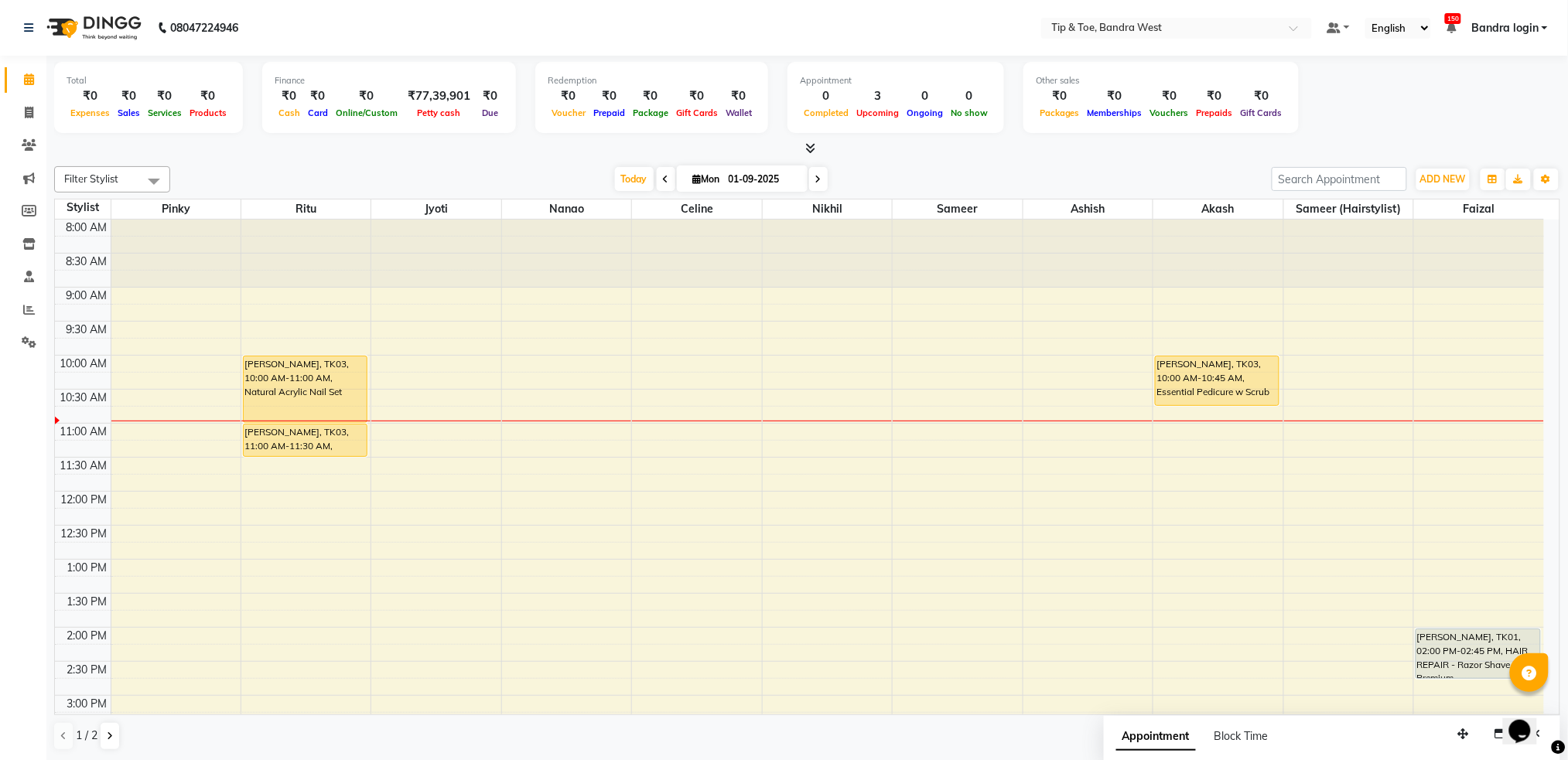
scroll to position [392, 0]
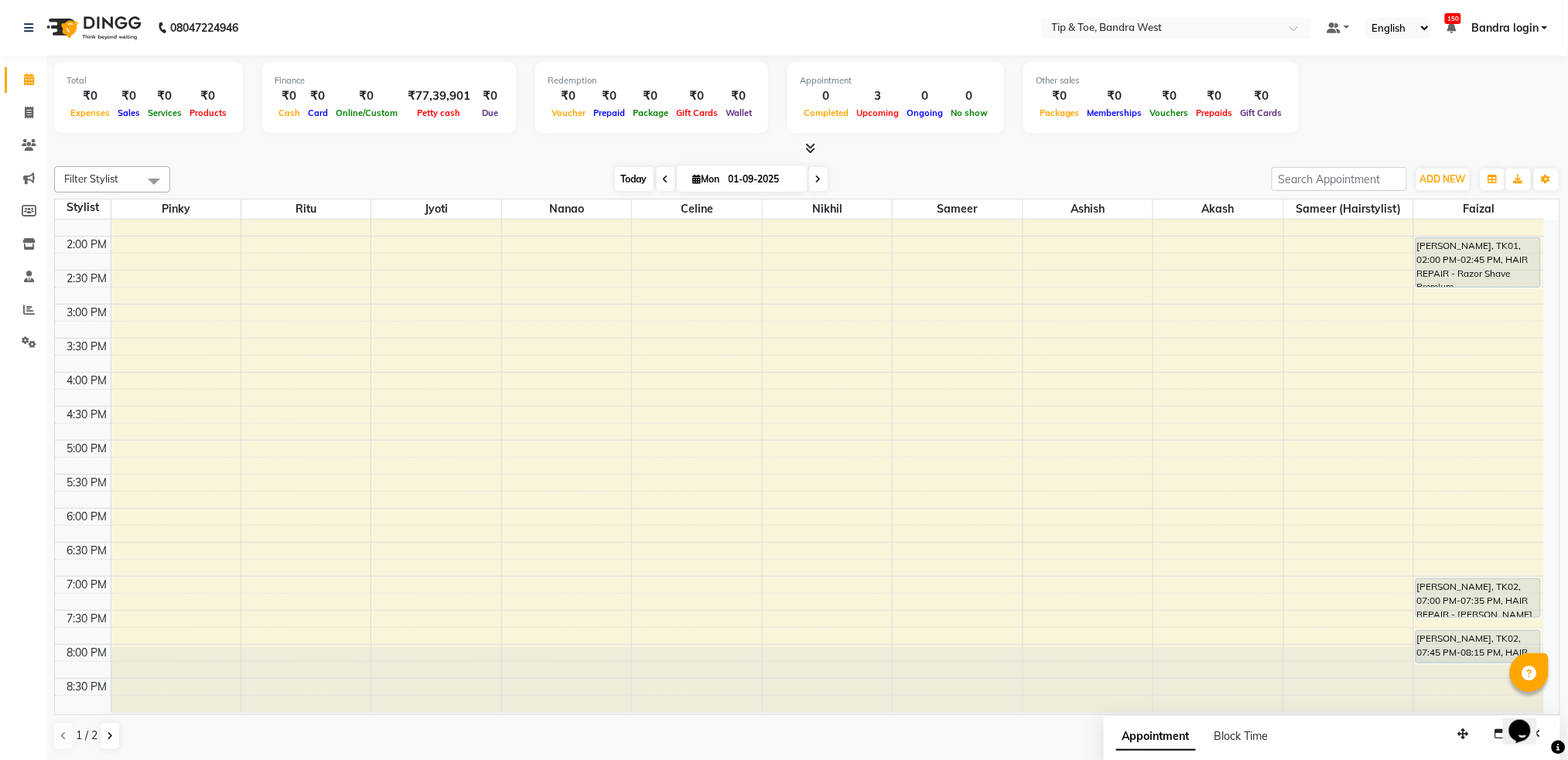
click at [627, 183] on span "Today" at bounding box center [634, 179] width 39 height 24
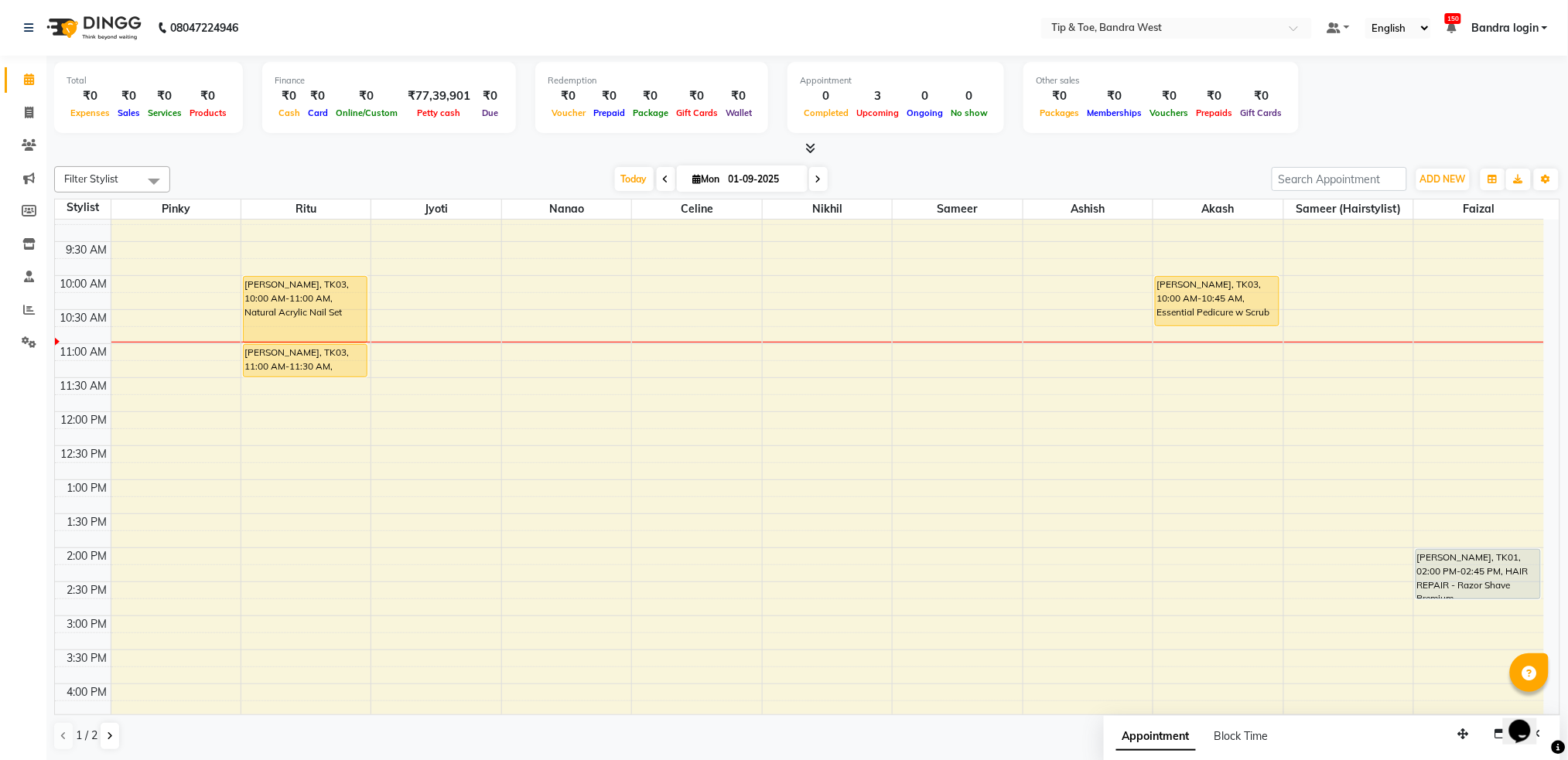
scroll to position [34, 0]
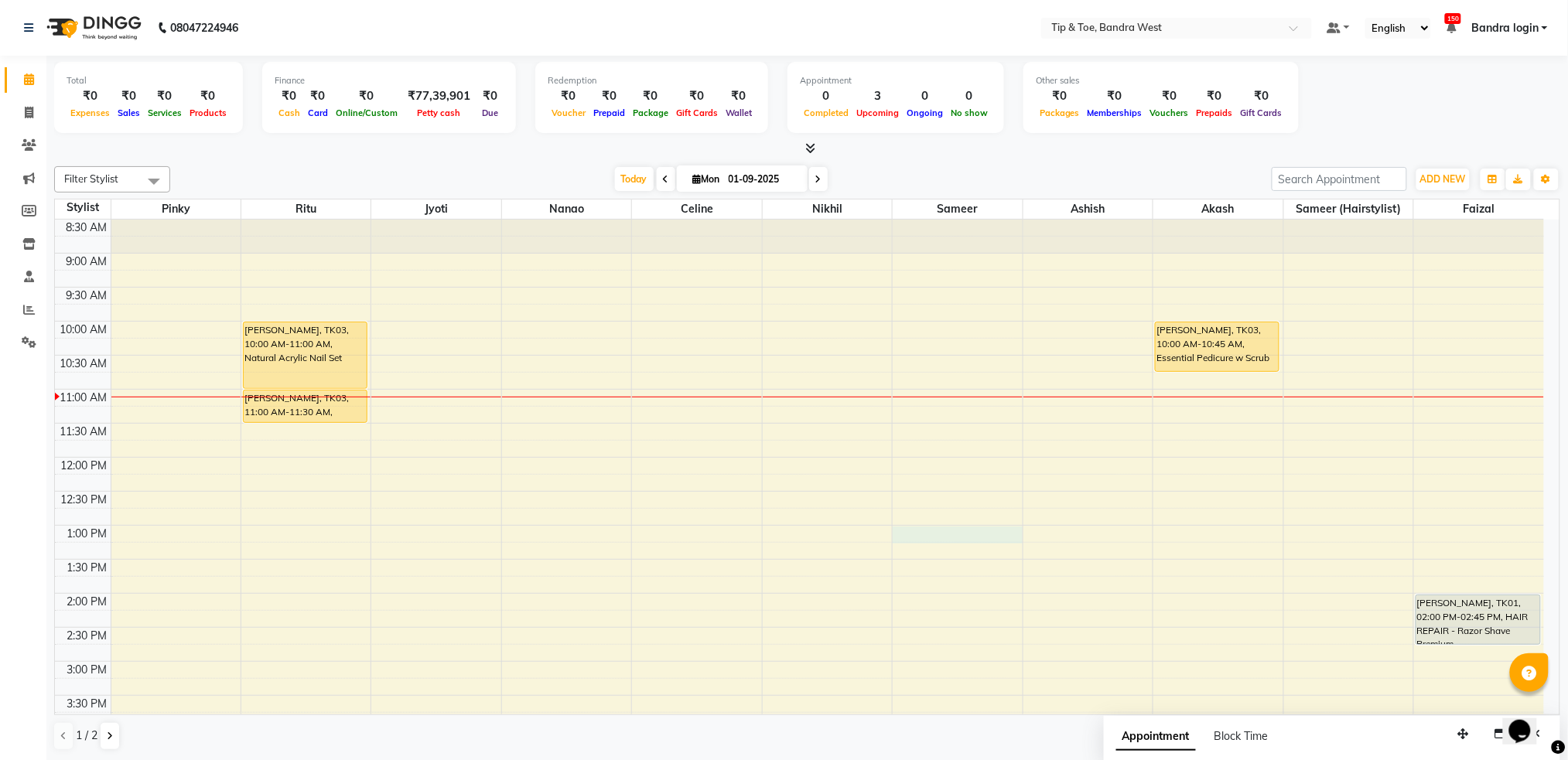
click at [927, 529] on div "8:00 AM 8:30 AM 9:00 AM 9:30 AM 10:00 AM 10:30 AM 11:00 AM 11:30 AM 12:00 PM 12…" at bounding box center [798, 627] width 1489 height 884
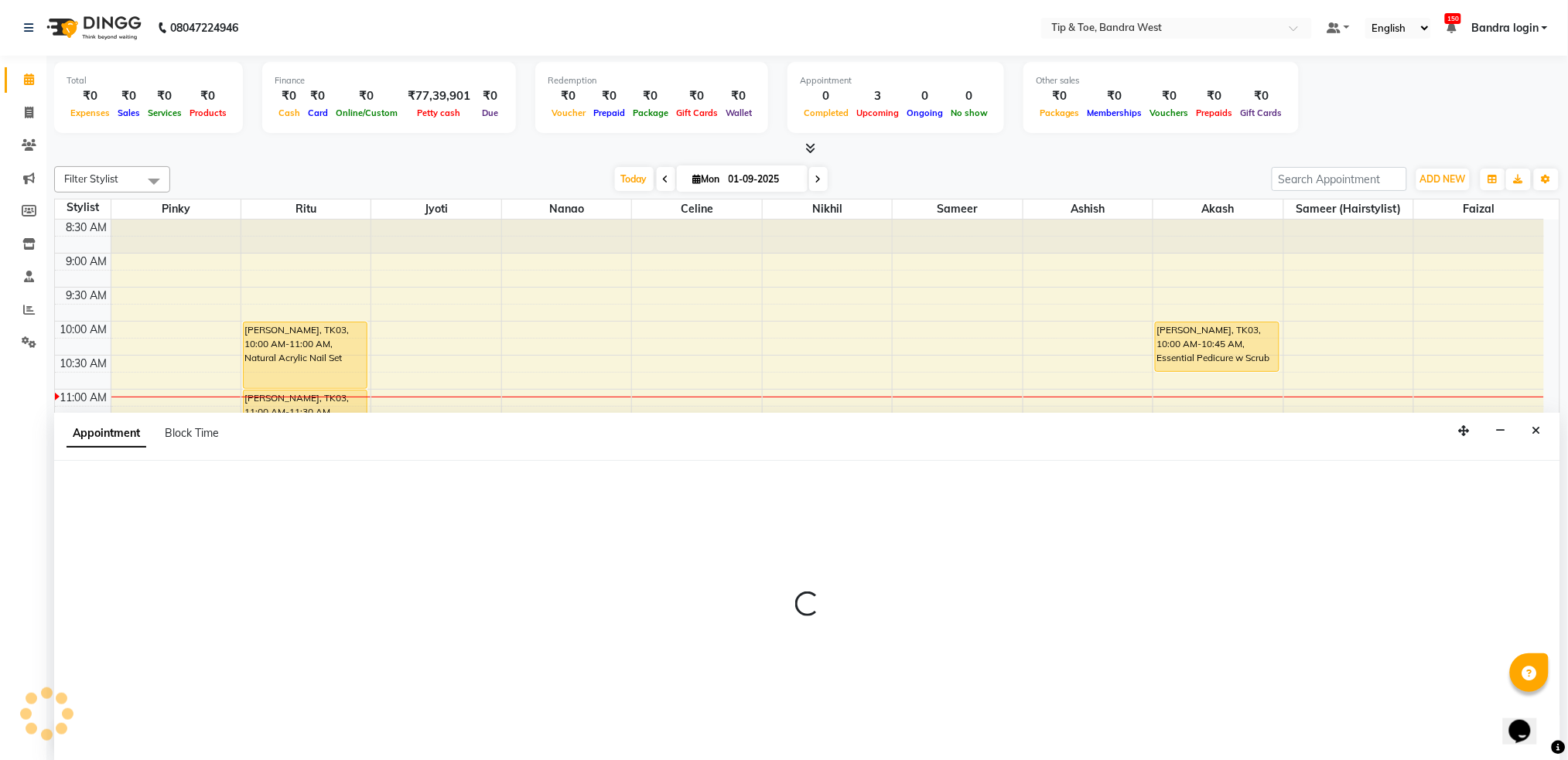
scroll to position [1, 0]
select select "57557"
select select "tentative"
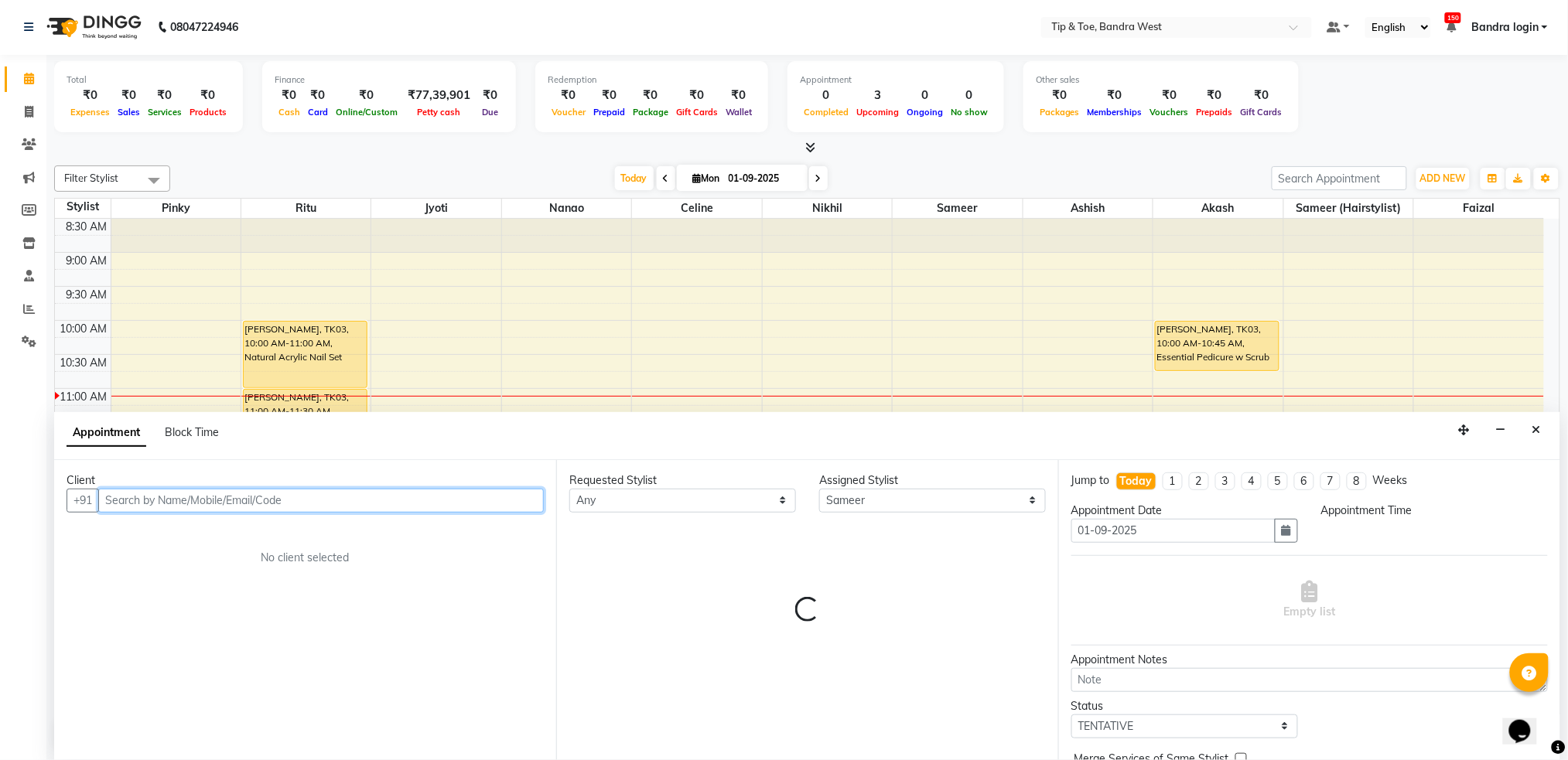
select select "780"
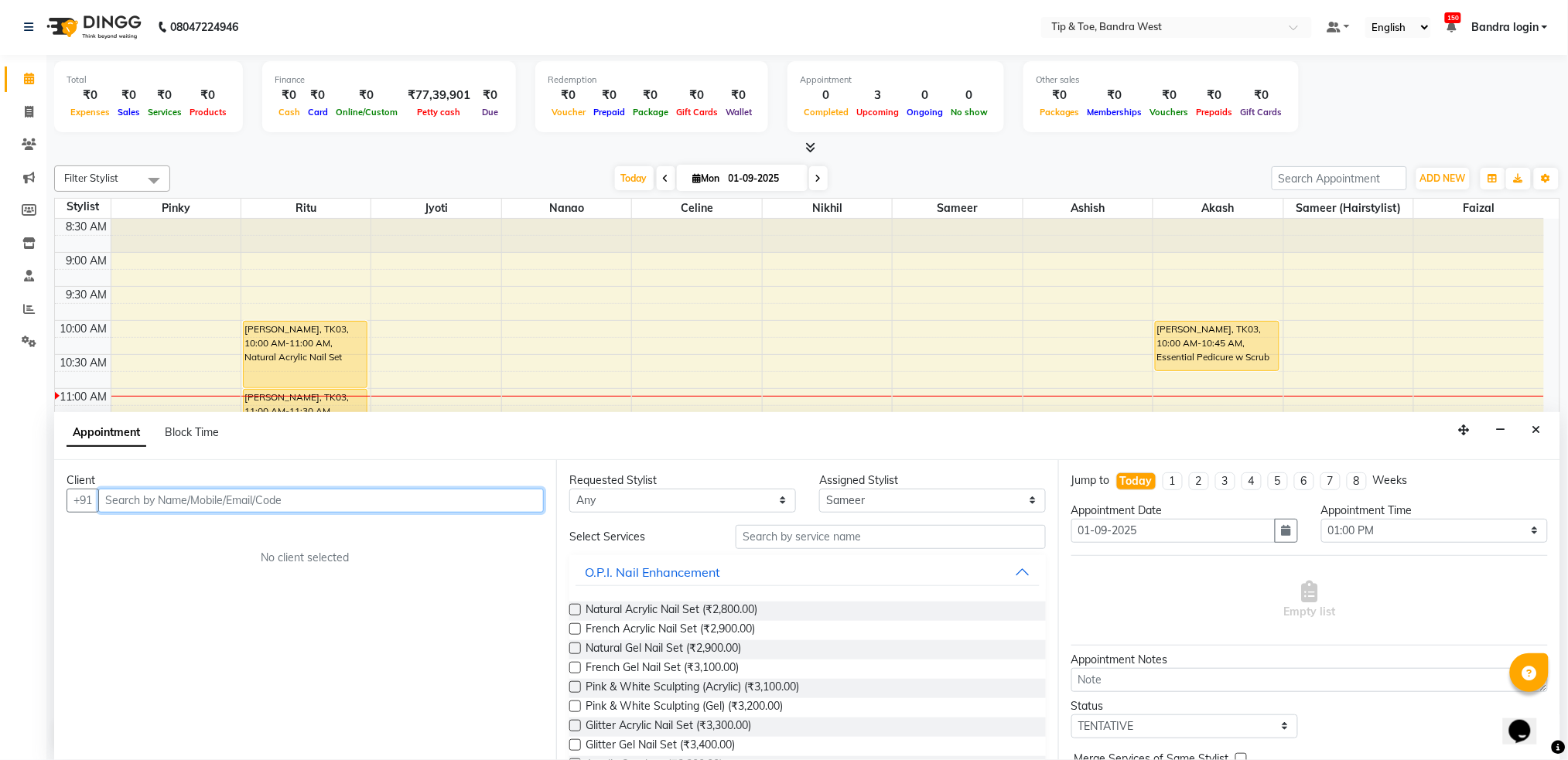
click at [409, 502] on input "text" at bounding box center [321, 501] width 445 height 24
type input "9920742732"
click at [517, 505] on span "Add Client" at bounding box center [512, 500] width 52 height 14
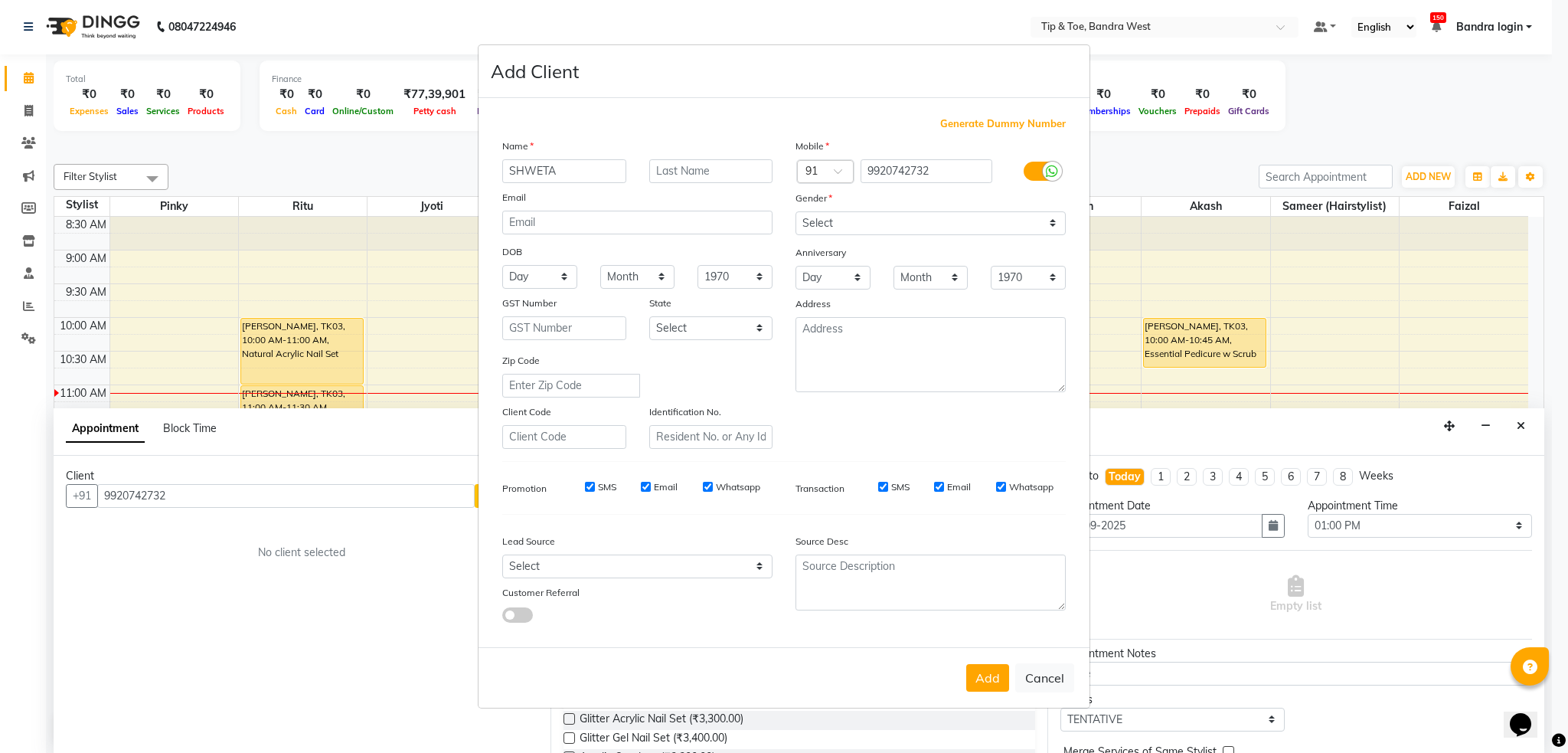
type input "SHWETA"
click at [871, 222] on select "Select Male Female Other Prefer Not To Say" at bounding box center [930, 223] width 270 height 24
select select "female"
click at [796, 211] on select "Select Male Female Other Prefer Not To Say" at bounding box center [930, 223] width 270 height 24
click at [983, 680] on button "Add" at bounding box center [987, 678] width 43 height 27
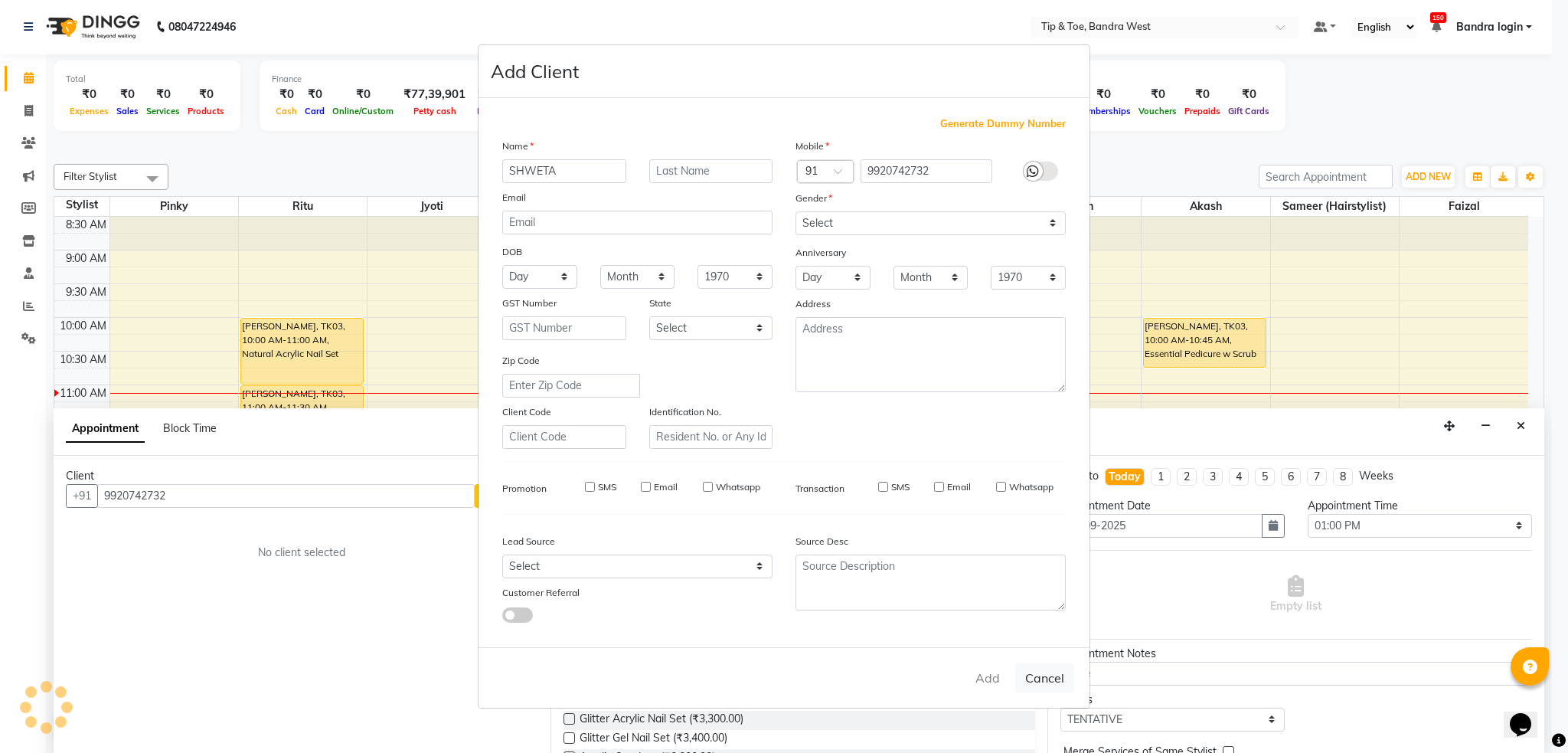
select select
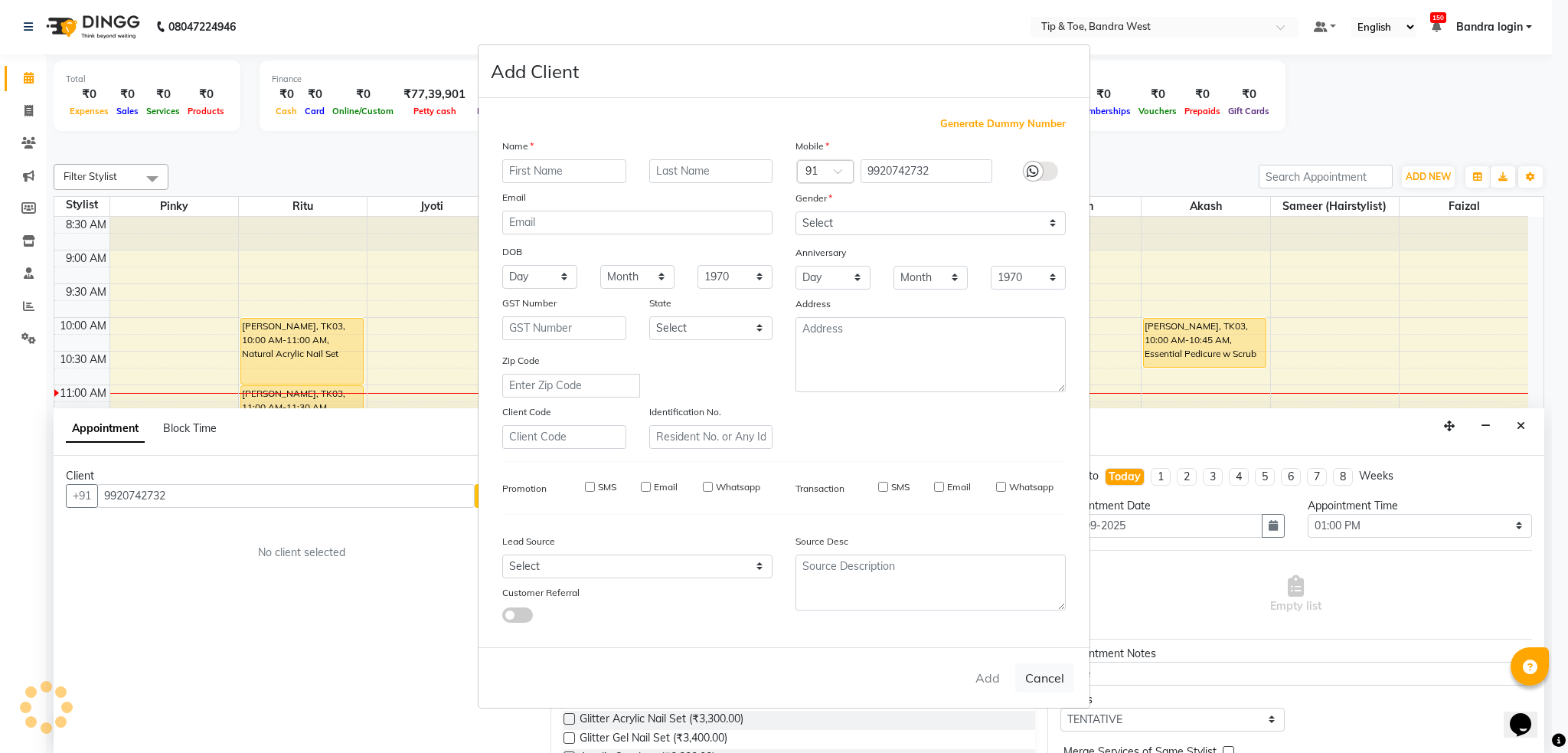
select select
checkbox input "false"
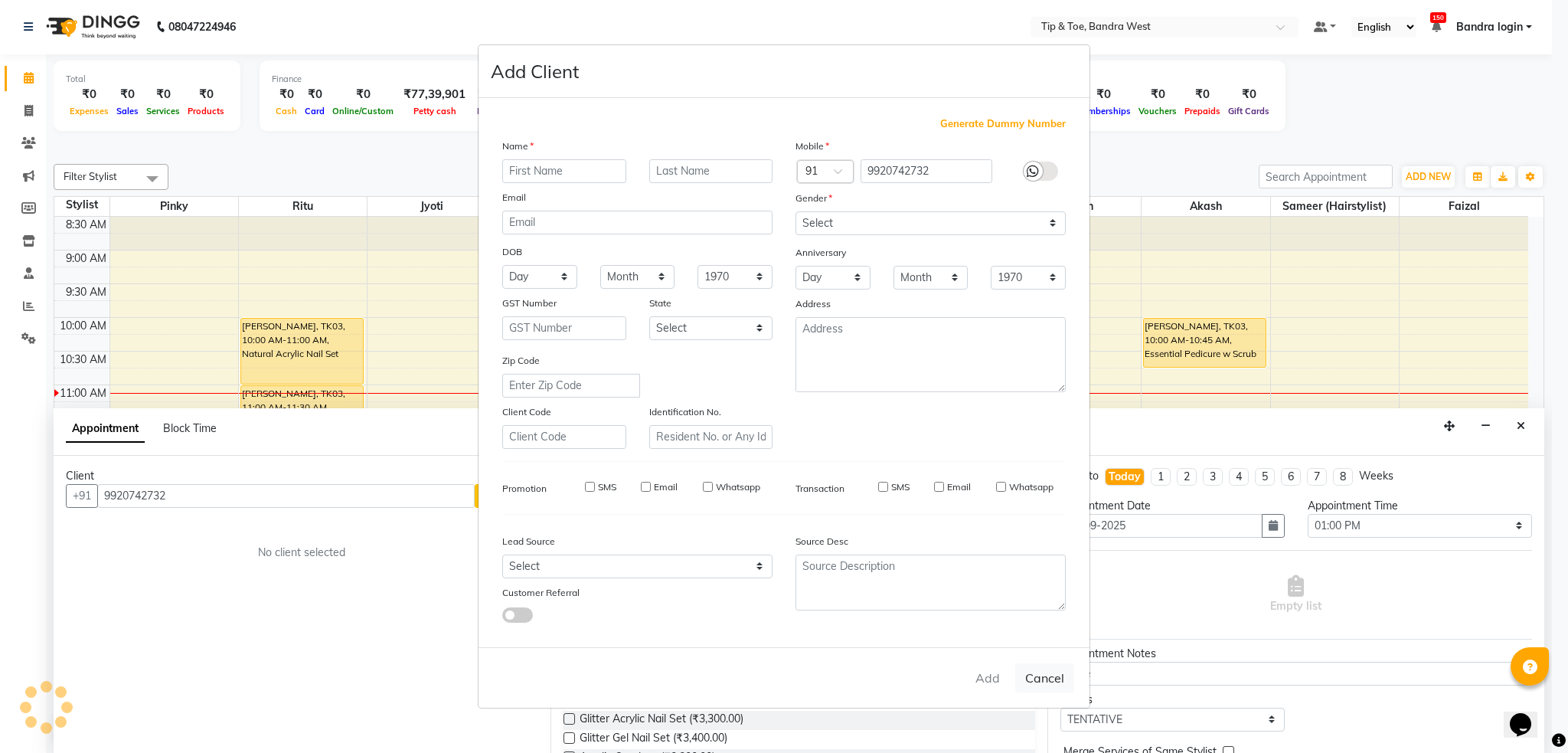
checkbox input "false"
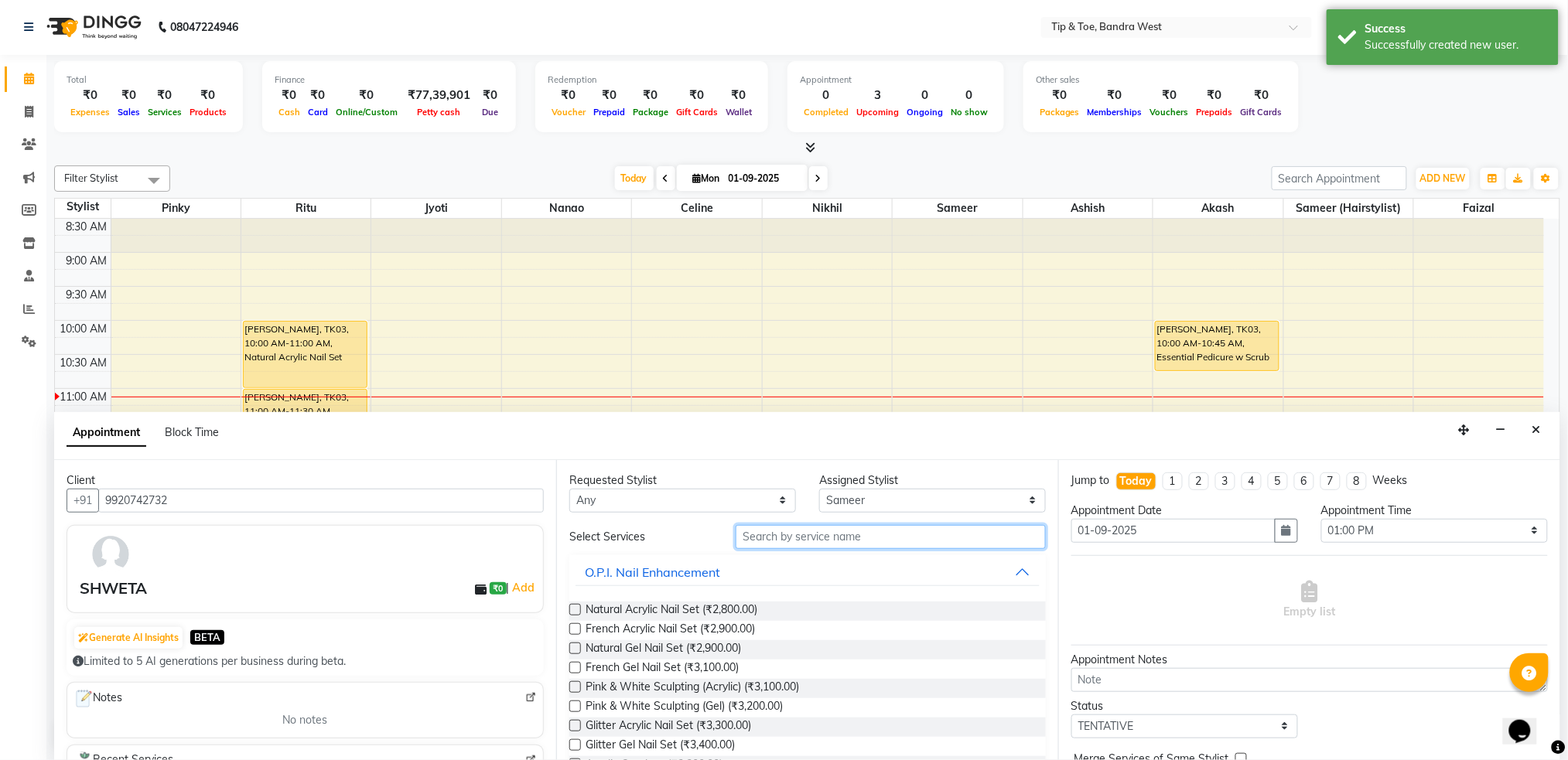
click at [870, 548] on input "text" at bounding box center [891, 537] width 310 height 24
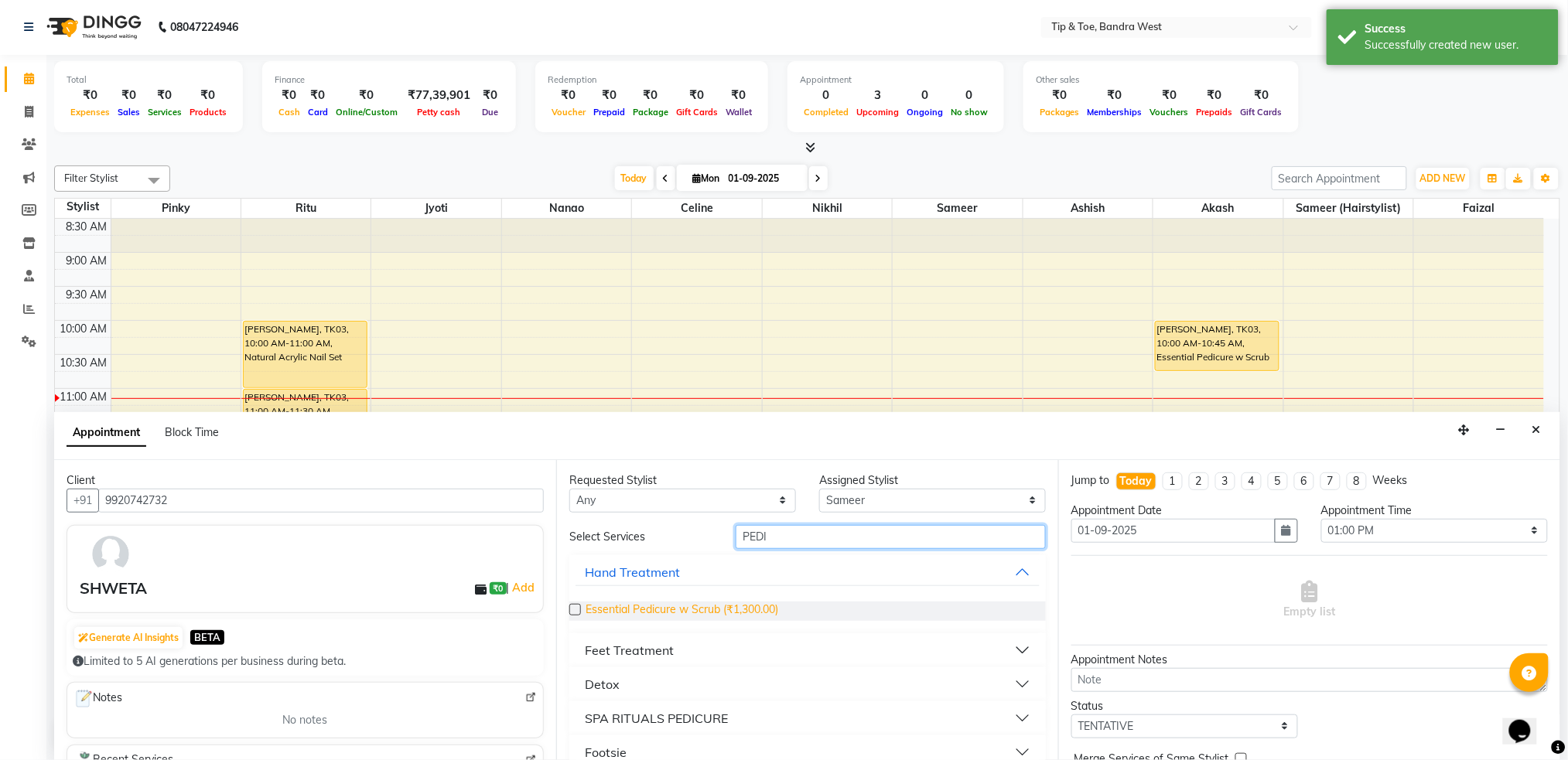
type input "PEDI"
click at [675, 608] on span "Essential Pedicure w Scrub (₹1,300.00)" at bounding box center [682, 610] width 192 height 19
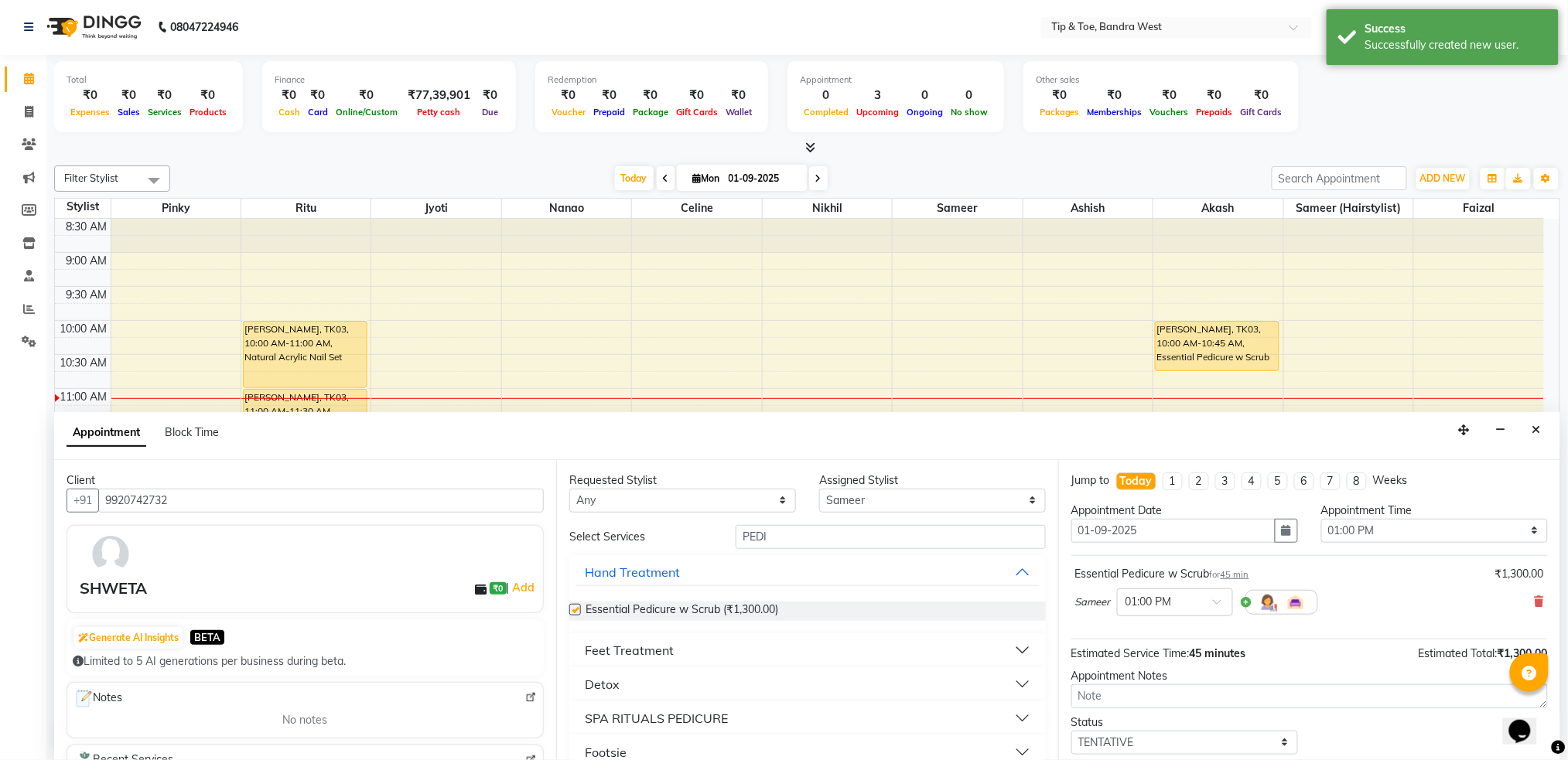
checkbox input "false"
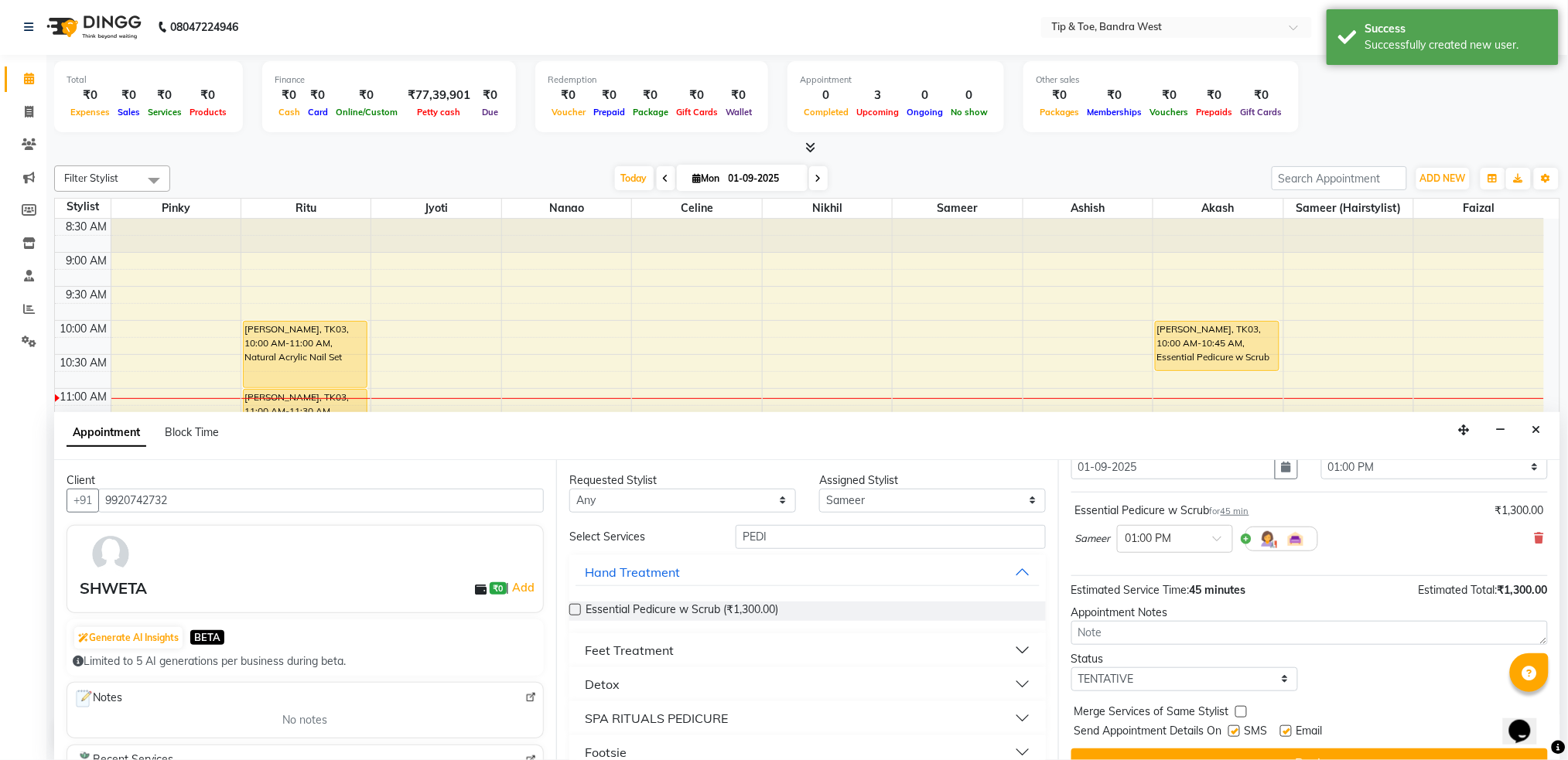
scroll to position [92, 0]
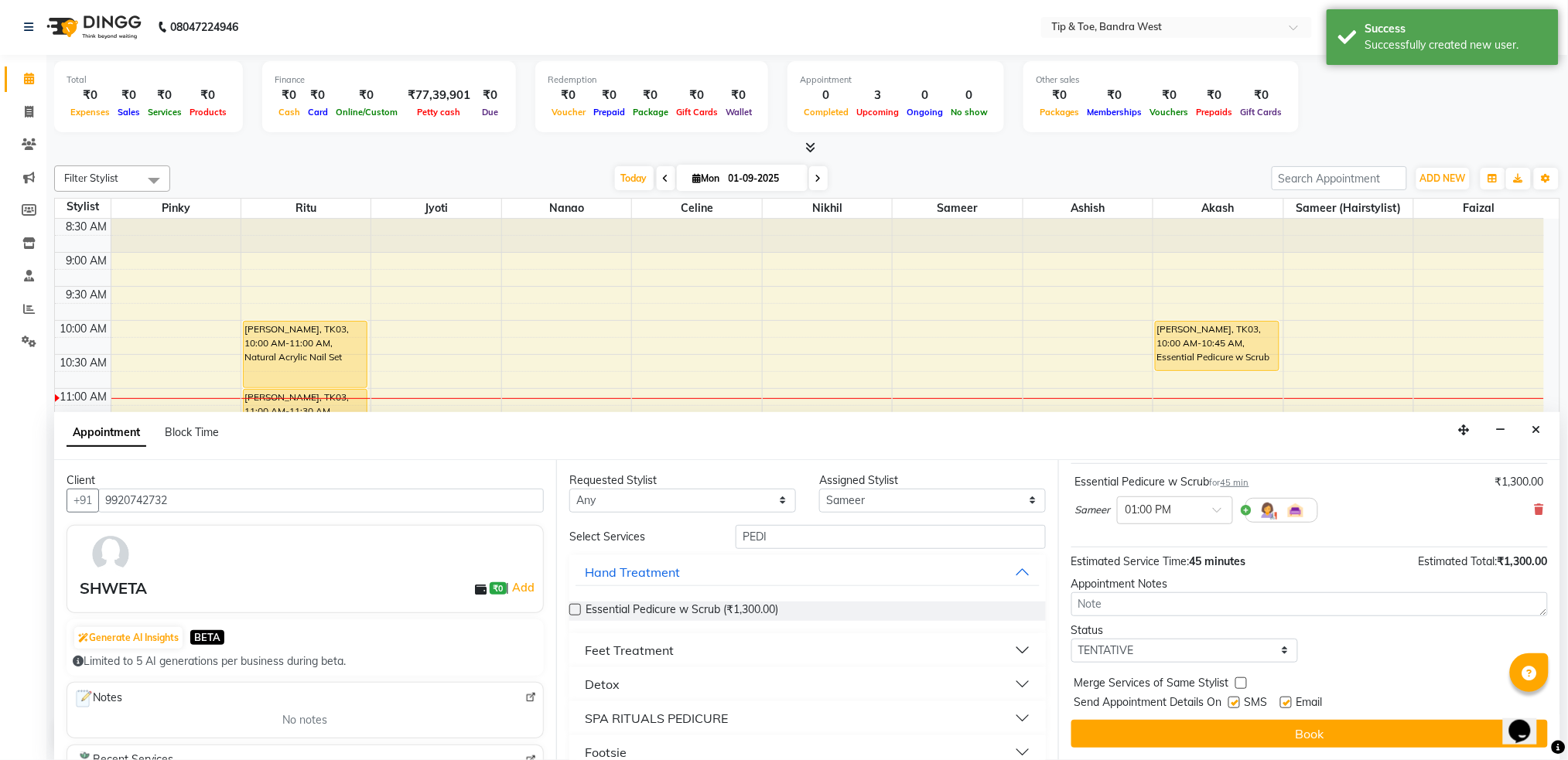
drag, startPoint x: 1545, startPoint y: 554, endPoint x: 2, endPoint y: 27, distance: 1630.5
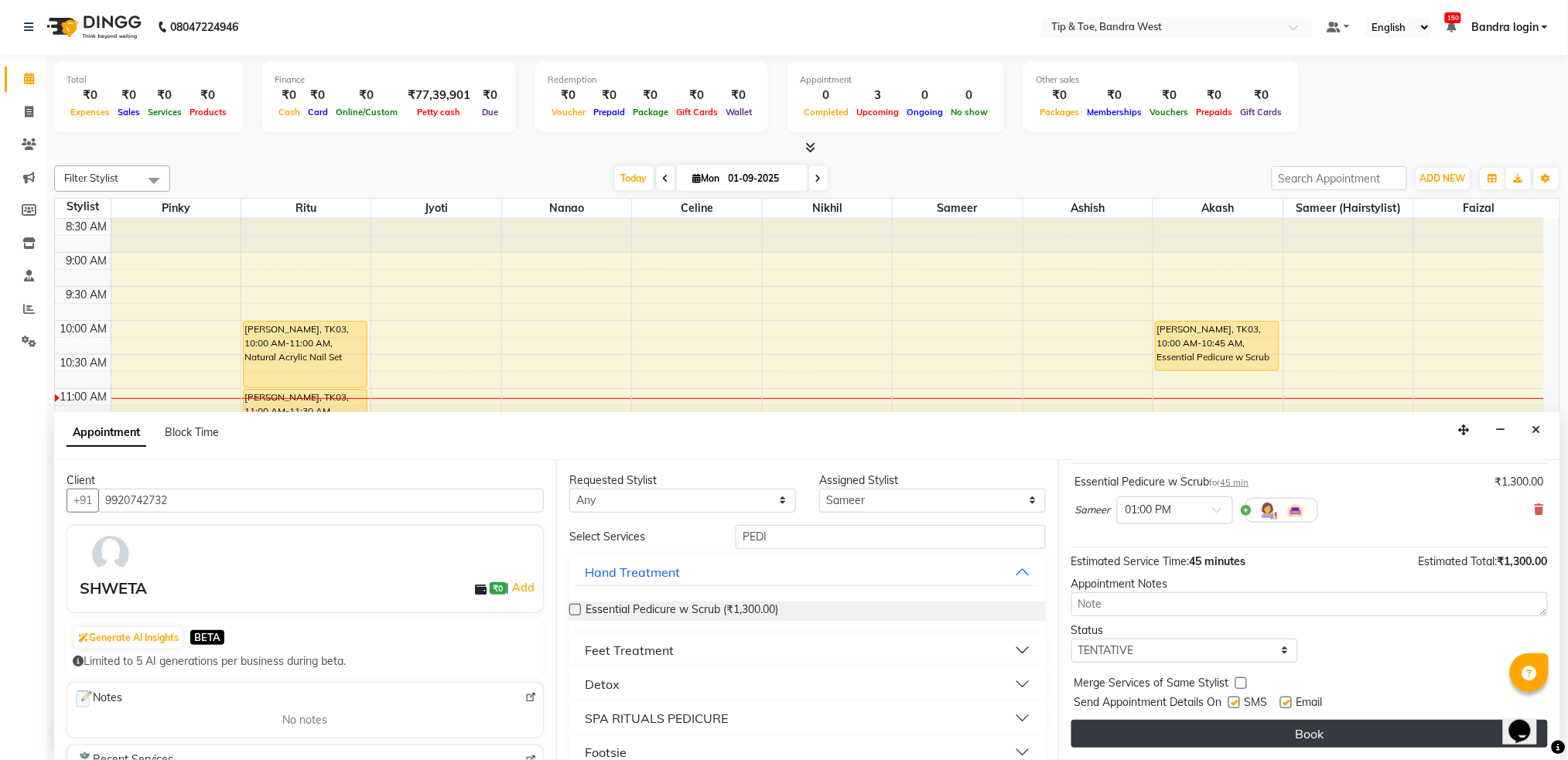
click at [1449, 738] on button "Book" at bounding box center [1309, 733] width 477 height 28
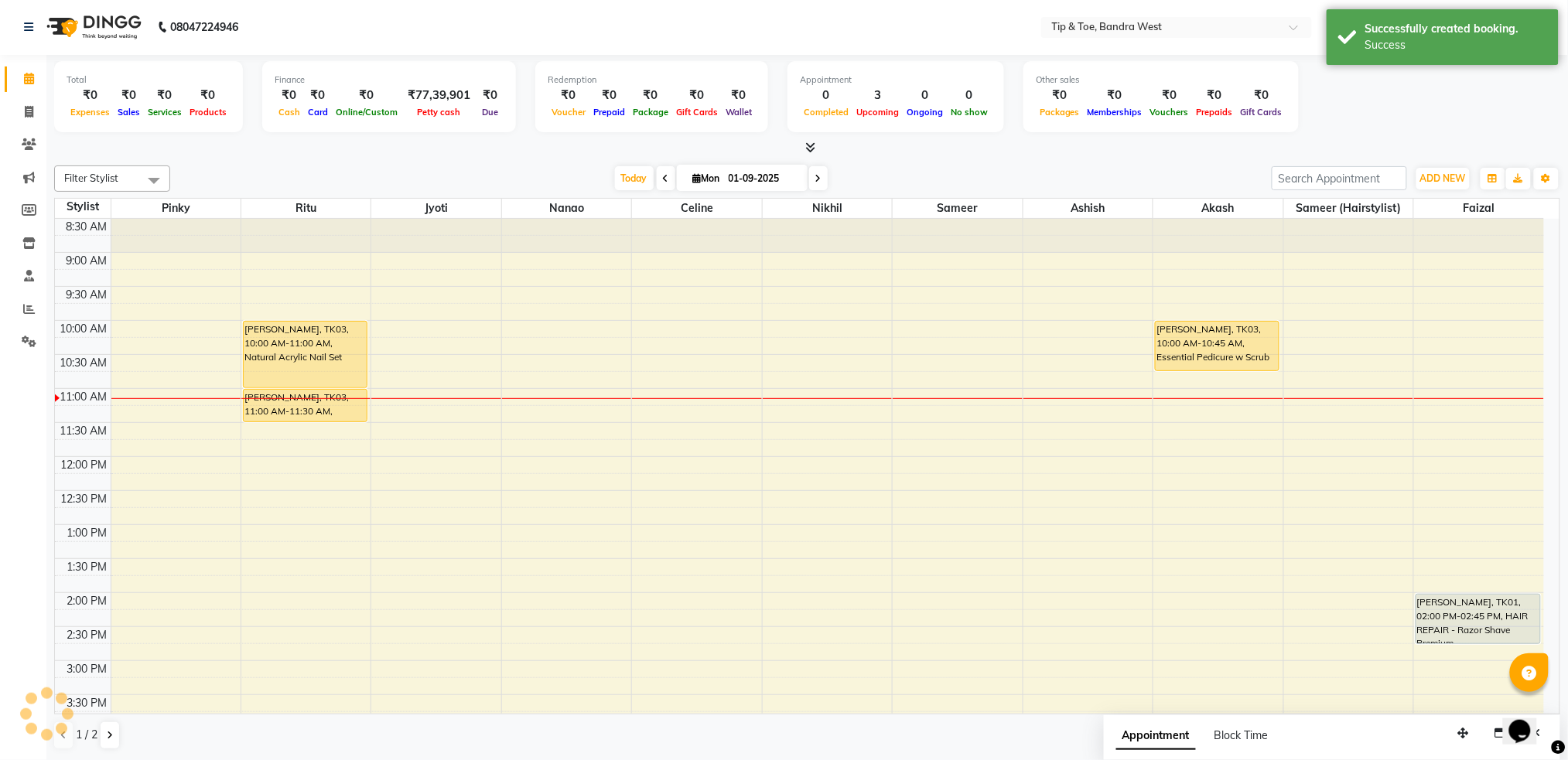
scroll to position [0, 0]
click at [156, 461] on div "8:00 AM 8:30 AM 9:00 AM 9:30 AM 10:00 AM 10:30 AM 11:00 AM 11:30 AM 12:00 PM 12…" at bounding box center [798, 627] width 1489 height 884
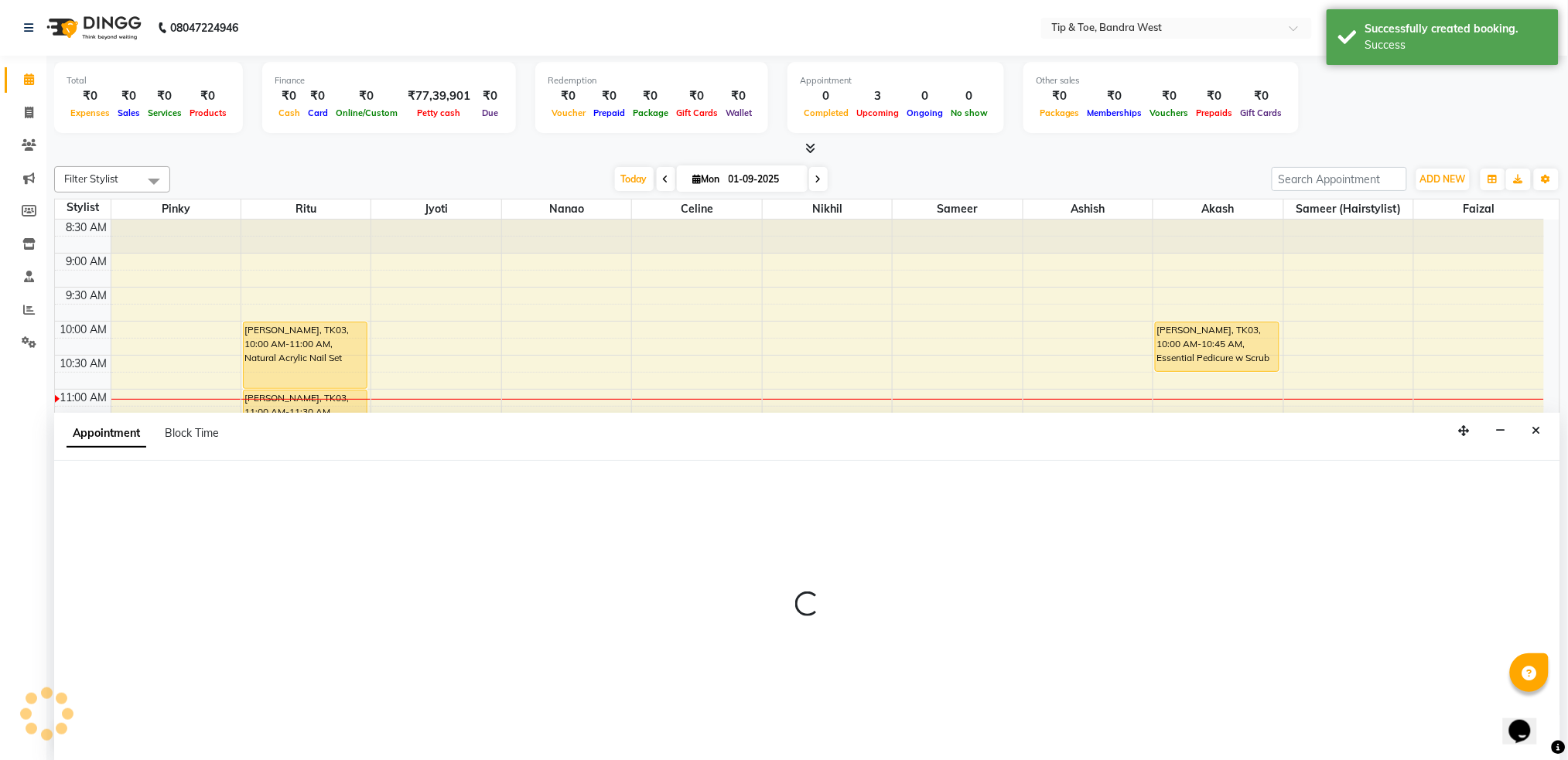
scroll to position [1, 0]
select select "42340"
select select "tentative"
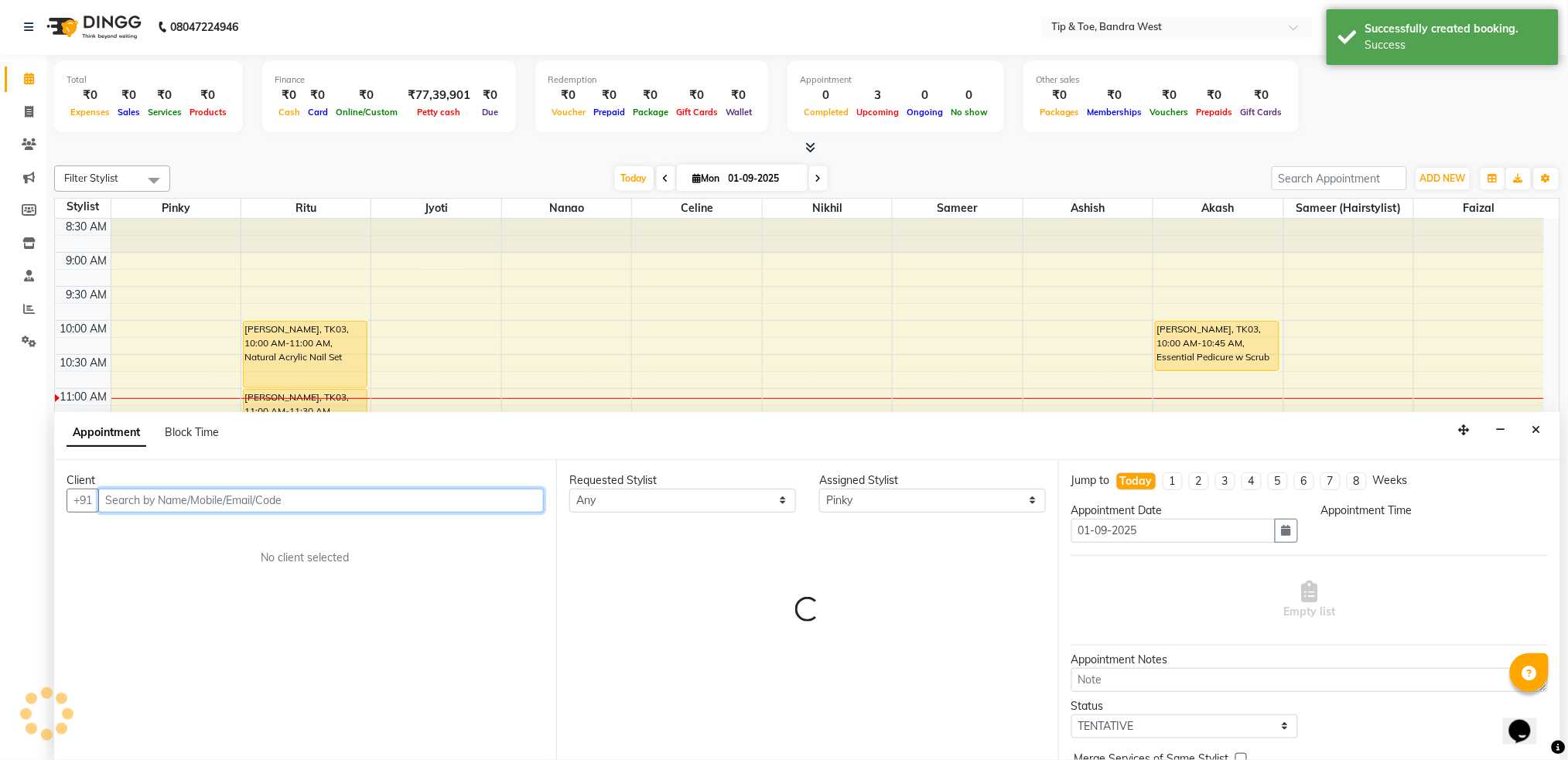
select select "720"
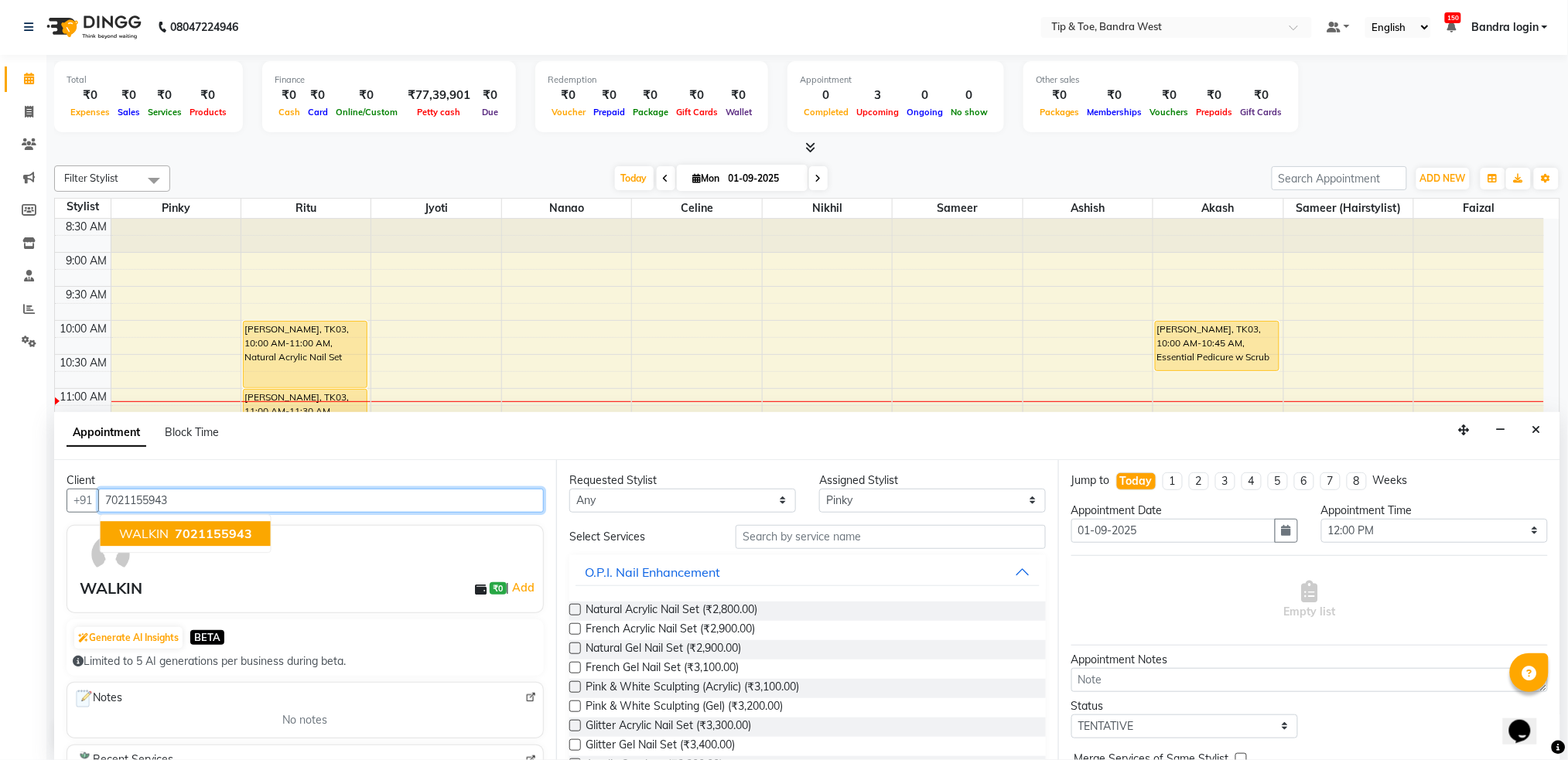
click at [212, 536] on span "7021155943" at bounding box center [213, 533] width 78 height 16
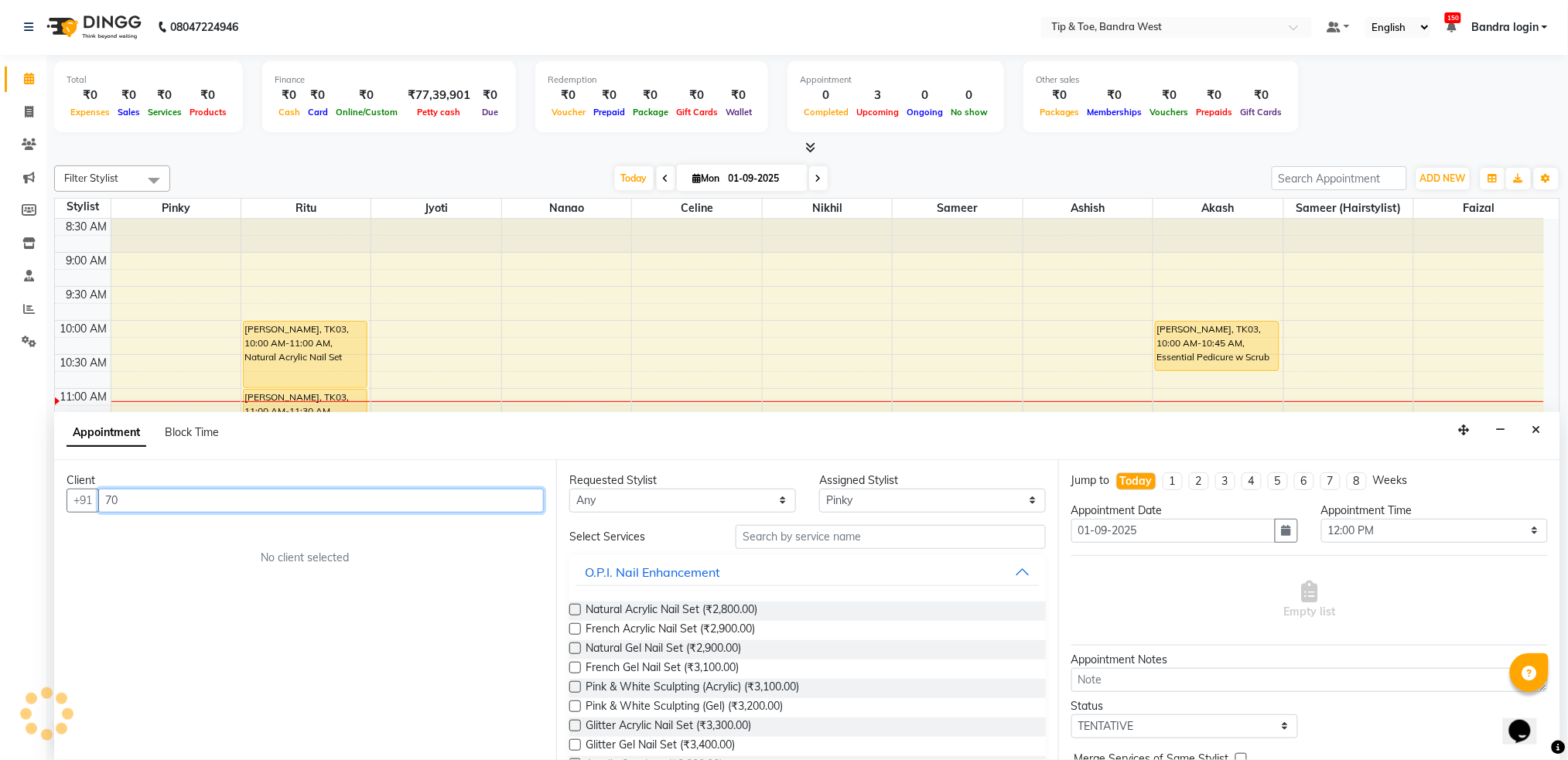
type input "7"
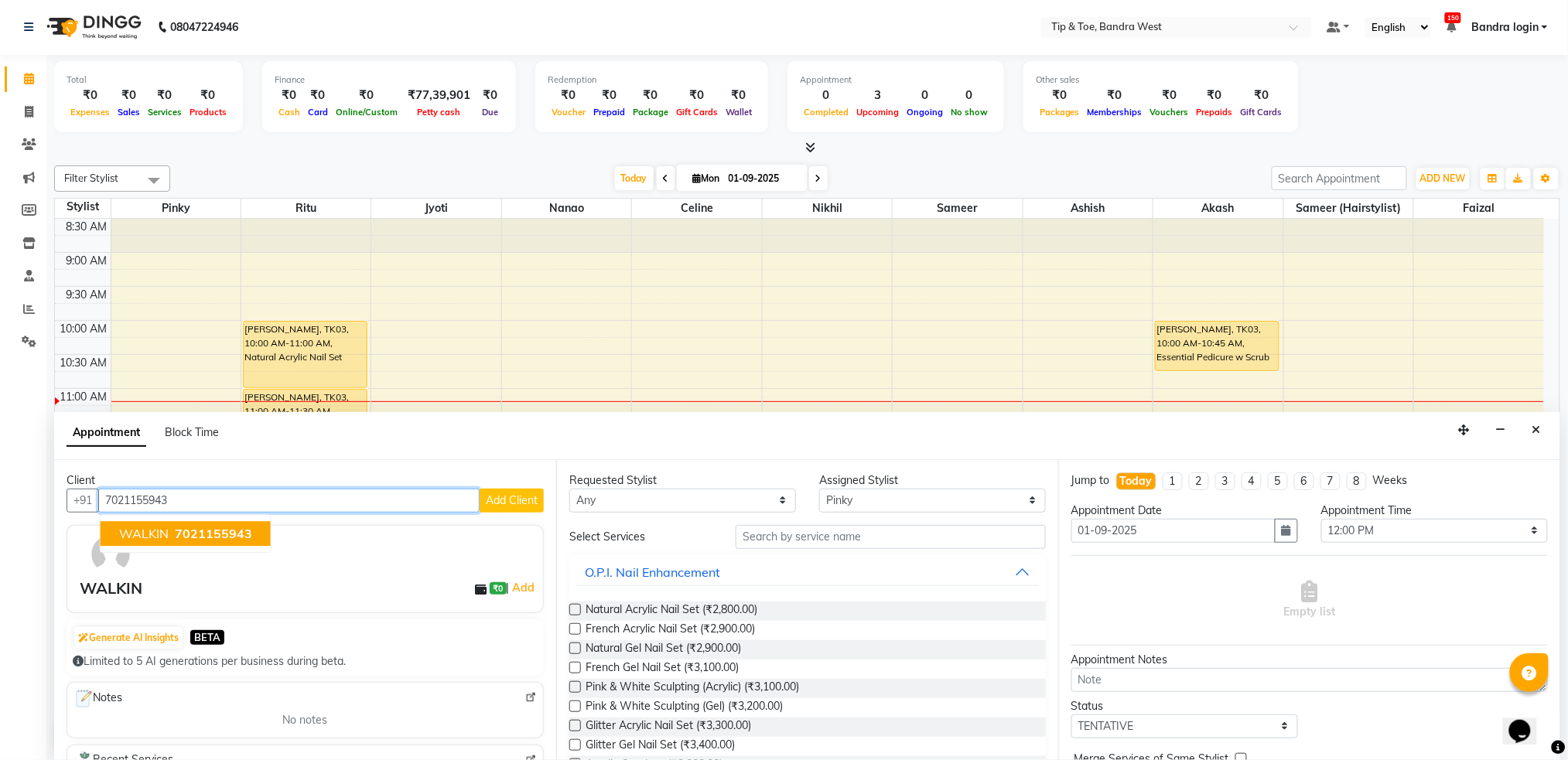
type input "7021155943"
click at [781, 537] on input "text" at bounding box center [891, 537] width 310 height 24
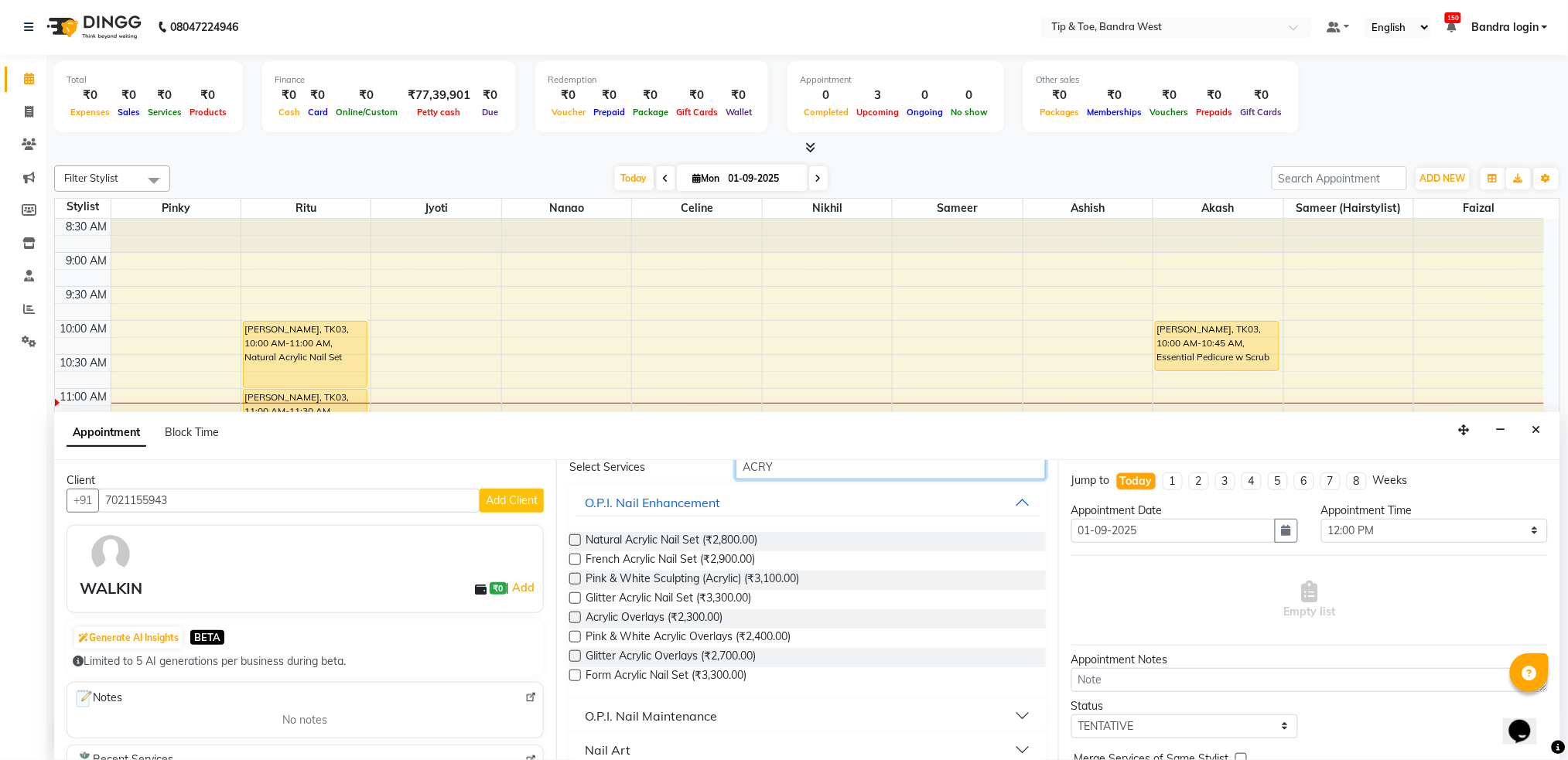
scroll to position [0, 0]
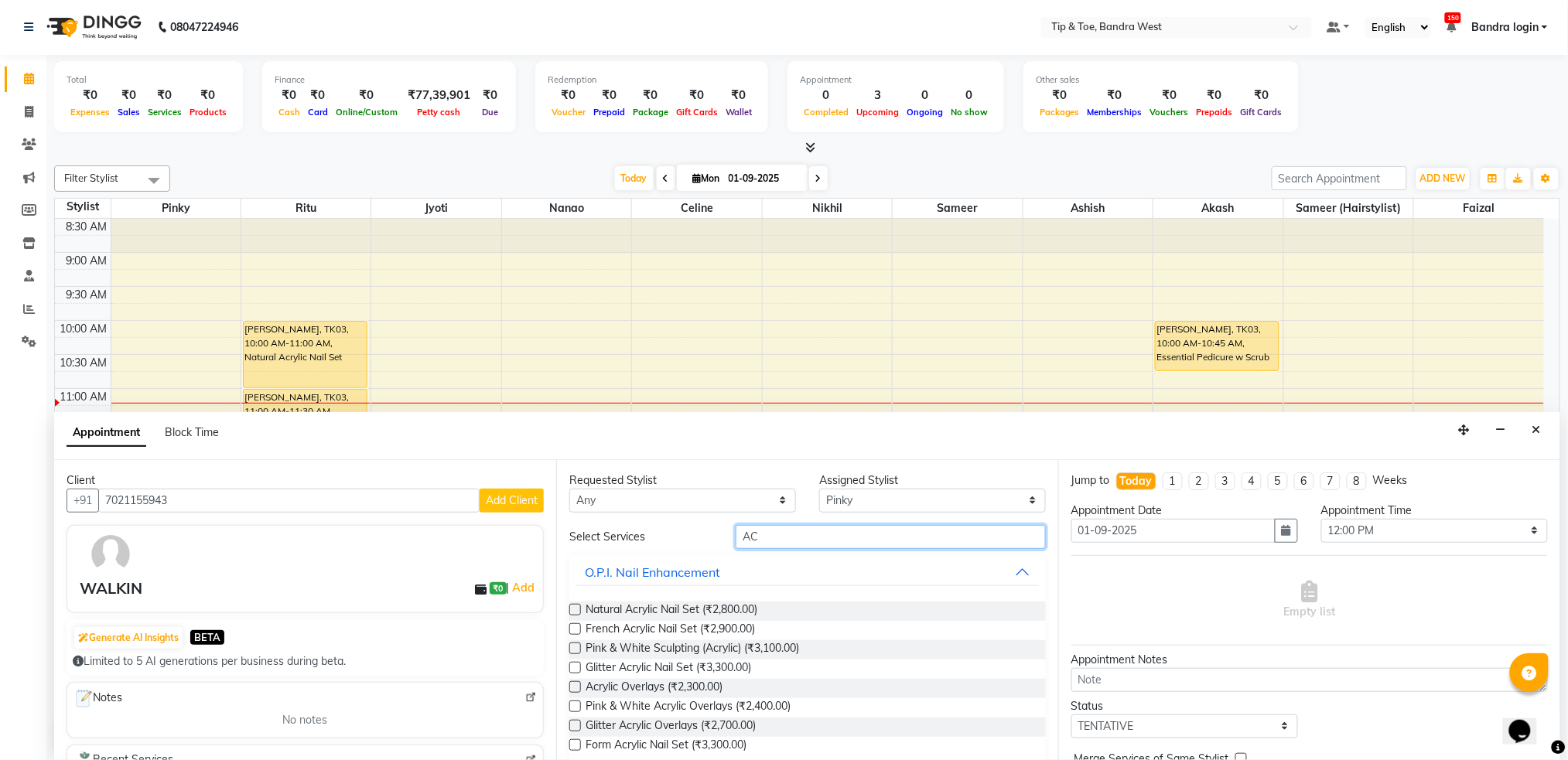
type input "A"
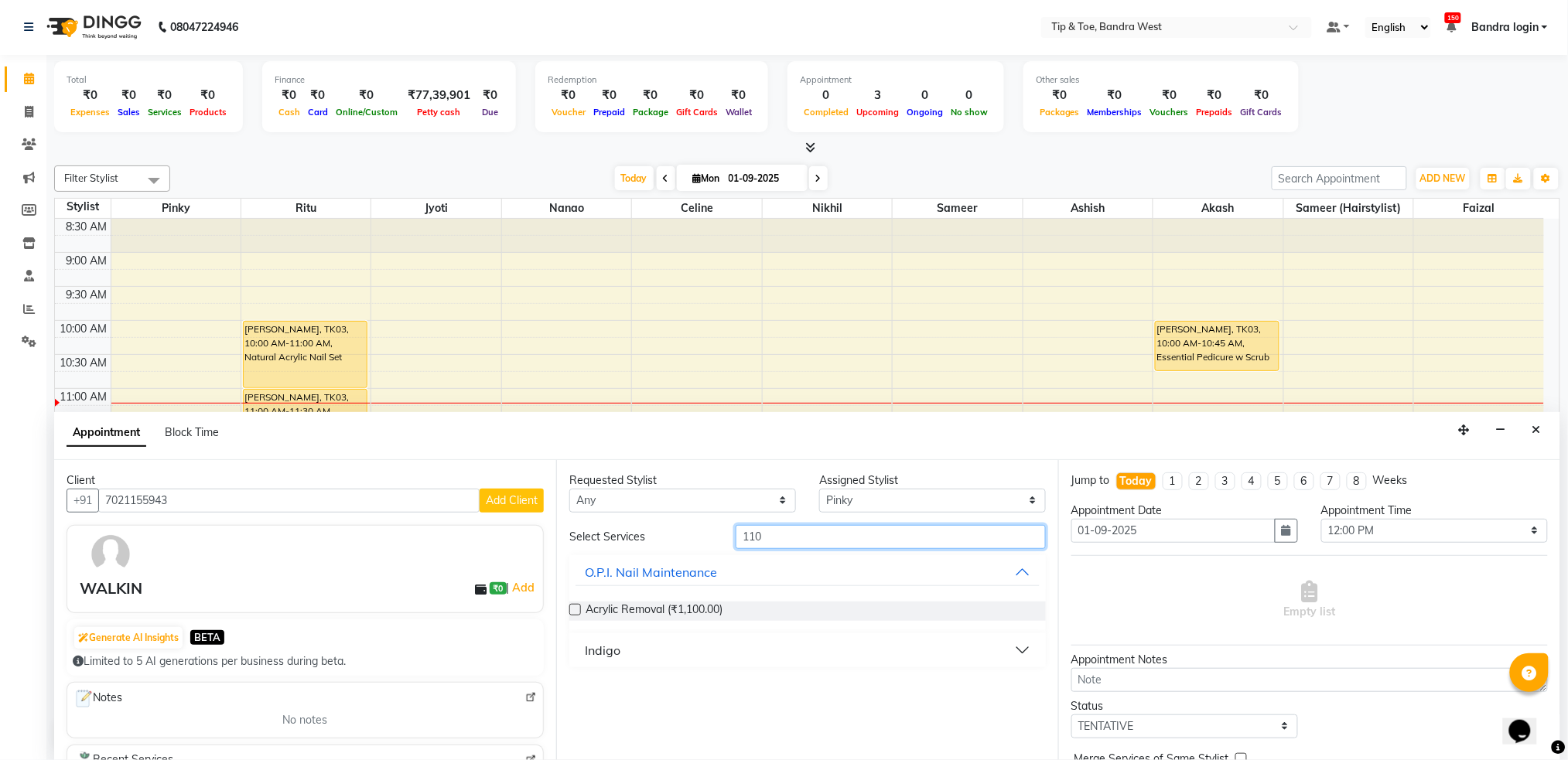
type input "110"
click at [670, 600] on div "Acrylic Removal (₹1,100.00)" at bounding box center [808, 611] width 477 height 44
click at [678, 609] on span "Acrylic Removal (₹1,100.00)" at bounding box center [654, 610] width 137 height 19
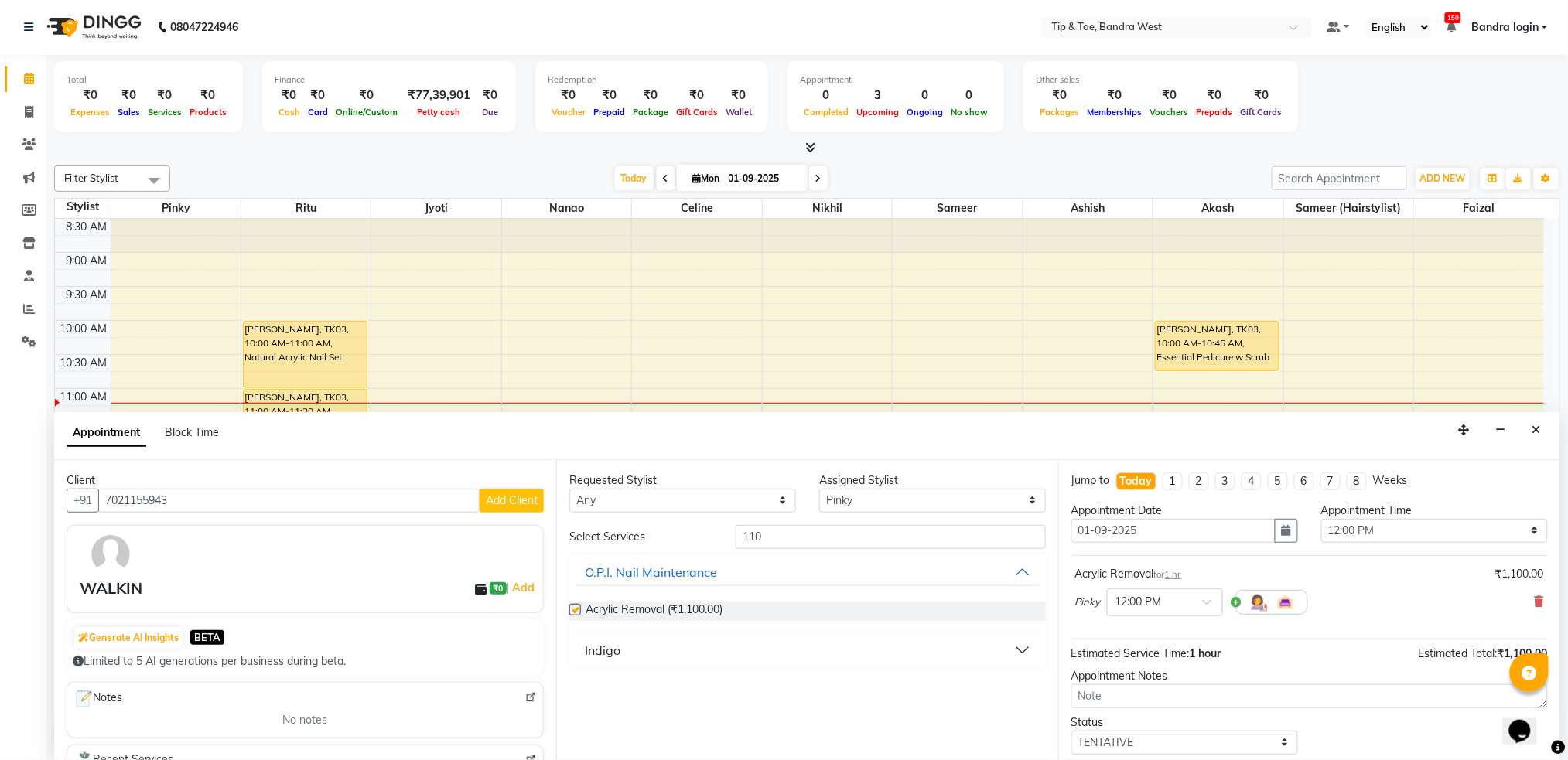
checkbox input "false"
click at [802, 525] on input "110" at bounding box center [891, 537] width 310 height 24
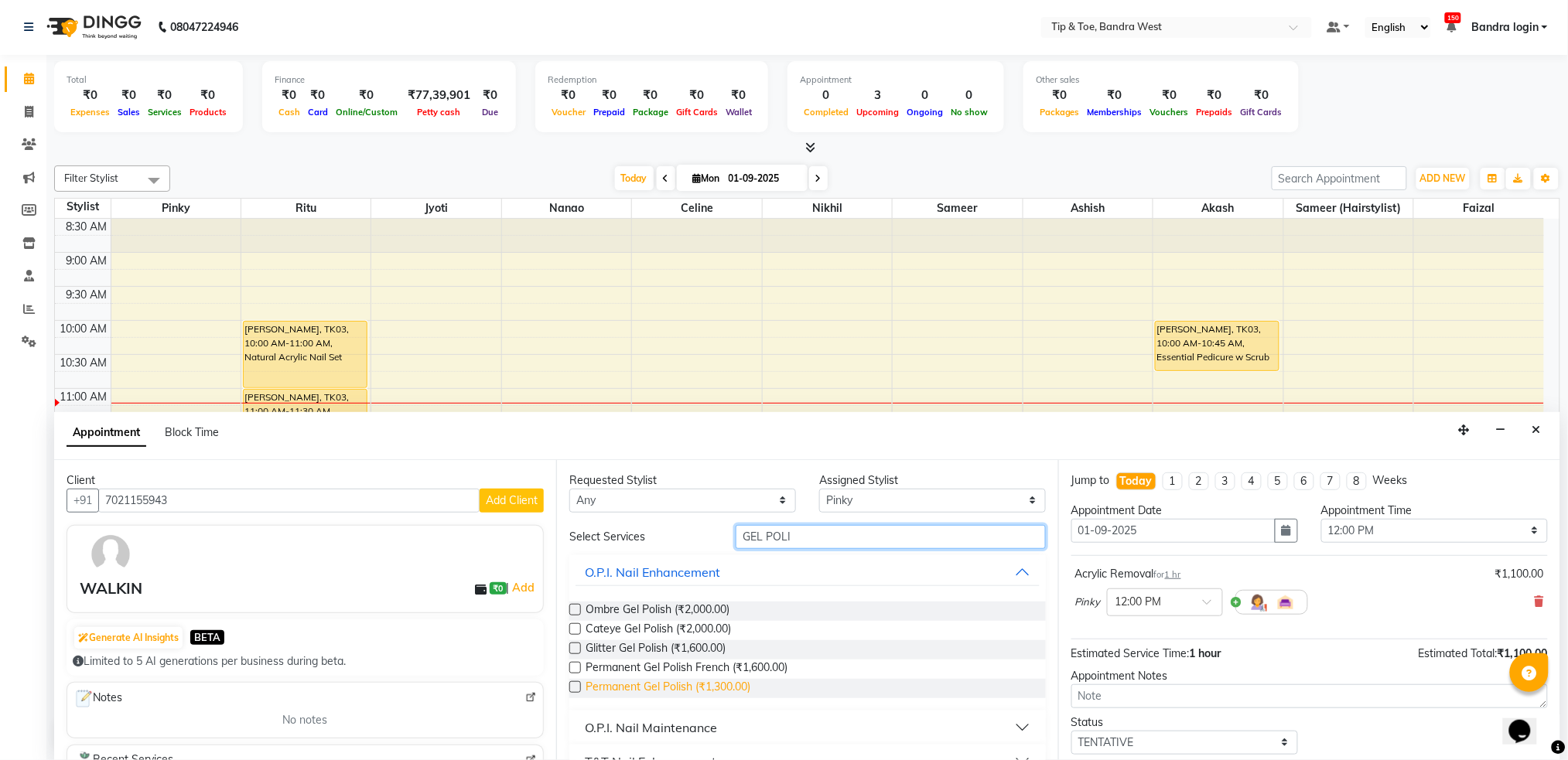
type input "GEL POLI"
drag, startPoint x: 723, startPoint y: 684, endPoint x: 1563, endPoint y: 566, distance: 848.2
click at [728, 684] on span "Permanent Gel Polish (₹1,300.00)" at bounding box center [668, 688] width 164 height 19
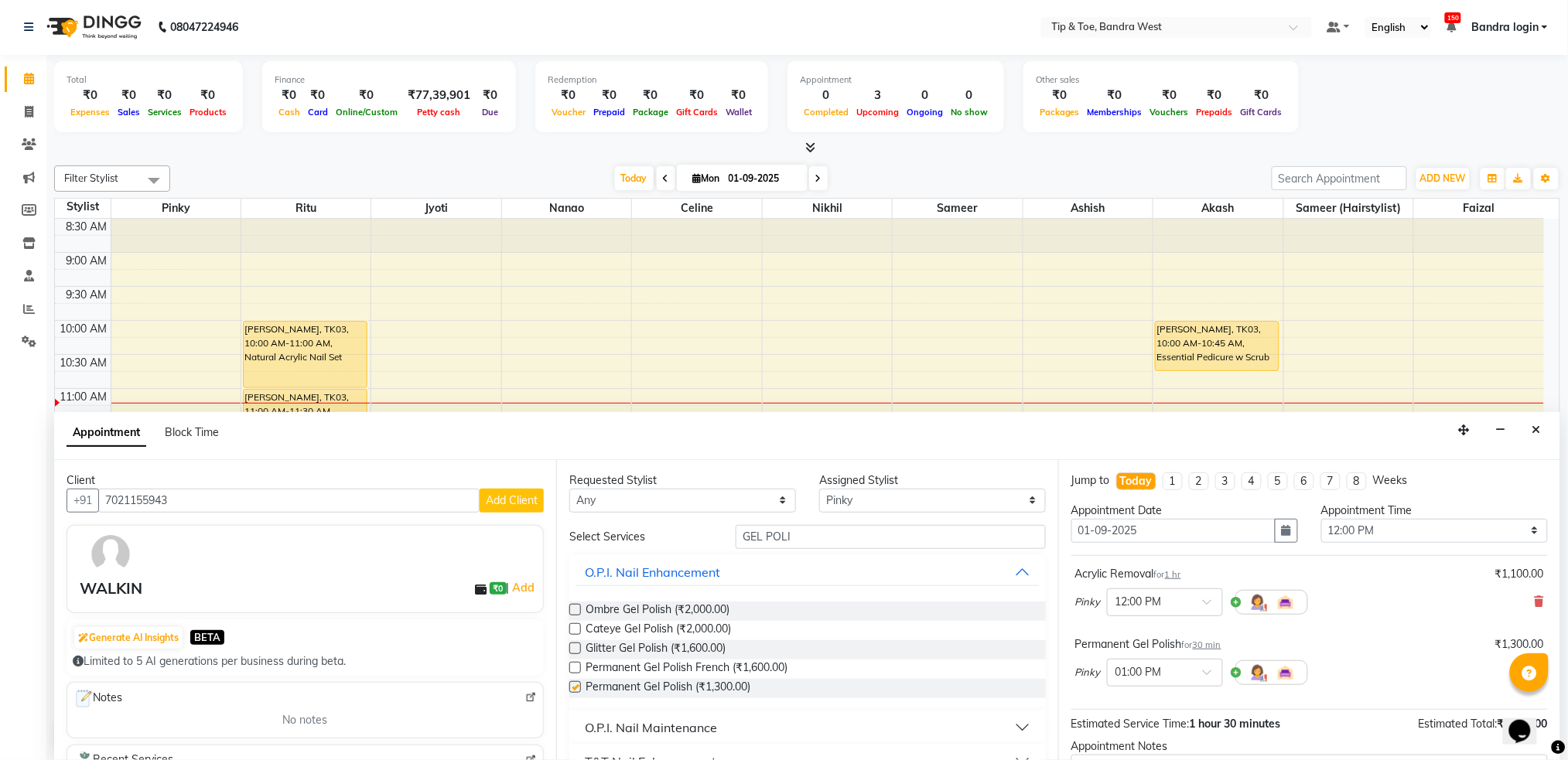
checkbox input "false"
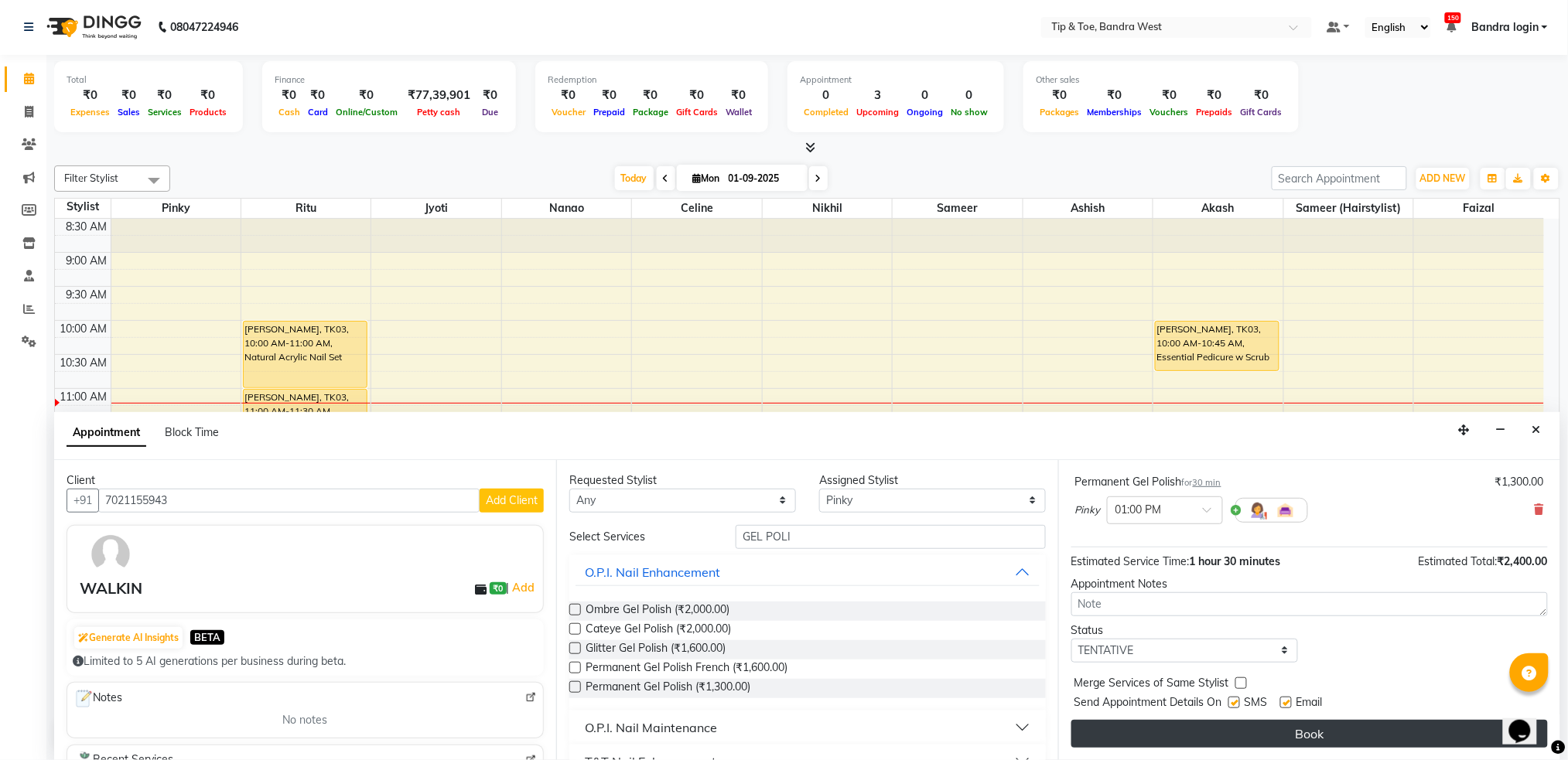
click at [1406, 723] on button "Book" at bounding box center [1309, 733] width 477 height 28
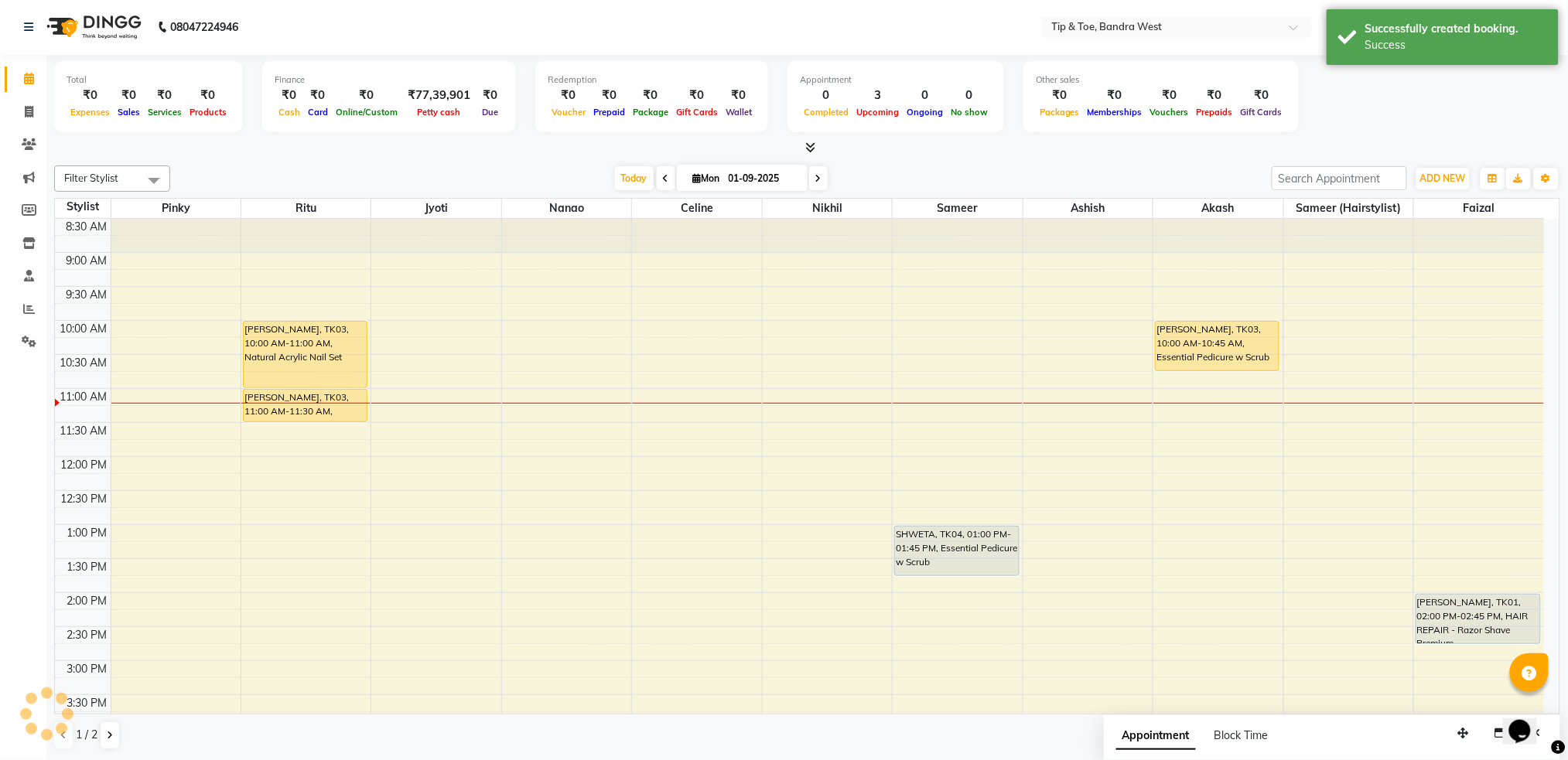
scroll to position [0, 0]
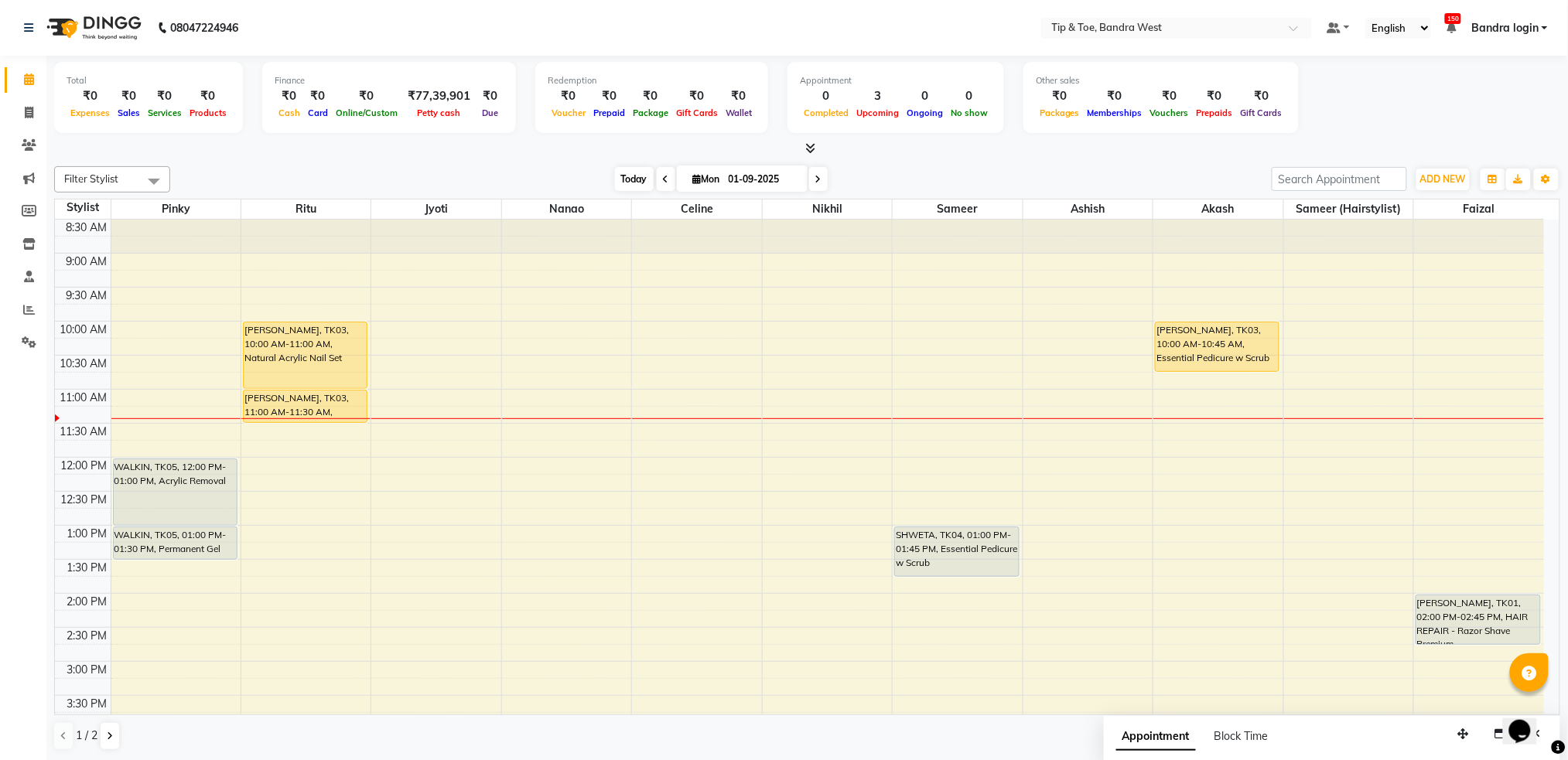
click at [638, 183] on span "Today" at bounding box center [634, 179] width 39 height 24
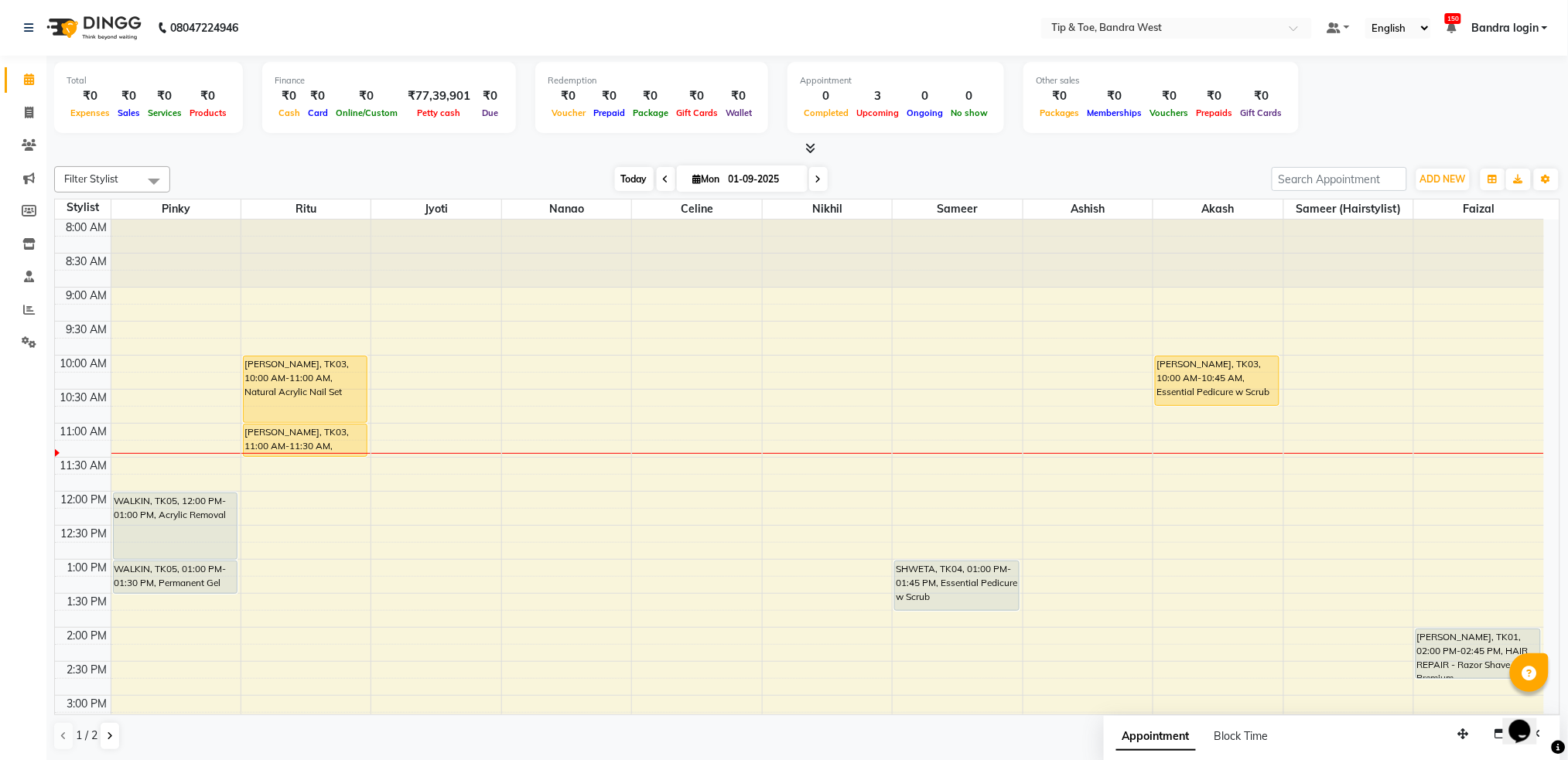
click at [621, 175] on span "Today" at bounding box center [634, 179] width 39 height 24
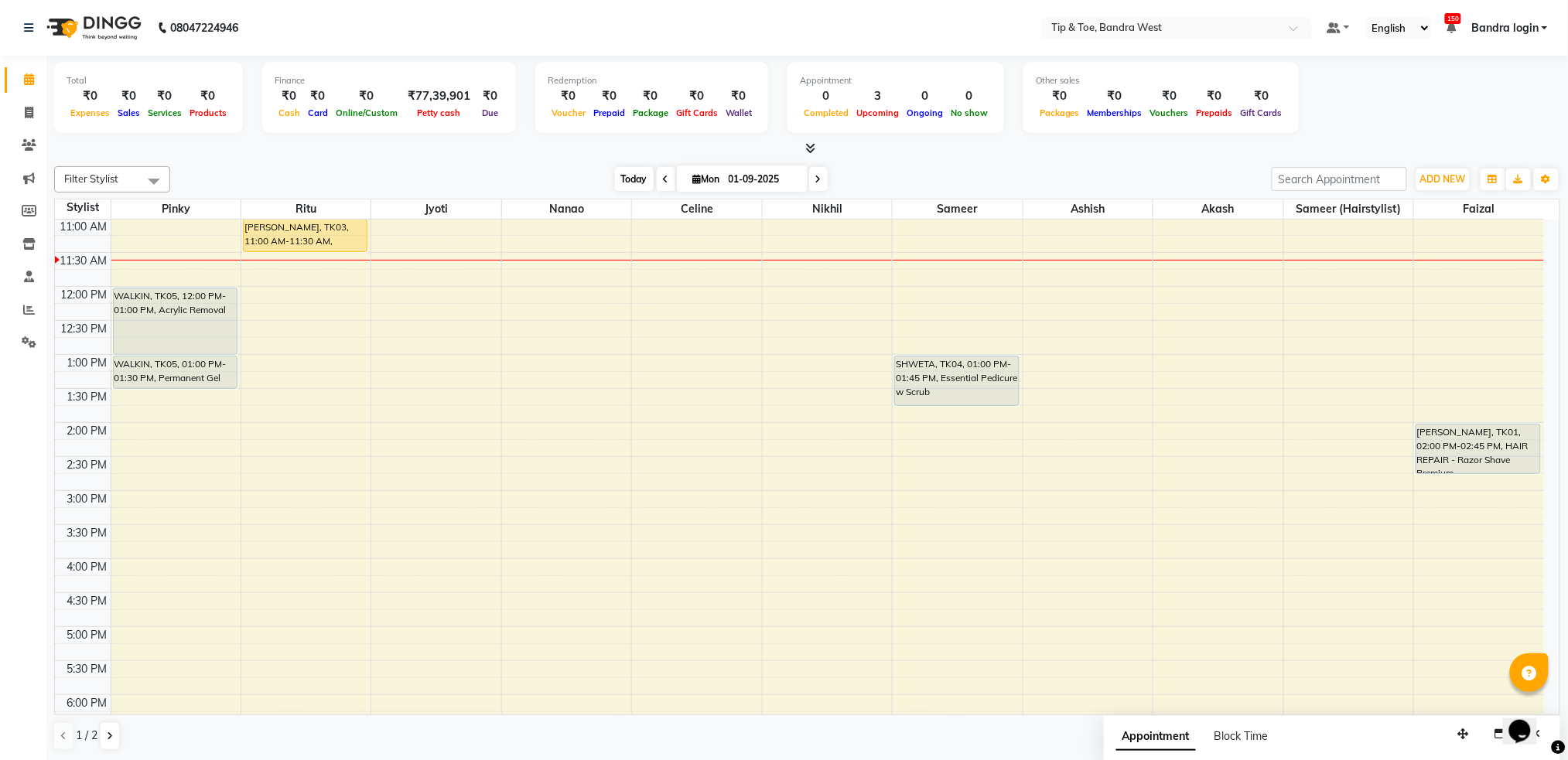
click at [625, 178] on span "Today" at bounding box center [634, 179] width 39 height 24
click at [664, 176] on span at bounding box center [666, 179] width 18 height 24
type input "31-08-2025"
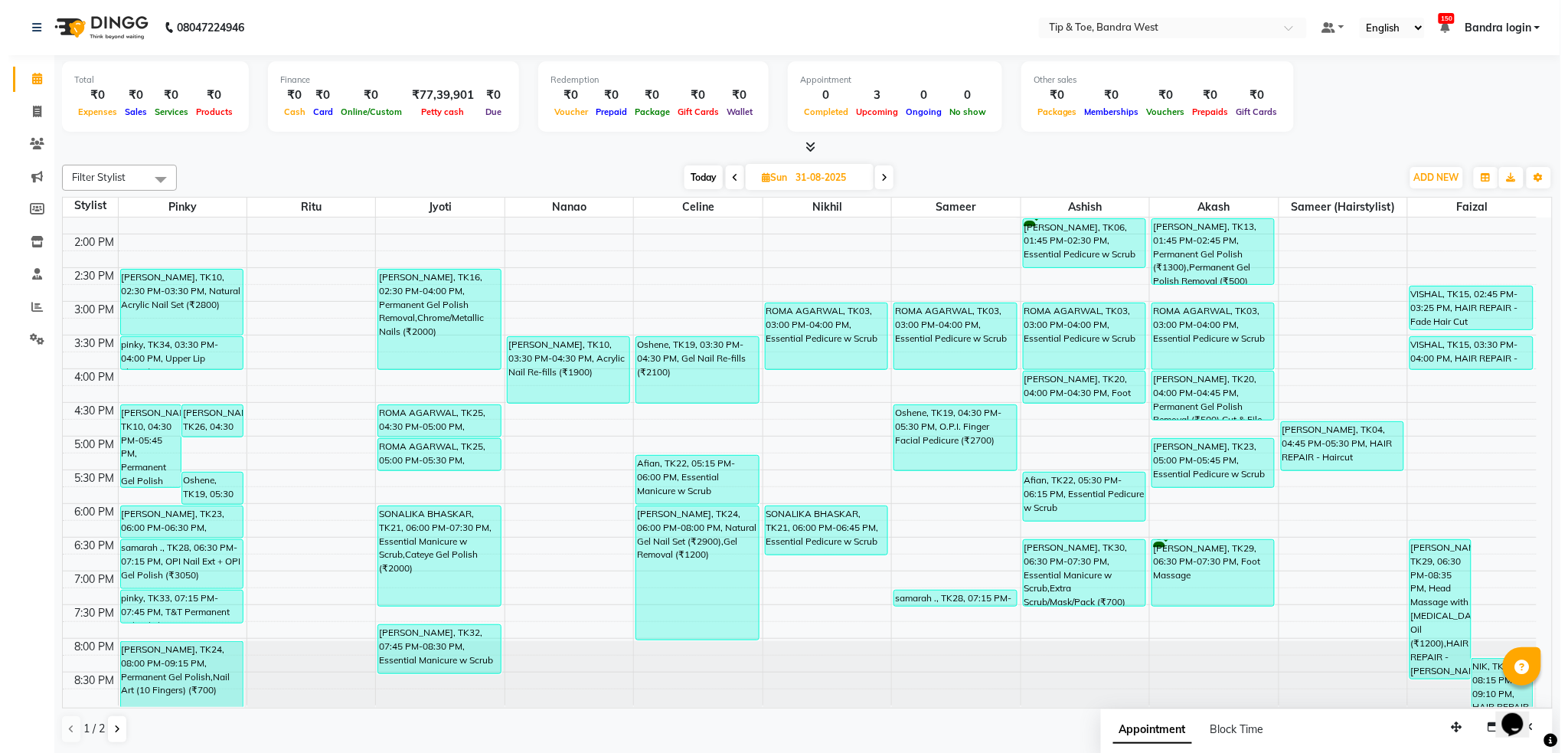
scroll to position [1, 0]
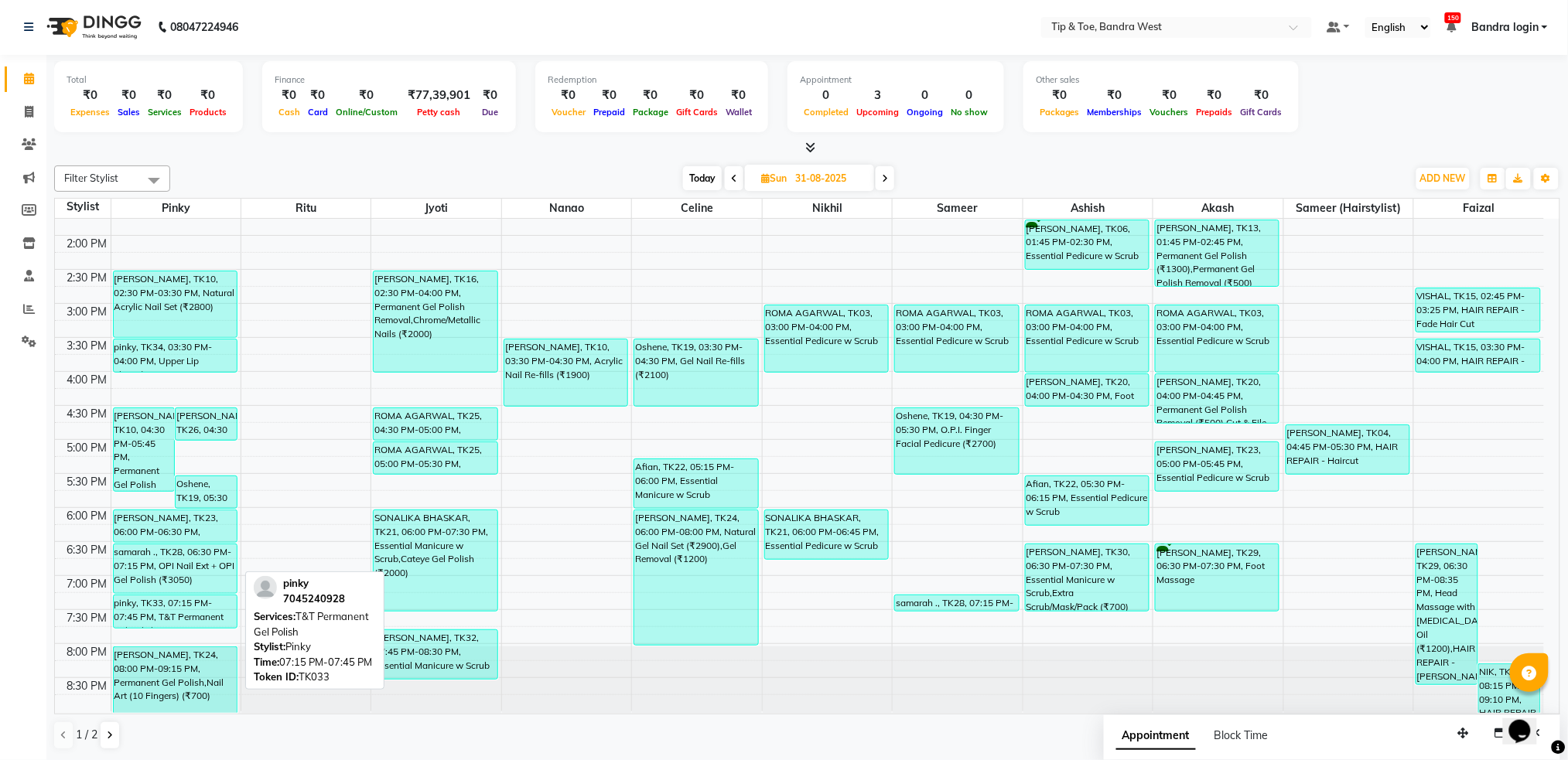
click at [177, 607] on div "pinky, TK33, 07:15 PM-07:45 PM, T&T Permanent Gel Polish" at bounding box center [175, 611] width 123 height 32
click at [140, 609] on div "pinky, TK33, 07:15 PM-07:45 PM, T&T Permanent Gel Polish" at bounding box center [175, 611] width 123 height 32
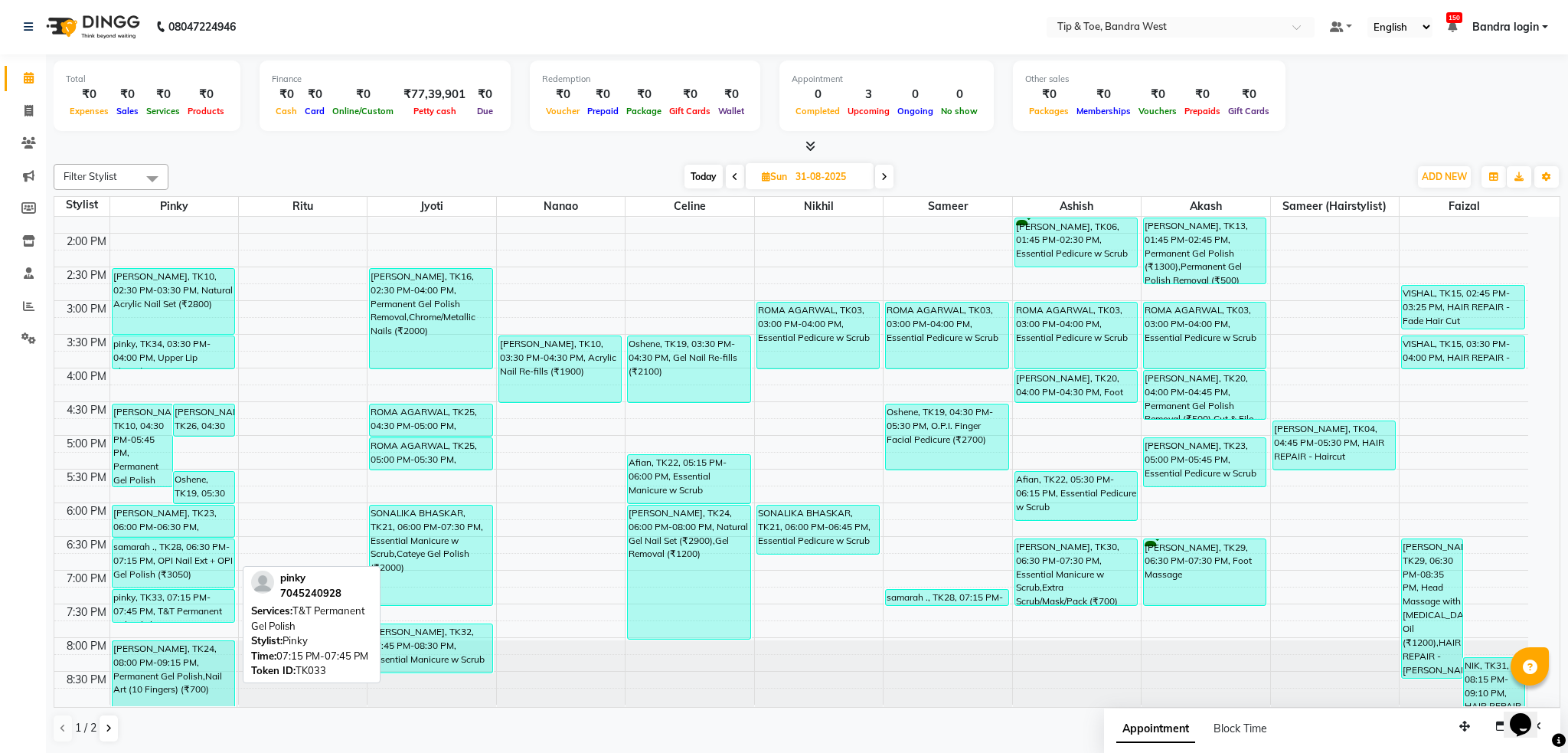
select select "3"
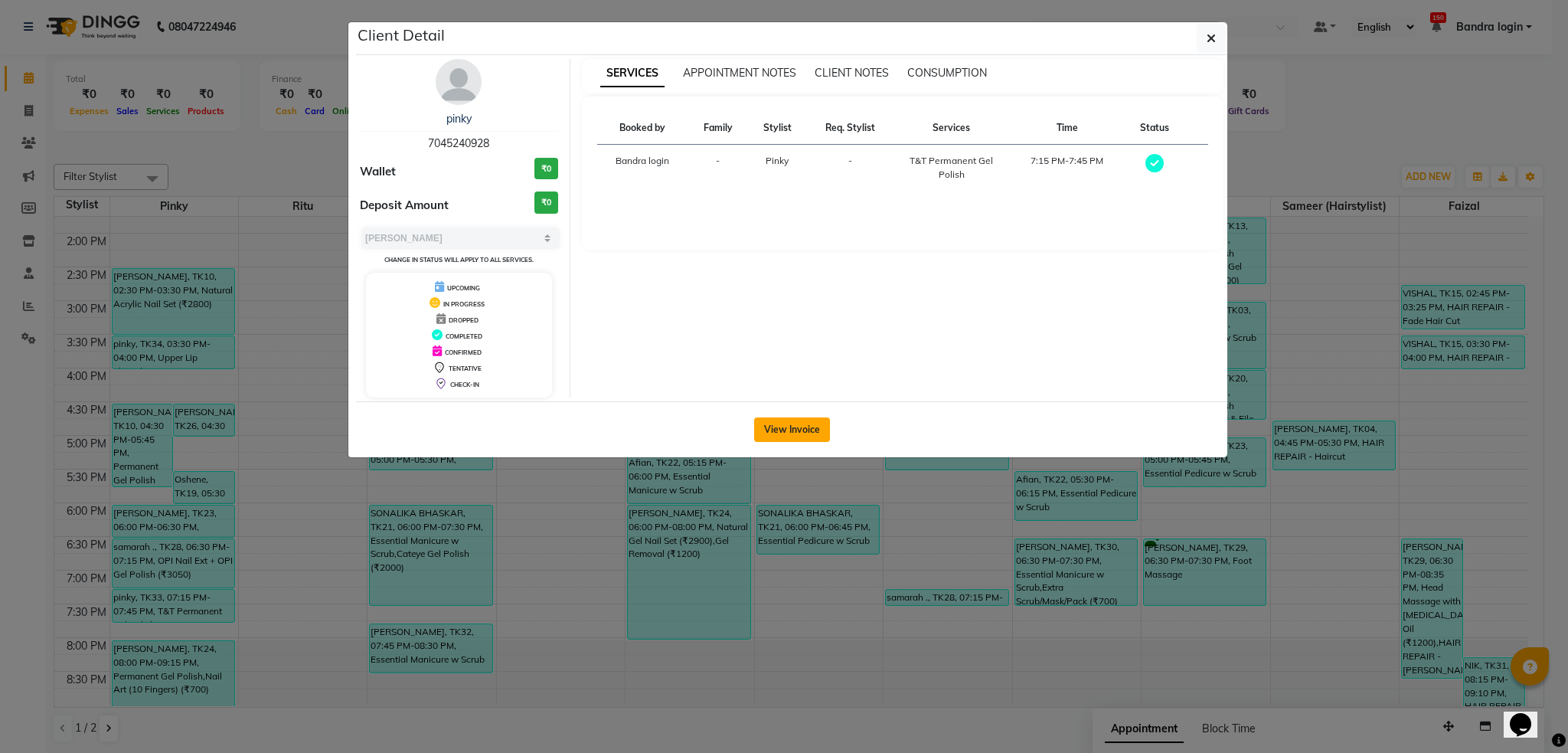
click at [795, 426] on button "View Invoice" at bounding box center [791, 429] width 76 height 25
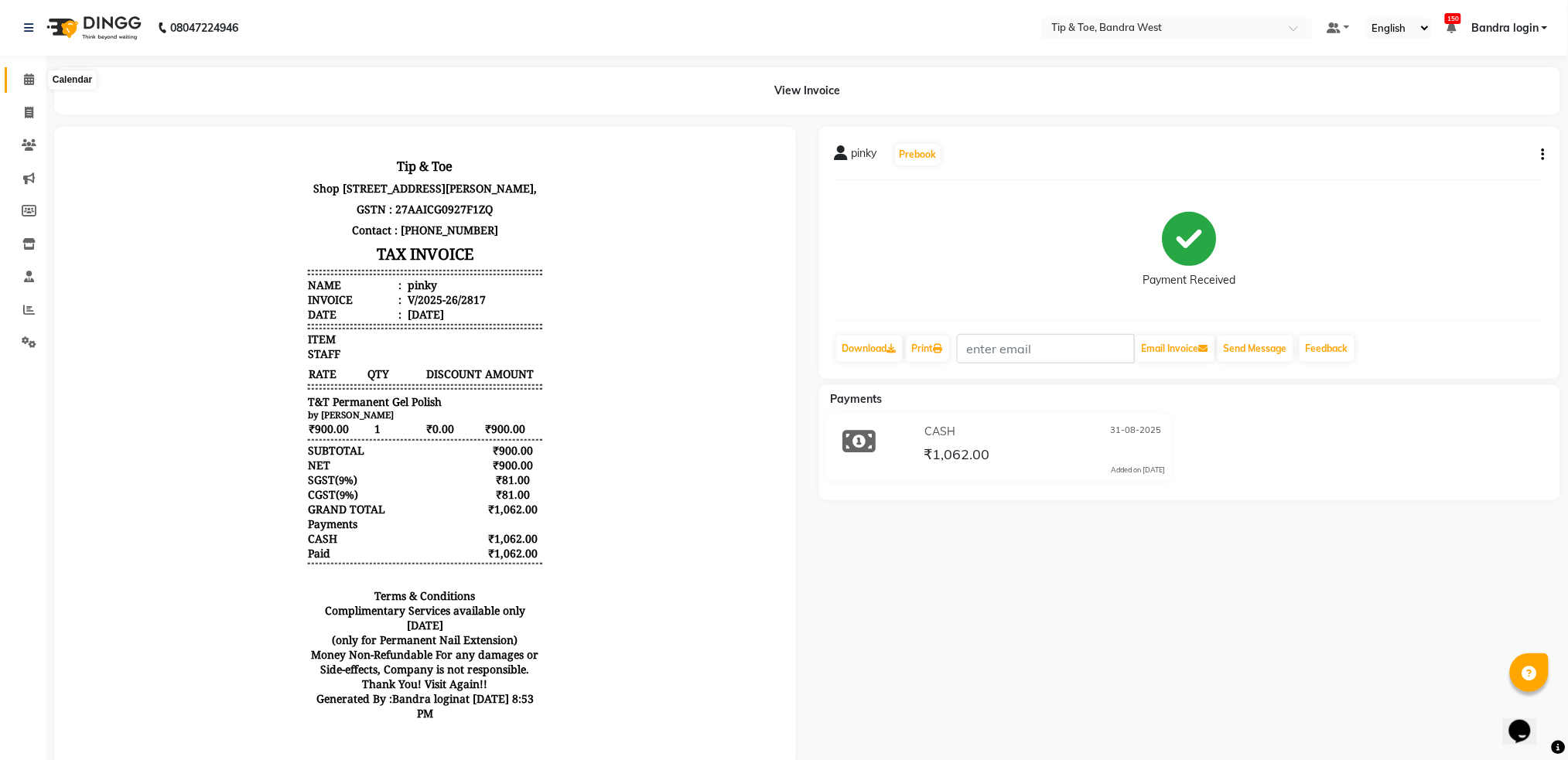
click at [25, 78] on icon at bounding box center [29, 79] width 10 height 12
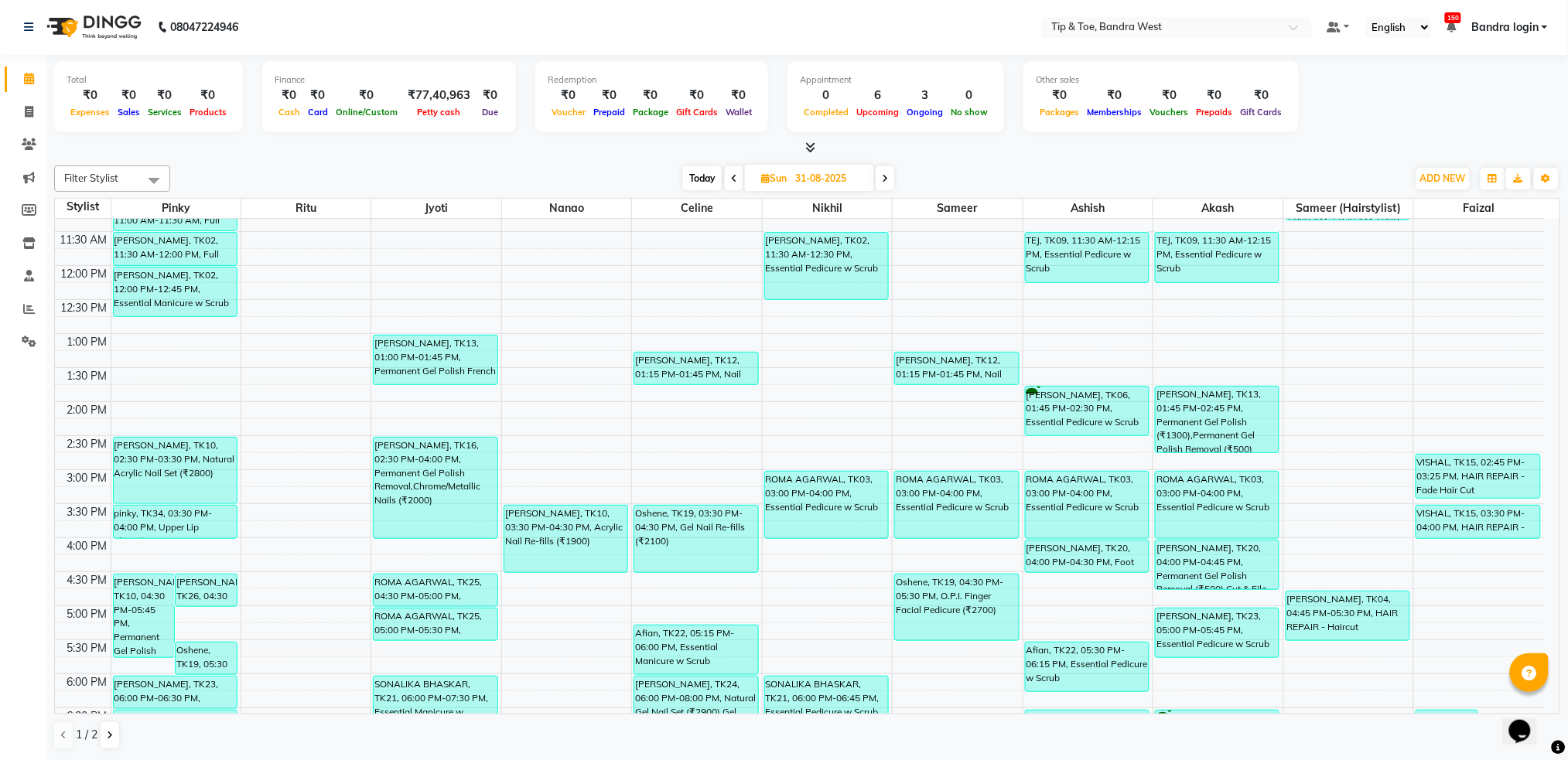
scroll to position [392, 0]
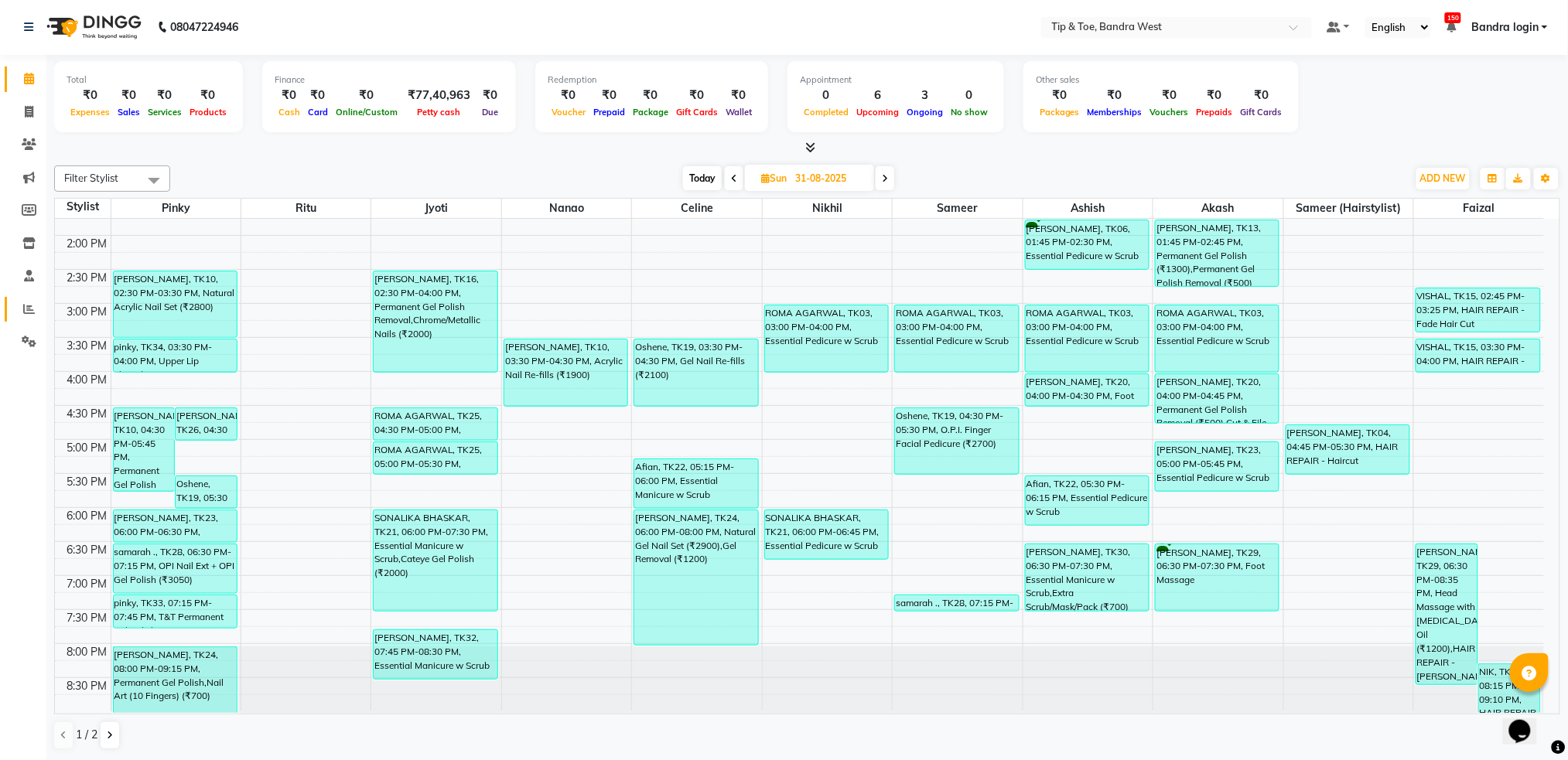
click at [29, 319] on link "Reports" at bounding box center [23, 309] width 37 height 26
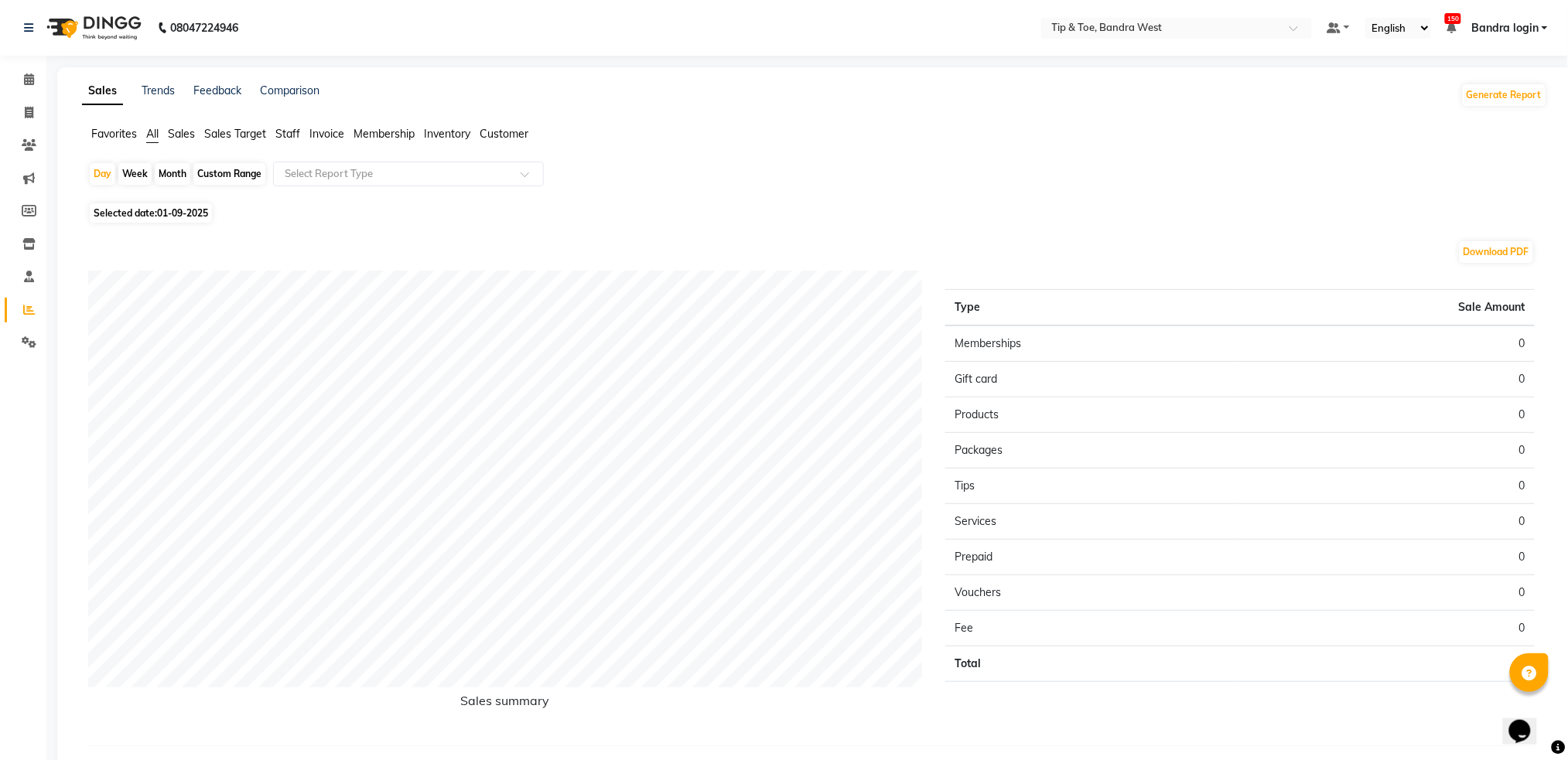
click at [292, 133] on span "Staff" at bounding box center [287, 133] width 25 height 14
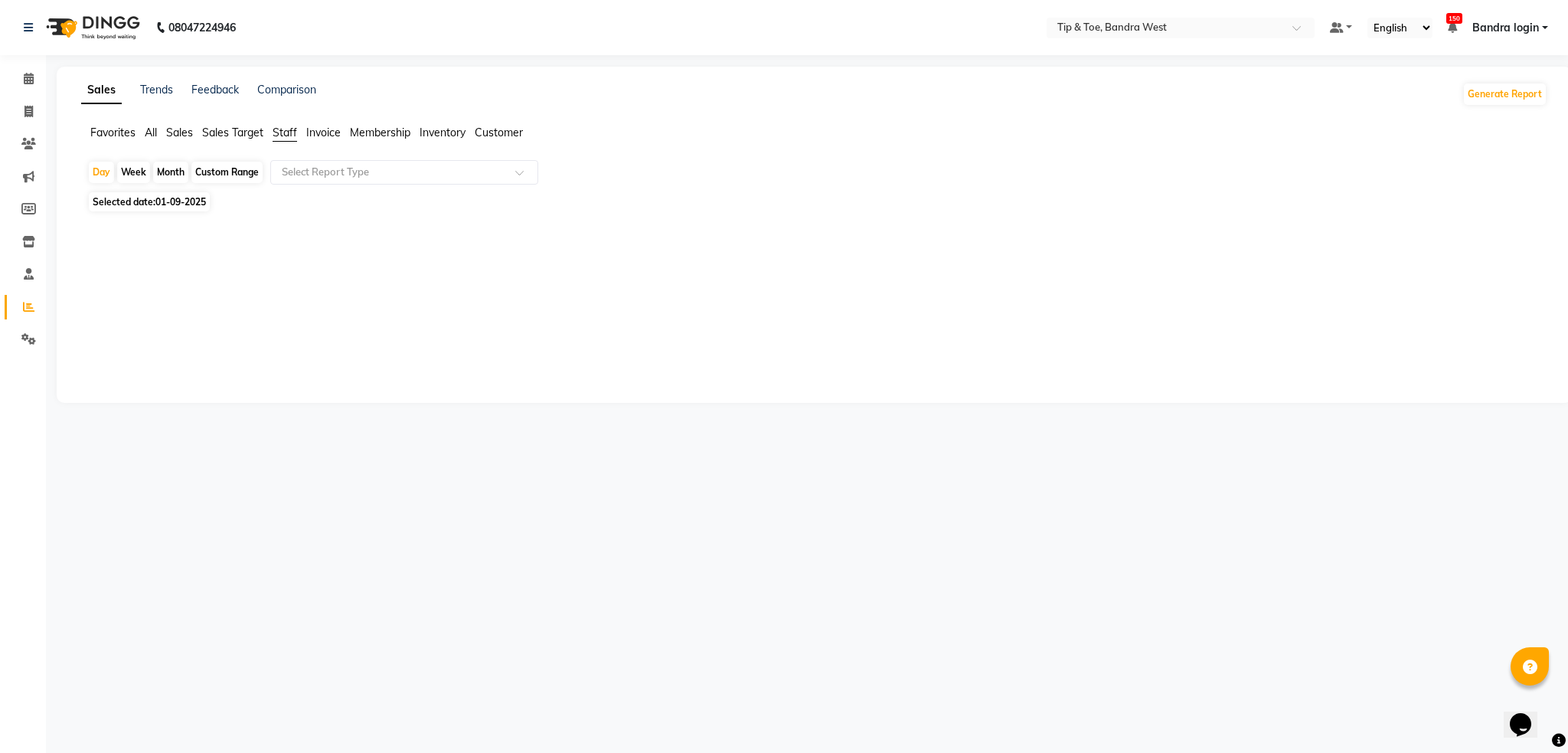
click at [220, 166] on div "Custom Range" at bounding box center [227, 172] width 71 height 21
select select "9"
select select "2025"
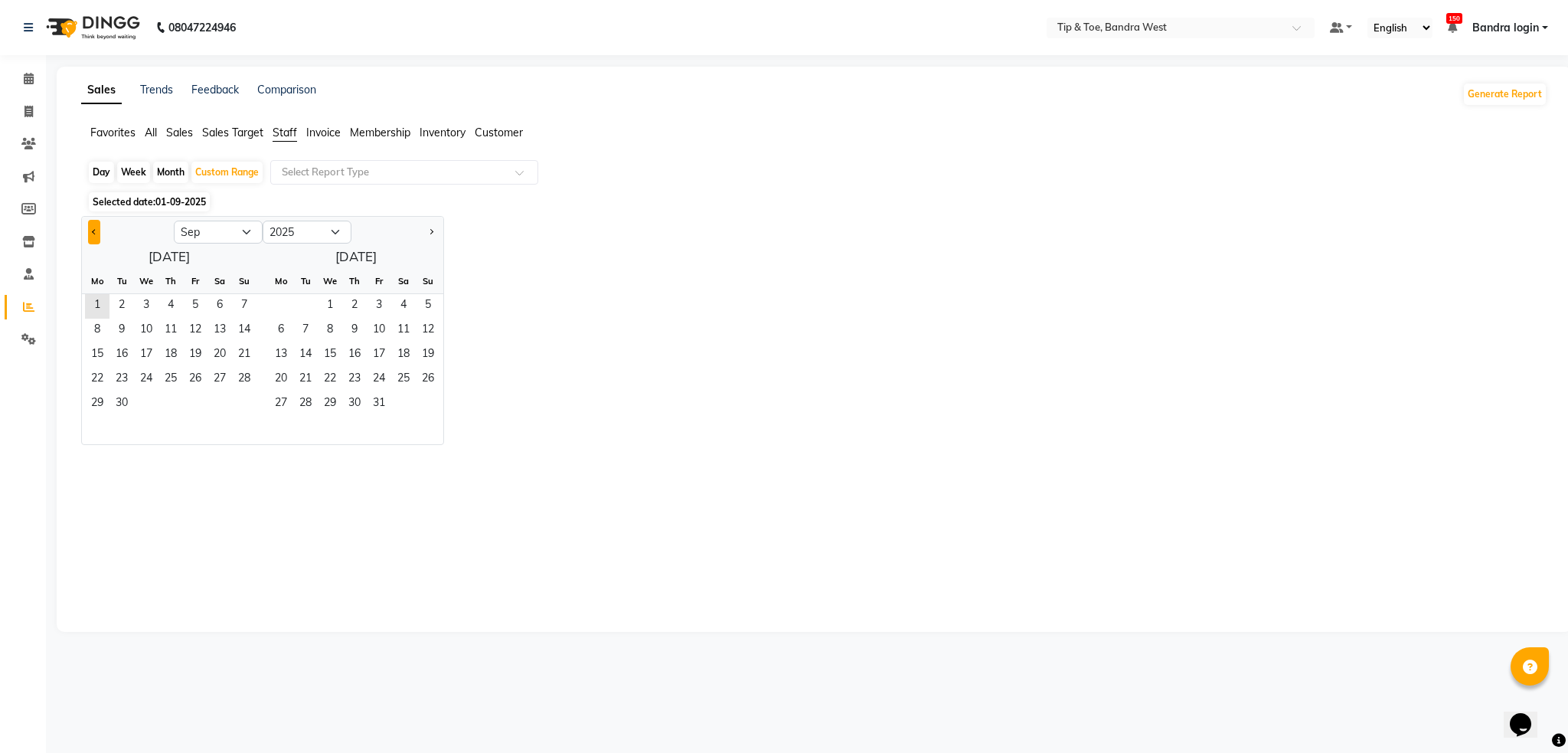
click at [98, 226] on button "Previous month" at bounding box center [93, 231] width 12 height 25
select select "8"
click at [198, 305] on span "1" at bounding box center [195, 306] width 25 height 25
click at [248, 406] on span "31" at bounding box center [244, 404] width 25 height 25
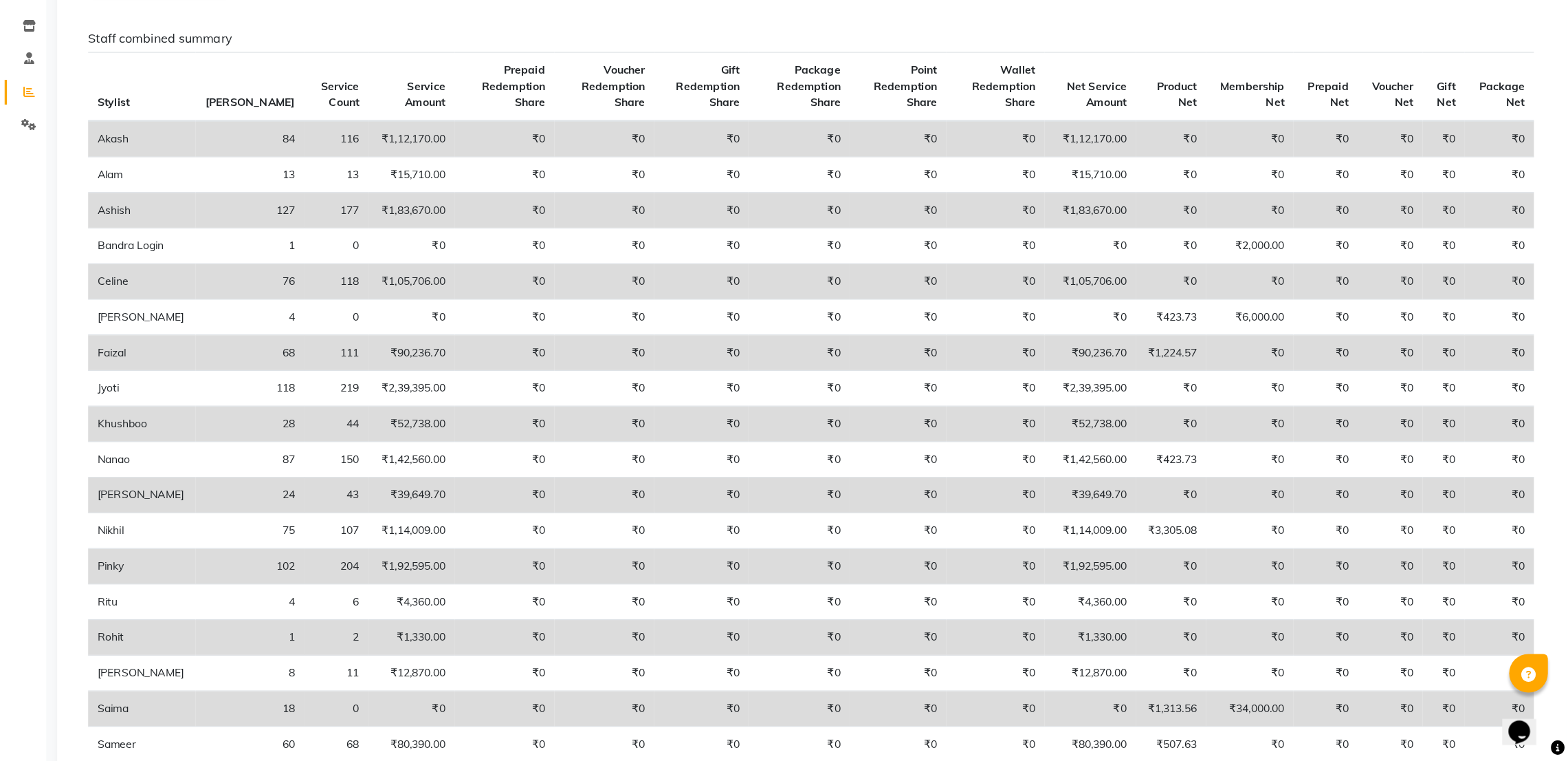
scroll to position [195, 0]
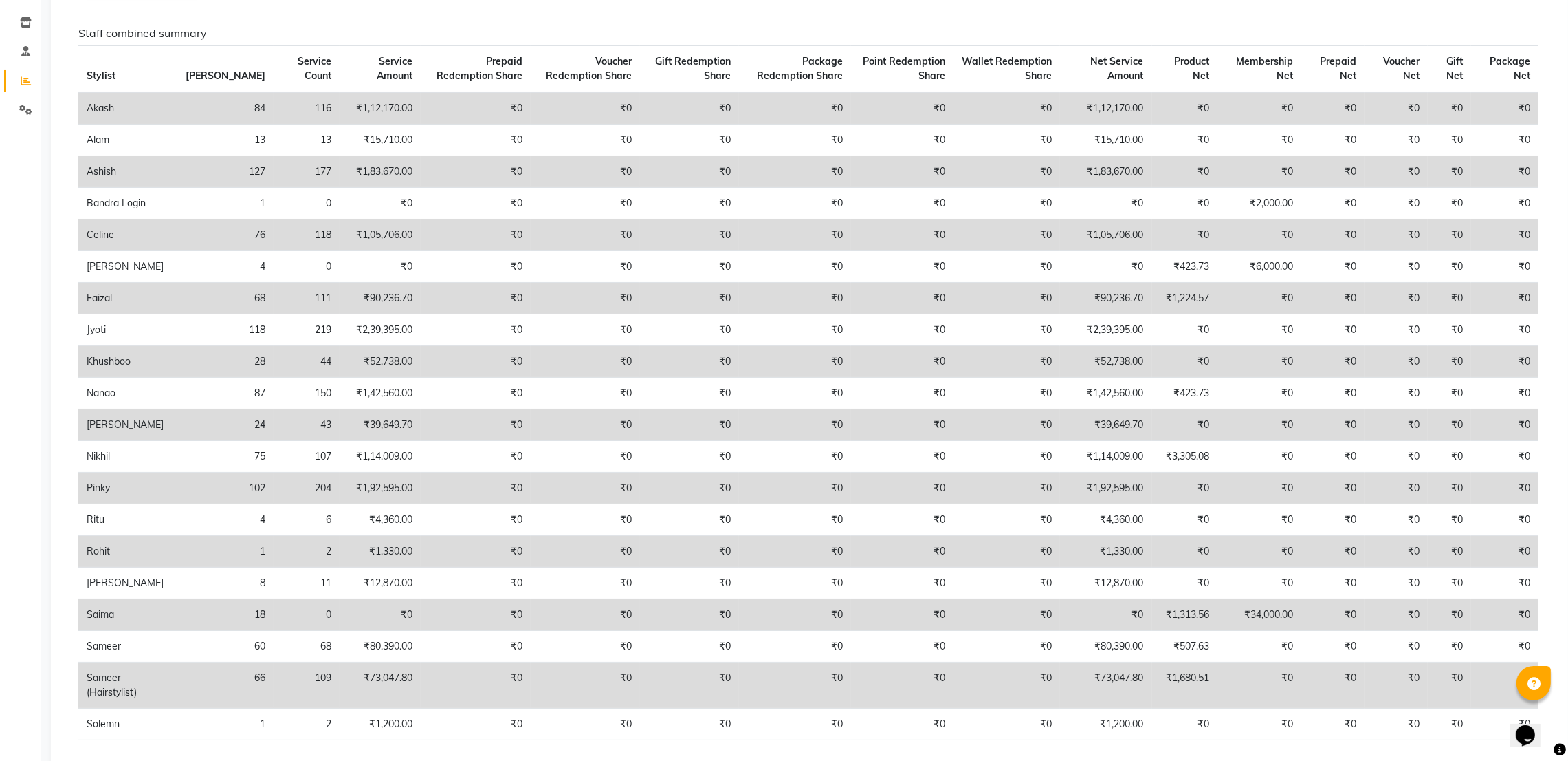
drag, startPoint x: 1407, startPoint y: 2, endPoint x: 1121, endPoint y: 38, distance: 288.3
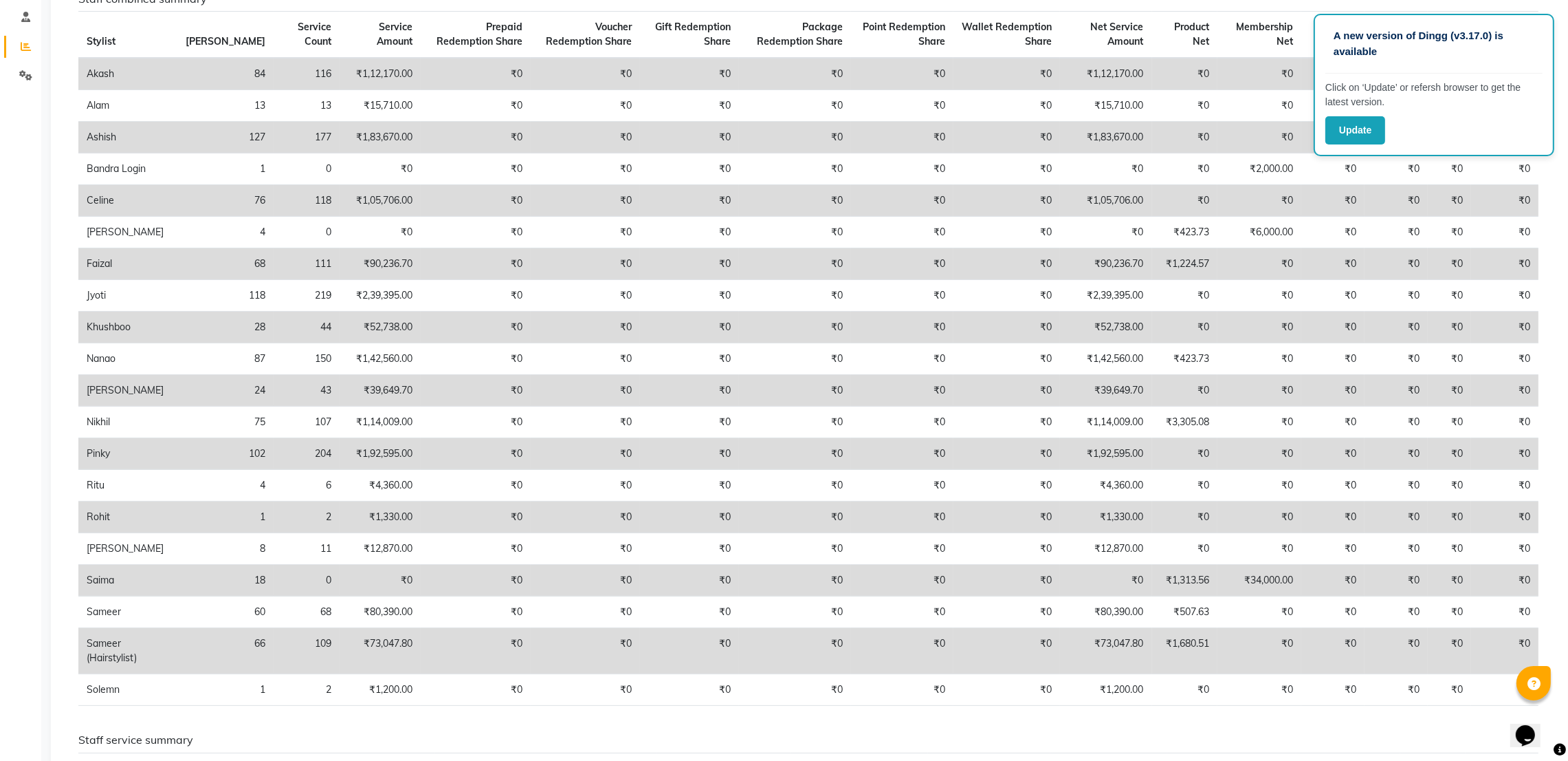
scroll to position [0, 0]
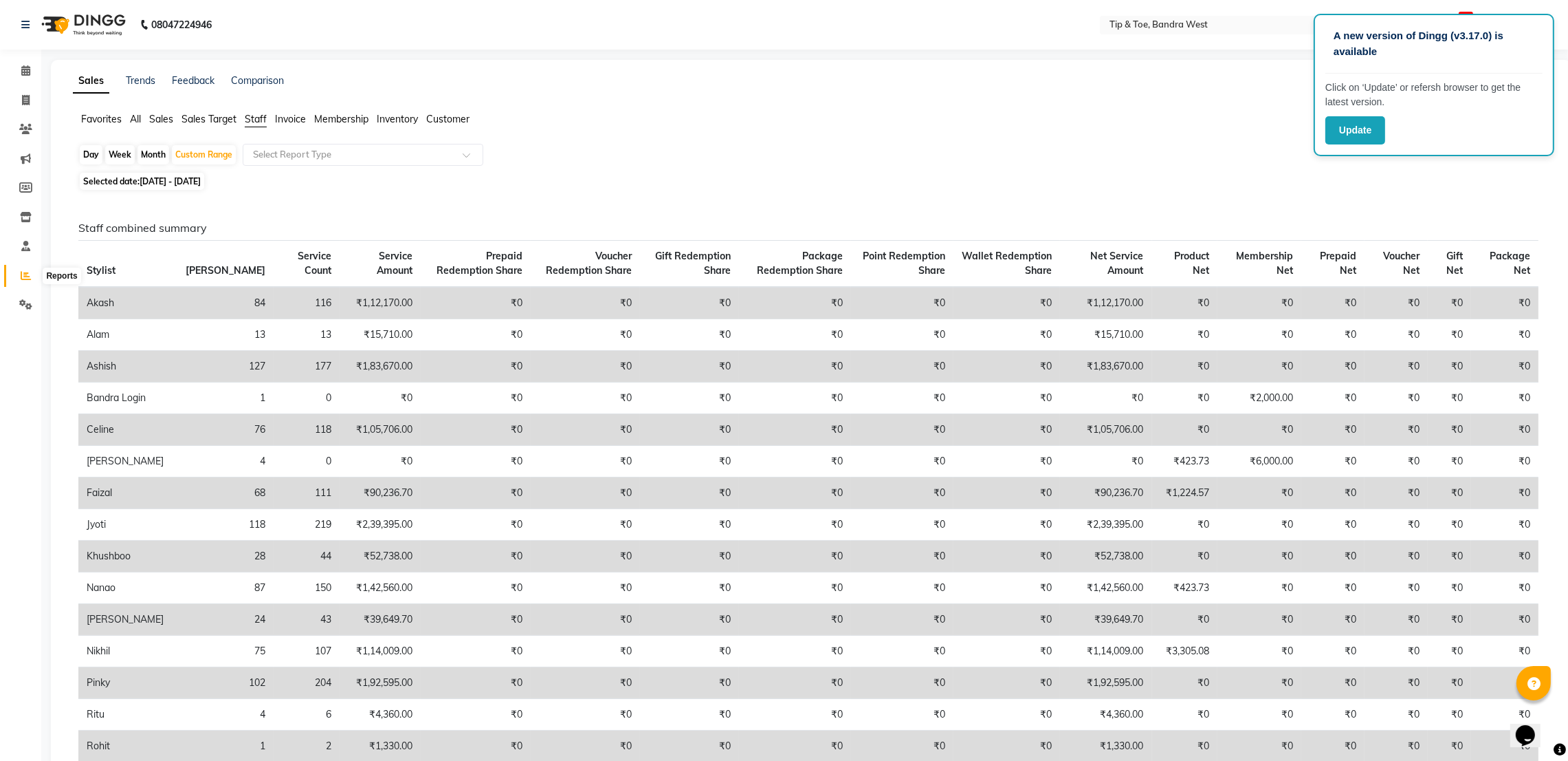
click at [27, 272] on icon at bounding box center [25, 275] width 11 height 11
click at [35, 74] on span at bounding box center [25, 71] width 24 height 16
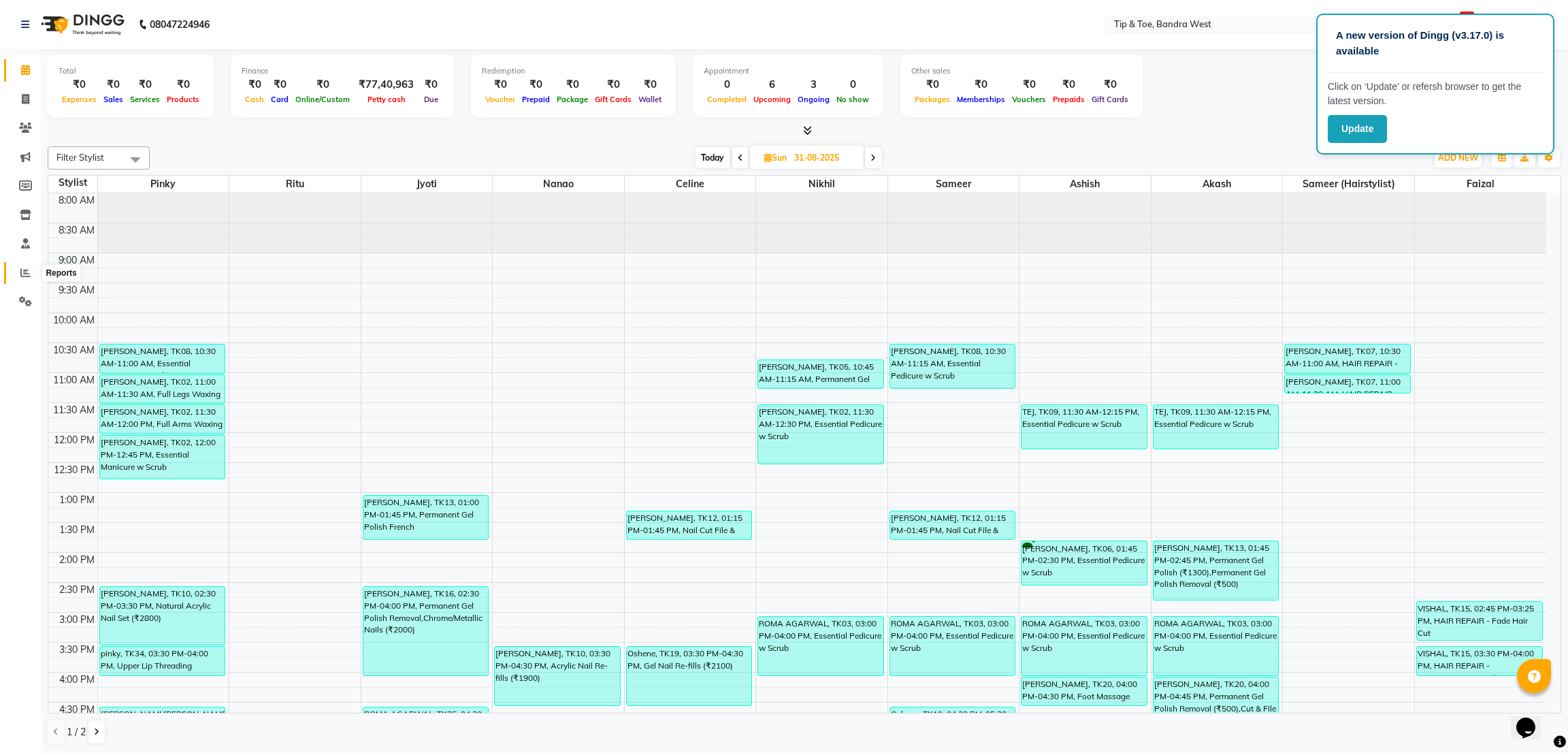
click at [24, 270] on icon at bounding box center [25, 272] width 11 height 11
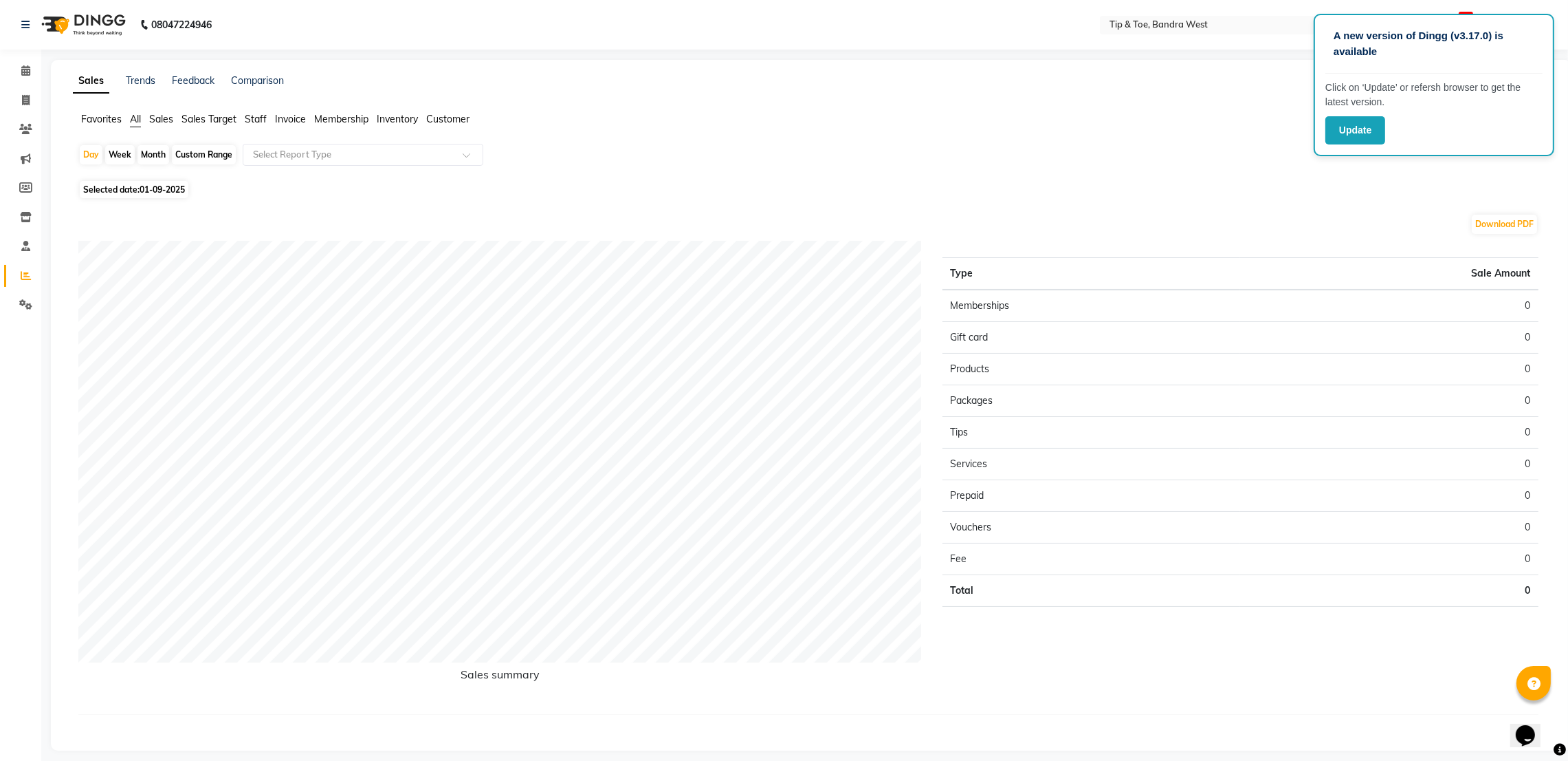
click at [256, 127] on div "Favorites All Sales Sales Target Staff Invoice Membership Inventory Customer" at bounding box center [811, 125] width 1497 height 26
click at [257, 120] on span "Staff" at bounding box center [255, 118] width 22 height 12
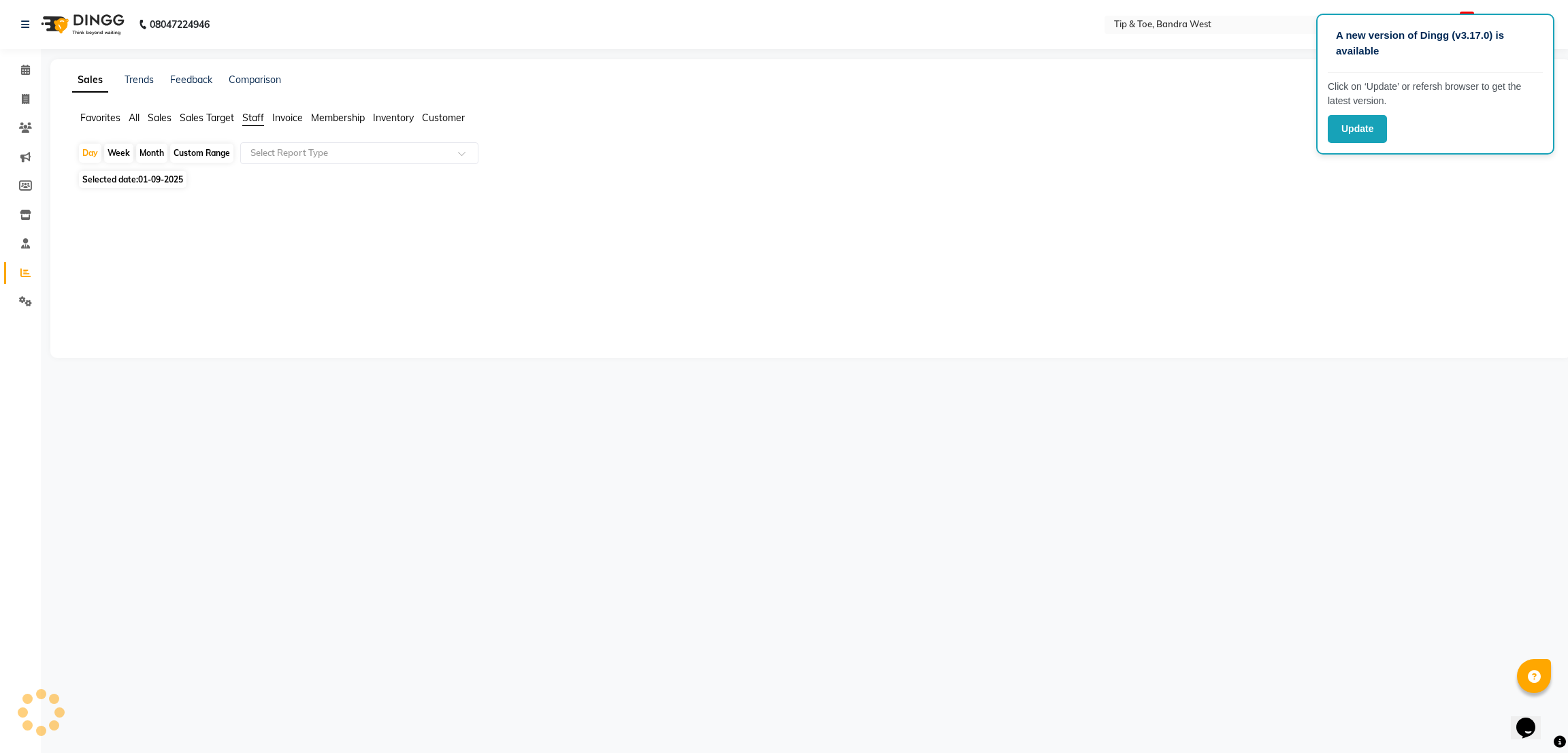
click at [213, 157] on div "Custom Range" at bounding box center [202, 153] width 63 height 19
select select "9"
select select "2025"
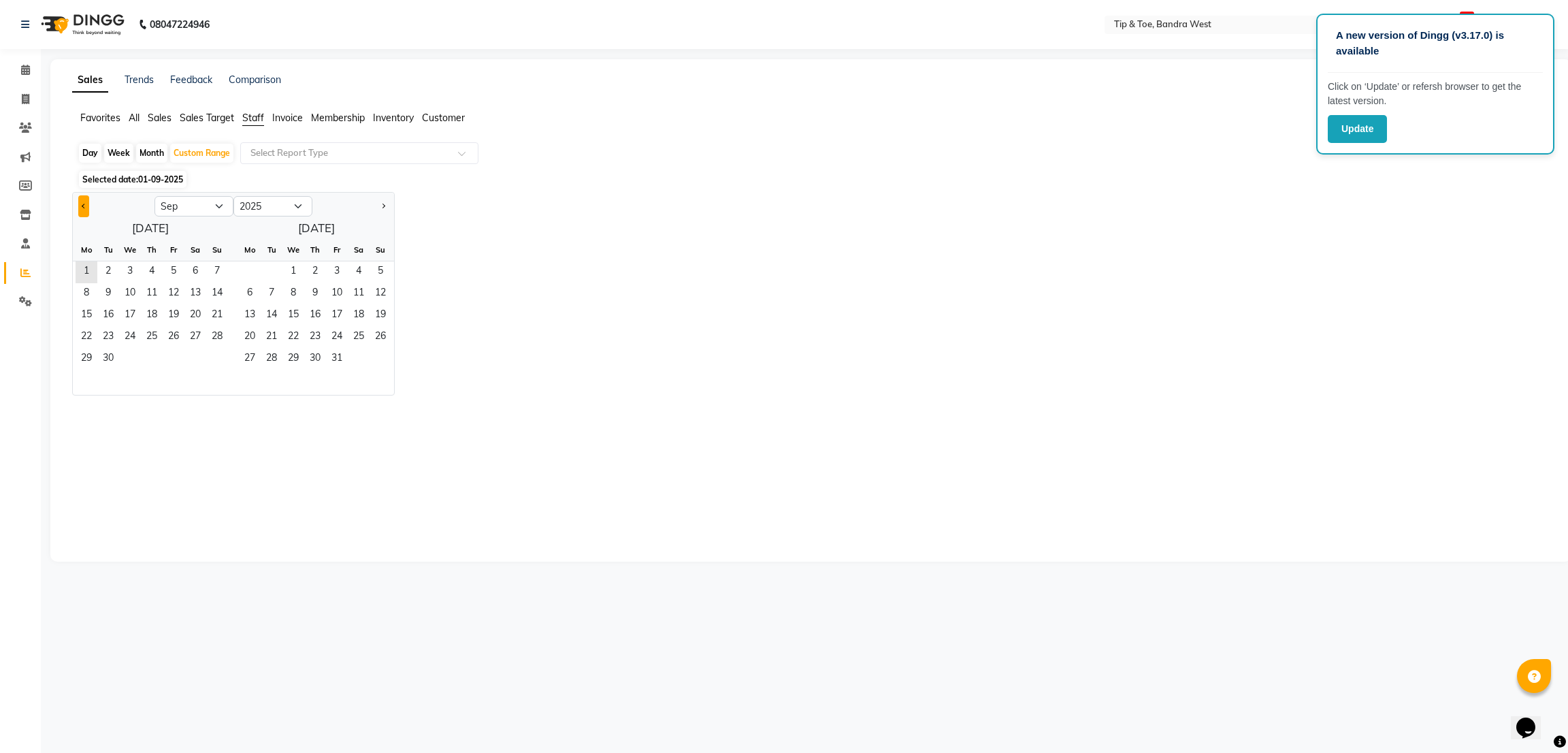
click at [83, 207] on span "Previous month" at bounding box center [84, 206] width 5 height 5
select select "7"
click at [110, 272] on span "1" at bounding box center [108, 272] width 22 height 22
click at [145, 365] on span "31" at bounding box center [151, 359] width 22 height 22
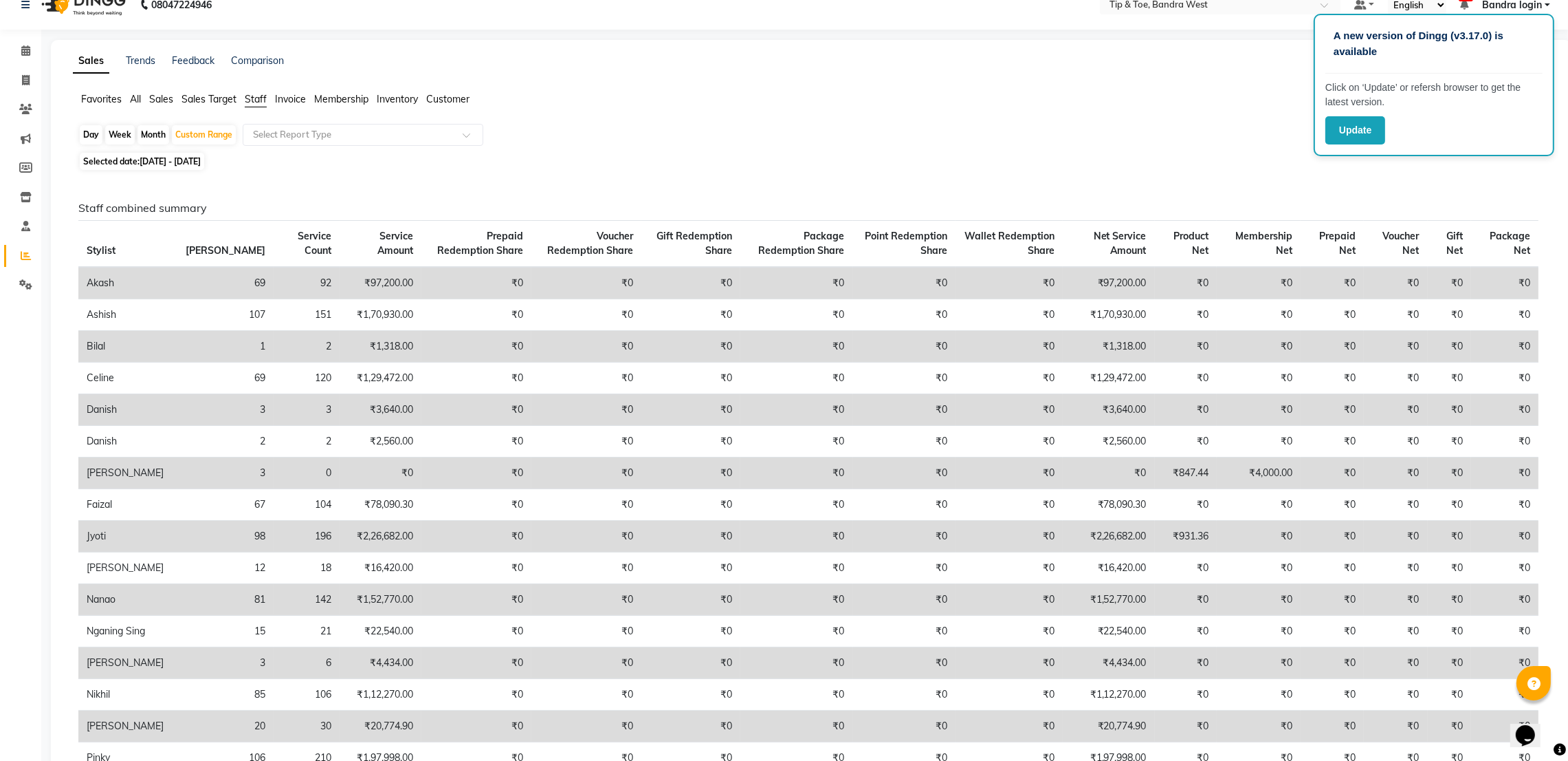
scroll to position [2, 0]
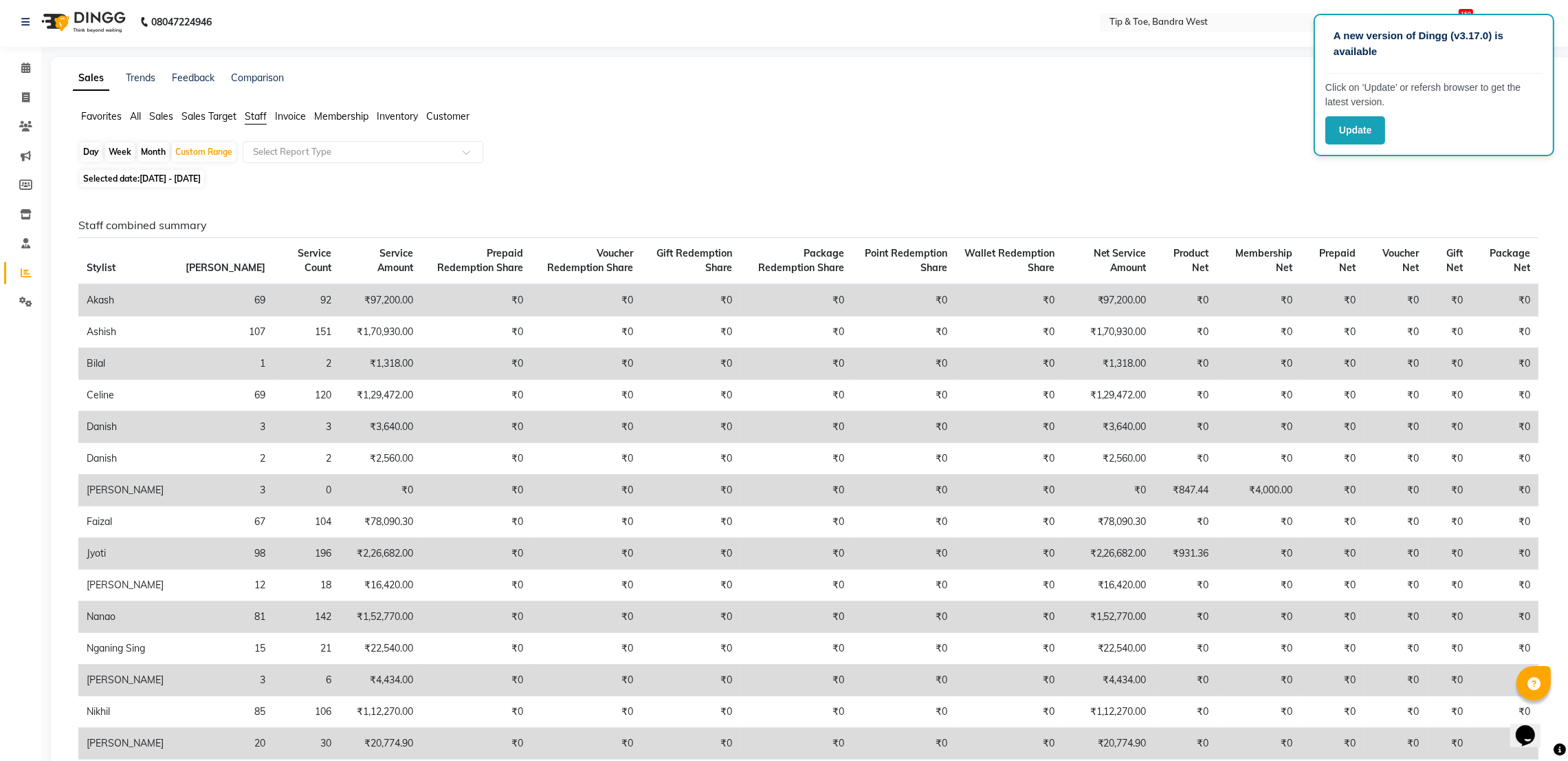
click at [80, 150] on div "Day" at bounding box center [91, 151] width 23 height 19
select select "7"
select select "2025"
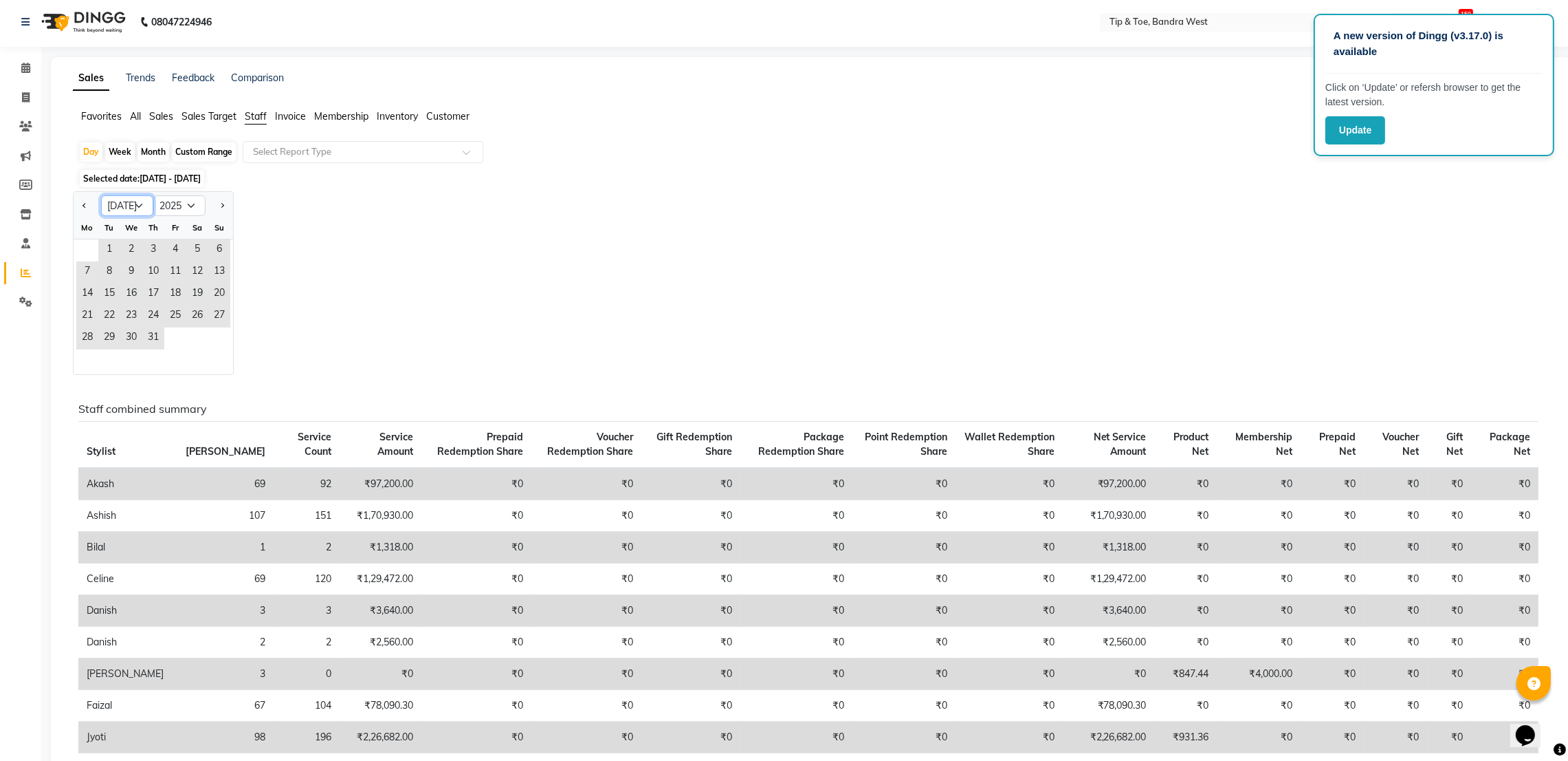
click at [140, 202] on select "Jan Feb Mar Apr May Jun Jul Aug Sep Oct Nov Dec" at bounding box center [127, 205] width 53 height 21
select select "8"
click at [101, 196] on select "Jan Feb Mar Apr May Jun Jul Aug Sep Oct Nov Dec" at bounding box center [127, 205] width 53 height 21
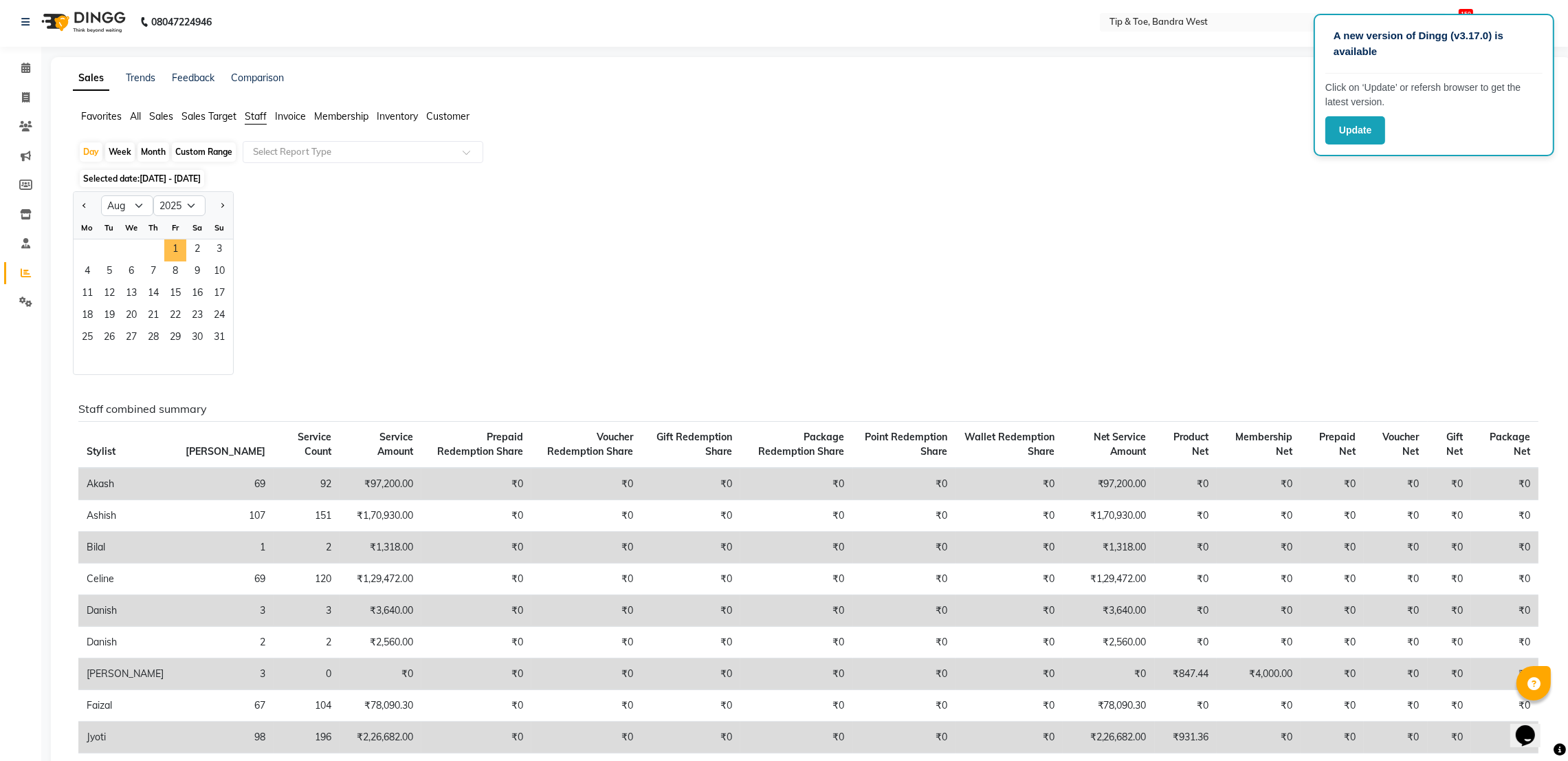
drag, startPoint x: 171, startPoint y: 245, endPoint x: 246, endPoint y: 339, distance: 120.3
click at [175, 250] on span "1" at bounding box center [175, 250] width 22 height 22
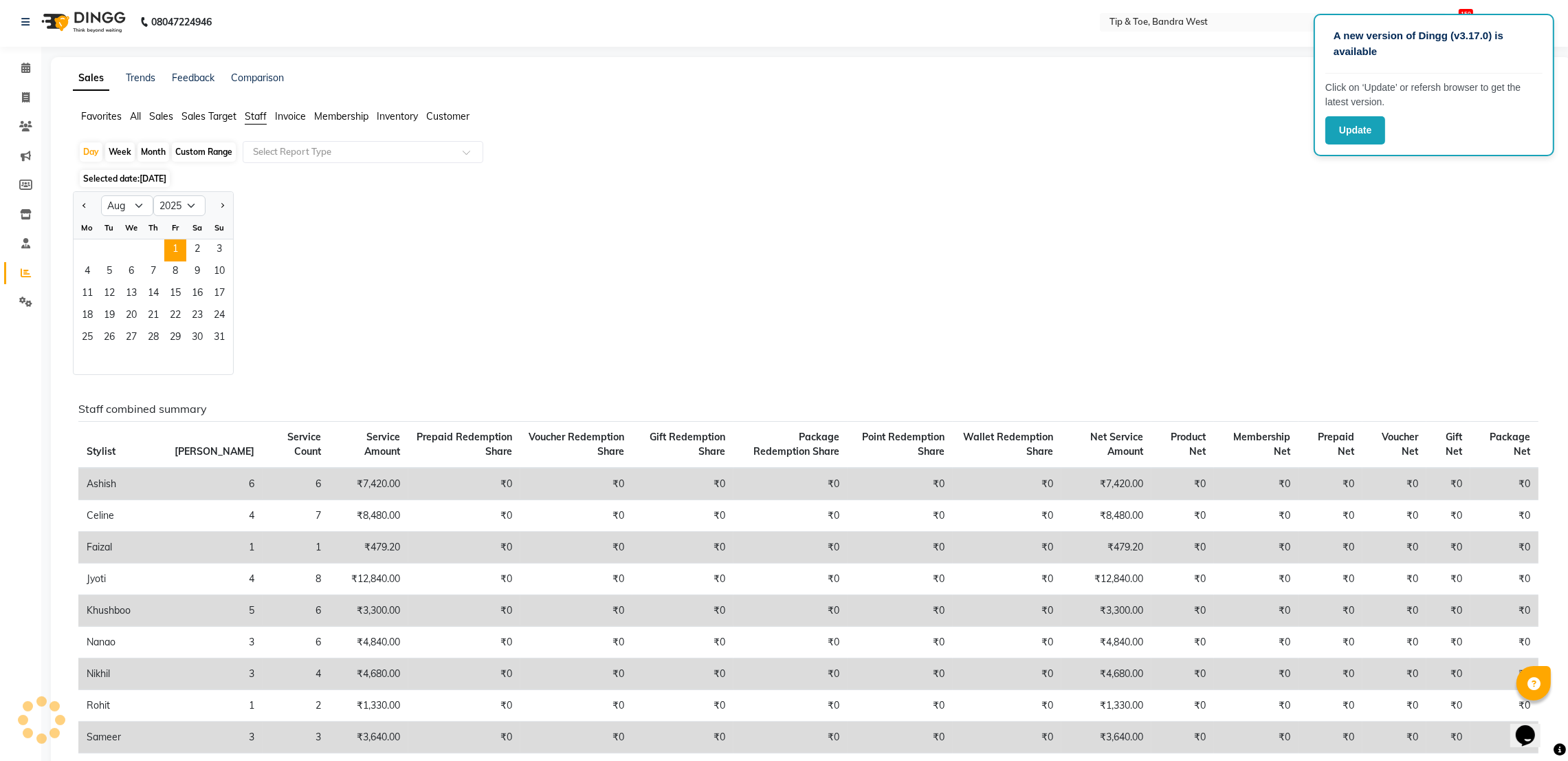
scroll to position [0, 0]
click at [217, 340] on span "31" at bounding box center [219, 341] width 22 height 22
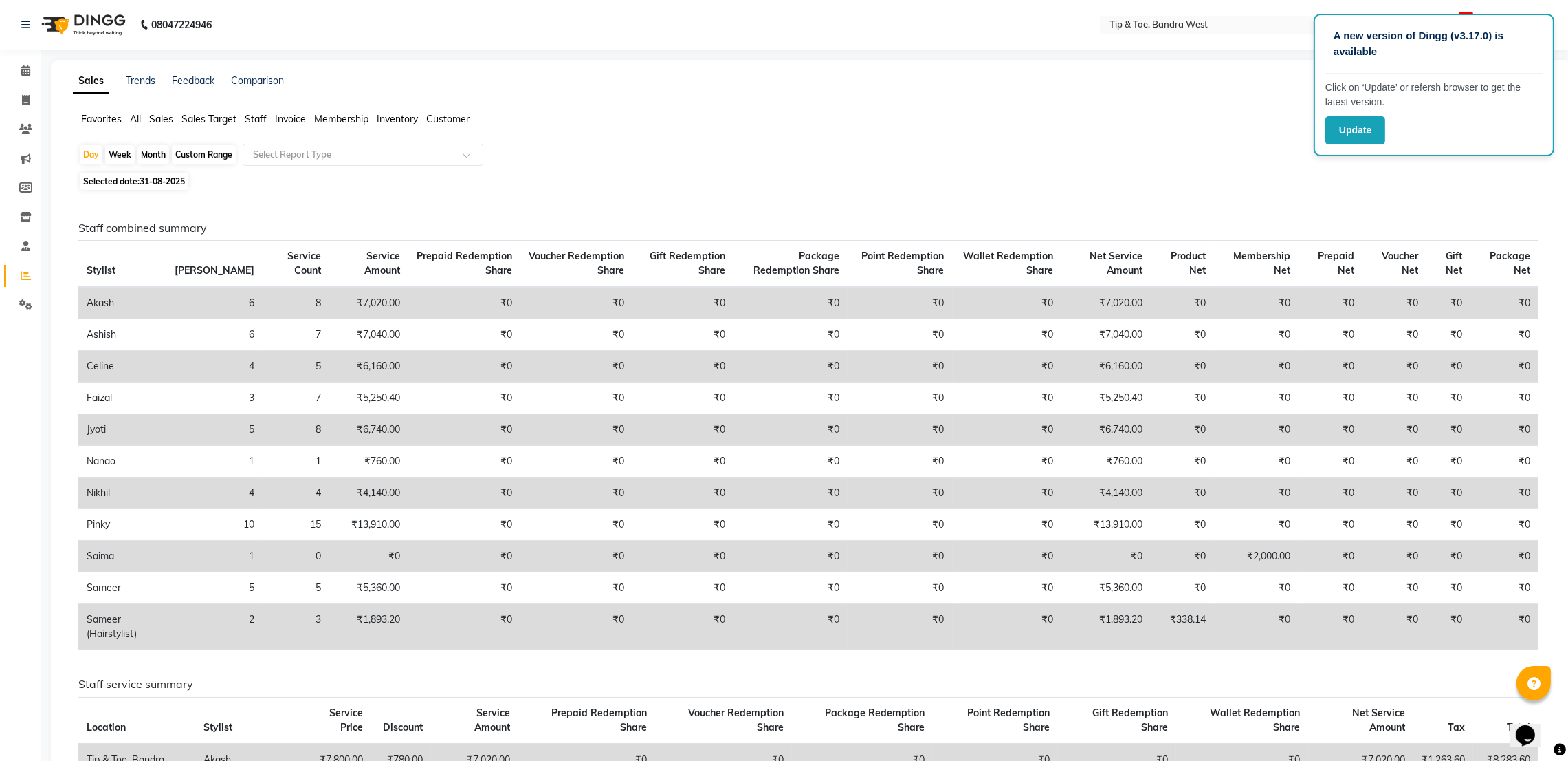
click at [193, 157] on div "Custom Range" at bounding box center [204, 155] width 64 height 19
select select "8"
select select "2025"
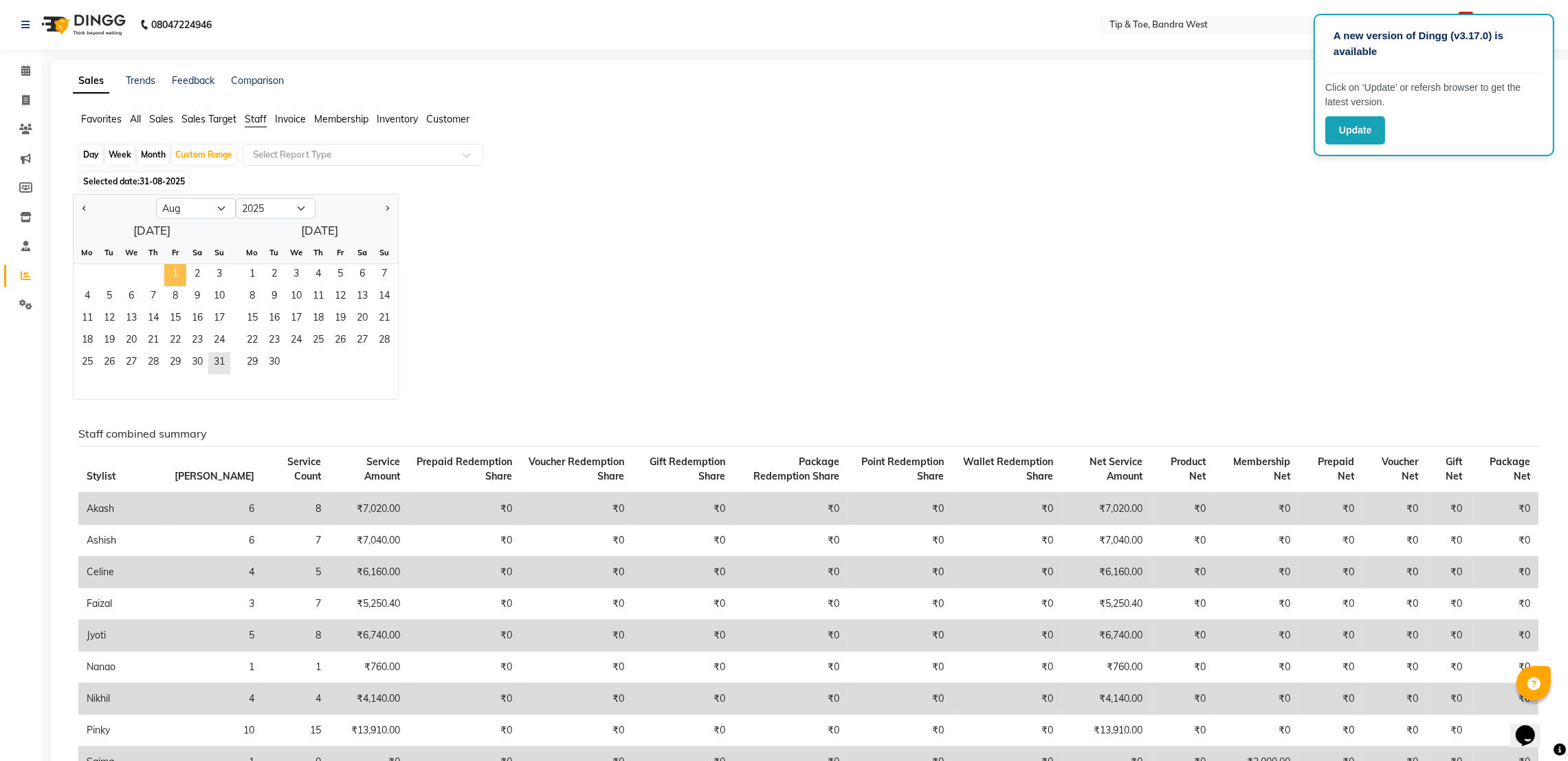
click at [184, 274] on span "1" at bounding box center [175, 274] width 22 height 22
click at [218, 367] on span "31" at bounding box center [219, 363] width 22 height 22
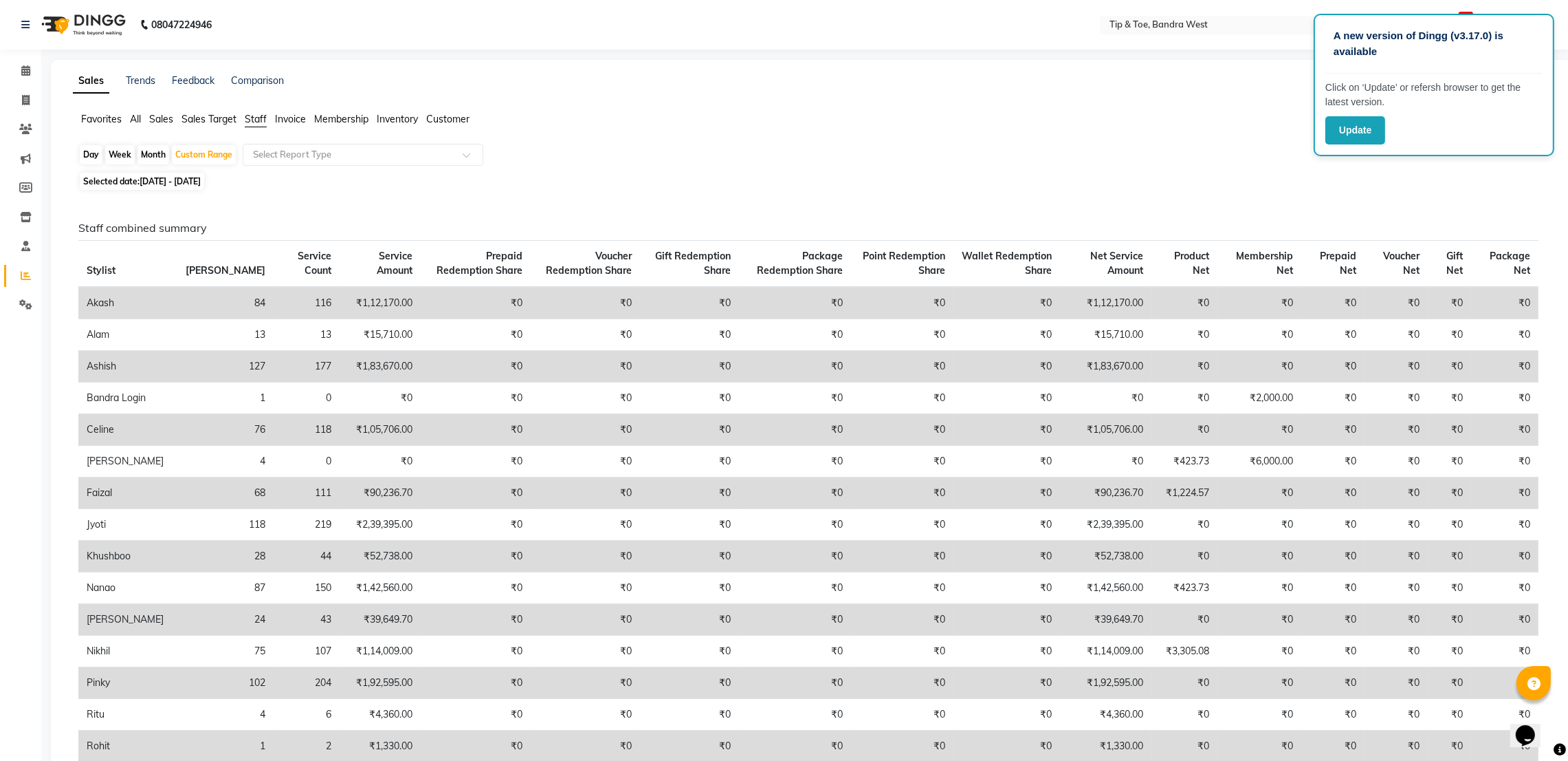
click at [773, 160] on div "Day Week Month Custom Range Select Report Type" at bounding box center [811, 156] width 1466 height 25
click at [1340, 131] on button "Update" at bounding box center [1355, 130] width 60 height 28
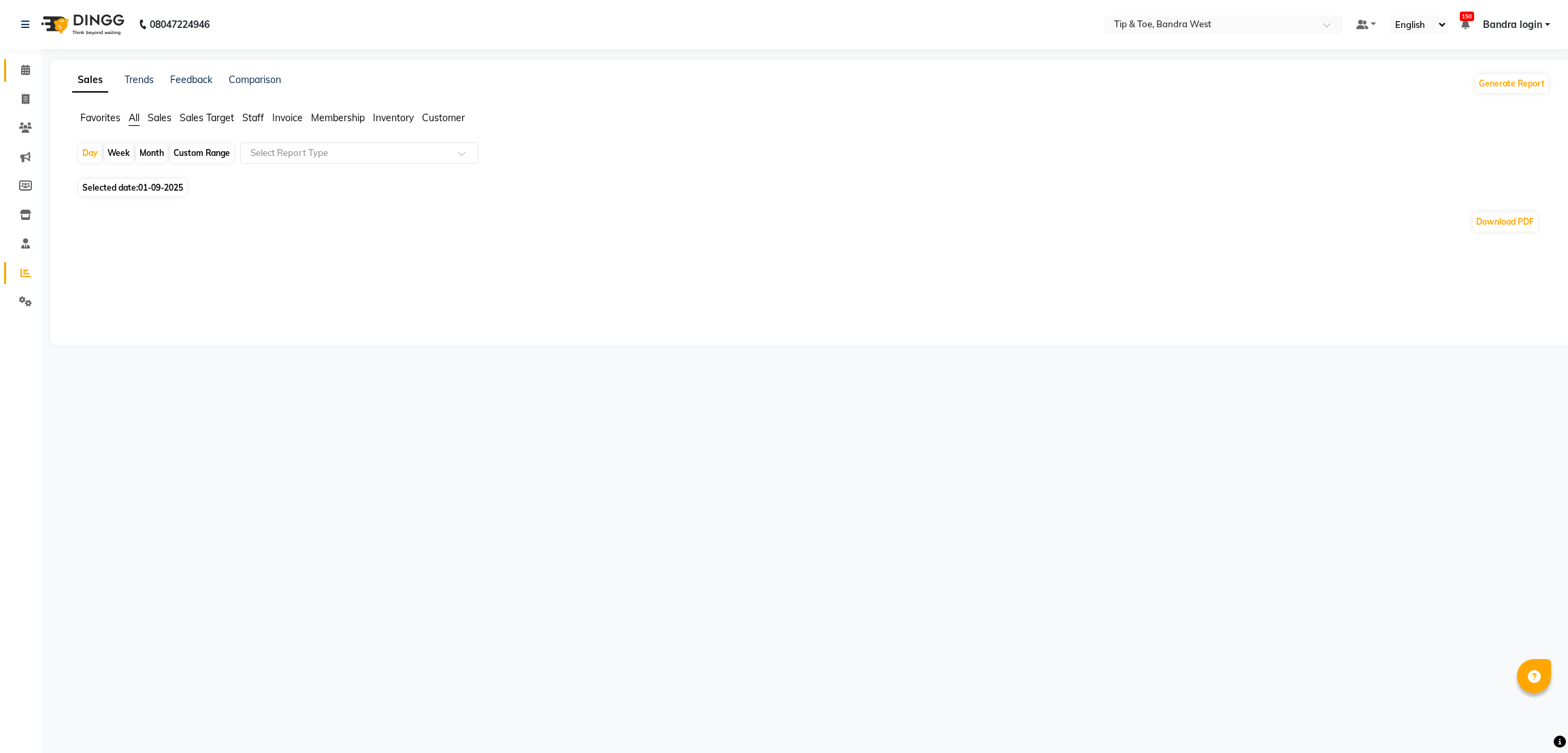
click at [11, 63] on link "Calendar" at bounding box center [20, 71] width 33 height 23
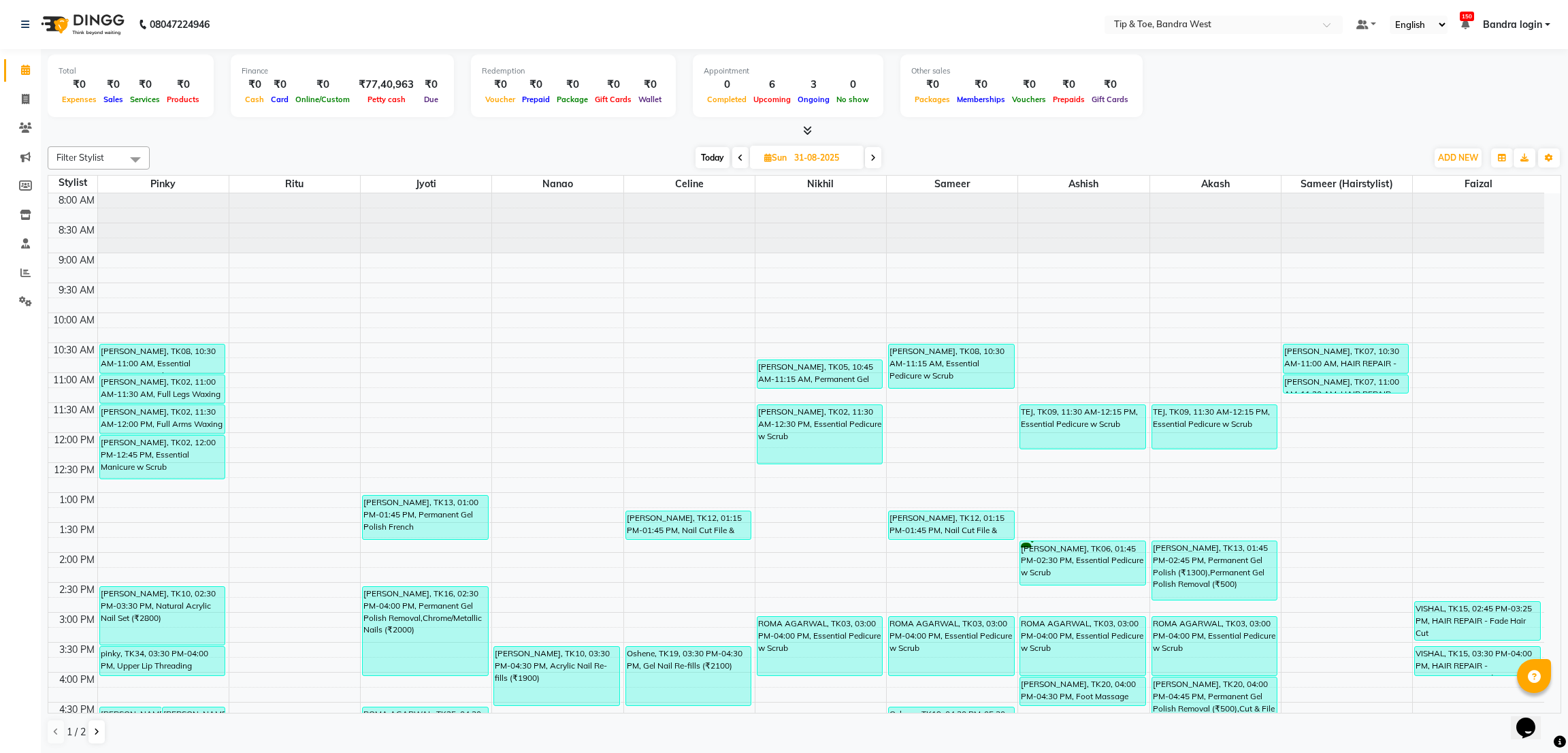
click at [709, 157] on span "Today" at bounding box center [712, 158] width 34 height 21
type input "01-09-2025"
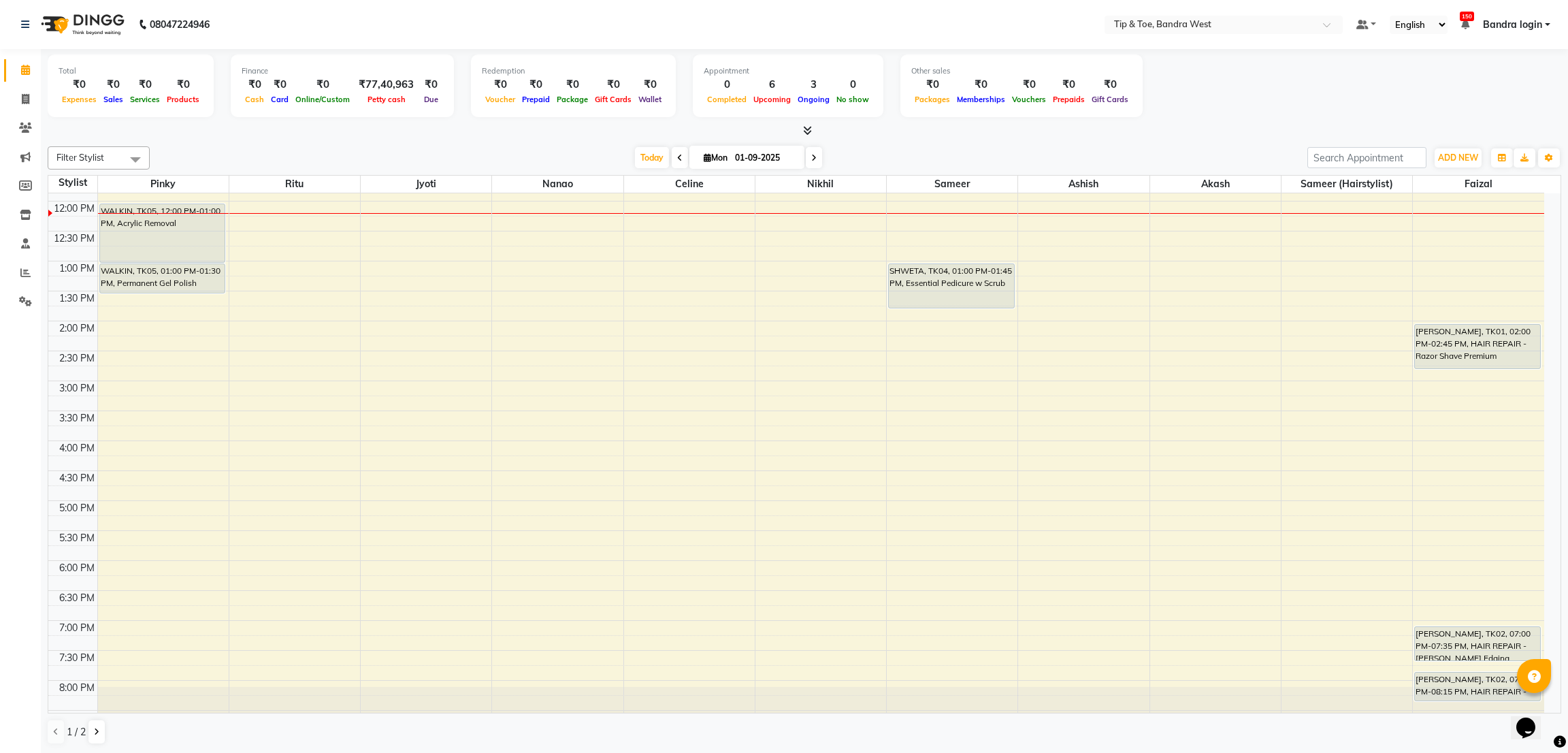
scroll to position [265, 0]
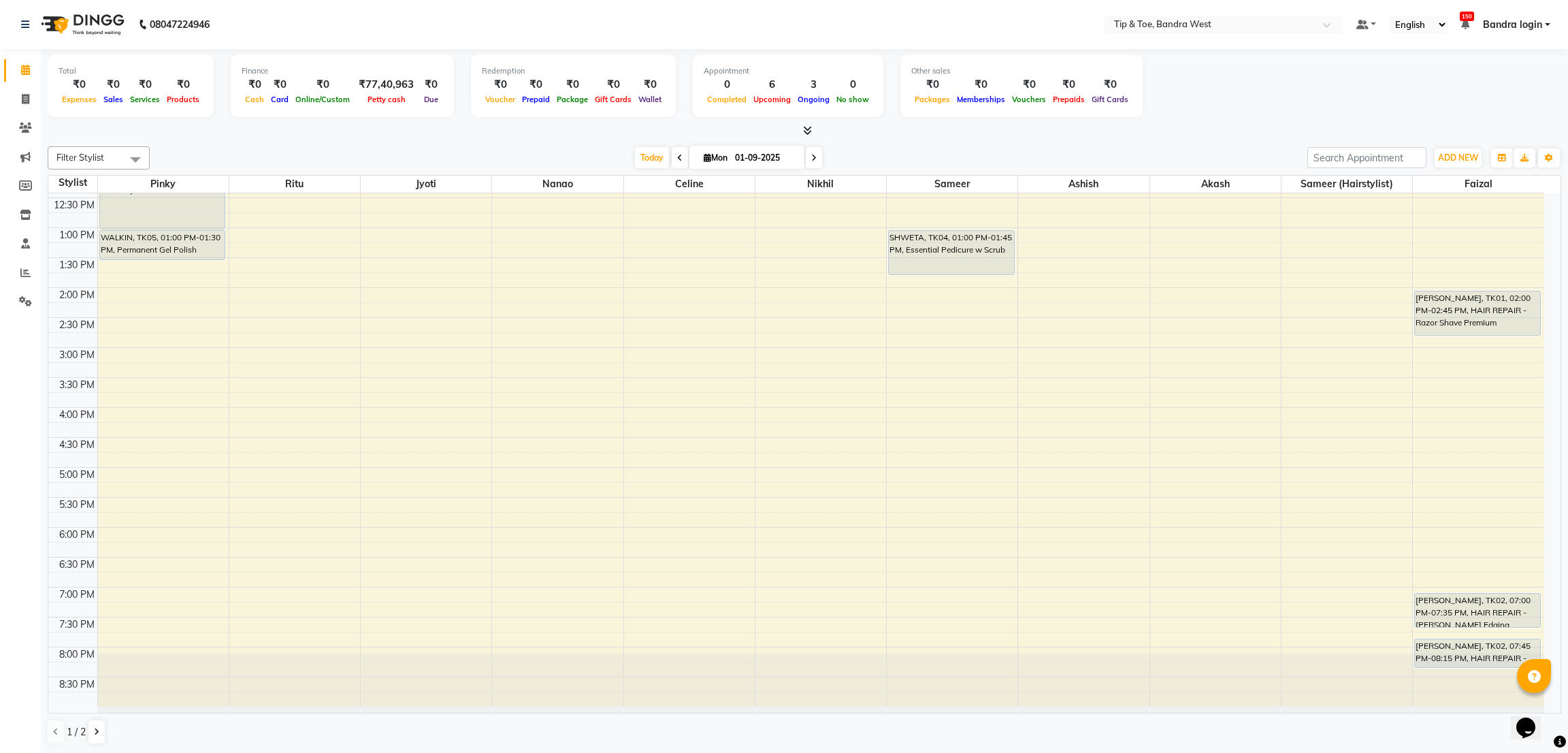
click at [771, 539] on div "8:00 AM 8:30 AM 9:00 AM 9:30 AM 10:00 AM 10:30 AM 11:00 AM 11:30 AM 12:00 PM 12…" at bounding box center [796, 317] width 1496 height 778
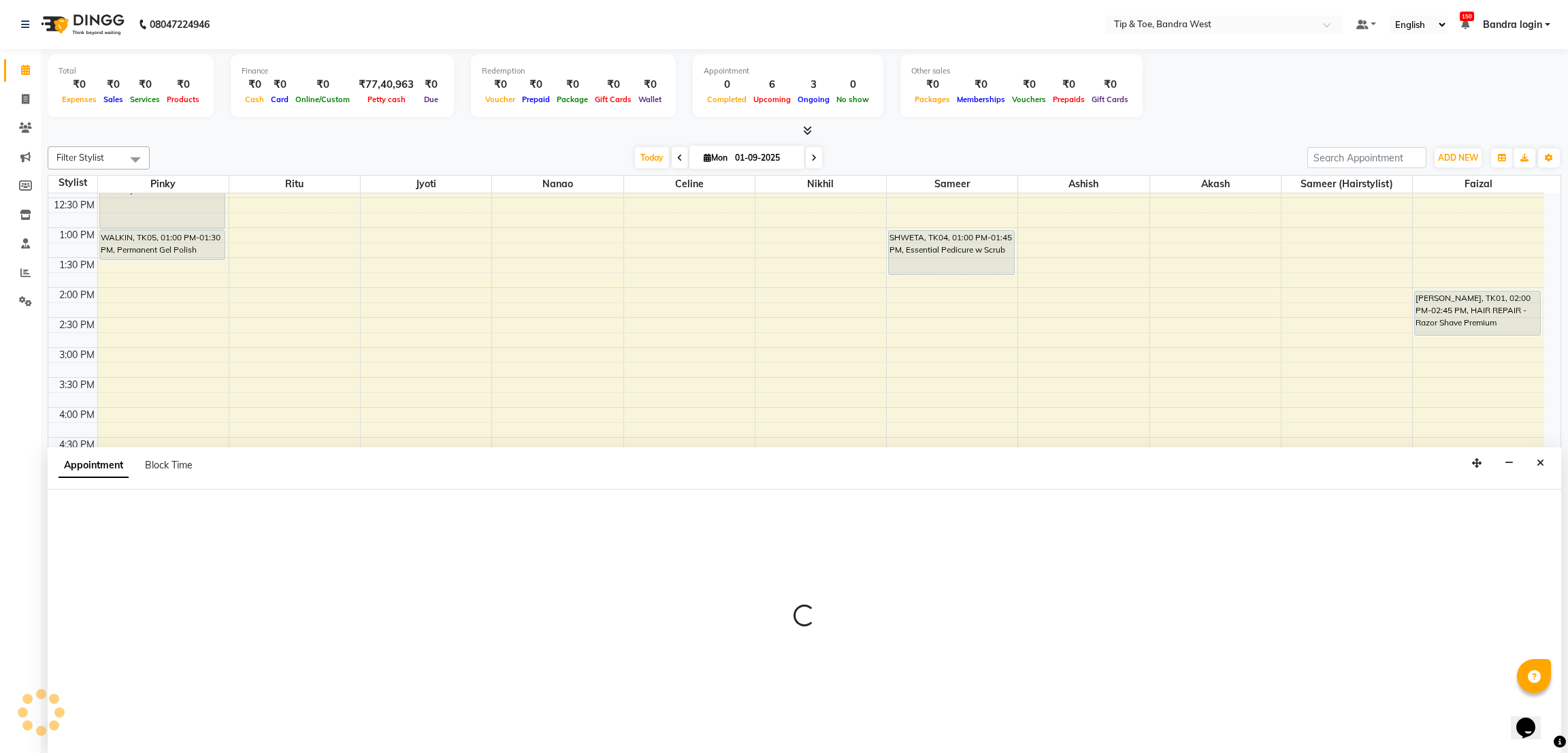
select select "77899"
select select "1080"
select select "tentative"
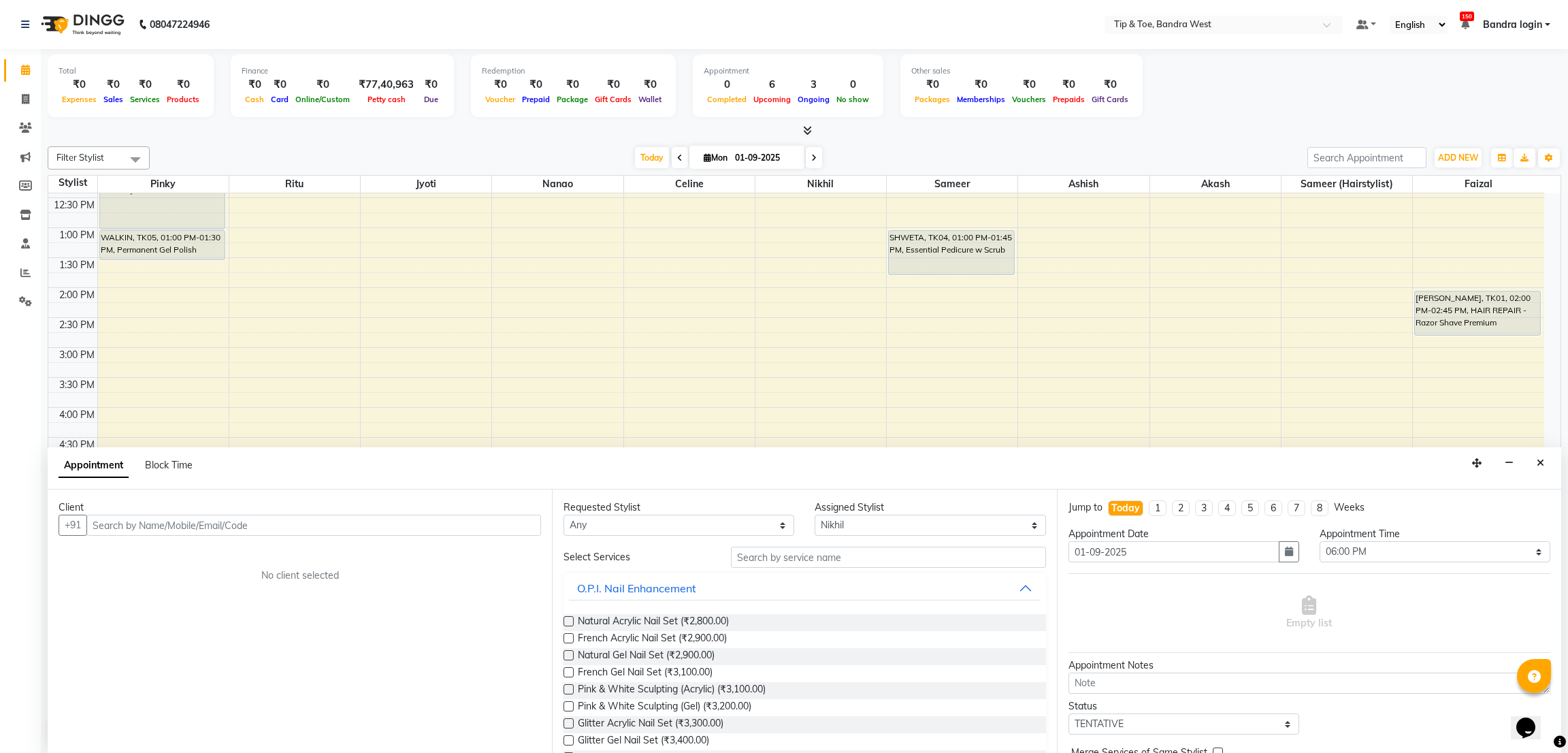
click at [402, 529] on input "text" at bounding box center [313, 525] width 454 height 21
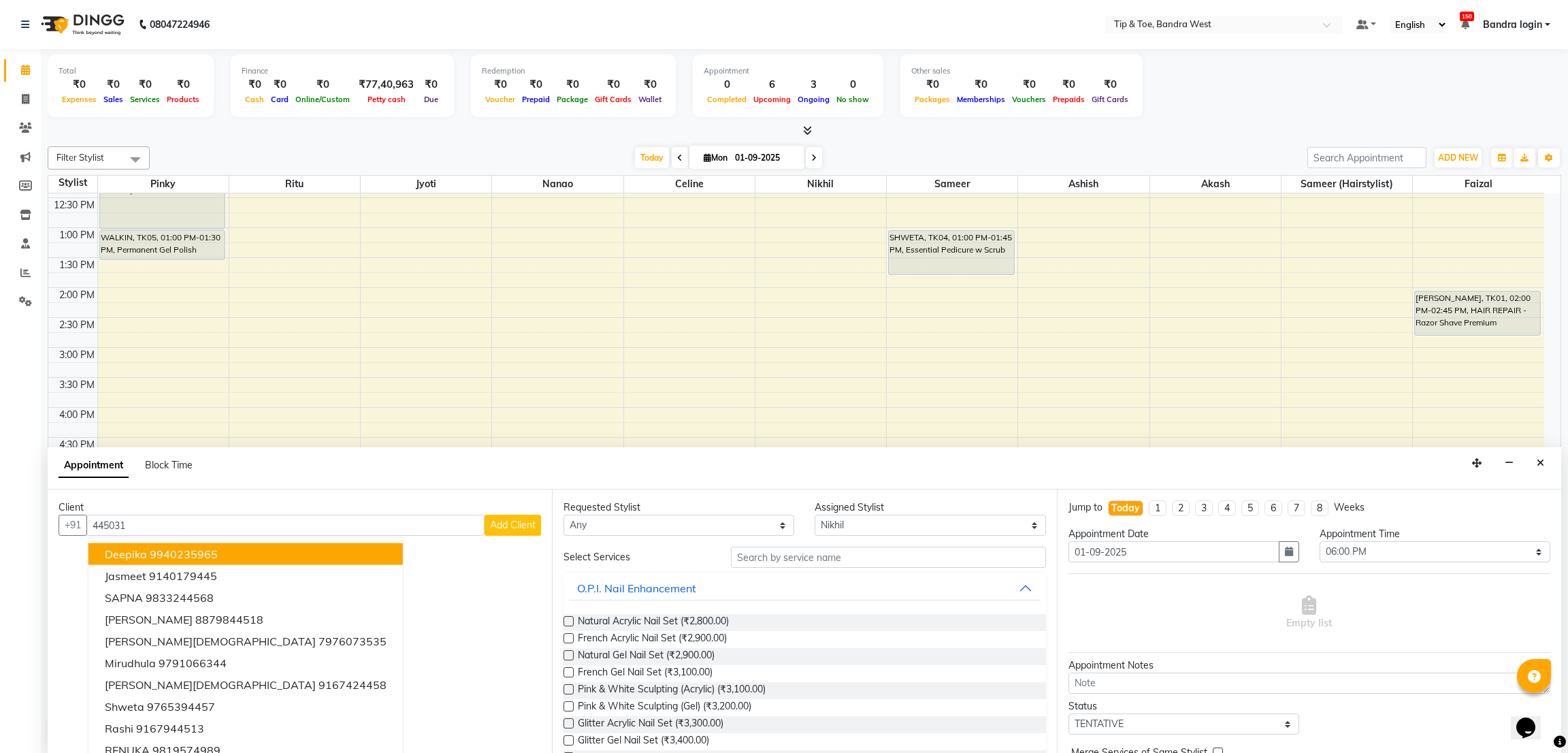
type input "9940235965"
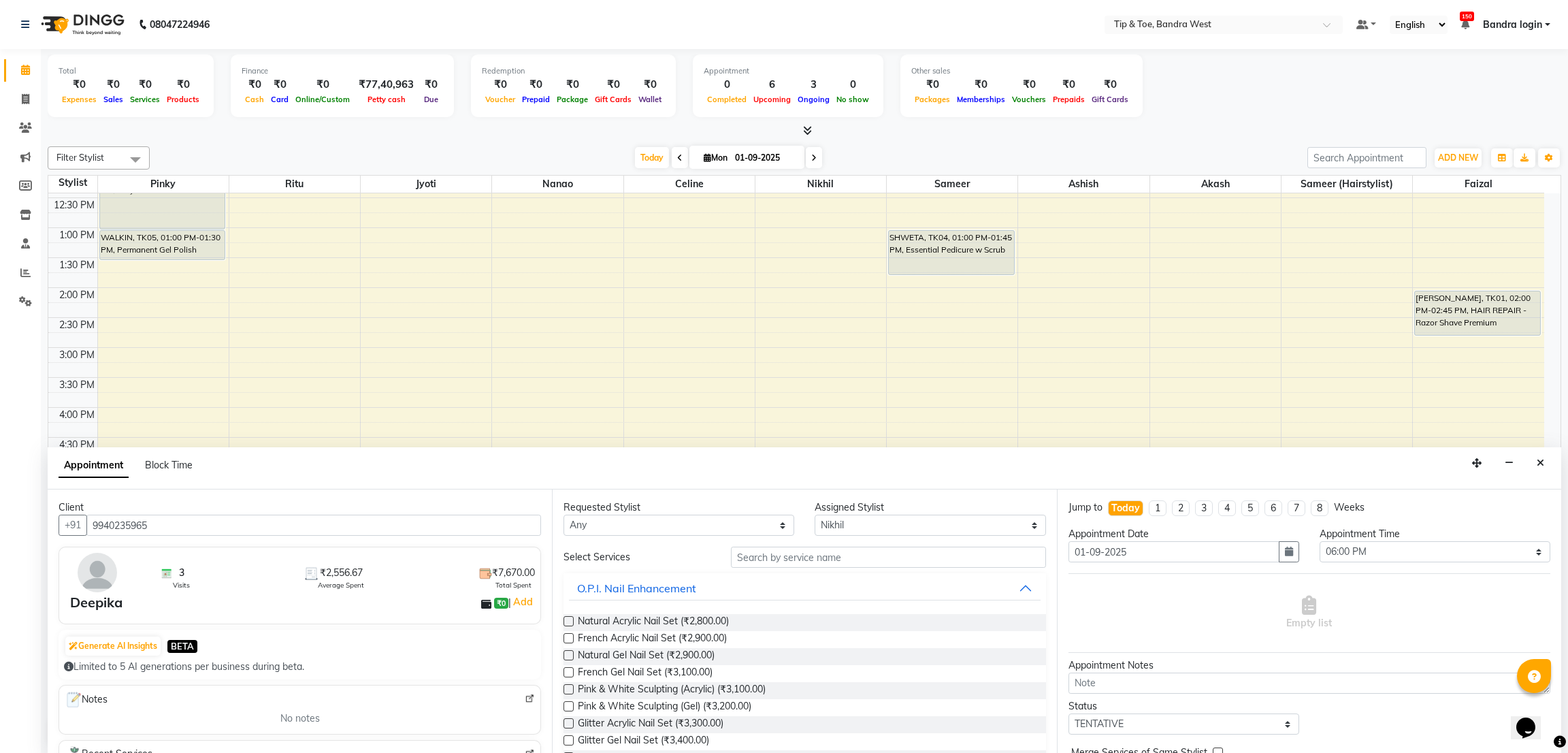
click at [185, 532] on input "9940235965" at bounding box center [313, 525] width 454 height 21
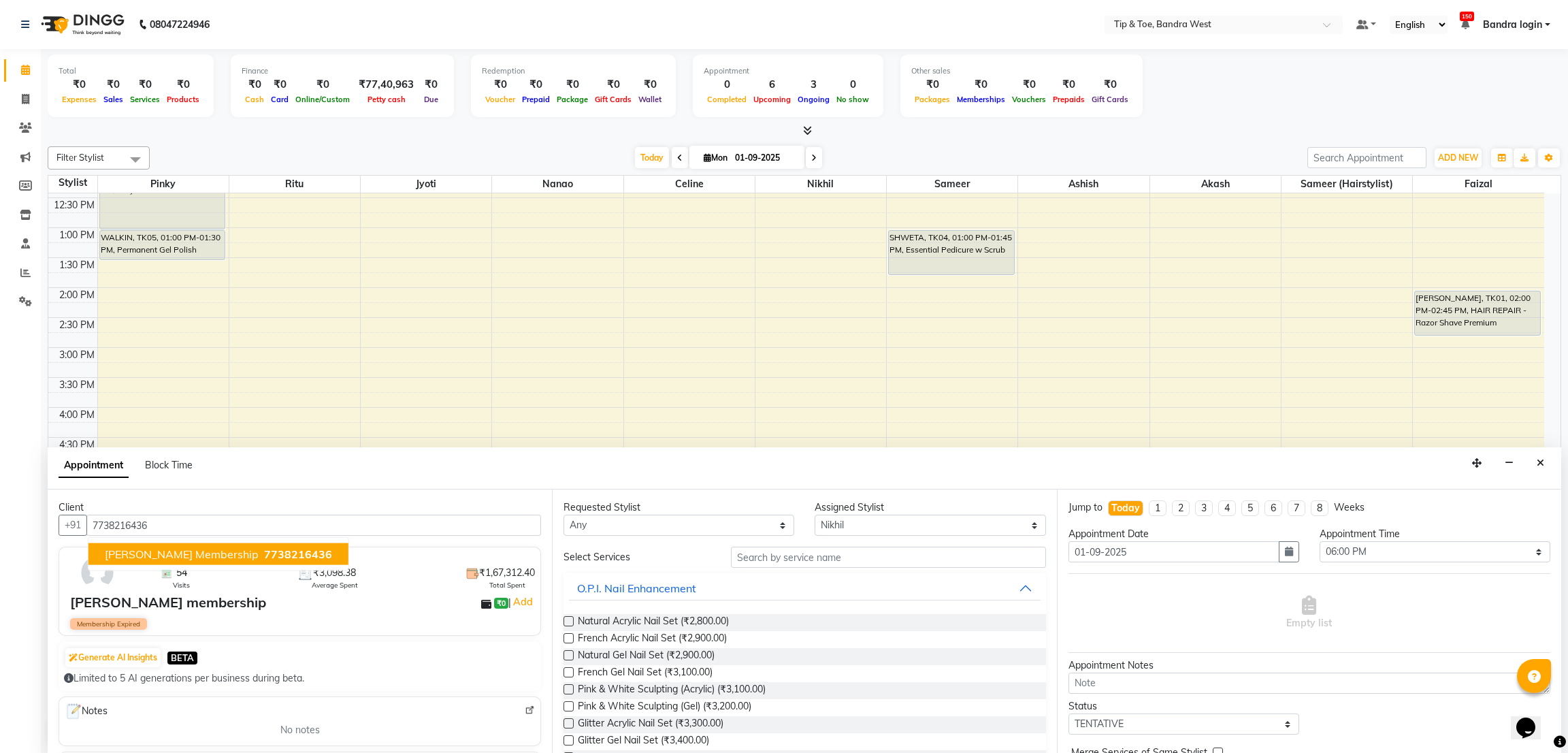
click at [206, 547] on span "[PERSON_NAME] membership" at bounding box center [181, 554] width 154 height 14
type input "7738216436"
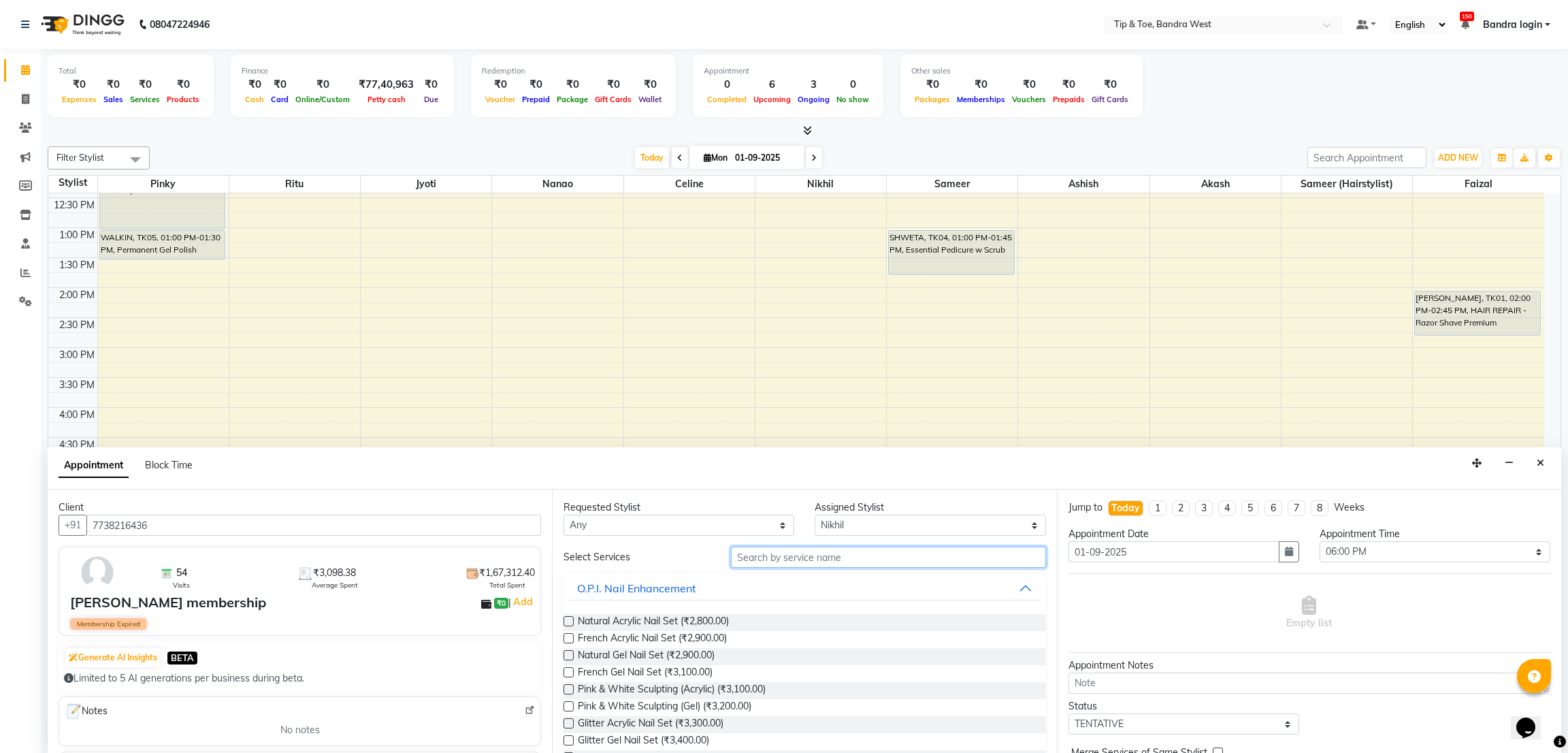
click at [826, 566] on input "text" at bounding box center [888, 557] width 315 height 21
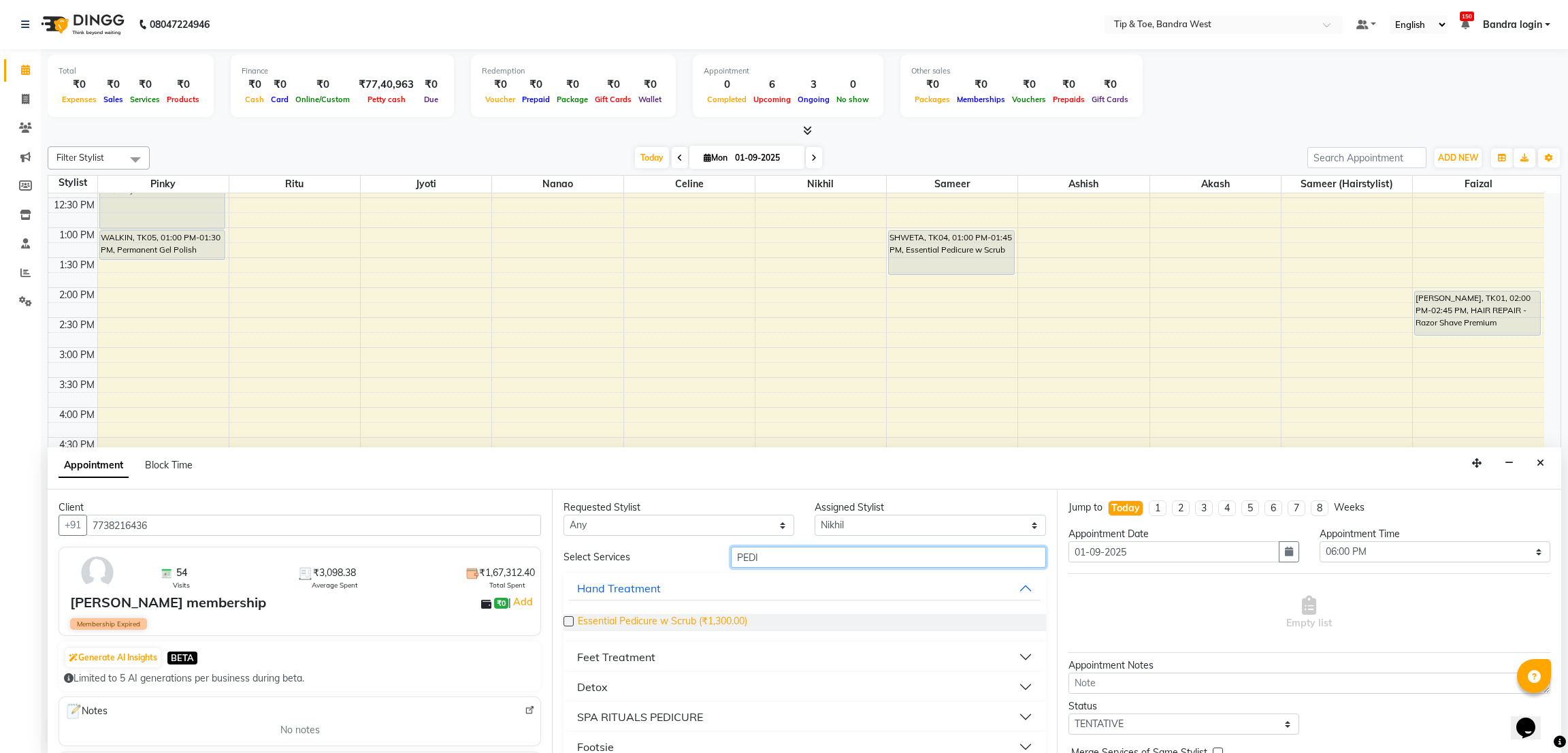
type input "PEDI"
click at [719, 629] on span "Essential Pedicure w Scrub (₹1,300.00)" at bounding box center [662, 622] width 169 height 17
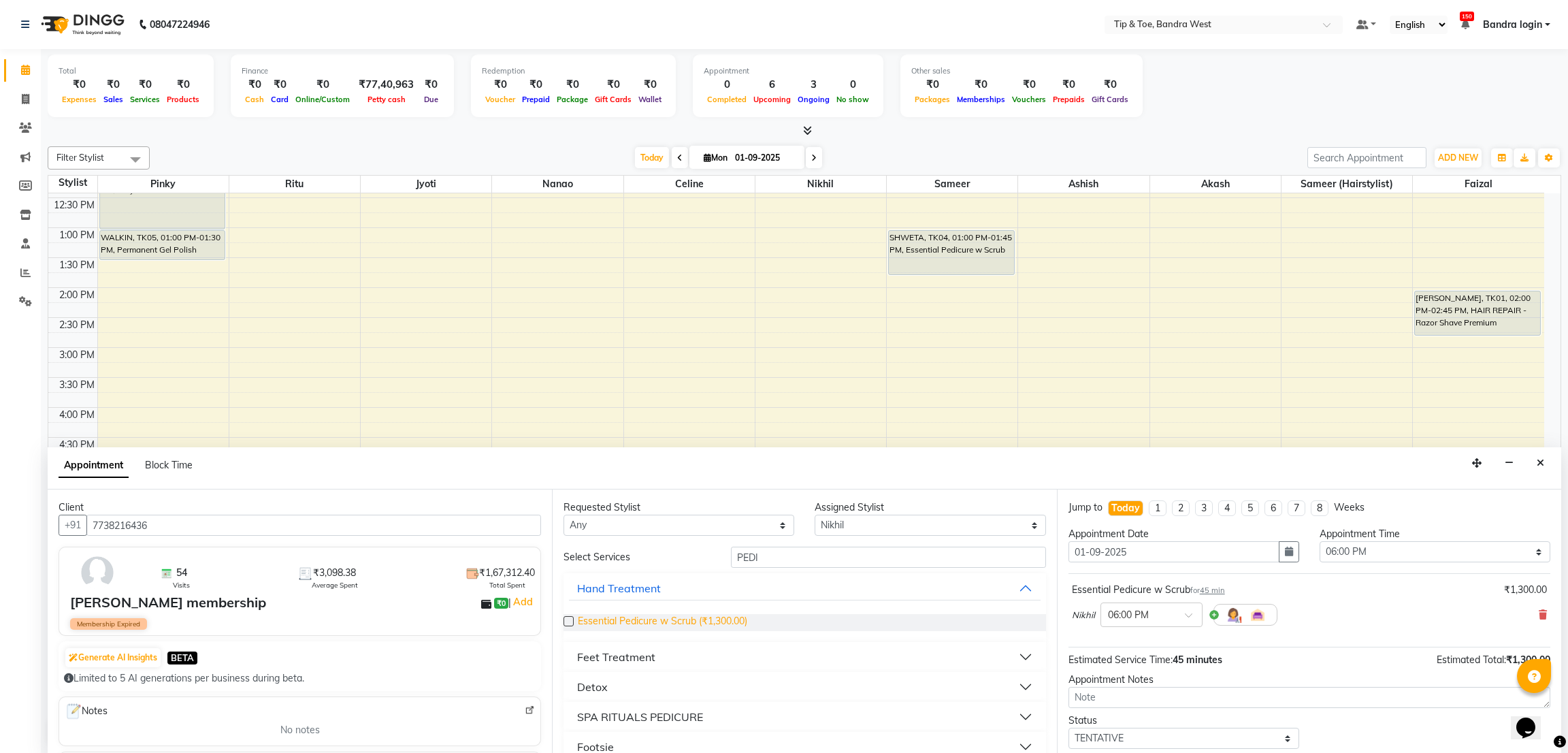
click at [721, 629] on span "Essential Pedicure w Scrub (₹1,300.00)" at bounding box center [662, 622] width 169 height 17
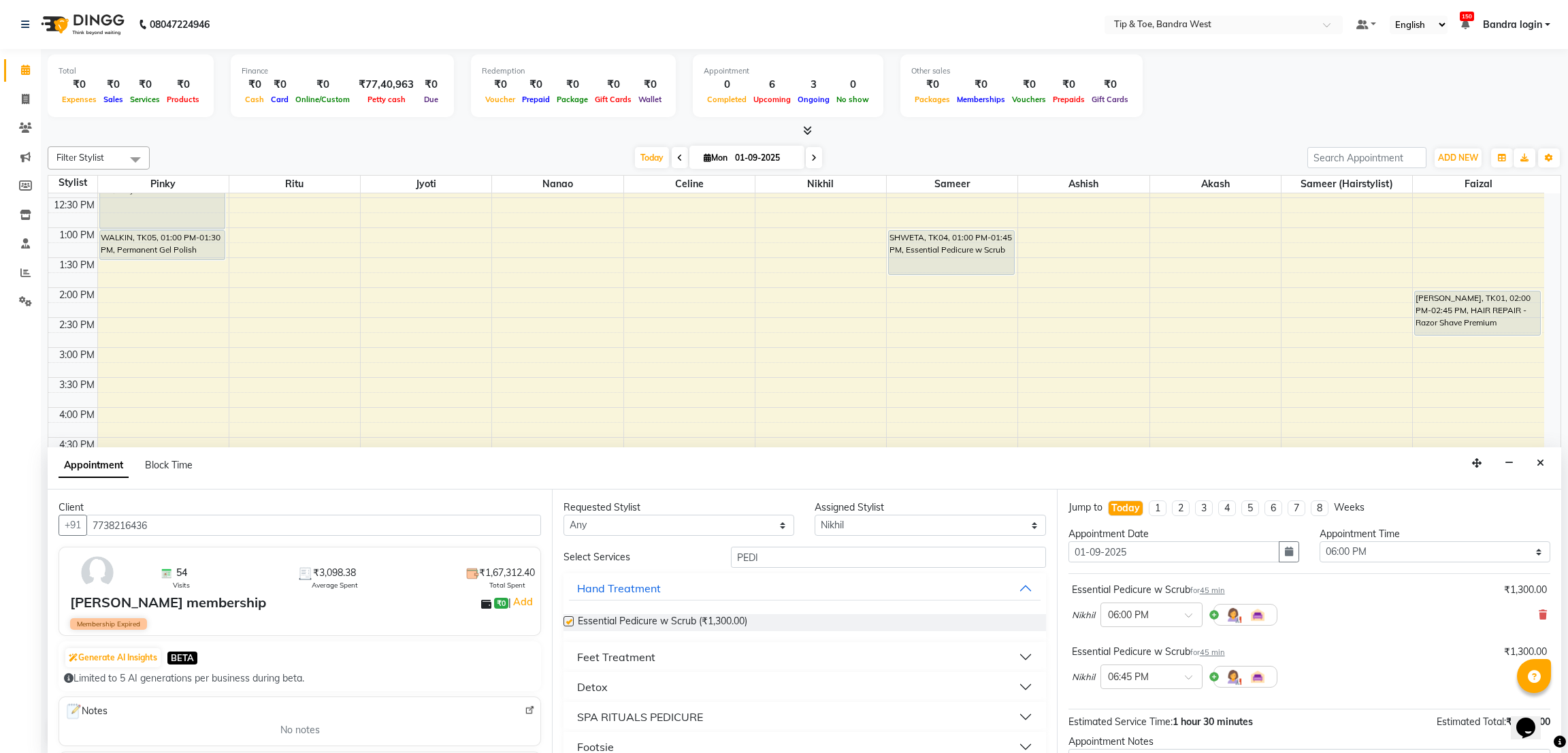
checkbox input "false"
click at [875, 529] on select "Select Akash Ashish [PERSON_NAME] [PERSON_NAME] (hairstylist) Solemn" at bounding box center [930, 525] width 231 height 21
select select "42339"
click at [814, 515] on select "Select Akash Ashish [PERSON_NAME] [PERSON_NAME] (hairstylist) Solemn" at bounding box center [930, 525] width 231 height 21
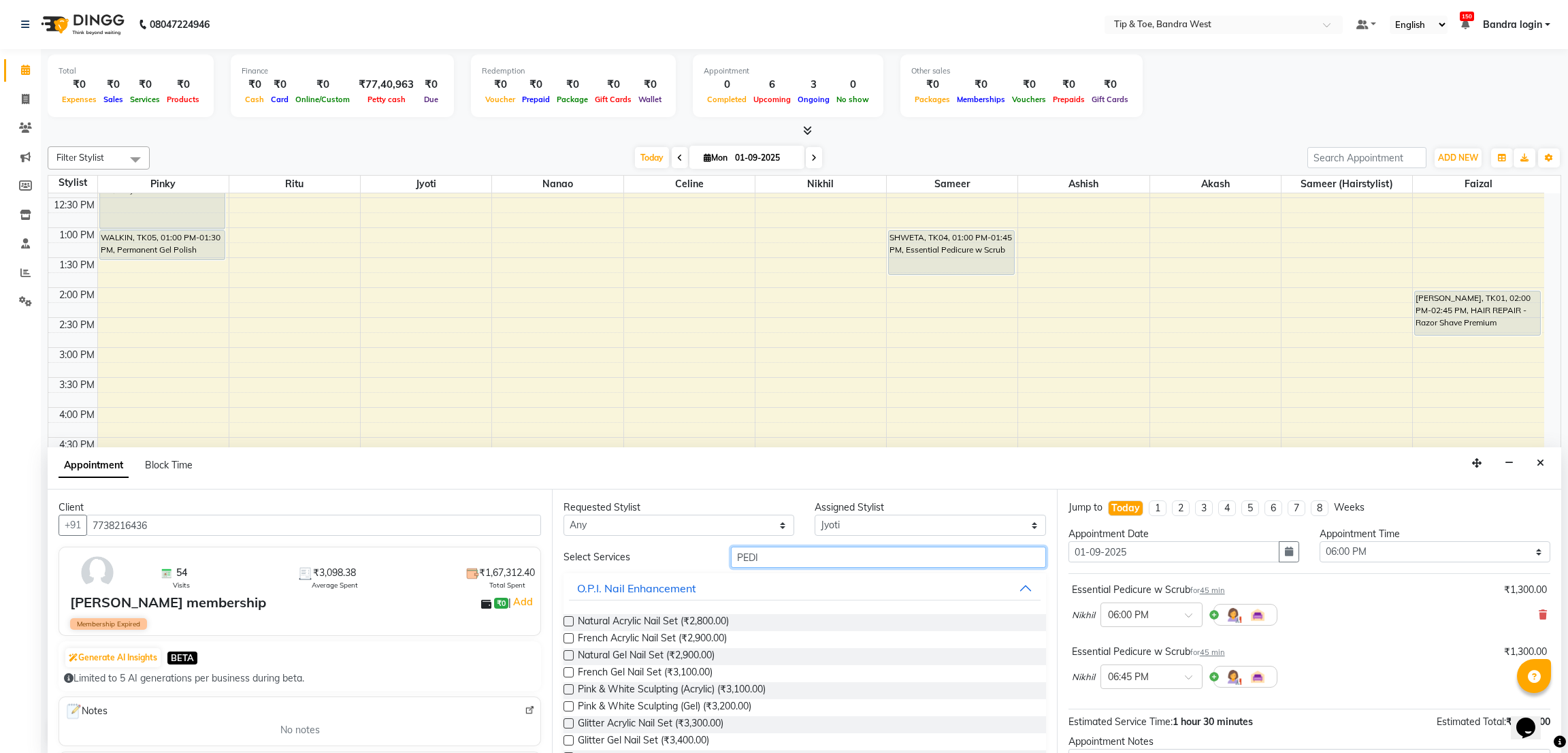
click at [809, 559] on input "PEDI" at bounding box center [888, 557] width 315 height 21
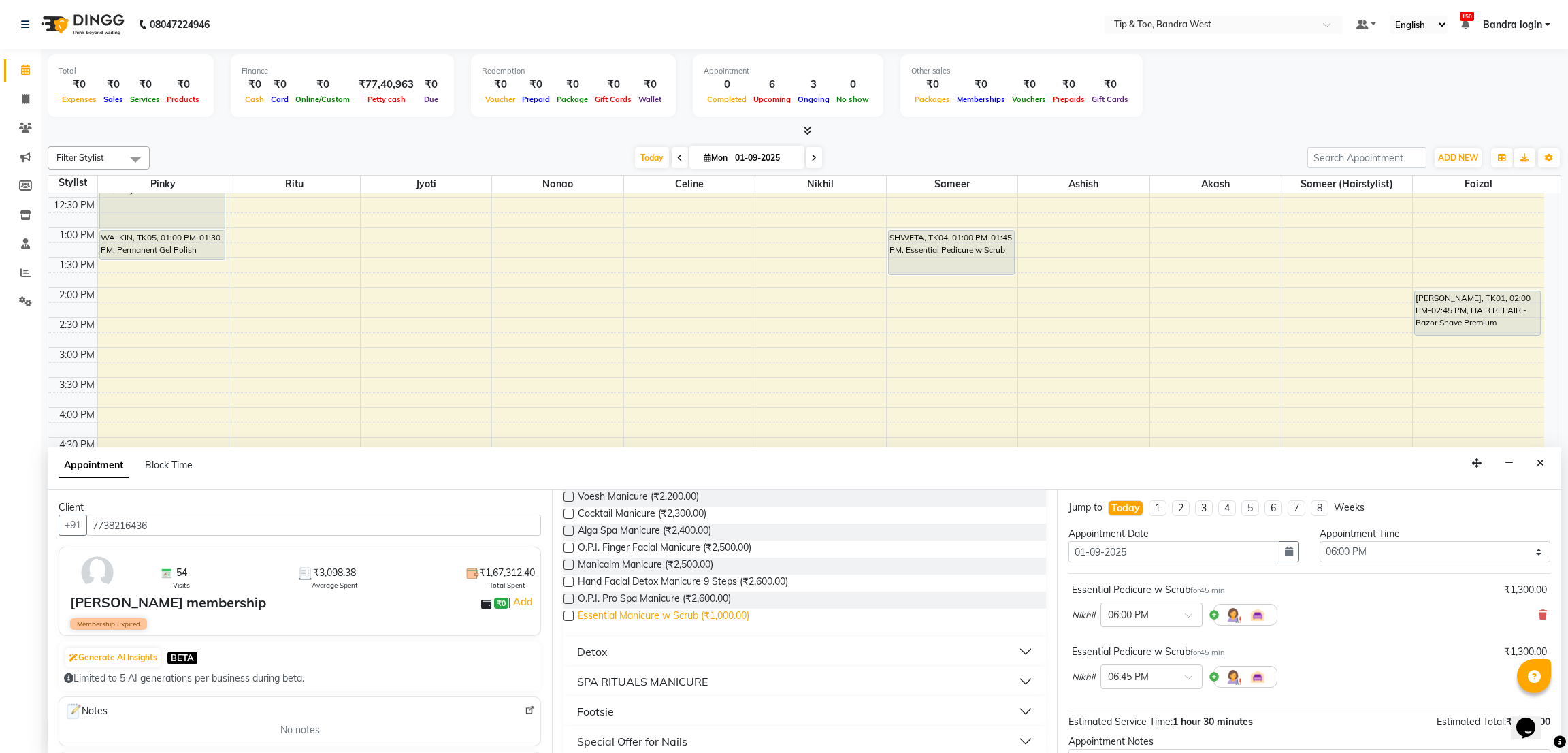
type input "MANI"
click at [736, 620] on span "Essential Manicure w Scrub (₹1,000.00)" at bounding box center [663, 616] width 172 height 17
checkbox input "false"
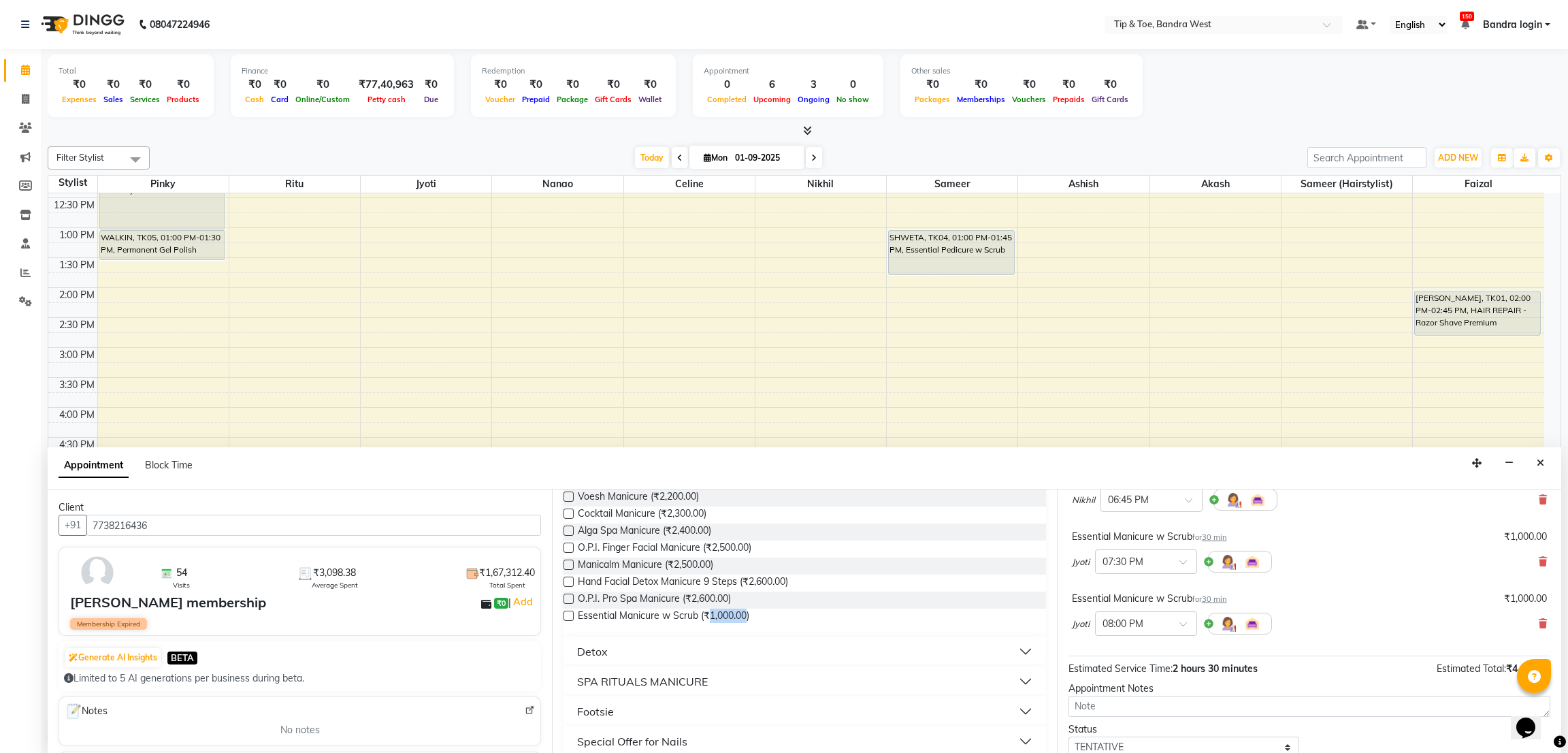
drag, startPoint x: 1552, startPoint y: 537, endPoint x: 22, endPoint y: 17, distance: 1616.0
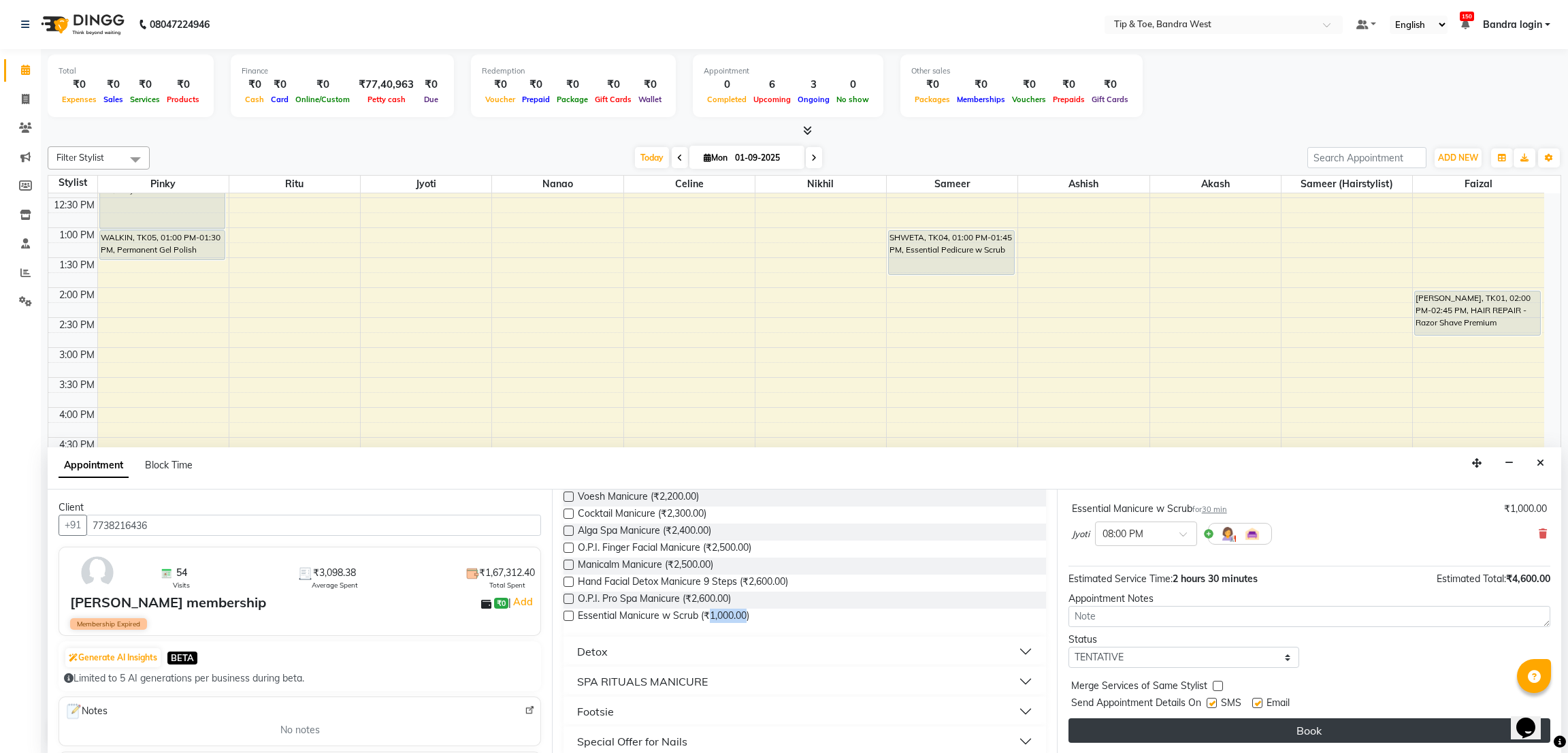
click at [1378, 740] on button "Book" at bounding box center [1309, 730] width 482 height 24
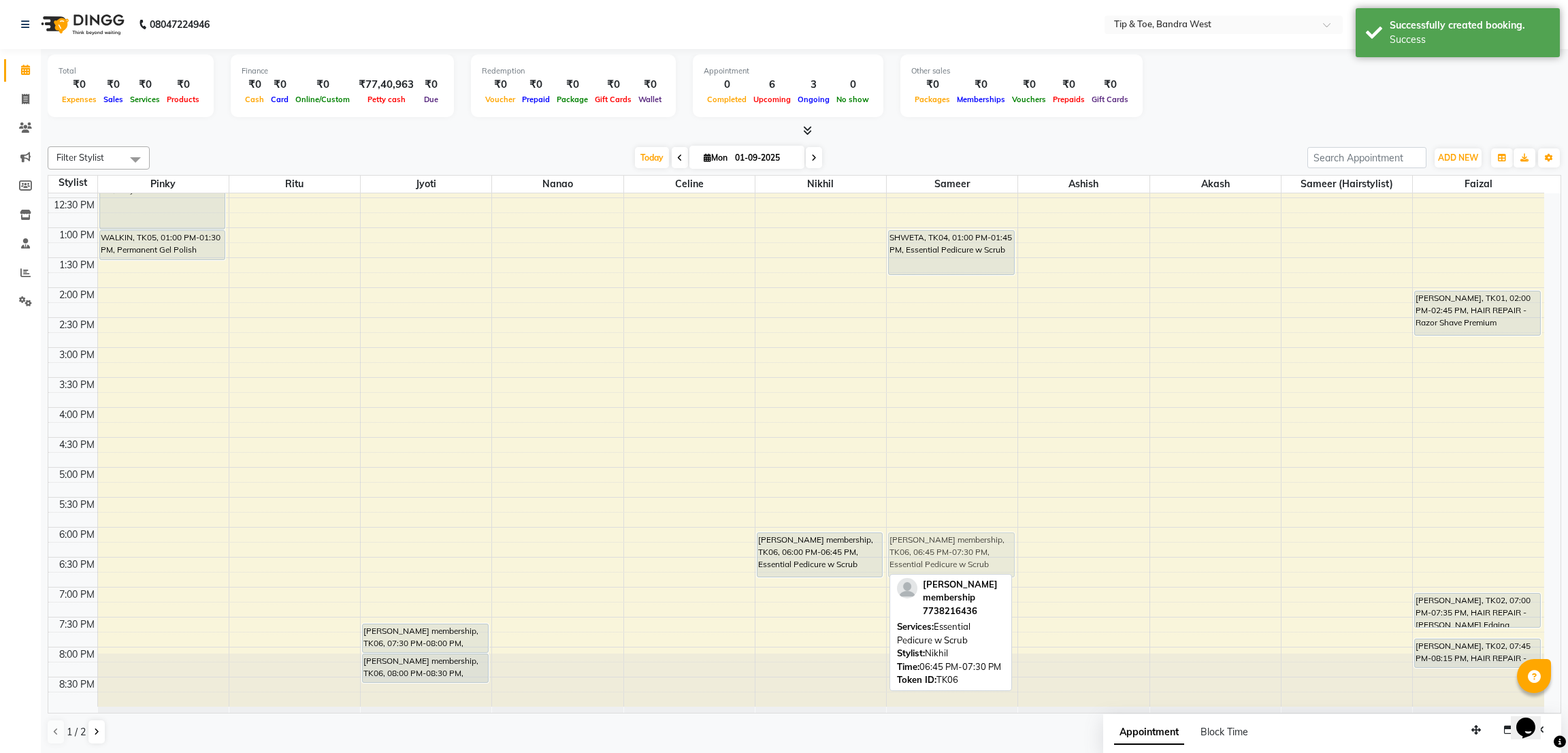
drag, startPoint x: 793, startPoint y: 612, endPoint x: 942, endPoint y: 563, distance: 156.9
click at [942, 563] on tr "WALKIN, TK05, 12:00 PM-01:00 PM, Acrylic Removal WALKIN, TK05, 01:00 PM-01:30 P…" at bounding box center [796, 317] width 1496 height 778
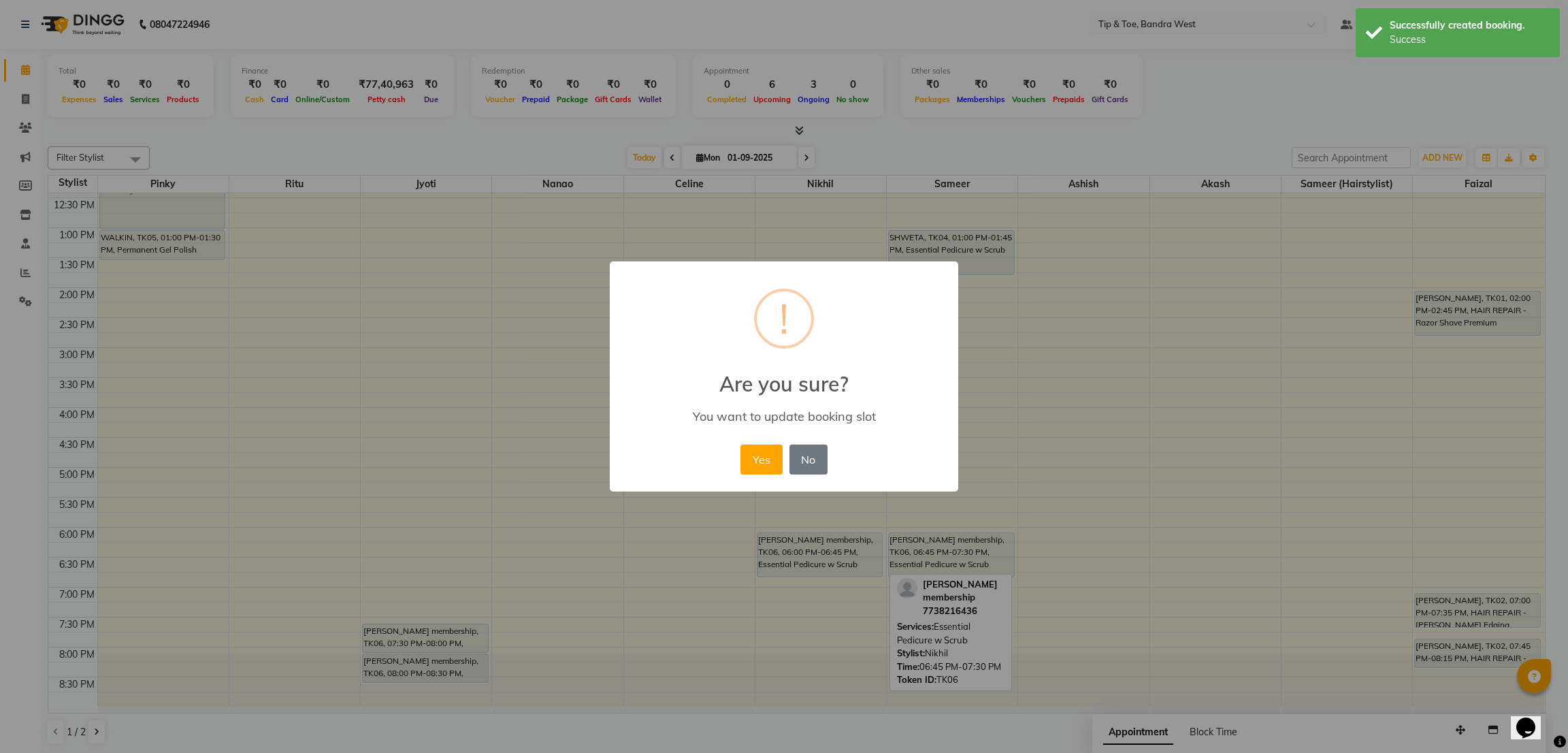
drag, startPoint x: 775, startPoint y: 457, endPoint x: 632, endPoint y: 589, distance: 194.6
click at [775, 457] on button "Yes" at bounding box center [761, 459] width 41 height 30
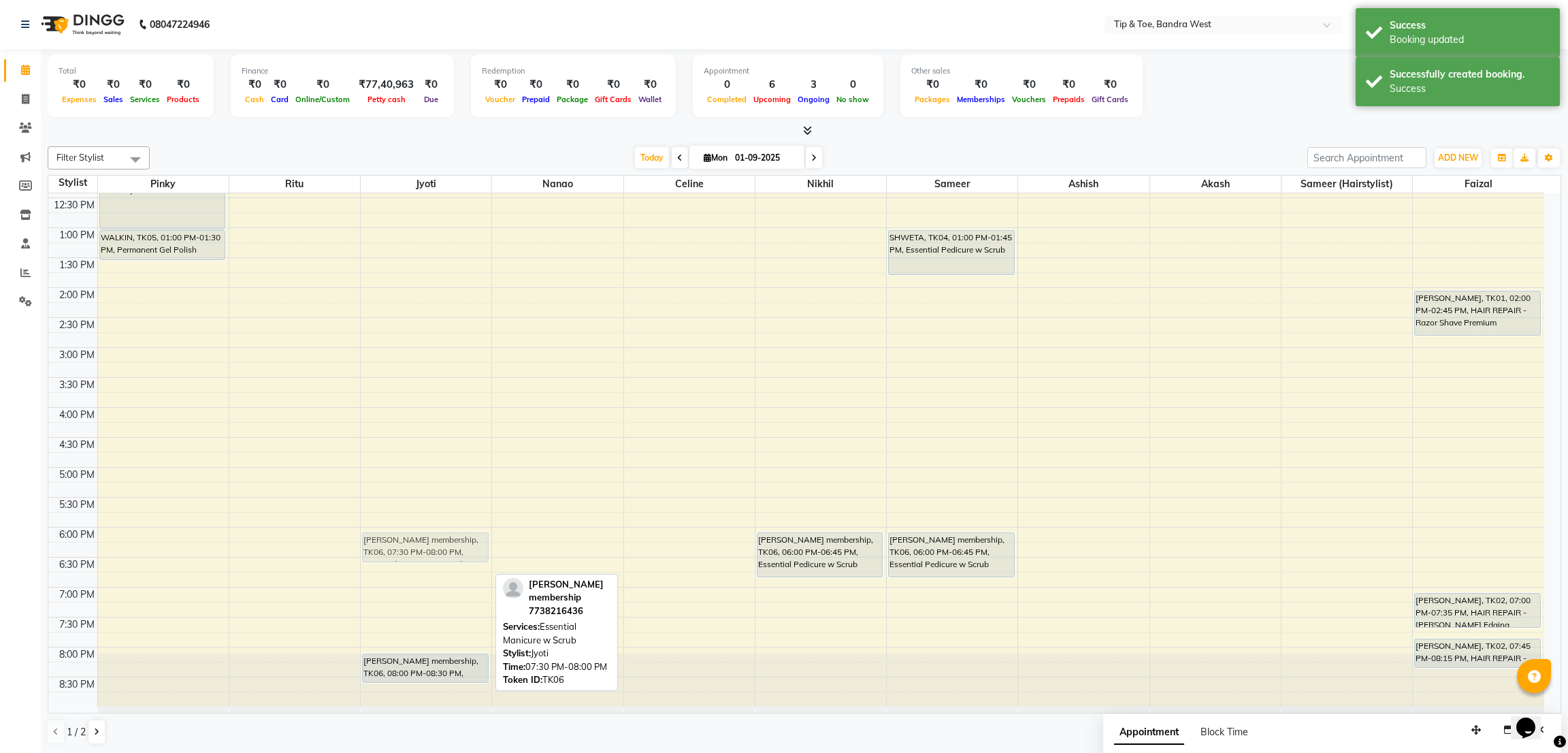
drag, startPoint x: 437, startPoint y: 639, endPoint x: 437, endPoint y: 543, distance: 96.0
click at [437, 543] on div "[PERSON_NAME] membership, TK06, 07:30 PM-08:00 PM, Essential Manicure w Scrub A…" at bounding box center [426, 317] width 131 height 778
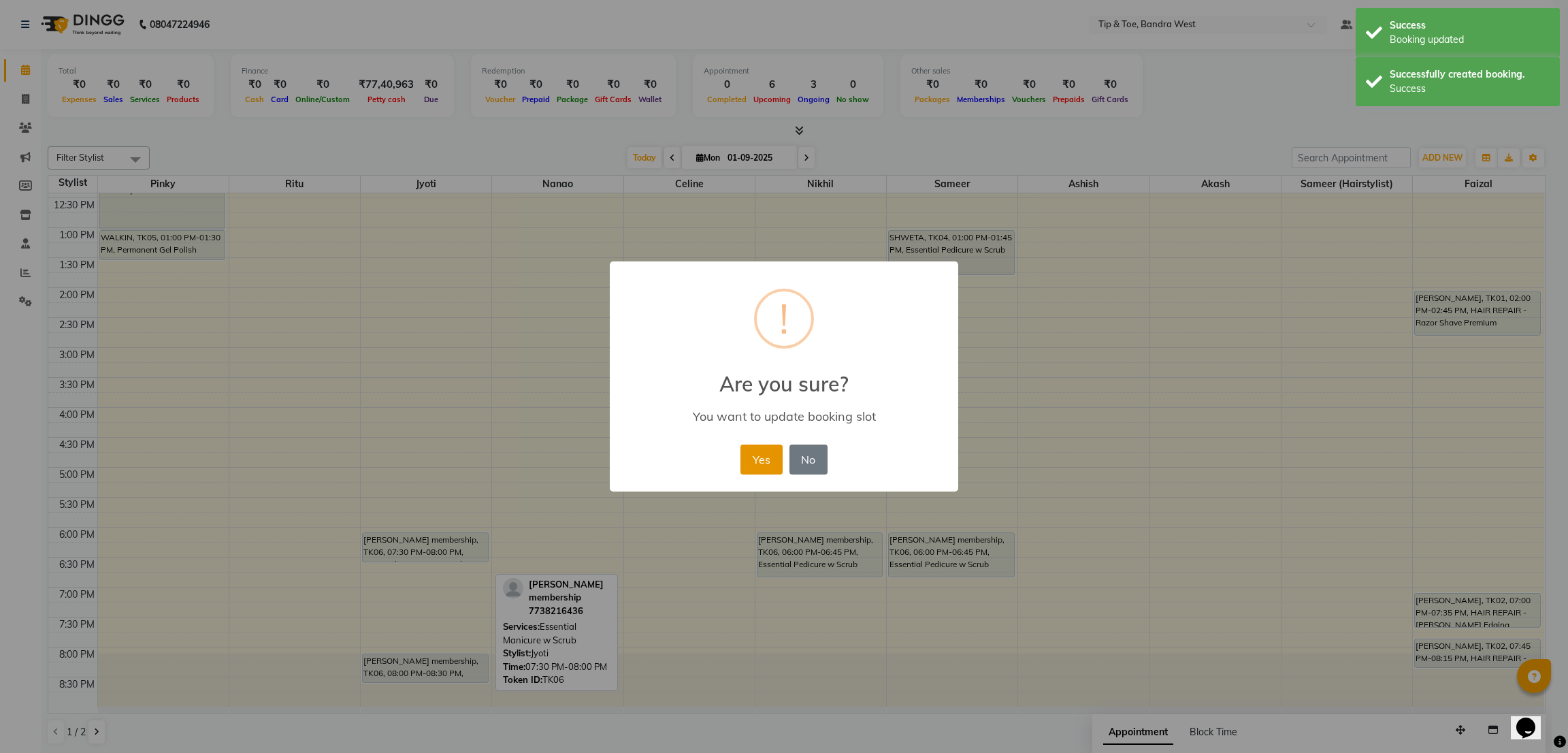
click at [769, 445] on button "Yes" at bounding box center [761, 459] width 41 height 30
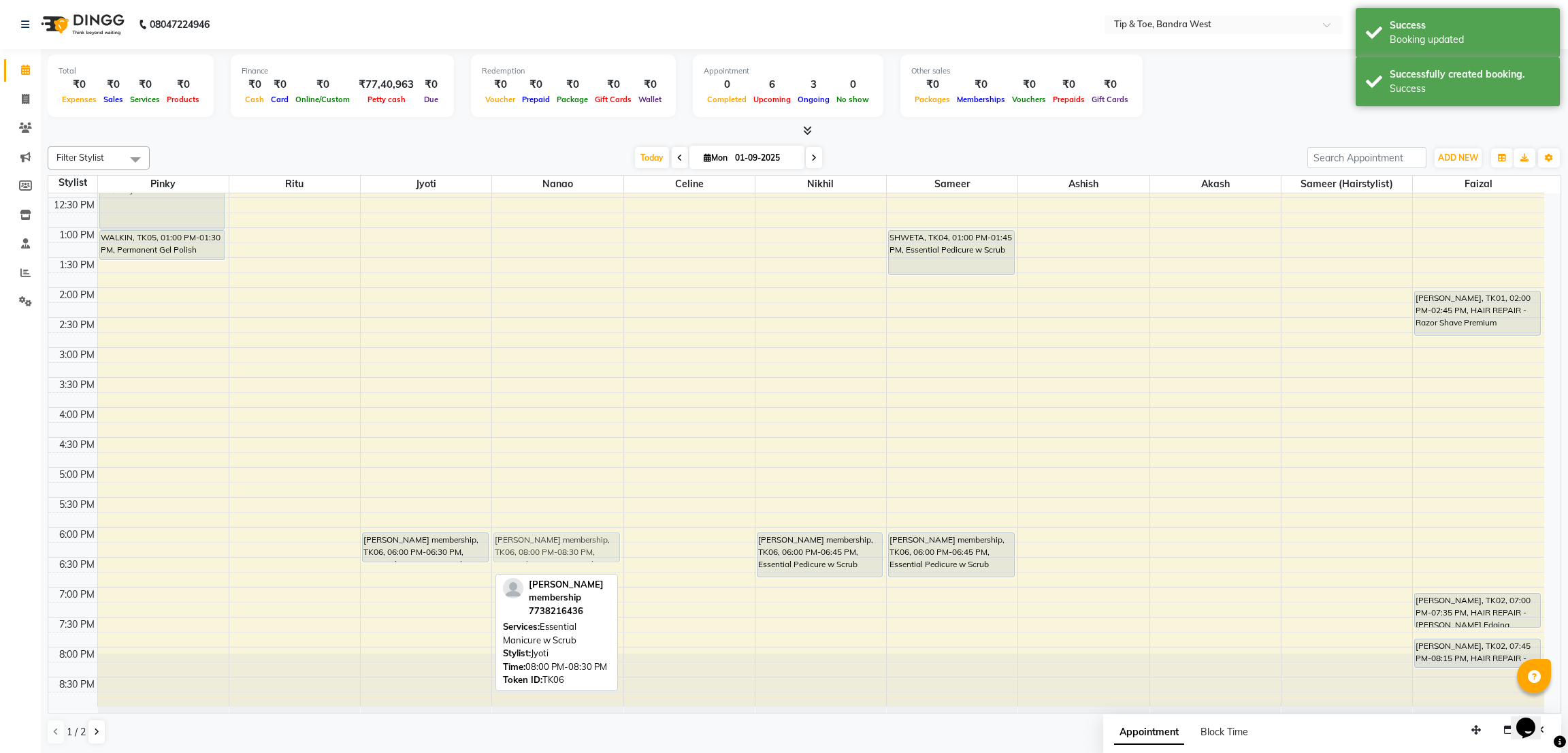
drag, startPoint x: 411, startPoint y: 662, endPoint x: 541, endPoint y: 540, distance: 178.3
click at [541, 540] on tr "WALKIN, TK05, 12:00 PM-01:00 PM, Acrylic Removal WALKIN, TK05, 01:00 PM-01:30 P…" at bounding box center [796, 317] width 1496 height 778
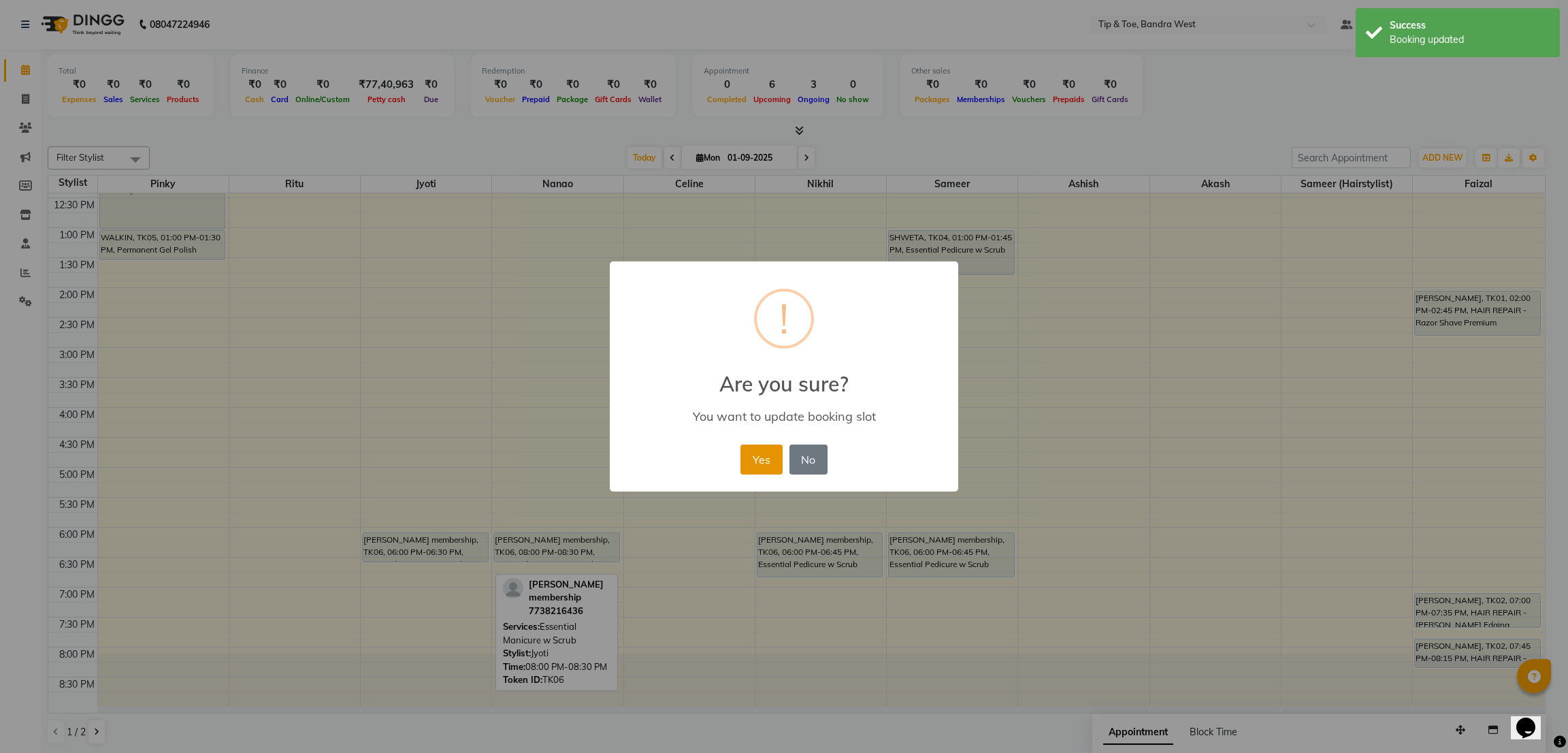
click at [765, 459] on button "Yes" at bounding box center [761, 459] width 41 height 30
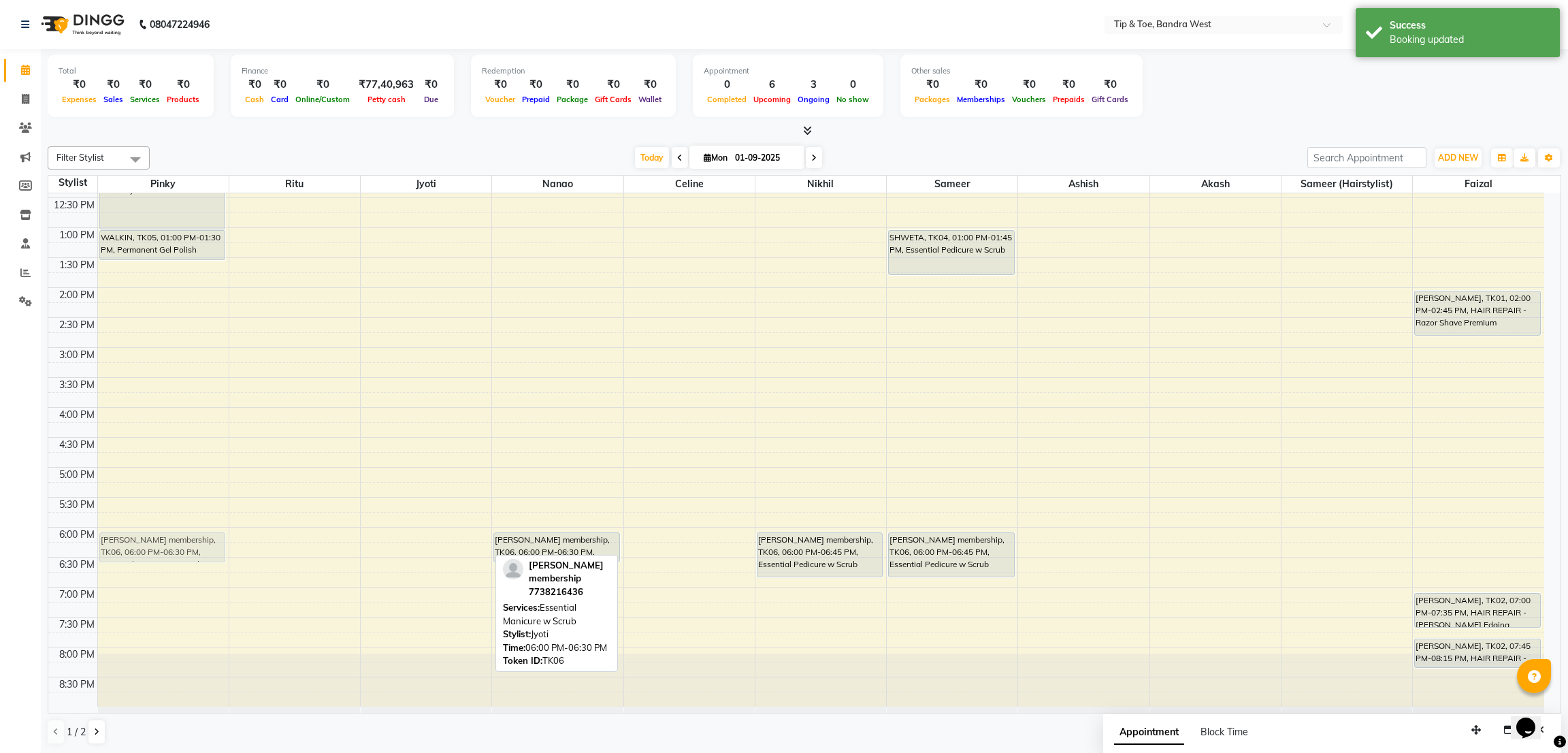
drag, startPoint x: 409, startPoint y: 543, endPoint x: 193, endPoint y: 538, distance: 216.1
click at [193, 538] on tr "WALKIN, TK05, 12:00 PM-01:00 PM, Acrylic Removal WALKIN, TK05, 01:00 PM-01:30 P…" at bounding box center [796, 317] width 1496 height 778
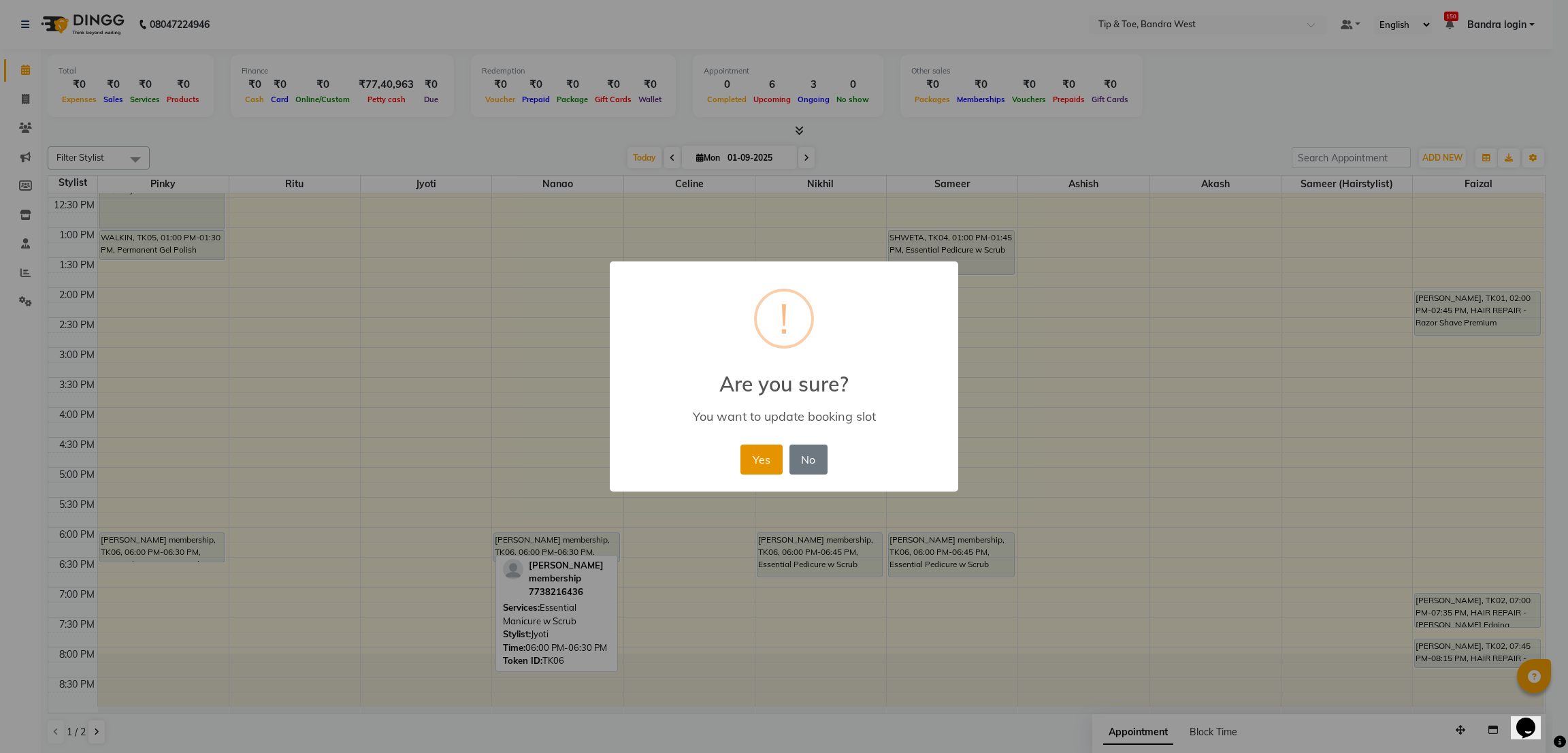
click at [761, 455] on button "Yes" at bounding box center [761, 459] width 41 height 30
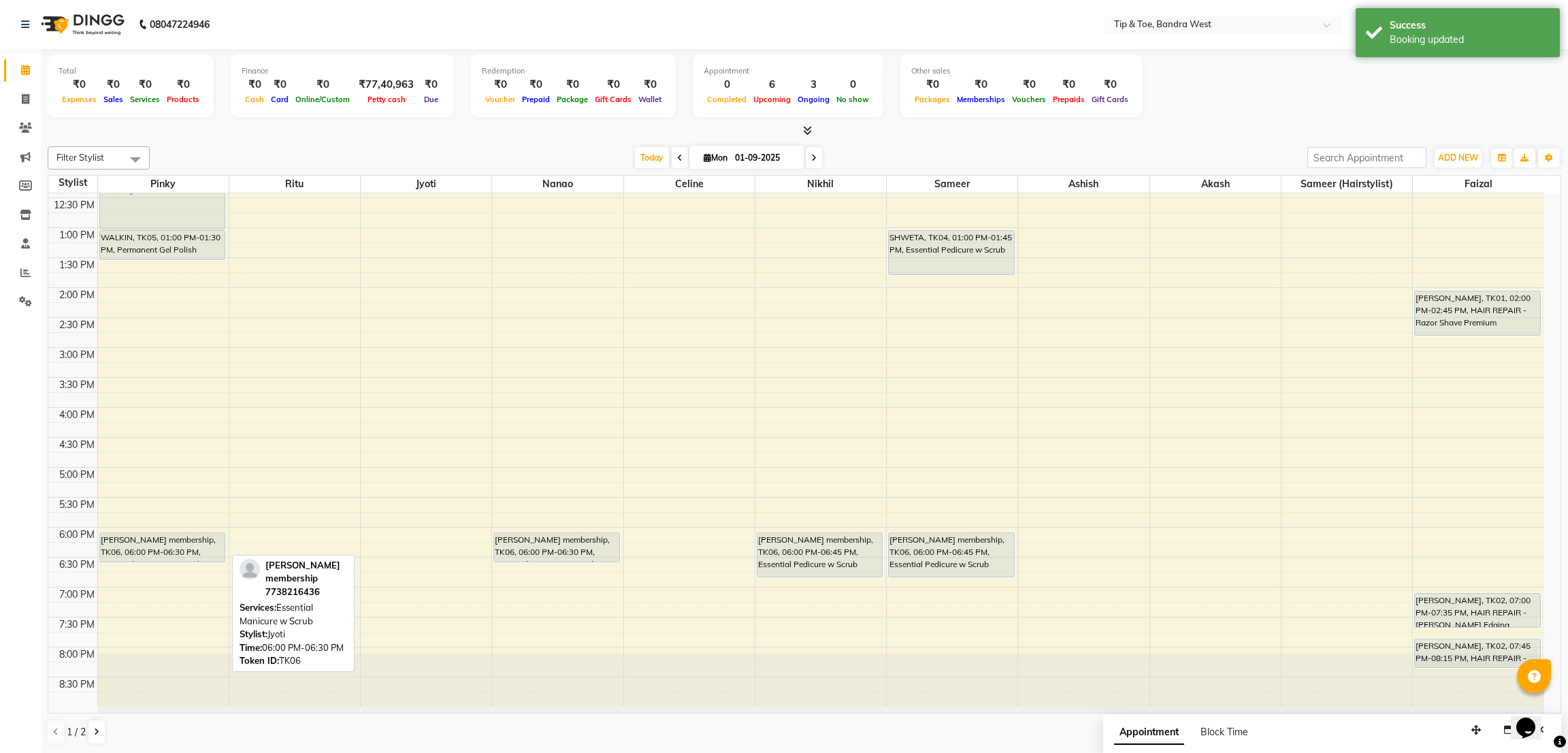
drag, startPoint x: 128, startPoint y: 559, endPoint x: 153, endPoint y: 564, distance: 25.5
drag, startPoint x: 163, startPoint y: 558, endPoint x: 168, endPoint y: 568, distance: 11.2
click at [168, 568] on div "WALKIN, TK05, 12:00 PM-01:00 PM, Acrylic Removal WALKIN, TK05, 01:00 PM-01:30 P…" at bounding box center [163, 317] width 131 height 778
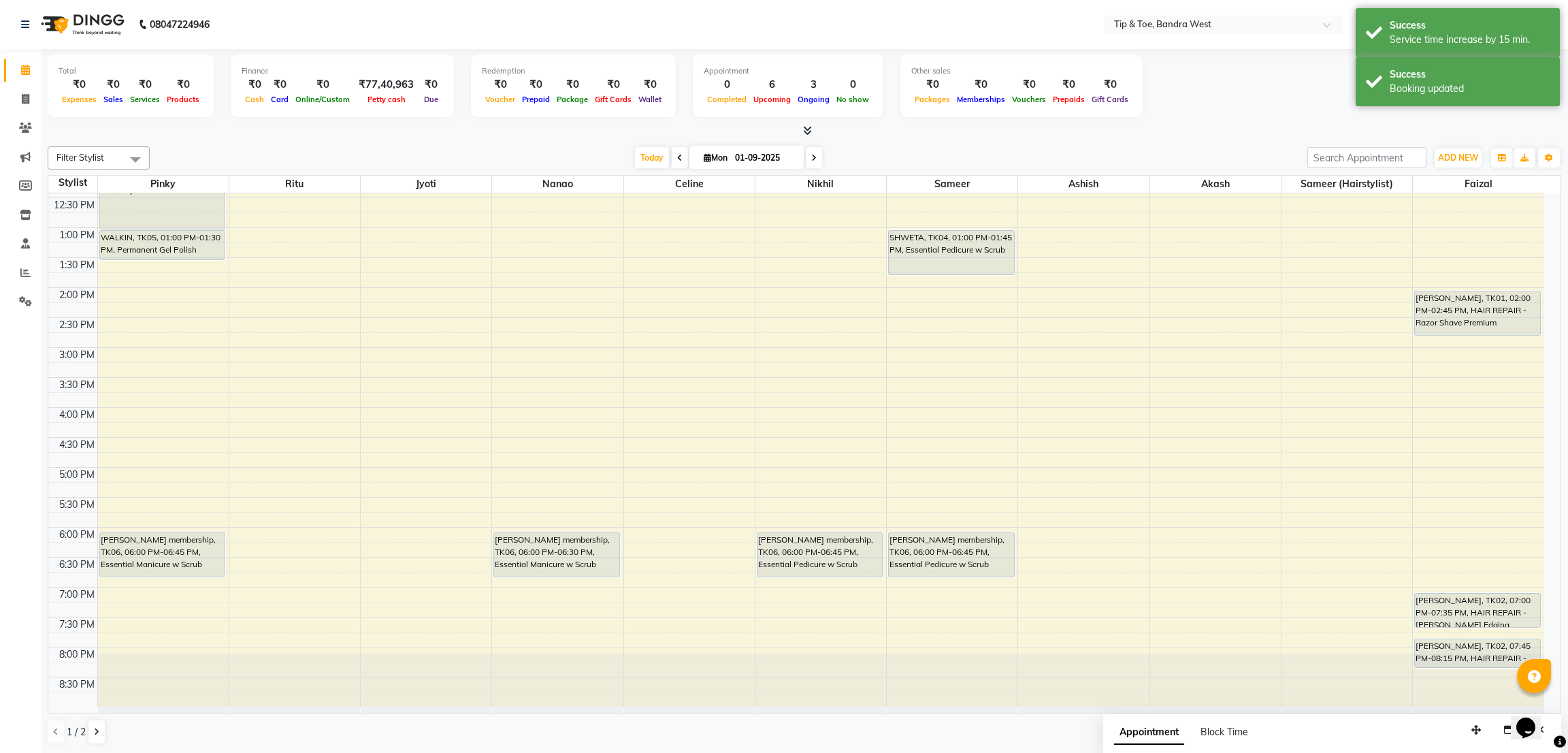
drag, startPoint x: 554, startPoint y: 560, endPoint x: 557, endPoint y: 569, distance: 9.5
click at [557, 570] on div "[PERSON_NAME] membership, TK06, 06:00 PM-06:30 PM, Essential Manicure w Scrub A…" at bounding box center [557, 317] width 131 height 778
click at [652, 151] on span "Today" at bounding box center [652, 158] width 34 height 21
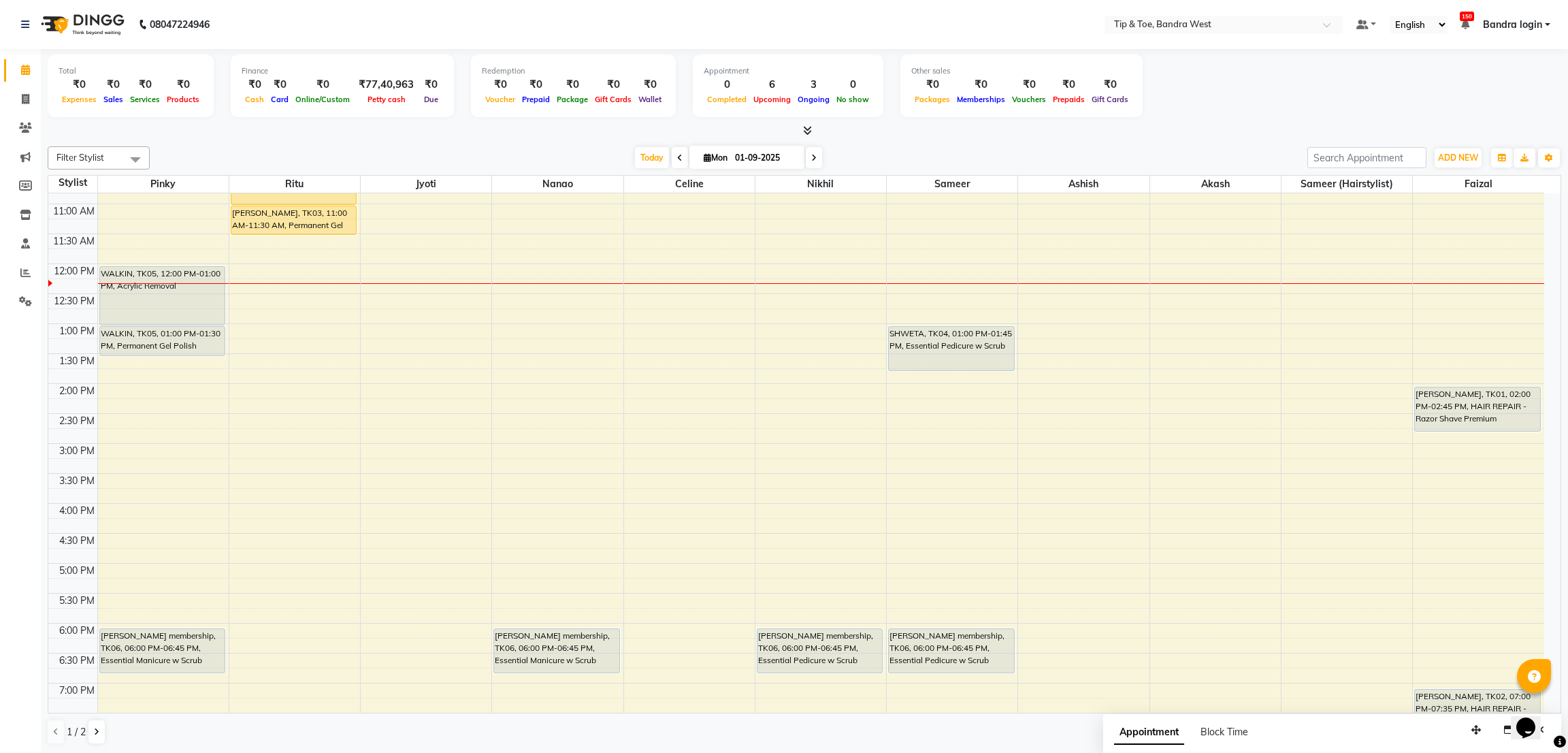
scroll to position [171, 0]
click at [643, 449] on div "8:00 AM 8:30 AM 9:00 AM 9:30 AM 10:00 AM 10:30 AM 11:00 AM 11:30 AM 12:00 PM 12…" at bounding box center [796, 411] width 1496 height 778
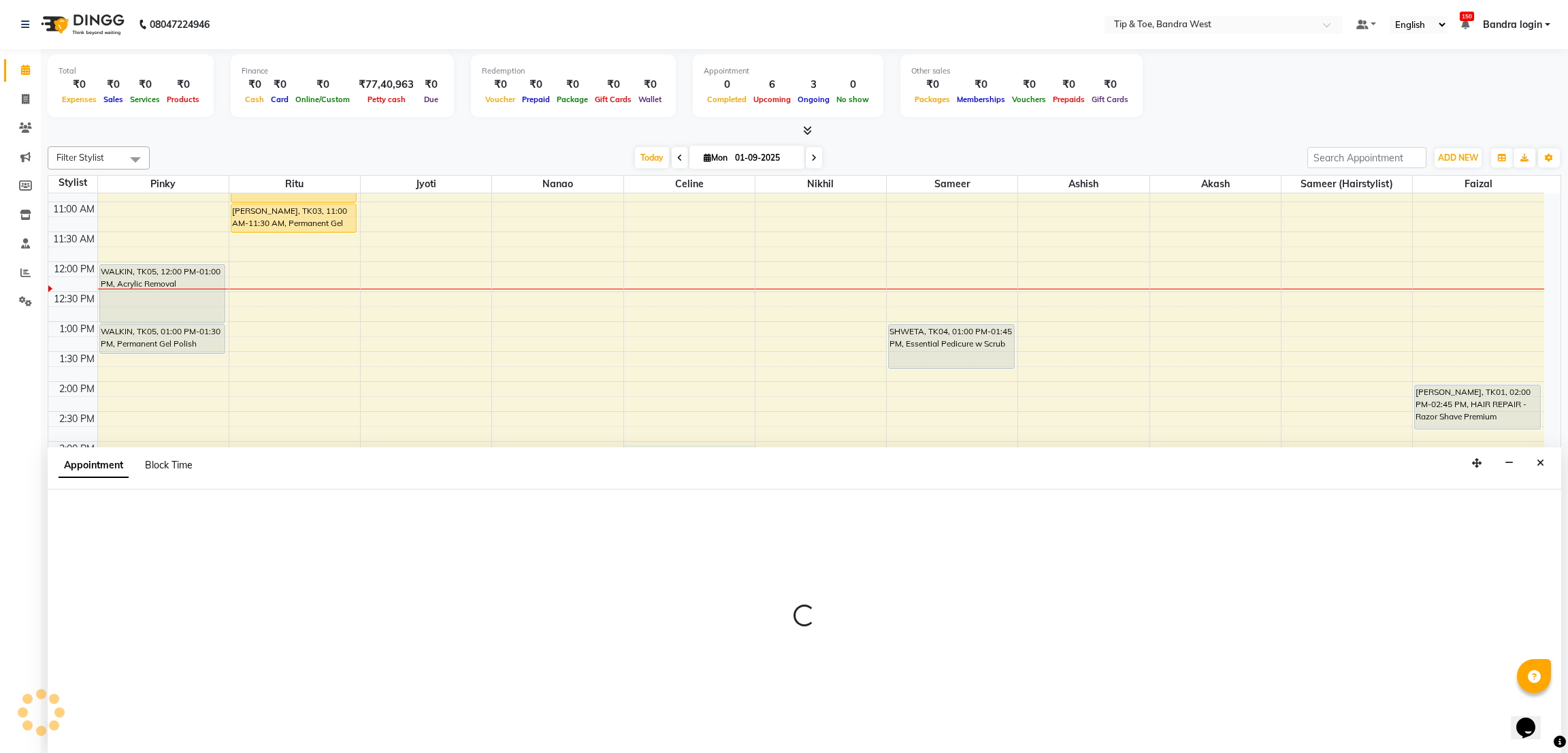
select select "58448"
select select "tentative"
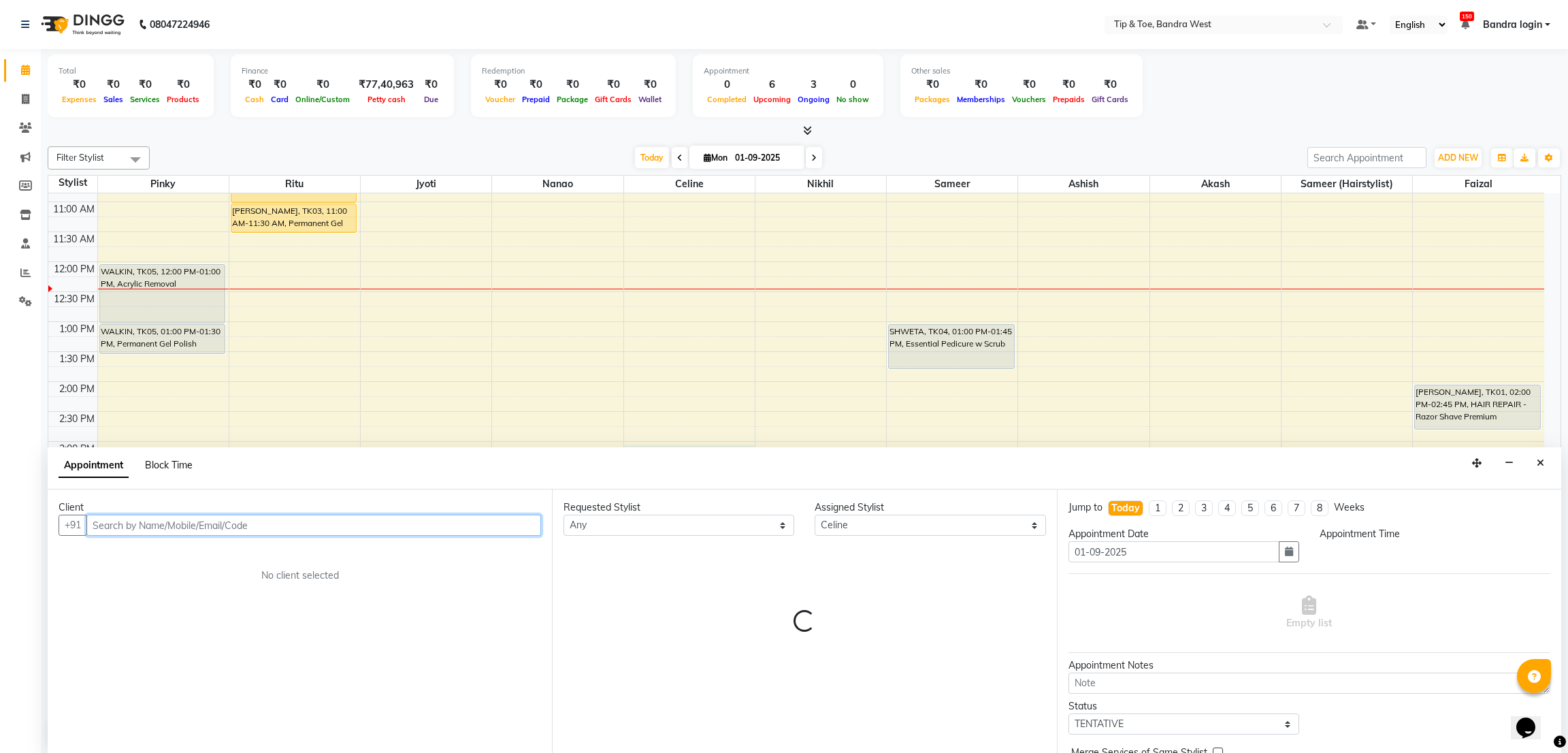
select select "900"
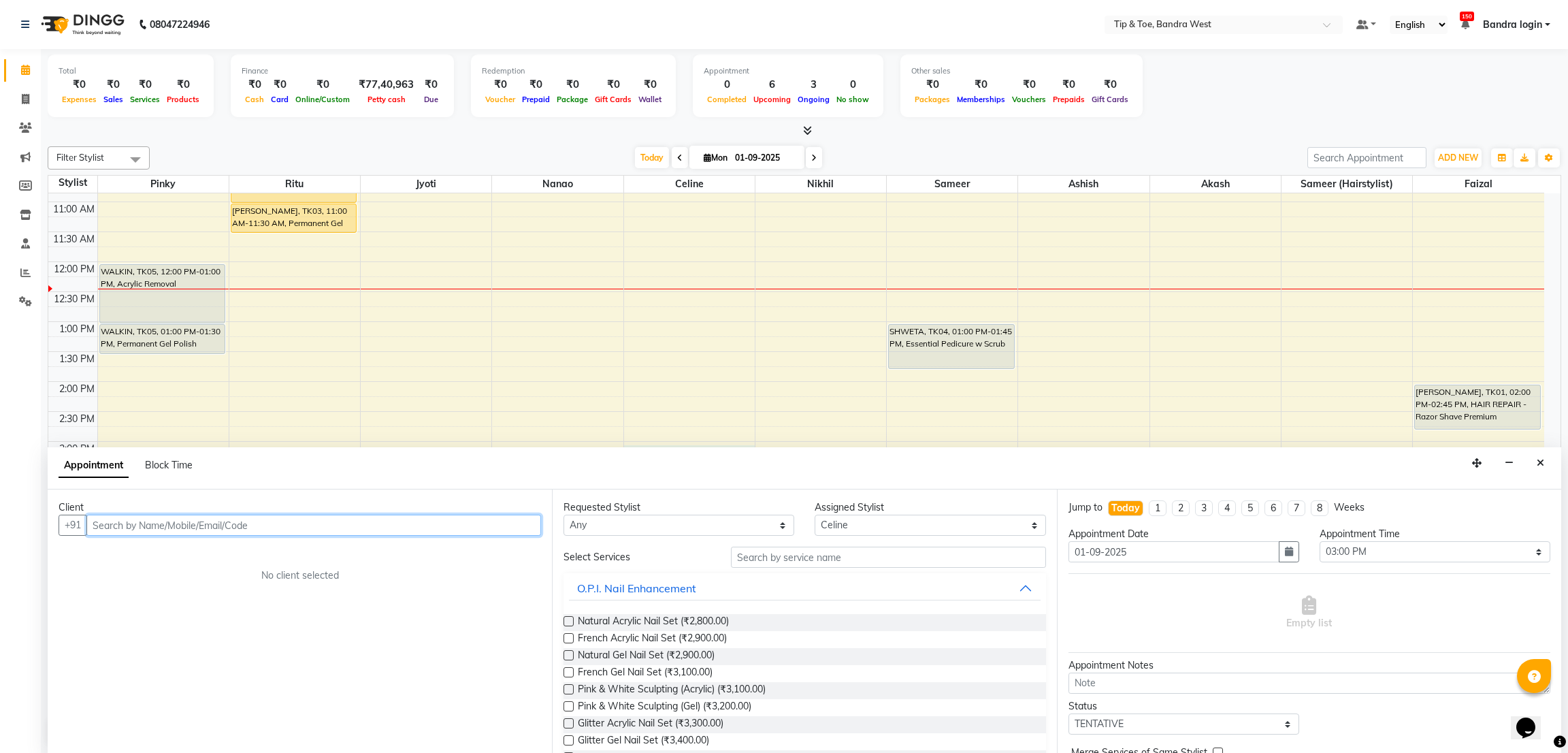
click at [329, 520] on input "text" at bounding box center [313, 525] width 454 height 21
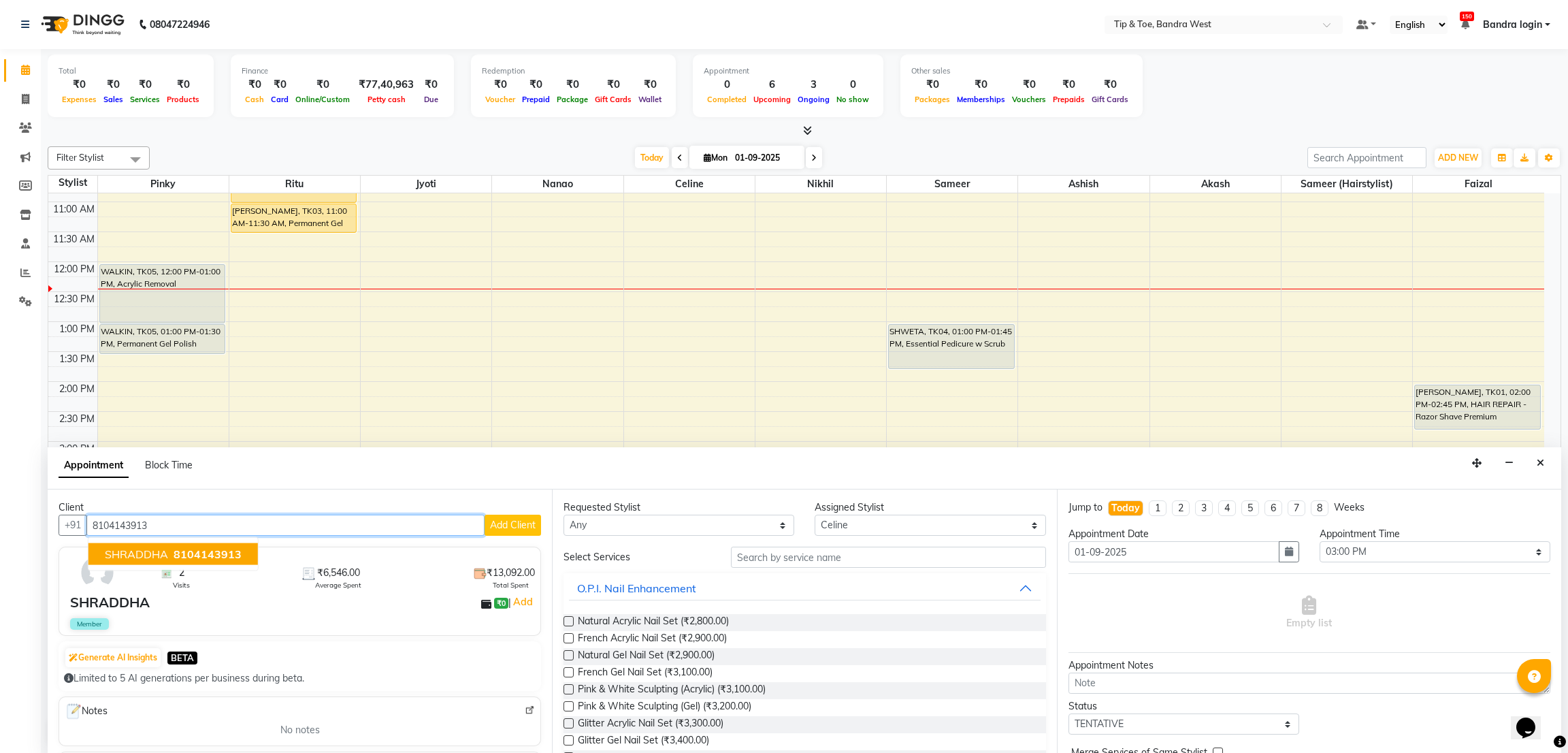
drag, startPoint x: 165, startPoint y: 549, endPoint x: 602, endPoint y: 558, distance: 437.1
click at [171, 553] on button "[PERSON_NAME] 8104143913" at bounding box center [173, 554] width 169 height 22
type input "8104143913"
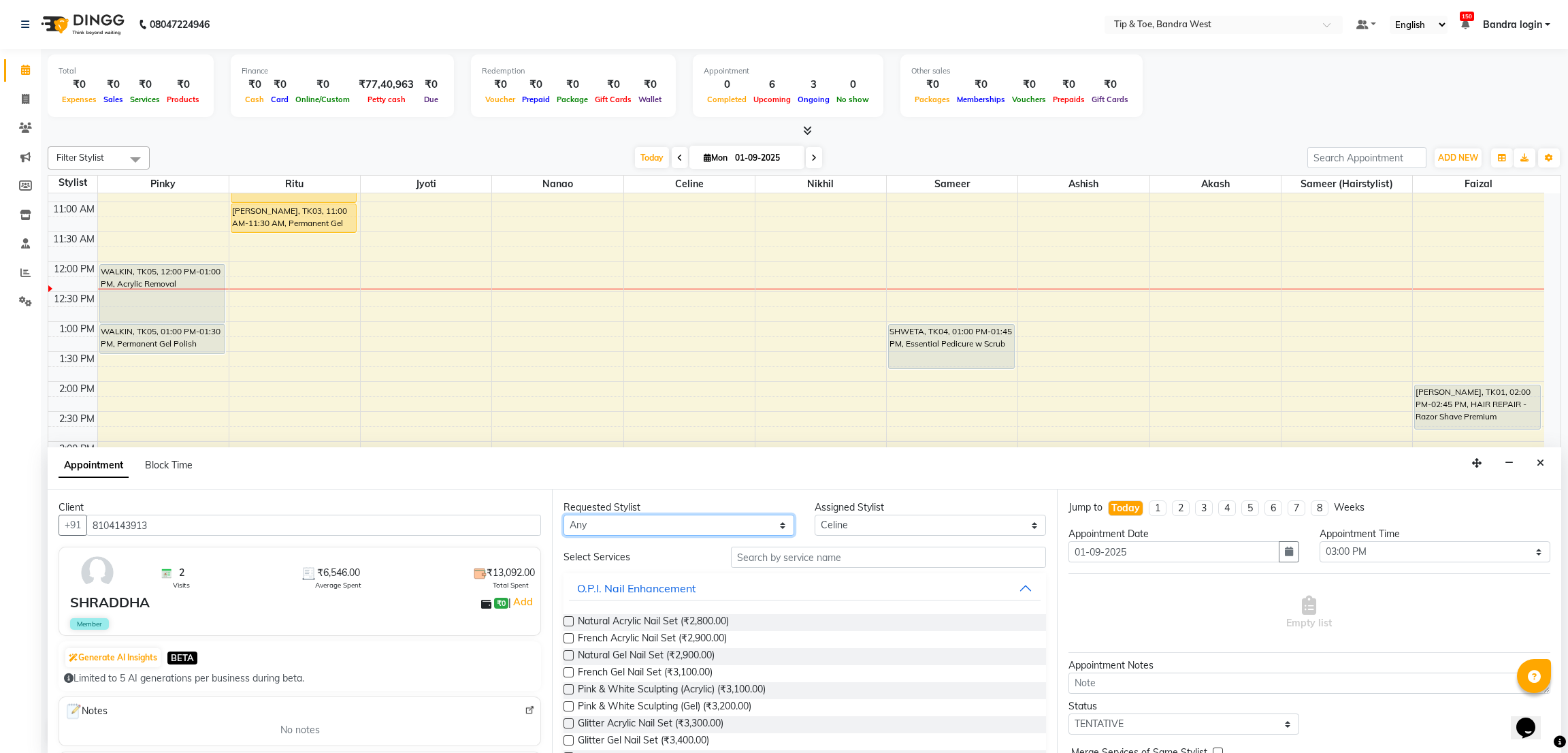
click at [741, 519] on select "Any Akash Ashish [PERSON_NAME] [PERSON_NAME] (hairstylist) Solemn" at bounding box center [679, 525] width 231 height 21
select select "83378"
click at [563, 515] on select "Any Akash Ashish [PERSON_NAME] [PERSON_NAME] (hairstylist) Solemn" at bounding box center [679, 525] width 231 height 21
select select "83378"
click at [801, 564] on input "text" at bounding box center [888, 557] width 315 height 21
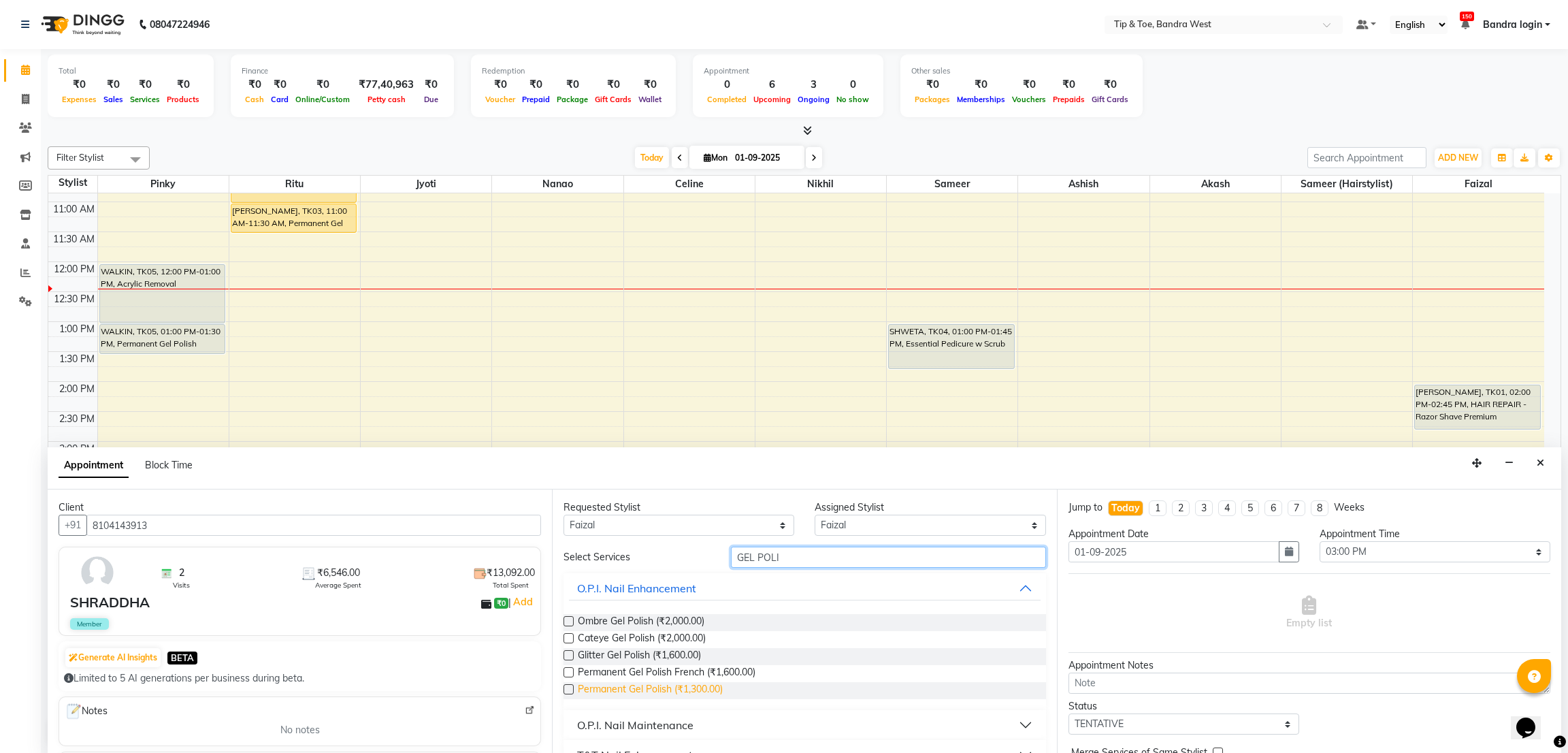
type input "GEL POLI"
click at [712, 690] on span "Permanent Gel Polish (₹1,300.00)" at bounding box center [650, 690] width 145 height 17
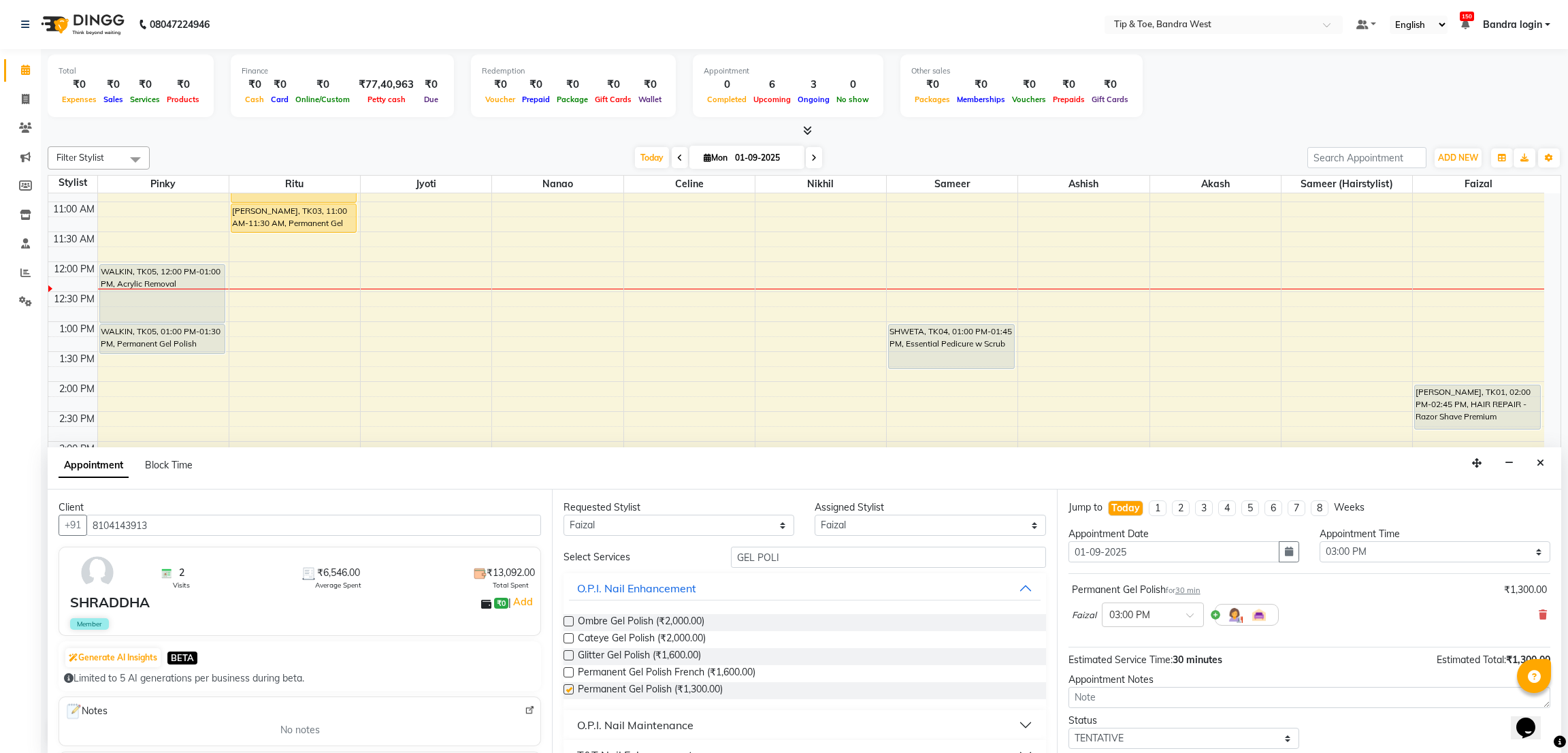
checkbox input "false"
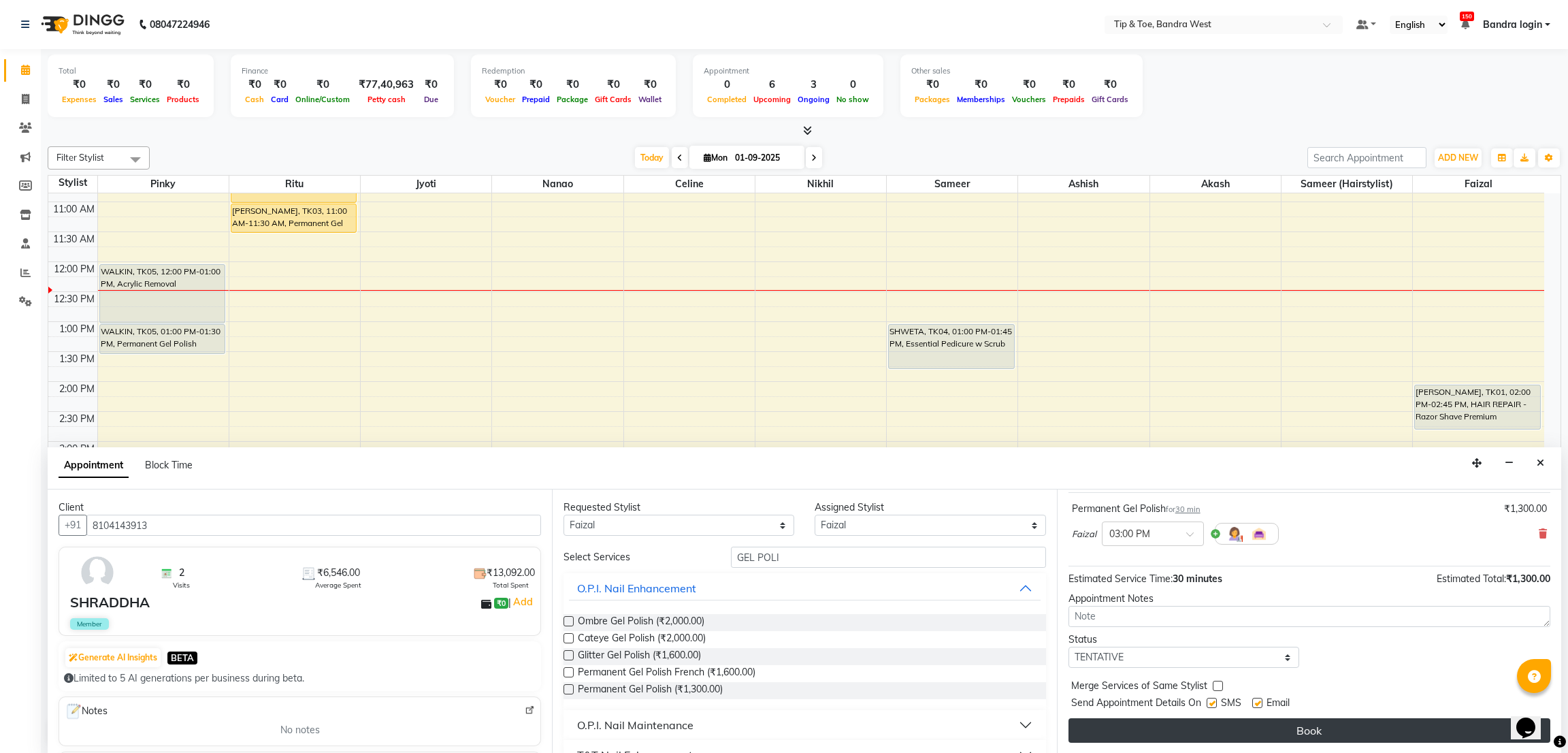
click at [1436, 727] on button "Book" at bounding box center [1309, 730] width 482 height 24
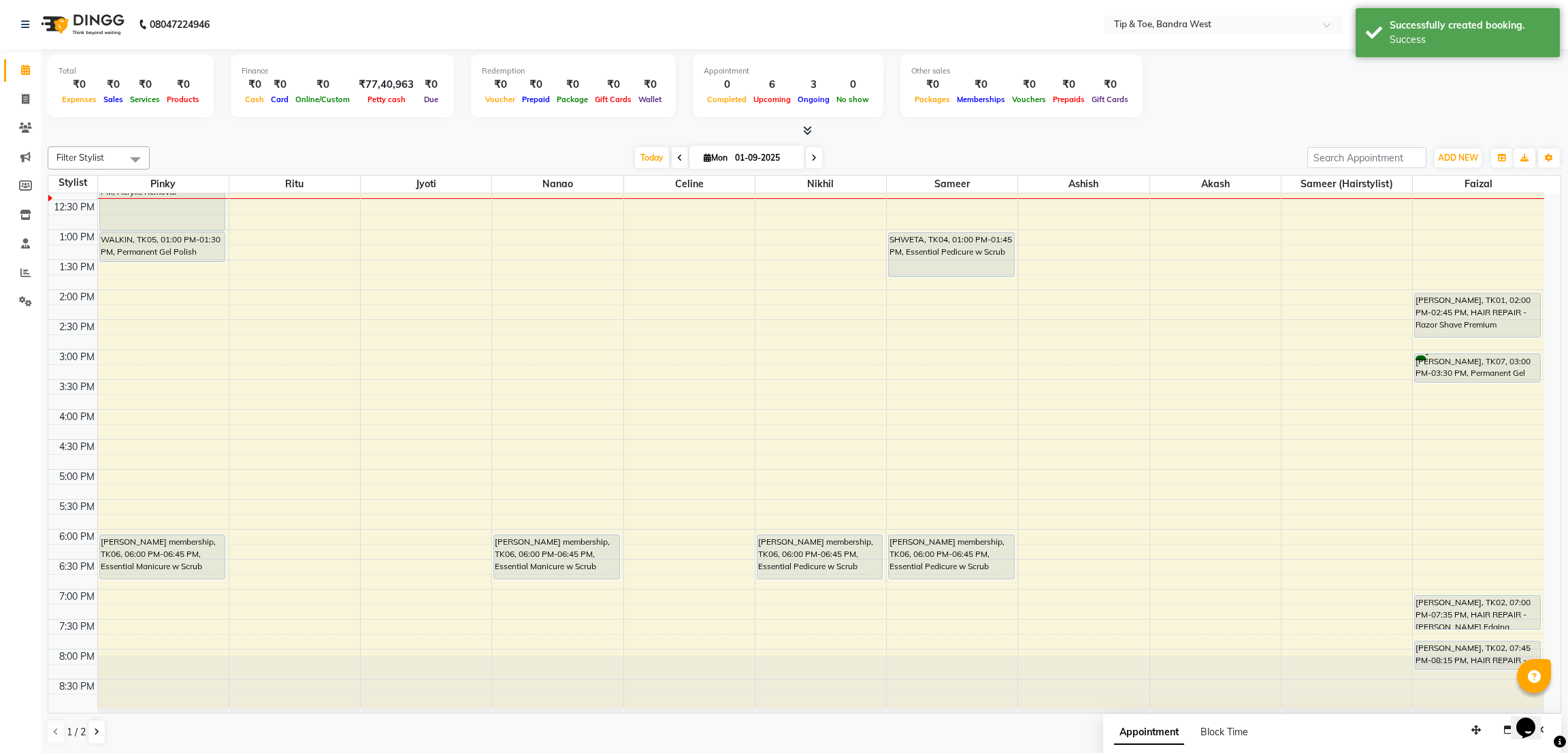
scroll to position [265, 0]
click at [641, 161] on span "Today" at bounding box center [652, 158] width 34 height 21
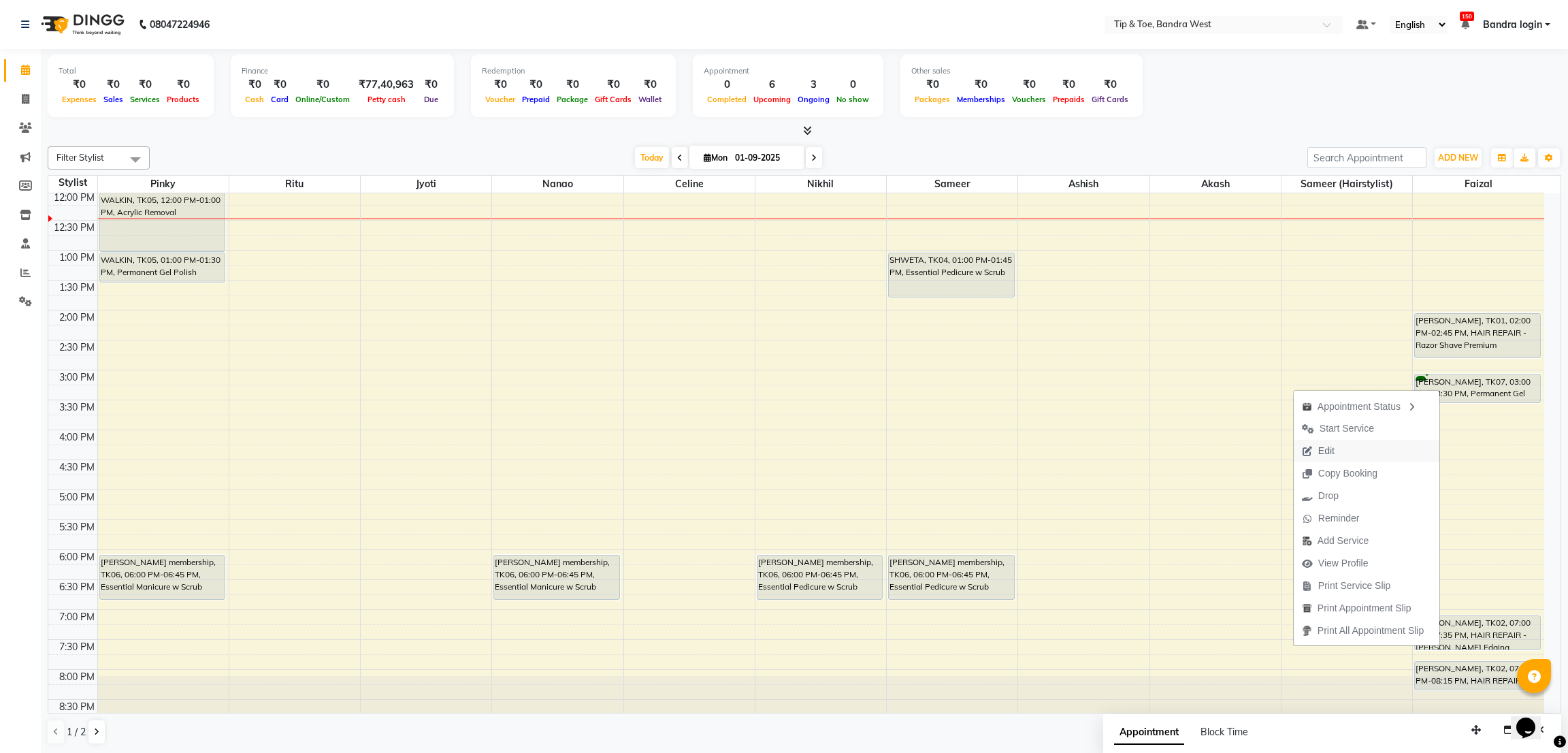
click at [1329, 454] on span "Edit" at bounding box center [1318, 451] width 49 height 23
select select "tentative"
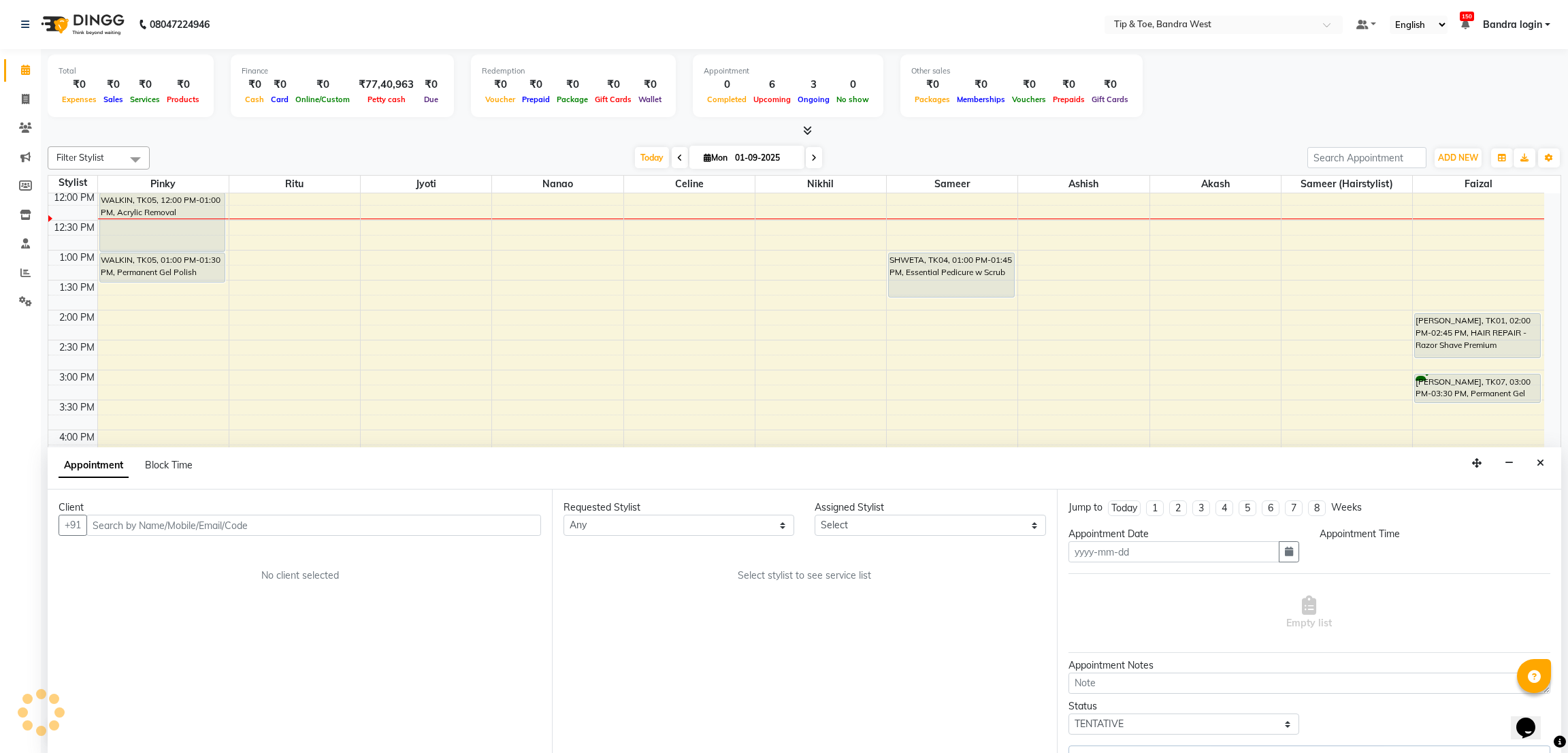
type input "01-09-2025"
select select "900"
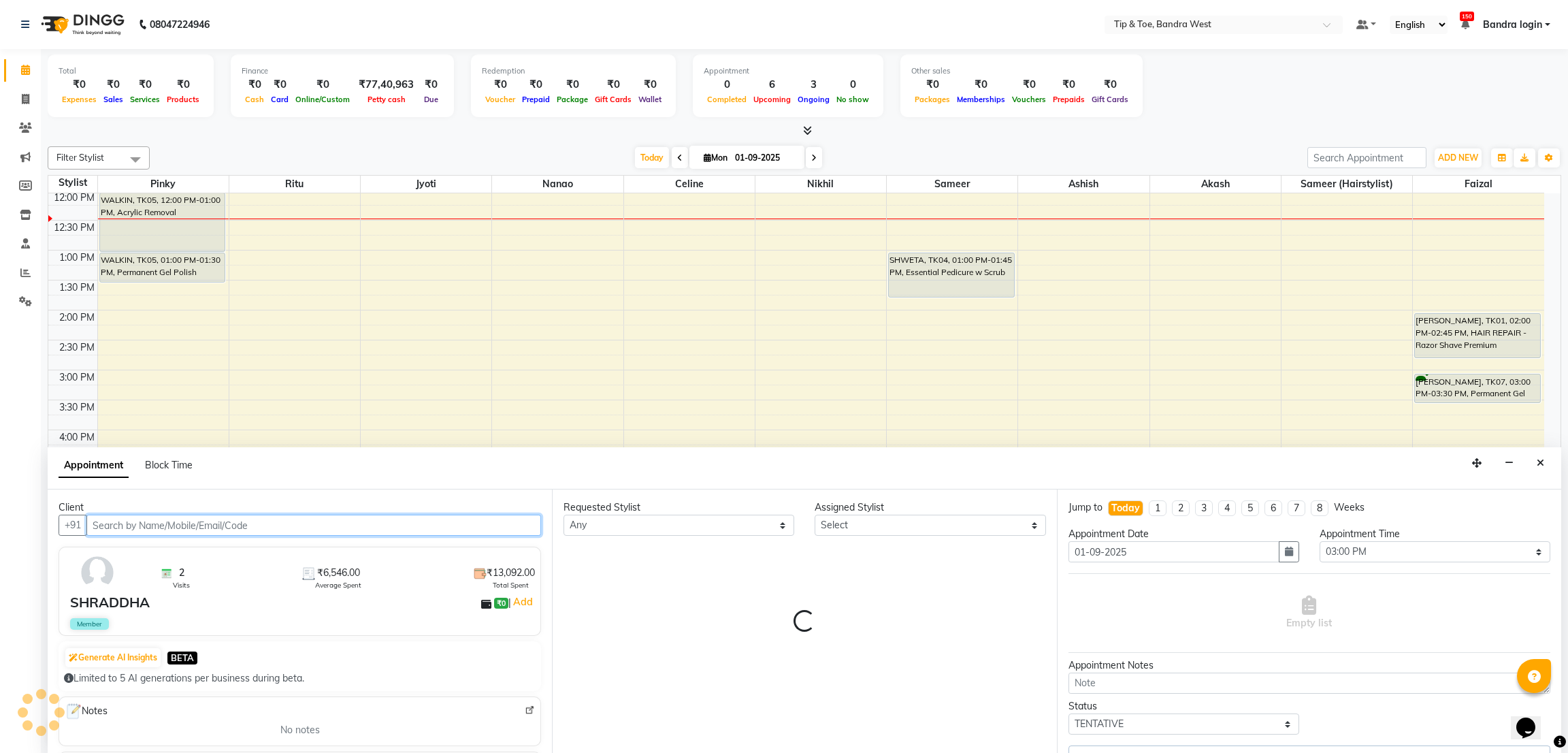
select select "83378"
select select "2889"
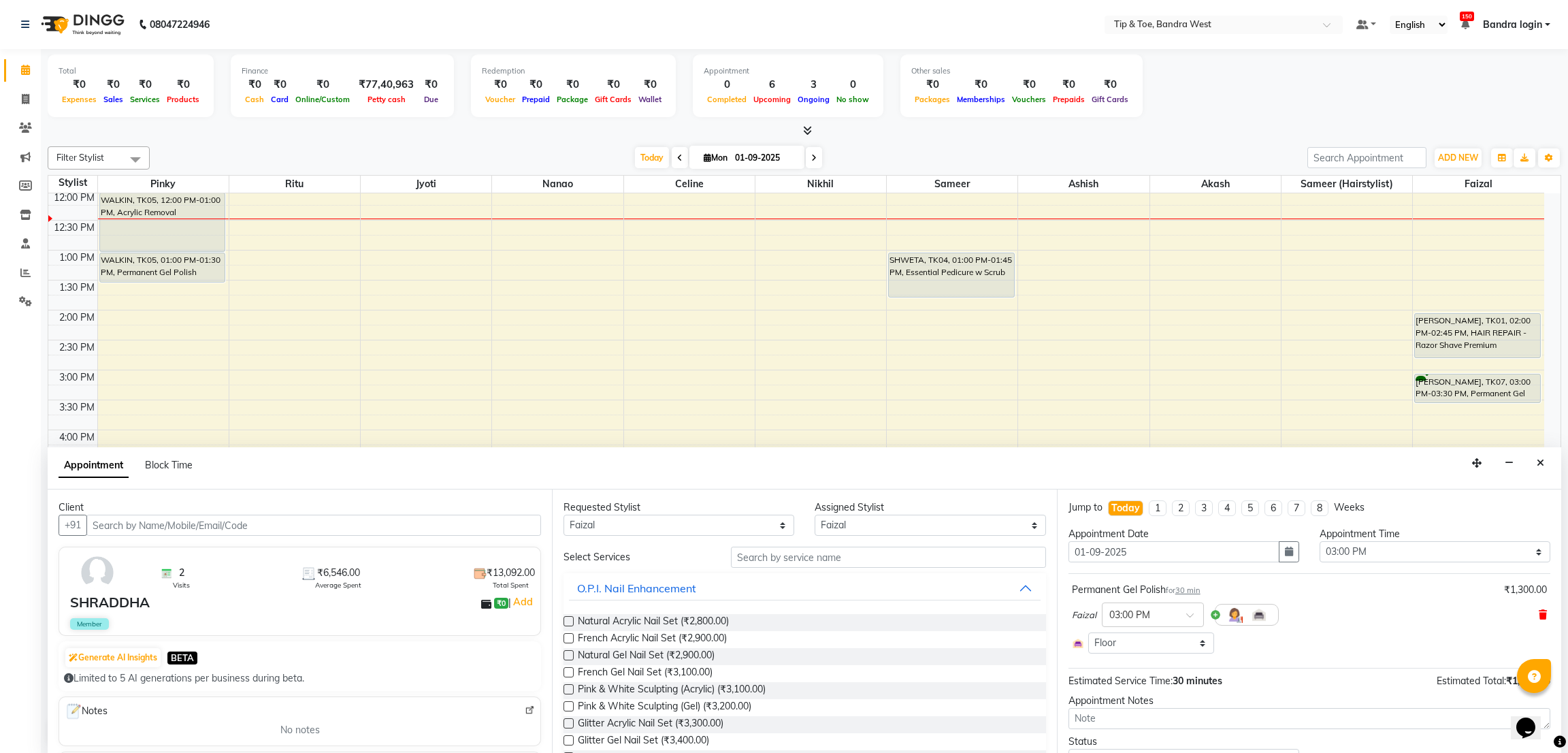
click at [1539, 615] on icon at bounding box center [1543, 615] width 8 height 10
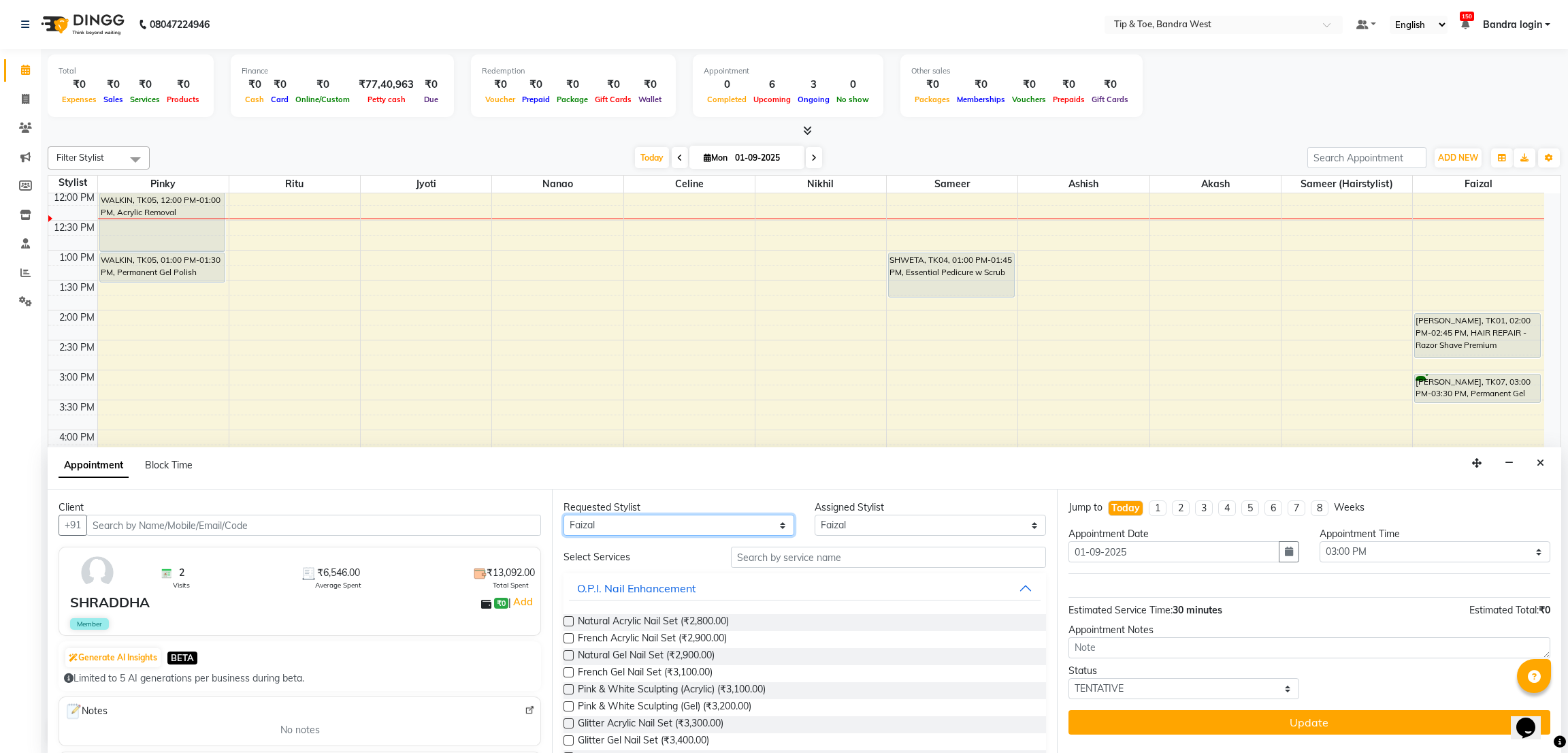
click at [623, 516] on select "Any Akash Ashish [PERSON_NAME] [PERSON_NAME] (hairstylist) Solemn" at bounding box center [679, 525] width 231 height 21
select select "58448"
click at [563, 515] on select "Any Akash Ashish [PERSON_NAME] [PERSON_NAME] (hairstylist) Solemn" at bounding box center [679, 525] width 231 height 21
select select "58448"
click at [808, 553] on input "text" at bounding box center [888, 557] width 315 height 21
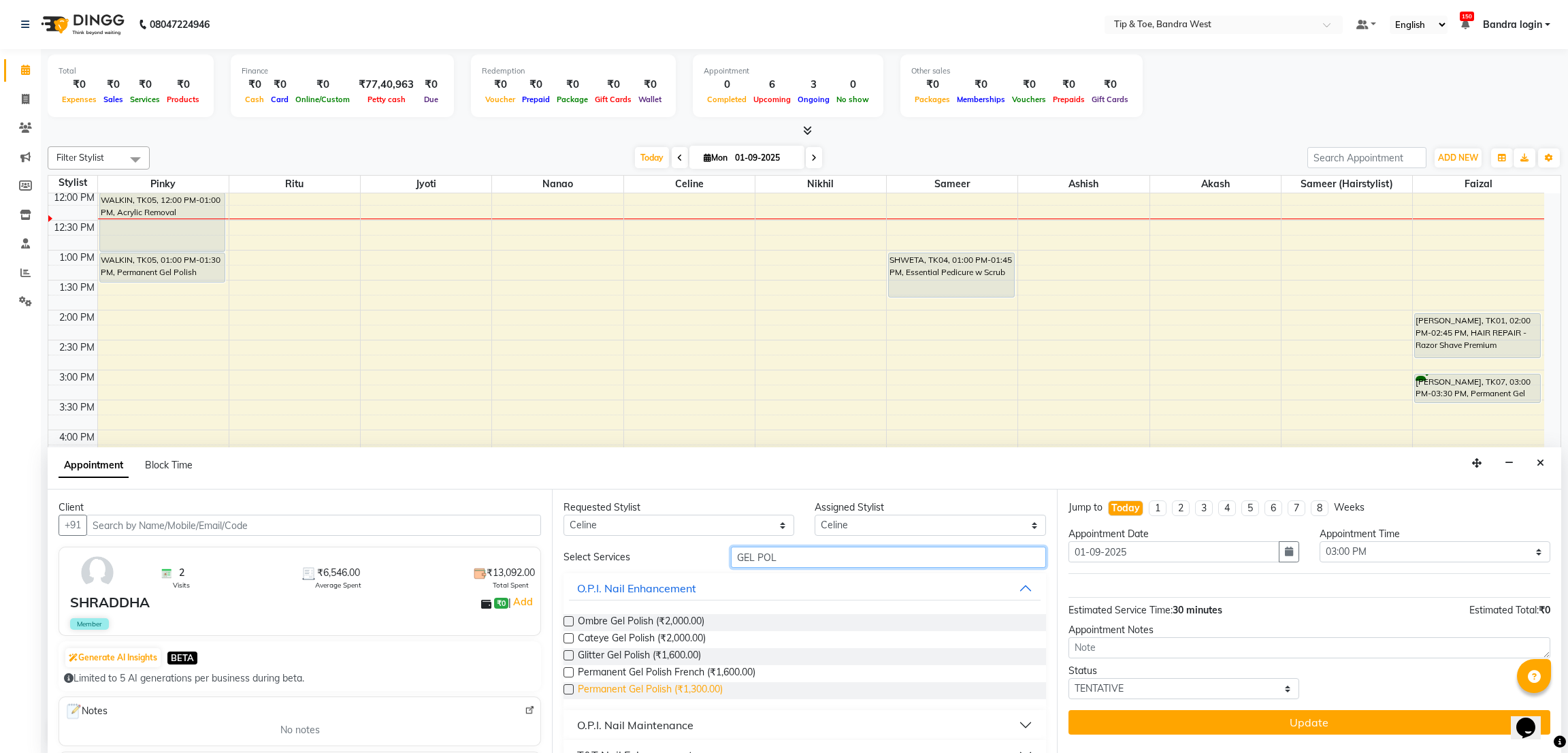
type input "GEL POL"
click at [696, 699] on span "Permanent Gel Polish (₹1,300.00)" at bounding box center [650, 690] width 145 height 17
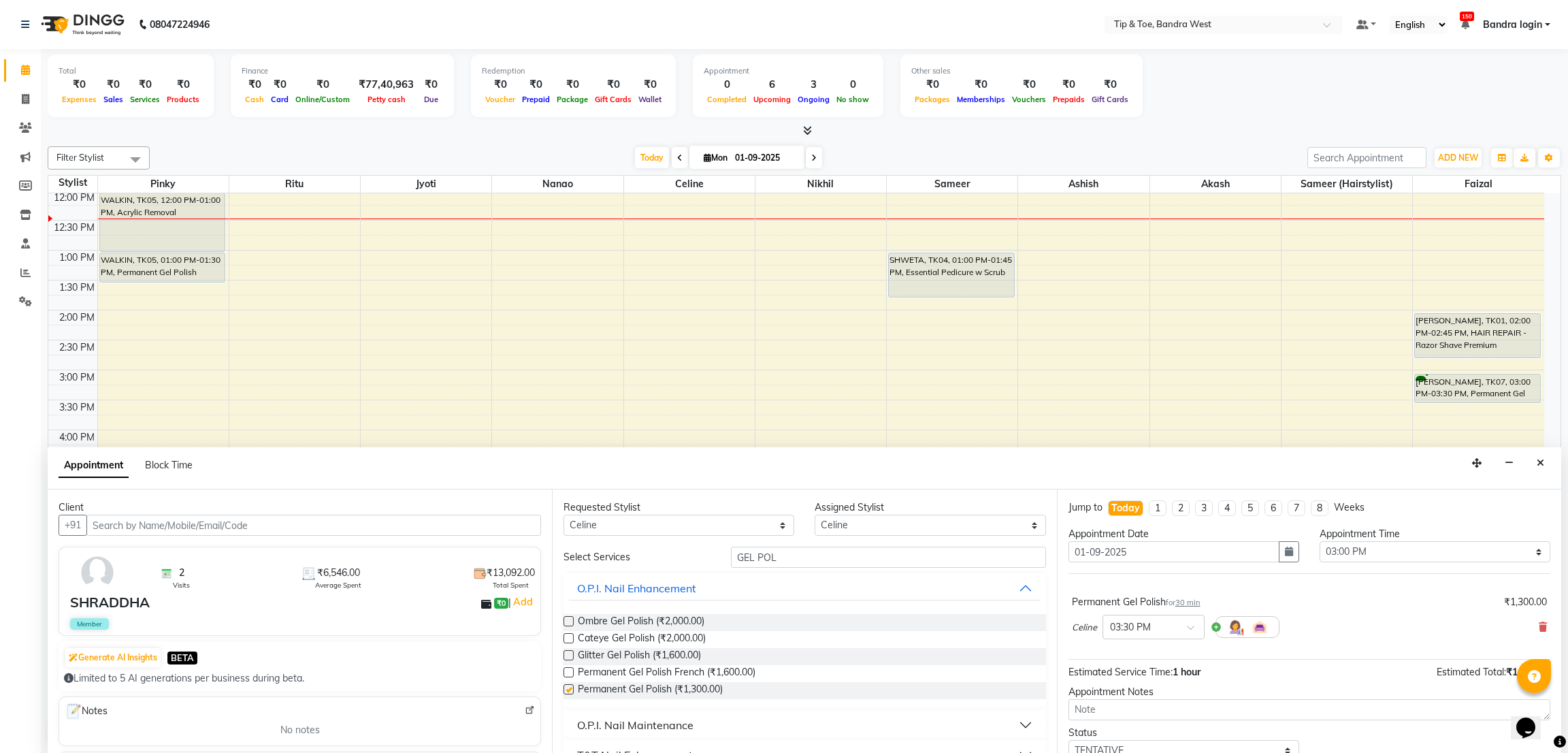
checkbox input "false"
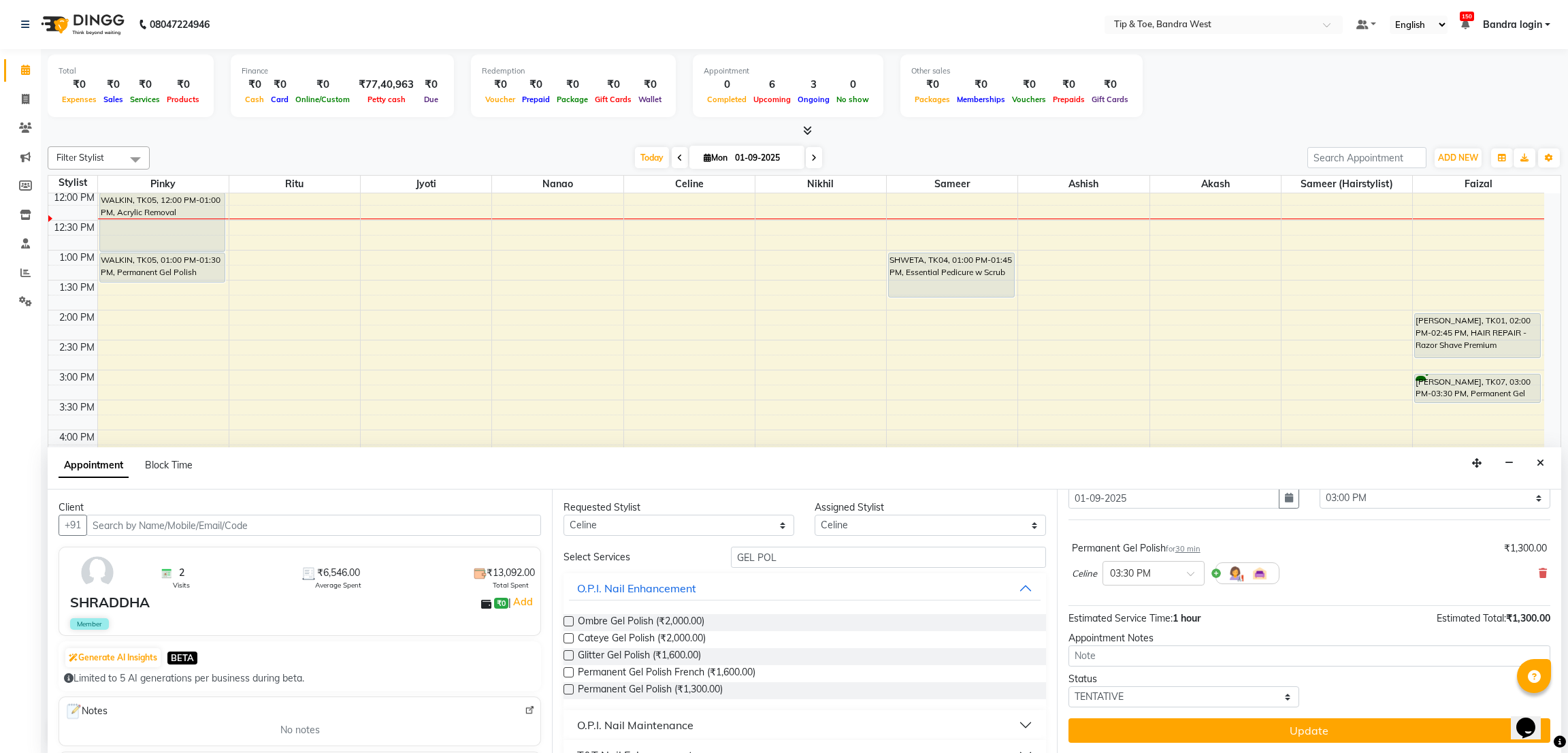
drag, startPoint x: 1557, startPoint y: 529, endPoint x: 7, endPoint y: 38, distance: 1625.9
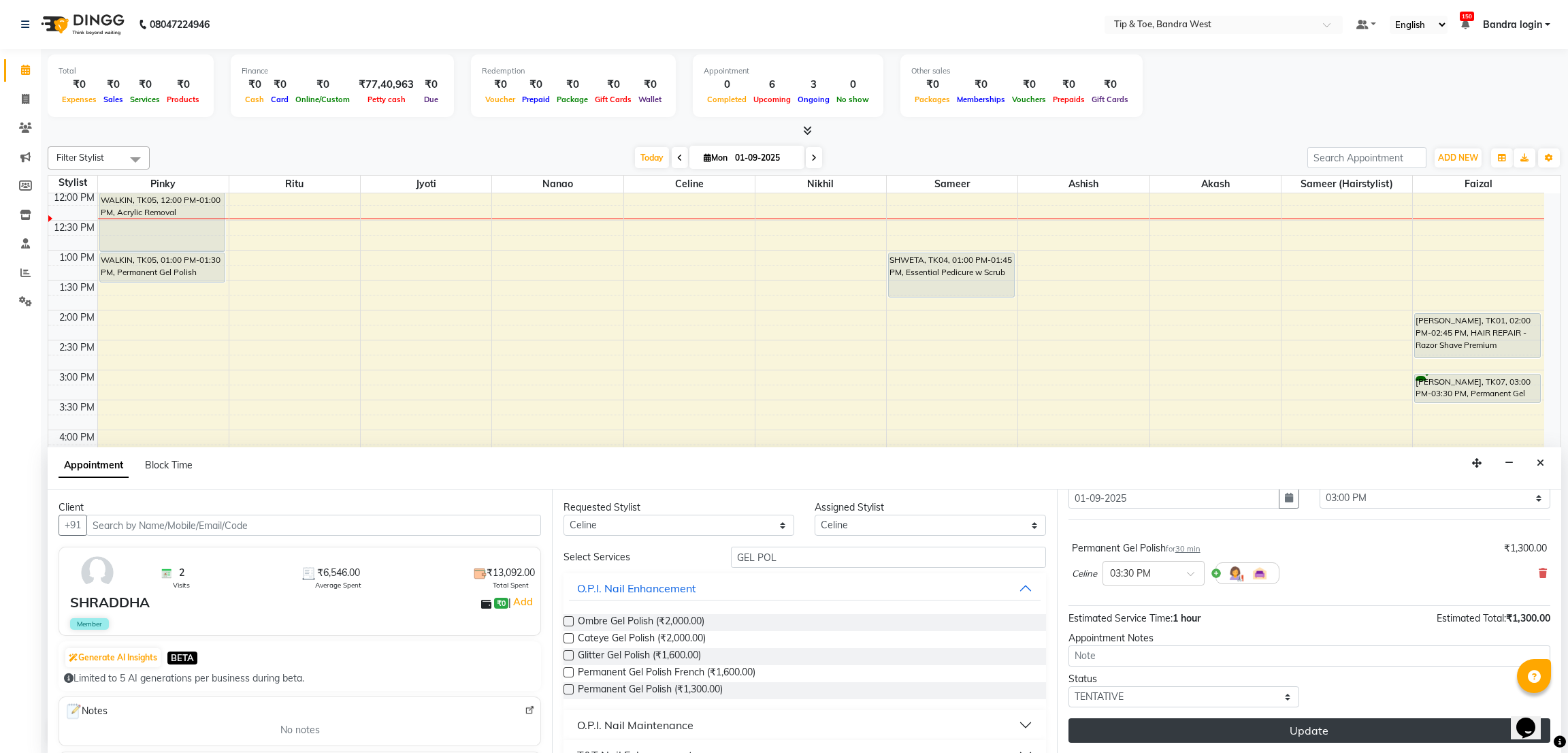
click at [1359, 734] on button "Update" at bounding box center [1309, 730] width 482 height 24
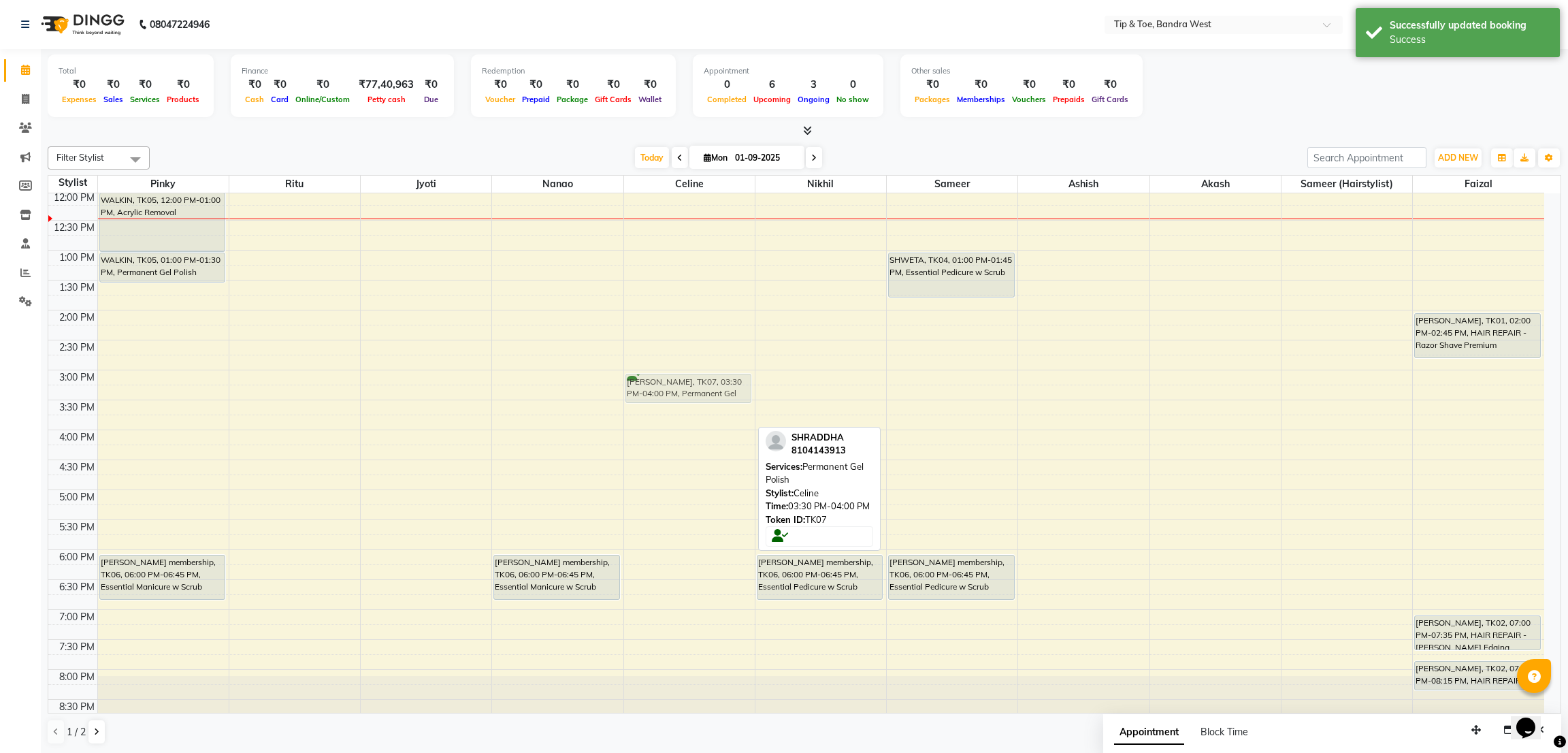
drag, startPoint x: 635, startPoint y: 411, endPoint x: 636, endPoint y: 385, distance: 26.0
click at [636, 385] on div "[PERSON_NAME], TK07, 03:30 PM-04:00 PM, Permanent Gel Polish [PERSON_NAME], TK0…" at bounding box center [689, 340] width 131 height 778
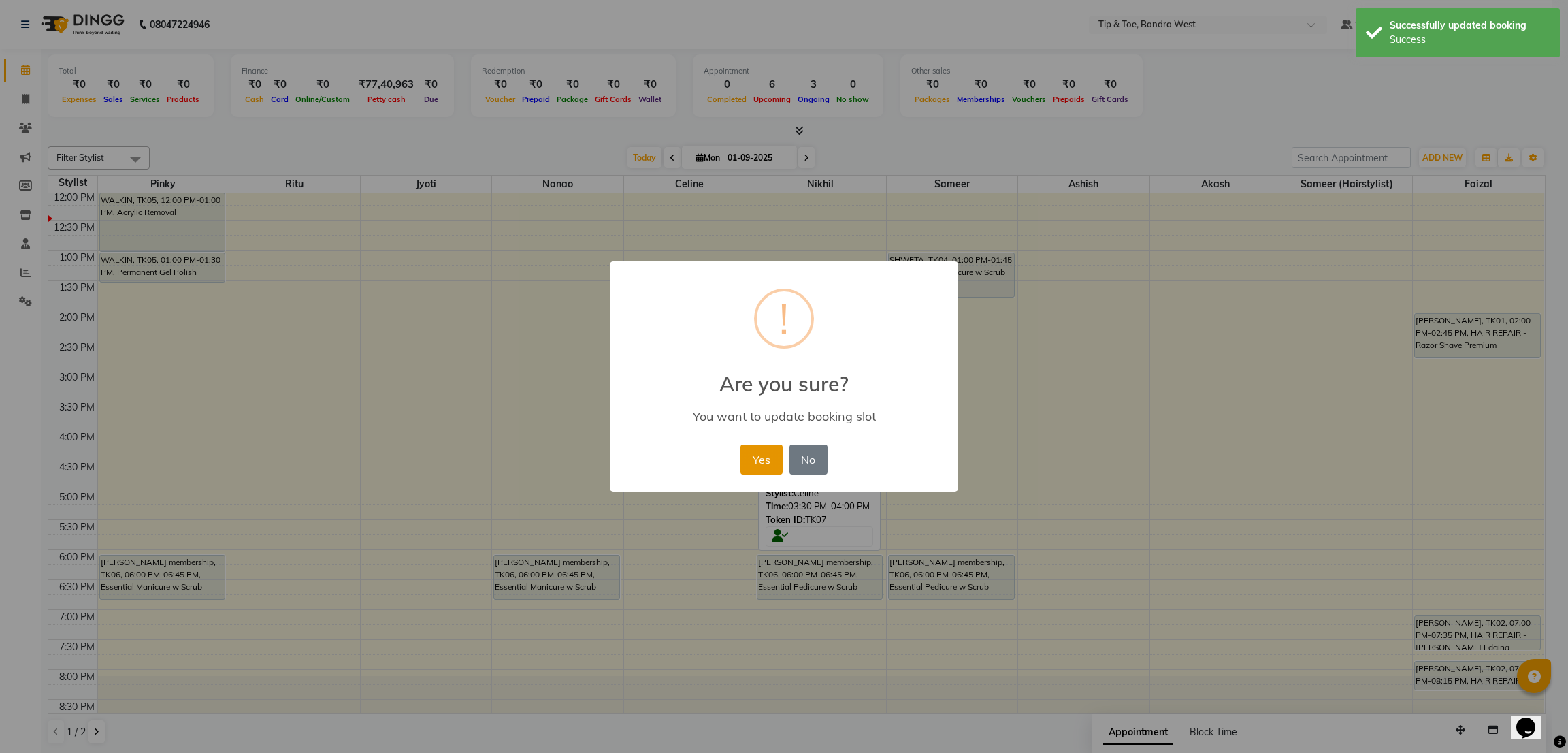
click at [766, 454] on button "Yes" at bounding box center [761, 459] width 41 height 30
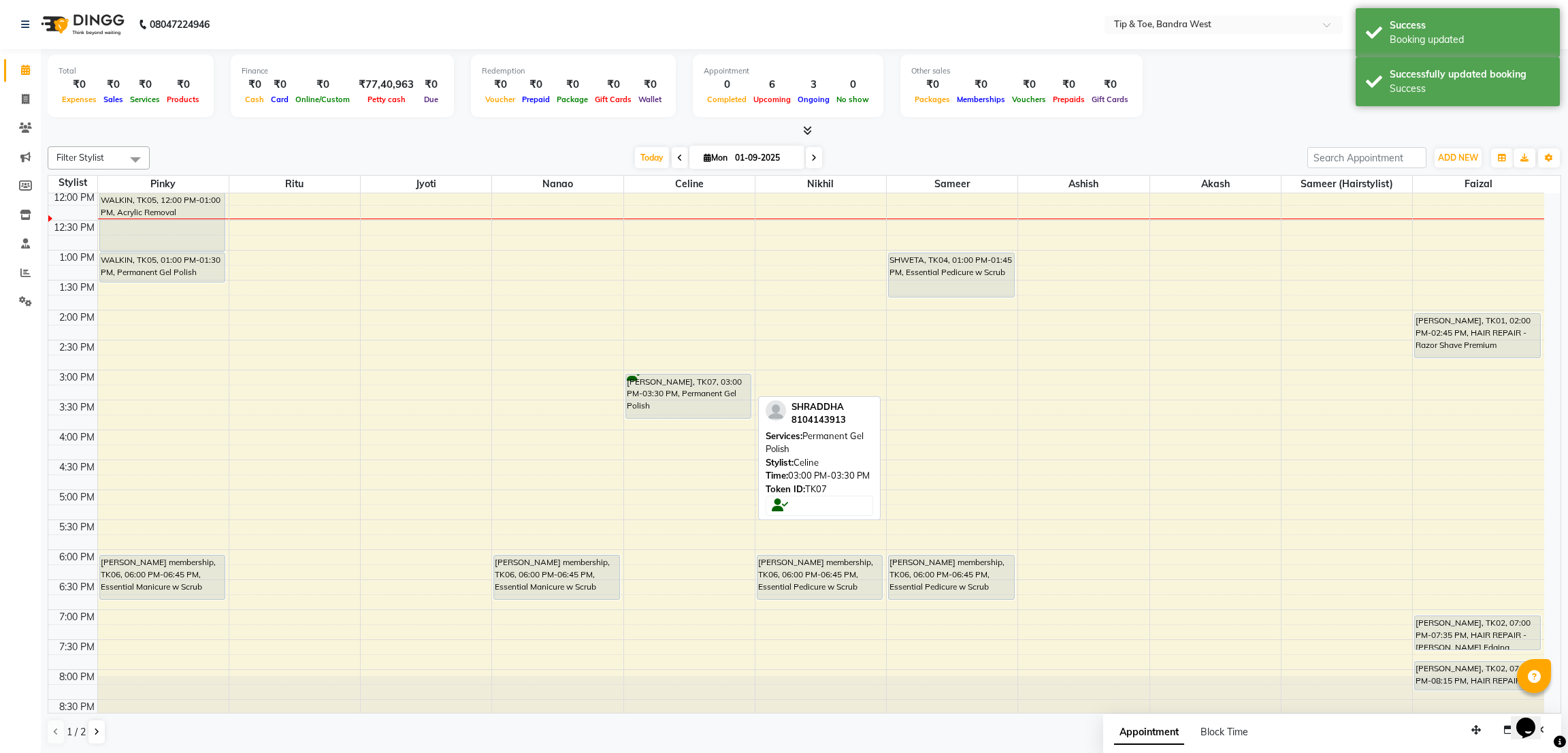
drag, startPoint x: 683, startPoint y: 398, endPoint x: 688, endPoint y: 410, distance: 13.0
click at [688, 410] on div "[PERSON_NAME], TK07, 03:00 PM-03:30 PM, Permanent Gel Polish [PERSON_NAME], TK0…" at bounding box center [689, 340] width 131 height 778
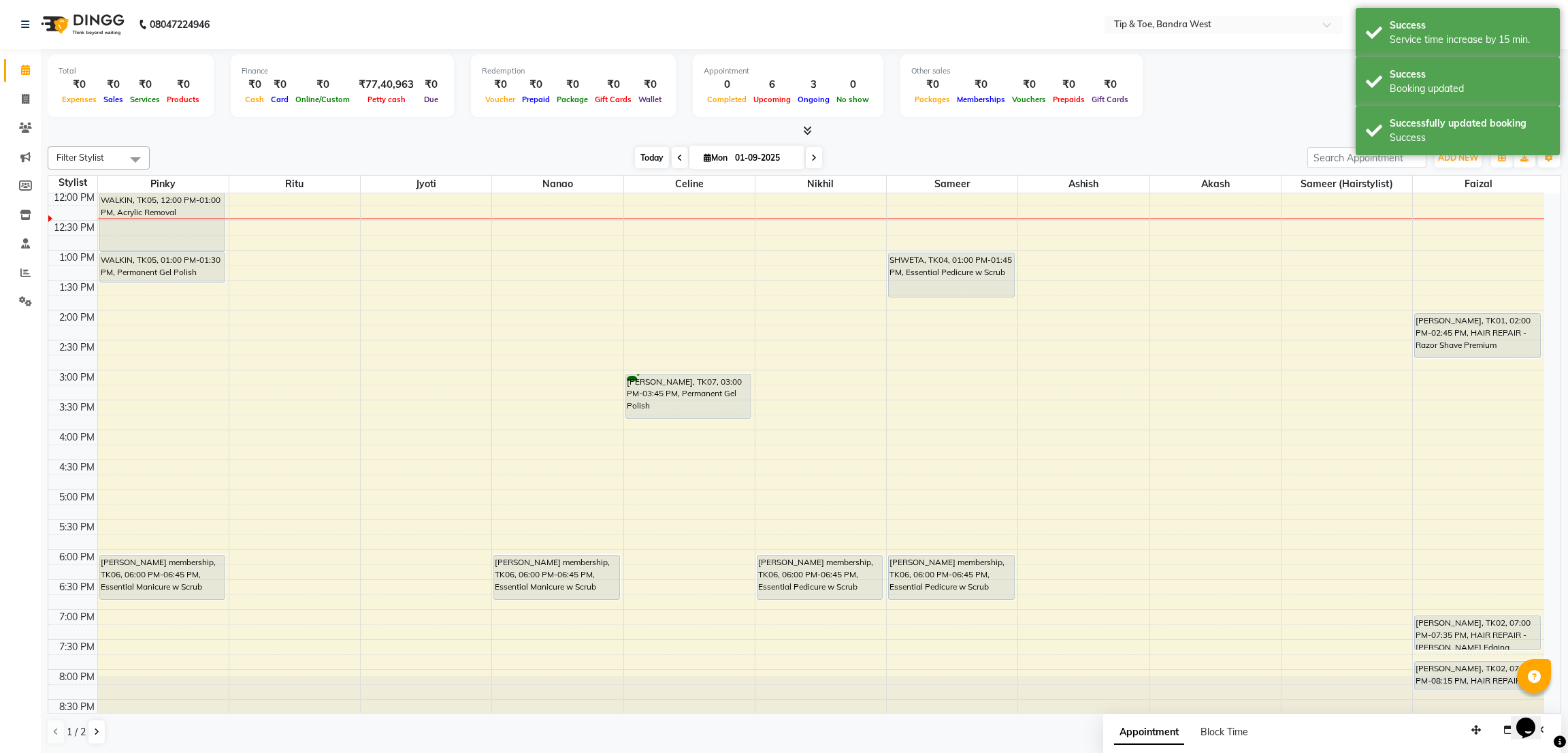
click at [642, 150] on span "Today" at bounding box center [652, 158] width 34 height 21
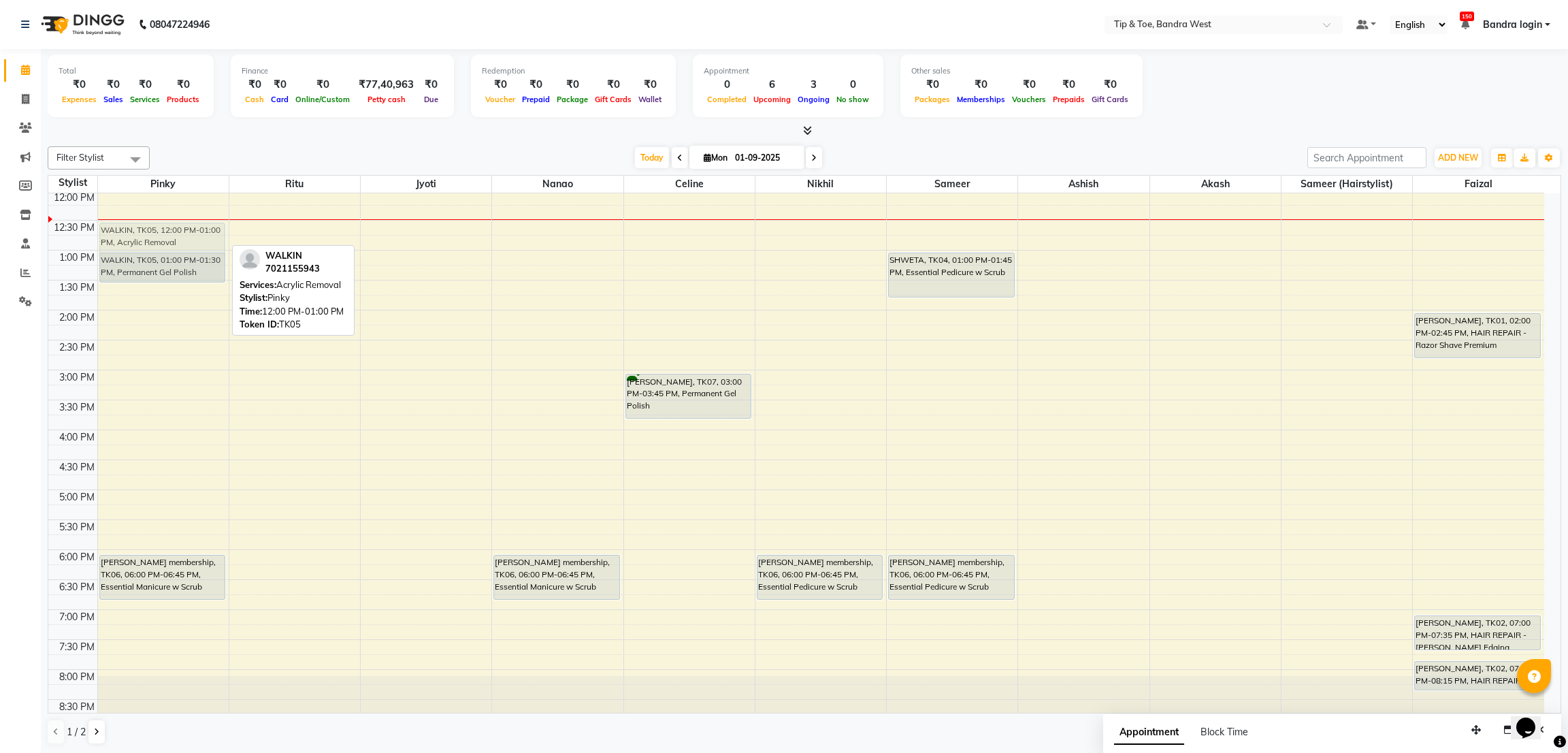
drag, startPoint x: 201, startPoint y: 233, endPoint x: 202, endPoint y: 266, distance: 33.0
click at [202, 266] on div "WALKIN, TK05, 12:00 PM-01:00 PM, Acrylic Removal WALKIN, TK05, 01:00 PM-01:30 P…" at bounding box center [163, 340] width 131 height 778
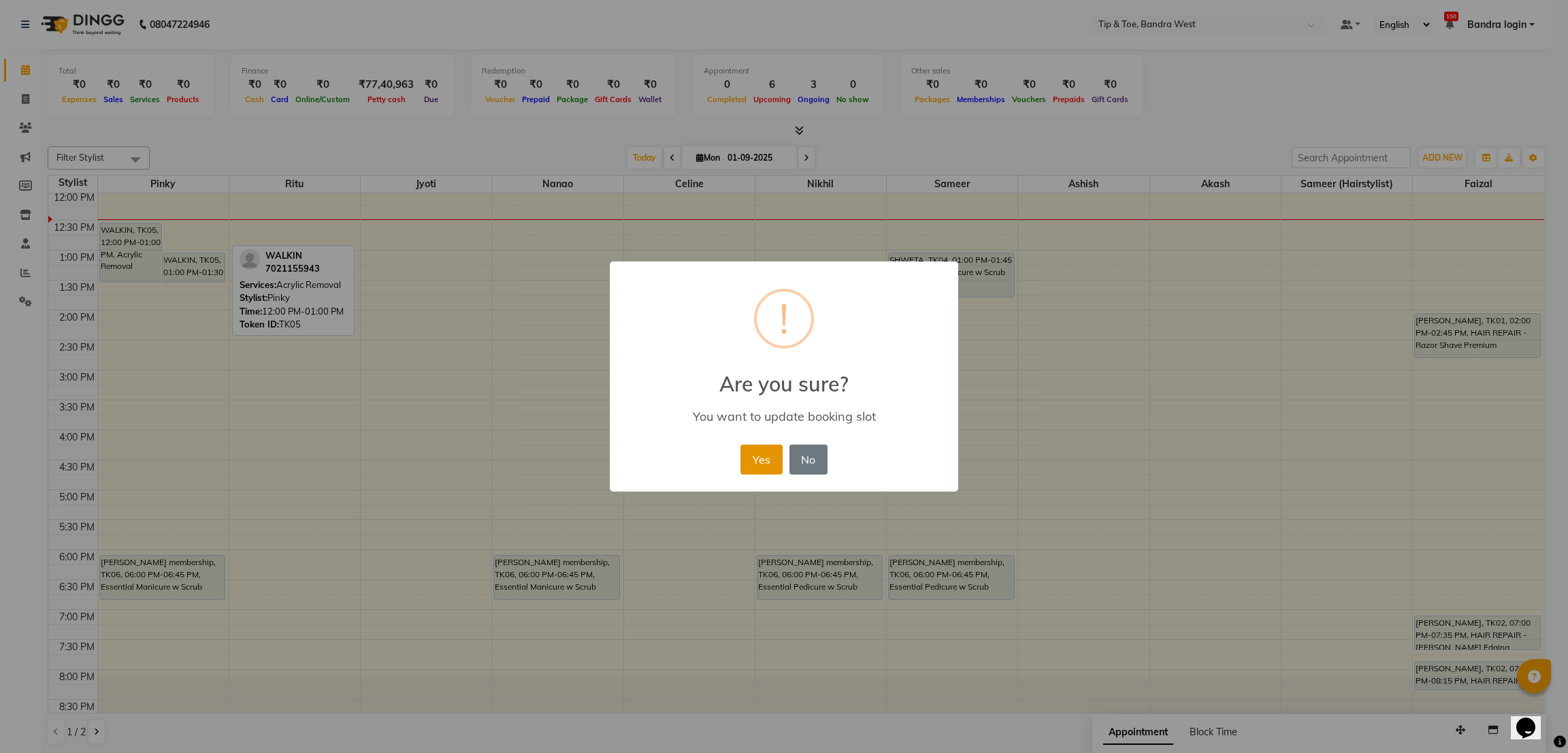
click at [758, 459] on button "Yes" at bounding box center [761, 459] width 41 height 30
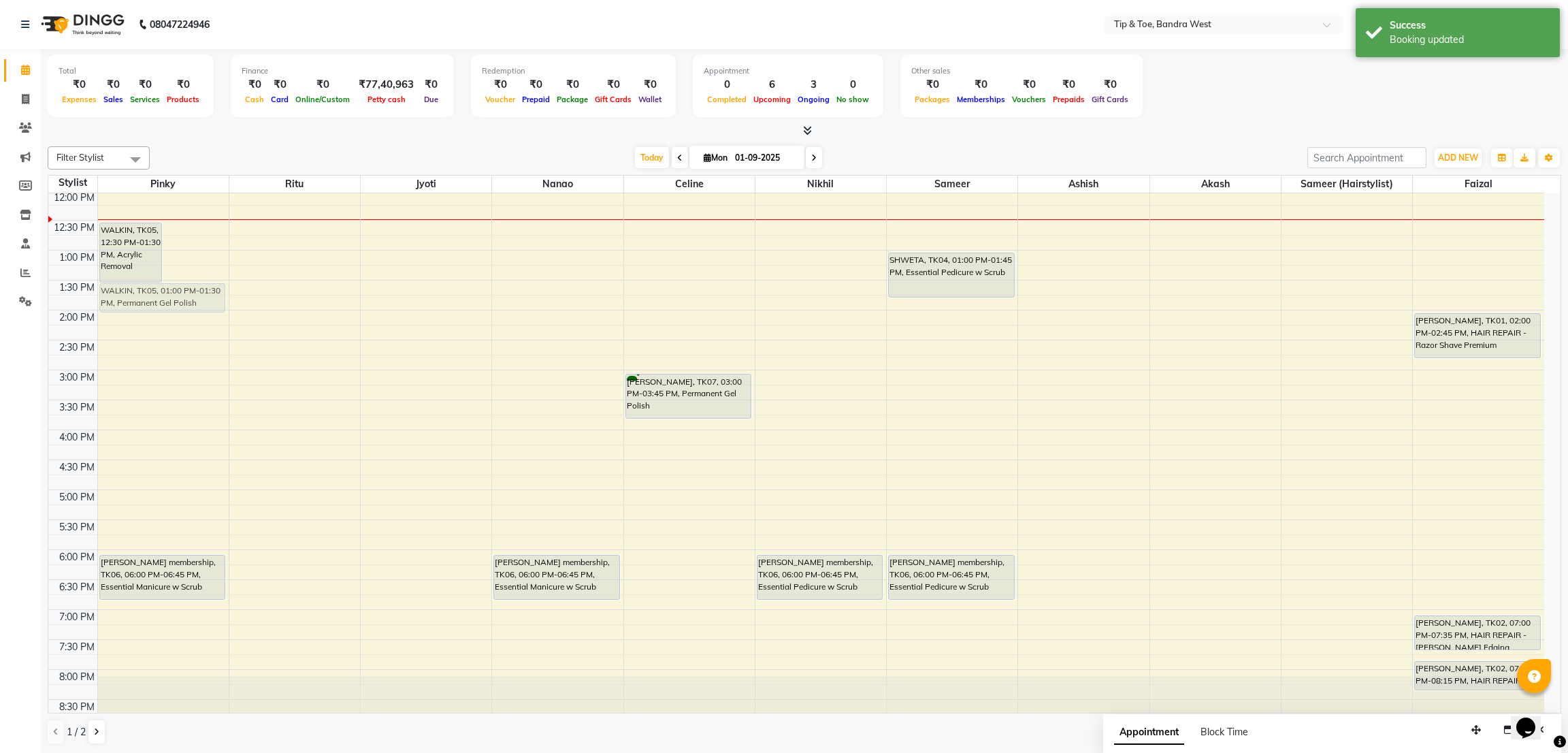
drag, startPoint x: 199, startPoint y: 263, endPoint x: 198, endPoint y: 294, distance: 31.0
click at [198, 294] on div "WALKIN, TK05, 12:30 PM-01:30 PM, Acrylic Removal WALKIN, TK05, 01:00 PM-01:30 P…" at bounding box center [163, 340] width 131 height 778
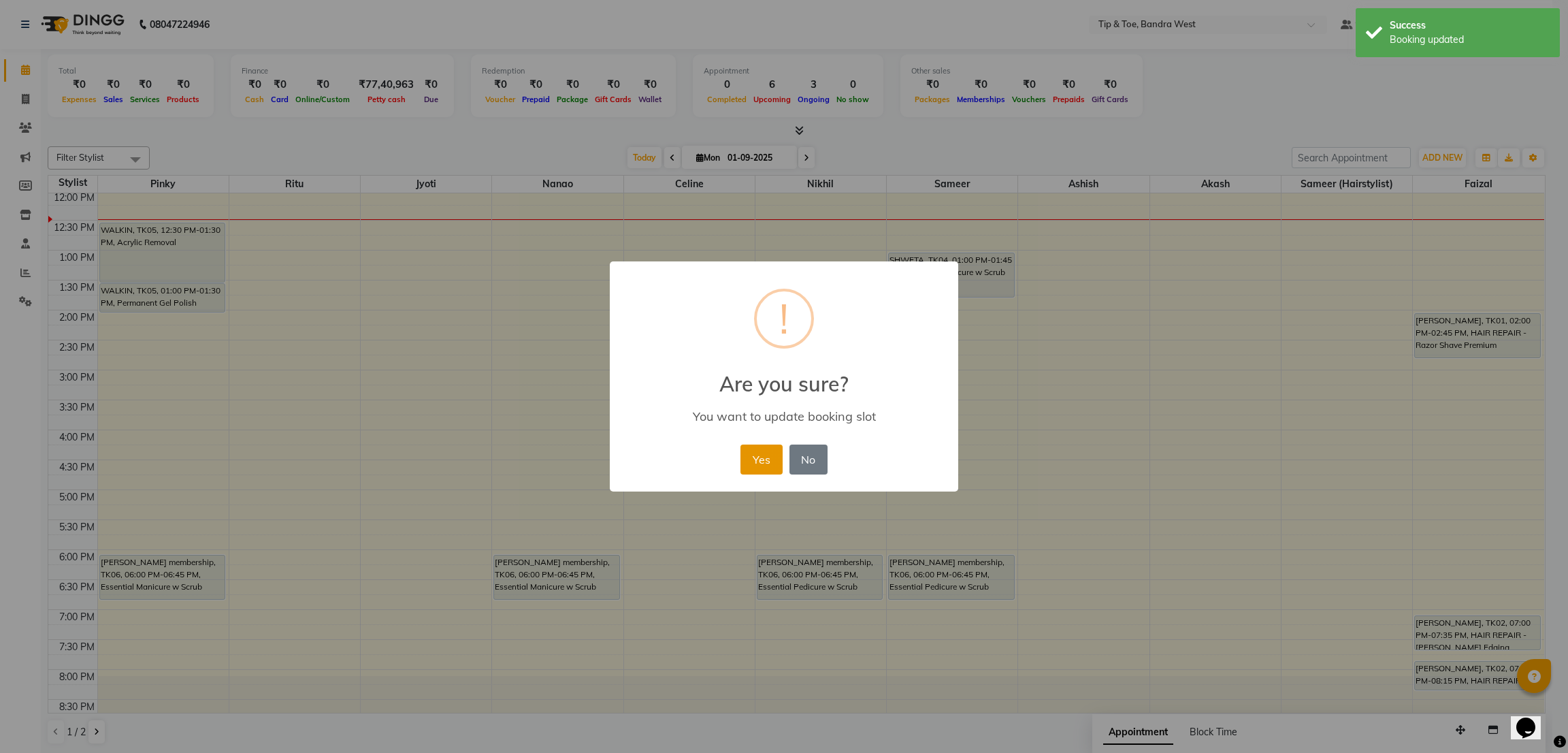
click at [771, 457] on button "Yes" at bounding box center [761, 459] width 41 height 30
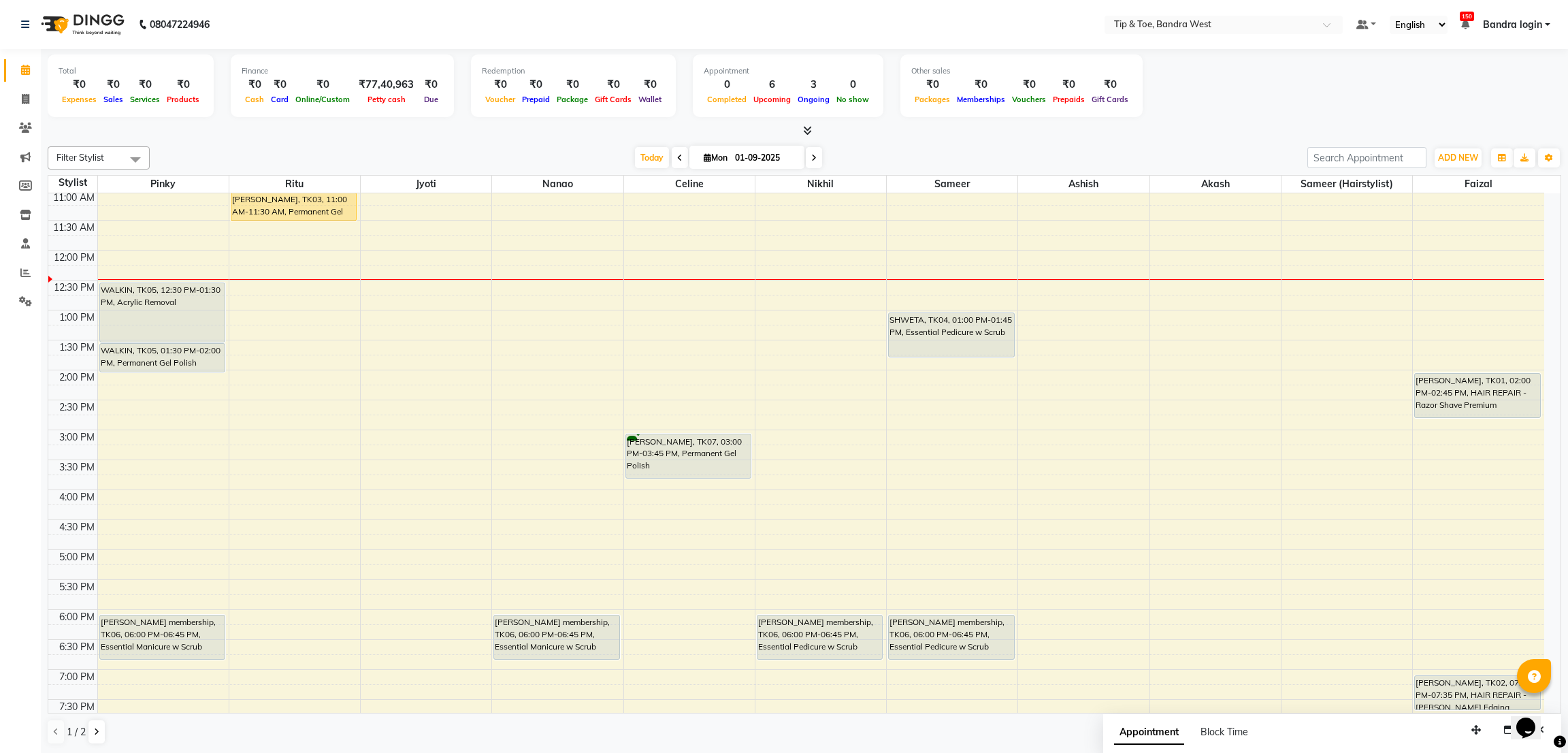
scroll to position [164, 0]
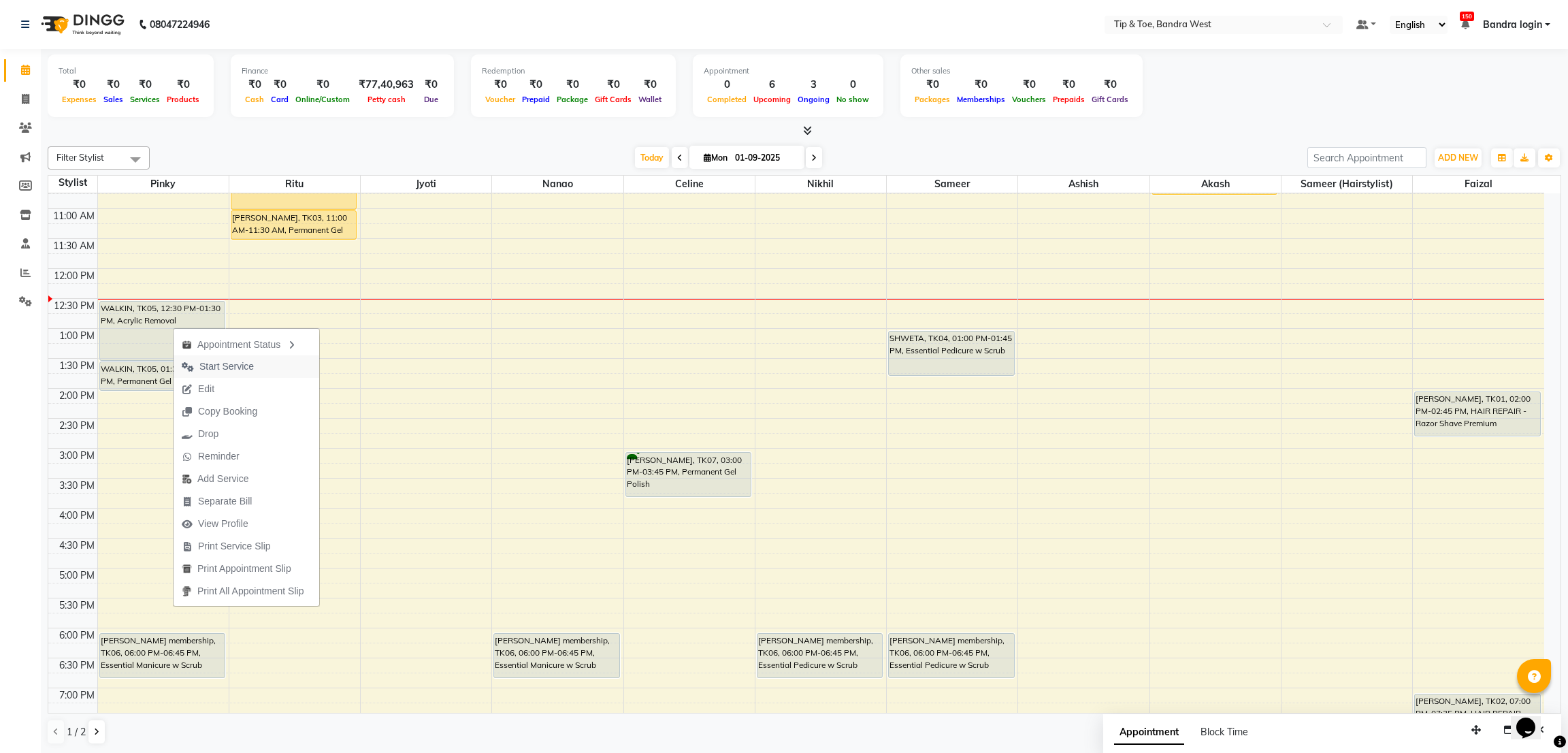
click at [228, 367] on span "Start Service" at bounding box center [226, 367] width 54 height 15
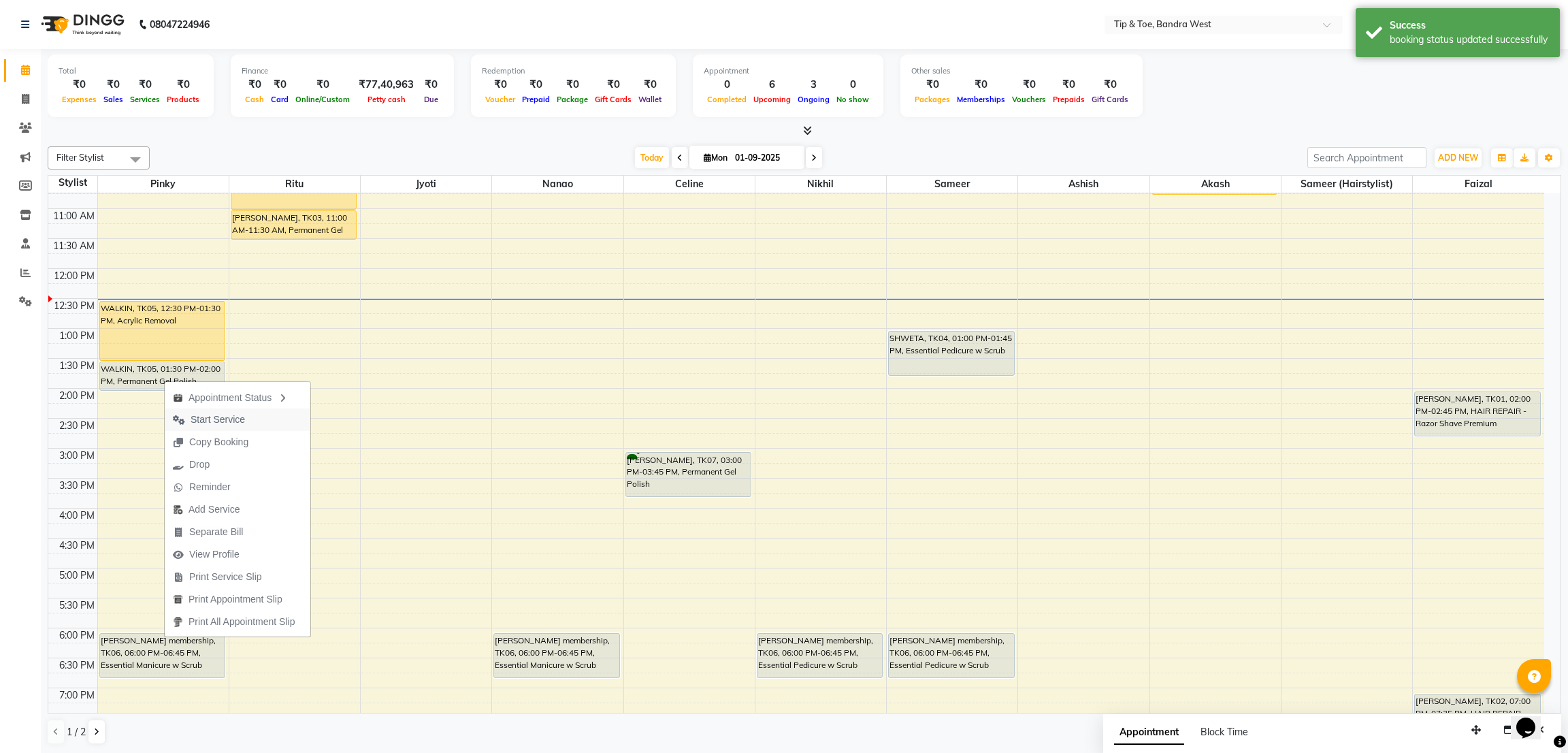
click at [211, 426] on span "Start Service" at bounding box center [217, 420] width 54 height 15
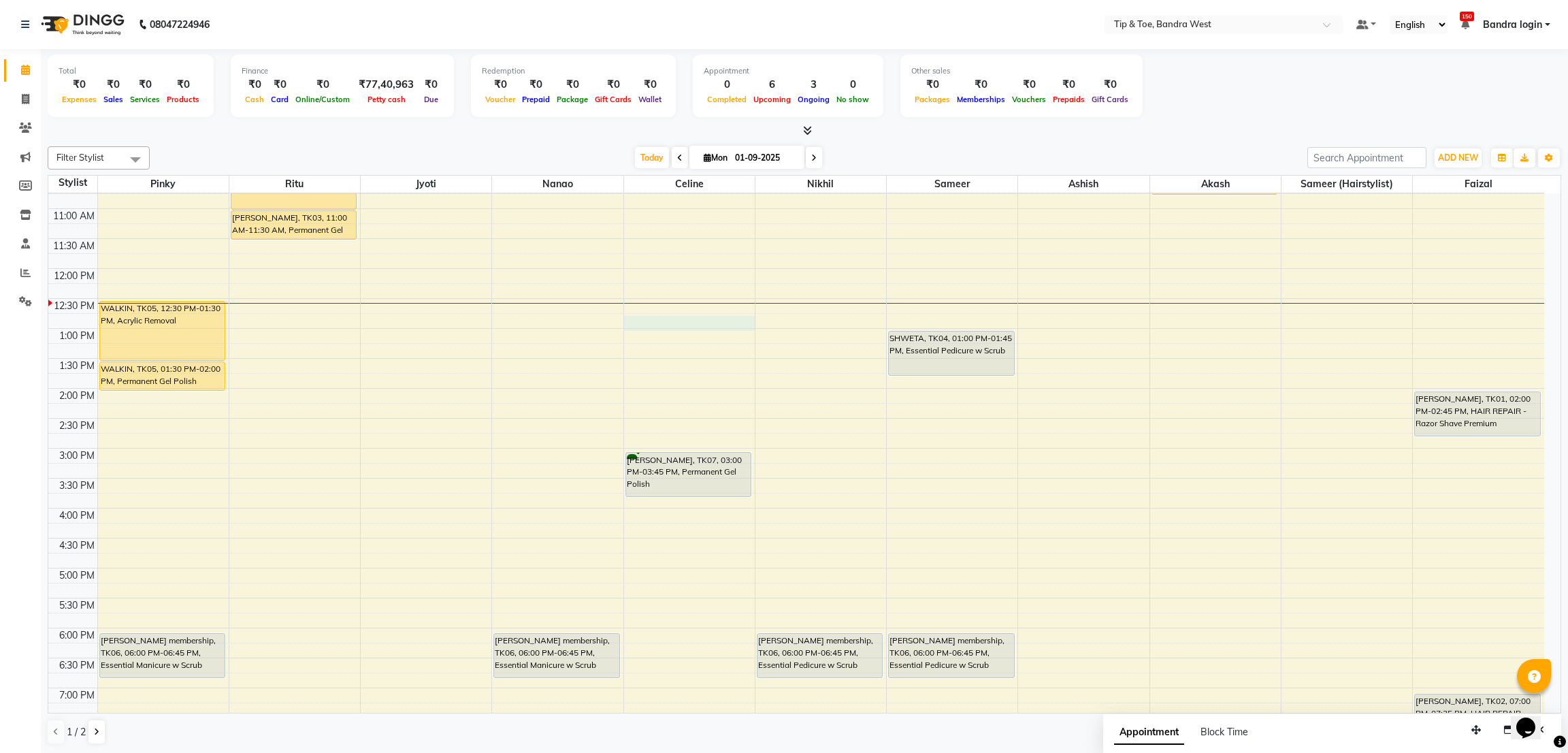
click at [732, 331] on td at bounding box center [821, 335] width 1447 height 15
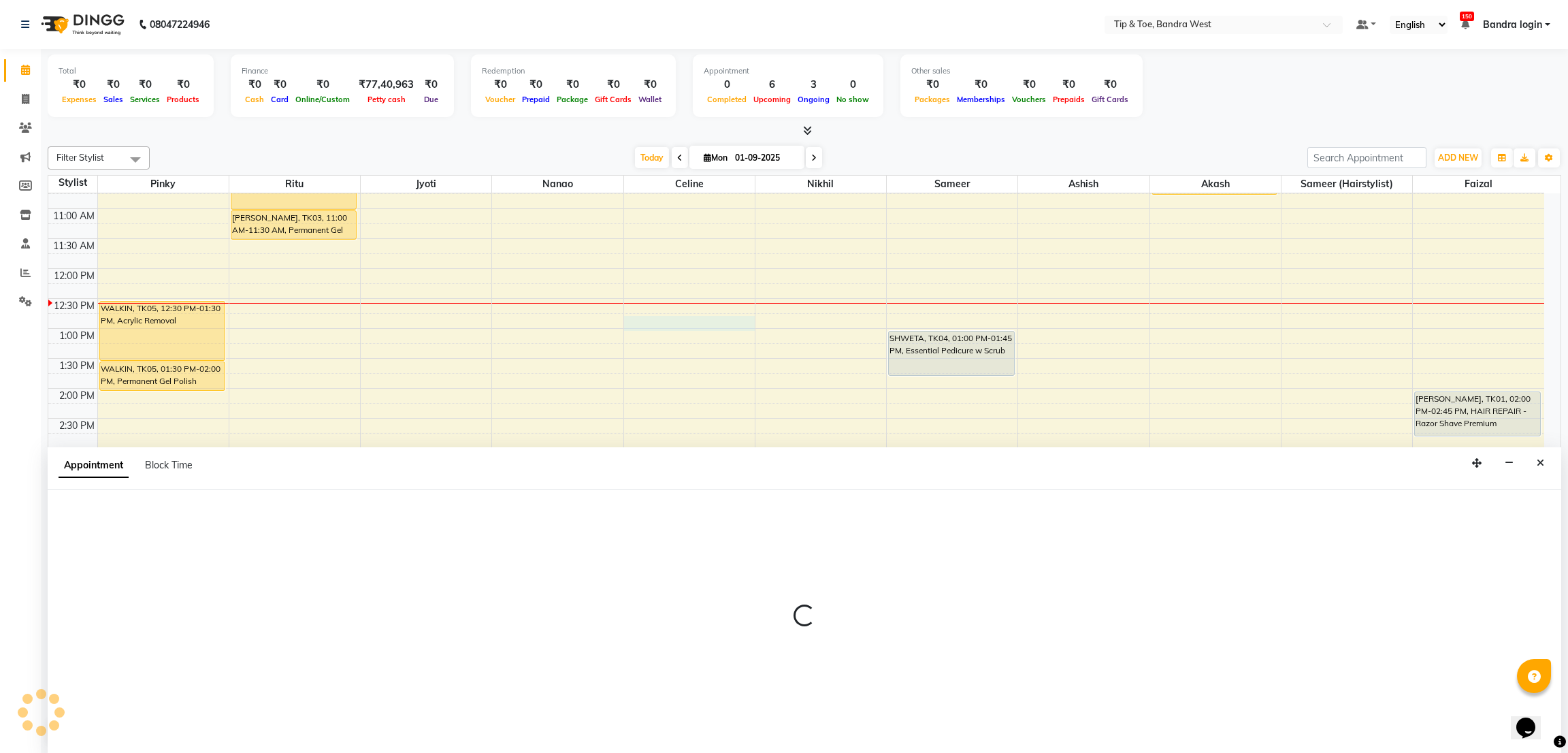
select select "58448"
select select "tentative"
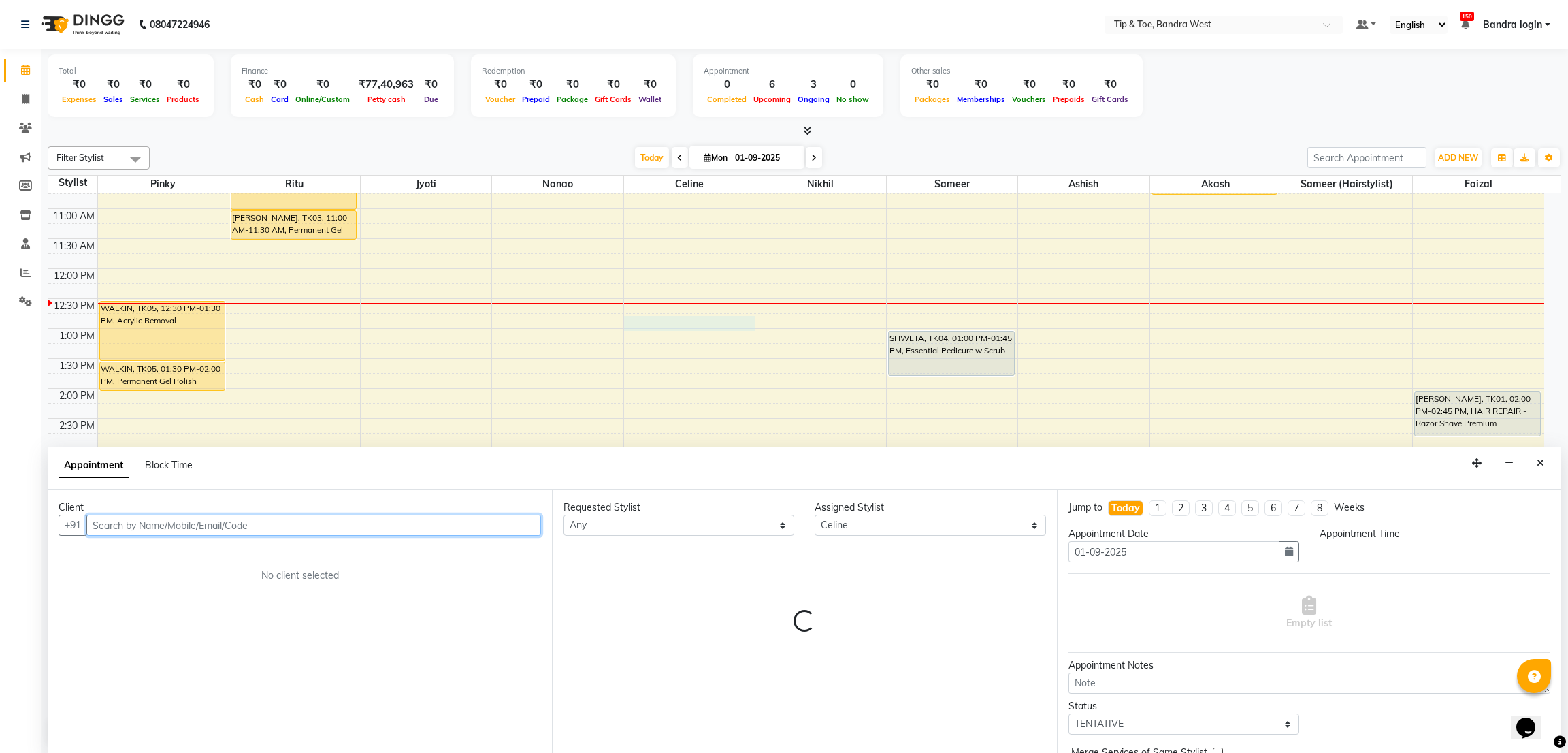
select select "765"
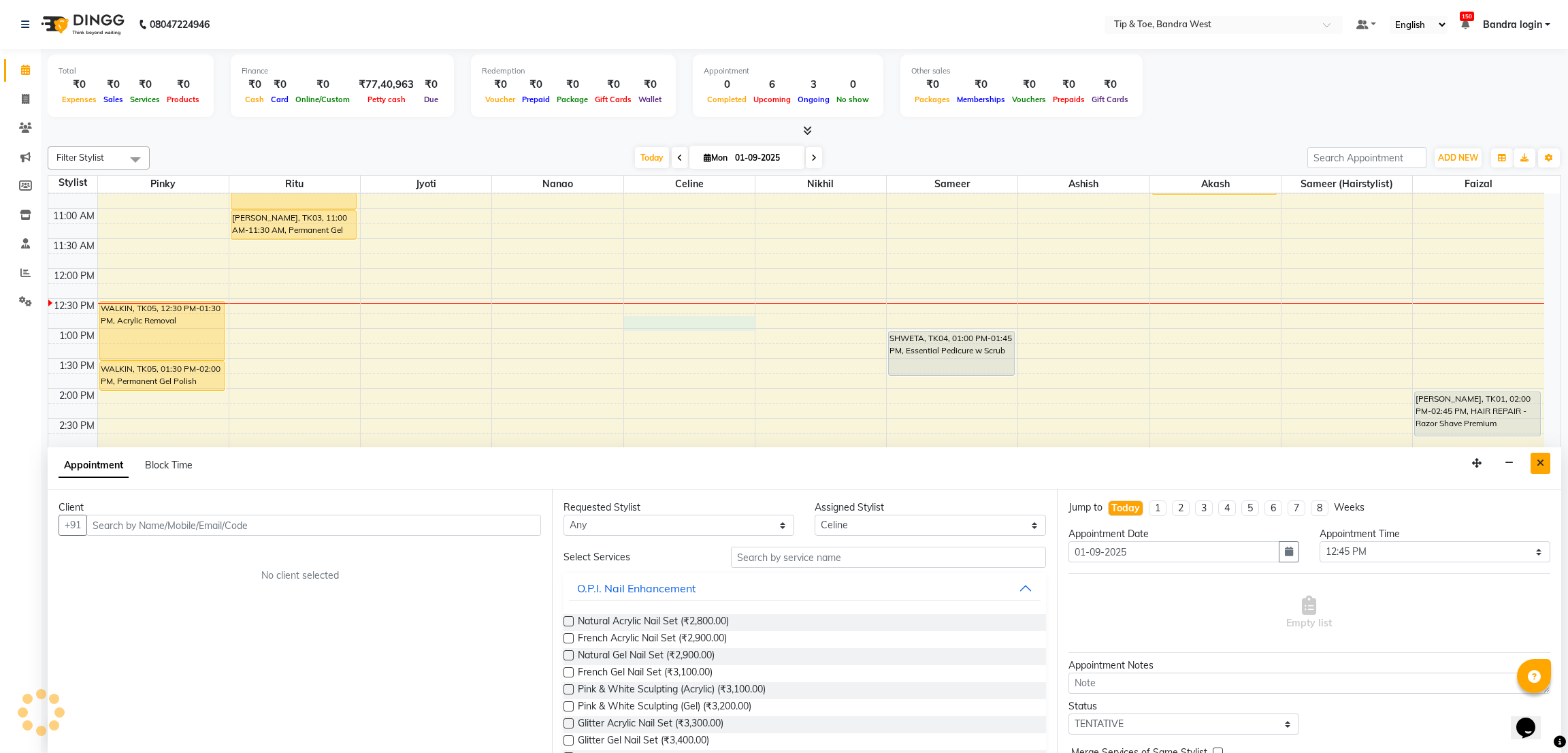
click at [1535, 466] on button "Close" at bounding box center [1540, 464] width 20 height 21
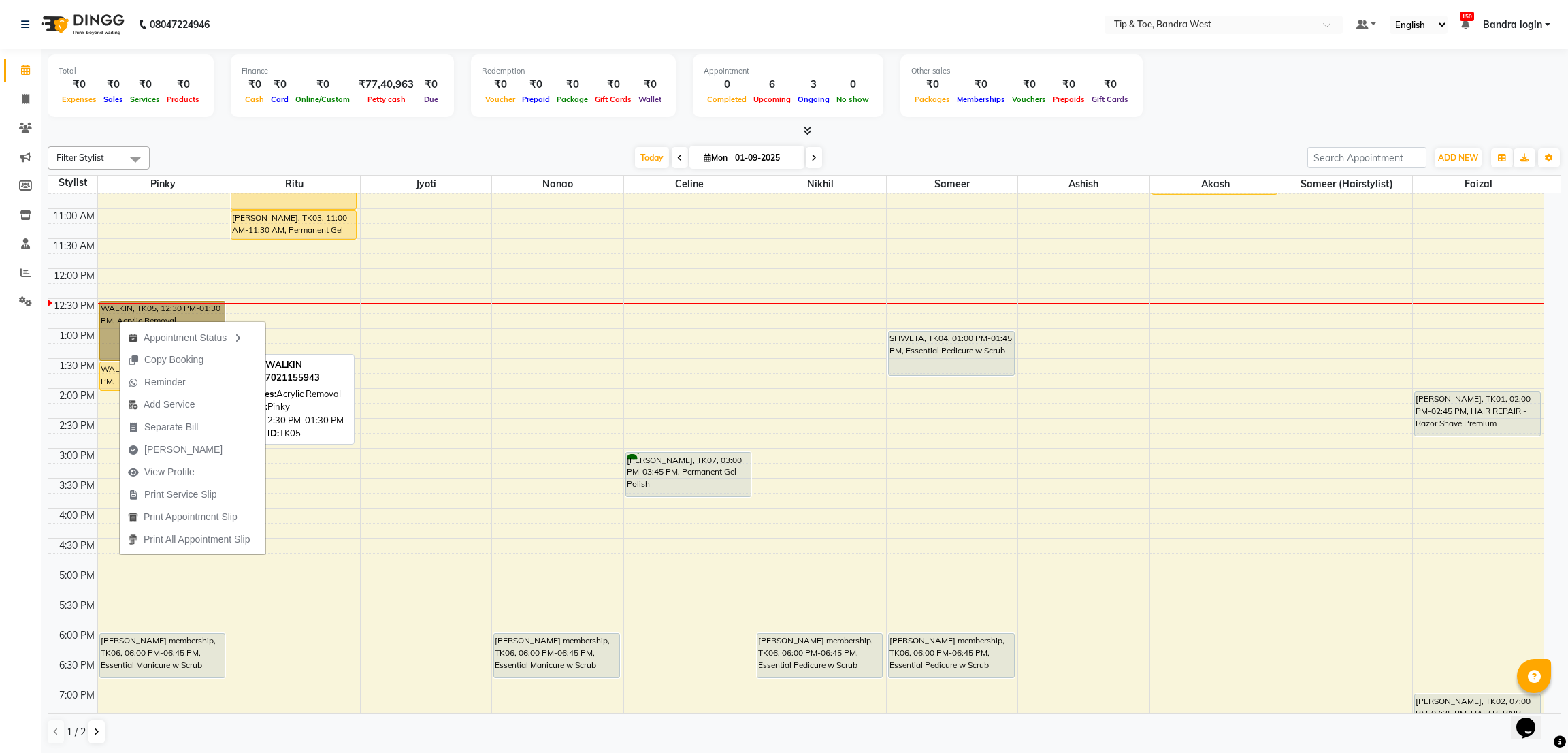
click at [111, 319] on link "WALKIN, TK05, 12:30 PM-01:30 PM, Acrylic Removal" at bounding box center [162, 331] width 126 height 60
click at [109, 314] on link "WALKIN, TK05, 12:30 PM-01:30 PM, Acrylic Removal" at bounding box center [162, 331] width 126 height 60
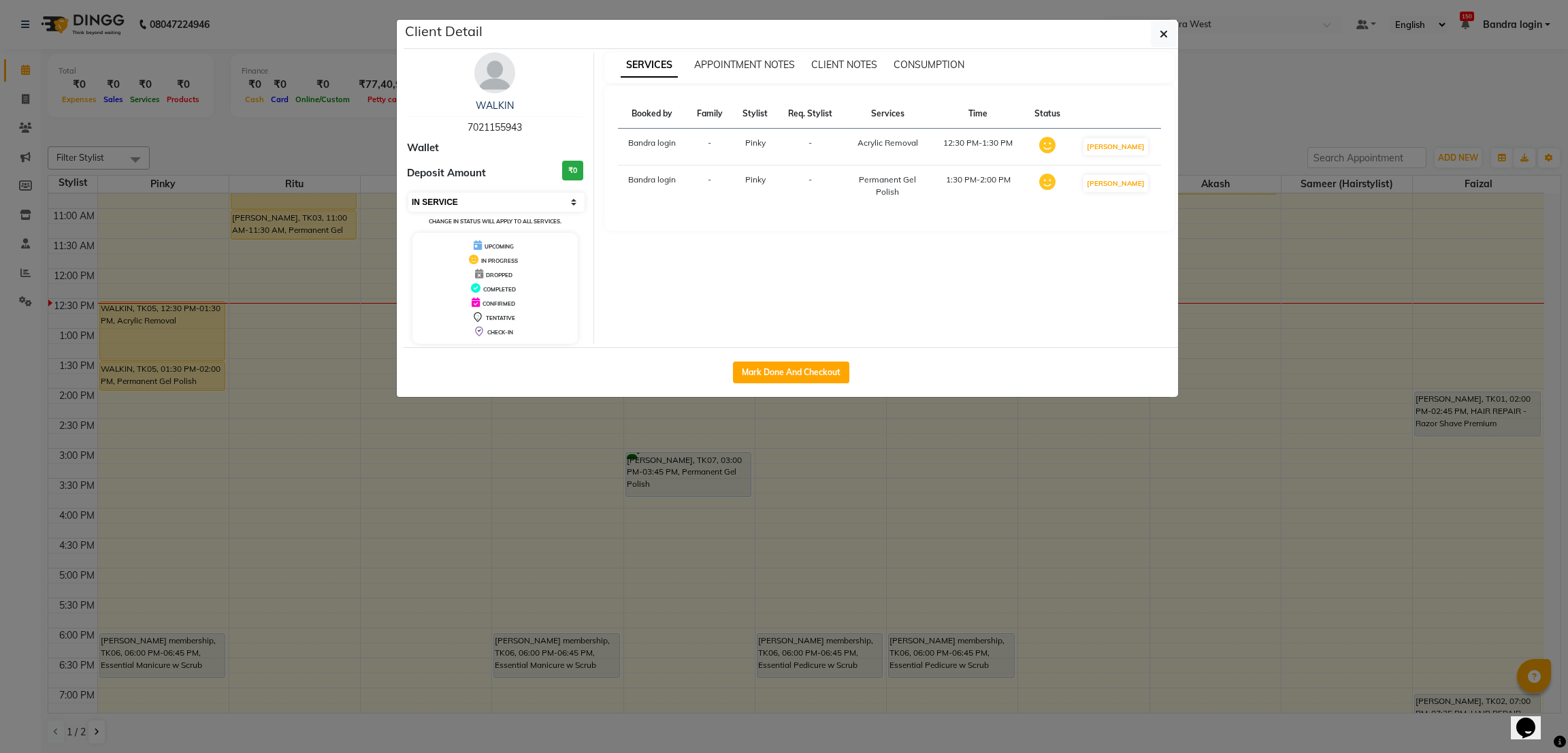
click at [450, 201] on select "Select IN SERVICE CONFIRMED TENTATIVE CHECK IN MARK DONE DROPPED UPCOMING" at bounding box center [496, 202] width 176 height 19
click at [408, 193] on select "Select IN SERVICE CONFIRMED TENTATIVE CHECK IN MARK DONE DROPPED UPCOMING" at bounding box center [496, 202] width 176 height 19
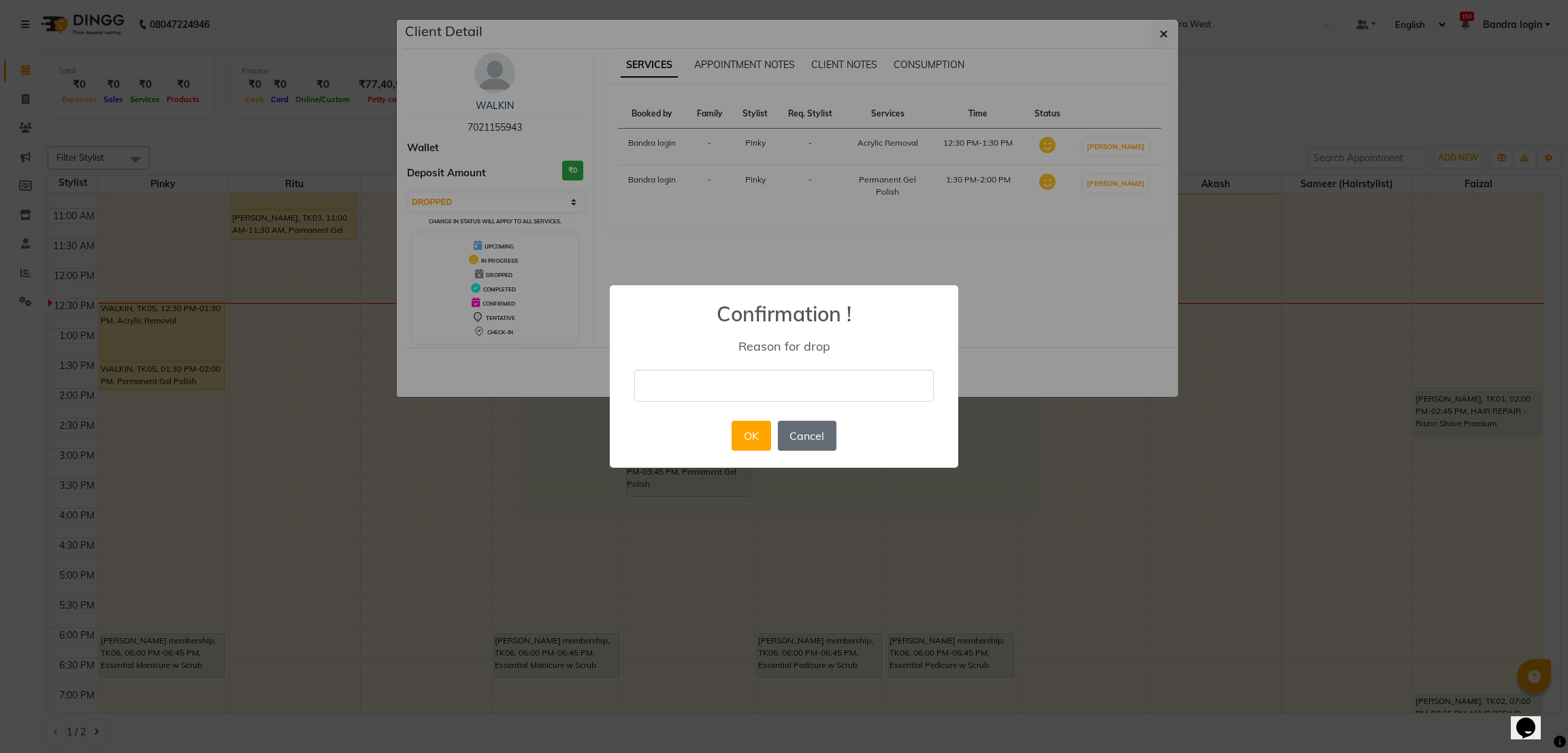
click at [810, 428] on button "Cancel" at bounding box center [807, 435] width 59 height 30
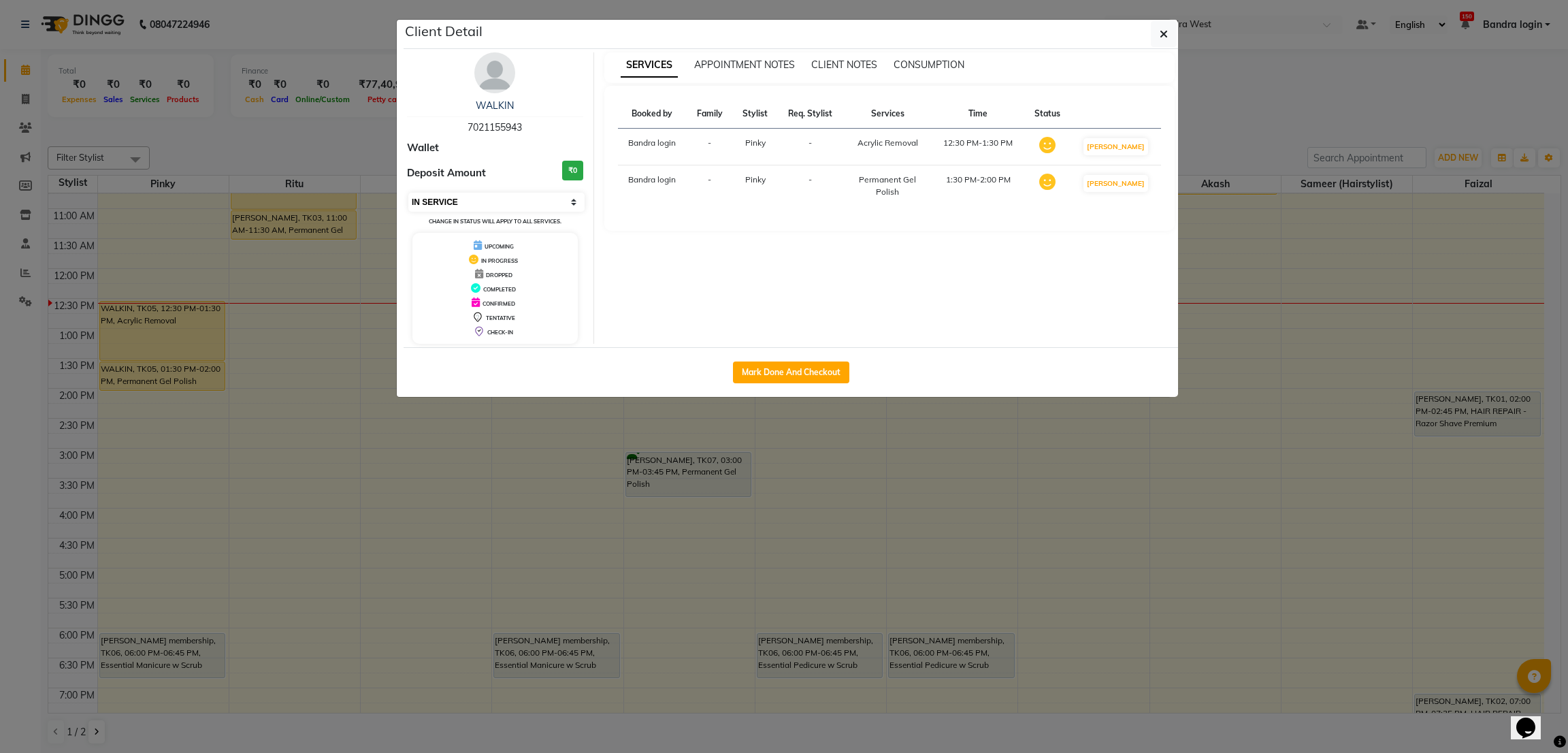
drag, startPoint x: 541, startPoint y: 198, endPoint x: 538, endPoint y: 210, distance: 12.4
click at [541, 198] on select "Select IN SERVICE CONFIRMED TENTATIVE CHECK IN MARK DONE DROPPED UPCOMING" at bounding box center [496, 202] width 176 height 19
select select "5"
click at [408, 193] on select "Select IN SERVICE CONFIRMED TENTATIVE CHECK IN MARK DONE DROPPED UPCOMING" at bounding box center [496, 202] width 176 height 19
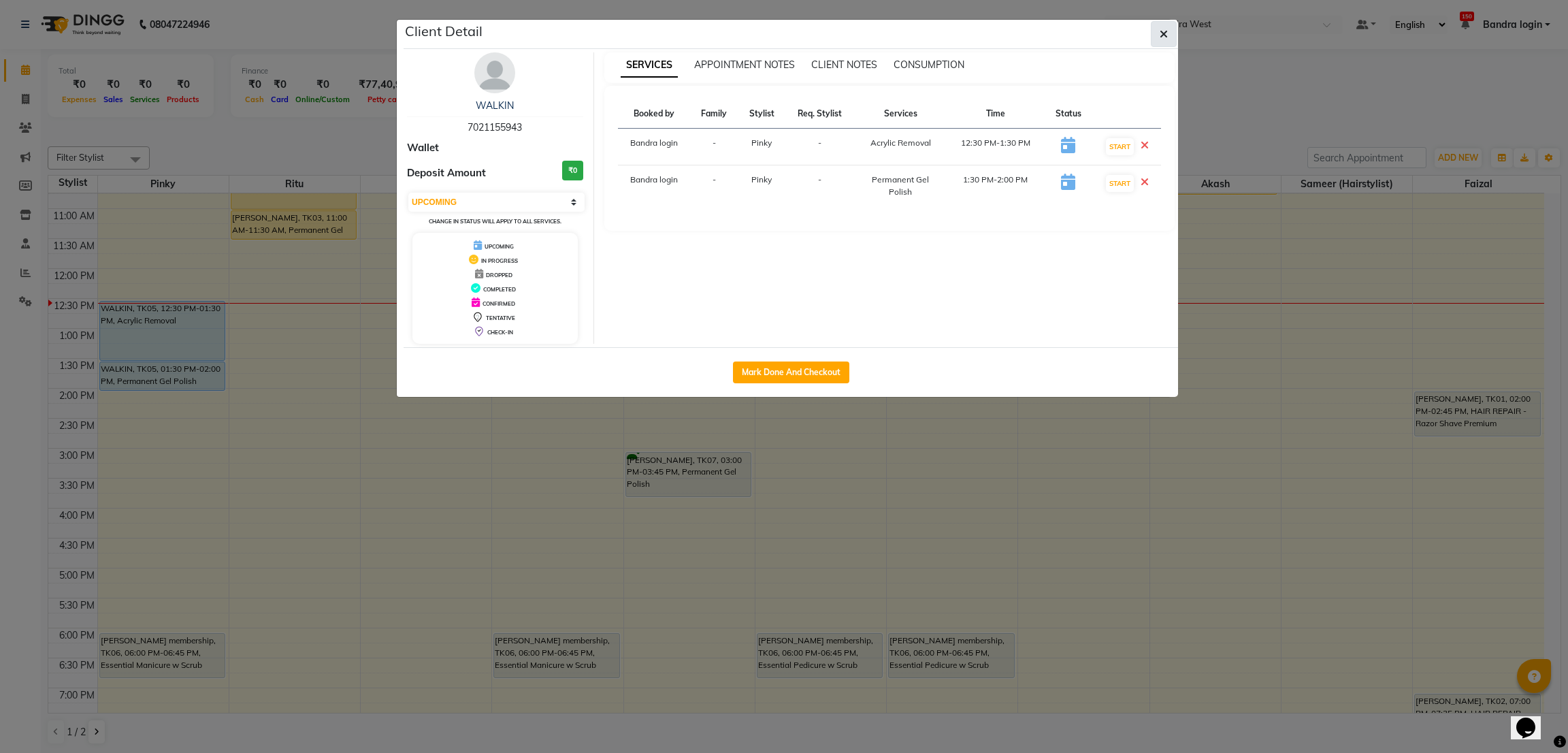
click at [1173, 34] on button "button" at bounding box center [1163, 34] width 26 height 26
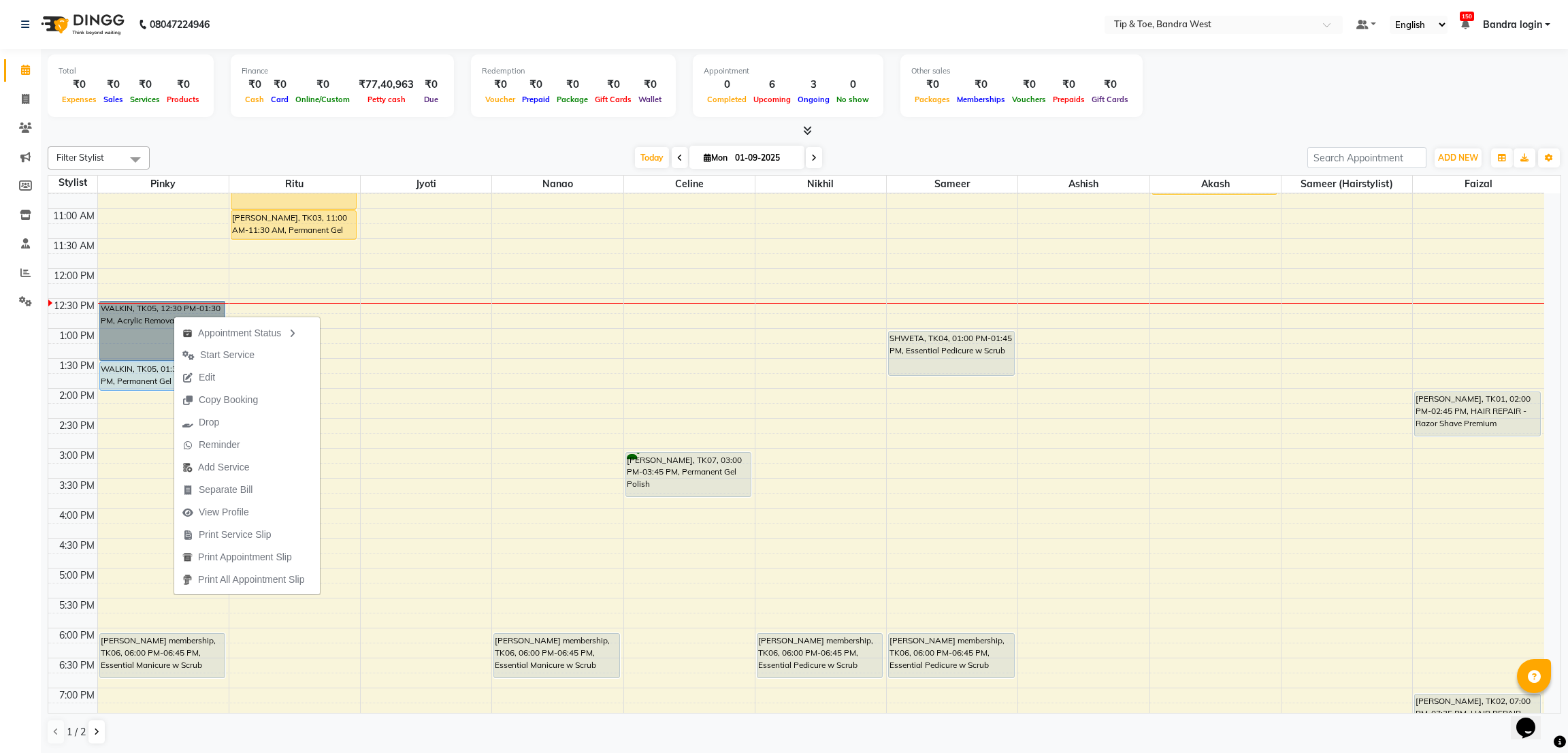
drag, startPoint x: 173, startPoint y: 316, endPoint x: 138, endPoint y: 316, distance: 35.0
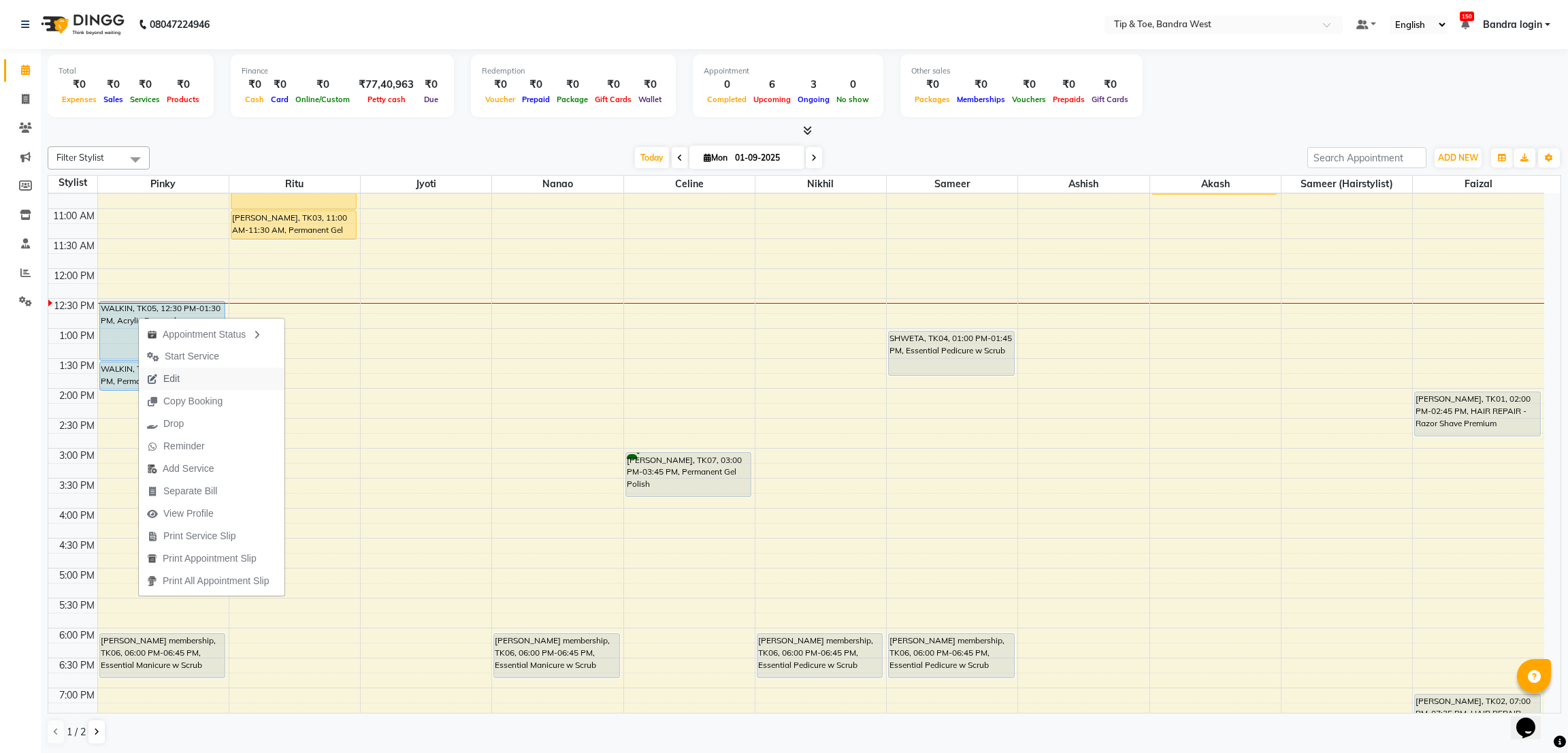
click at [180, 379] on span "Edit" at bounding box center [163, 379] width 49 height 23
select select "upcoming"
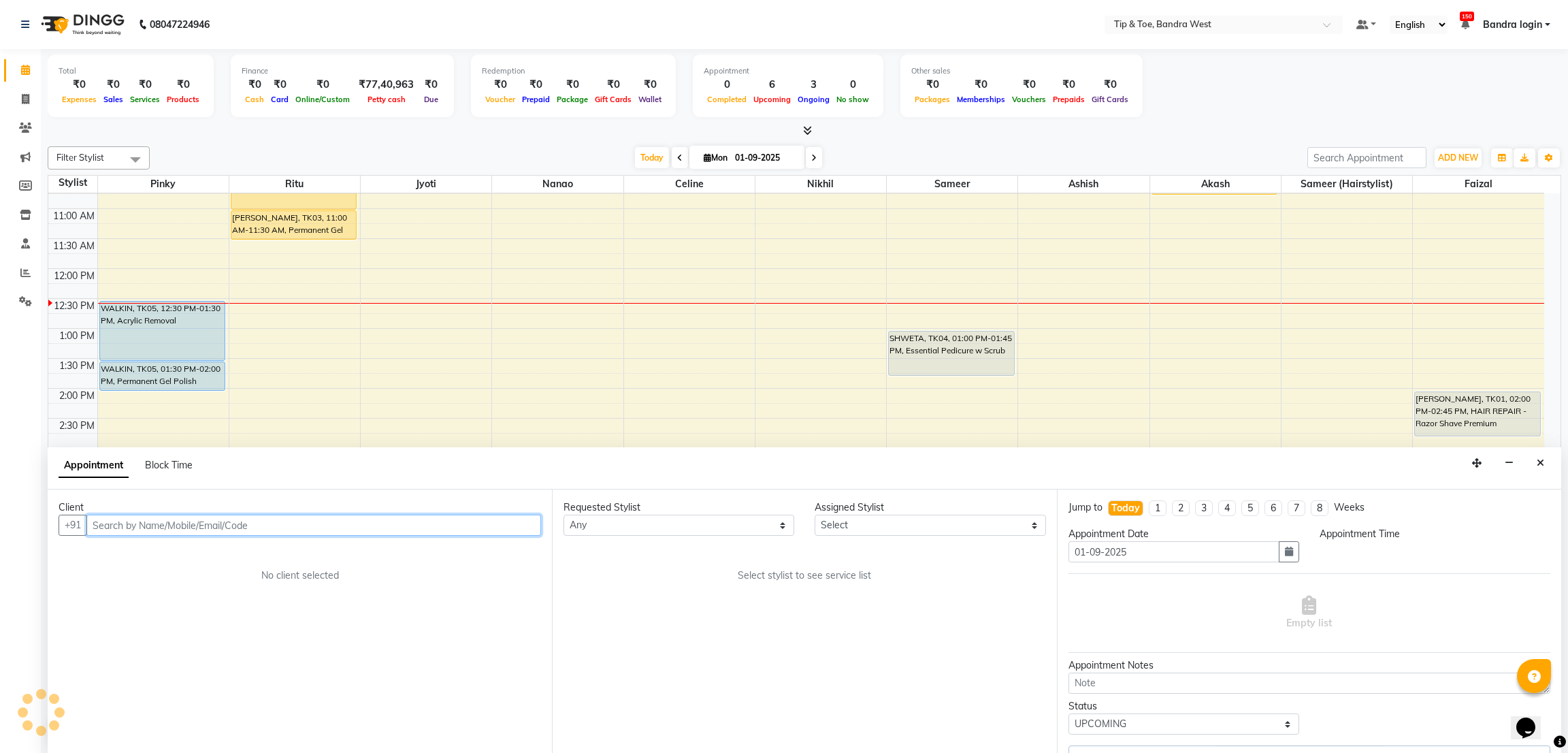
select select "750"
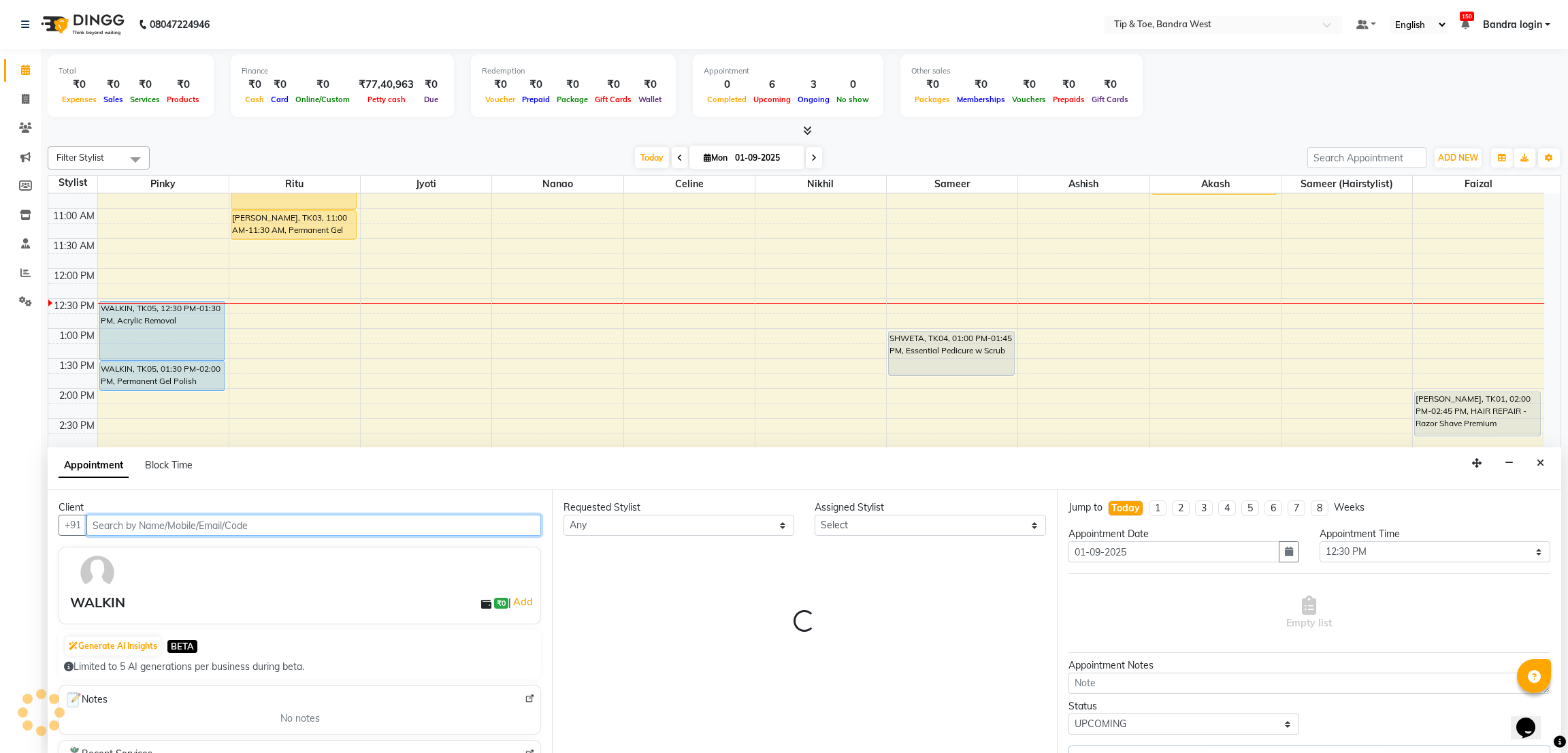
select select "42340"
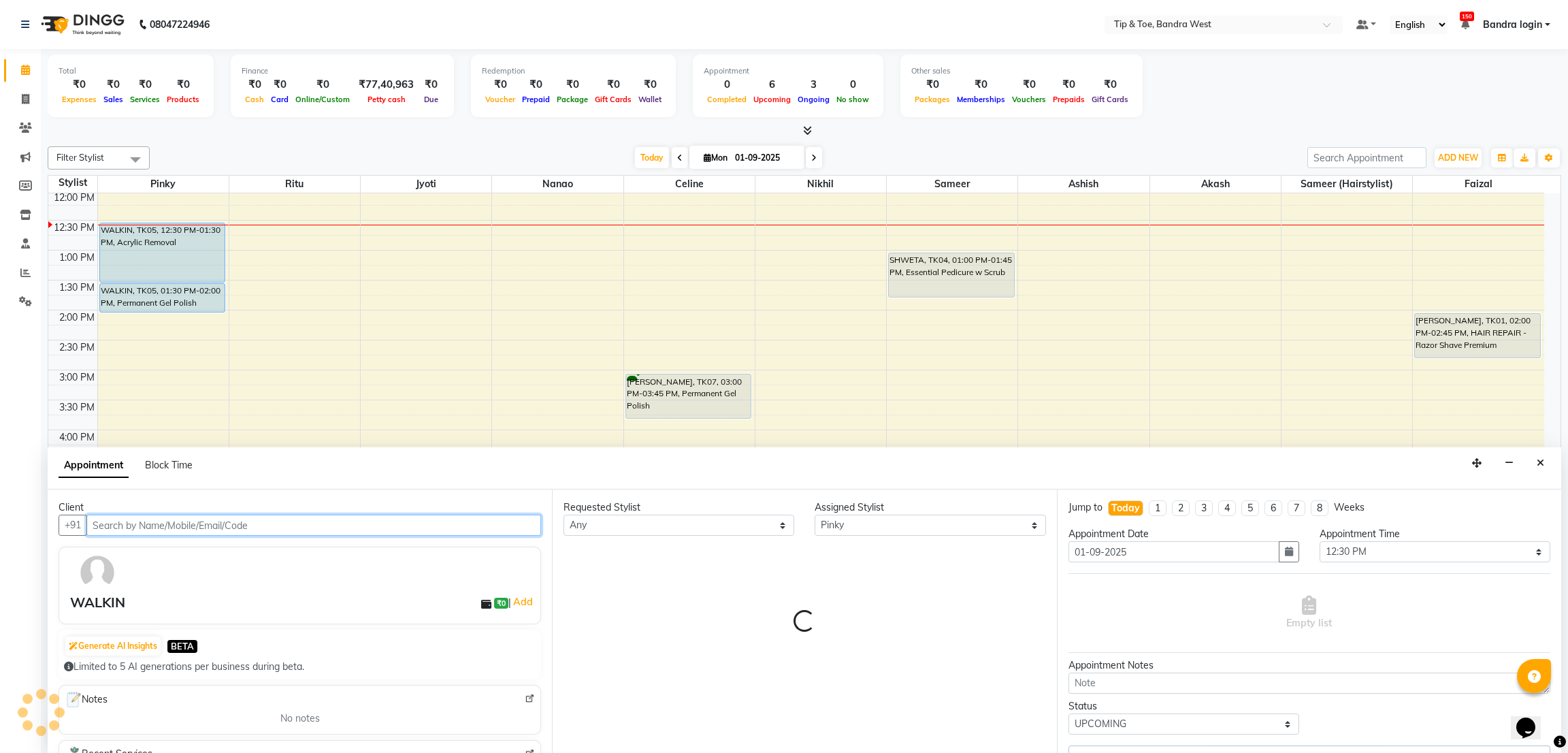
select select "2889"
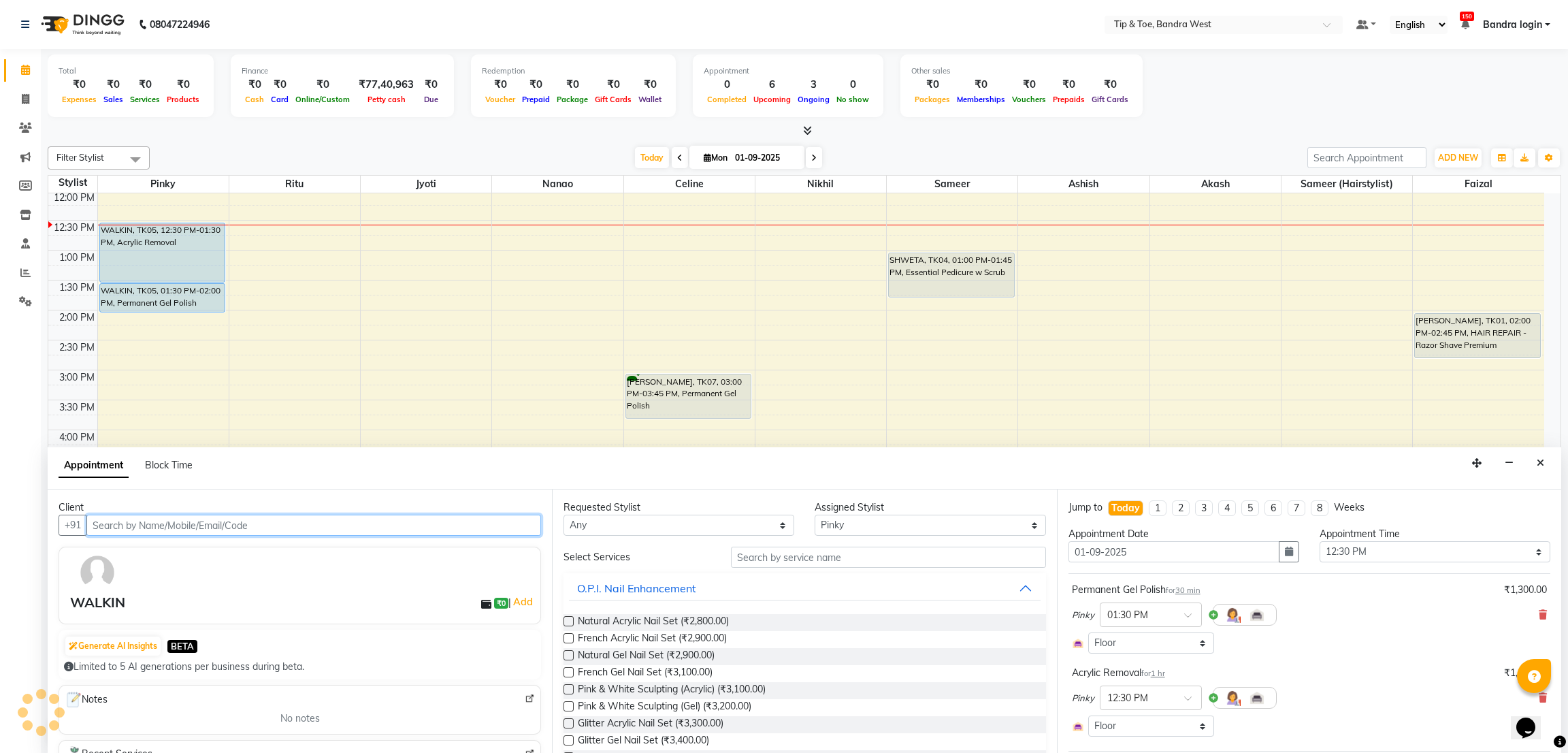
click at [366, 529] on input "text" at bounding box center [313, 525] width 454 height 21
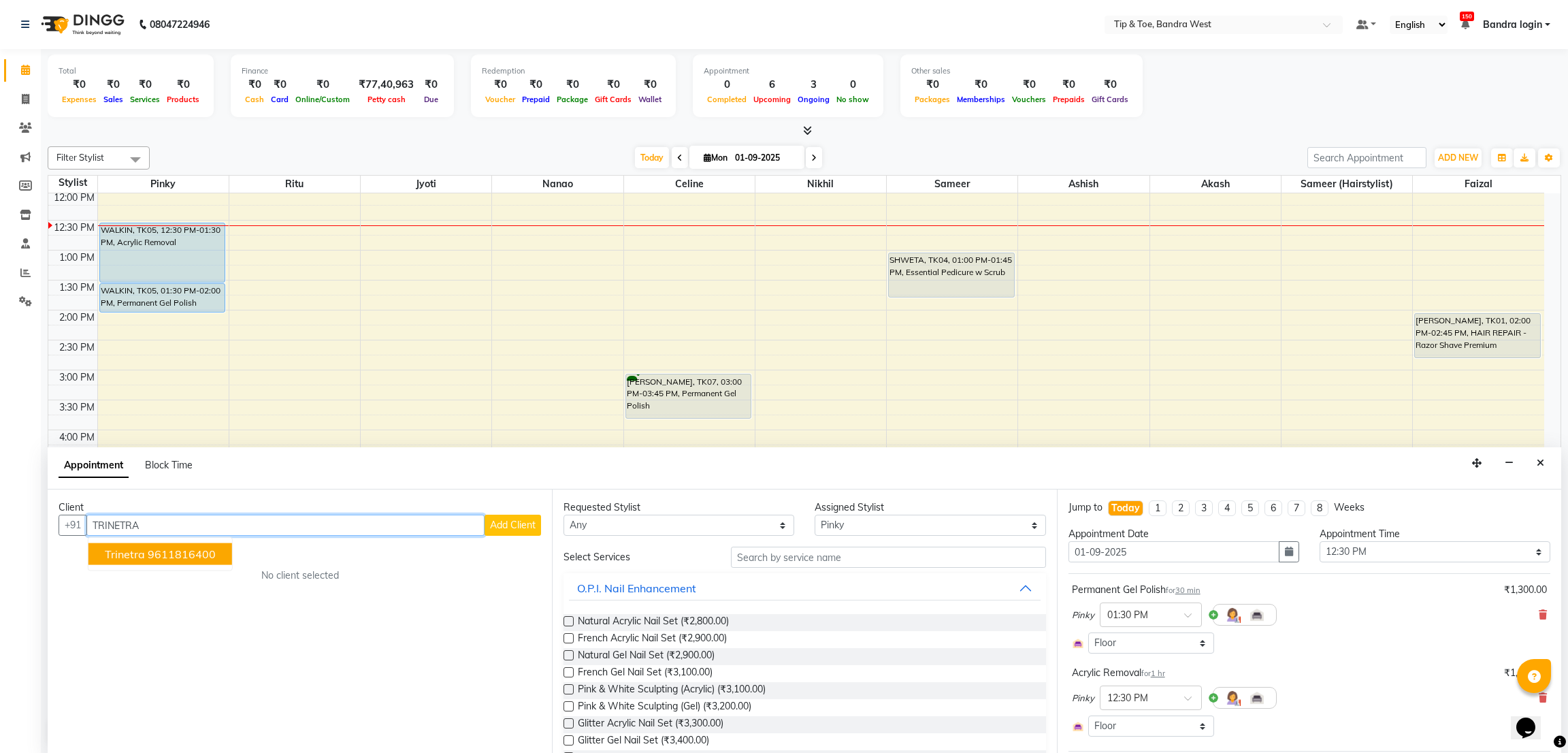
click at [174, 554] on ngb-highlight "9611816400" at bounding box center [182, 554] width 68 height 14
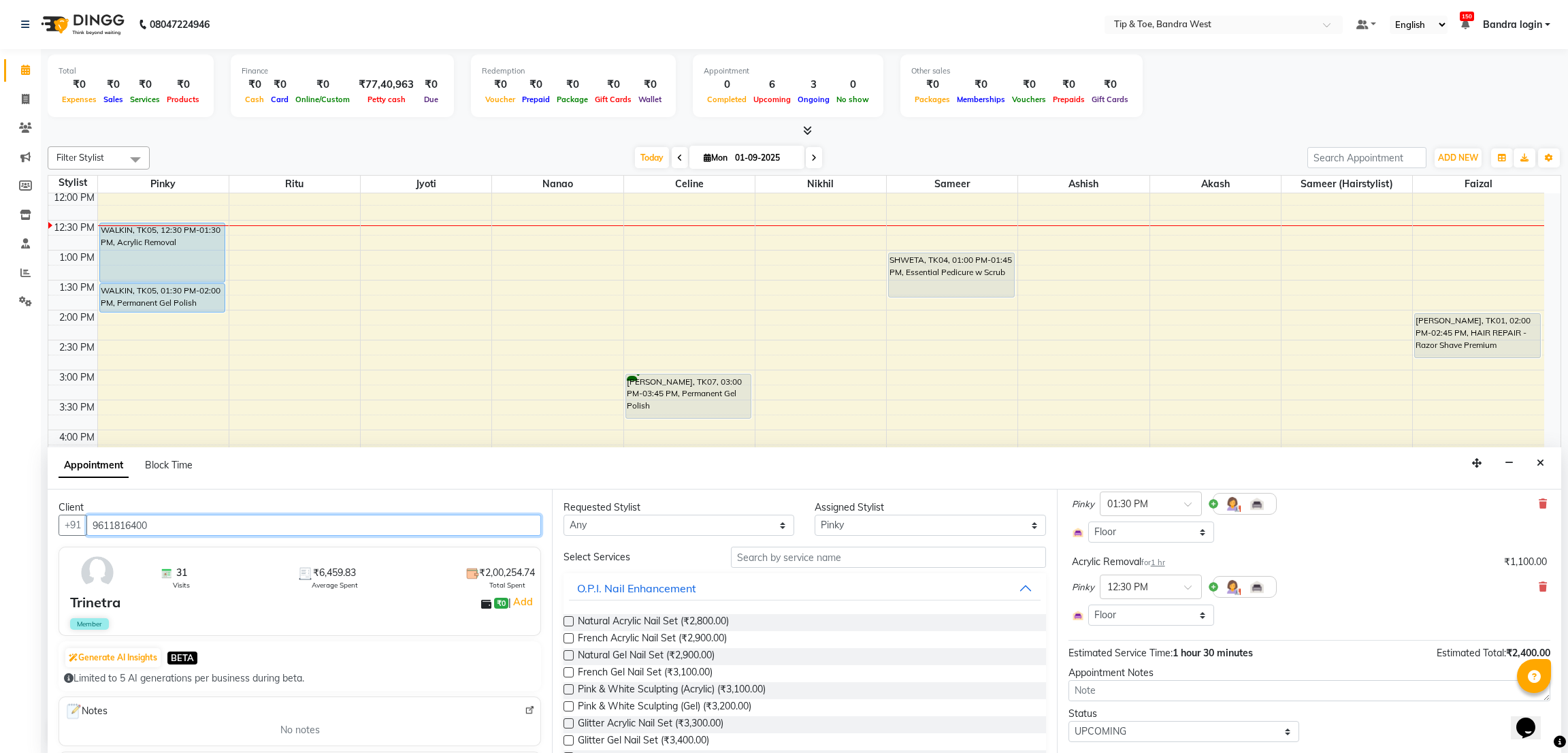
scroll to position [146, 0]
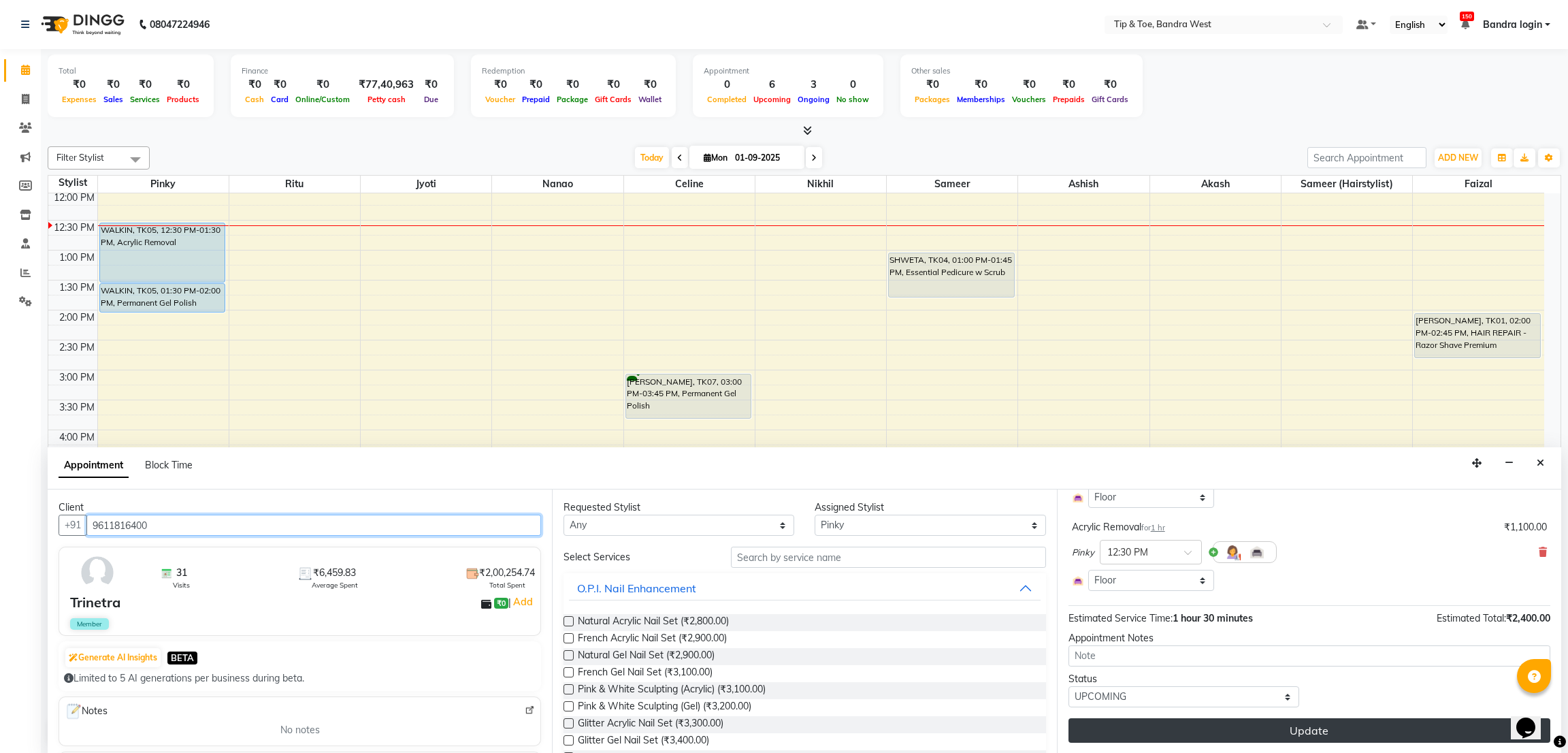
type input "9611816400"
click at [1365, 736] on button "Update" at bounding box center [1309, 730] width 482 height 24
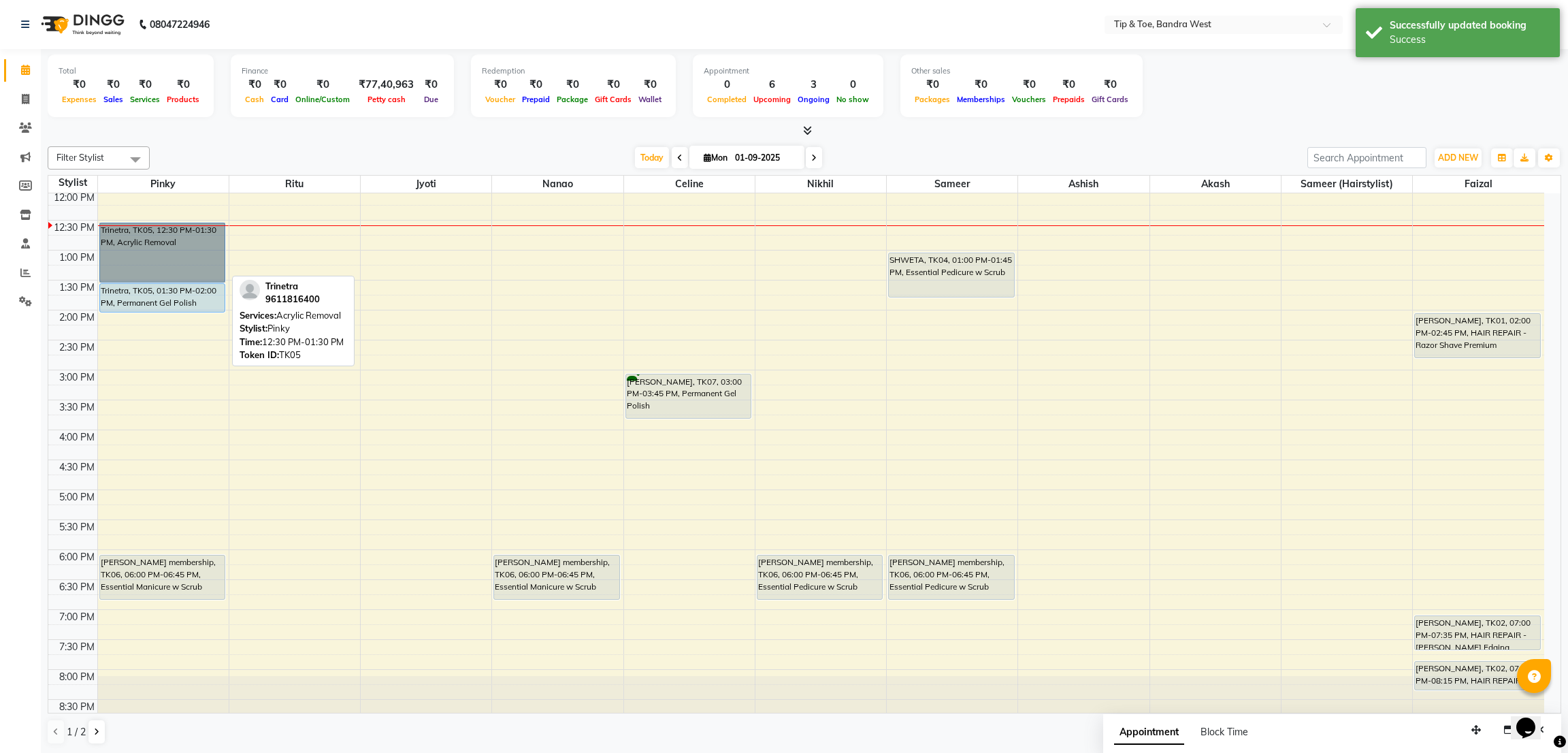
drag, startPoint x: 156, startPoint y: 225, endPoint x: 103, endPoint y: 246, distance: 57.0
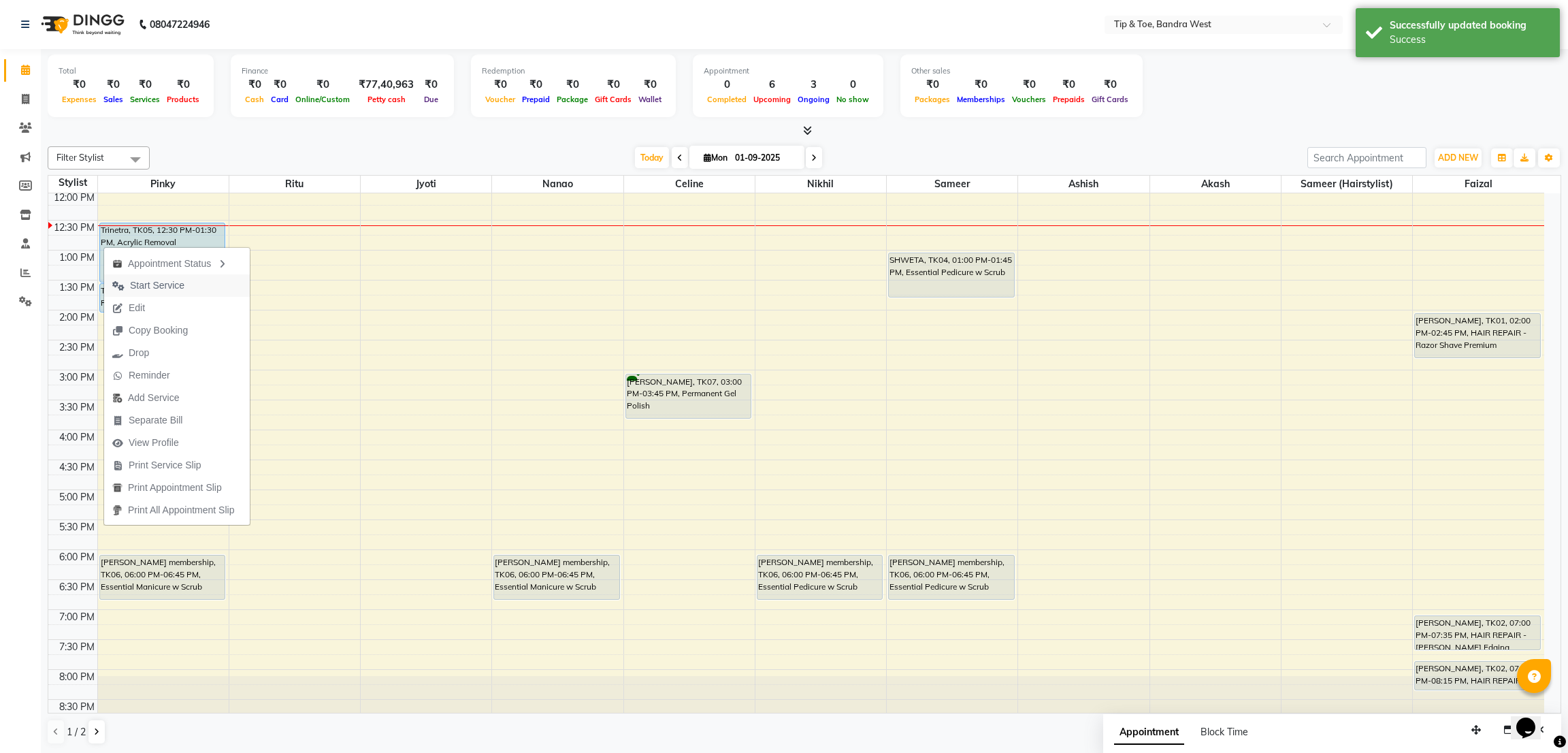
click at [133, 288] on span "Start Service" at bounding box center [157, 285] width 54 height 15
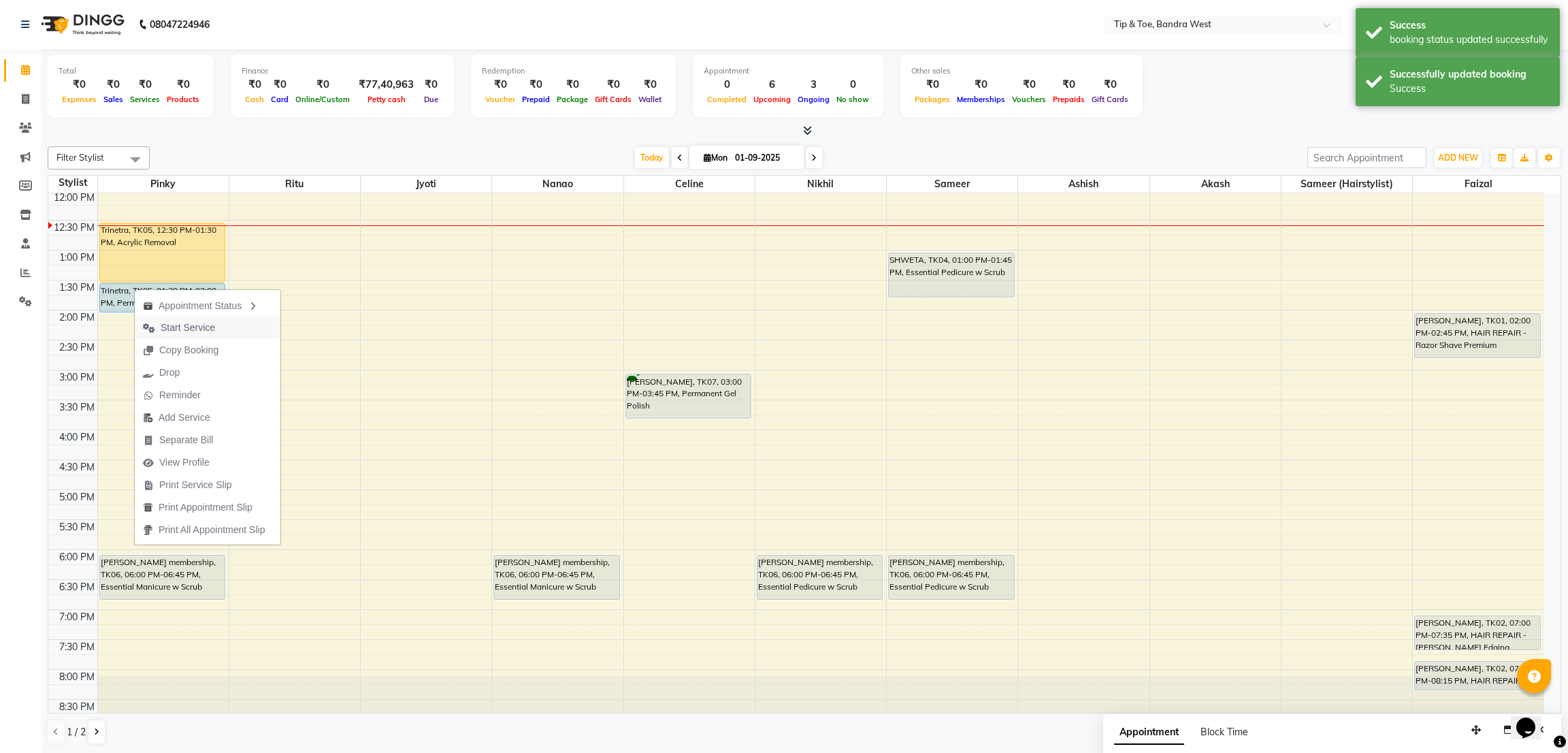
click at [173, 329] on span "Start Service" at bounding box center [188, 328] width 54 height 15
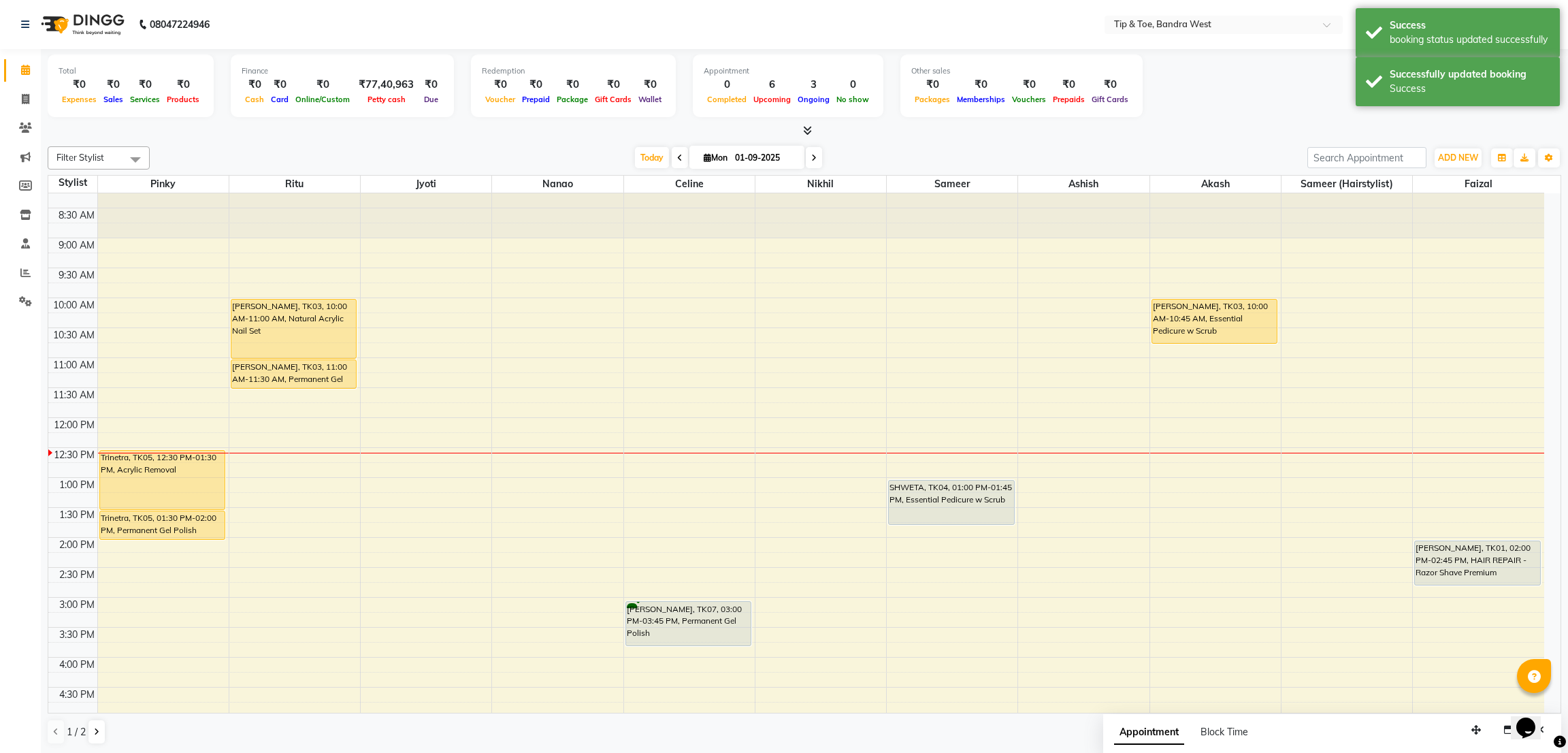
scroll to position [0, 0]
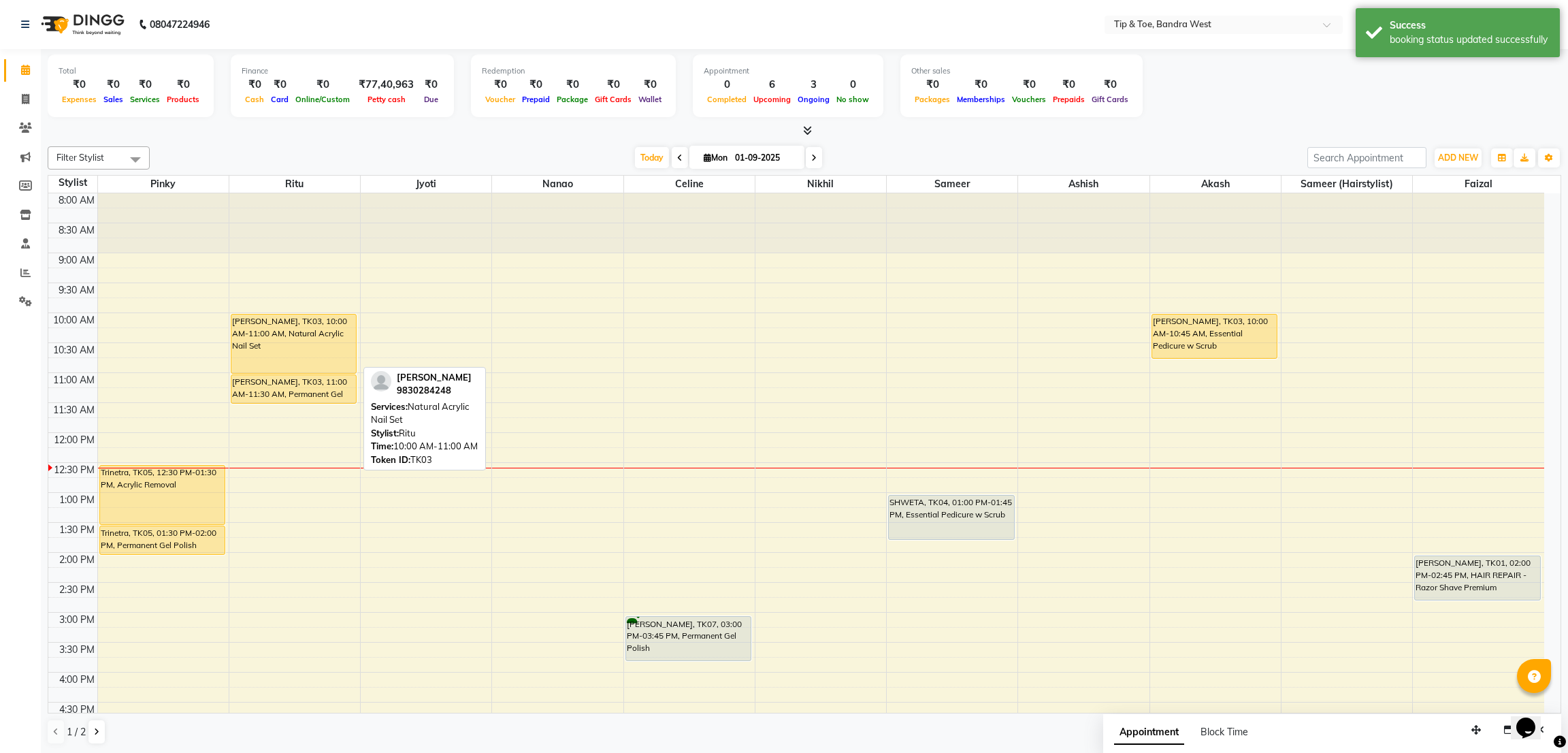
click at [301, 339] on div "[PERSON_NAME], TK03, 10:00 AM-11:00 AM, Natural Acrylic Nail Set" at bounding box center [293, 344] width 124 height 59
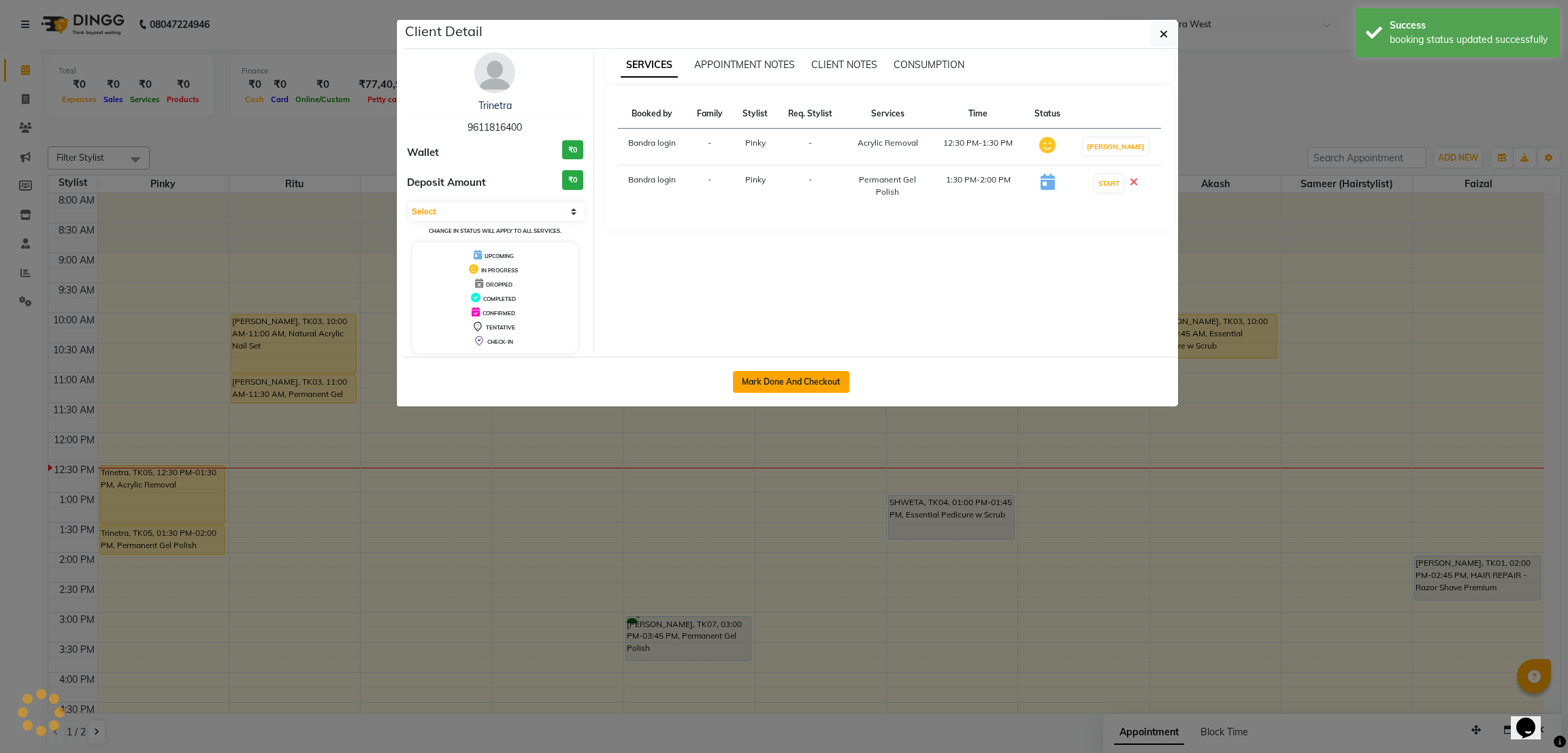
select select "1"
click at [762, 382] on button "Mark Done And Checkout" at bounding box center [790, 381] width 116 height 22
select select "service"
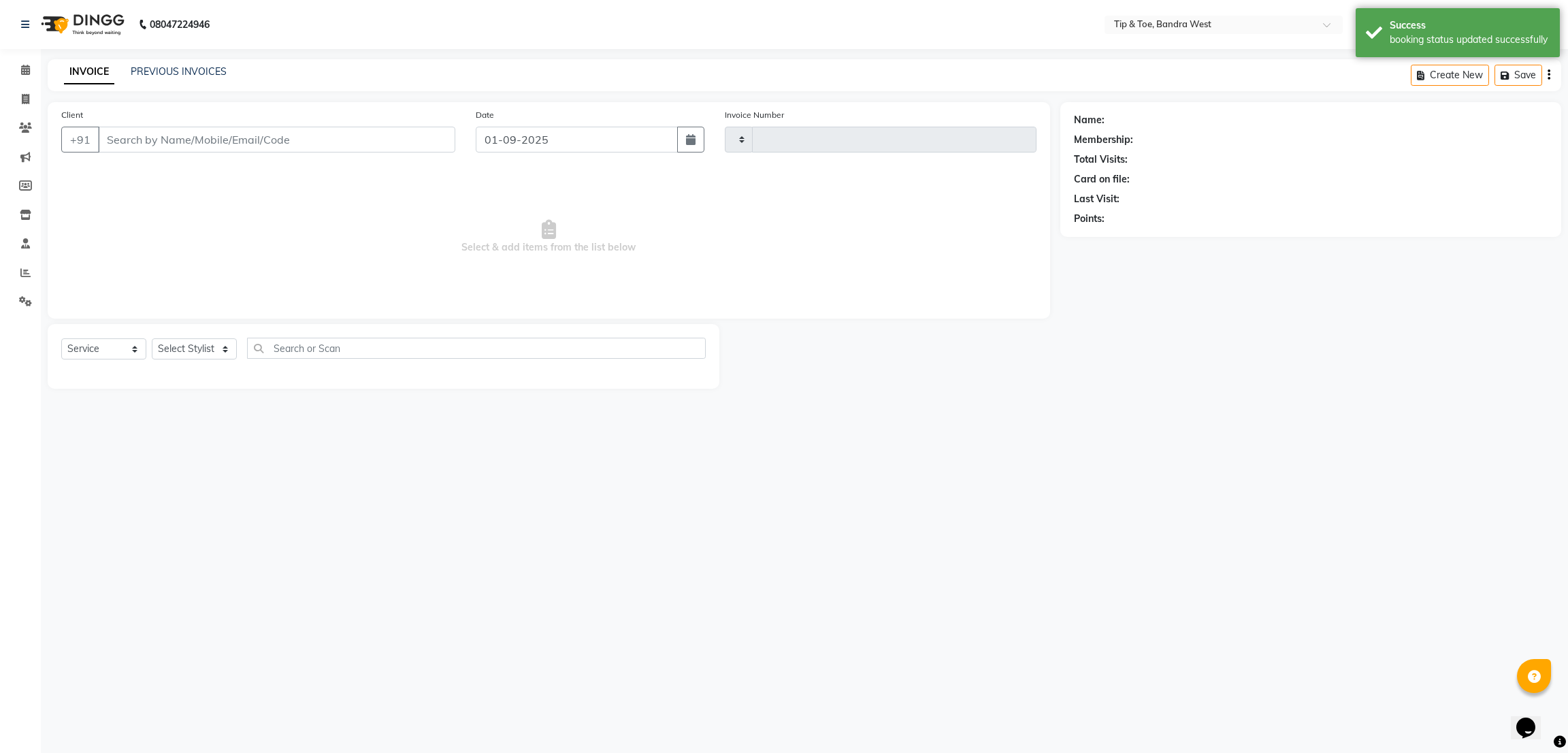
type input "2820"
select select "5957"
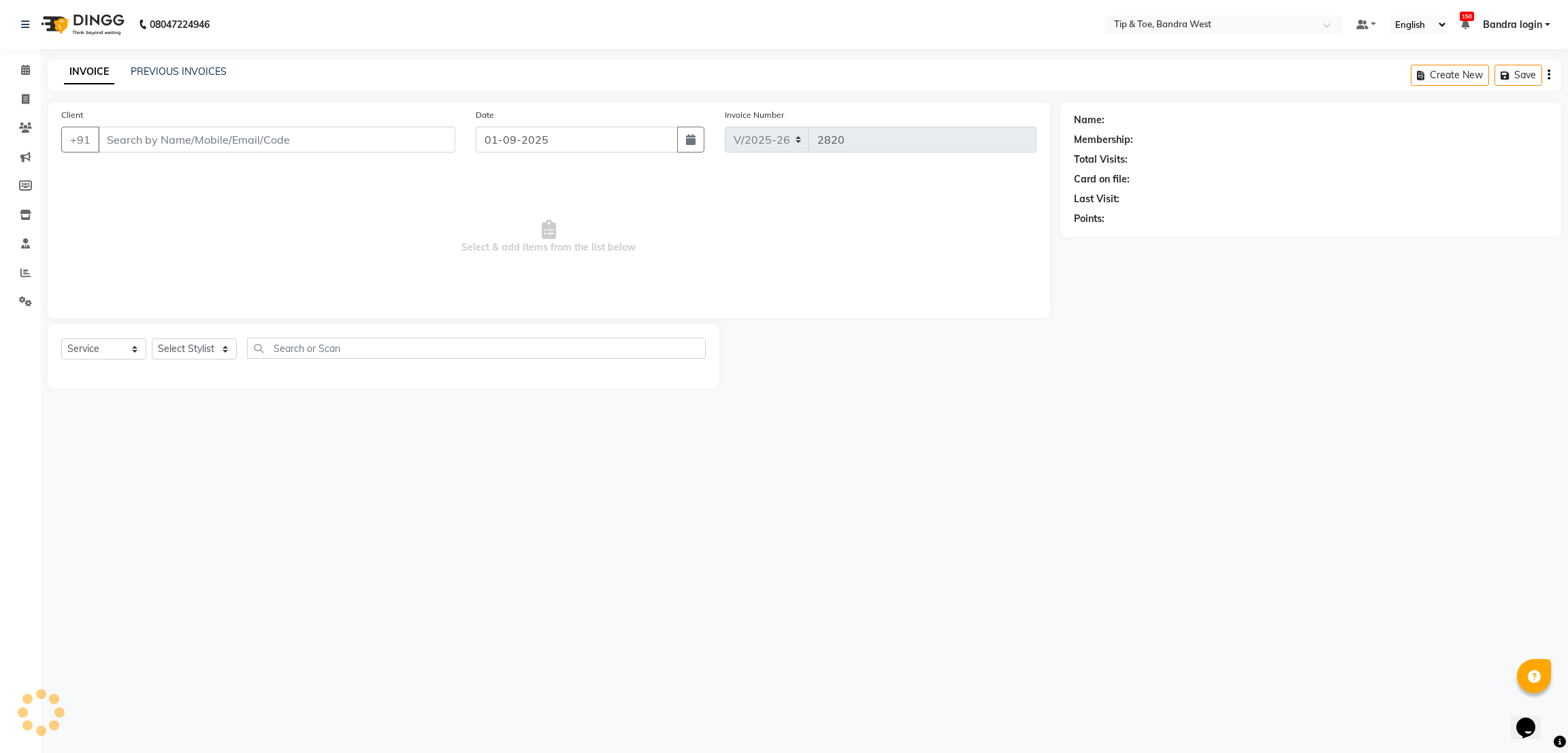
type input "9830284248"
select select "90134"
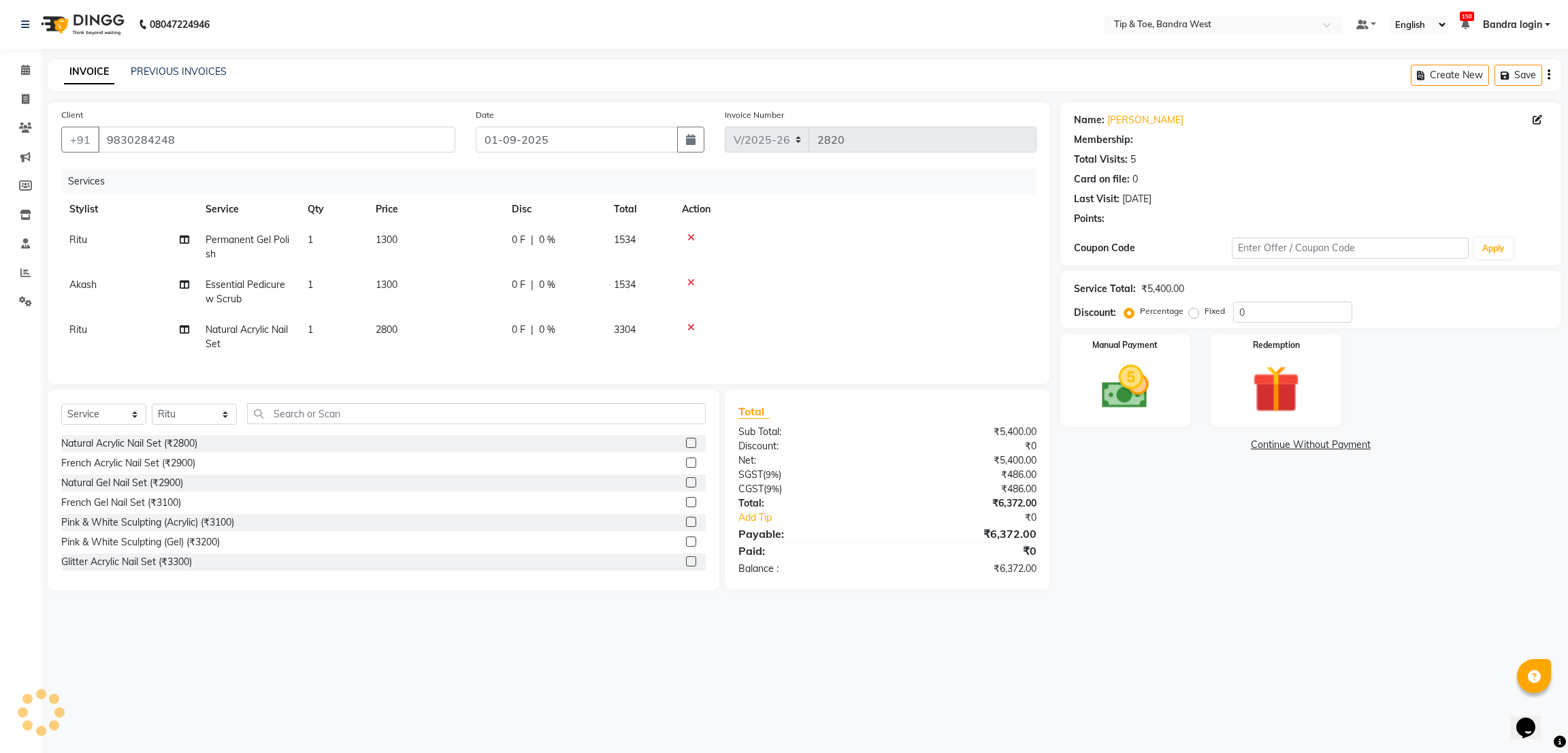
select select "1: Object"
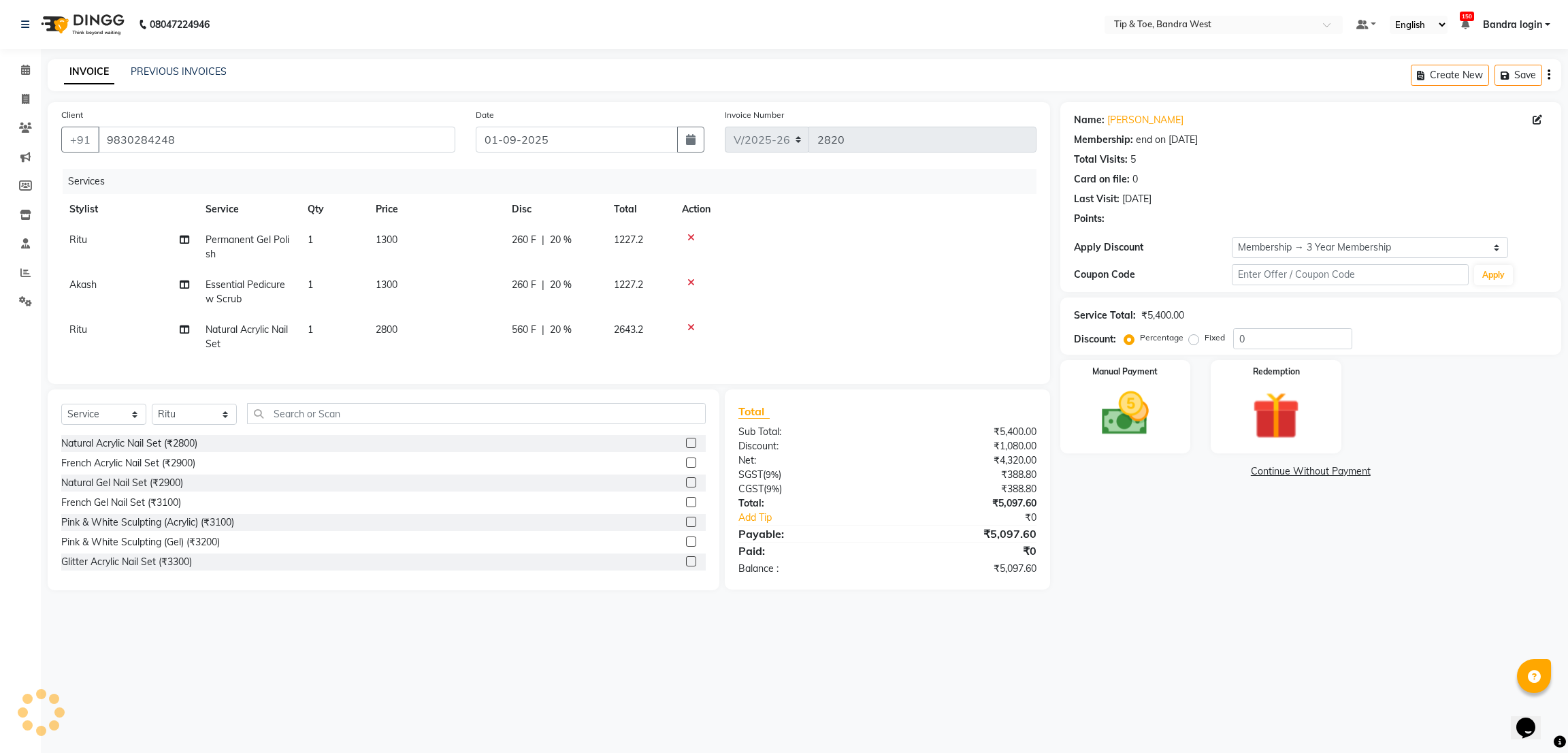
type input "20"
click at [692, 235] on icon at bounding box center [690, 237] width 7 height 10
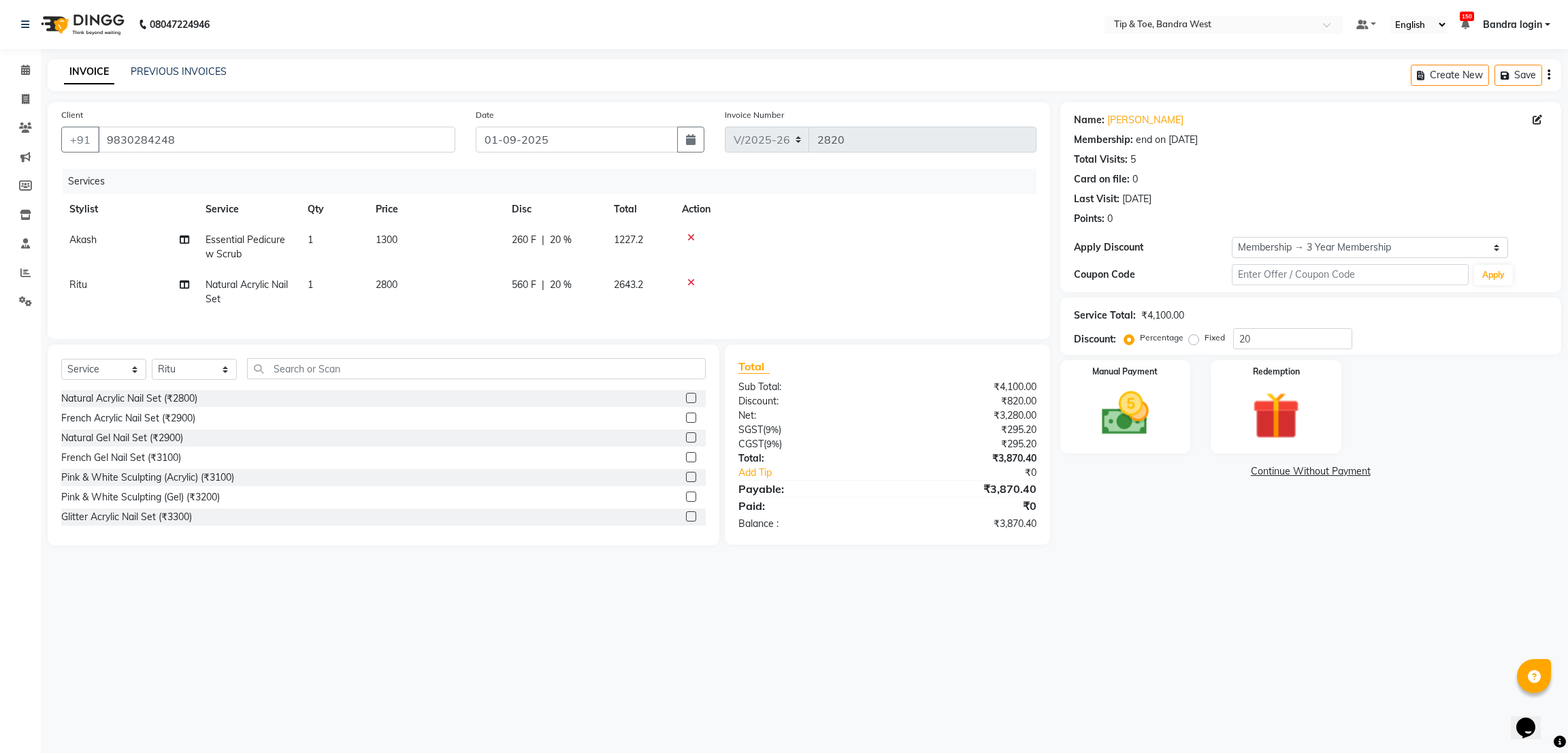
click at [691, 282] on icon at bounding box center [690, 283] width 7 height 10
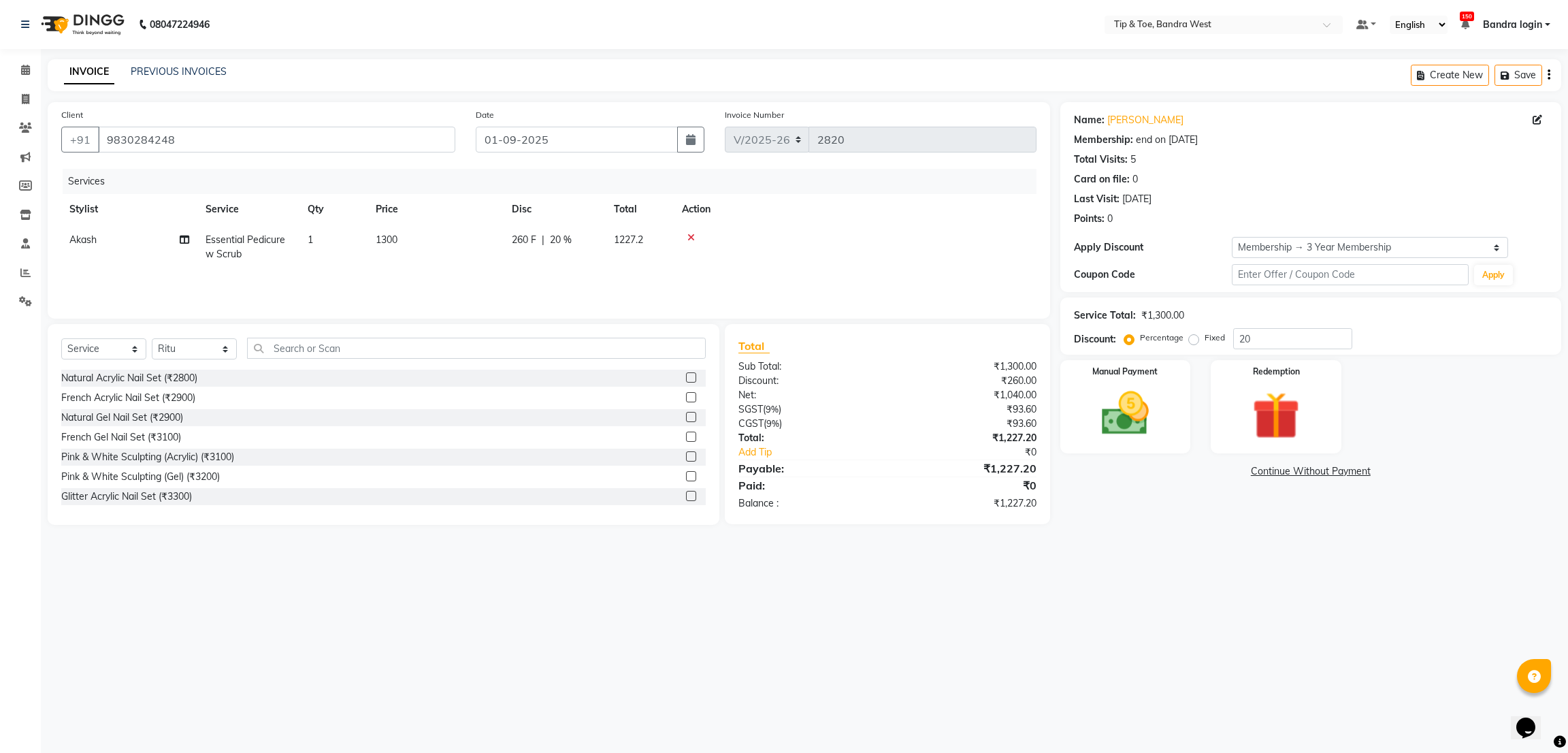
click at [248, 244] on span "Essential Pedicure w Scrub" at bounding box center [245, 246] width 80 height 27
drag, startPoint x: 251, startPoint y: 250, endPoint x: 265, endPoint y: 280, distance: 33.1
click at [252, 251] on span "Essential Pedicure w Scrub x" at bounding box center [274, 252] width 119 height 29
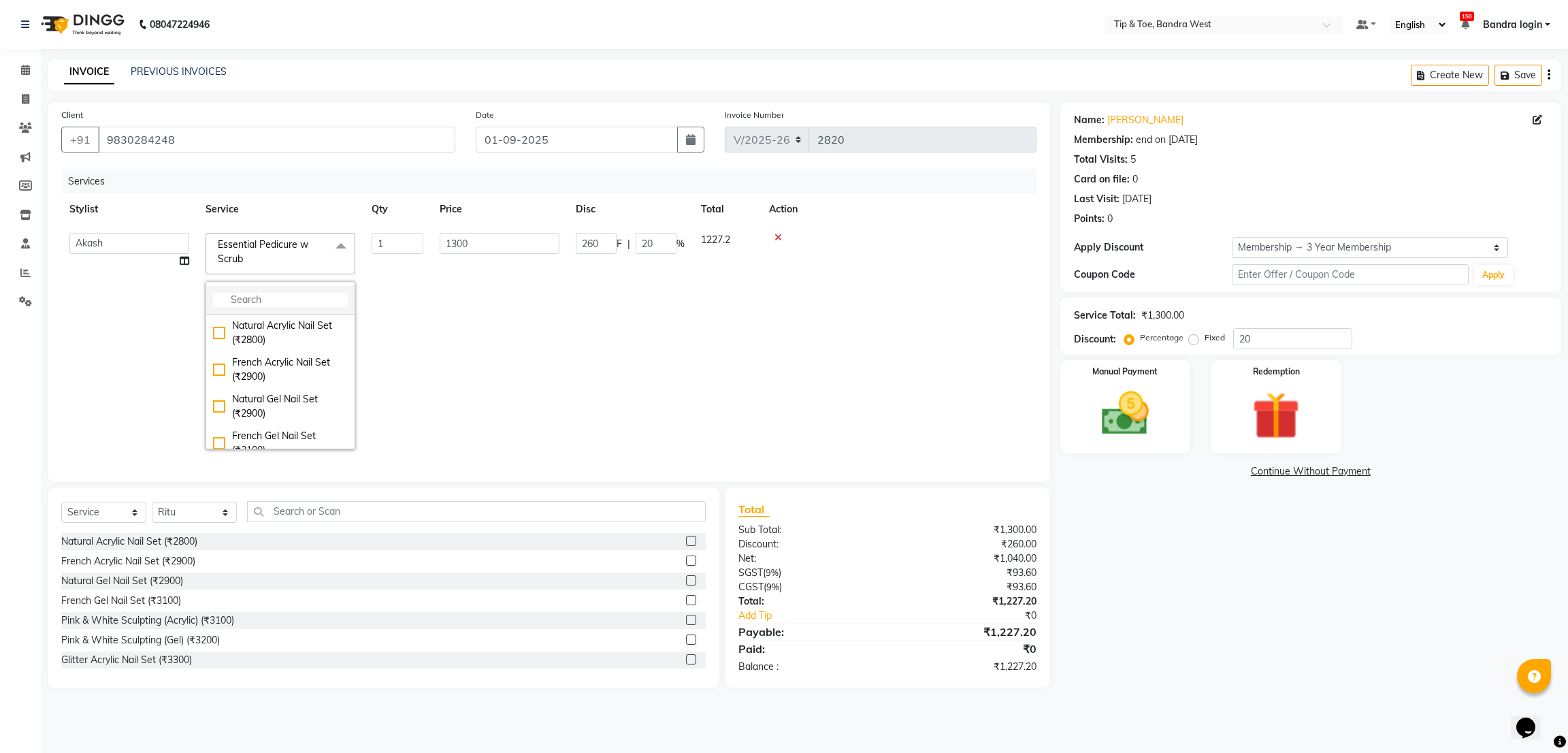
click at [270, 290] on li at bounding box center [280, 300] width 148 height 28
click at [273, 300] on input "multiselect-search" at bounding box center [280, 300] width 135 height 15
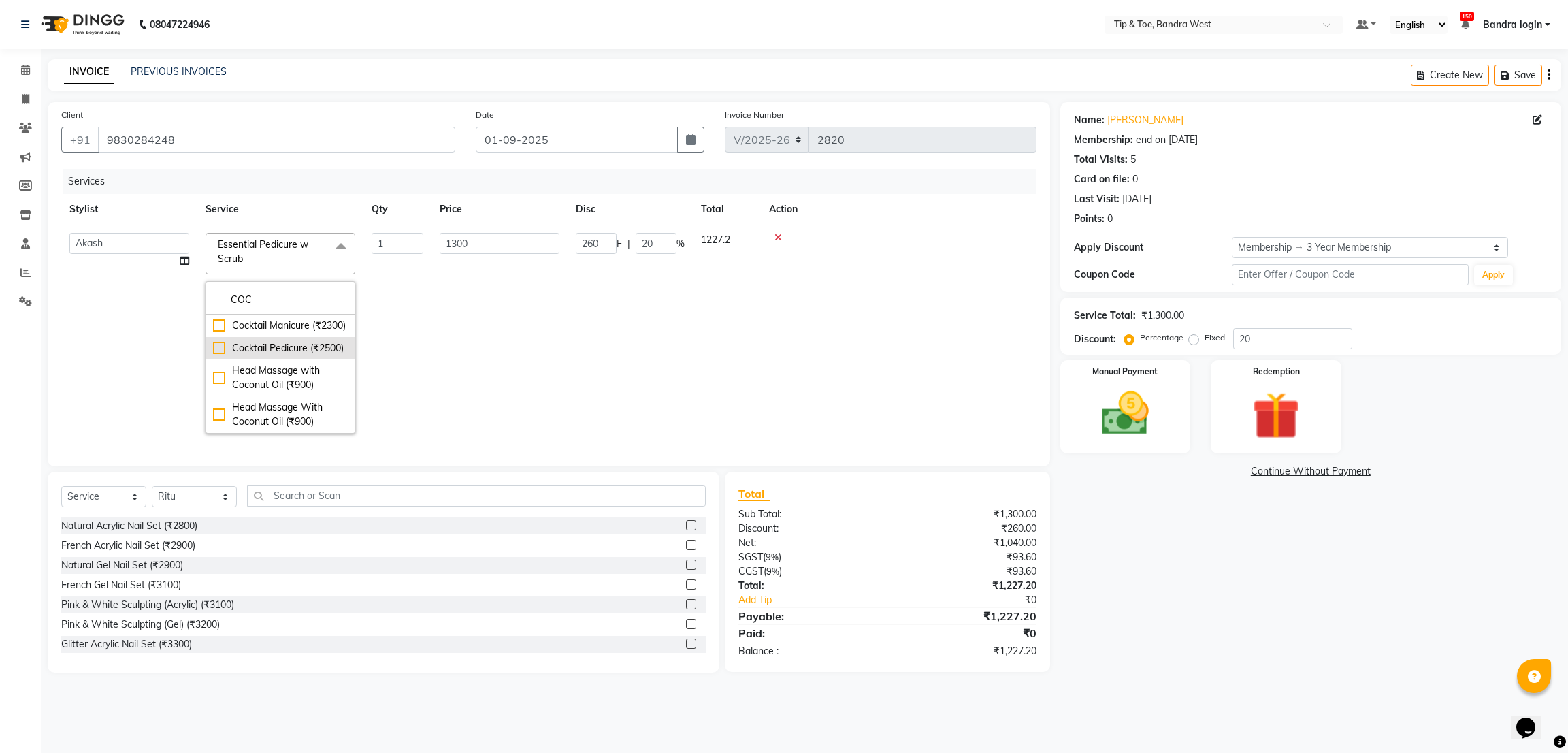
type input "COC"
click at [248, 355] on div "Cocktail Pedicure (₹2500)" at bounding box center [280, 348] width 135 height 15
checkbox input "true"
type input "2500"
type input "500"
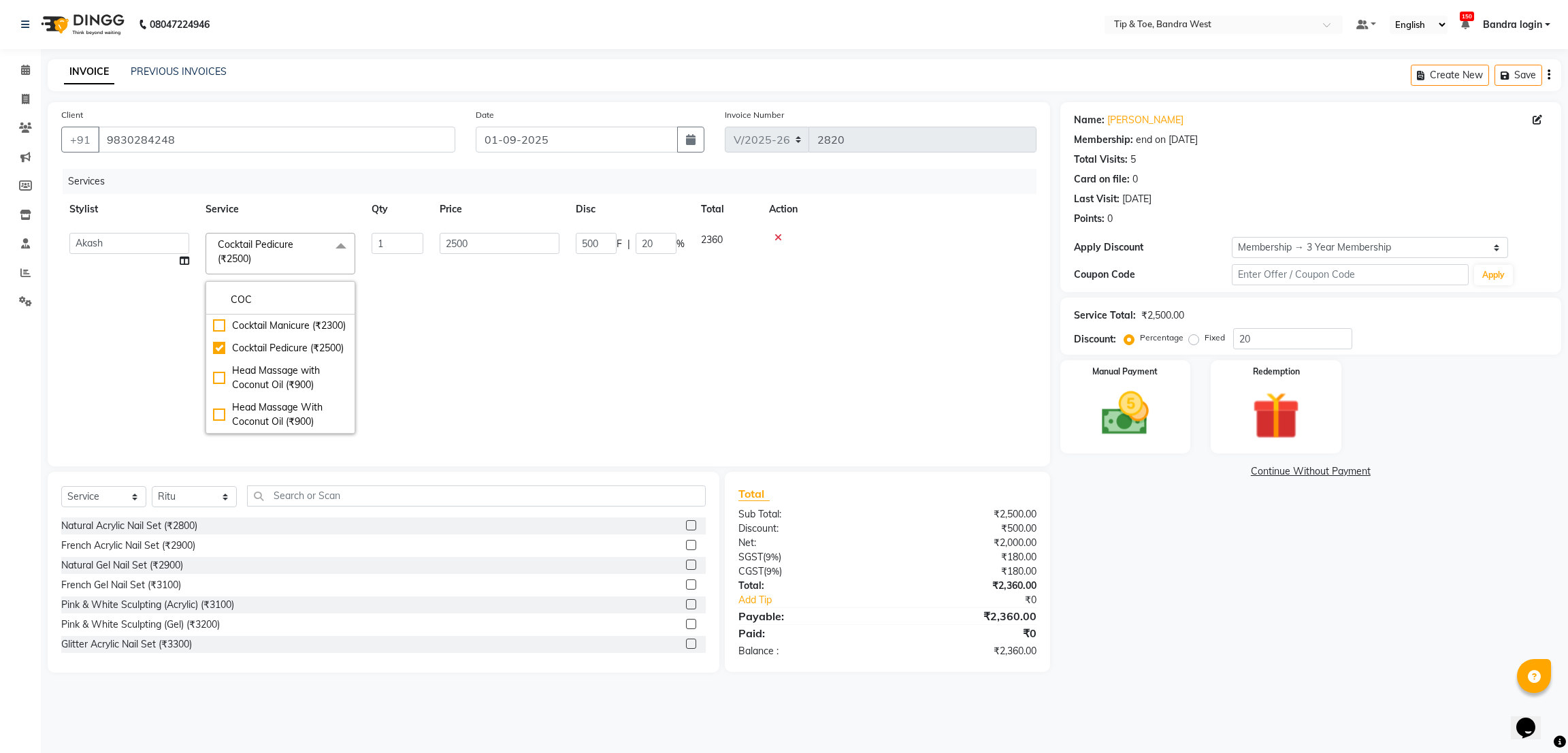
click at [514, 345] on td "2500" at bounding box center [499, 333] width 136 height 217
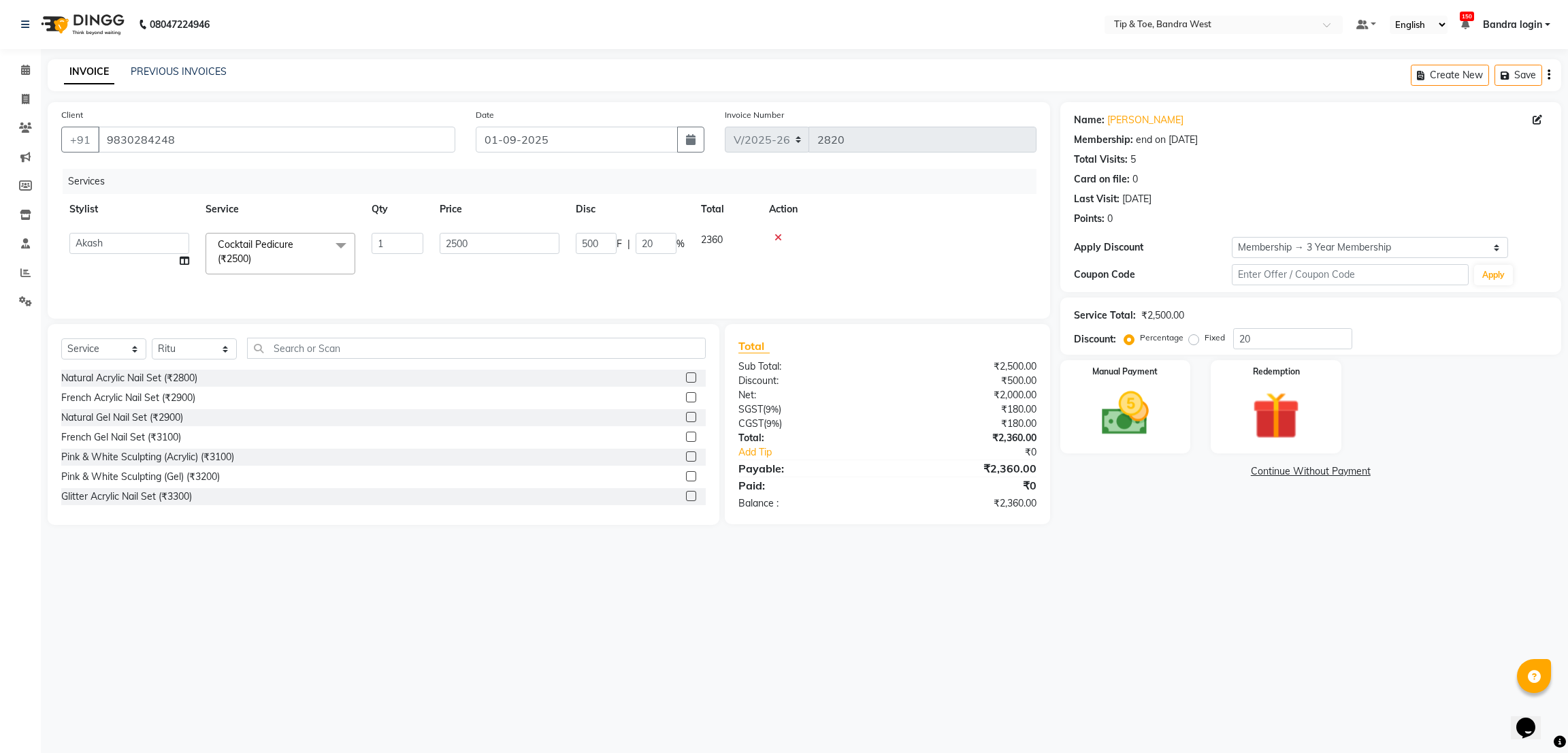
click at [211, 341] on div "Select Service Product Membership Package Voucher Prepaid Gift Card Select Styl…" at bounding box center [384, 424] width 671 height 201
click at [205, 357] on select "Select Stylist Akash Ashish Bandra login Bilal [PERSON_NAME] [PERSON_NAME] [PER…" at bounding box center [194, 349] width 85 height 21
select select "42316"
click at [152, 343] on select "Select Stylist Akash Ashish Bandra login Bilal [PERSON_NAME] [PERSON_NAME] [PER…" at bounding box center [194, 349] width 85 height 21
click at [341, 359] on input "text" at bounding box center [476, 348] width 458 height 21
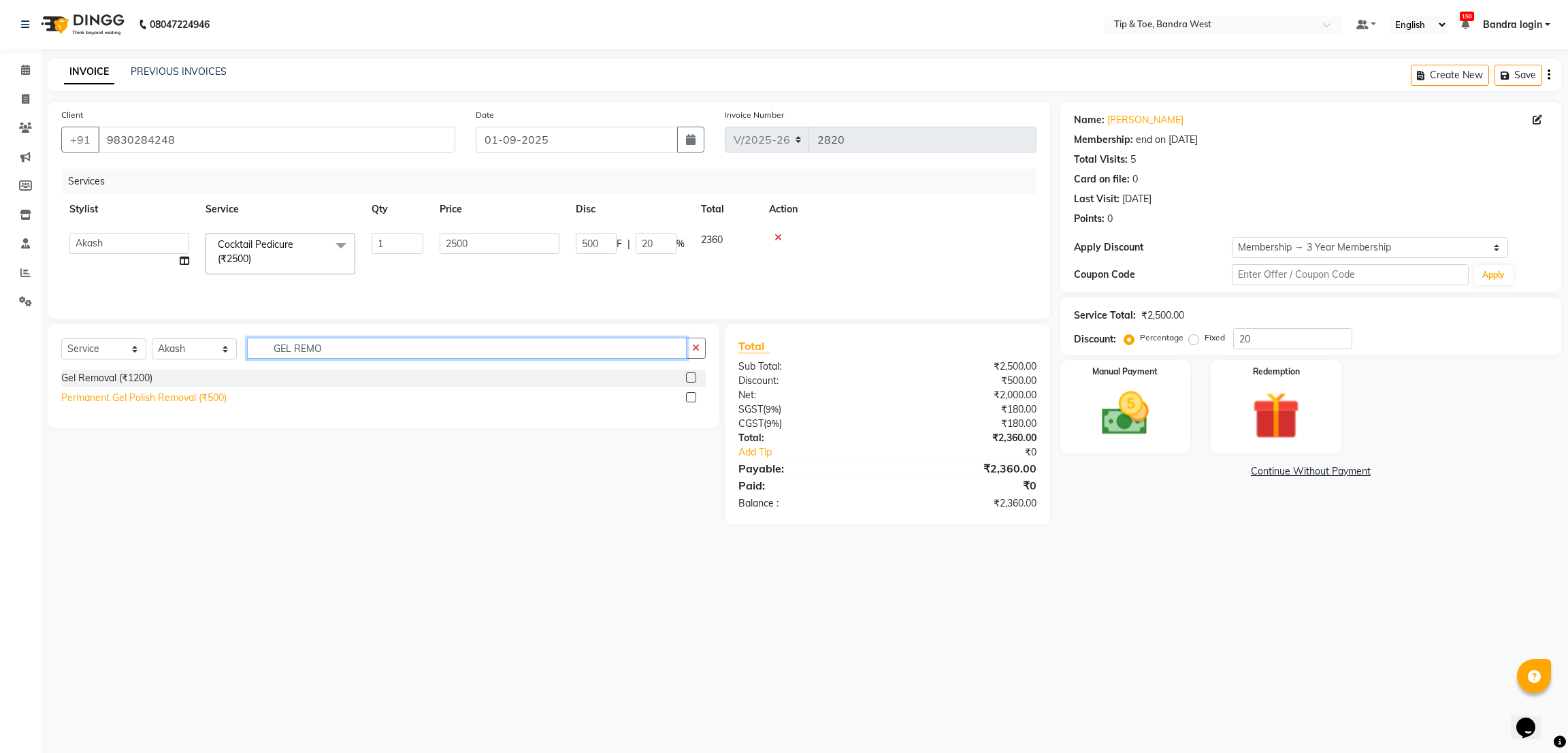
type input "GEL REMO"
click at [227, 401] on div "Permanent Gel Polish Removal (₹500)" at bounding box center [143, 398] width 165 height 15
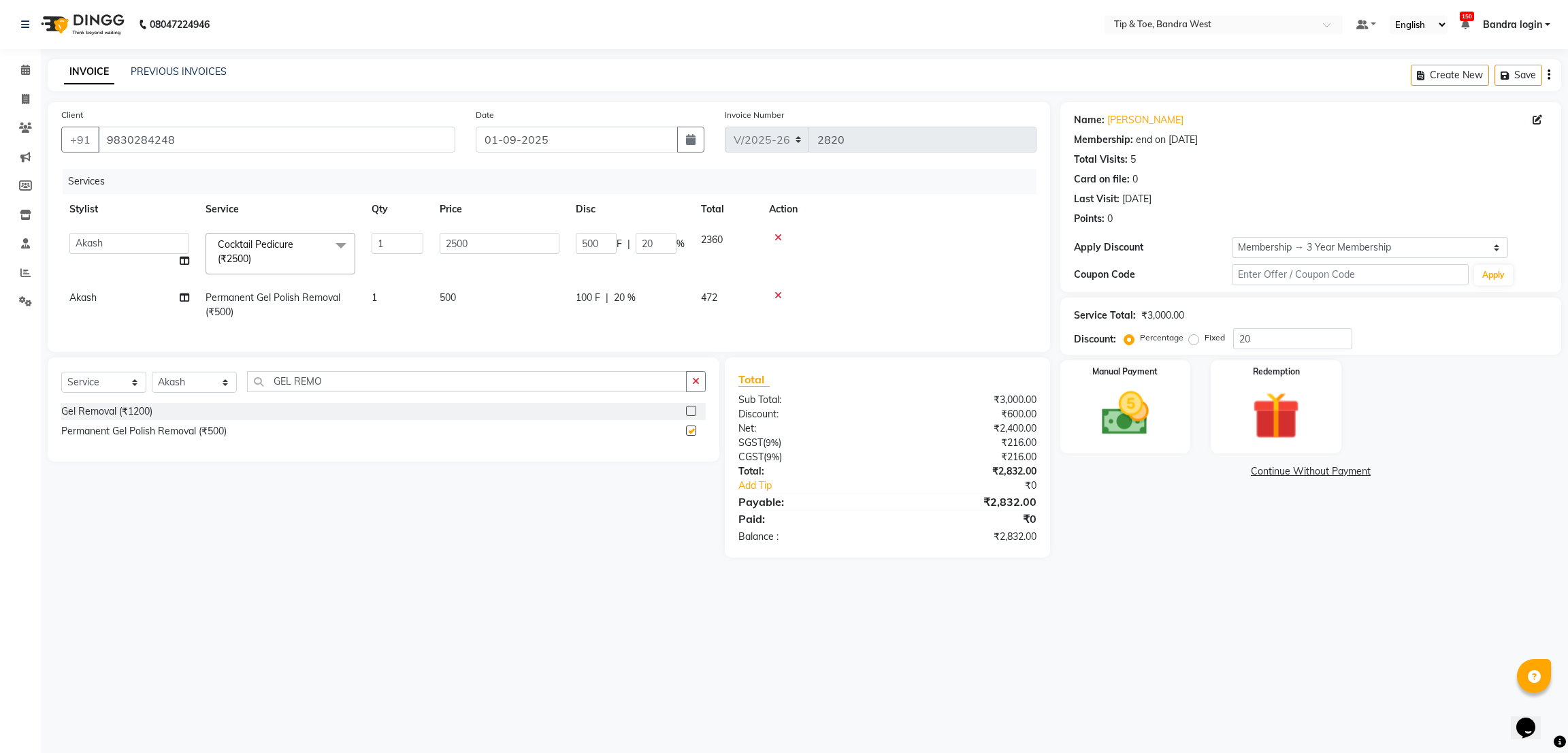
checkbox input "false"
click at [293, 392] on input "GEL REMO" at bounding box center [467, 381] width 440 height 21
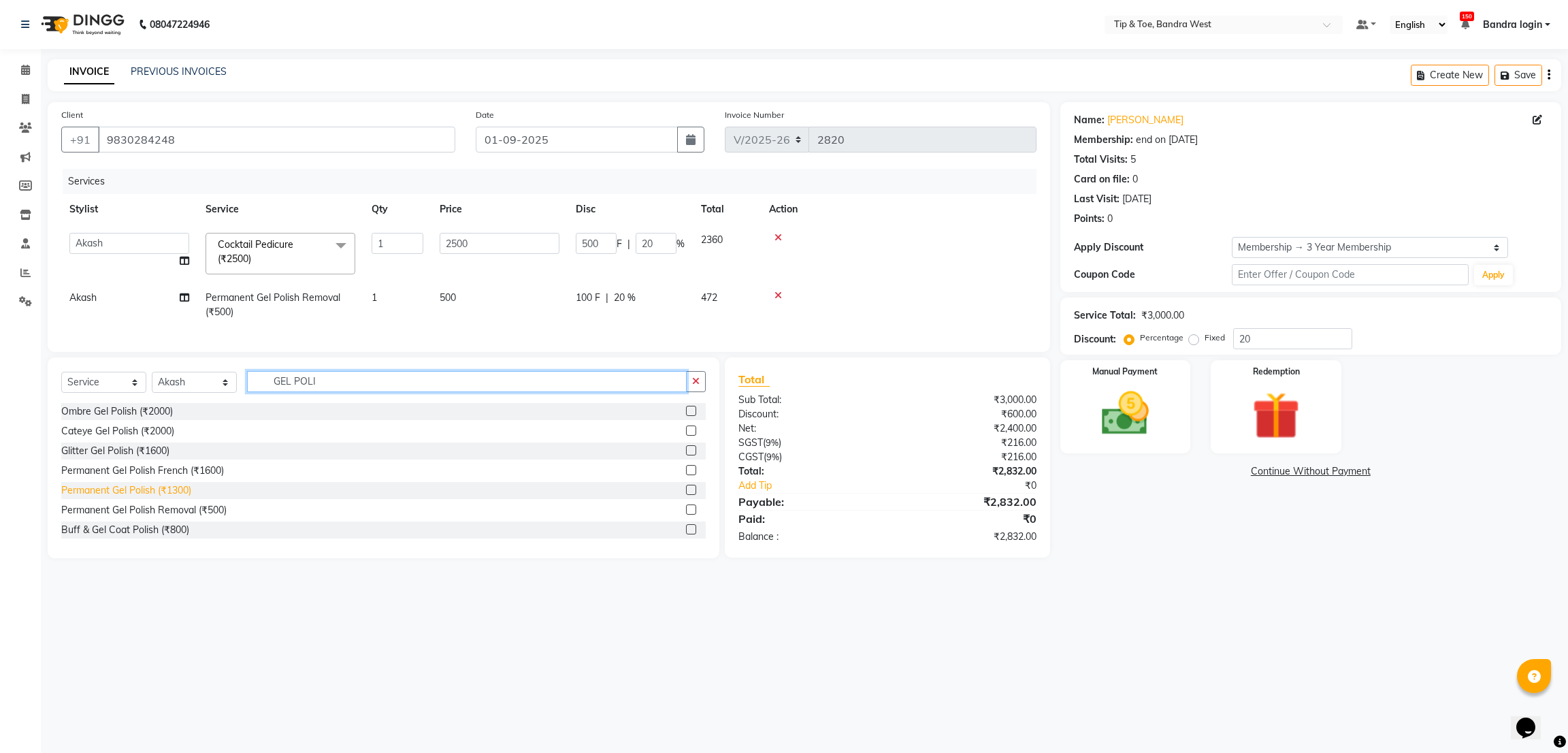
type input "GEL POLI"
click at [161, 498] on div "Permanent Gel Polish (₹1300)" at bounding box center [126, 490] width 130 height 15
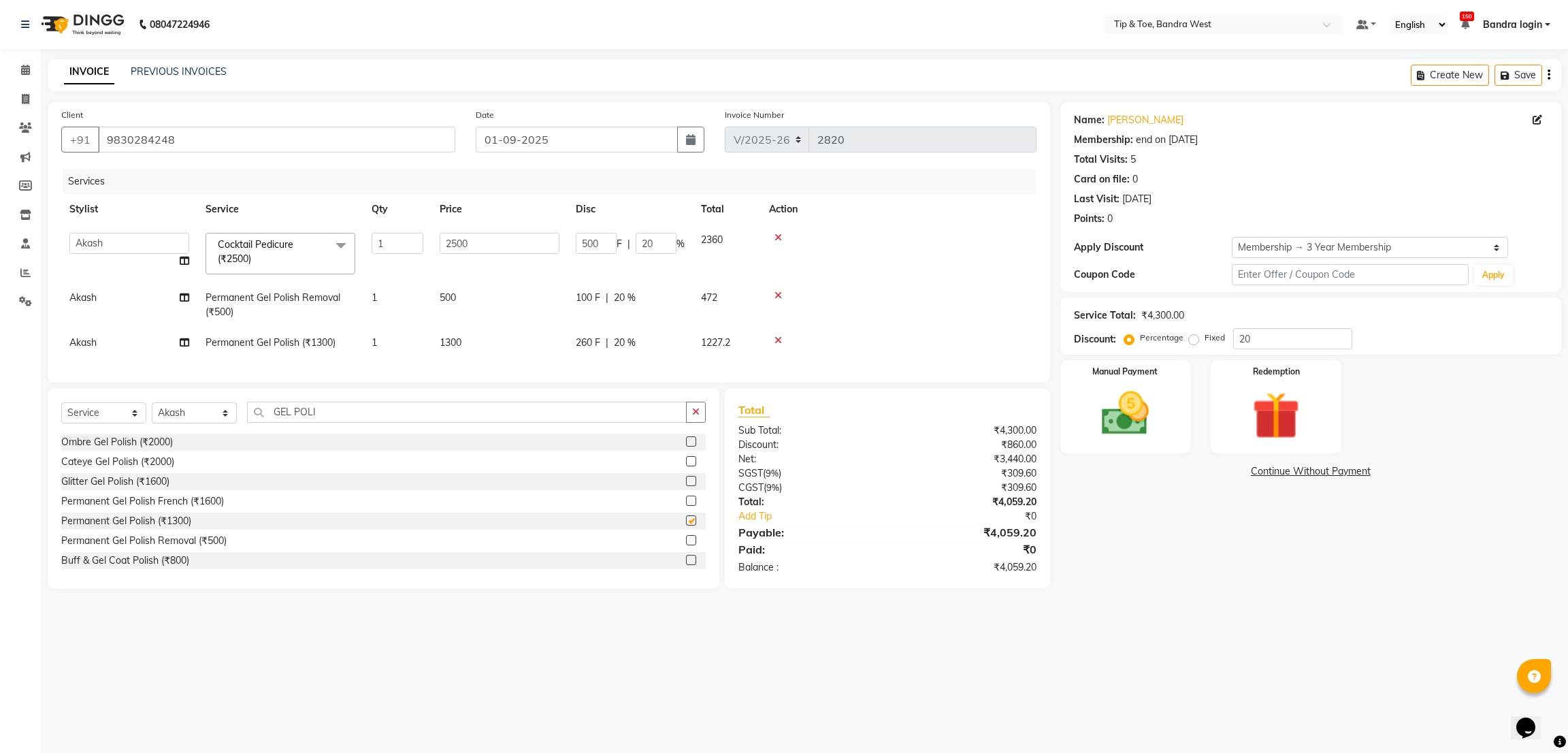
checkbox input "false"
click at [180, 424] on select "Select Stylist Akash Ashish Bandra login Bilal [PERSON_NAME] [PERSON_NAME] [PER…" at bounding box center [194, 413] width 85 height 21
select select "90134"
click at [152, 419] on select "Select Stylist Akash Ashish Bandra login Bilal [PERSON_NAME] [PERSON_NAME] [PER…" at bounding box center [194, 413] width 85 height 21
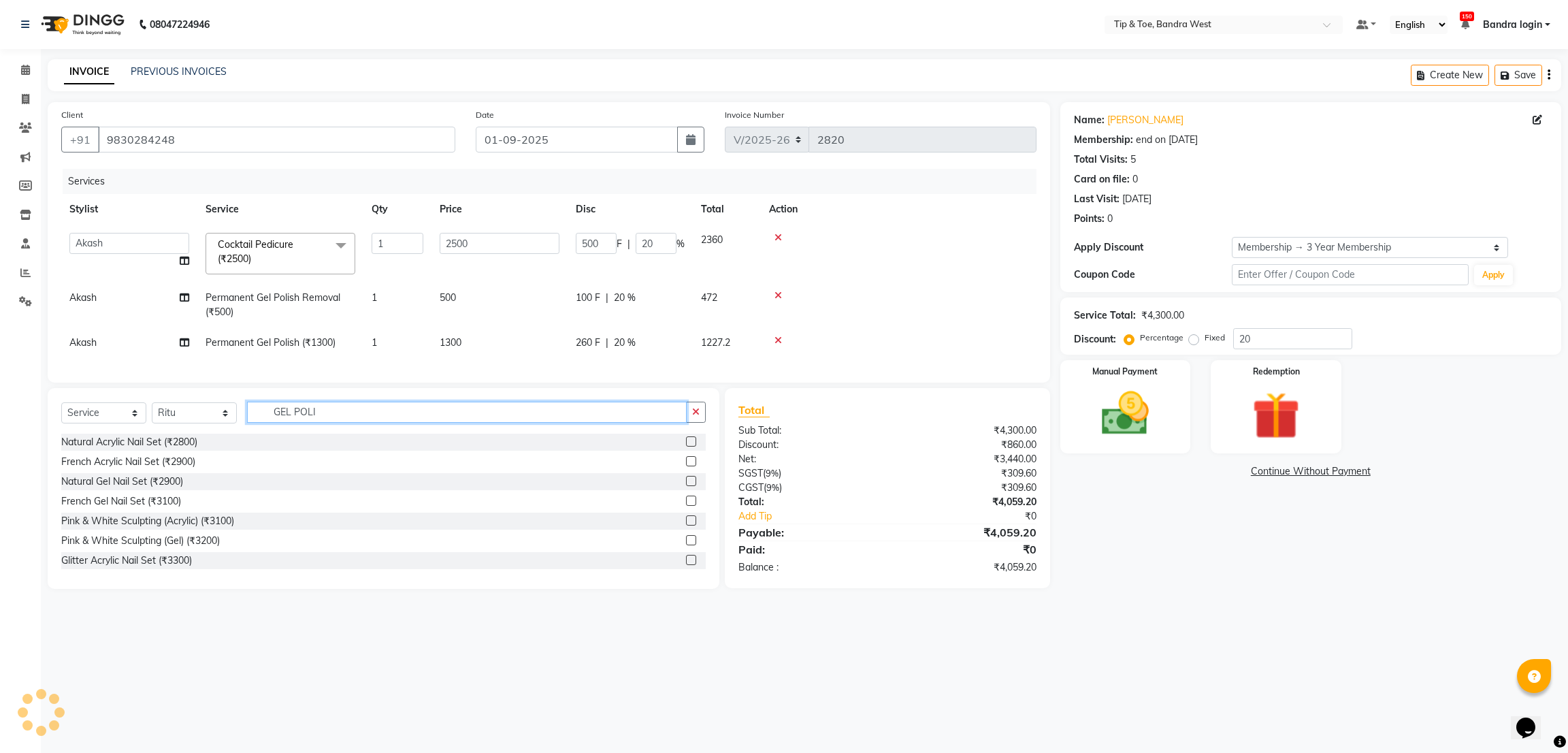
click at [315, 423] on input "GEL POLI" at bounding box center [467, 412] width 440 height 21
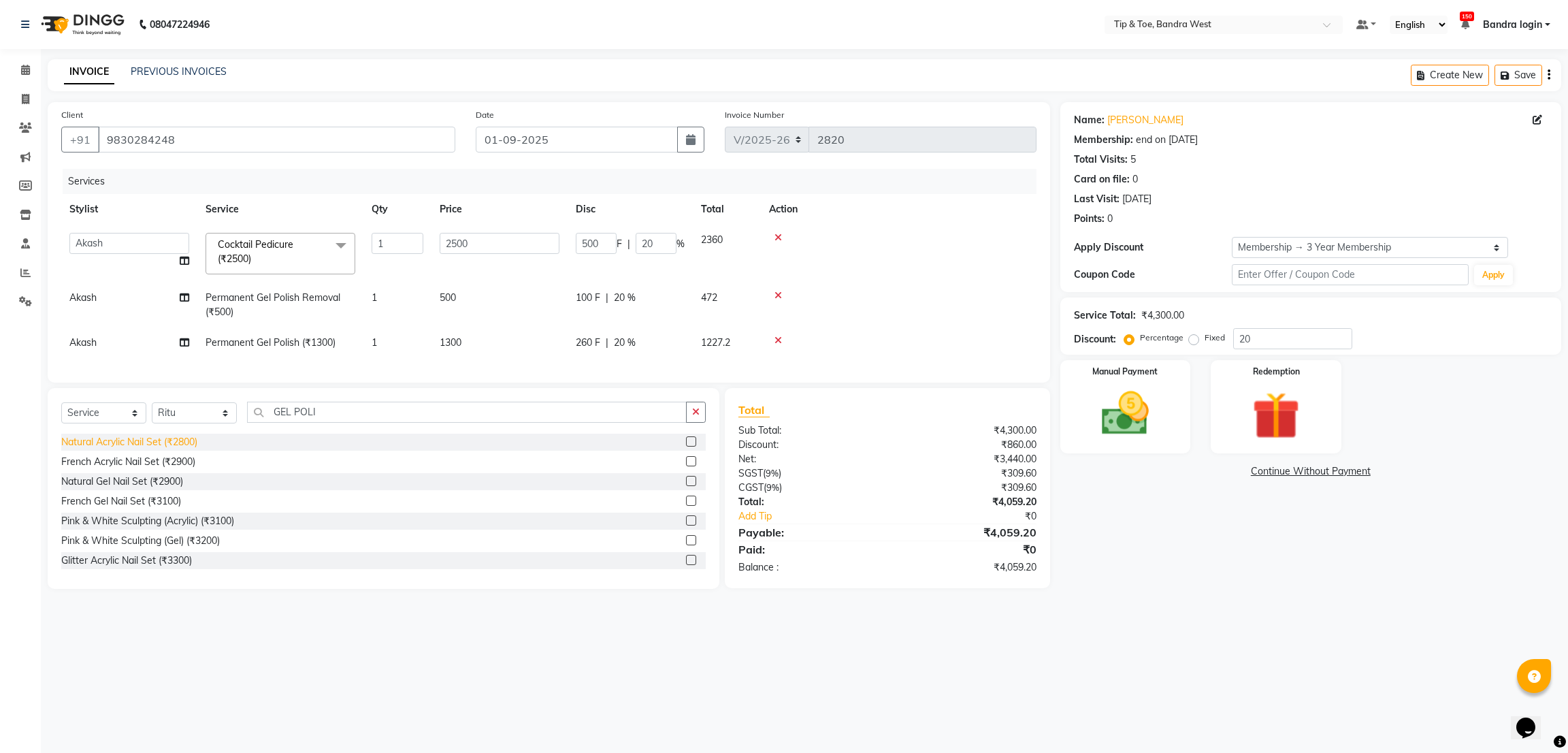
click at [186, 449] on div "Natural Acrylic Nail Set (₹2800)" at bounding box center [128, 442] width 136 height 15
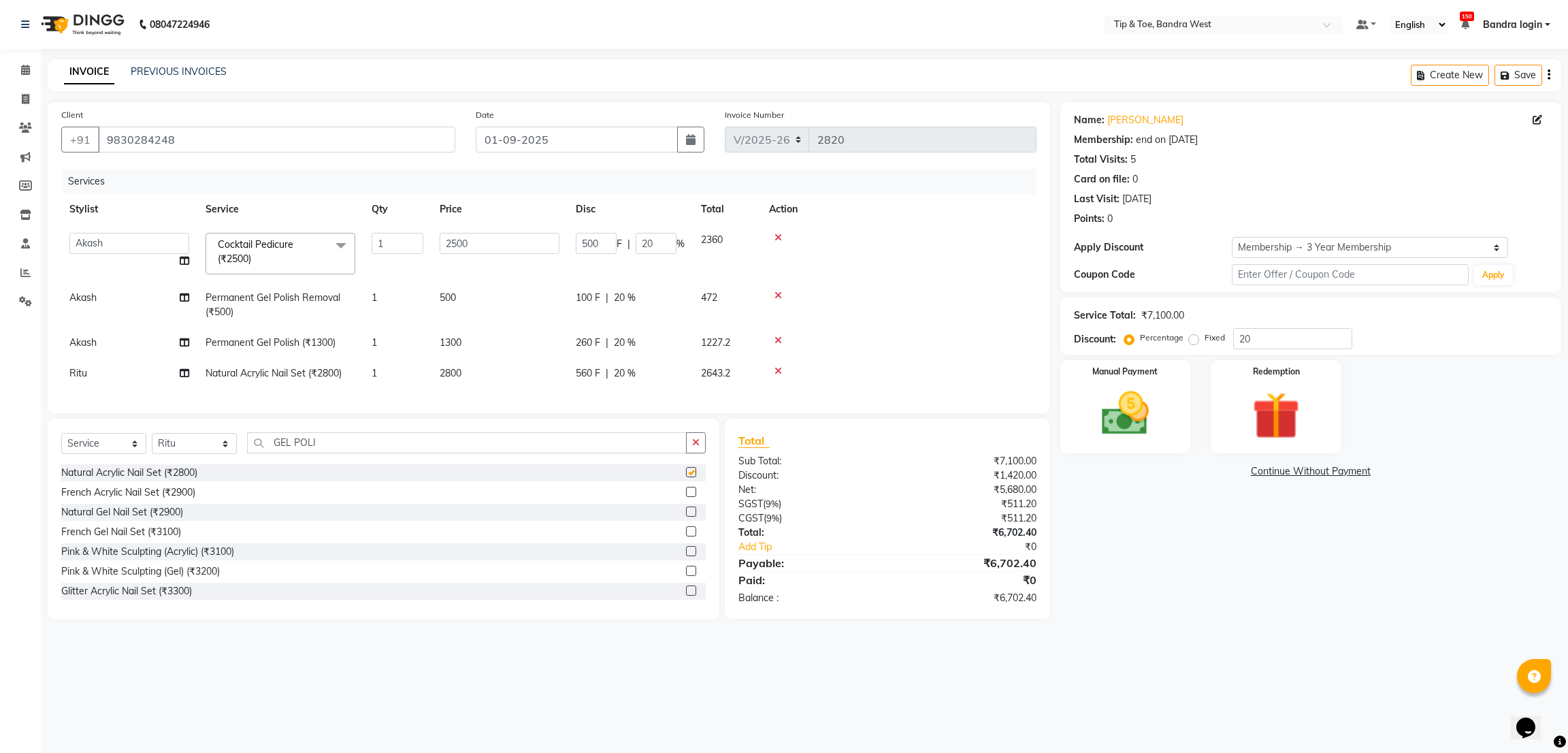
checkbox input "false"
click at [333, 450] on input "GEL POLI" at bounding box center [467, 443] width 440 height 21
type input "G"
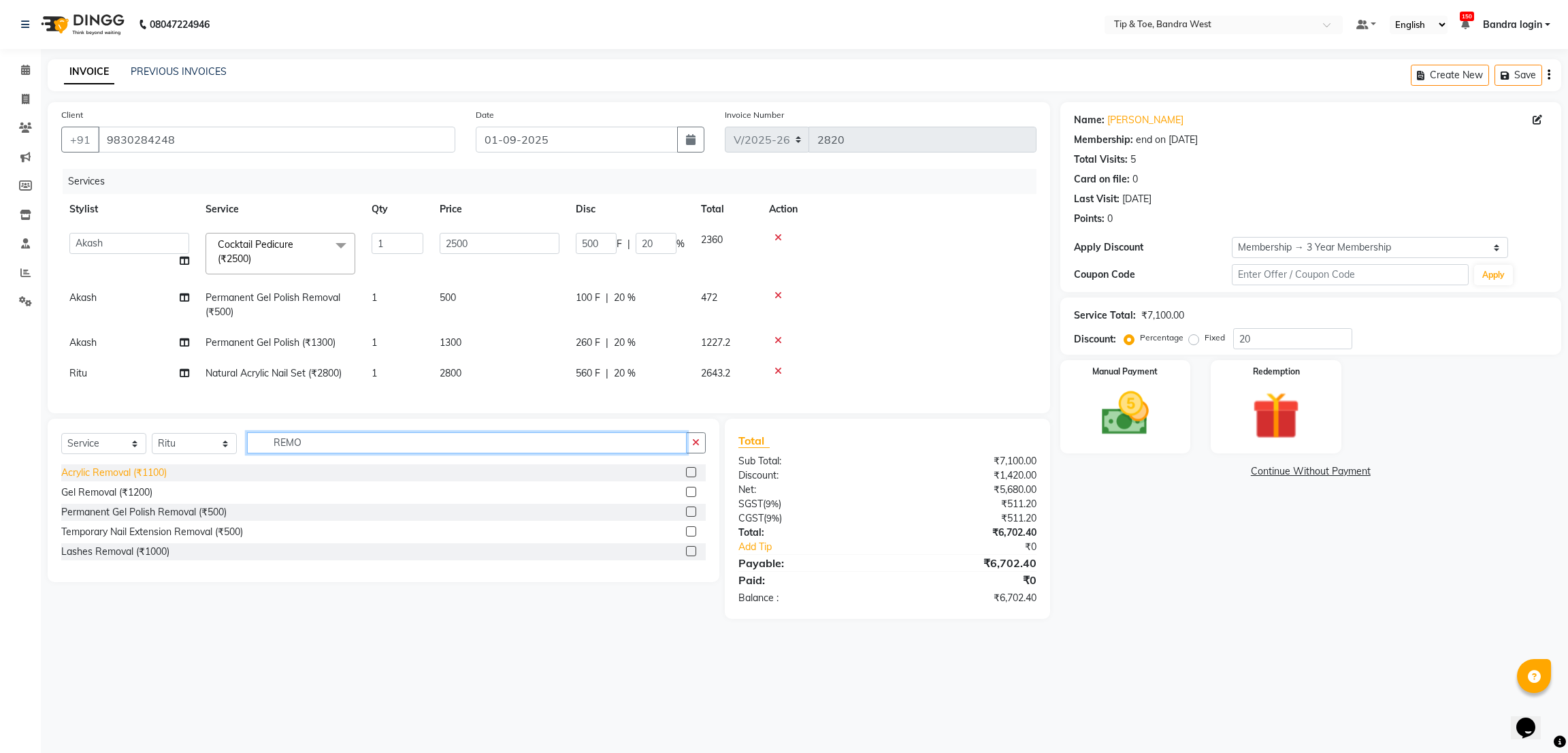
type input "REMO"
click at [146, 480] on div "Acrylic Removal (₹1100)" at bounding box center [114, 473] width 106 height 15
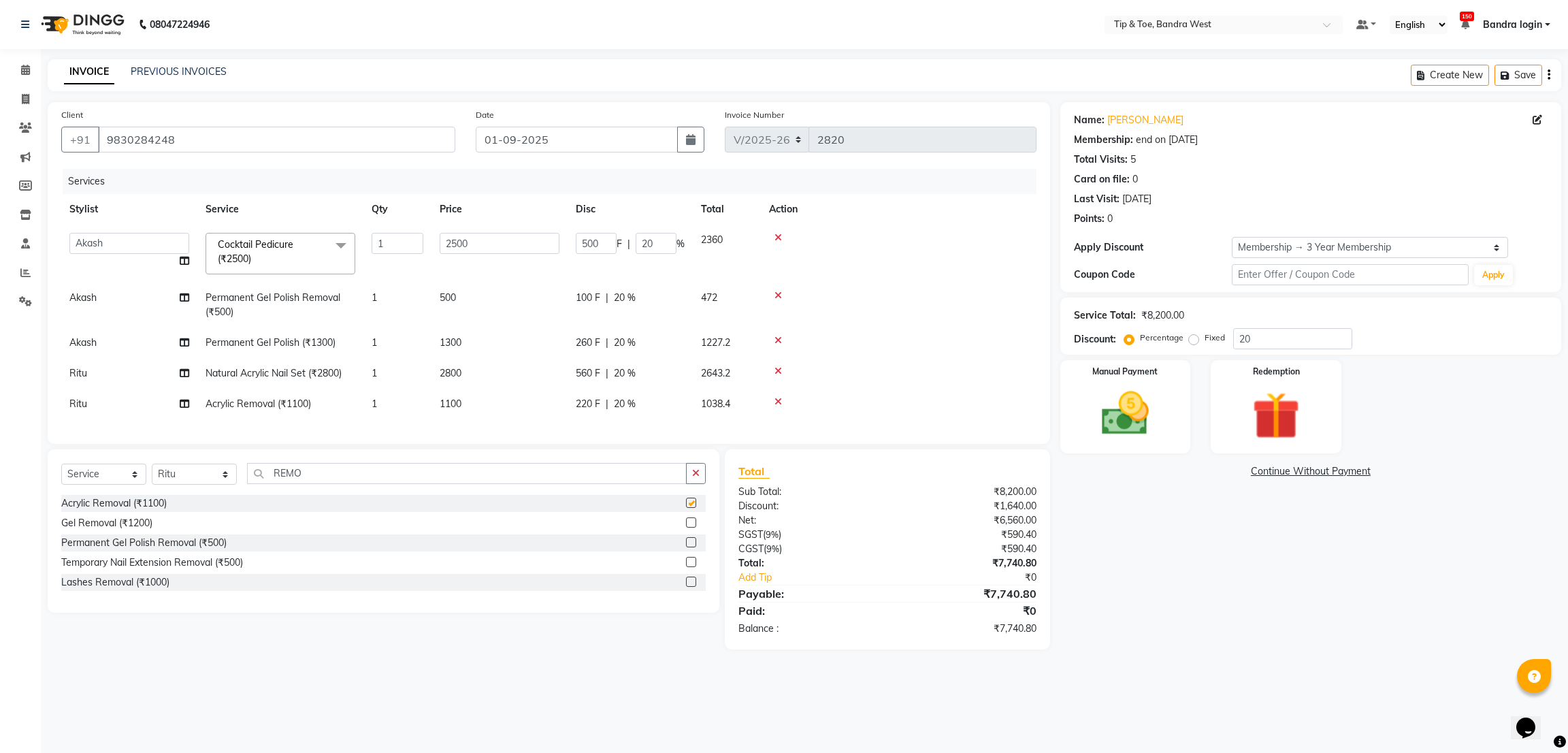
checkbox input "false"
click at [452, 405] on span "1100" at bounding box center [450, 403] width 22 height 12
select select "90134"
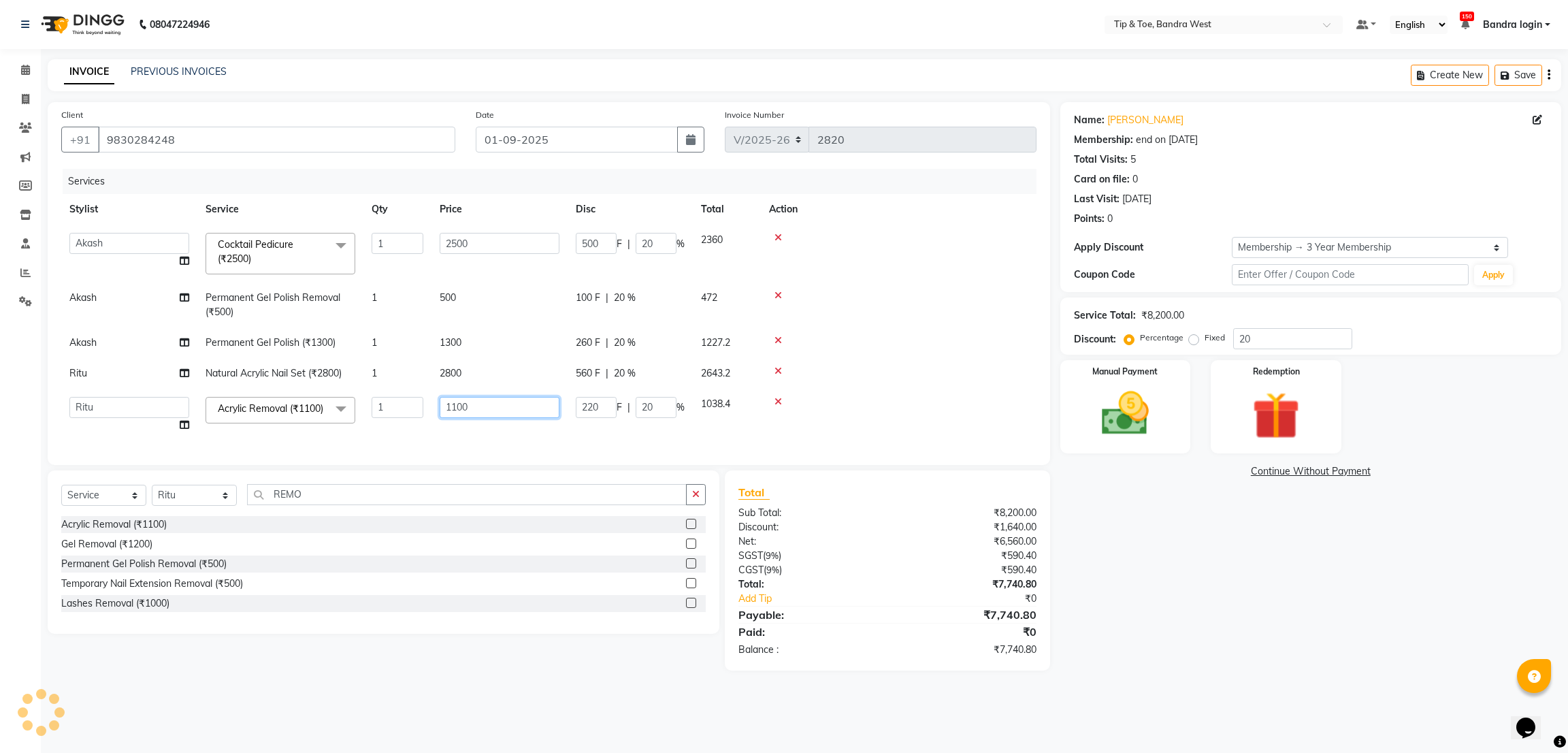
click at [475, 408] on input "1100" at bounding box center [499, 407] width 119 height 21
type input "280"
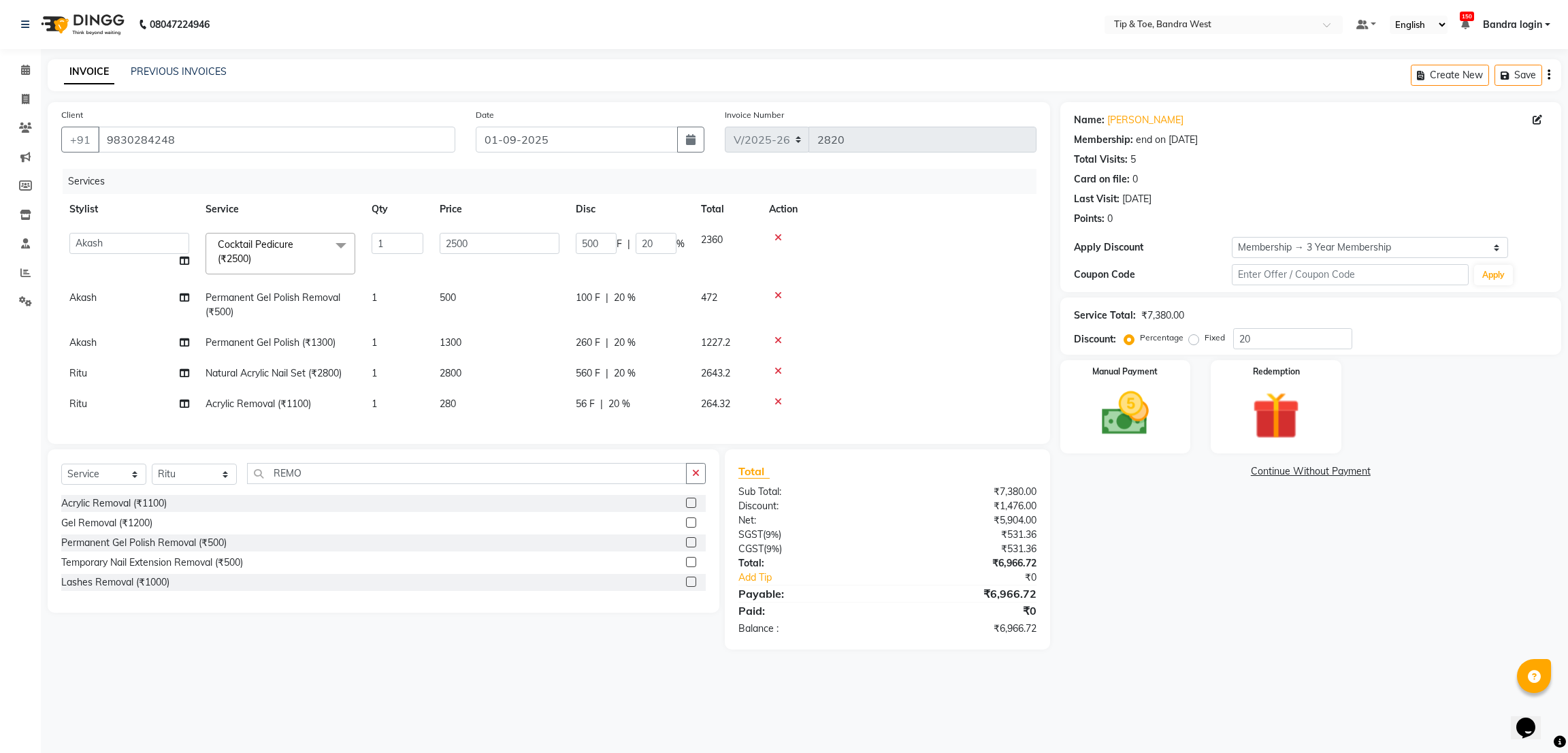
click at [410, 424] on div "Services Stylist Service Qty Price Disc Total Action Akash Ashish Bandra login …" at bounding box center [548, 299] width 975 height 261
click at [380, 386] on td "1" at bounding box center [397, 373] width 68 height 31
select select "90134"
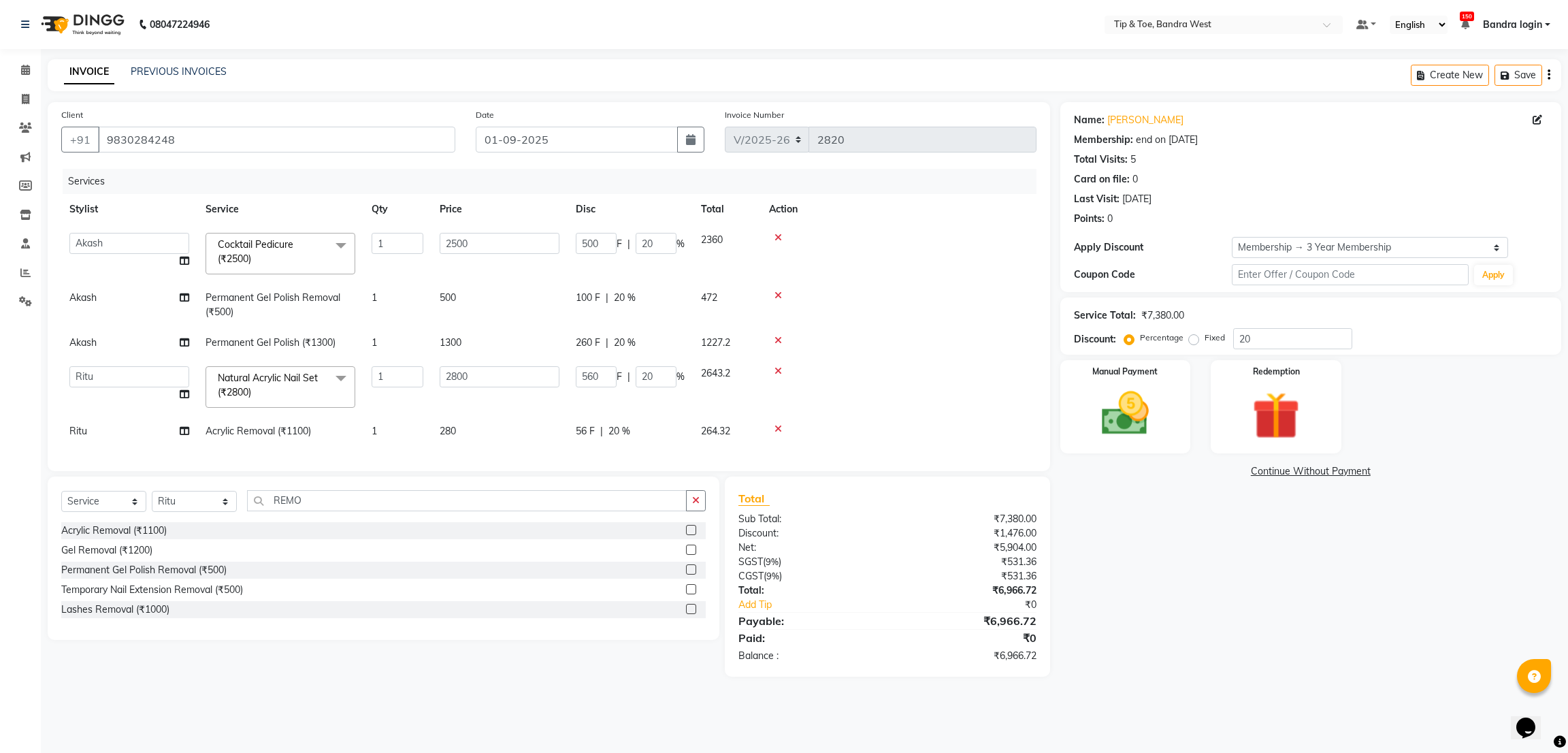
click at [397, 421] on td "1" at bounding box center [397, 431] width 68 height 31
select select "90134"
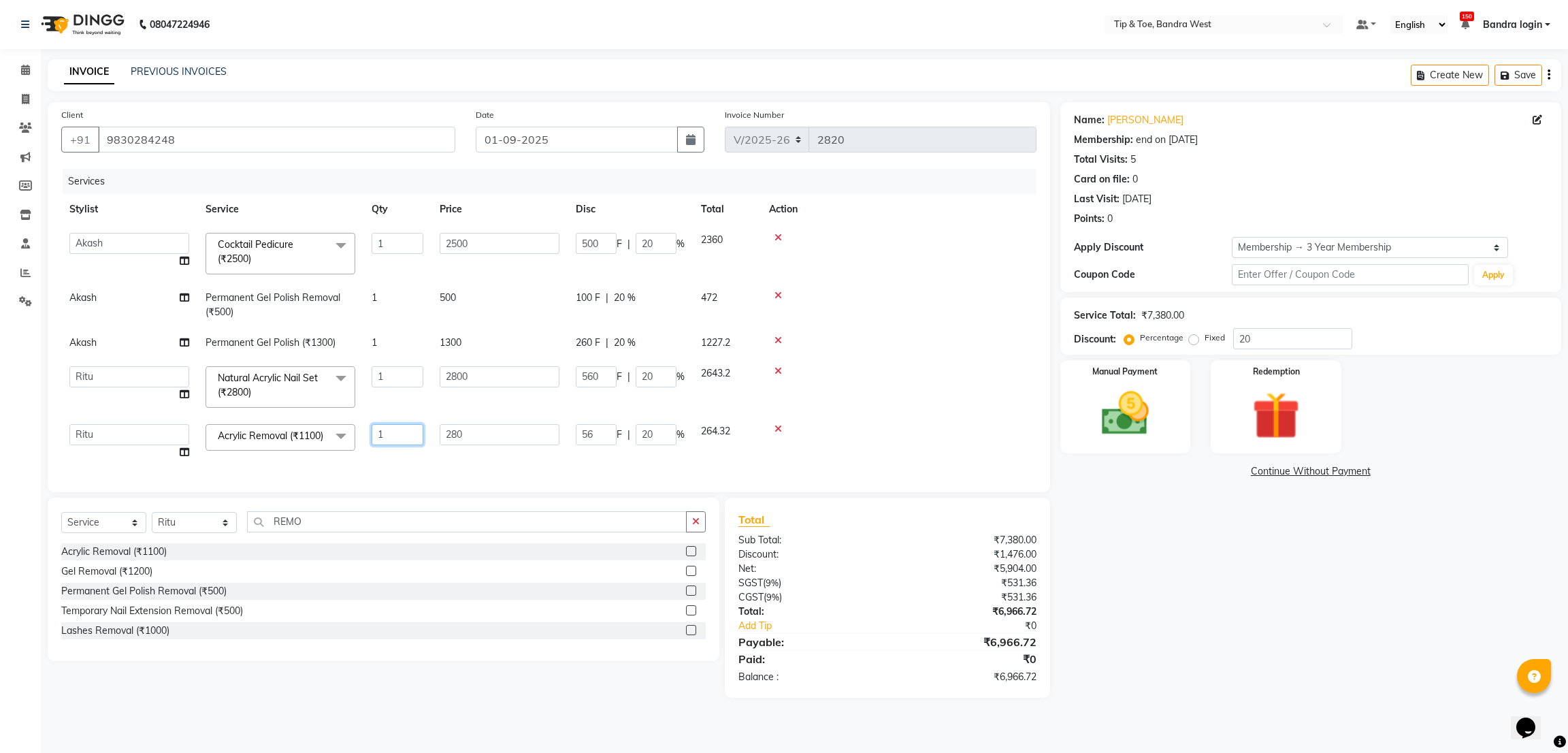
click at [398, 426] on input "1" at bounding box center [397, 434] width 52 height 21
type input "3"
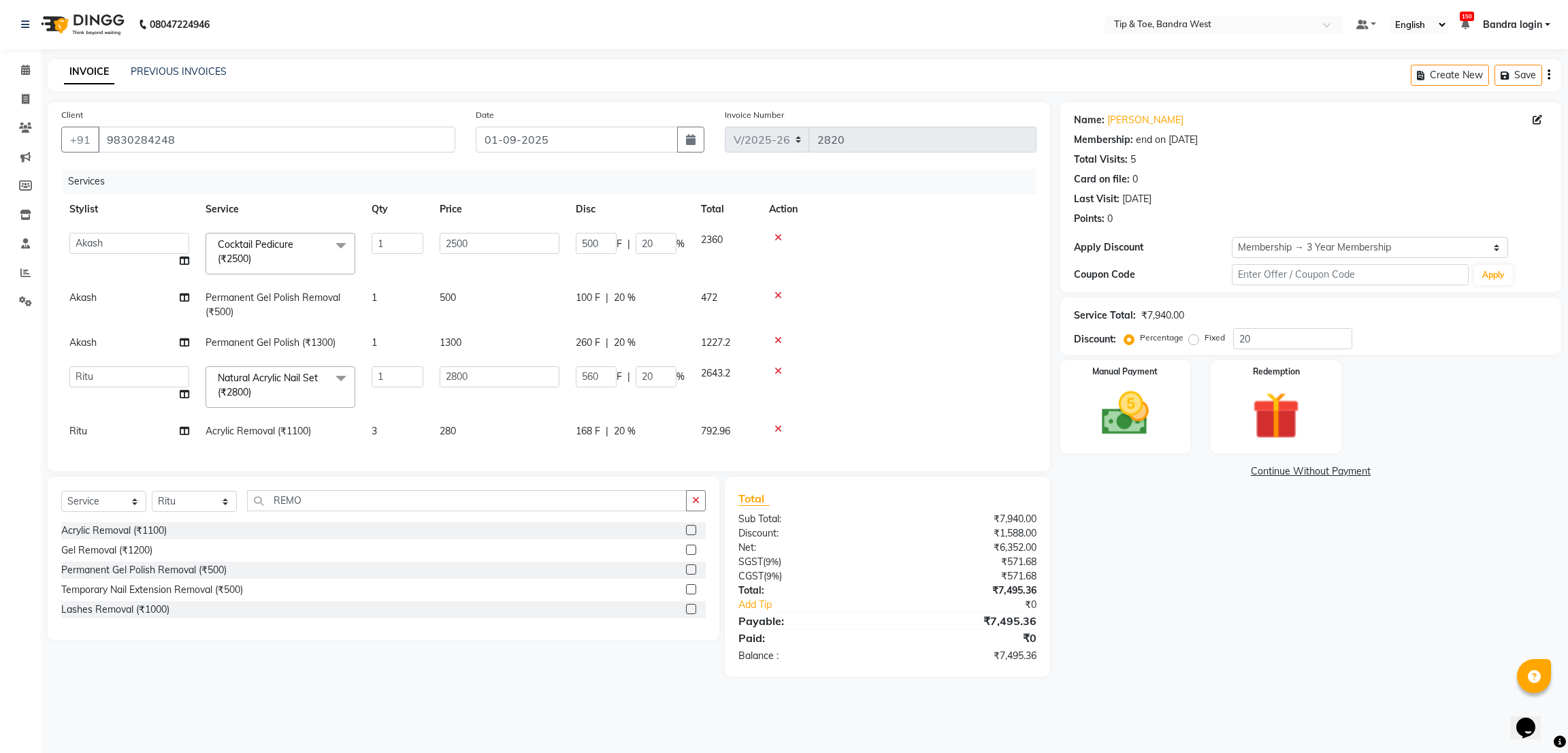
click at [423, 457] on div "Services Stylist Service Qty Price Disc Total Action Akash Ashish Bandra login …" at bounding box center [548, 313] width 975 height 289
click at [195, 511] on select "Select Stylist Akash Ashish Bandra login Bilal [PERSON_NAME] [PERSON_NAME] [PER…" at bounding box center [194, 502] width 85 height 21
select select "42385"
click at [152, 507] on select "Select Stylist Akash Ashish Bandra login Bilal [PERSON_NAME] [PERSON_NAME] [PER…" at bounding box center [194, 502] width 85 height 21
click at [357, 511] on input "REMO" at bounding box center [467, 501] width 440 height 21
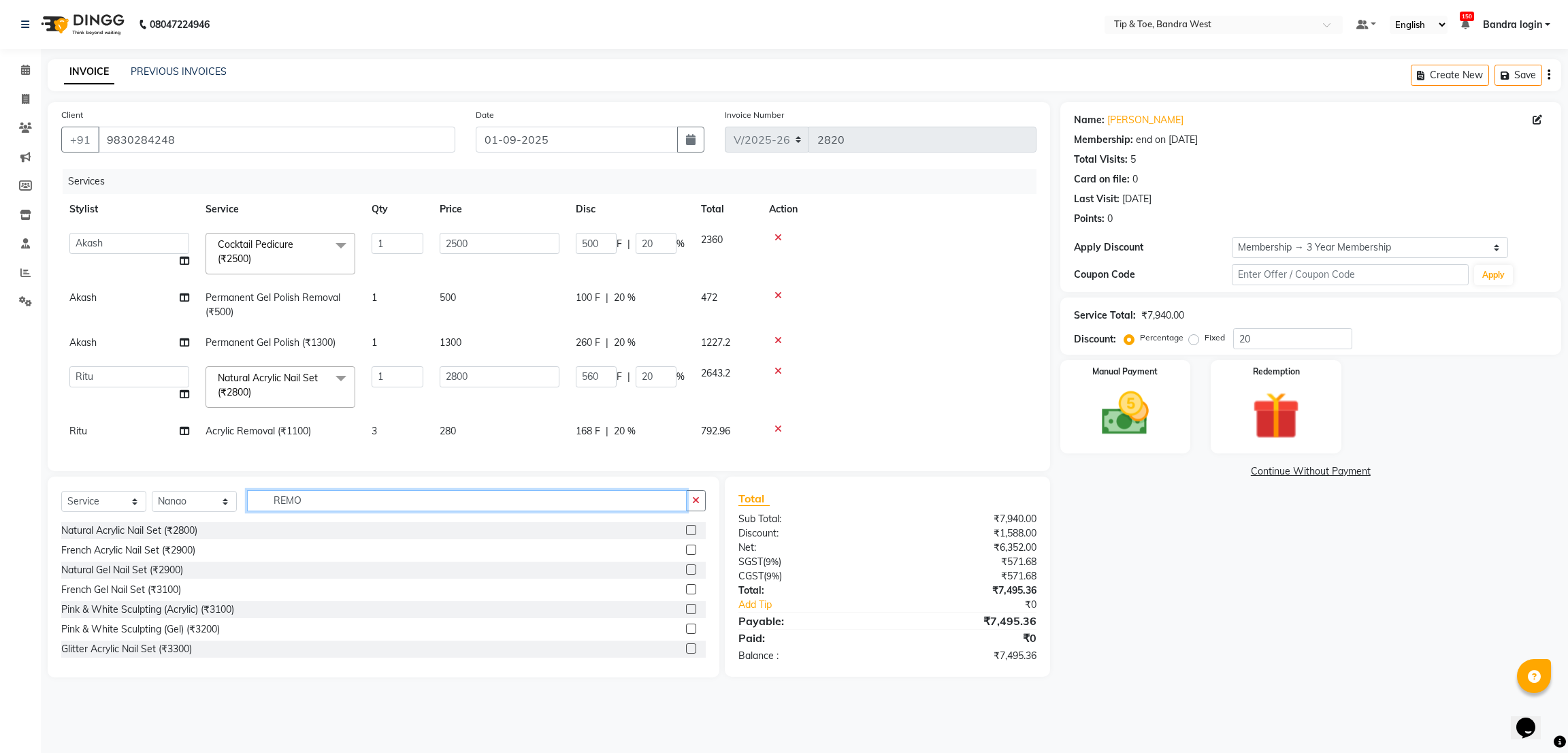
click at [357, 511] on input "REMO" at bounding box center [467, 501] width 440 height 21
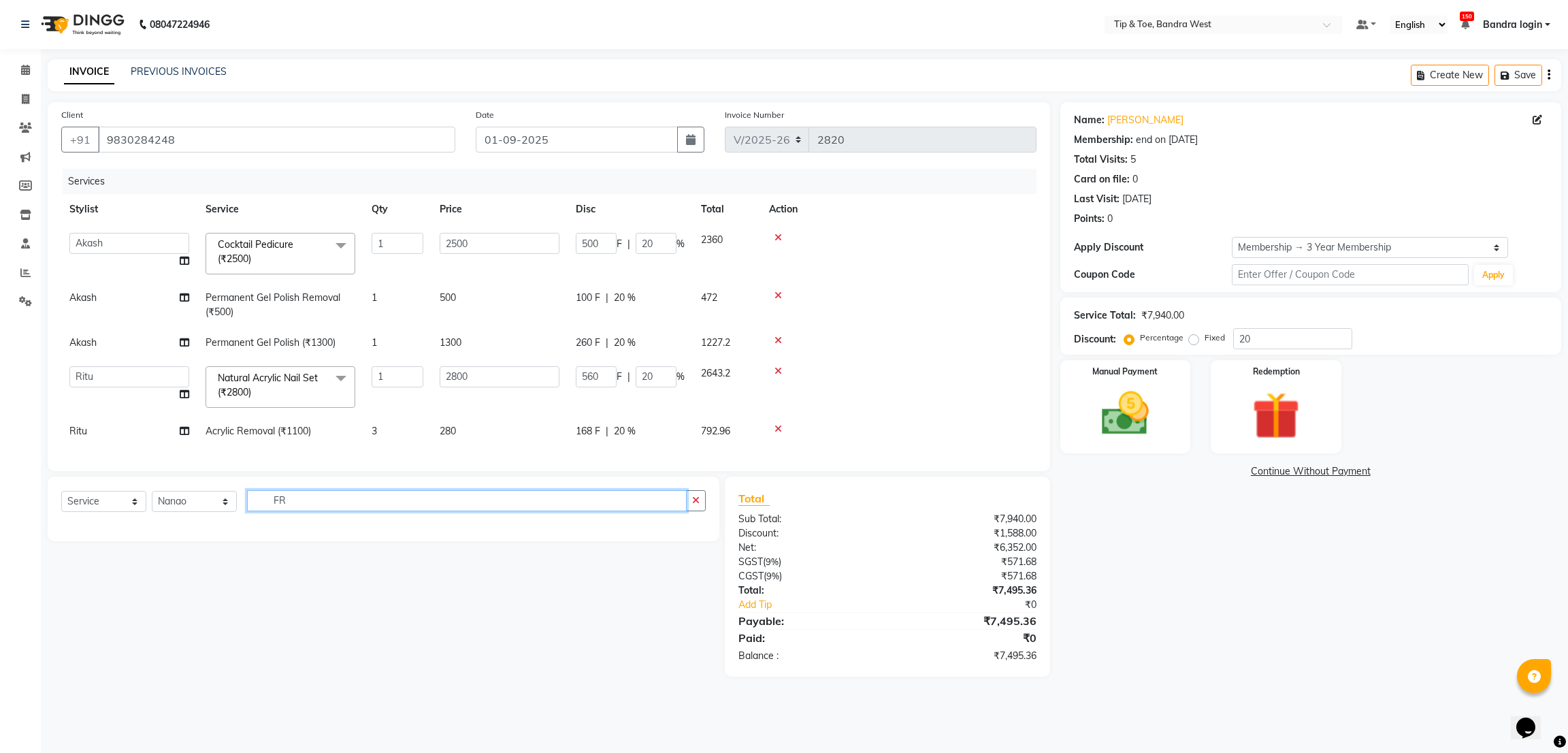
type input "F"
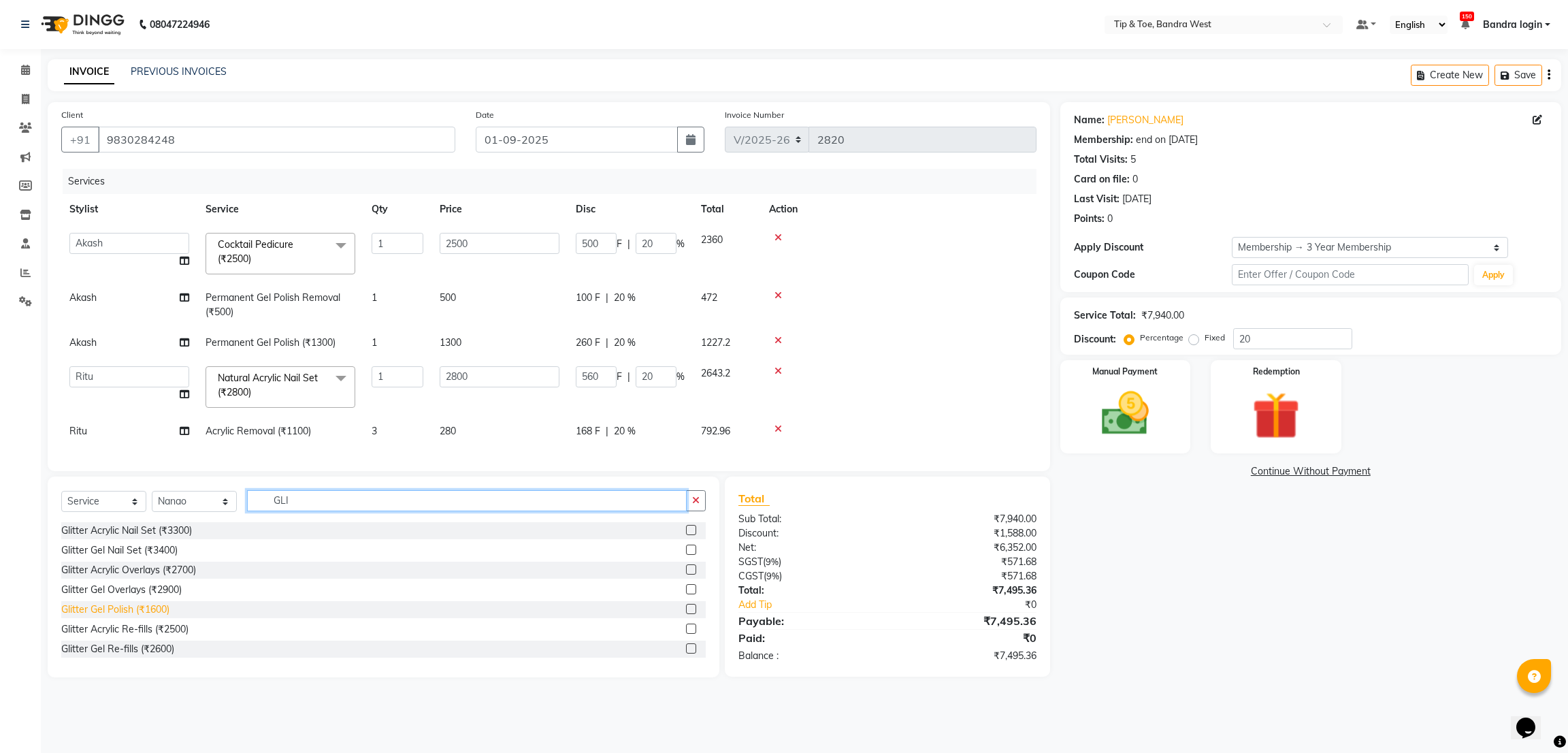
type input "GLI"
click at [137, 616] on div "Glitter Gel Polish (₹1600)" at bounding box center [115, 610] width 108 height 15
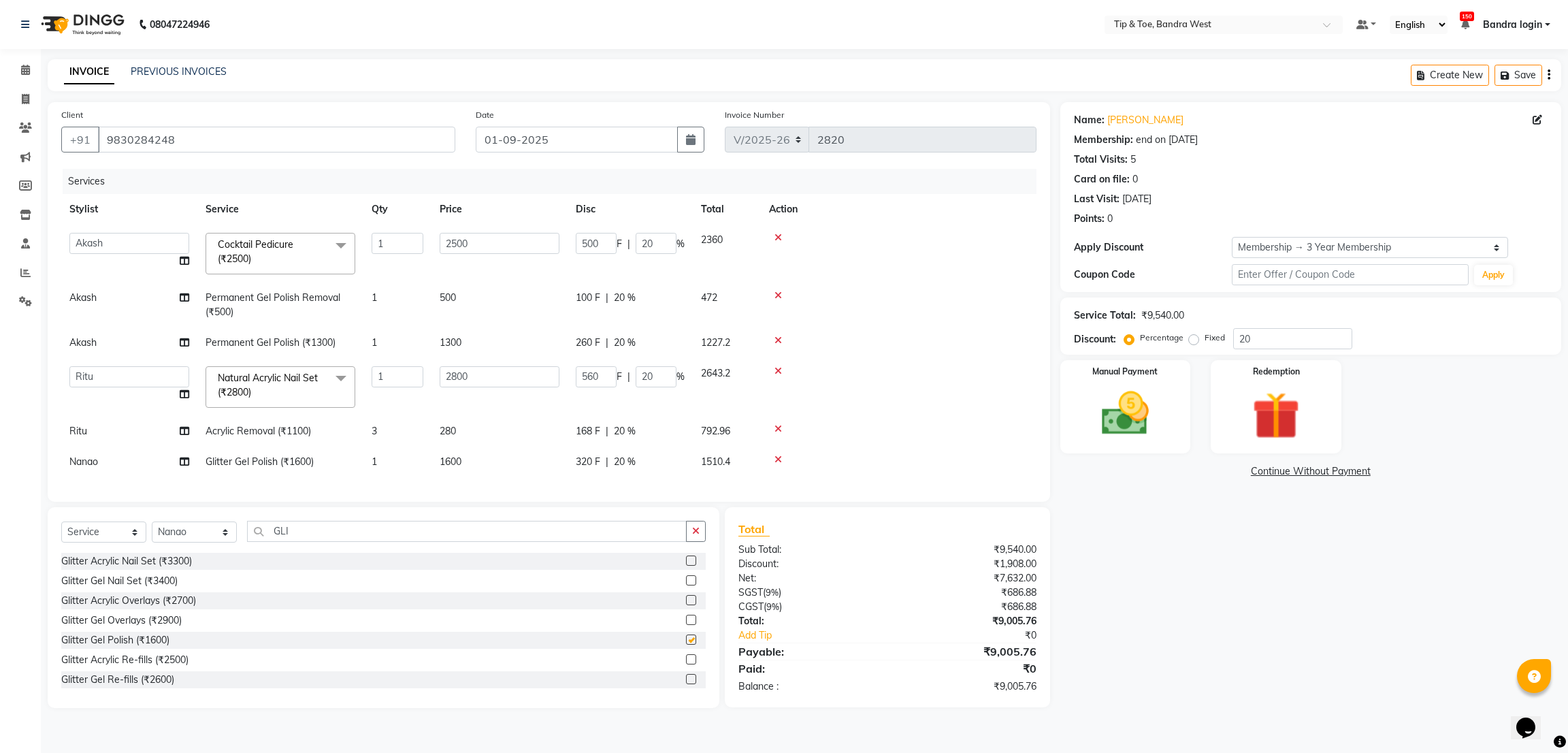
checkbox input "false"
click at [478, 477] on td "1600" at bounding box center [499, 462] width 136 height 31
select select "42385"
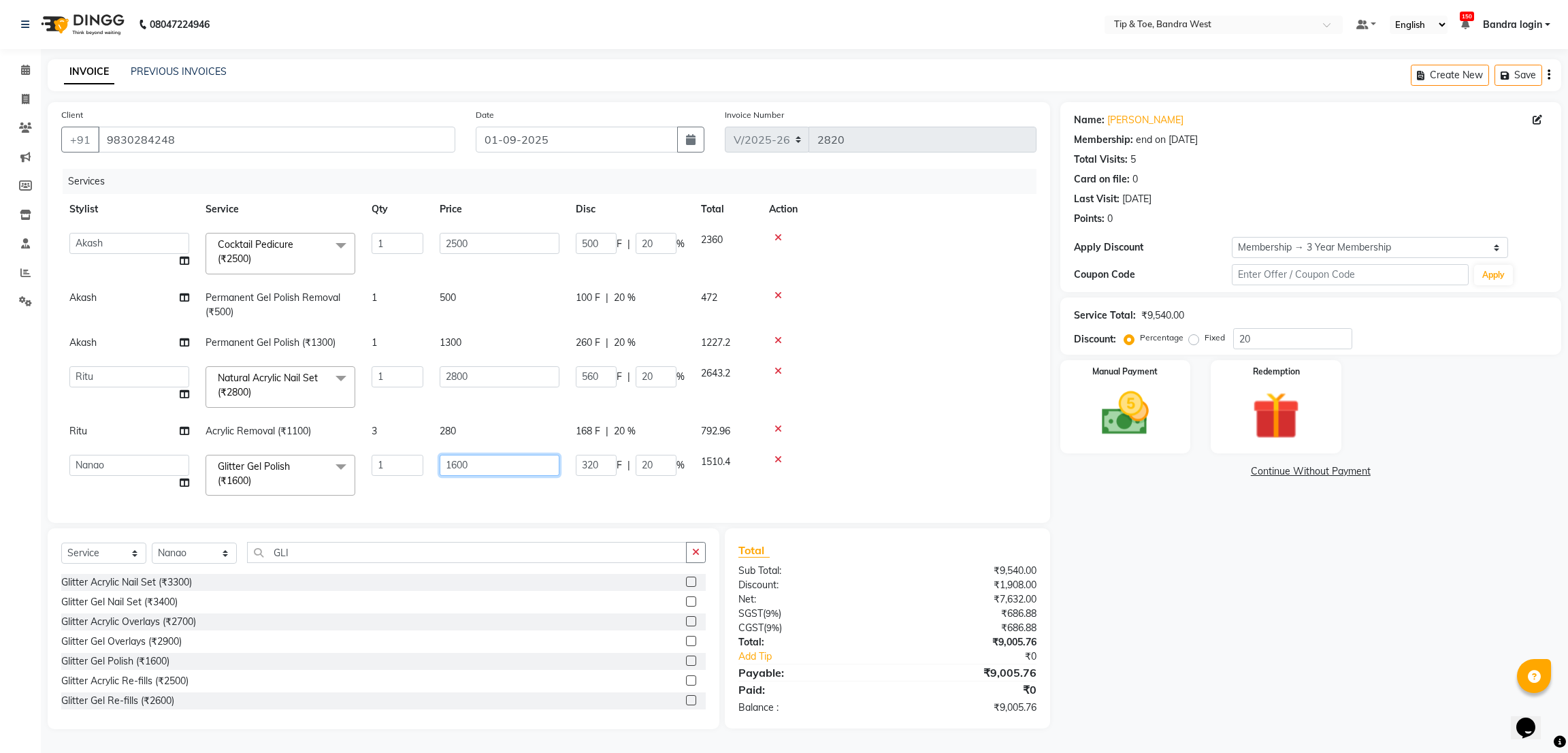
click at [491, 469] on input "1600" at bounding box center [499, 465] width 119 height 21
type input "2200"
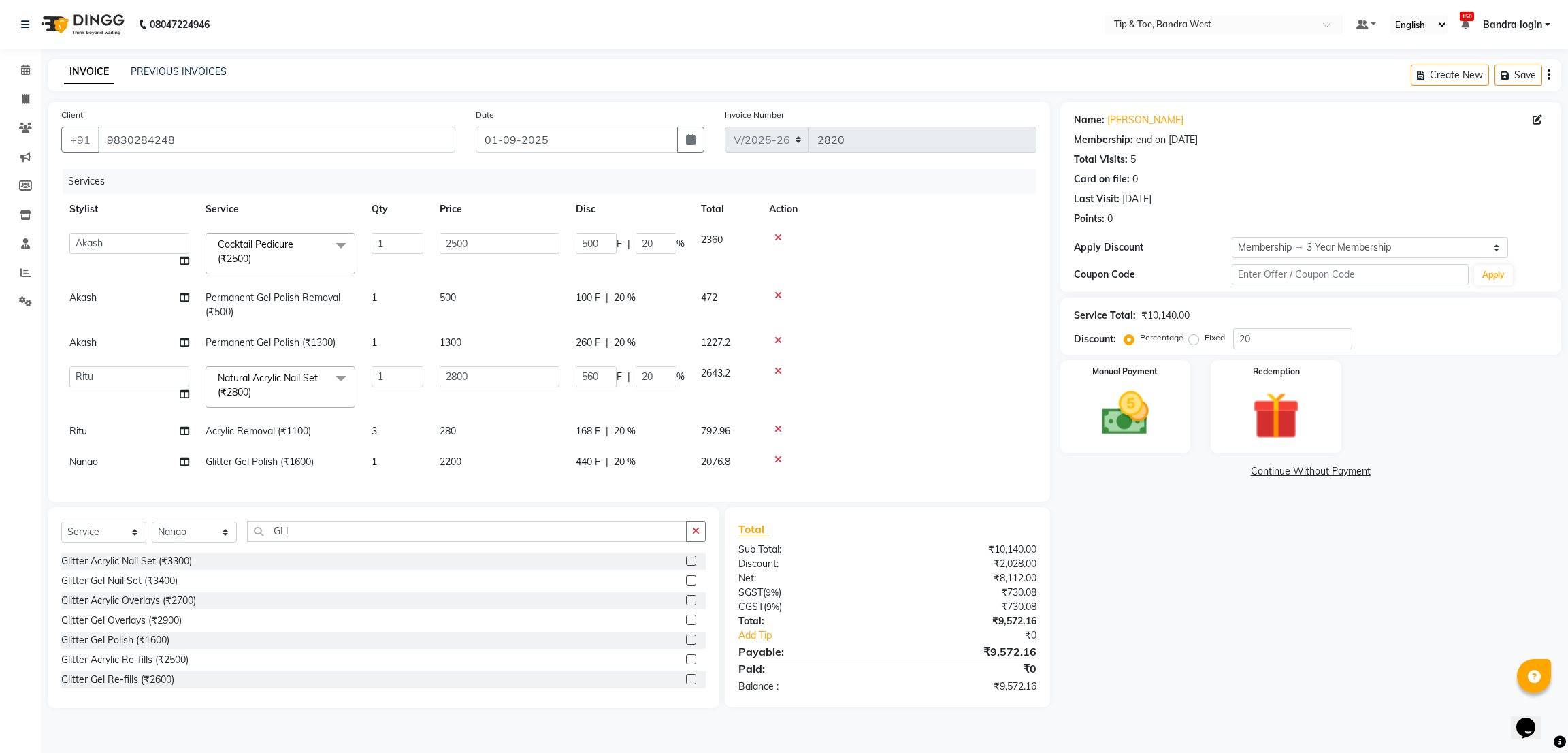
click at [503, 420] on td "280" at bounding box center [499, 431] width 136 height 31
select select "90134"
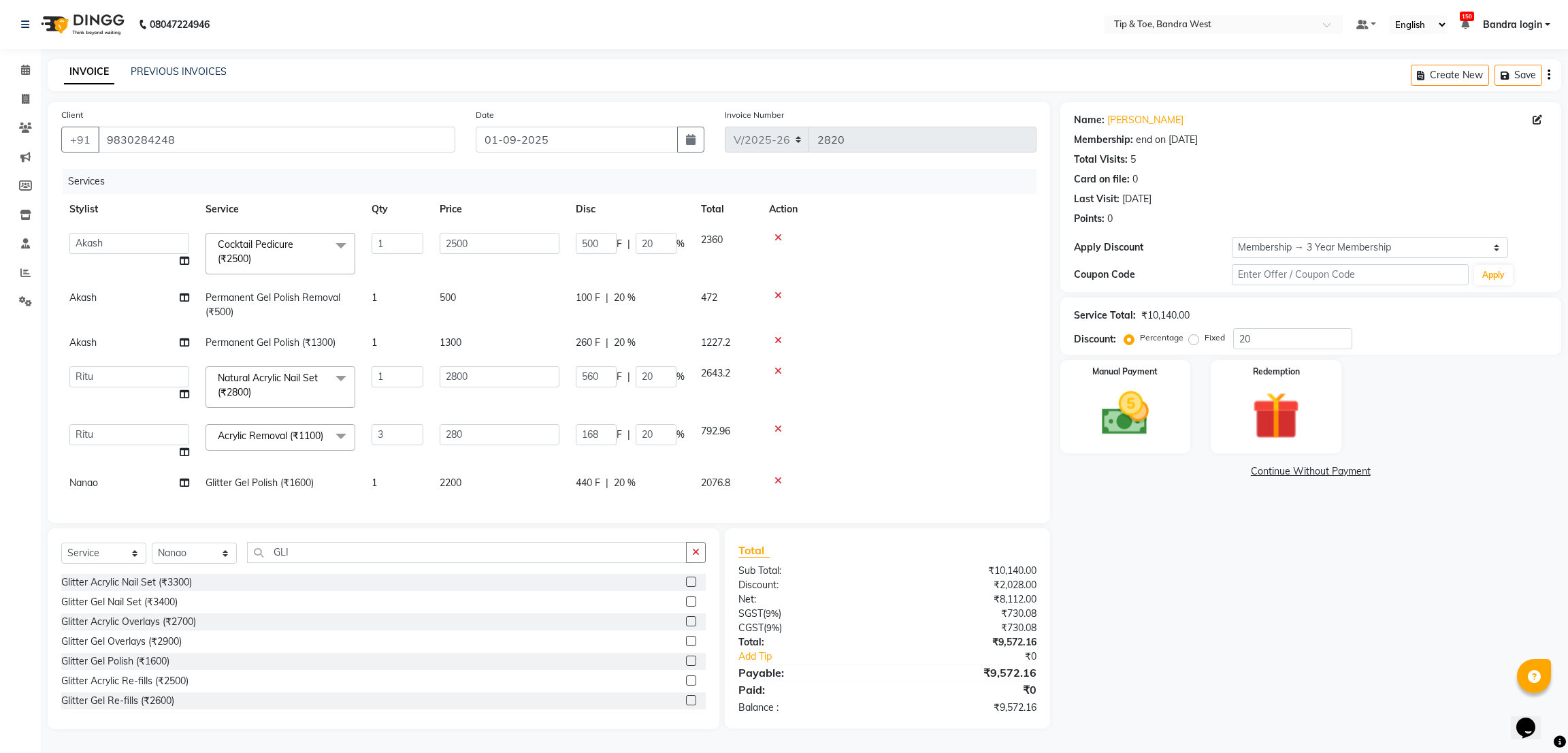
scroll to position [22, 0]
click at [979, 302] on td at bounding box center [898, 304] width 276 height 45
click at [422, 282] on td "1" at bounding box center [397, 304] width 68 height 45
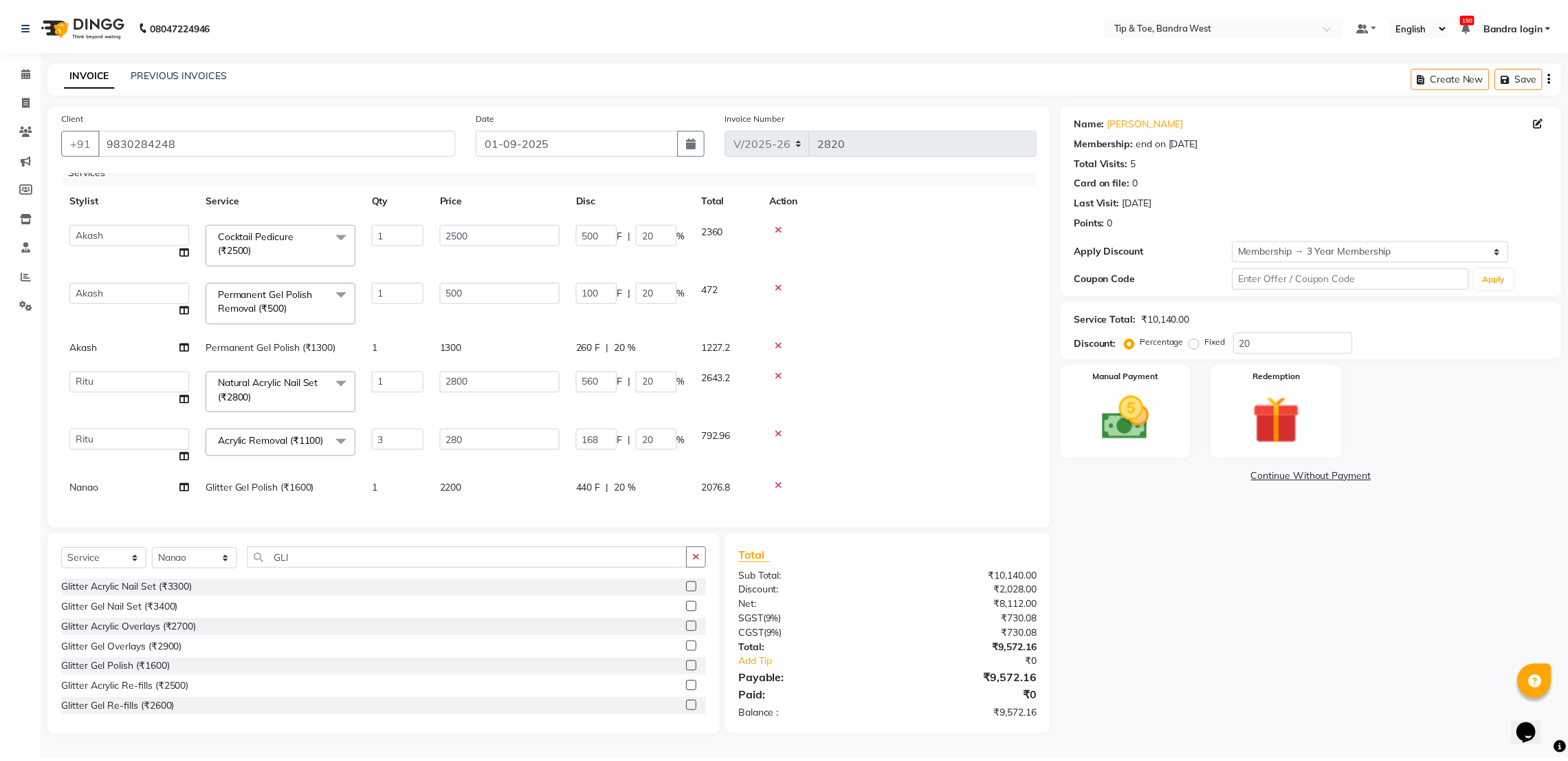
scroll to position [35, 0]
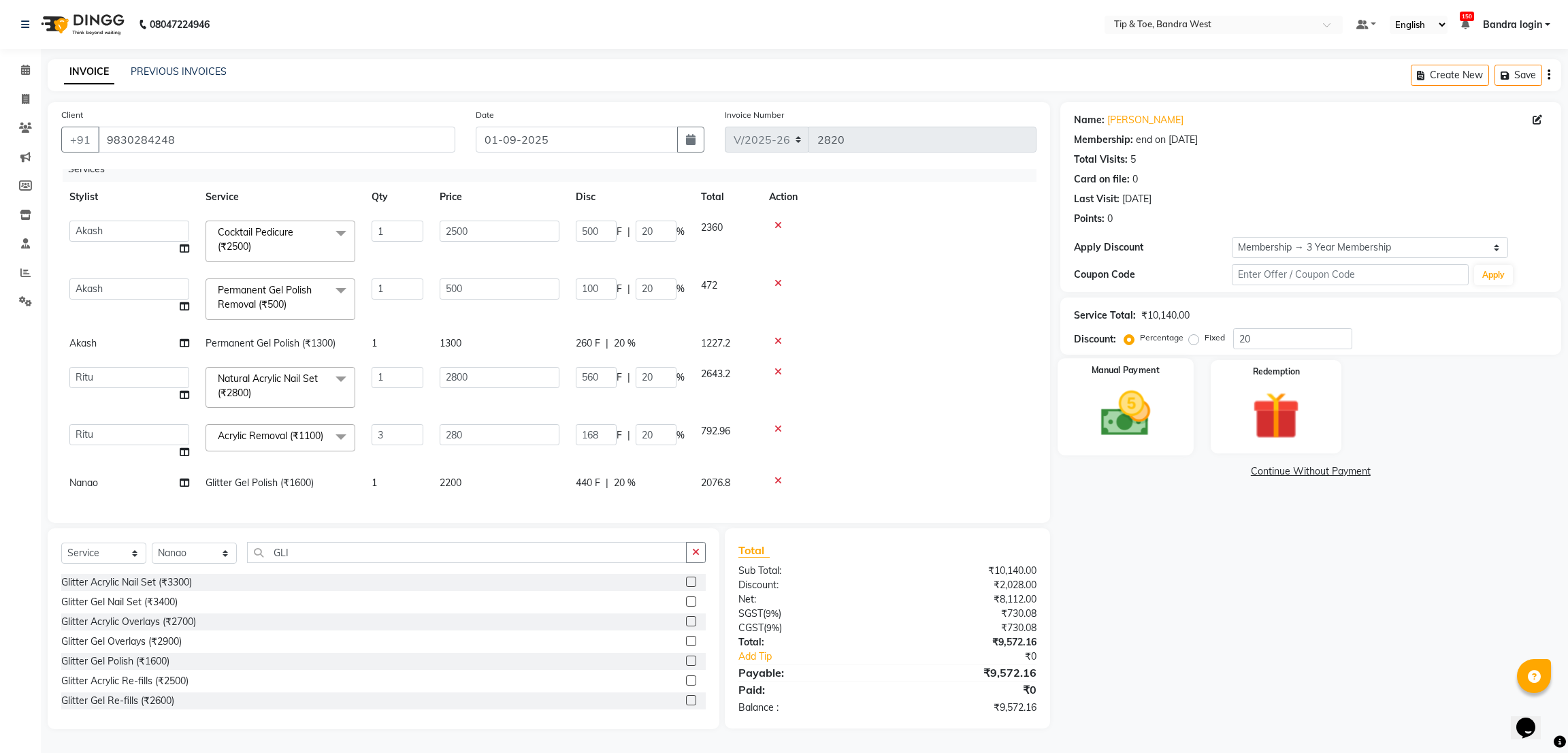
click at [1149, 388] on img at bounding box center [1124, 414] width 80 height 57
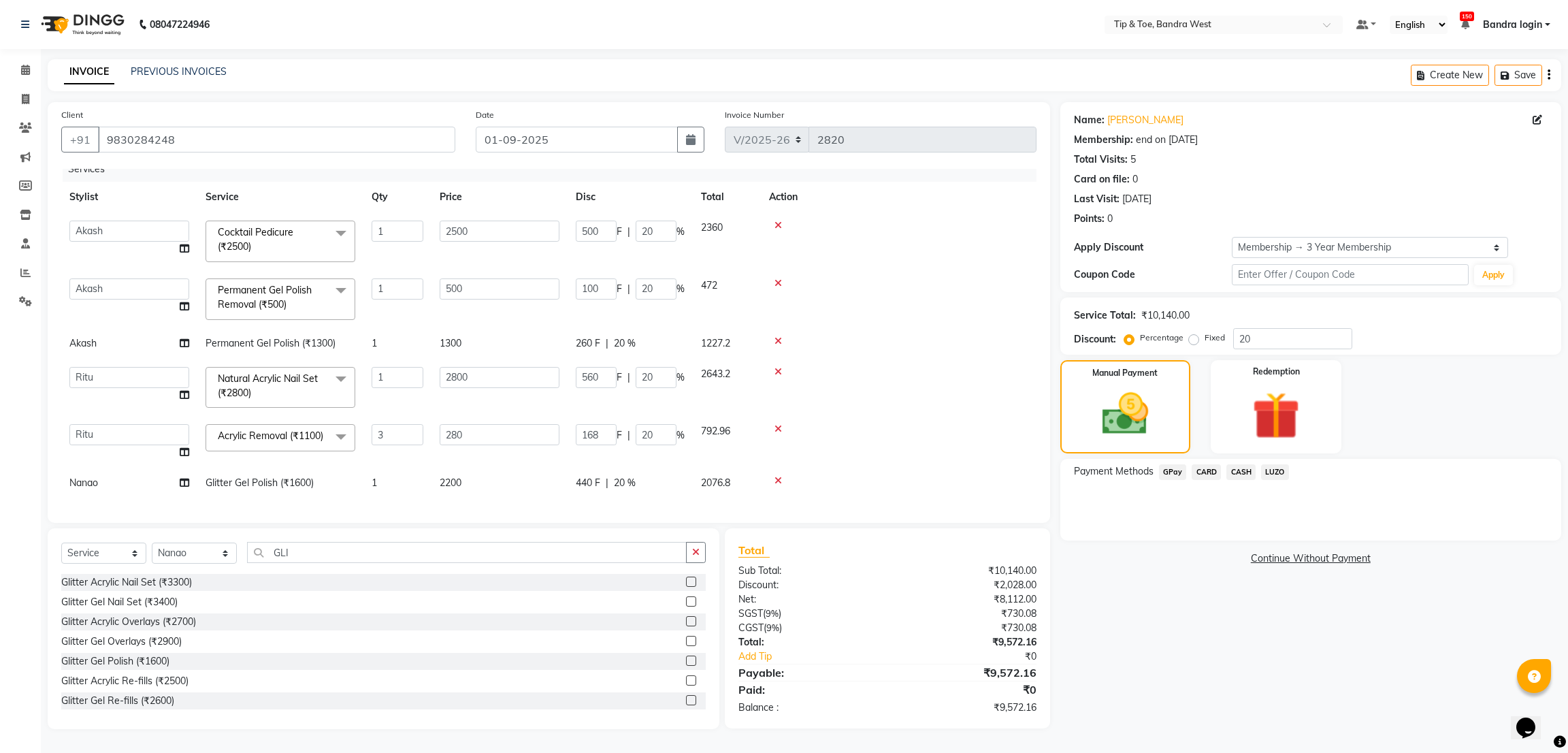
click at [1169, 478] on span "GPay" at bounding box center [1172, 472] width 28 height 15
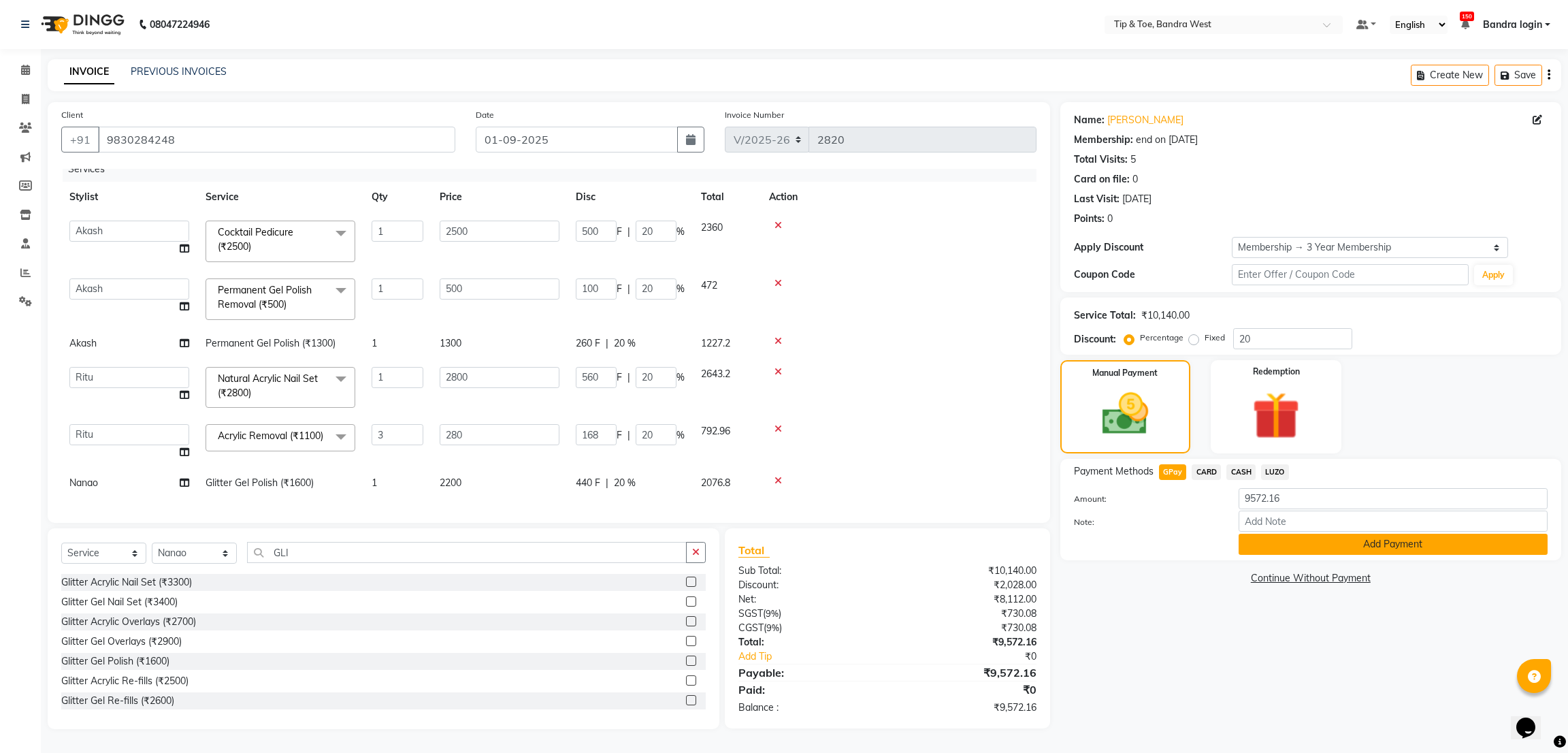
click at [1284, 545] on button "Add Payment" at bounding box center [1392, 544] width 309 height 21
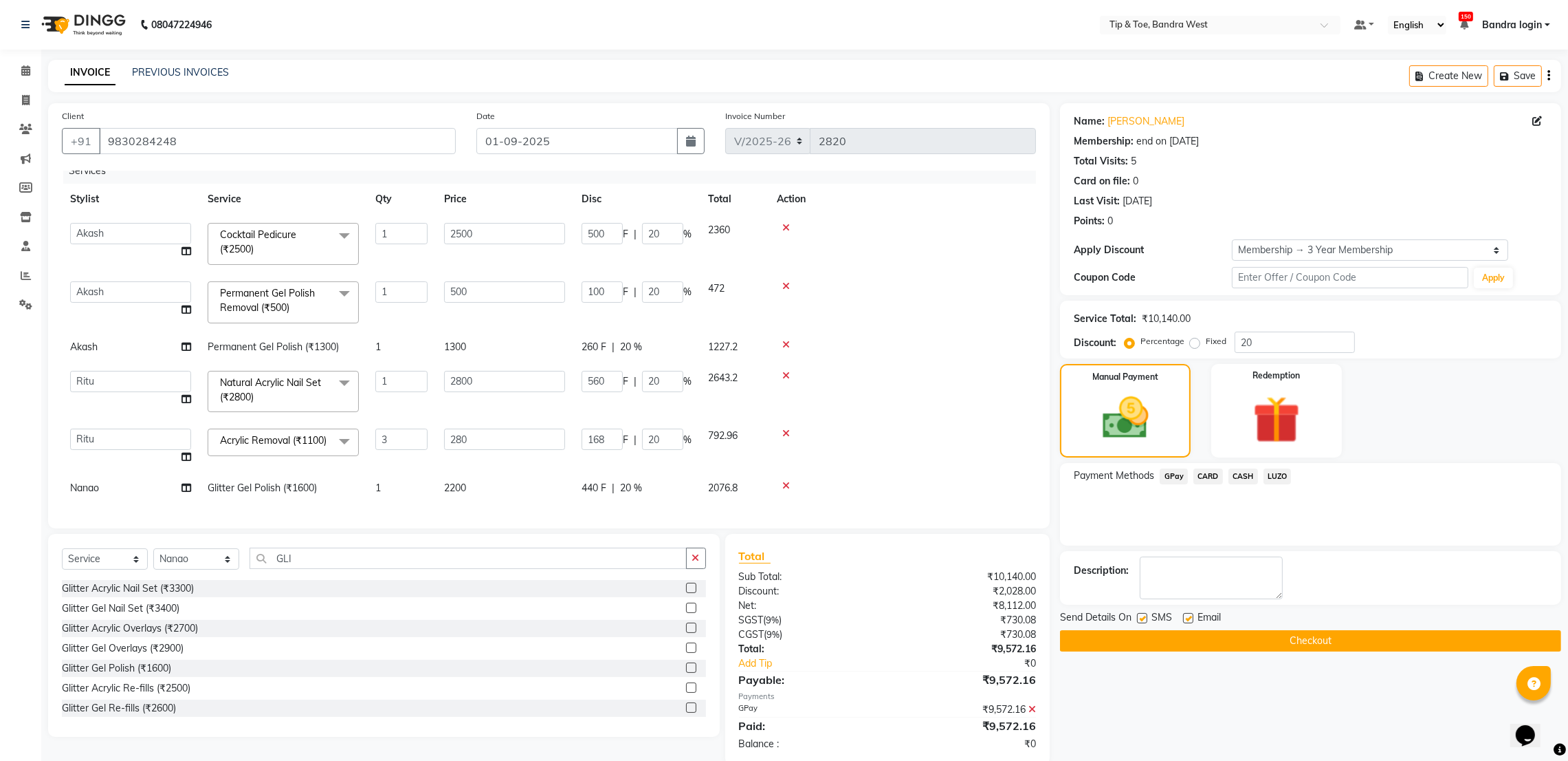
click at [1234, 646] on button "Checkout" at bounding box center [1311, 641] width 501 height 21
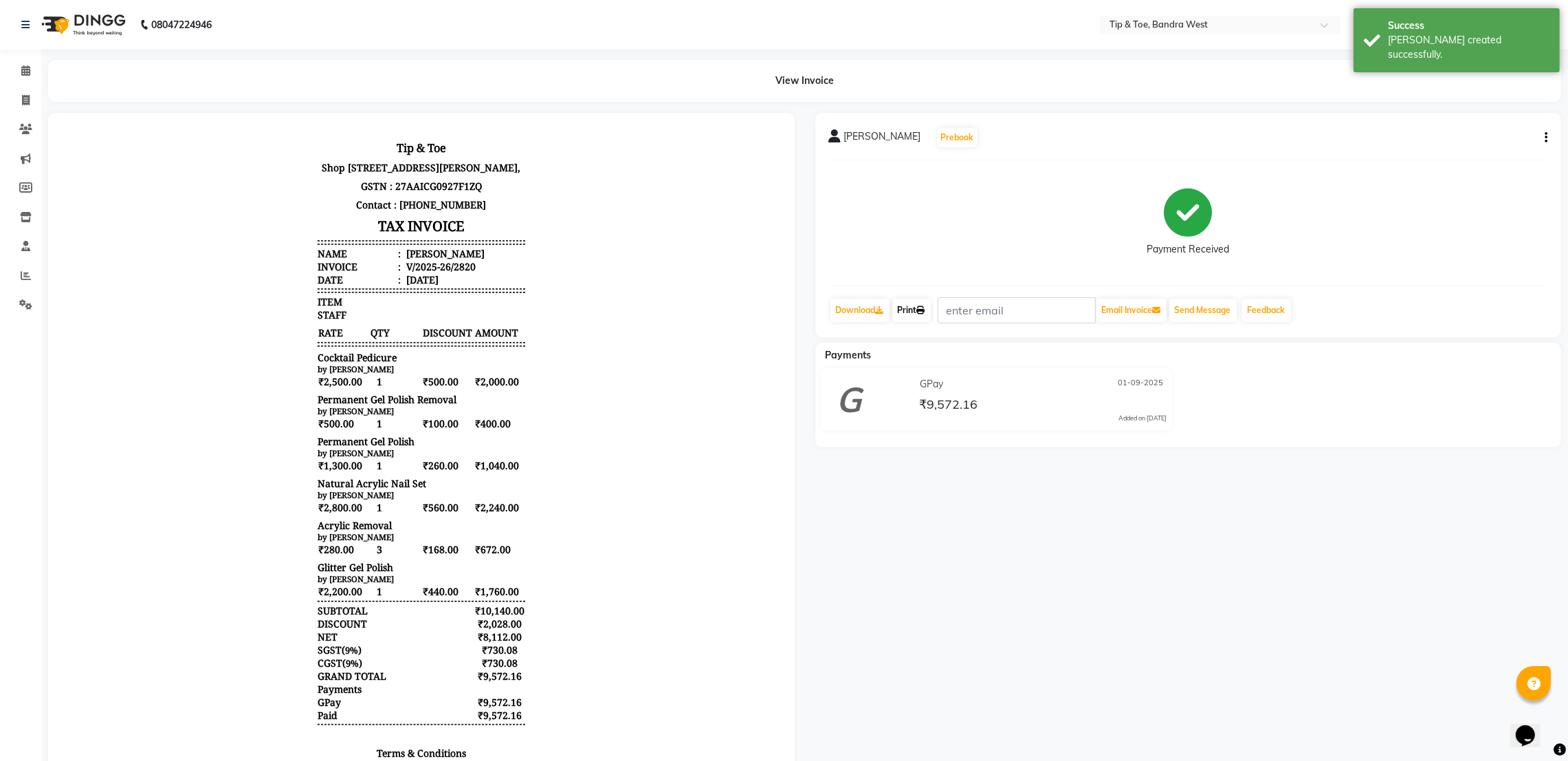
click at [922, 316] on link "Print" at bounding box center [911, 310] width 39 height 23
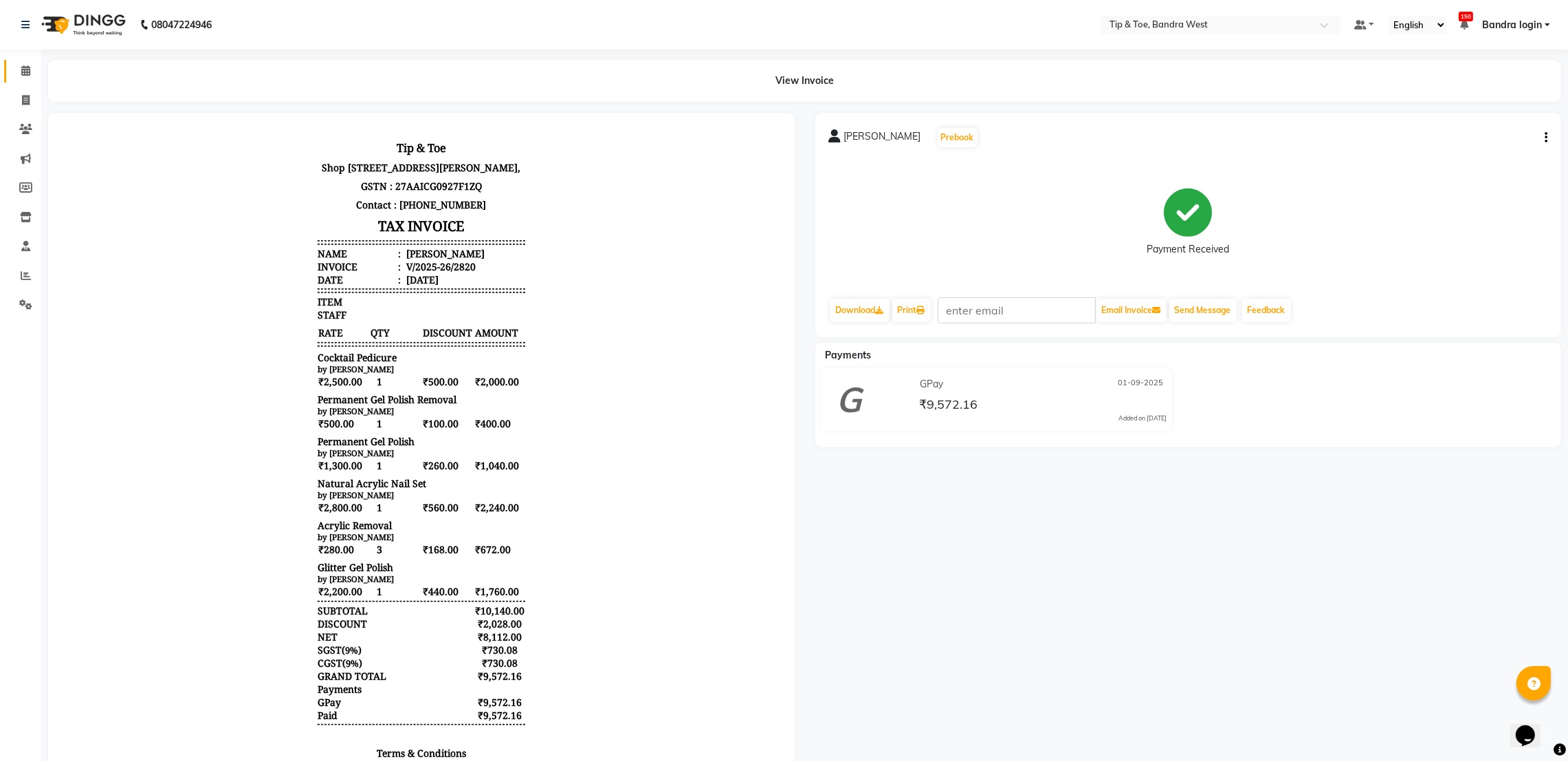
click at [15, 82] on link "Calendar" at bounding box center [21, 71] width 33 height 23
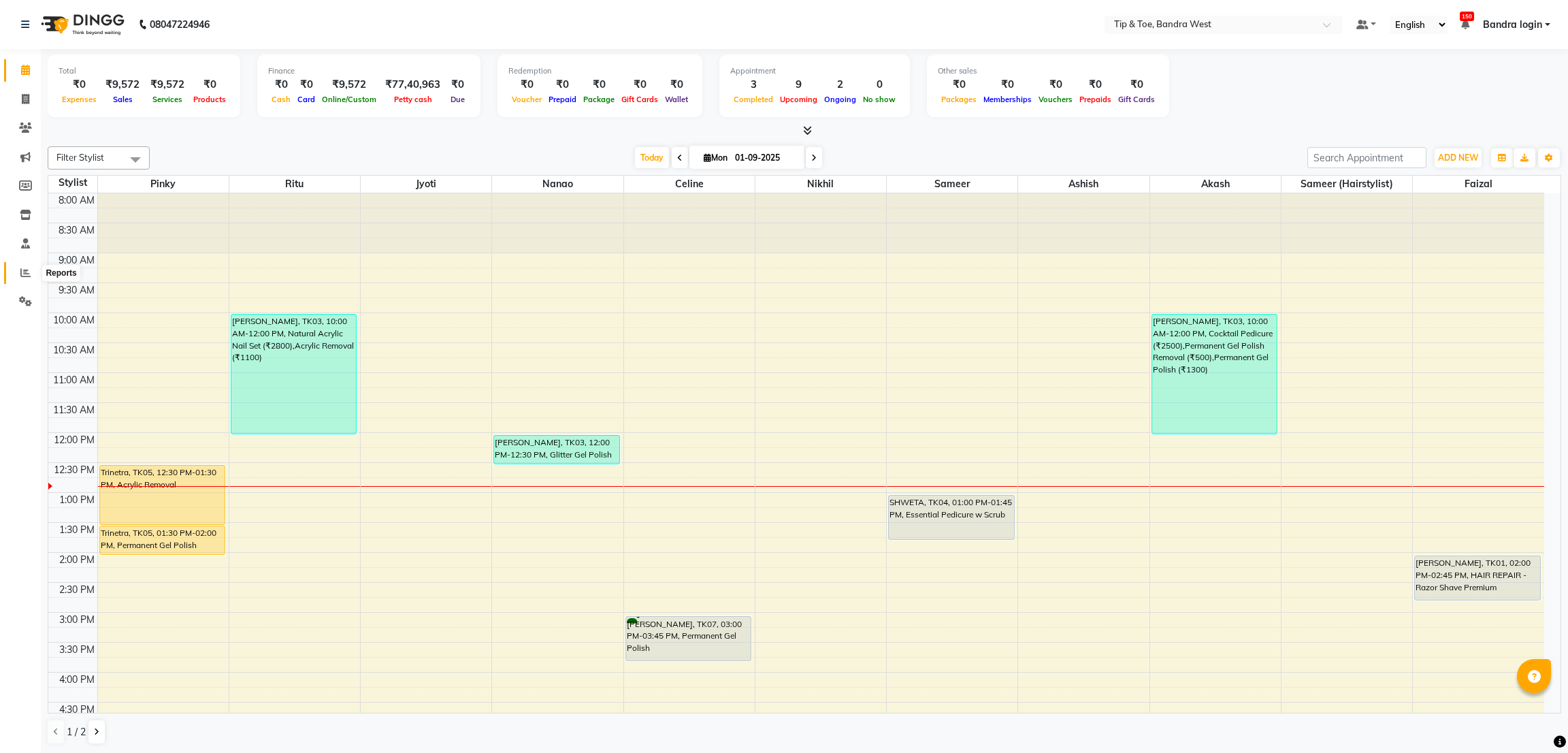
click at [22, 274] on icon at bounding box center [25, 272] width 11 height 11
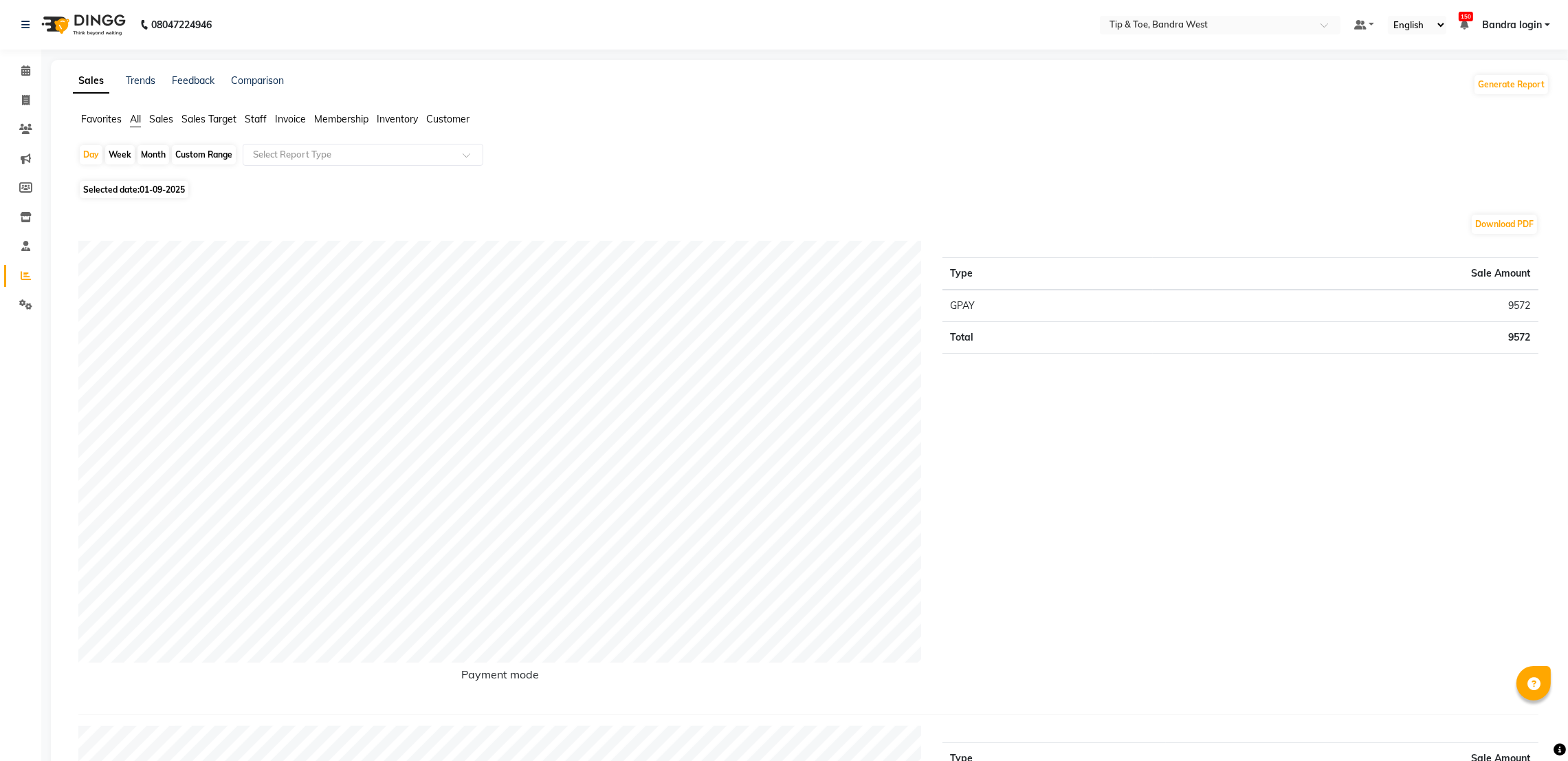
click at [196, 149] on div "Custom Range" at bounding box center [204, 155] width 64 height 19
select select "9"
select select "2025"
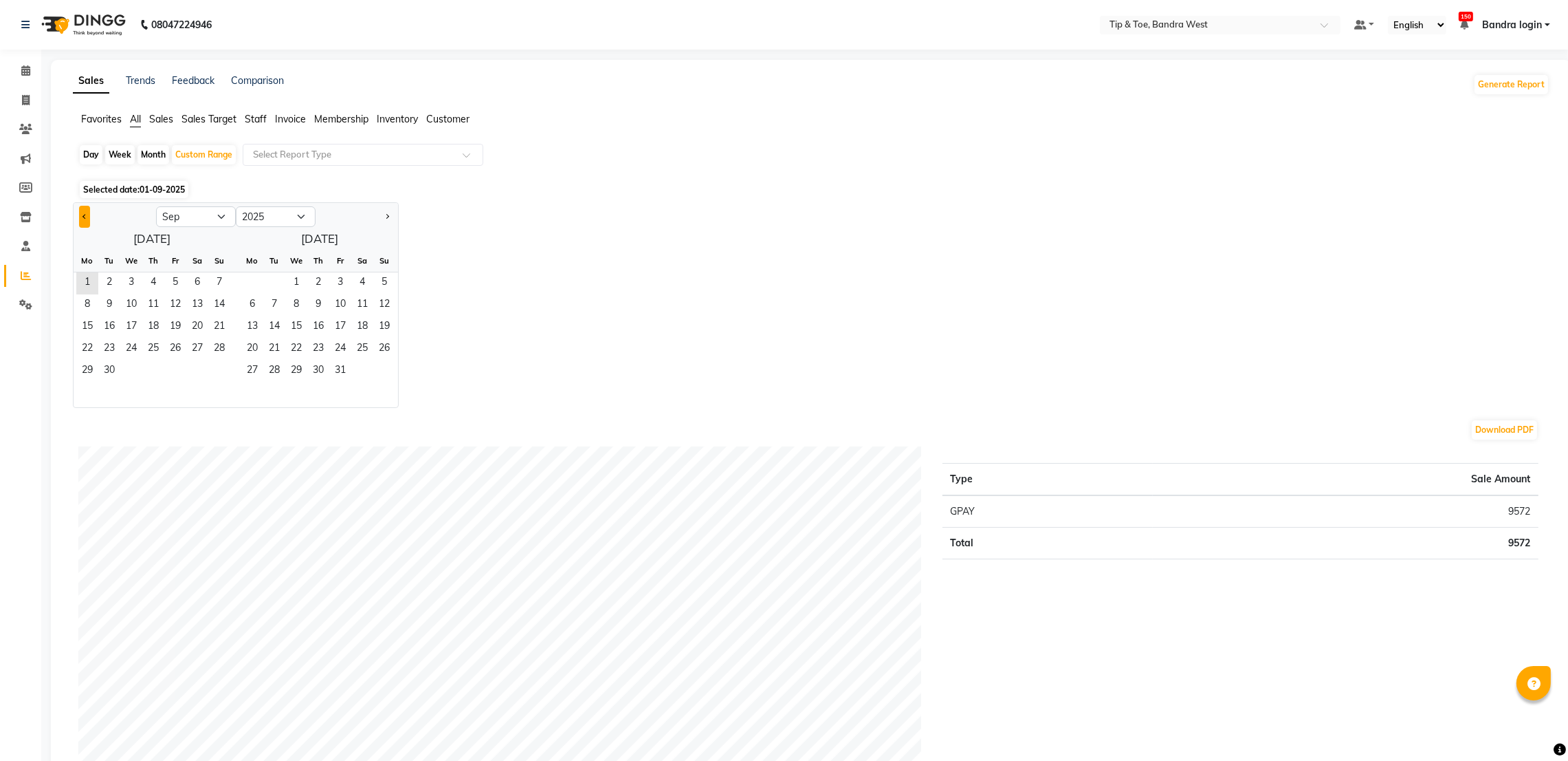
click at [85, 207] on button "Previous month" at bounding box center [84, 216] width 11 height 22
select select "8"
click at [182, 285] on span "1" at bounding box center [175, 283] width 22 height 22
click at [226, 376] on span "31" at bounding box center [219, 371] width 22 height 22
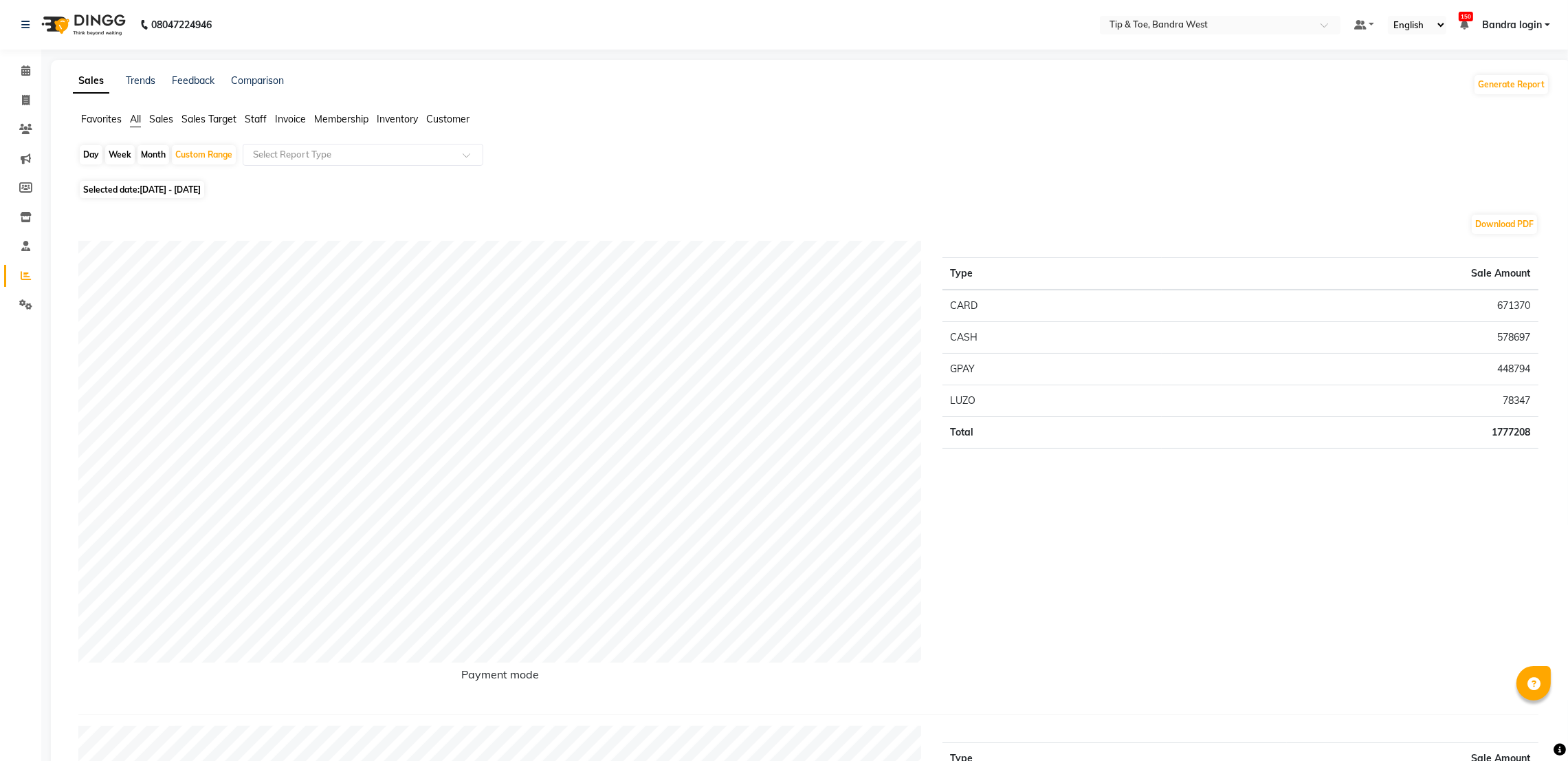
click at [258, 123] on span "Staff" at bounding box center [255, 118] width 22 height 12
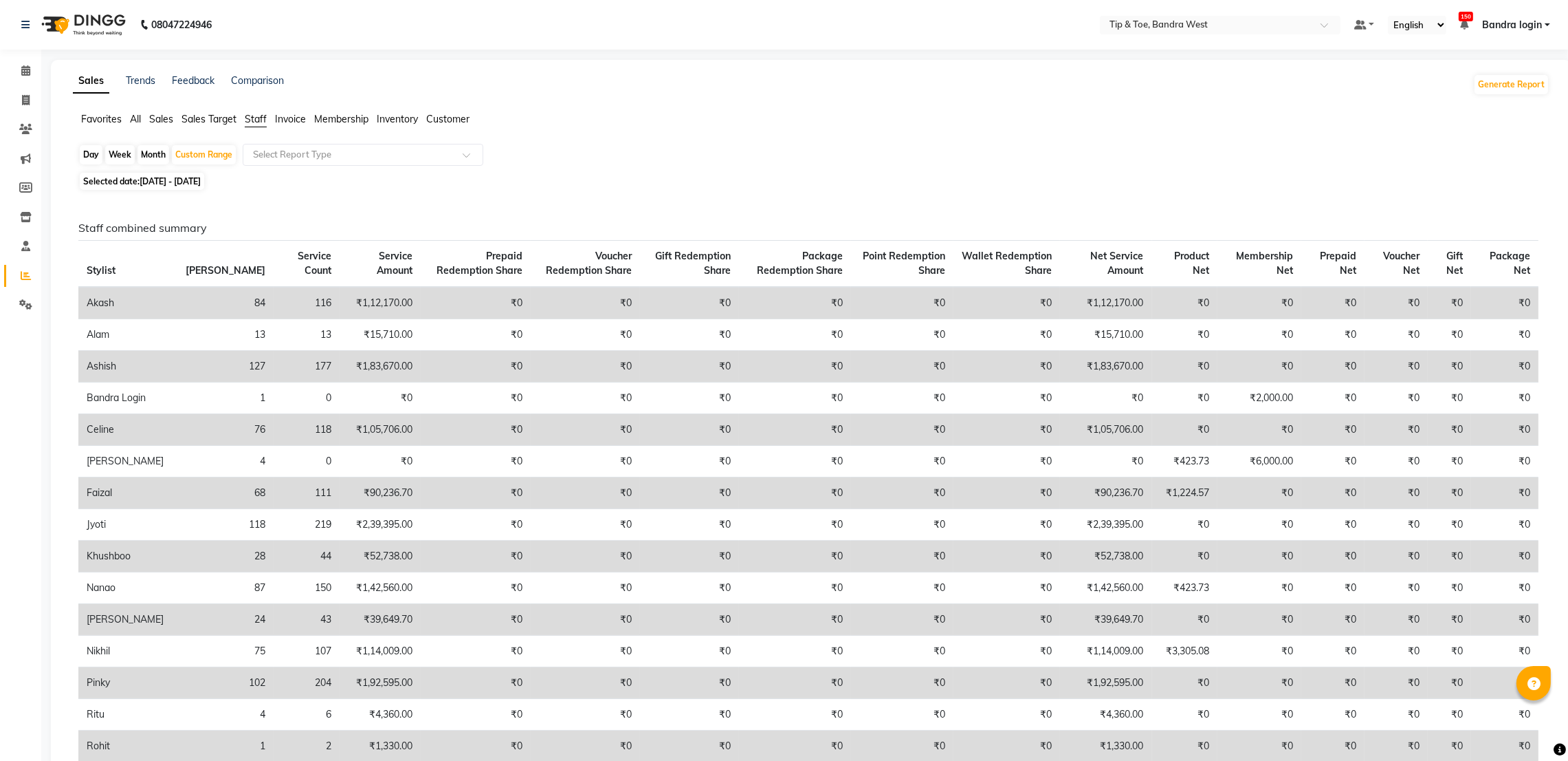
drag, startPoint x: 85, startPoint y: 154, endPoint x: 137, endPoint y: 183, distance: 59.5
click at [85, 154] on div "Day" at bounding box center [91, 155] width 23 height 19
select select "8"
select select "2025"
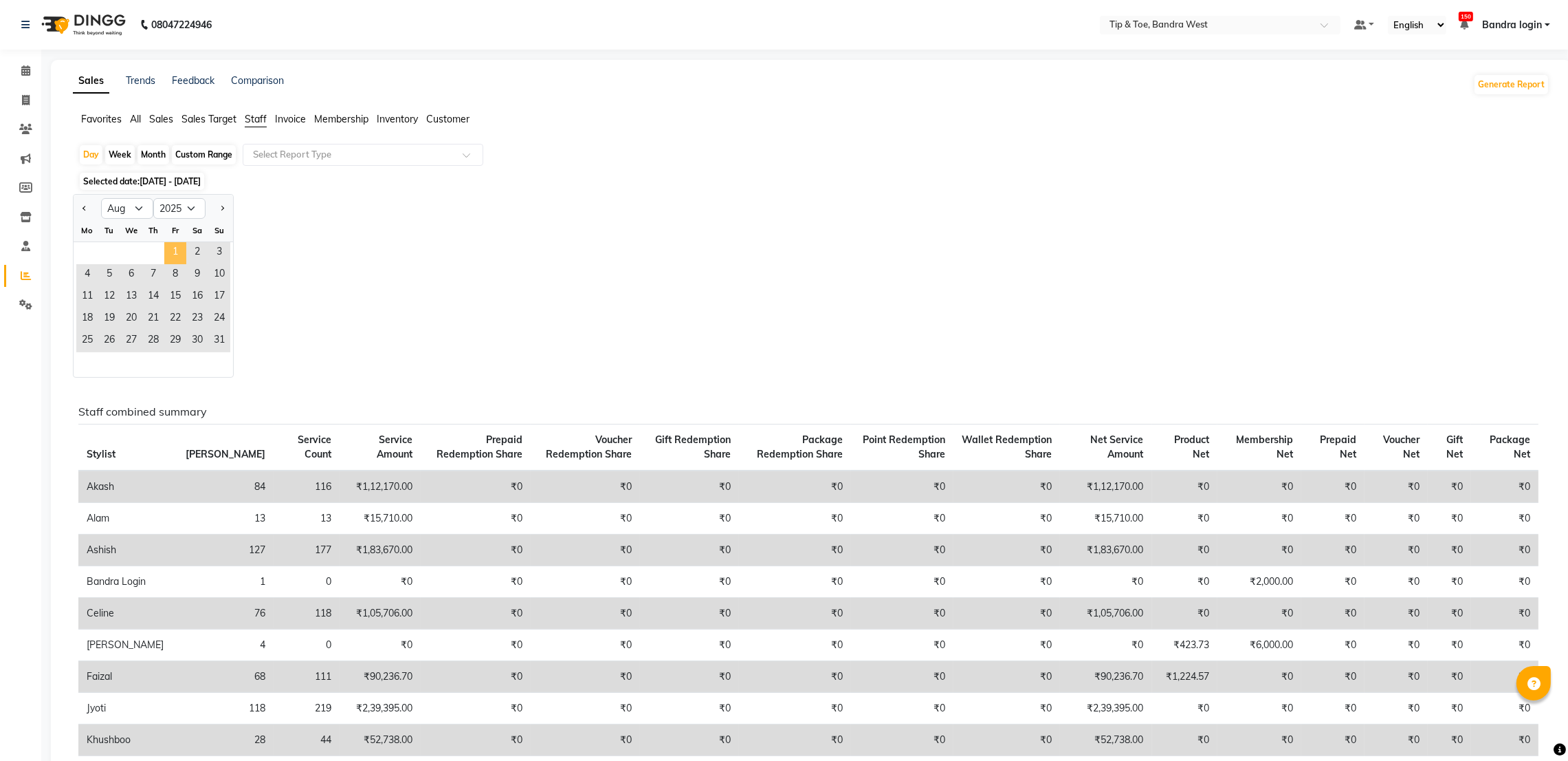
click at [181, 256] on span "1" at bounding box center [175, 253] width 22 height 22
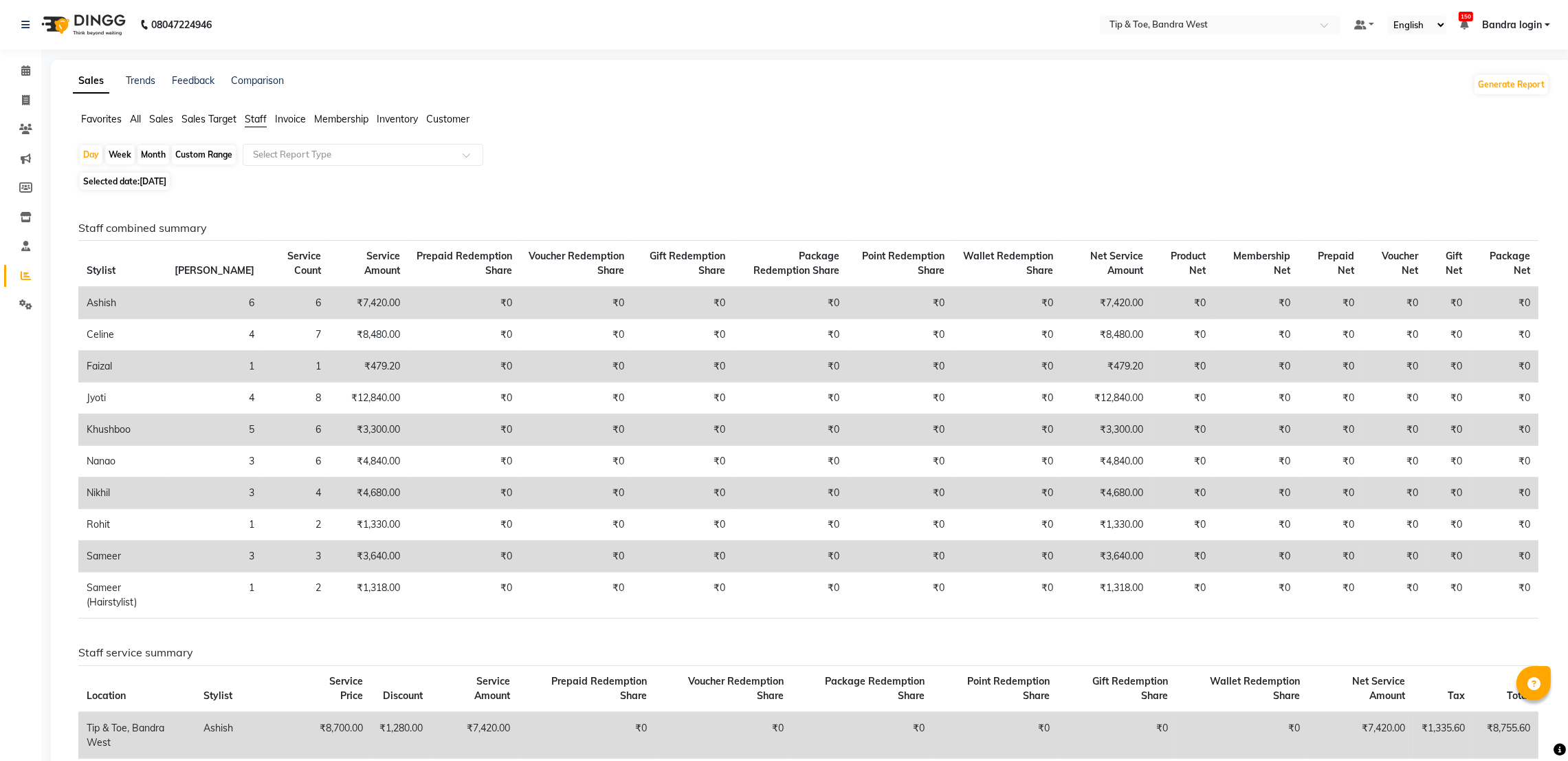
scroll to position [104, 0]
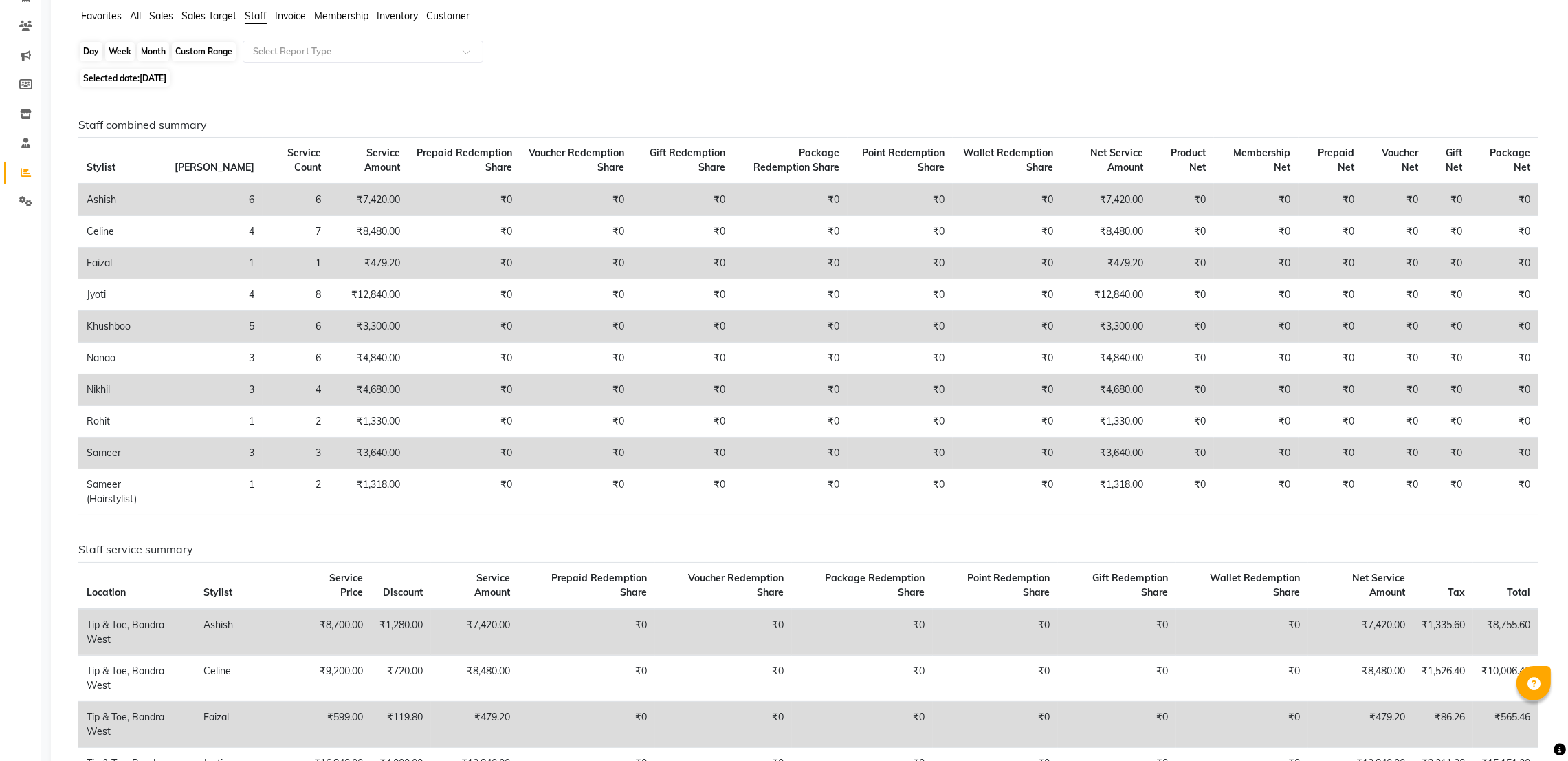
click at [100, 56] on div "Day" at bounding box center [91, 51] width 23 height 19
select select "8"
select select "2025"
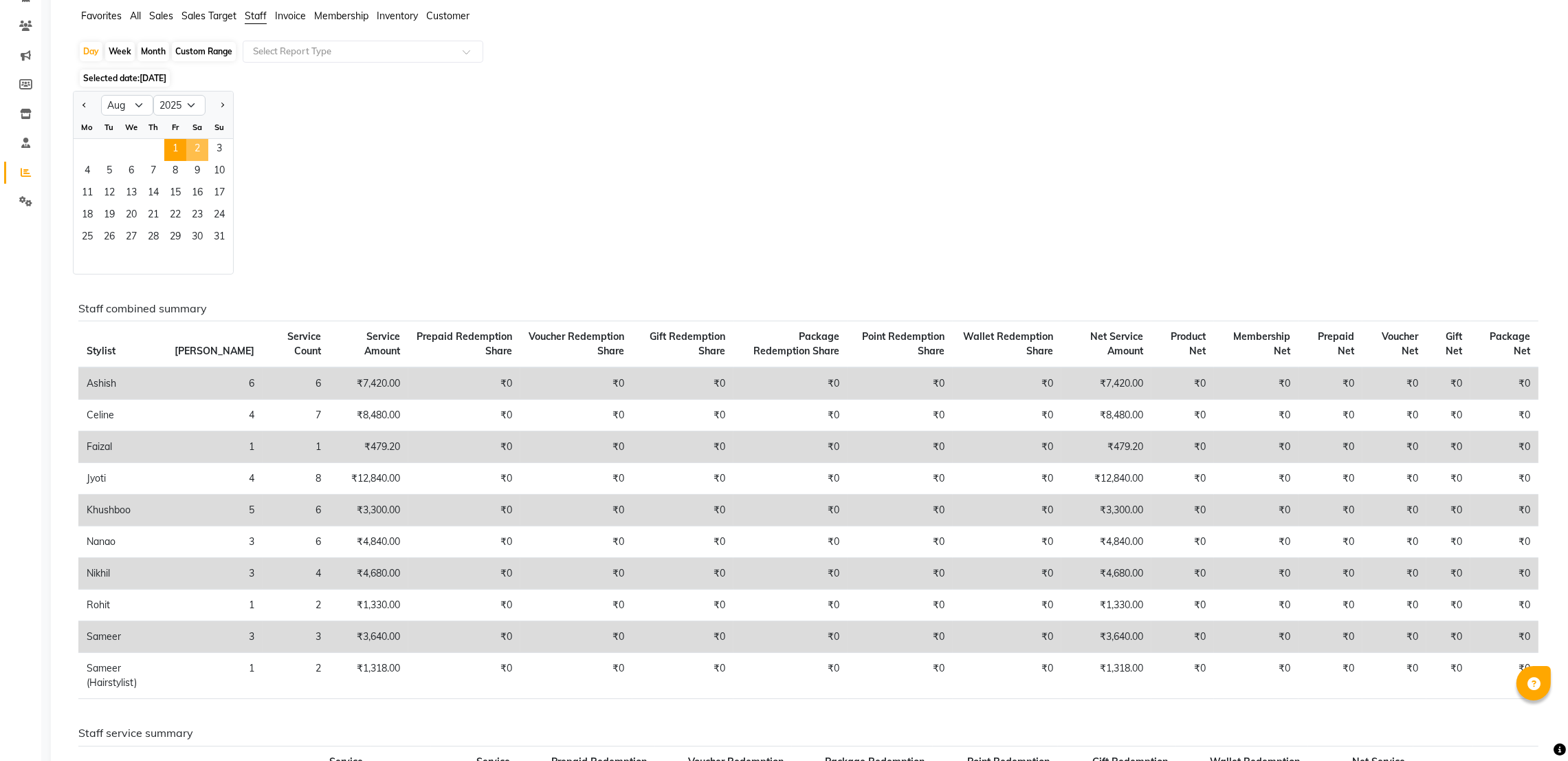
click at [200, 141] on span "2" at bounding box center [197, 150] width 22 height 22
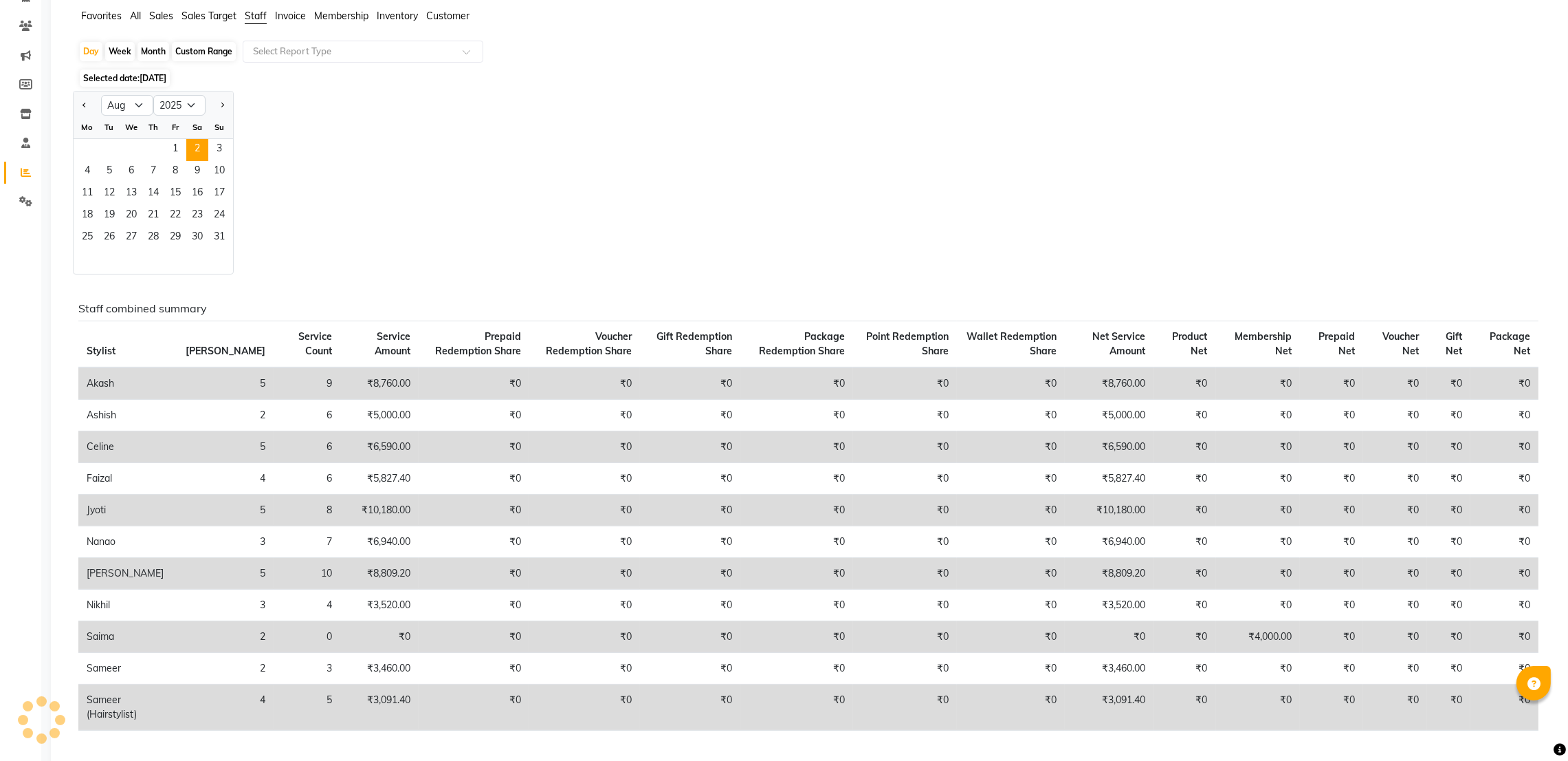
scroll to position [0, 0]
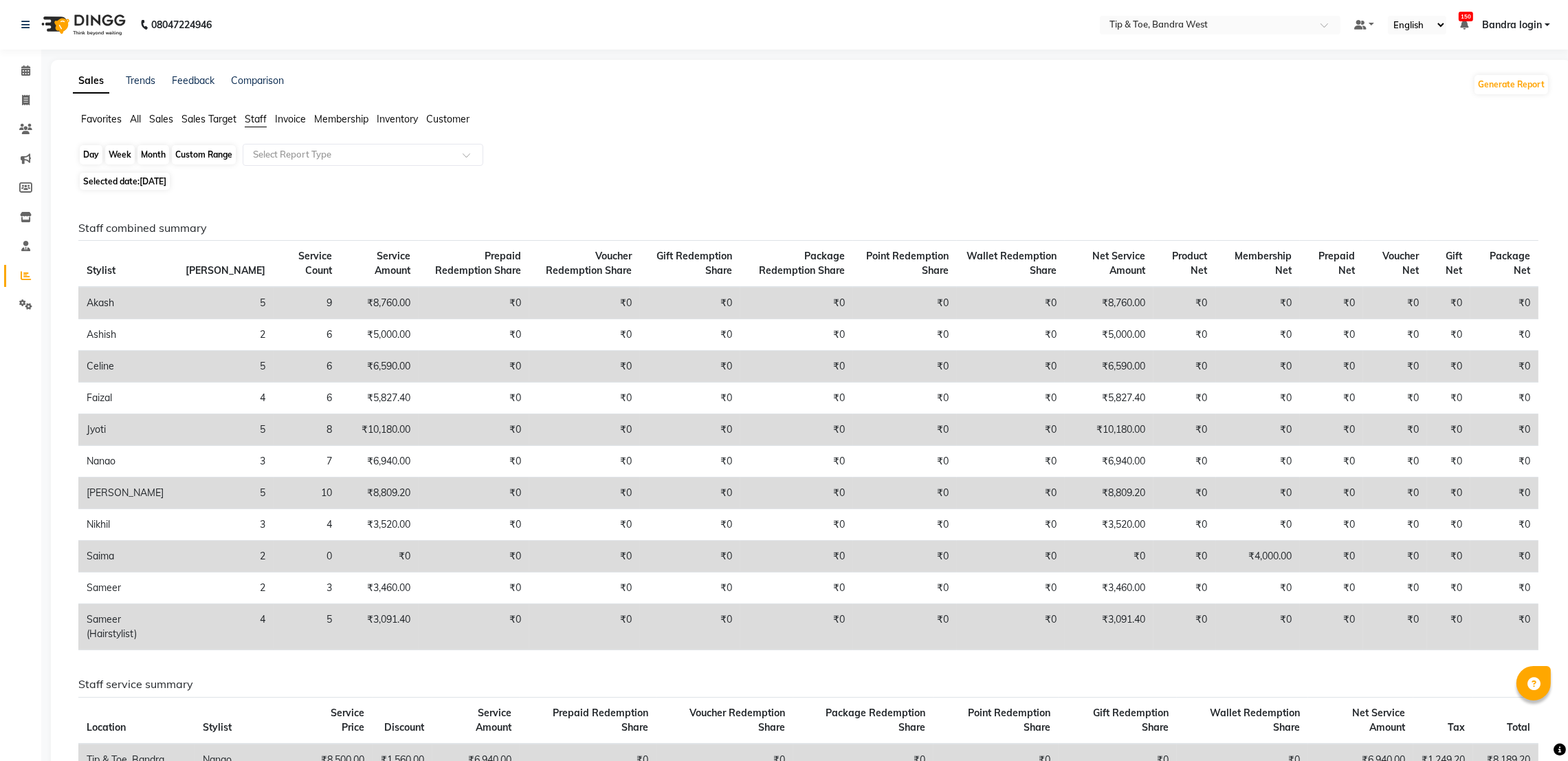
click at [85, 154] on div "Day" at bounding box center [91, 155] width 23 height 19
select select "8"
select select "2025"
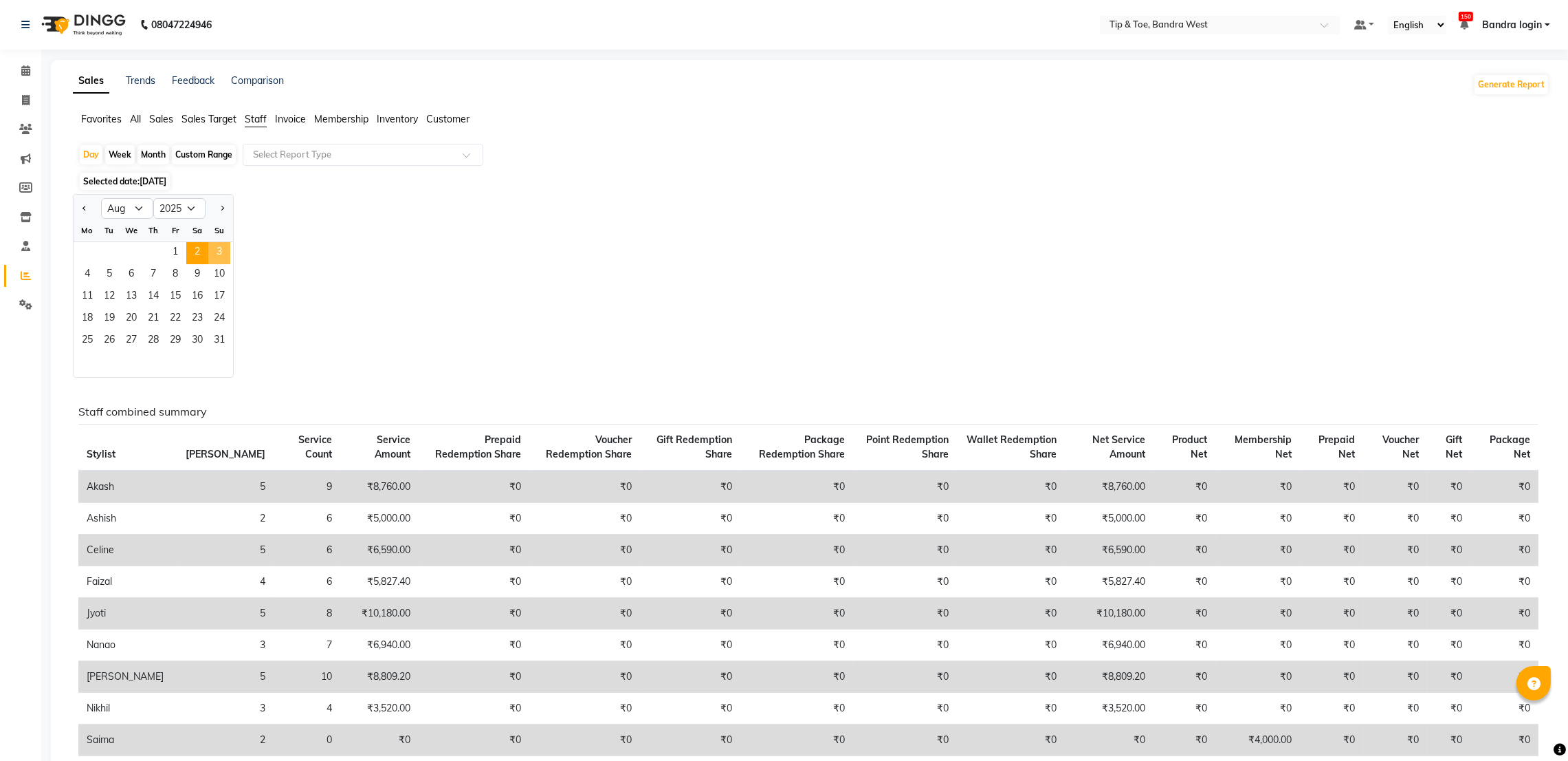
click at [223, 251] on span "3" at bounding box center [219, 253] width 22 height 22
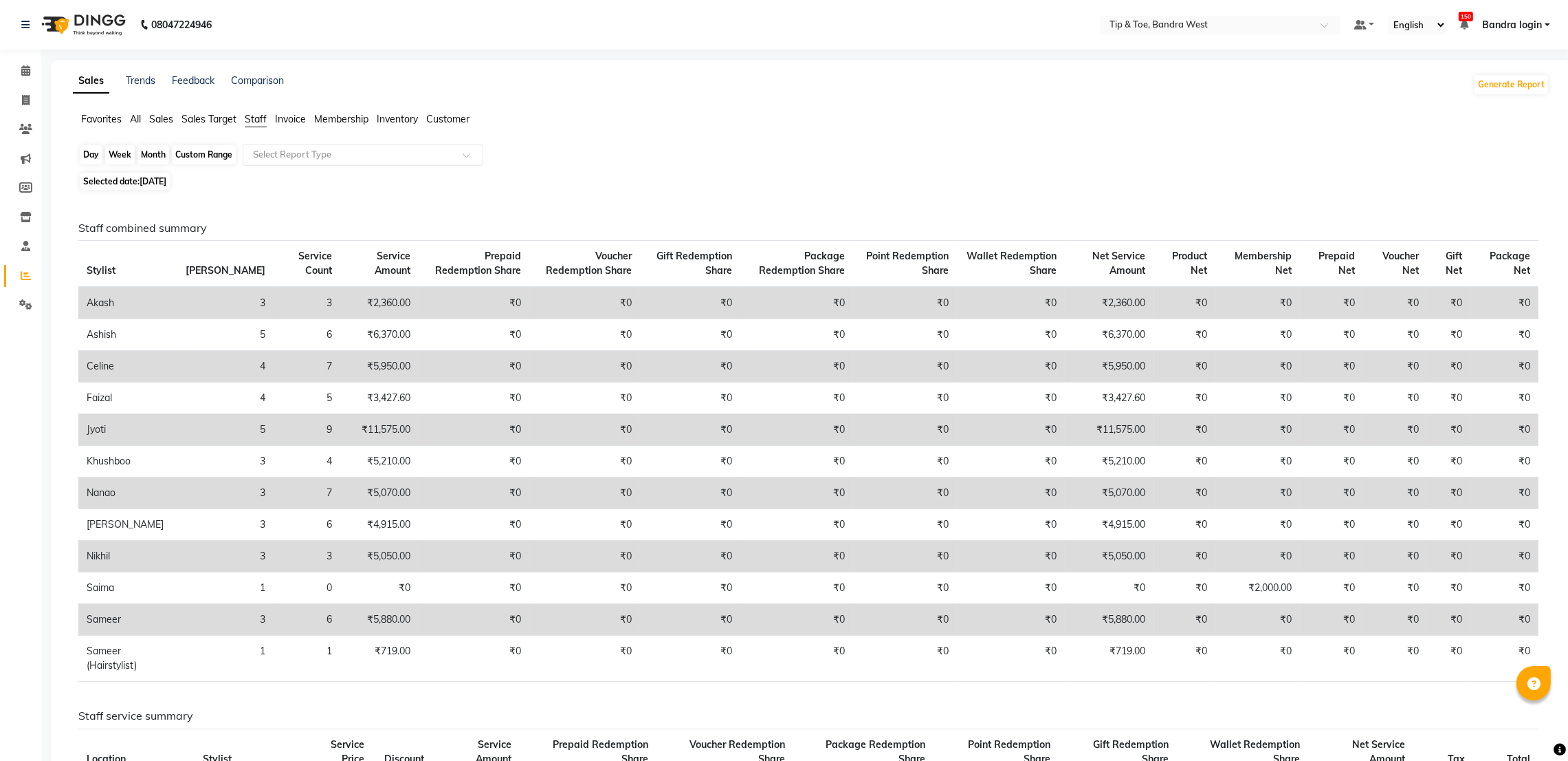
click at [88, 150] on div "Day" at bounding box center [91, 155] width 23 height 19
select select "8"
select select "2025"
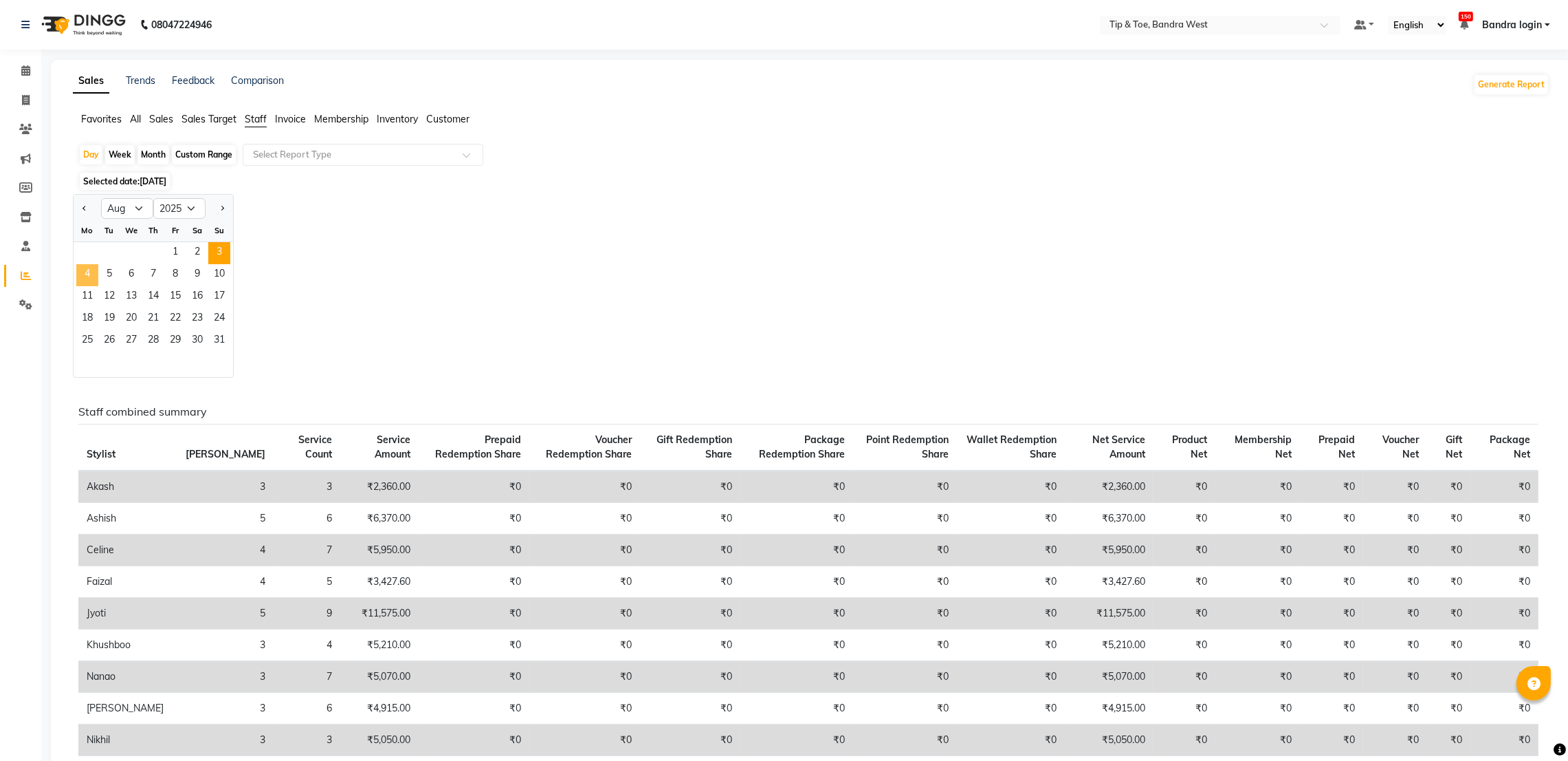
click at [84, 279] on span "4" at bounding box center [87, 274] width 22 height 22
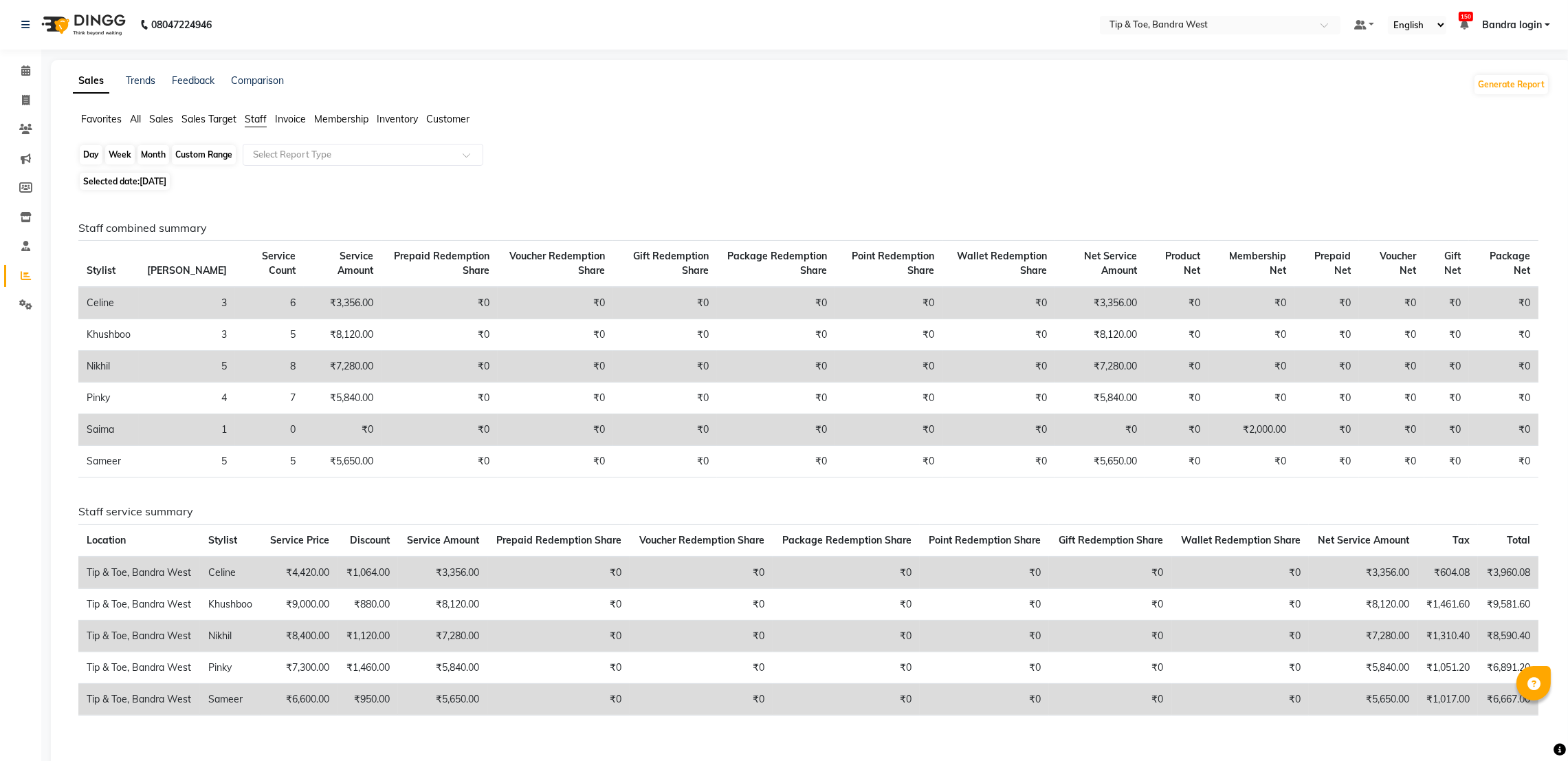
click at [95, 156] on div "Day" at bounding box center [91, 155] width 23 height 19
select select "8"
select select "2025"
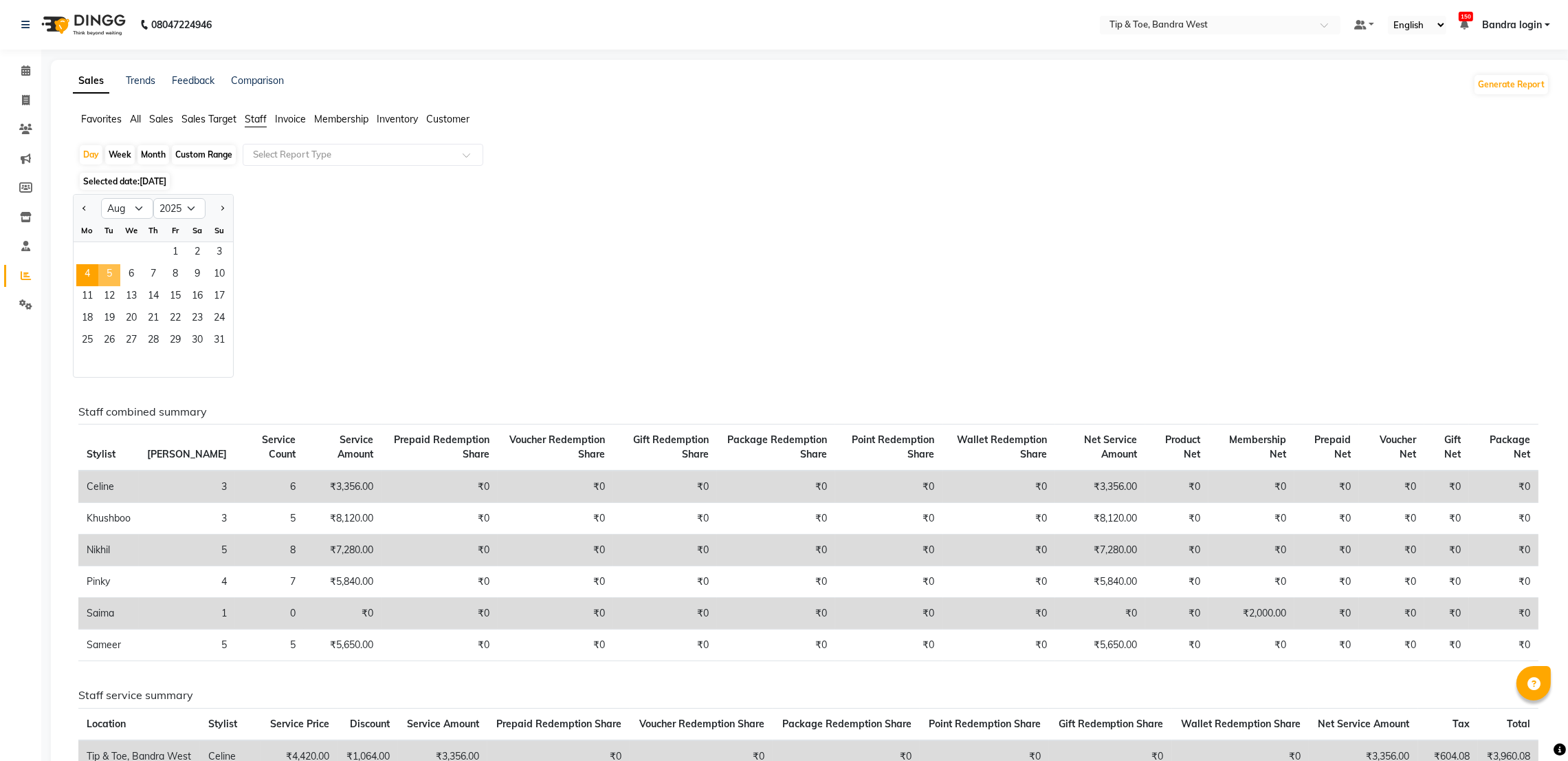
click at [118, 276] on span "5" at bounding box center [109, 274] width 22 height 22
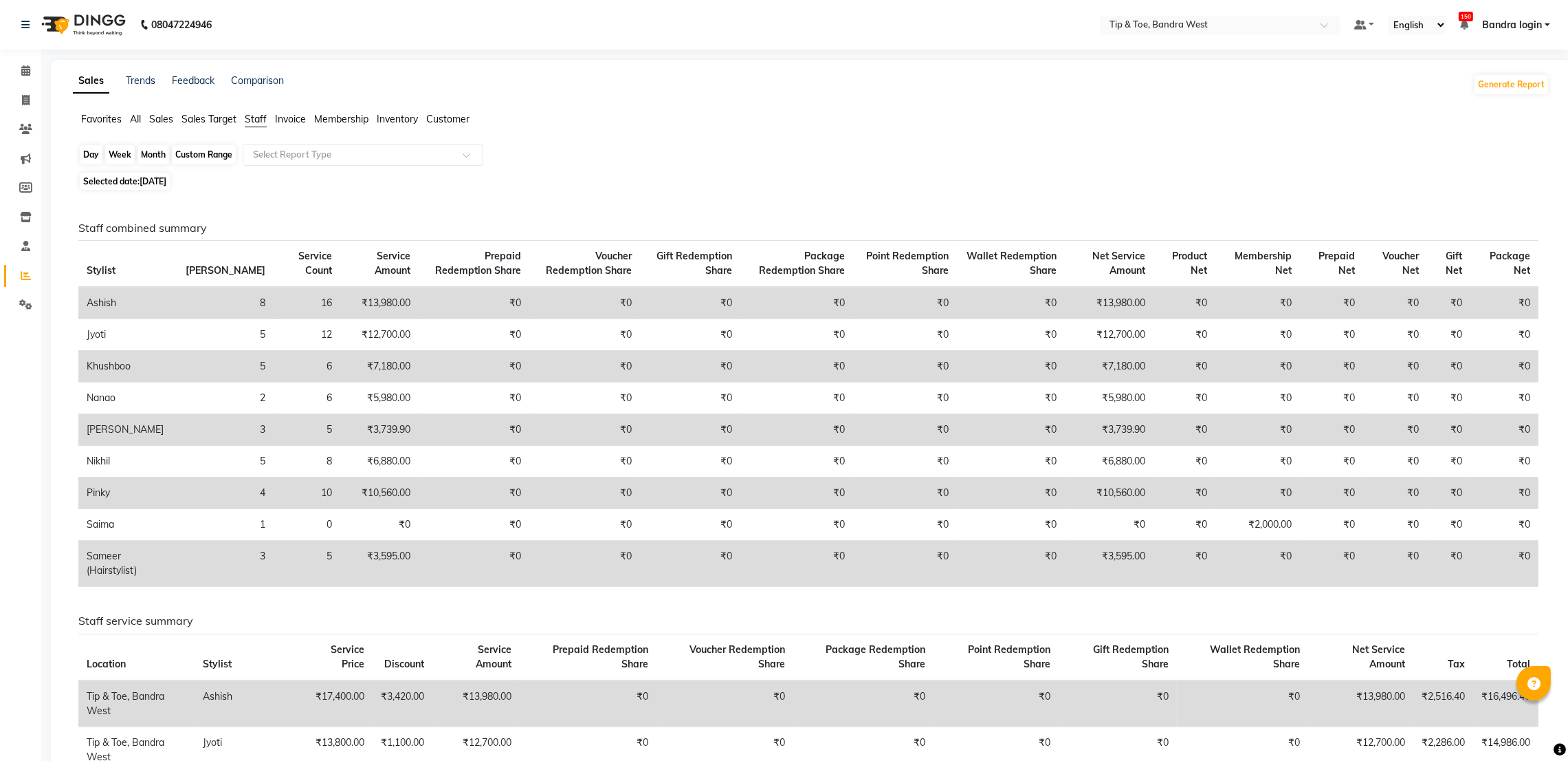
click at [88, 145] on div "Day" at bounding box center [91, 155] width 23 height 19
select select "8"
select select "2025"
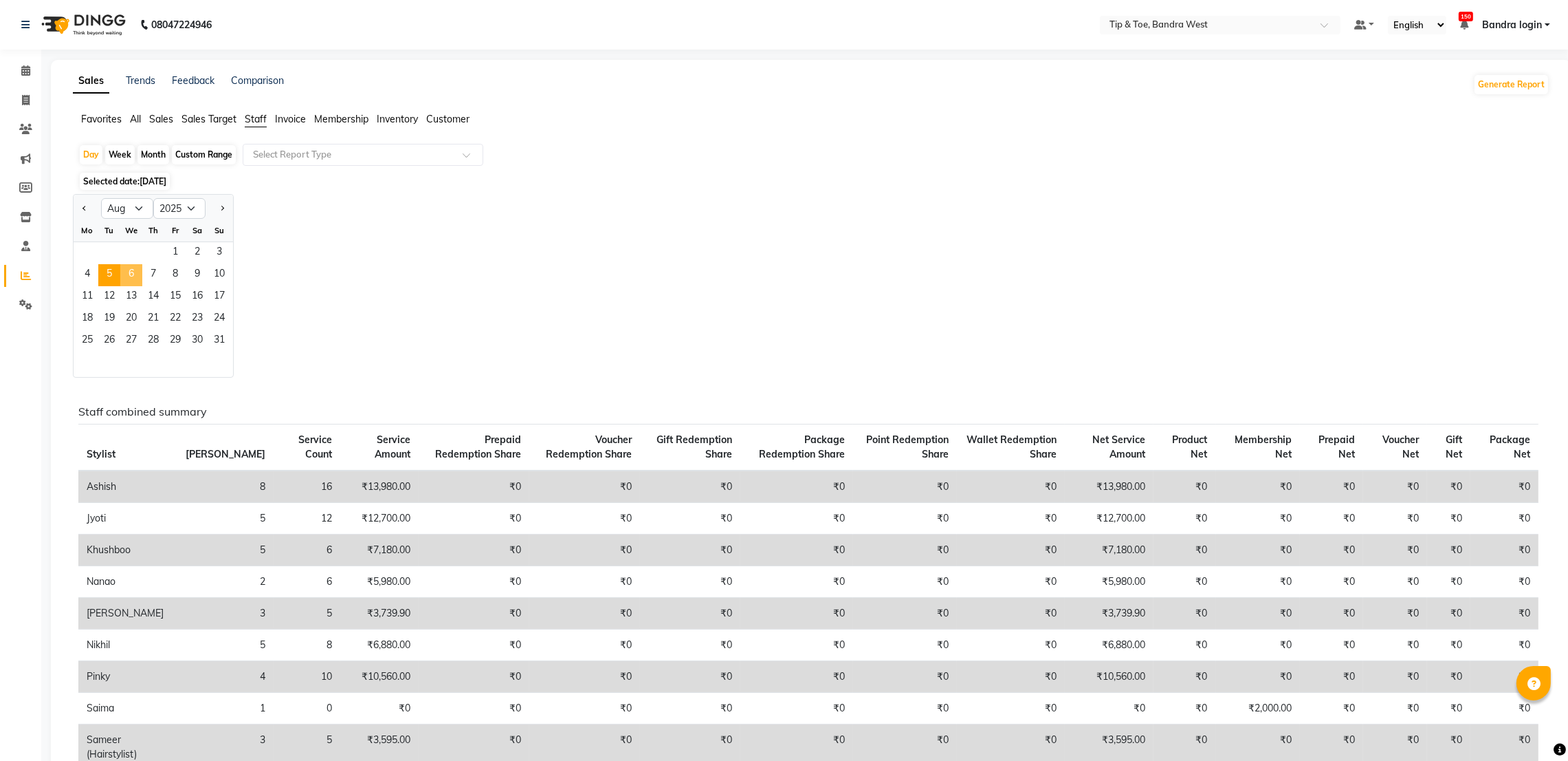
click at [137, 277] on span "6" at bounding box center [131, 274] width 22 height 22
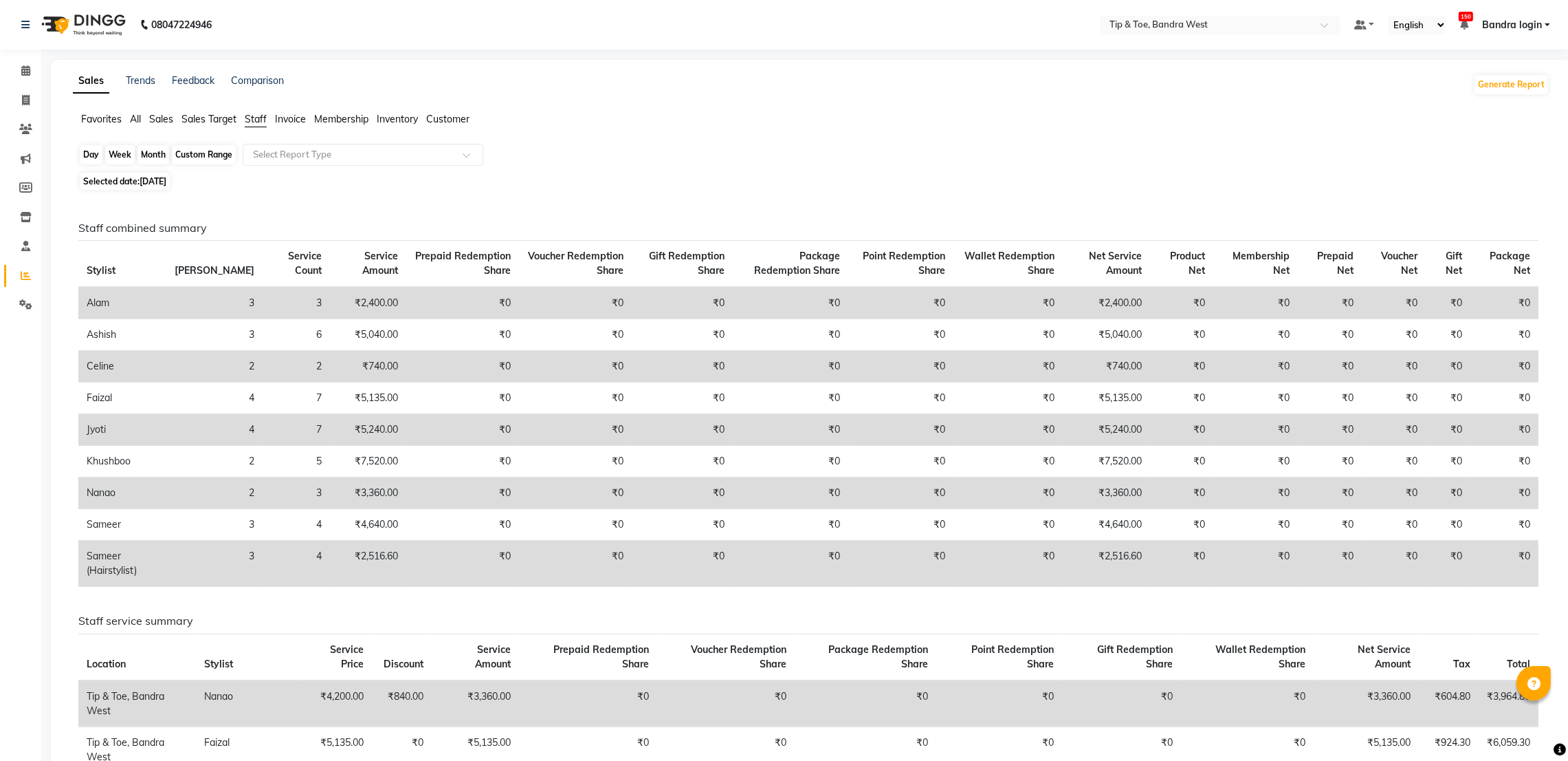
click at [83, 154] on div "Day" at bounding box center [91, 155] width 23 height 19
select select "8"
select select "2025"
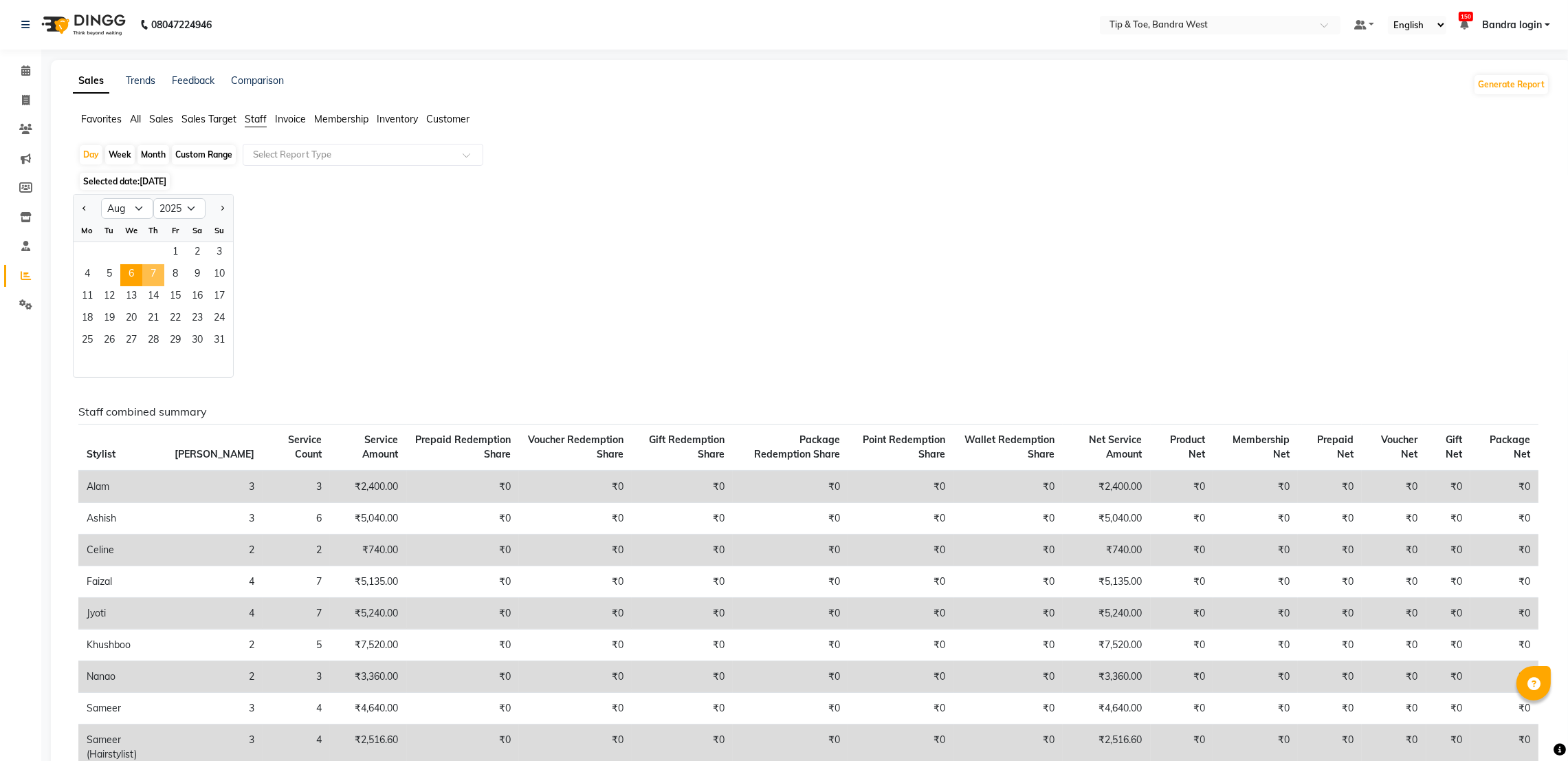
click at [152, 276] on span "7" at bounding box center [153, 274] width 22 height 22
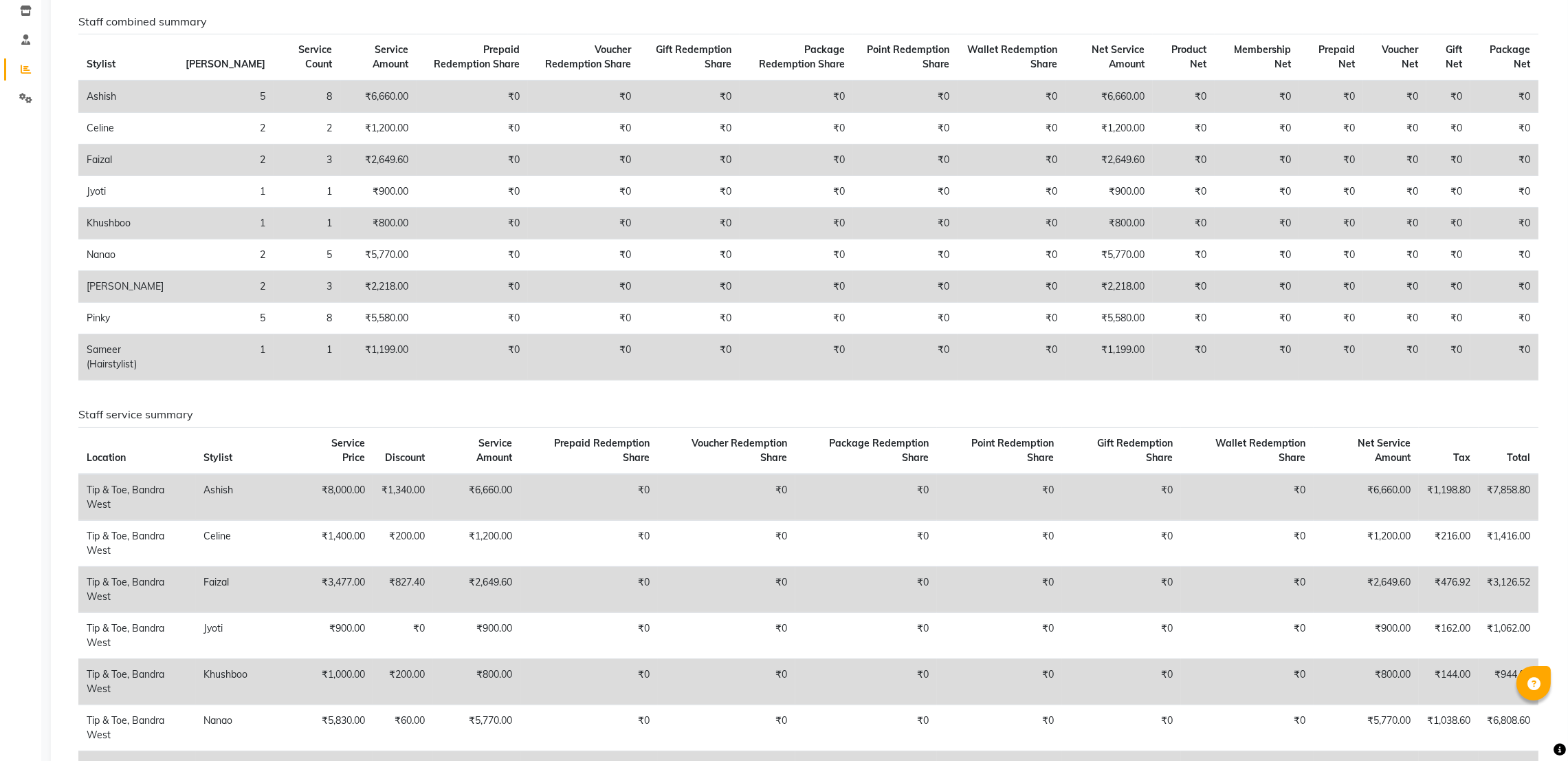
scroll to position [104, 0]
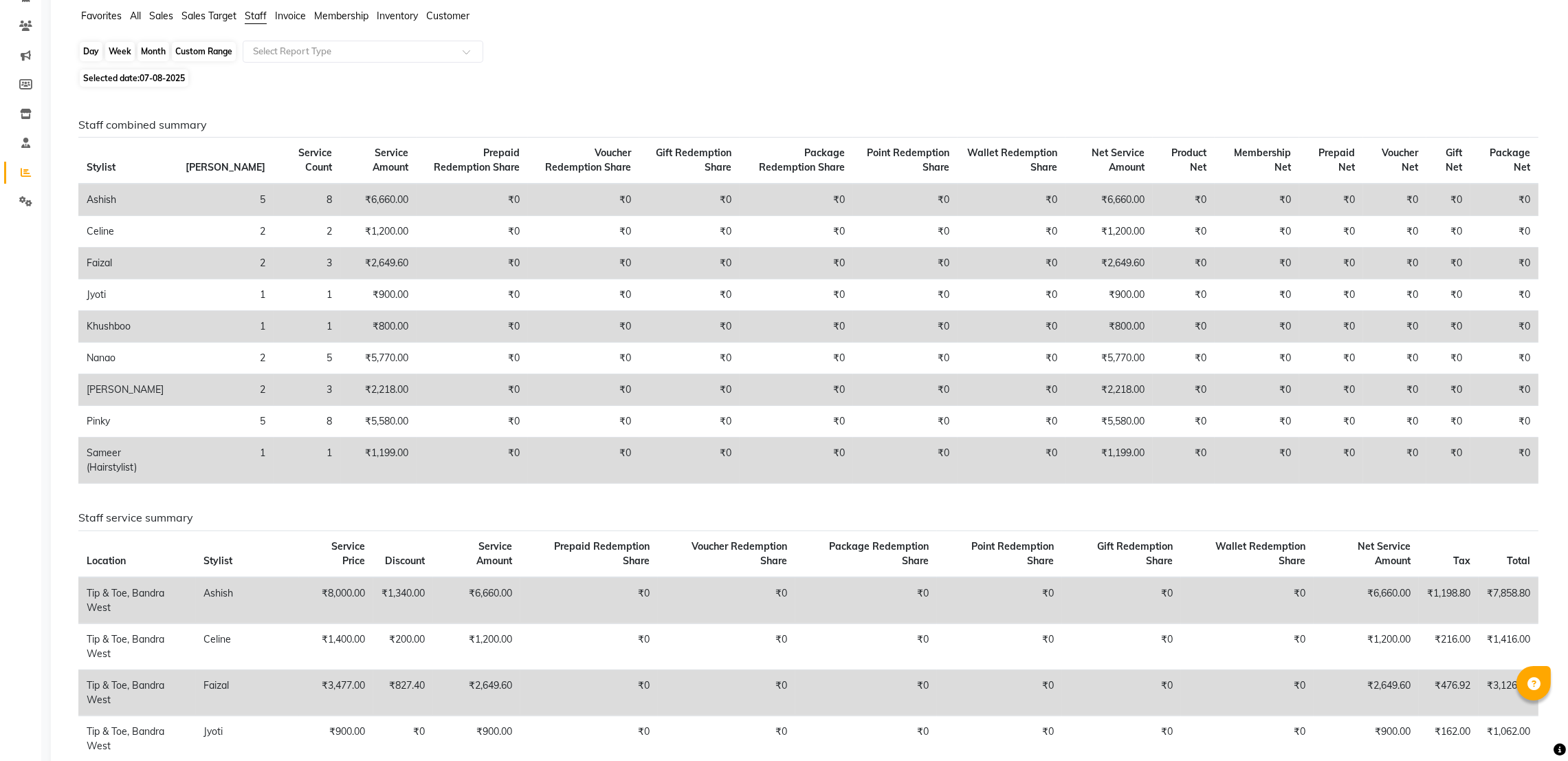
click at [94, 57] on div "Day" at bounding box center [91, 51] width 23 height 19
select select "8"
select select "2025"
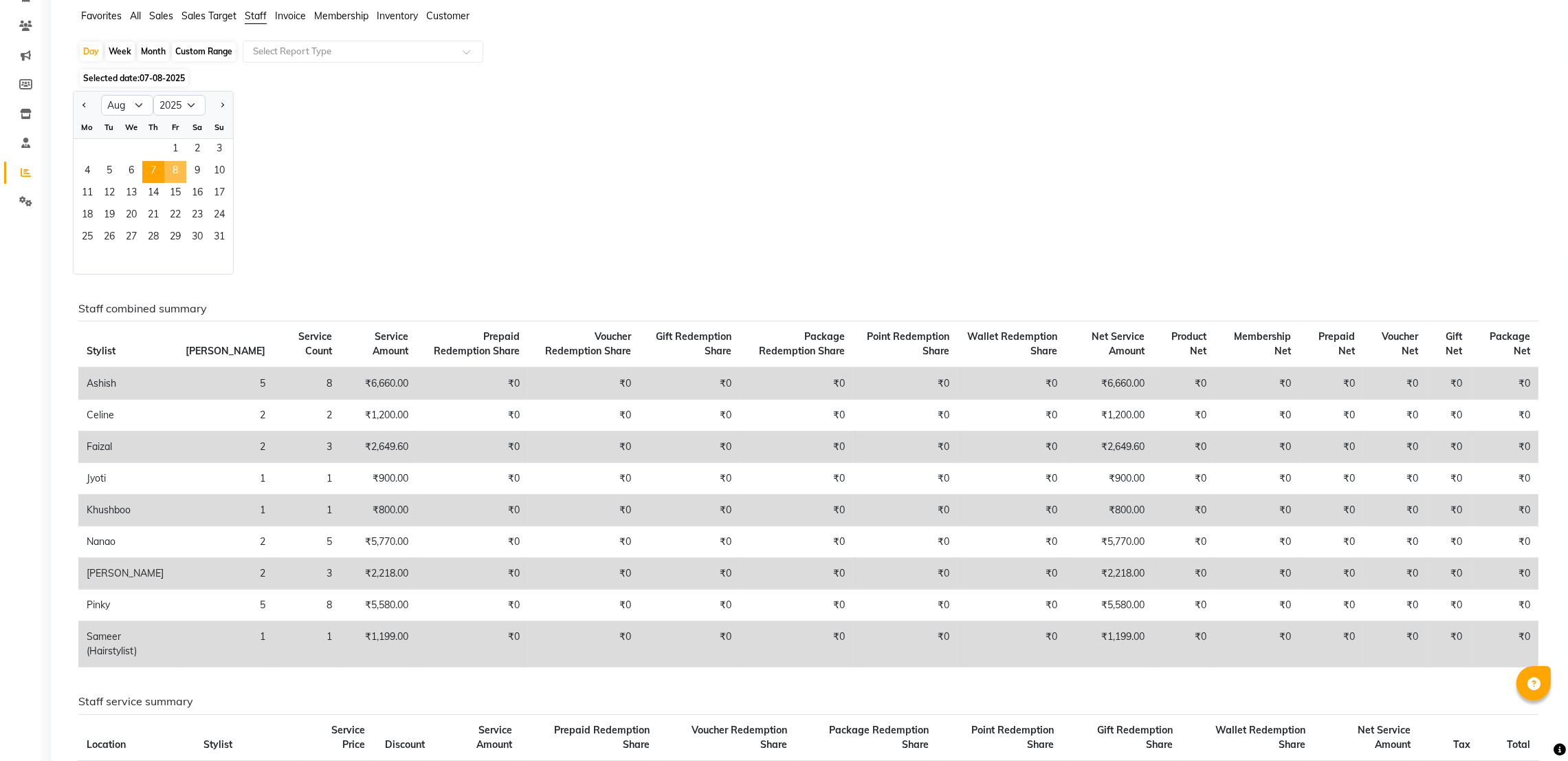
click at [168, 175] on span "8" at bounding box center [175, 172] width 22 height 22
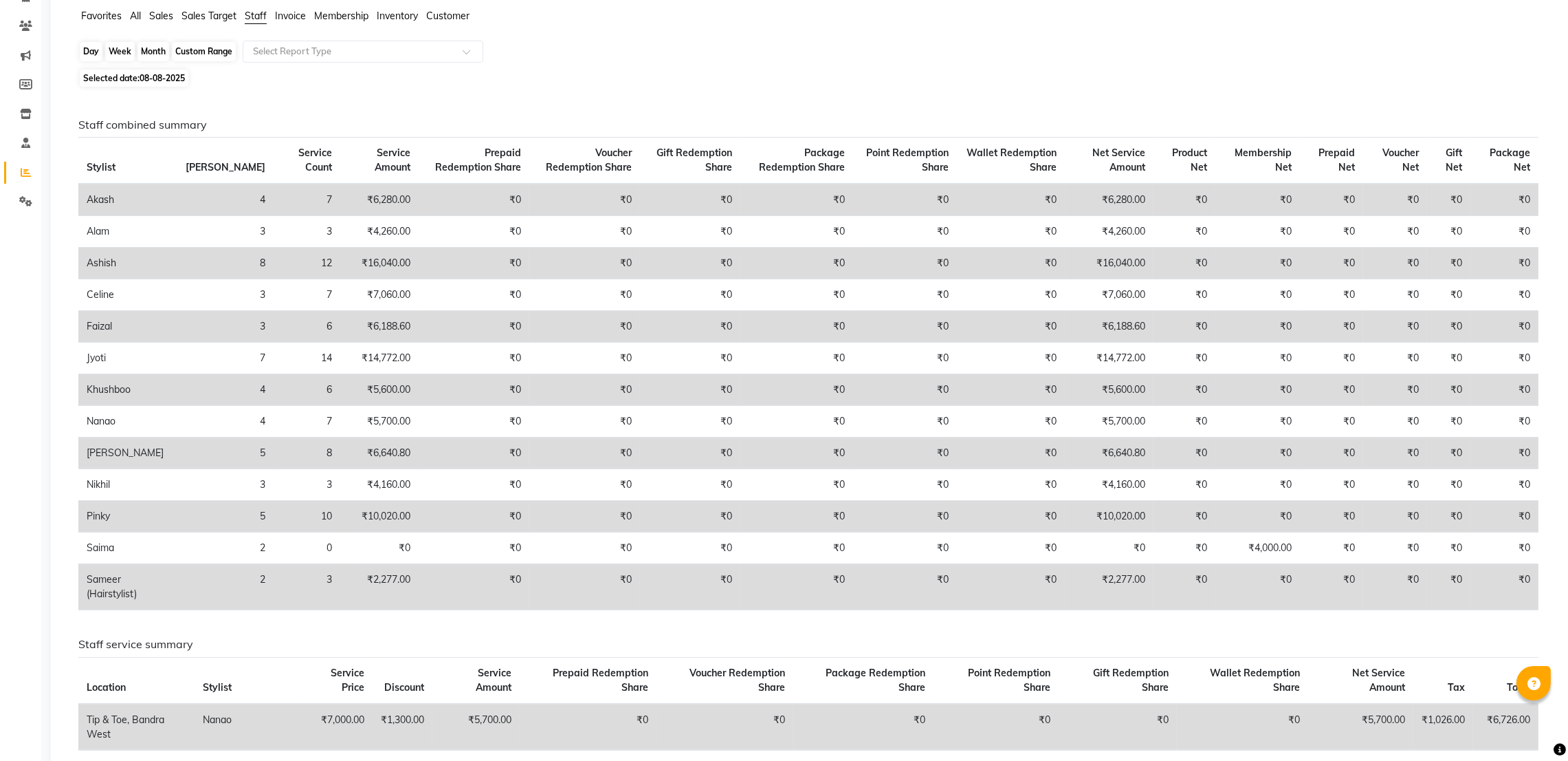
click at [90, 50] on div "Day" at bounding box center [91, 51] width 23 height 19
select select "8"
select select "2025"
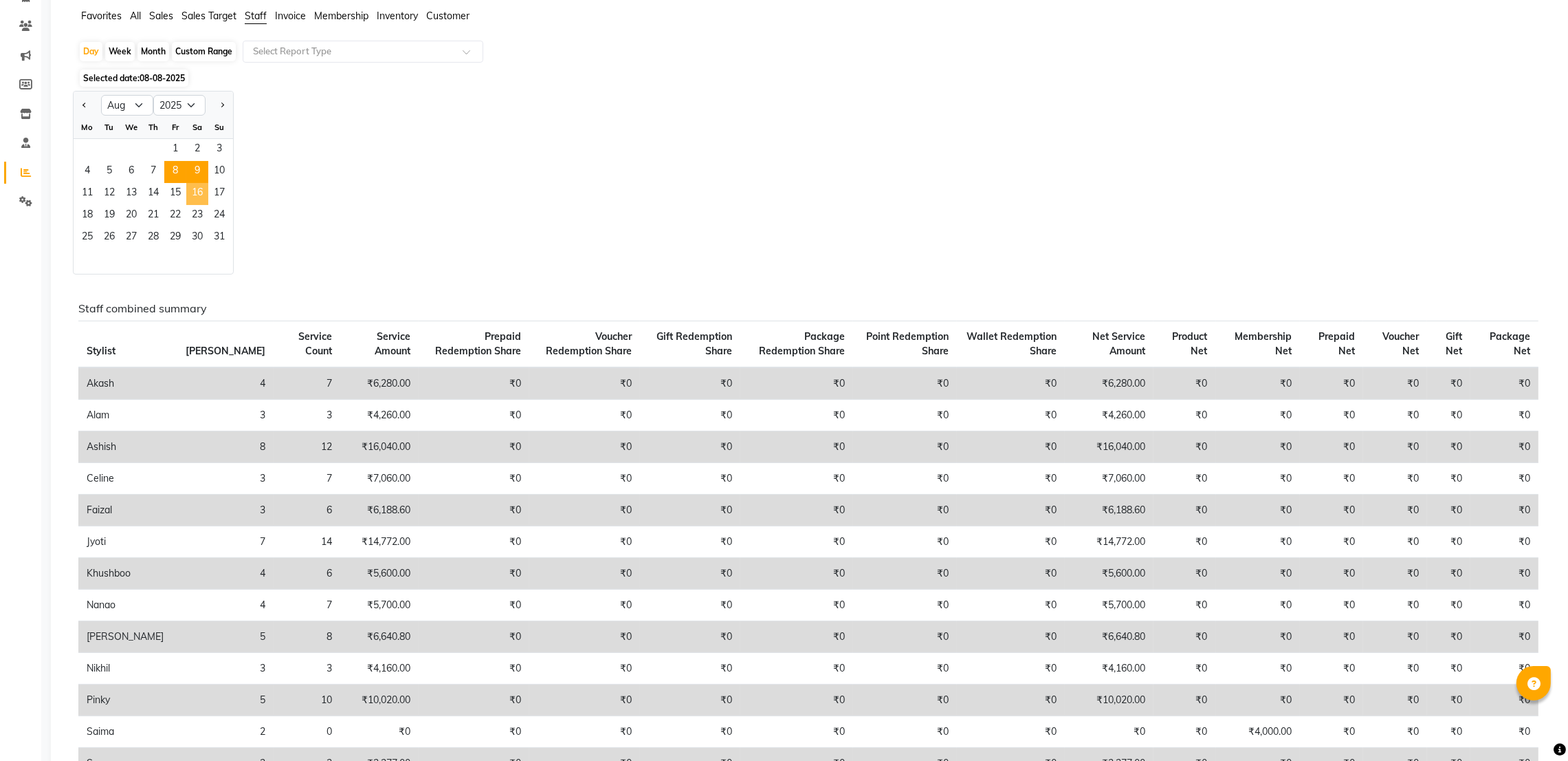
click at [195, 179] on span "9" at bounding box center [197, 172] width 22 height 22
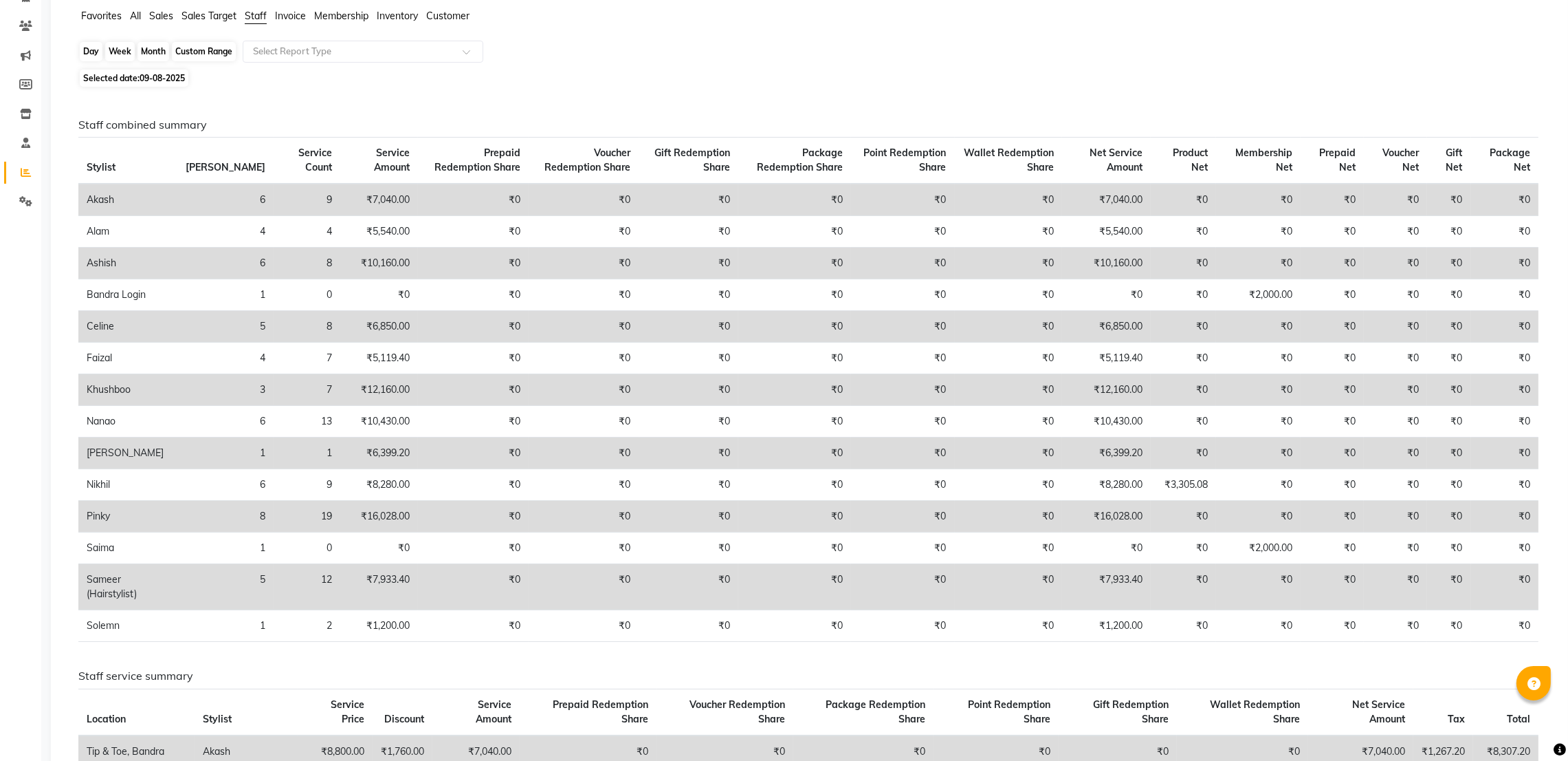
click at [90, 50] on div "Day" at bounding box center [91, 51] width 23 height 19
select select "8"
select select "2025"
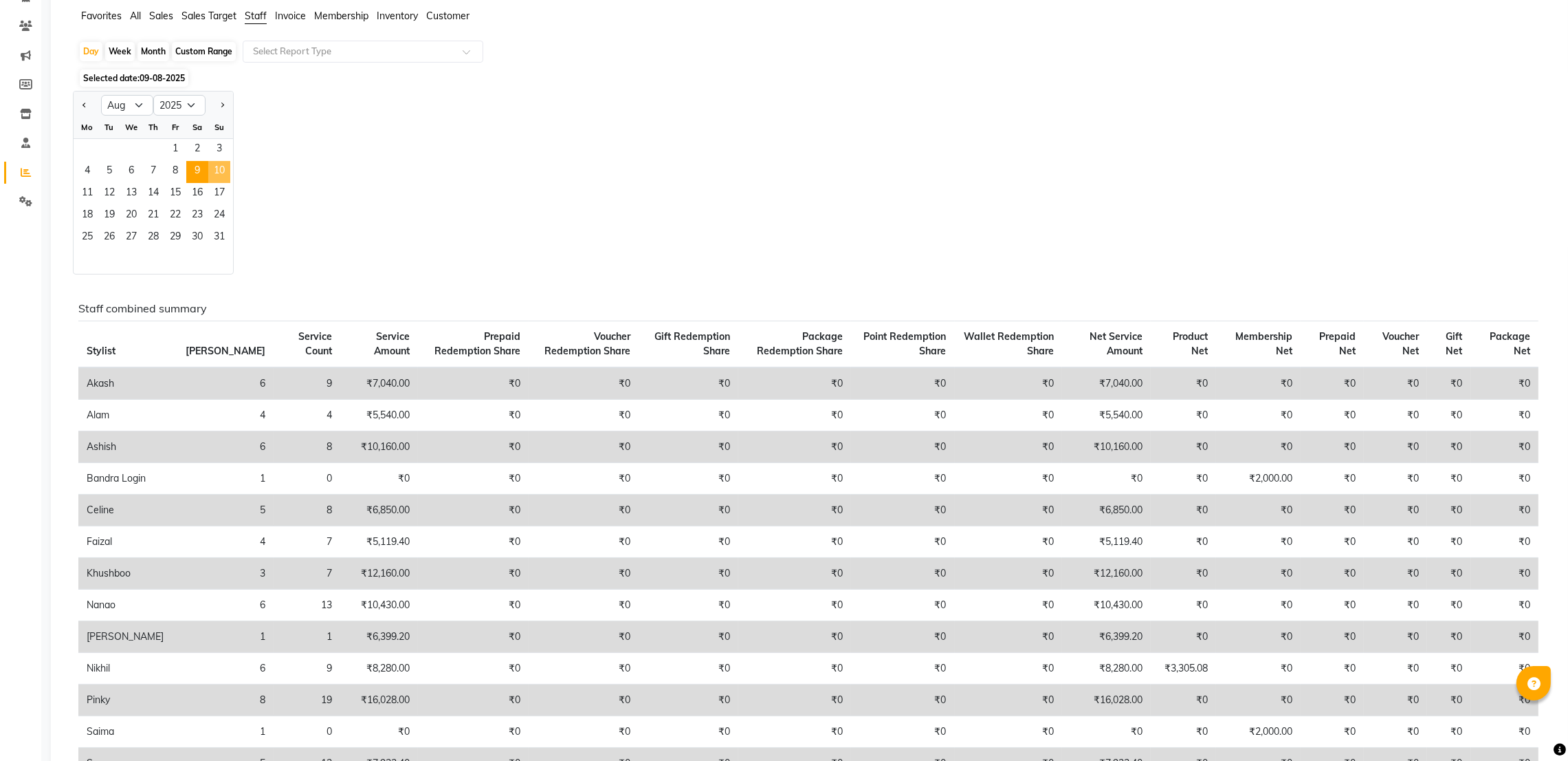
click at [224, 171] on span "10" at bounding box center [219, 172] width 22 height 22
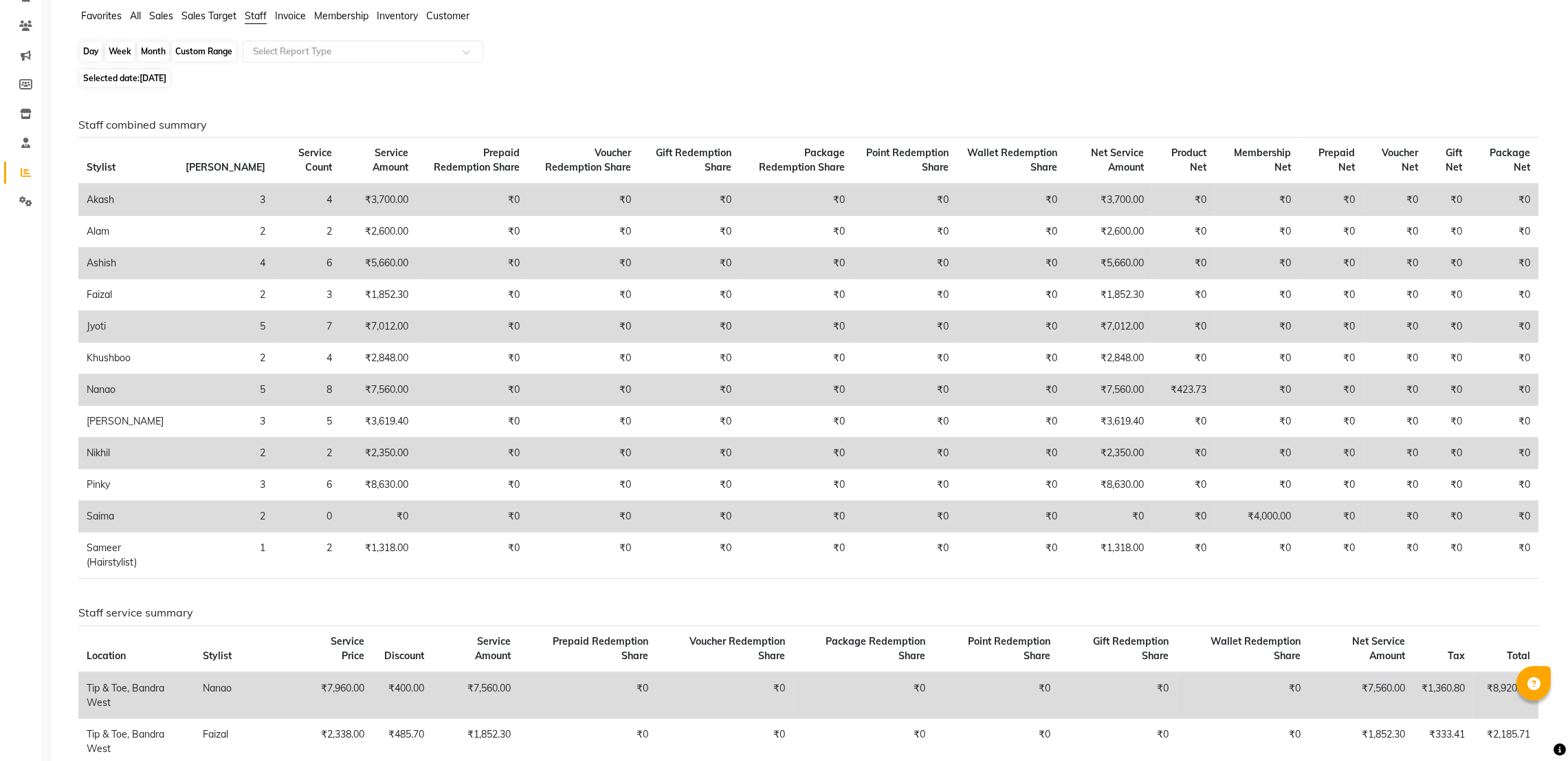
click at [88, 50] on div "Day" at bounding box center [91, 51] width 23 height 19
select select "8"
select select "2025"
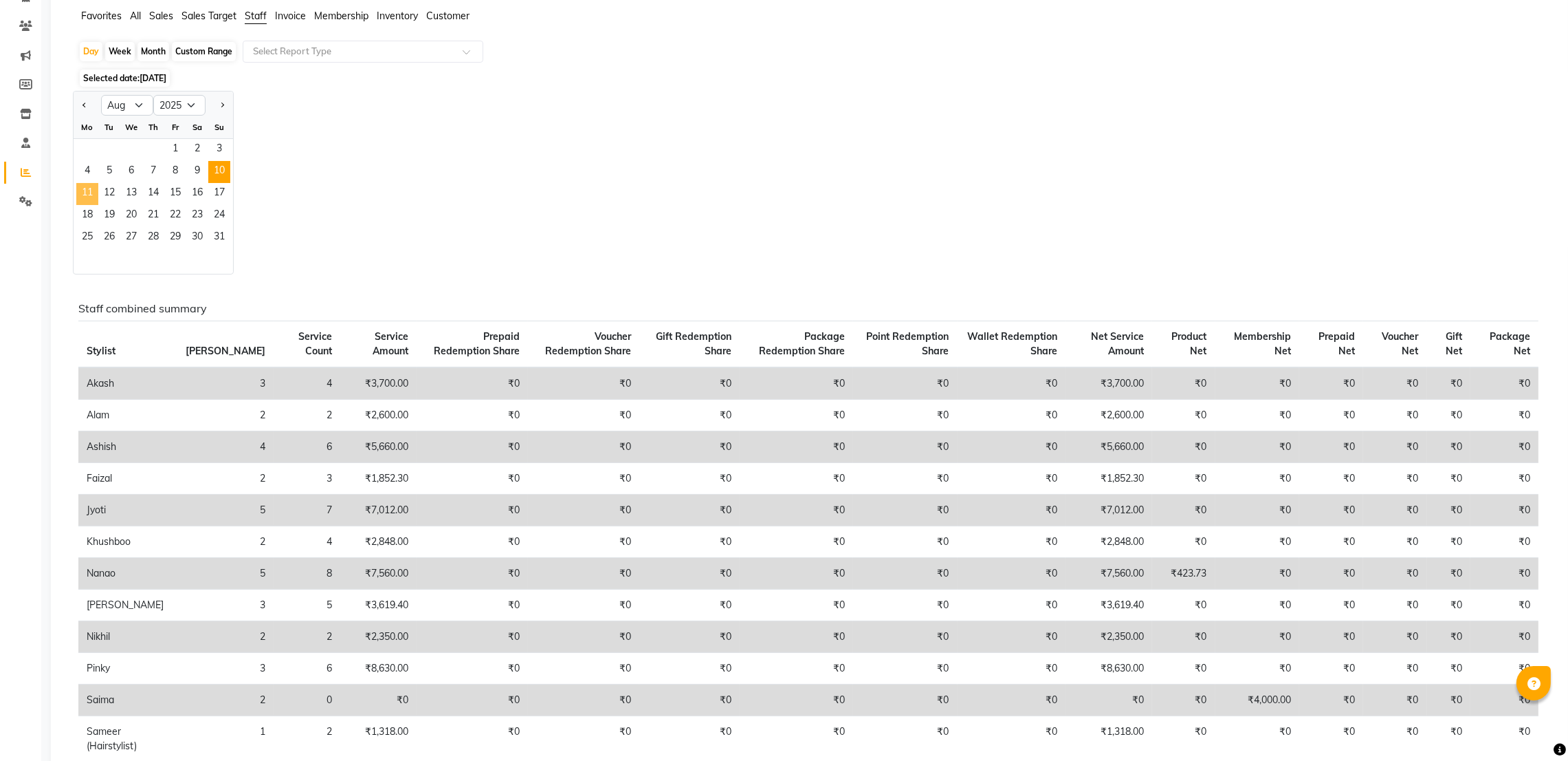
click at [93, 195] on span "11" at bounding box center [87, 194] width 22 height 22
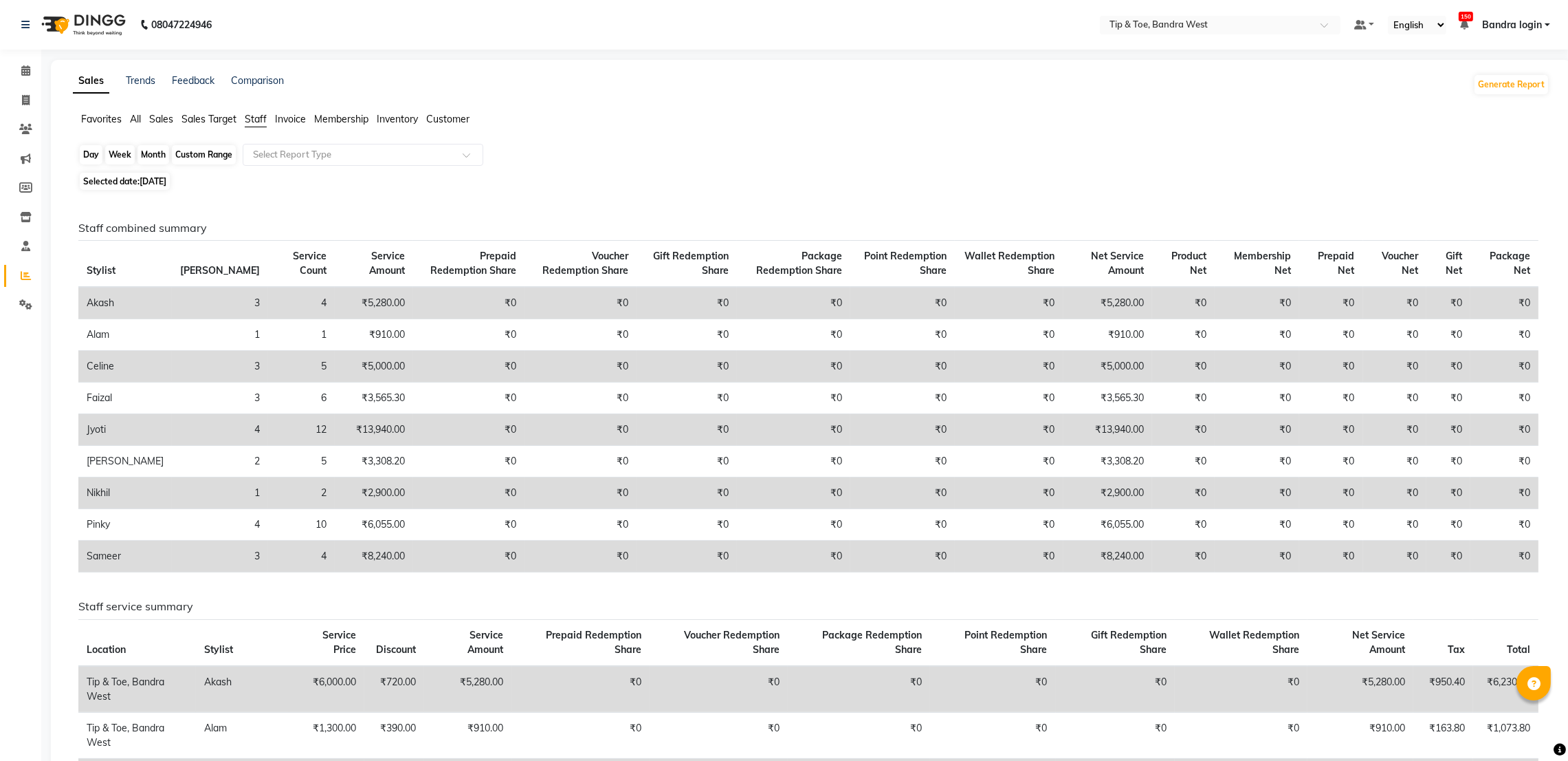
click at [95, 150] on div "Day" at bounding box center [91, 155] width 23 height 19
select select "8"
select select "2025"
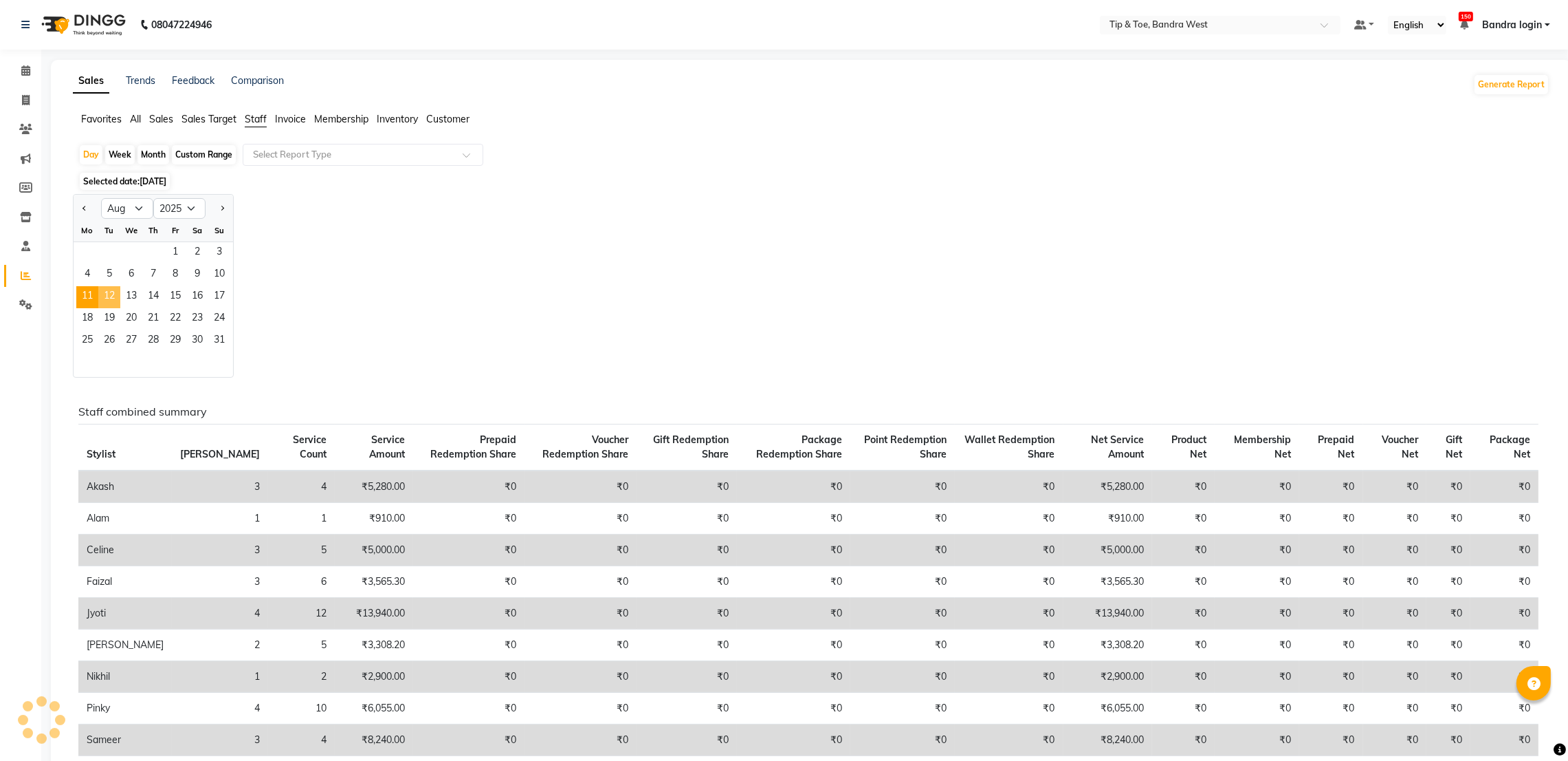
click at [109, 302] on span "12" at bounding box center [109, 297] width 22 height 22
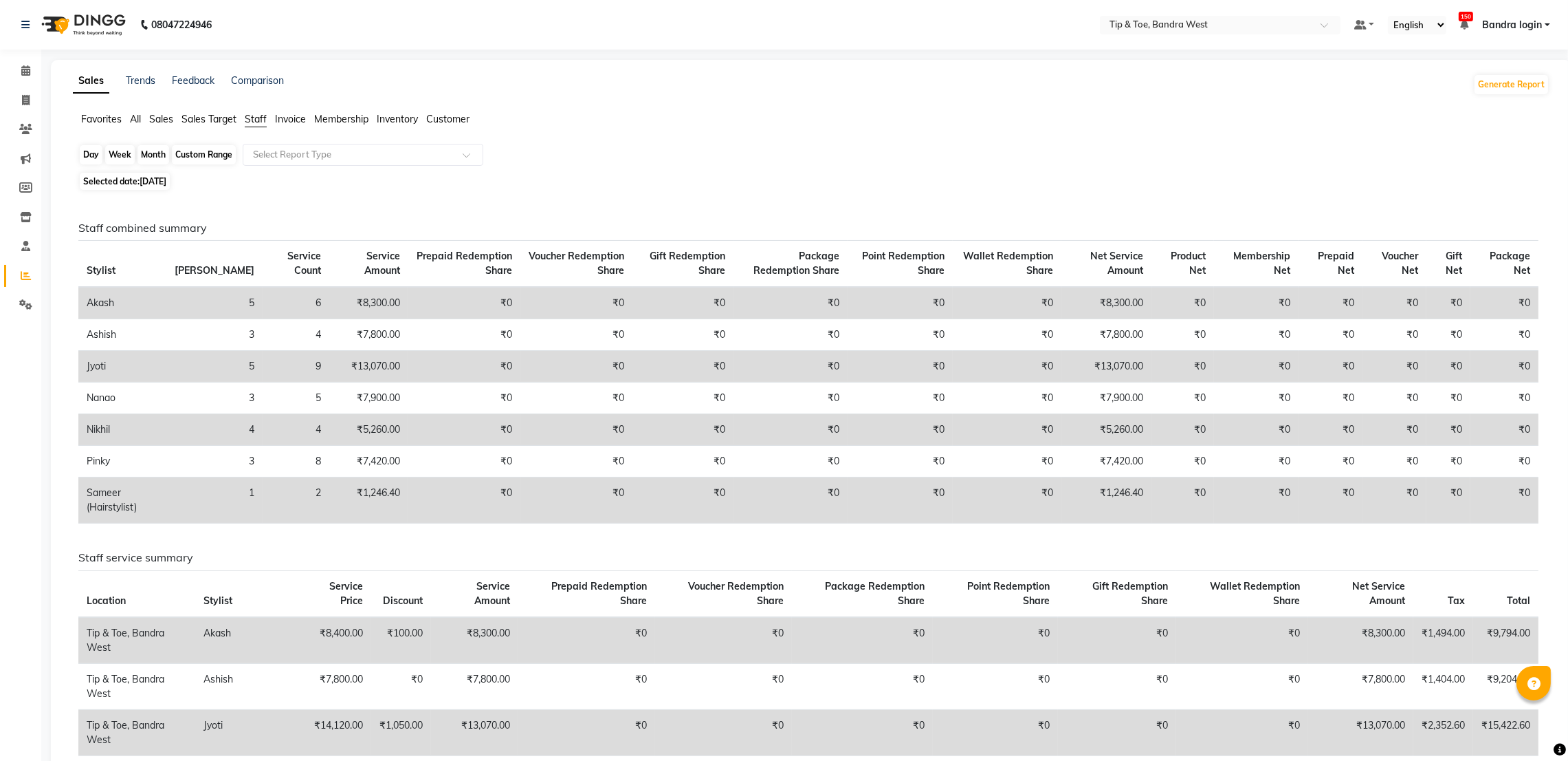
click at [91, 159] on div "Day" at bounding box center [91, 155] width 23 height 19
select select "8"
select select "2025"
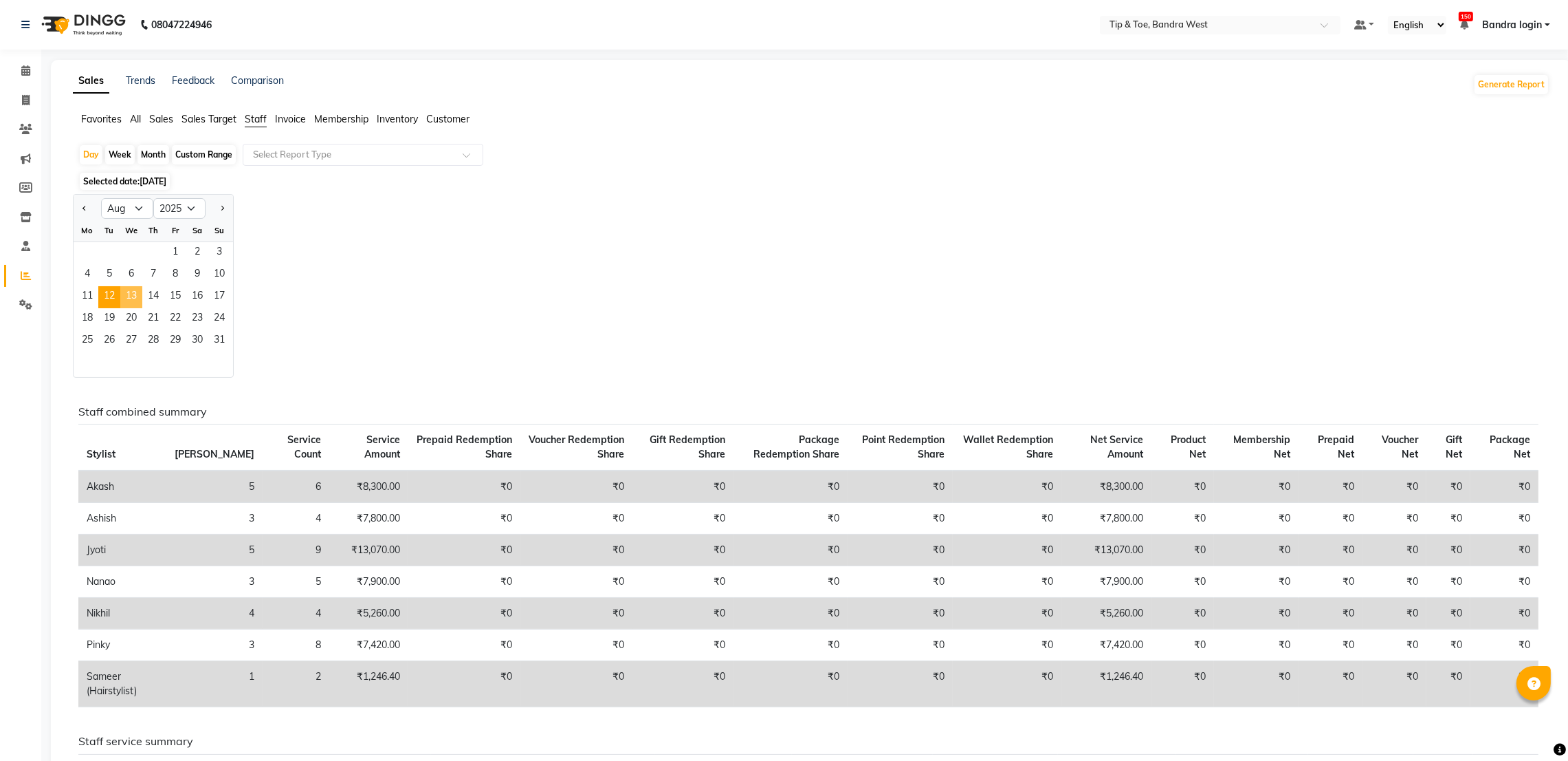
click at [136, 297] on span "13" at bounding box center [131, 297] width 22 height 22
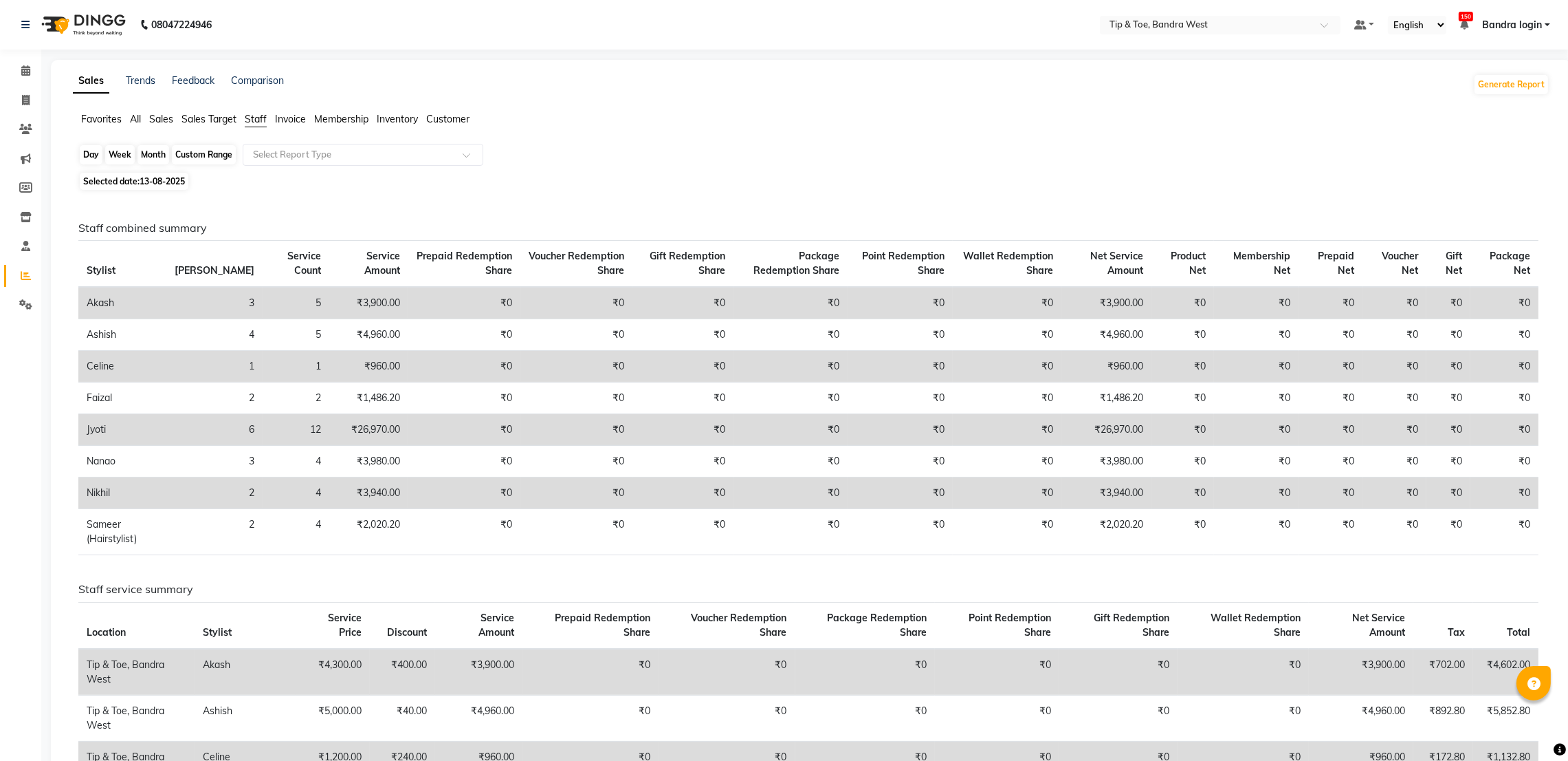
click at [95, 156] on div "Day" at bounding box center [91, 155] width 23 height 19
select select "8"
select select "2025"
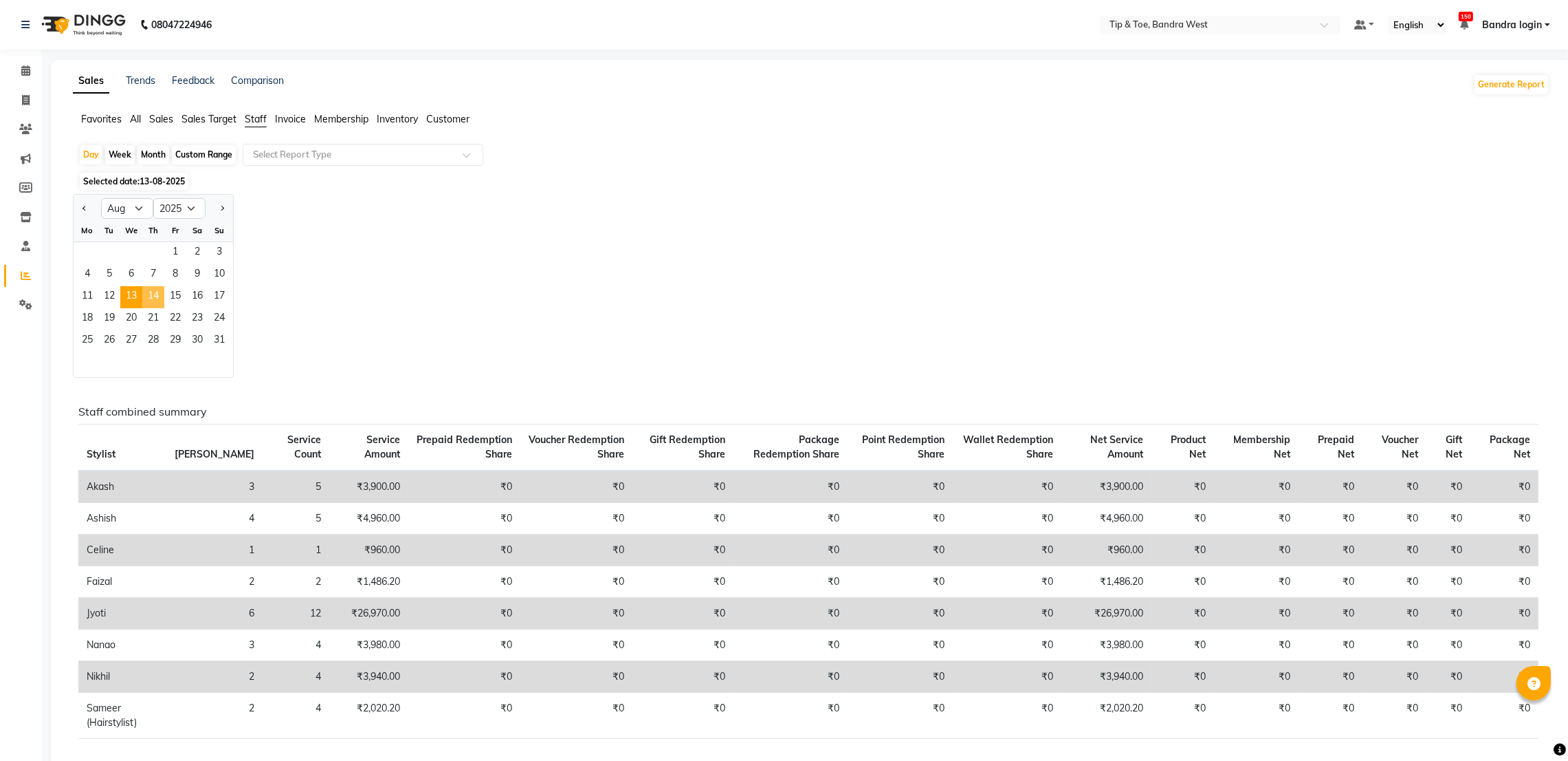
click at [160, 293] on span "14" at bounding box center [153, 297] width 22 height 22
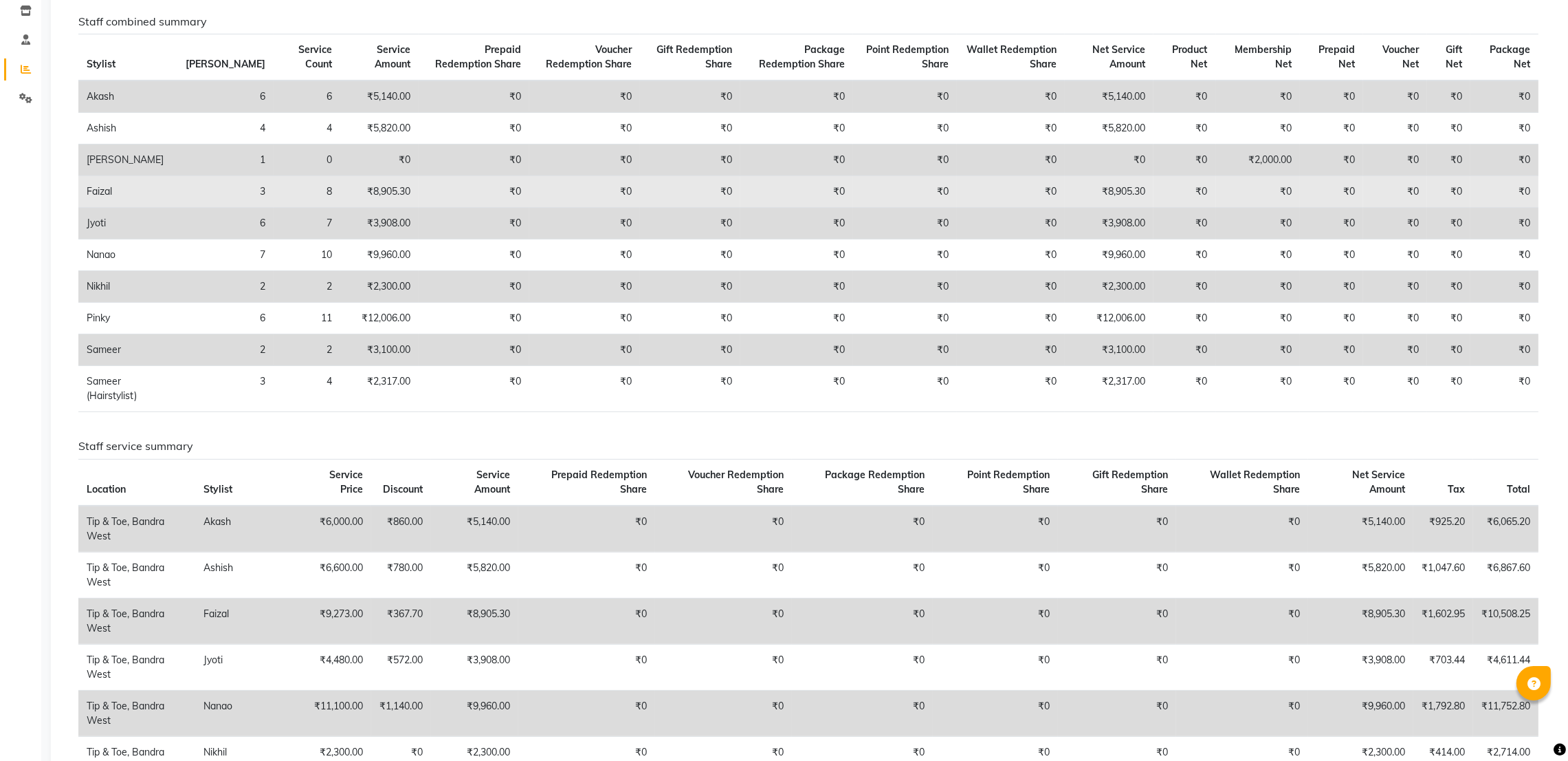
scroll to position [104, 0]
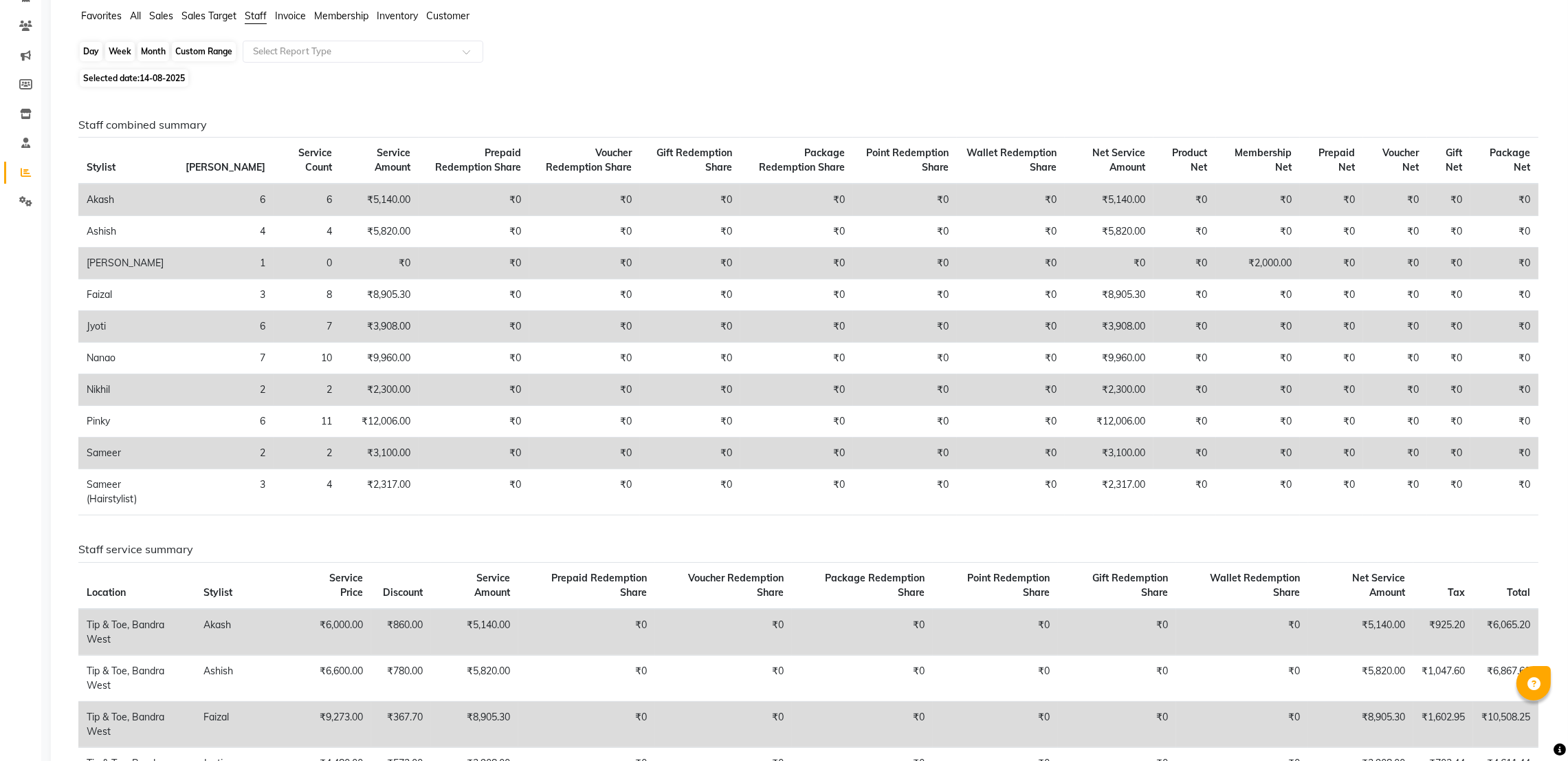
click at [92, 53] on div "Day" at bounding box center [91, 51] width 23 height 19
select select "8"
select select "2025"
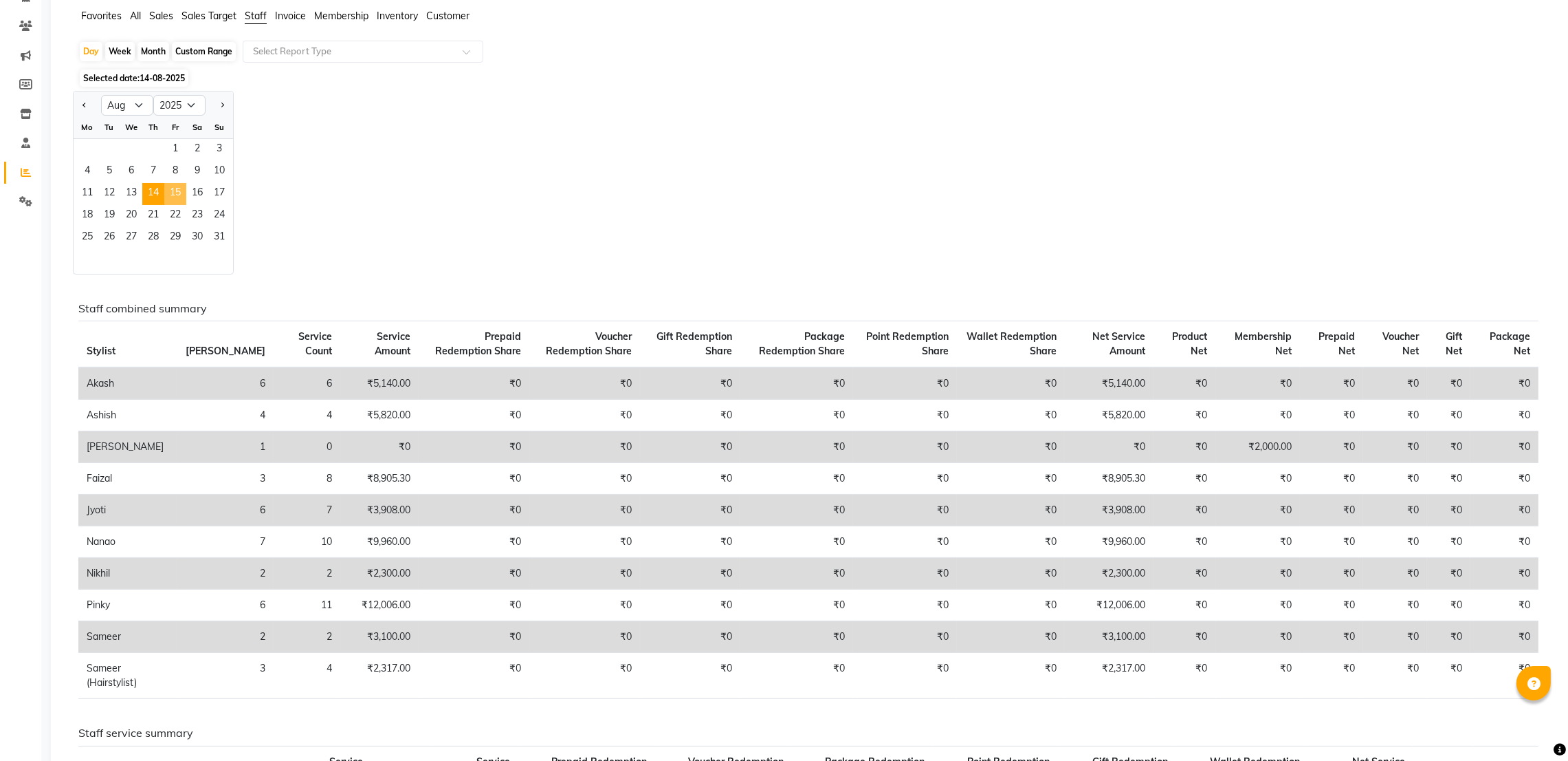
click at [172, 197] on span "15" at bounding box center [175, 194] width 22 height 22
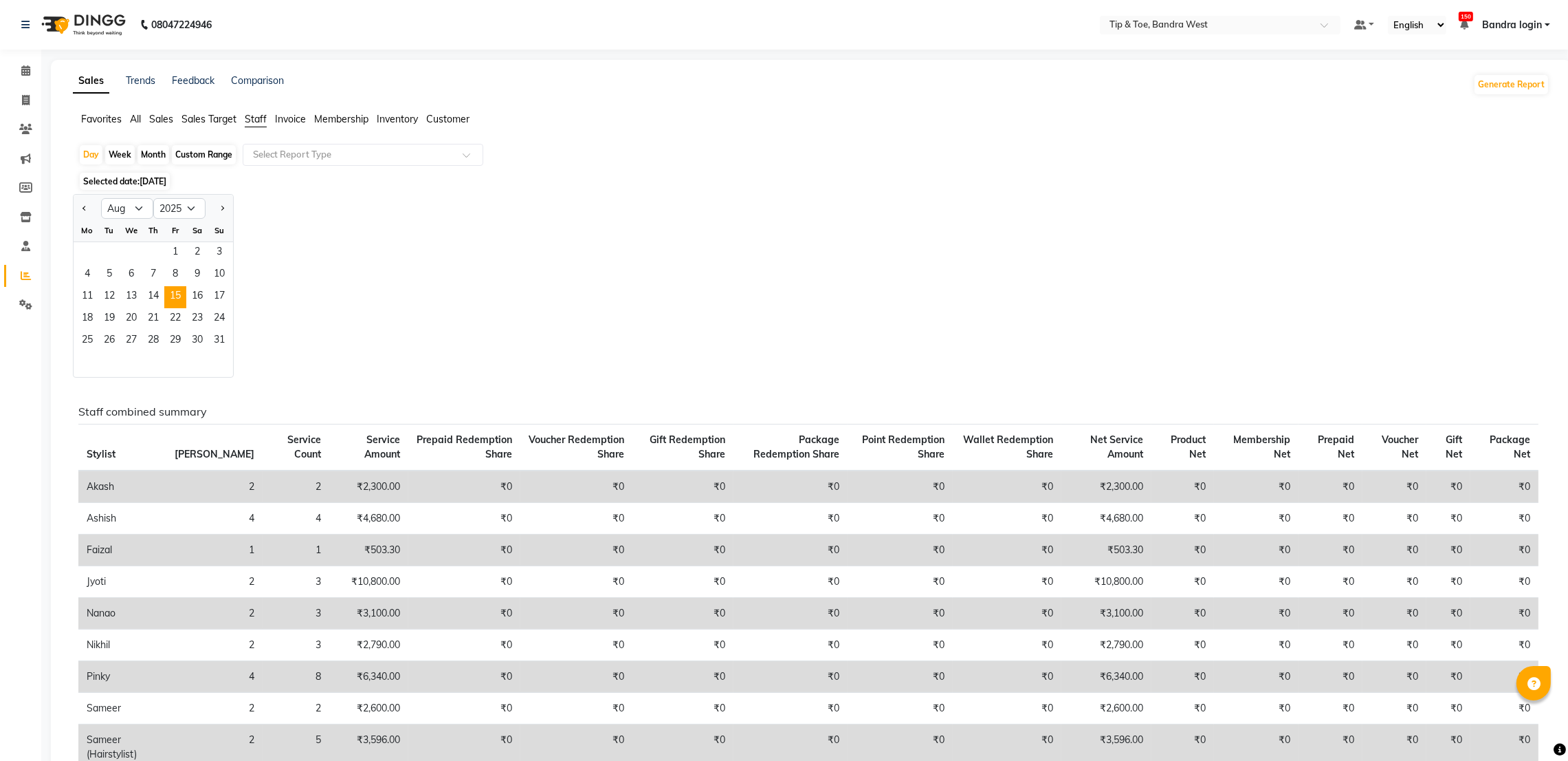
click at [370, 261] on div "Jan Feb Mar Apr May Jun [DATE] Aug Sep Oct Nov [DATE] 2016 2017 2018 2019 2020 …" at bounding box center [812, 285] width 1477 height 183
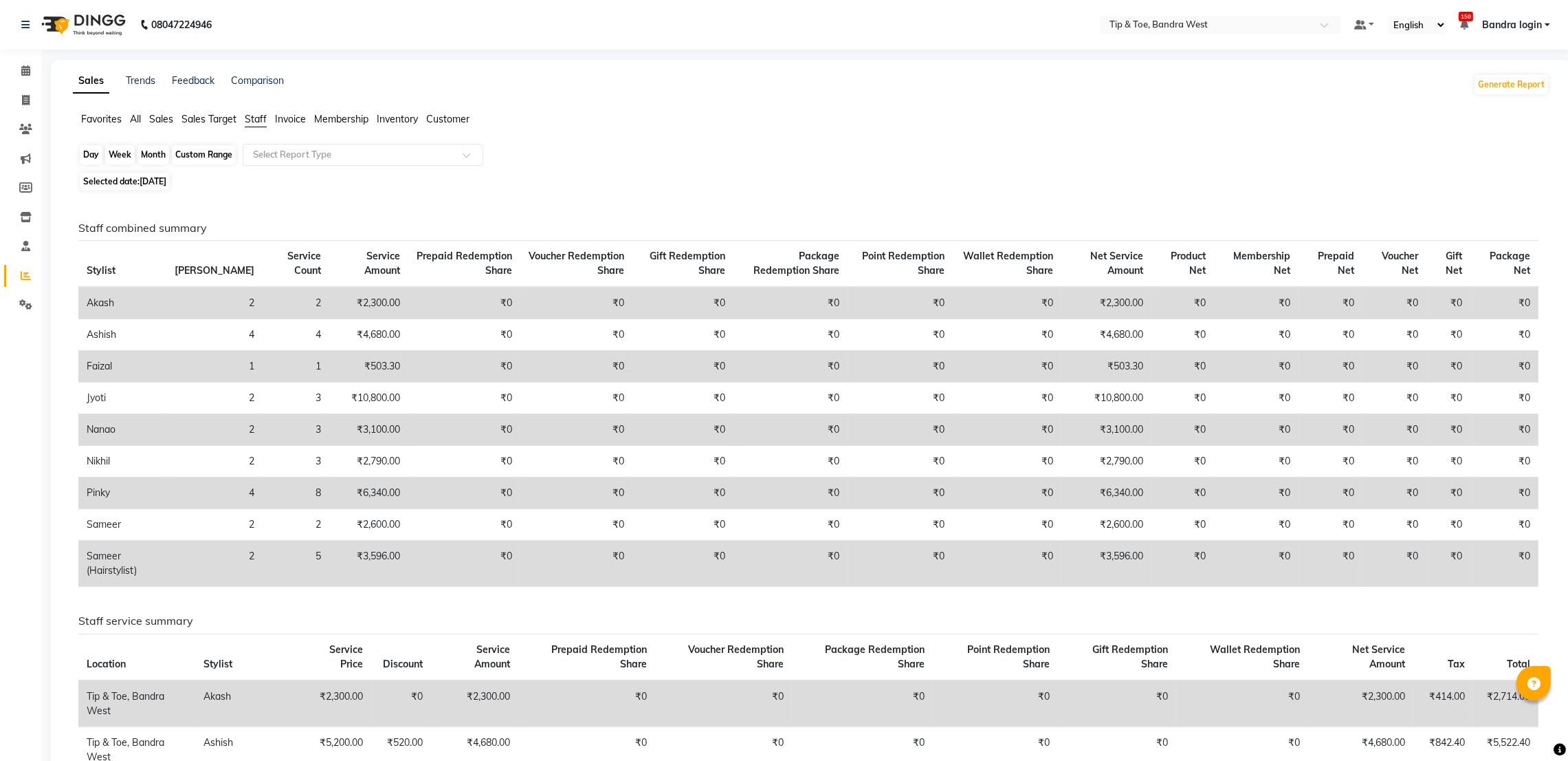
click at [93, 153] on div "Day" at bounding box center [91, 155] width 23 height 19
select select "8"
select select "2025"
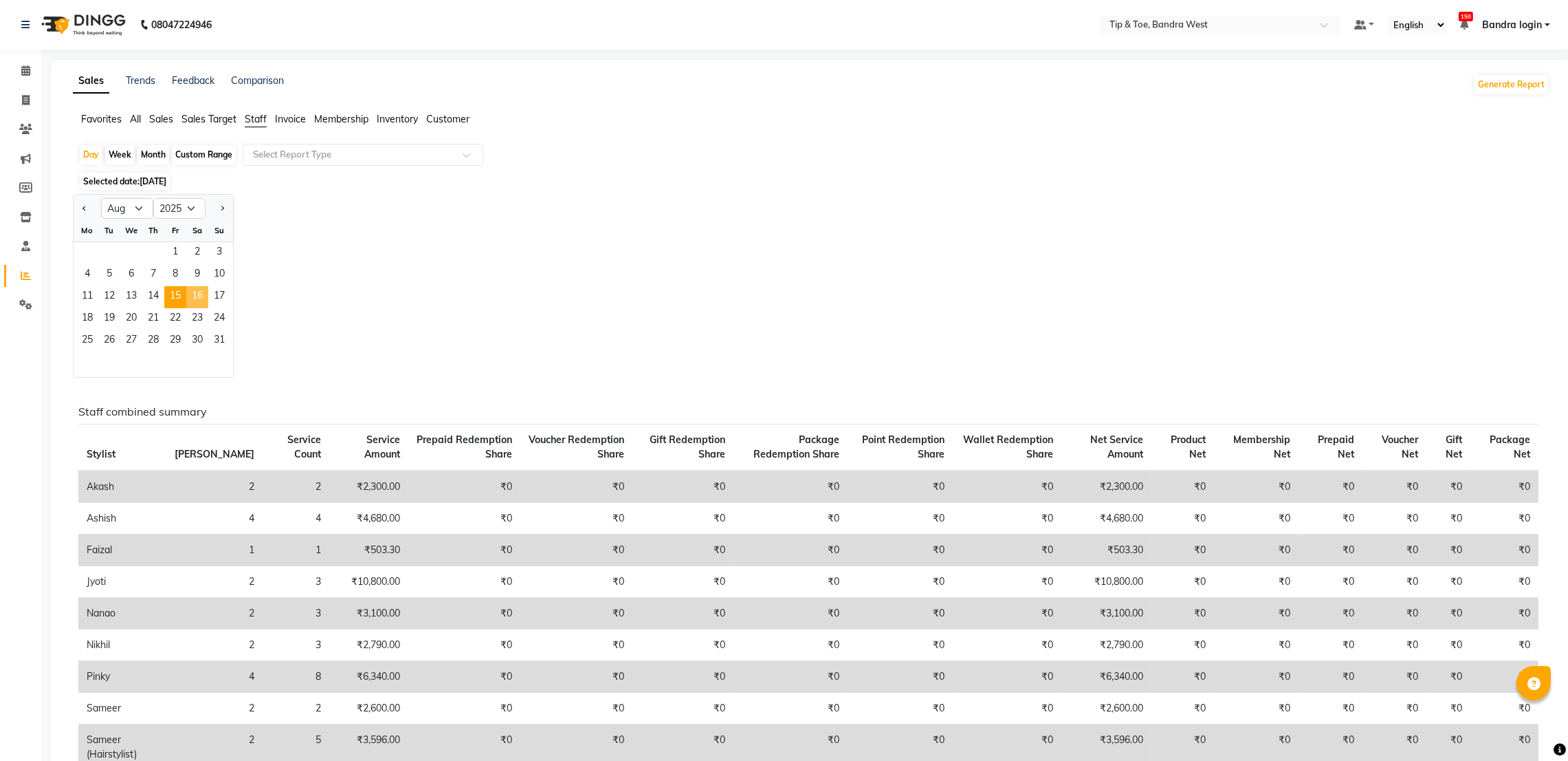
click at [200, 305] on span "16" at bounding box center [197, 297] width 22 height 22
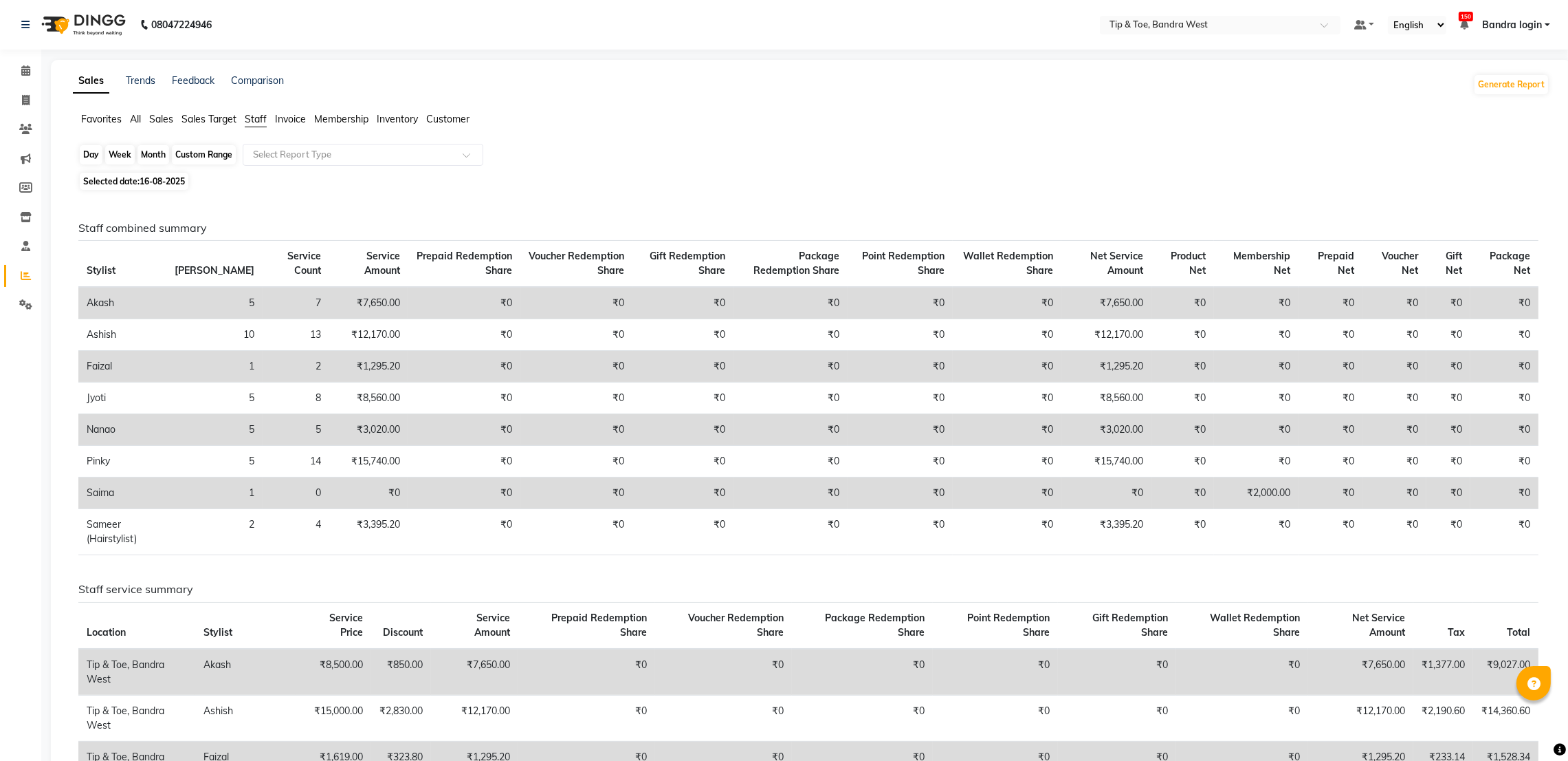
click at [94, 154] on div "Day" at bounding box center [91, 155] width 23 height 19
select select "8"
select select "2025"
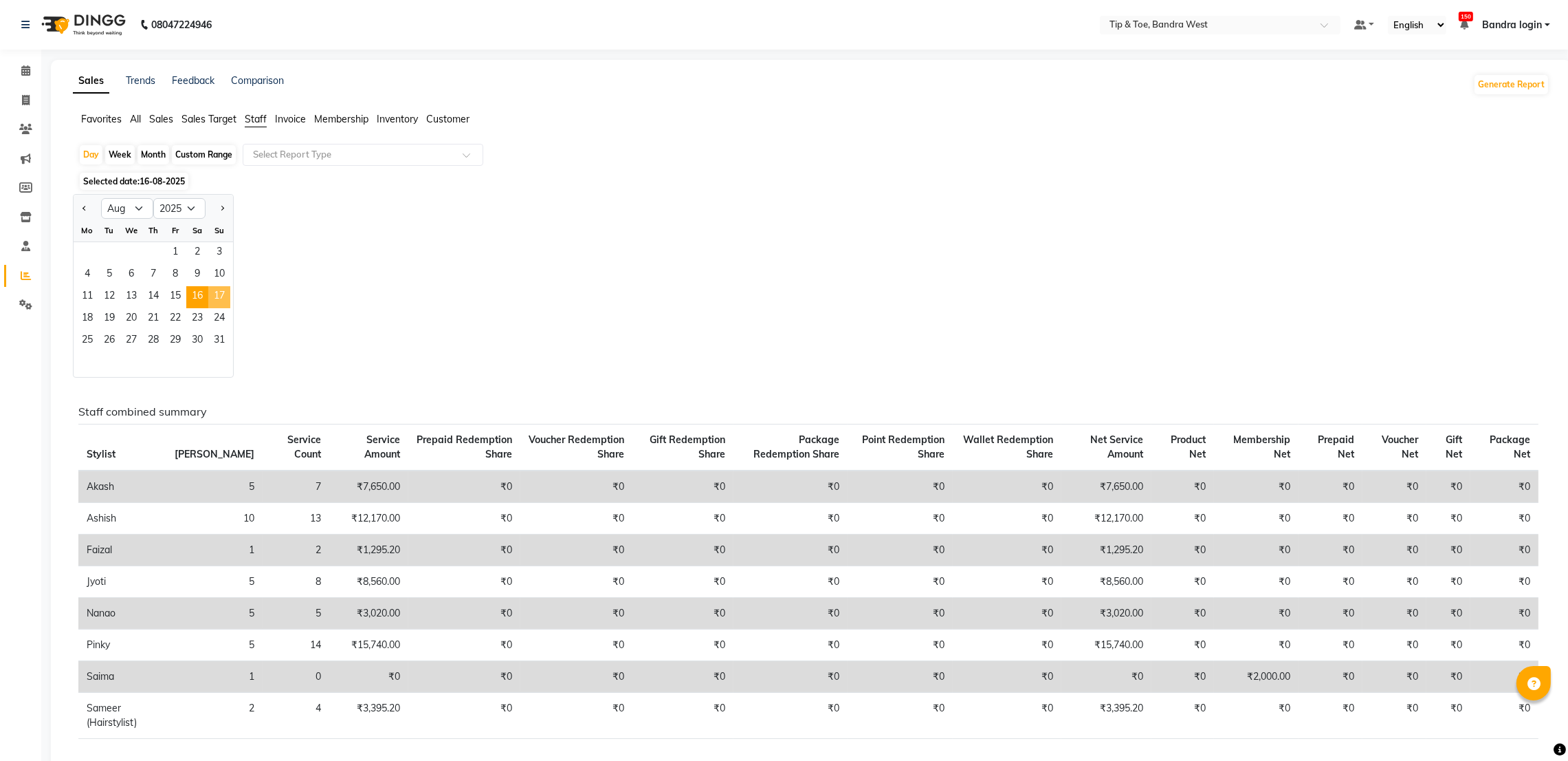
drag, startPoint x: 218, startPoint y: 298, endPoint x: 370, endPoint y: 311, distance: 152.6
click at [220, 298] on span "17" at bounding box center [219, 297] width 22 height 22
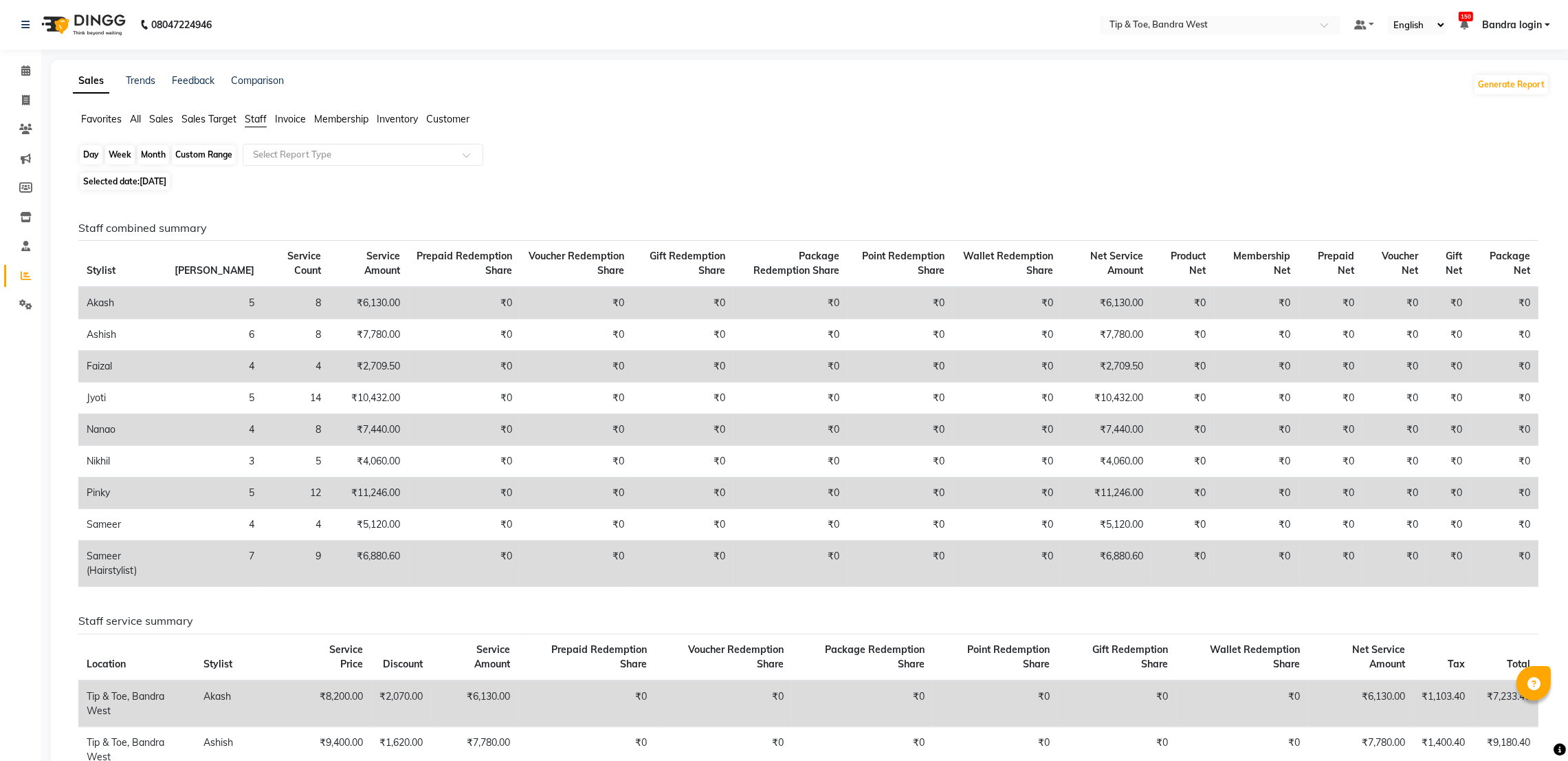
drag, startPoint x: 89, startPoint y: 157, endPoint x: 103, endPoint y: 181, distance: 27.8
click at [90, 157] on div "Day" at bounding box center [91, 155] width 23 height 19
select select "8"
select select "2025"
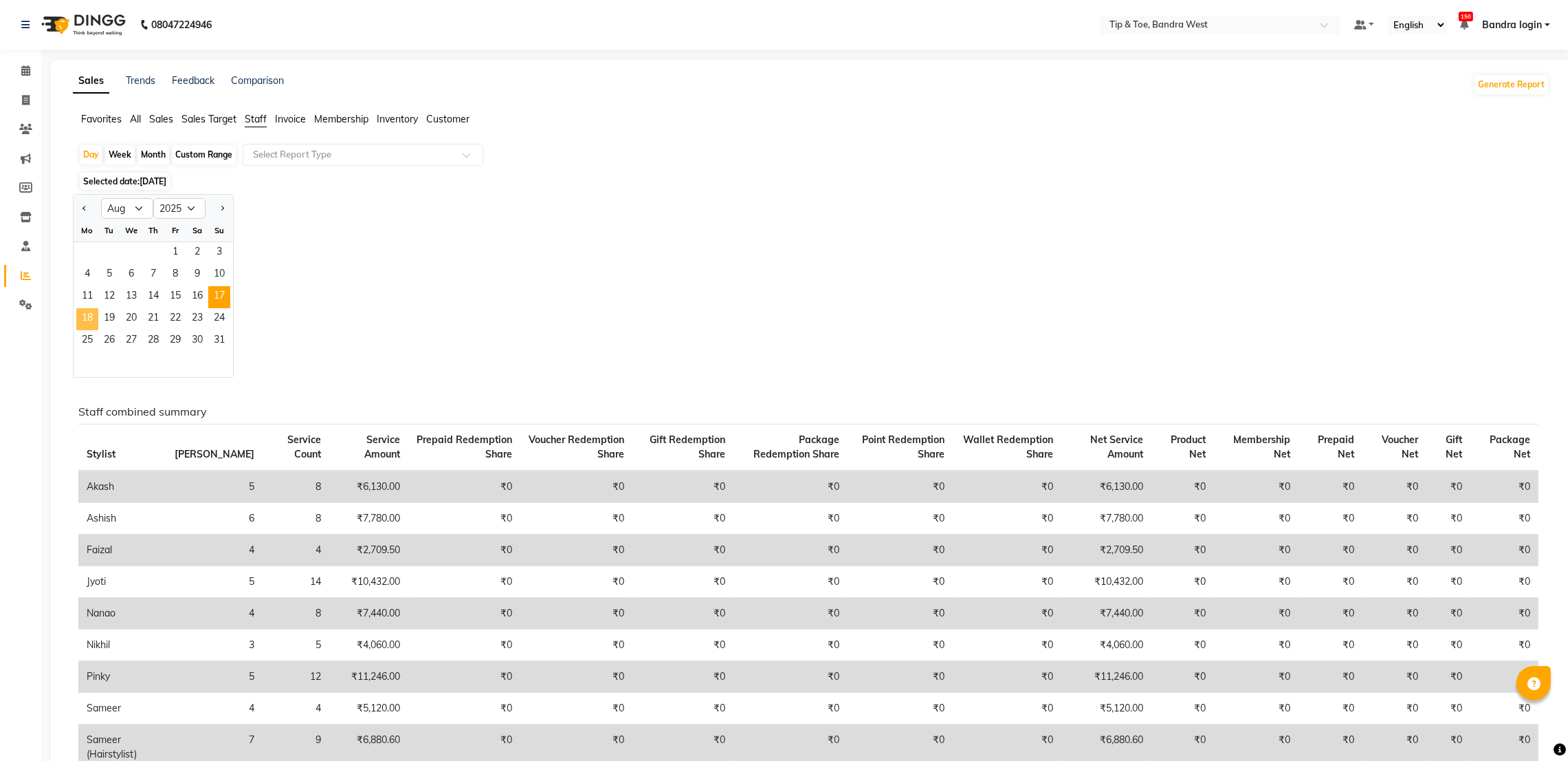
click at [95, 319] on span "18" at bounding box center [87, 319] width 22 height 22
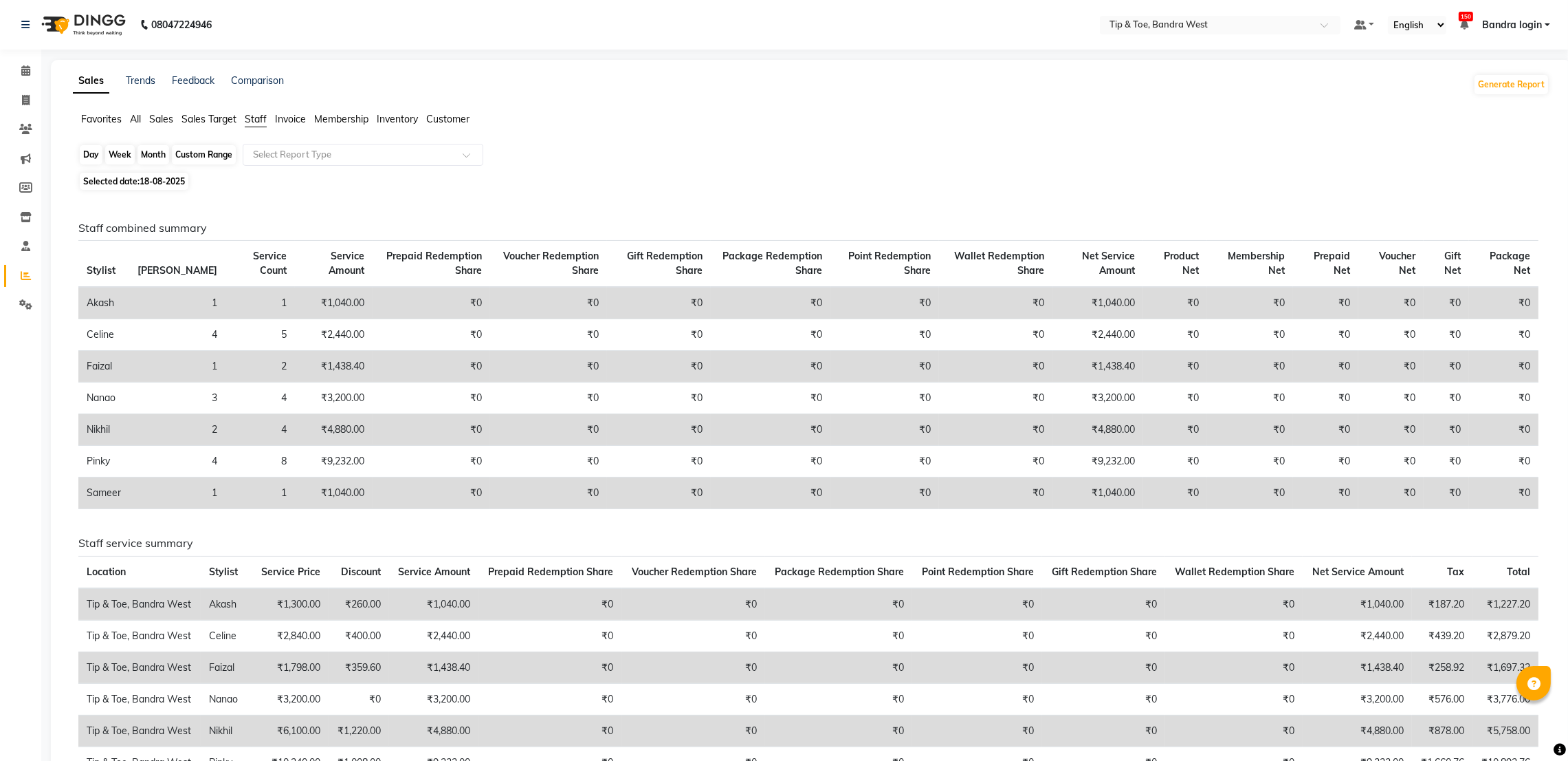
click at [88, 150] on div "Day" at bounding box center [91, 155] width 23 height 19
select select "8"
select select "2025"
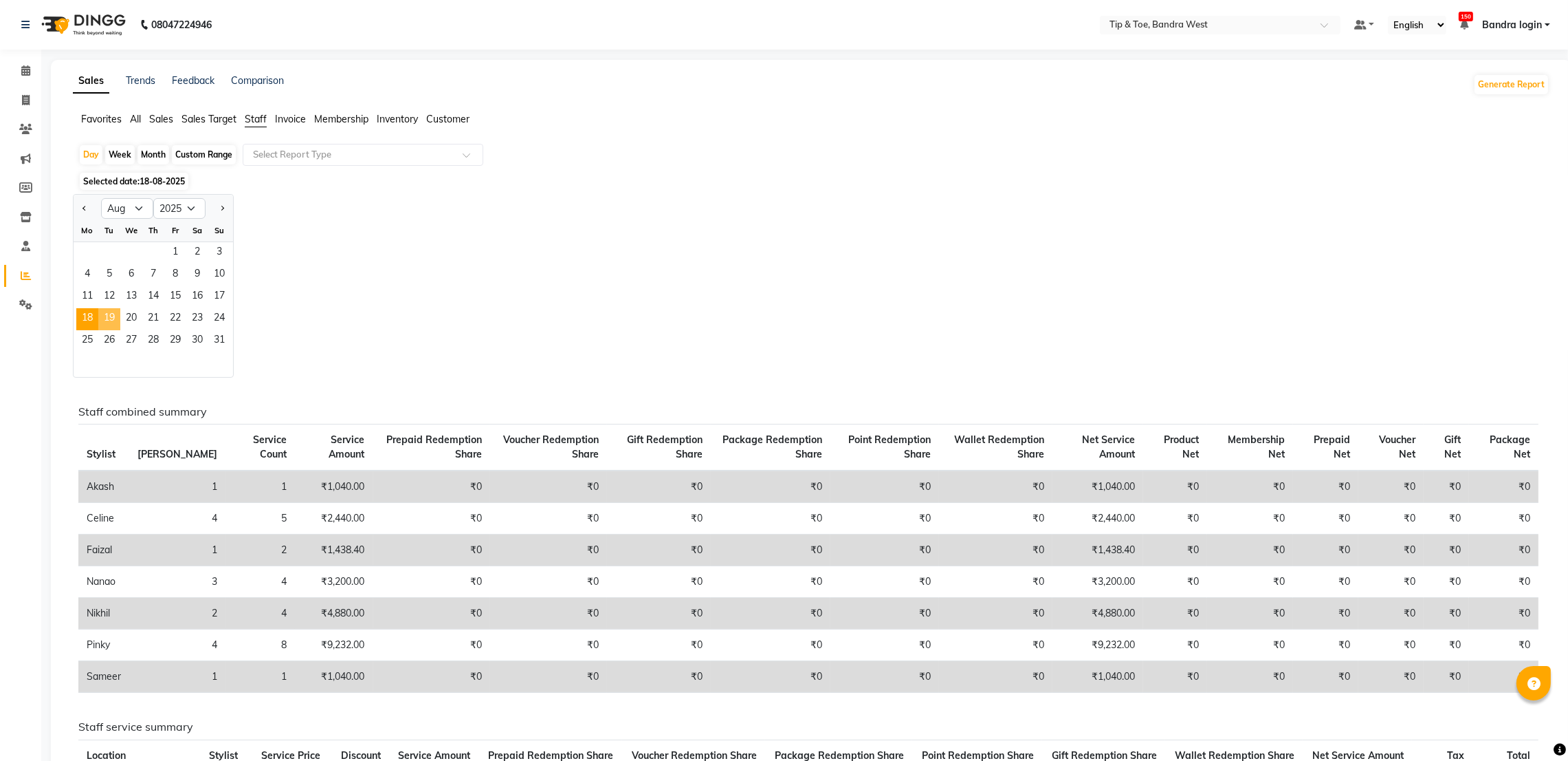
click at [108, 311] on span "19" at bounding box center [109, 319] width 22 height 22
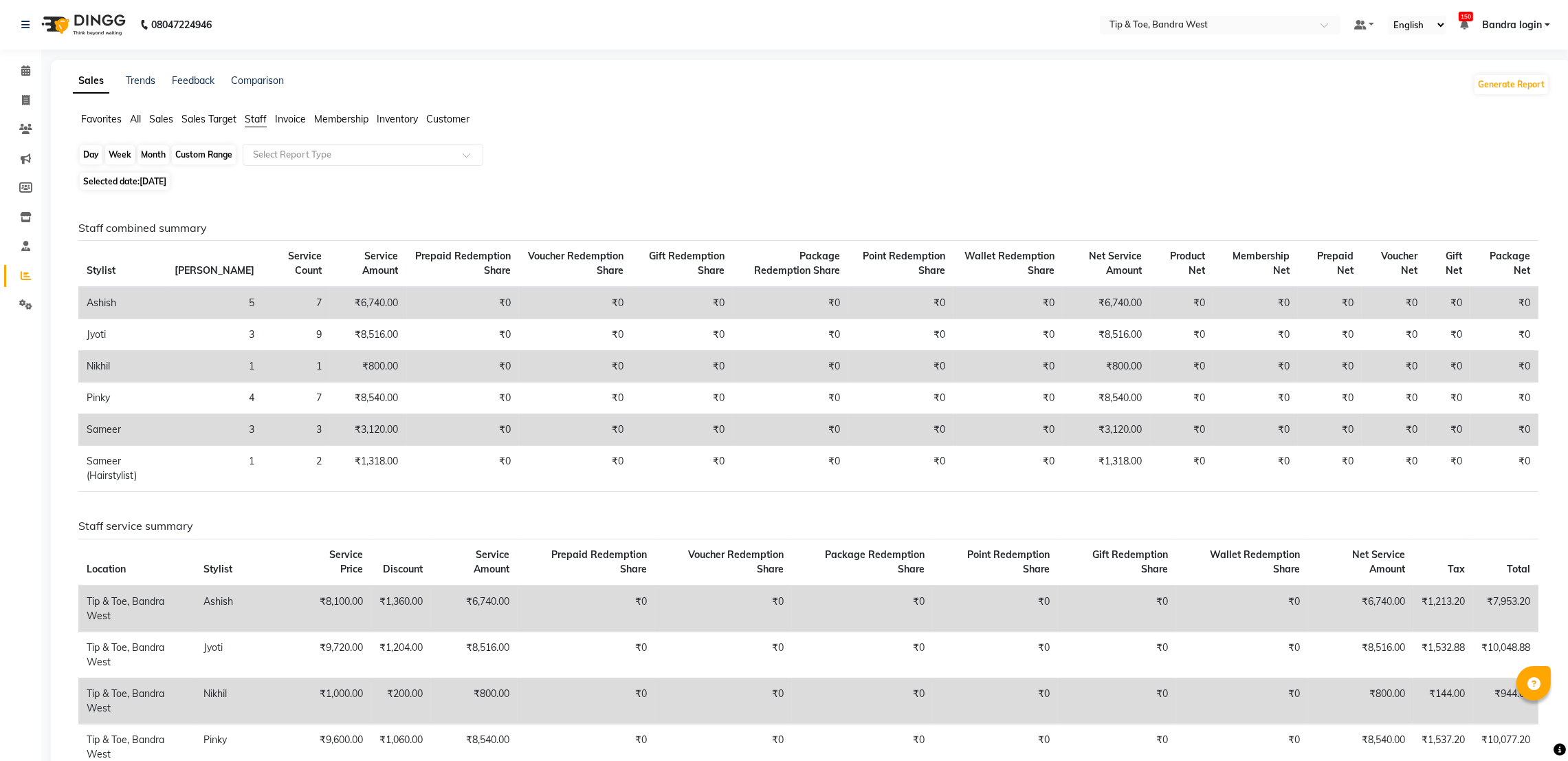
click at [94, 155] on div "Day" at bounding box center [91, 155] width 23 height 19
select select "8"
select select "2025"
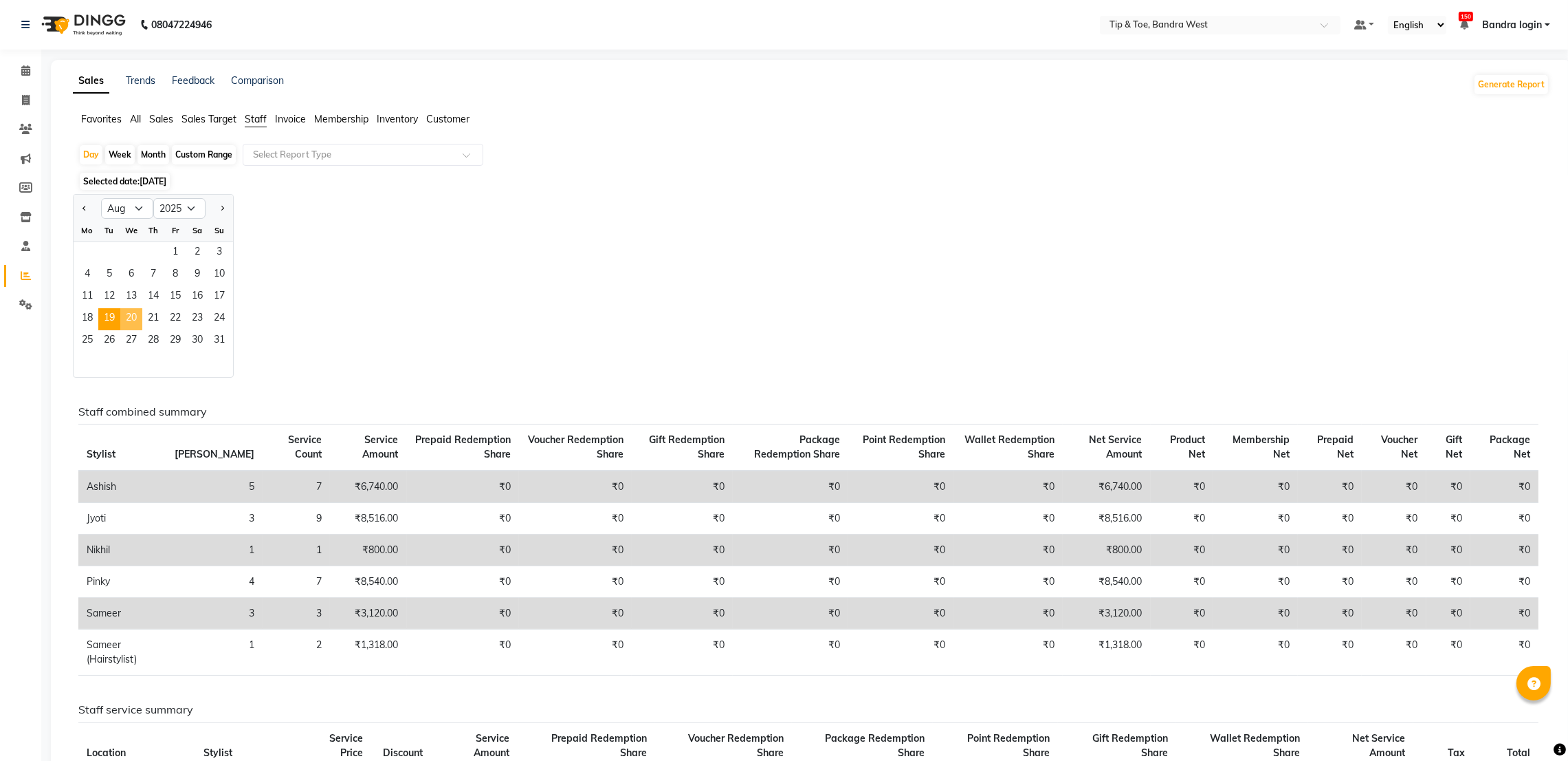
click at [127, 310] on span "20" at bounding box center [131, 319] width 22 height 22
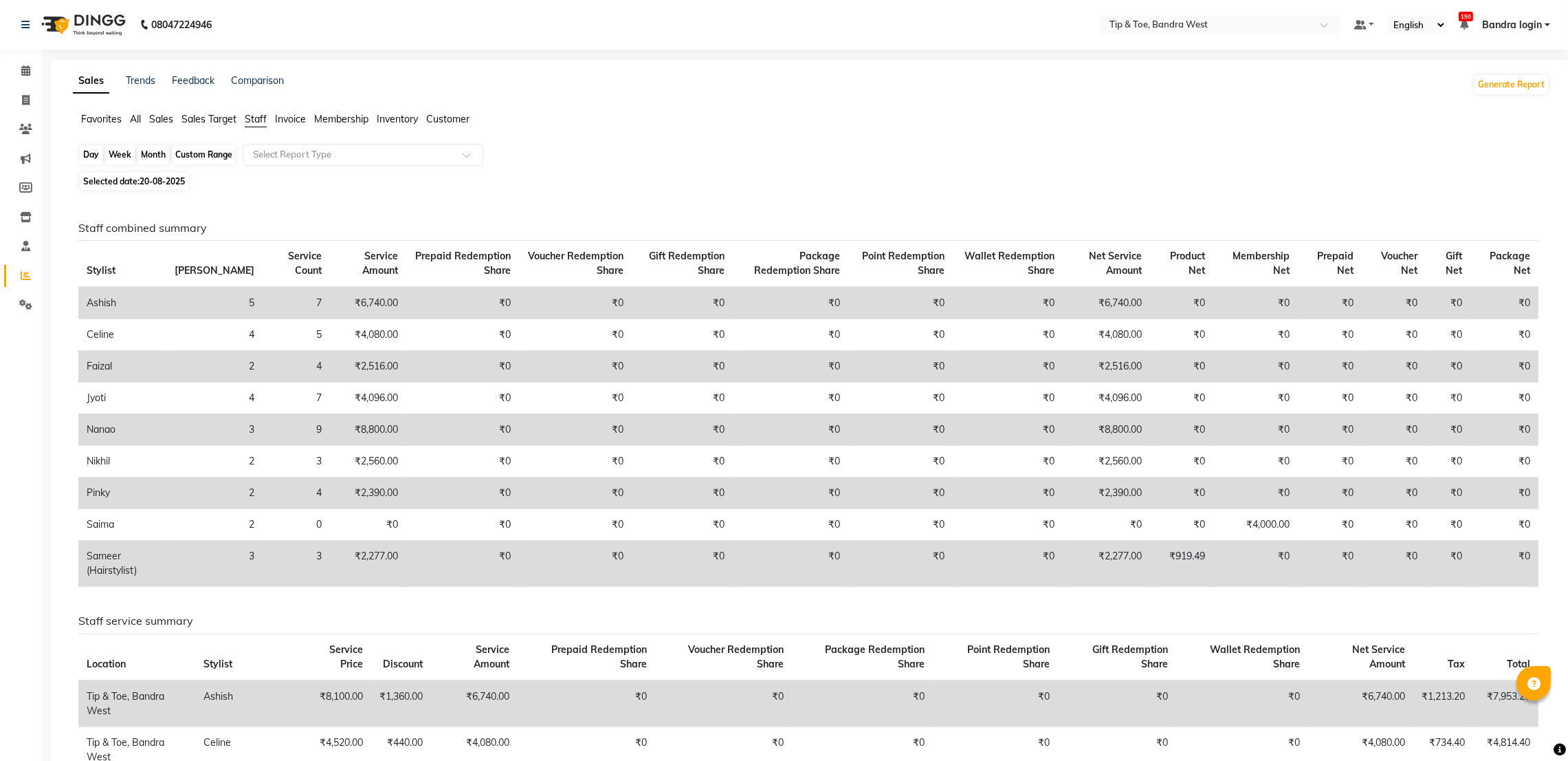
click at [86, 154] on div "Day" at bounding box center [91, 155] width 23 height 19
select select "8"
select select "2025"
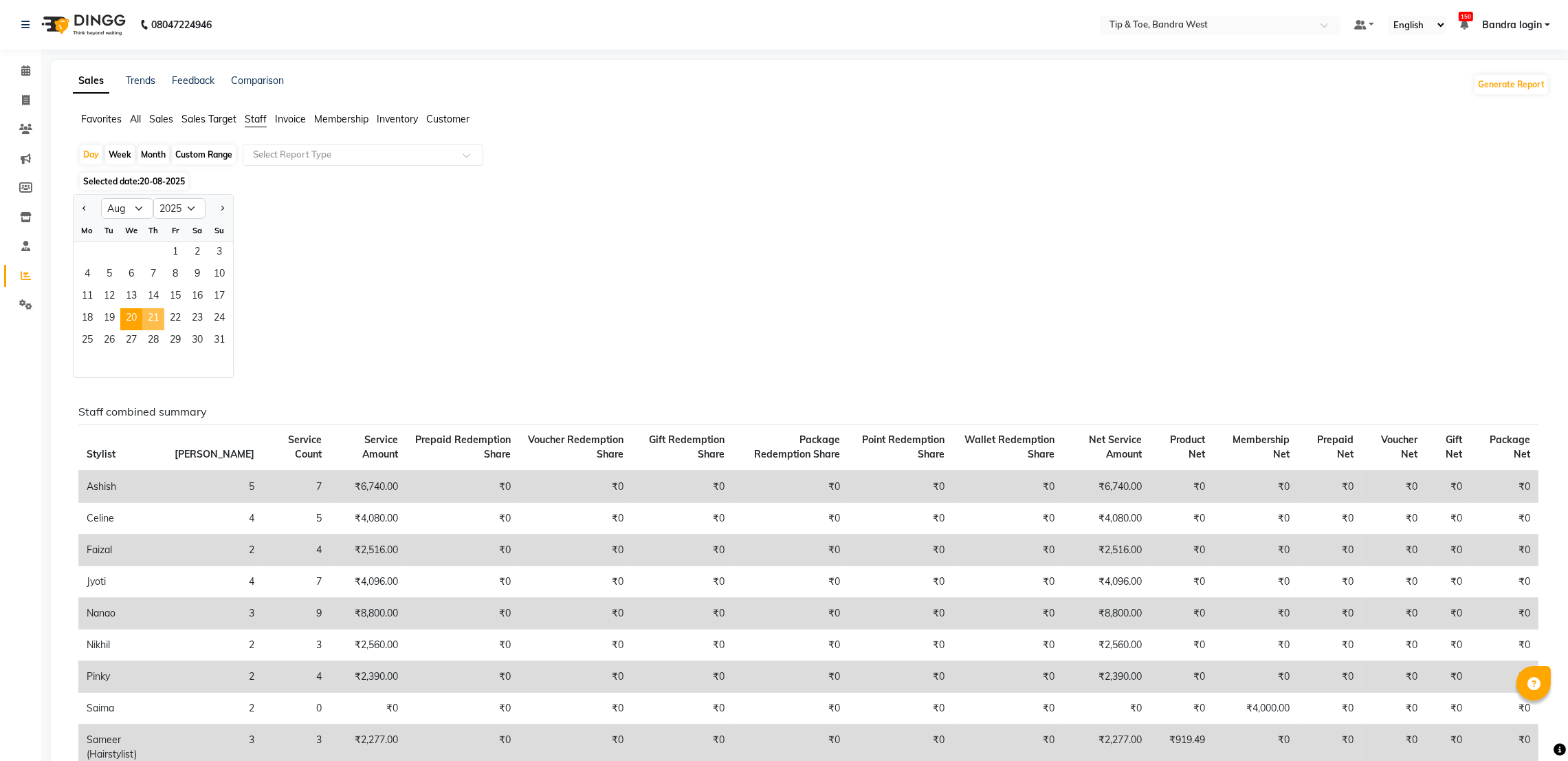
click at [150, 323] on span "21" at bounding box center [153, 319] width 22 height 22
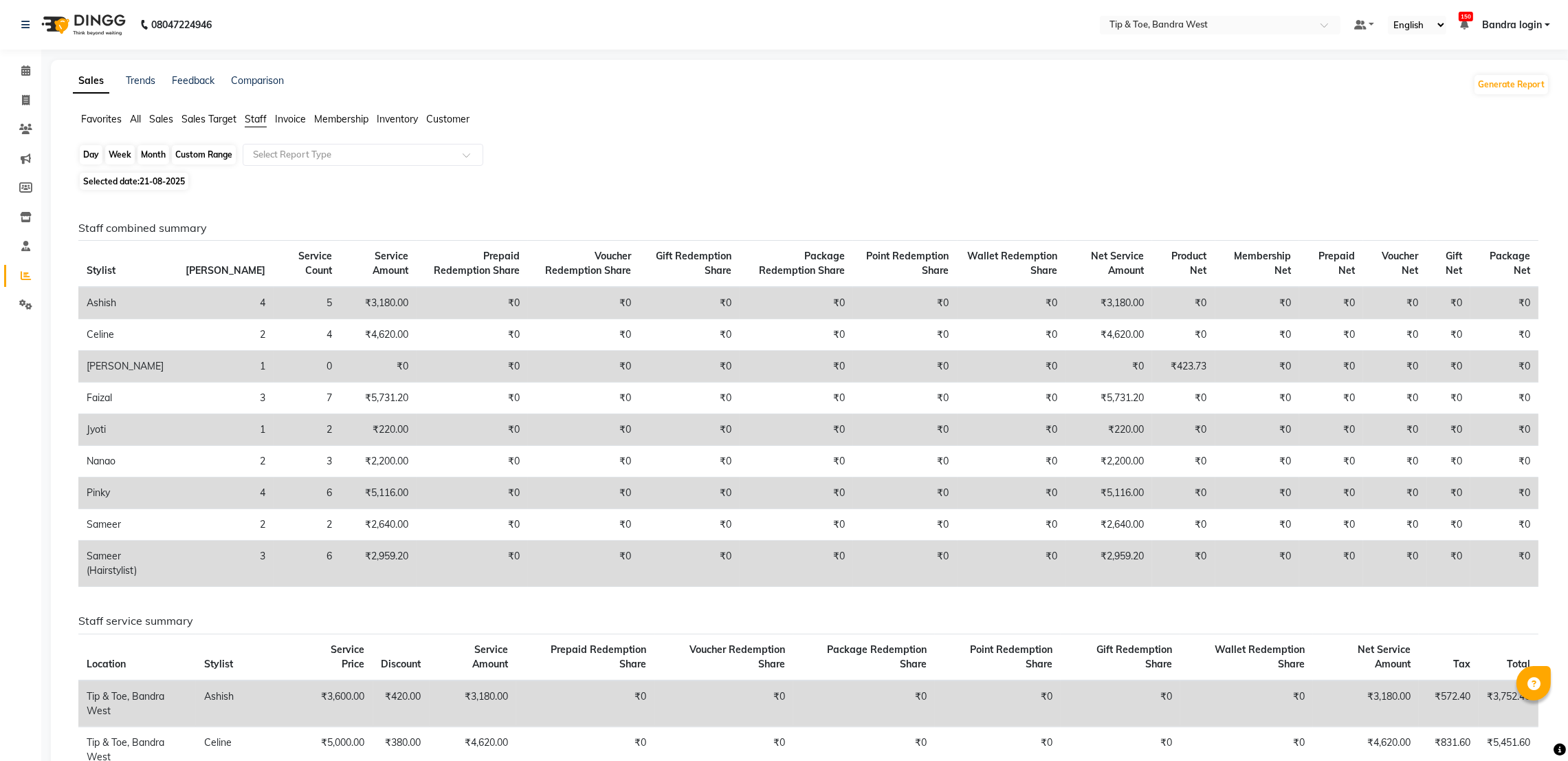
drag, startPoint x: 94, startPoint y: 150, endPoint x: 96, endPoint y: 178, distance: 28.1
click at [94, 150] on div "Day" at bounding box center [91, 155] width 23 height 19
select select "8"
select select "2025"
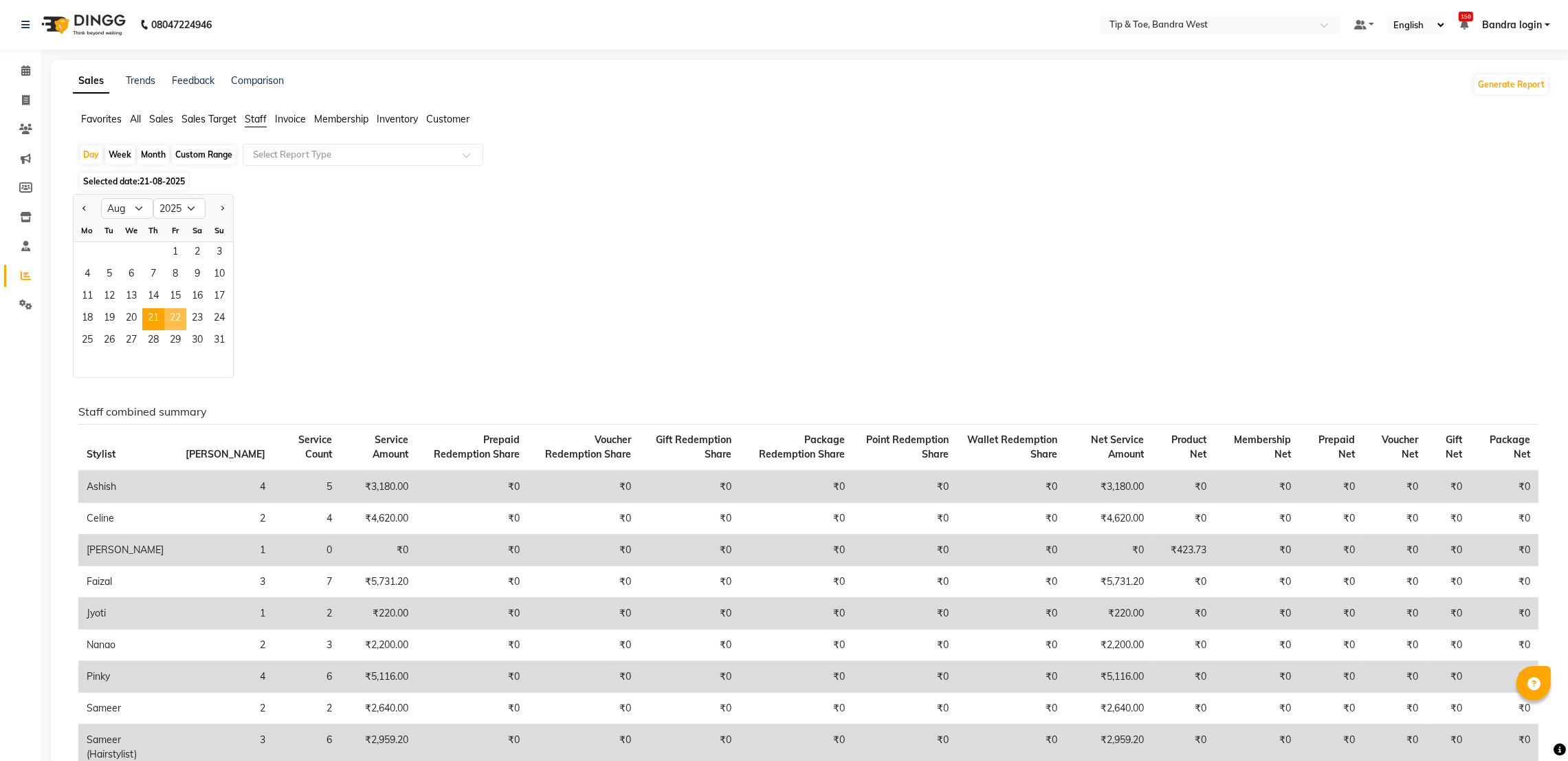
click at [180, 325] on span "22" at bounding box center [175, 319] width 22 height 22
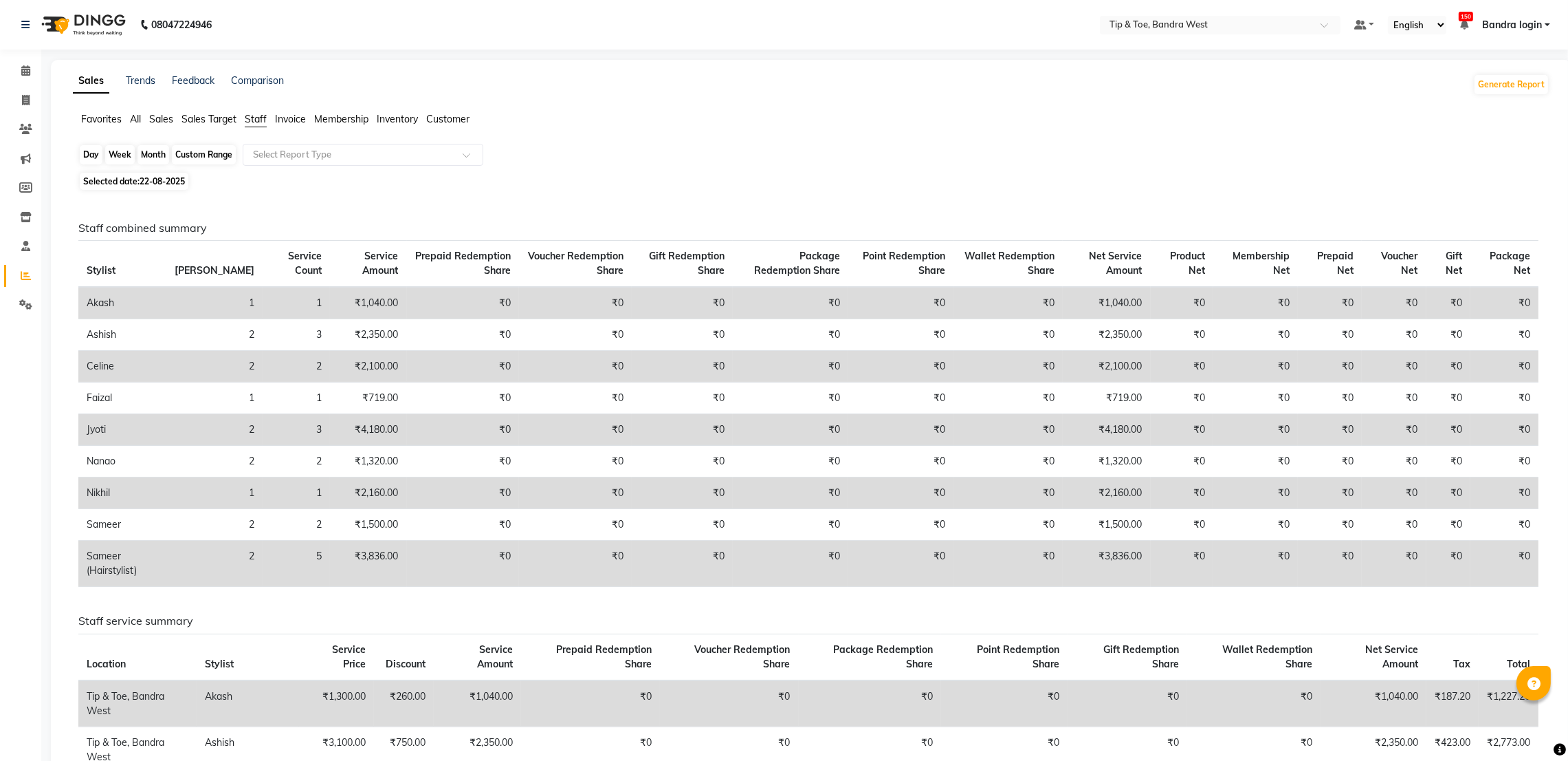
click at [91, 152] on div "Day" at bounding box center [91, 155] width 23 height 19
select select "8"
select select "2025"
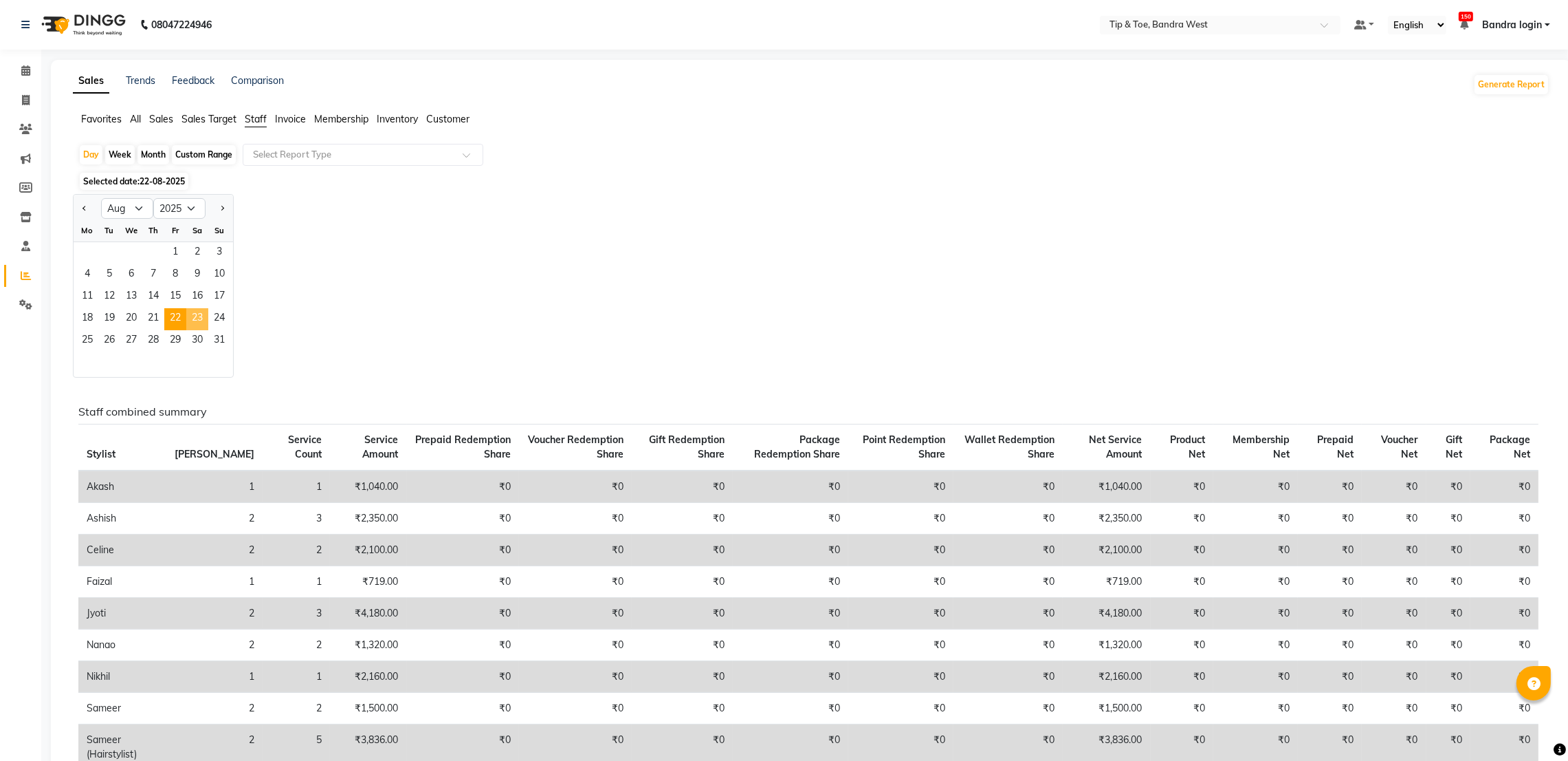
click at [195, 314] on span "23" at bounding box center [197, 319] width 22 height 22
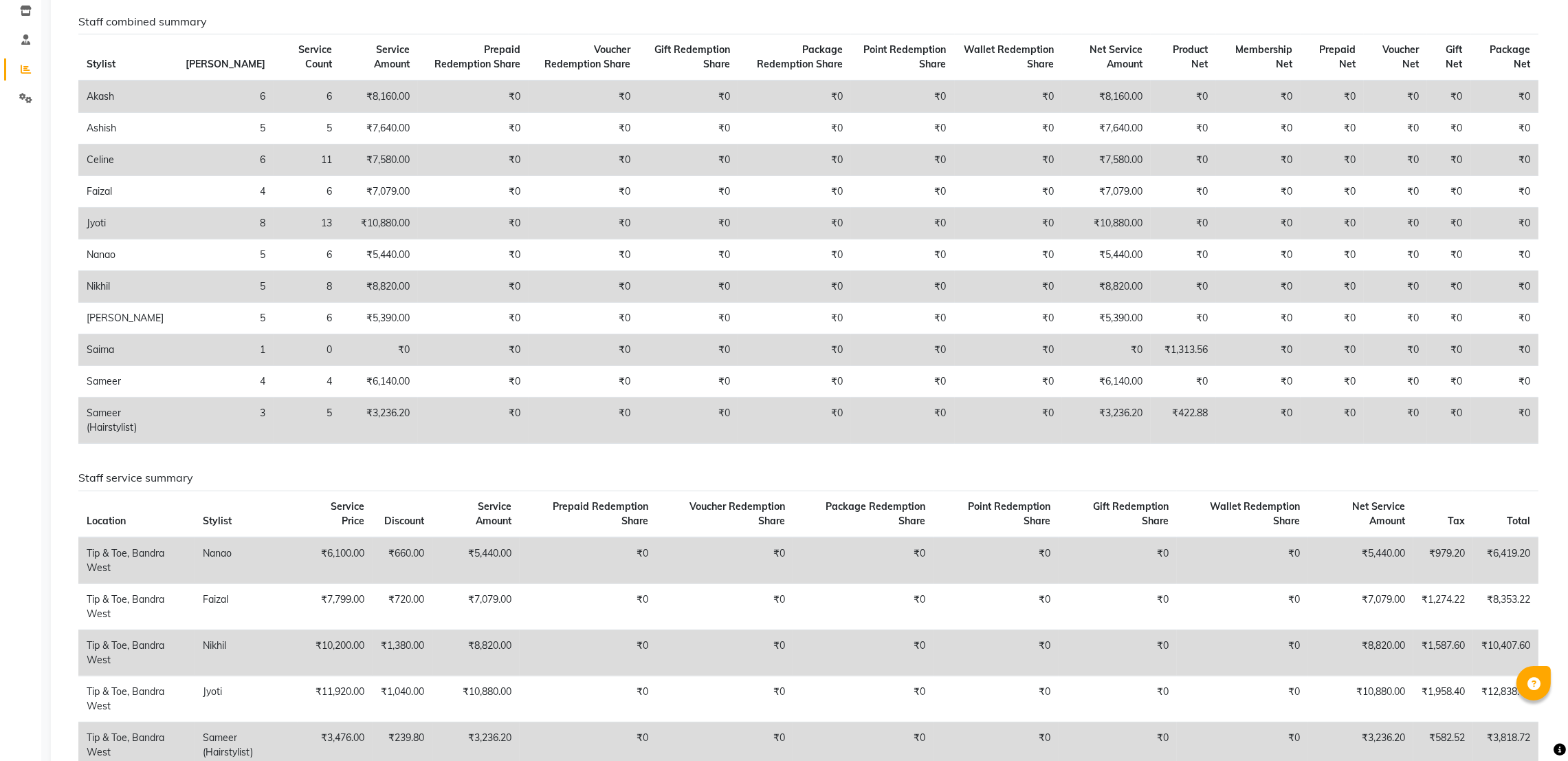
scroll to position [104, 0]
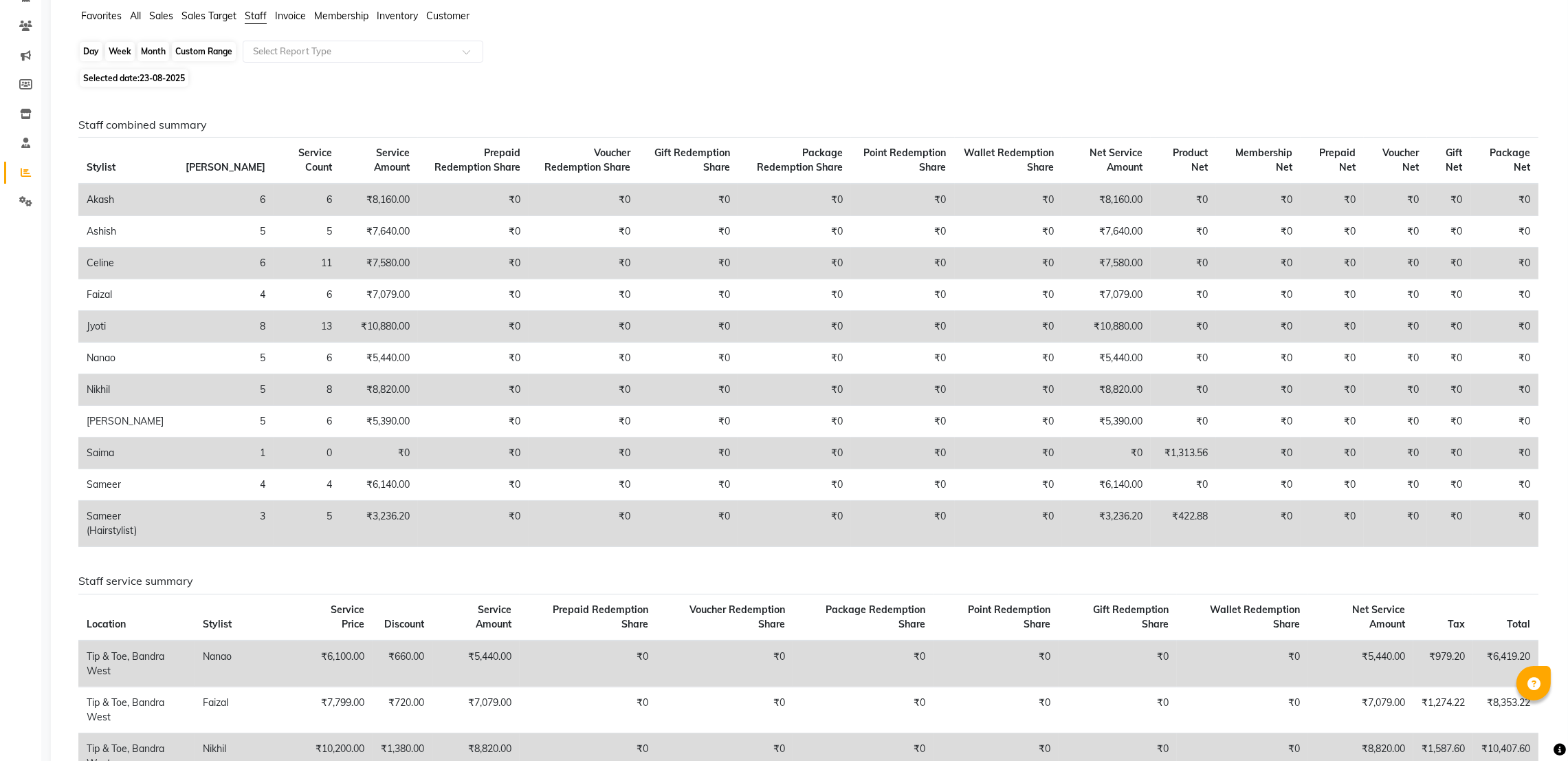
drag, startPoint x: 90, startPoint y: 53, endPoint x: 102, endPoint y: 86, distance: 35.1
click at [91, 53] on div "Day" at bounding box center [91, 51] width 23 height 19
select select "8"
select select "2025"
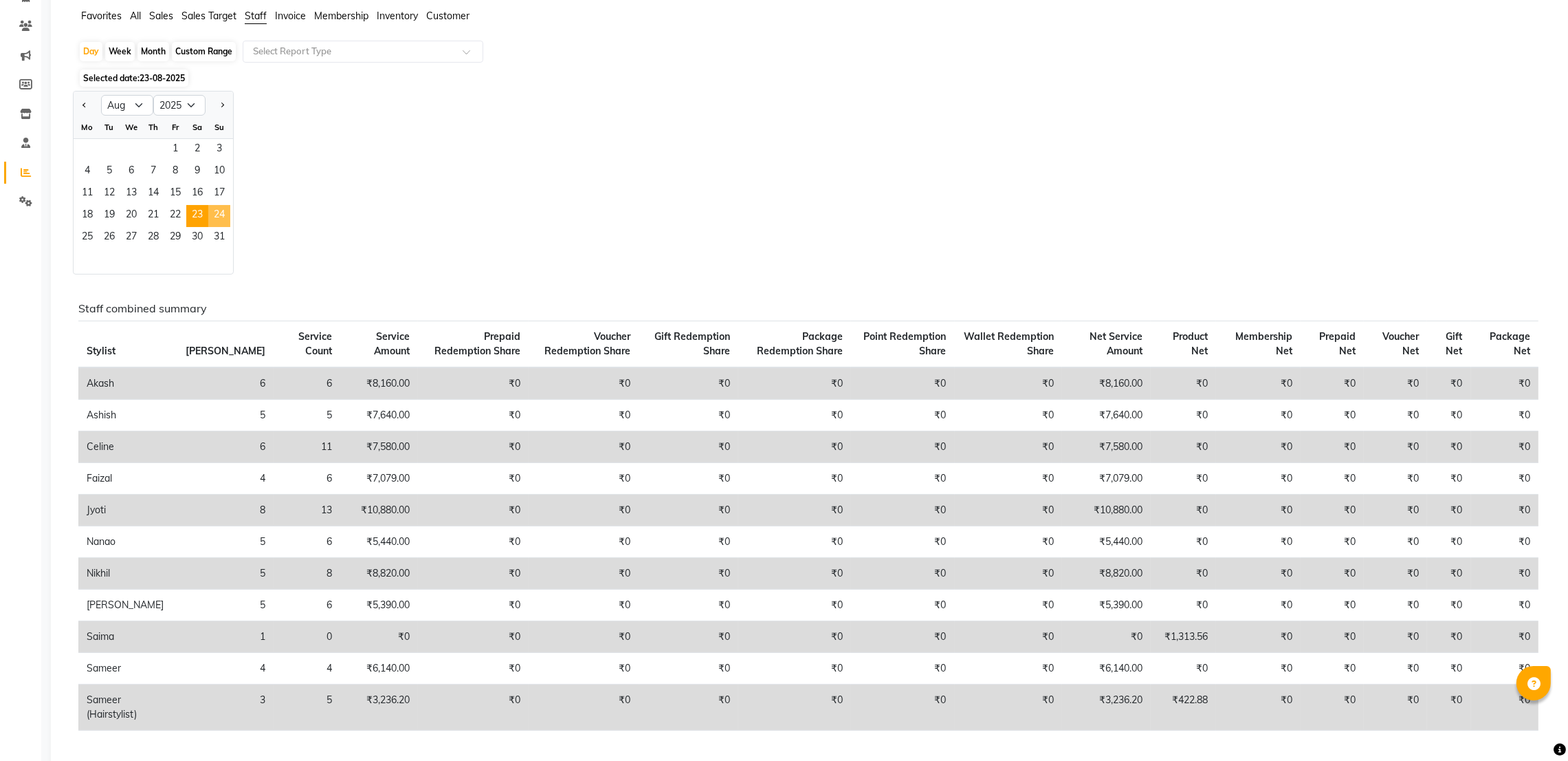
click at [223, 225] on span "24" at bounding box center [219, 215] width 22 height 22
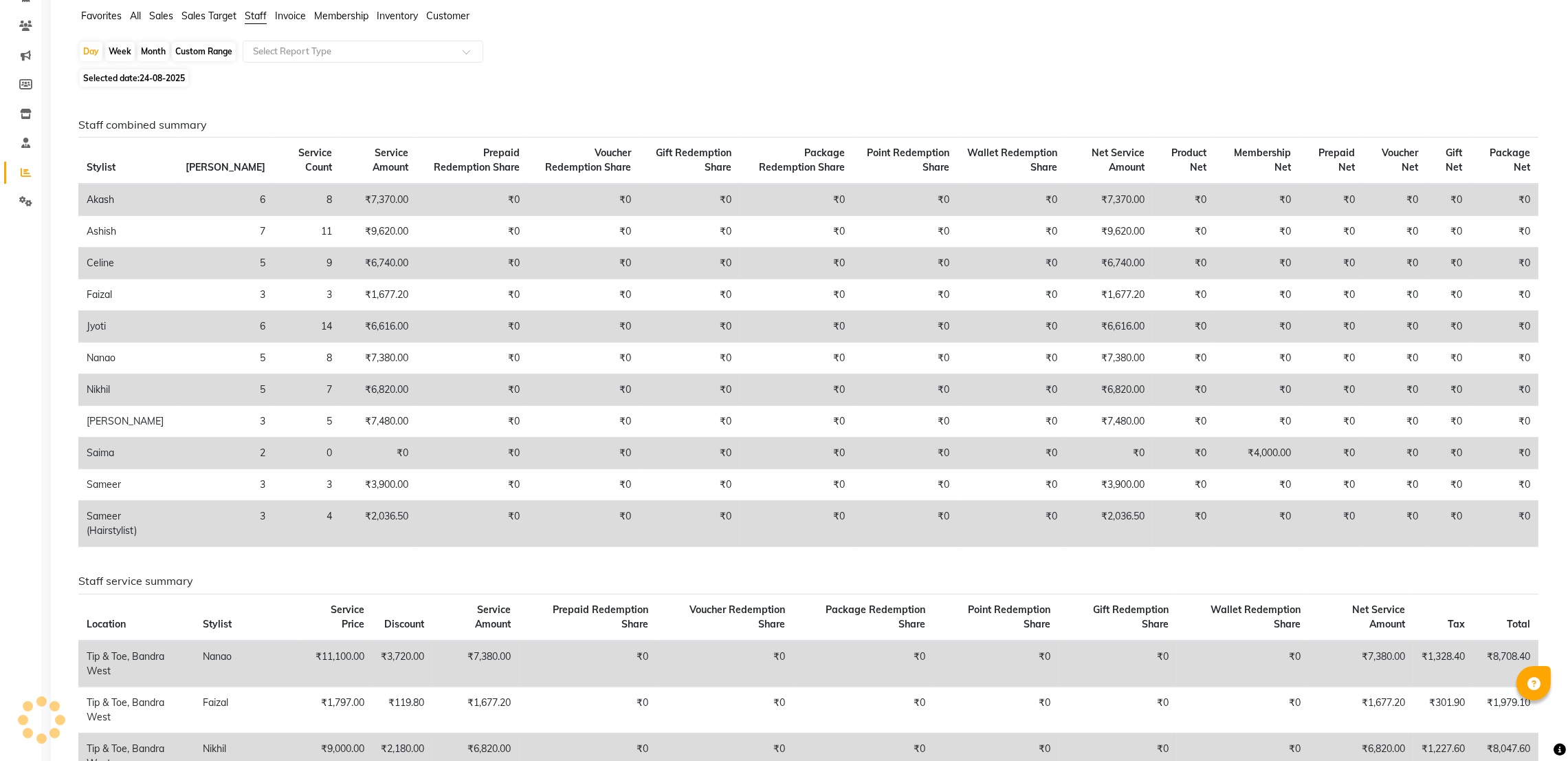
click at [91, 64] on div "Day Week Month Custom Range Select Report Type" at bounding box center [811, 53] width 1466 height 25
click at [94, 51] on div "Day" at bounding box center [91, 51] width 23 height 19
select select "8"
select select "2025"
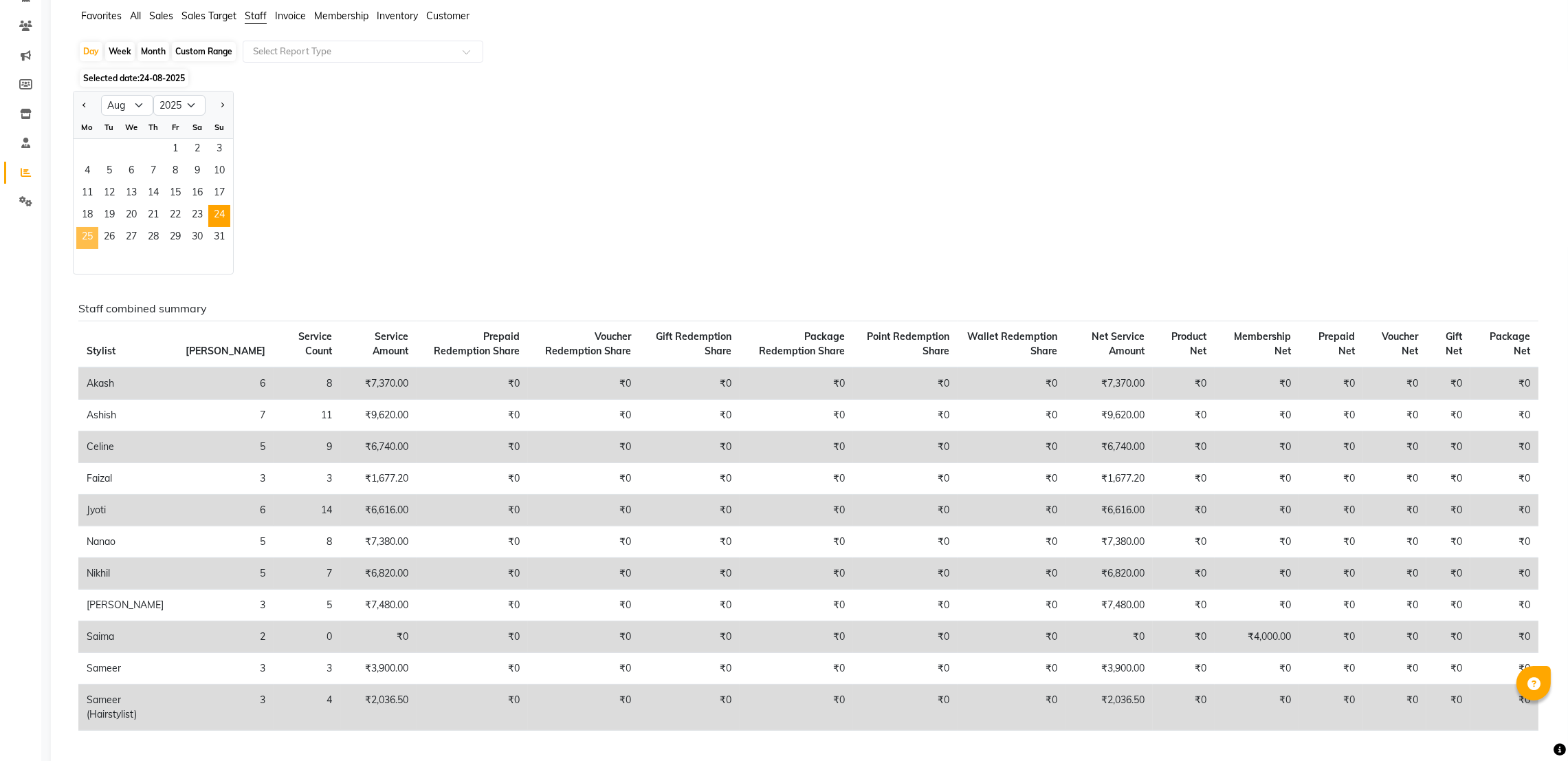
click at [87, 240] on span "25" at bounding box center [87, 238] width 22 height 22
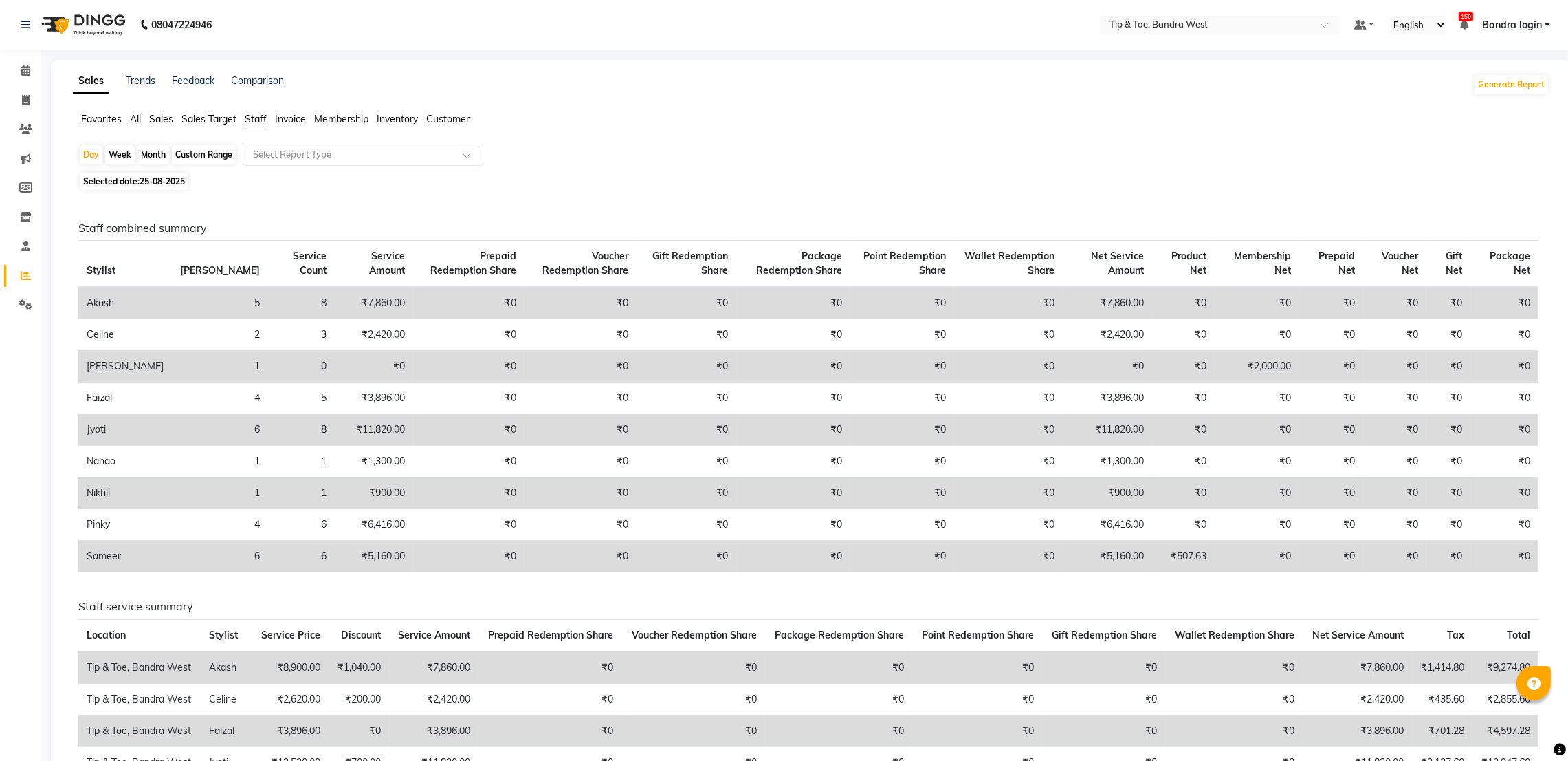
drag, startPoint x: 85, startPoint y: 150, endPoint x: 95, endPoint y: 173, distance: 25.1
click at [86, 150] on div "Day" at bounding box center [91, 155] width 23 height 19
select select "8"
select select "2025"
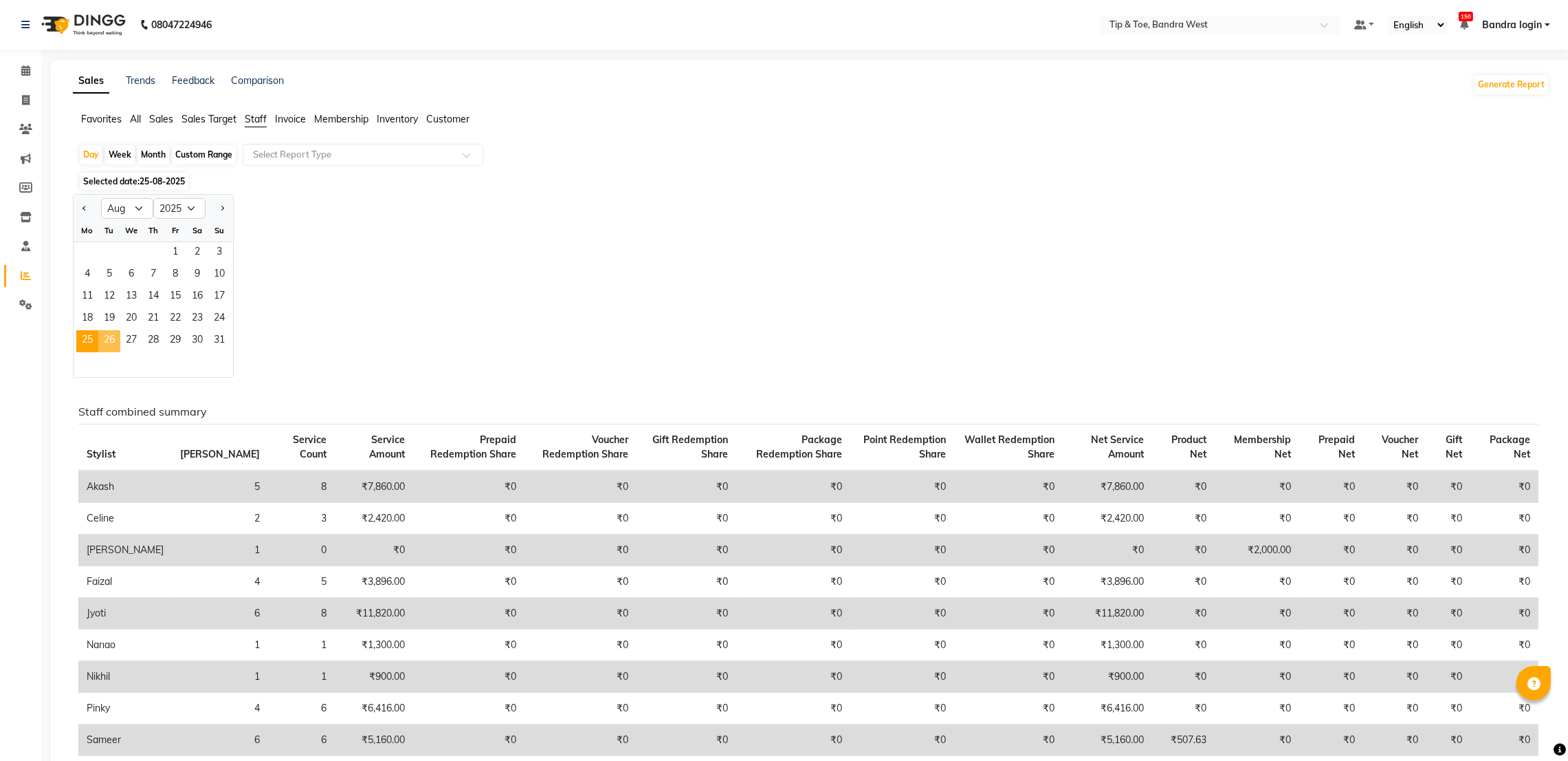
click at [116, 344] on span "26" at bounding box center [109, 341] width 22 height 22
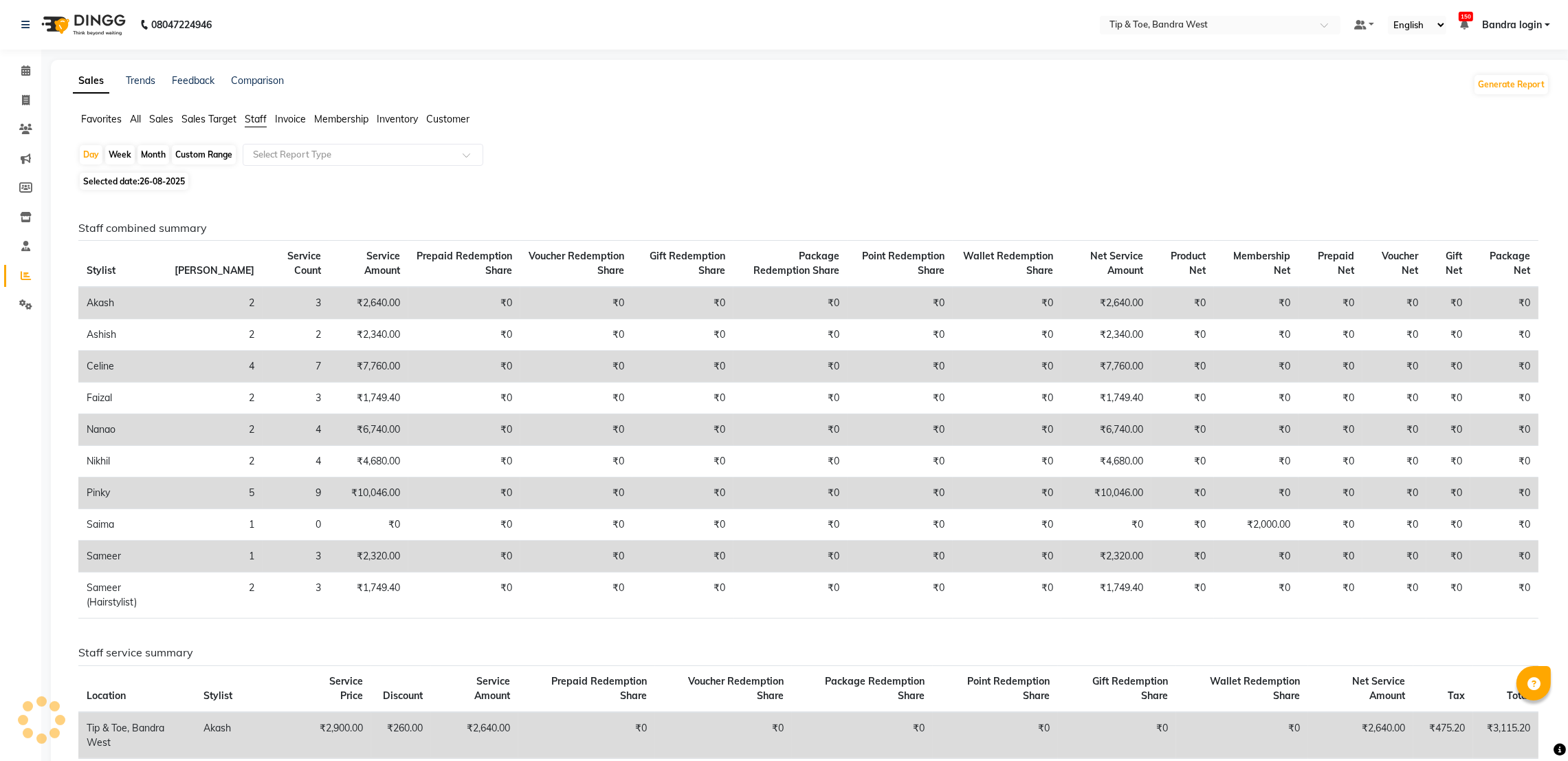
drag, startPoint x: 90, startPoint y: 155, endPoint x: 104, endPoint y: 167, distance: 18.4
click at [92, 156] on div "Day" at bounding box center [91, 155] width 23 height 19
select select "8"
select select "2025"
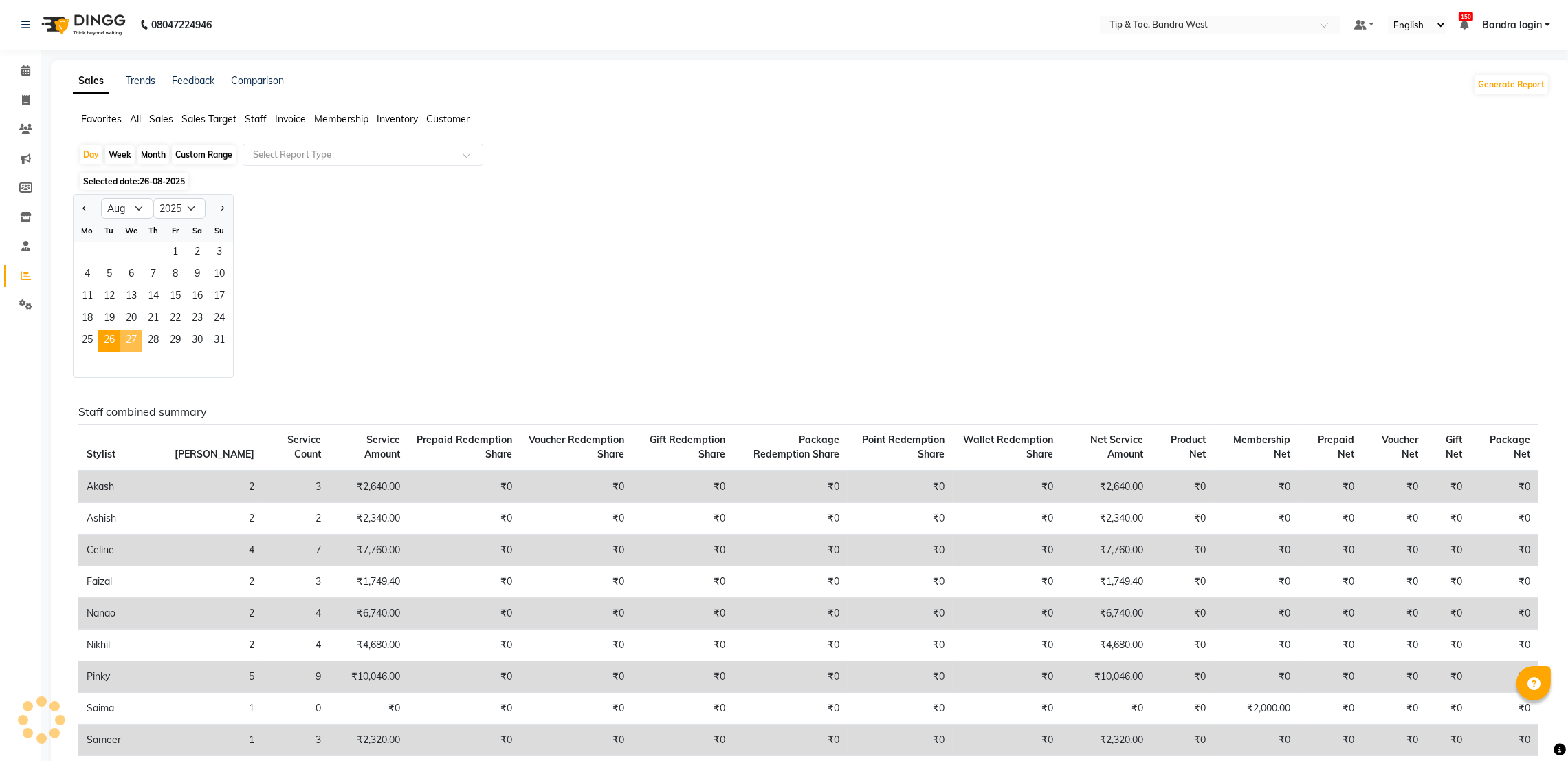
click at [137, 339] on span "27" at bounding box center [131, 341] width 22 height 22
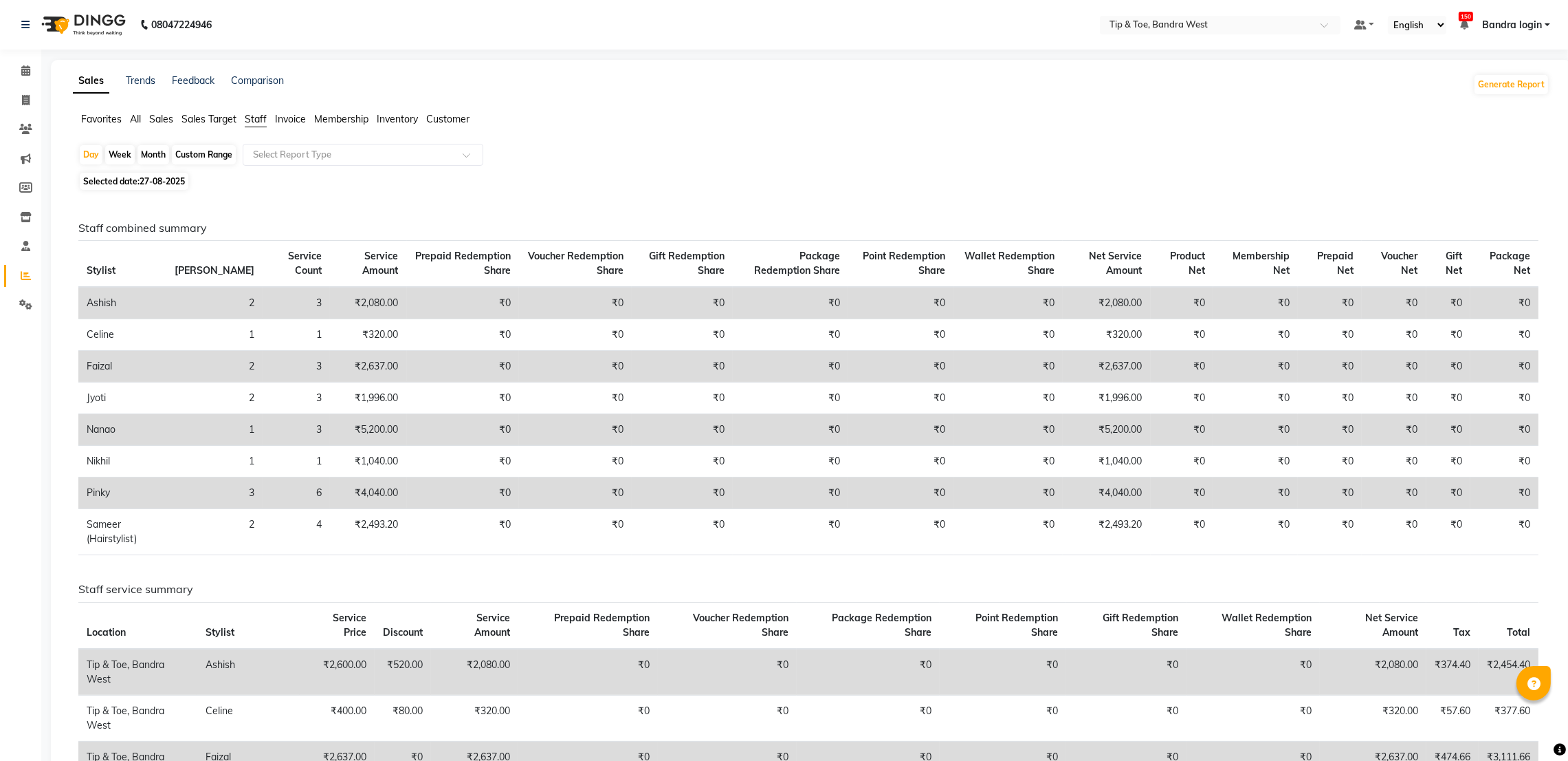
scroll to position [104, 0]
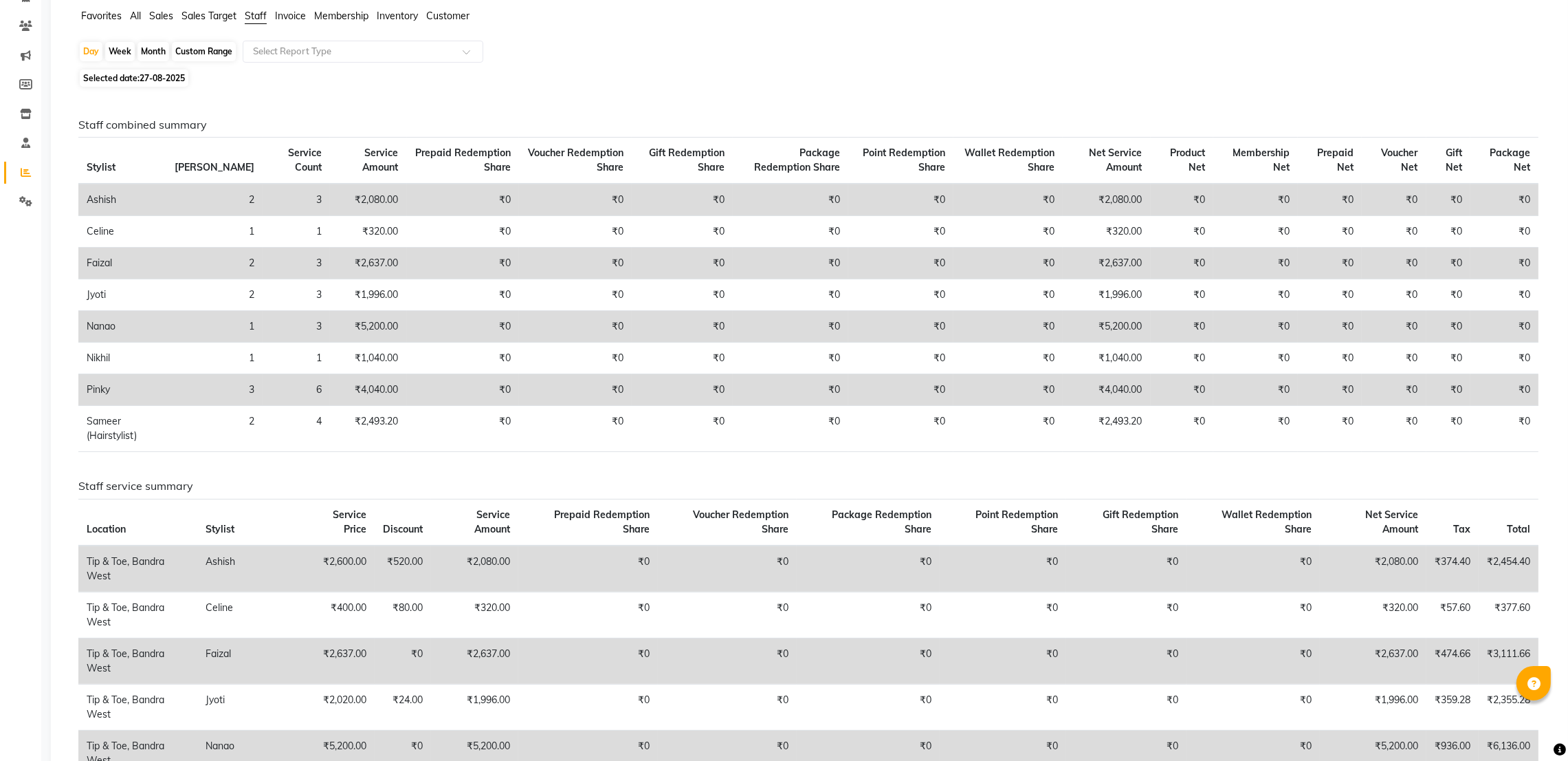
click at [107, 53] on div "Week" at bounding box center [120, 51] width 30 height 19
select select "8"
select select "2025"
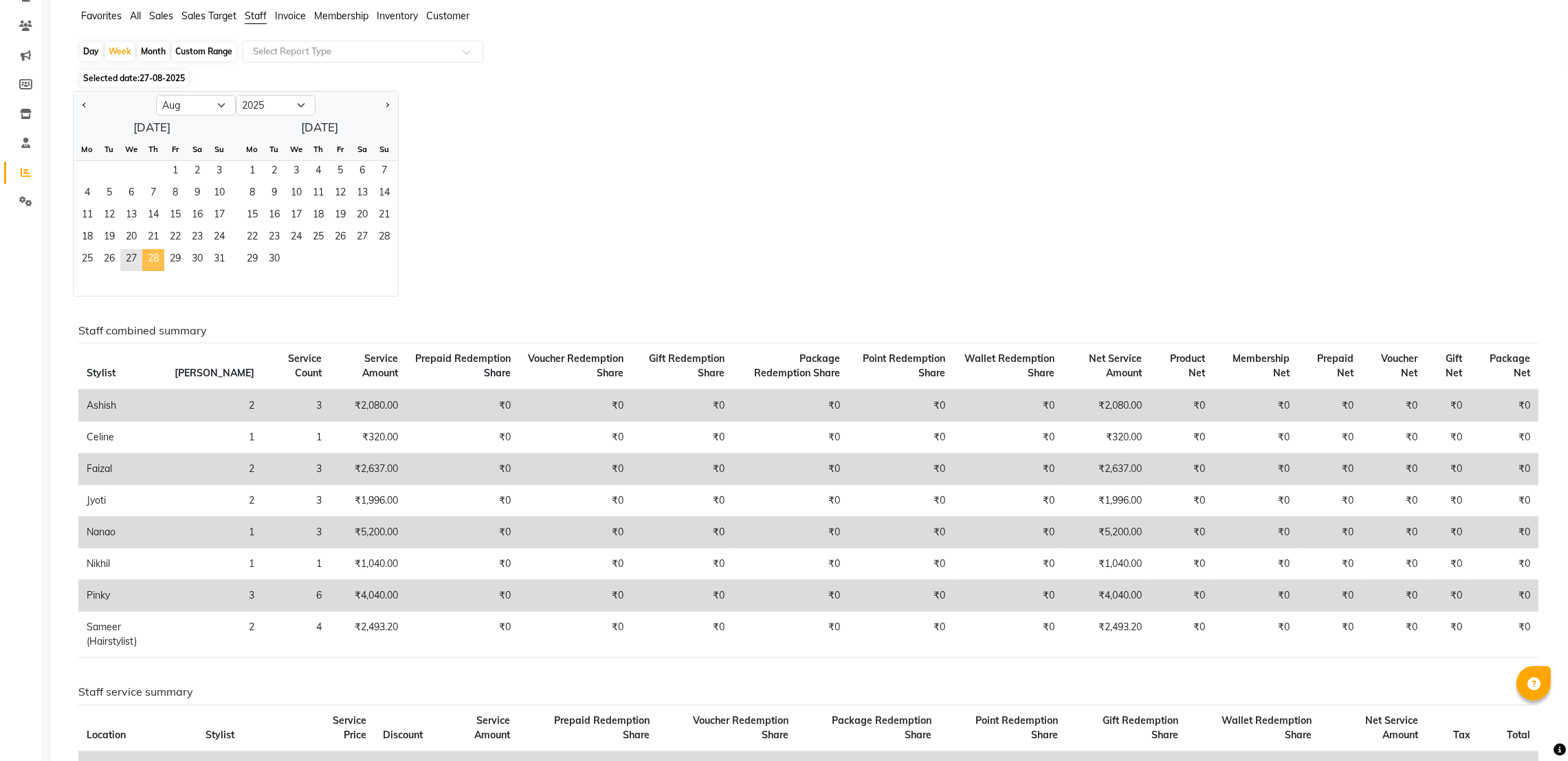
click at [159, 265] on span "28" at bounding box center [153, 260] width 22 height 22
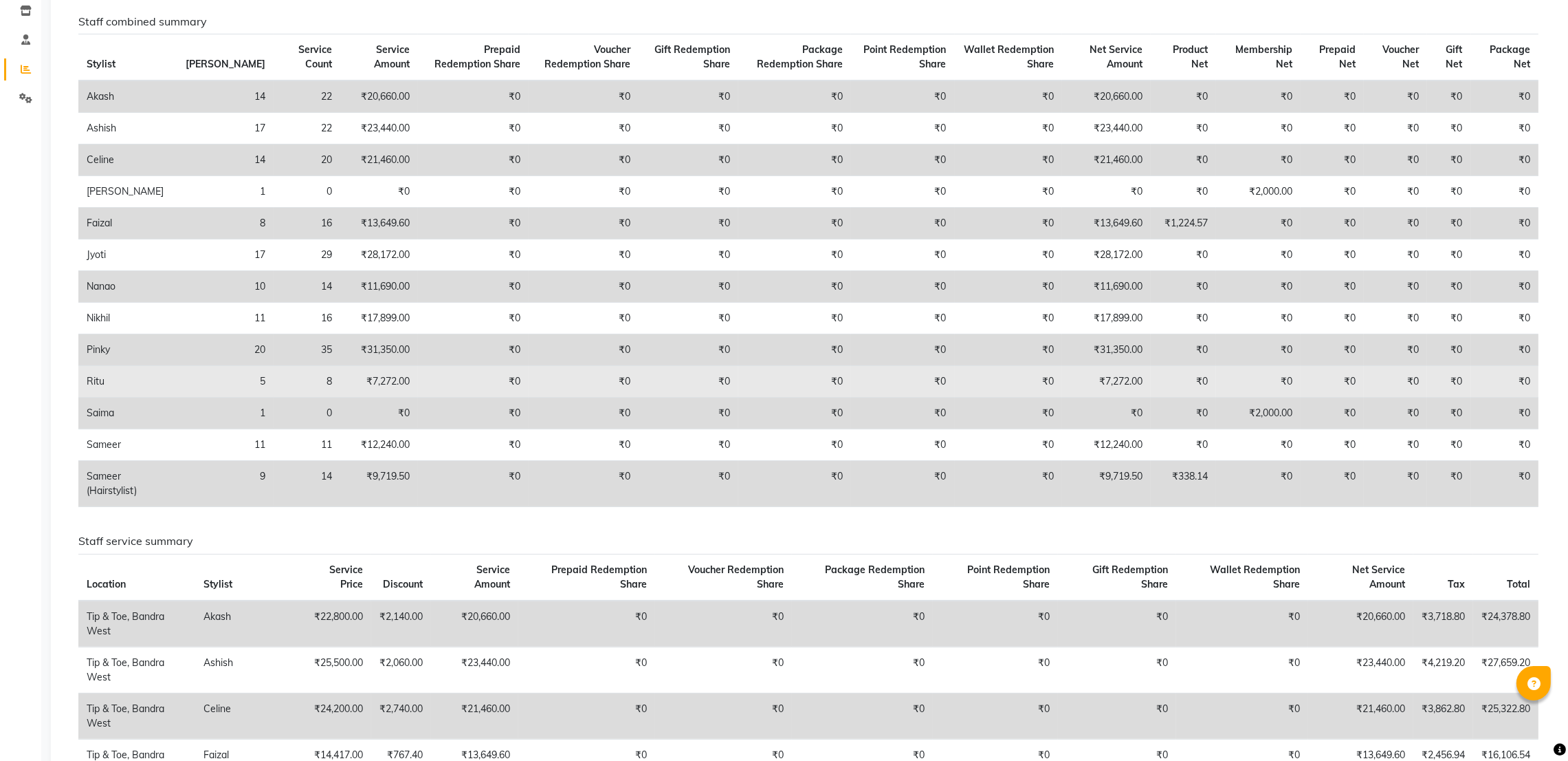
scroll to position [0, 0]
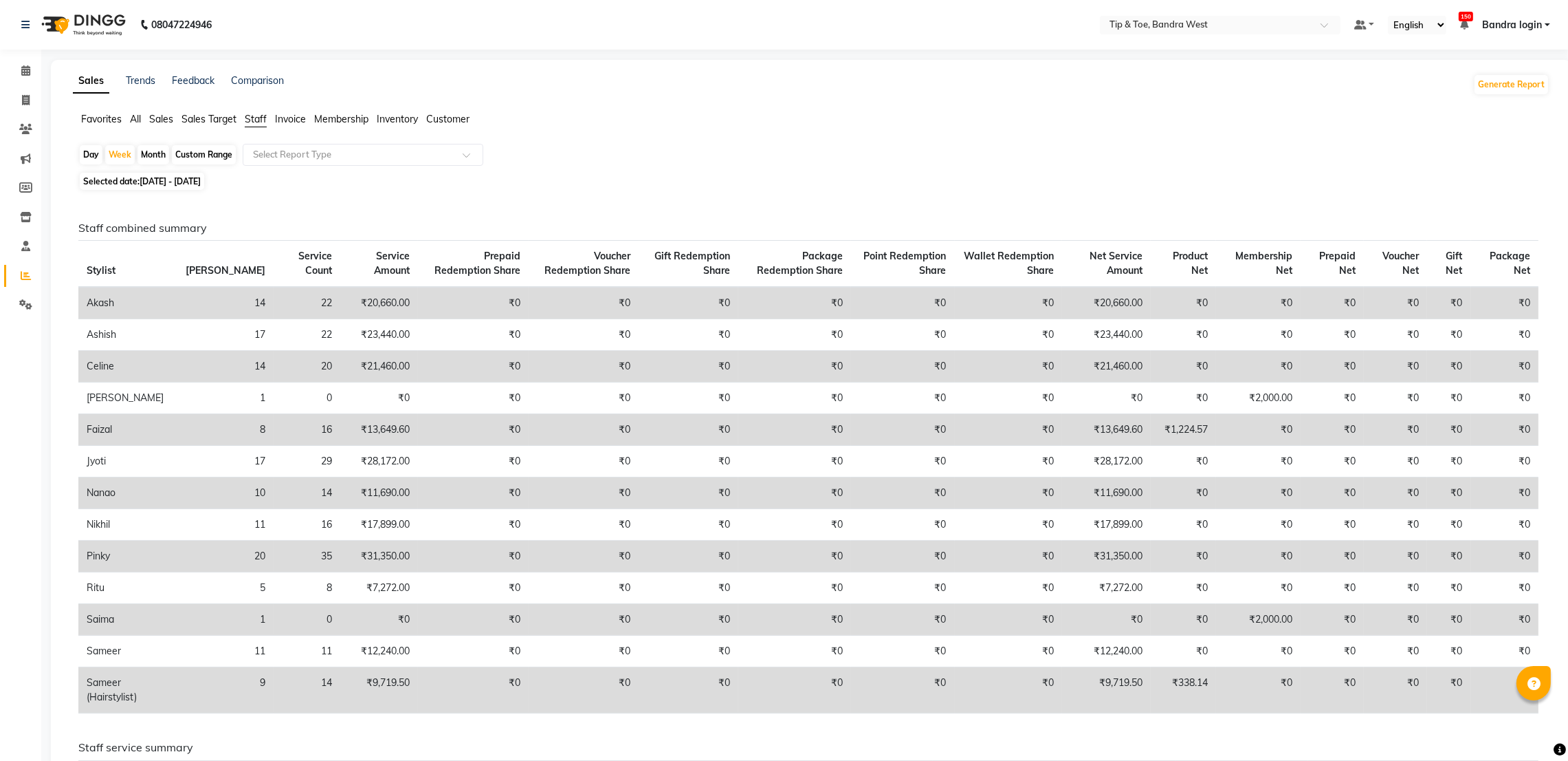
click at [89, 156] on div "Day" at bounding box center [91, 155] width 23 height 19
select select "8"
select select "2025"
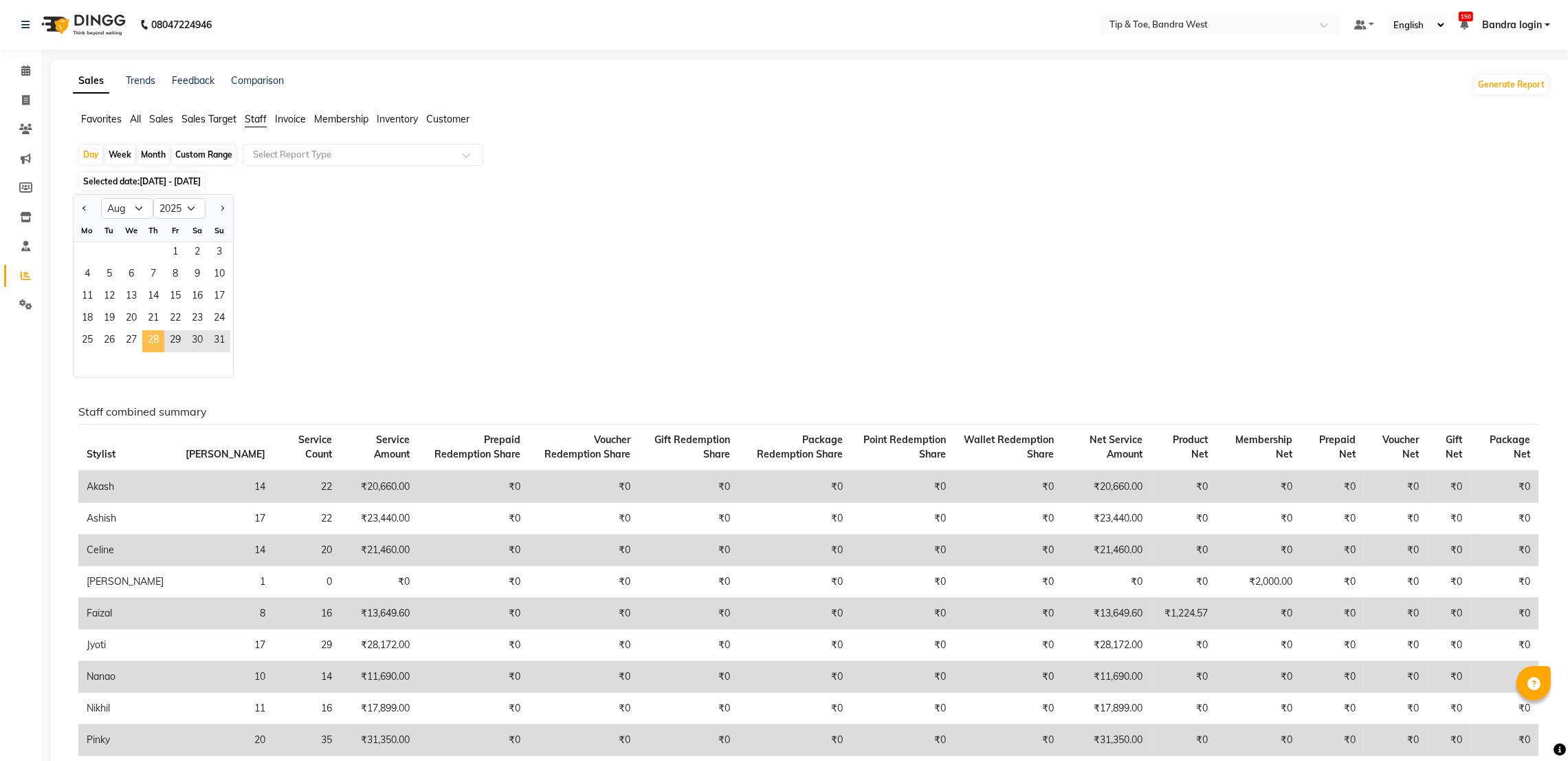
click at [155, 339] on span "28" at bounding box center [153, 341] width 22 height 22
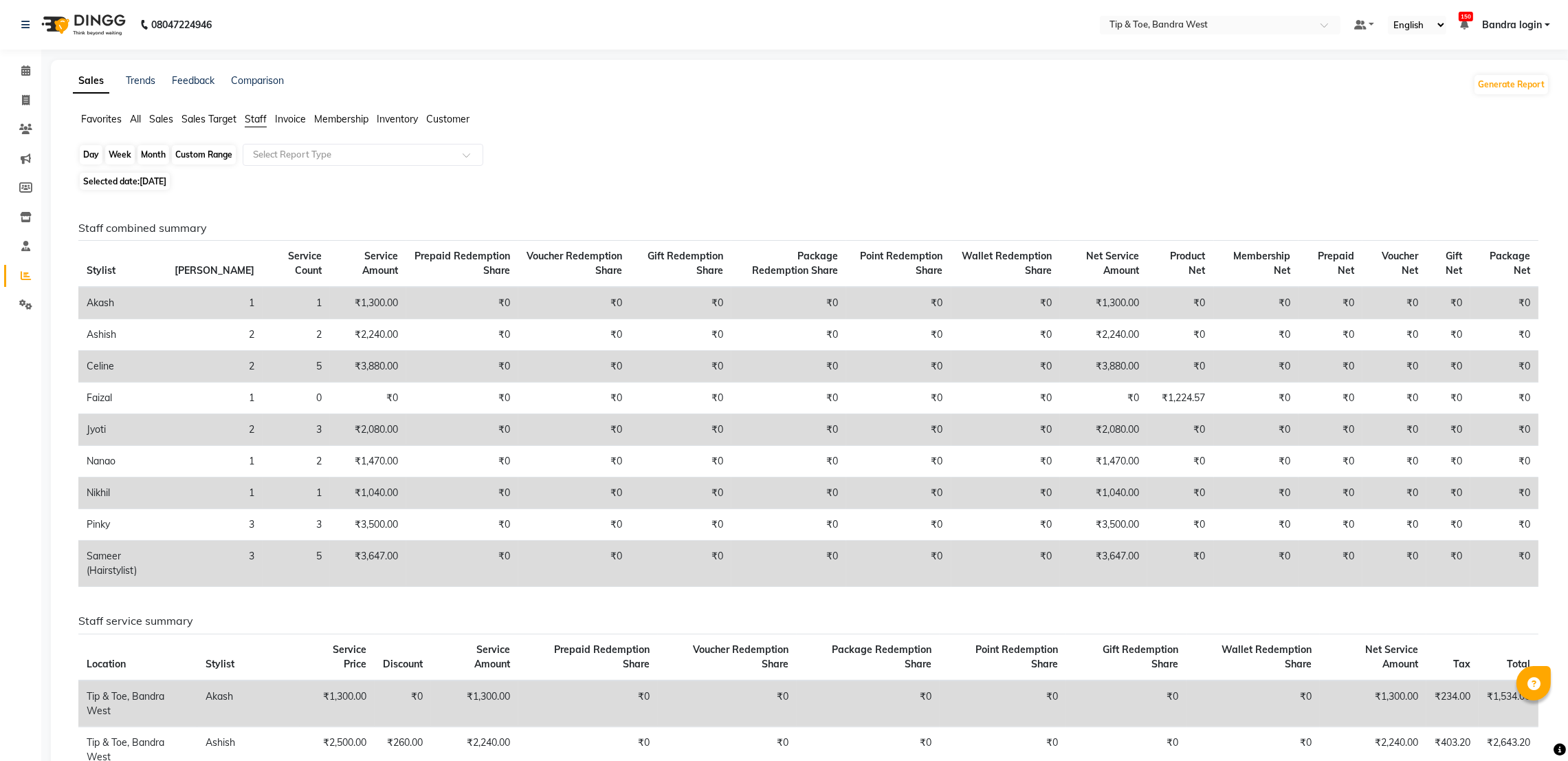
click at [88, 150] on div "Day" at bounding box center [91, 155] width 23 height 19
select select "8"
select select "2025"
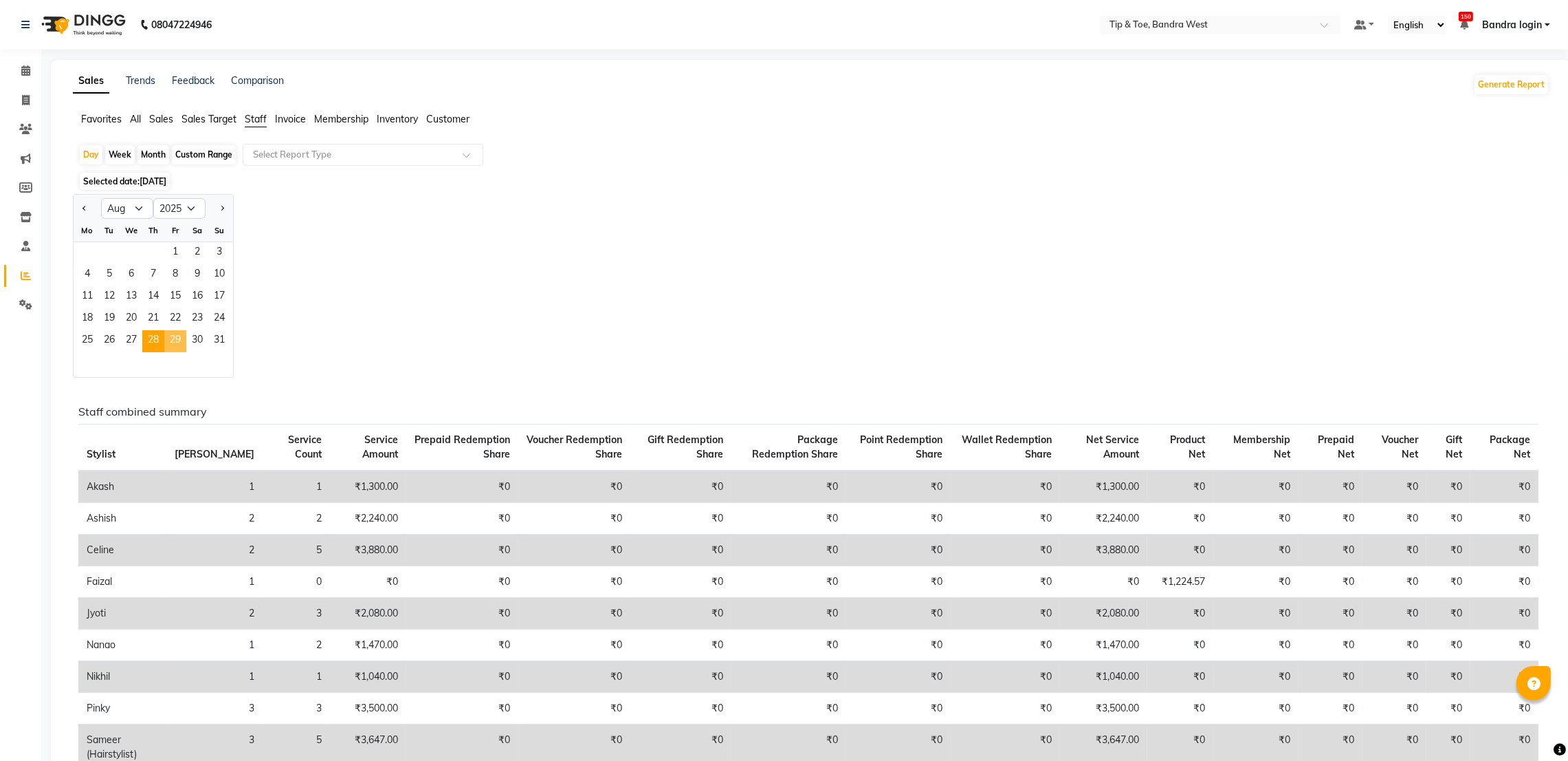
click at [179, 339] on span "29" at bounding box center [175, 341] width 22 height 22
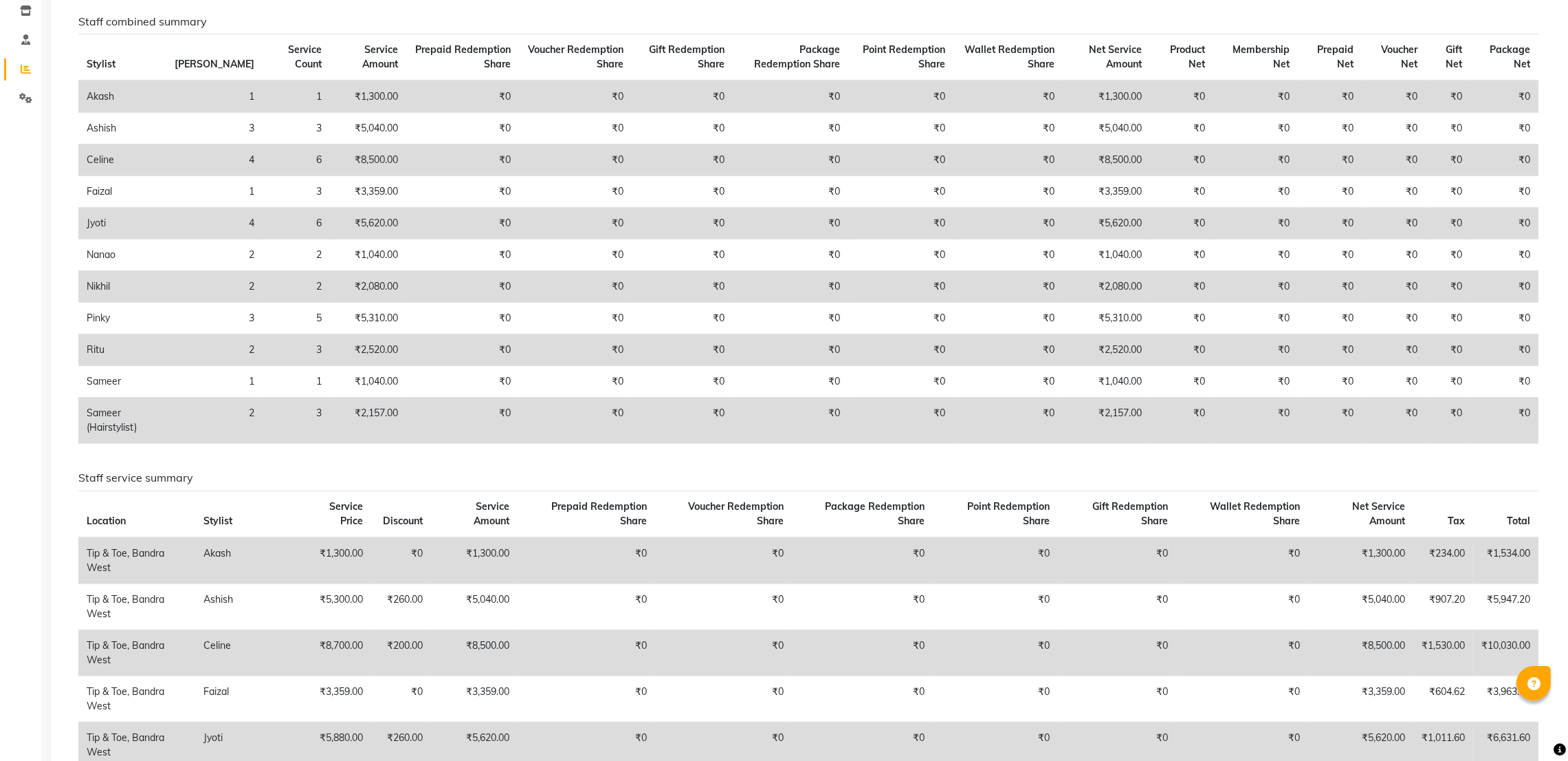
scroll to position [104, 0]
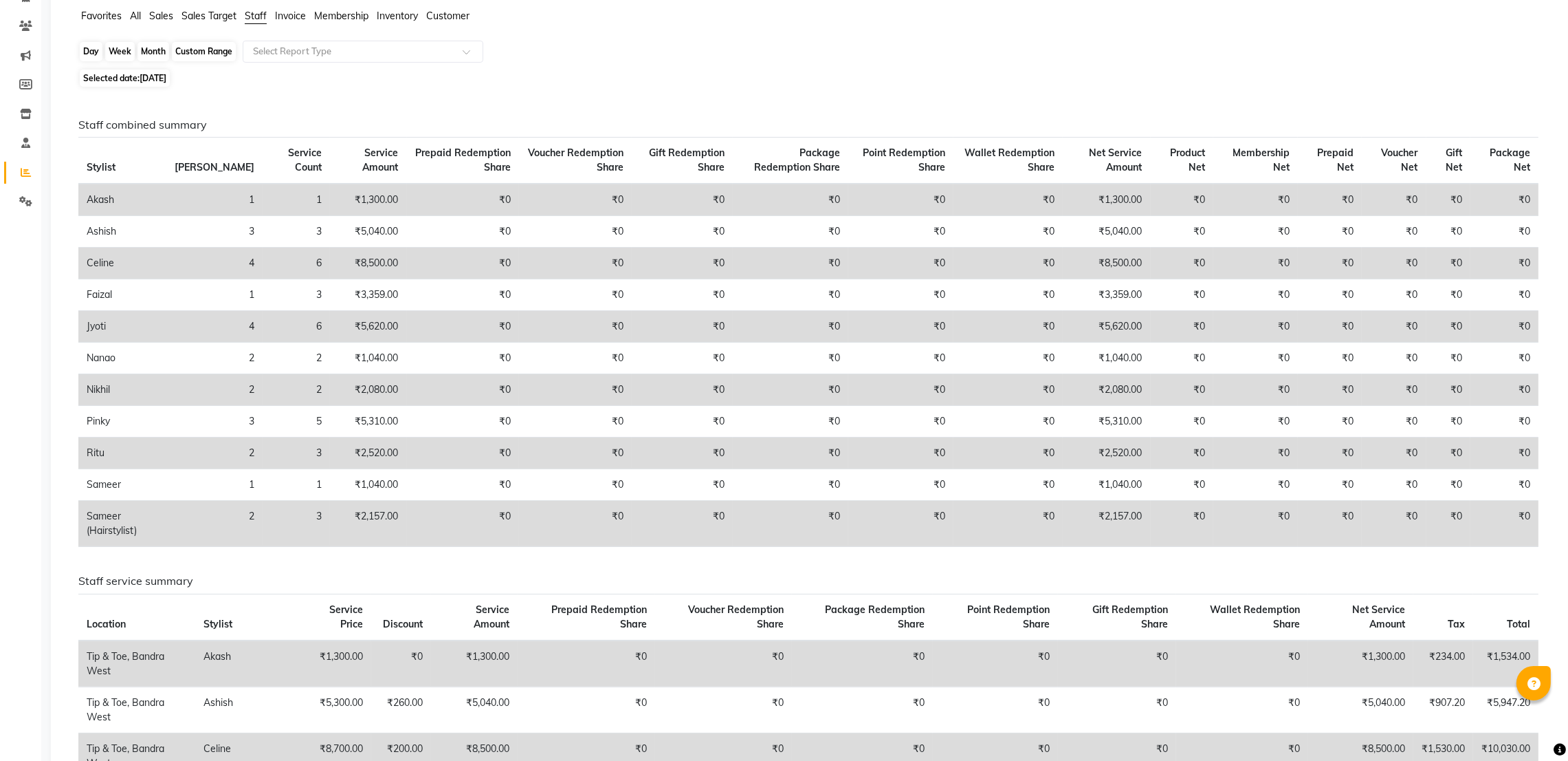
click at [93, 54] on div "Day" at bounding box center [91, 51] width 23 height 19
select select "8"
select select "2025"
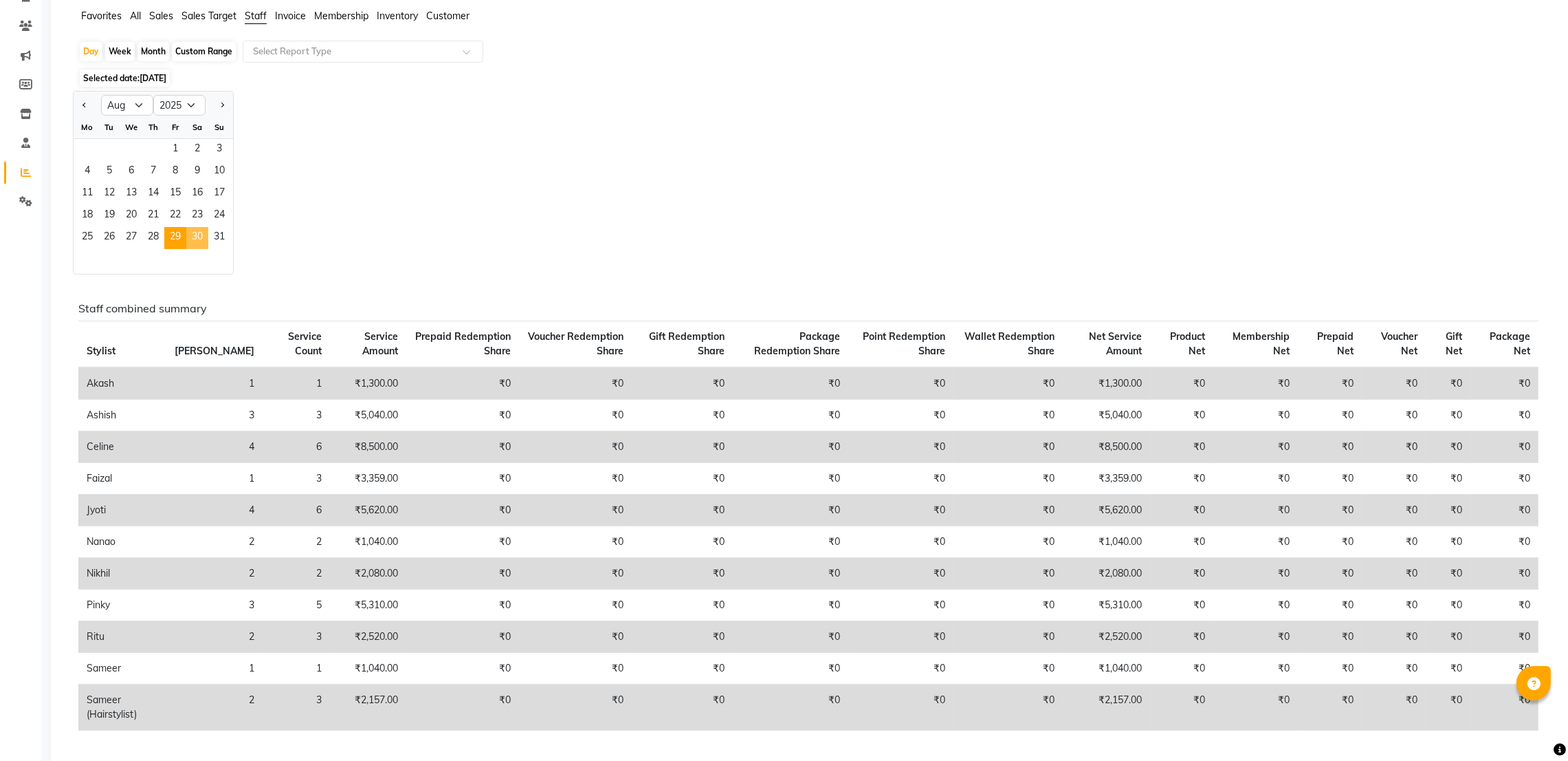
click at [197, 232] on span "30" at bounding box center [197, 238] width 22 height 22
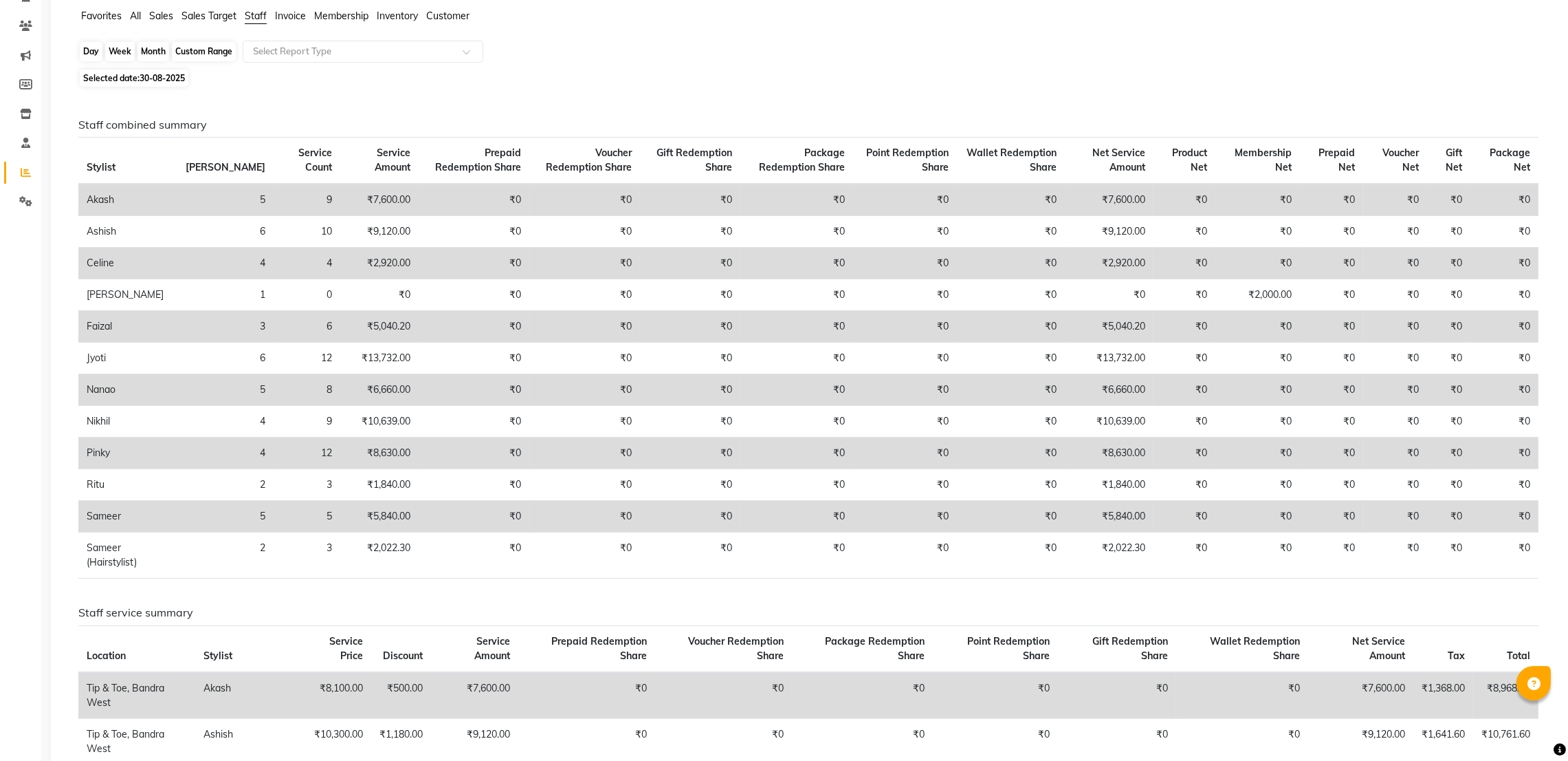
click at [85, 58] on div "Day" at bounding box center [91, 51] width 23 height 19
select select "8"
select select "2025"
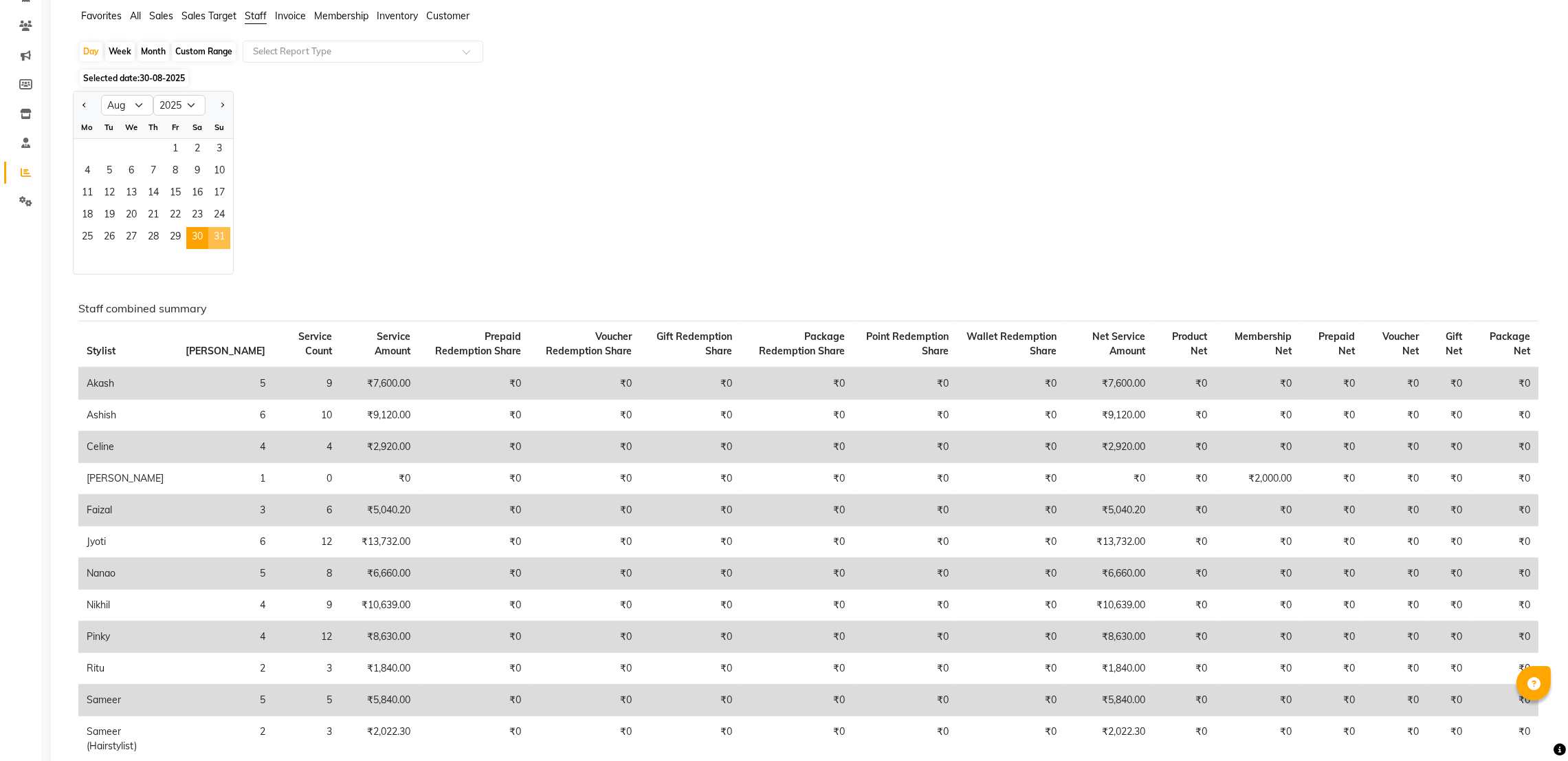
click at [216, 238] on span "31" at bounding box center [219, 238] width 22 height 22
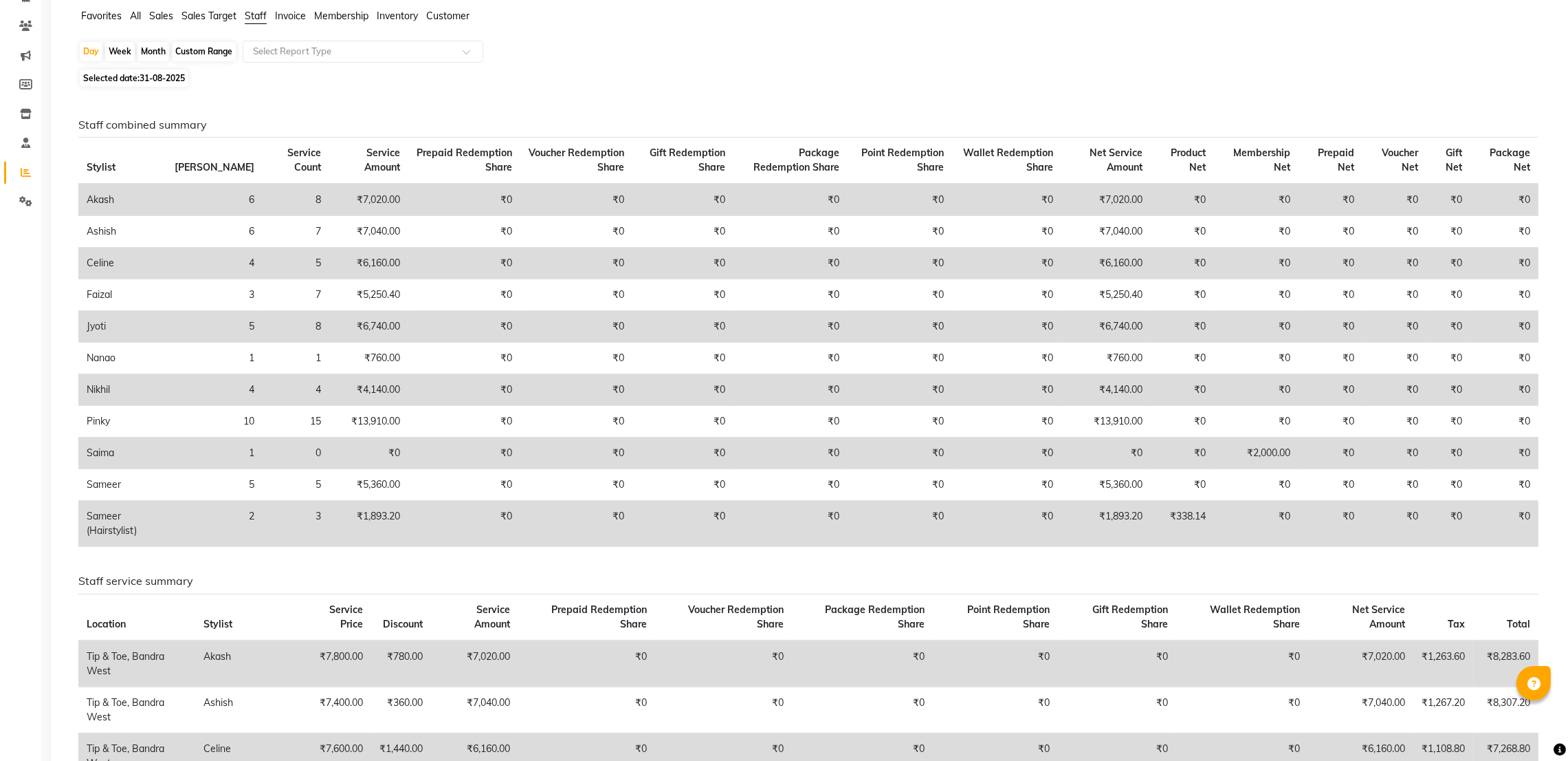
click at [200, 53] on div "Custom Range" at bounding box center [204, 51] width 64 height 19
select select "8"
select select "2025"
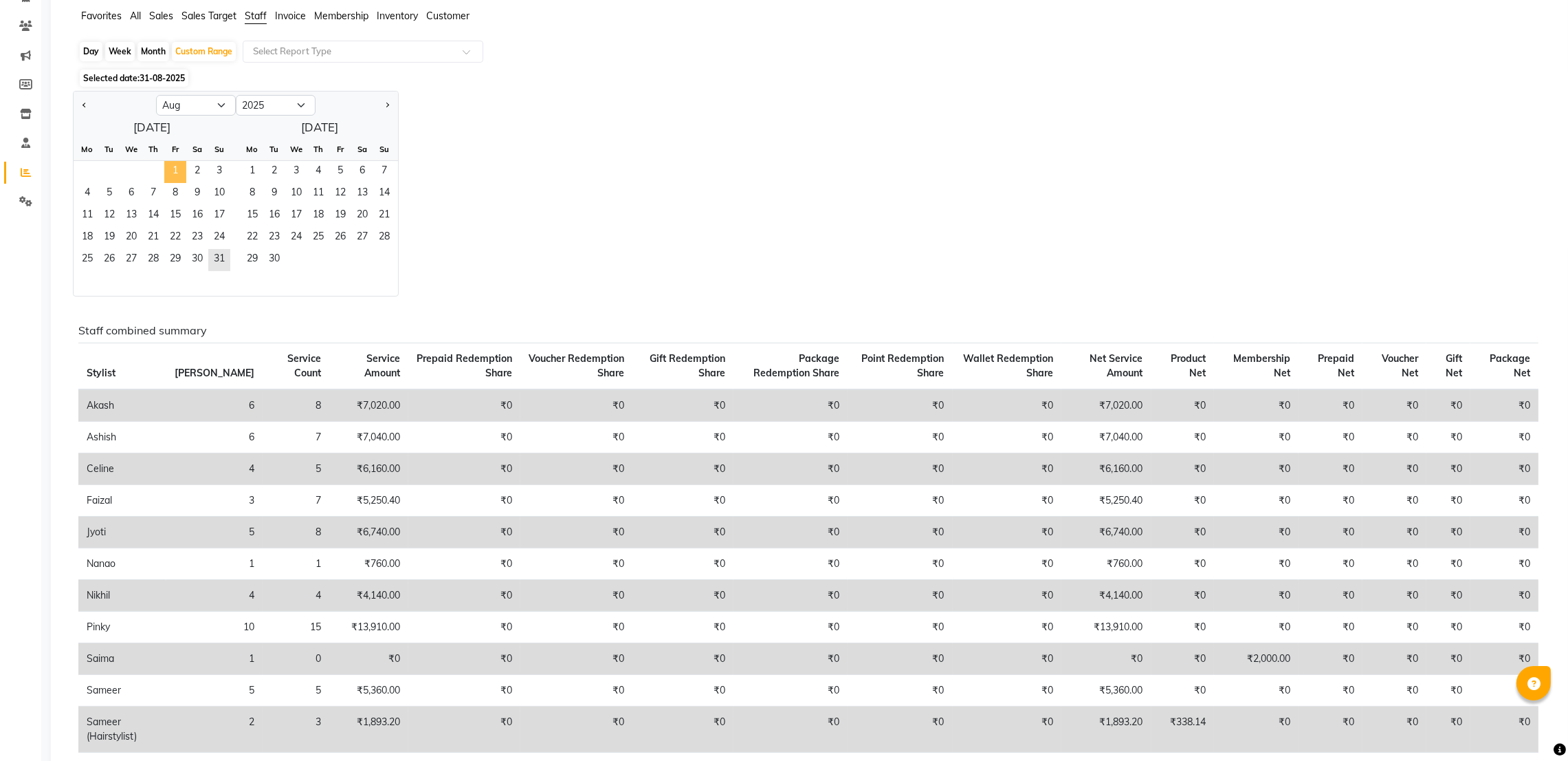
click at [180, 175] on span "1" at bounding box center [175, 172] width 22 height 22
click at [230, 260] on div "29 30" at bounding box center [314, 260] width 168 height 22
click at [223, 260] on span "31" at bounding box center [219, 260] width 22 height 22
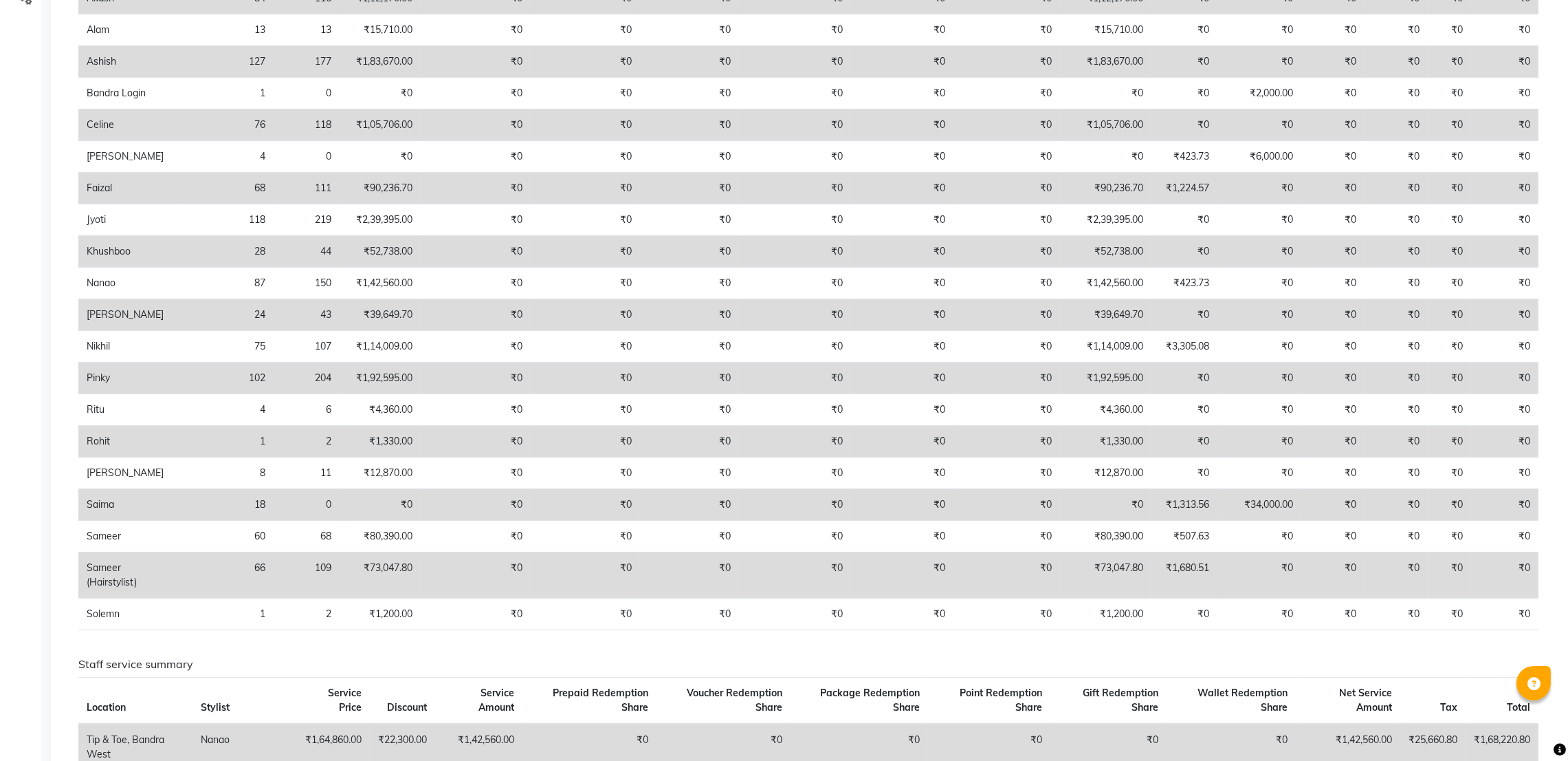
scroll to position [0, 0]
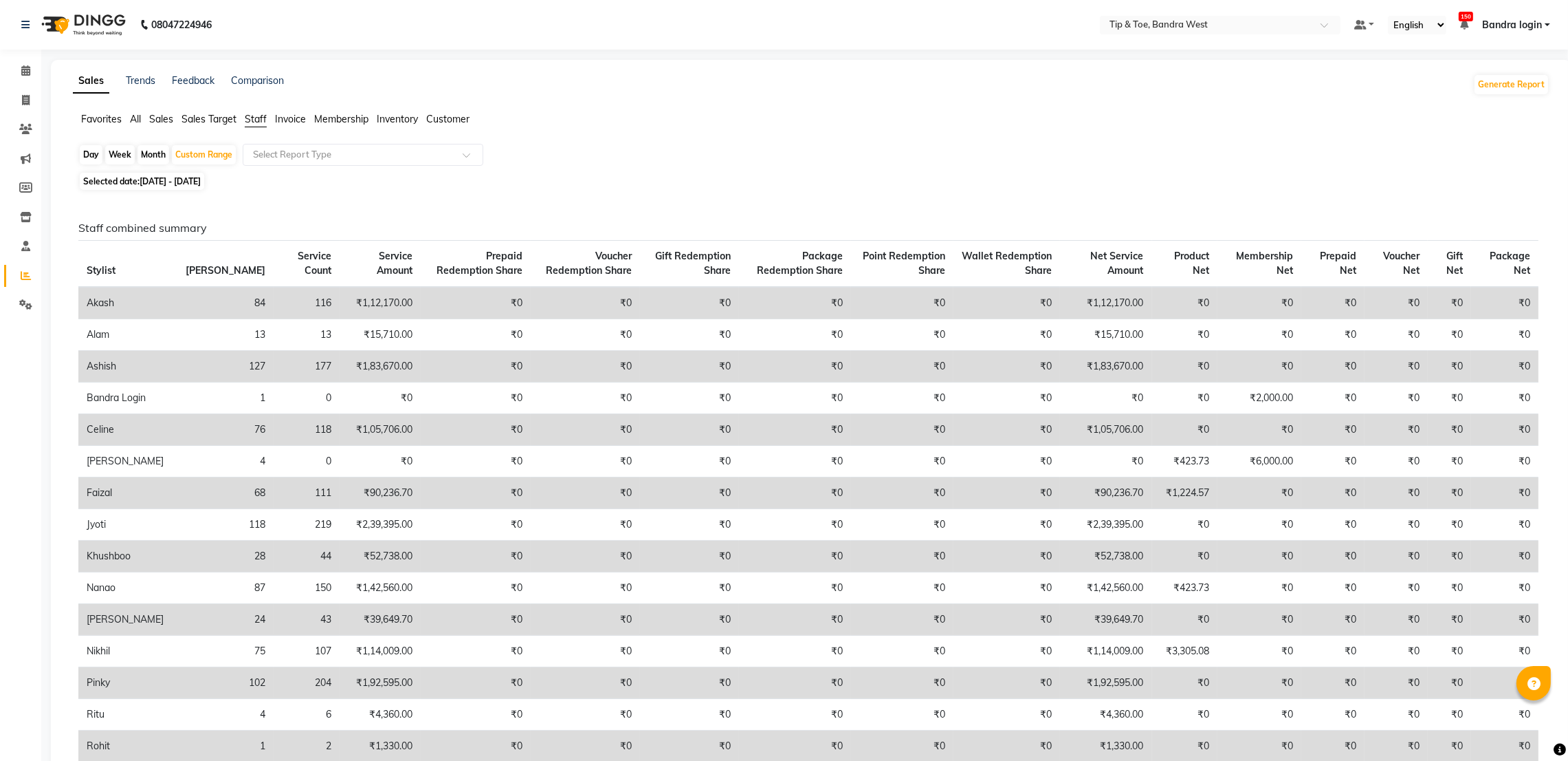
click at [96, 157] on div "Day" at bounding box center [91, 155] width 23 height 19
select select "8"
select select "2025"
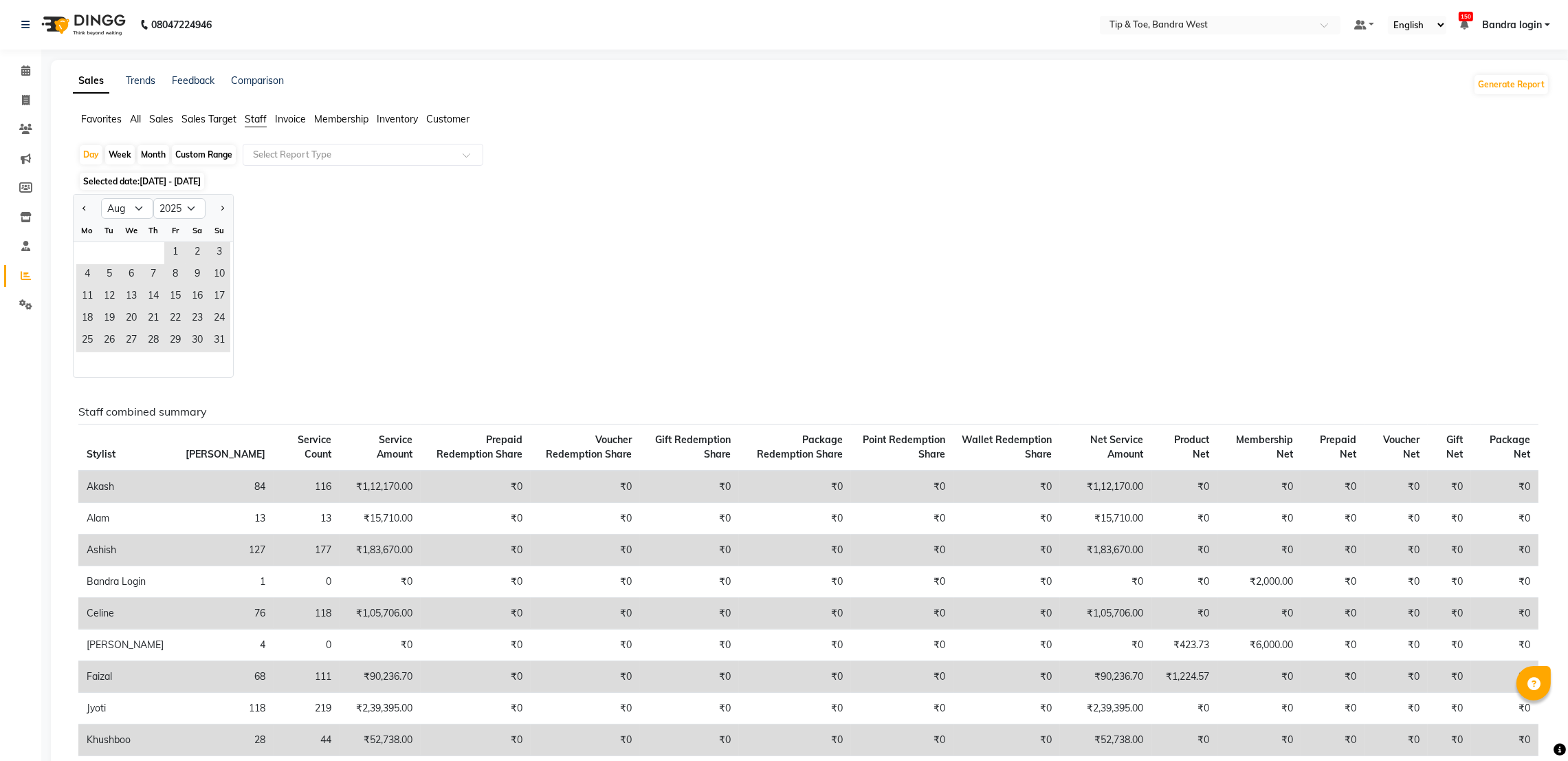
click at [192, 152] on div "Custom Range" at bounding box center [204, 155] width 64 height 19
select select "8"
select select "2025"
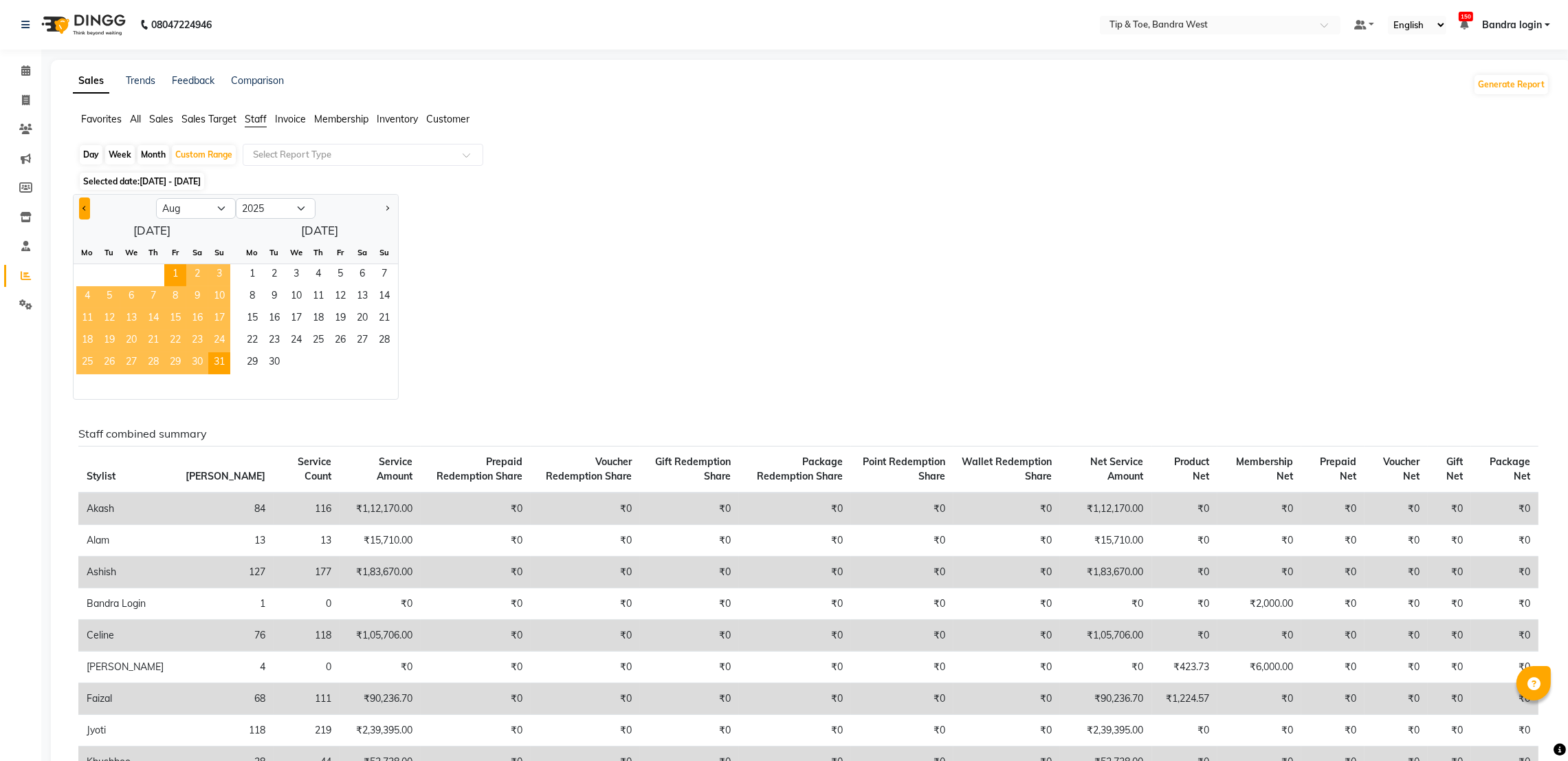
click at [85, 201] on button "Previous month" at bounding box center [84, 208] width 11 height 22
select select "7"
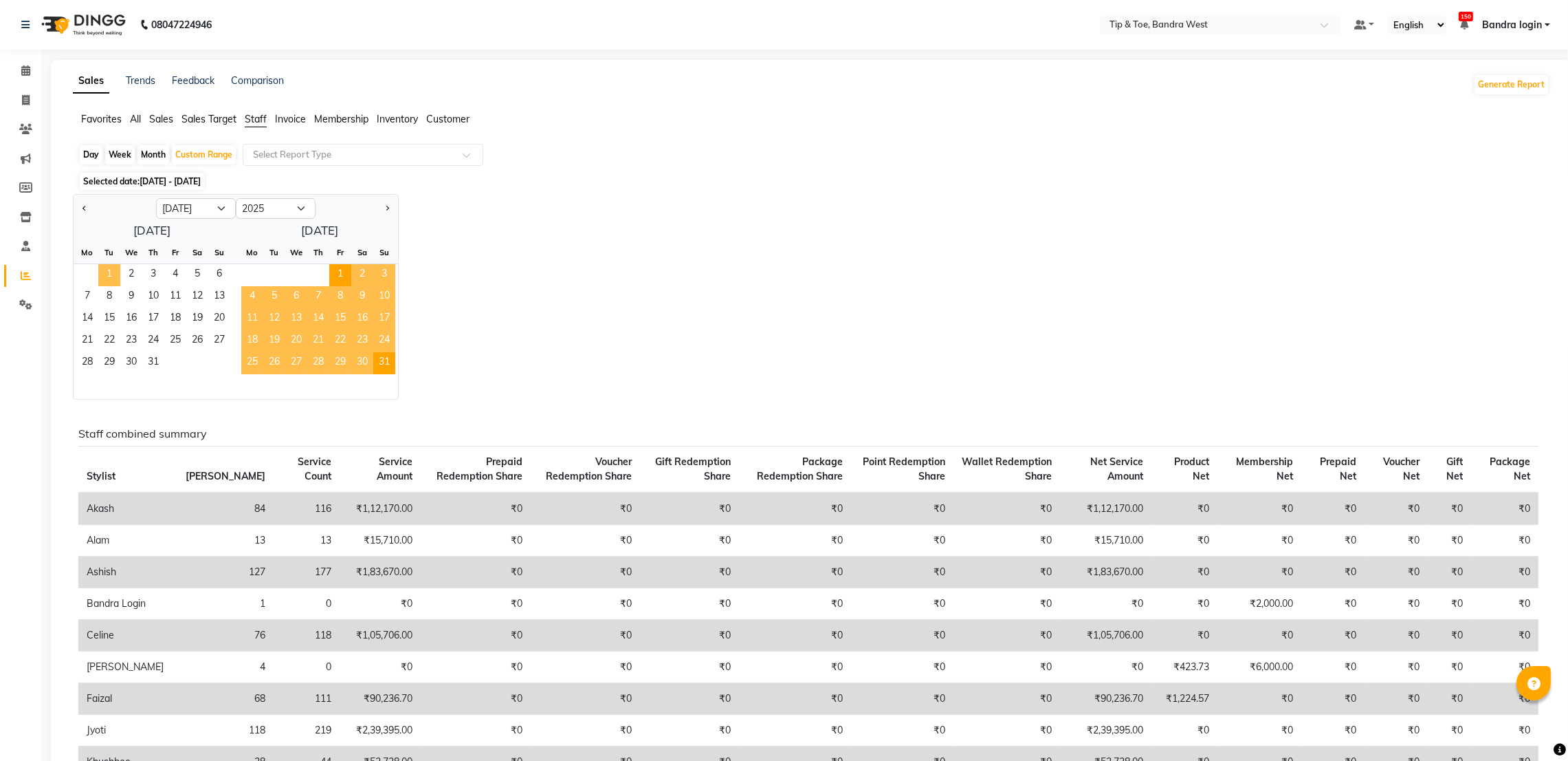
click at [105, 273] on span "1" at bounding box center [109, 274] width 22 height 22
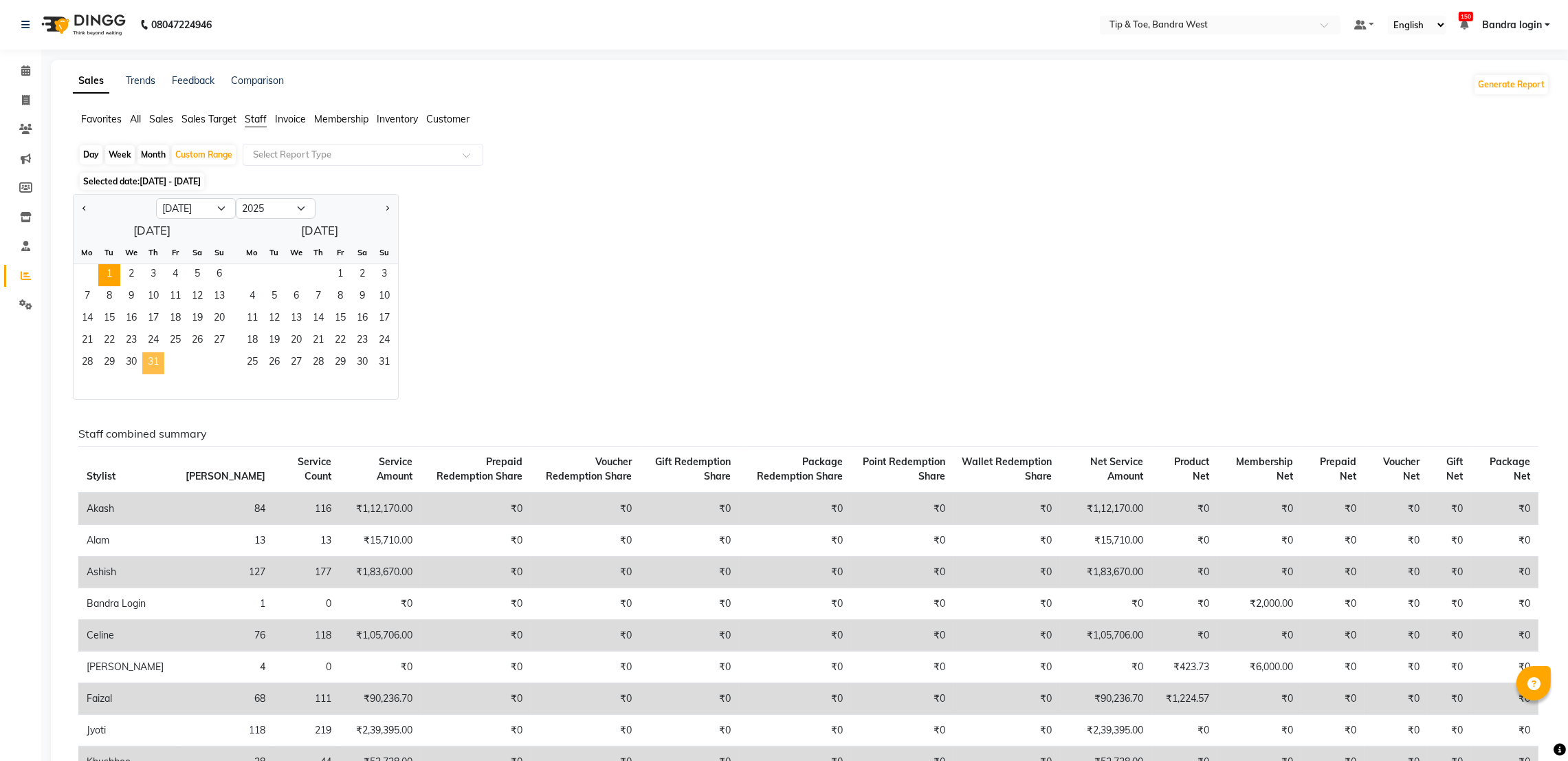
click at [152, 367] on span "31" at bounding box center [153, 363] width 22 height 22
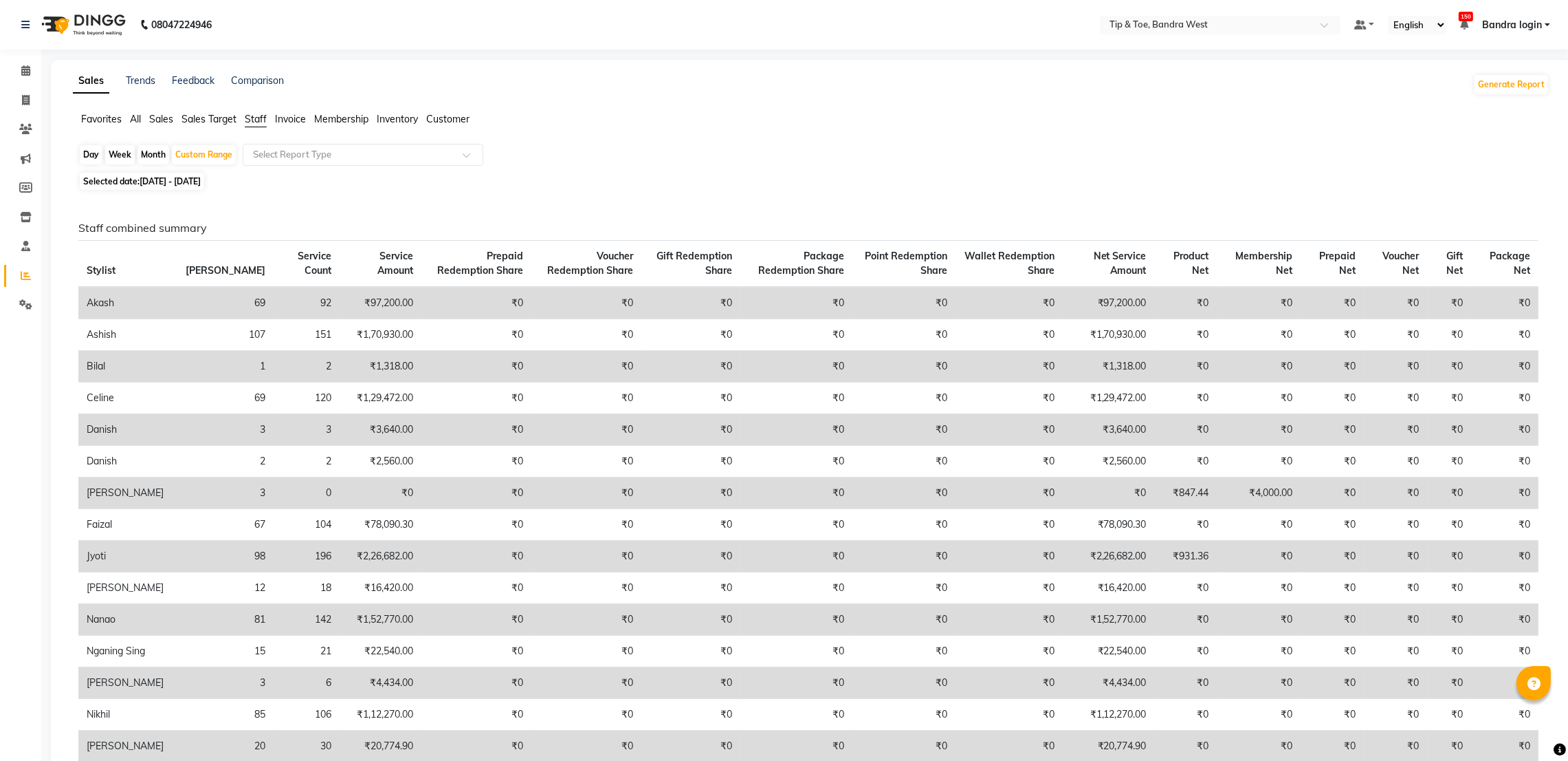
click at [90, 150] on div "Day" at bounding box center [91, 155] width 23 height 19
select select "7"
select select "2025"
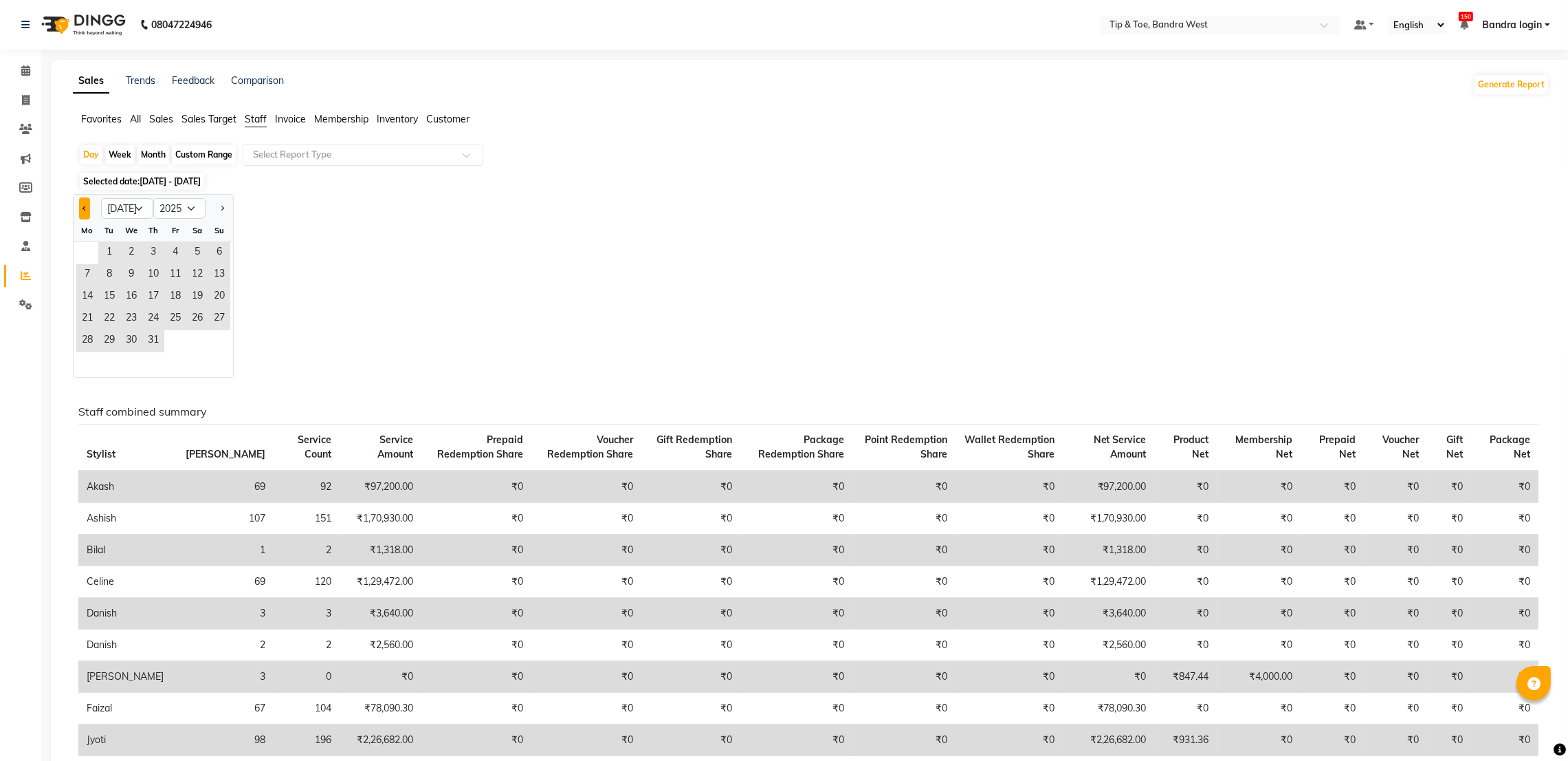
click at [84, 204] on button "Previous month" at bounding box center [84, 208] width 11 height 22
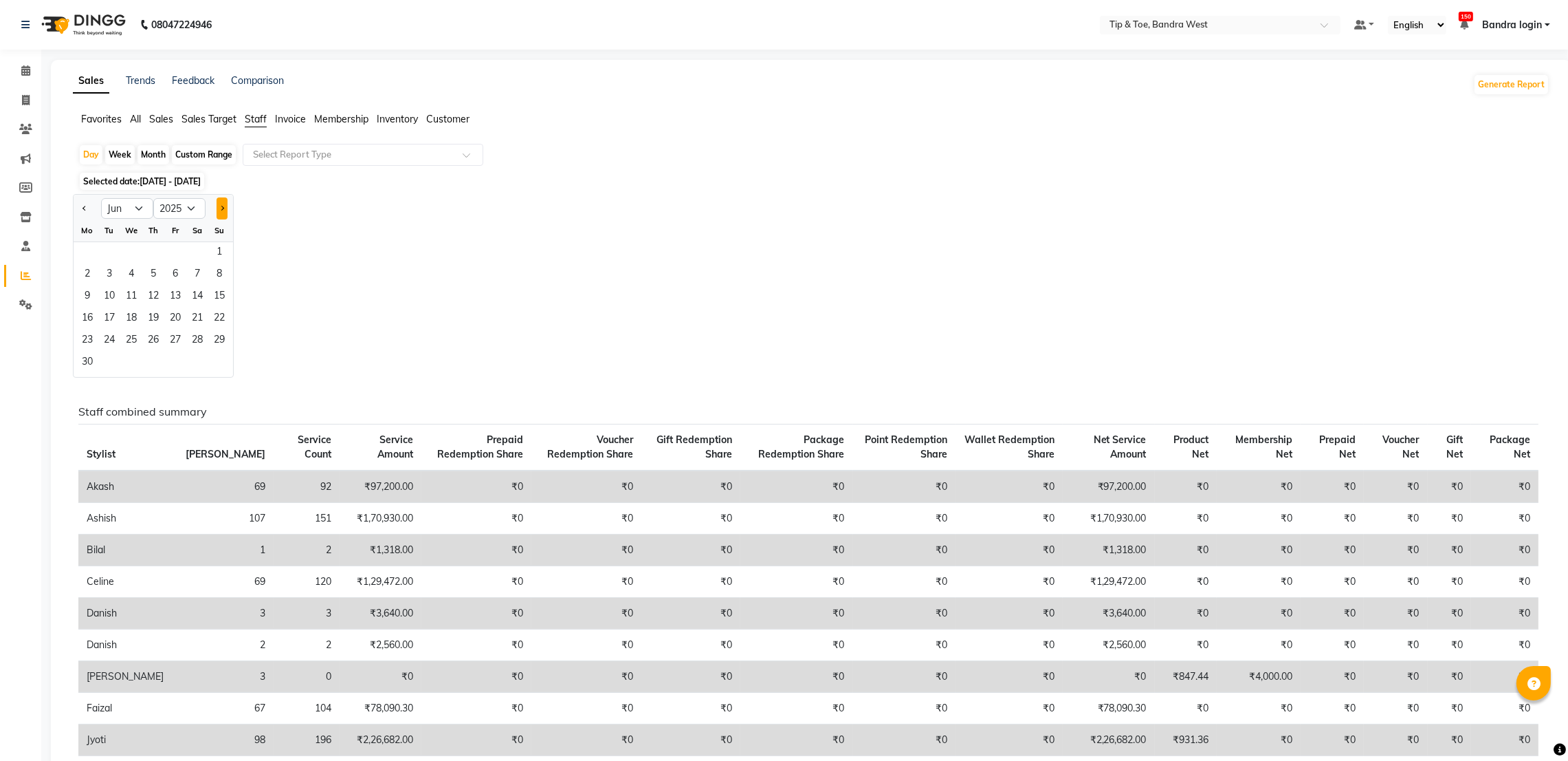
click at [225, 206] on button "Next month" at bounding box center [222, 208] width 11 height 22
select select "8"
click at [159, 297] on span "14" at bounding box center [153, 297] width 22 height 22
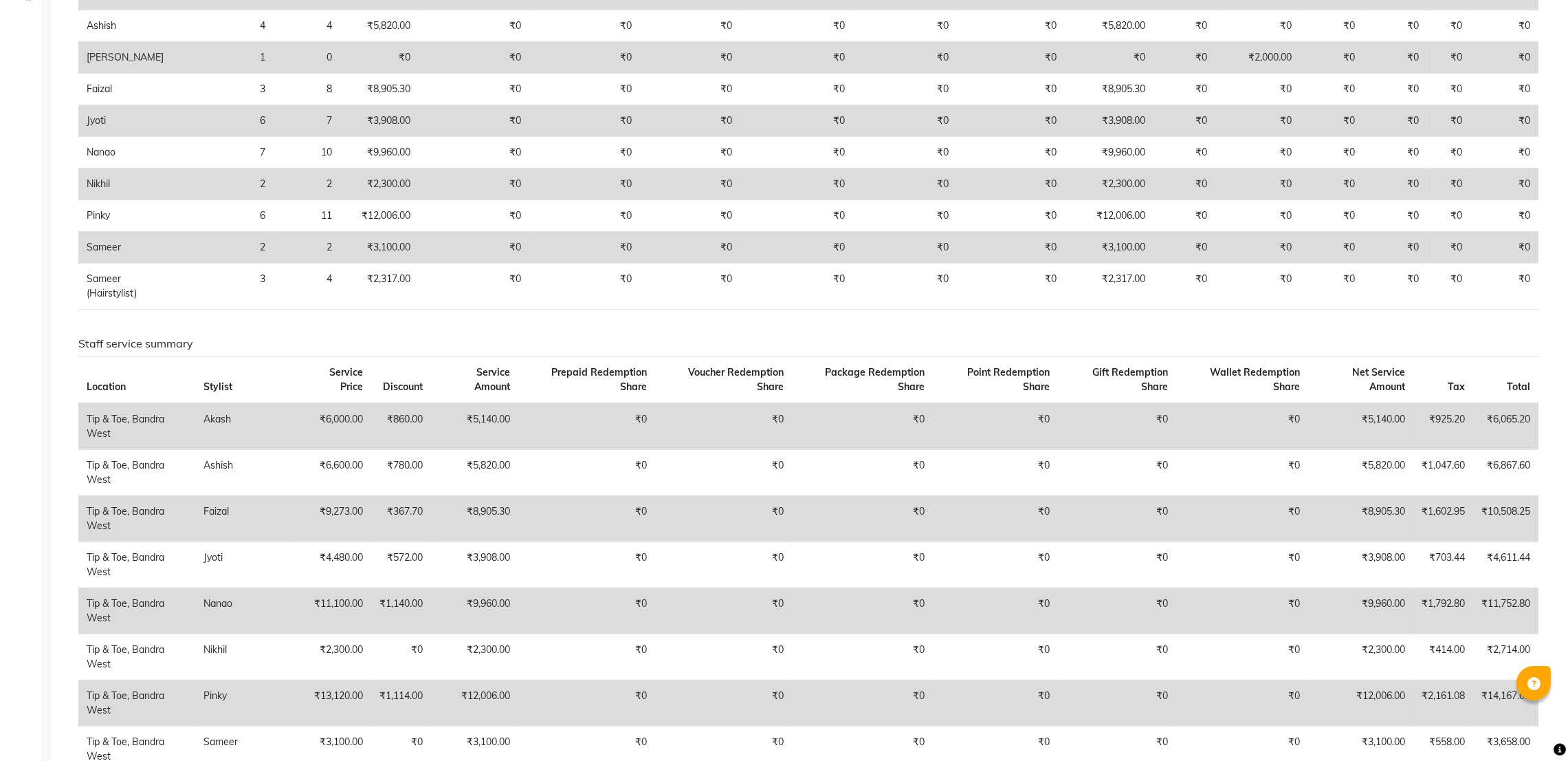
scroll to position [104, 0]
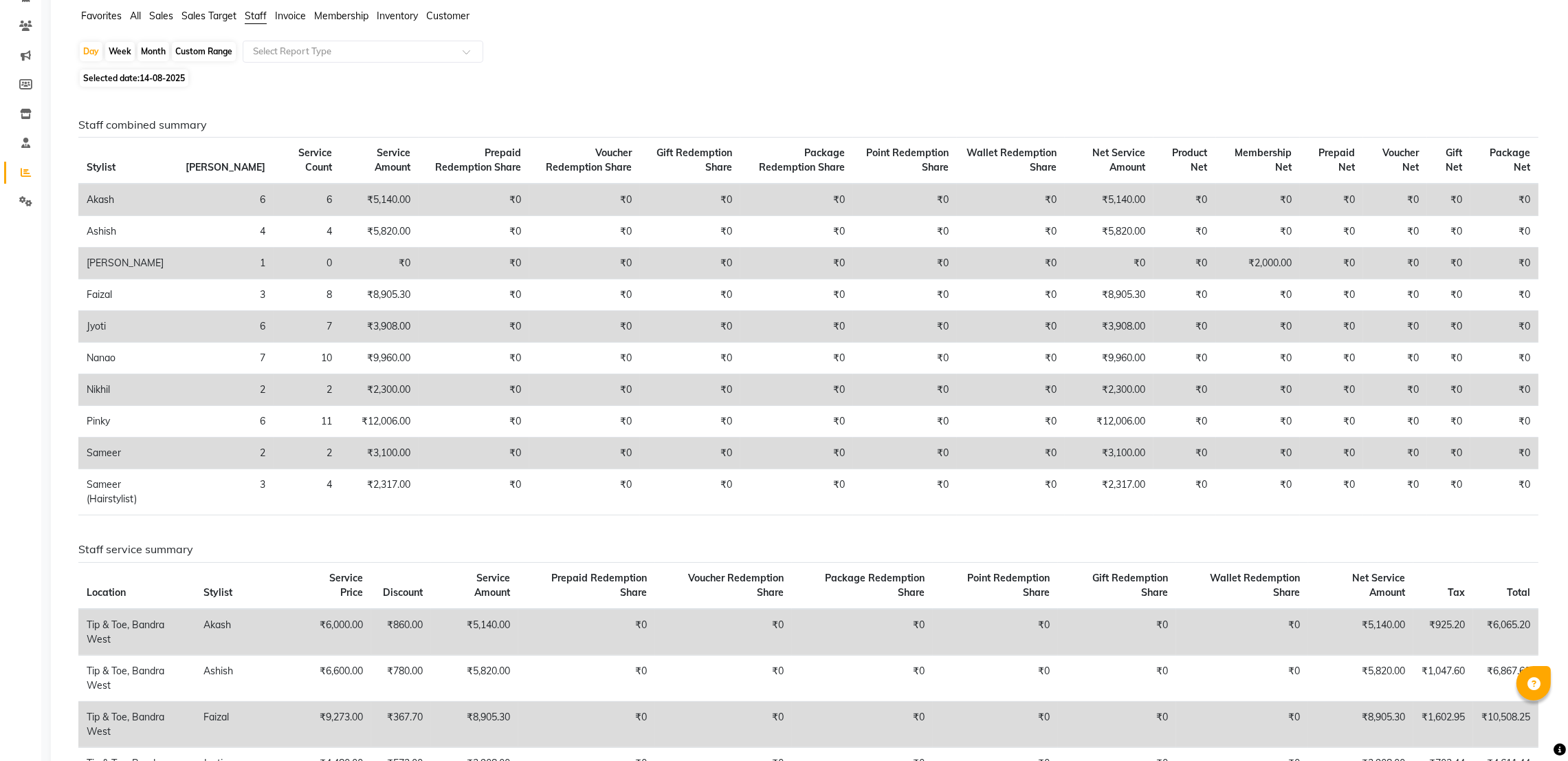
click at [200, 53] on div "Custom Range" at bounding box center [204, 51] width 64 height 19
select select "8"
select select "2025"
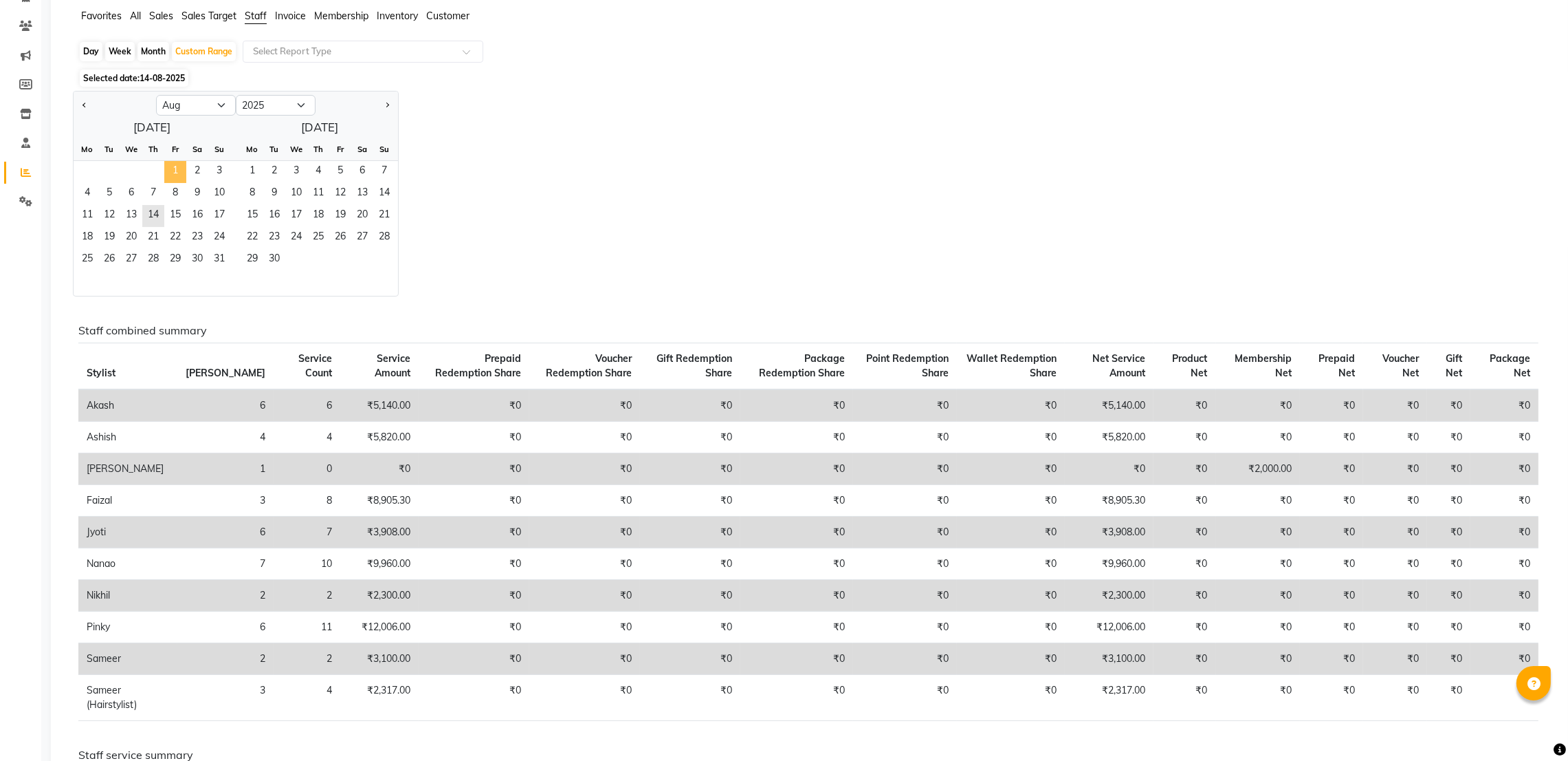
click at [172, 165] on span "1" at bounding box center [175, 172] width 22 height 22
click at [213, 256] on span "31" at bounding box center [219, 260] width 22 height 22
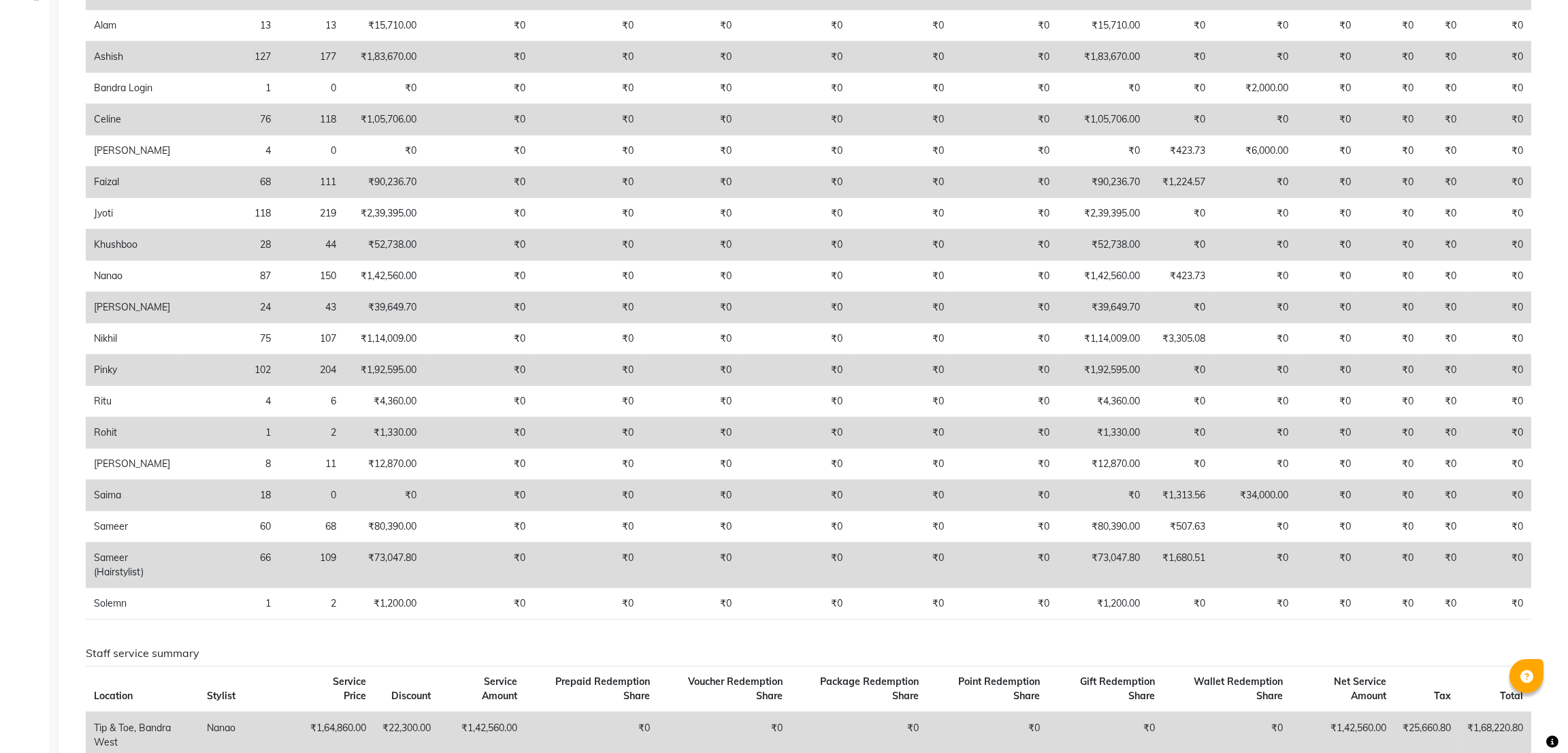
scroll to position [0, 0]
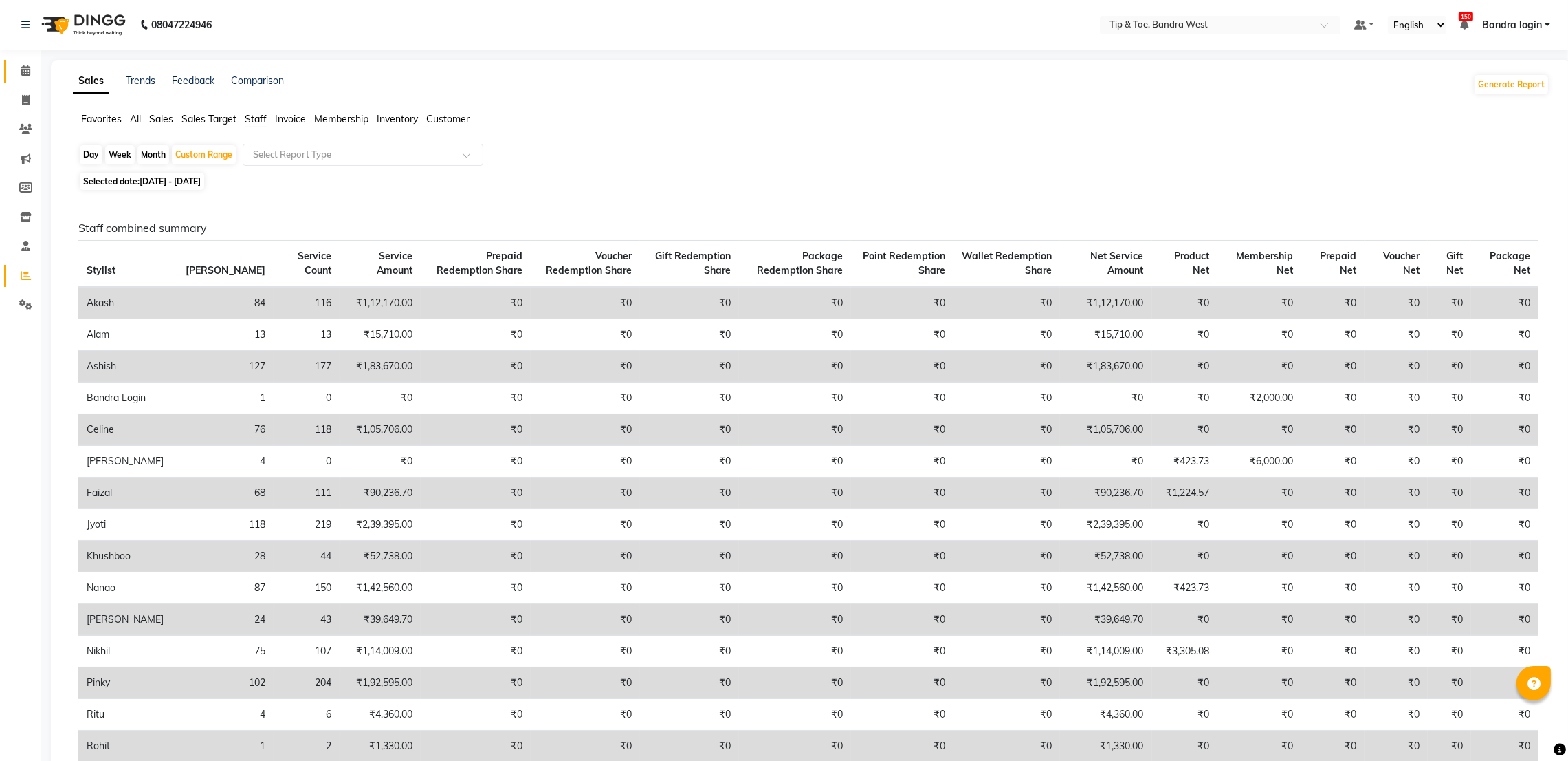
click at [21, 64] on span at bounding box center [25, 71] width 24 height 16
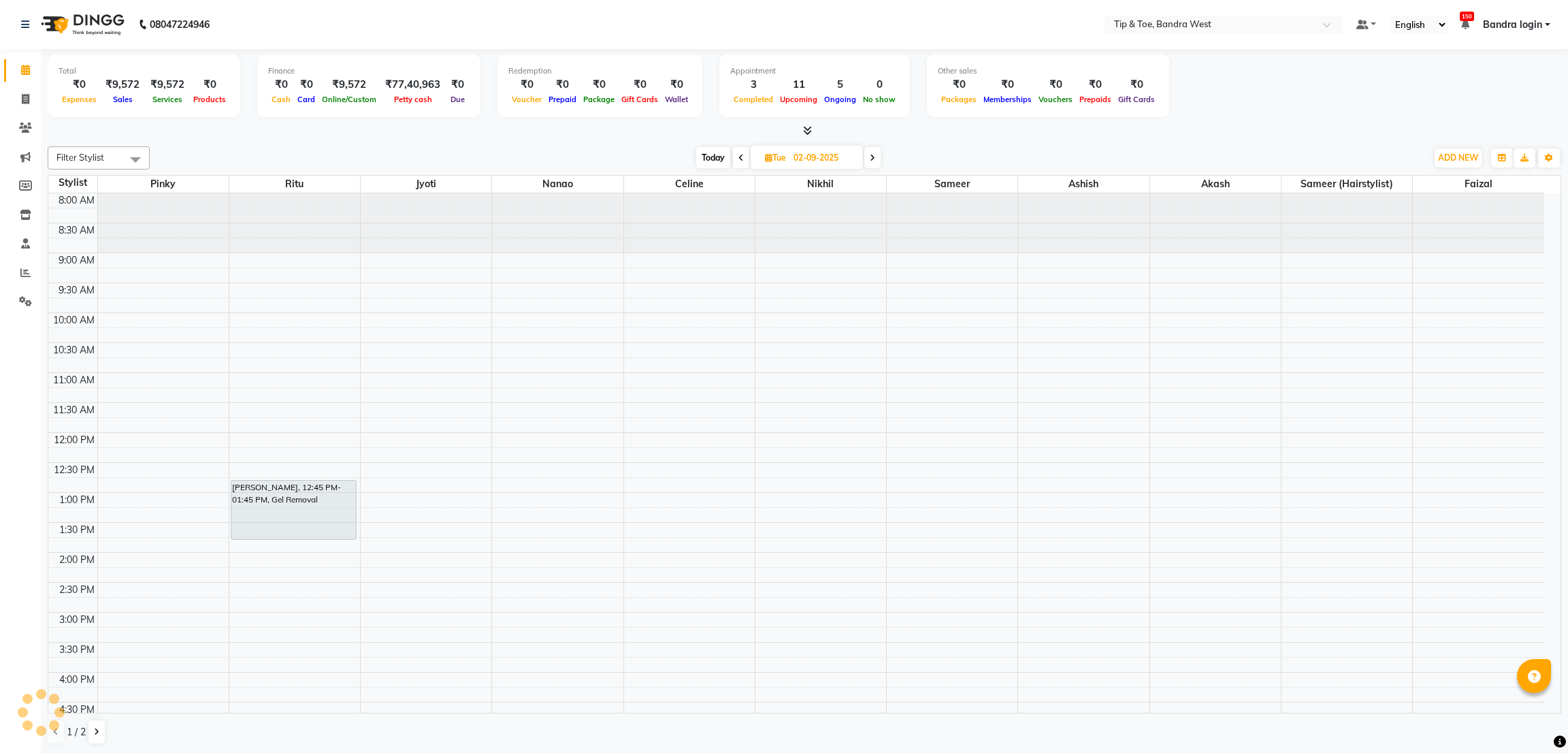
click at [705, 159] on span "Today" at bounding box center [713, 158] width 34 height 21
type input "01-09-2025"
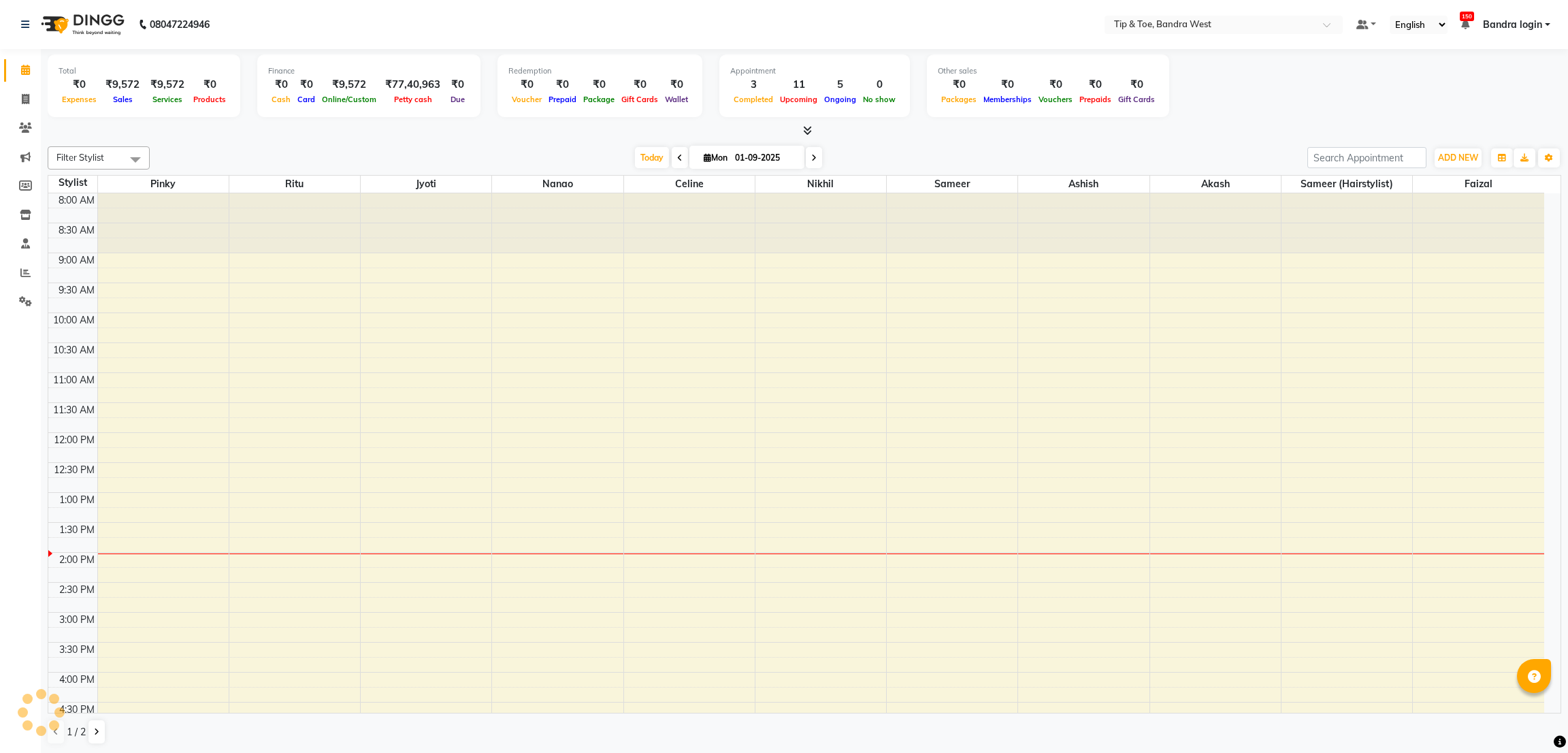
scroll to position [265, 0]
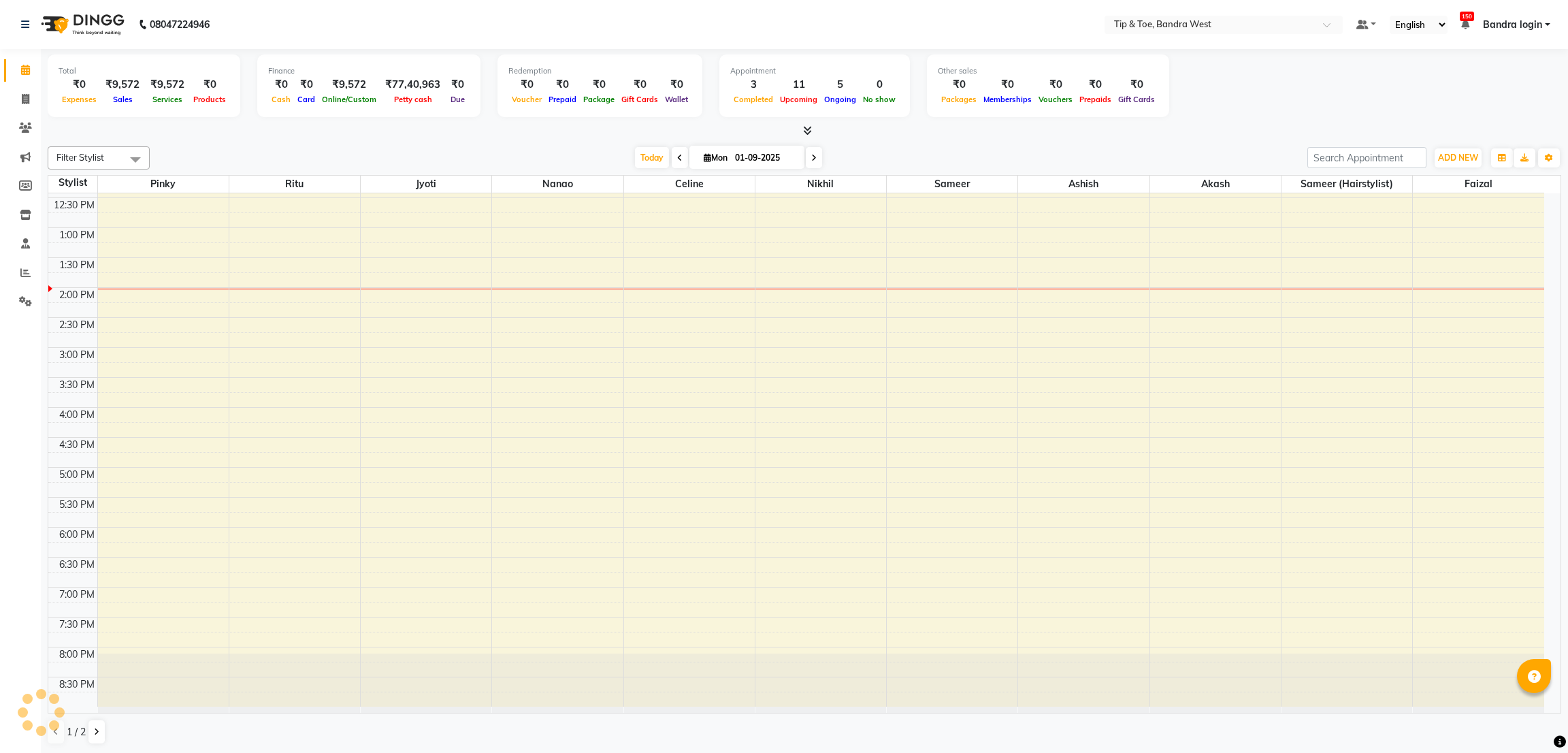
click at [1028, 115] on div "Other sales ₹0 Packages ₹0 Memberships ₹0 Vouchers ₹0 Prepaids ₹0 Gift Cards" at bounding box center [1048, 85] width 242 height 63
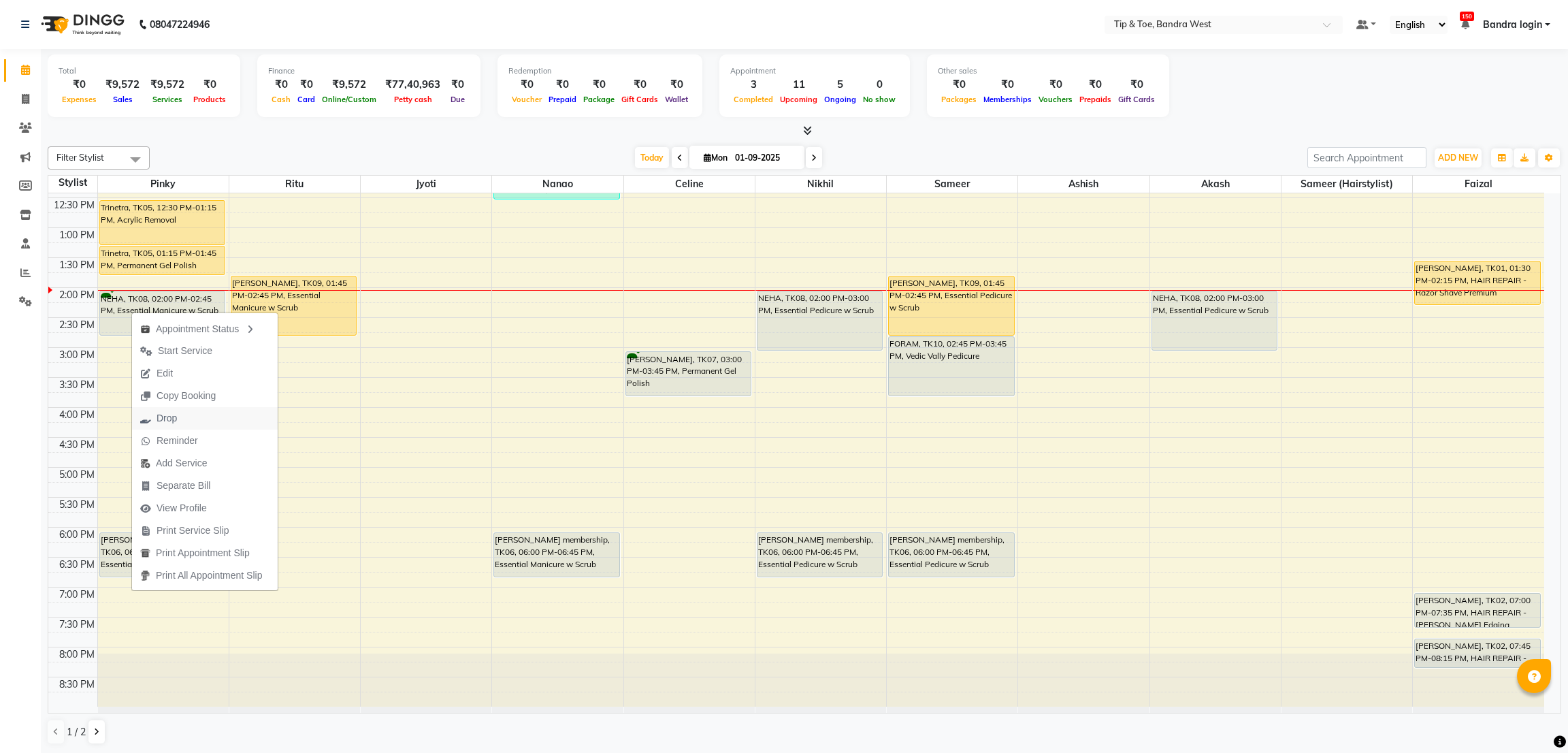
click at [173, 418] on span "Drop" at bounding box center [167, 419] width 20 height 15
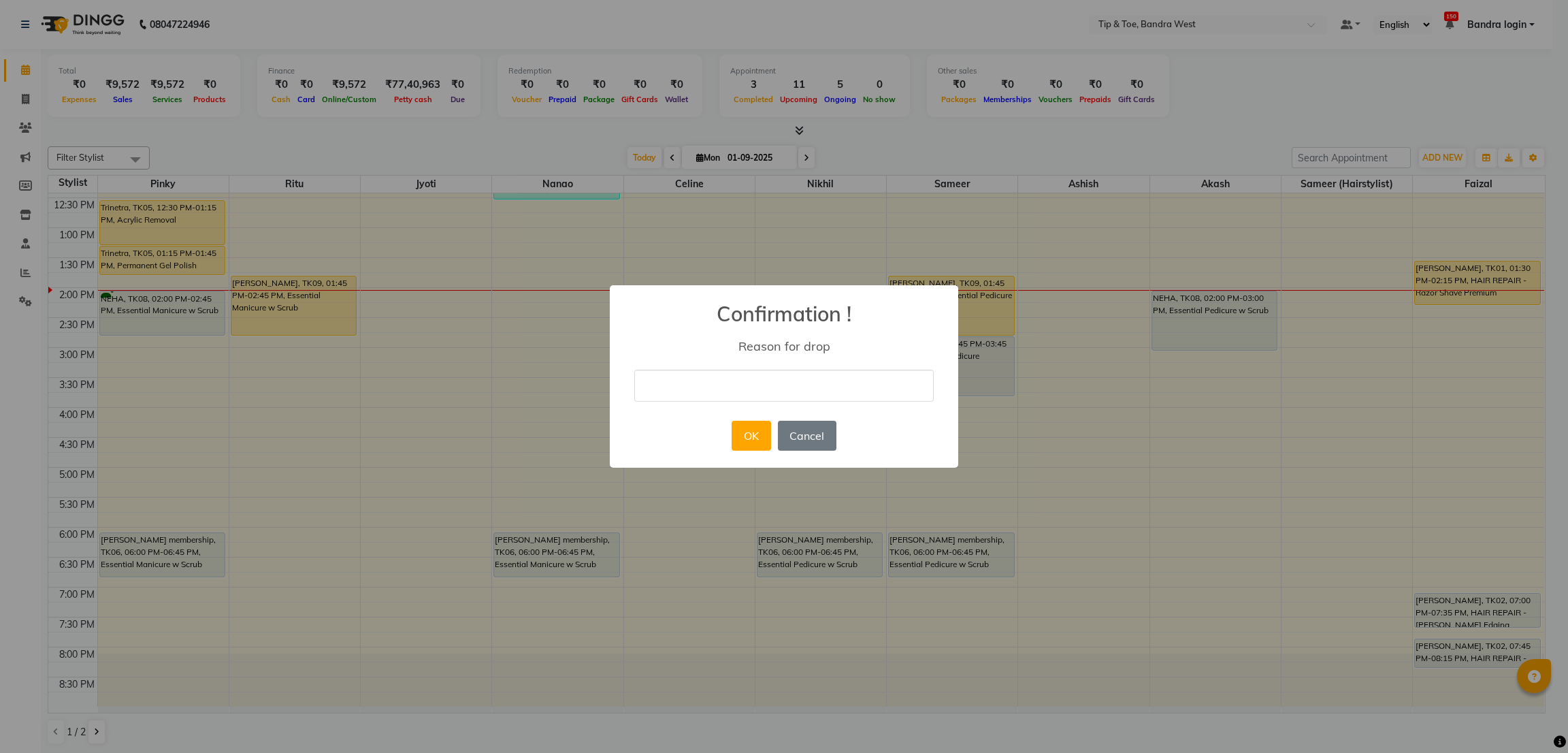
click at [843, 449] on div "× Confirmation ! Reason for drop OK No Cancel" at bounding box center [784, 376] width 349 height 183
click at [823, 431] on button "Cancel" at bounding box center [807, 435] width 59 height 30
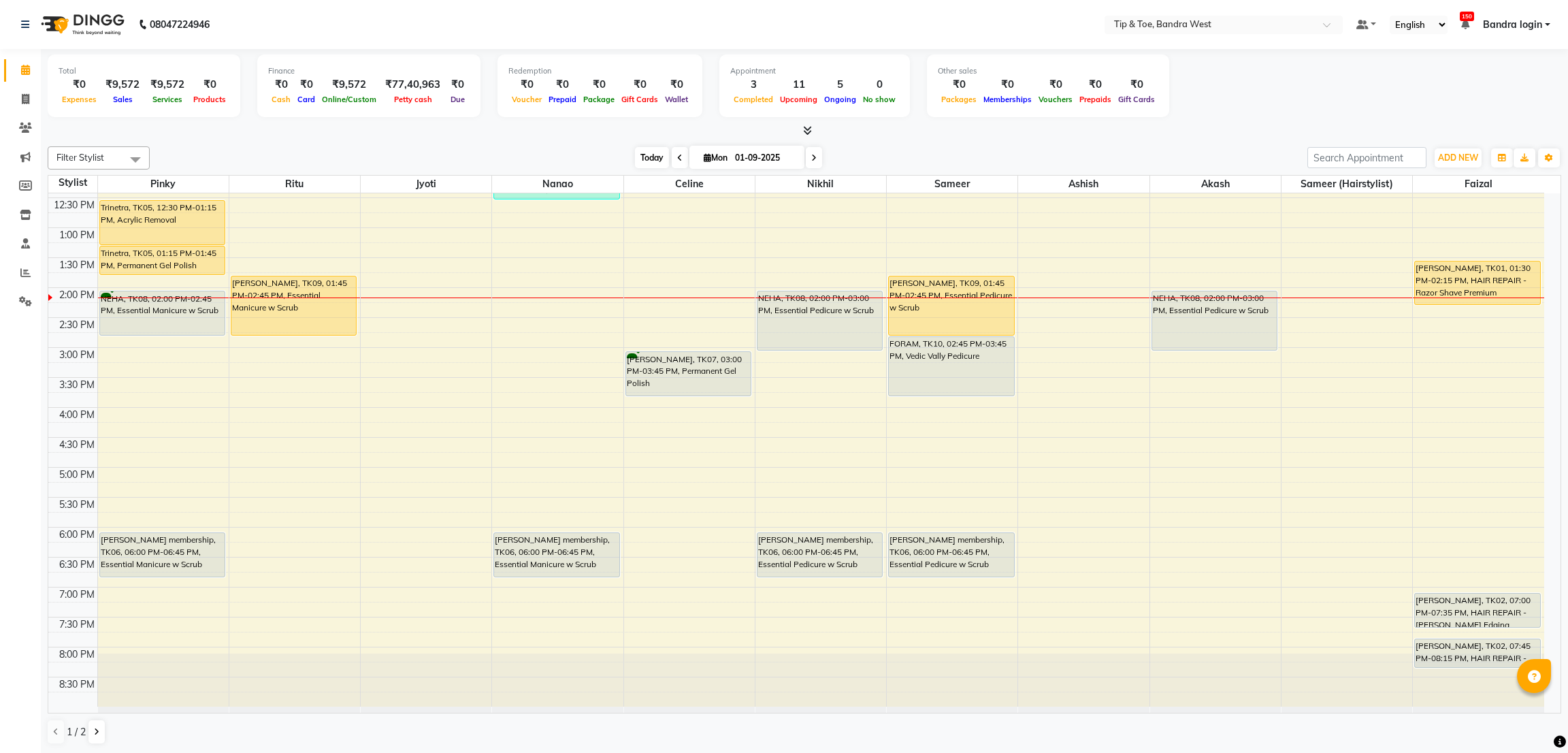
click at [645, 163] on span "Today" at bounding box center [652, 158] width 34 height 21
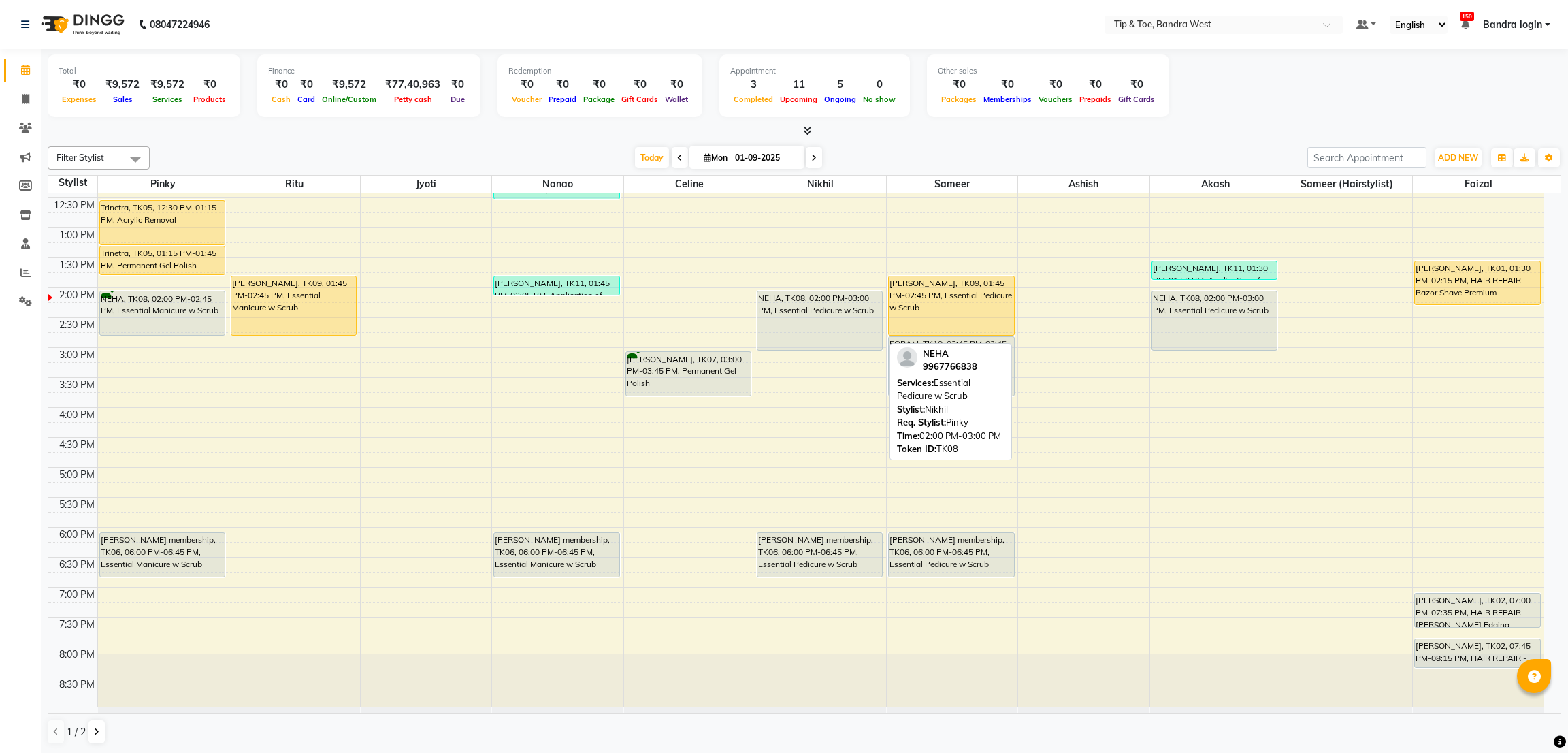
click at [822, 307] on div "NEHA, TK08, 02:00 PM-03:00 PM, Essential Pedicure w Scrub" at bounding box center [819, 320] width 124 height 59
select select "7"
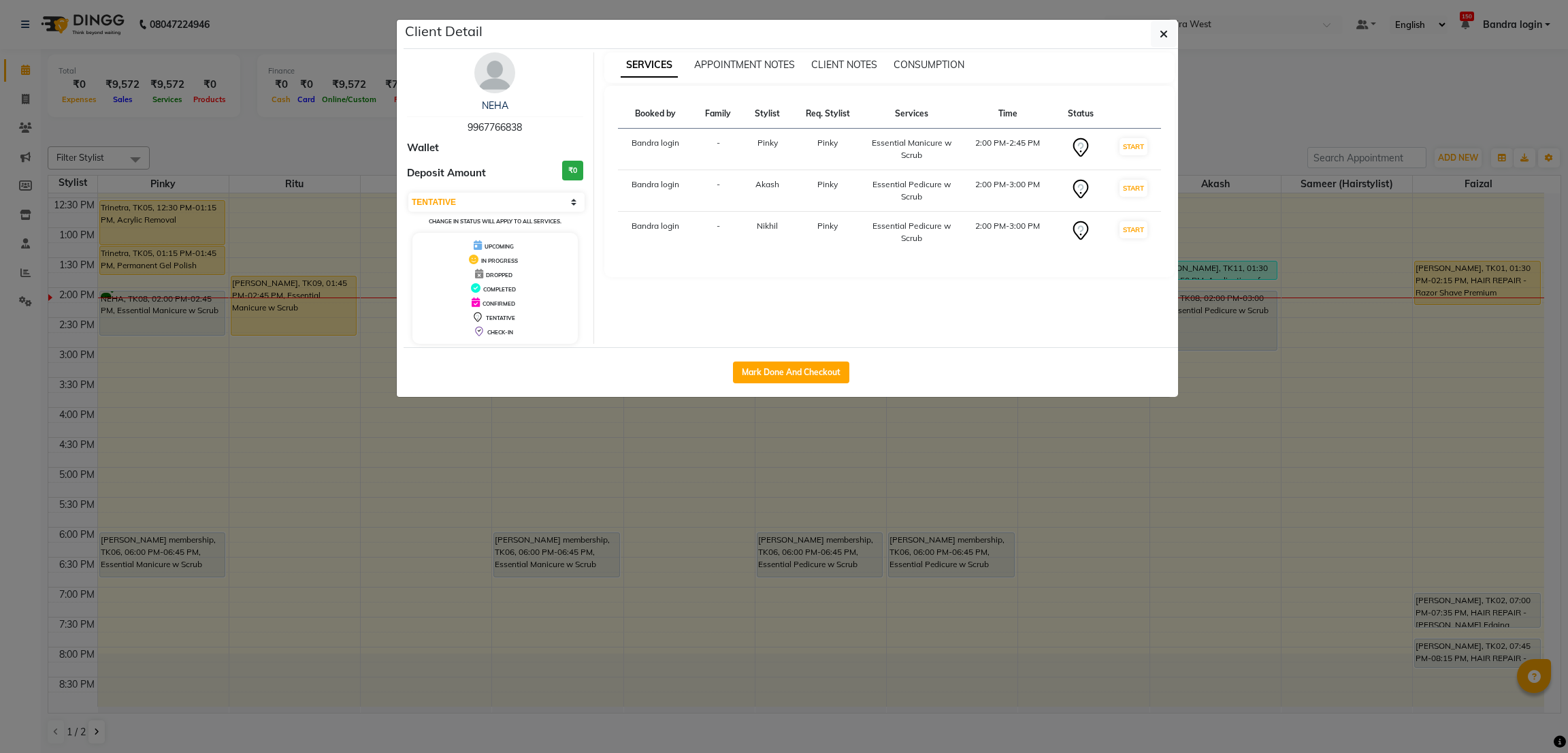
click at [201, 364] on ngb-modal-window "Client Detail NEHA 9967766838 Wallet Deposit Amount ₹0 Select IN SERVICE CONFIR…" at bounding box center [784, 376] width 1568 height 753
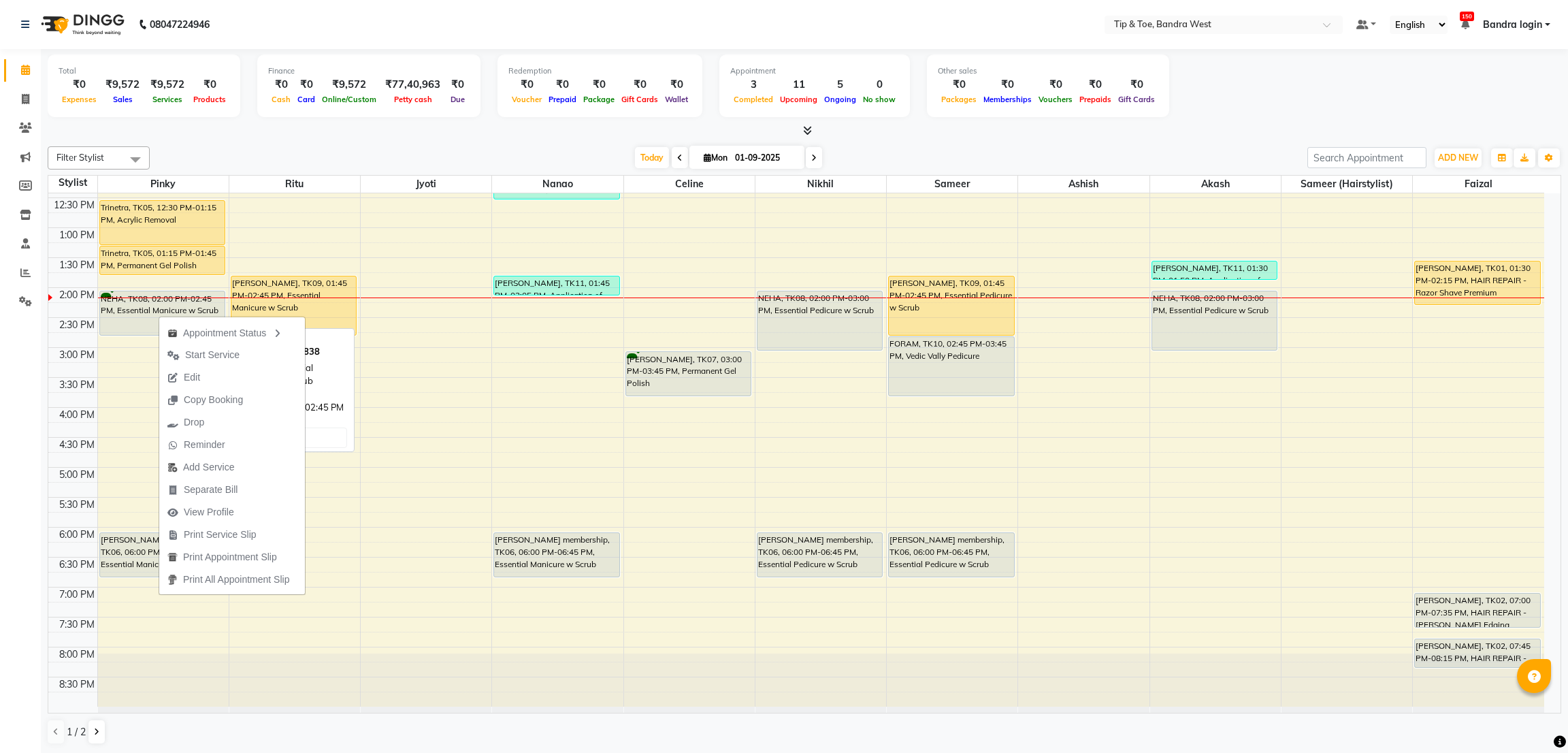
drag, startPoint x: 159, startPoint y: 316, endPoint x: 115, endPoint y: 306, distance: 45.1
click at [115, 306] on div "NEHA, TK08, 02:00 PM-02:45 PM, Essential Manicure w Scrub" at bounding box center [162, 313] width 124 height 44
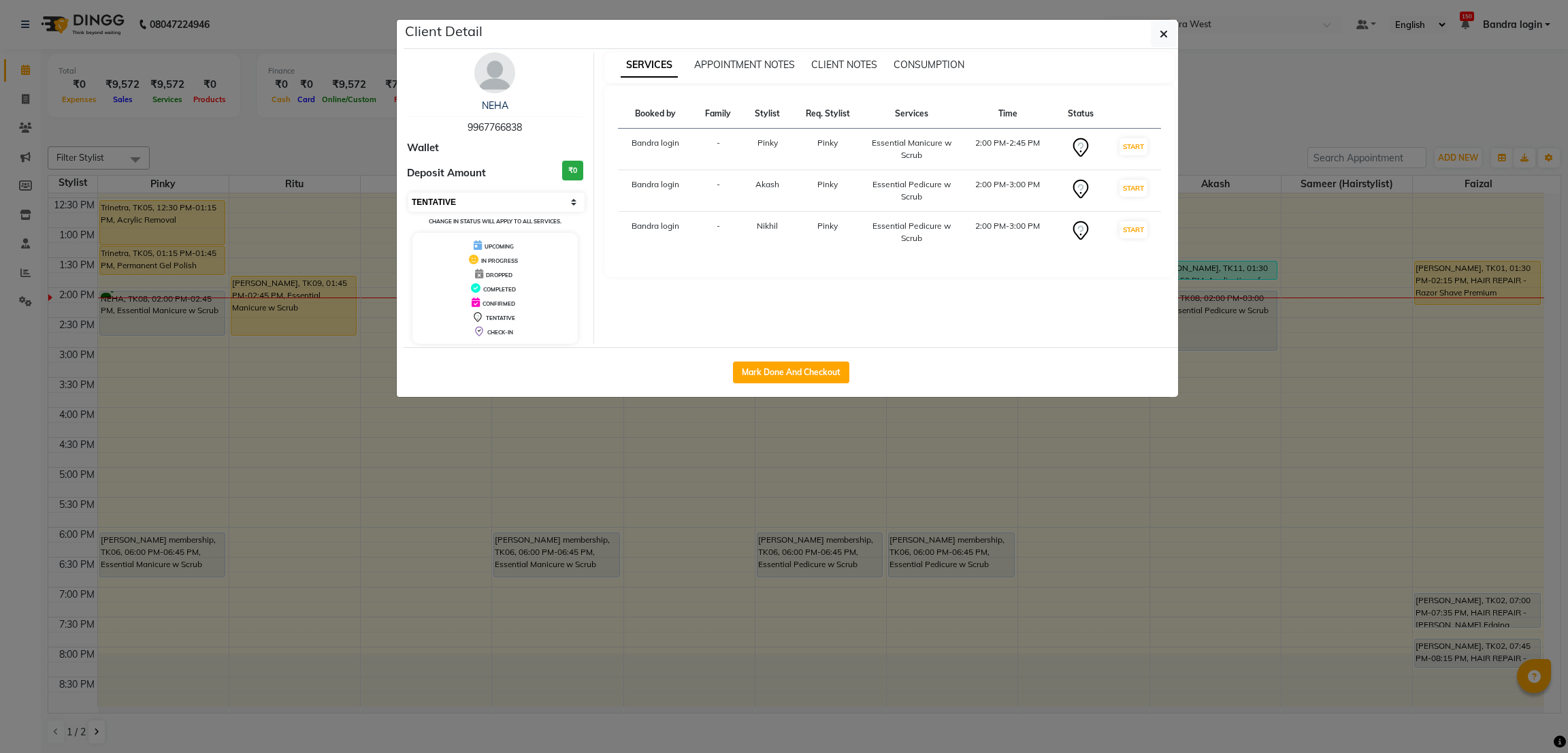
drag, startPoint x: 465, startPoint y: 202, endPoint x: 467, endPoint y: 210, distance: 8.2
click at [465, 202] on select "Select IN SERVICE CONFIRMED TENTATIVE CHECK IN MARK DONE DROPPED UPCOMING" at bounding box center [496, 202] width 176 height 19
select select "2"
click at [408, 193] on select "Select IN SERVICE CONFIRMED TENTATIVE CHECK IN MARK DONE DROPPED UPCOMING" at bounding box center [496, 202] width 176 height 19
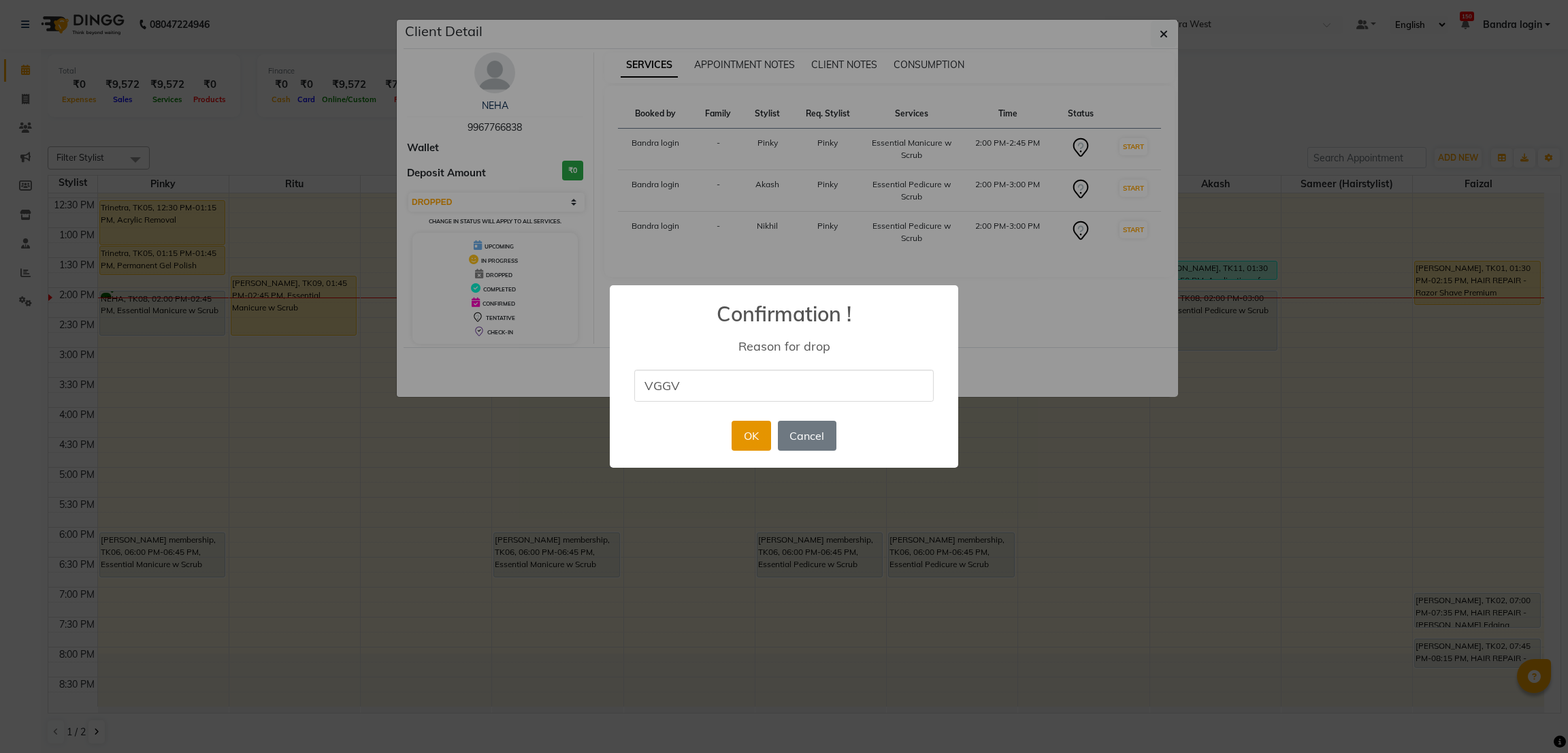
type input "VGGV"
click at [745, 439] on button "OK" at bounding box center [751, 435] width 39 height 30
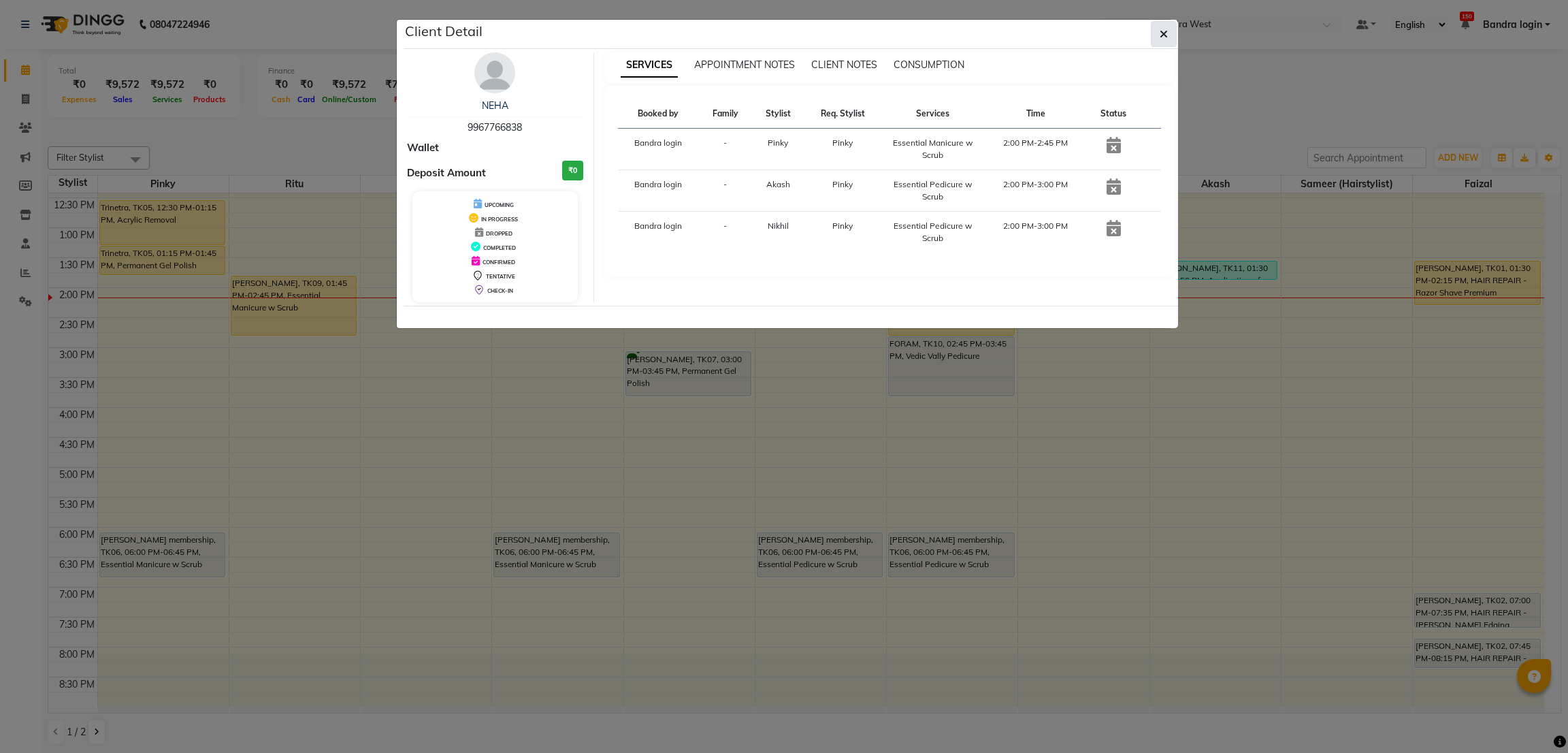
click at [1165, 35] on icon "button" at bounding box center [1163, 33] width 8 height 11
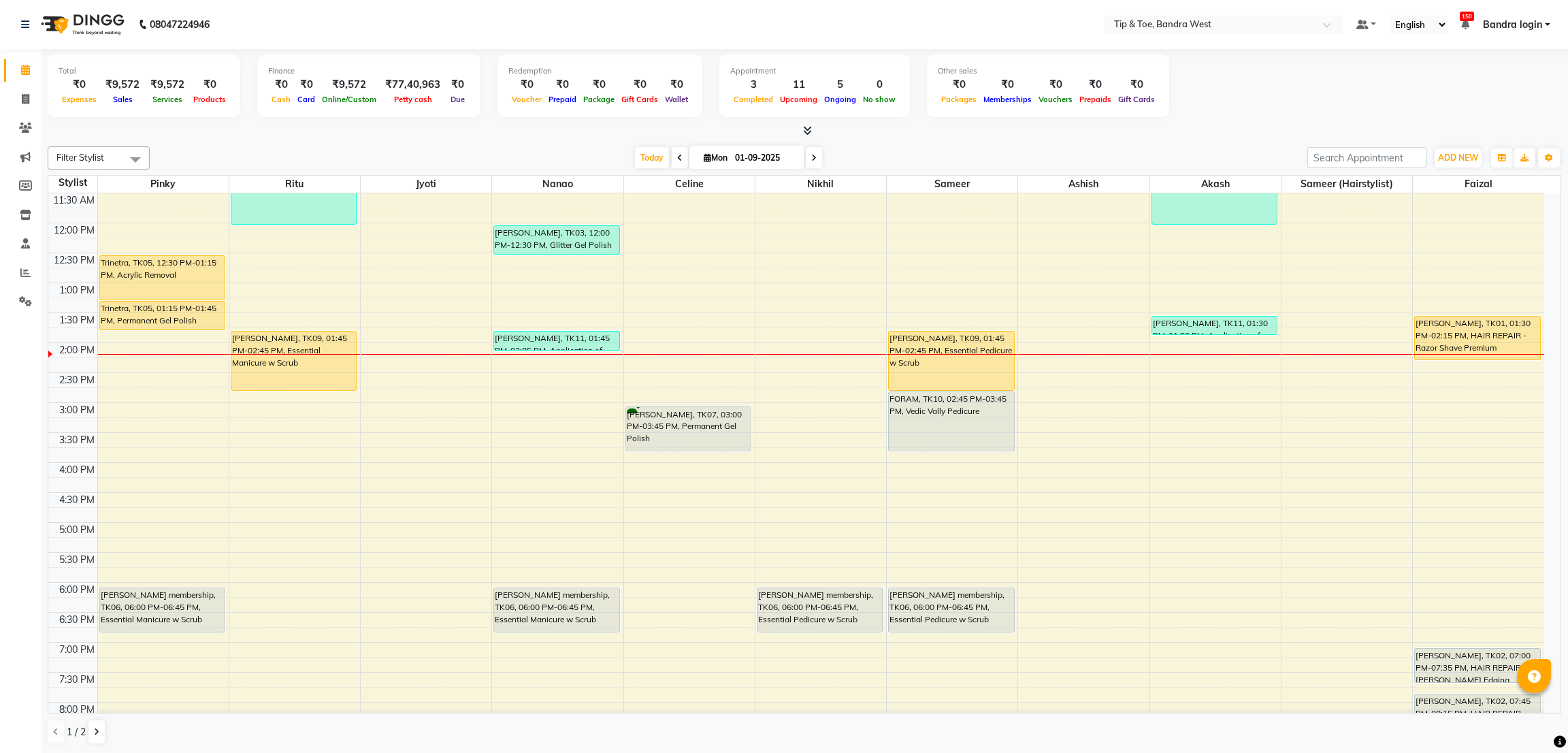
scroll to position [163, 0]
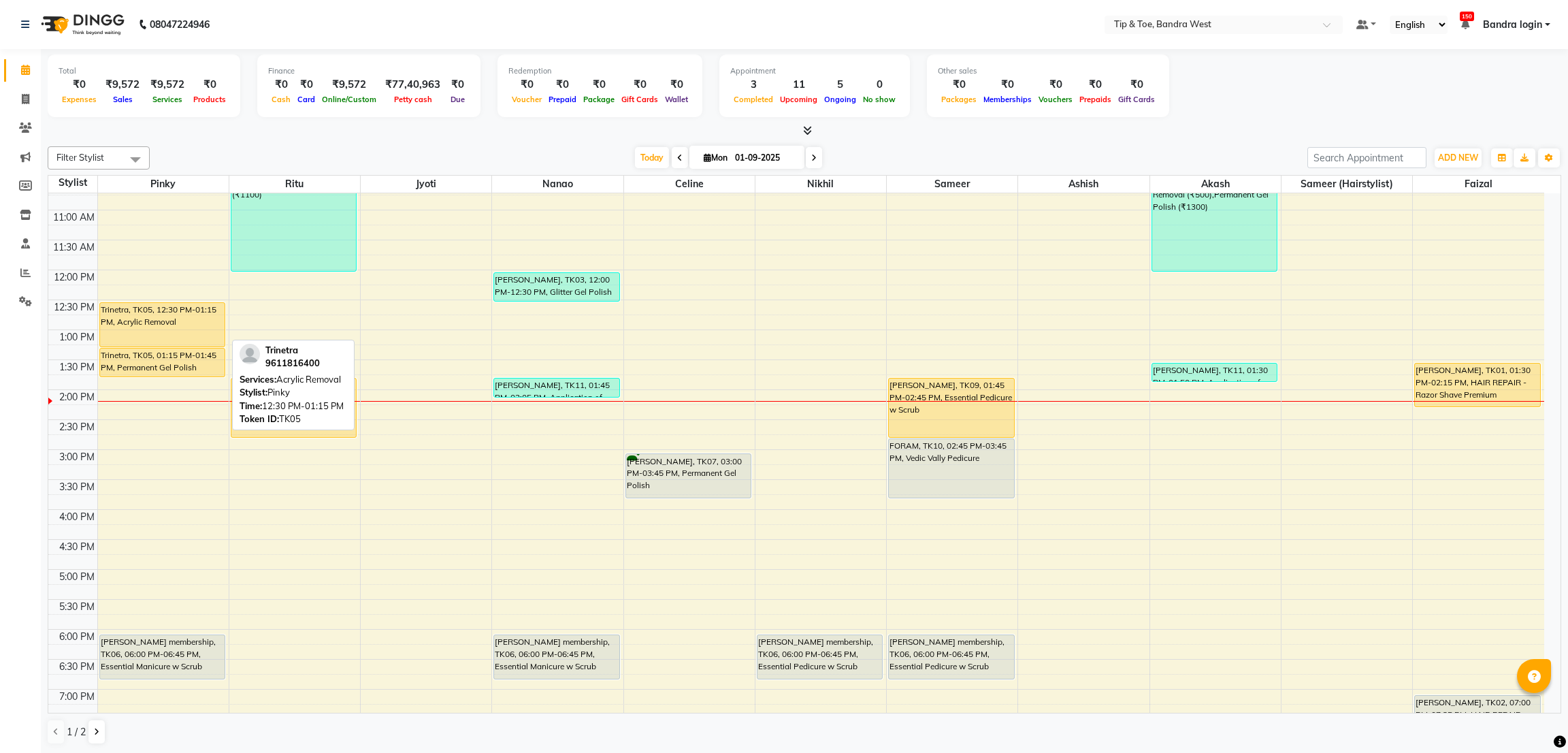
click at [163, 320] on div "Trinetra, TK05, 12:30 PM-01:15 PM, Acrylic Removal" at bounding box center [162, 324] width 124 height 44
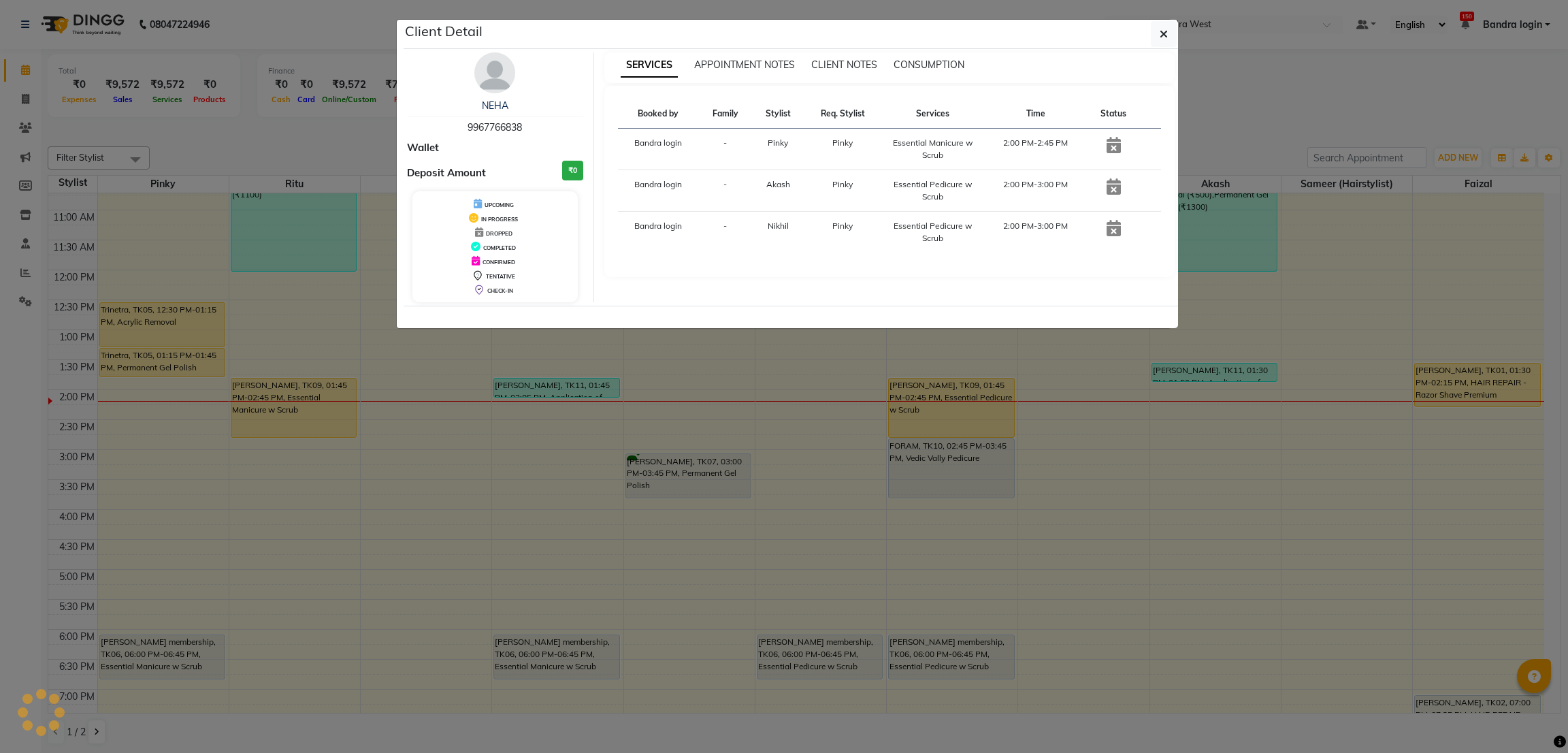
select select "1"
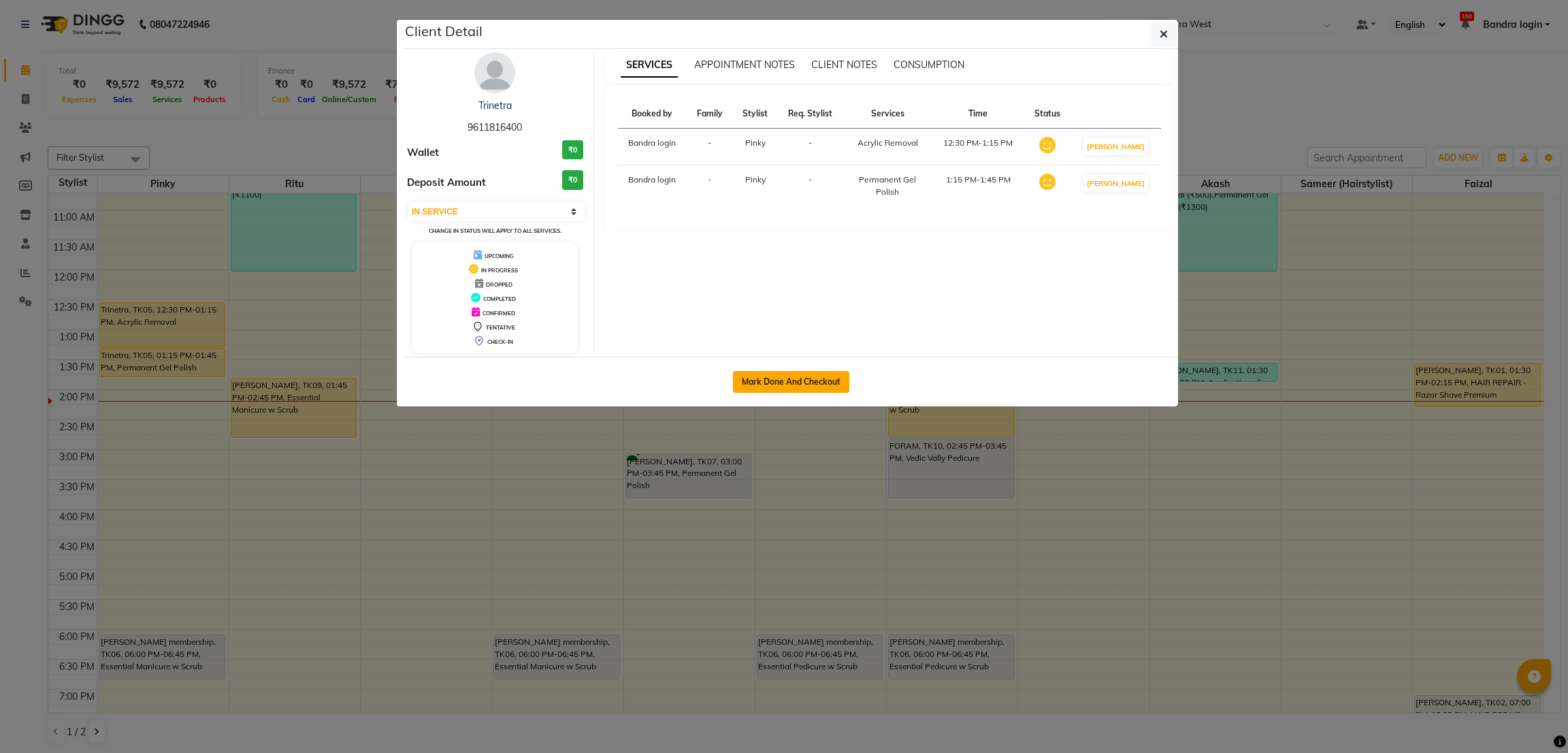
click at [749, 384] on button "Mark Done And Checkout" at bounding box center [790, 381] width 116 height 22
select select "5957"
select select "service"
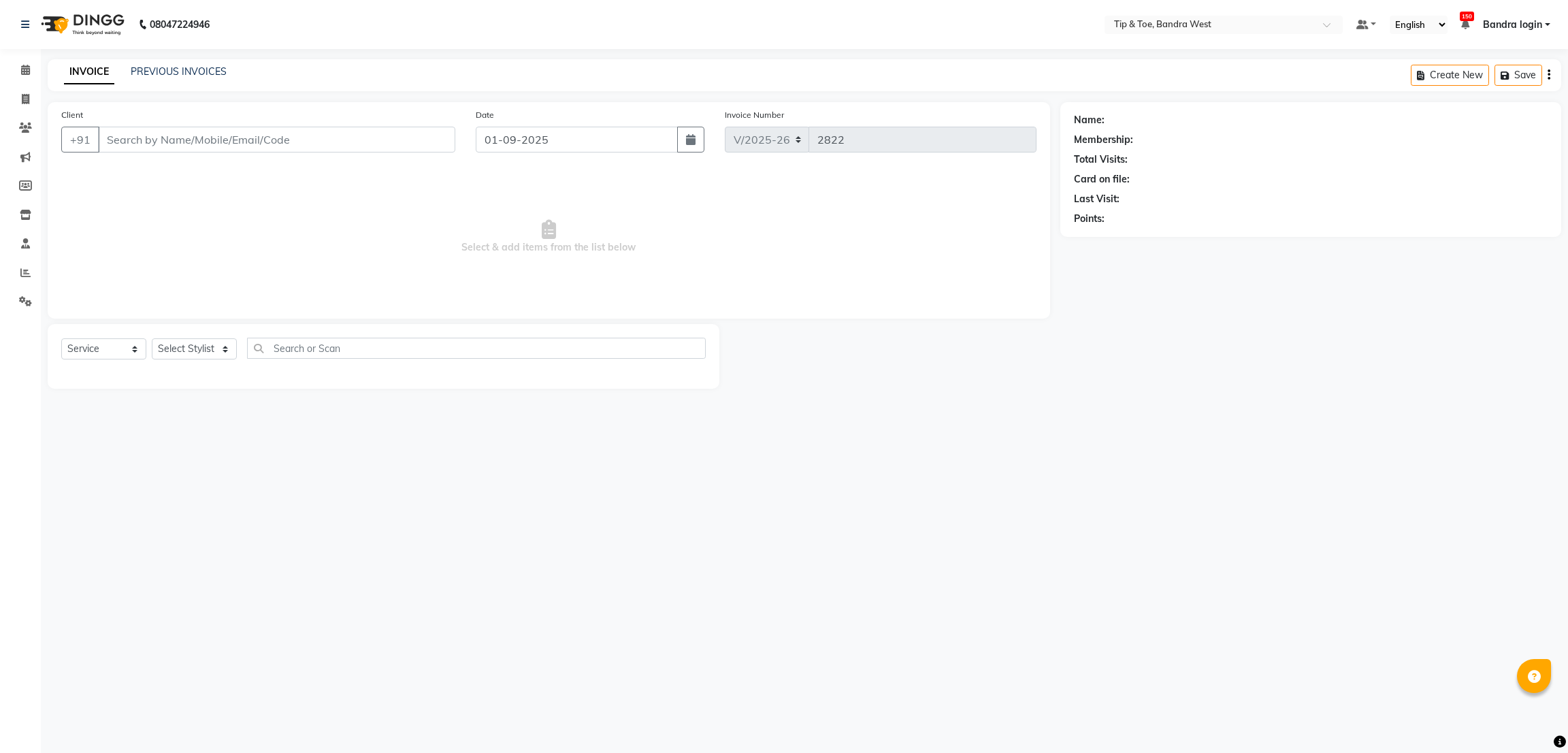
type input "9611816400"
select select "42340"
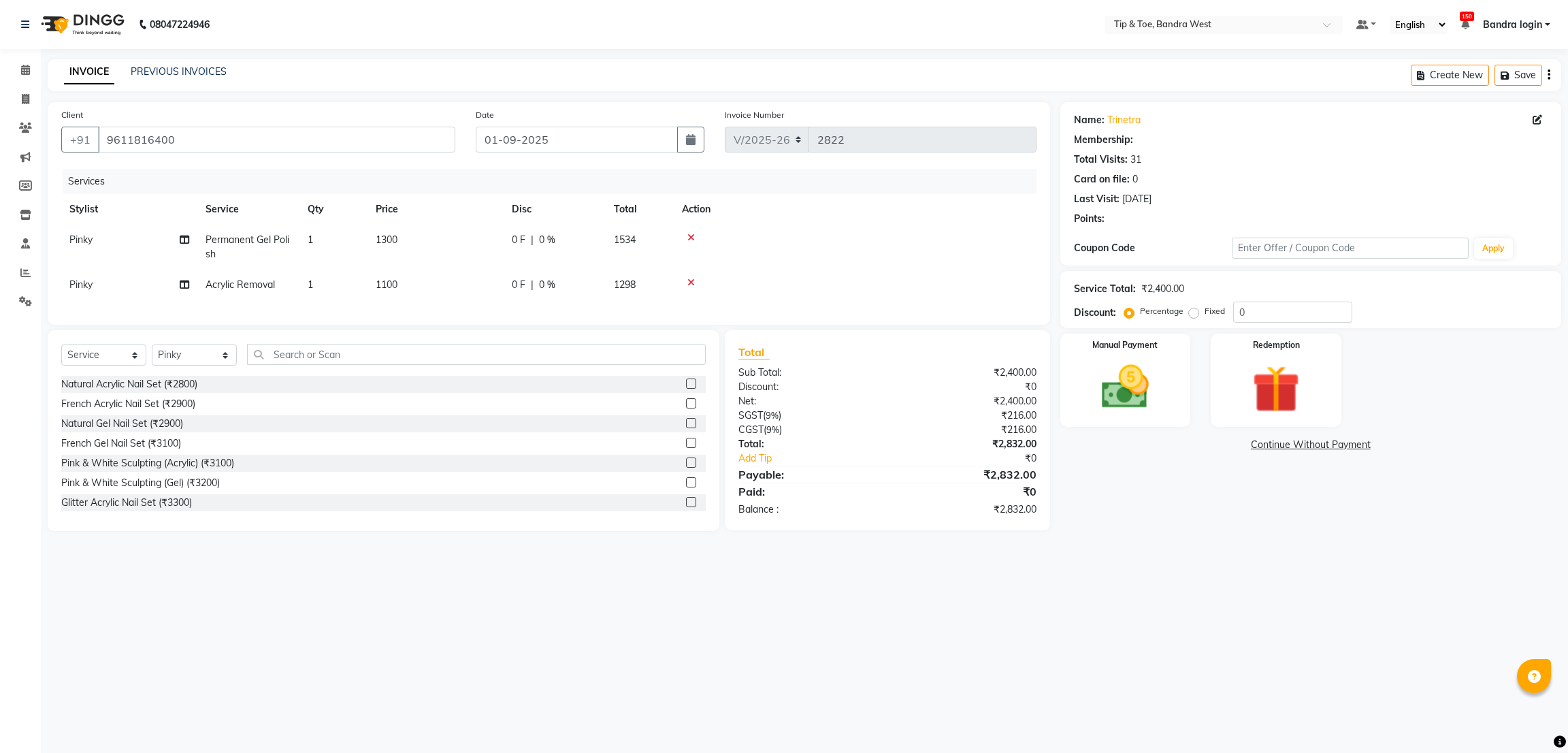
type input "20"
select select "1: Object"
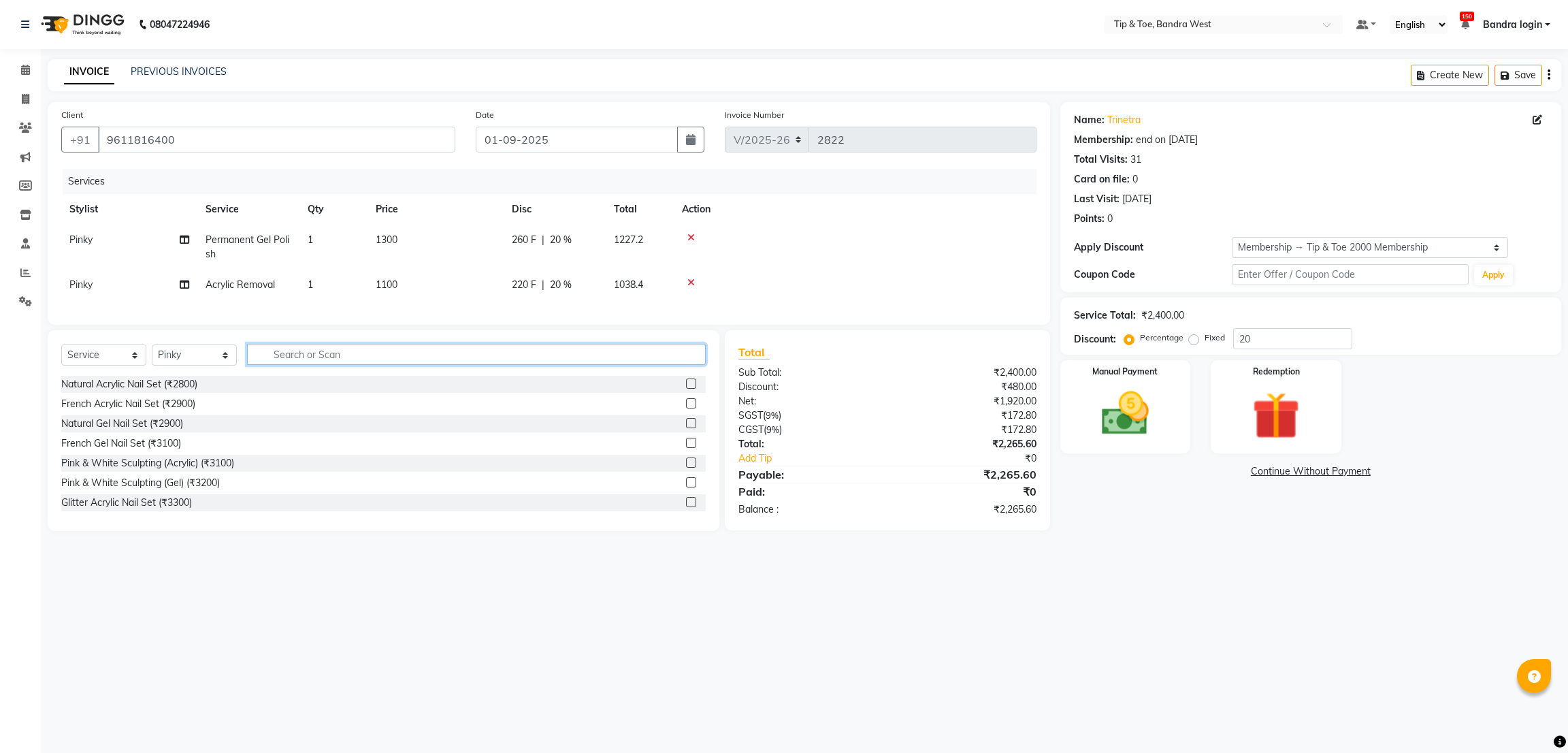
click at [342, 365] on input "text" at bounding box center [476, 355] width 458 height 21
type input "EYEBR"
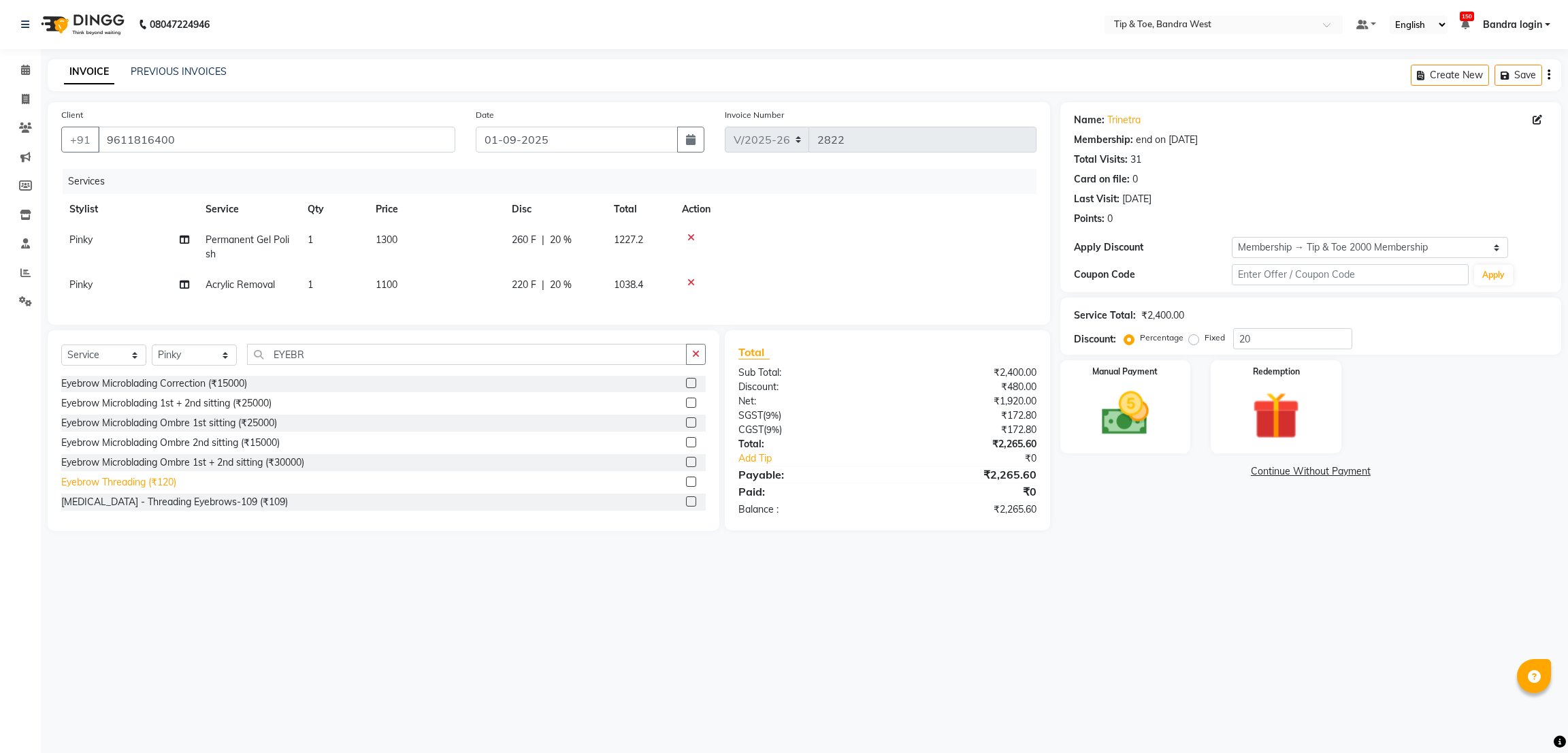
click at [137, 490] on div "Eyebrow Threading (₹120)" at bounding box center [118, 482] width 115 height 15
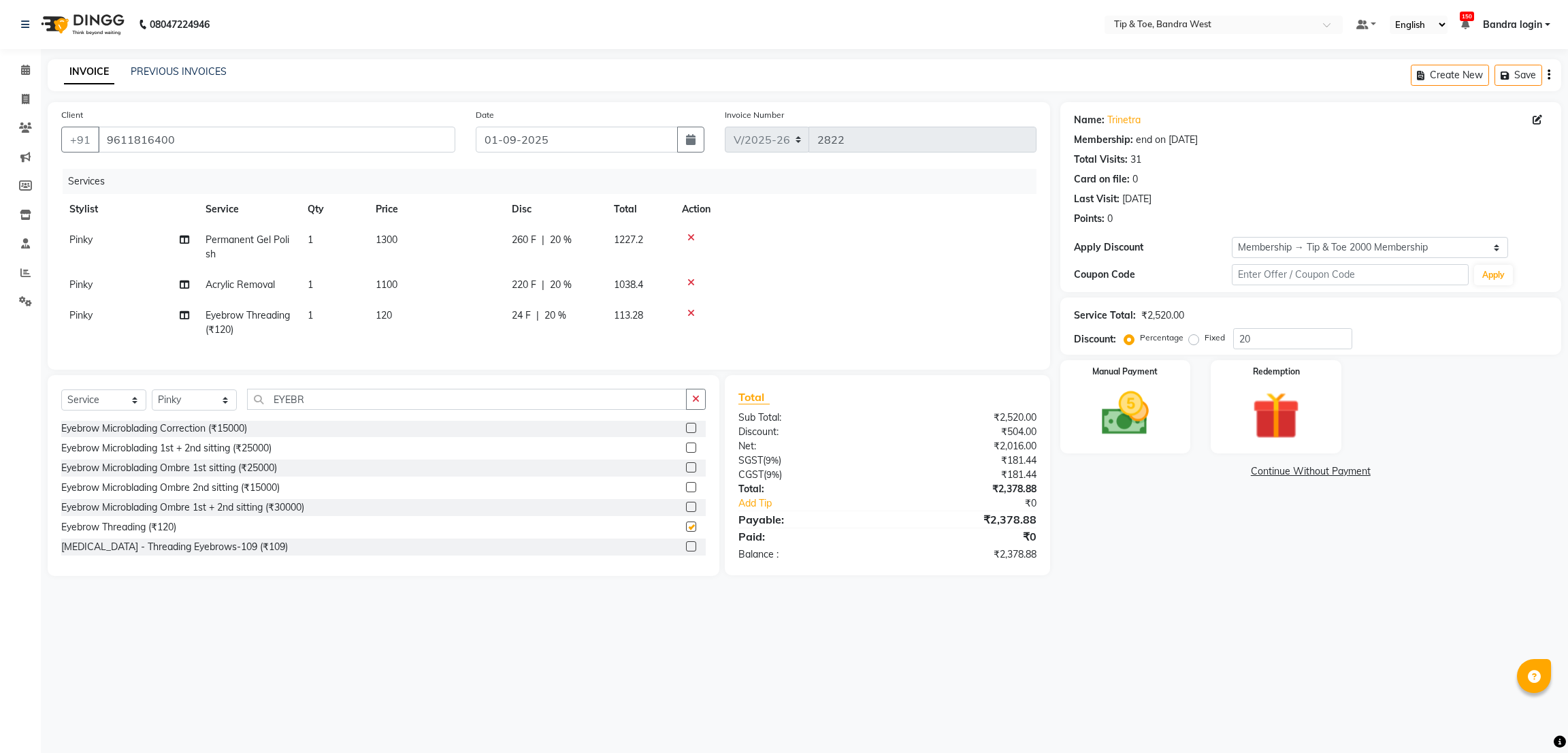
checkbox input "false"
click at [341, 410] on input "EYEBR" at bounding box center [467, 399] width 440 height 21
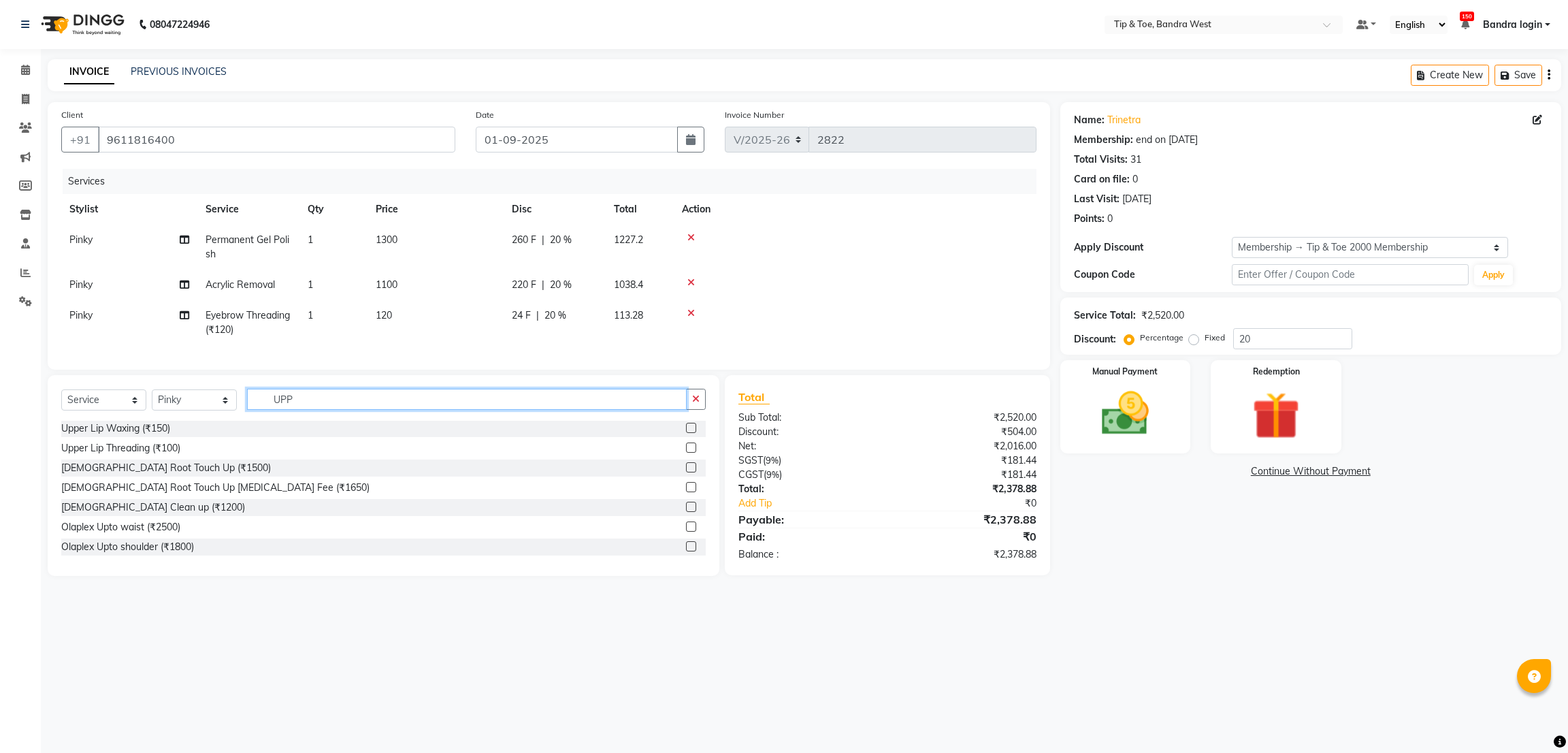
scroll to position [0, 0]
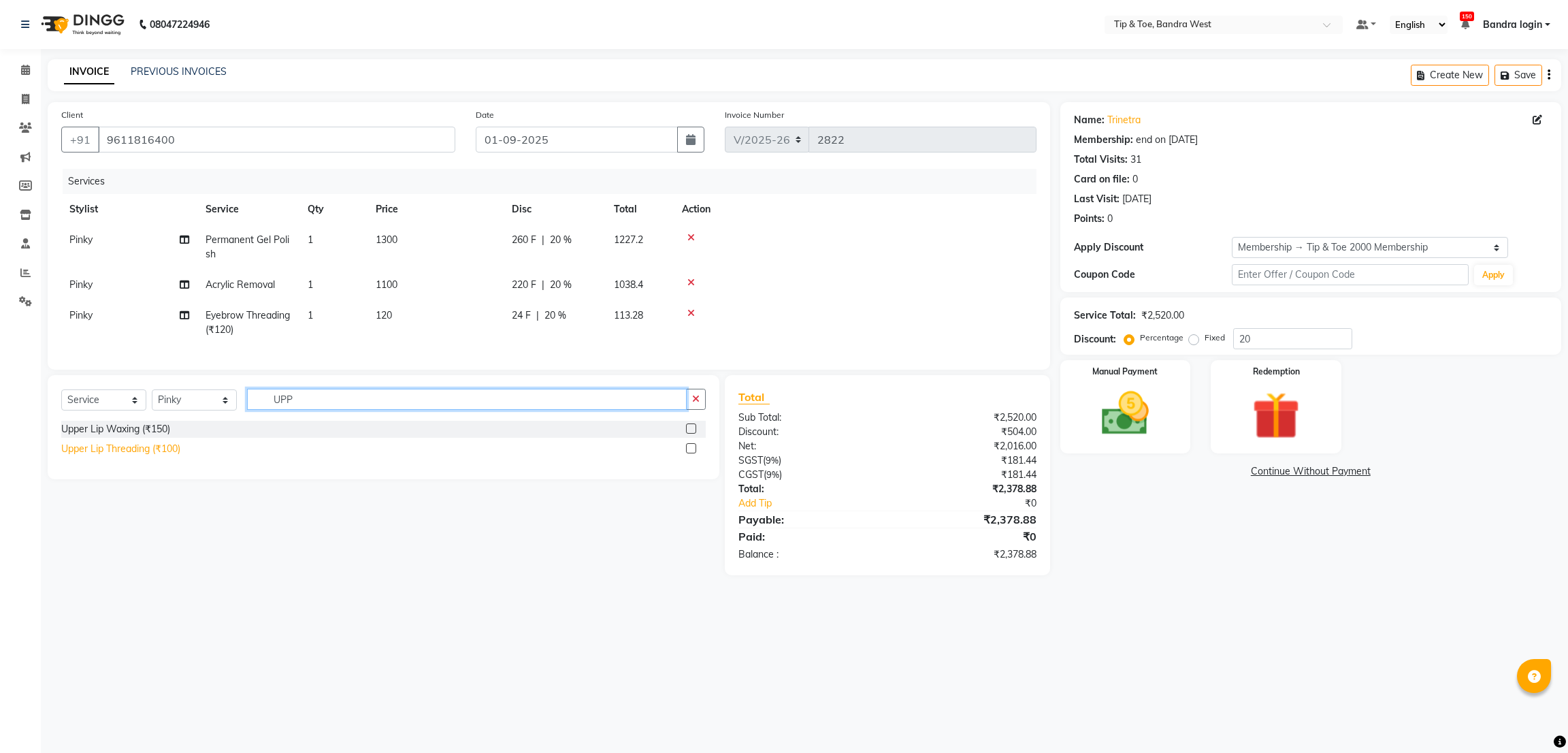
type input "UPP"
click at [180, 456] on div "Upper Lip Threading (₹100)" at bounding box center [120, 449] width 119 height 15
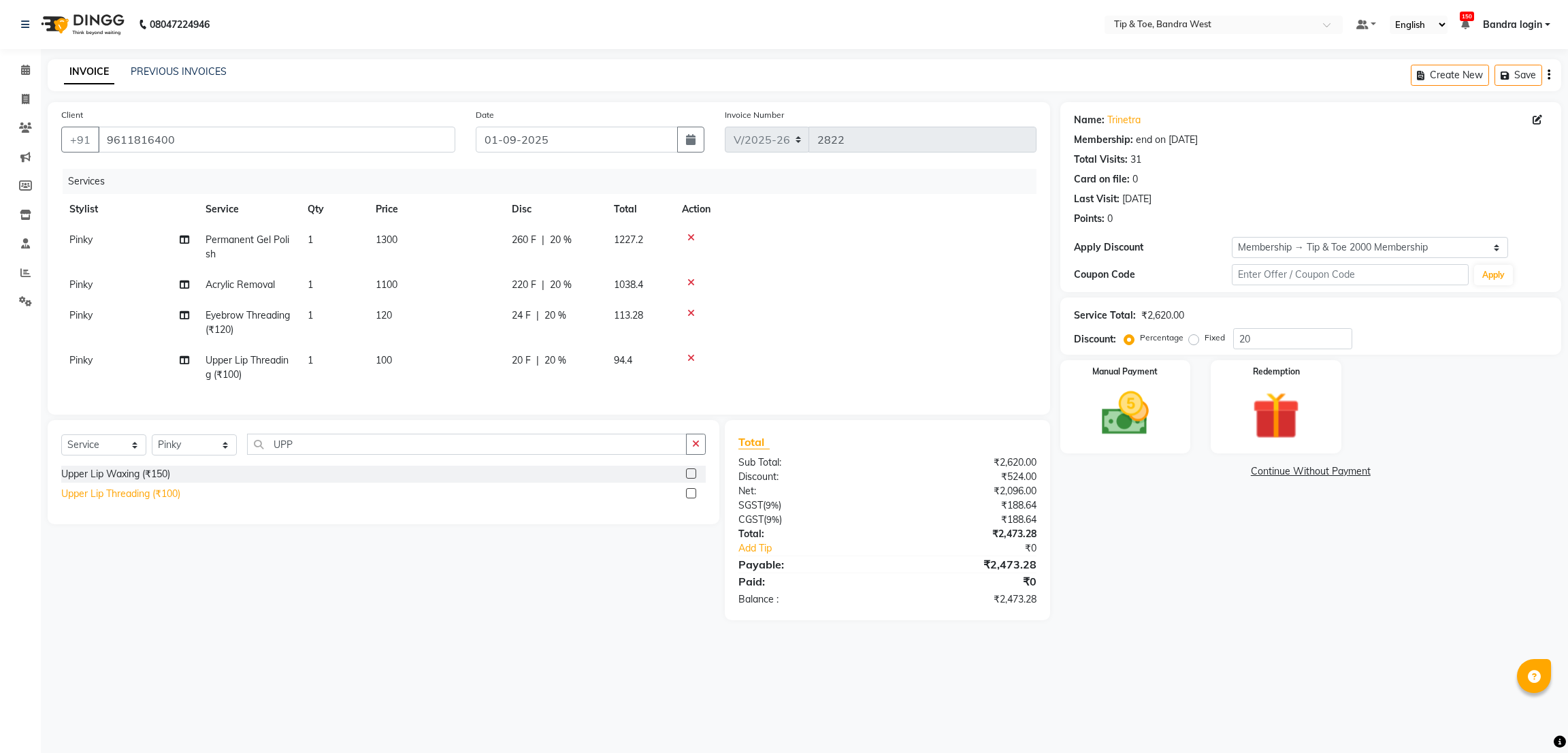
click at [179, 501] on div "Upper Lip Threading (₹100)" at bounding box center [120, 494] width 119 height 15
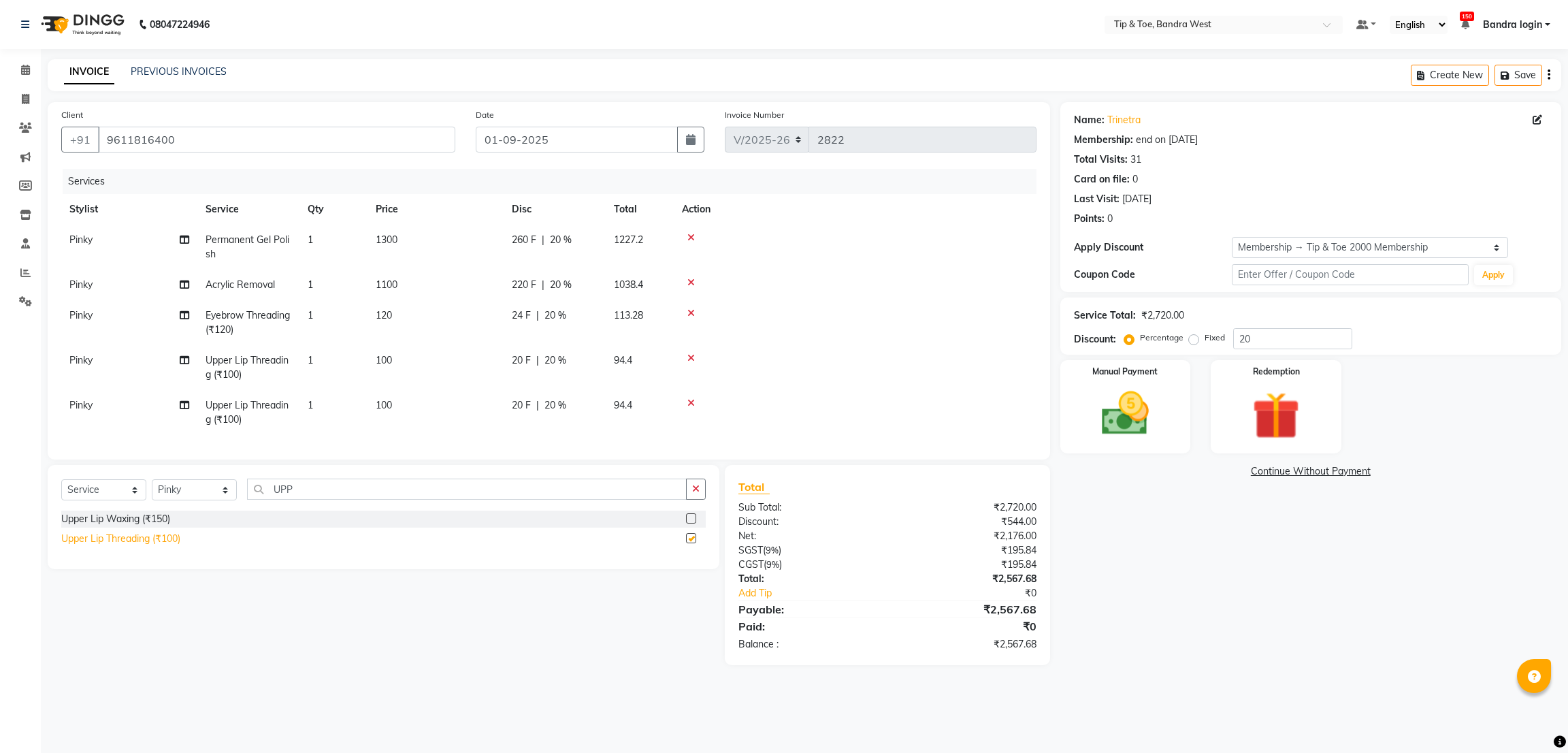
checkbox input "false"
click at [209, 500] on select "Select Stylist Akash Ashish Bandra login Bilal [PERSON_NAME] [PERSON_NAME] [PER…" at bounding box center [194, 490] width 85 height 21
select select "83378"
click at [152, 495] on select "Select Stylist Akash Ashish Bandra login Bilal [PERSON_NAME] [PERSON_NAME] [PER…" at bounding box center [194, 490] width 85 height 21
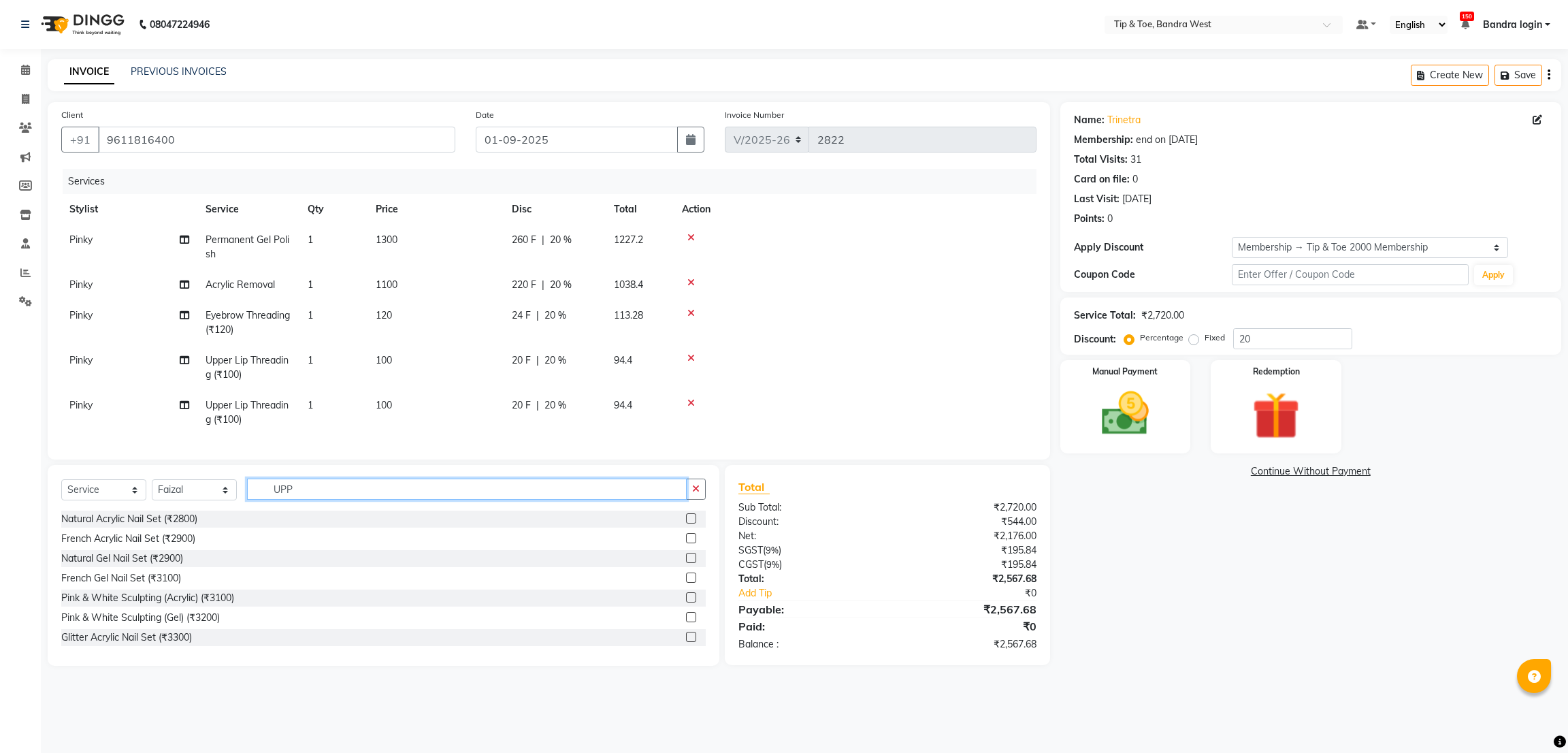
click at [364, 499] on input "UPP" at bounding box center [467, 489] width 440 height 21
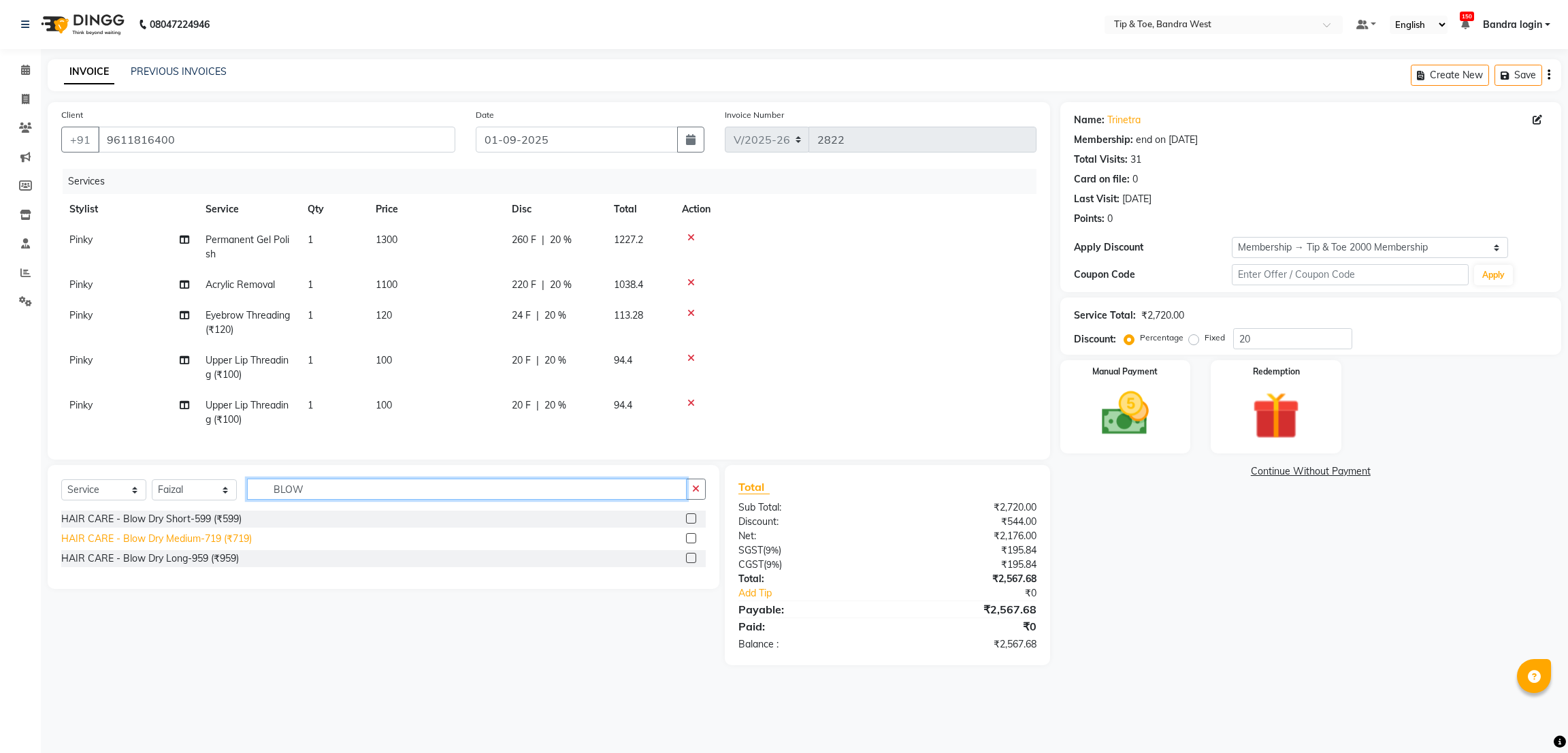
type input "BLOW"
click at [219, 546] on div "HAIR CARE - Blow Dry Medium-719 (₹719)" at bounding box center [156, 539] width 190 height 15
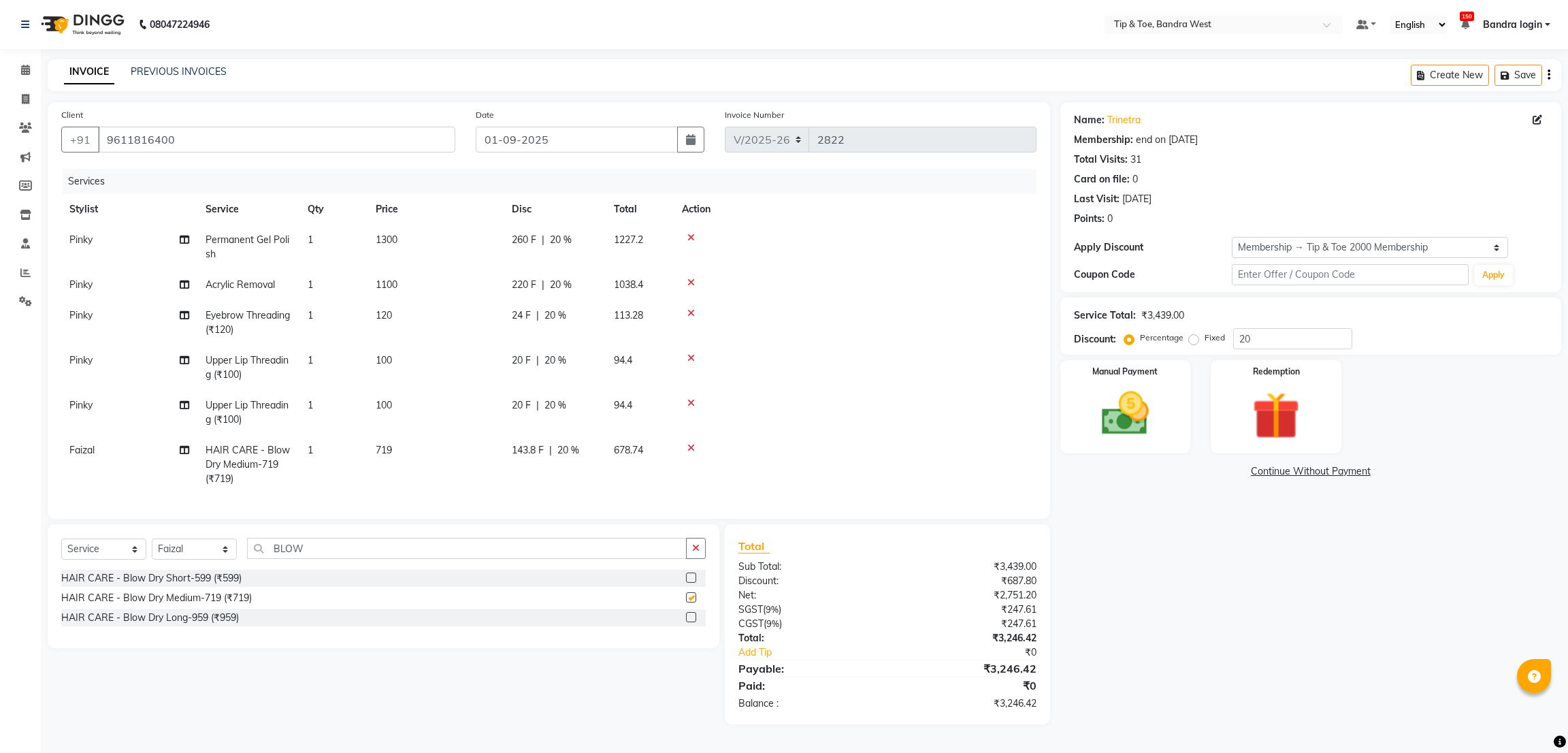
checkbox input "false"
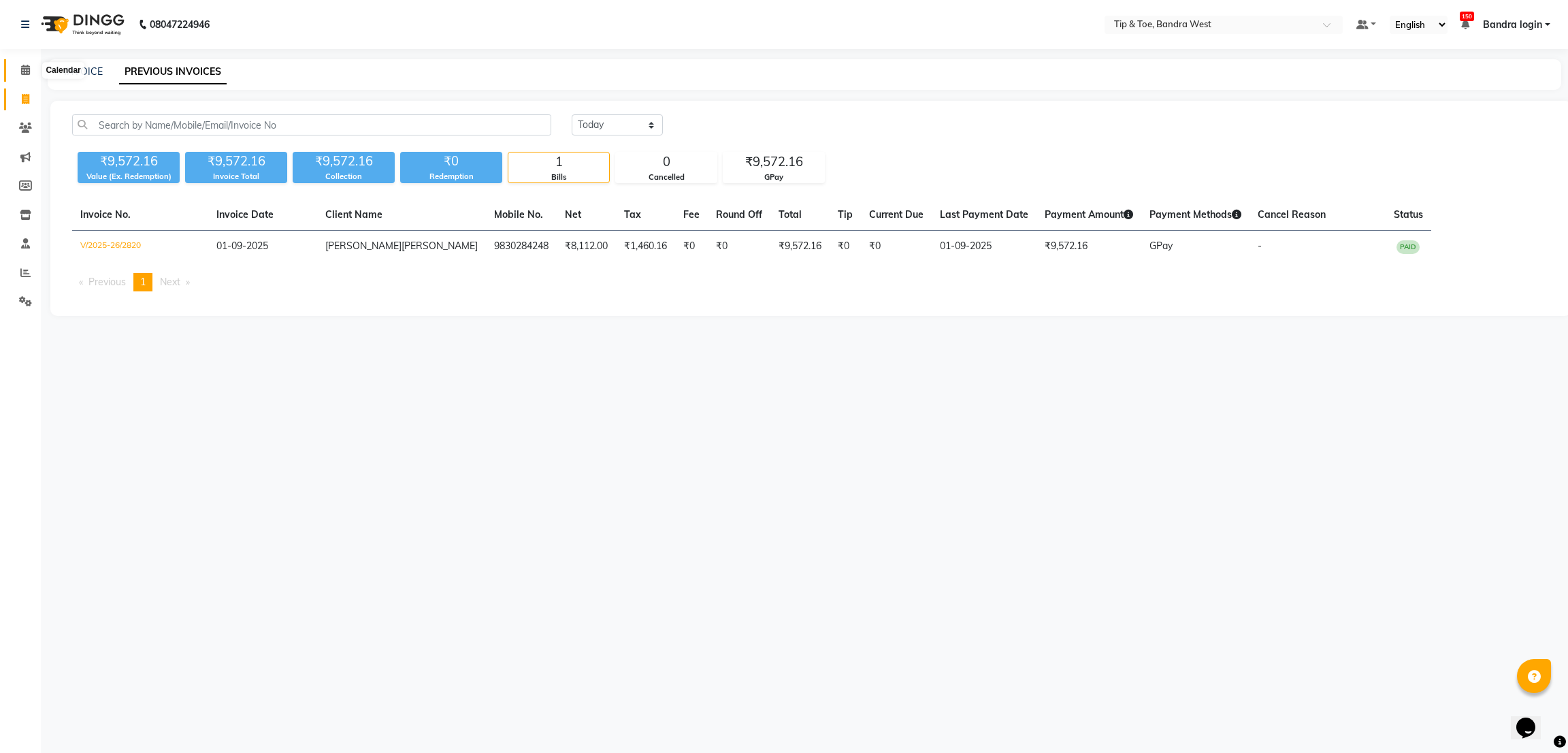
click at [31, 67] on span at bounding box center [25, 70] width 24 height 15
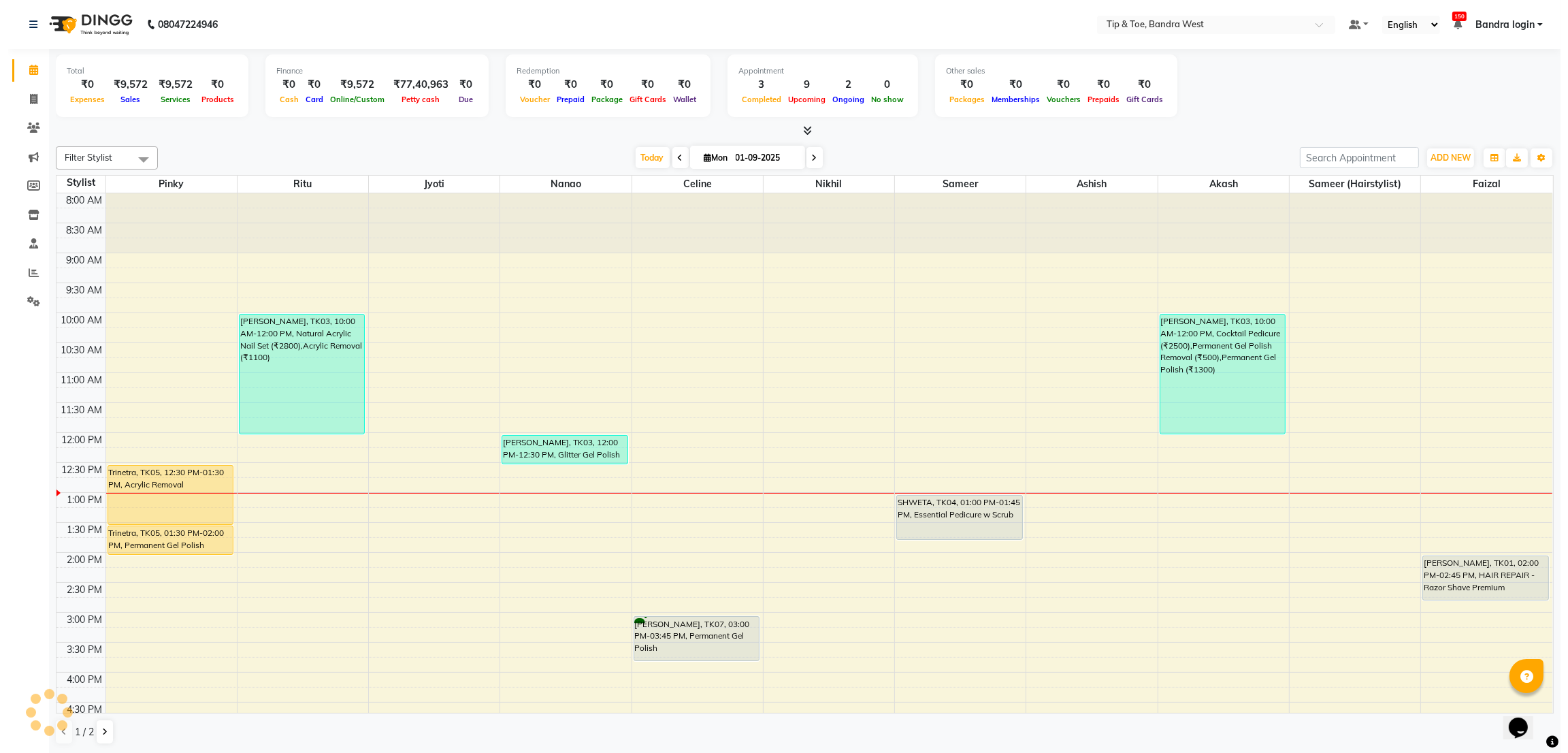
scroll to position [240, 0]
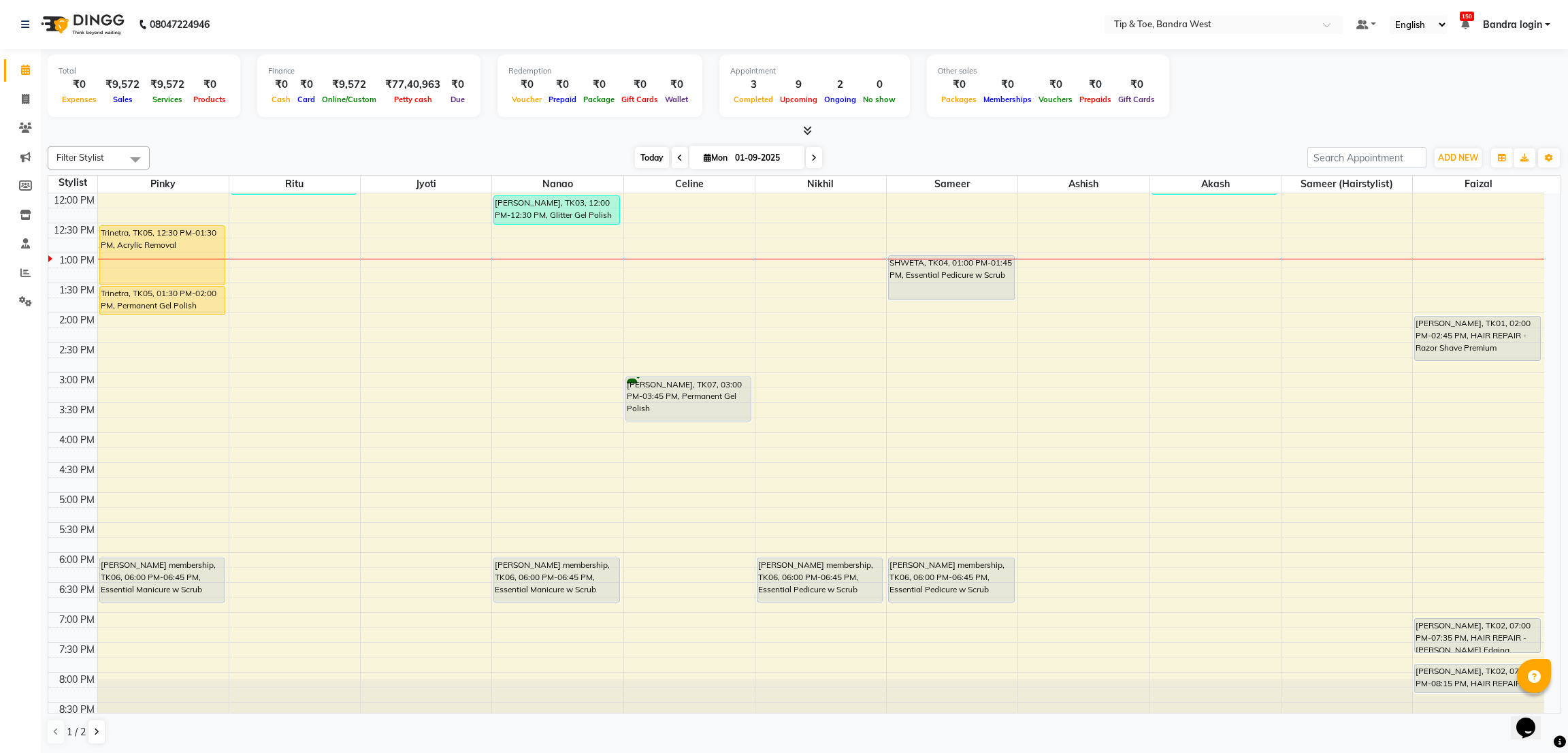
click at [658, 159] on span "Today" at bounding box center [652, 158] width 34 height 21
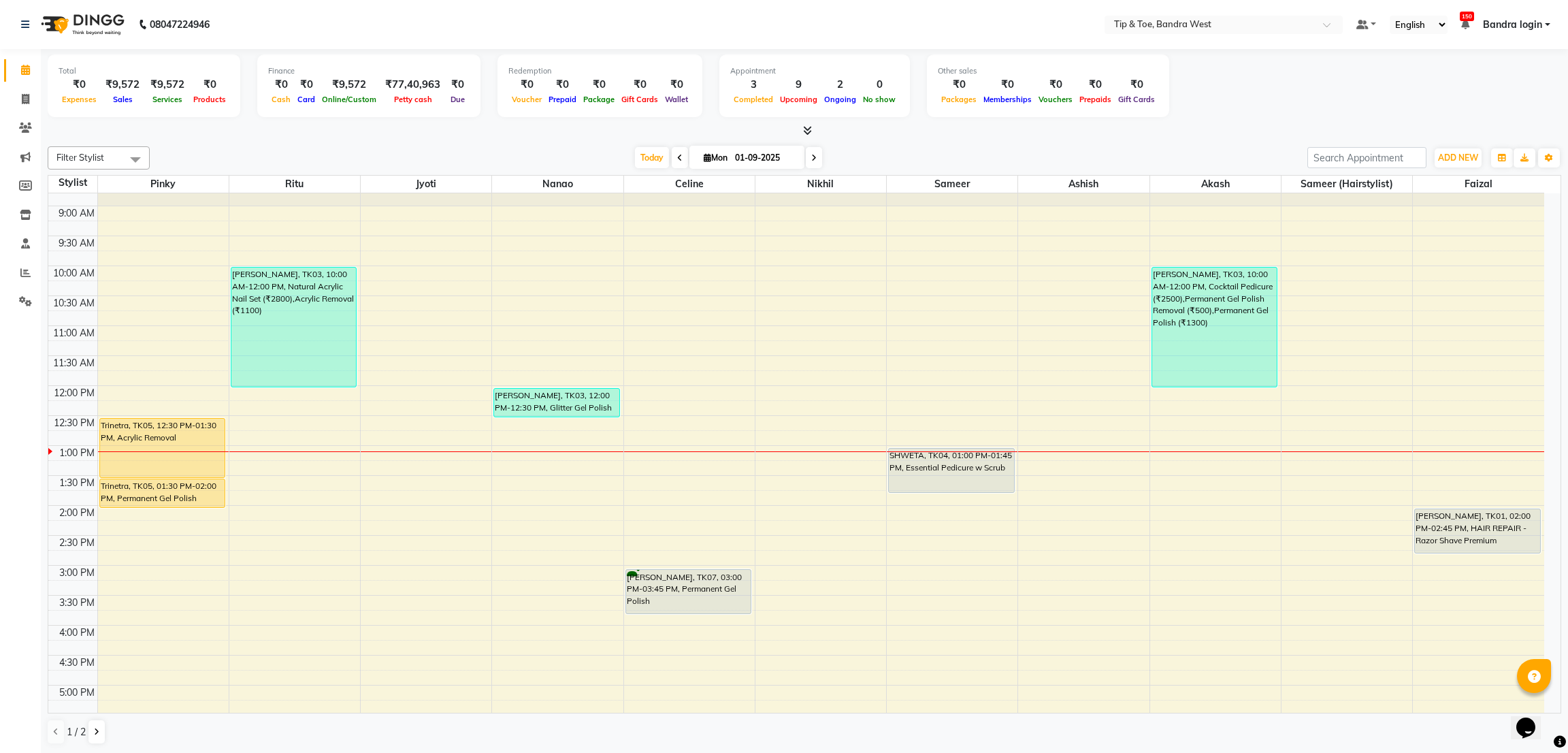
scroll to position [0, 0]
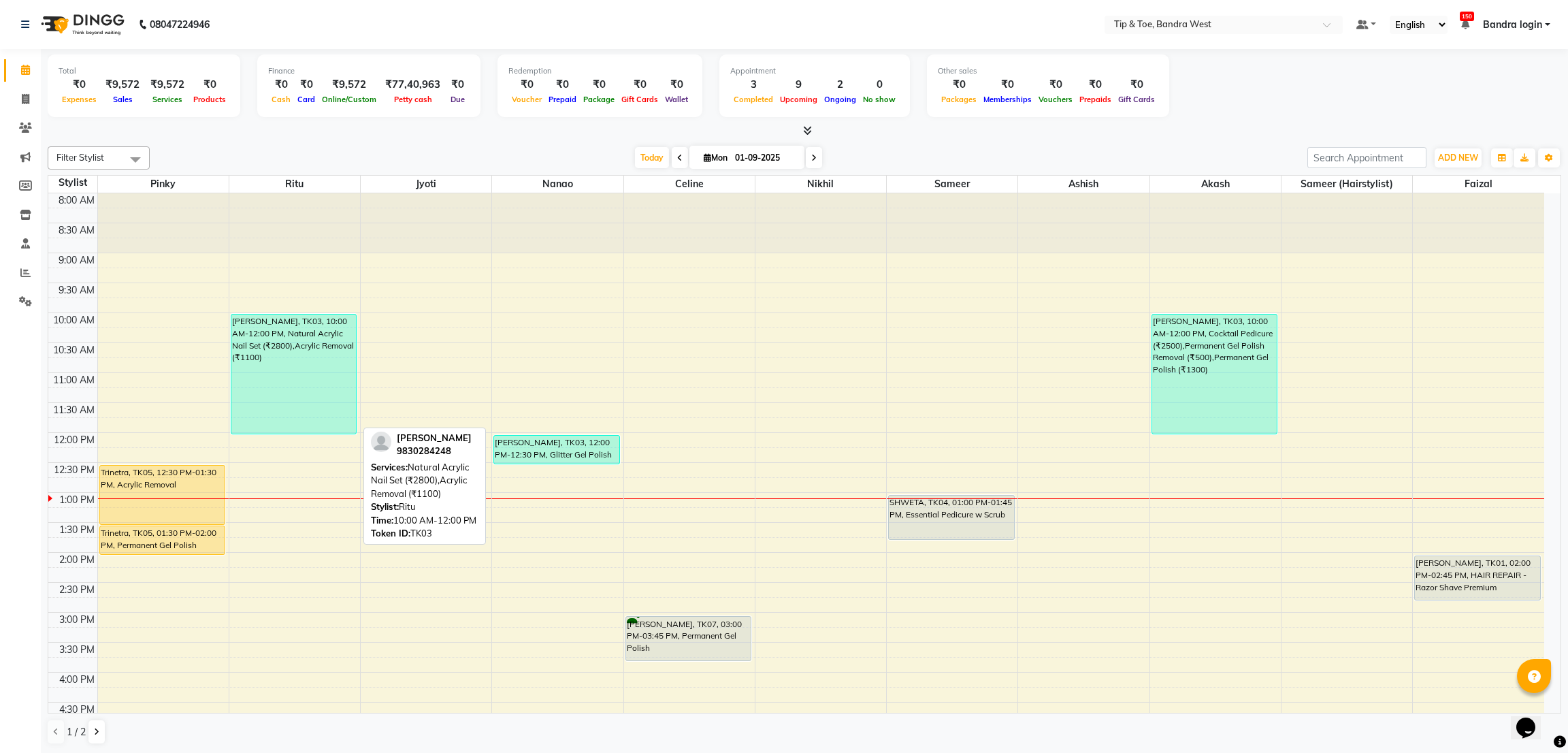
click at [304, 355] on div "[PERSON_NAME], TK03, 10:00 AM-12:00 PM, Natural Acrylic Nail Set (₹2800),Acryli…" at bounding box center [293, 374] width 124 height 119
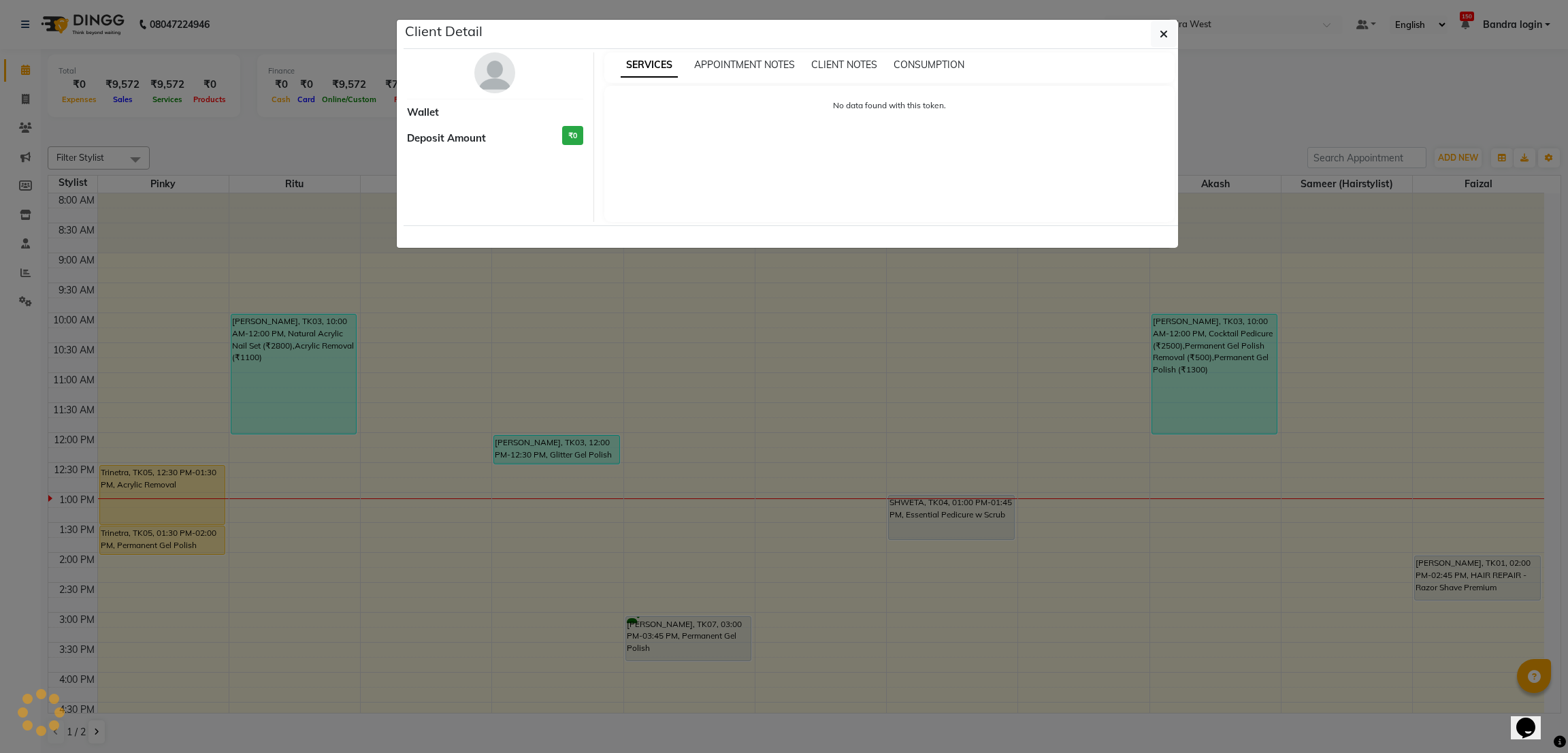
select select "3"
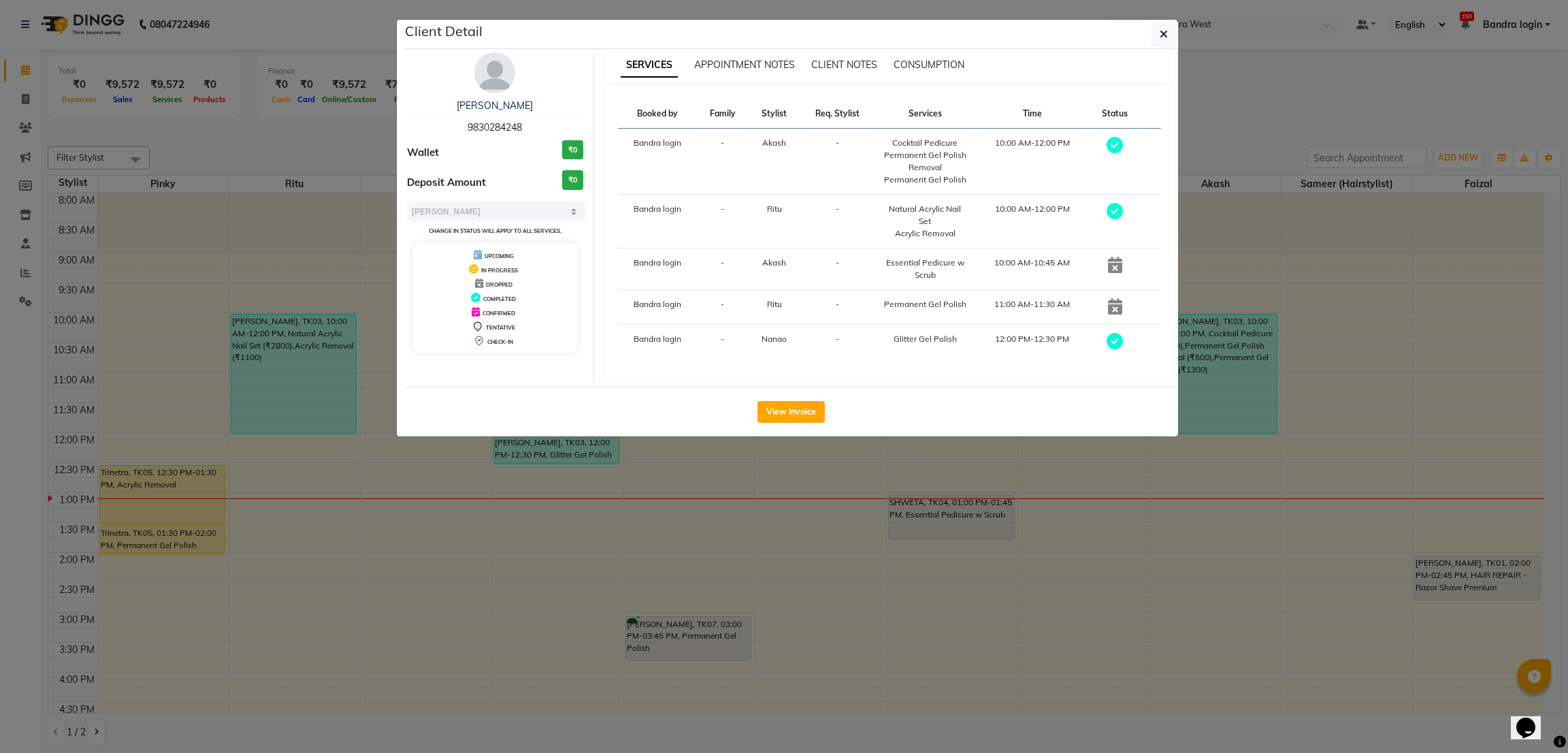
click at [0, 380] on ngb-modal-window "Client Detail Aishwarya Roy 9830284248 Wallet ₹0 Deposit Amount ₹0 Select MARK …" at bounding box center [784, 376] width 1568 height 753
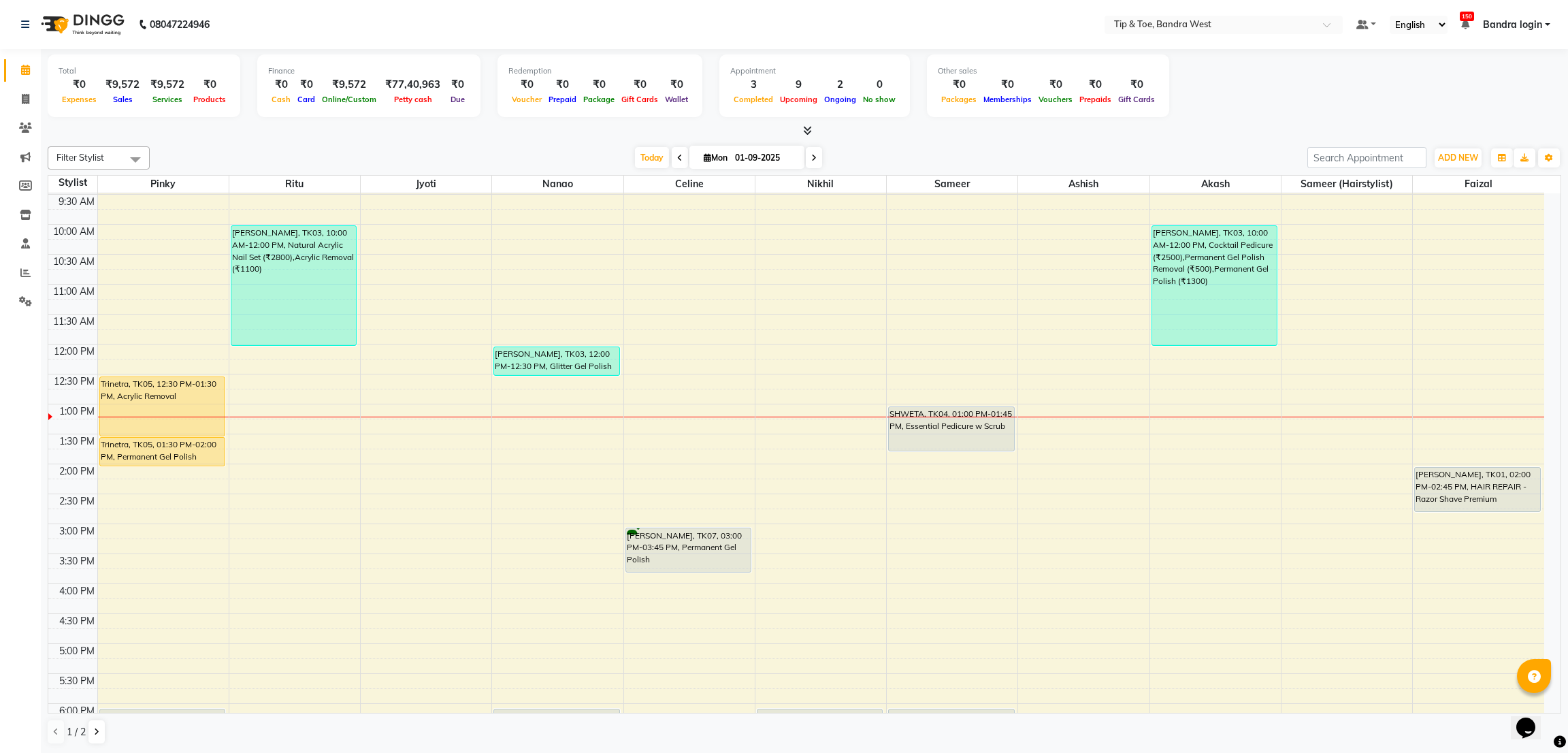
scroll to position [113, 0]
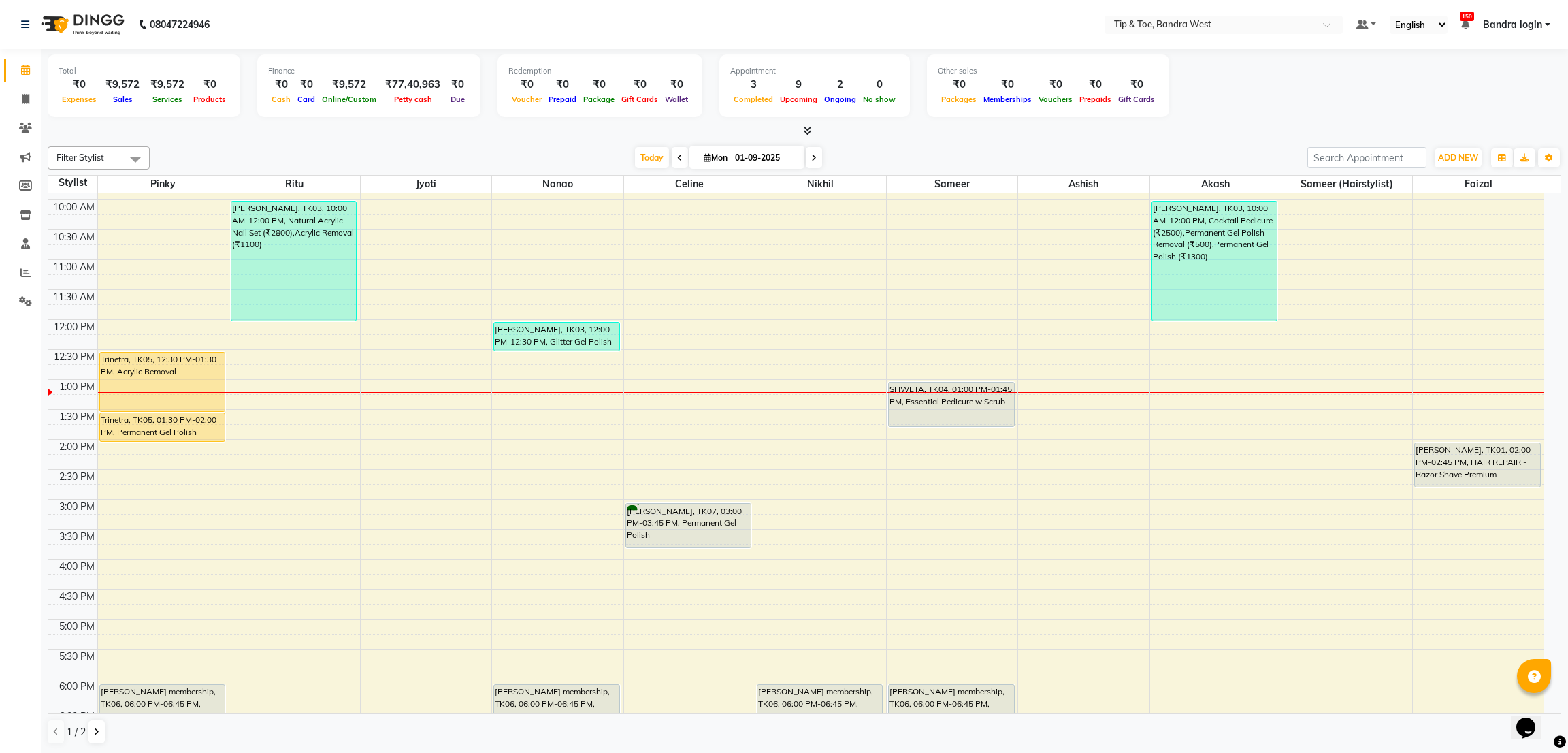
click at [728, 152] on span "Mon" at bounding box center [715, 157] width 31 height 11
select select "9"
select select "2025"
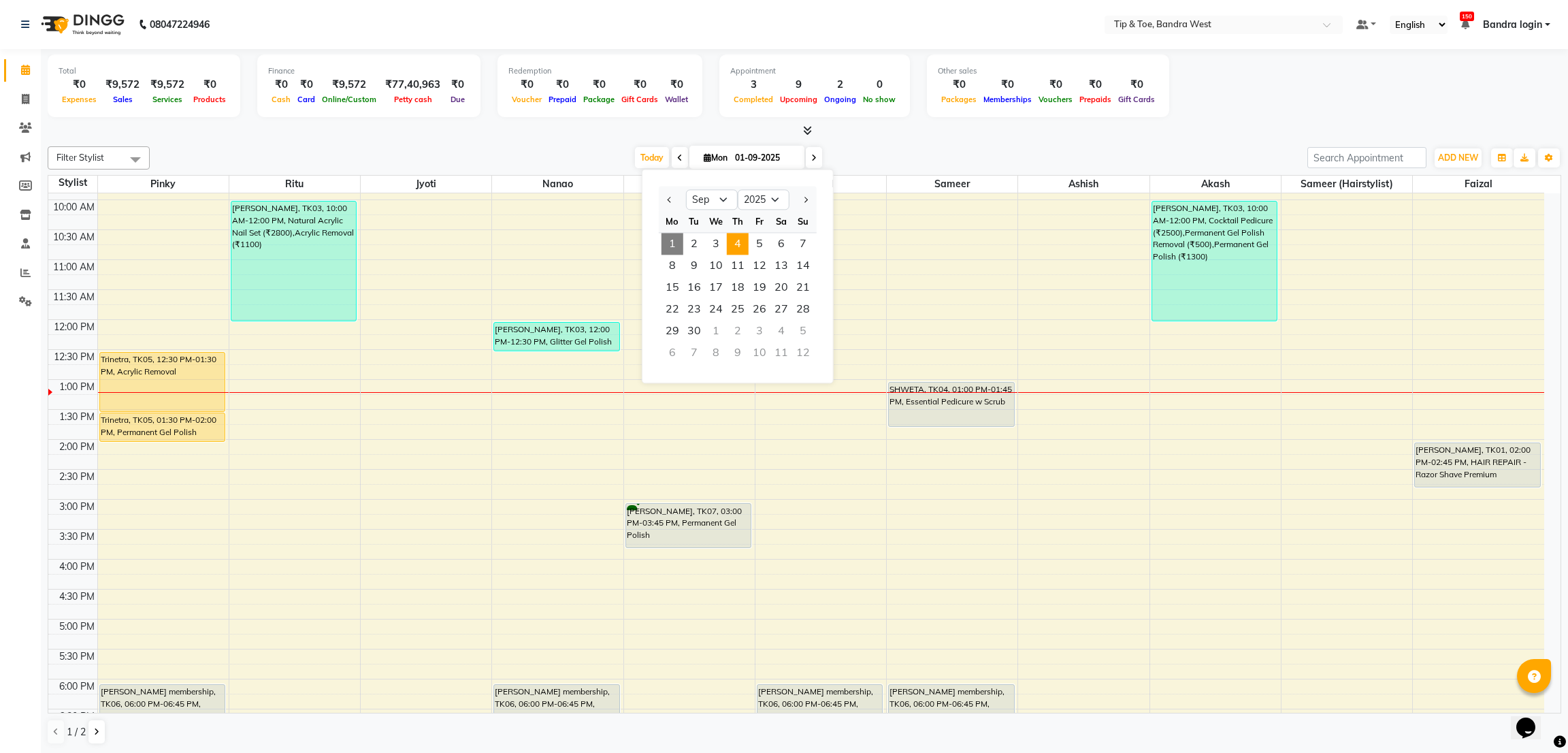
click at [741, 249] on span "4" at bounding box center [737, 243] width 22 height 22
type input "04-09-2025"
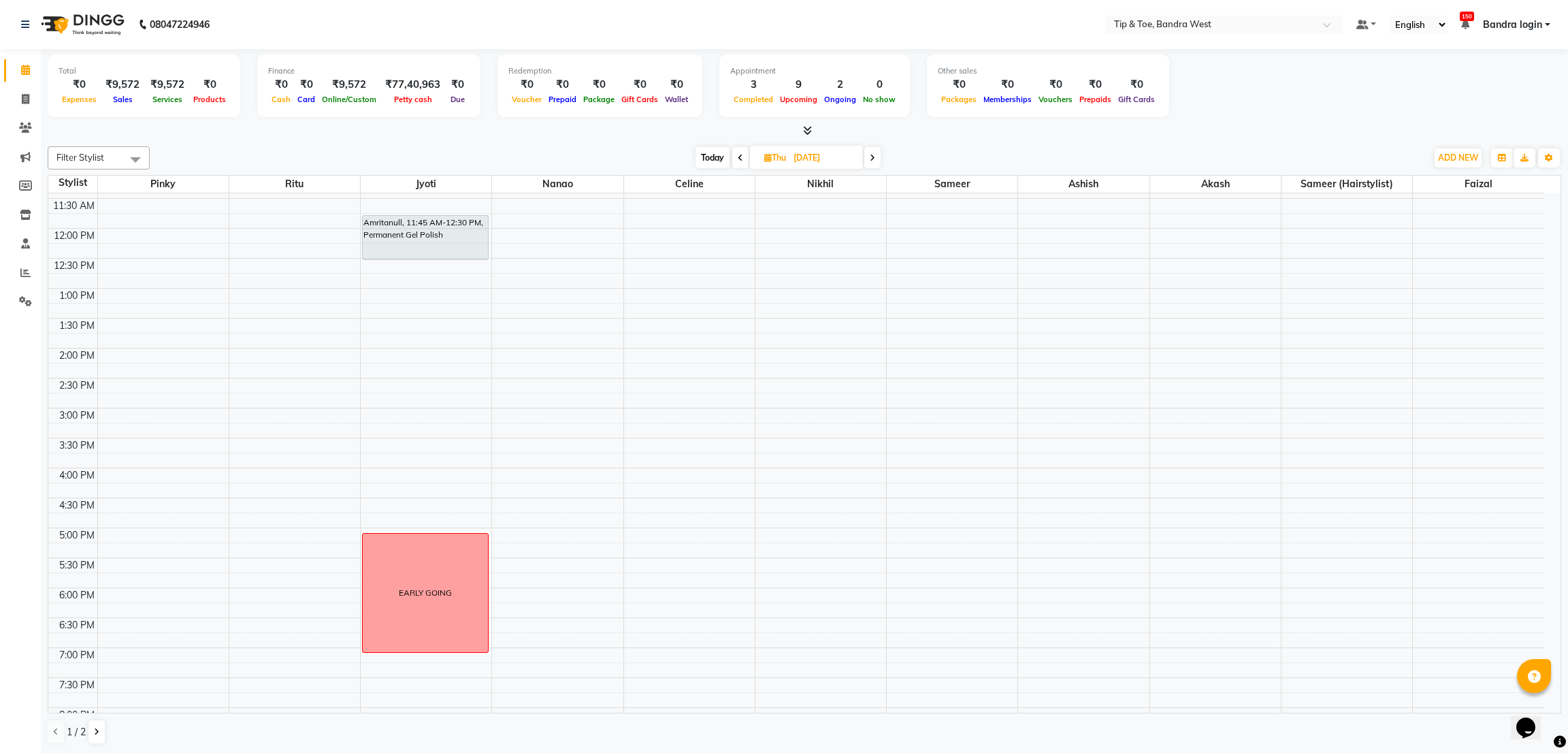
scroll to position [265, 0]
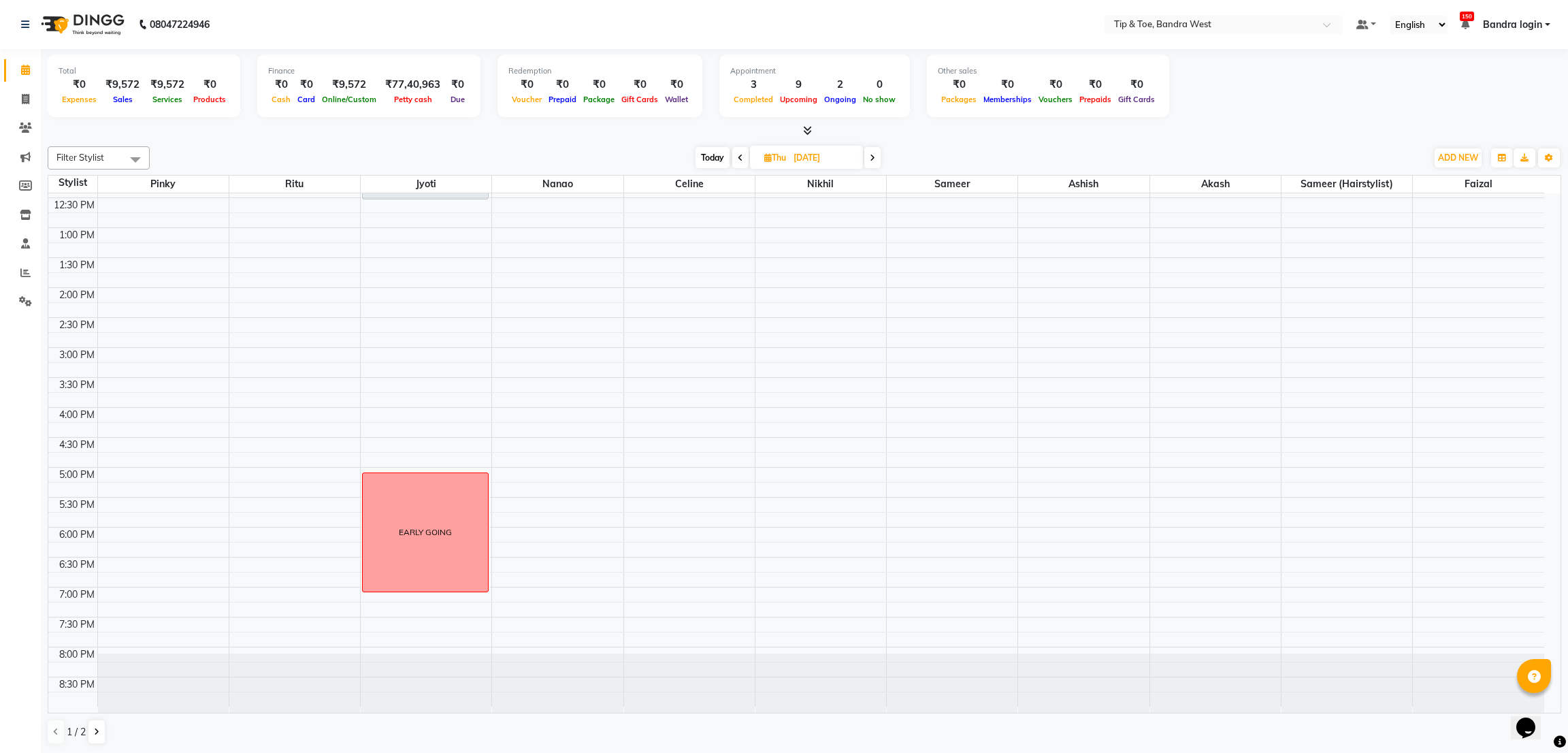
click at [176, 629] on div "8:00 AM 8:30 AM 9:00 AM 9:30 AM 10:00 AM 10:30 AM 11:00 AM 11:30 AM 12:00 PM 12…" at bounding box center [796, 317] width 1496 height 778
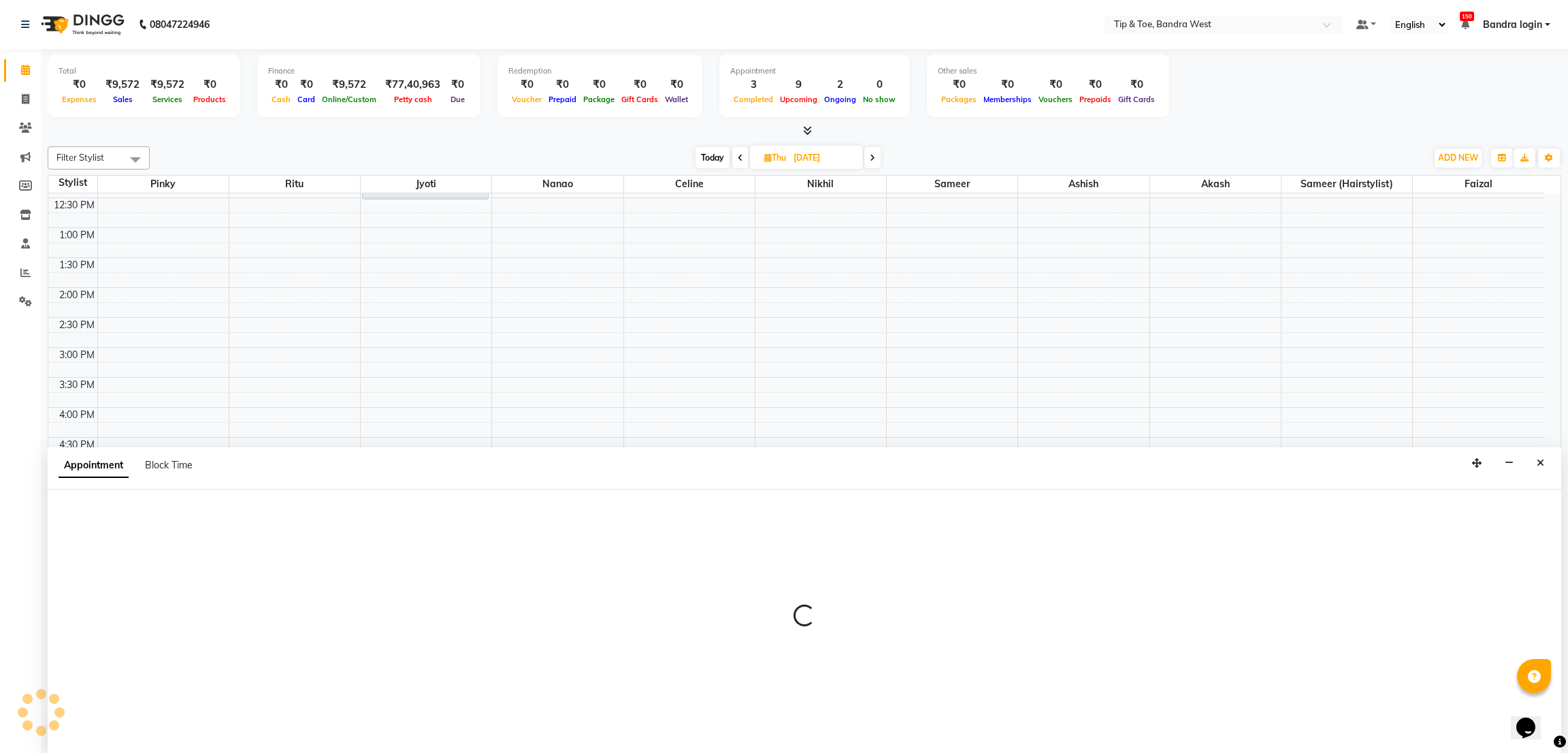
select select "42340"
select select "tentative"
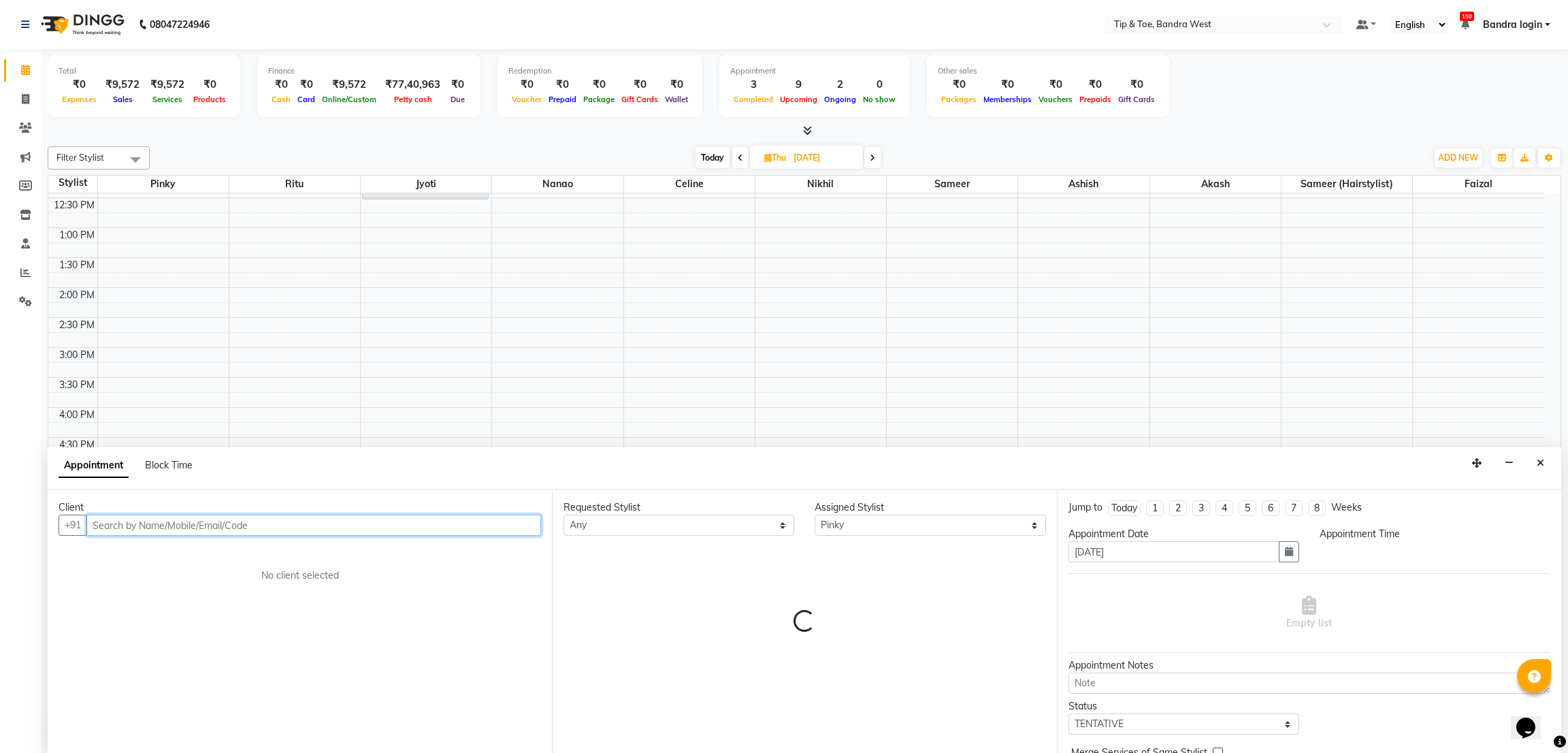
select select "1170"
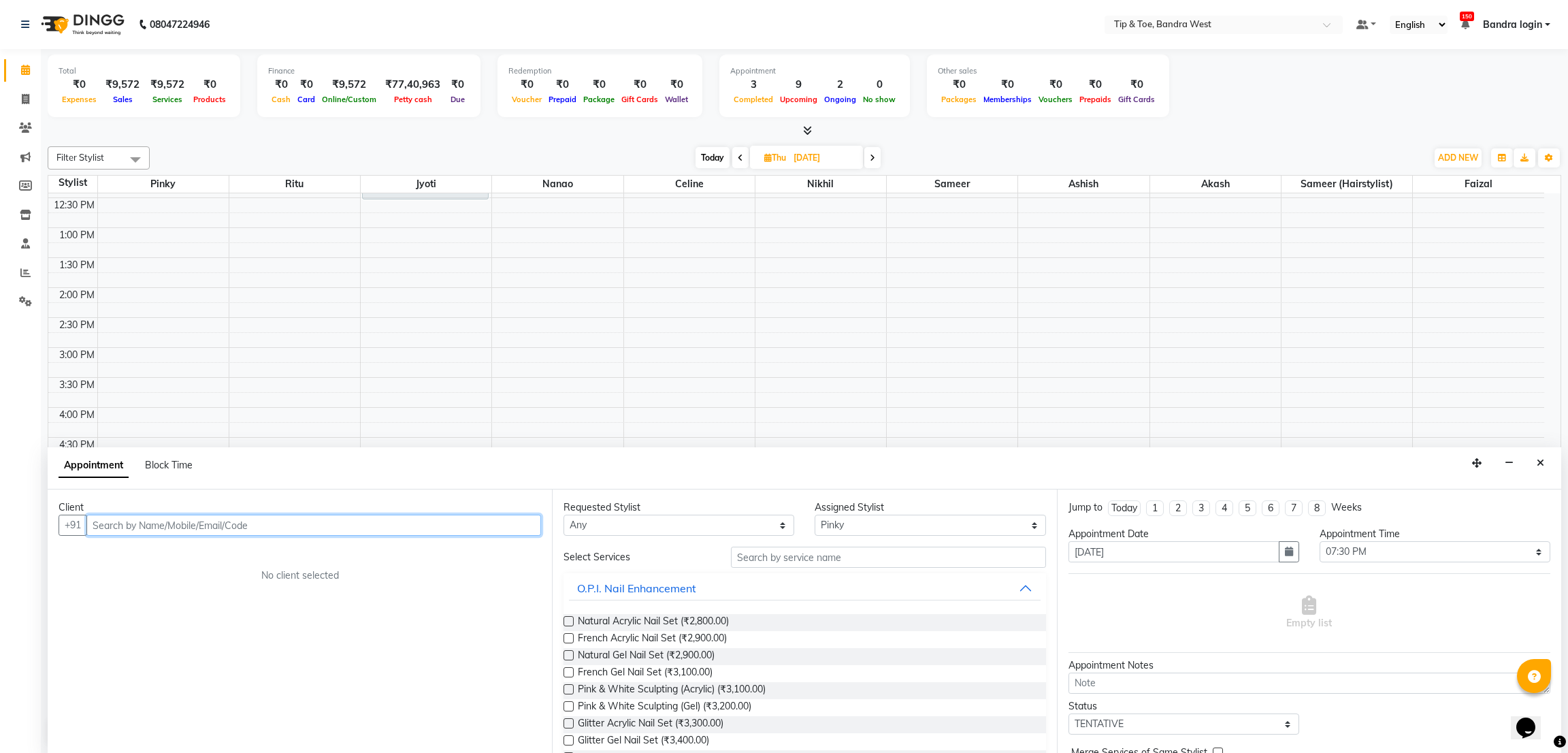
click at [244, 535] on input "text" at bounding box center [313, 525] width 454 height 21
click at [206, 554] on ngb-highlight "81698531 73" at bounding box center [230, 554] width 71 height 14
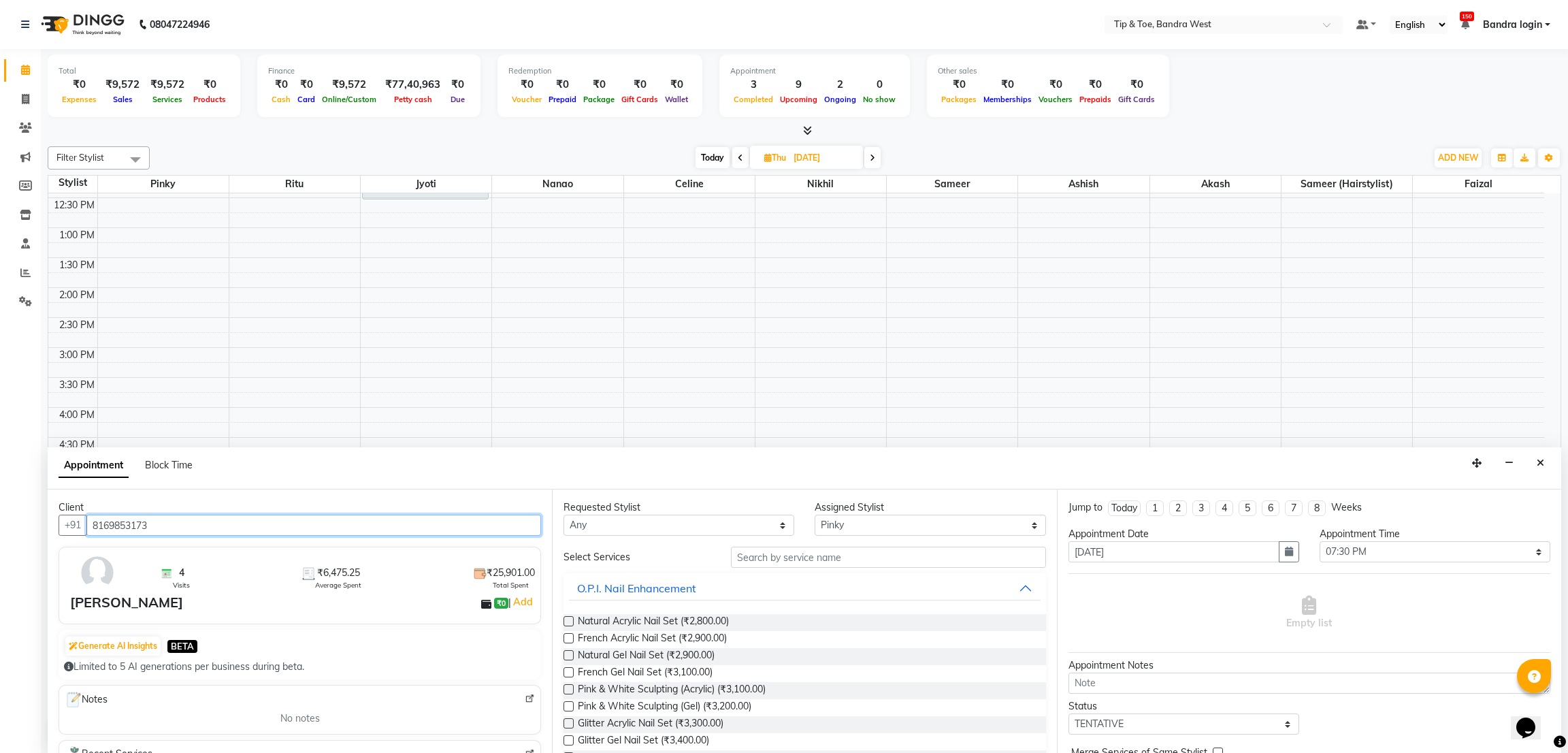
type input "8169853173"
click at [823, 545] on div "Requested Stylist Any Akash Ashish Celine Faizal Jigna Jyoti Nanao Nikhil Pinky…" at bounding box center [804, 621] width 504 height 264
click at [887, 552] on input "text" at bounding box center [888, 557] width 315 height 21
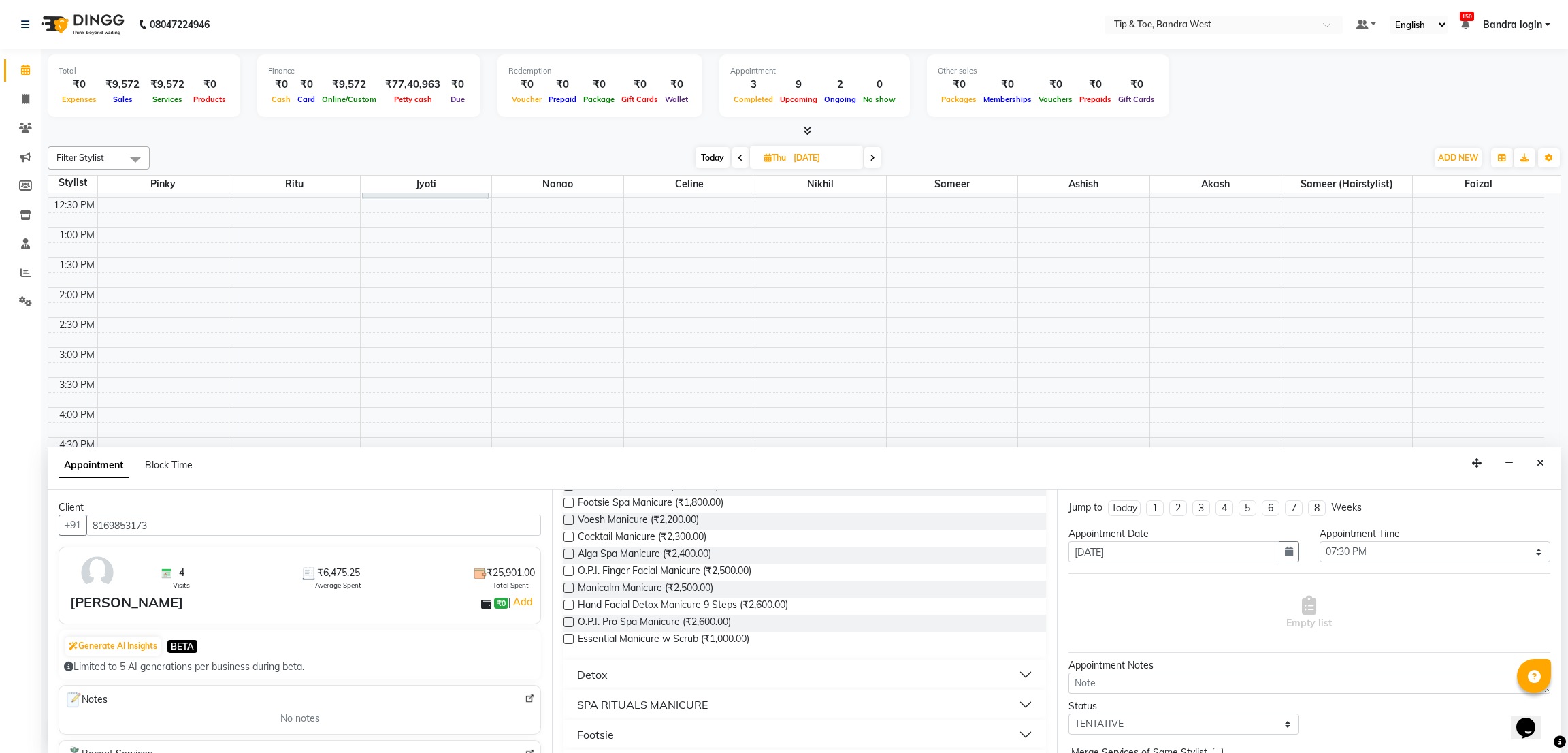
scroll to position [159, 0]
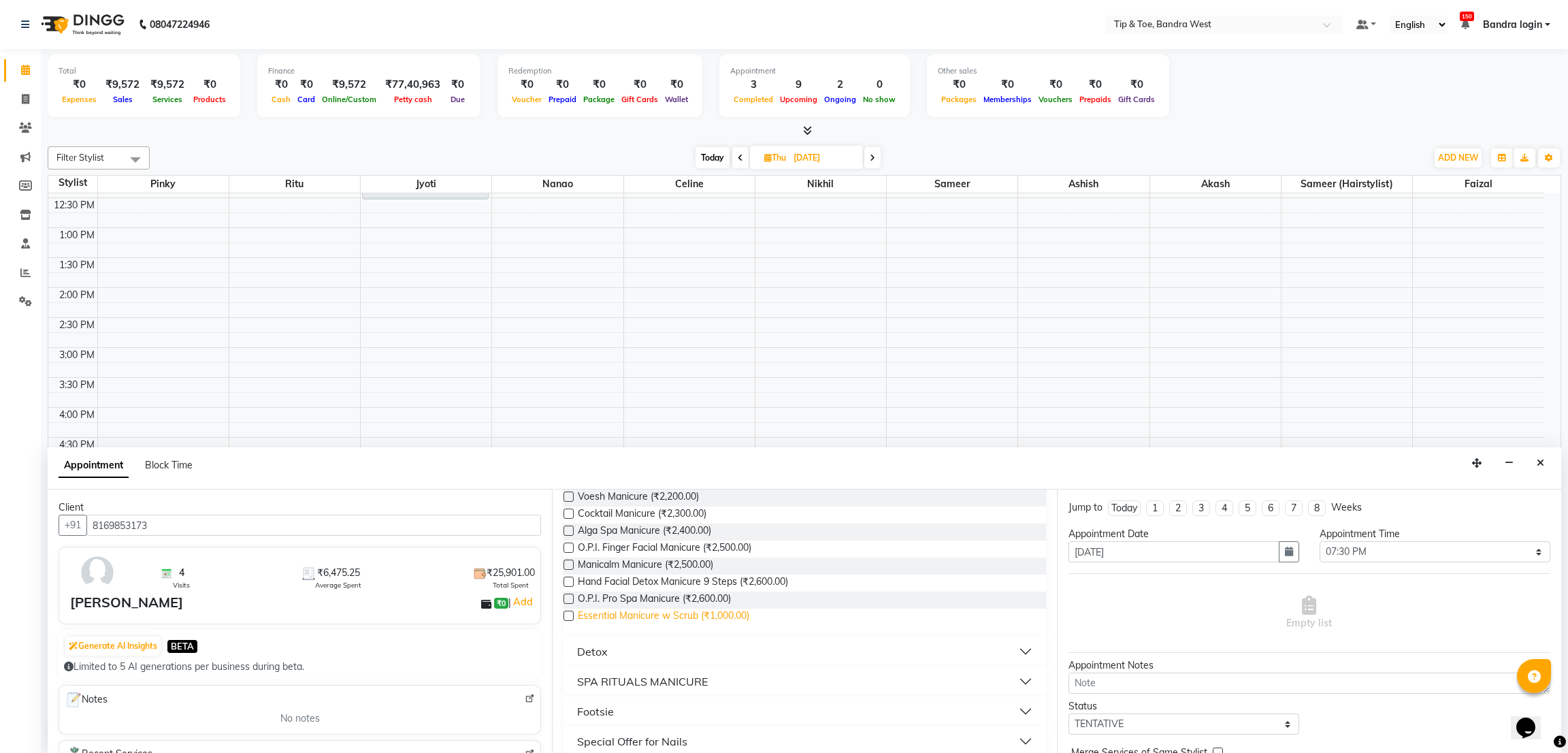
type input "MANIC"
click at [685, 613] on span "Essential Manicure w Scrub (₹1,000.00)" at bounding box center [663, 616] width 172 height 17
checkbox input "false"
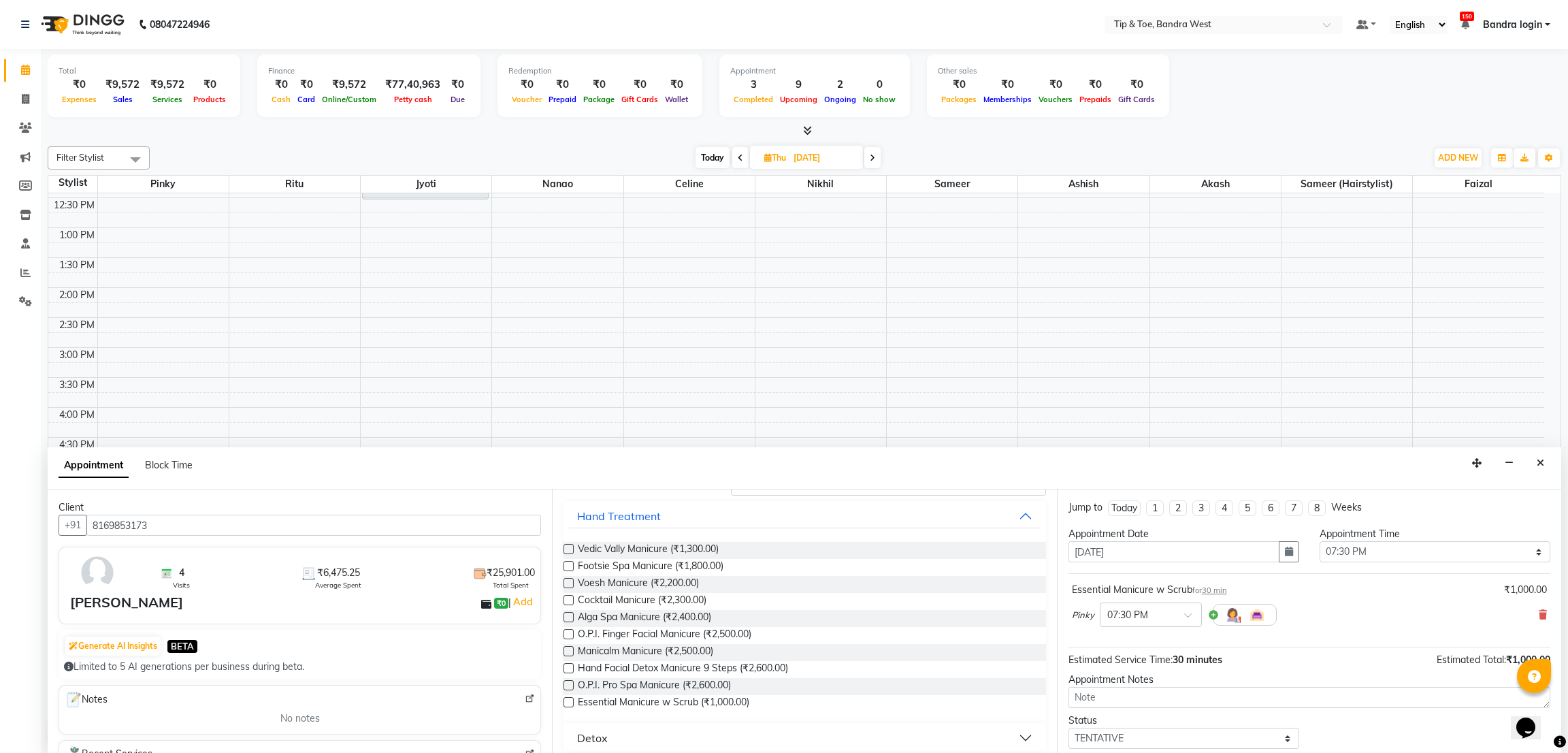
scroll to position [0, 0]
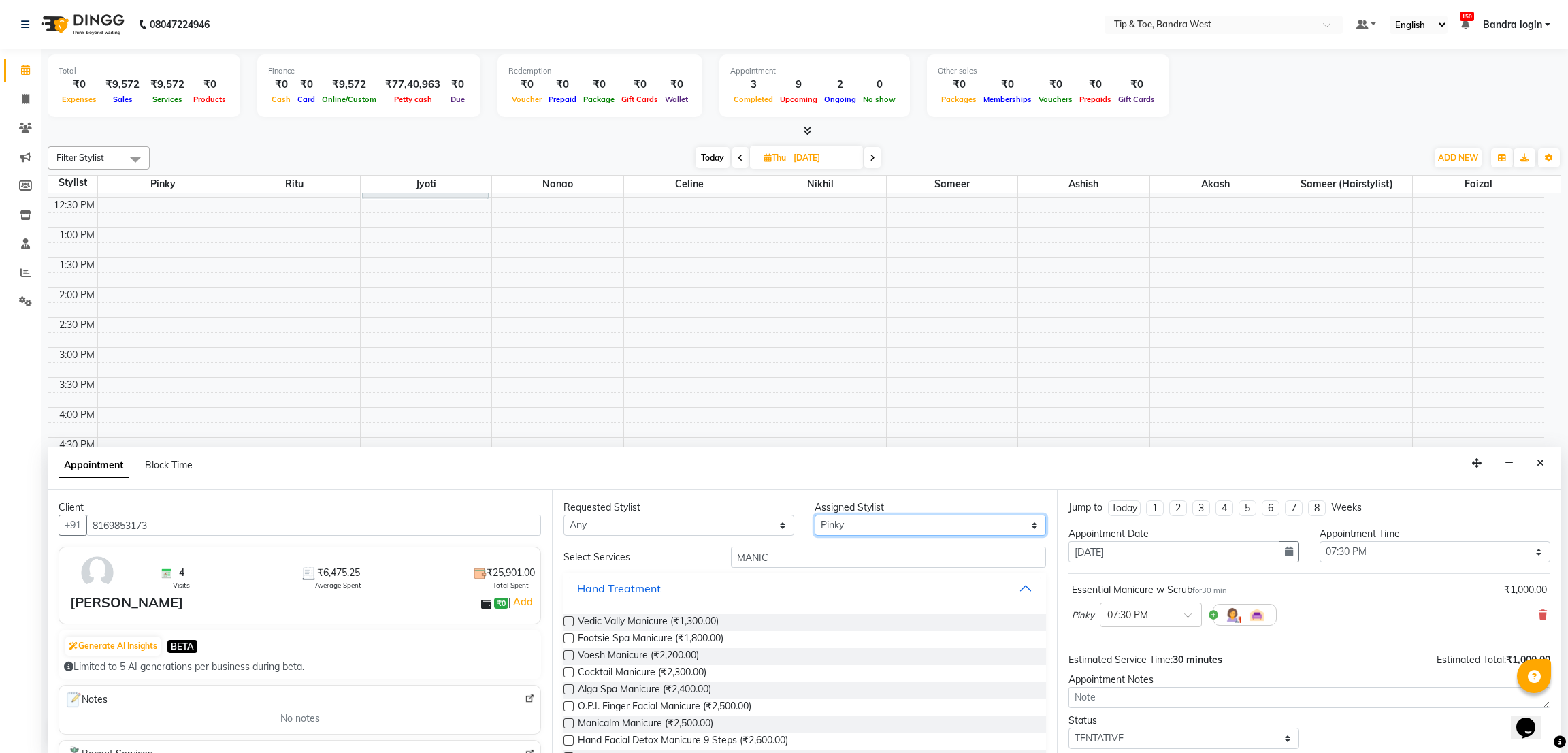
click at [823, 524] on select "Select Akash Ashish [PERSON_NAME] [PERSON_NAME] (hairstylist) Solemn" at bounding box center [930, 525] width 231 height 21
select select "42304"
click at [814, 515] on select "Select Akash Ashish [PERSON_NAME] [PERSON_NAME] (hairstylist) Solemn" at bounding box center [930, 525] width 231 height 21
click at [791, 552] on input "MANIC" at bounding box center [888, 557] width 315 height 21
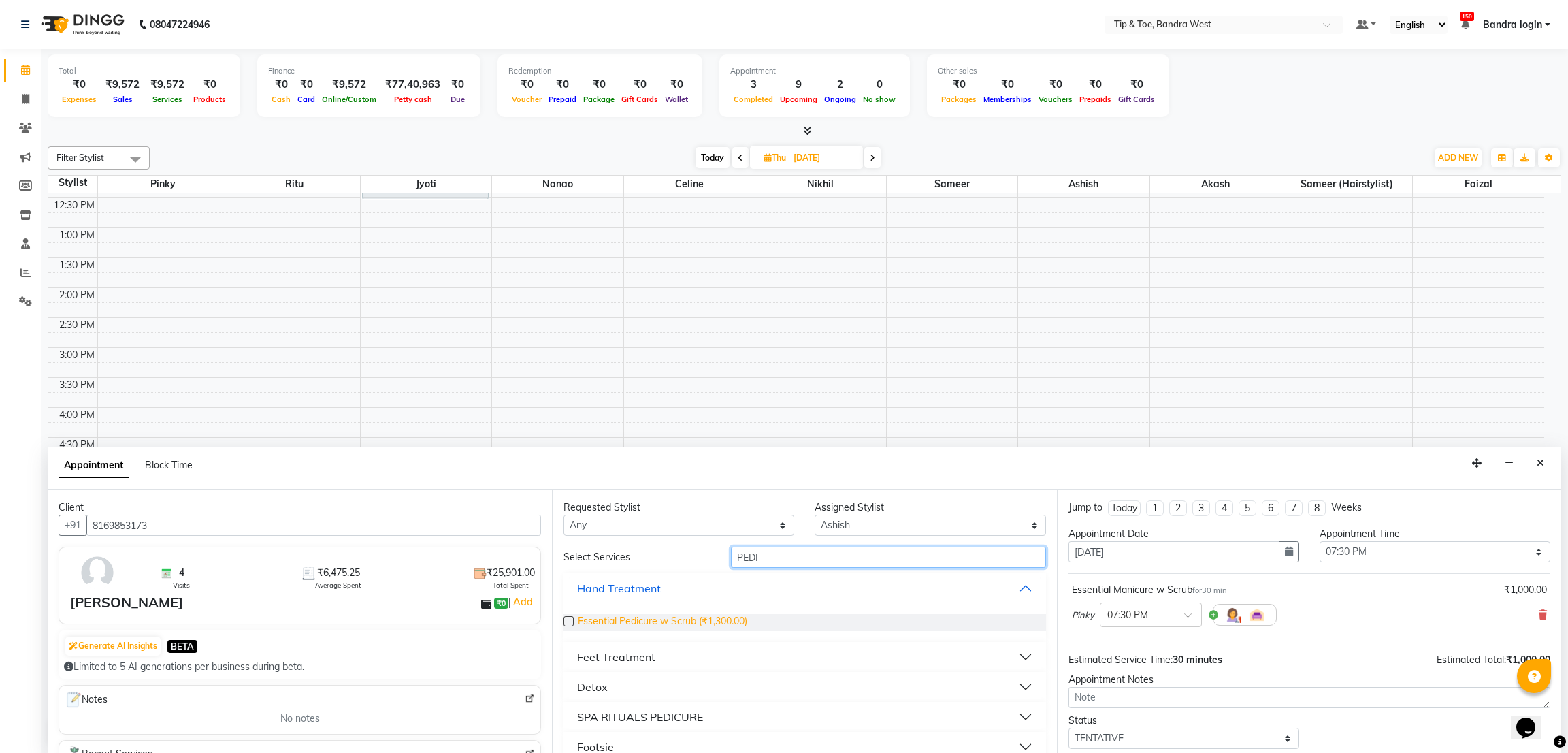
type input "PEDI"
click at [714, 621] on span "Essential Pedicure w Scrub (₹1,300.00)" at bounding box center [662, 622] width 169 height 17
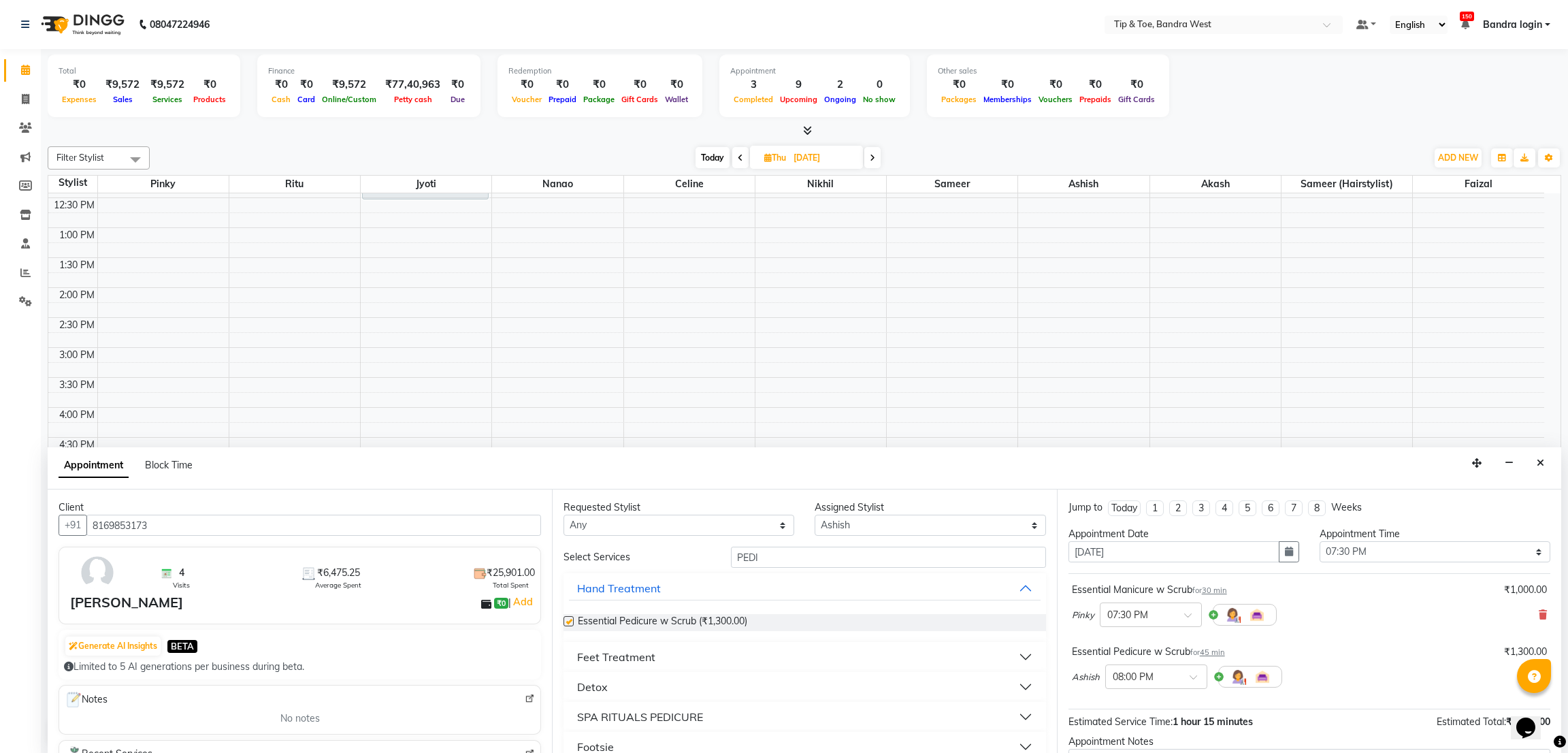
checkbox input "false"
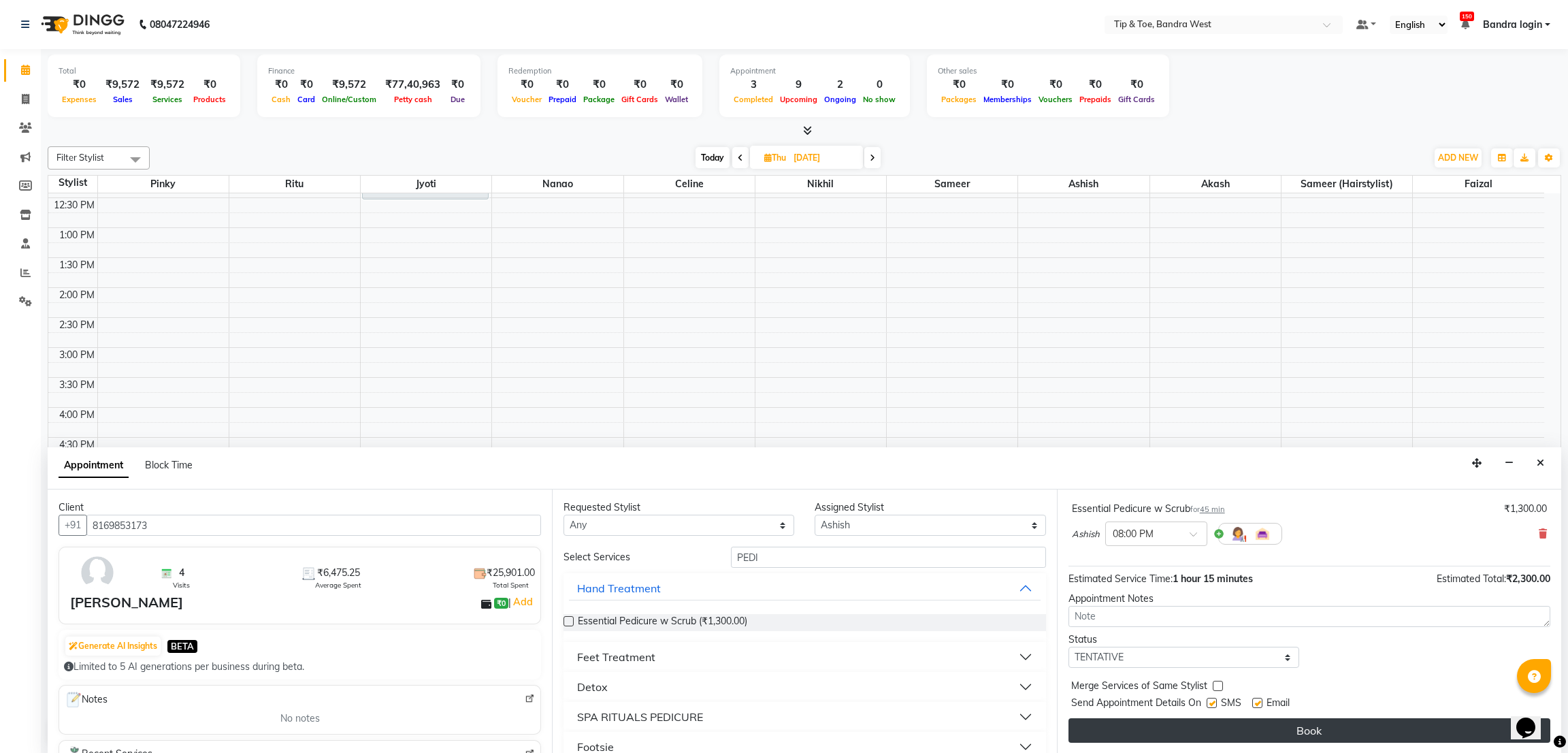
click at [1389, 727] on button "Book" at bounding box center [1309, 730] width 482 height 24
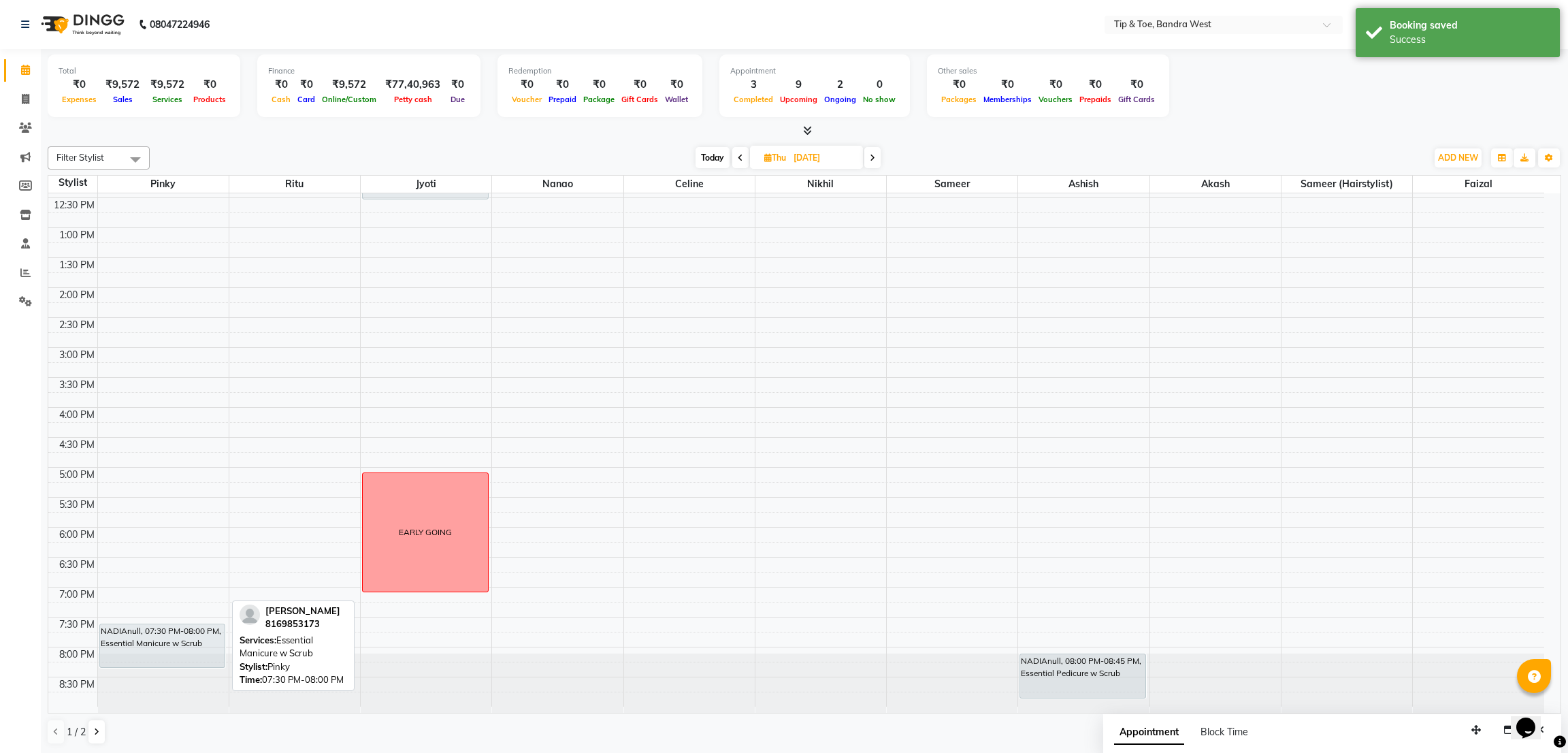
drag, startPoint x: 142, startPoint y: 650, endPoint x: 145, endPoint y: 662, distance: 12.4
click at [145, 662] on div "NADIAnull, 07:30 PM-08:00 PM, Essential Manicure w Scrub NADIAnull, 07:30 PM-08…" at bounding box center [163, 317] width 131 height 778
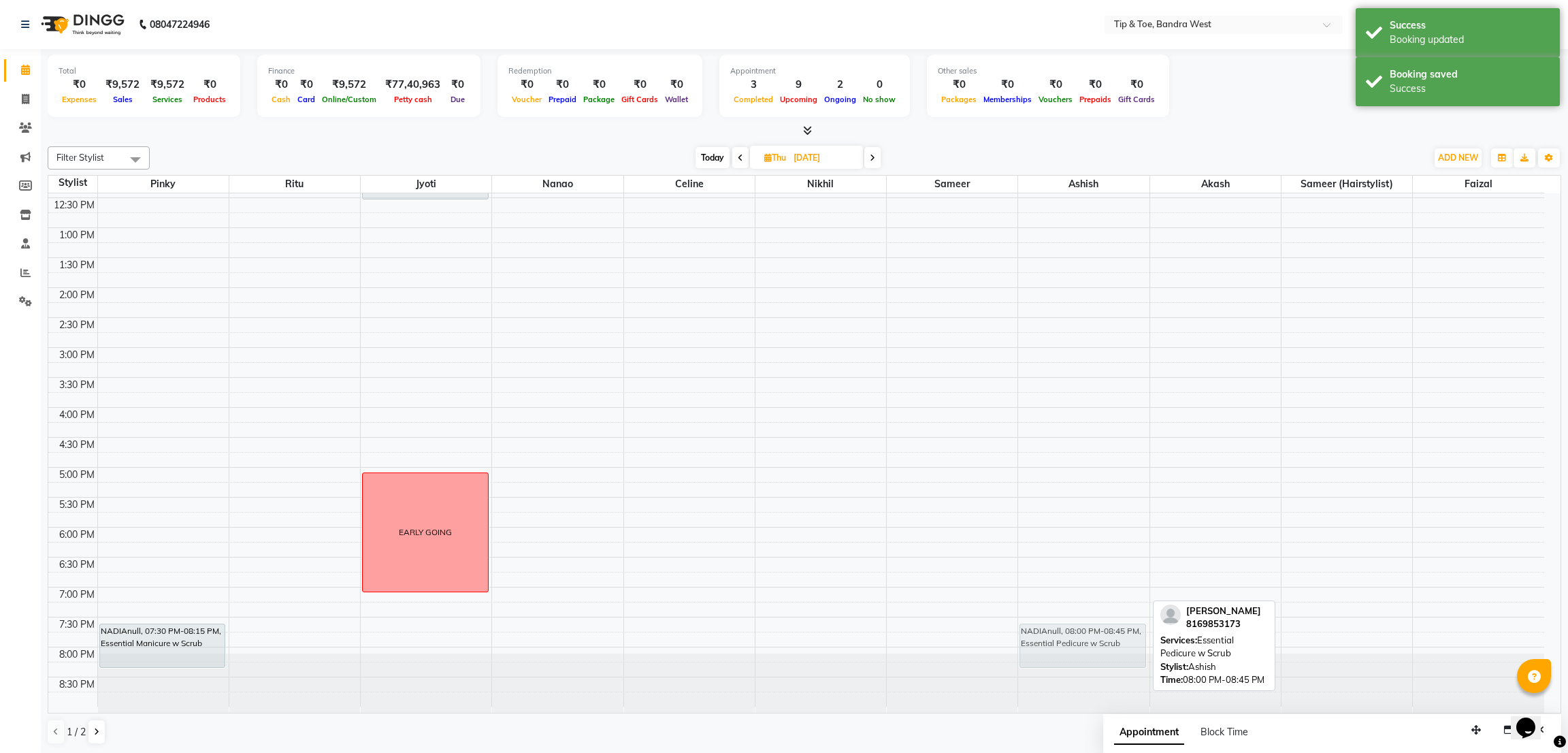
drag, startPoint x: 1084, startPoint y: 671, endPoint x: 1079, endPoint y: 635, distance: 36.3
click at [1079, 635] on div "NADIAnull, 08:00 PM-08:45 PM, Essential Pedicure w Scrub NADIAnull, 08:00 PM-08…" at bounding box center [1083, 317] width 131 height 778
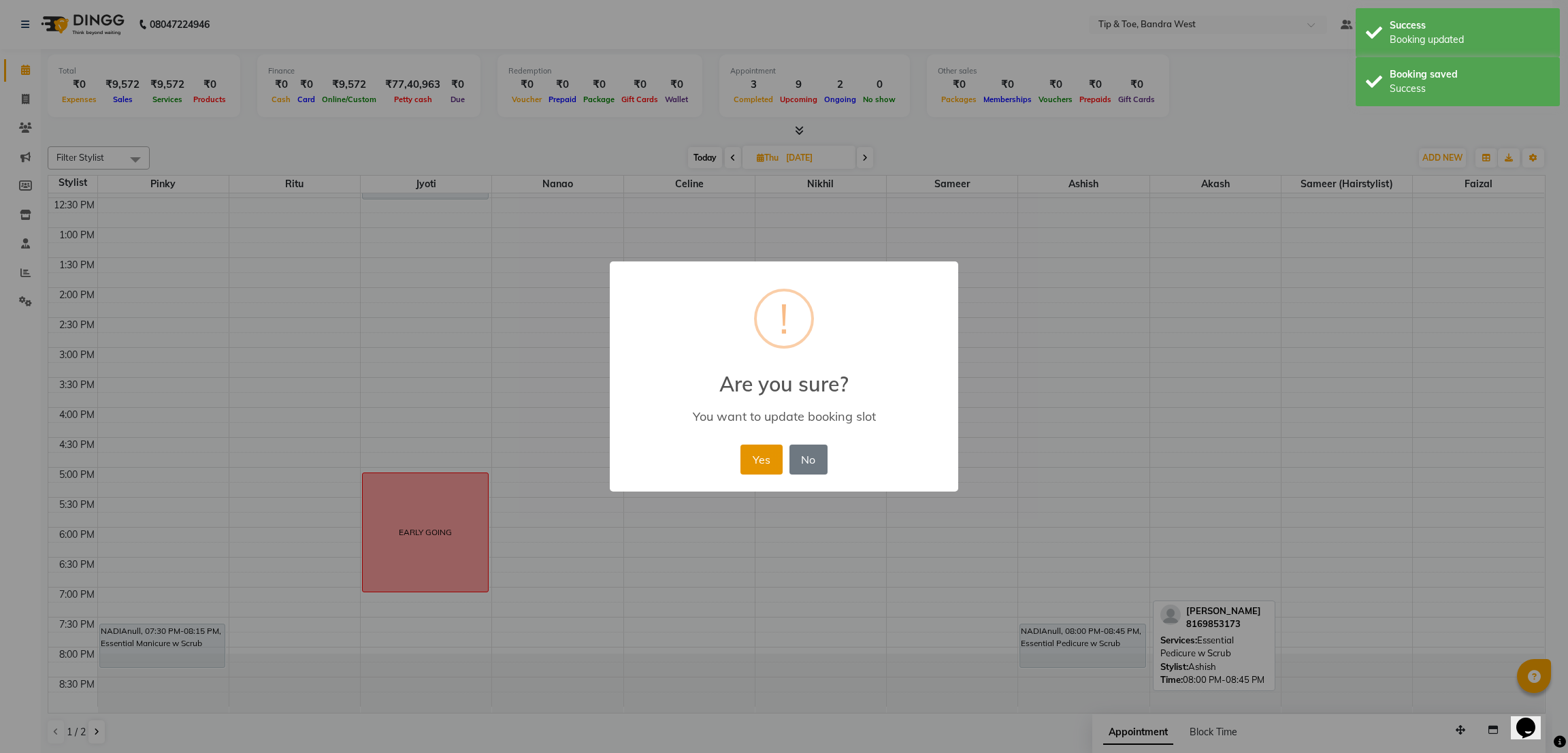
click at [767, 470] on button "Yes" at bounding box center [761, 459] width 41 height 30
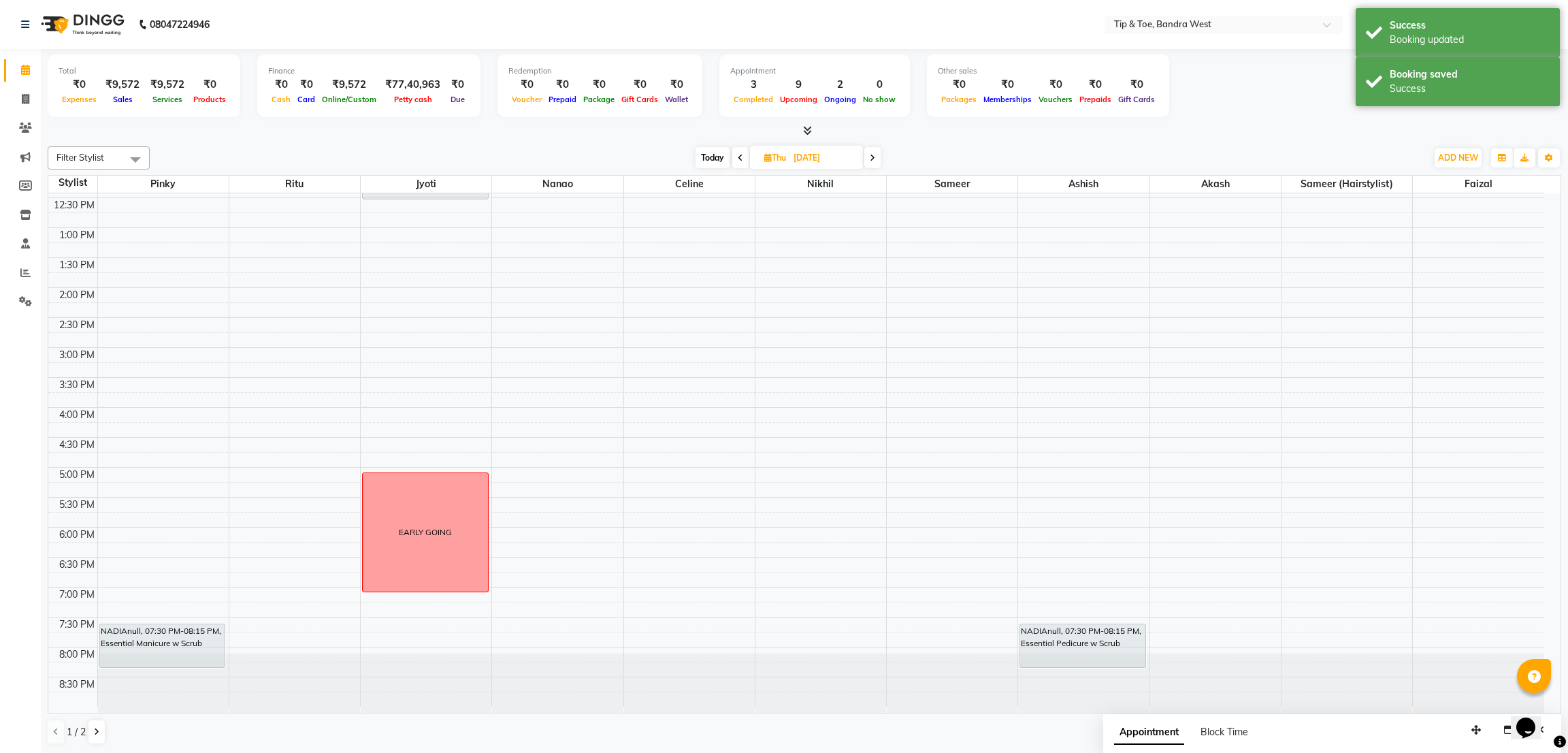
click at [710, 163] on span "Today" at bounding box center [712, 158] width 34 height 21
type input "01-09-2025"
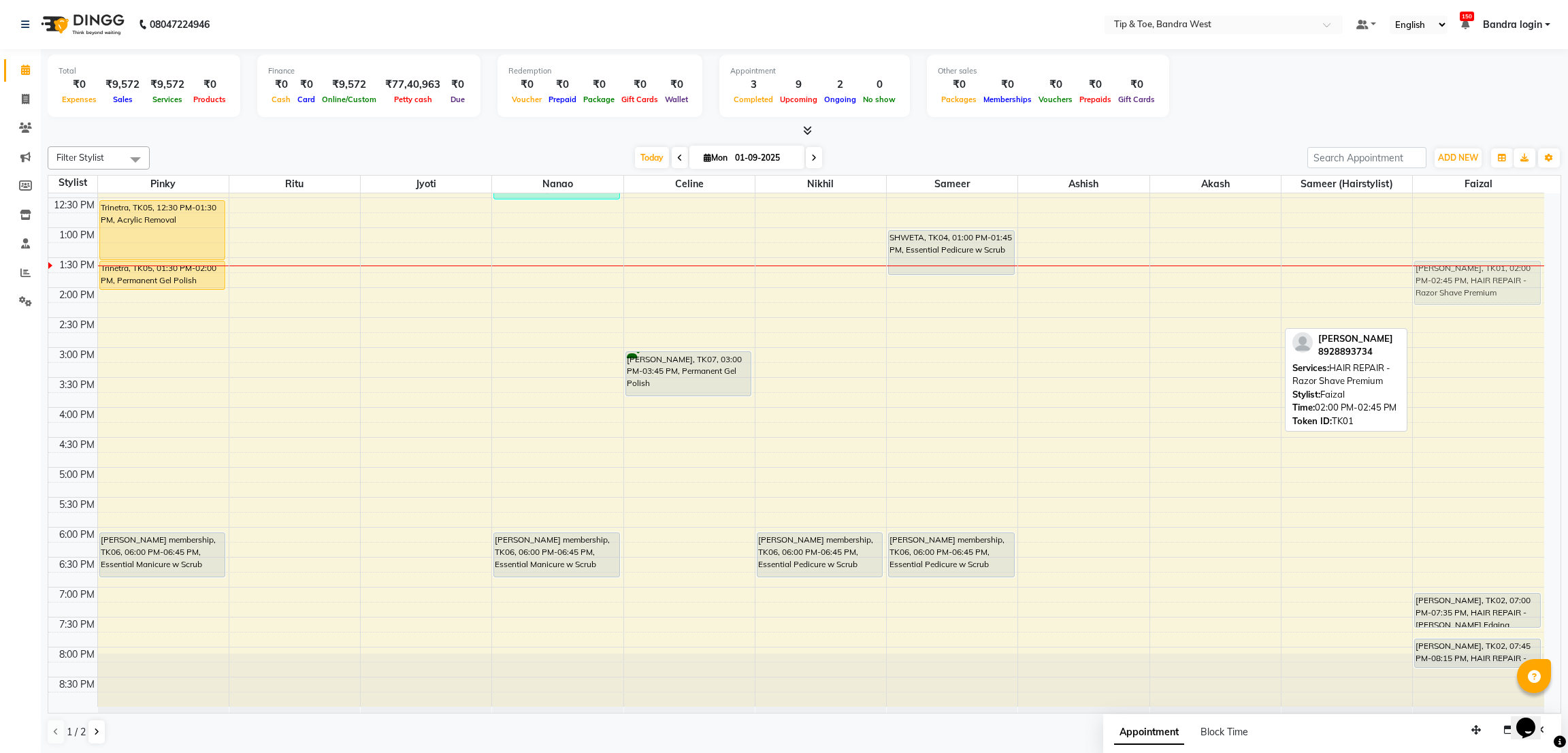
drag, startPoint x: 1430, startPoint y: 311, endPoint x: 1427, endPoint y: 286, distance: 25.2
click at [1427, 286] on div "SIDDHANT WALLIA, TK01, 02:00 PM-02:45 PM, HAIR REPAIR - Razor Shave Premium KAU…" at bounding box center [1479, 317] width 132 height 778
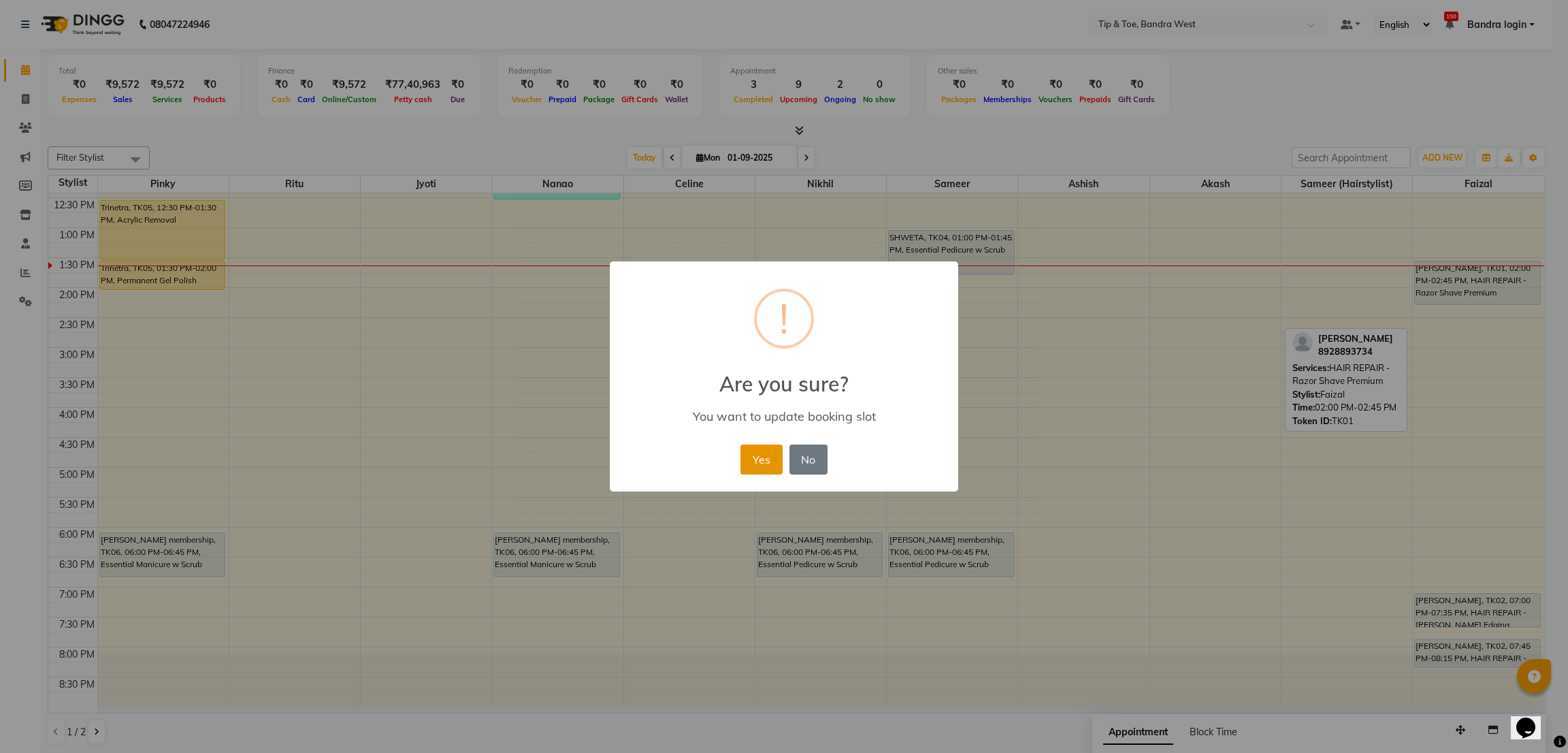
click at [762, 454] on button "Yes" at bounding box center [761, 459] width 41 height 30
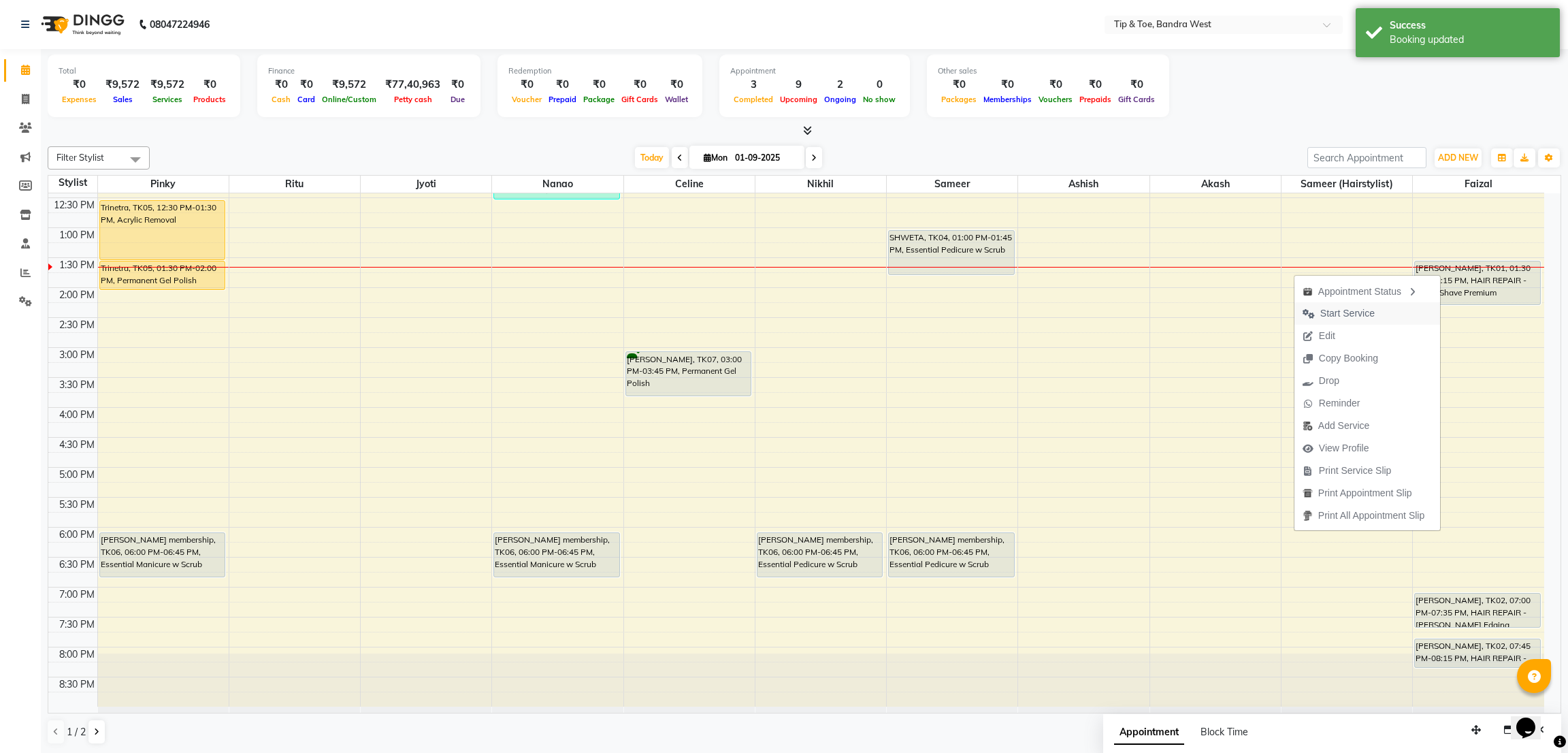
click at [1330, 316] on span "Start Service" at bounding box center [1347, 314] width 54 height 15
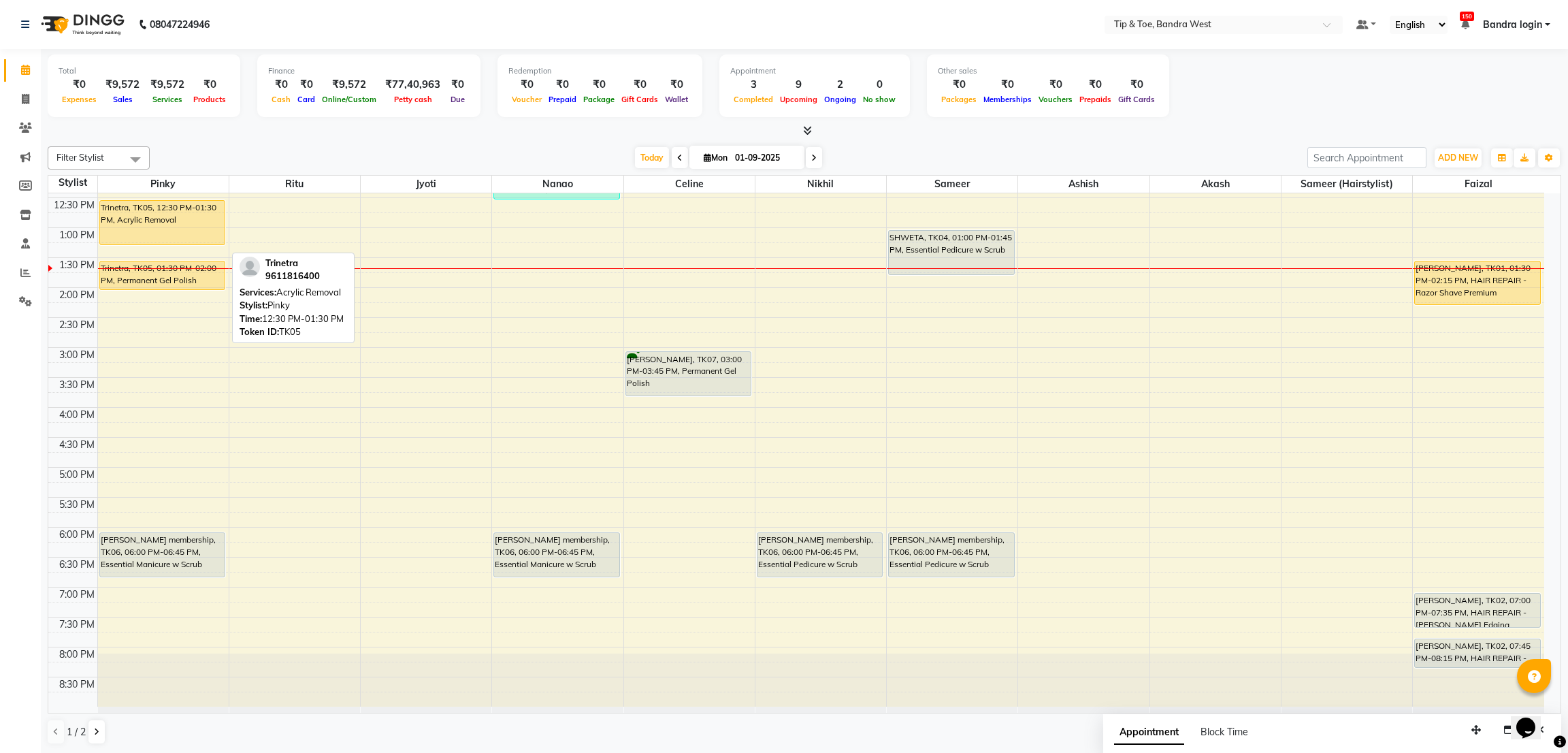
drag, startPoint x: 165, startPoint y: 257, endPoint x: 160, endPoint y: 233, distance: 24.5
click at [160, 233] on div "Trinetra, TK05, 12:30 PM-01:30 PM, Acrylic Removal Trinetra, TK05, 01:30 PM-02:…" at bounding box center [163, 317] width 131 height 778
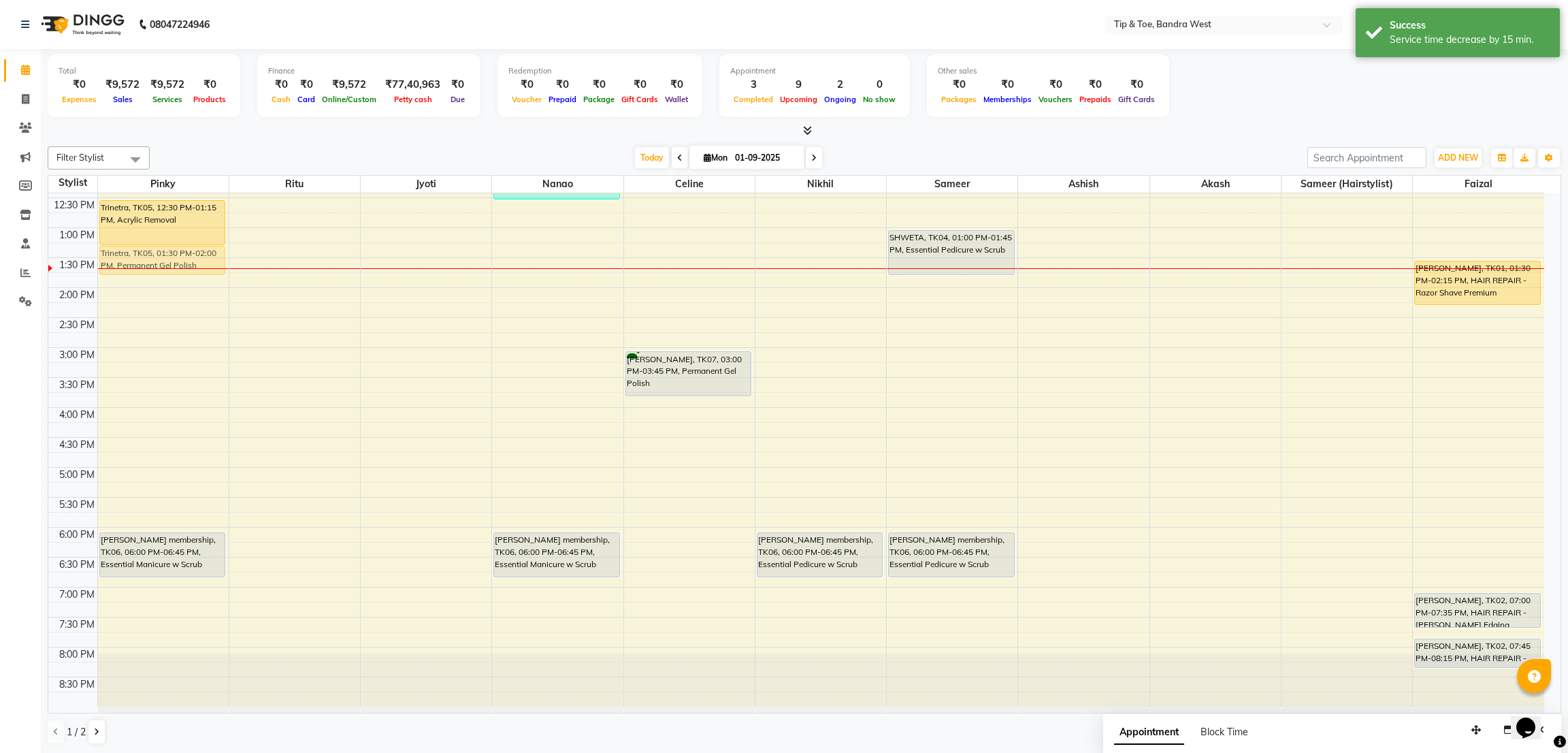
drag, startPoint x: 169, startPoint y: 262, endPoint x: 169, endPoint y: 250, distance: 12.0
click at [169, 250] on div "Trinetra, TK05, 12:30 PM-01:15 PM, Acrylic Removal Trinetra, TK05, 01:30 PM-02:…" at bounding box center [163, 317] width 131 height 778
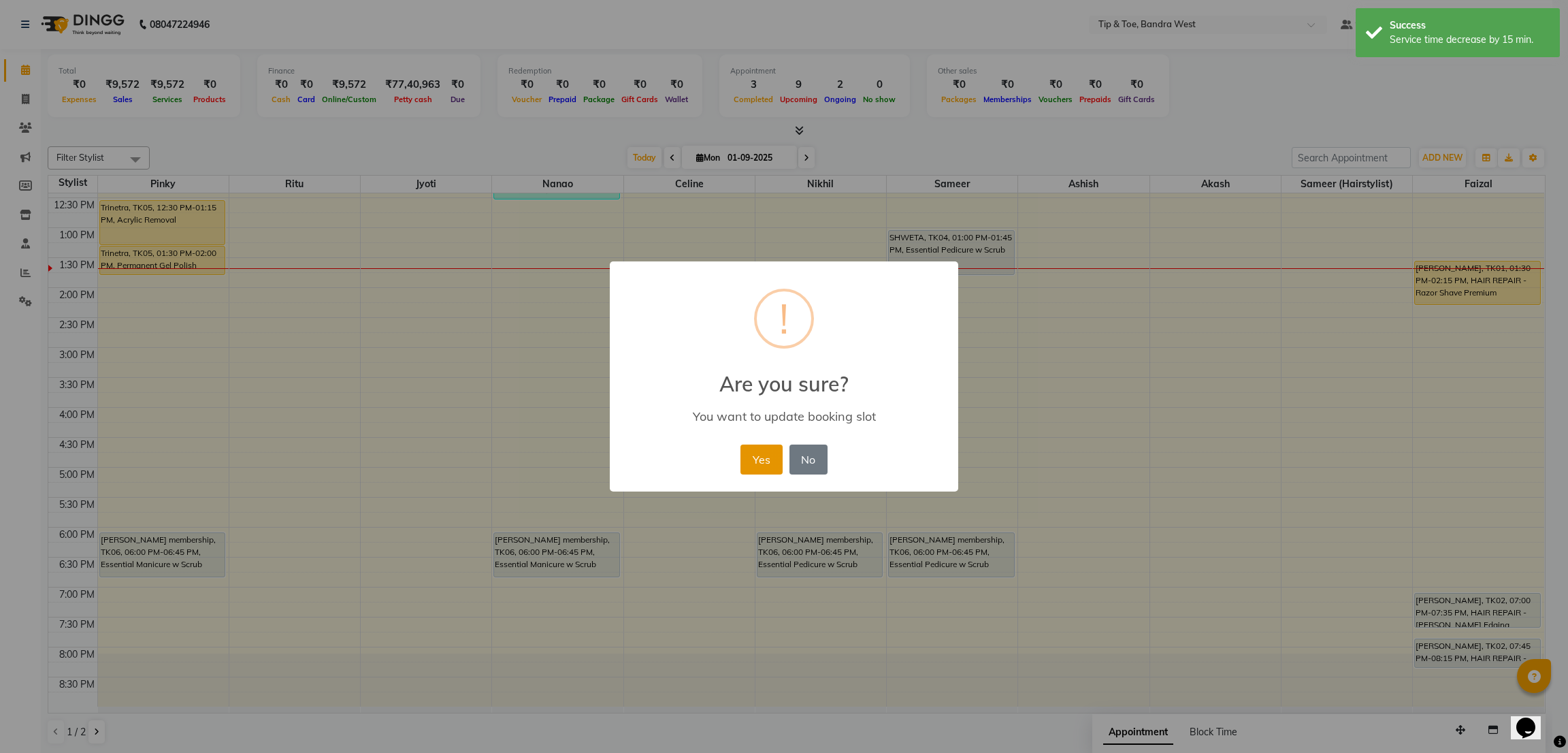
click at [754, 457] on button "Yes" at bounding box center [761, 459] width 41 height 30
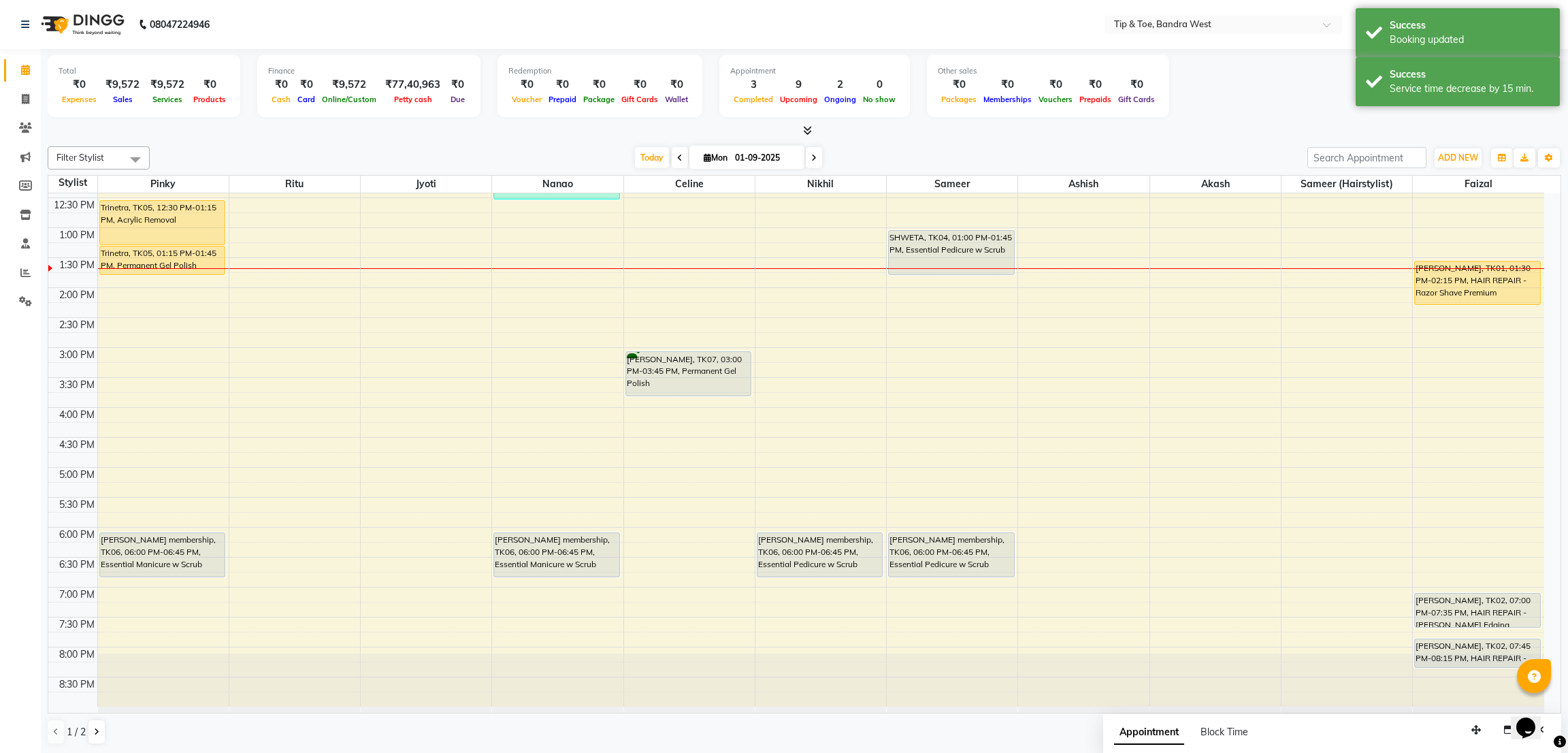
click at [121, 303] on div "8:00 AM 8:30 AM 9:00 AM 9:30 AM 10:00 AM 10:30 AM 11:00 AM 11:30 AM 12:00 PM 12…" at bounding box center [796, 317] width 1496 height 778
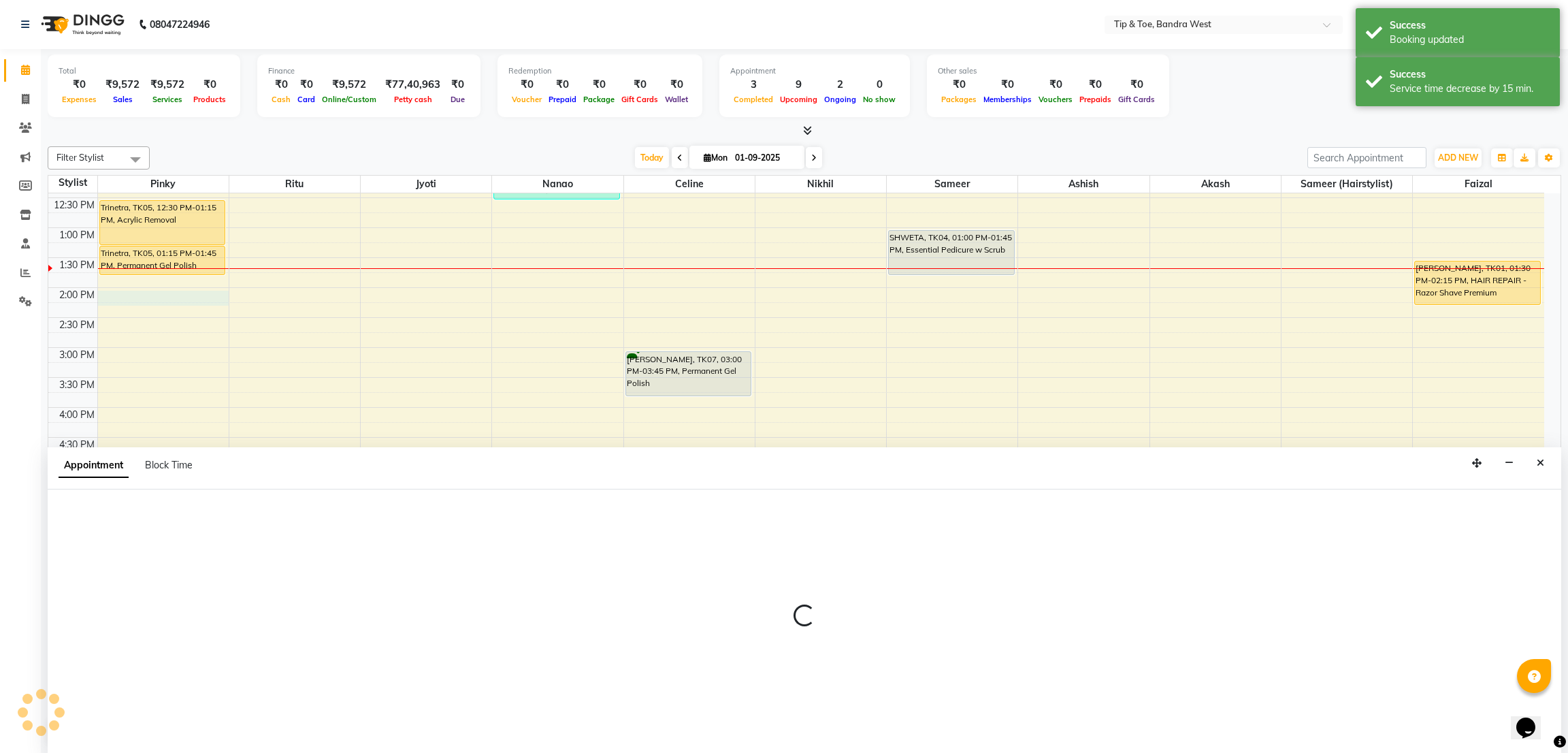
select select "42340"
select select "840"
select select "tentative"
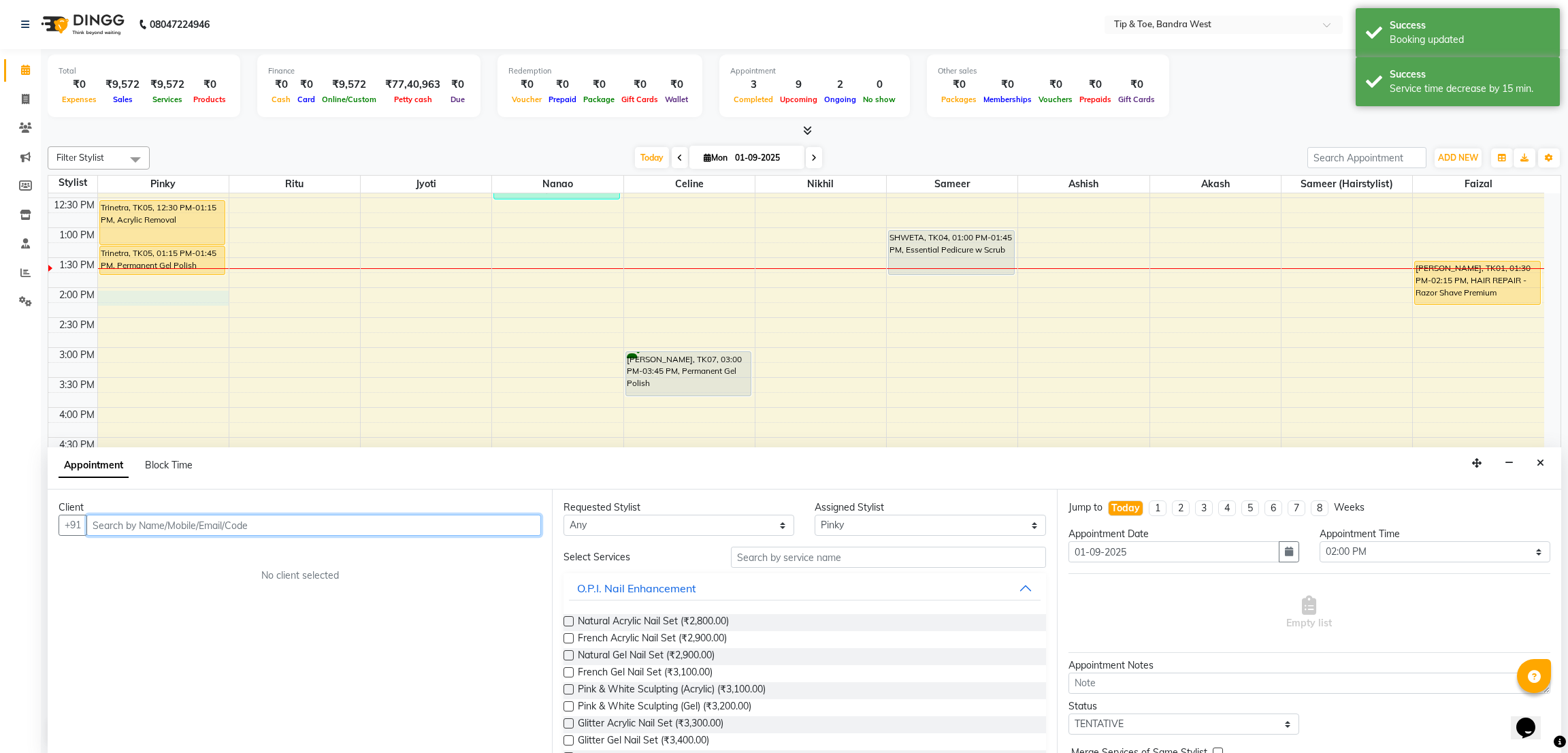
click at [250, 522] on input "text" at bounding box center [313, 525] width 454 height 21
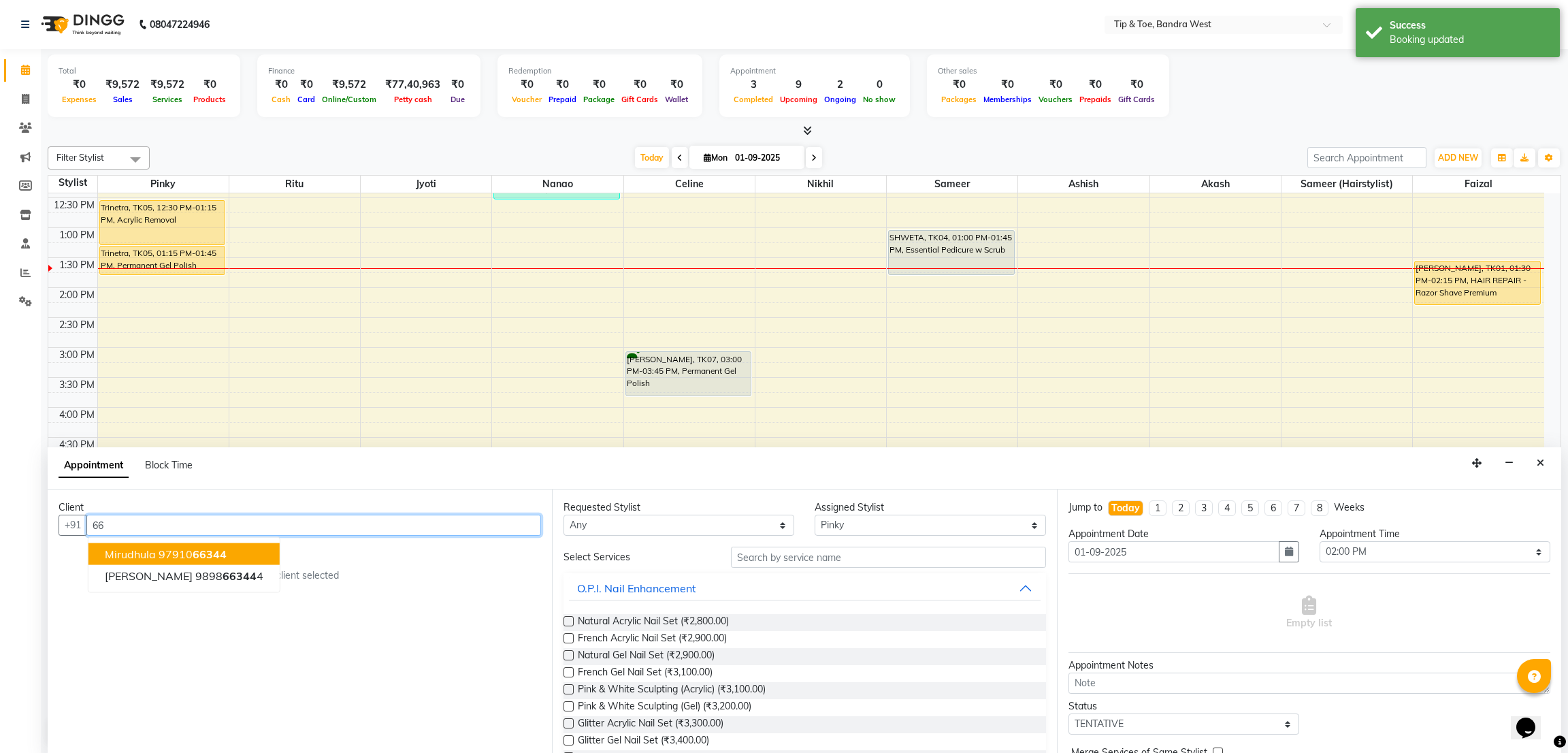
type input "6"
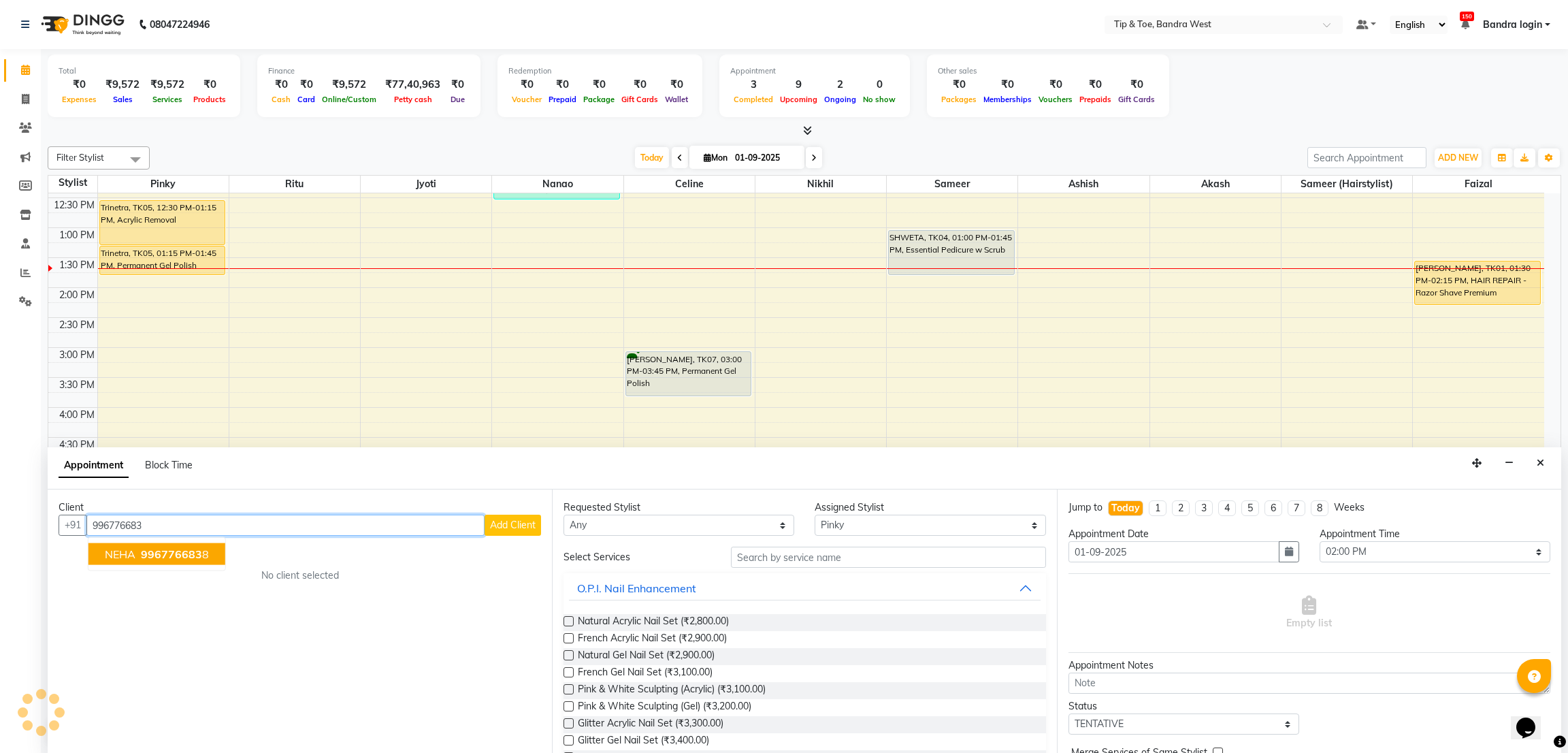
click at [181, 558] on span "996776683" at bounding box center [171, 554] width 61 height 14
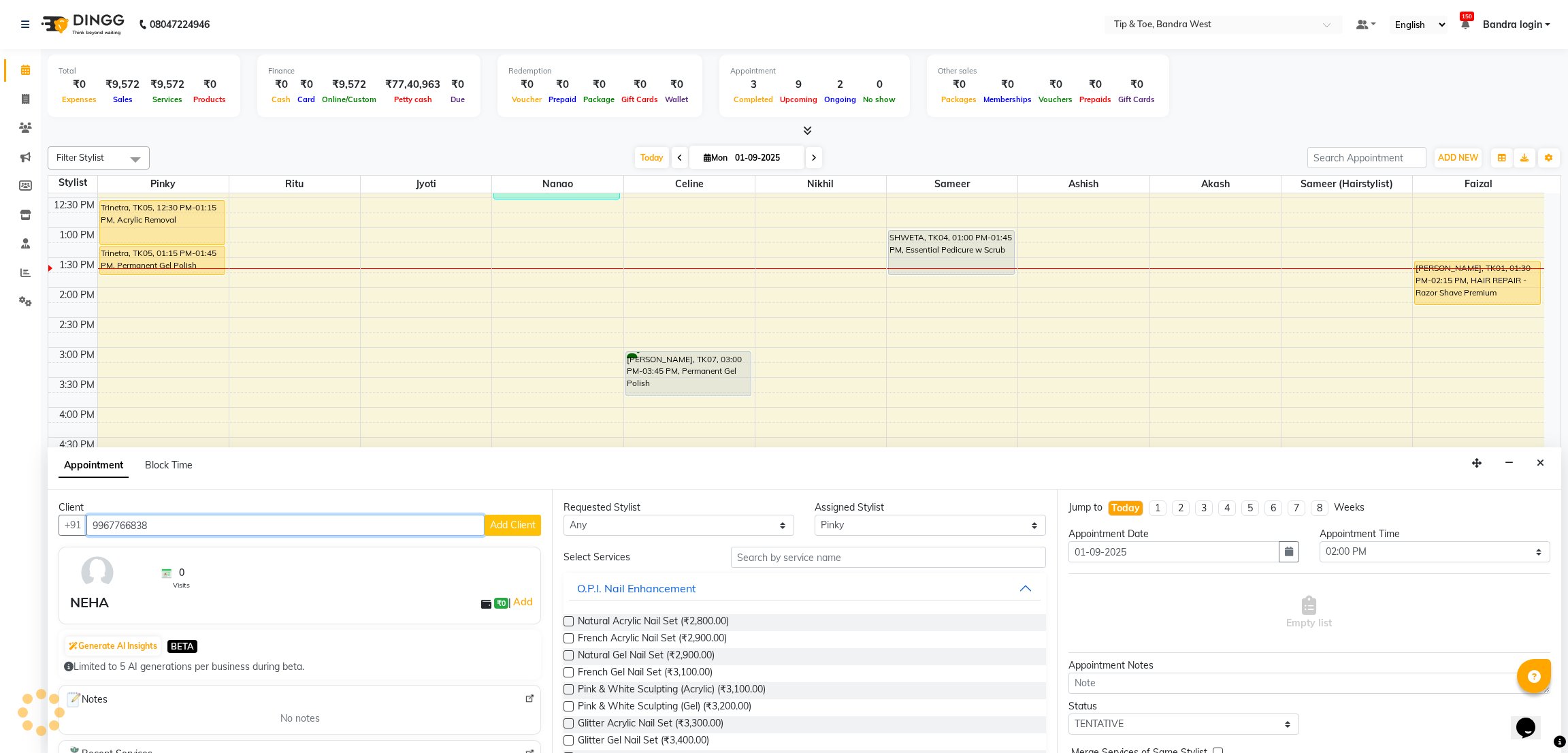
type input "9967766838"
click at [709, 524] on select "Any Akash Ashish [PERSON_NAME] [PERSON_NAME] (hairstylist) Solemn" at bounding box center [679, 525] width 231 height 21
select select "42340"
click at [563, 515] on select "Any Akash Ashish [PERSON_NAME] [PERSON_NAME] (hairstylist) Solemn" at bounding box center [679, 525] width 231 height 21
click at [787, 561] on input "text" at bounding box center [888, 557] width 315 height 21
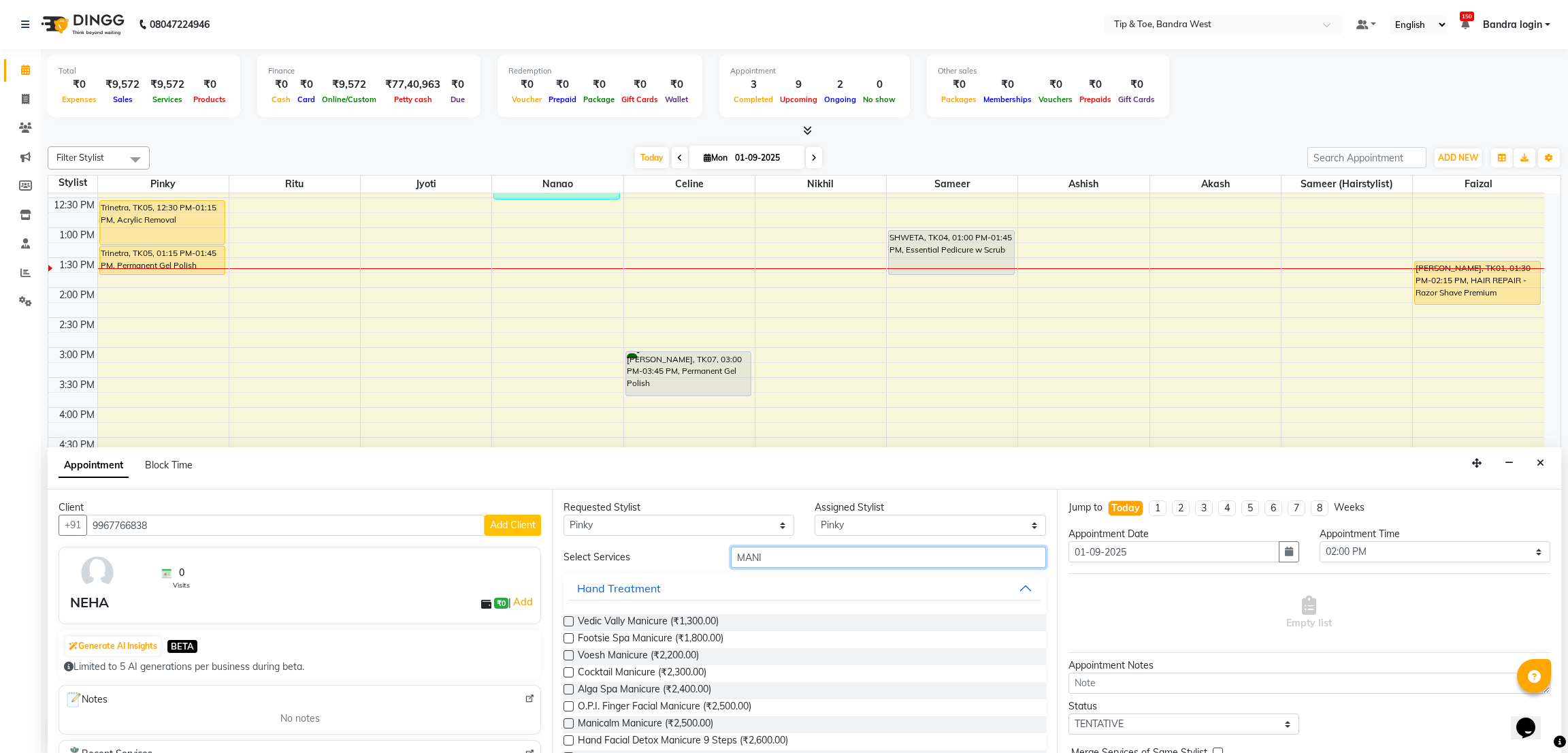
scroll to position [102, 0]
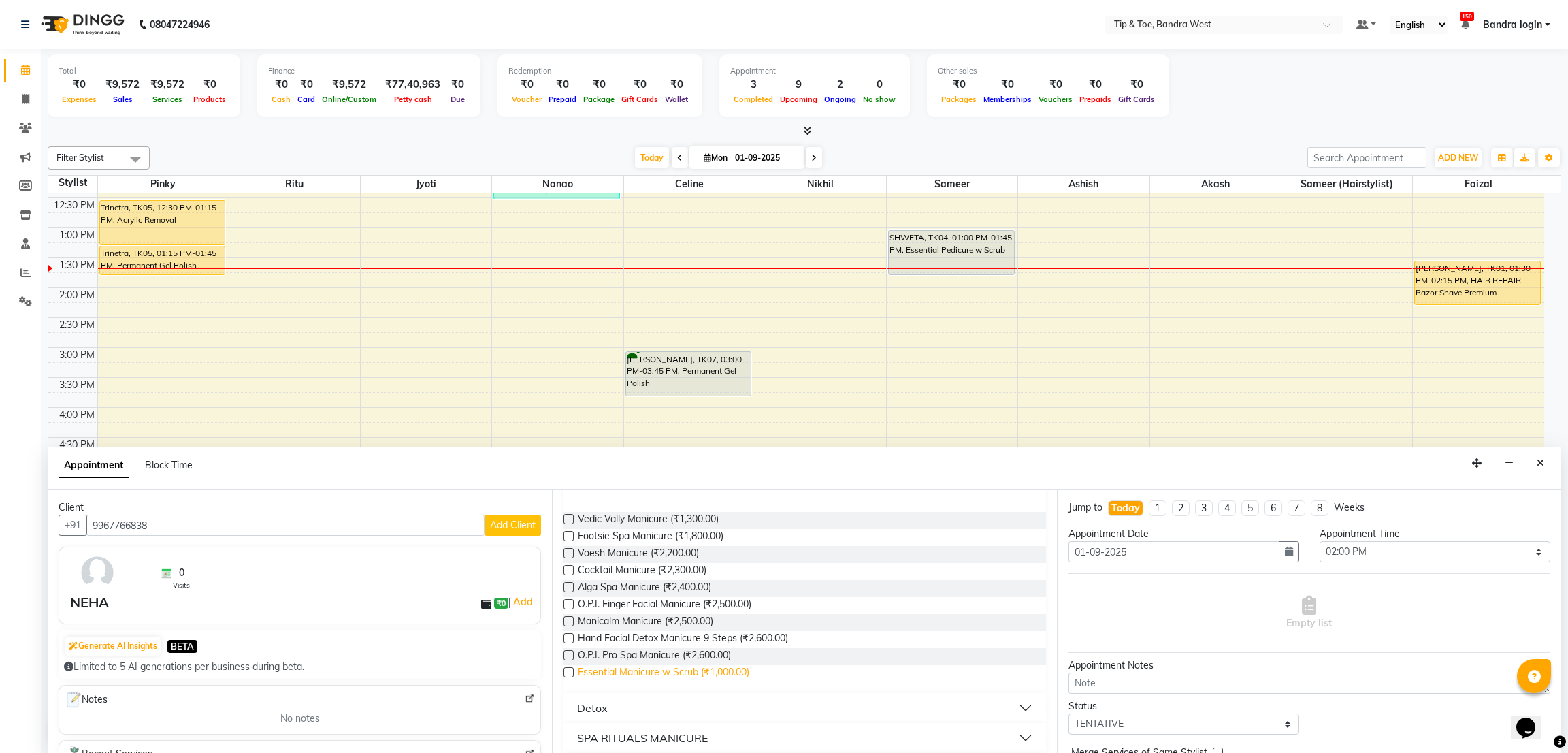
type input "MANI"
click at [736, 674] on span "Essential Manicure w Scrub (₹1,000.00)" at bounding box center [663, 673] width 172 height 17
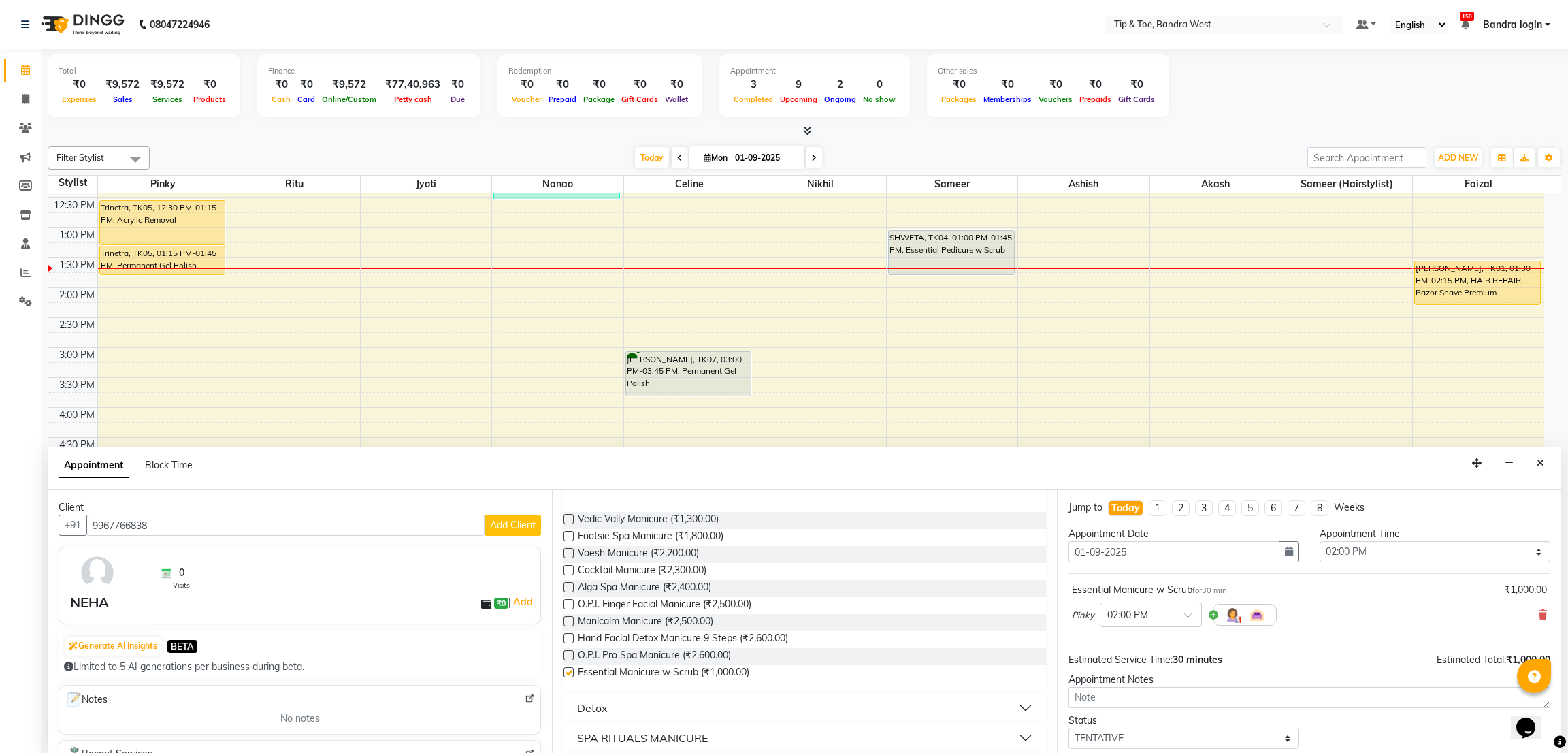
checkbox input "false"
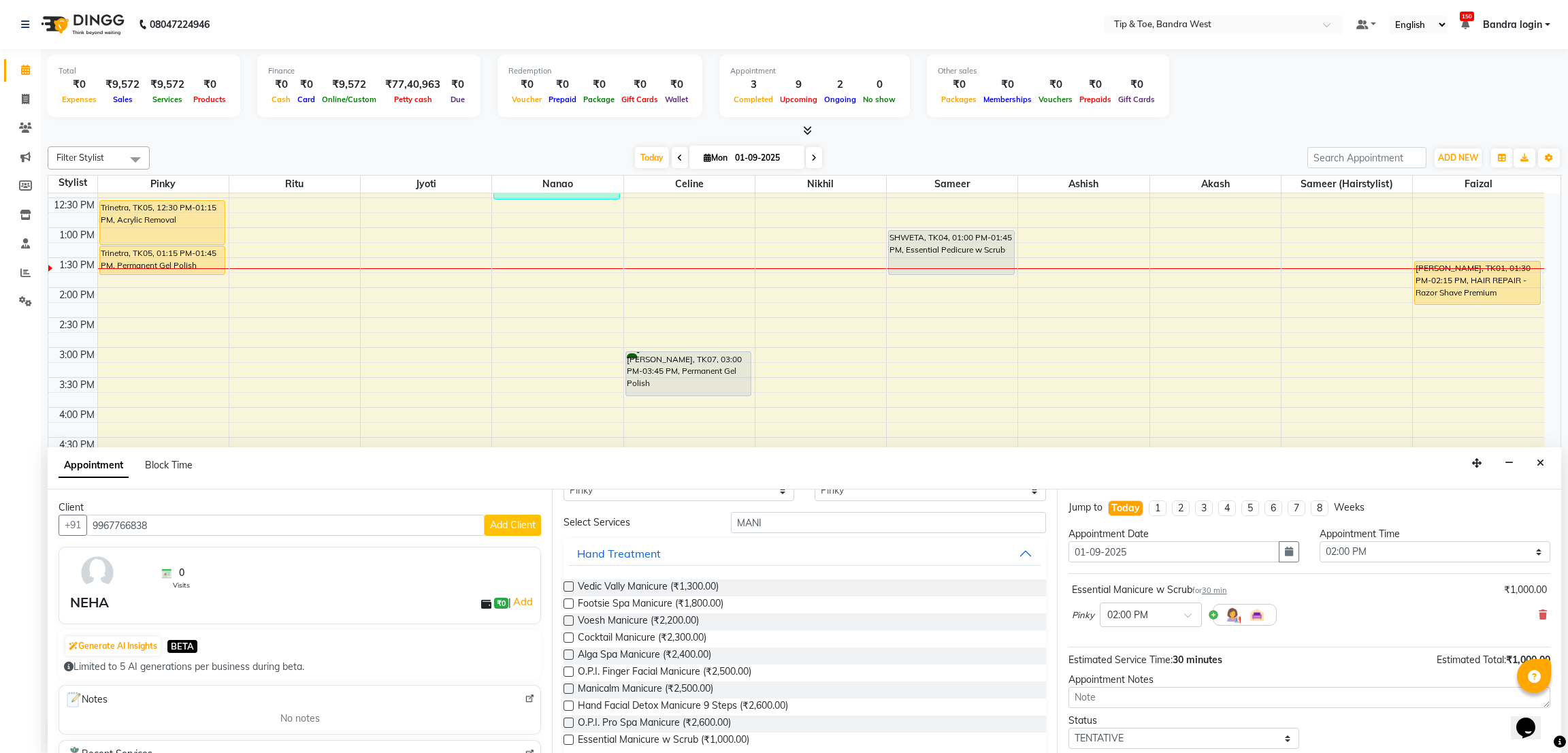
scroll to position [0, 0]
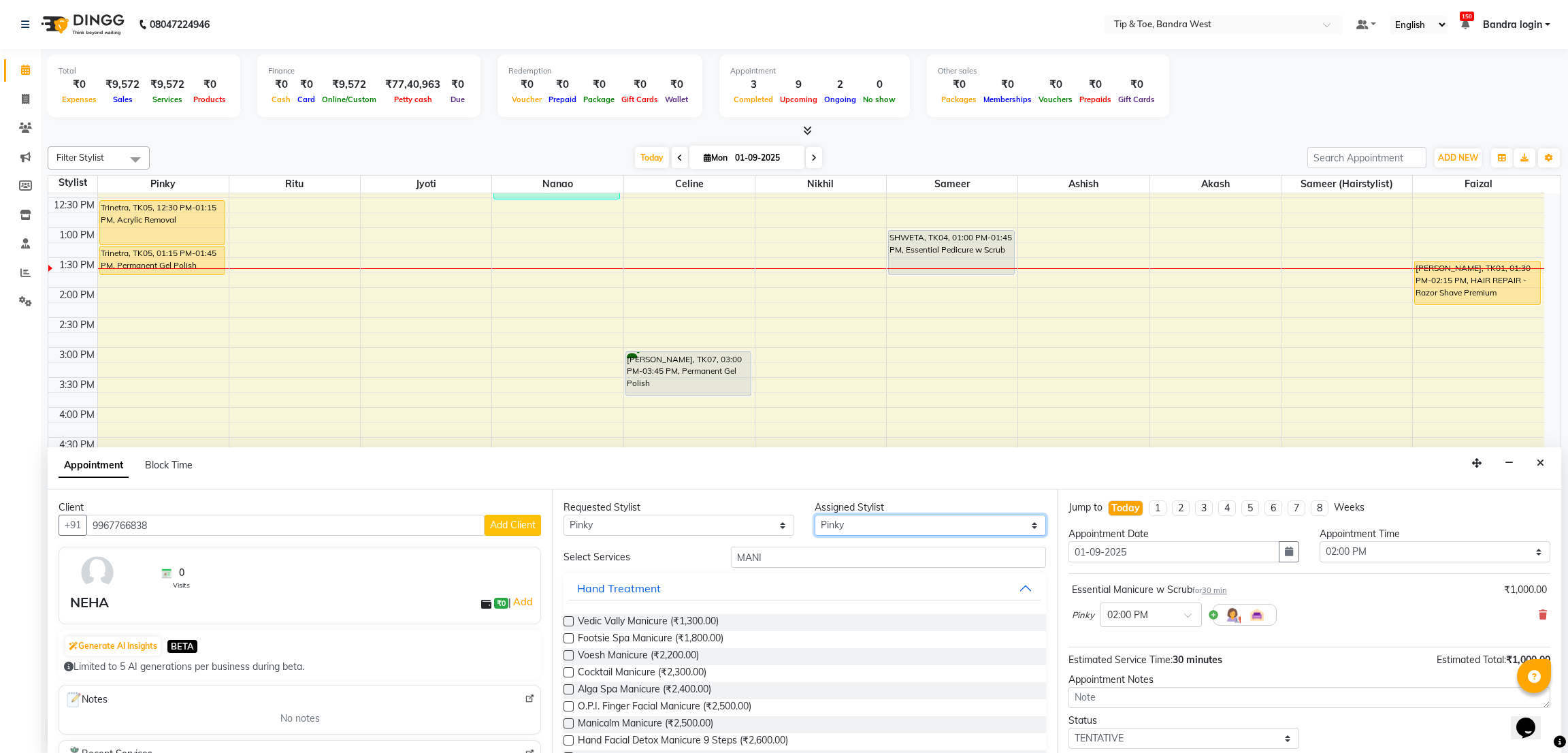
click at [844, 530] on select "Select Akash Ashish [PERSON_NAME] [PERSON_NAME] (hairstylist) Solemn" at bounding box center [930, 525] width 231 height 21
select select "42316"
click at [814, 515] on select "Select Akash Ashish [PERSON_NAME] [PERSON_NAME] (hairstylist) Solemn" at bounding box center [930, 525] width 231 height 21
click at [788, 555] on input "MANI" at bounding box center [888, 557] width 315 height 21
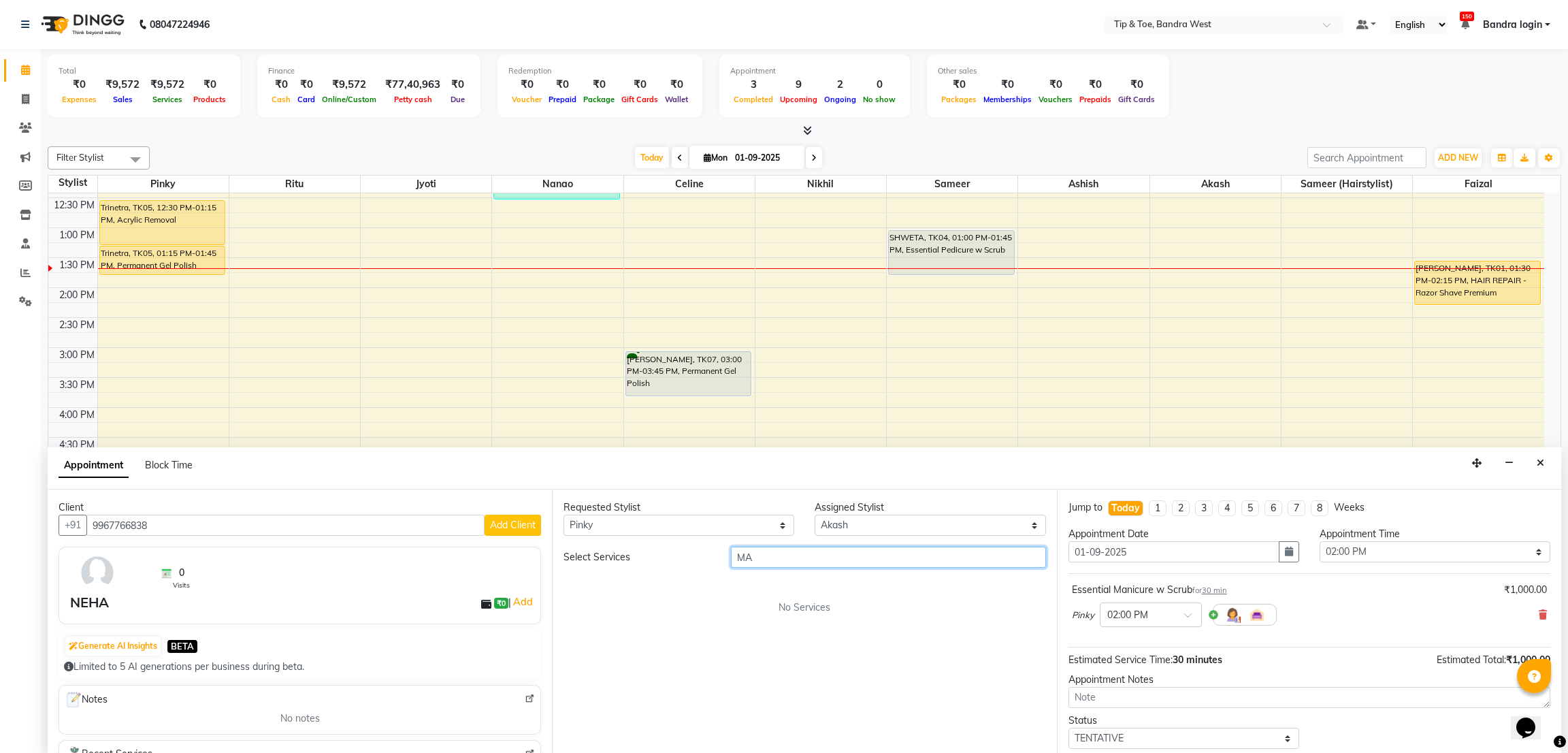
type input "M"
type input "PEDI"
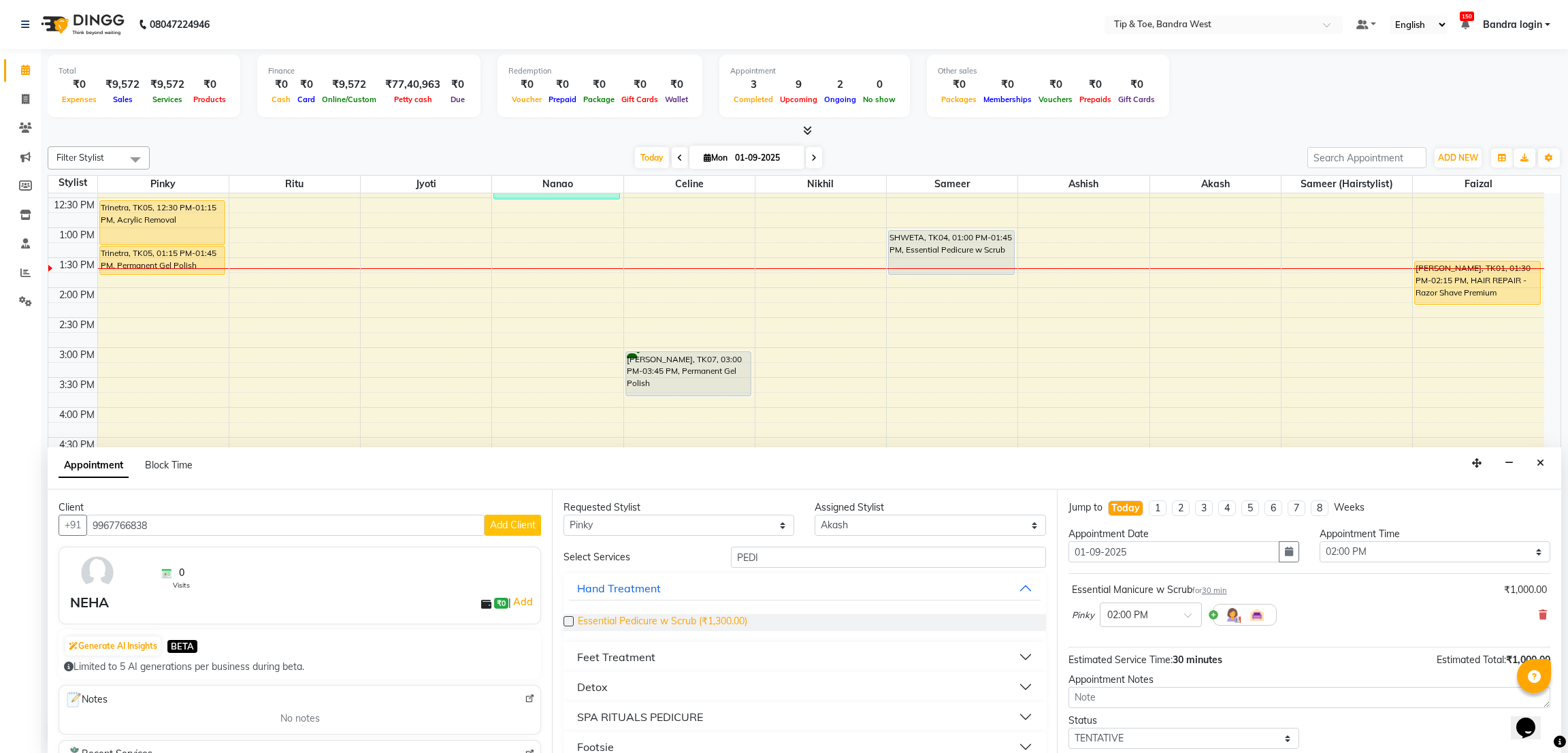
click at [723, 623] on span "Essential Pedicure w Scrub (₹1,300.00)" at bounding box center [662, 622] width 169 height 17
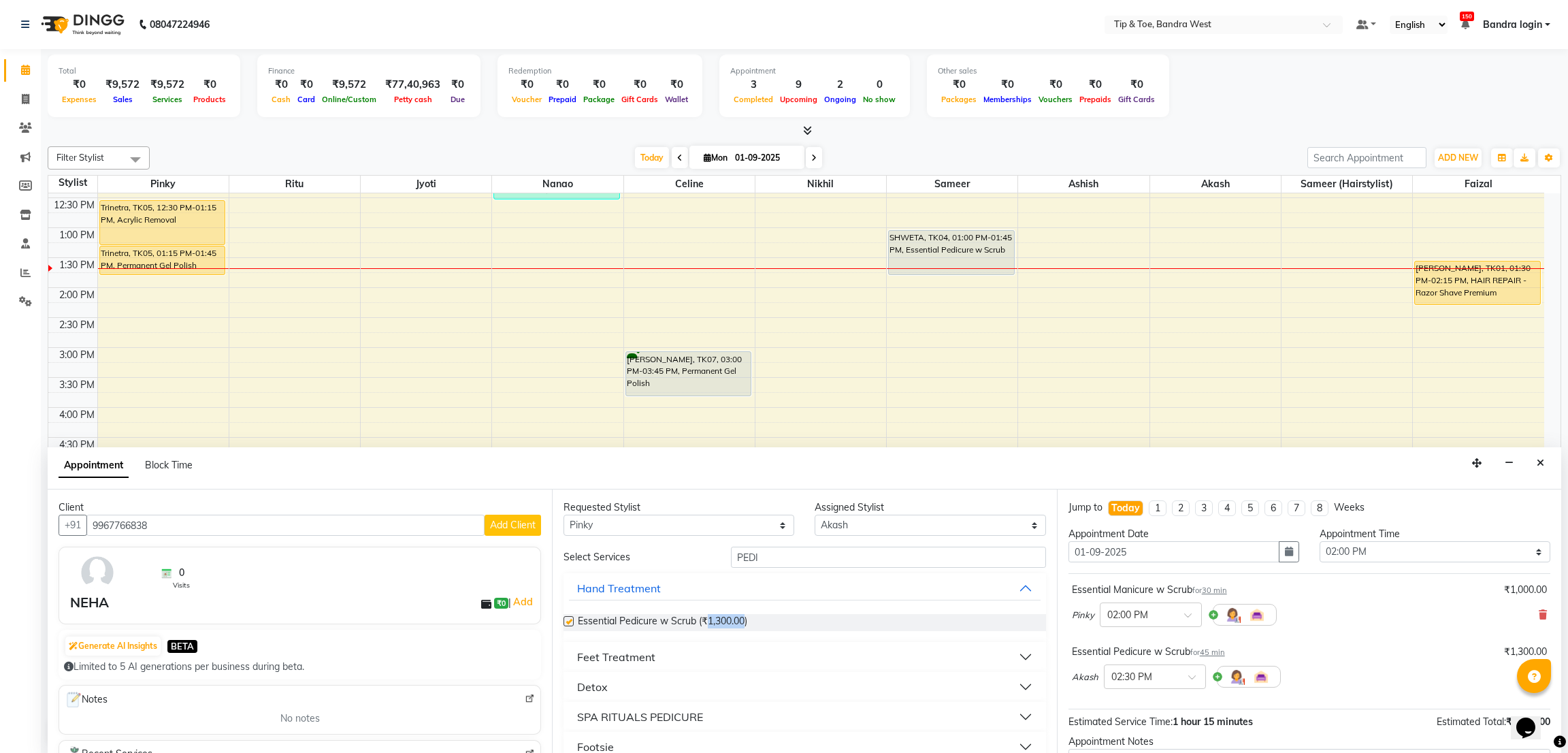
checkbox input "false"
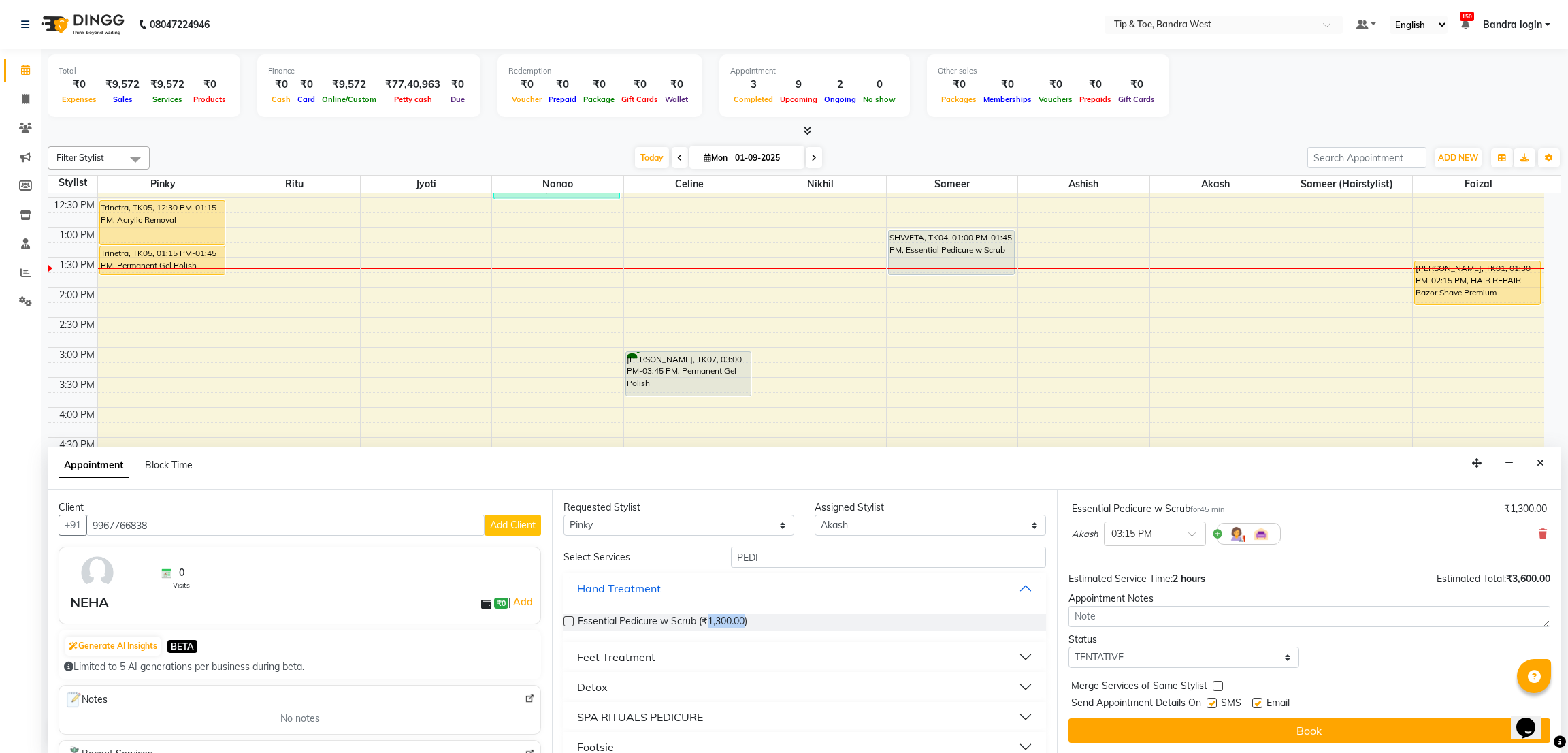
scroll to position [206, 0]
drag, startPoint x: 1550, startPoint y: 524, endPoint x: 36, endPoint y: 17, distance: 1596.6
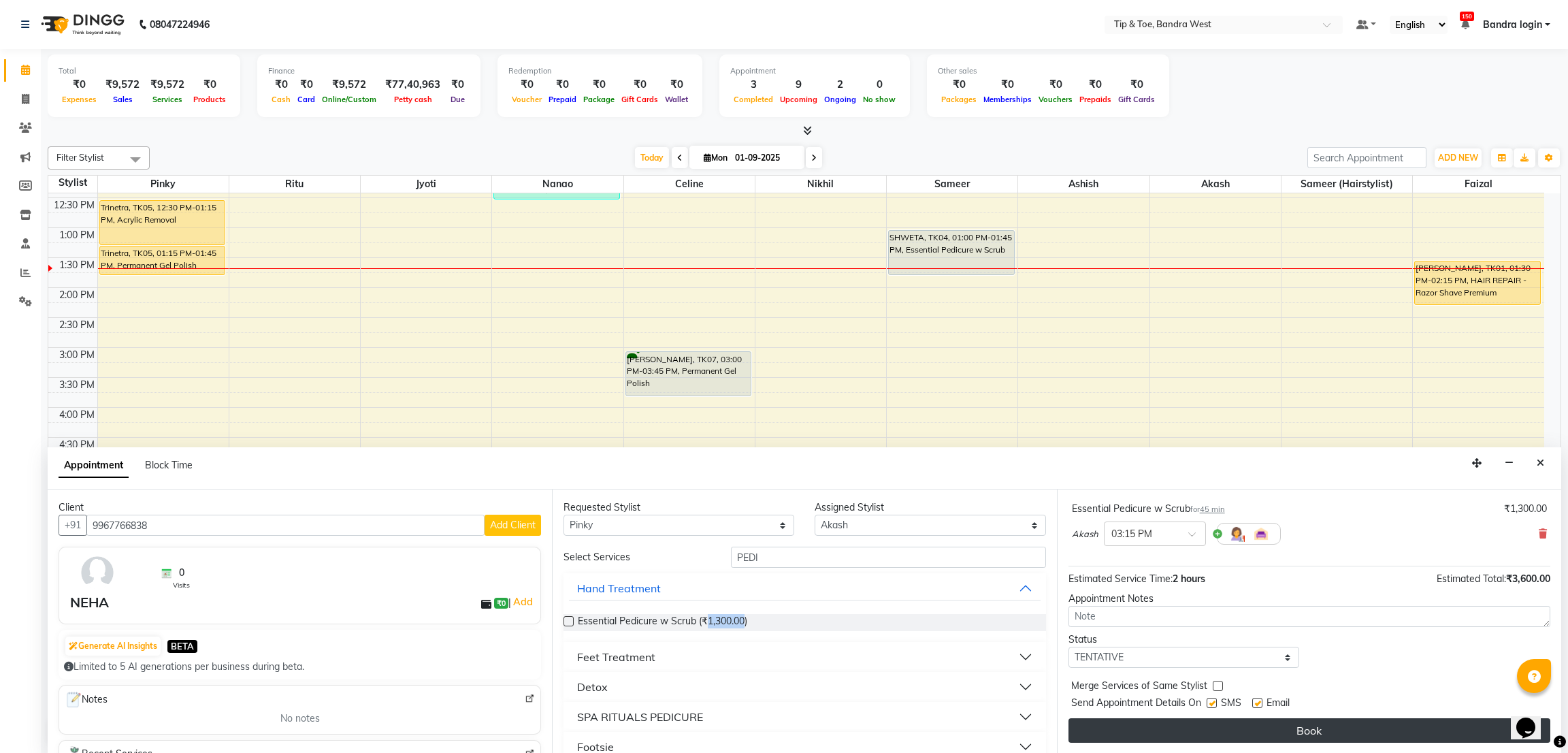
click at [1465, 724] on button "Book" at bounding box center [1309, 730] width 482 height 24
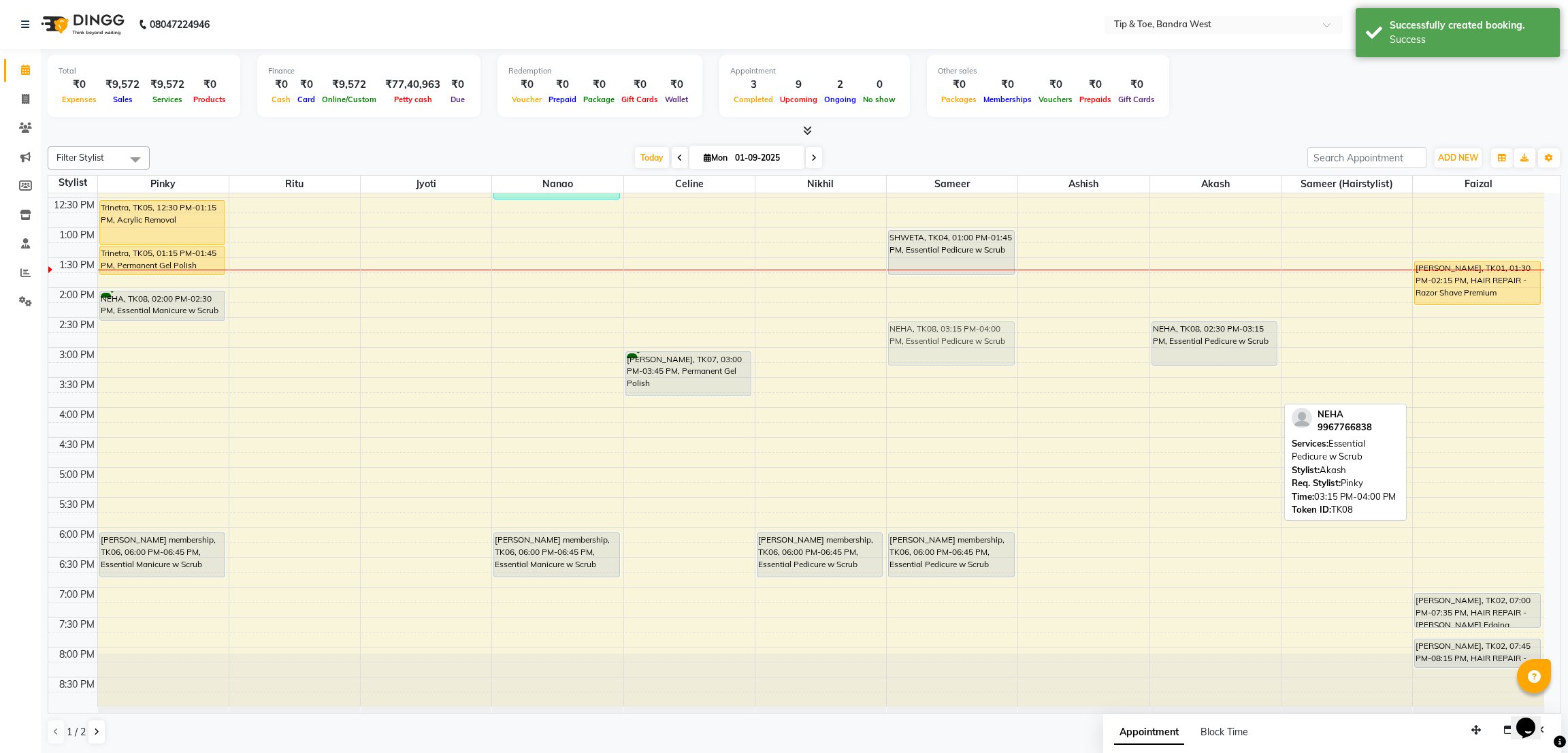
drag, startPoint x: 1183, startPoint y: 390, endPoint x: 914, endPoint y: 345, distance: 272.7
click at [914, 345] on tr "Trinetra, TK05, 12:30 PM-01:15 PM, Acrylic Removal Trinetra, TK05, 01:15 PM-01:…" at bounding box center [796, 317] width 1496 height 778
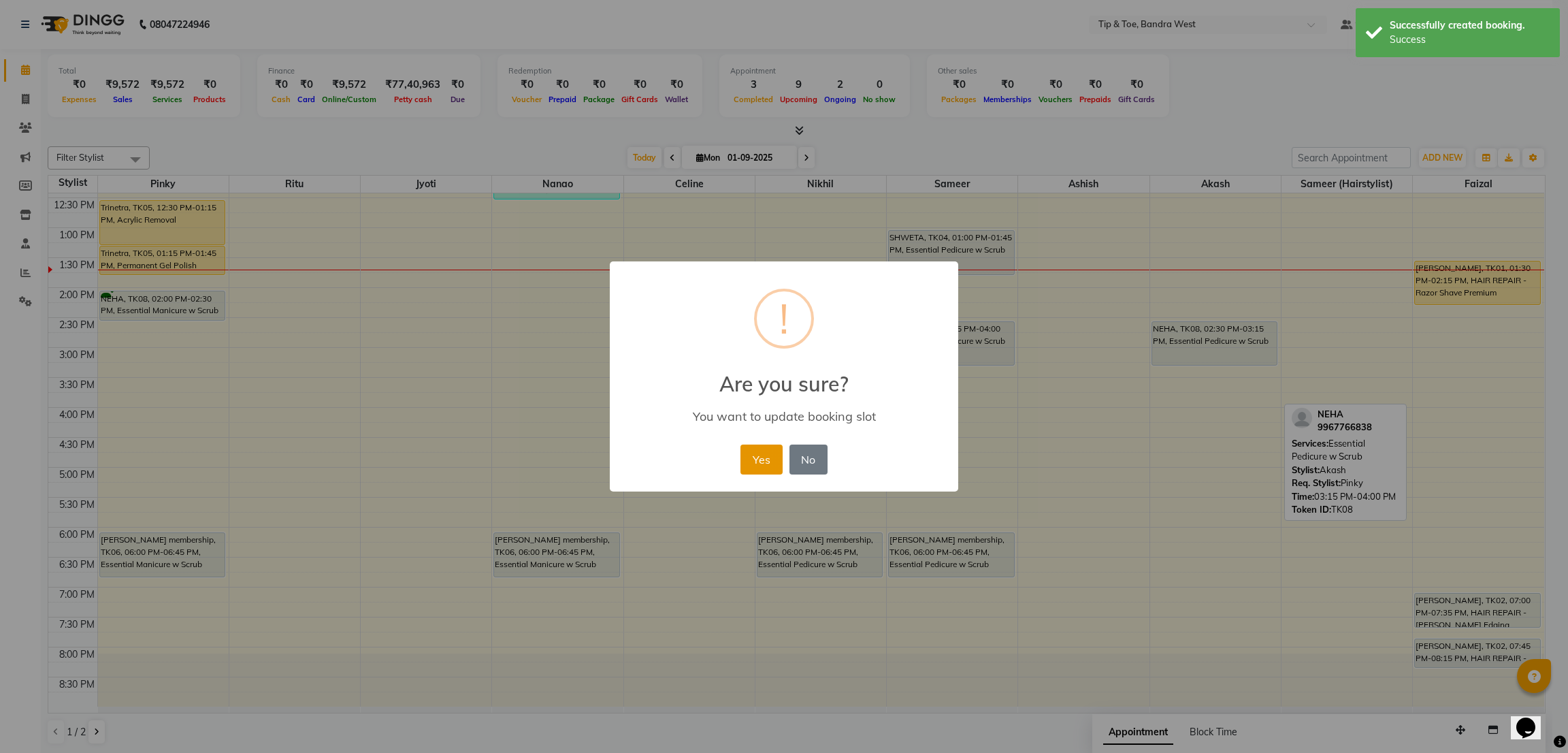
click at [767, 463] on button "Yes" at bounding box center [761, 459] width 41 height 30
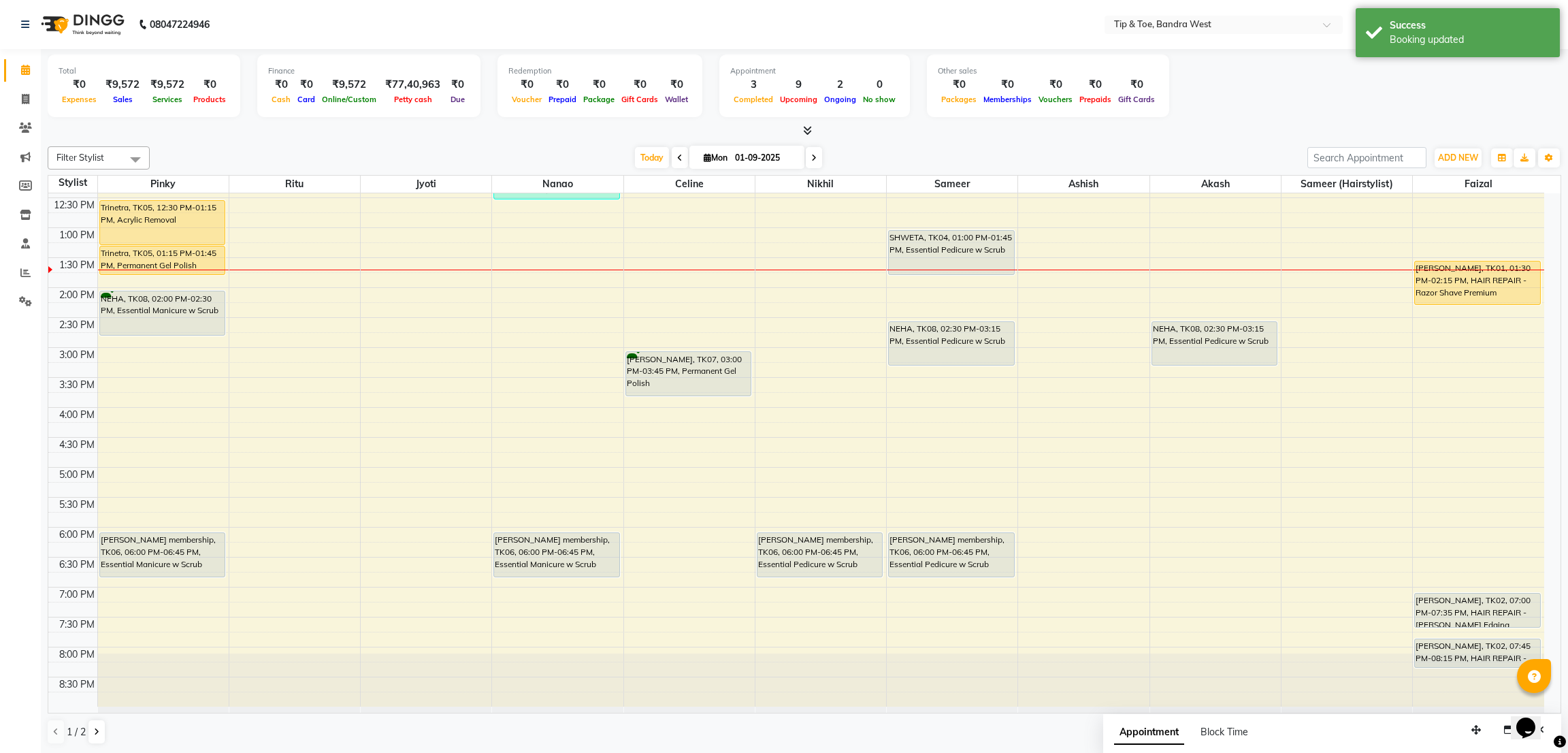
click at [173, 329] on div "Trinetra, TK05, 12:30 PM-01:15 PM, Acrylic Removal Trinetra, TK05, 01:15 PM-01:…" at bounding box center [163, 317] width 131 height 778
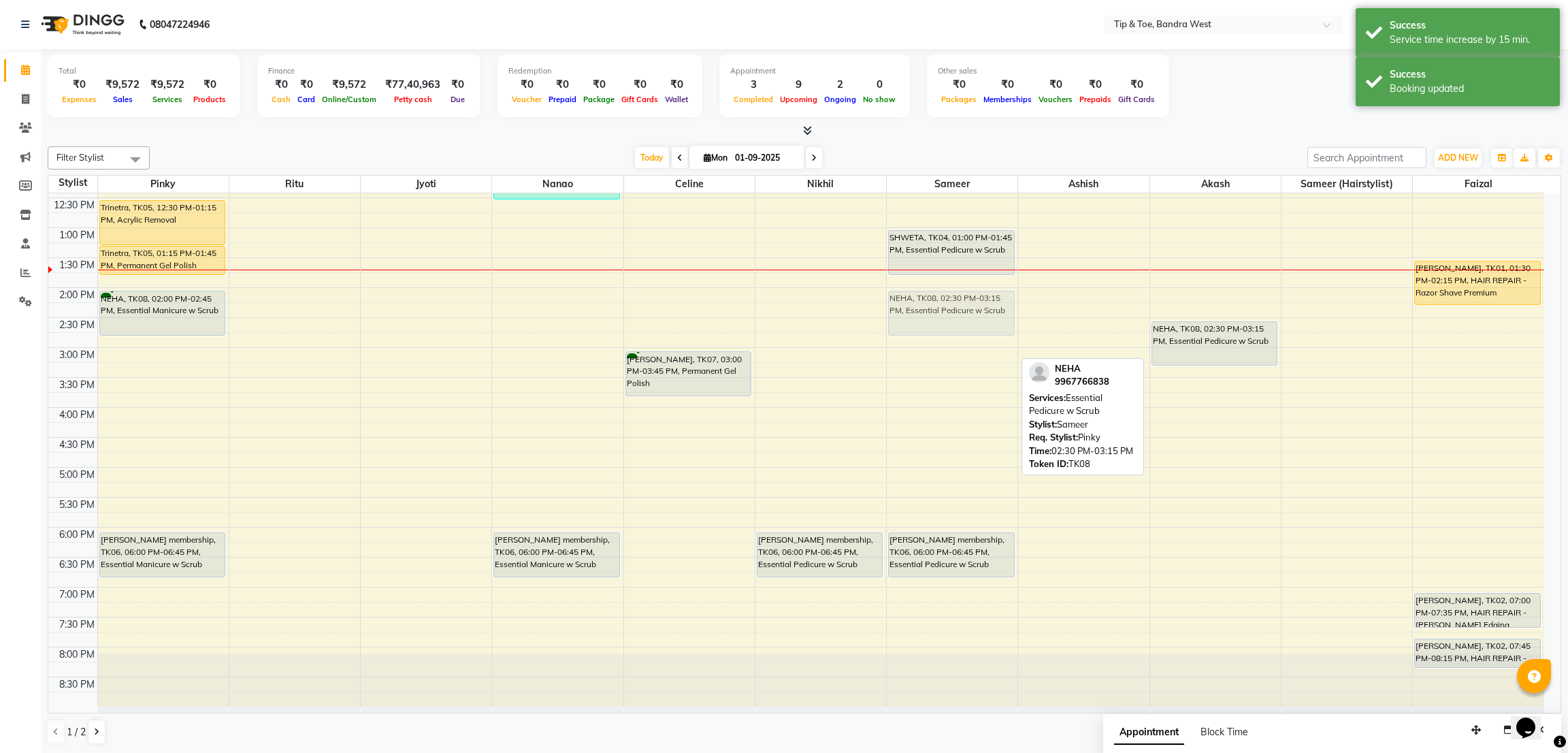
drag, startPoint x: 960, startPoint y: 329, endPoint x: 962, endPoint y: 300, distance: 29.1
click at [962, 300] on div "SHWETA, TK04, 01:00 PM-01:45 PM, Essential Pedicure w Scrub NEHA, TK08, 02:30 P…" at bounding box center [952, 317] width 131 height 778
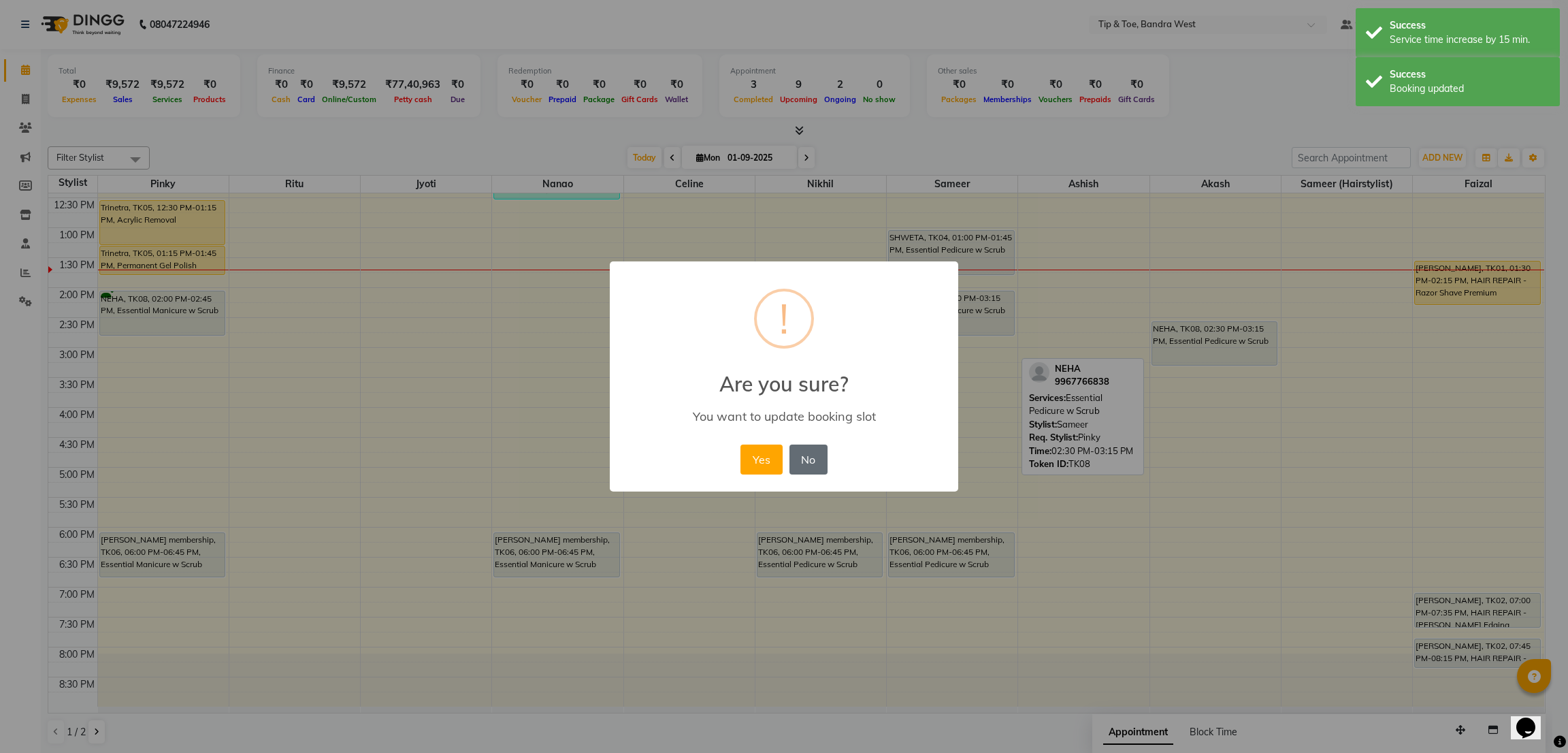
drag, startPoint x: 790, startPoint y: 462, endPoint x: 778, endPoint y: 461, distance: 12.0
click at [789, 464] on button "No" at bounding box center [808, 459] width 38 height 30
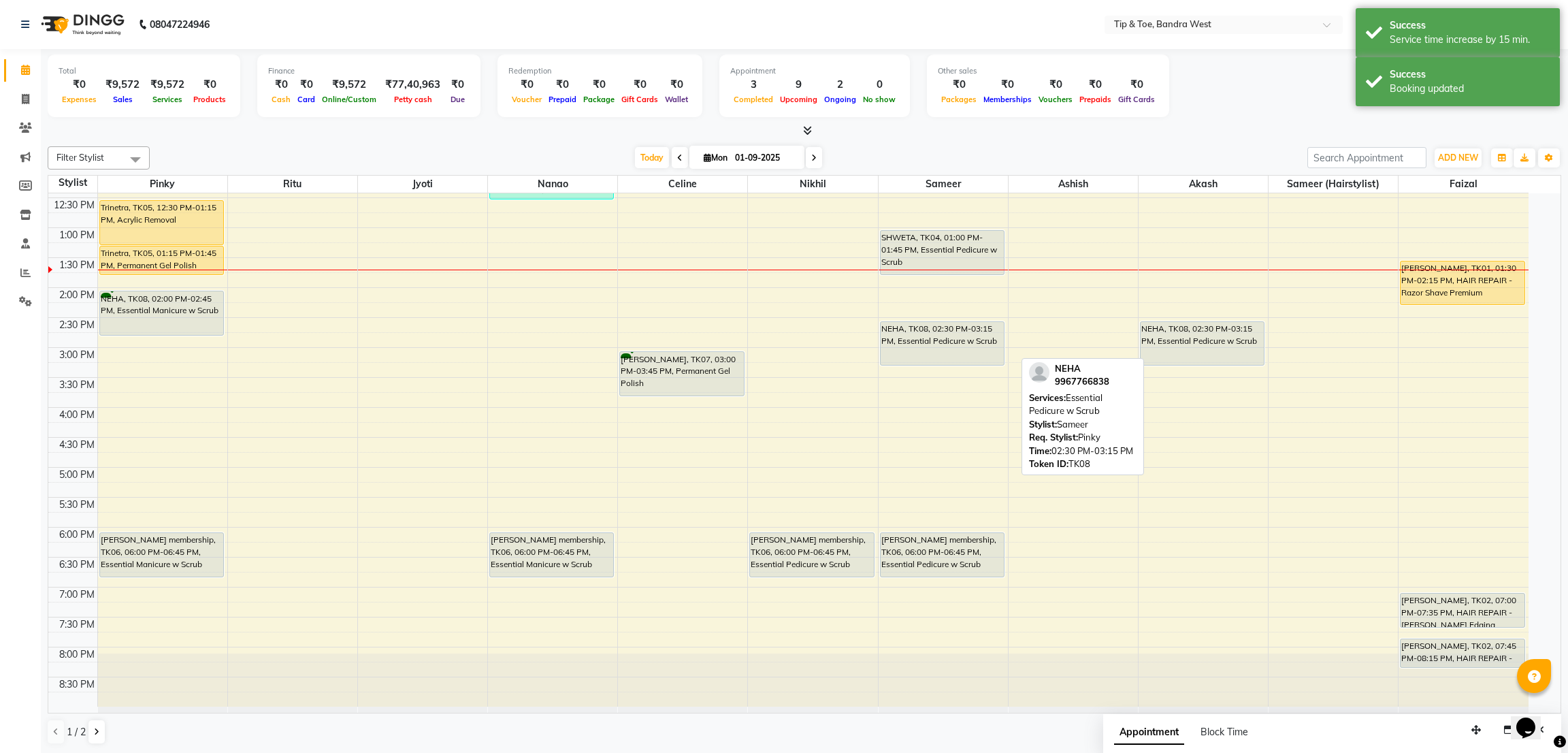
click at [776, 461] on div "8:00 AM 8:30 AM 9:00 AM 9:30 AM 10:00 AM 10:30 AM 11:00 AM 11:30 AM 12:00 PM 12…" at bounding box center [788, 317] width 1480 height 778
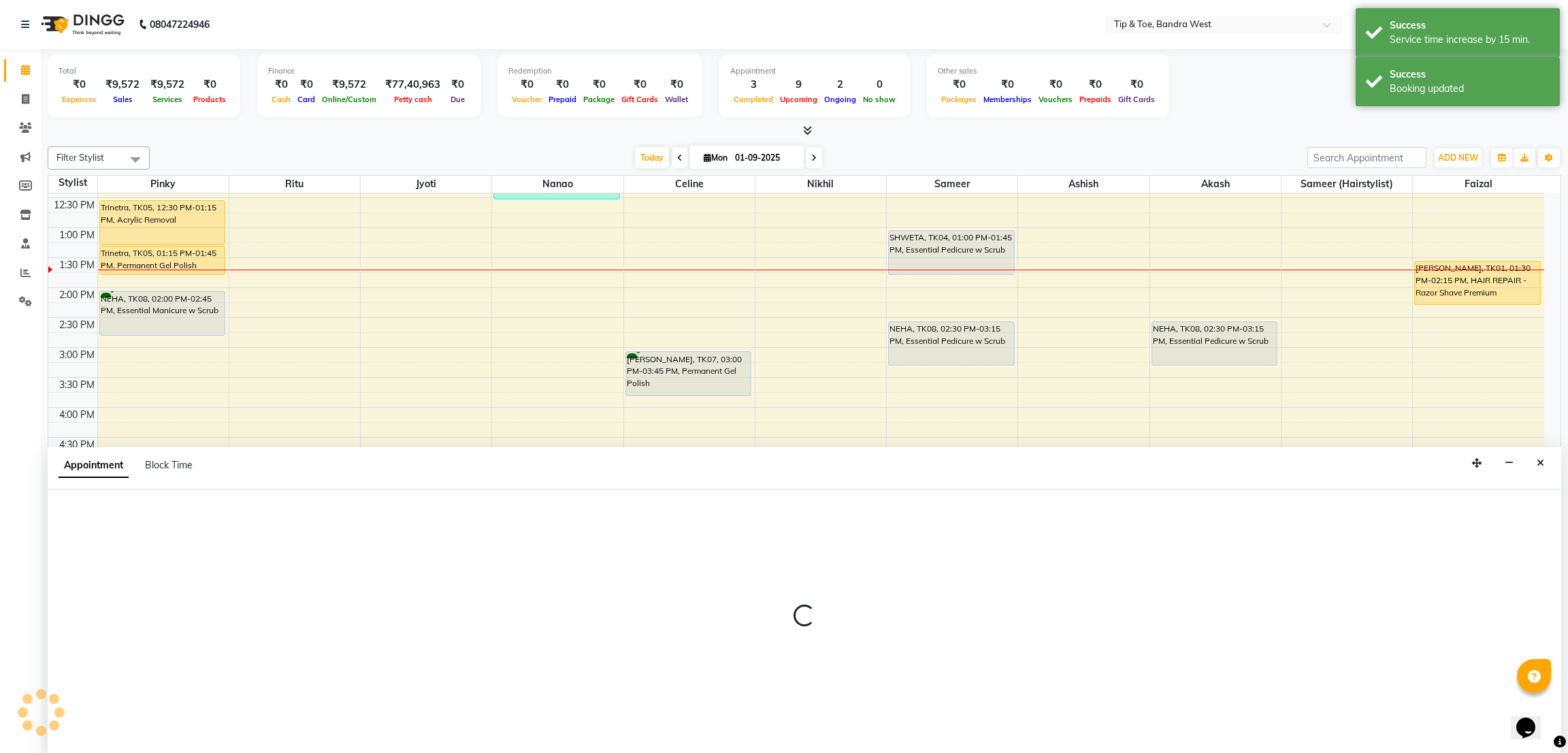
select select "77899"
select select "1005"
select select "tentative"
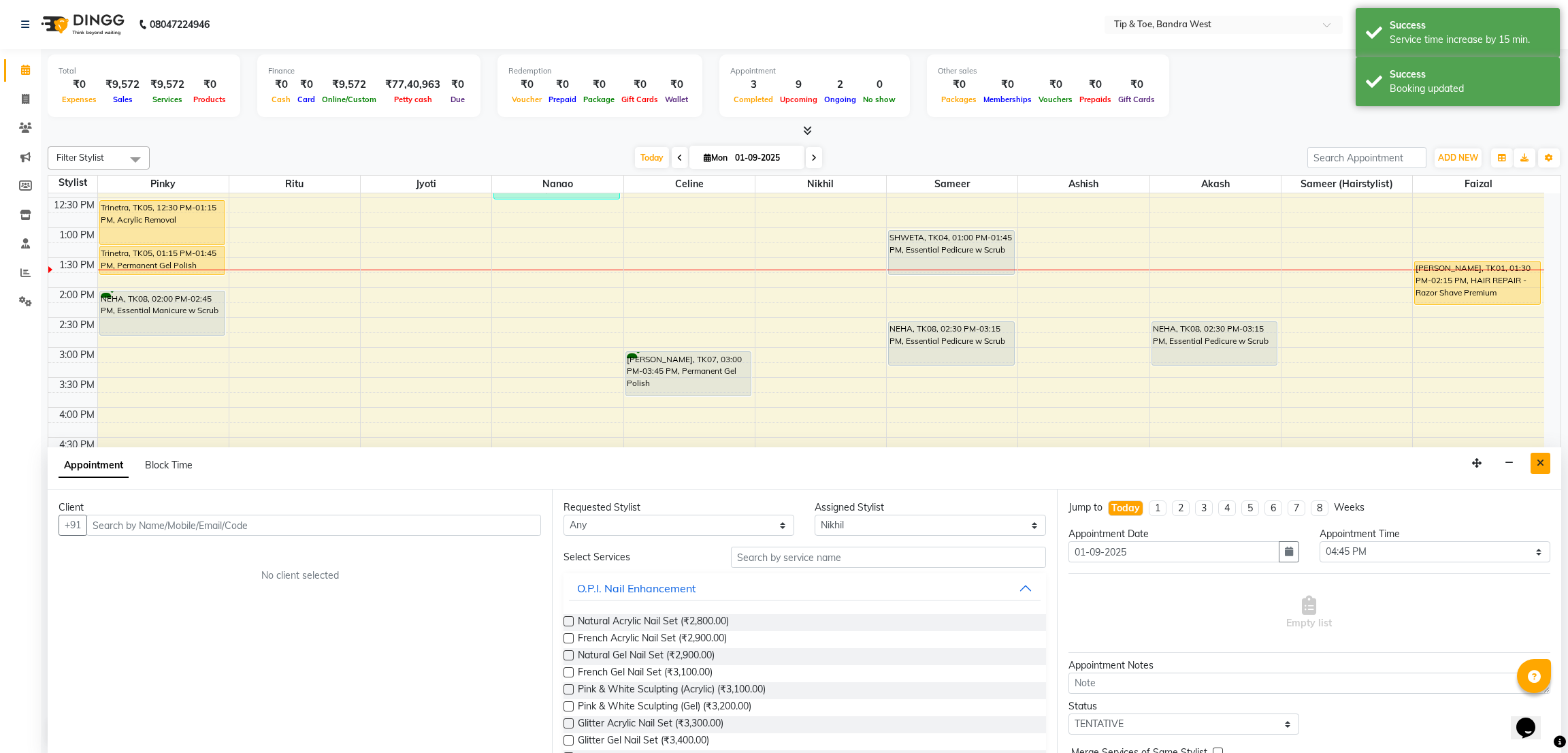
click at [1534, 465] on button "Close" at bounding box center [1540, 464] width 20 height 21
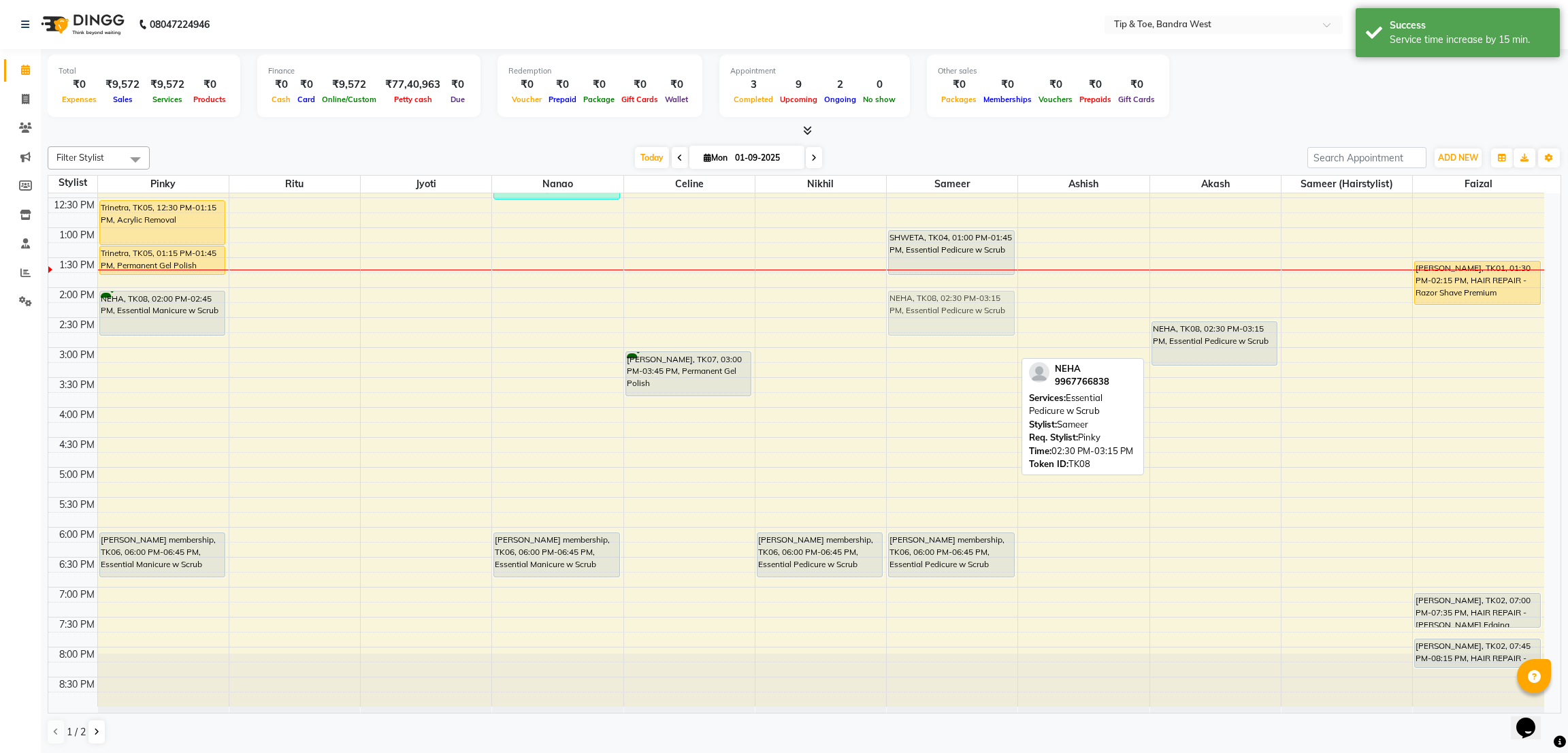
drag, startPoint x: 972, startPoint y: 330, endPoint x: 969, endPoint y: 298, distance: 32.1
click at [969, 298] on div "SHWETA, TK04, 01:00 PM-01:45 PM, Essential Pedicure w Scrub NEHA, TK08, 02:30 P…" at bounding box center [952, 317] width 131 height 778
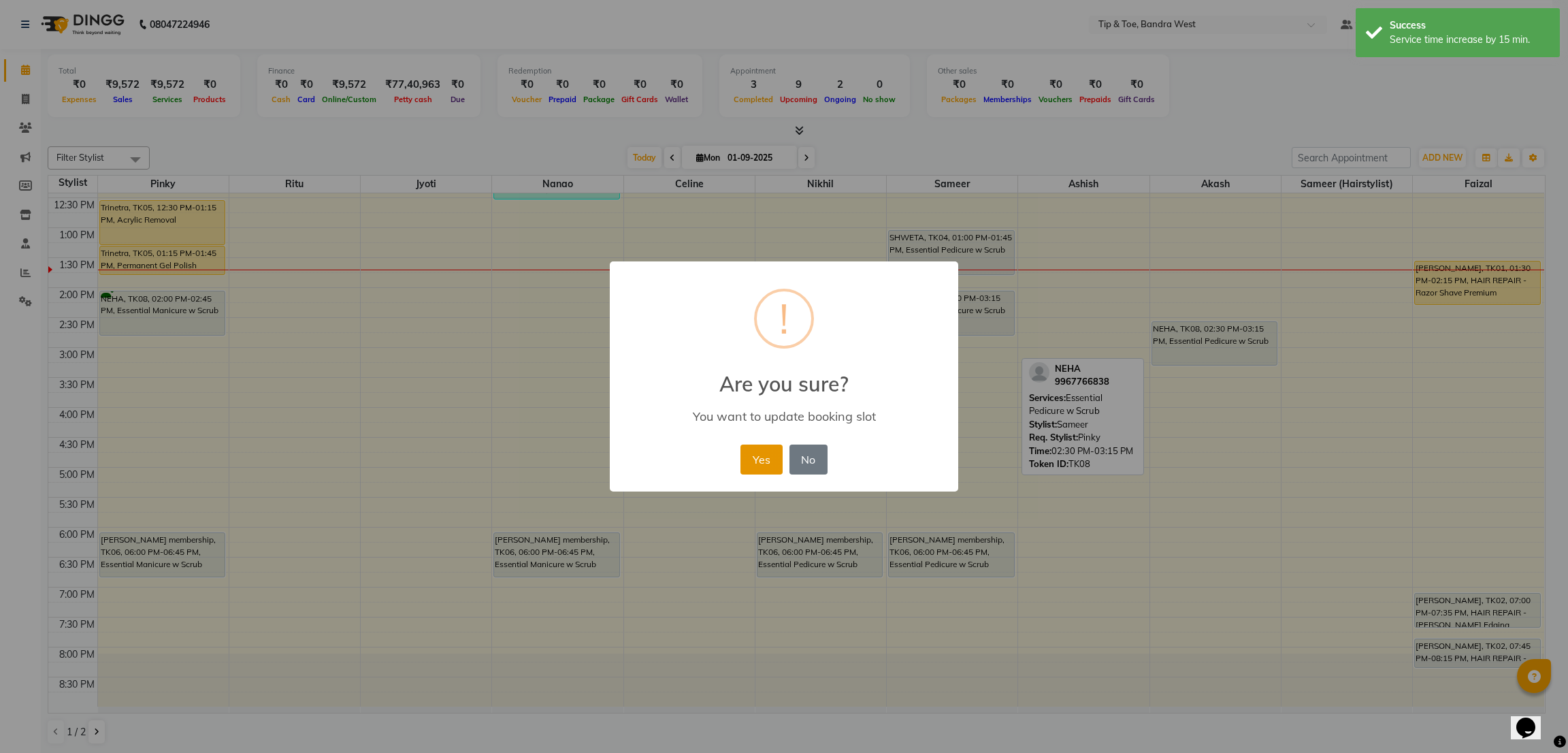
click at [758, 458] on button "Yes" at bounding box center [761, 459] width 41 height 30
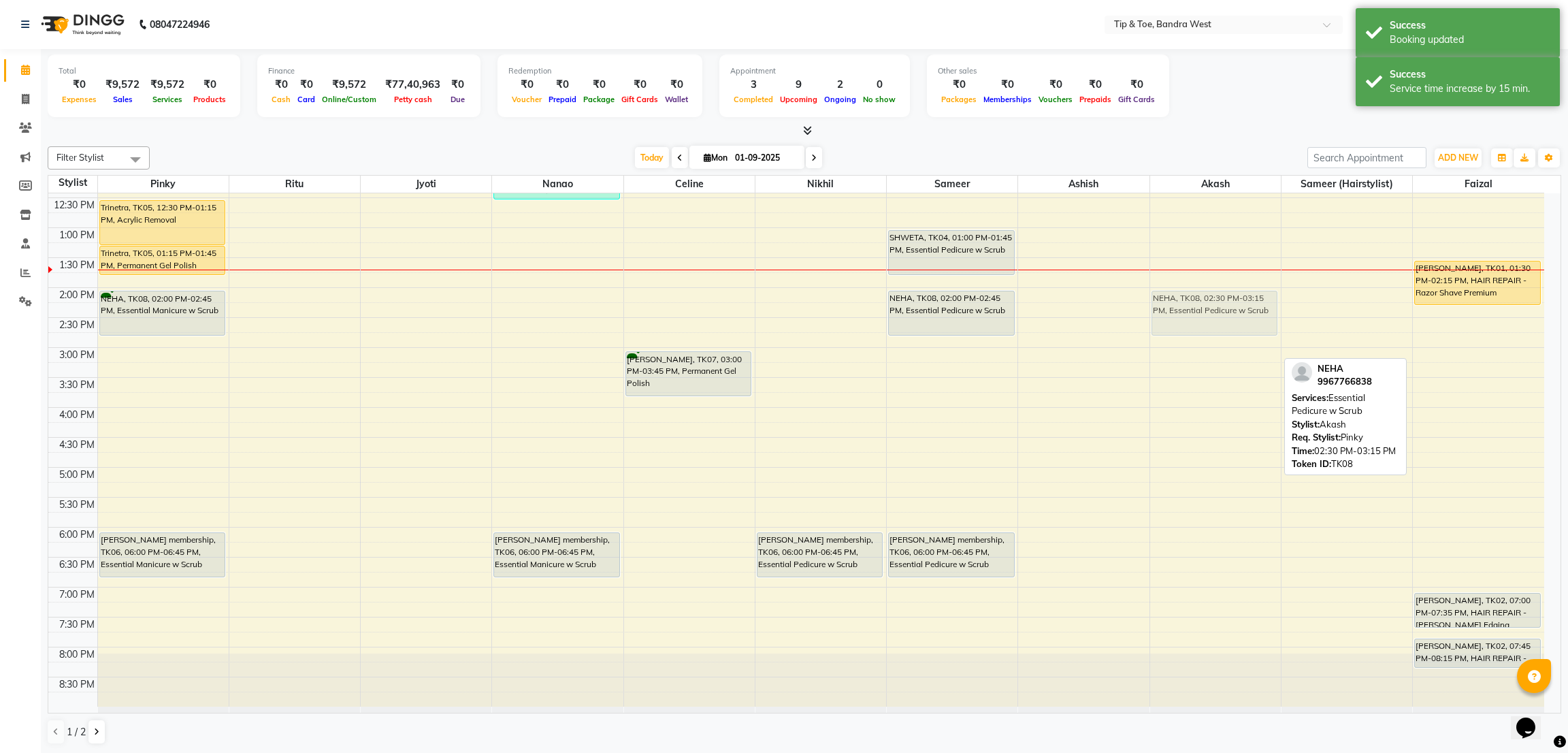
drag, startPoint x: 1224, startPoint y: 339, endPoint x: 1220, endPoint y: 312, distance: 27.3
click at [1220, 312] on div "Aishwarya Roy, TK03, 10:00 AM-12:00 PM, Cocktail Pedicure (₹2500),Permanent Gel…" at bounding box center [1215, 317] width 131 height 778
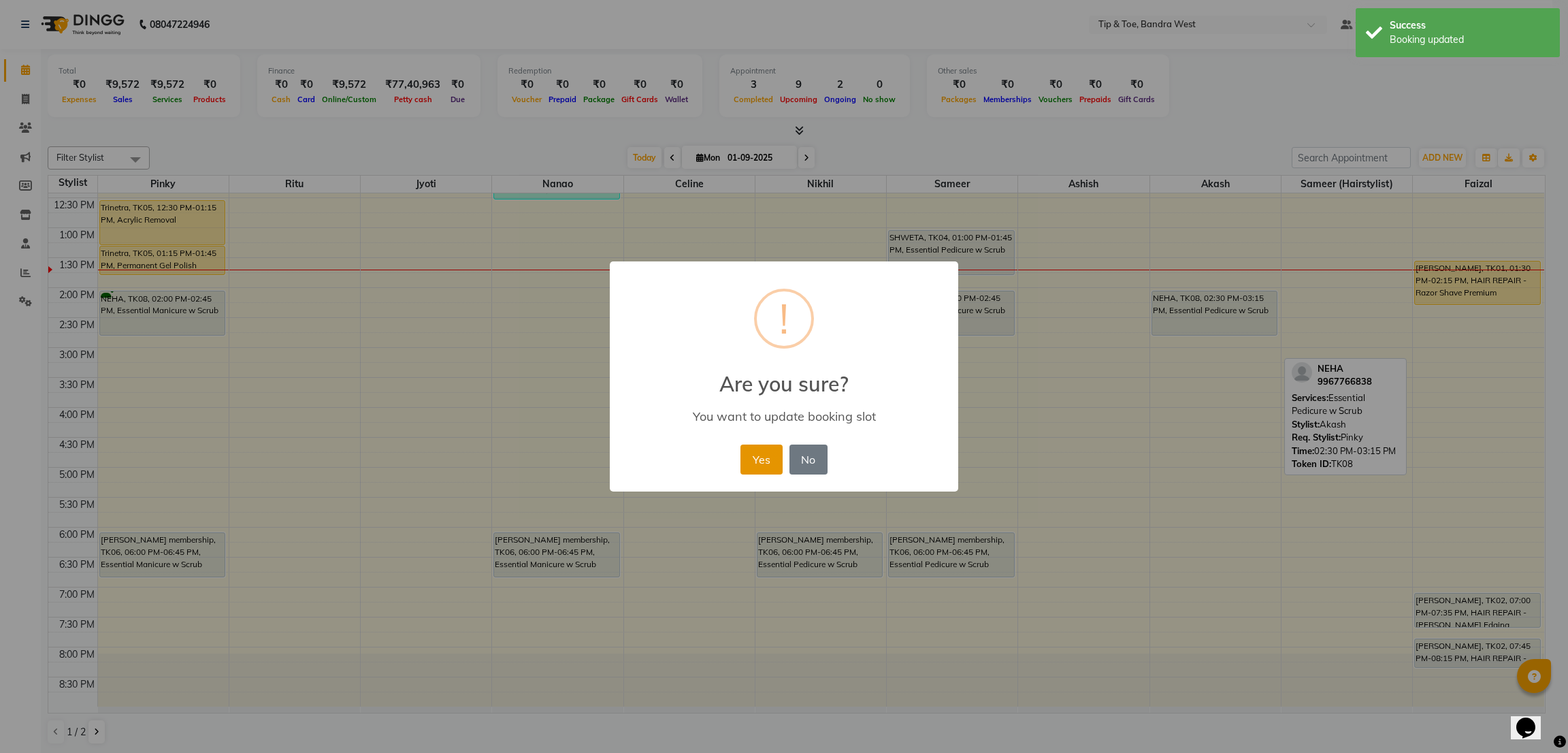
click at [778, 463] on button "Yes" at bounding box center [761, 459] width 41 height 30
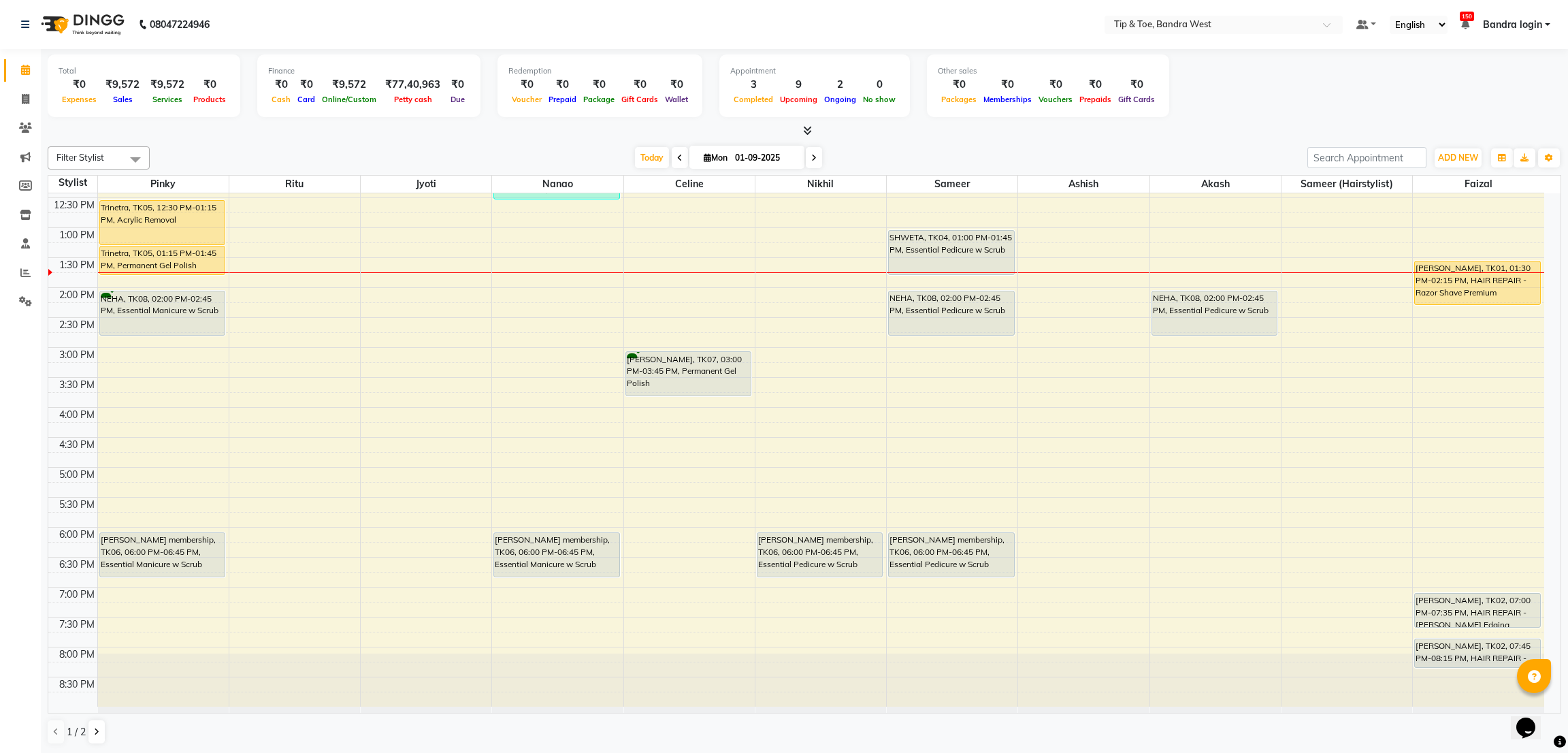
click at [749, 155] on input "01-09-2025" at bounding box center [765, 158] width 68 height 20
select select "9"
select select "2025"
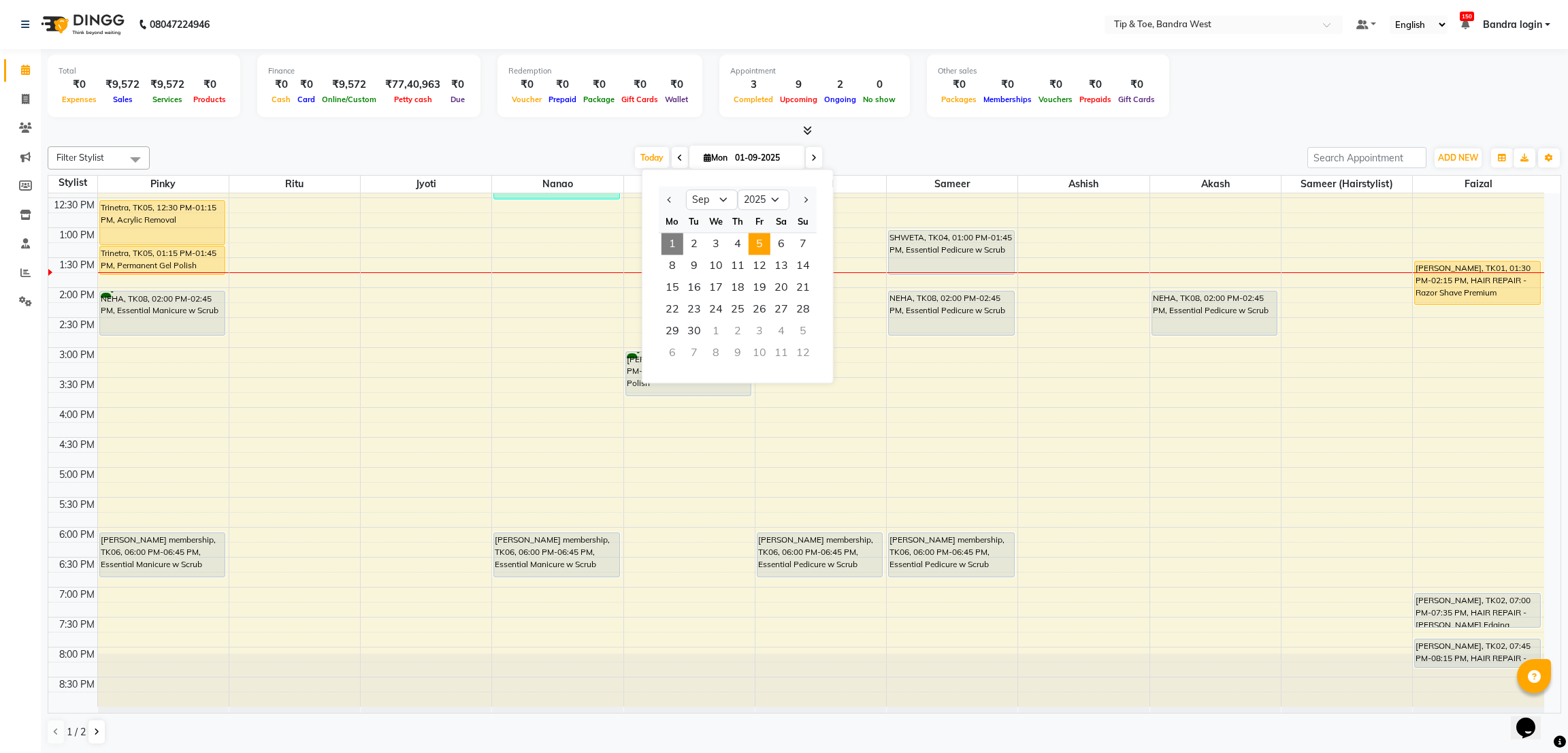
click at [756, 250] on span "5" at bounding box center [759, 243] width 22 height 22
type input "05-09-2025"
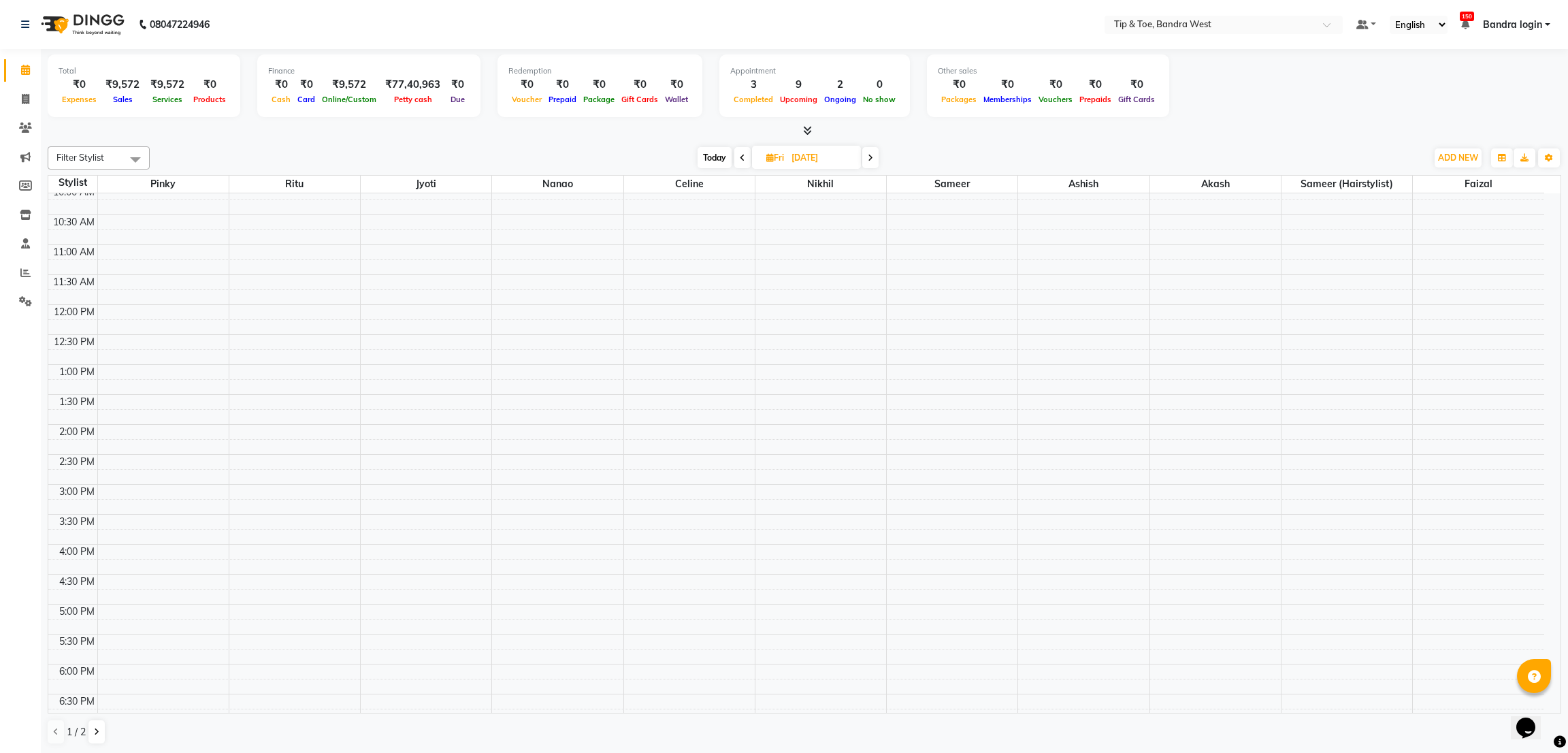
scroll to position [163, 0]
click at [785, 157] on span "Fri" at bounding box center [775, 157] width 24 height 11
select select "9"
select select "2025"
click at [824, 263] on span "12" at bounding box center [817, 265] width 22 height 22
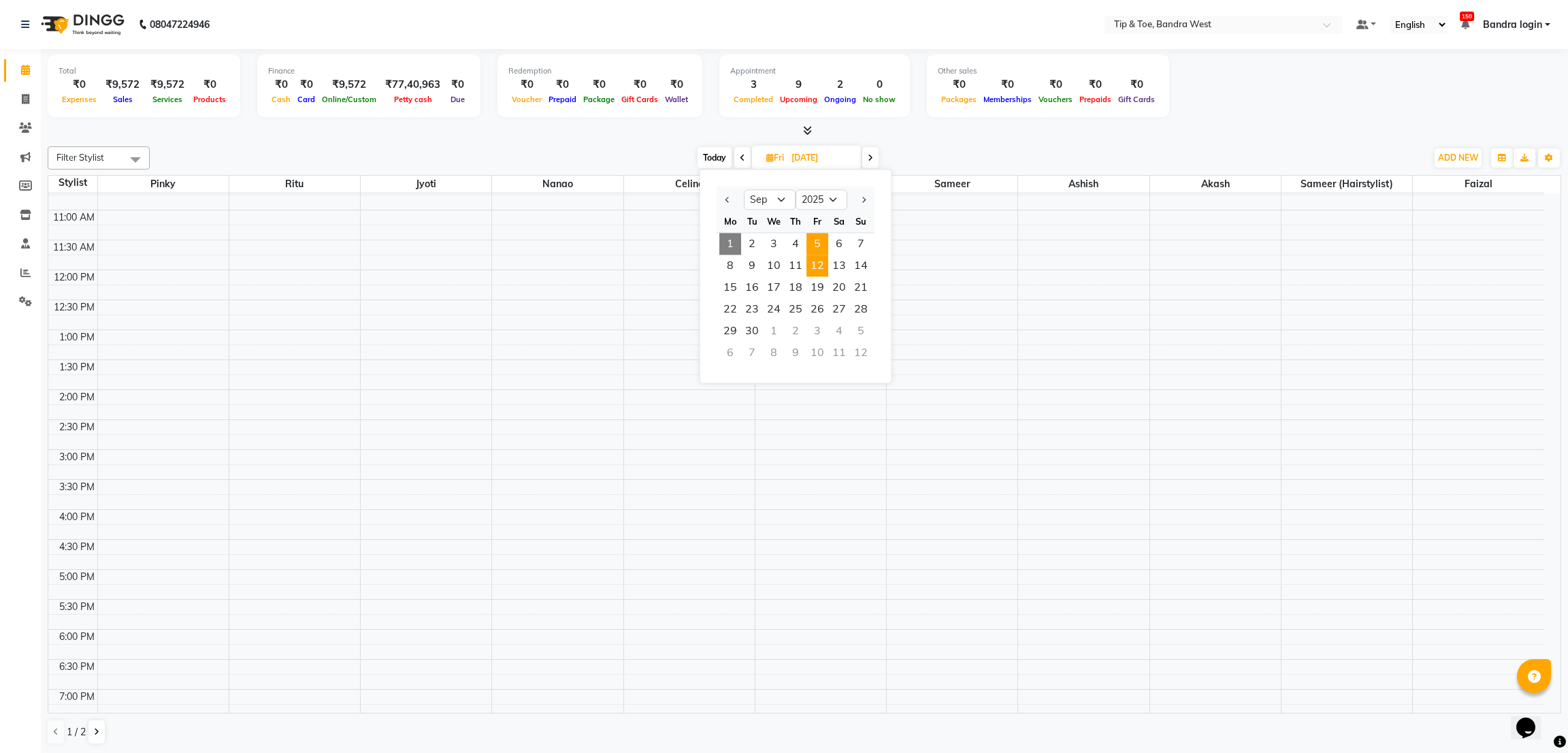
type input "12-09-2025"
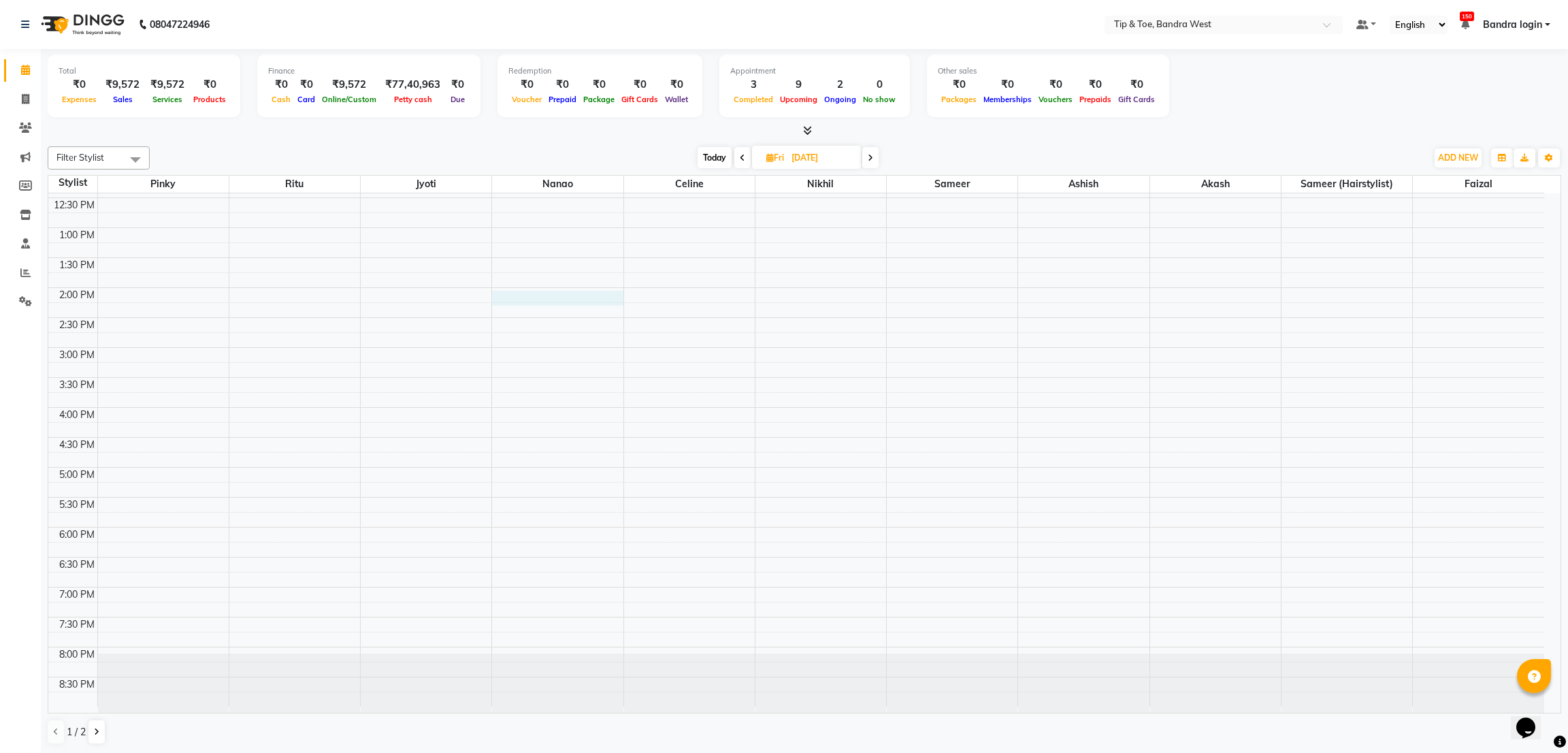
click at [554, 298] on div "8:00 AM 8:30 AM 9:00 AM 9:30 AM 10:00 AM 10:30 AM 11:00 AM 11:30 AM 12:00 PM 12…" at bounding box center [796, 317] width 1496 height 778
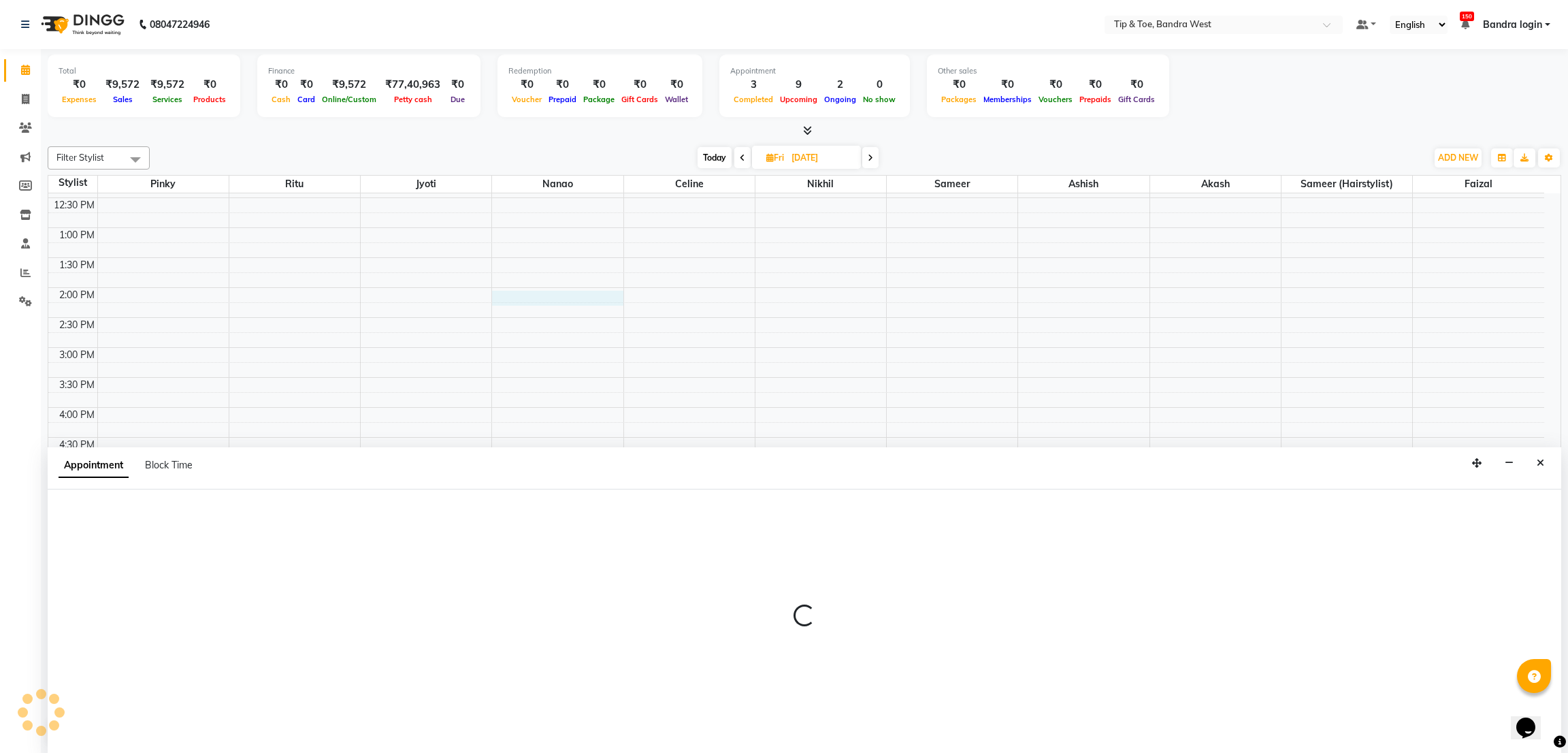
select select "42385"
select select "840"
select select "tentative"
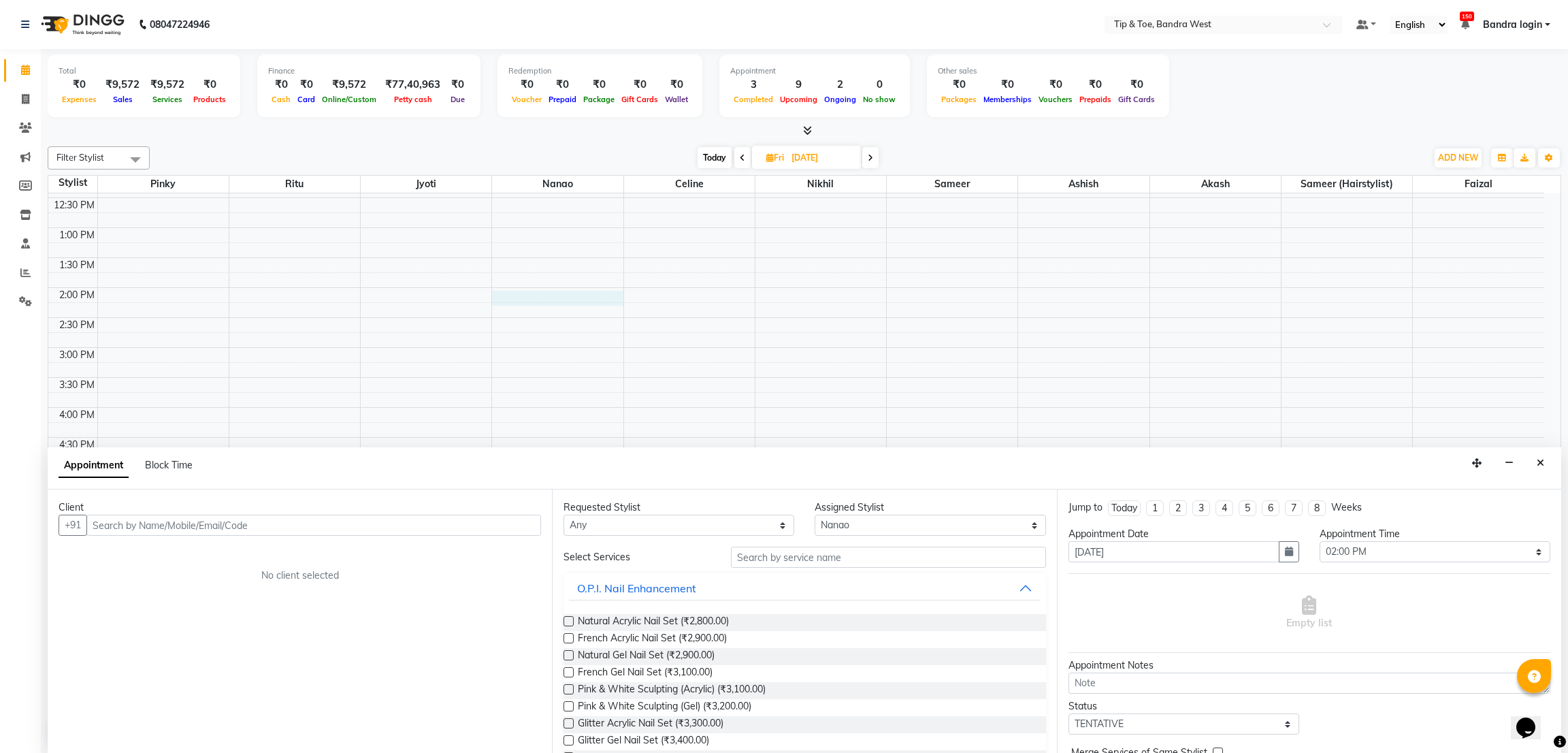
click at [334, 522] on input "text" at bounding box center [313, 525] width 454 height 21
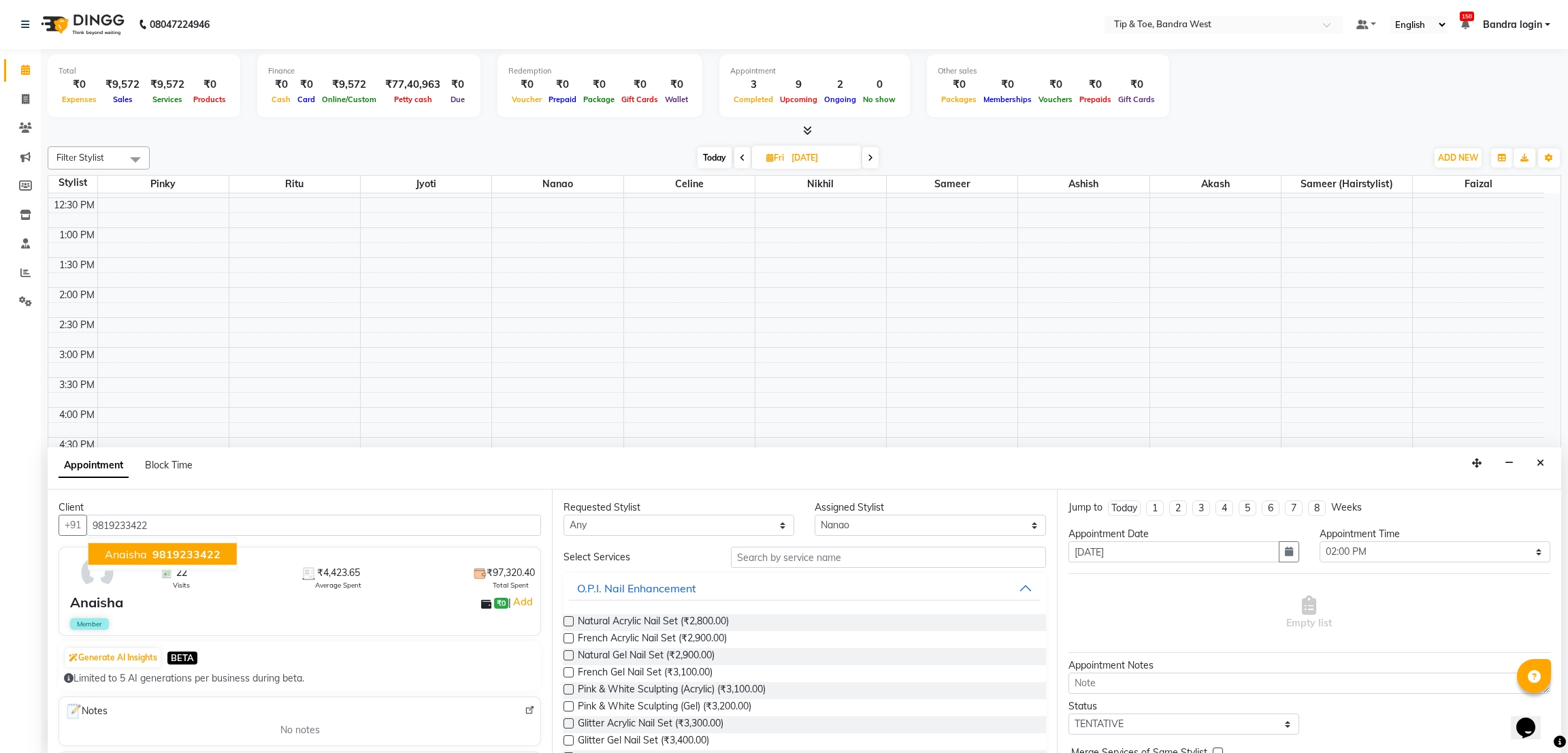
click at [157, 560] on button "Anaisha 9819233422" at bounding box center [163, 554] width 148 height 22
type input "9819233422"
click at [732, 533] on select "Any Akash Ashish [PERSON_NAME] [PERSON_NAME] (hairstylist) Solemn" at bounding box center [679, 525] width 231 height 21
select select "42385"
click at [563, 515] on select "Any Akash Ashish [PERSON_NAME] [PERSON_NAME] (hairstylist) Solemn" at bounding box center [679, 525] width 231 height 21
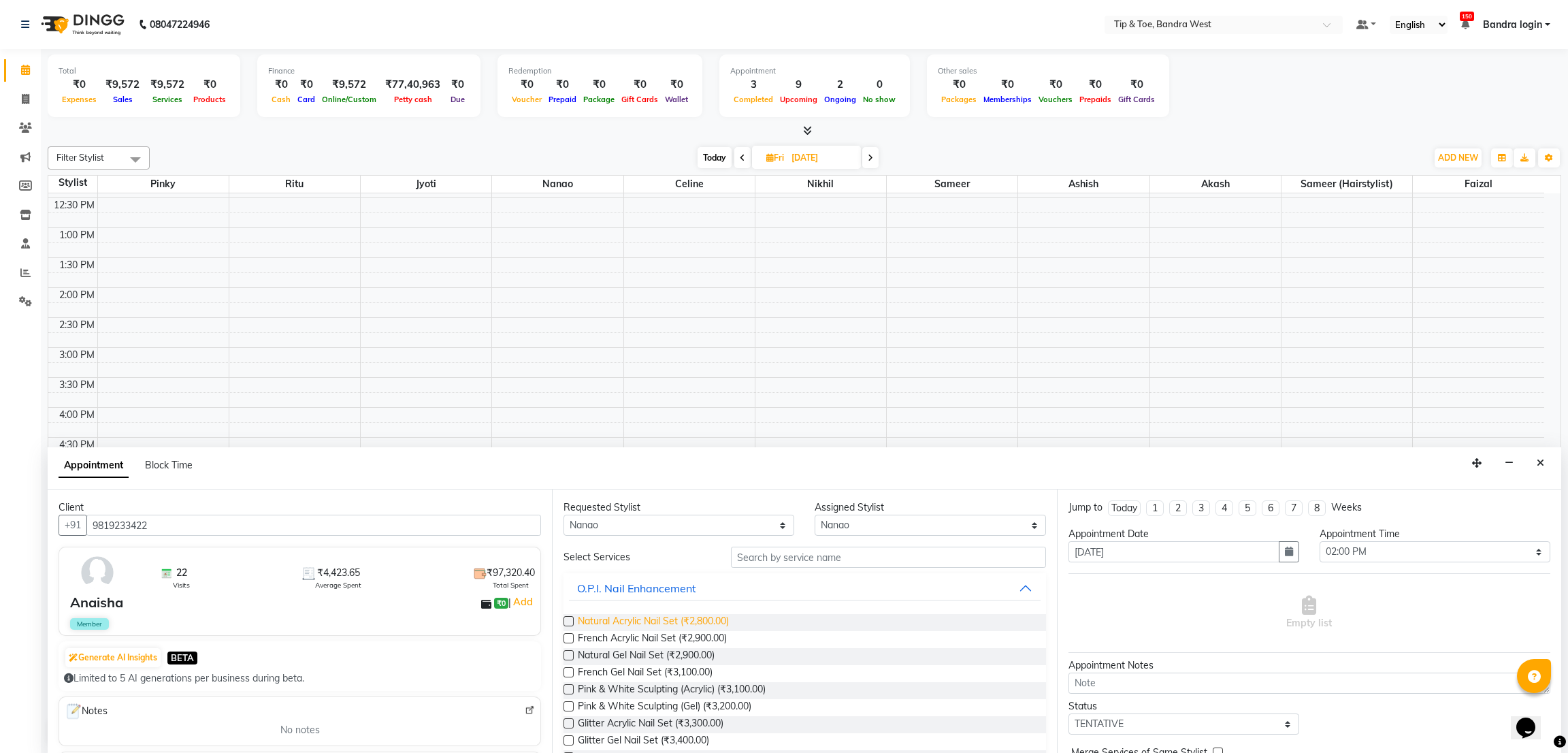
click at [708, 627] on span "Natural Acrylic Nail Set (₹2,800.00)" at bounding box center [654, 622] width 151 height 17
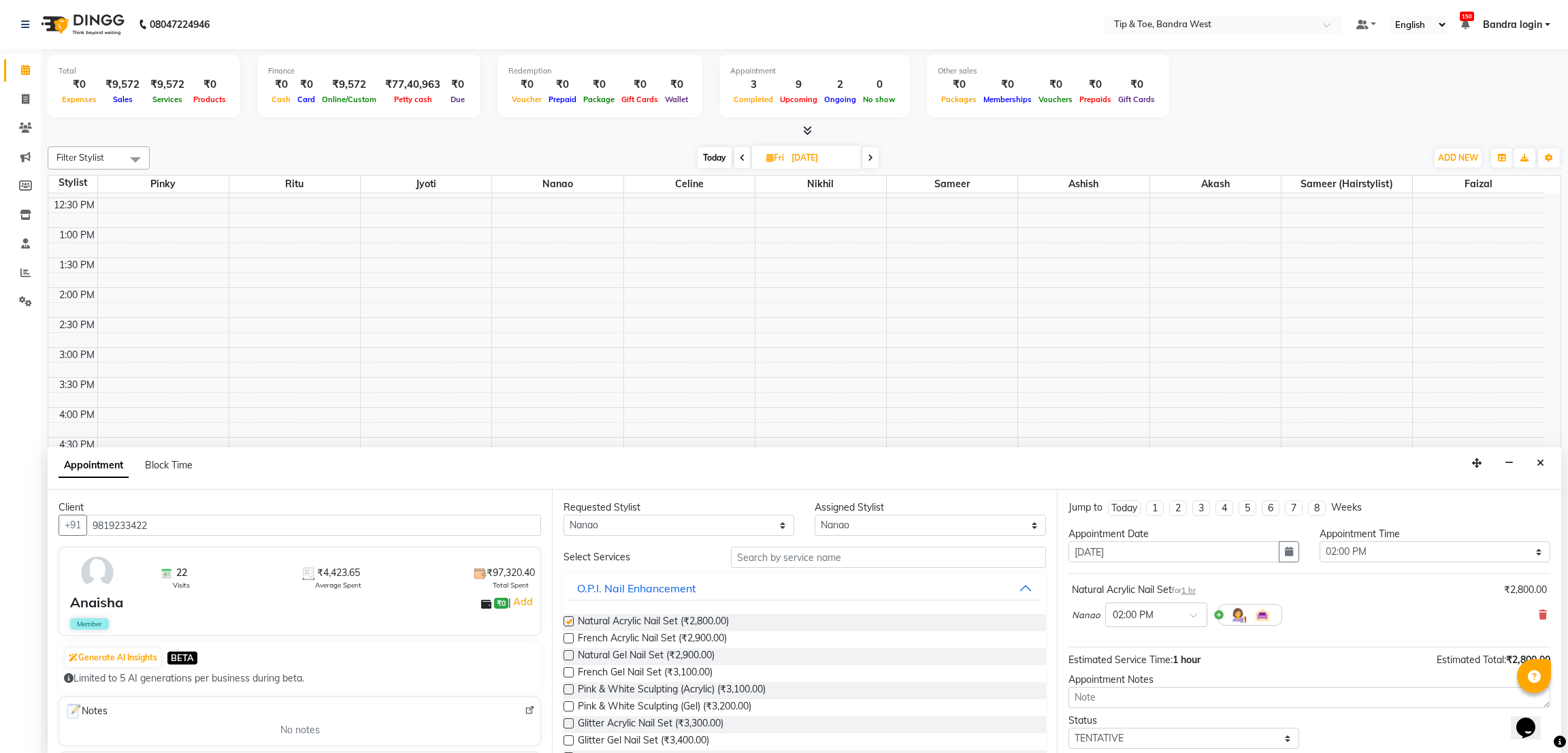
checkbox input "false"
click at [798, 563] on input "text" at bounding box center [888, 557] width 315 height 21
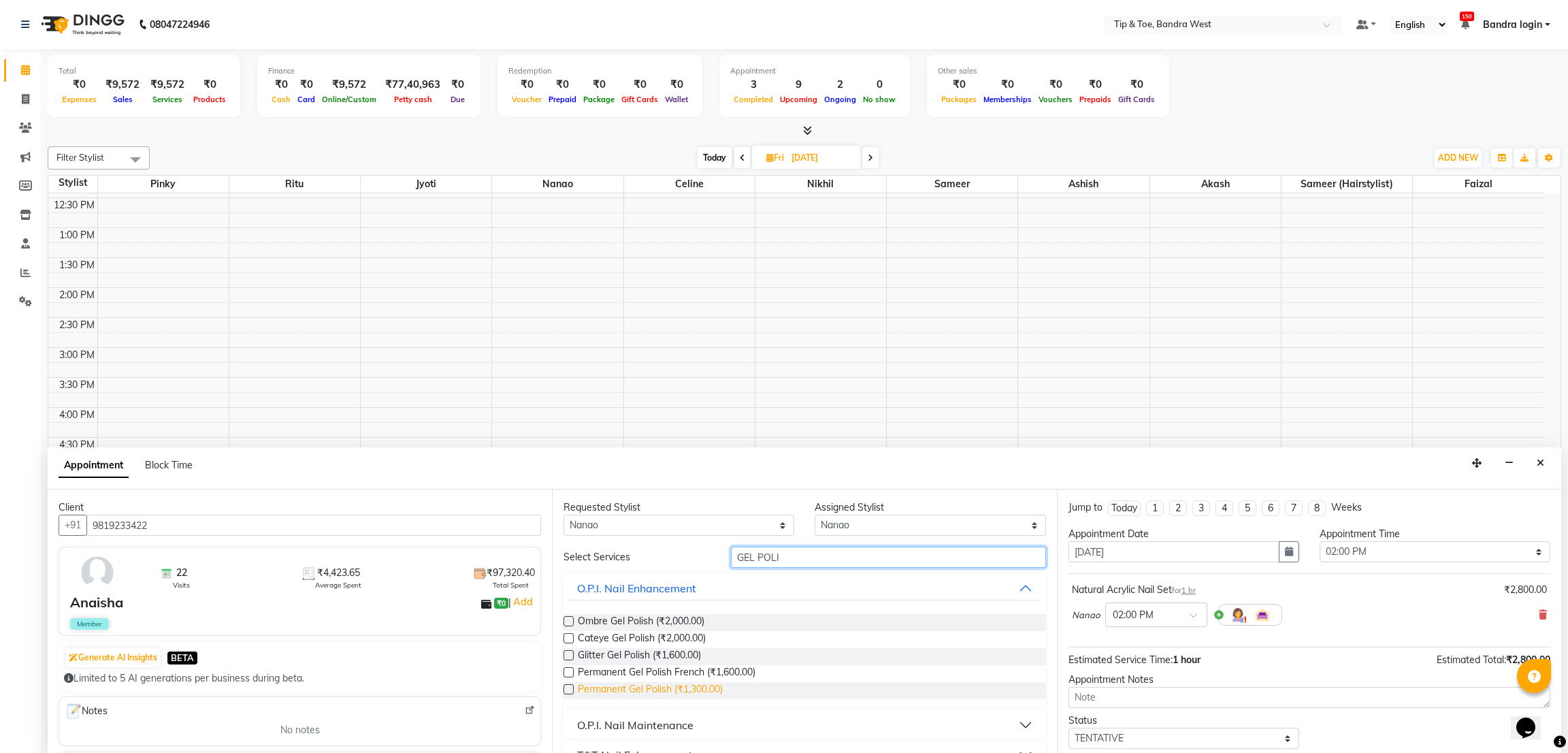
type input "GEL POLI"
click at [699, 695] on span "Permanent Gel Polish (₹1,300.00)" at bounding box center [650, 690] width 145 height 17
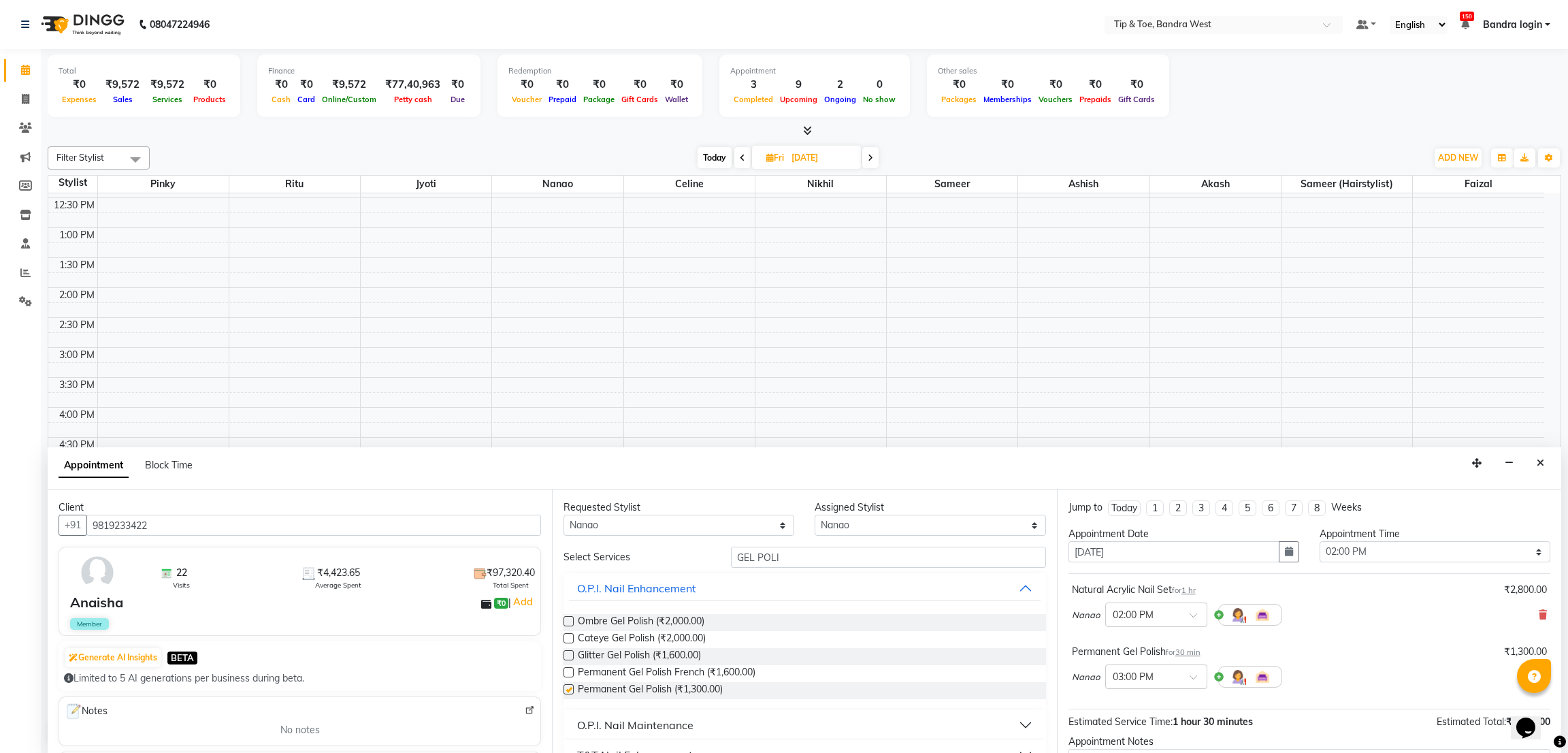
checkbox input "false"
click at [840, 524] on select "Select Akash Ashish [PERSON_NAME] [PERSON_NAME] (hairstylist) Solemn" at bounding box center [930, 525] width 231 height 21
select select "42316"
click at [814, 515] on select "Select Akash Ashish [PERSON_NAME] [PERSON_NAME] (hairstylist) Solemn" at bounding box center [930, 525] width 231 height 21
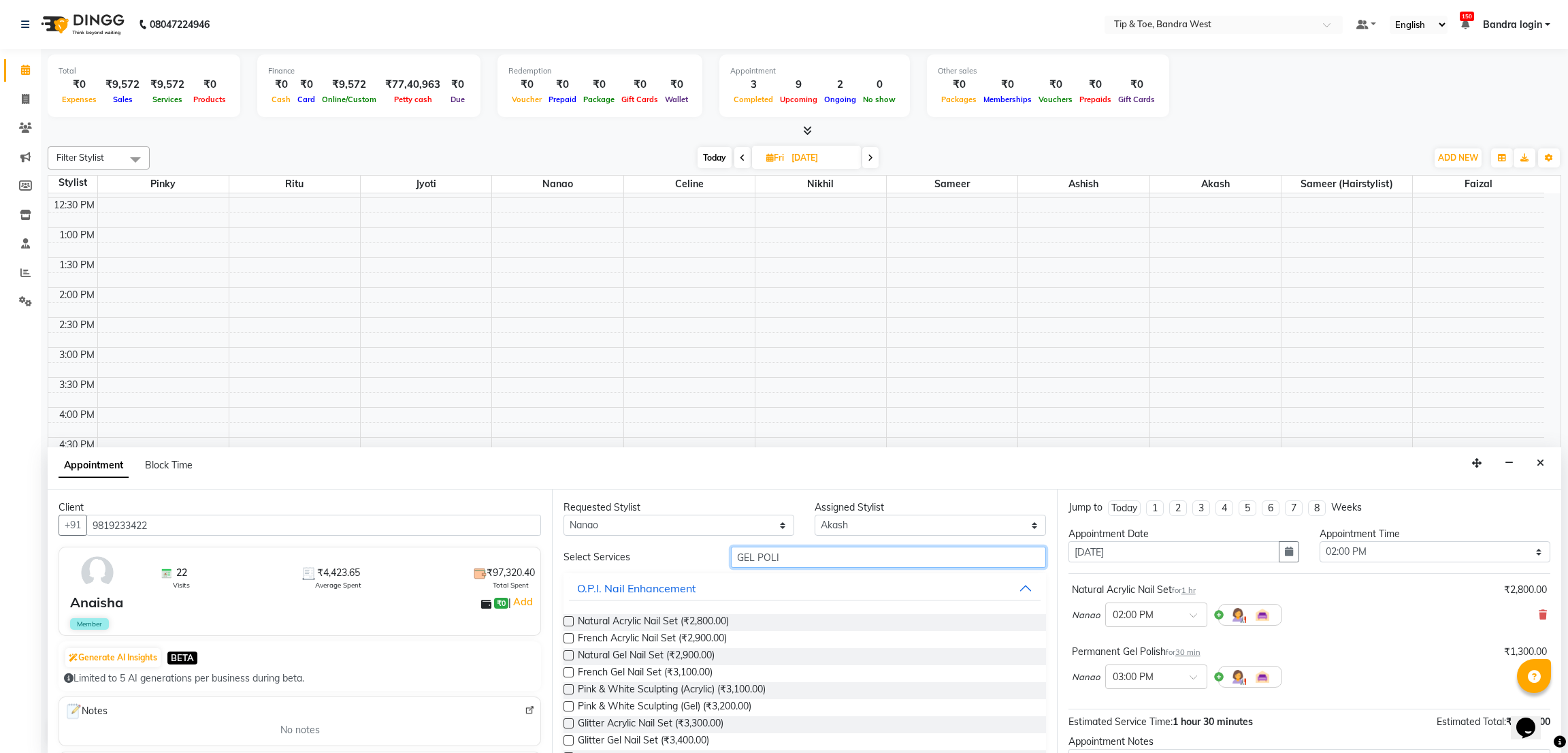
click at [827, 561] on input "GEL POLI" at bounding box center [888, 557] width 315 height 21
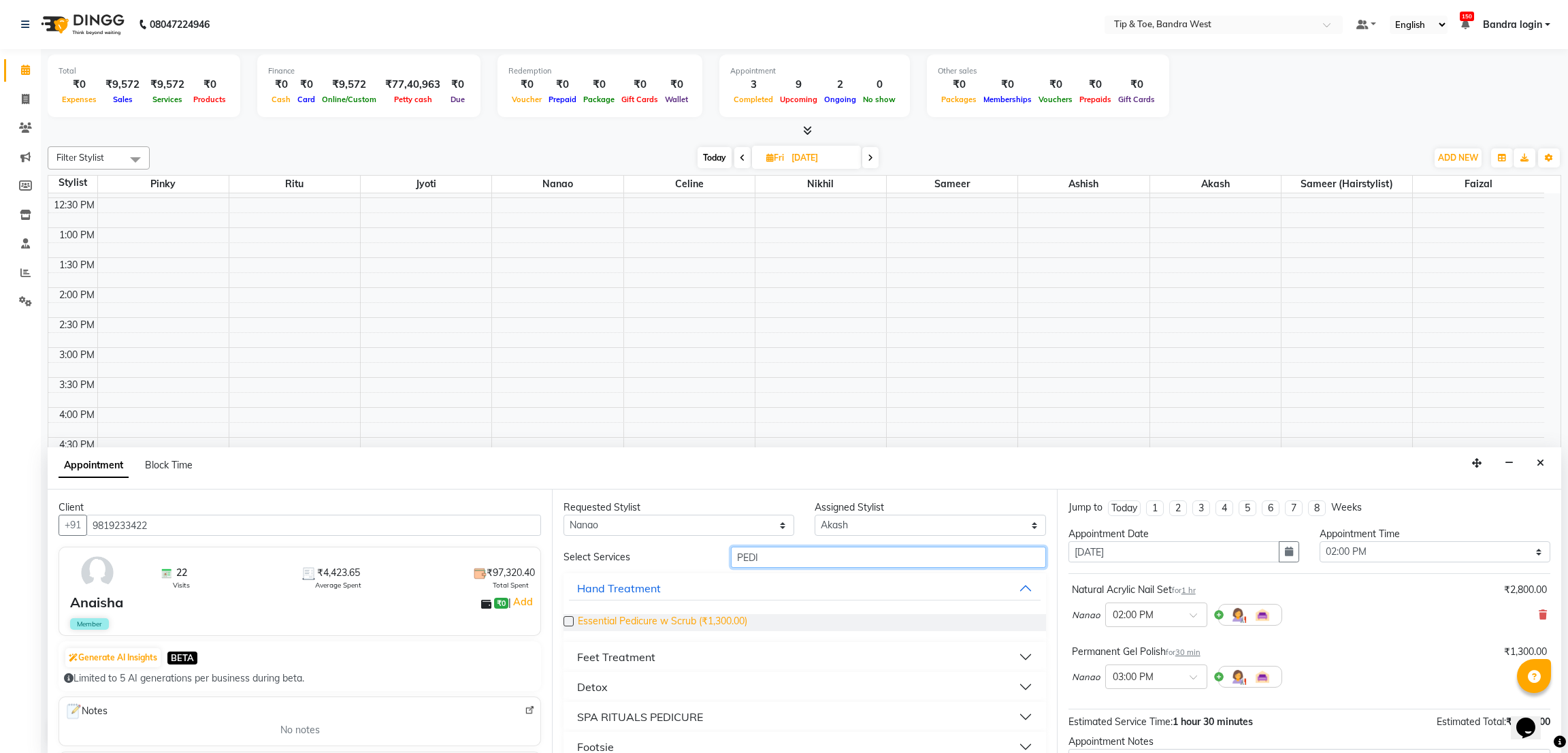
type input "PEDI"
click at [716, 621] on span "Essential Pedicure w Scrub (₹1,300.00)" at bounding box center [662, 622] width 169 height 17
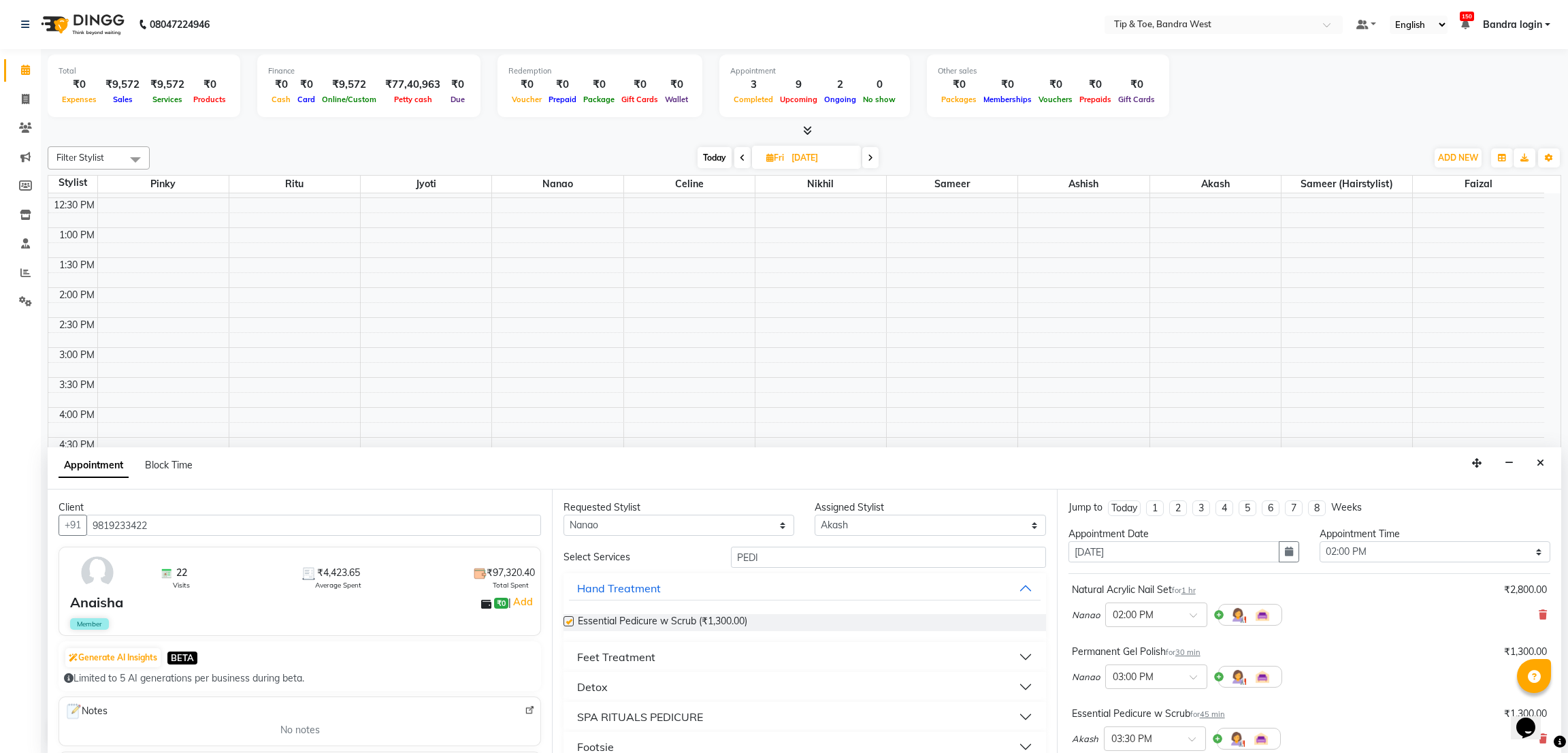
checkbox input "false"
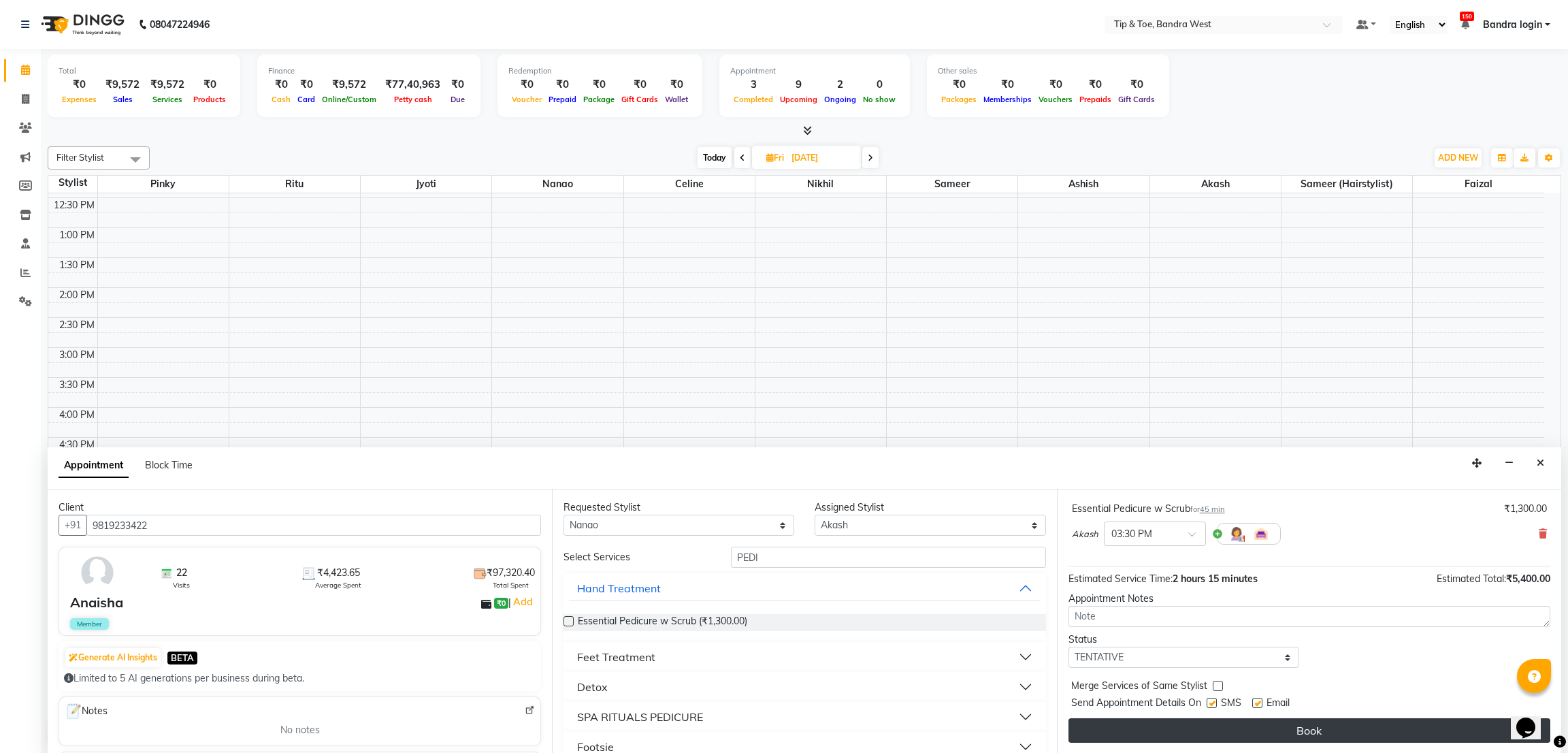
click at [1473, 729] on button "Book" at bounding box center [1309, 730] width 482 height 24
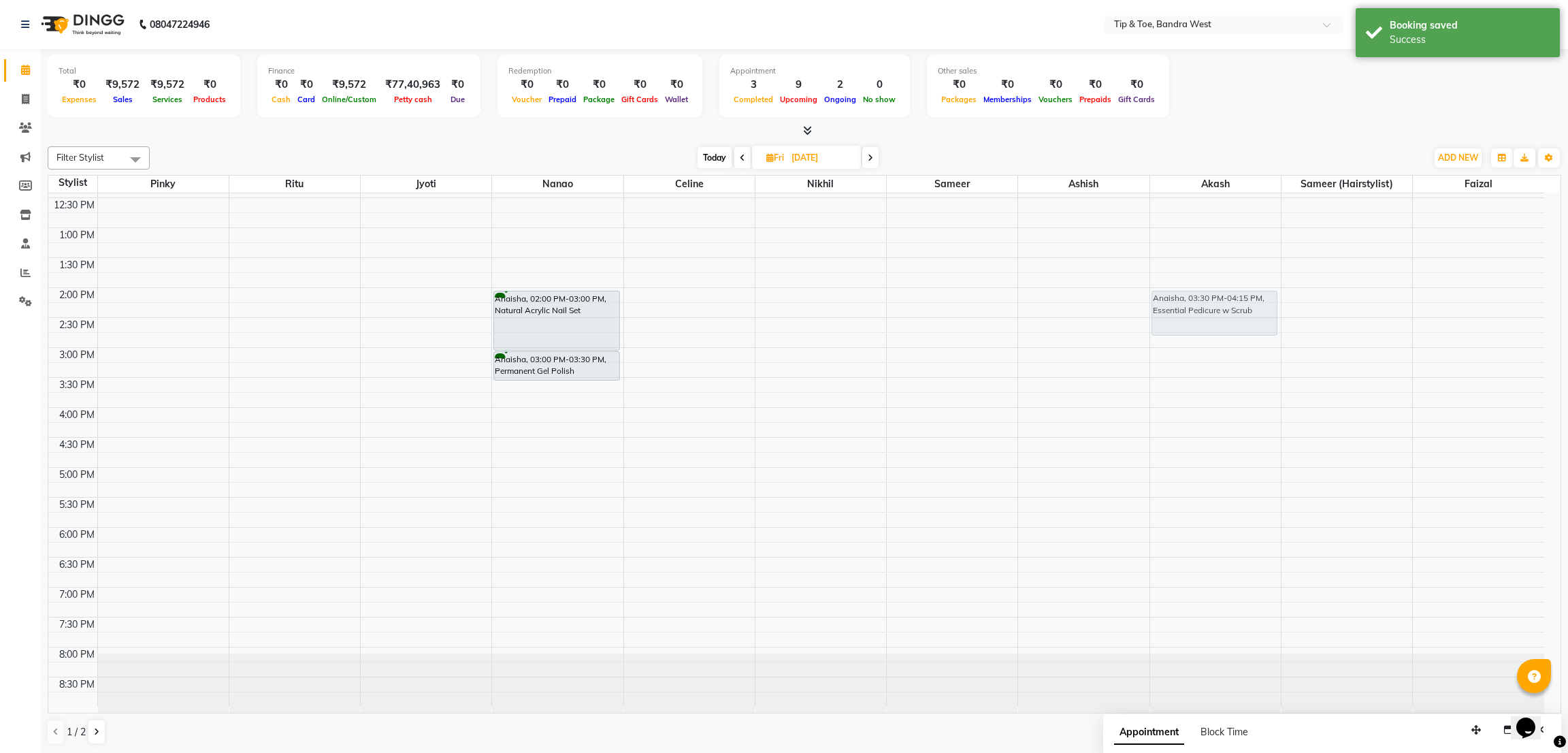
drag, startPoint x: 1210, startPoint y: 382, endPoint x: 1210, endPoint y: 298, distance: 84.0
click at [1210, 298] on div "Anaisha, 03:30 PM-04:15 PM, Essential Pedicure w Scrub Anaisha, 03:30 PM-04:15 …" at bounding box center [1215, 317] width 131 height 778
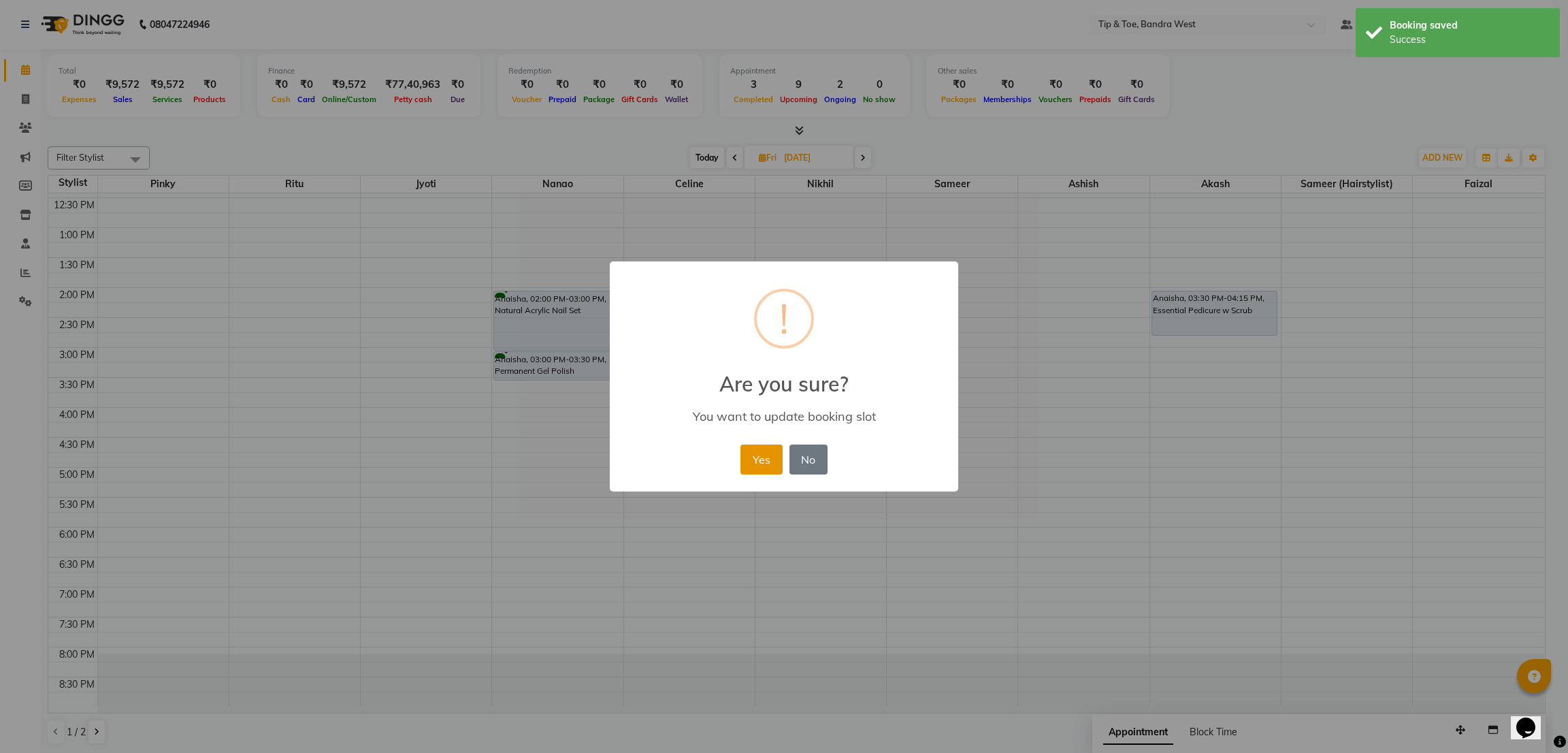
click at [768, 468] on button "Yes" at bounding box center [761, 459] width 41 height 30
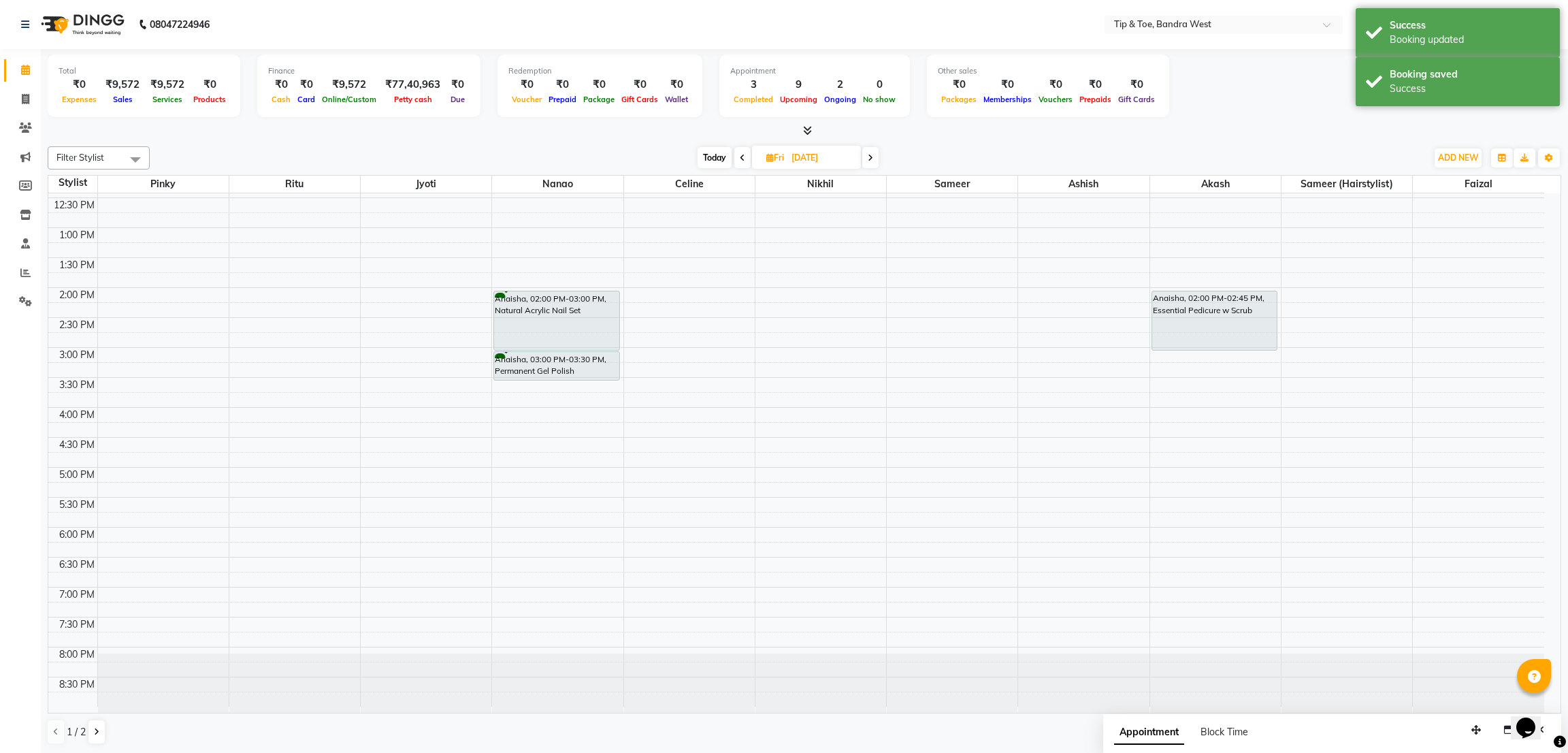
click at [1210, 340] on div "Anaisha, 02:00 PM-02:45 PM, Essential Pedicure w Scrub Anaisha, 02:00 PM-02:45 …" at bounding box center [1215, 317] width 131 height 778
click at [711, 150] on span "Today" at bounding box center [715, 158] width 34 height 21
type input "01-09-2025"
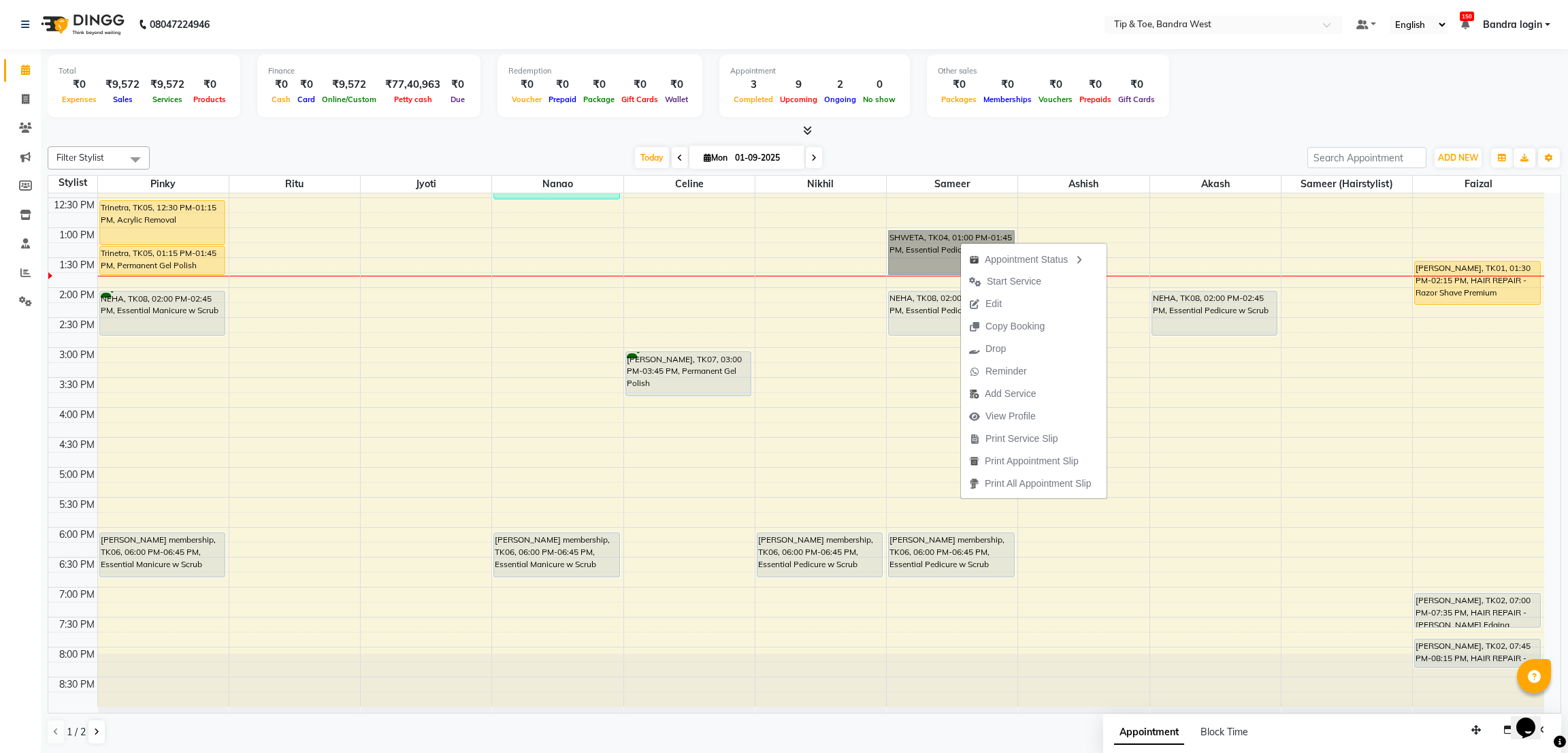
drag, startPoint x: 960, startPoint y: 242, endPoint x: 899, endPoint y: 250, distance: 61.5
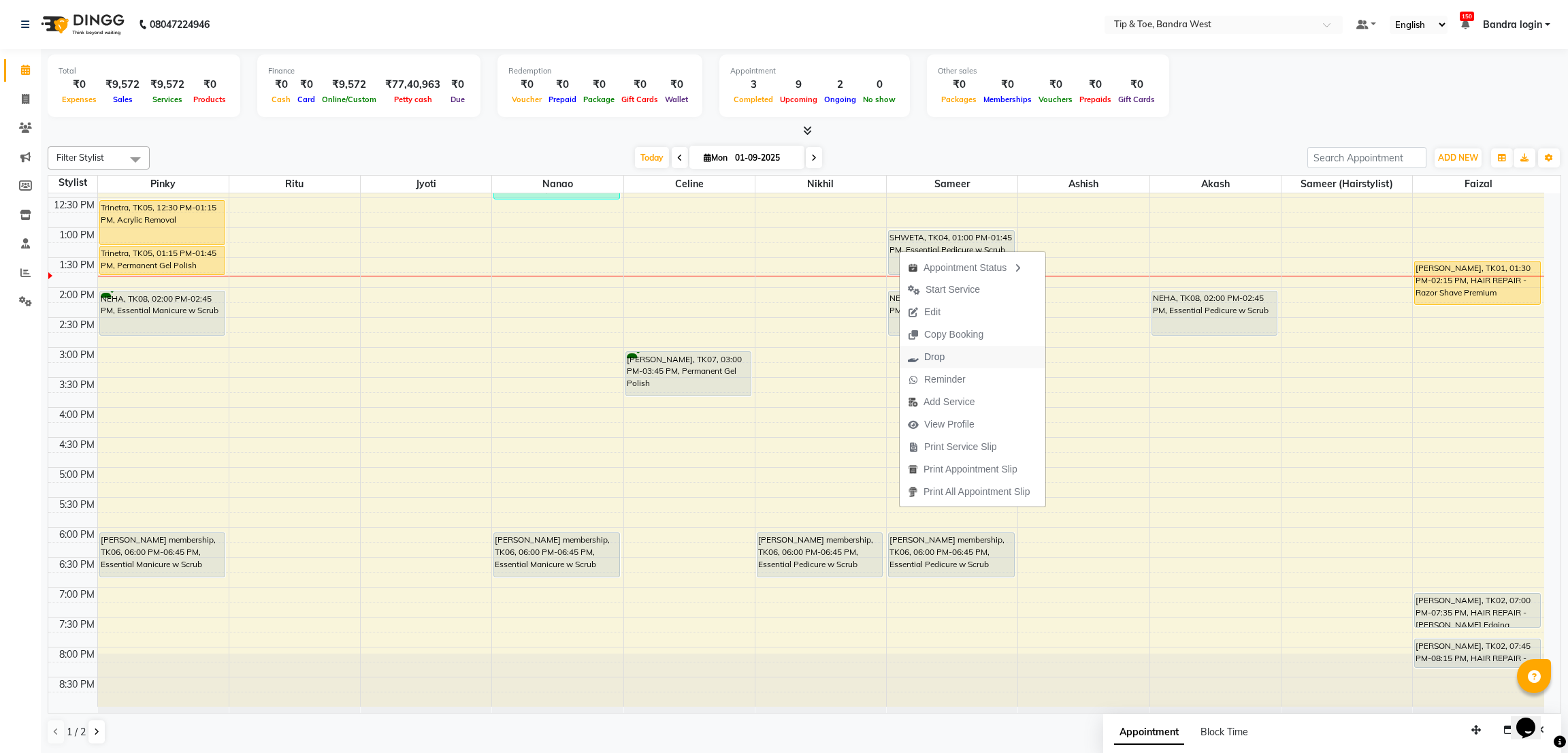
click at [942, 350] on span "Drop" at bounding box center [934, 357] width 20 height 15
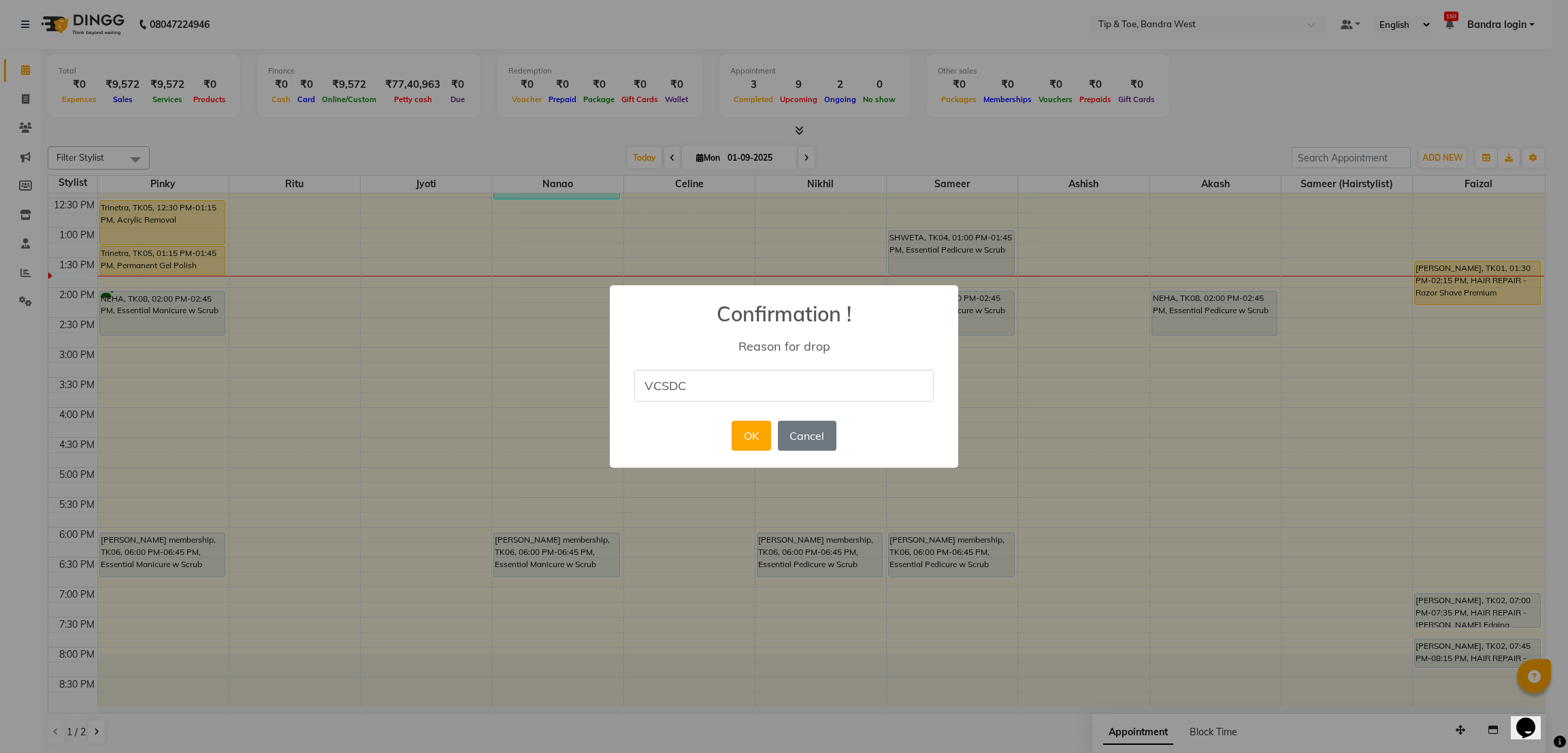
type input "VCSDC"
click at [691, 429] on div "× Confirmation ! Reason for drop VCSDC OK No Cancel" at bounding box center [784, 376] width 349 height 183
click at [748, 429] on button "OK" at bounding box center [751, 435] width 39 height 30
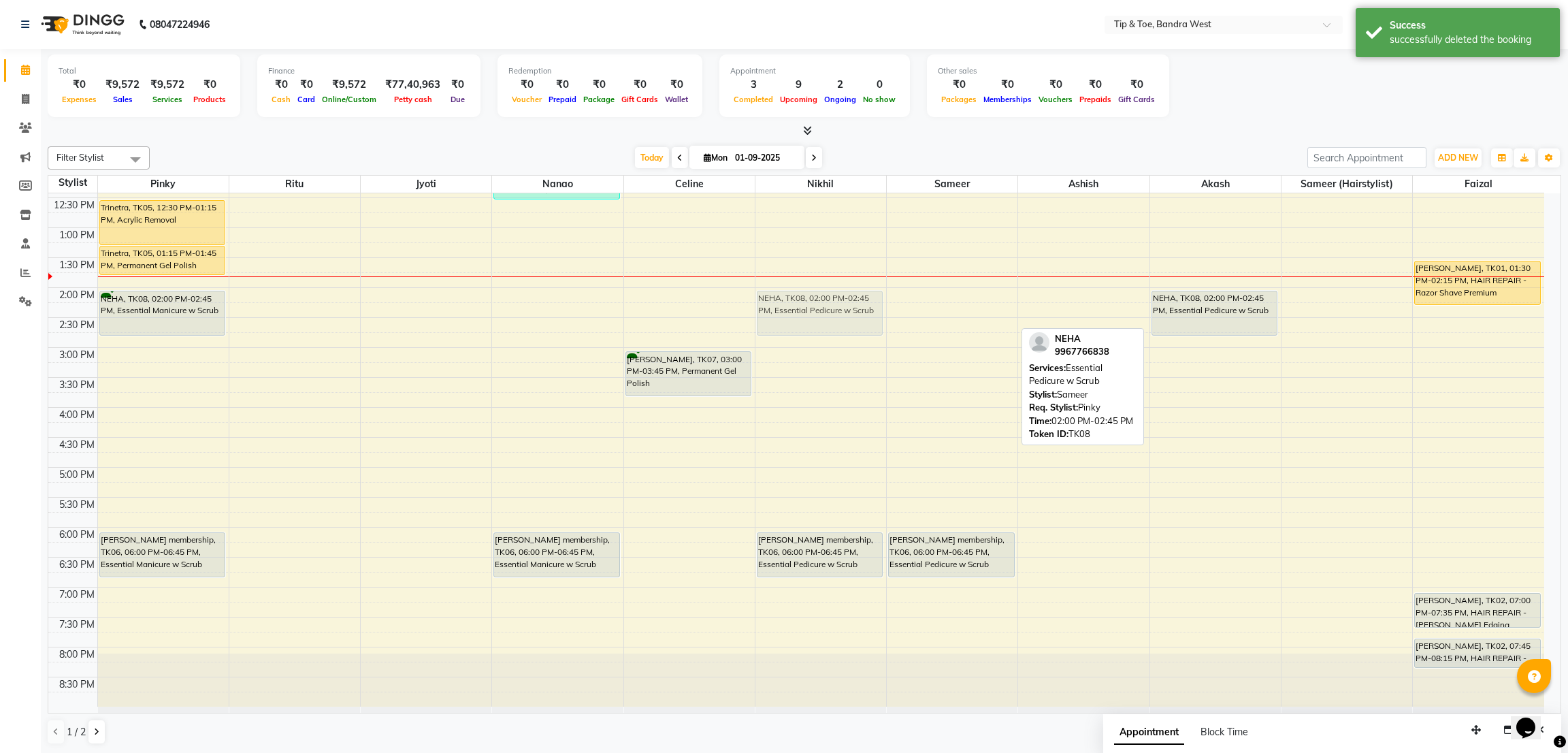
drag, startPoint x: 966, startPoint y: 303, endPoint x: 875, endPoint y: 302, distance: 91.0
click at [875, 302] on tr "Trinetra, TK05, 12:30 PM-01:15 PM, Acrylic Removal Trinetra, TK05, 01:15 PM-01:…" at bounding box center [796, 317] width 1496 height 778
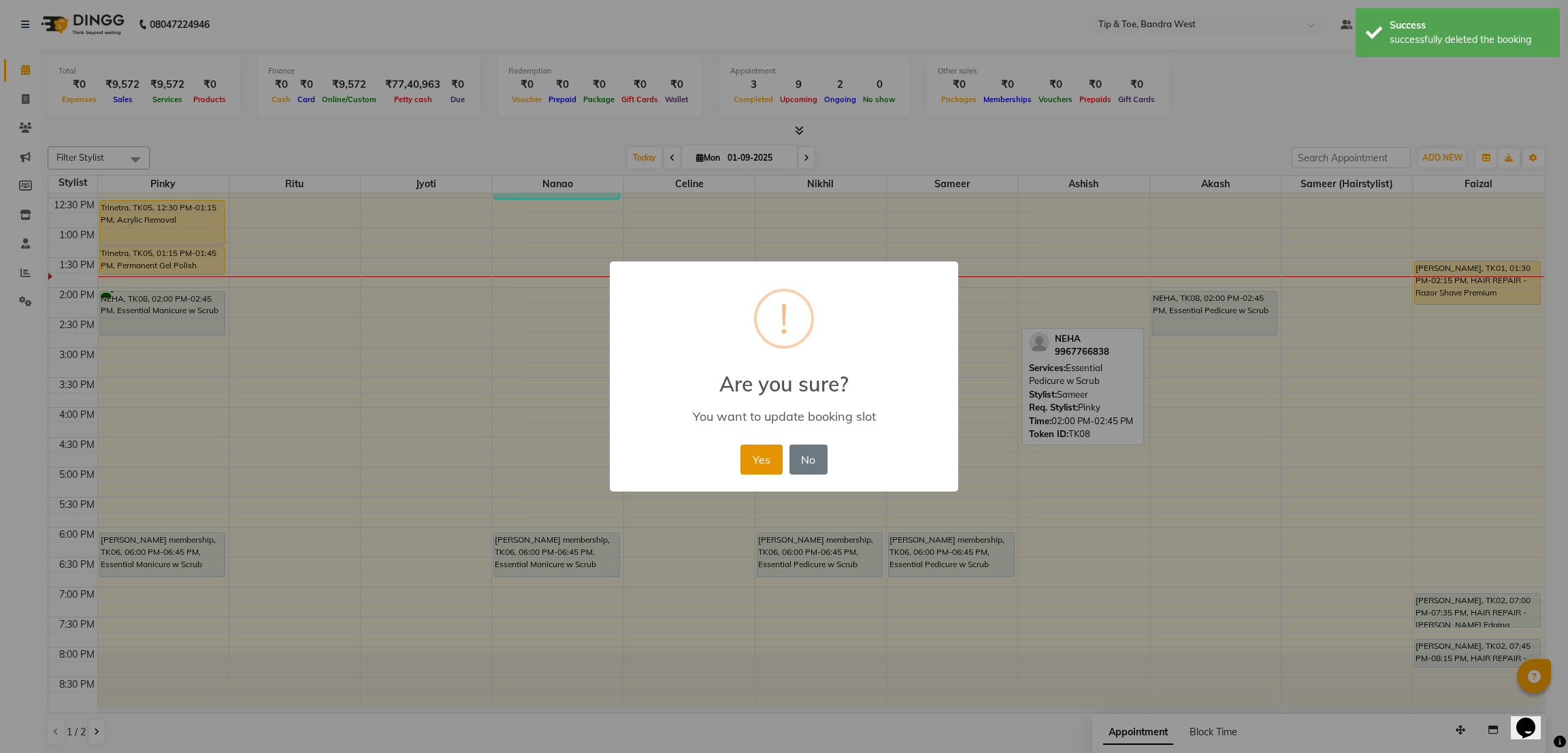
click at [757, 450] on button "Yes" at bounding box center [761, 459] width 41 height 30
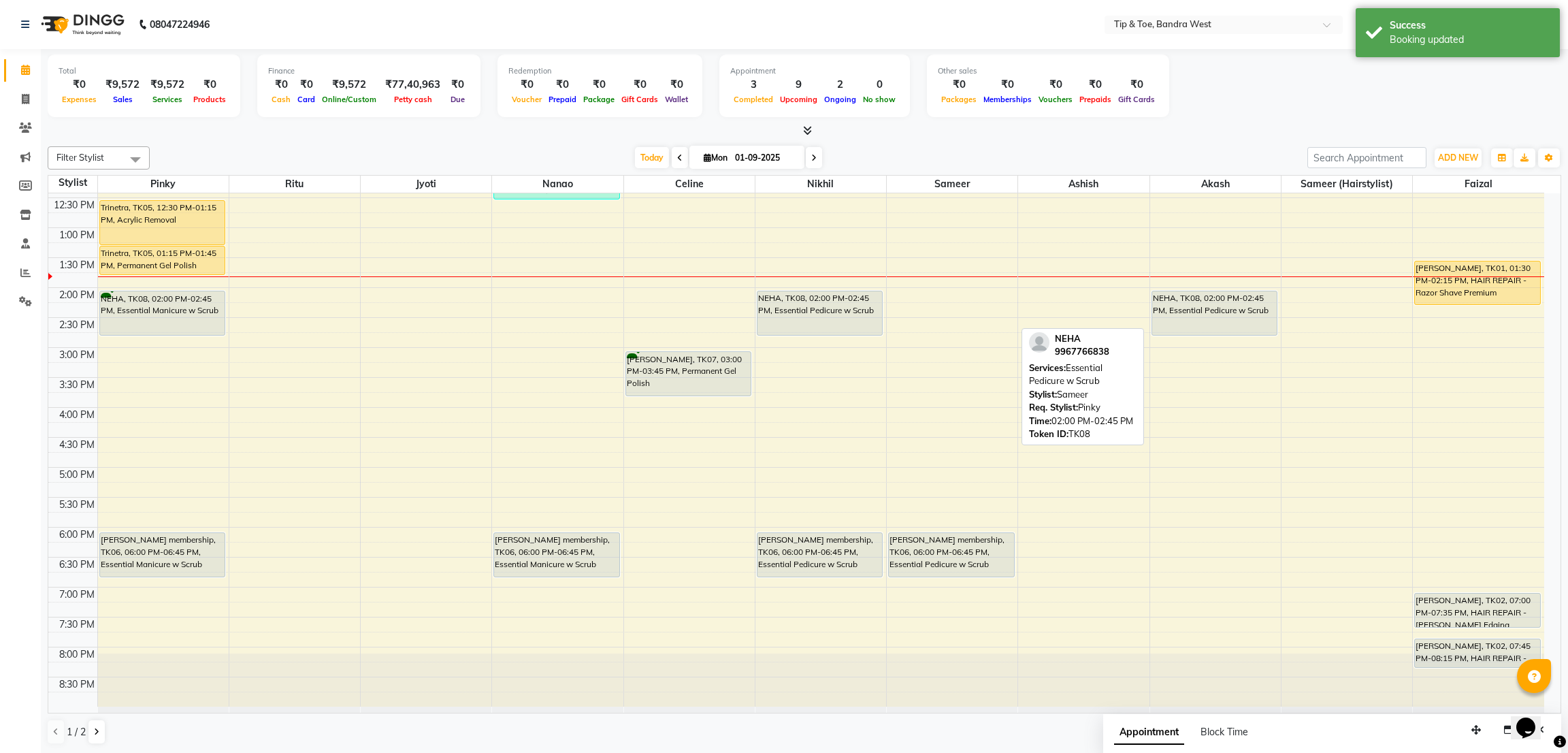
click at [915, 296] on div "8:00 AM 8:30 AM 9:00 AM 9:30 AM 10:00 AM 10:30 AM 11:00 AM 11:30 AM 12:00 PM 12…" at bounding box center [796, 317] width 1496 height 778
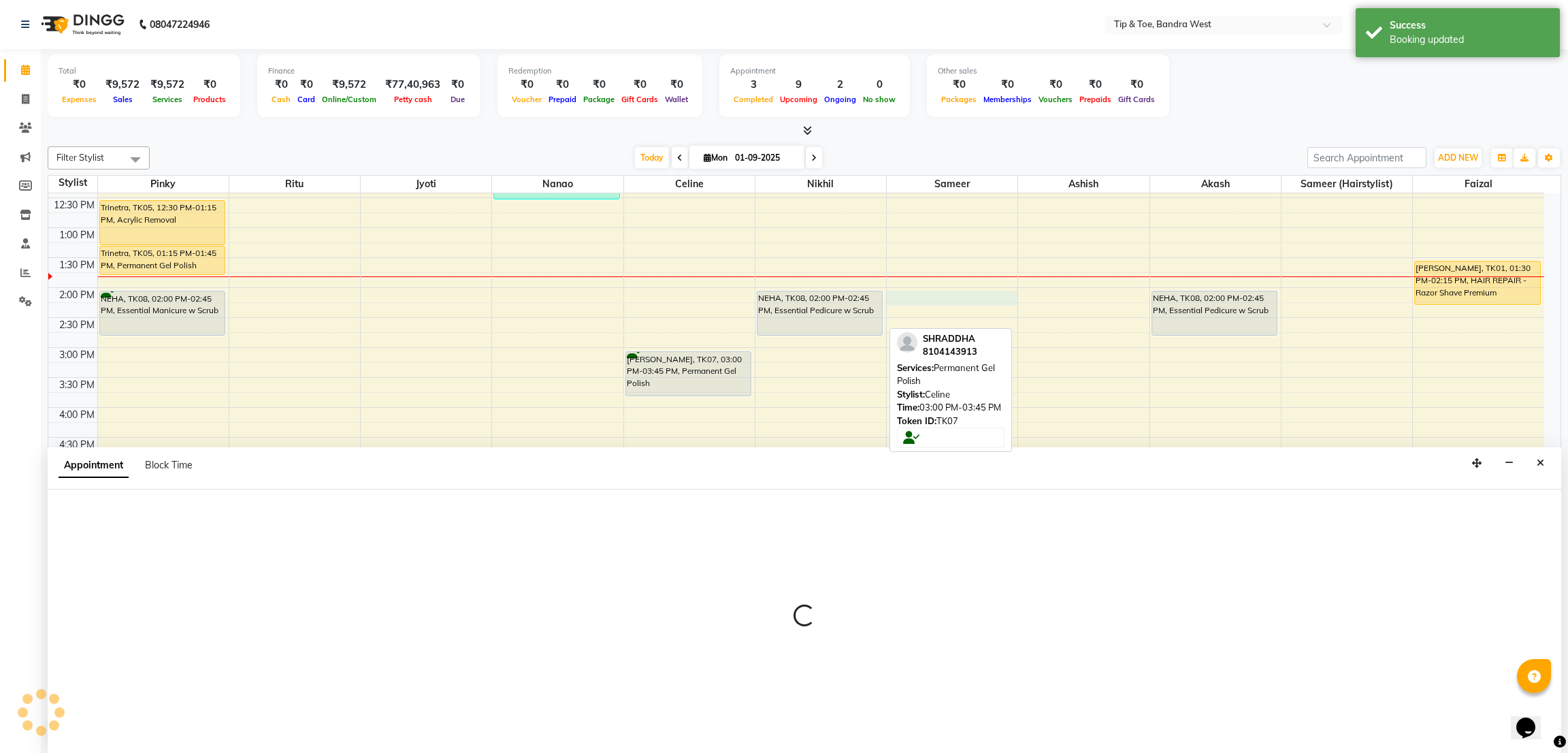
select select "57557"
select select "tentative"
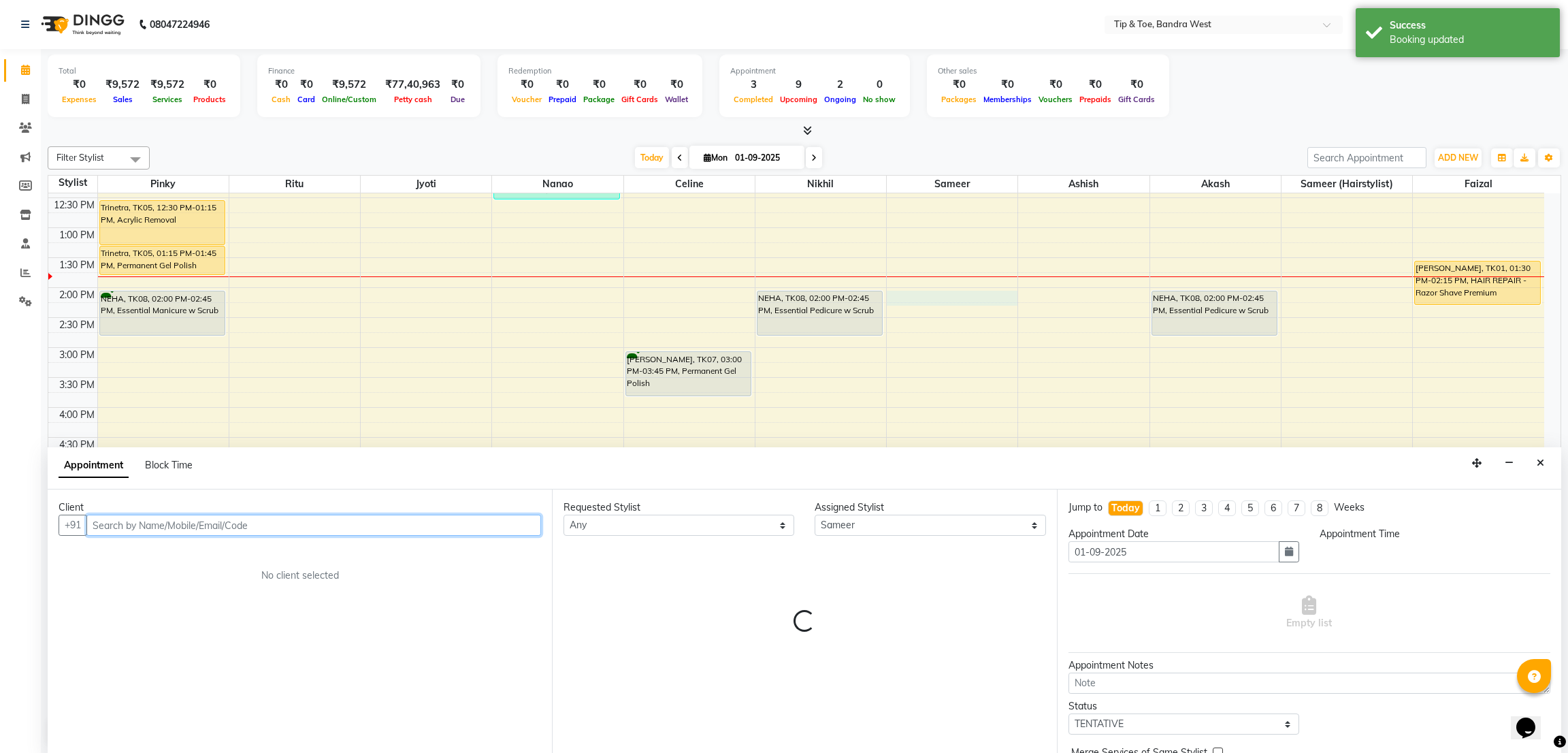
select select "840"
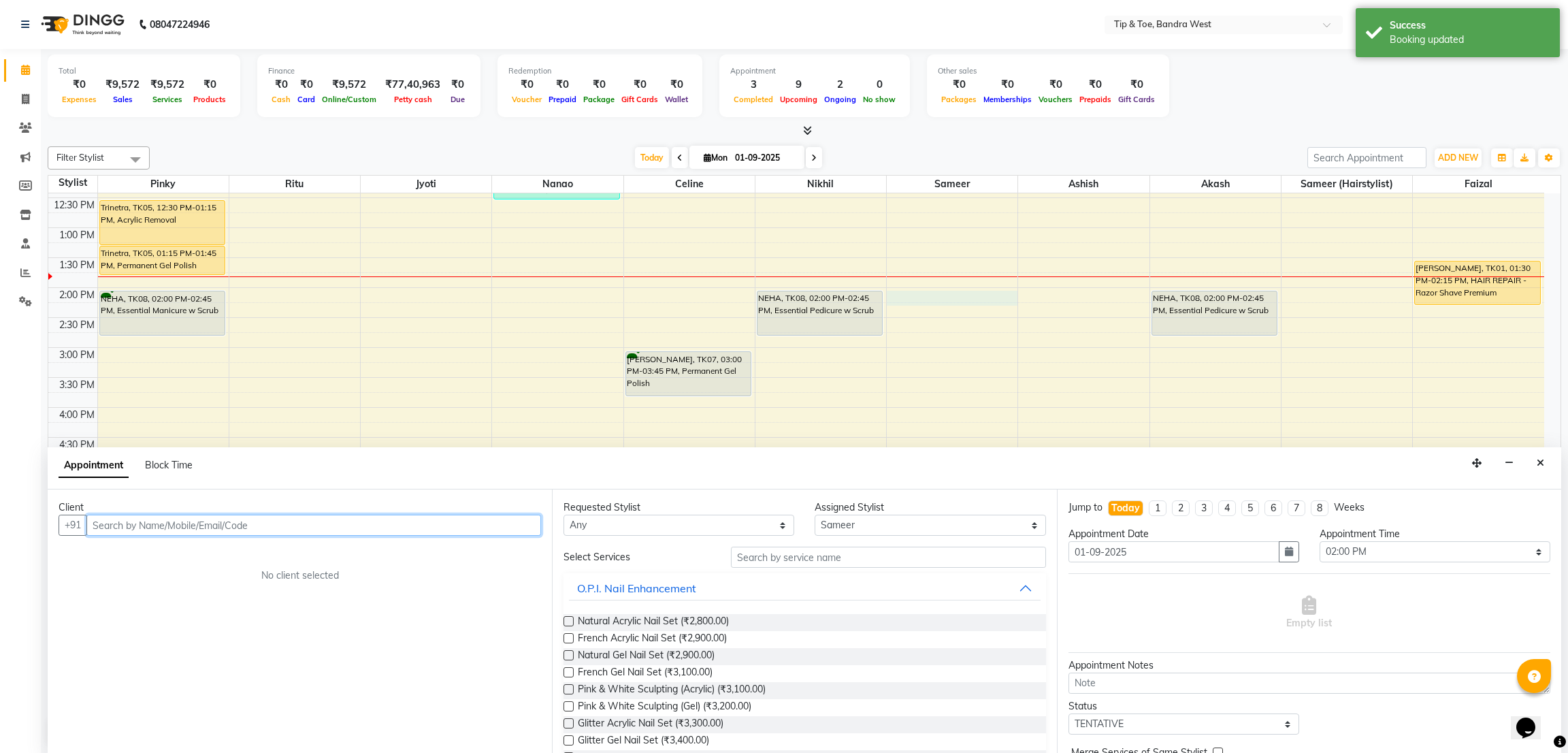
click at [267, 527] on input "text" at bounding box center [313, 525] width 454 height 21
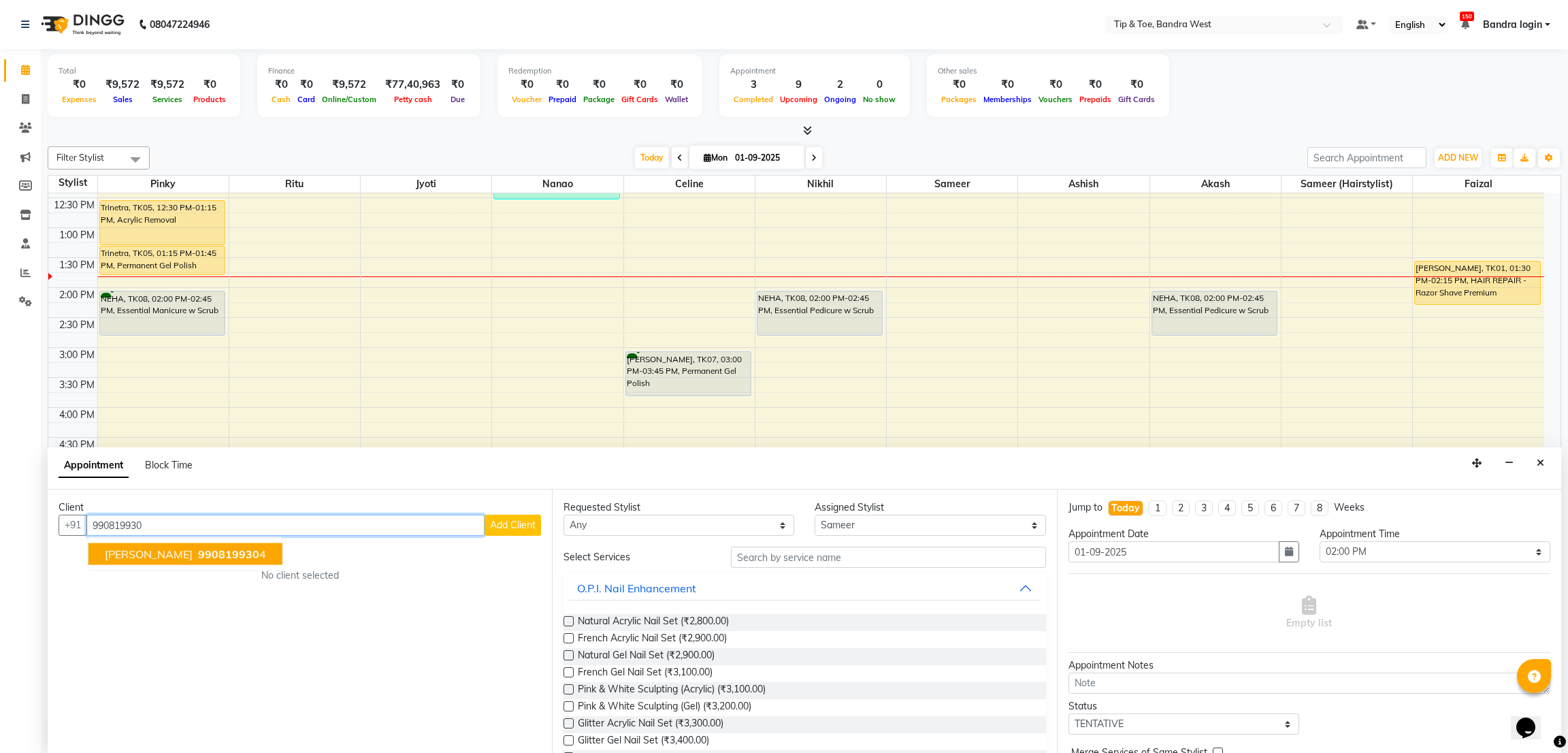
click at [182, 558] on span "[PERSON_NAME]" at bounding box center [149, 554] width 88 height 14
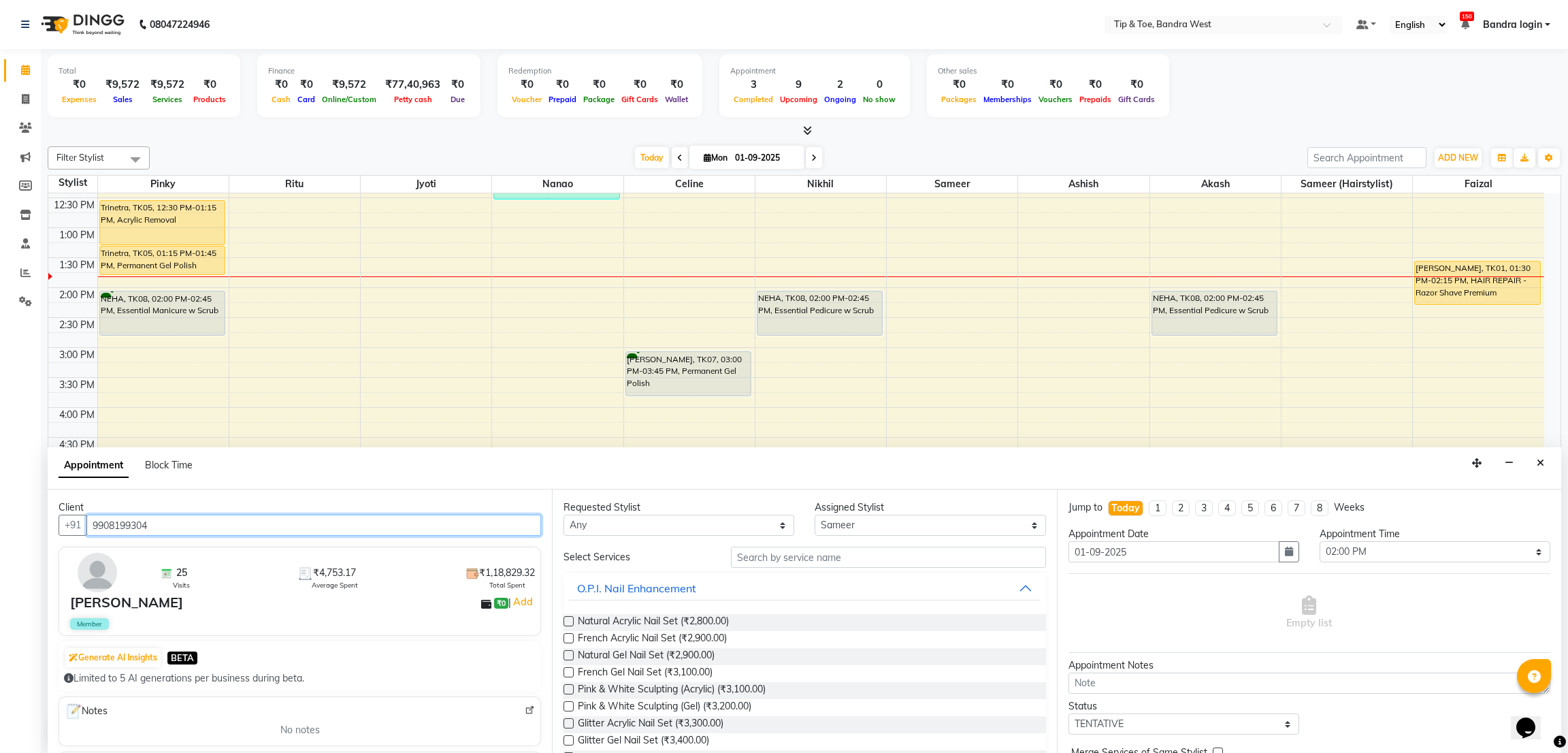
type input "9908199304"
click at [815, 556] on input "text" at bounding box center [888, 557] width 315 height 21
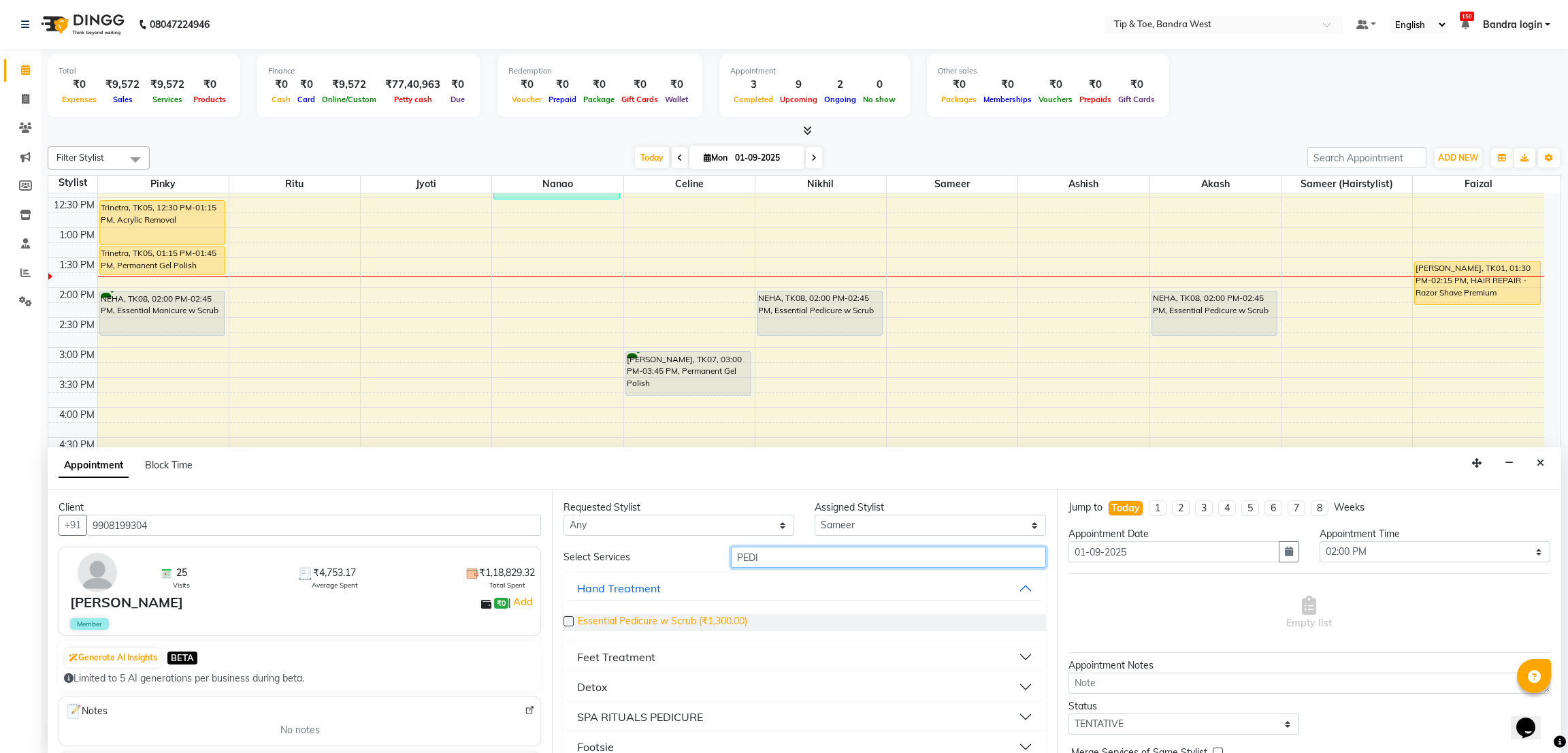
type input "PEDI"
click at [681, 625] on span "Essential Pedicure w Scrub (₹1,300.00)" at bounding box center [662, 622] width 169 height 17
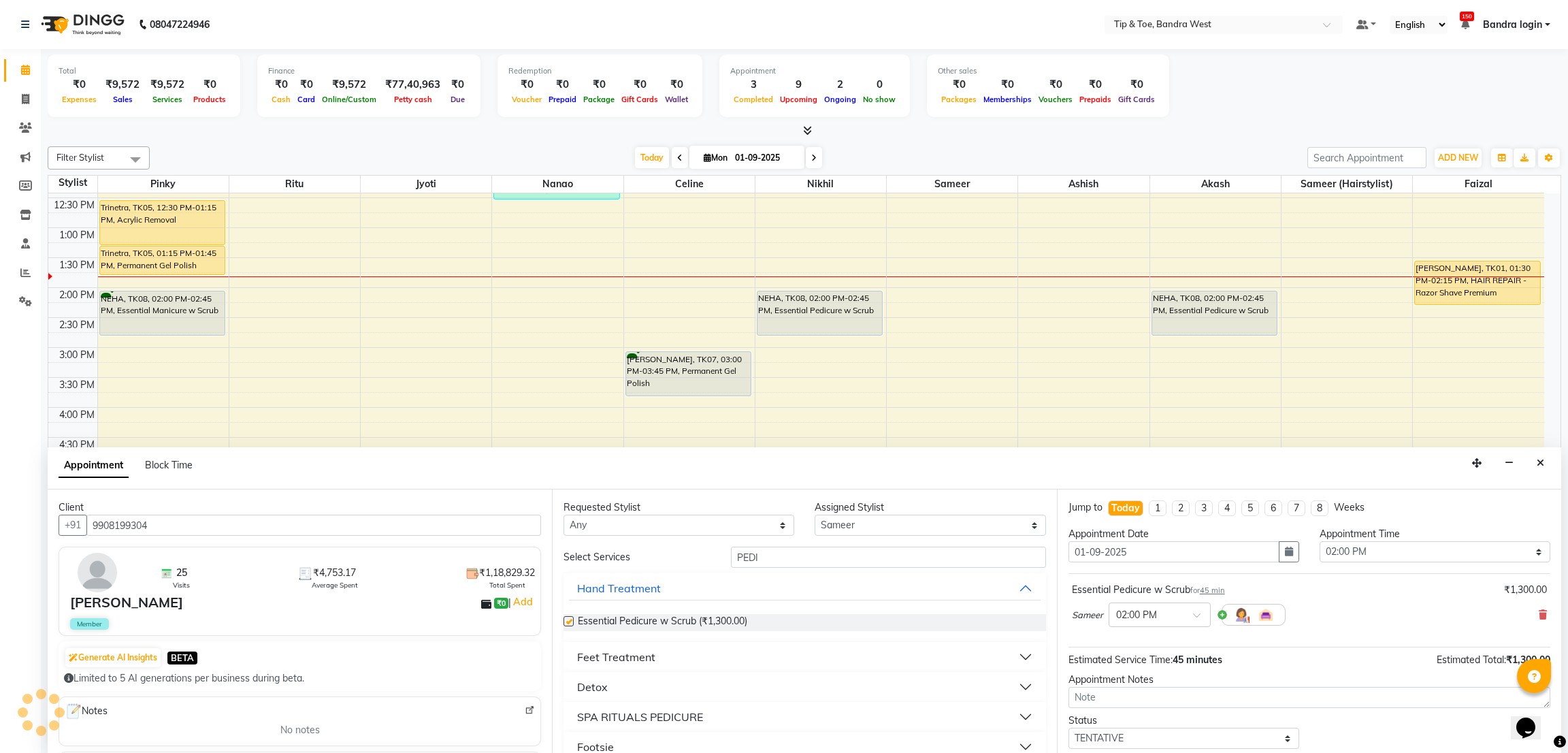
checkbox input "false"
click at [875, 523] on select "Select Akash Ashish [PERSON_NAME] [PERSON_NAME] (hairstylist) Solemn" at bounding box center [930, 525] width 231 height 21
select select "90134"
click at [814, 515] on select "Select Akash Ashish [PERSON_NAME] [PERSON_NAME] (hairstylist) Solemn" at bounding box center [930, 525] width 231 height 21
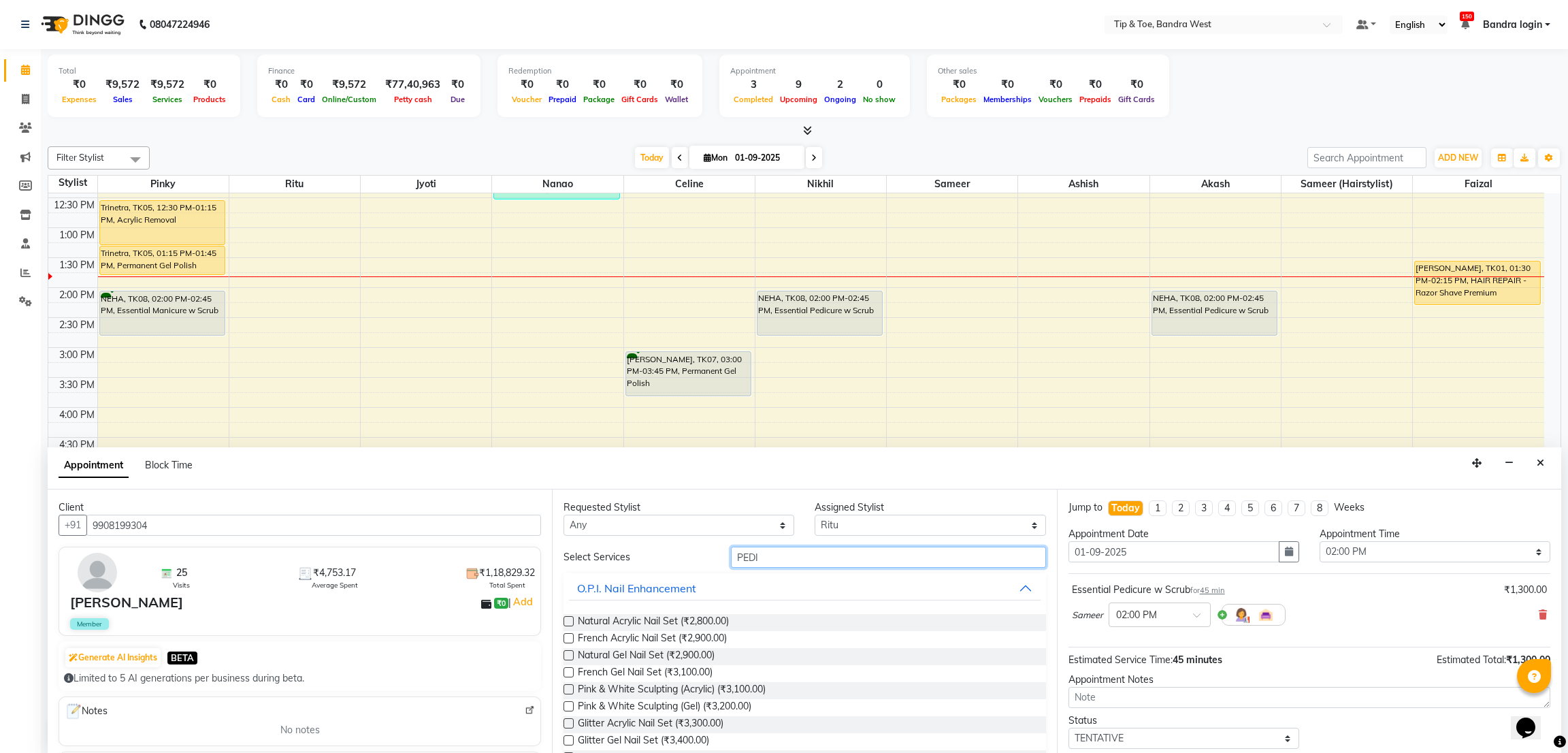
click at [781, 556] on input "PEDI" at bounding box center [888, 557] width 315 height 21
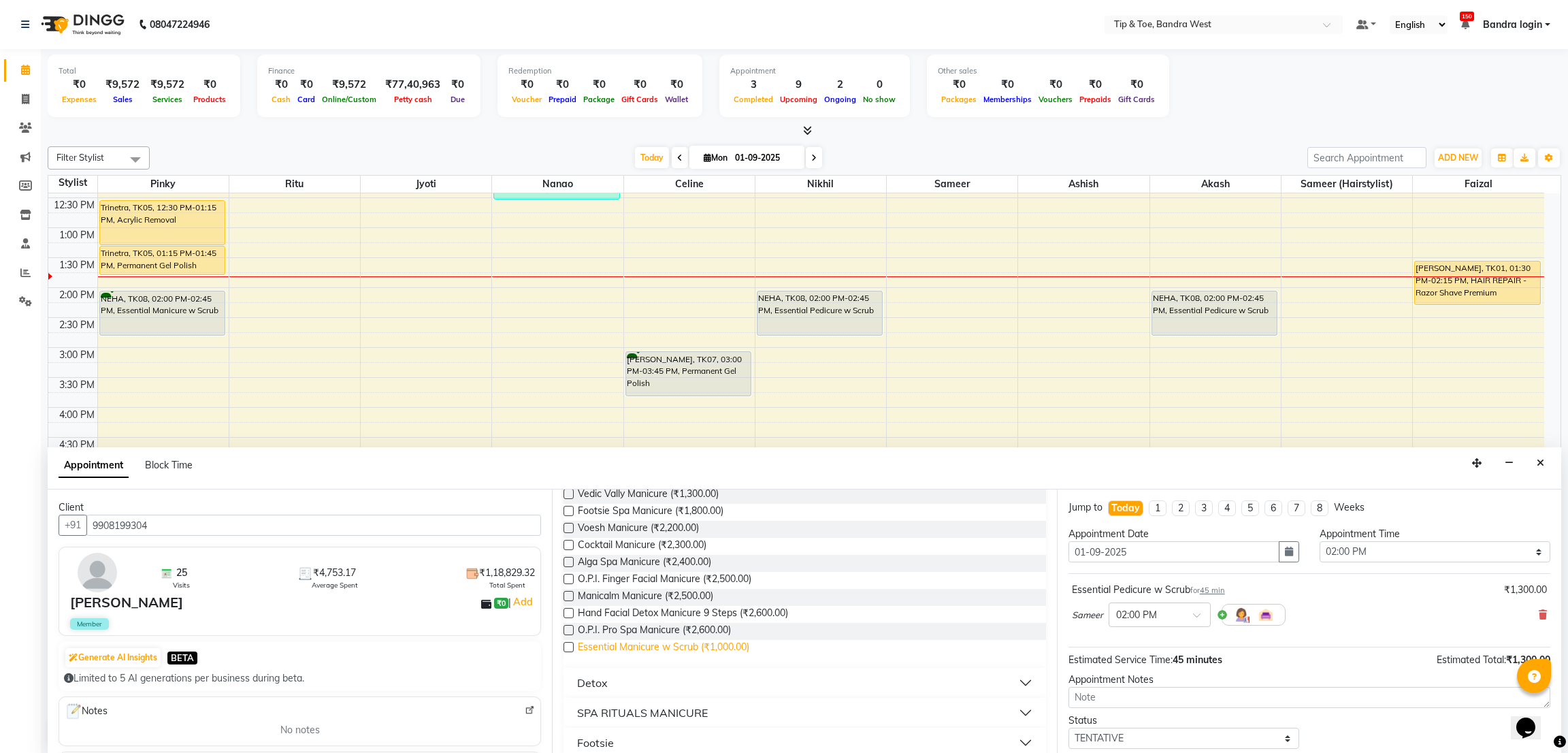
type input "MANI"
click at [742, 650] on span "Essential Manicure w Scrub (₹1,000.00)" at bounding box center [663, 648] width 172 height 17
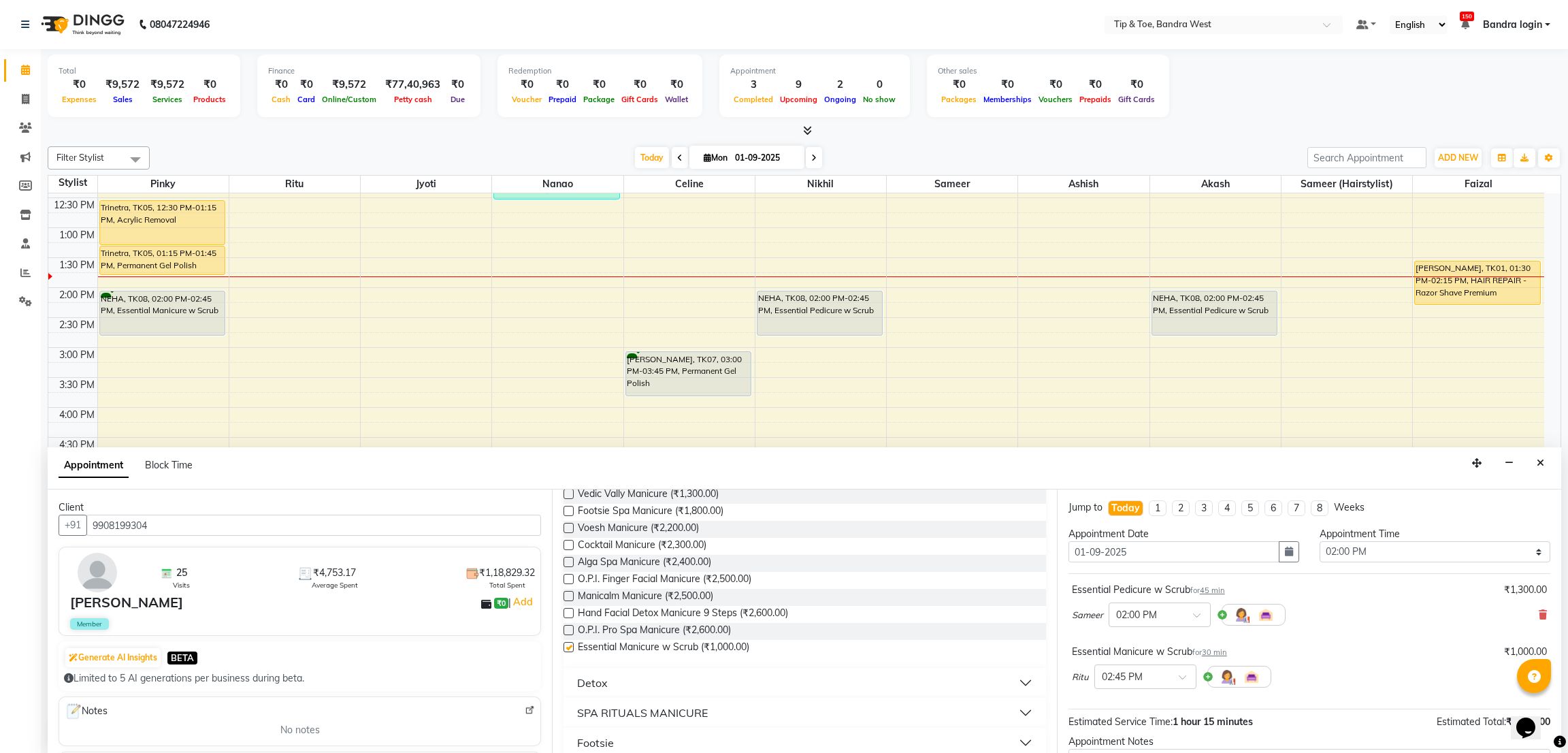
checkbox input "false"
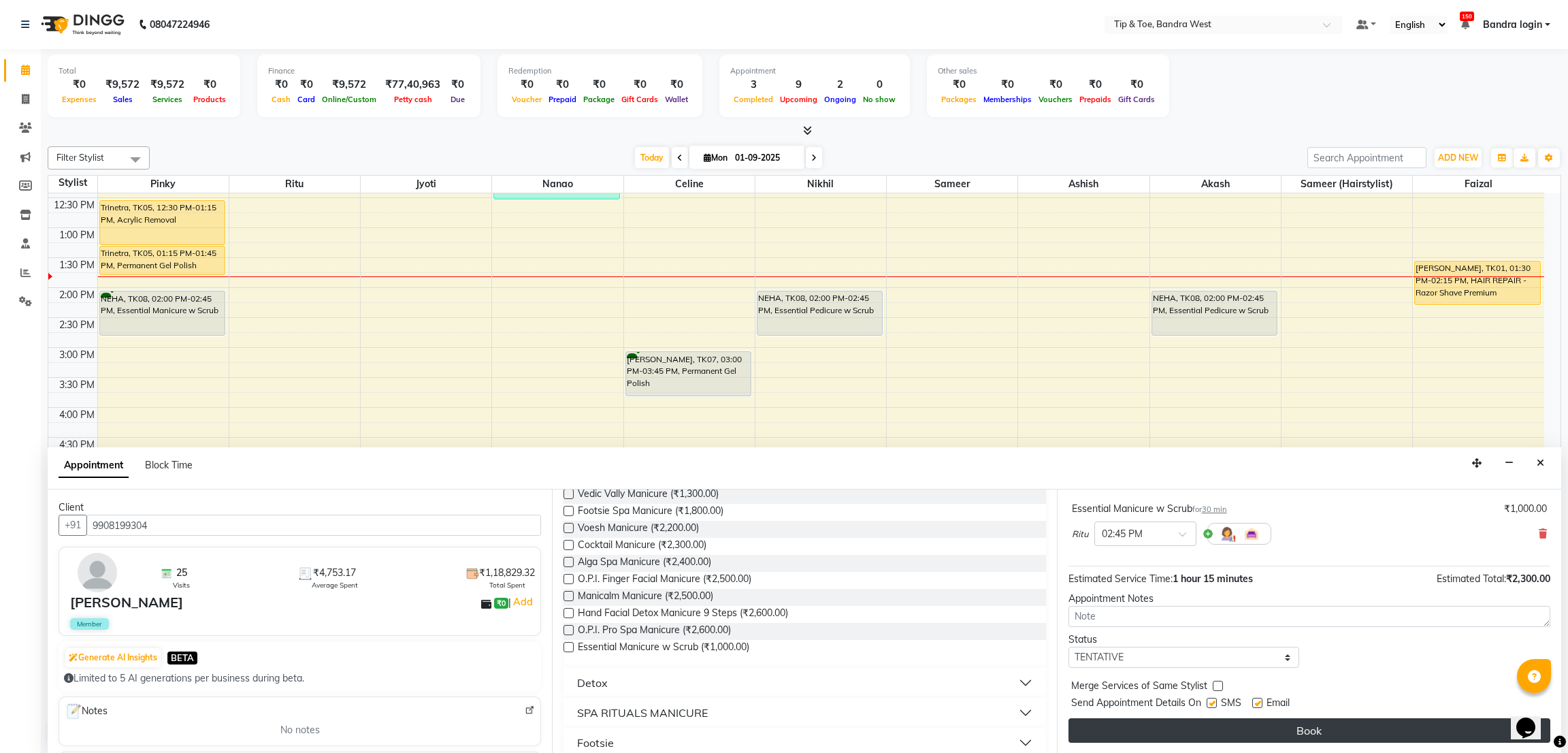
click at [1418, 720] on button "Book" at bounding box center [1309, 730] width 482 height 24
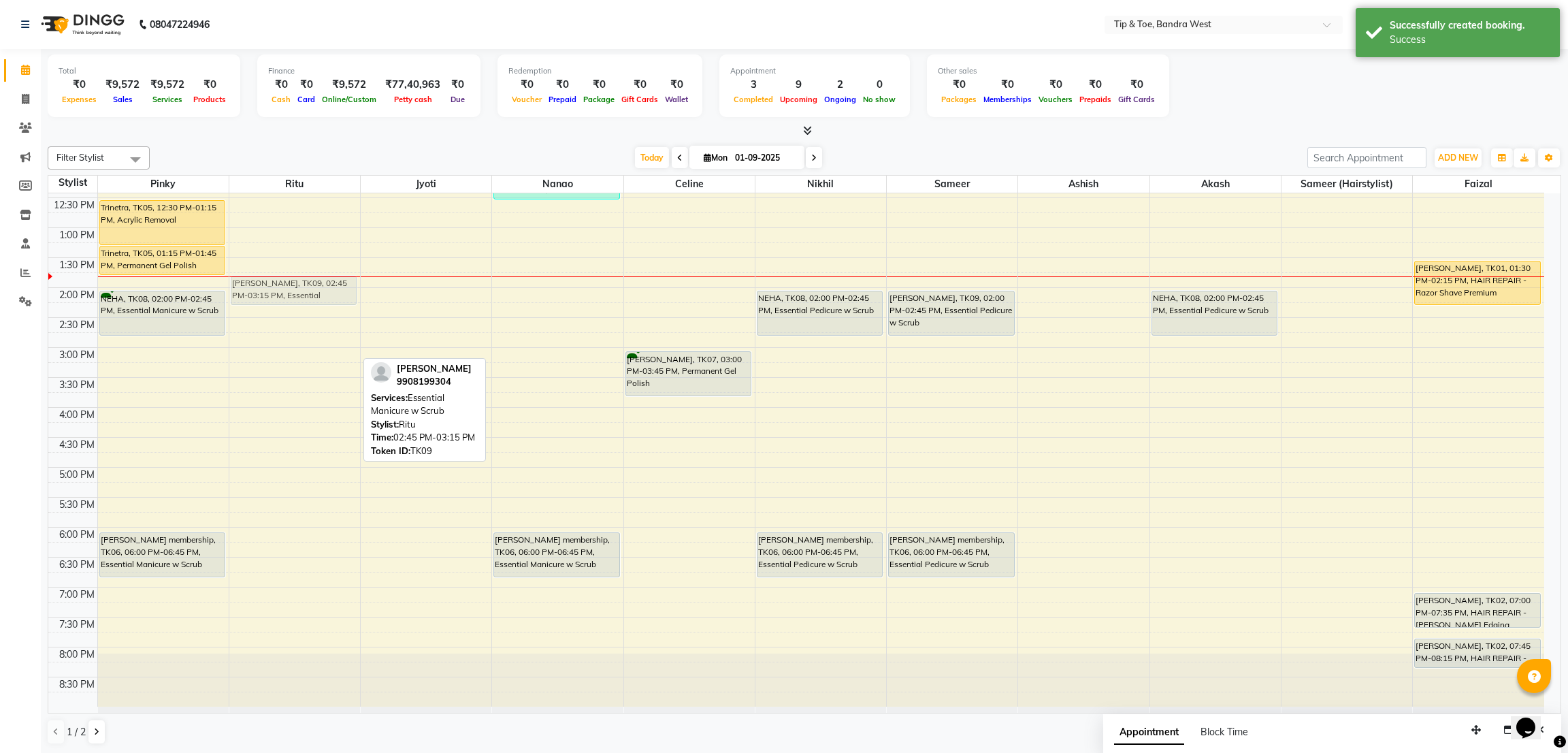
drag, startPoint x: 286, startPoint y: 344, endPoint x: 284, endPoint y: 285, distance: 59.0
click at [284, 285] on div "Aishwarya Roy, TK03, 10:00 AM-12:00 PM, Natural Acrylic Nail Set (₹2800),Acryli…" at bounding box center [294, 317] width 131 height 778
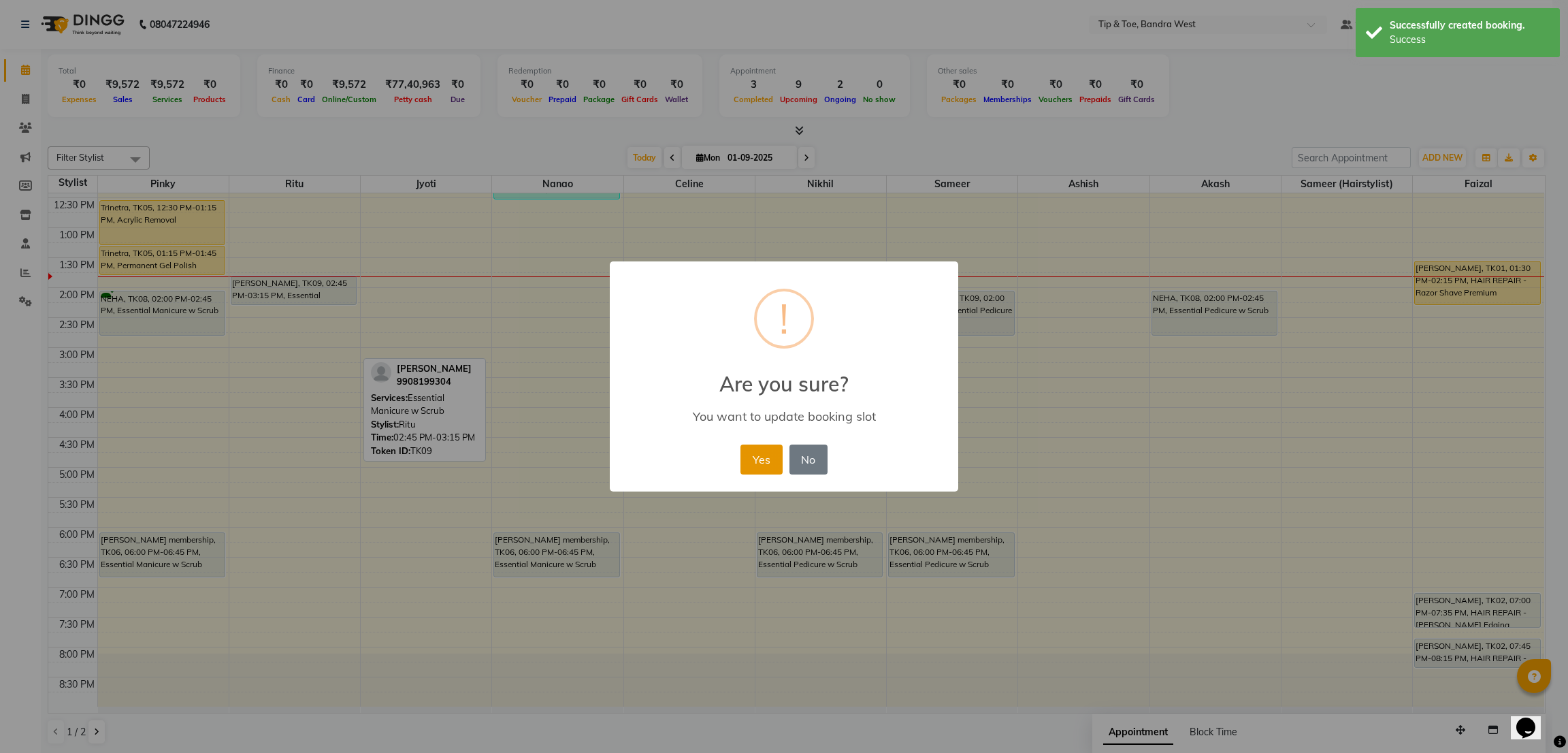
click at [775, 469] on button "Yes" at bounding box center [761, 459] width 41 height 30
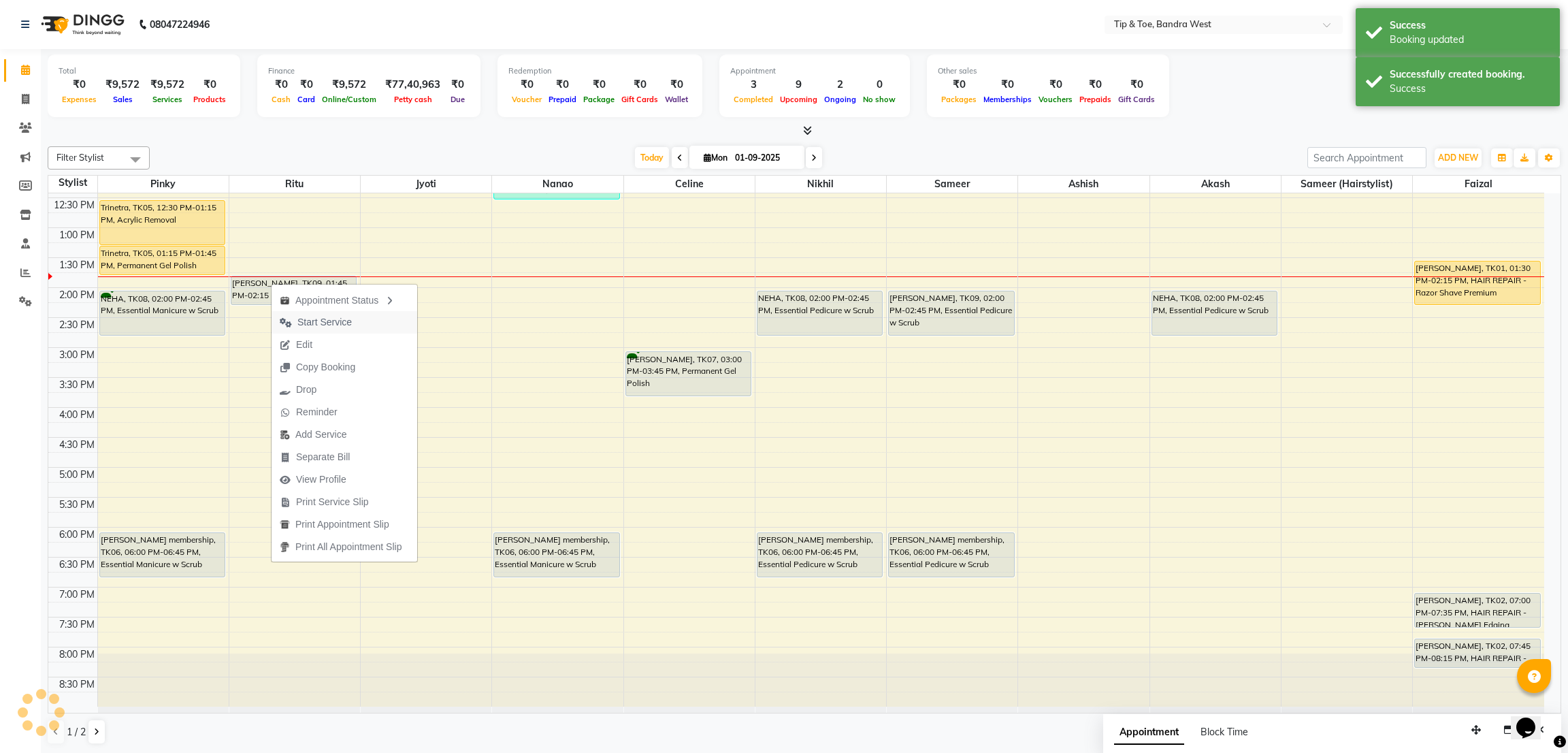
click at [303, 320] on span "Start Service" at bounding box center [324, 323] width 54 height 15
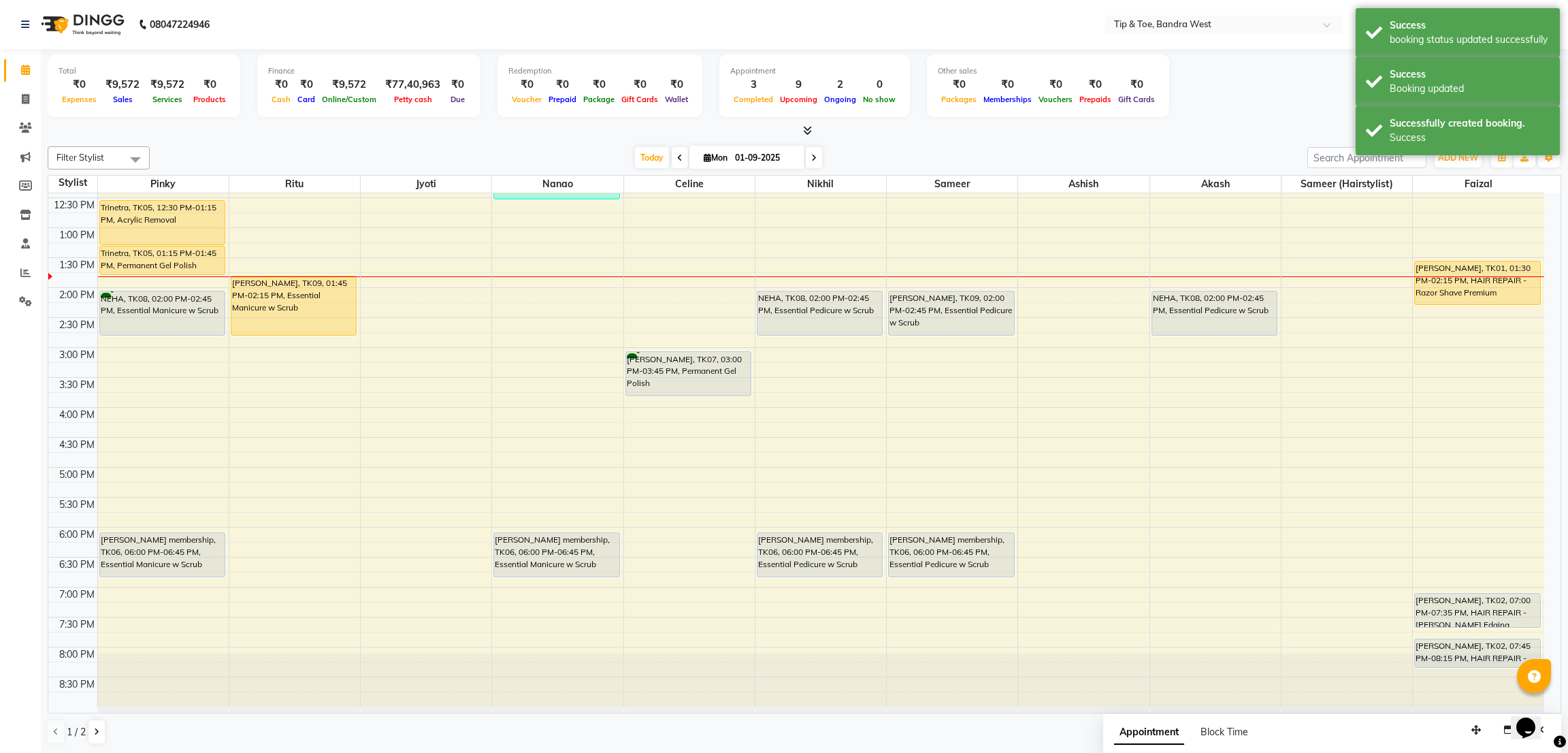
drag, startPoint x: 310, startPoint y: 303, endPoint x: 318, endPoint y: 334, distance: 32.0
click at [318, 334] on div "Aishwarya Roy, TK03, 10:00 AM-12:00 PM, Natural Acrylic Nail Set (₹2800),Acryli…" at bounding box center [294, 317] width 131 height 778
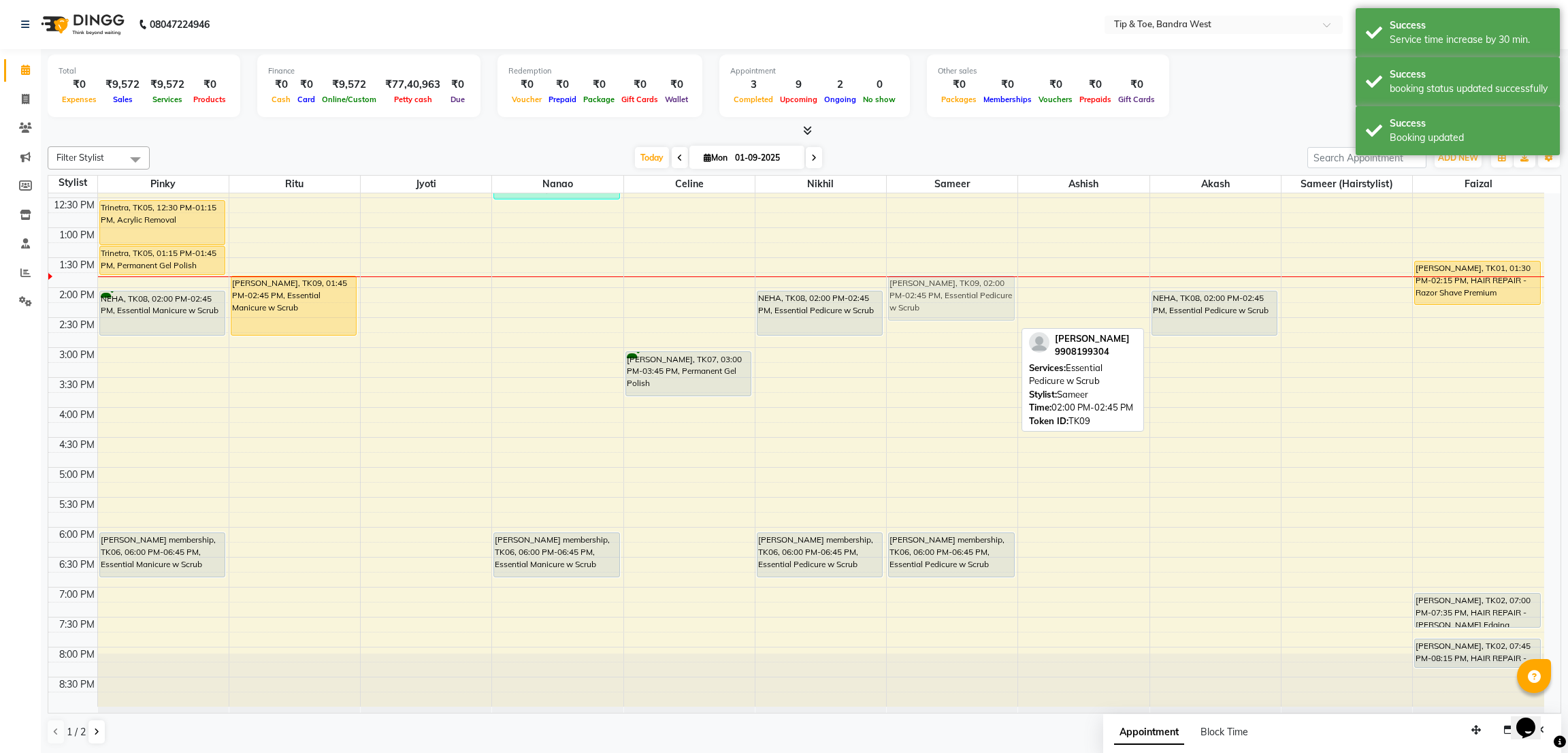
drag, startPoint x: 921, startPoint y: 308, endPoint x: 921, endPoint y: 290, distance: 18.0
click at [921, 290] on div "MEGHA NANDA, TK09, 02:00 PM-02:45 PM, Essential Pedicure w Scrub Anuradha Sansa…" at bounding box center [952, 317] width 131 height 778
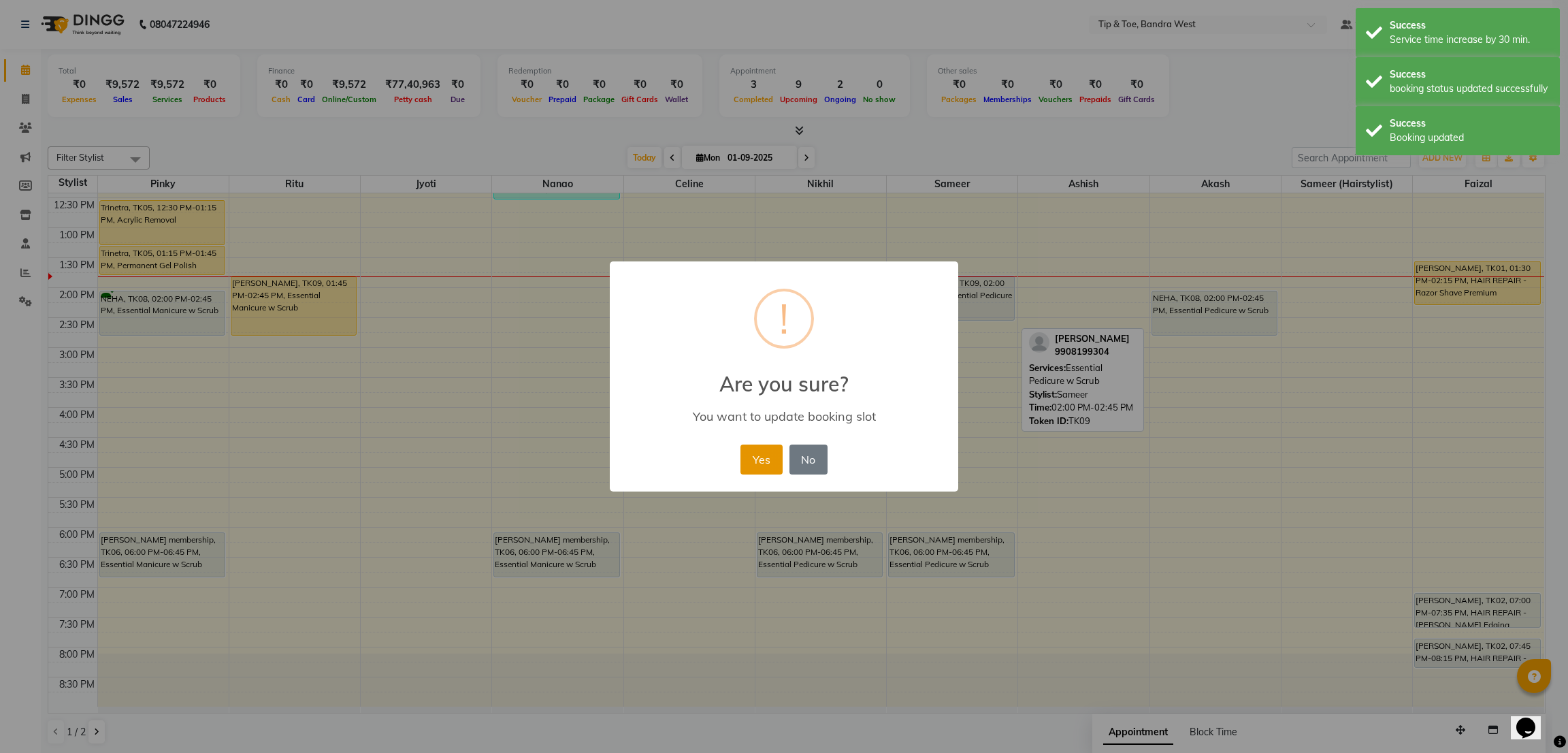
click at [746, 461] on button "Yes" at bounding box center [761, 459] width 41 height 30
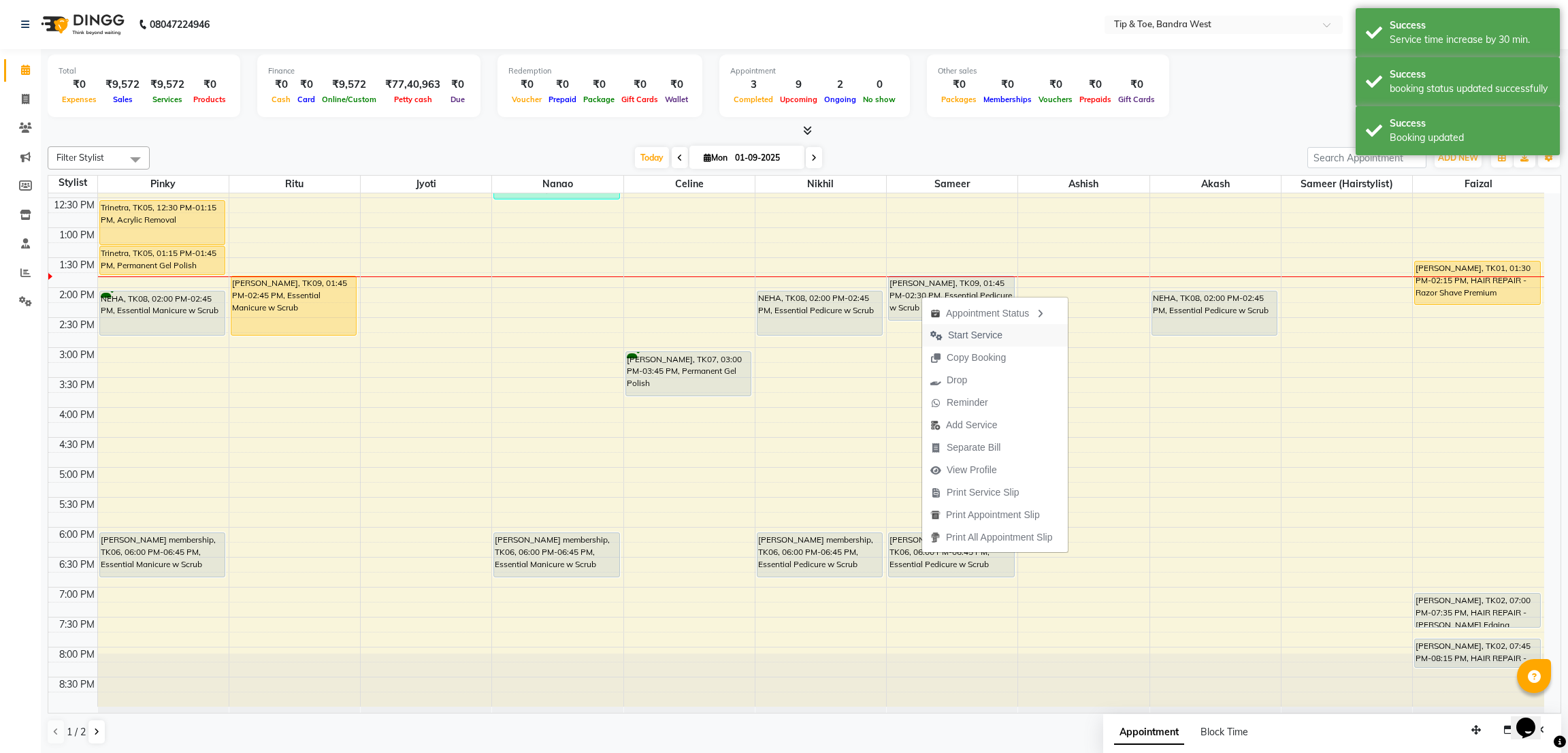
click at [966, 331] on span "Start Service" at bounding box center [975, 335] width 54 height 15
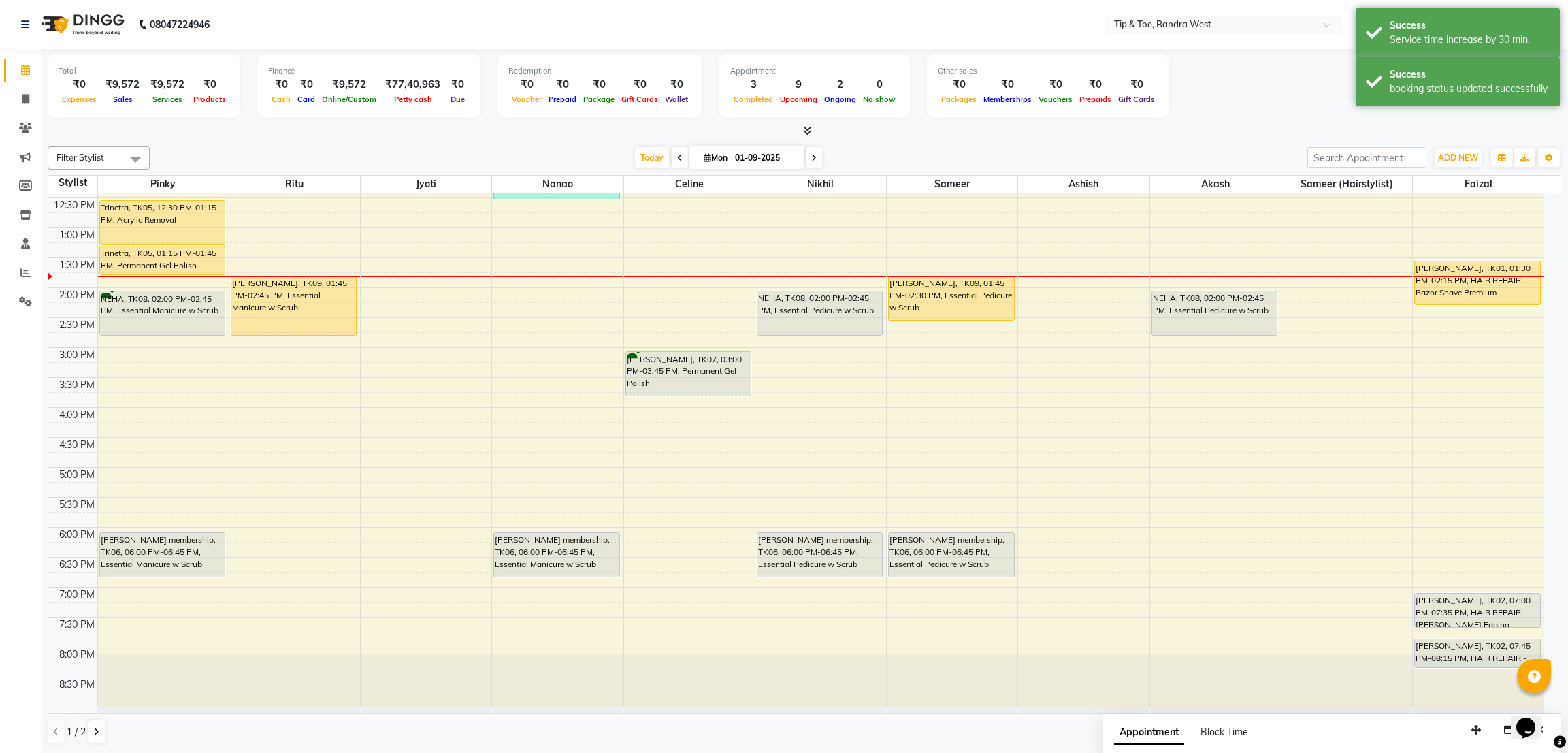
click at [775, 157] on input "01-09-2025" at bounding box center [765, 158] width 68 height 20
select select "9"
select select "2025"
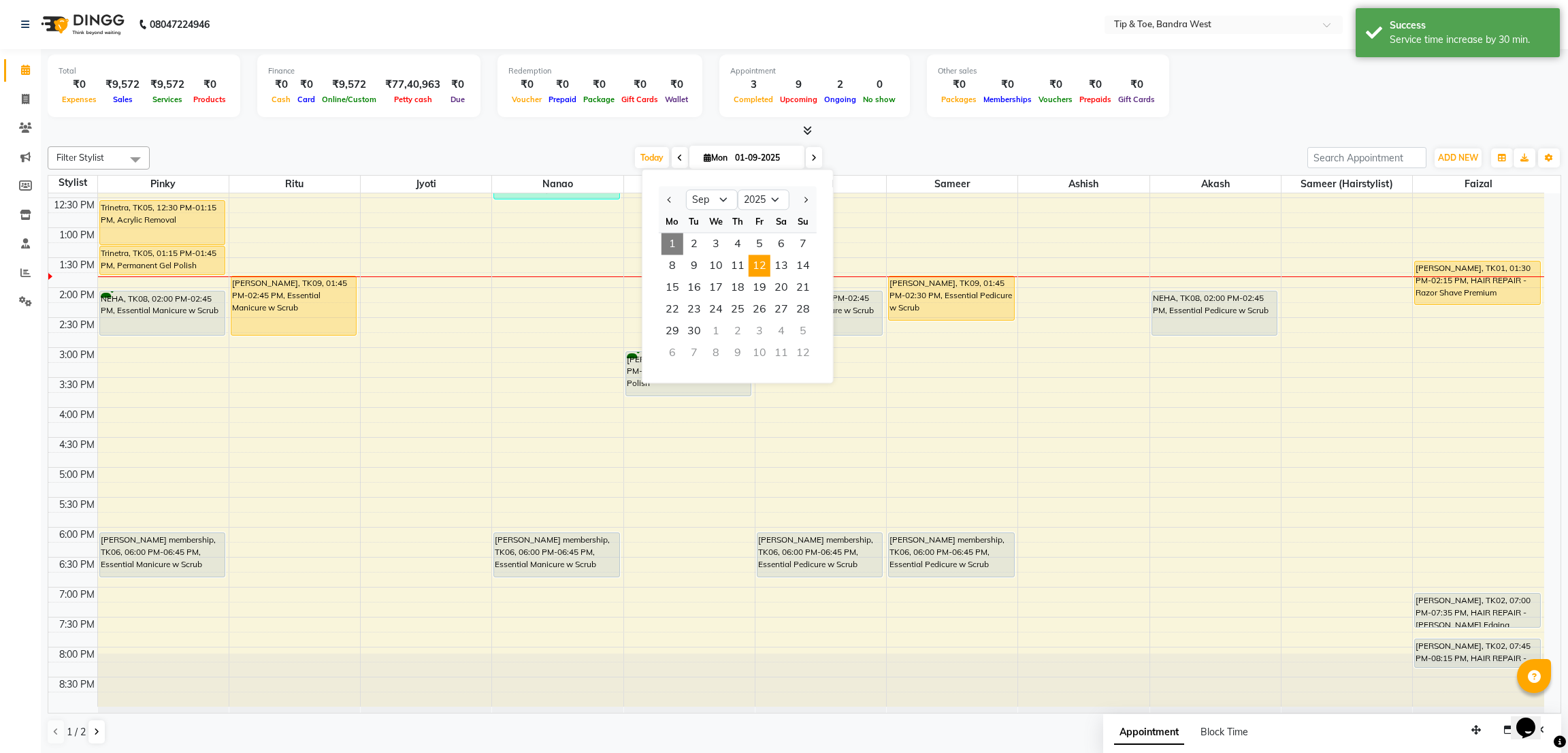
click at [762, 269] on span "12" at bounding box center [759, 265] width 22 height 22
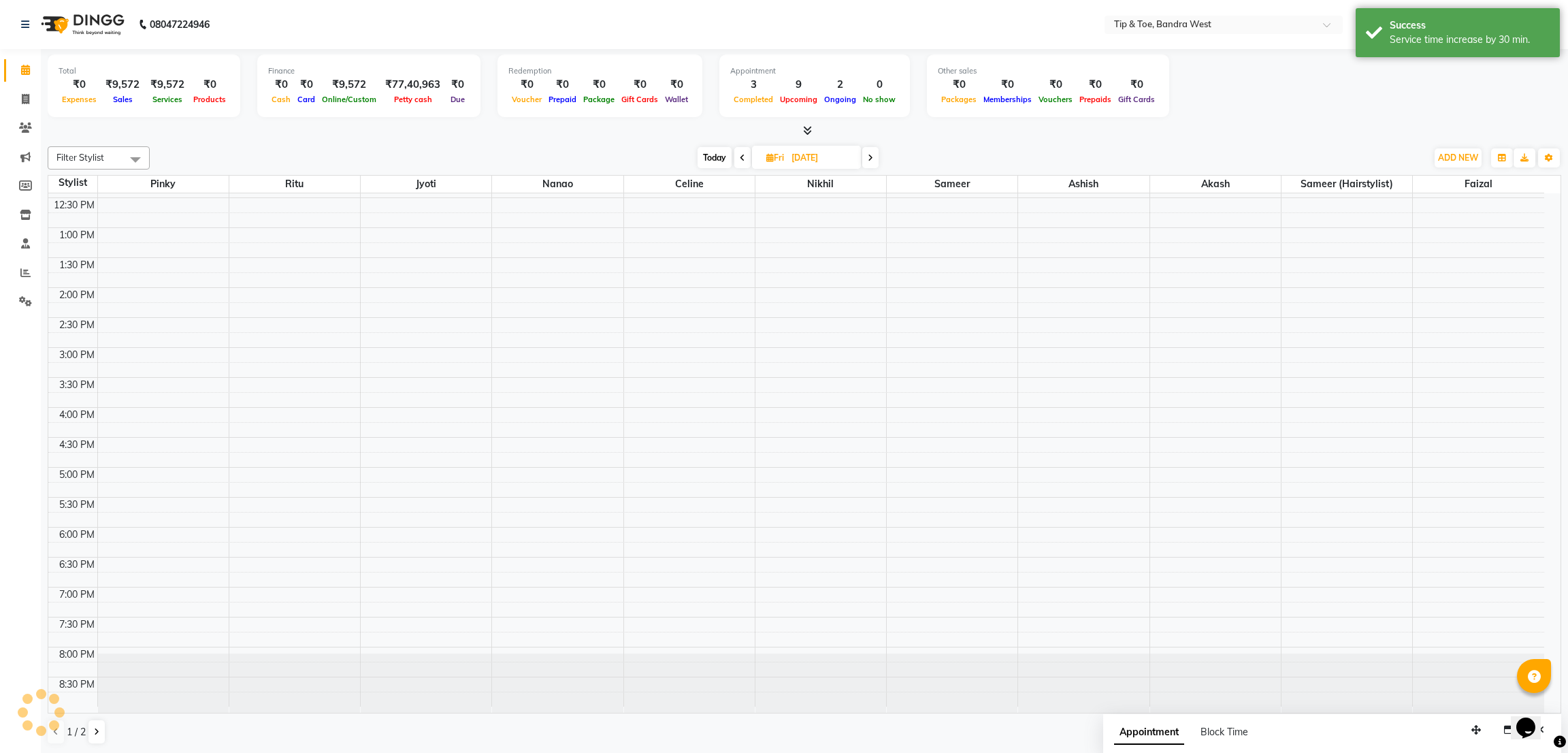
scroll to position [265, 0]
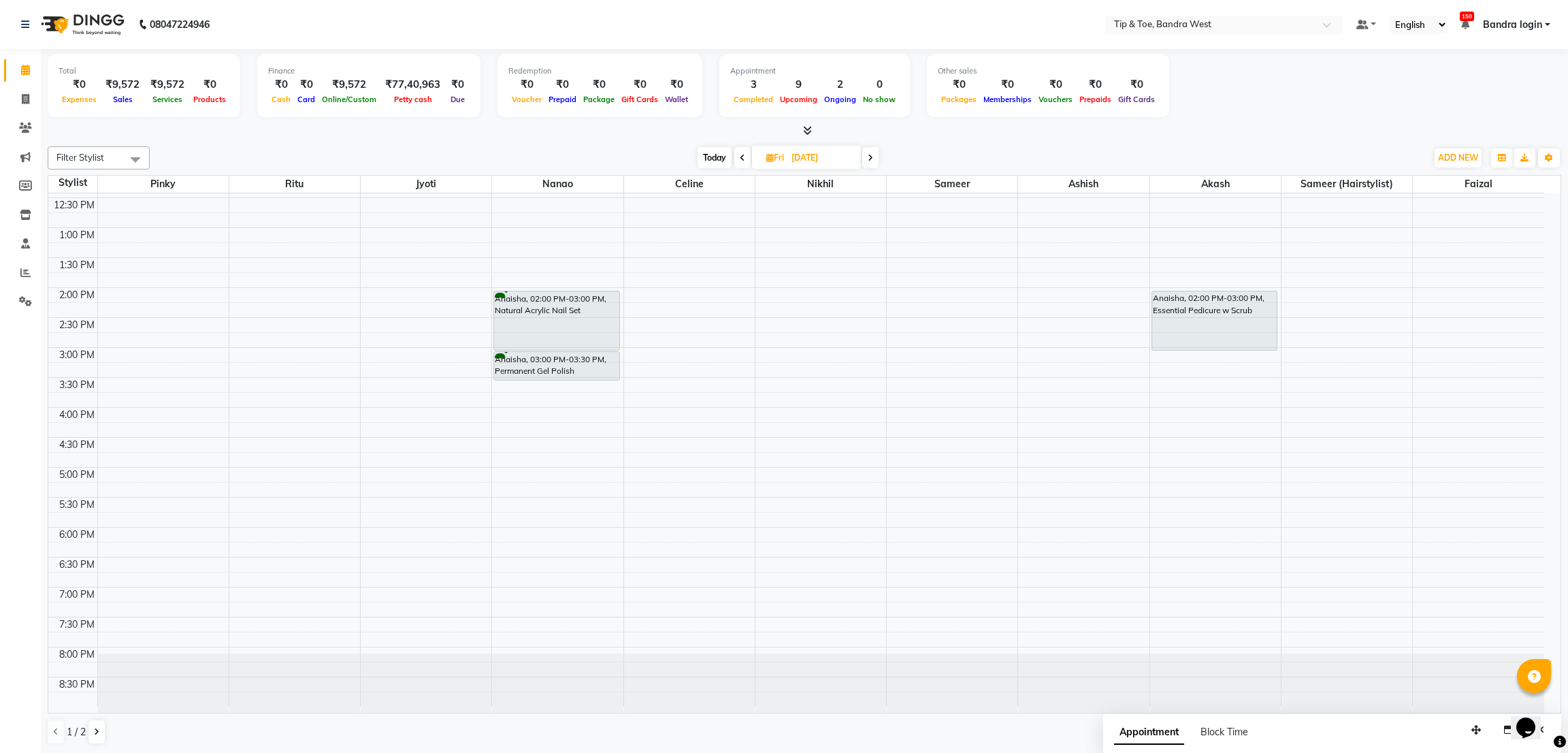
click at [713, 157] on span "Today" at bounding box center [715, 158] width 34 height 21
type input "01-09-2025"
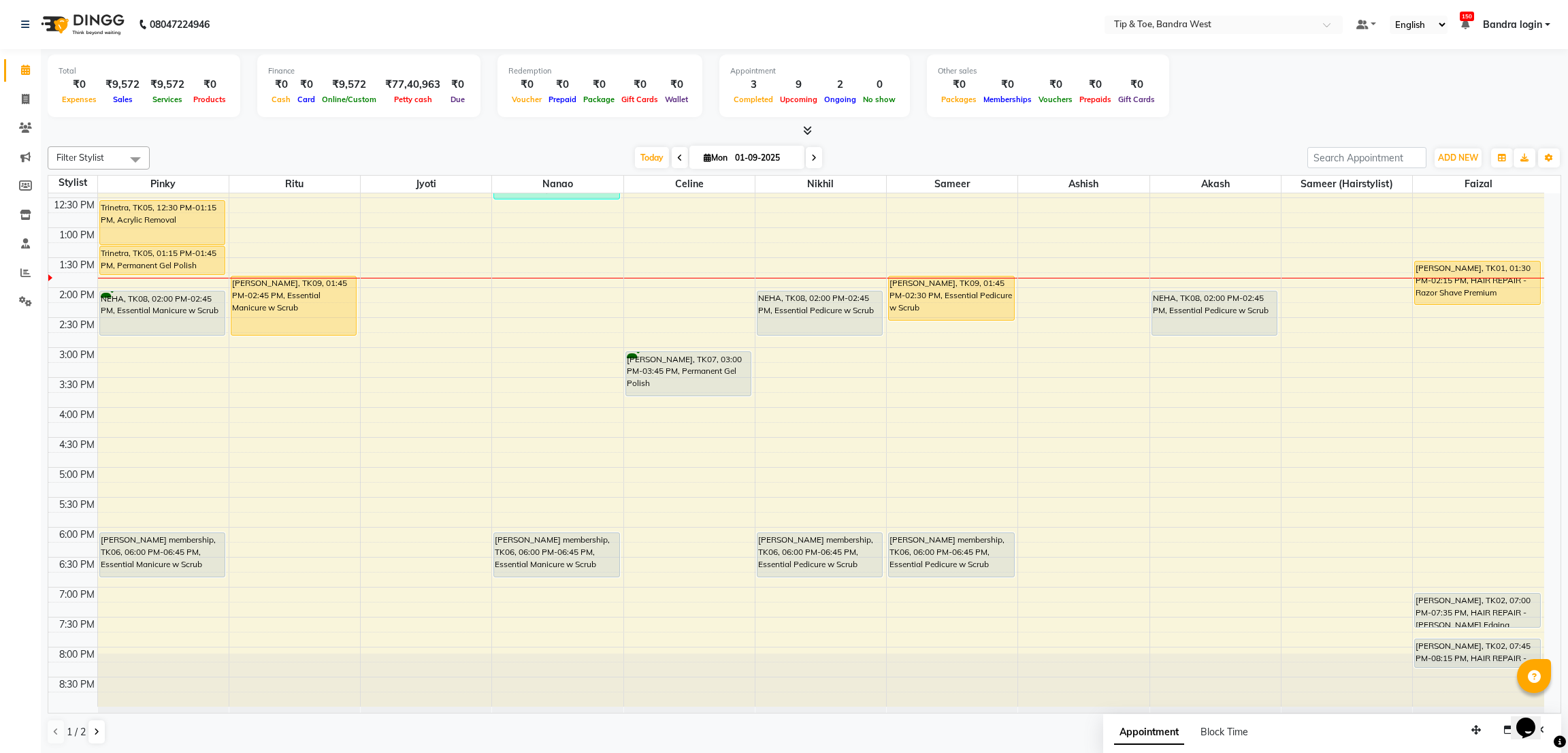
click at [779, 343] on div "8:00 AM 8:30 AM 9:00 AM 9:30 AM 10:00 AM 10:30 AM 11:00 AM 11:30 AM 12:00 PM 12…" at bounding box center [796, 317] width 1496 height 778
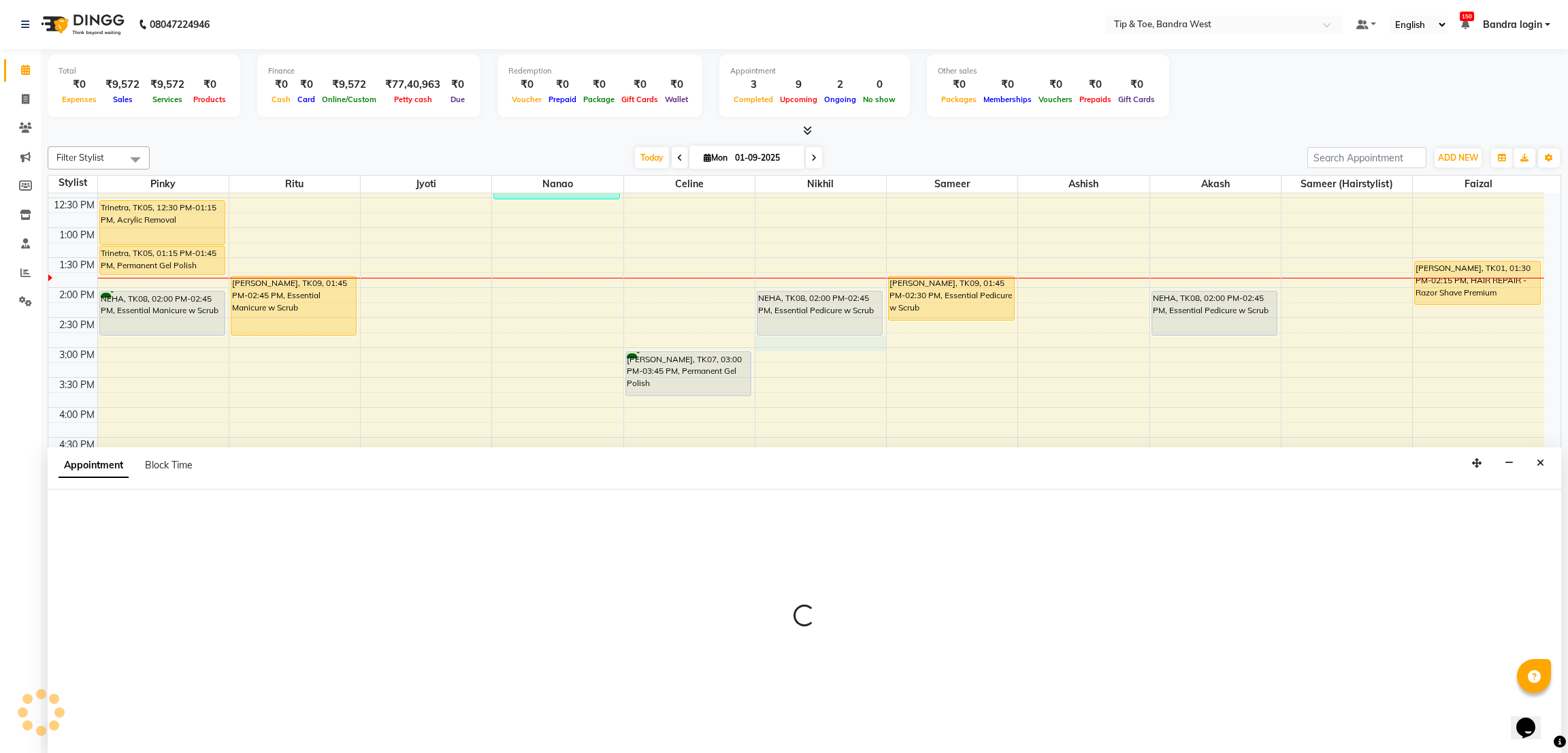
select select "77899"
select select "tentative"
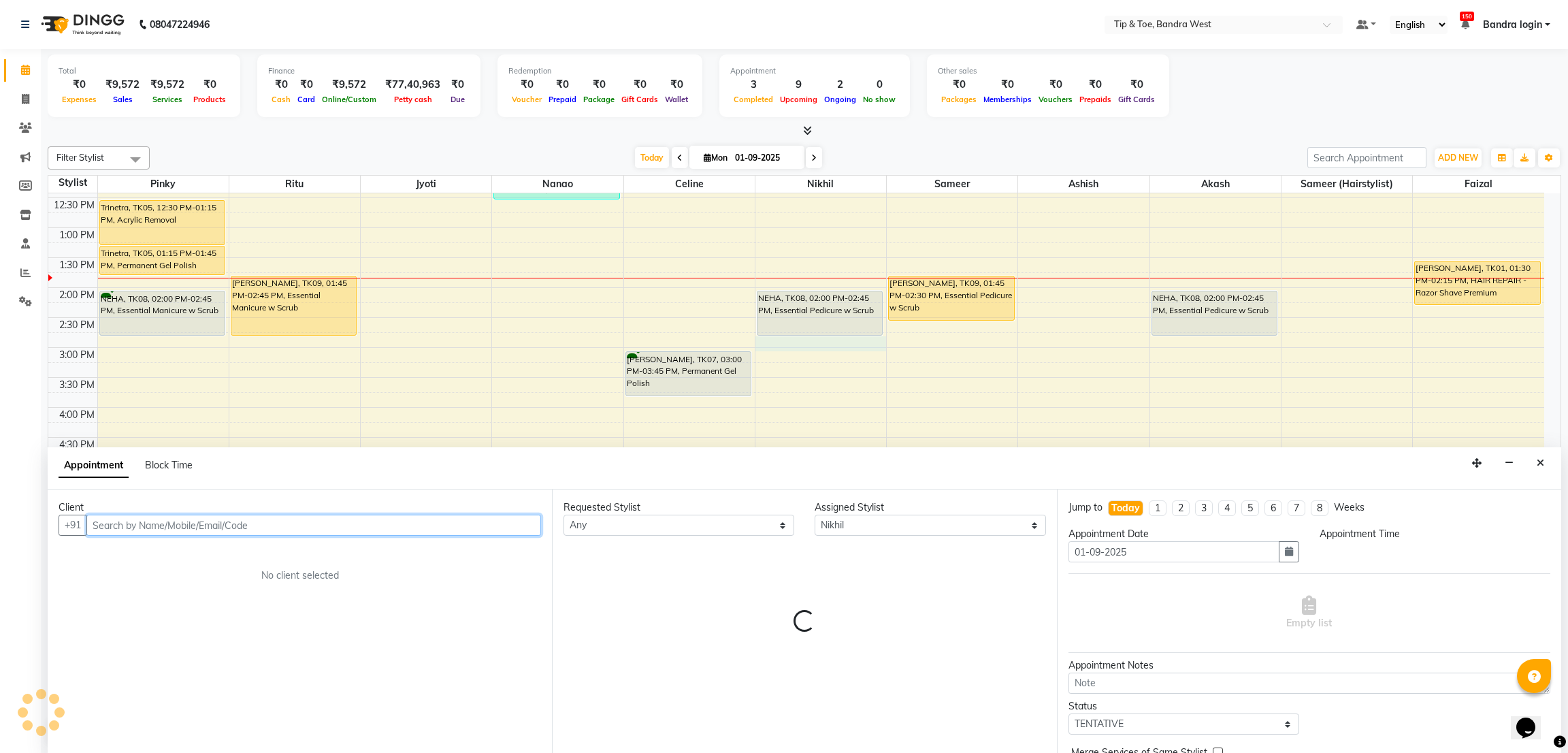
select select "885"
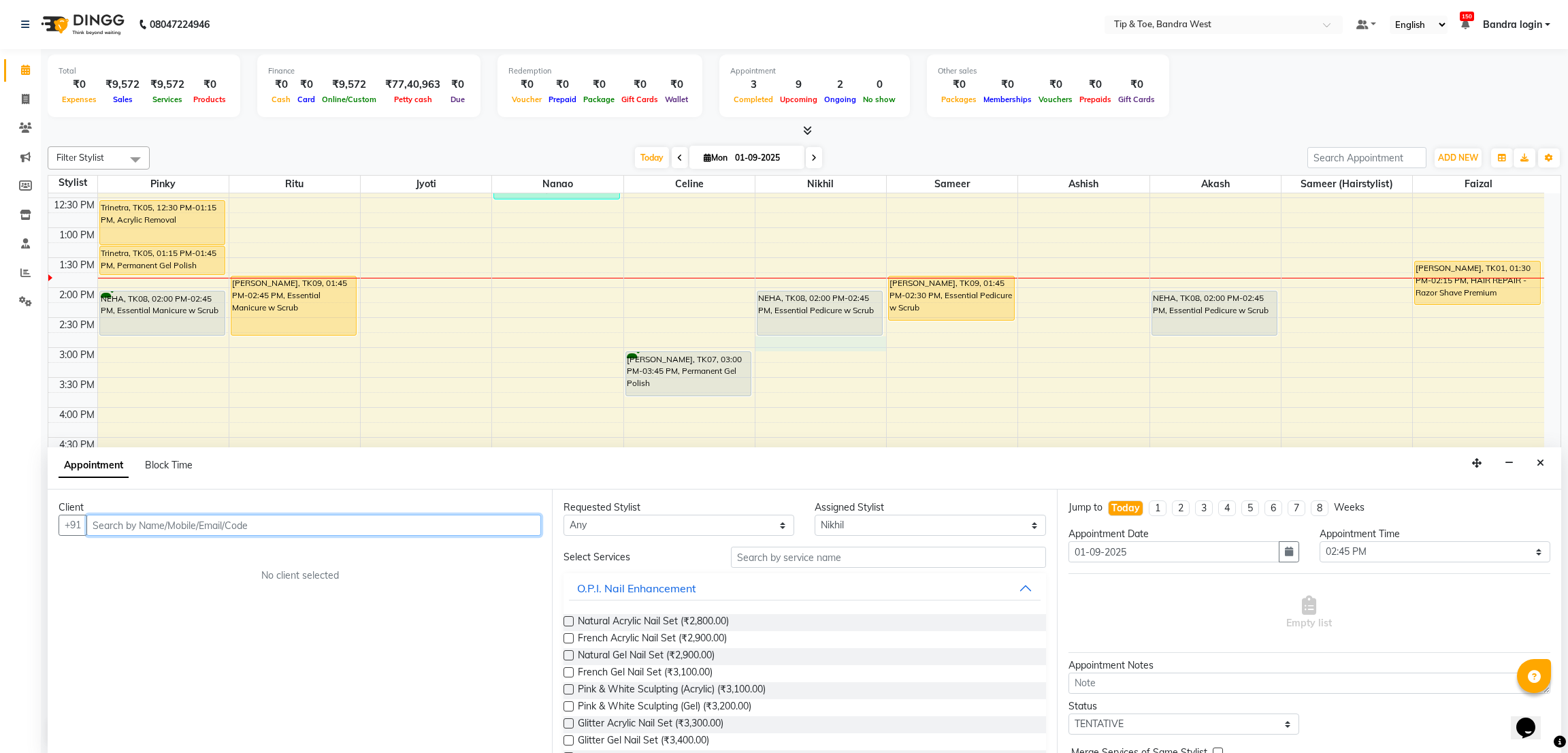
click at [328, 522] on input "text" at bounding box center [313, 525] width 454 height 21
type input "9619293131"
click at [517, 527] on span "Add Client" at bounding box center [513, 524] width 46 height 12
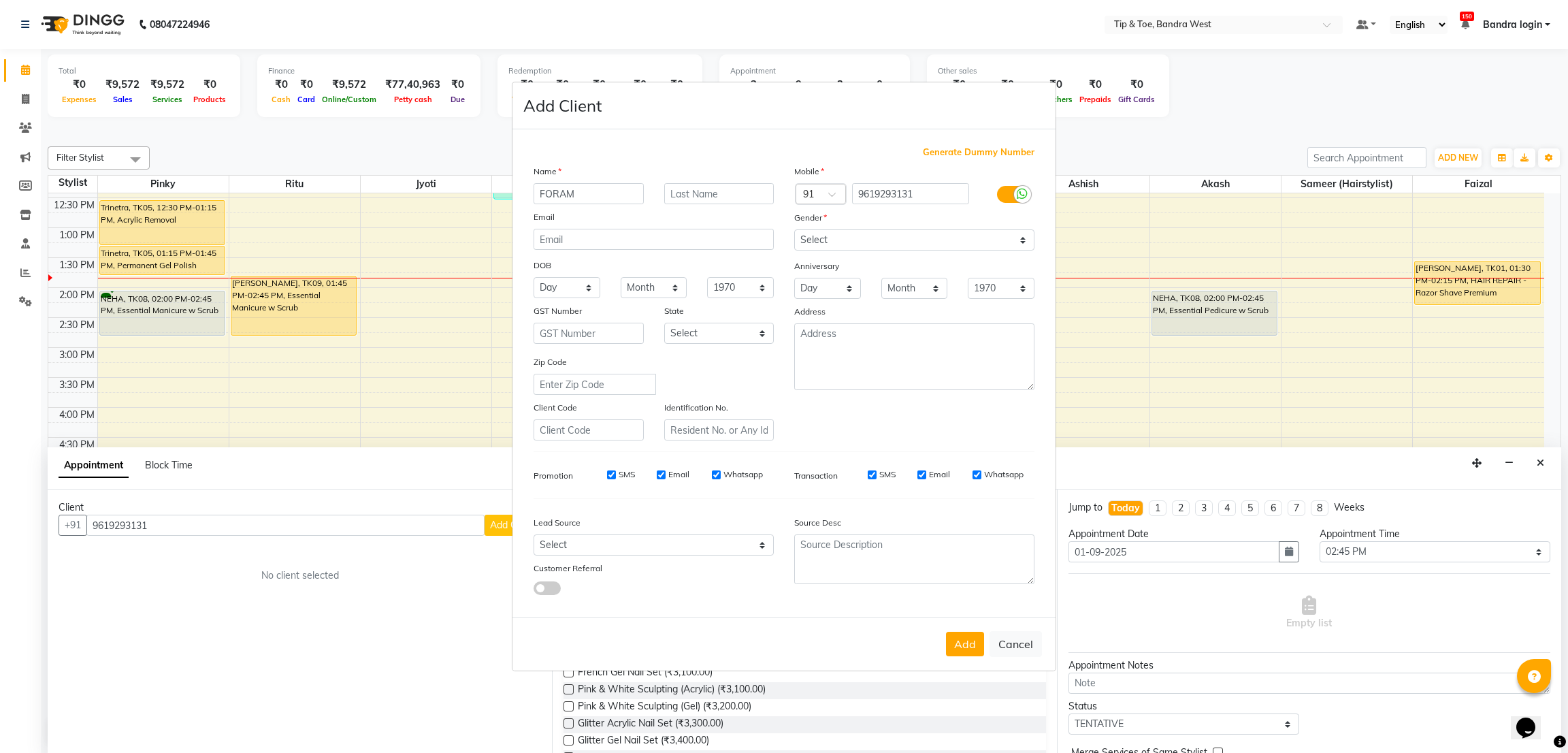
type input "FORAM"
click at [832, 239] on select "Select Male Female Other Prefer Not To Say" at bounding box center [914, 240] width 240 height 21
select select "female"
click at [794, 229] on select "Select Male Female Other Prefer Not To Say" at bounding box center [914, 240] width 240 height 21
click at [954, 637] on button "Add" at bounding box center [964, 644] width 38 height 24
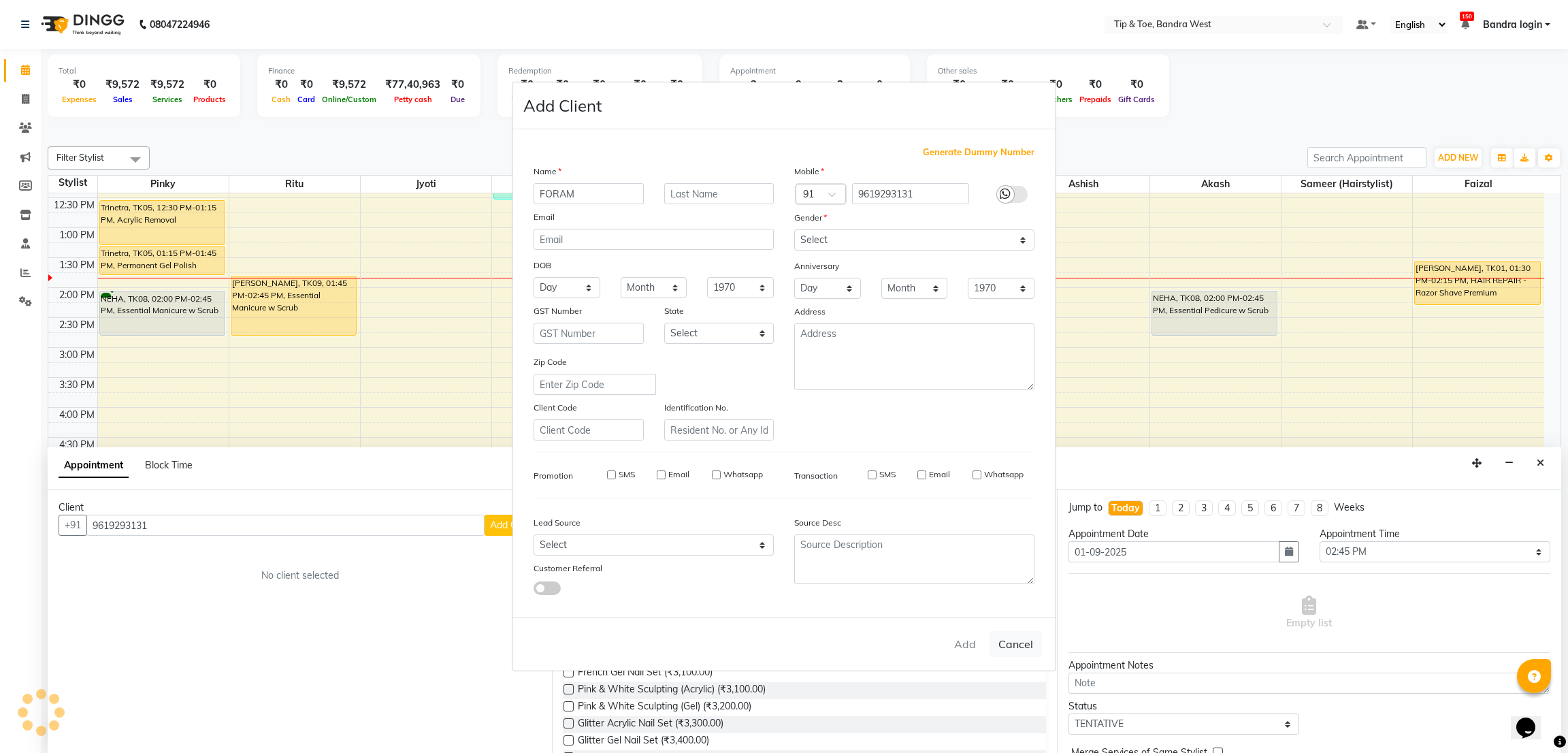
select select
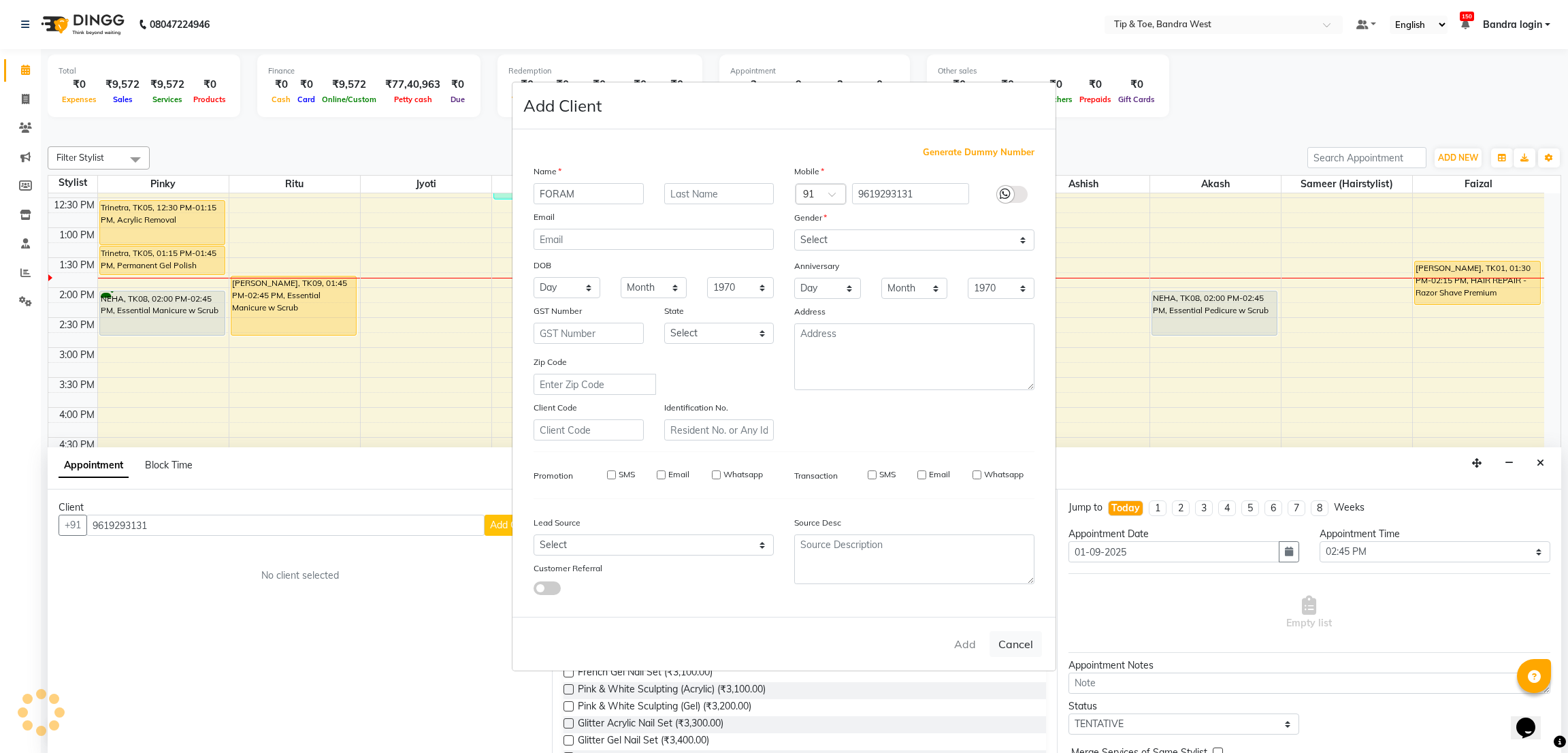
select select
checkbox input "false"
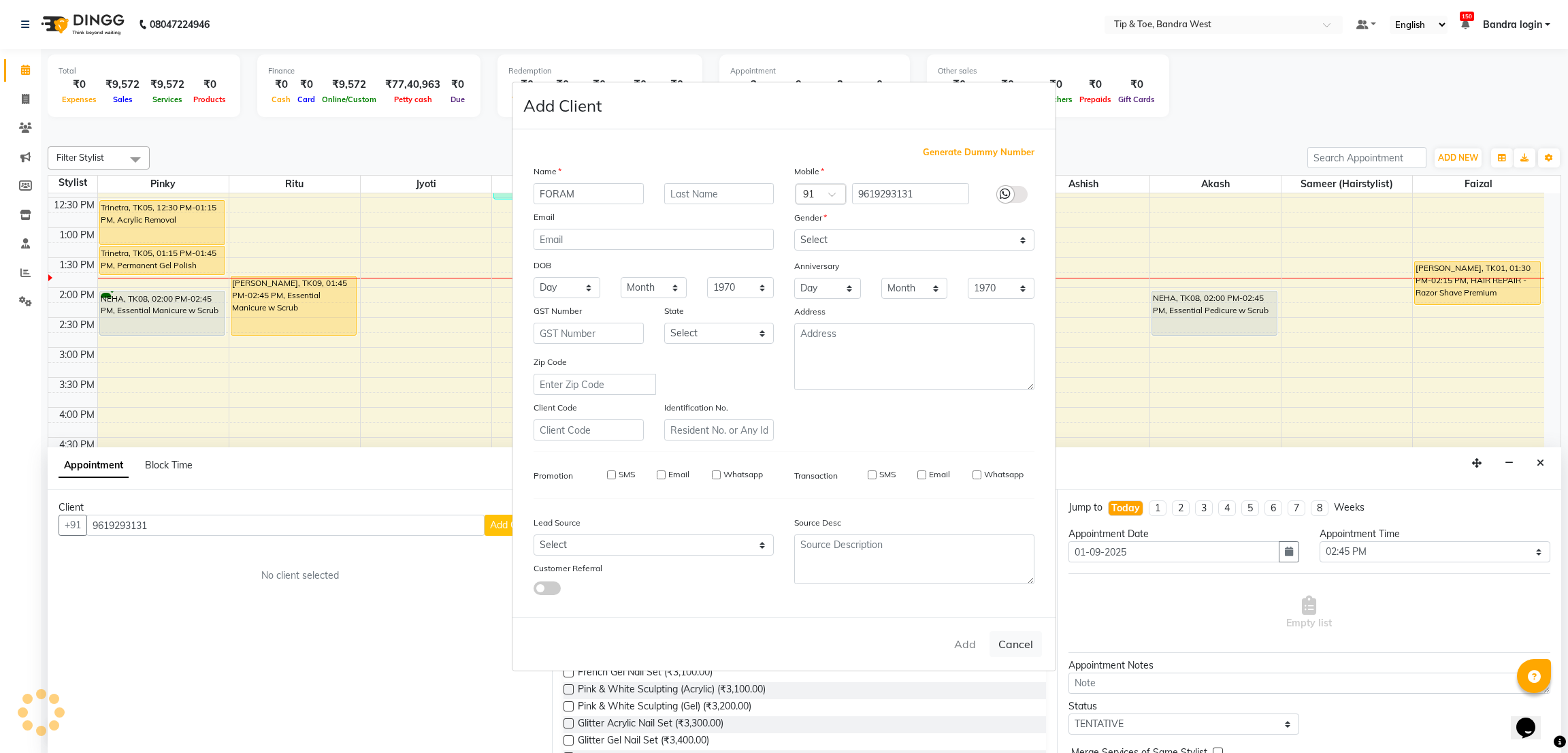
checkbox input "false"
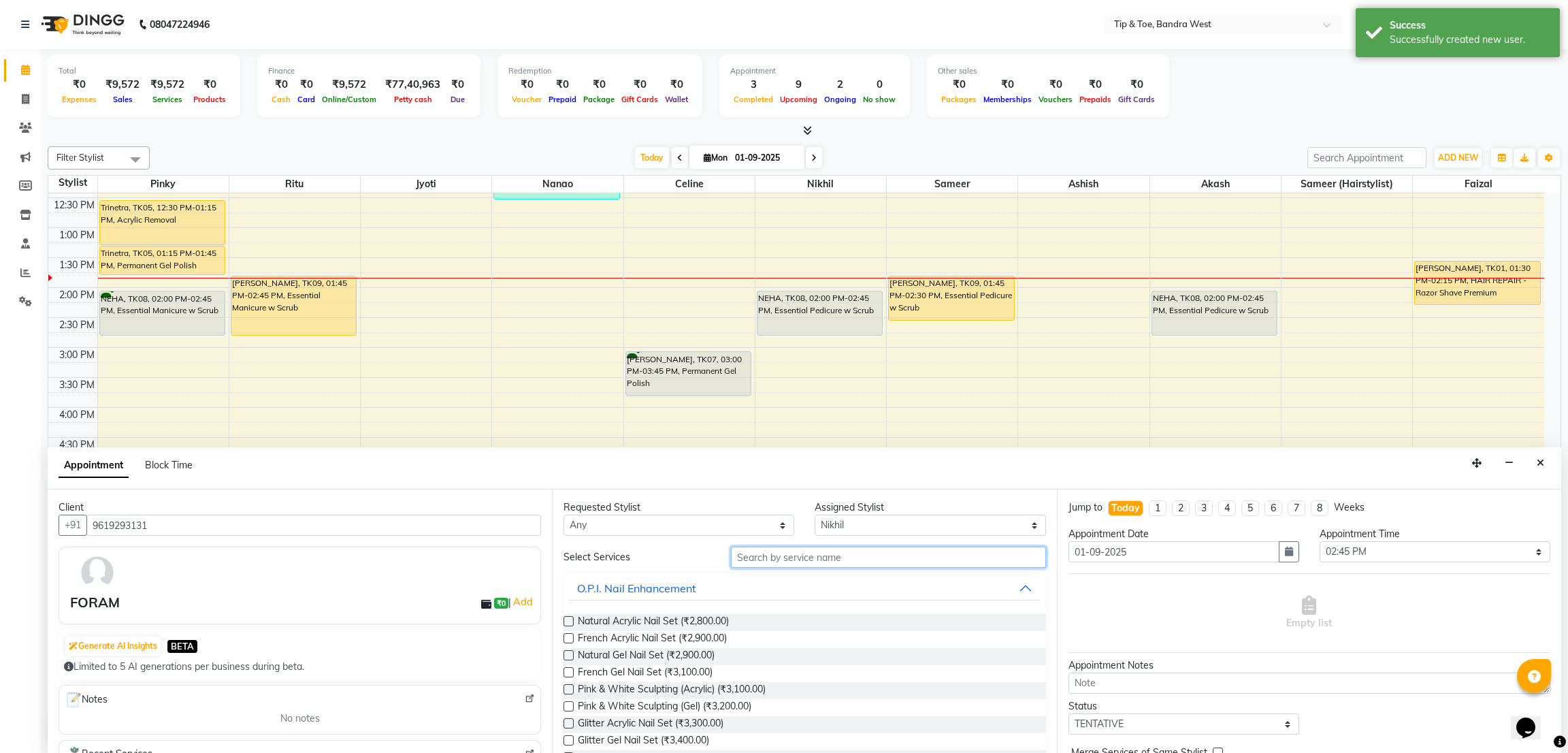
click at [770, 559] on input "text" at bounding box center [888, 557] width 315 height 21
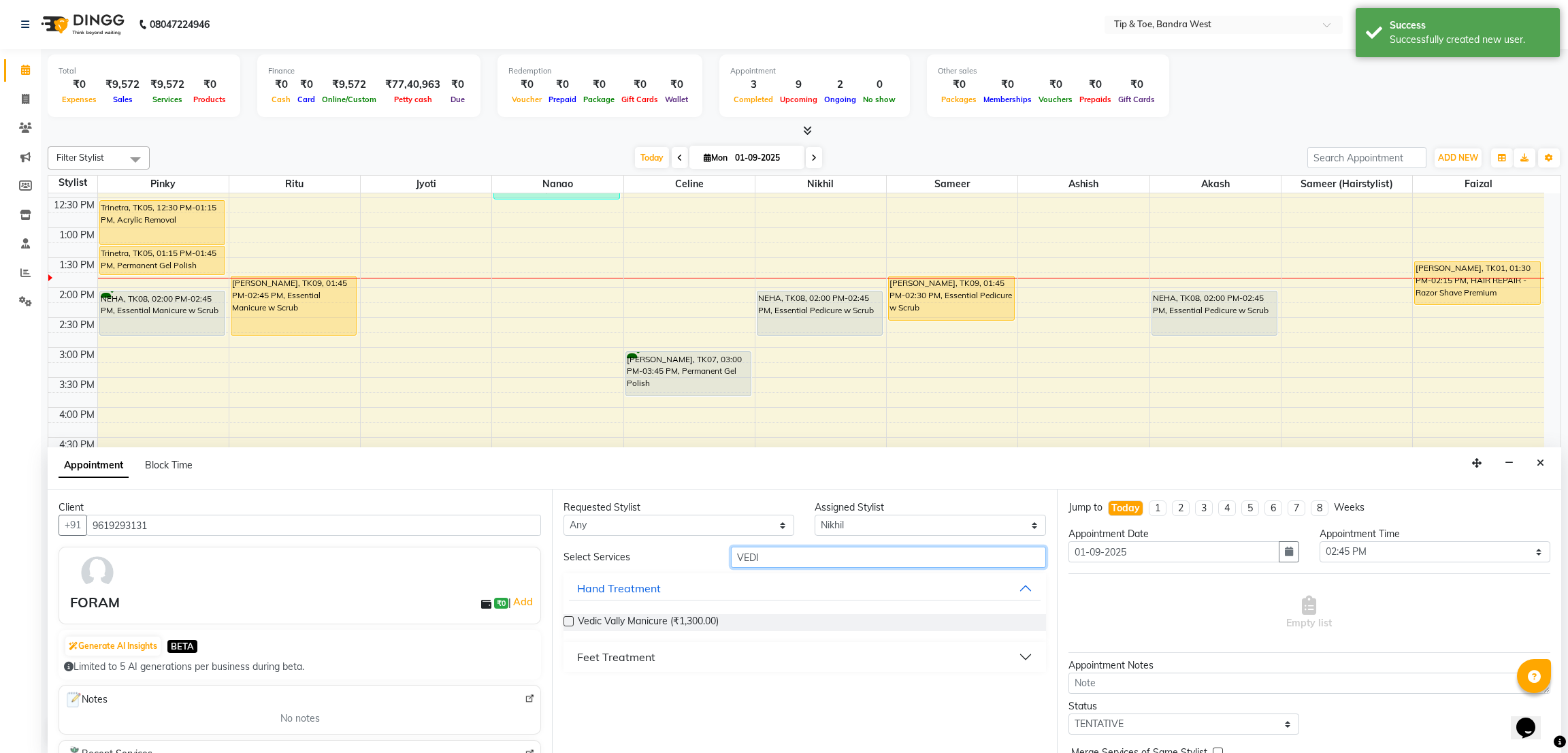
type input "VEDI"
click at [636, 654] on div "Feet Treatment" at bounding box center [616, 657] width 78 height 16
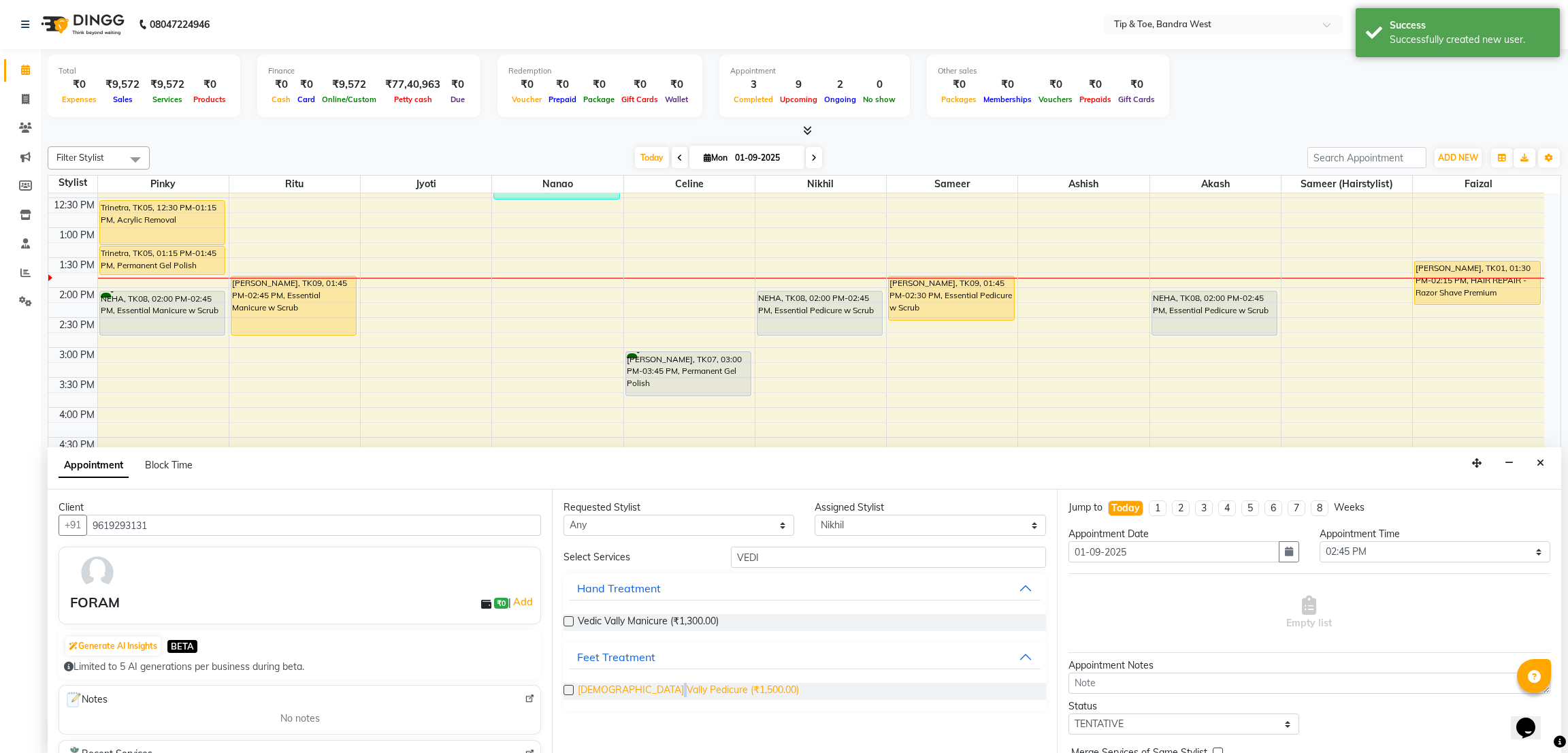
click at [659, 690] on span "Vedic Vally Pedicure (₹1,500.00)" at bounding box center [688, 691] width 221 height 17
checkbox input "false"
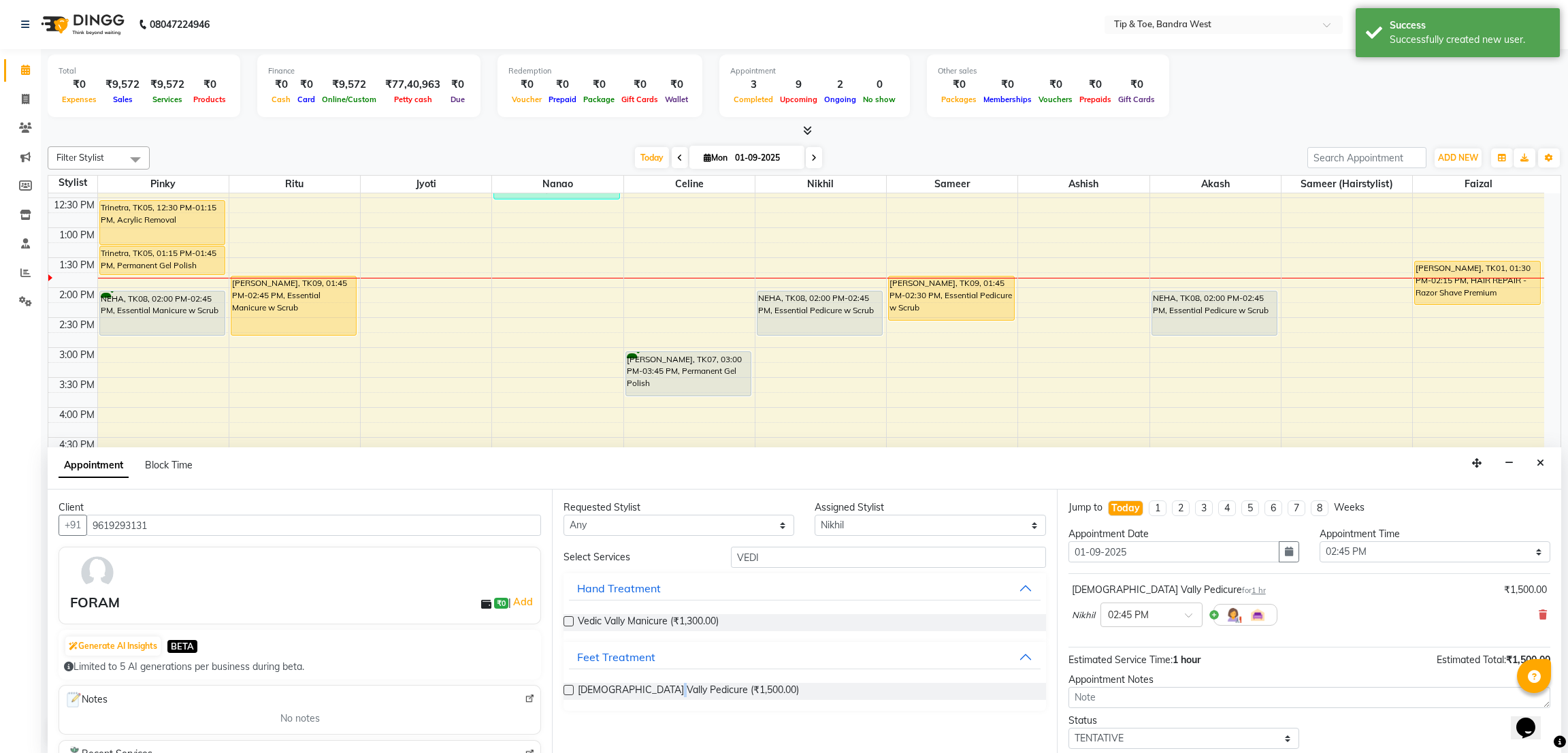
scroll to position [82, 0]
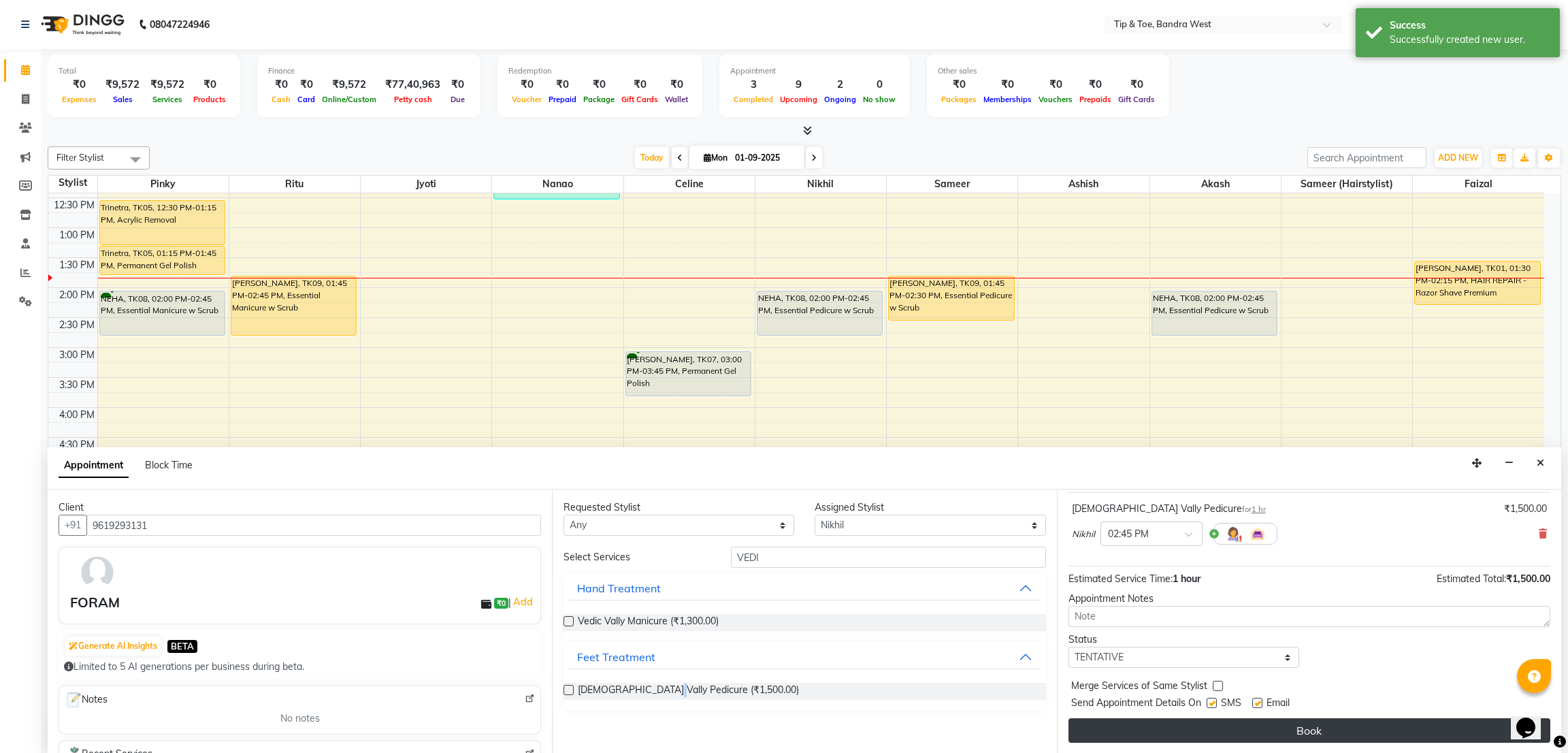
click at [1410, 727] on button "Book" at bounding box center [1309, 730] width 482 height 24
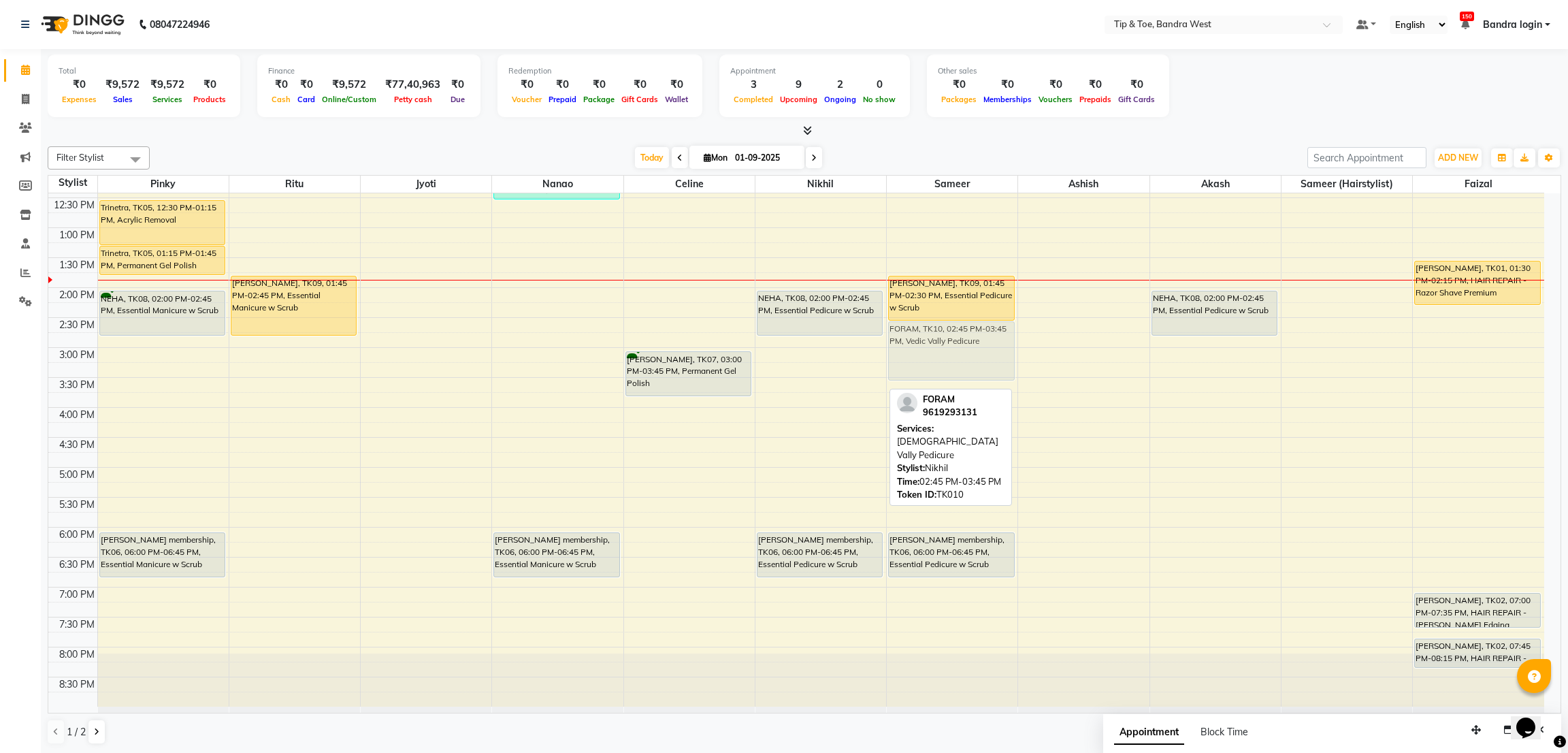
drag, startPoint x: 846, startPoint y: 368, endPoint x: 945, endPoint y: 356, distance: 99.7
click at [945, 356] on tr "Trinetra, TK05, 12:30 PM-01:15 PM, Acrylic Removal Trinetra, TK05, 01:15 PM-01:…" at bounding box center [796, 317] width 1496 height 778
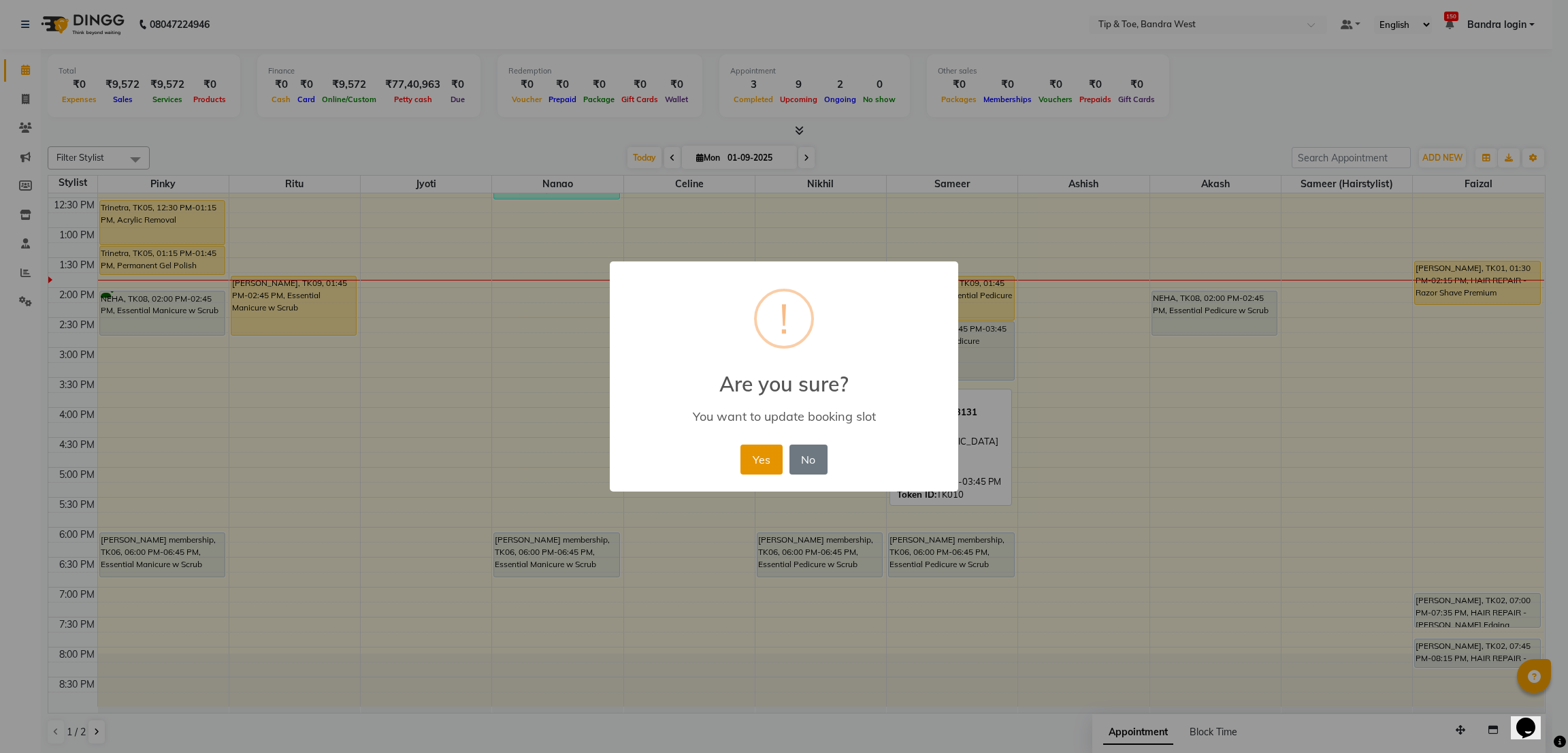
click at [749, 455] on button "Yes" at bounding box center [761, 459] width 41 height 30
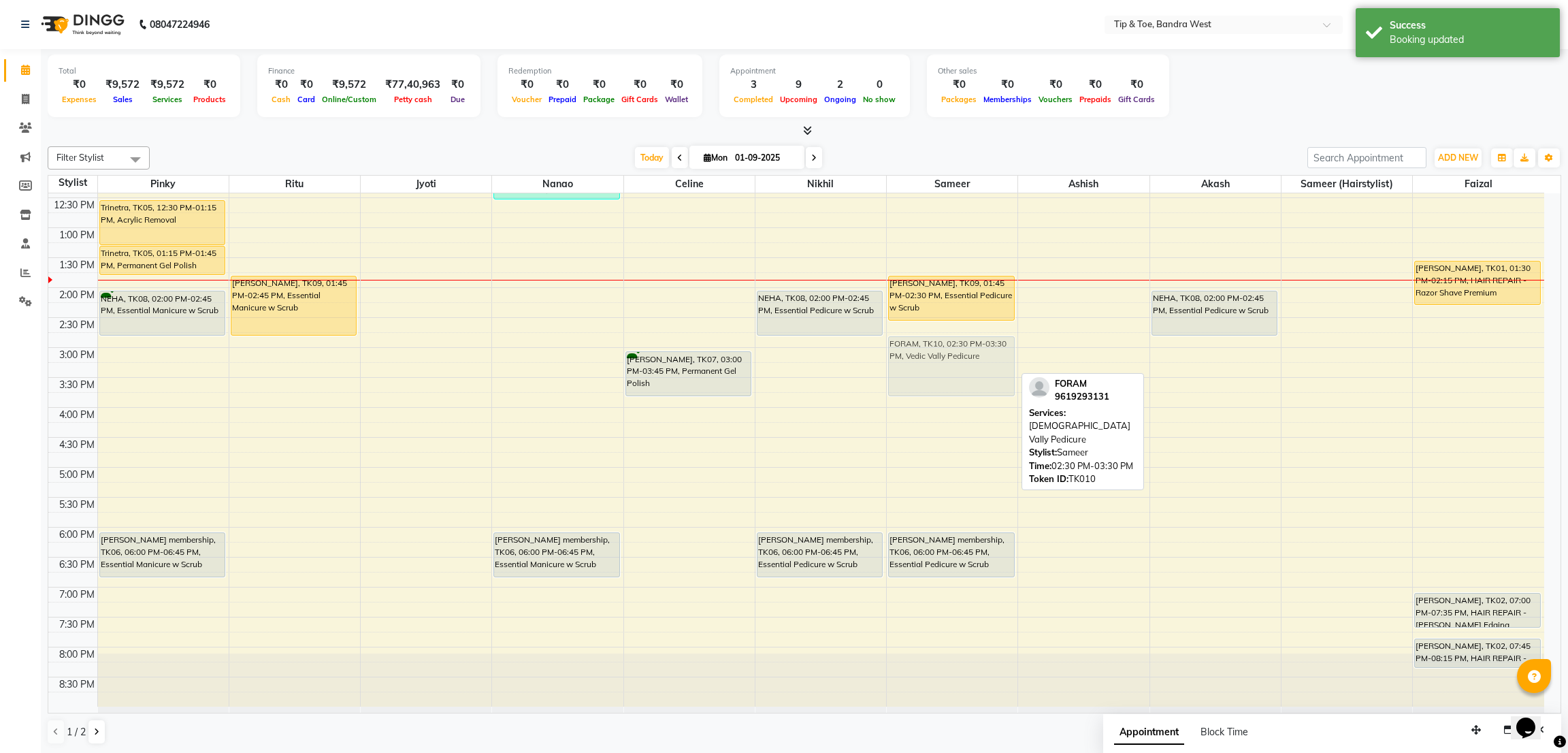
drag, startPoint x: 918, startPoint y: 347, endPoint x: 928, endPoint y: 368, distance: 23.3
click at [928, 368] on div "MEGHA NANDA, TK09, 01:45 PM-02:30 PM, Essential Pedicure w Scrub FORAM, TK10, 0…" at bounding box center [952, 317] width 131 height 778
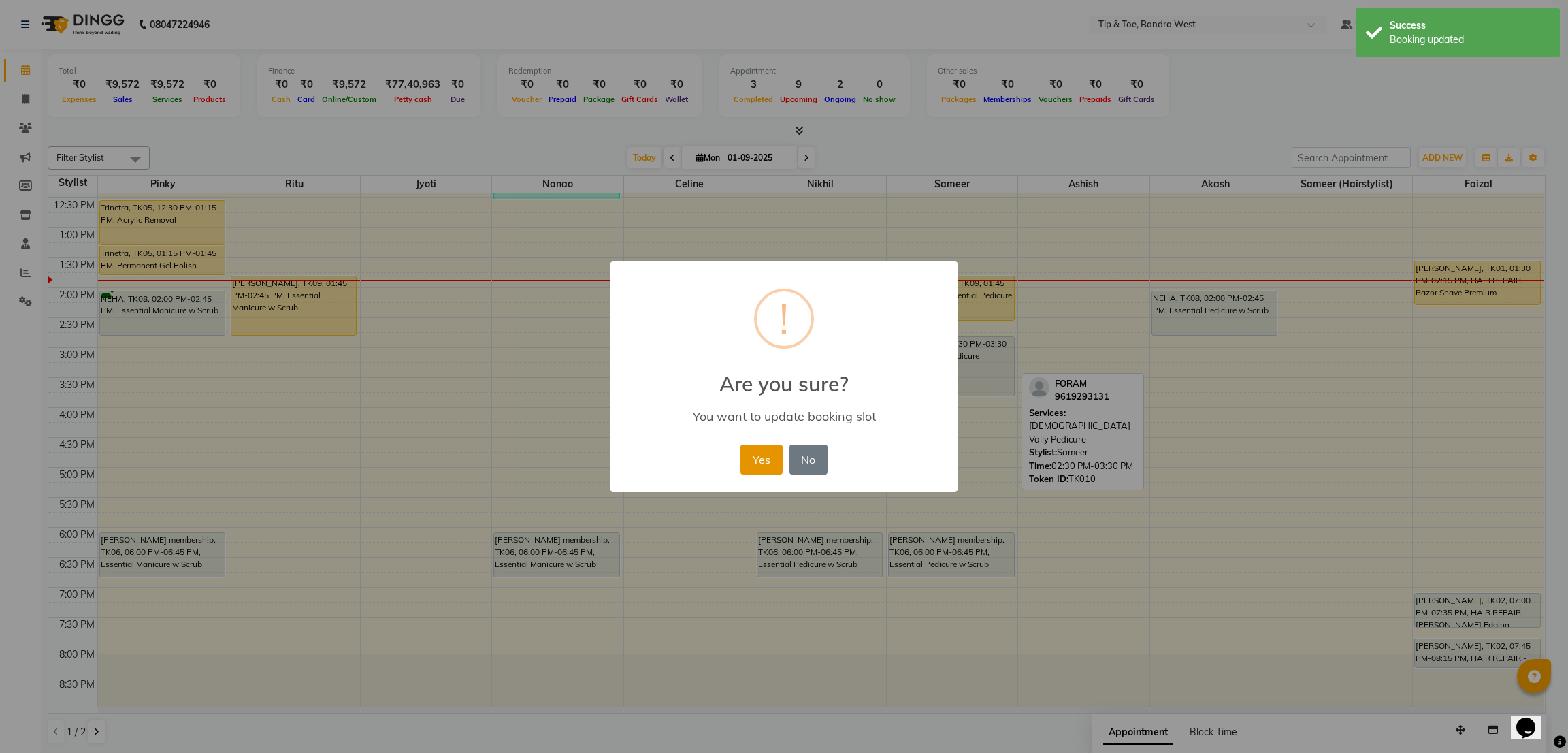
click at [745, 472] on button "Yes" at bounding box center [761, 459] width 41 height 30
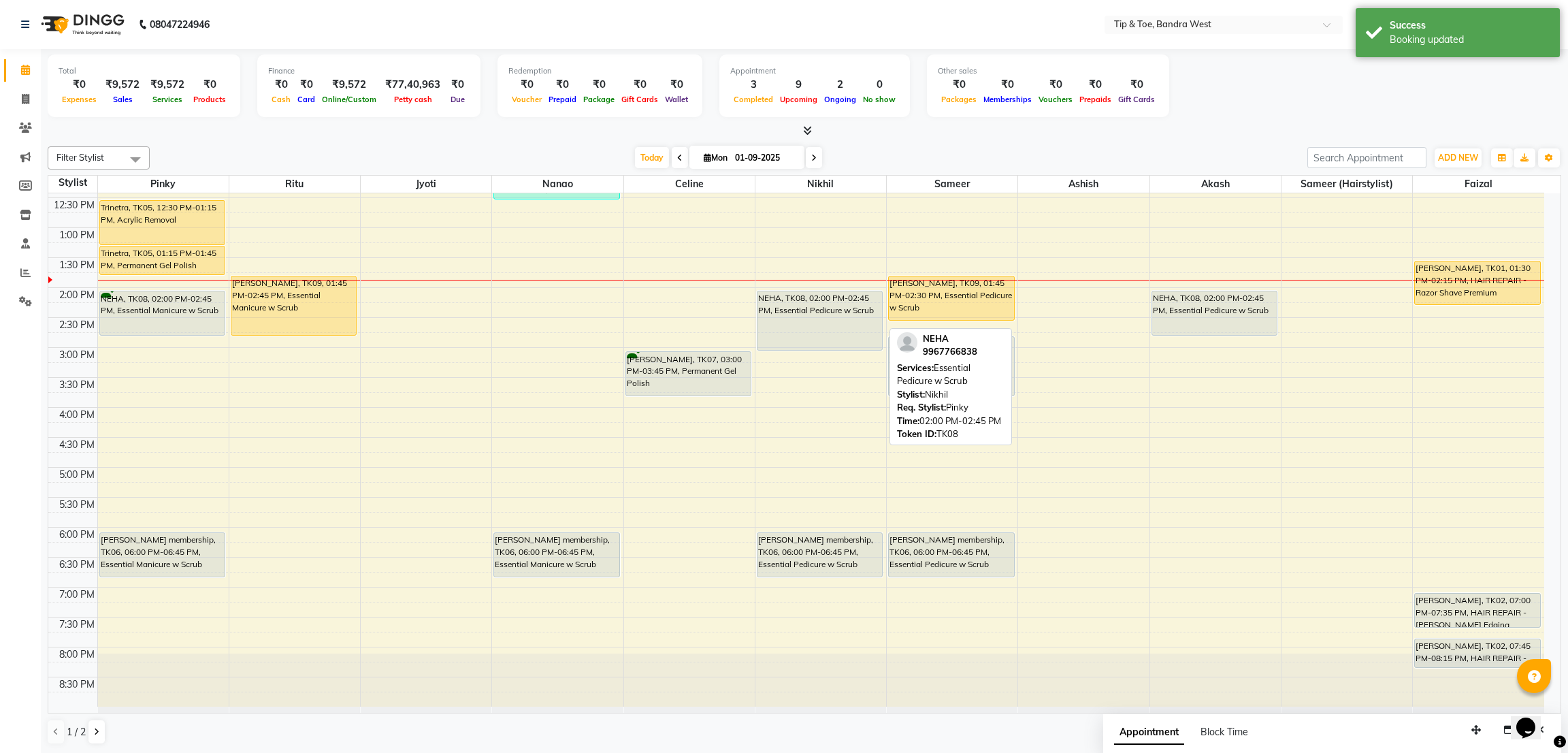
click at [871, 339] on div "NEHA, TK08, 02:00 PM-02:45 PM, Essential Pedicure w Scrub Anuradha Sansar membe…" at bounding box center [820, 317] width 131 height 778
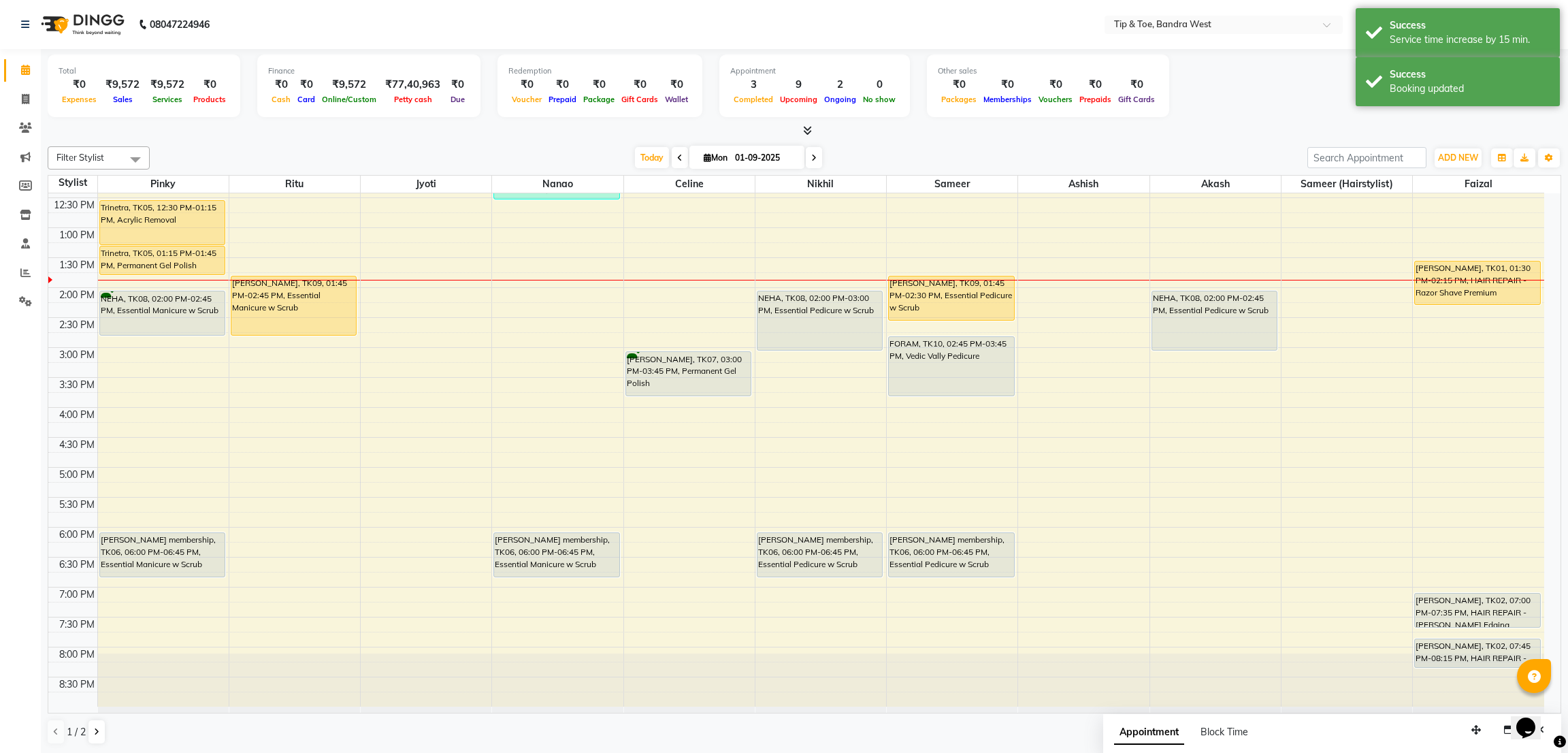
drag, startPoint x: 1244, startPoint y: 333, endPoint x: 1247, endPoint y: 341, distance: 8.5
click at [1247, 341] on div "Aishwarya Roy, TK03, 10:00 AM-12:00 PM, Cocktail Pedicure (₹2500),Permanent Gel…" at bounding box center [1215, 317] width 131 height 778
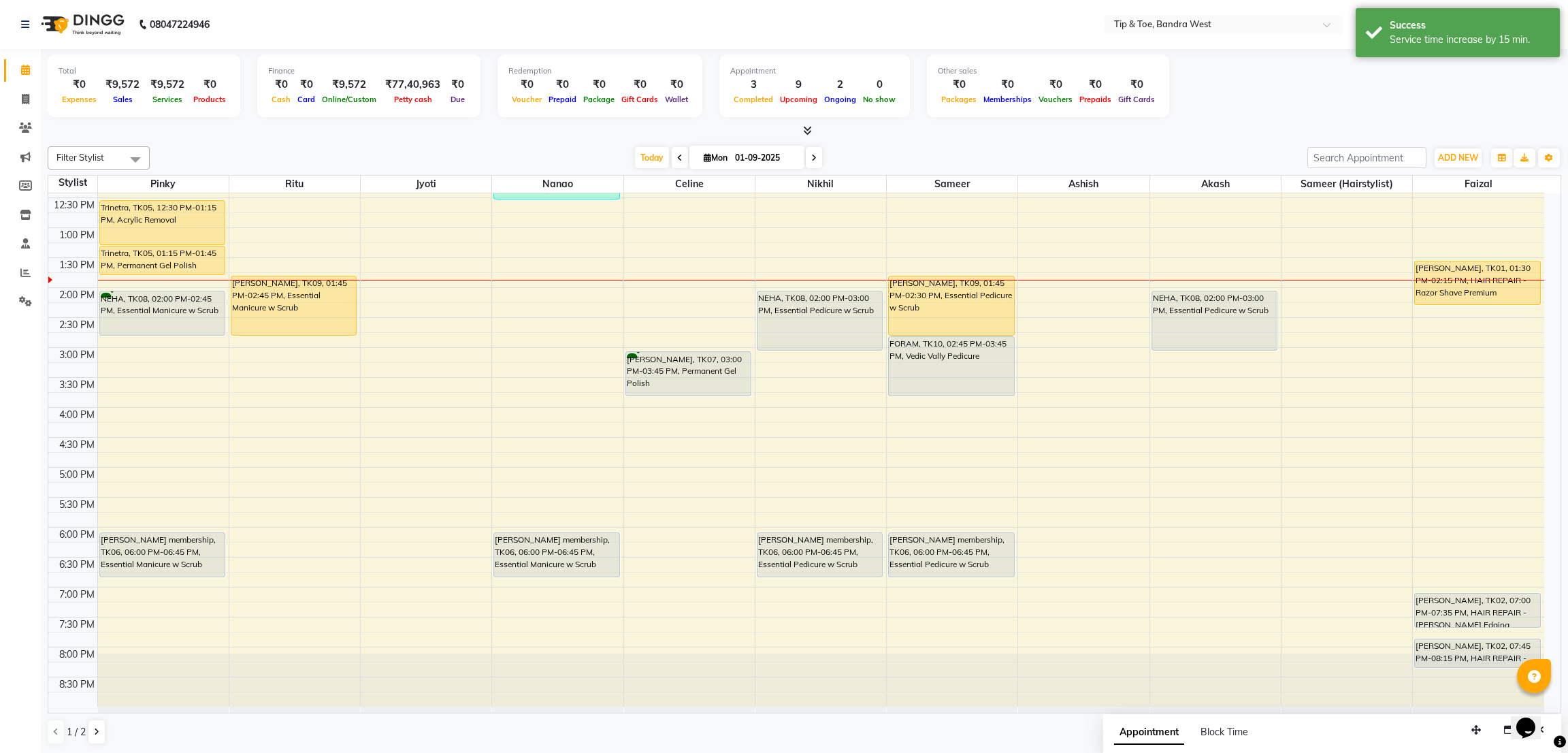
drag, startPoint x: 983, startPoint y: 318, endPoint x: 983, endPoint y: 327, distance: 9.0
click at [983, 327] on div "MEGHA NANDA, TK09, 01:45 PM-02:30 PM, Essential Pedicure w Scrub FORAM, TK10, 0…" at bounding box center [952, 317] width 131 height 778
click at [814, 157] on icon at bounding box center [814, 158] width 6 height 8
type input "02-09-2025"
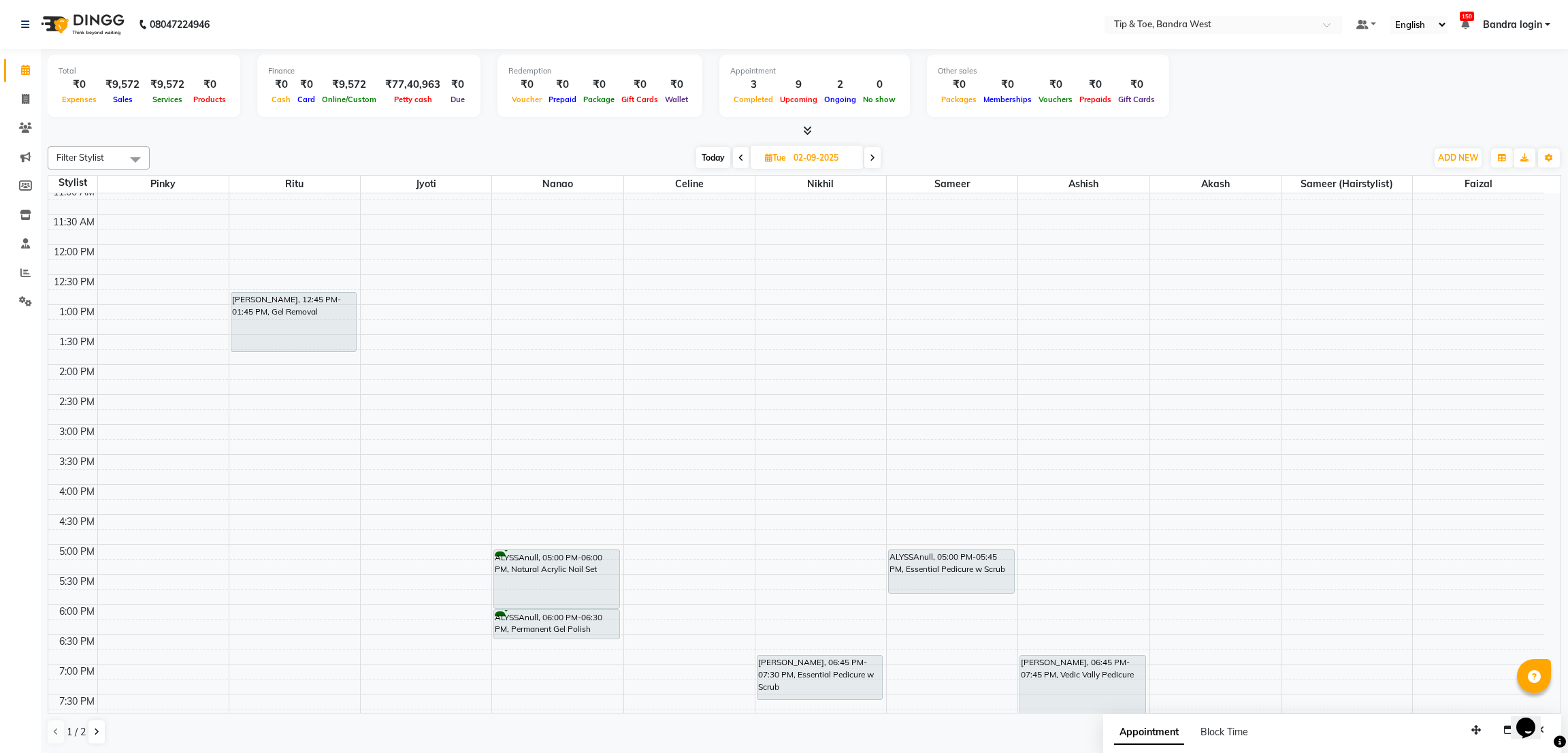
scroll to position [202, 0]
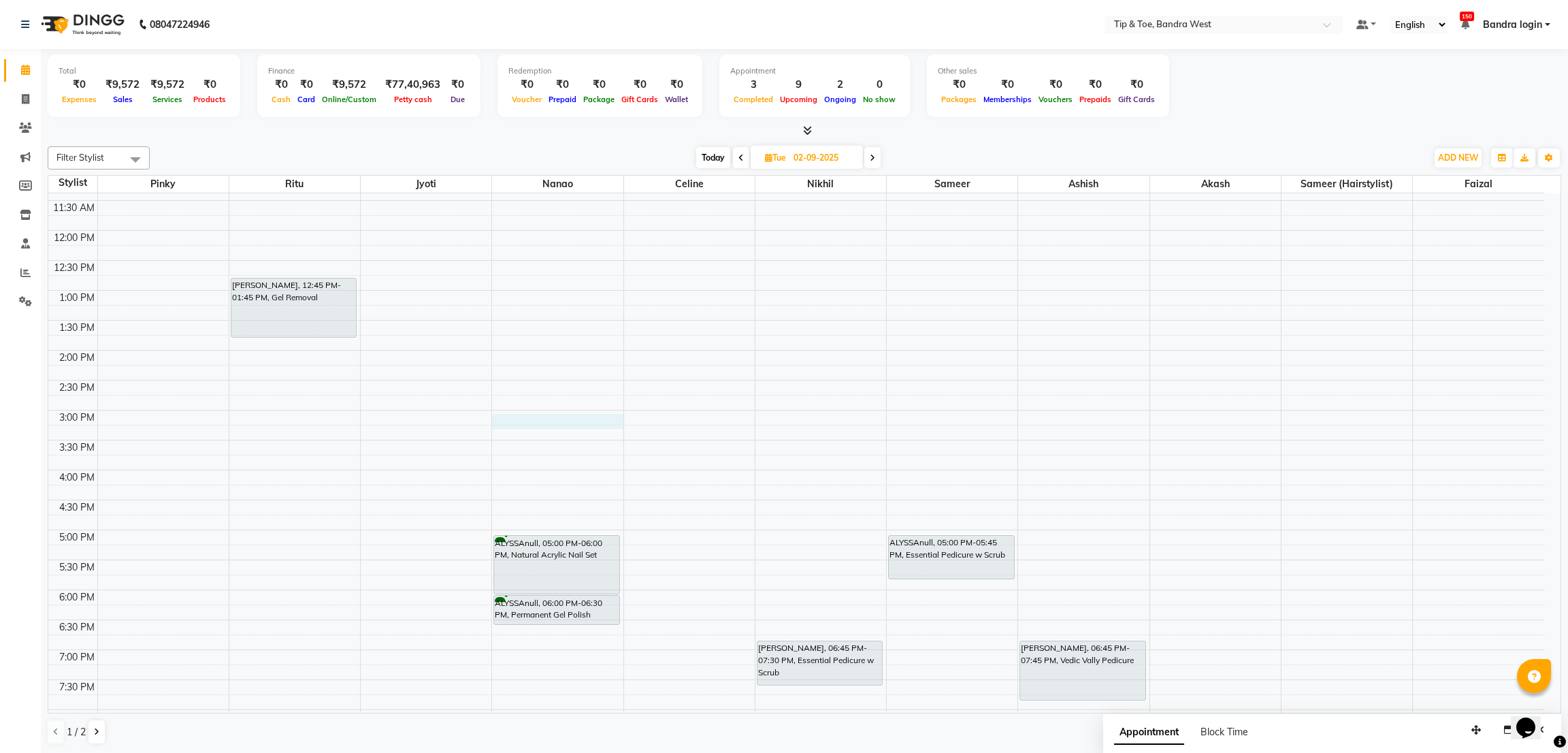
click at [519, 422] on div "8:00 AM 8:30 AM 9:00 AM 9:30 AM 10:00 AM 10:30 AM 11:00 AM 11:30 AM 12:00 PM 12…" at bounding box center [796, 380] width 1496 height 778
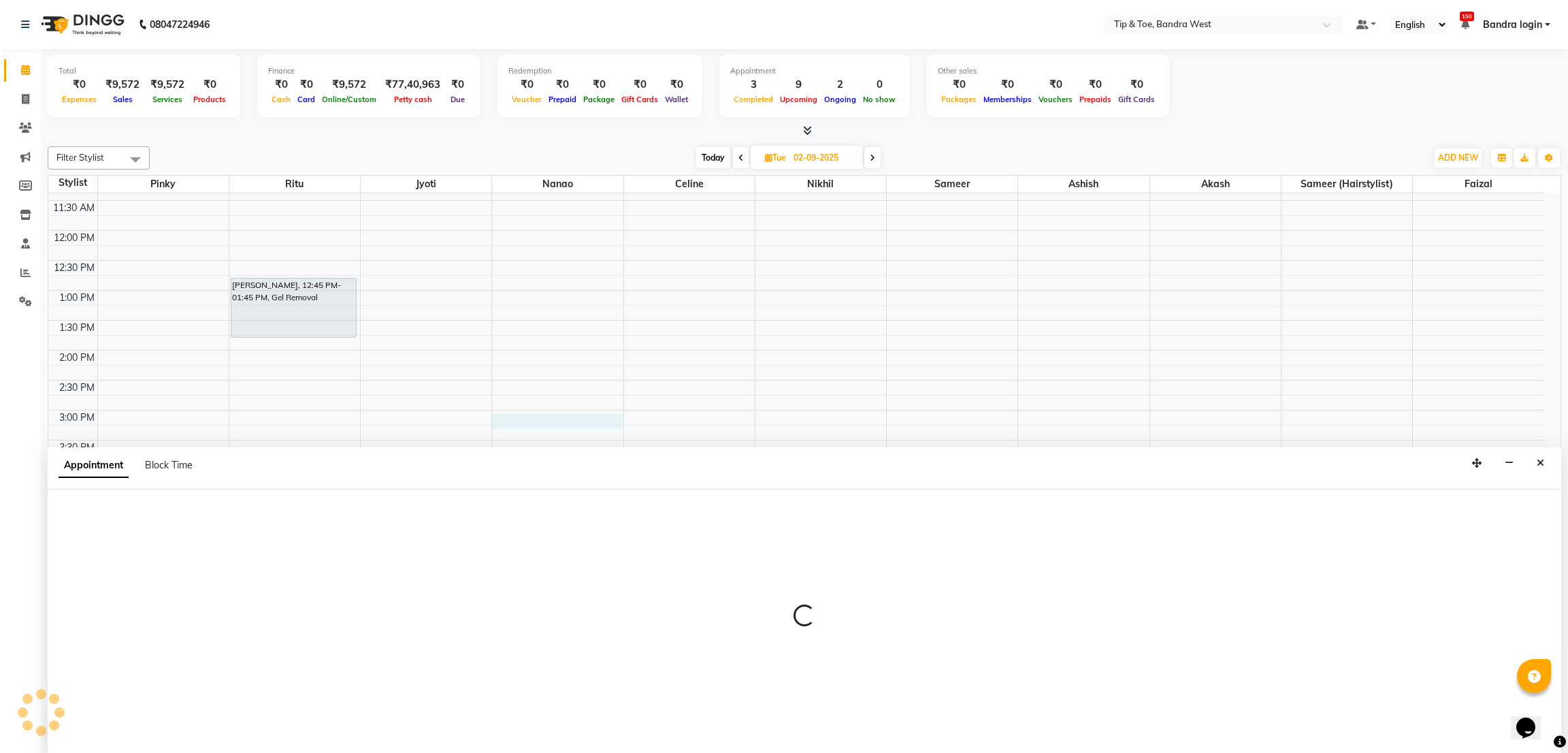
select select "42385"
select select "900"
select select "tentative"
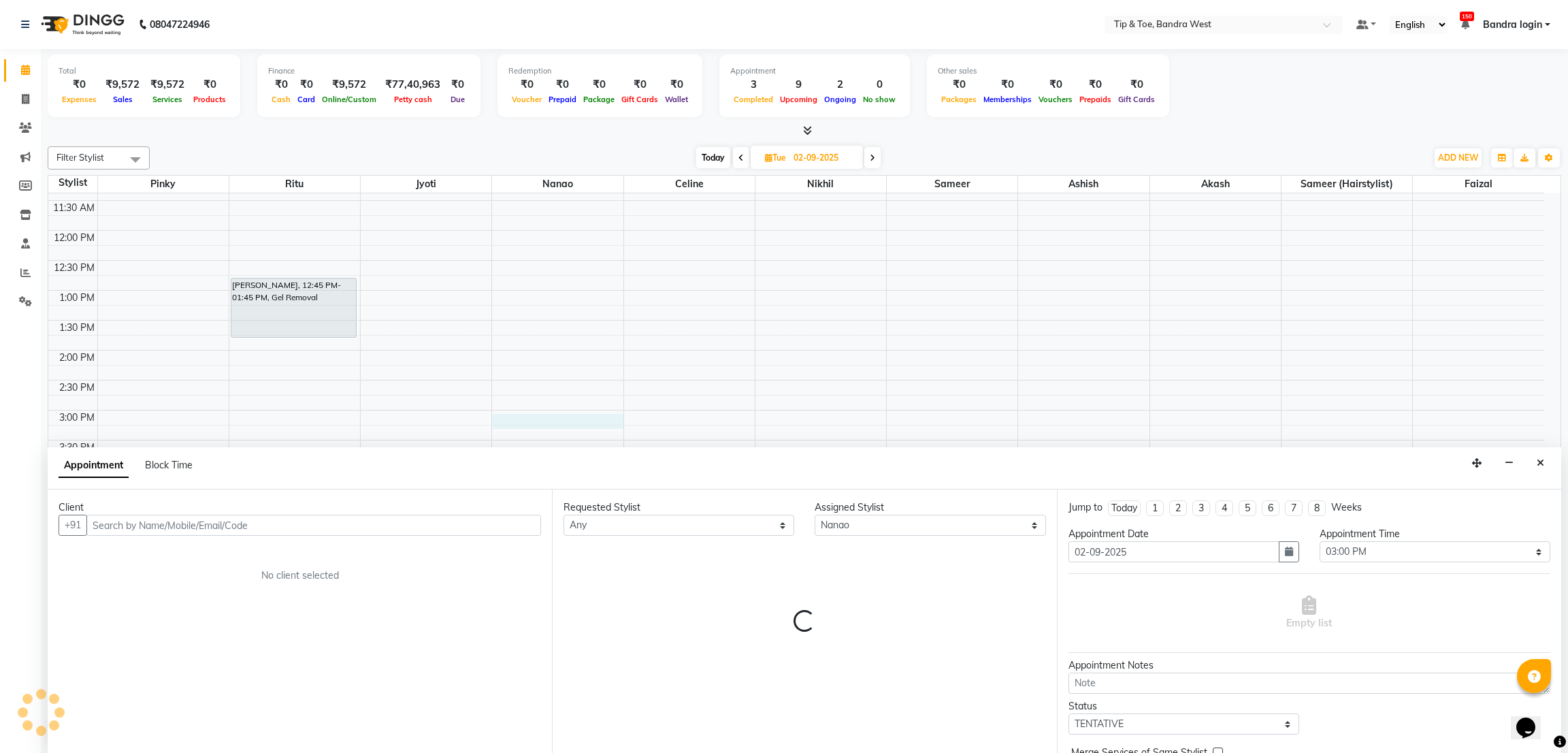
click at [274, 518] on input "text" at bounding box center [313, 525] width 454 height 21
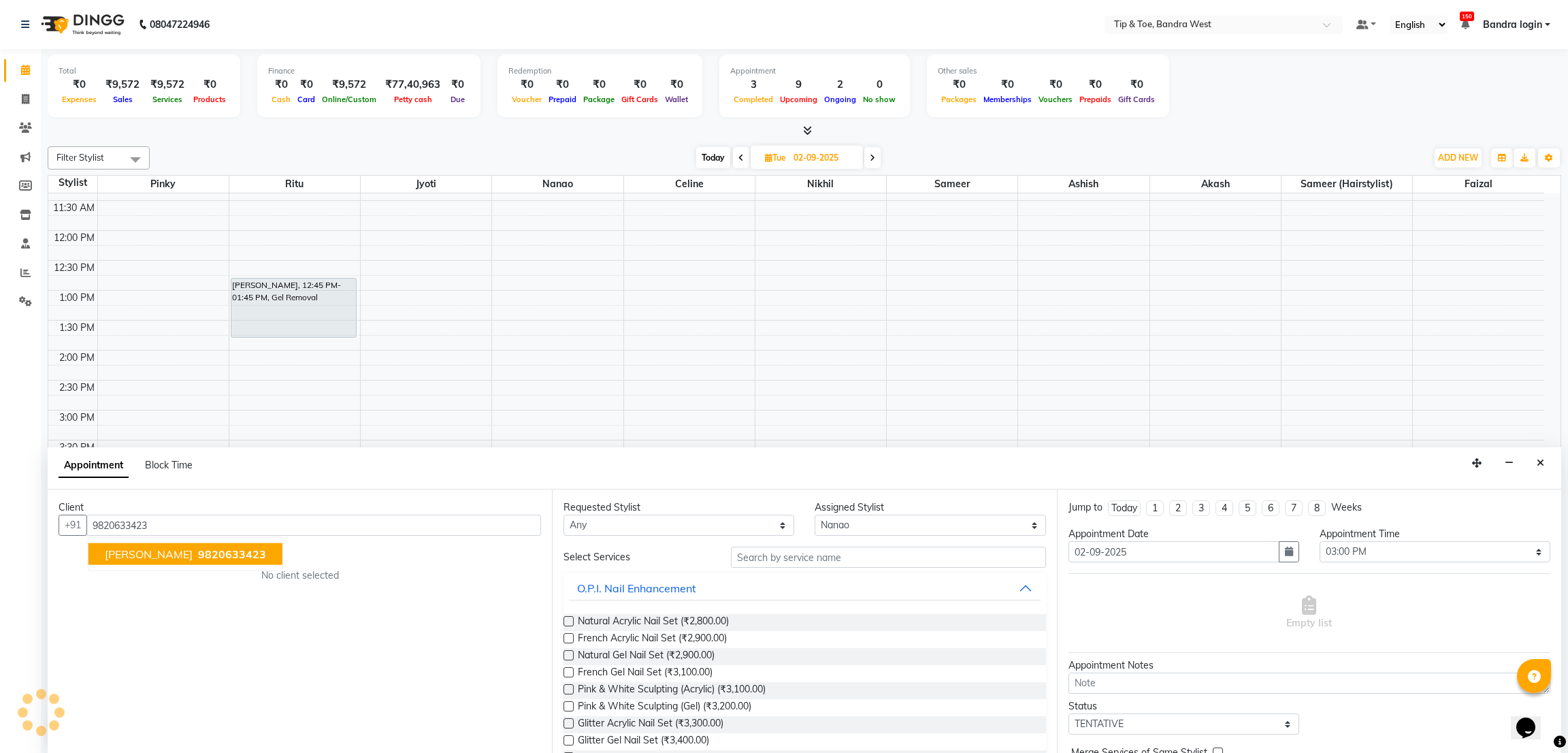
click at [173, 543] on button "BARKHA MENGHANI 9820633423" at bounding box center [185, 554] width 194 height 22
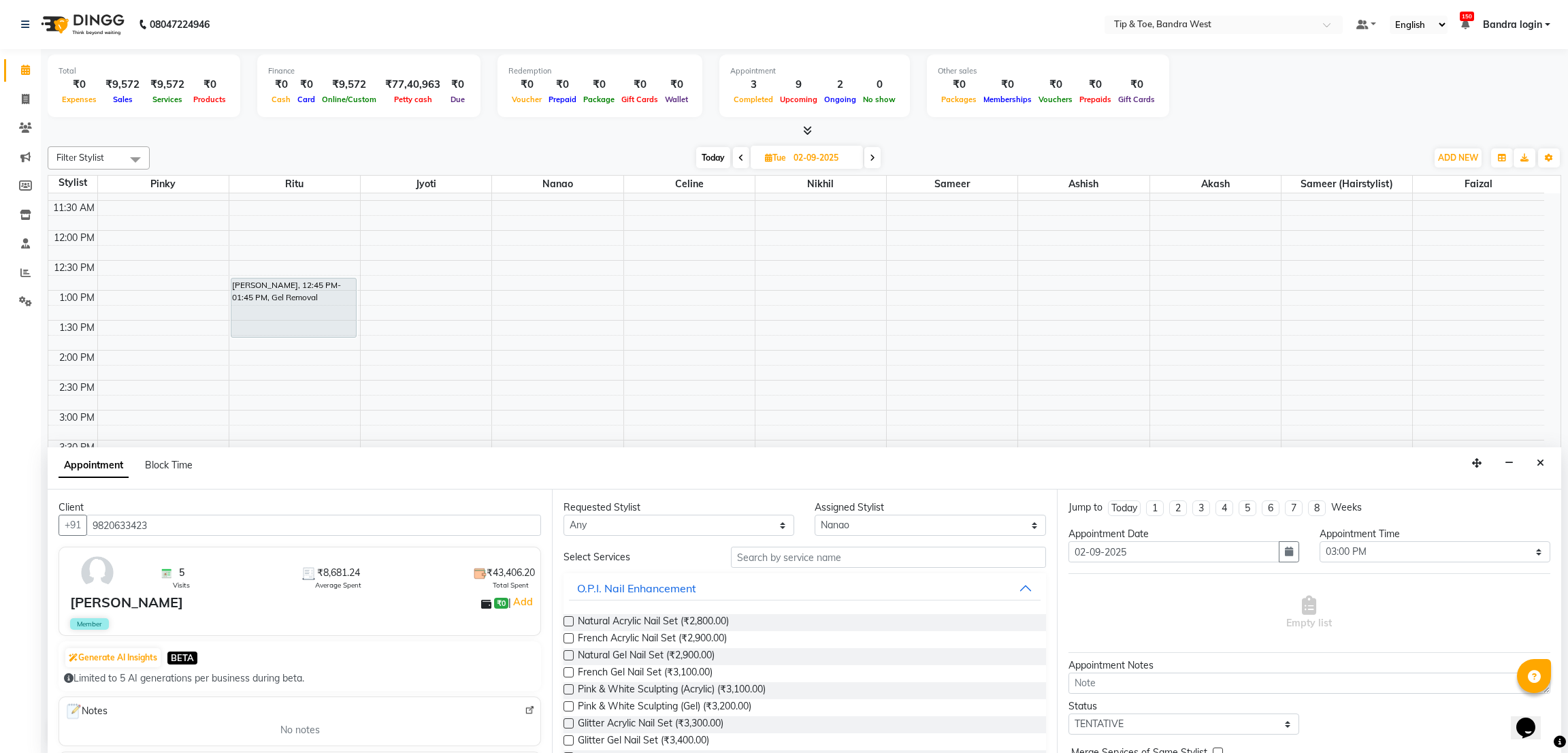
type input "9820633423"
click at [669, 516] on select "Any Akash Ashish [PERSON_NAME] [PERSON_NAME] (hairstylist) Solemn" at bounding box center [679, 525] width 231 height 21
select select "42385"
click at [563, 515] on select "Any Akash Ashish [PERSON_NAME] [PERSON_NAME] (hairstylist) Solemn" at bounding box center [679, 525] width 231 height 21
click at [788, 556] on input "text" at bounding box center [888, 557] width 315 height 21
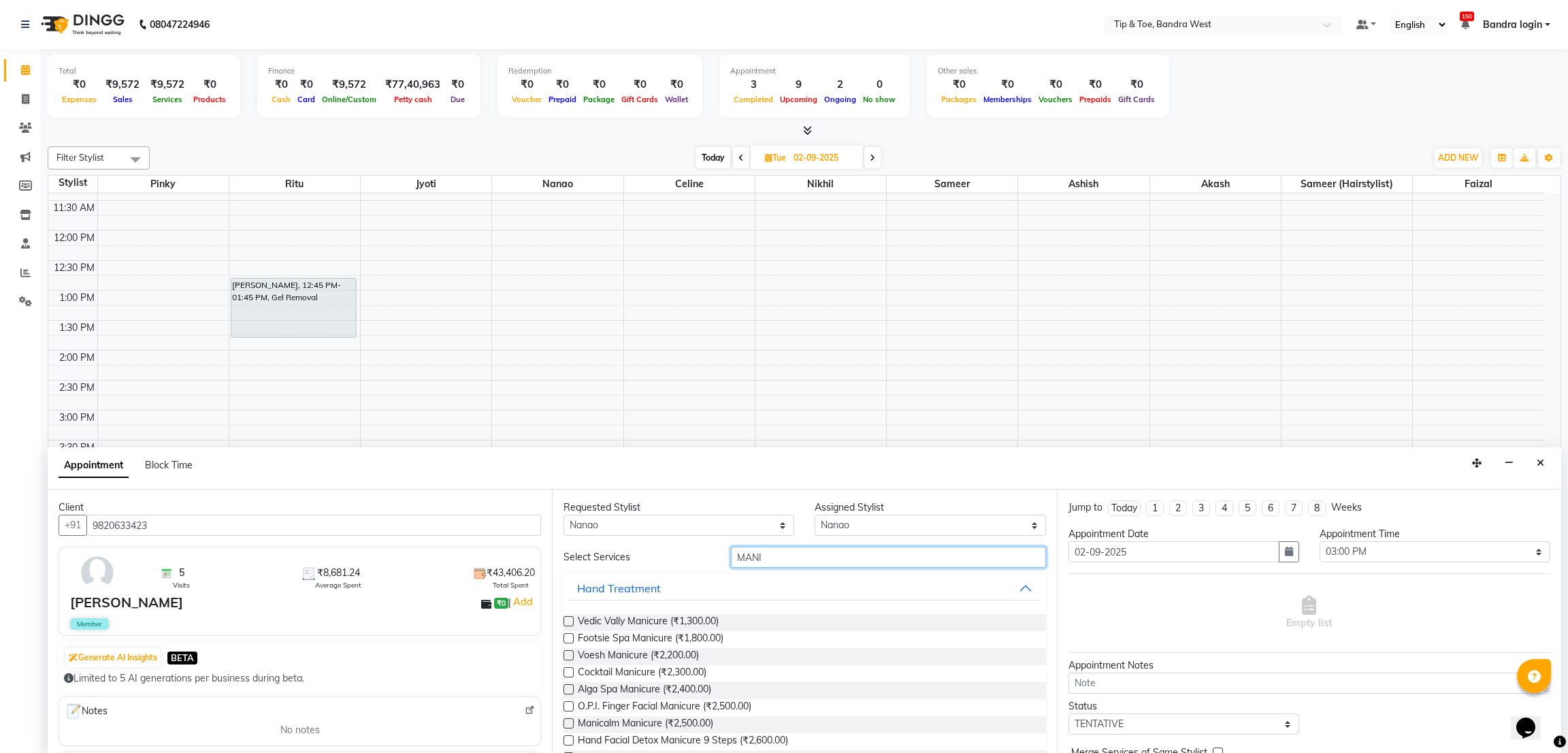
scroll to position [172, 0]
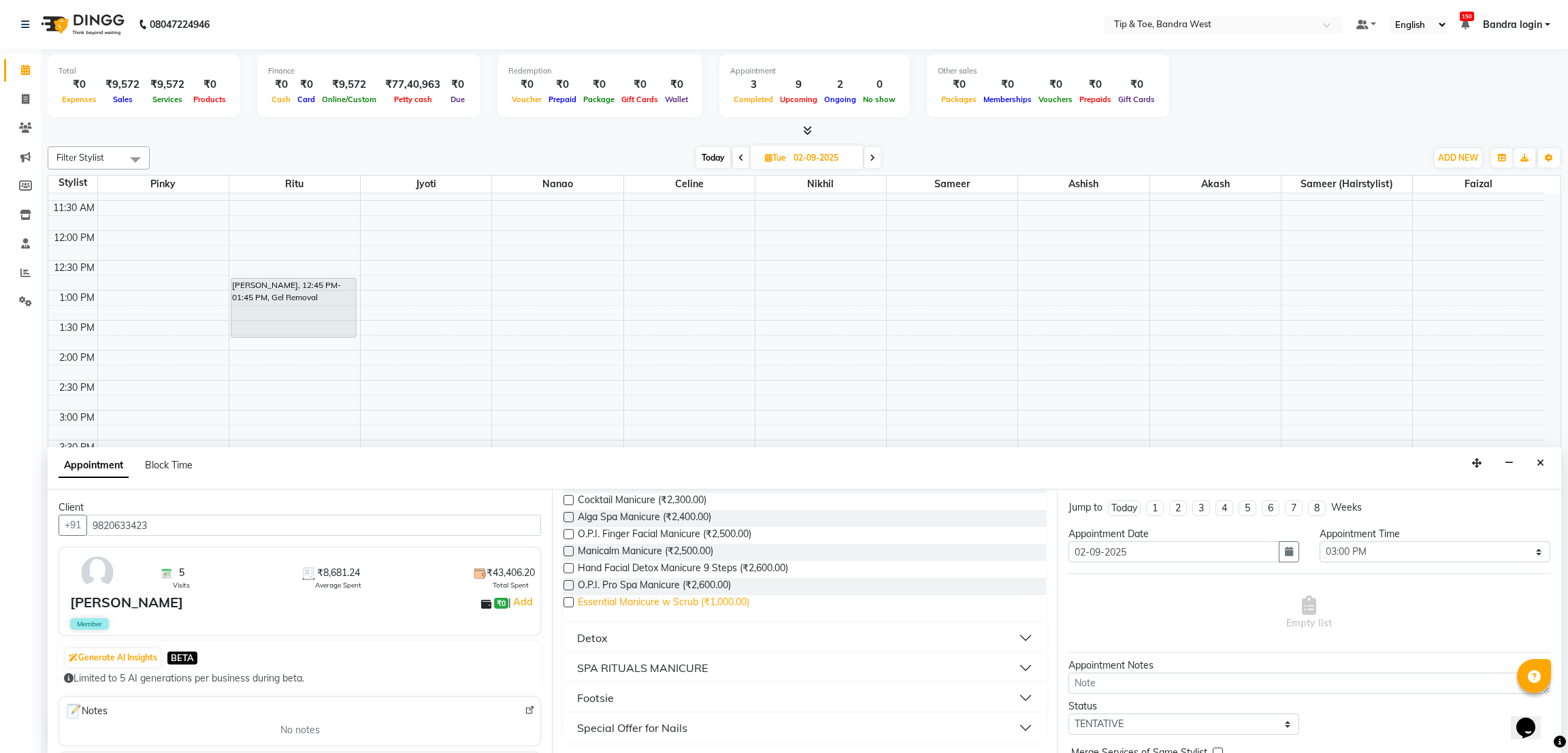
type input "MANI"
click at [742, 602] on span "Essential Manicure w Scrub (₹1,000.00)" at bounding box center [663, 603] width 172 height 17
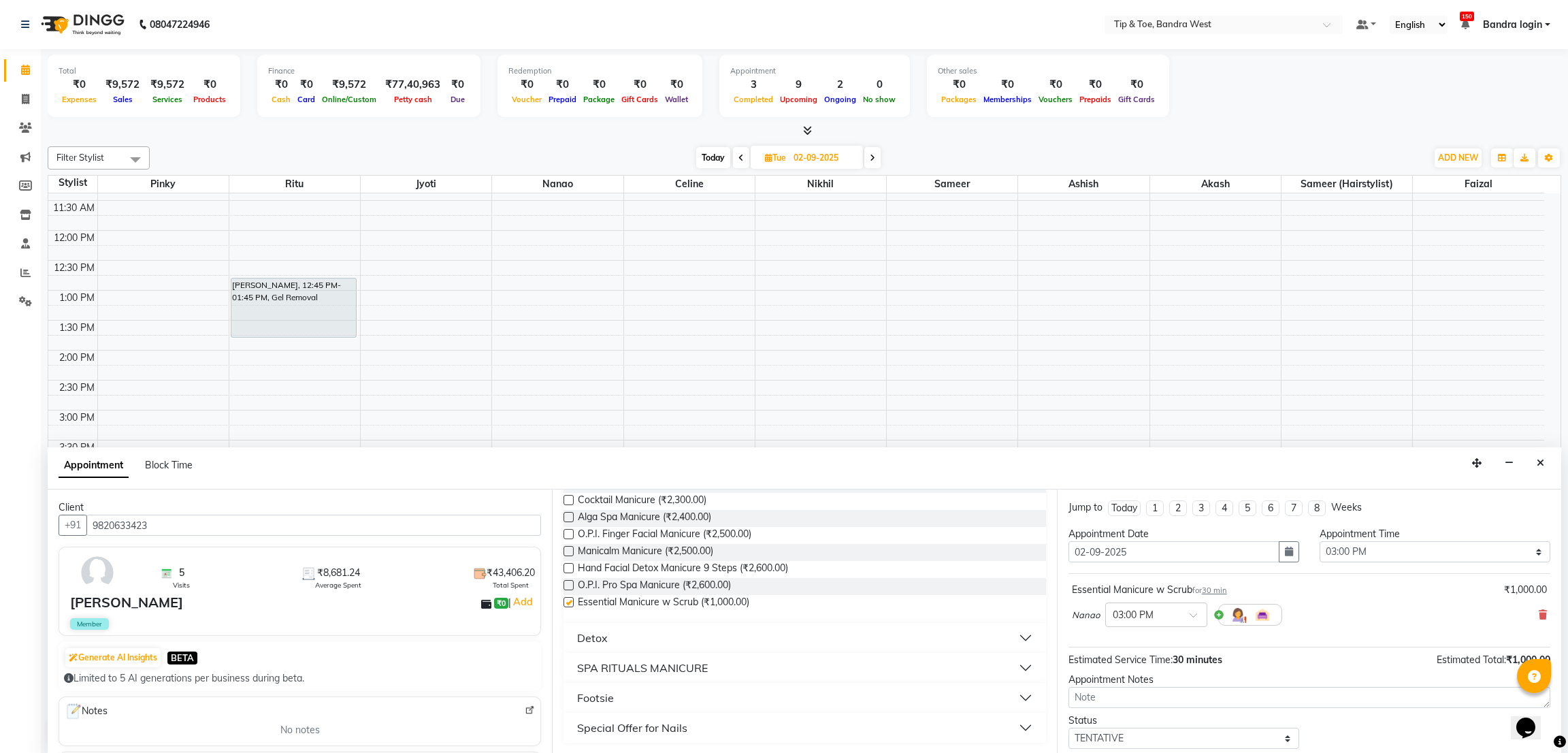
checkbox input "false"
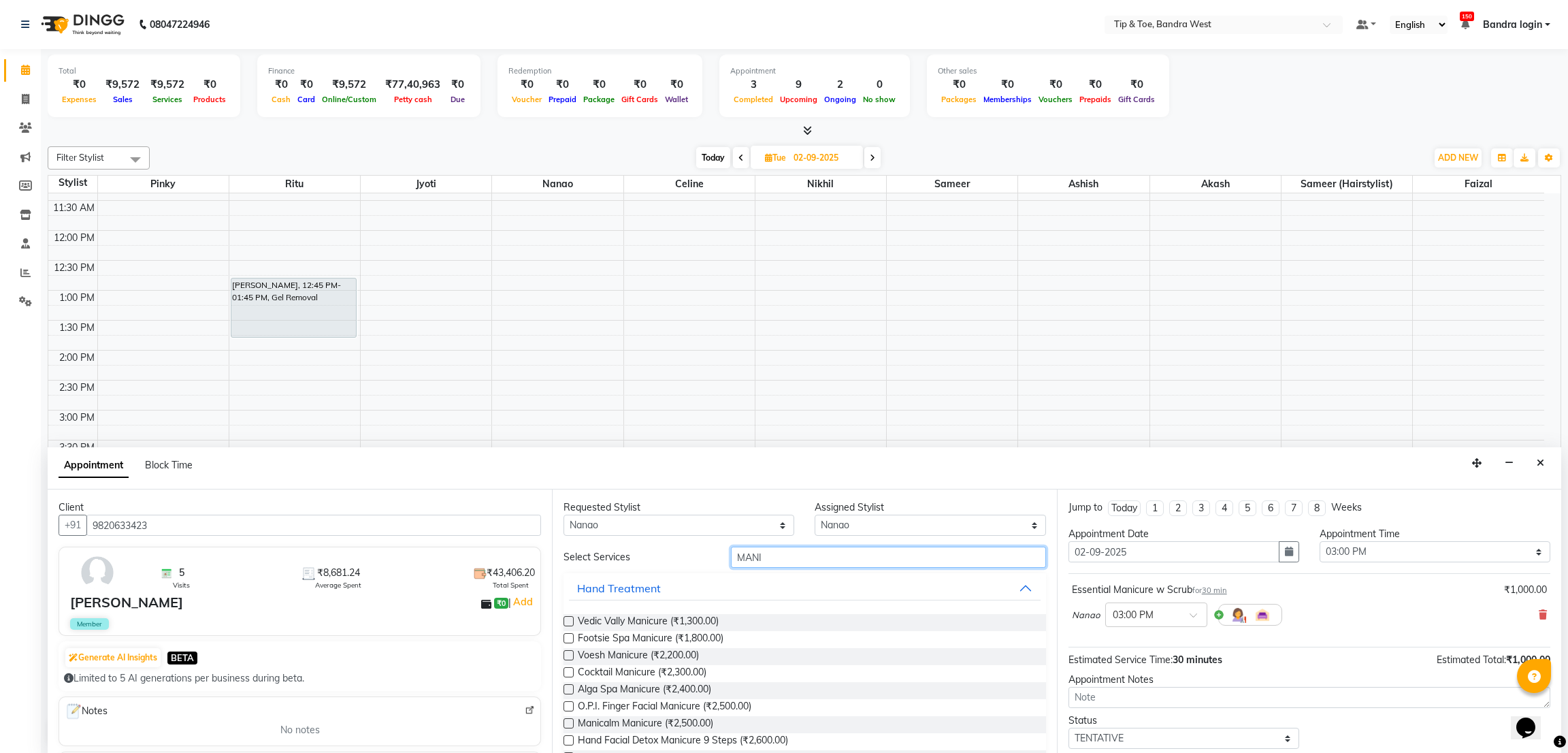
click at [788, 564] on input "MANI" at bounding box center [888, 557] width 315 height 21
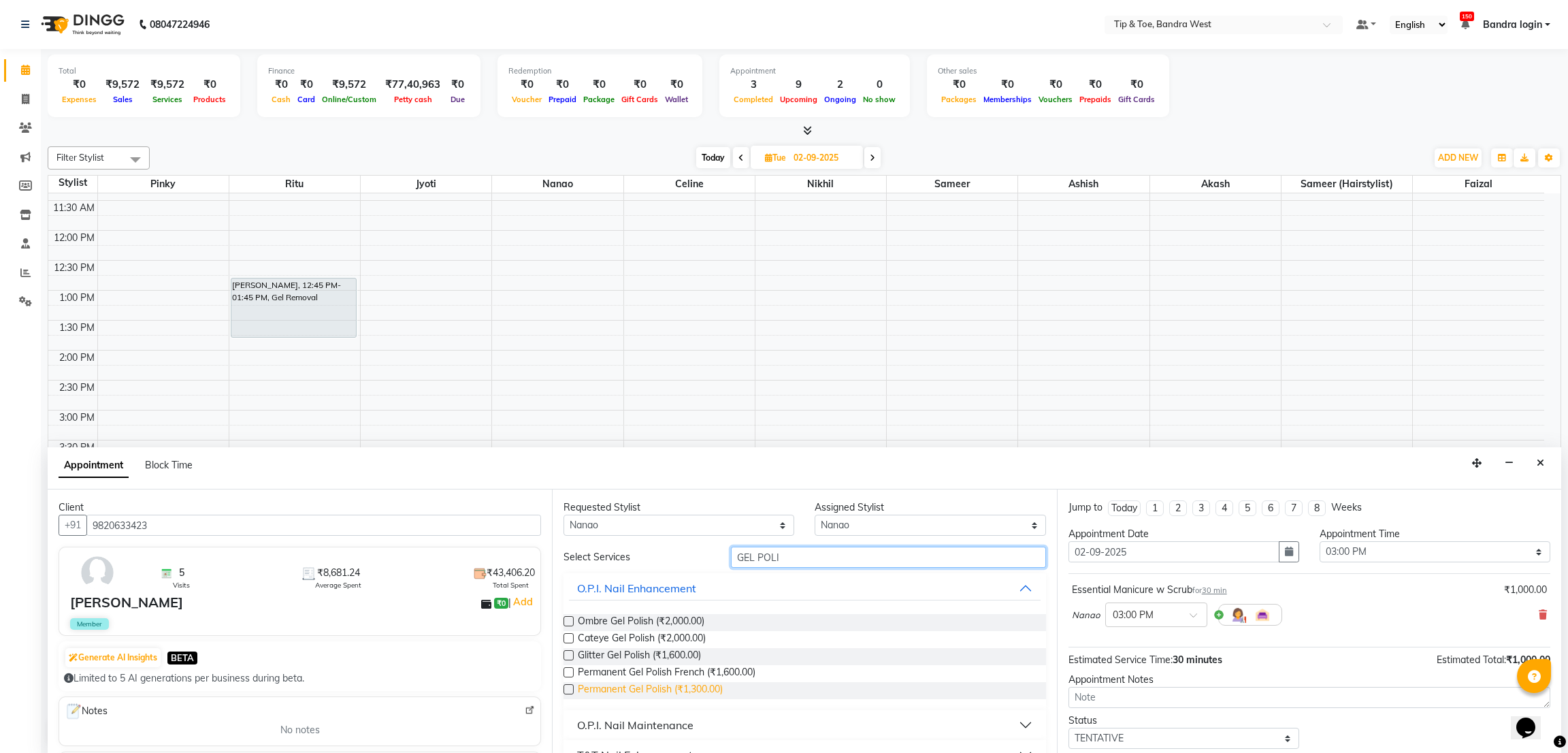
type input "GEL POLI"
click at [704, 691] on span "Permanent Gel Polish (₹1,300.00)" at bounding box center [650, 690] width 145 height 17
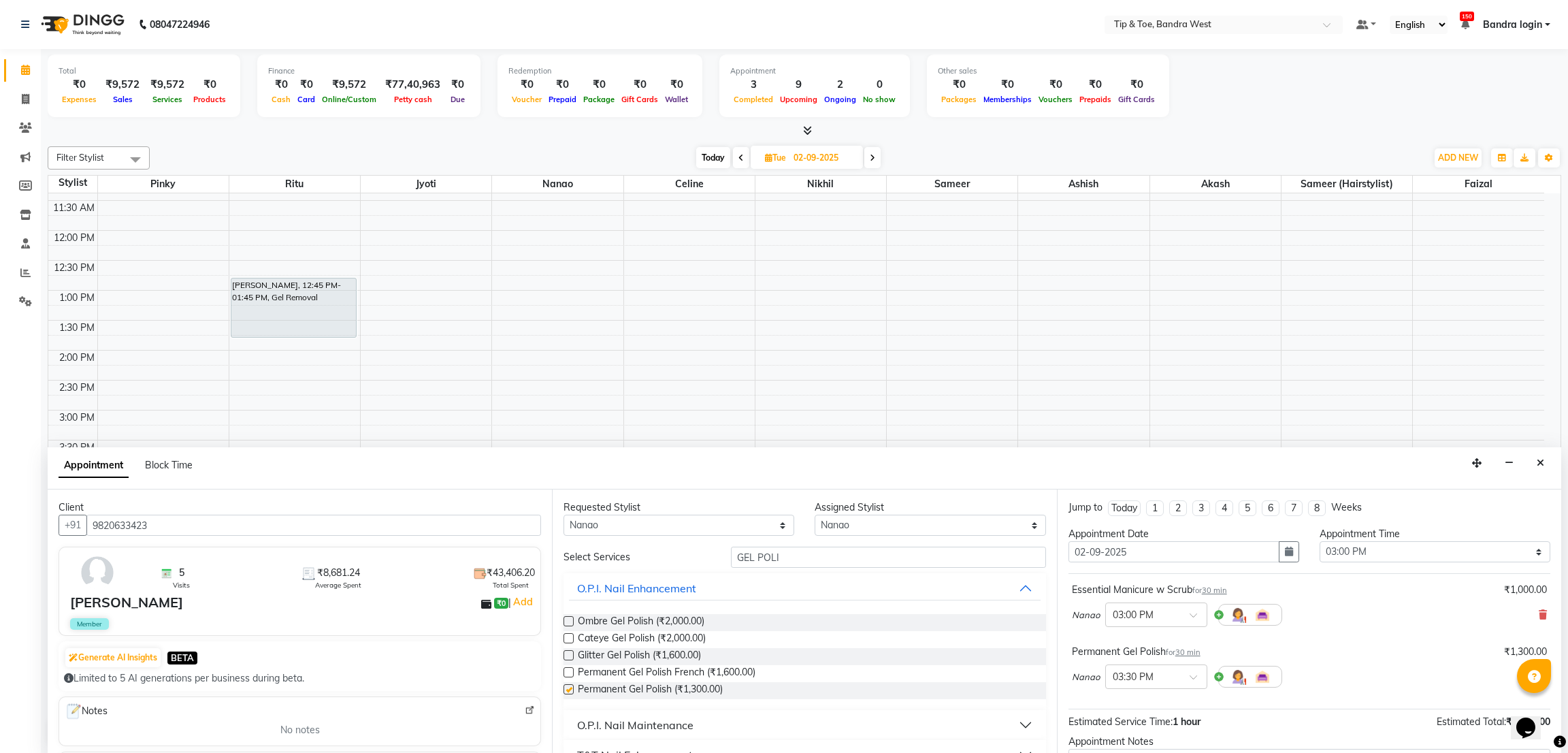
checkbox input "false"
click at [823, 523] on select "Select Akash Ashish [PERSON_NAME] [PERSON_NAME] (hairstylist) Solemn" at bounding box center [930, 525] width 231 height 21
select select "42316"
click at [814, 515] on select "Select Akash Ashish [PERSON_NAME] [PERSON_NAME] (hairstylist) Solemn" at bounding box center [930, 525] width 231 height 21
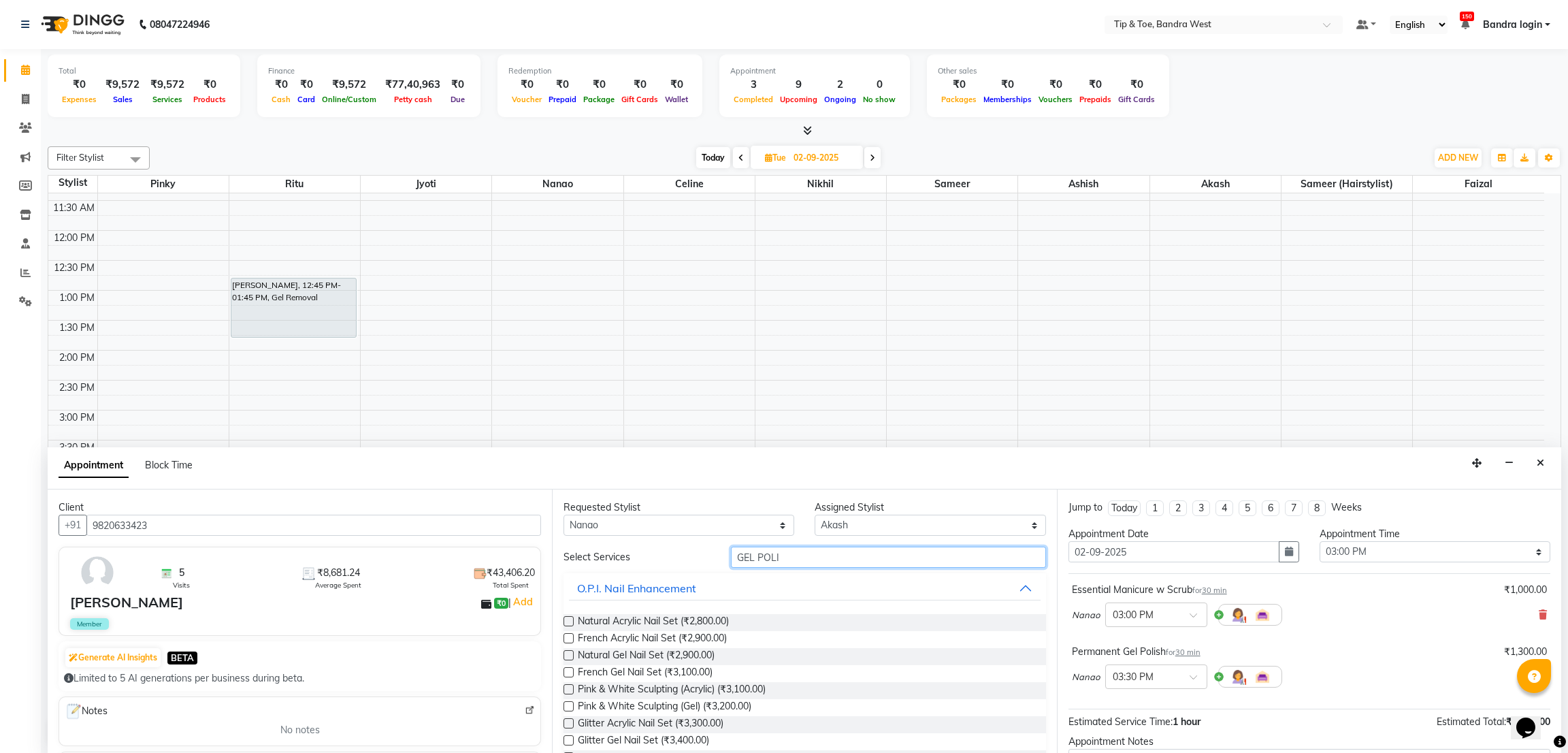
click at [808, 548] on input "GEL POLI" at bounding box center [888, 557] width 315 height 21
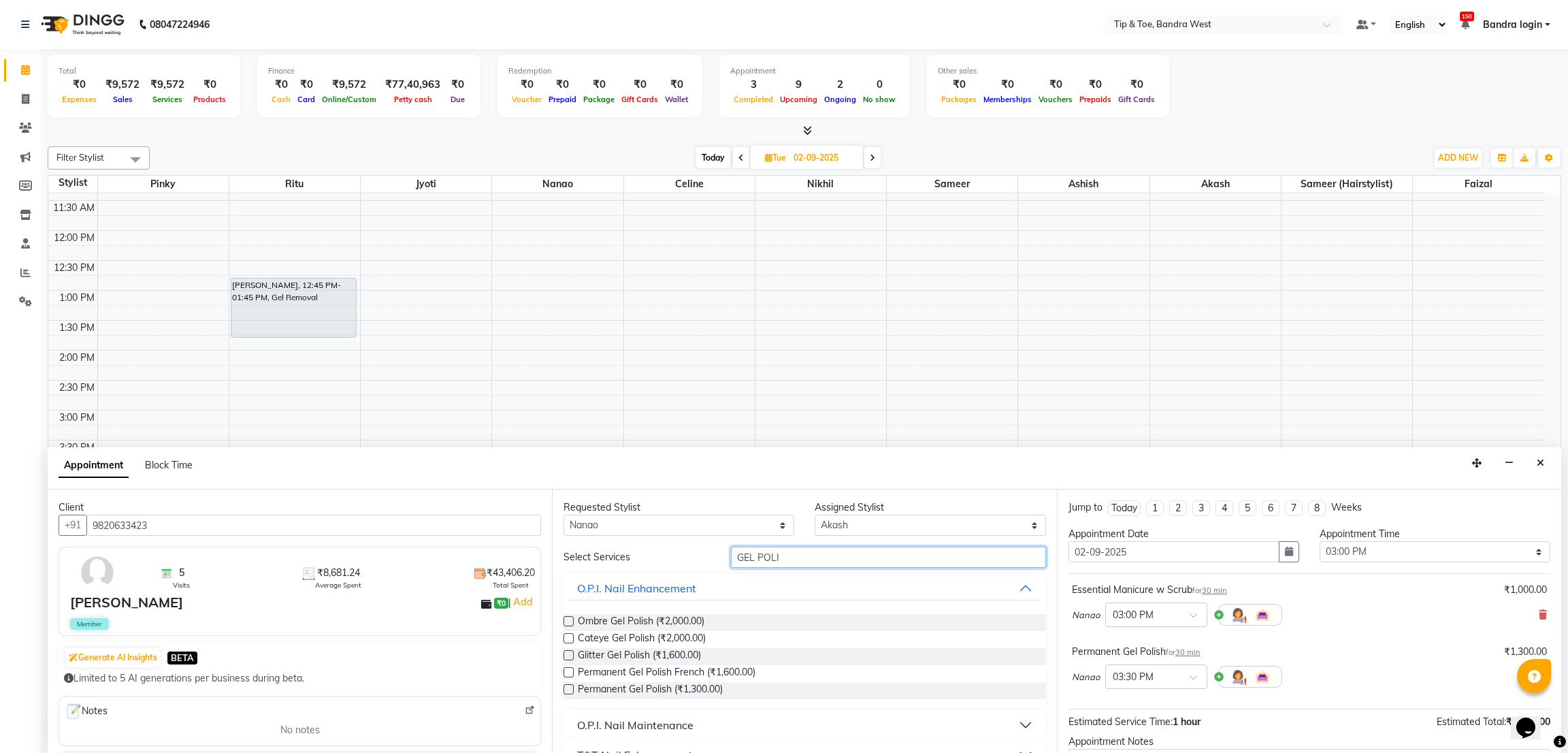
click at [791, 556] on input "GEL POLI" at bounding box center [888, 557] width 315 height 21
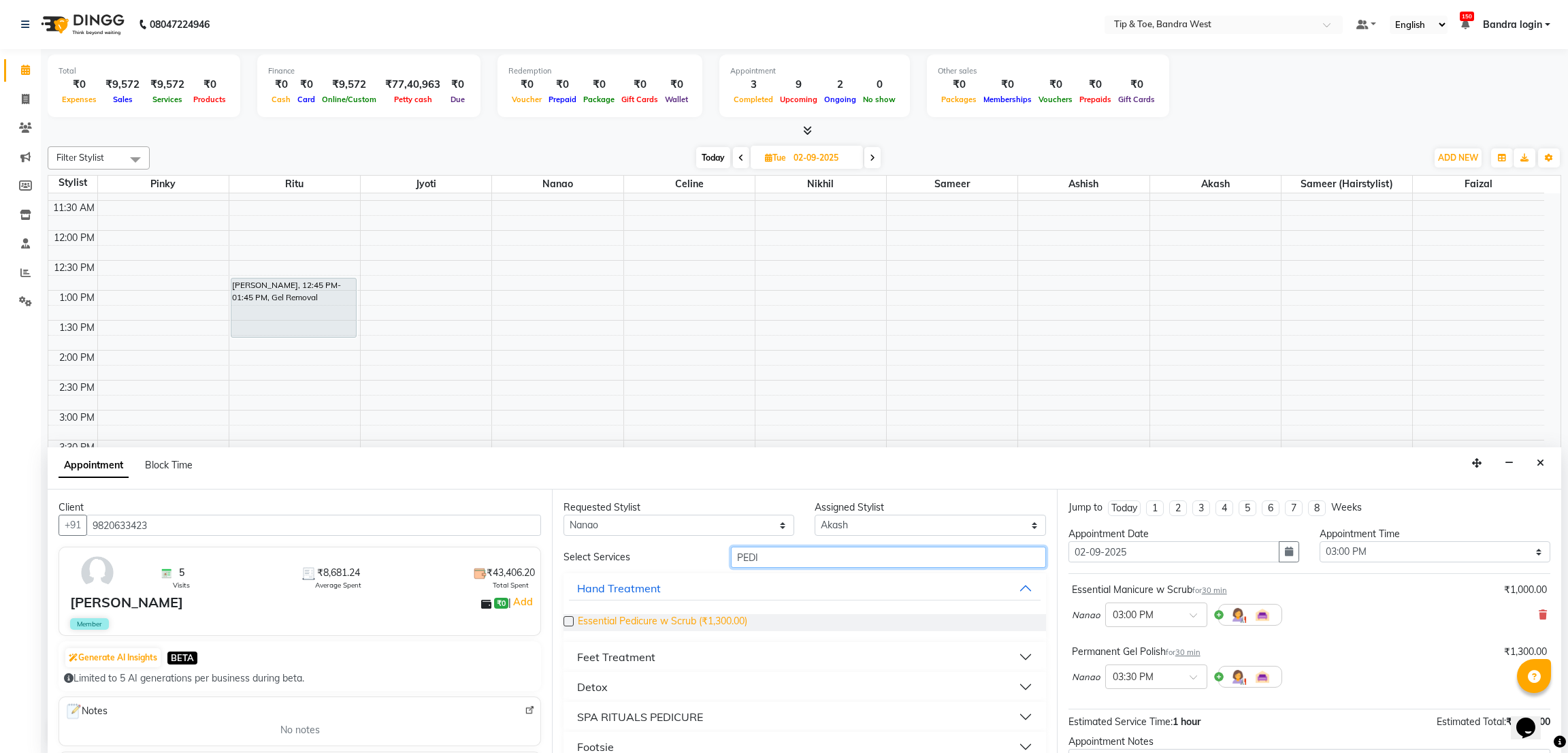
type input "PEDI"
click at [720, 629] on span "Essential Pedicure w Scrub (₹1,300.00)" at bounding box center [662, 622] width 169 height 17
click at [720, 626] on span "Essential Pedicure w Scrub (₹1,300.00)" at bounding box center [662, 622] width 169 height 17
click at [722, 626] on span "Essential Pedicure w Scrub (₹1,300.00)" at bounding box center [662, 622] width 169 height 17
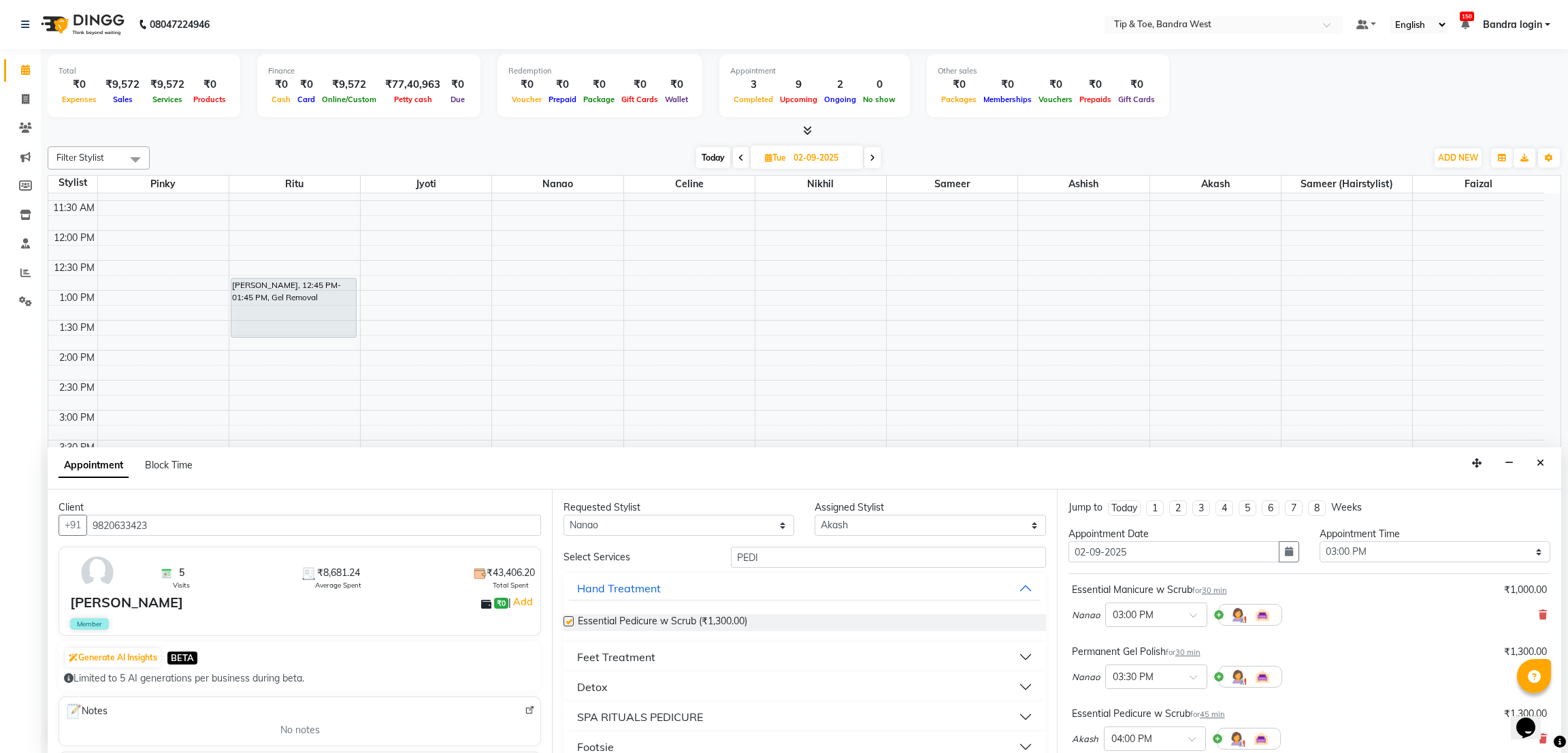
checkbox input "false"
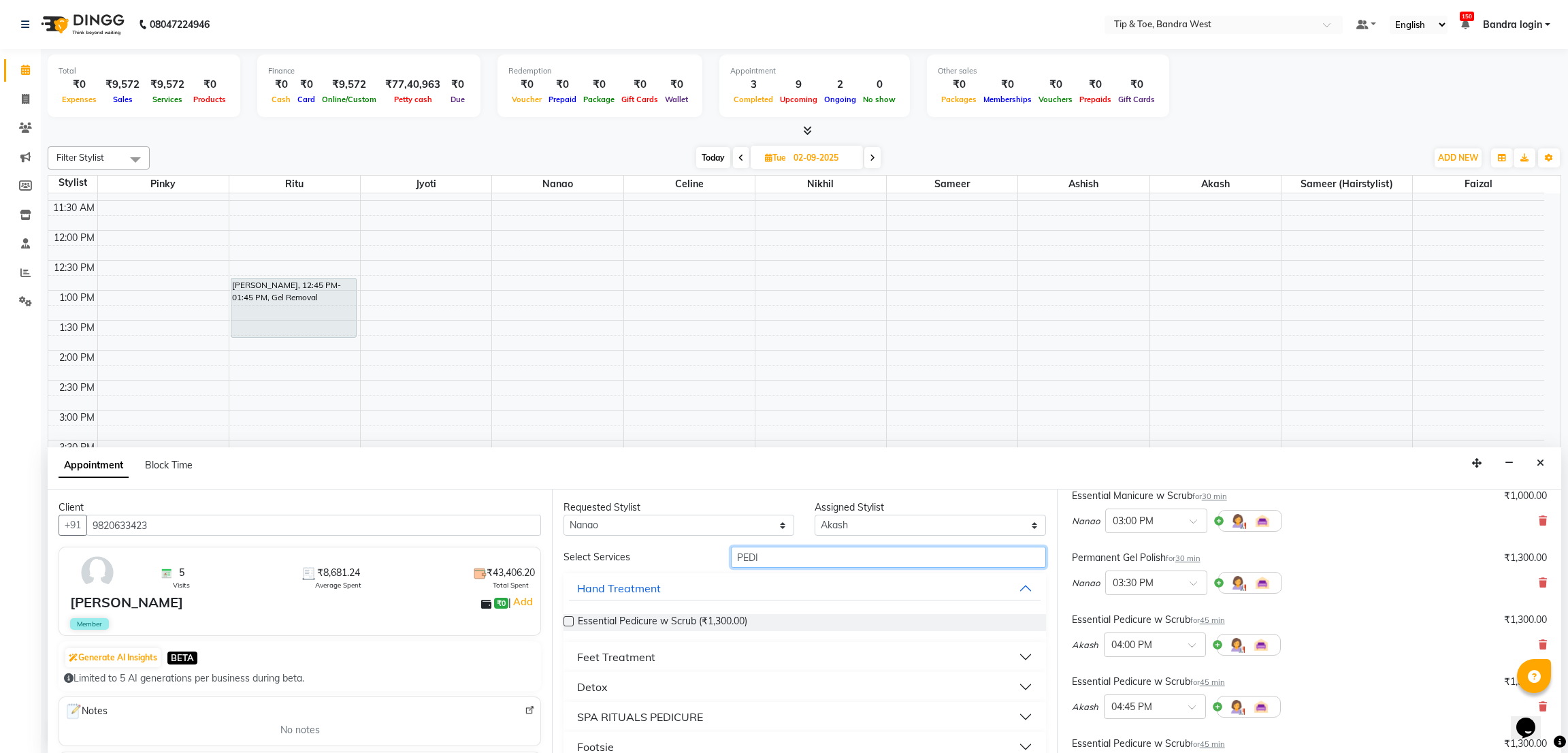
click at [781, 560] on input "PEDI" at bounding box center [888, 557] width 315 height 21
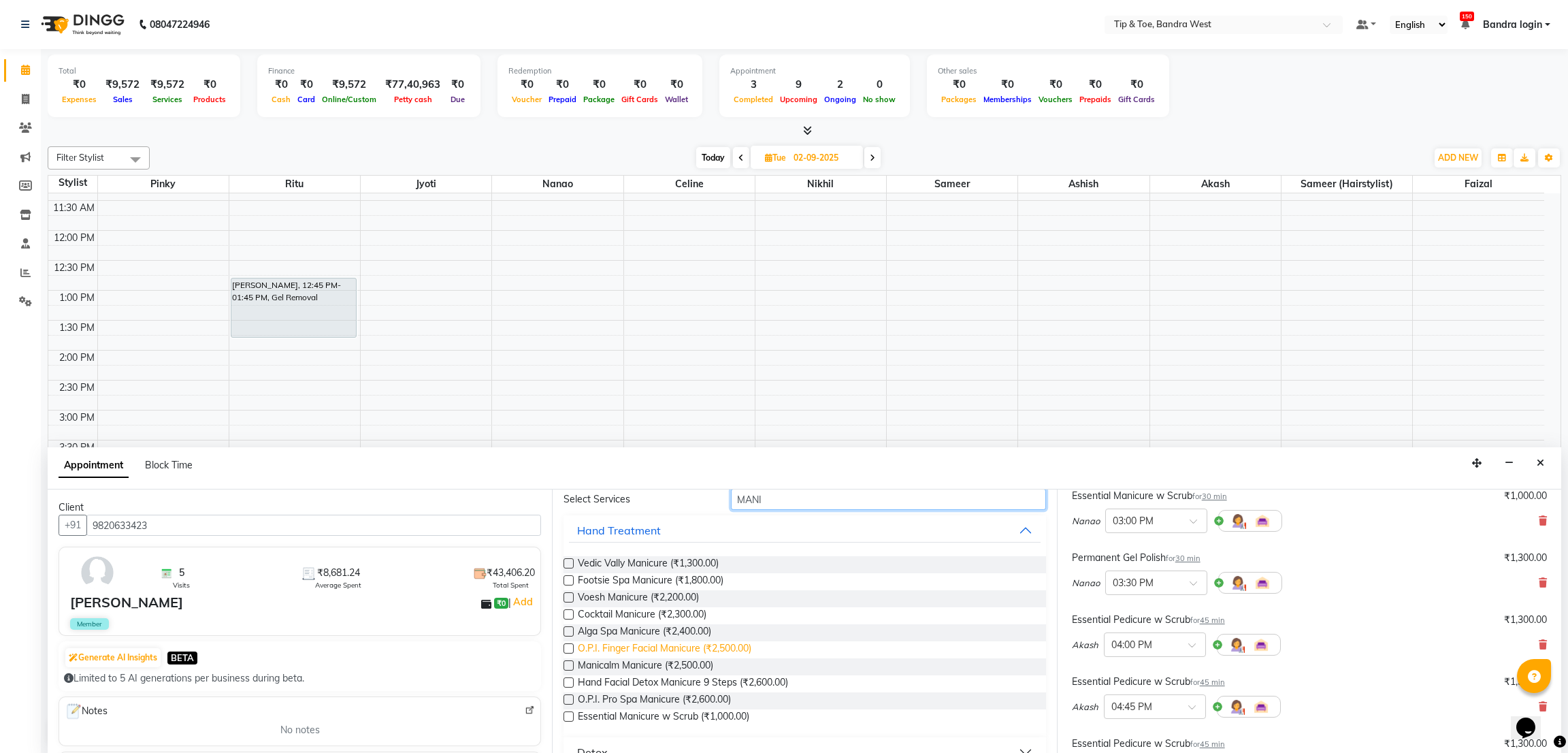
scroll to position [172, 0]
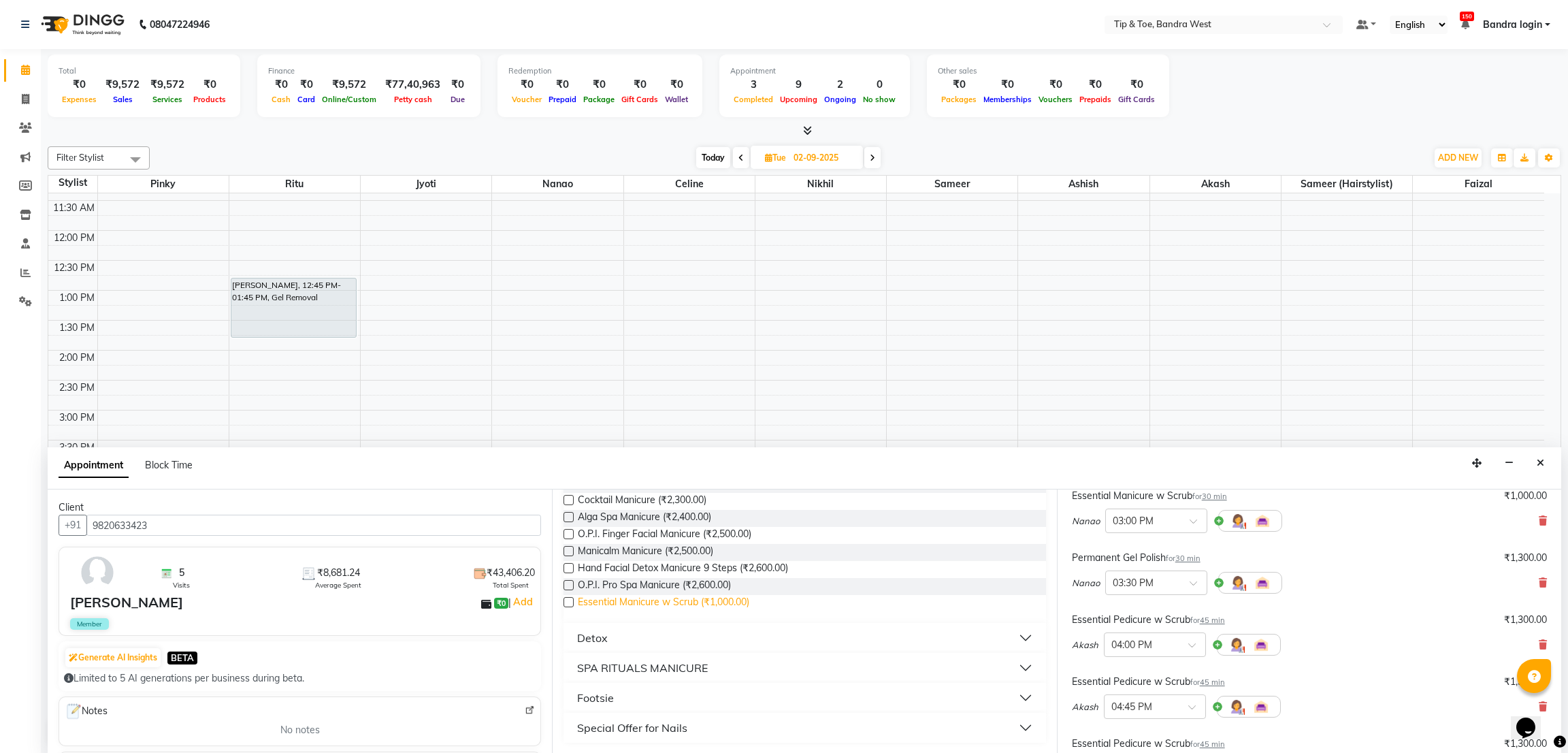
type input "MANI"
click at [728, 599] on span "Essential Manicure w Scrub (₹1,000.00)" at bounding box center [663, 603] width 172 height 17
checkbox input "false"
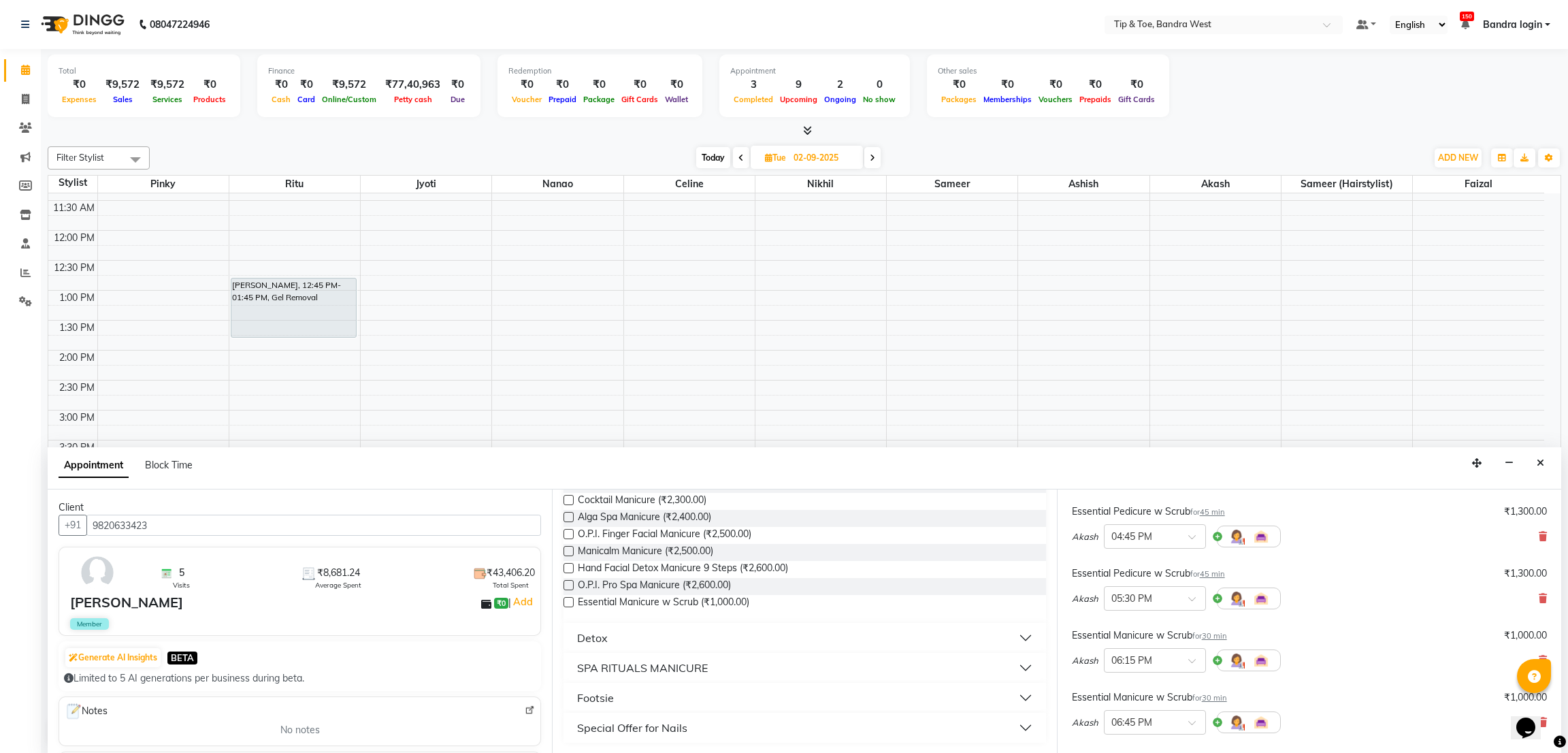
scroll to position [453, 0]
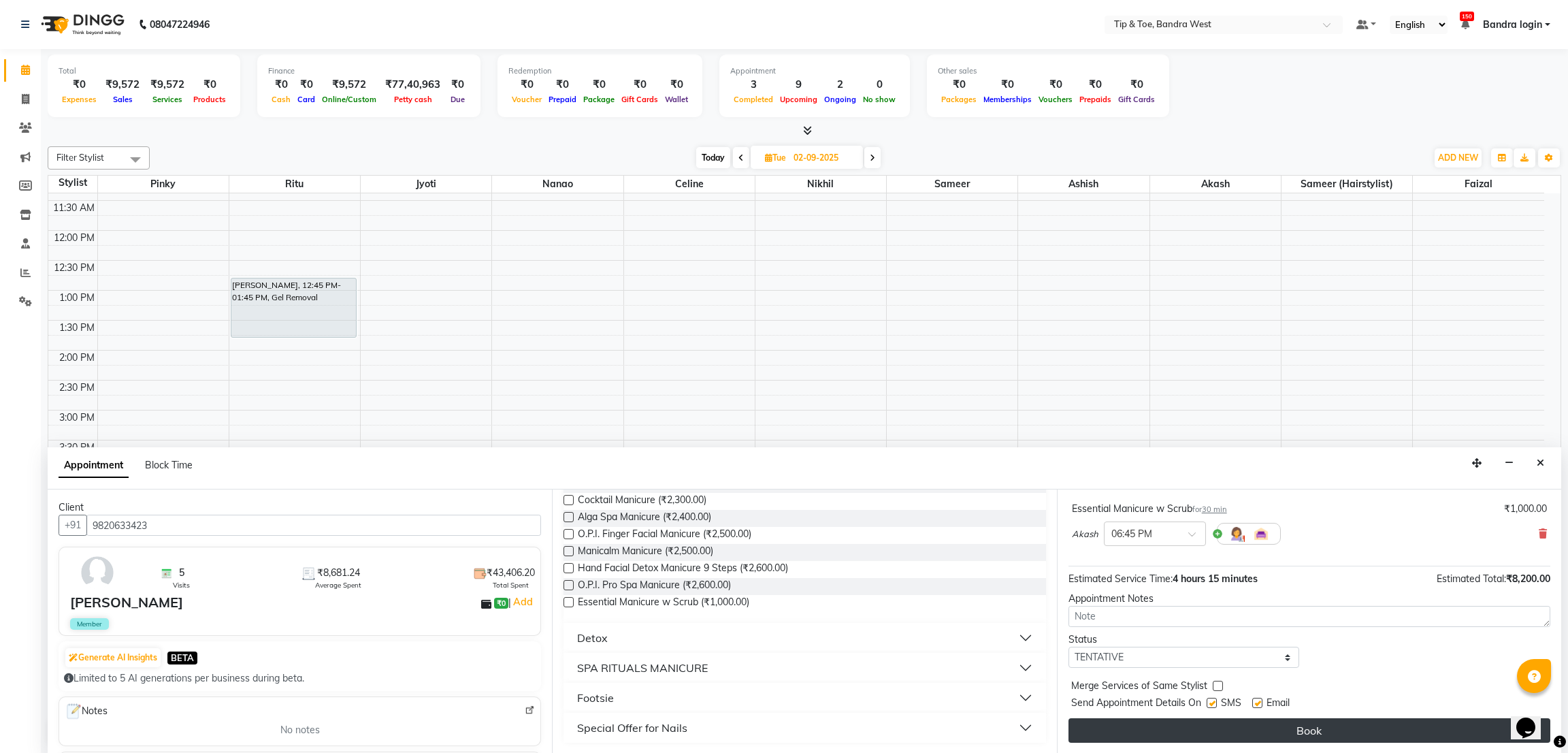
click at [1379, 740] on button "Book" at bounding box center [1309, 730] width 482 height 24
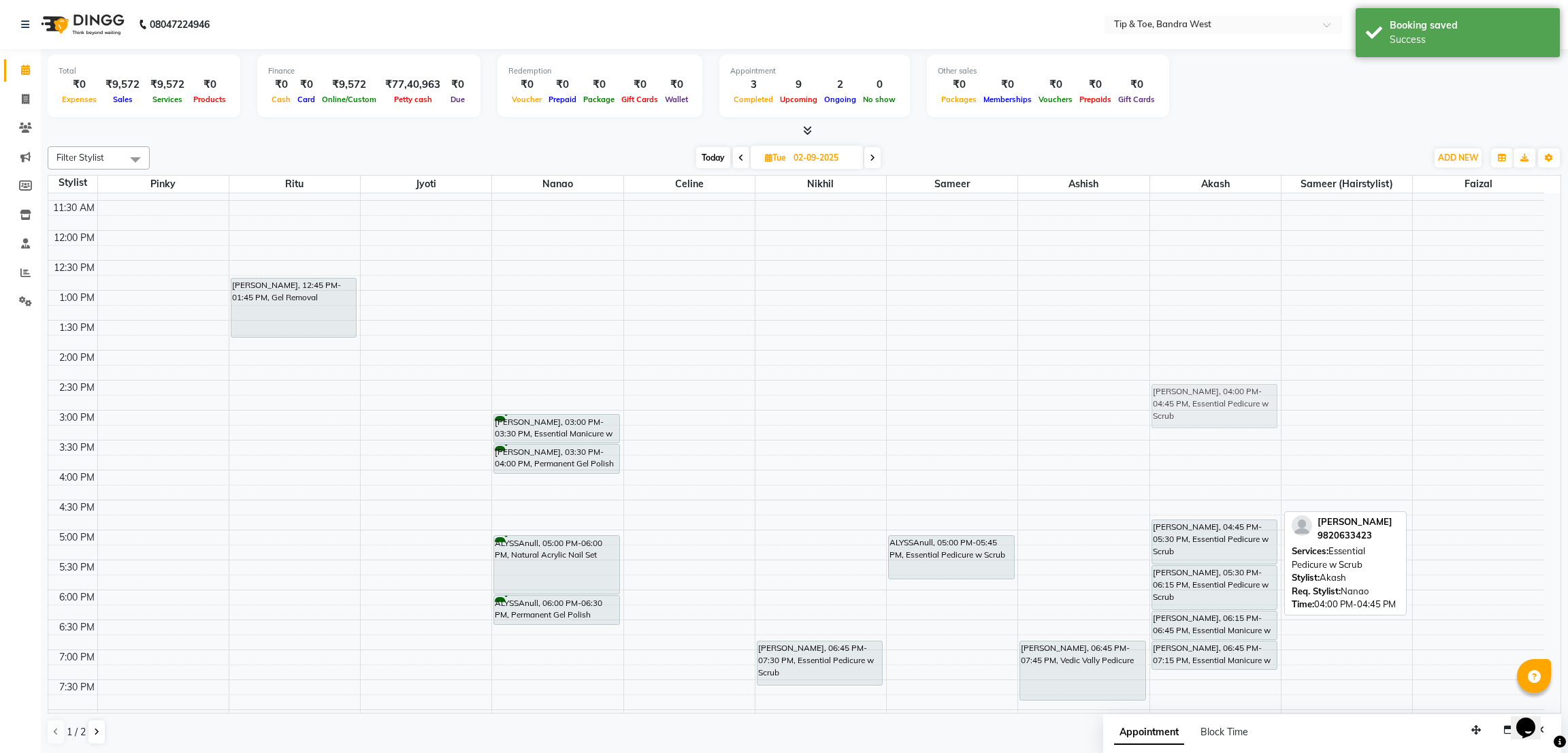
drag, startPoint x: 1184, startPoint y: 492, endPoint x: 1184, endPoint y: 398, distance: 94.0
click at [1184, 398] on div "BARKHA MENGHANI, 04:00 PM-04:45 PM, Essential Pedicure w Scrub BARKHA MENGHANI,…" at bounding box center [1215, 380] width 131 height 778
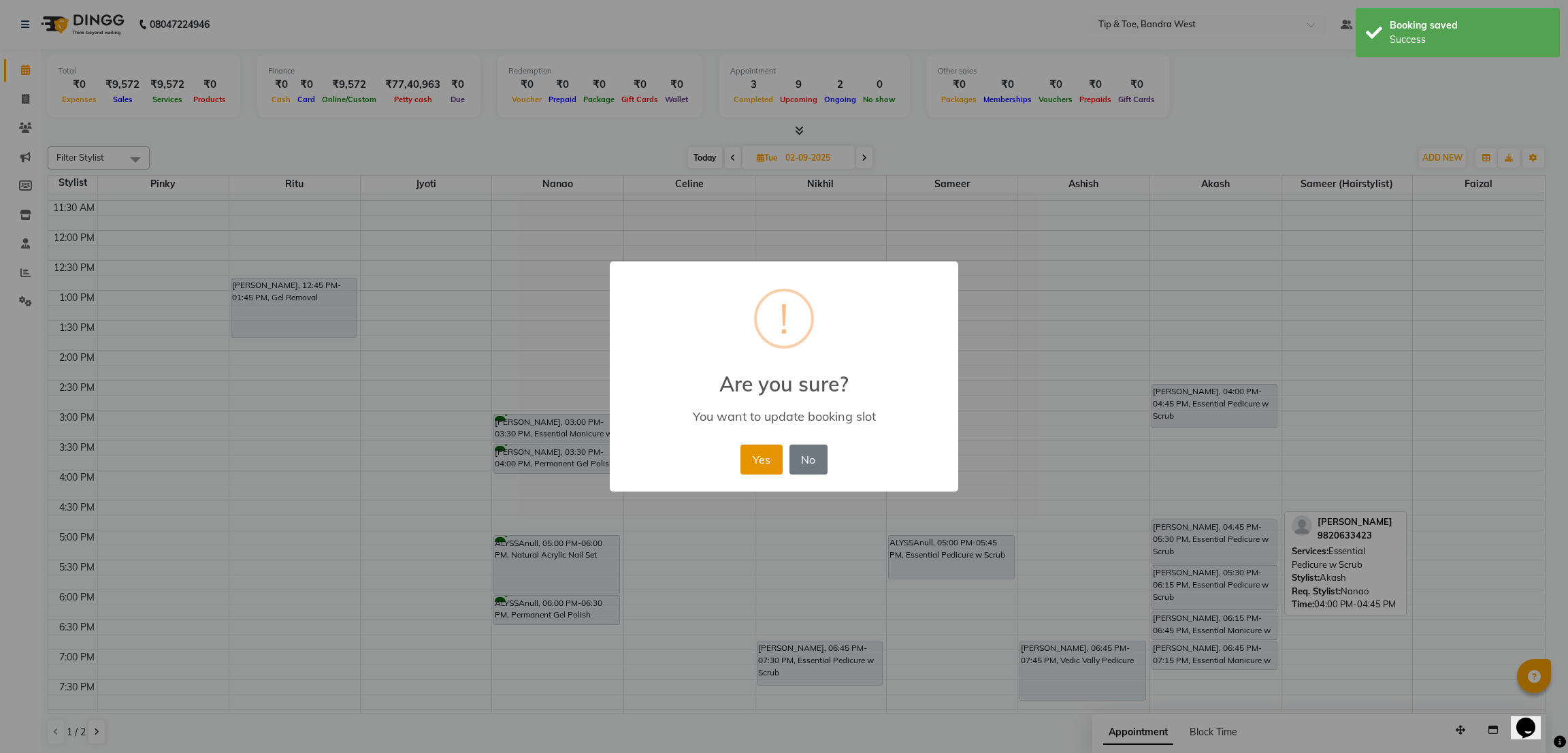
click at [768, 450] on button "Yes" at bounding box center [761, 459] width 41 height 30
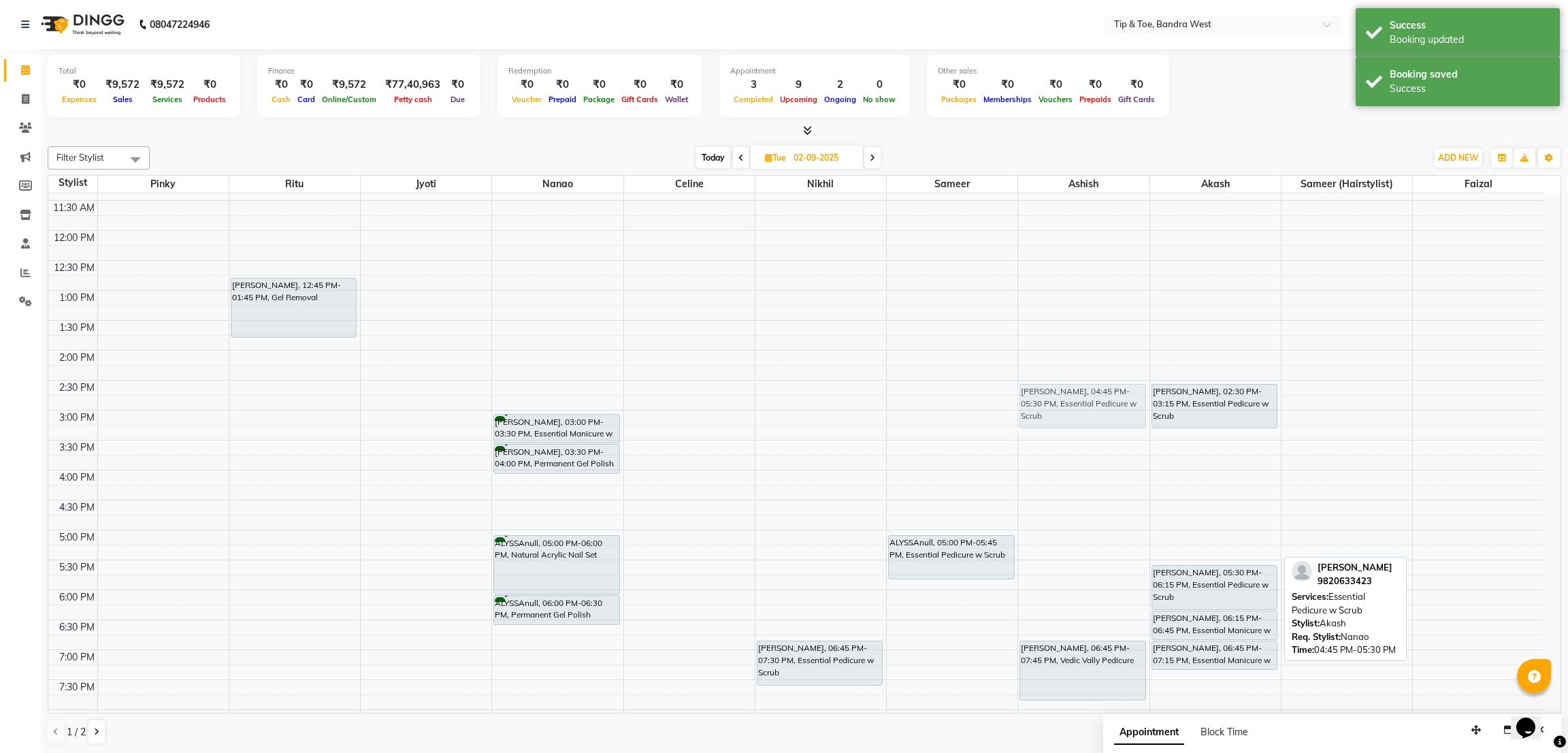
drag, startPoint x: 1193, startPoint y: 535, endPoint x: 1071, endPoint y: 405, distance: 178.3
click at [1071, 405] on tr "NIDHI, 12:45 PM-01:45 PM, Gel Removal BARKHA MENGHANI, 03:00 PM-03:30 PM, Essen…" at bounding box center [796, 380] width 1496 height 778
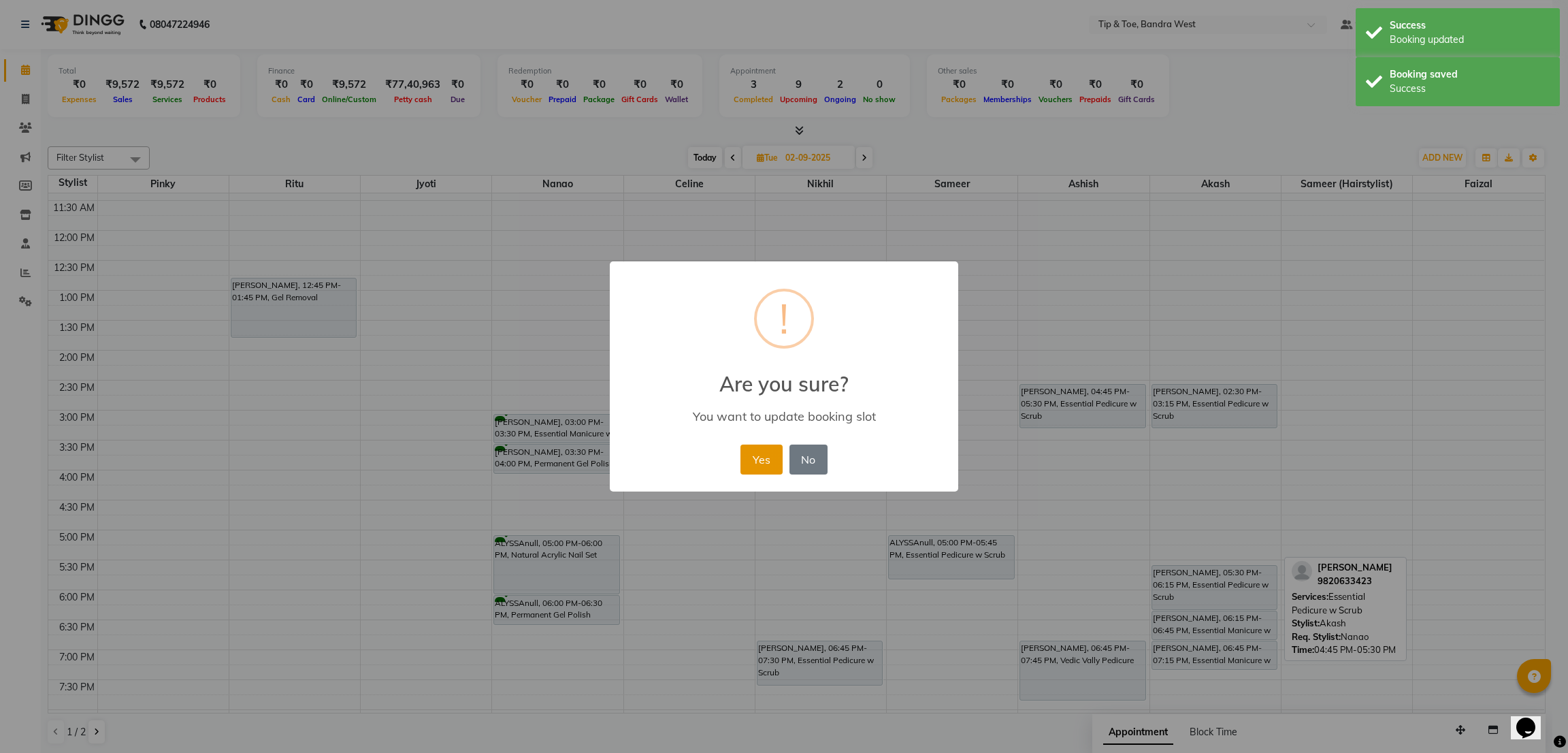
click at [754, 462] on button "Yes" at bounding box center [761, 459] width 41 height 30
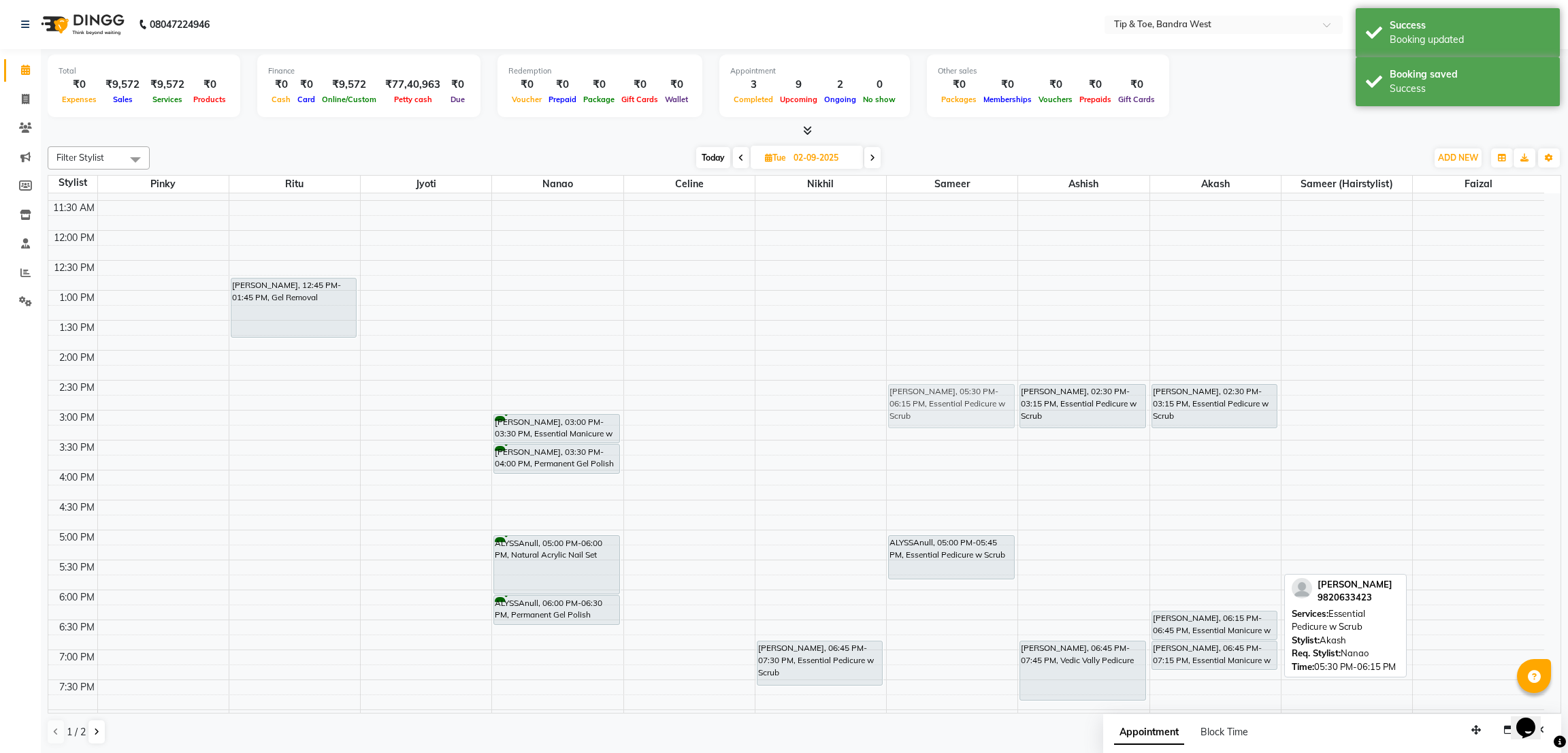
drag, startPoint x: 1210, startPoint y: 589, endPoint x: 978, endPoint y: 413, distance: 291.2
click at [978, 413] on tr "NIDHI, 12:45 PM-01:45 PM, Gel Removal BARKHA MENGHANI, 03:00 PM-03:30 PM, Essen…" at bounding box center [796, 380] width 1496 height 778
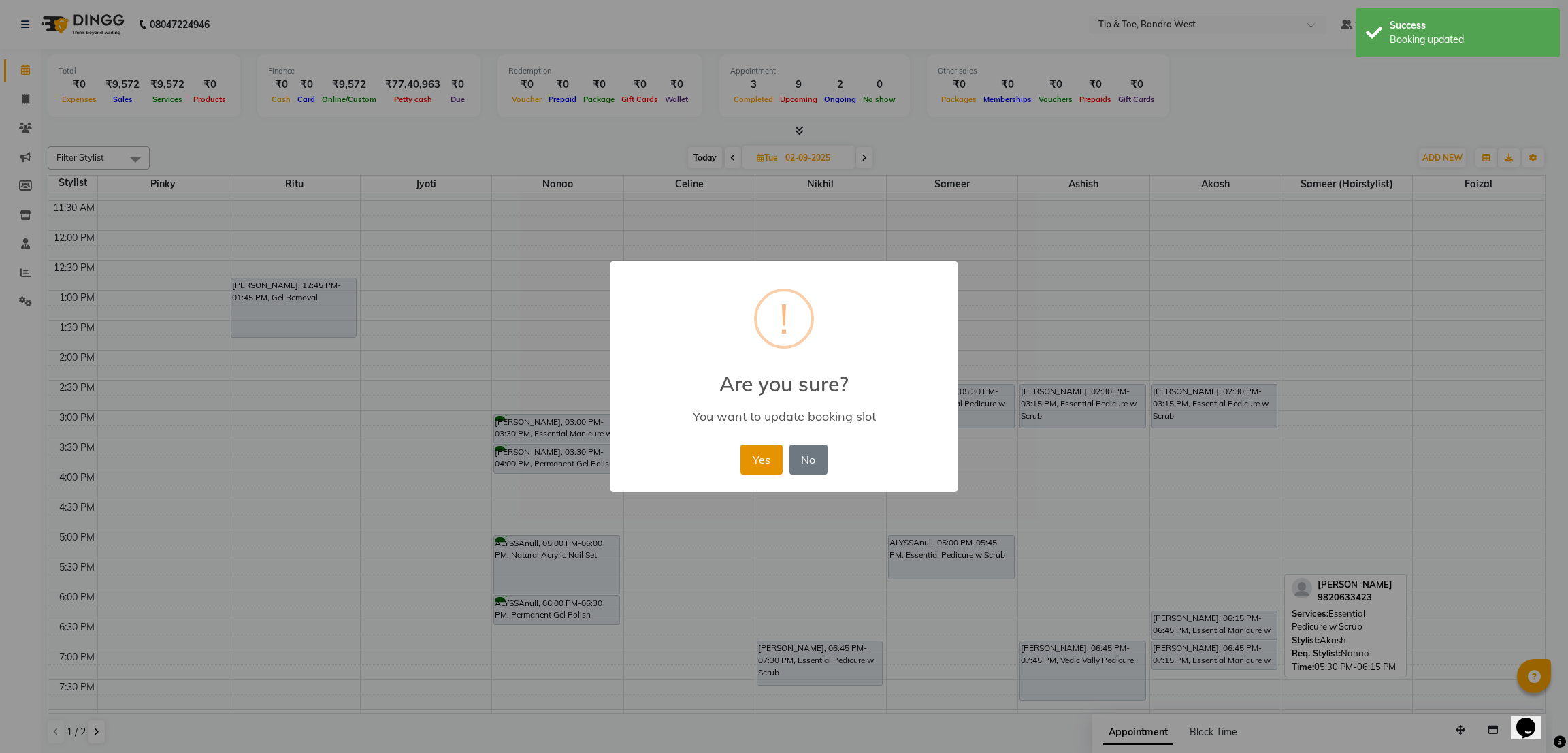
click at [758, 453] on button "Yes" at bounding box center [761, 459] width 41 height 30
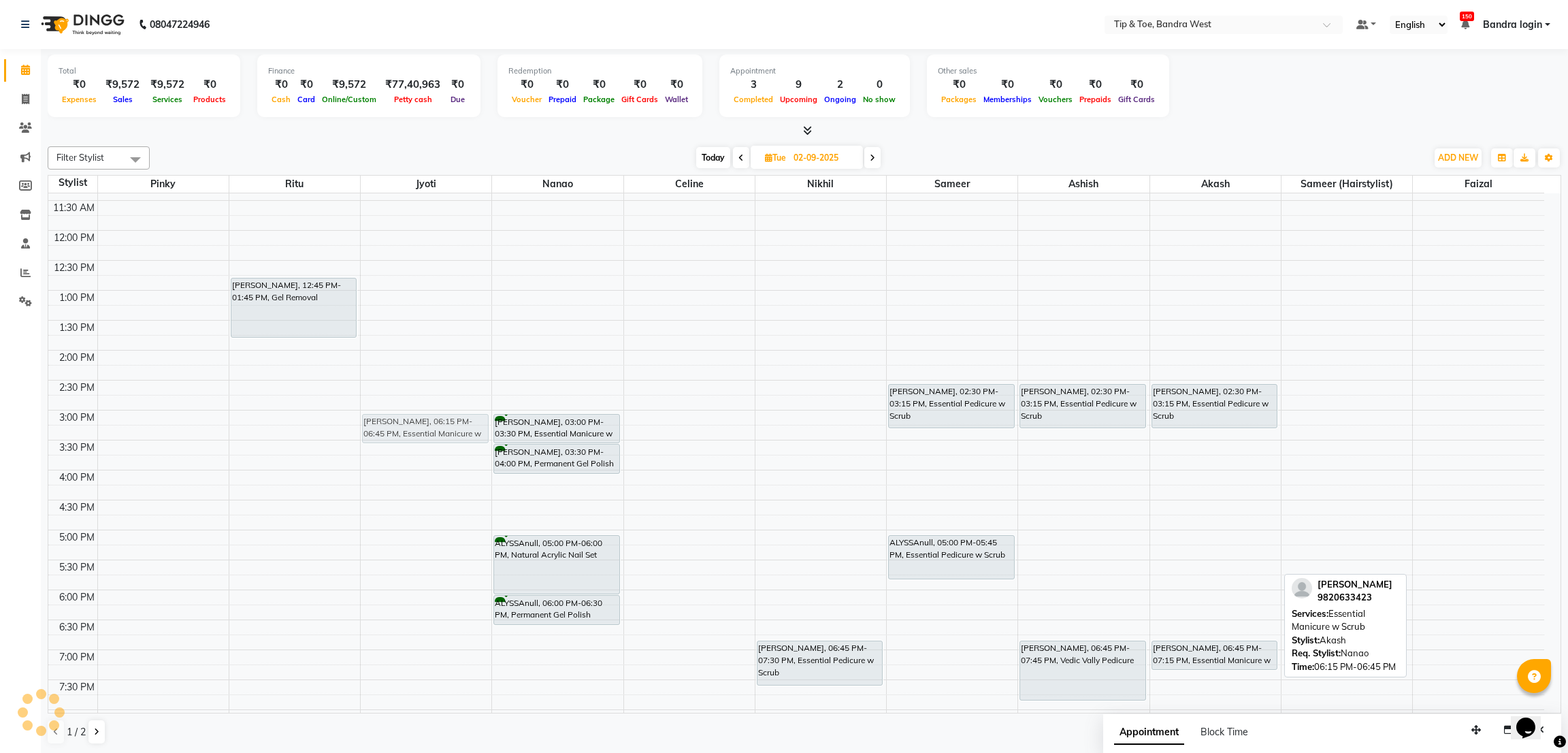
drag, startPoint x: 1205, startPoint y: 617, endPoint x: 471, endPoint y: 419, distance: 760.2
click at [471, 419] on tr "NIDHI, 12:45 PM-01:45 PM, Gel Removal BARKHA MENGHANI, 06:15 PM-06:45 PM, Essen…" at bounding box center [796, 380] width 1496 height 778
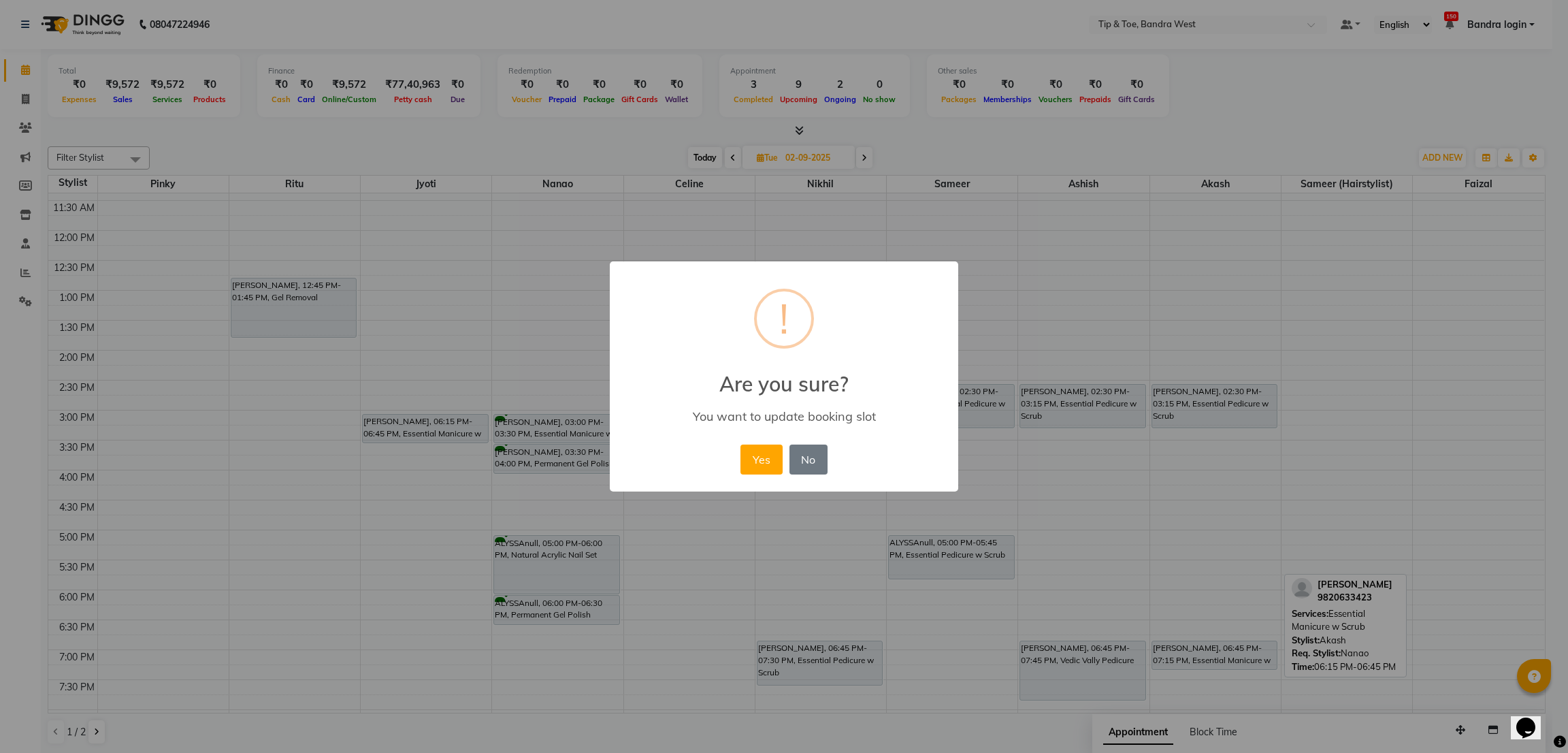
click at [734, 455] on div "× ! Are you sure? You want to update booking slot Yes No No" at bounding box center [784, 376] width 349 height 230
click at [740, 450] on div "Yes No No" at bounding box center [784, 459] width 93 height 37
drag, startPoint x: 750, startPoint y: 455, endPoint x: 782, endPoint y: 482, distance: 41.9
click at [758, 462] on button "Yes" at bounding box center [761, 459] width 41 height 30
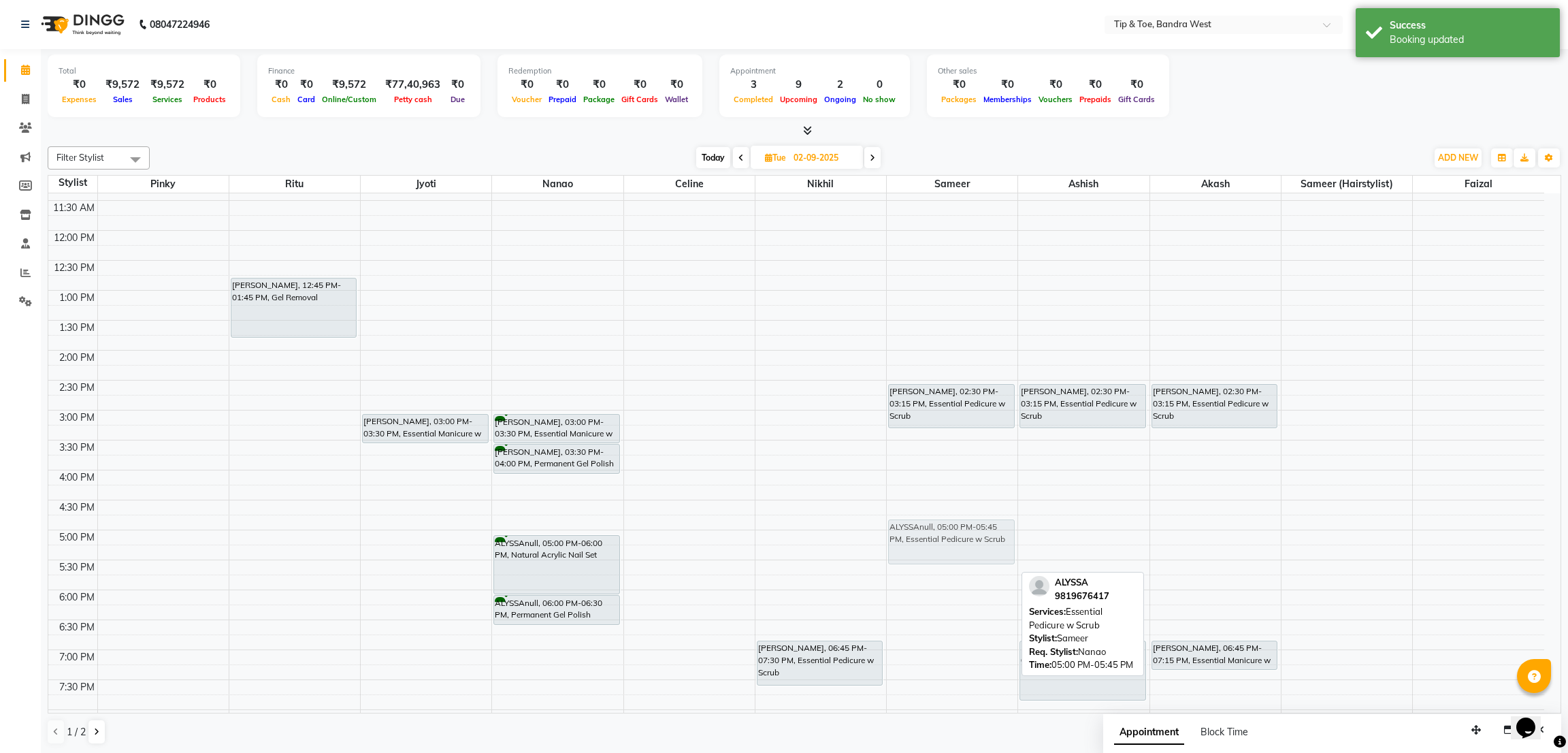
drag, startPoint x: 945, startPoint y: 552, endPoint x: 962, endPoint y: 544, distance: 18.8
click at [962, 544] on div "BARKHA MENGHANI, 02:30 PM-03:15 PM, Essential Pedicure w Scrub ALYSSAnull, 05:0…" at bounding box center [952, 380] width 131 height 778
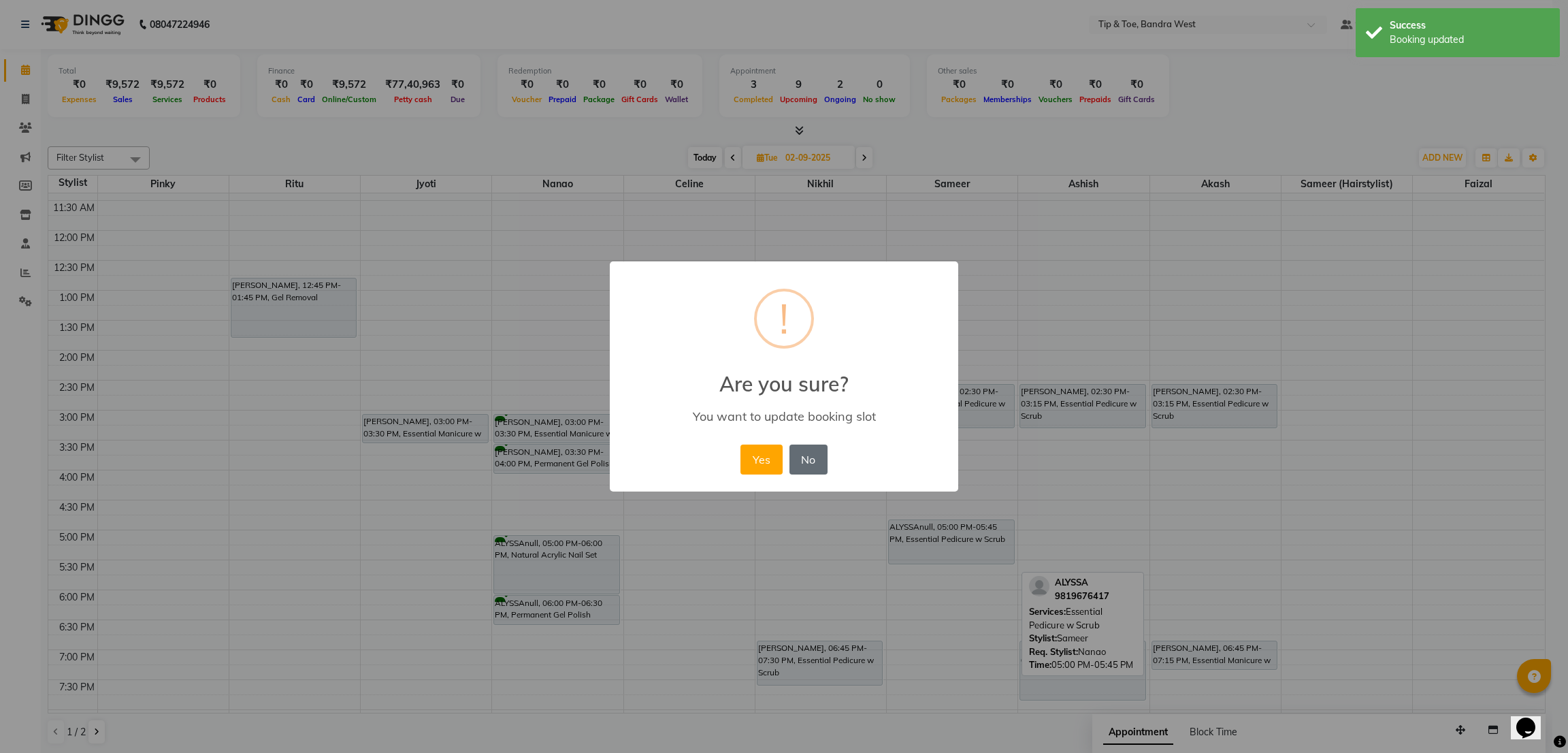
click at [821, 453] on button "No" at bounding box center [808, 459] width 38 height 30
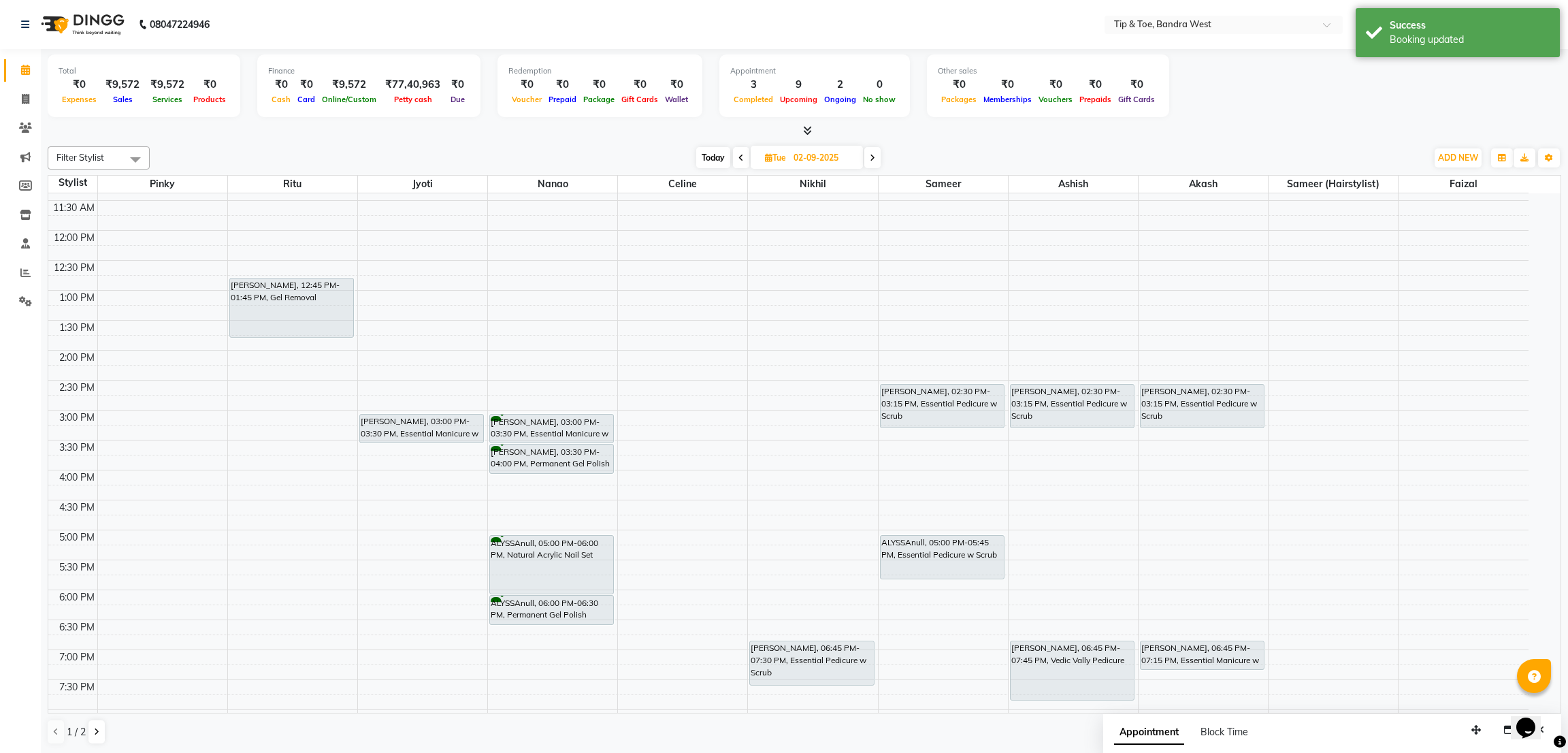
scroll to position [265, 0]
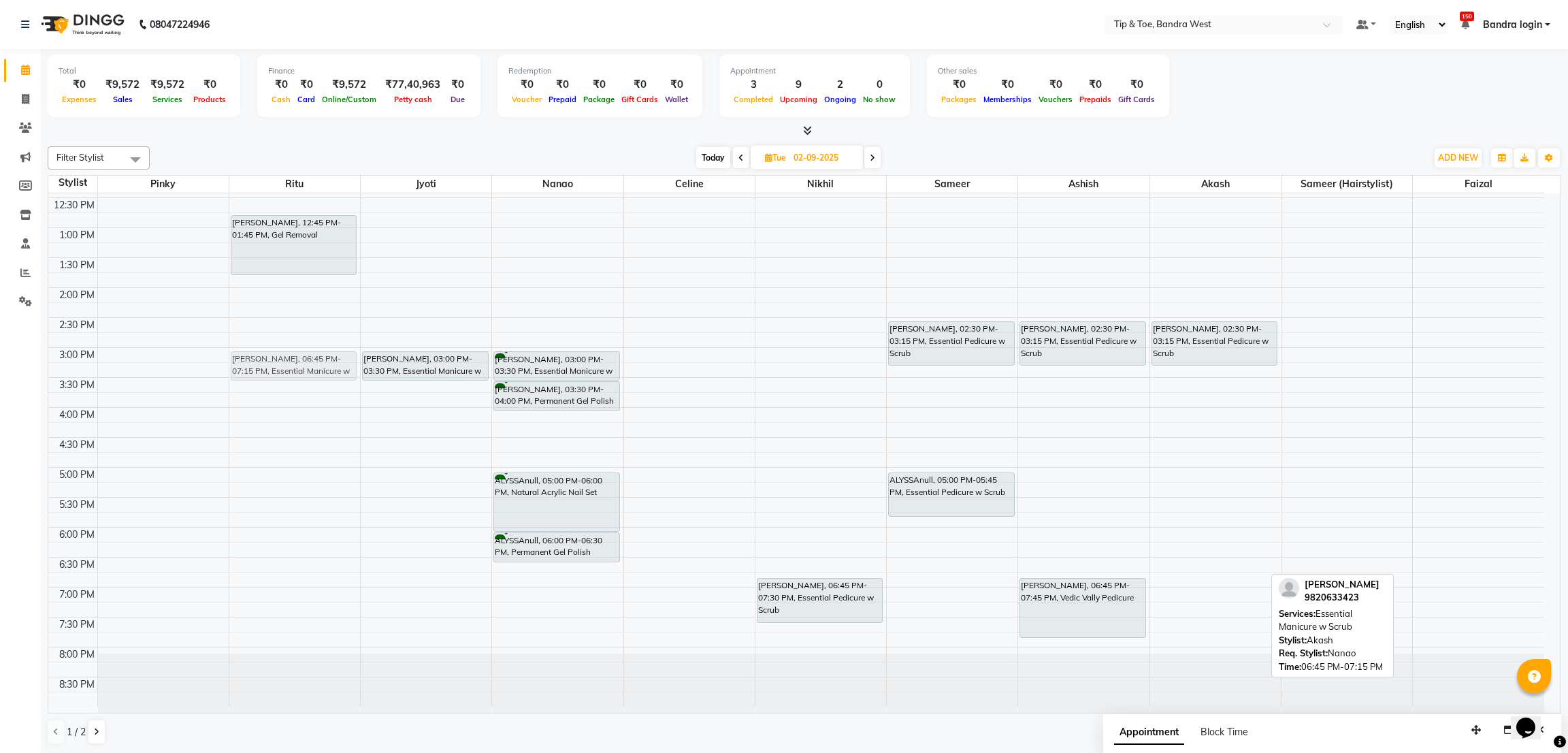
drag, startPoint x: 1205, startPoint y: 586, endPoint x: 312, endPoint y: 365, distance: 919.9
click at [312, 365] on tr "NIDHI, 12:45 PM-01:45 PM, Gel Removal BARKHA MENGHANI, 06:45 PM-07:15 PM, Essen…" at bounding box center [796, 317] width 1496 height 778
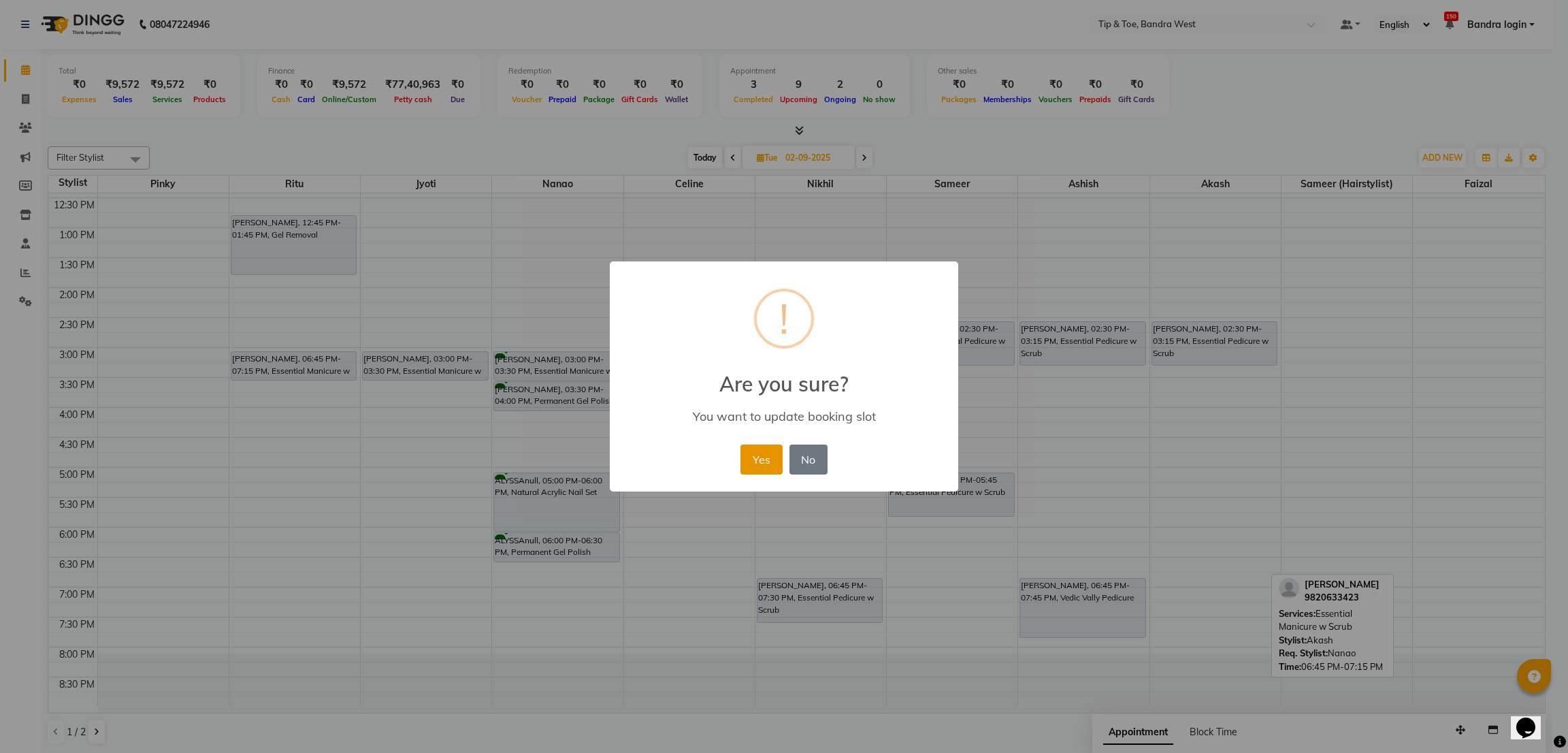
click at [771, 458] on button "Yes" at bounding box center [761, 459] width 41 height 30
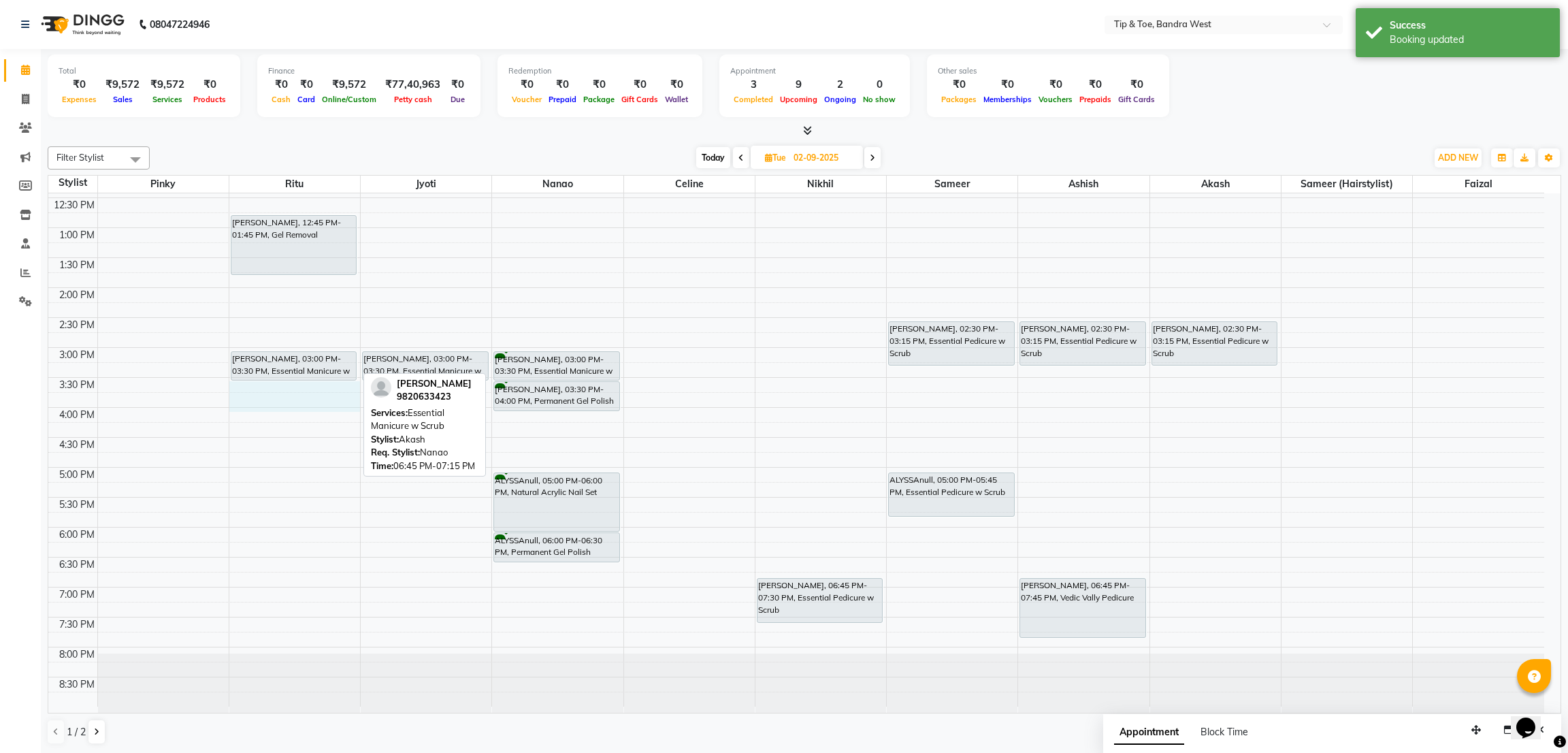
drag, startPoint x: 263, startPoint y: 381, endPoint x: 271, endPoint y: 388, distance: 10.6
click at [266, 396] on div "8:00 AM 8:30 AM 9:00 AM 9:30 AM 10:00 AM 10:30 AM 11:00 AM 11:30 AM 12:00 PM 12…" at bounding box center [796, 317] width 1496 height 778
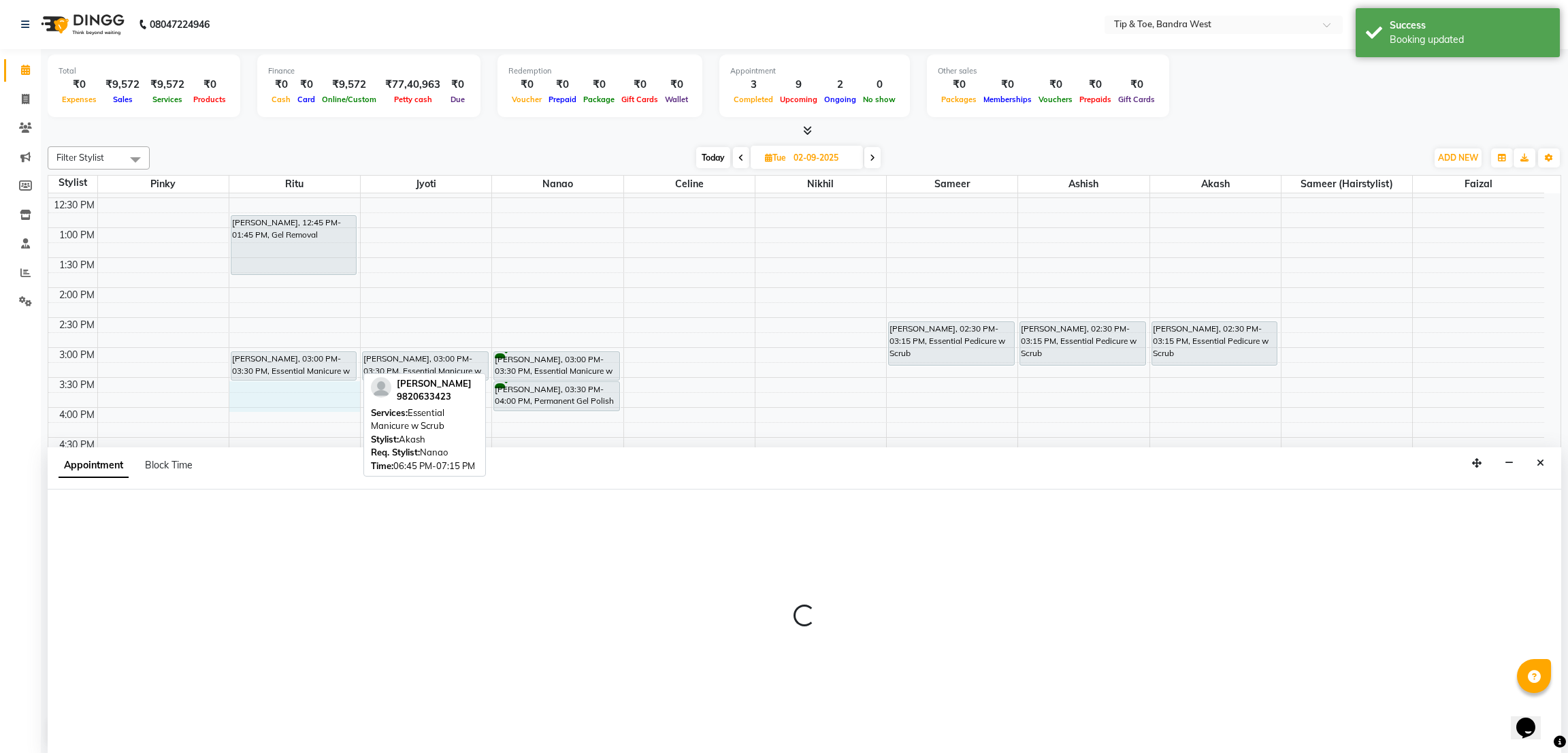
select select "90134"
select select "930"
select select "tentative"
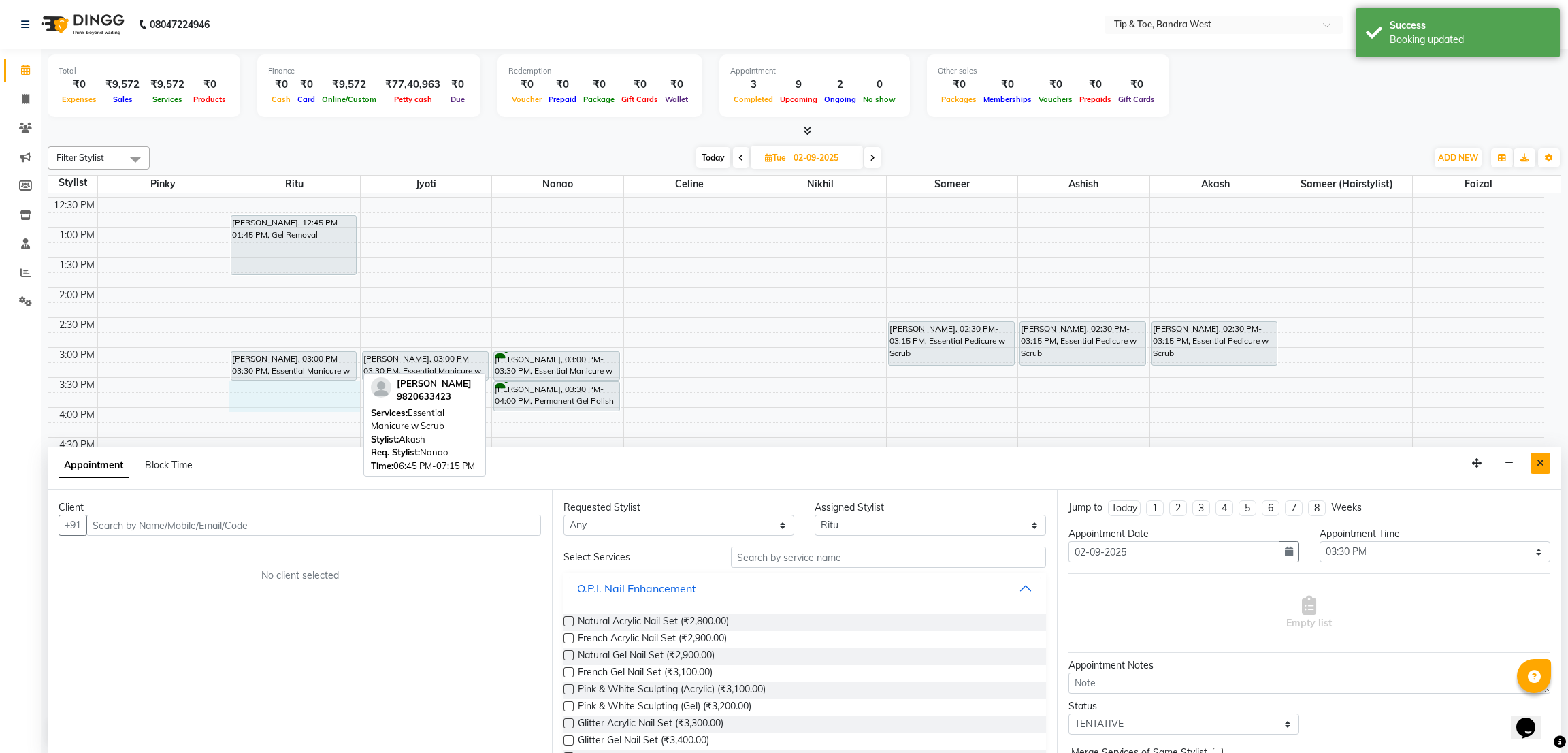
click at [1544, 462] on button "Close" at bounding box center [1540, 464] width 20 height 21
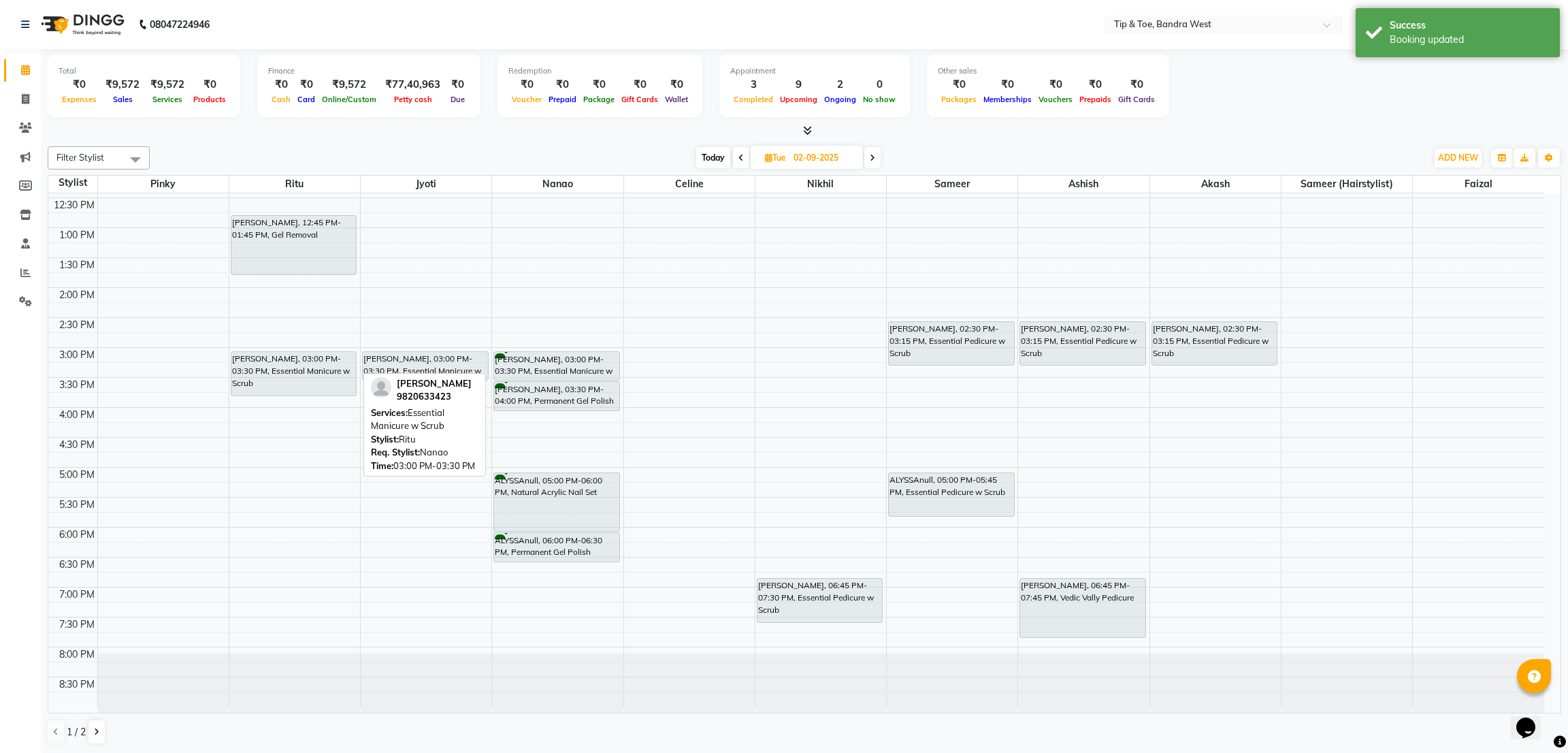
drag, startPoint x: 294, startPoint y: 376, endPoint x: 296, endPoint y: 384, distance: 8.2
click at [296, 390] on div "NIDHI, 12:45 PM-01:45 PM, Gel Removal BARKHA MENGHANI, 03:00 PM-03:30 PM, Essen…" at bounding box center [294, 317] width 131 height 778
click at [431, 390] on div "BARKHA MENGHANI, 03:00 PM-03:30 PM, Essential Manicure w Scrub BARKHA MENGHANI,…" at bounding box center [426, 317] width 131 height 778
drag, startPoint x: 971, startPoint y: 363, endPoint x: 977, endPoint y: 383, distance: 20.9
click at [977, 383] on div "BARKHA MENGHANI, 02:30 PM-03:15 PM, Essential Pedicure w Scrub ALYSSAnull, 05:0…" at bounding box center [952, 317] width 131 height 778
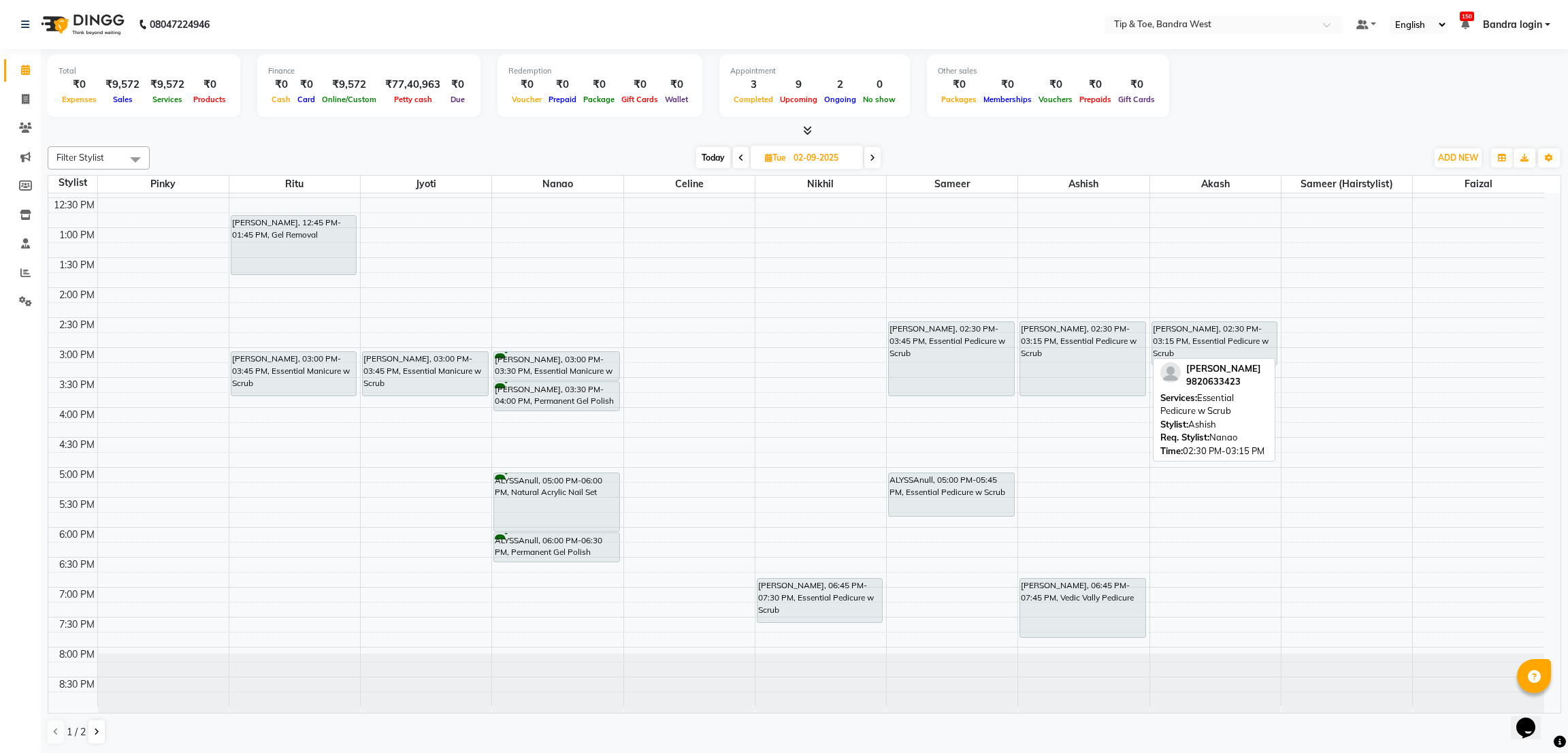
drag, startPoint x: 1069, startPoint y: 361, endPoint x: 1079, endPoint y: 385, distance: 26.0
click at [1079, 385] on div "BARKHA MENGHANI, 02:30 PM-03:15 PM, Essential Pedicure w Scrub SUSHMA, 06:45 PM…" at bounding box center [1083, 317] width 131 height 778
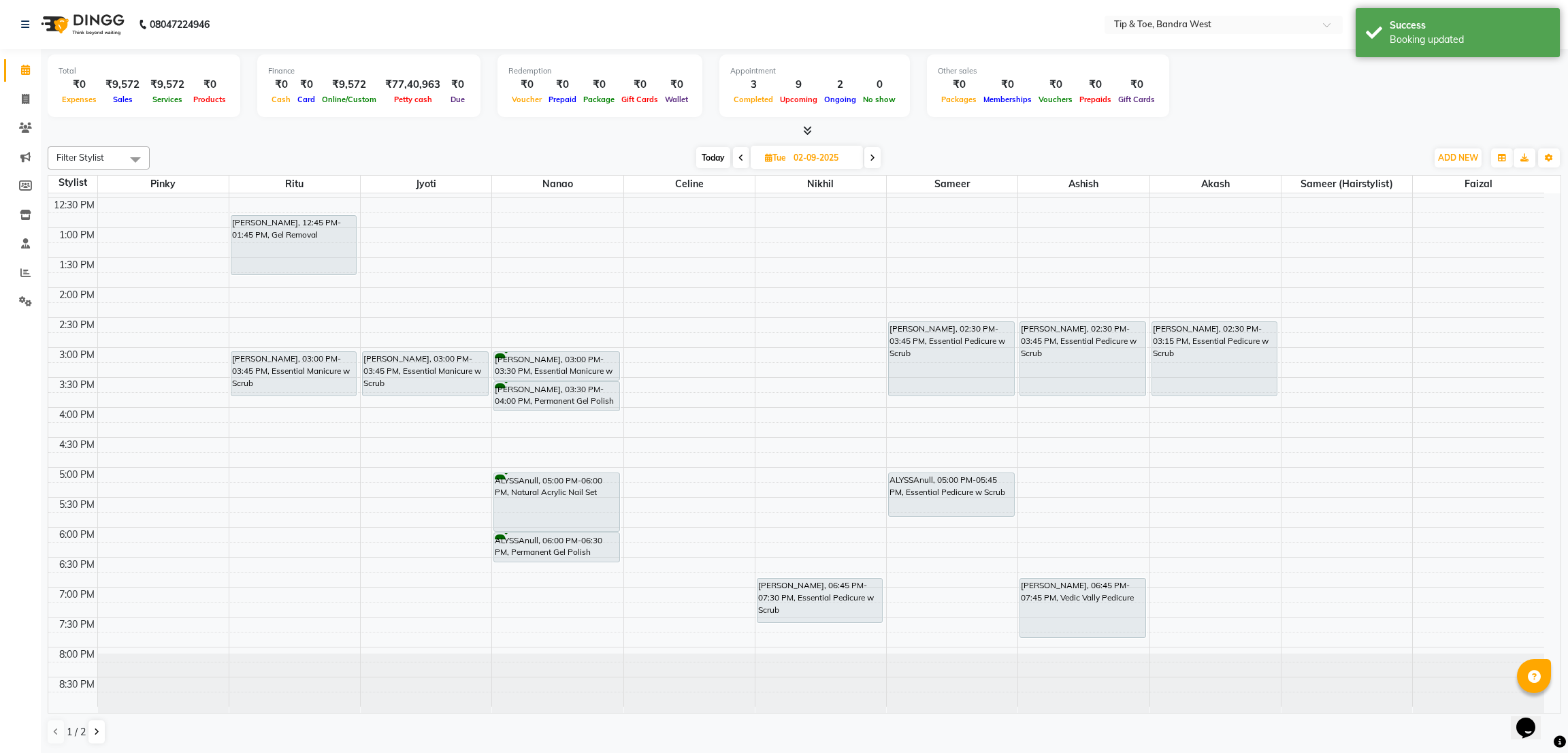
drag, startPoint x: 1210, startPoint y: 365, endPoint x: 1211, endPoint y: 384, distance: 19.0
click at [1211, 384] on div "BARKHA MENGHANI, 02:30 PM-03:15 PM, Essential Pedicure w Scrub BARKHA MENGHANI,…" at bounding box center [1215, 317] width 131 height 778
drag, startPoint x: 433, startPoint y: 394, endPoint x: 415, endPoint y: 398, distance: 18.4
click at [434, 405] on div "BARKHA MENGHANI, 03:00 PM-03:45 PM, Essential Manicure w Scrub BARKHA MENGHANI,…" at bounding box center [426, 317] width 131 height 778
drag, startPoint x: 298, startPoint y: 394, endPoint x: 299, endPoint y: 408, distance: 14.0
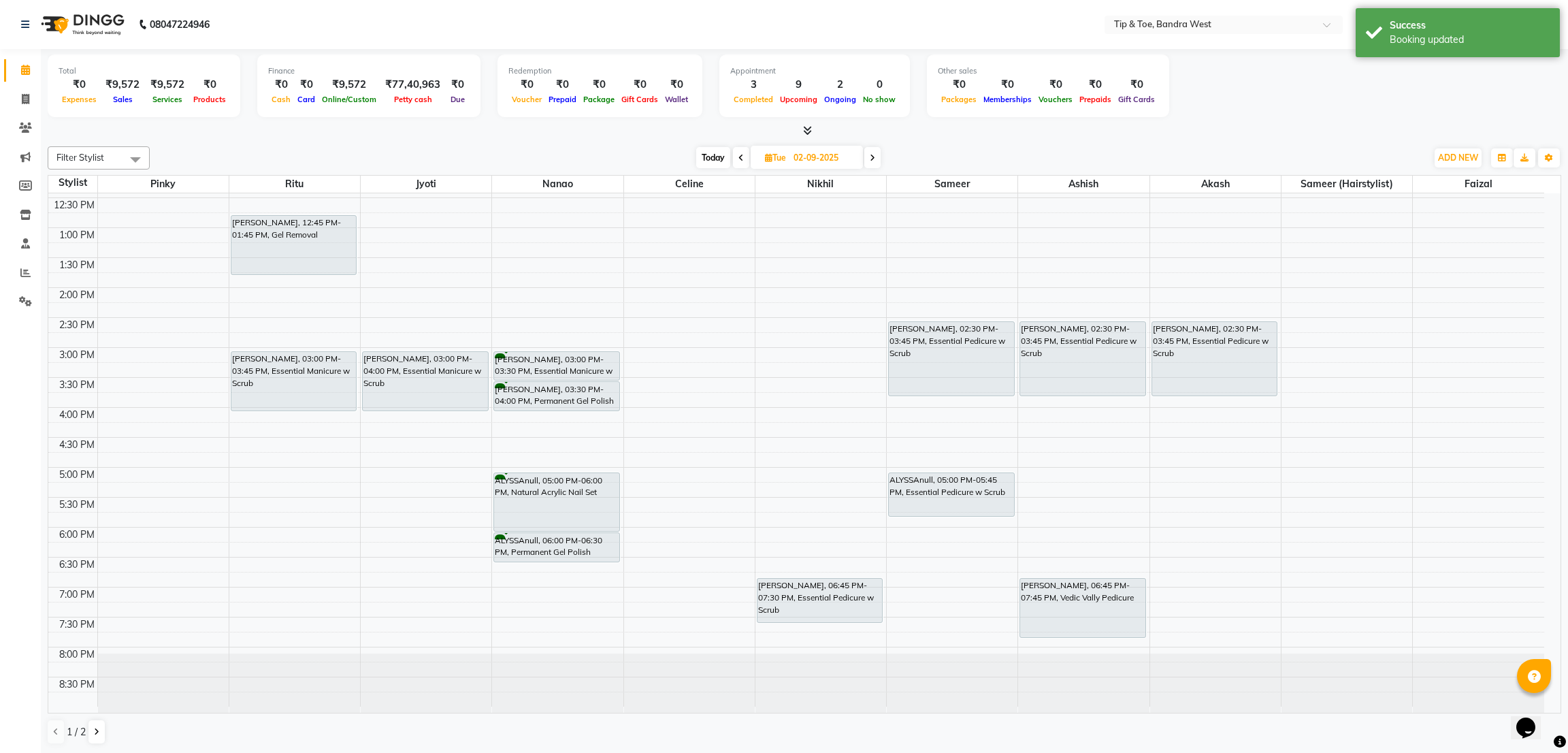
click at [299, 408] on div "NIDHI, 12:45 PM-01:45 PM, Gel Removal BARKHA MENGHANI, 03:00 PM-03:45 PM, Essen…" at bounding box center [294, 317] width 131 height 778
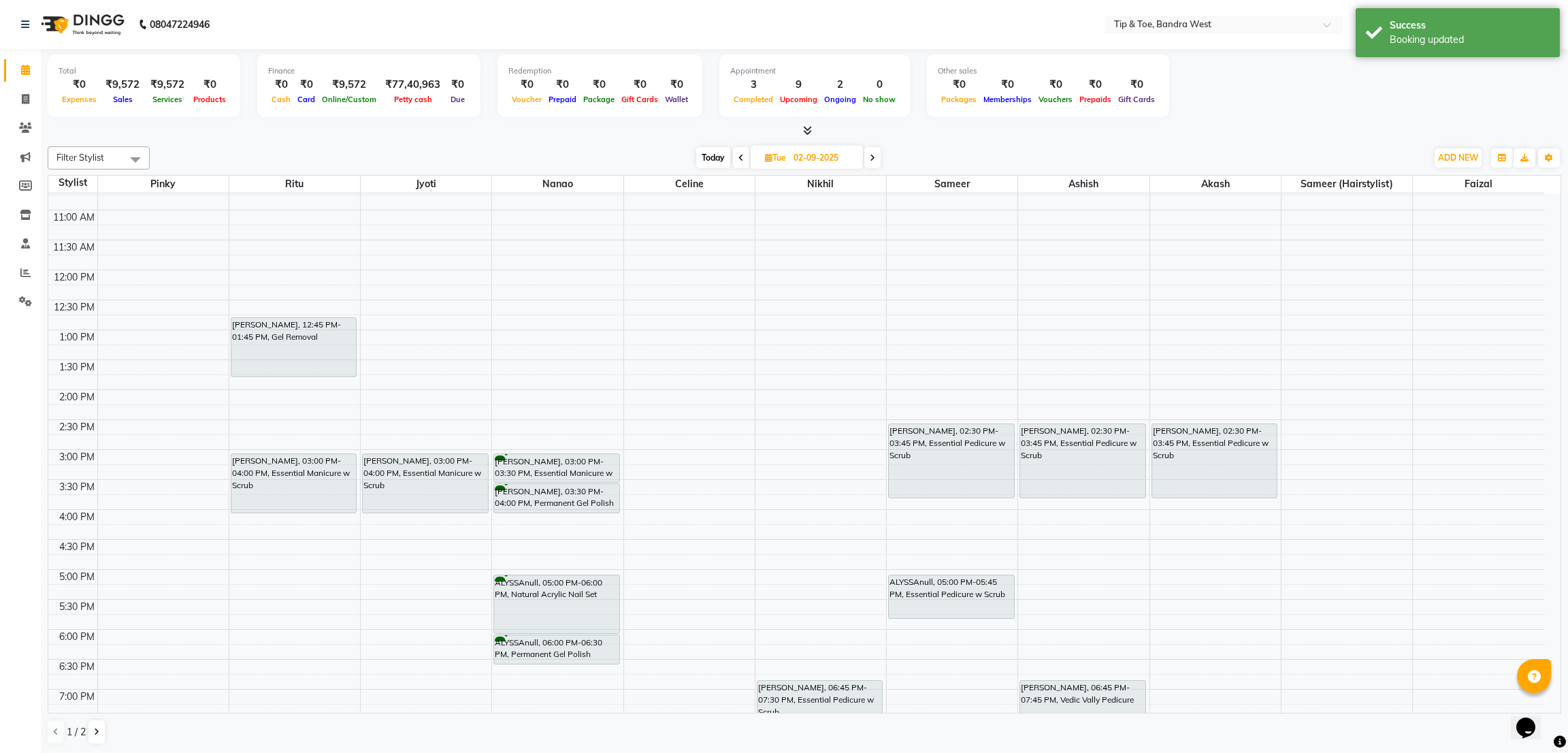
click at [705, 157] on span "Today" at bounding box center [713, 158] width 34 height 21
type input "01-09-2025"
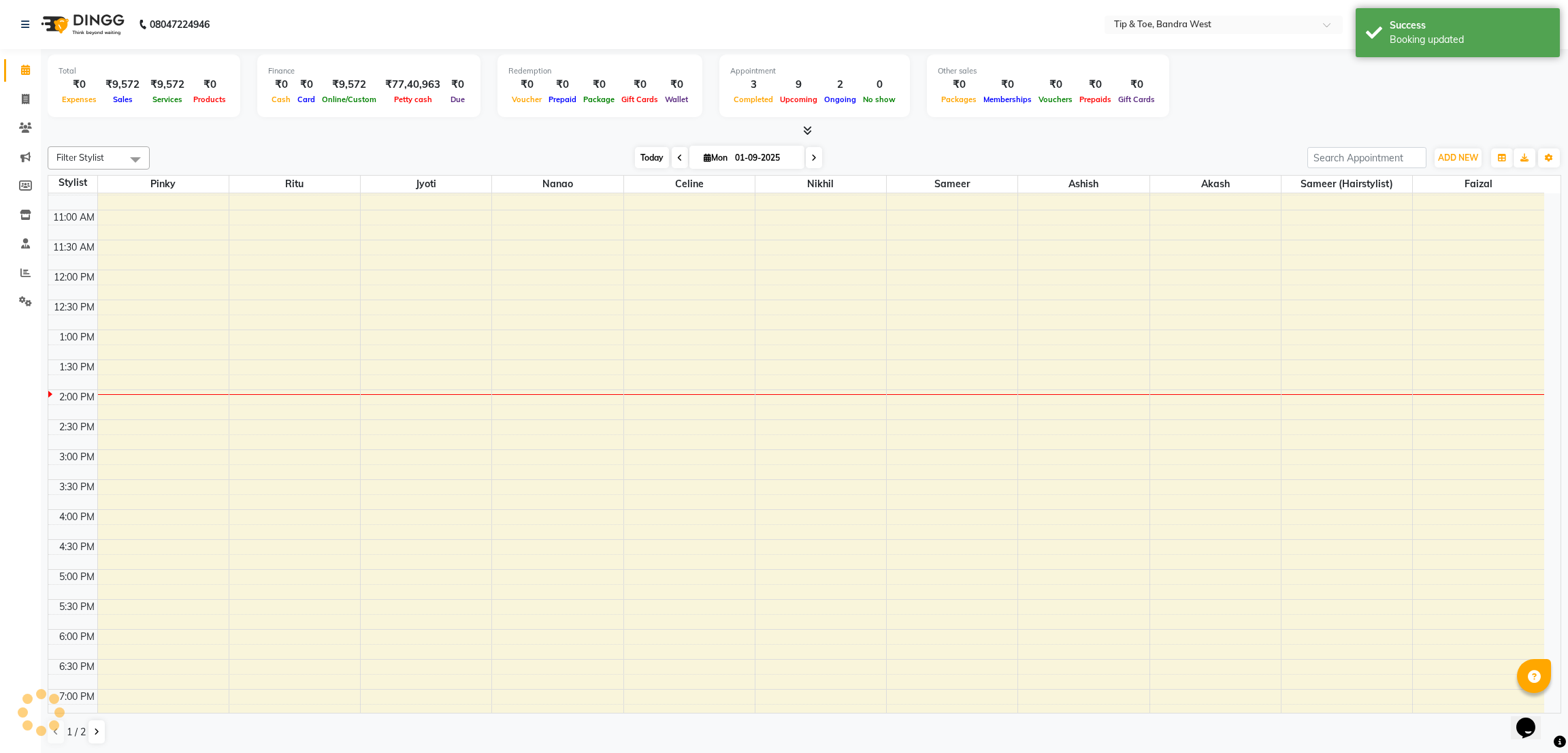
scroll to position [265, 0]
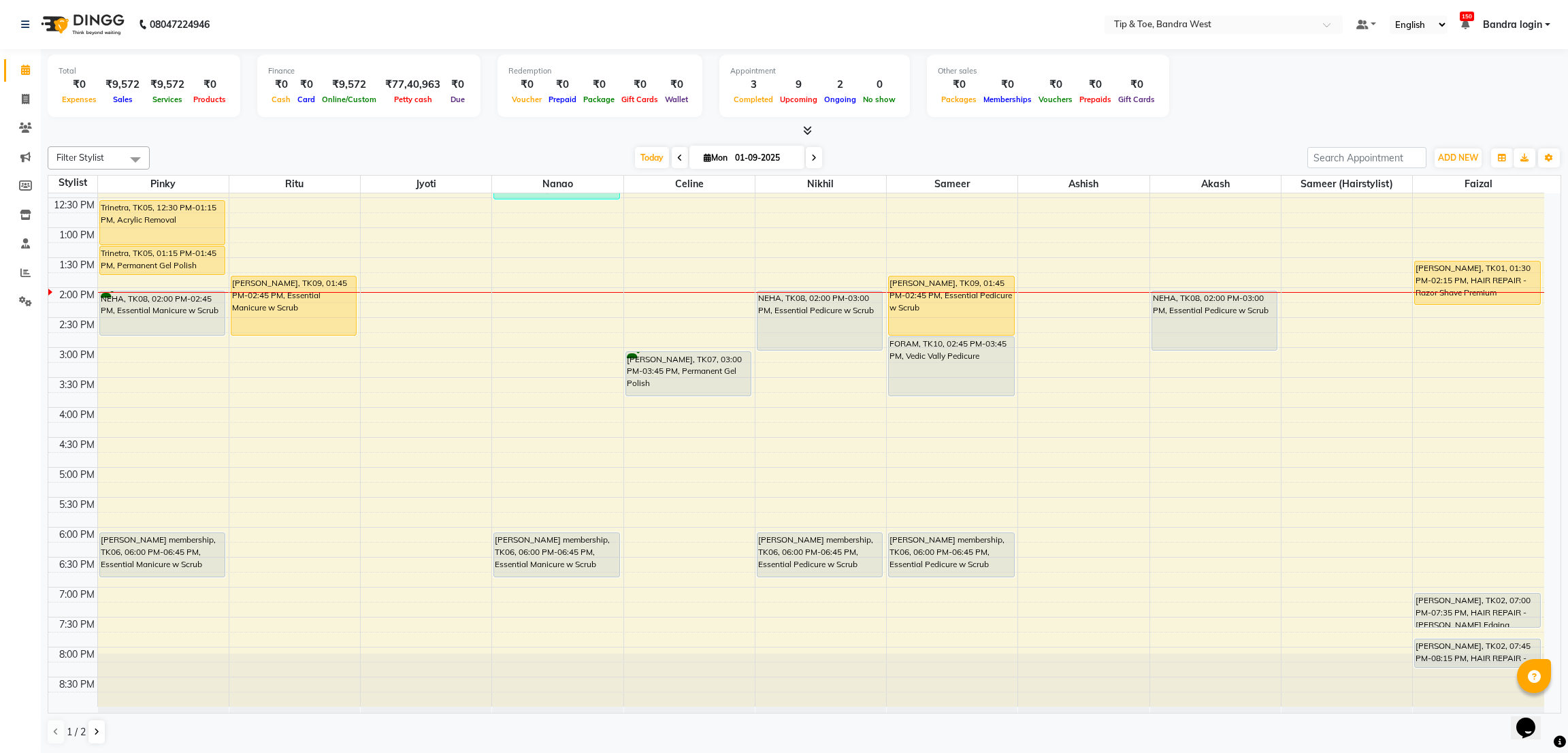
click at [536, 294] on div "8:00 AM 8:30 AM 9:00 AM 9:30 AM 10:00 AM 10:30 AM 11:00 AM 11:30 AM 12:00 PM 12…" at bounding box center [796, 317] width 1496 height 778
select select "42385"
select select "tentative"
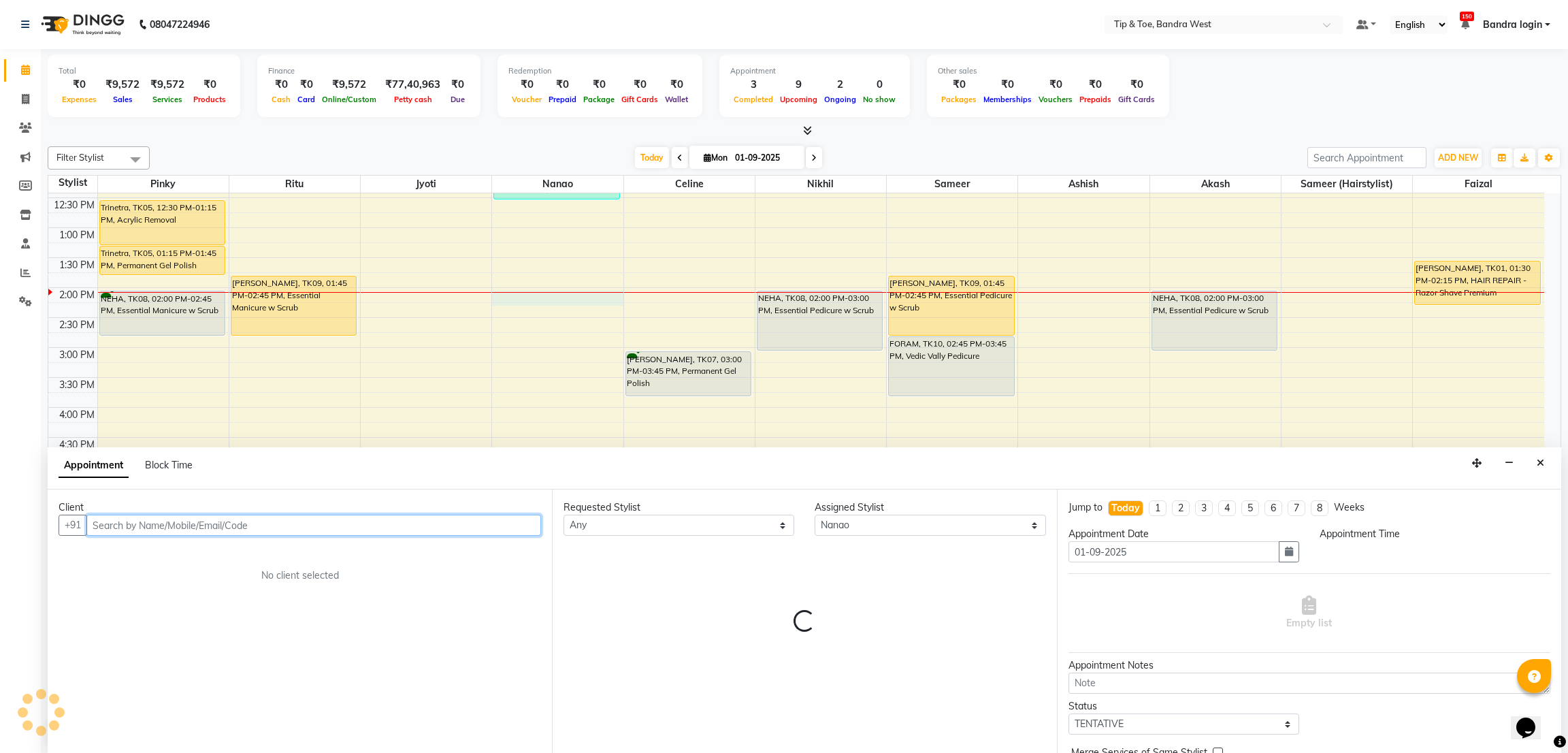
select select "840"
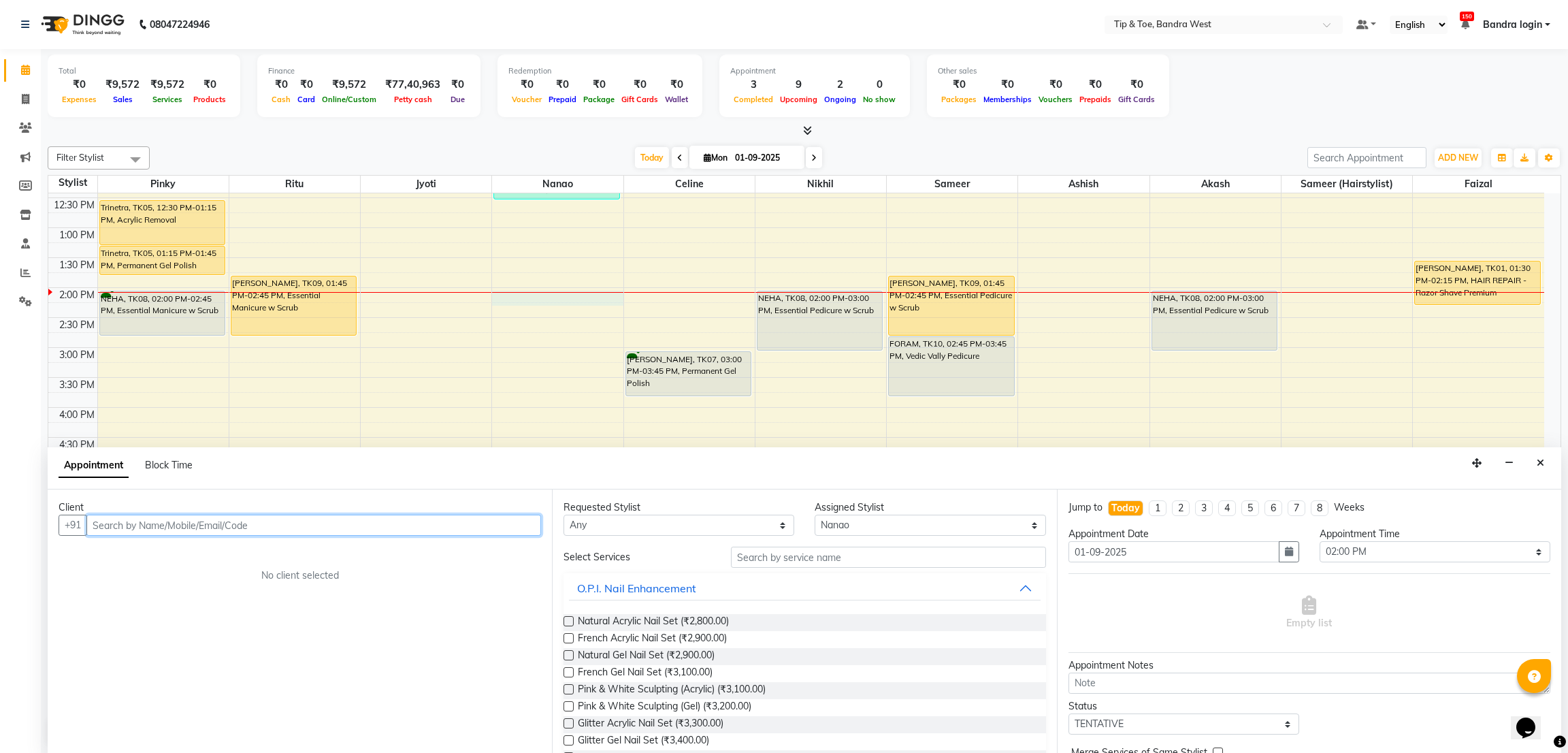
click at [336, 520] on input "text" at bounding box center [313, 525] width 454 height 21
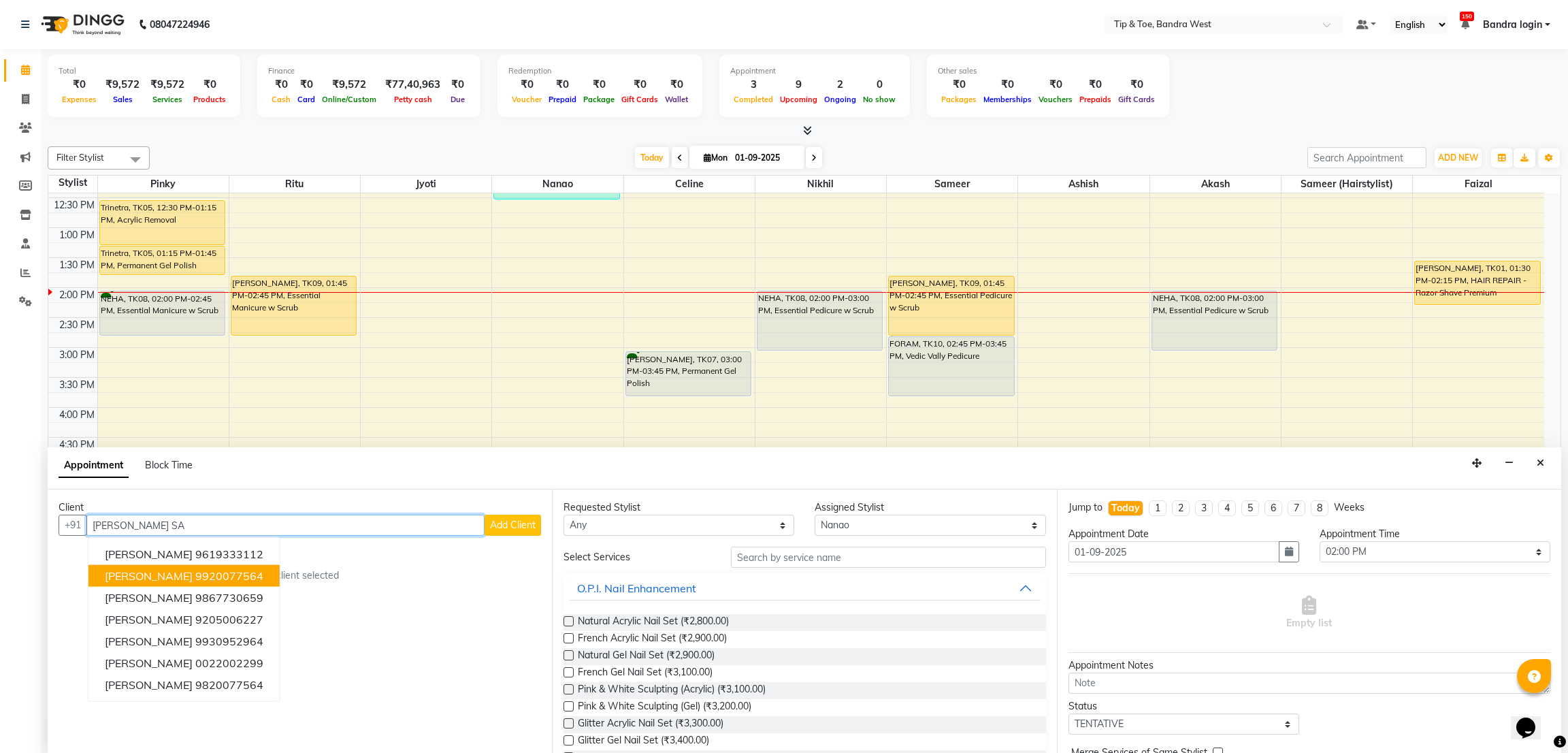
drag, startPoint x: 210, startPoint y: 586, endPoint x: 209, endPoint y: 572, distance: 14.0
click at [209, 572] on ngb-typeahead-window "Ritika Saipol 9619333112 Ritika Sachdev 9920077564 Ritika Saraiya 9867730659 Ri…" at bounding box center [184, 619] width 193 height 165
click at [209, 572] on ngb-highlight "9920077564" at bounding box center [229, 576] width 68 height 14
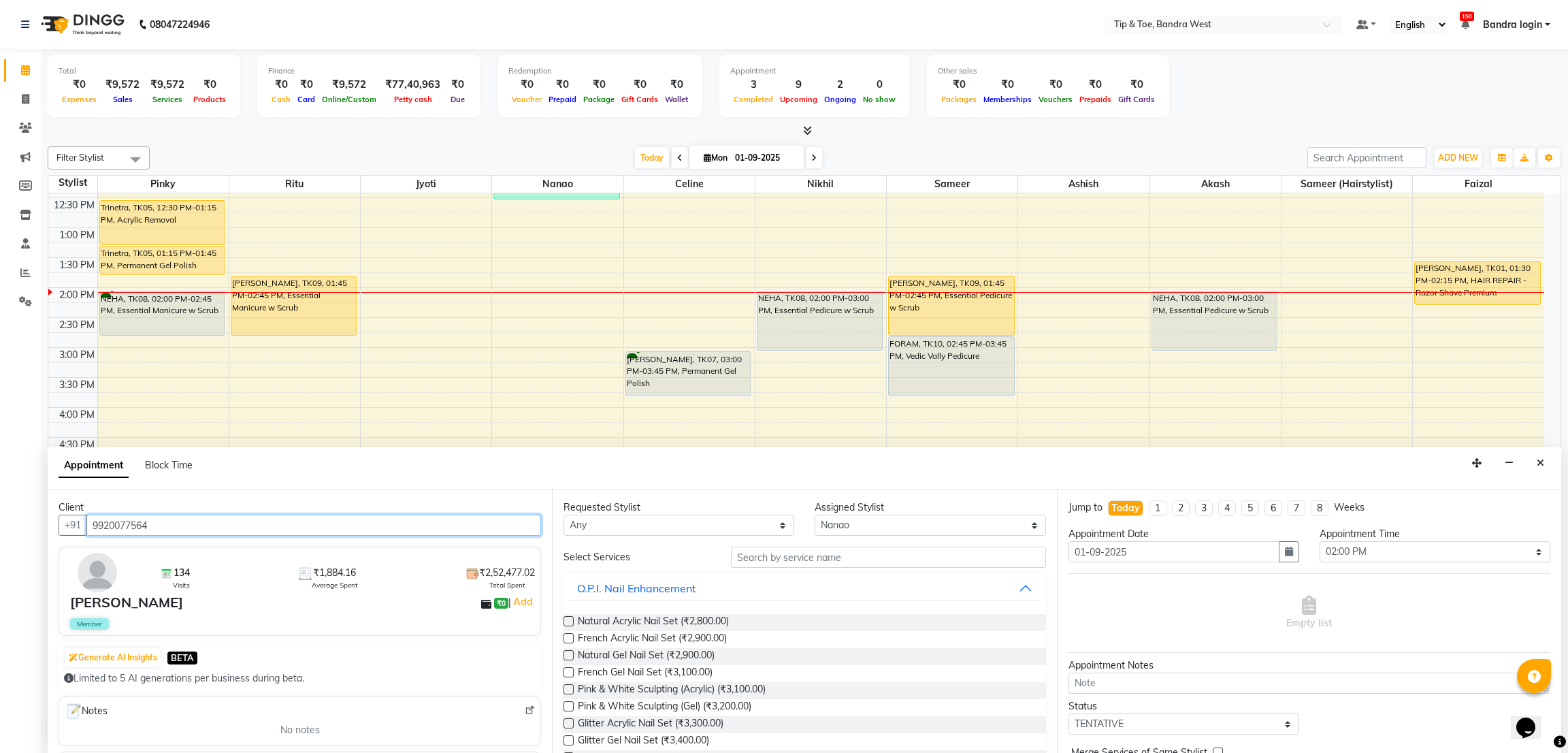
type input "9920077564"
click at [822, 553] on input "text" at bounding box center [888, 557] width 315 height 21
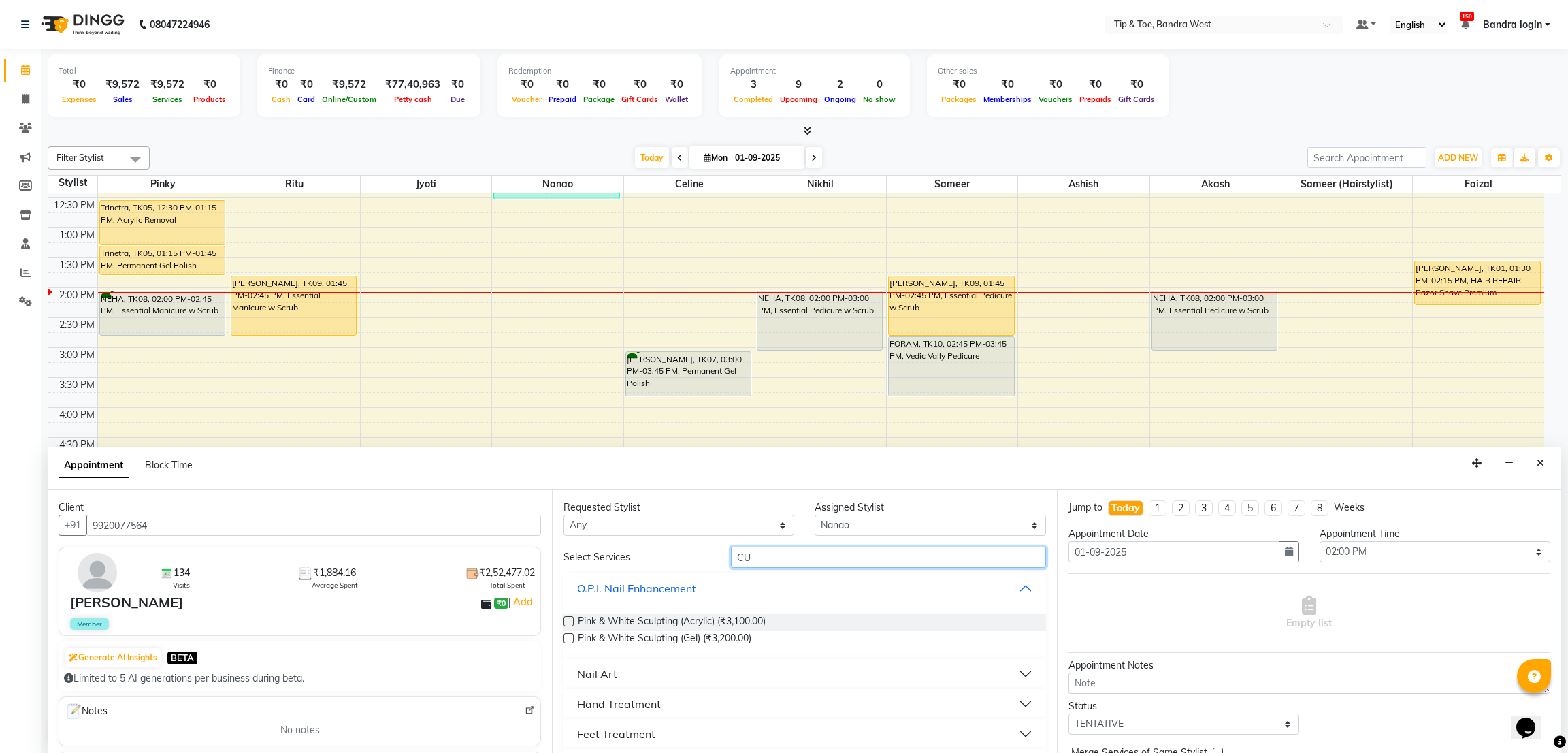
type input "C"
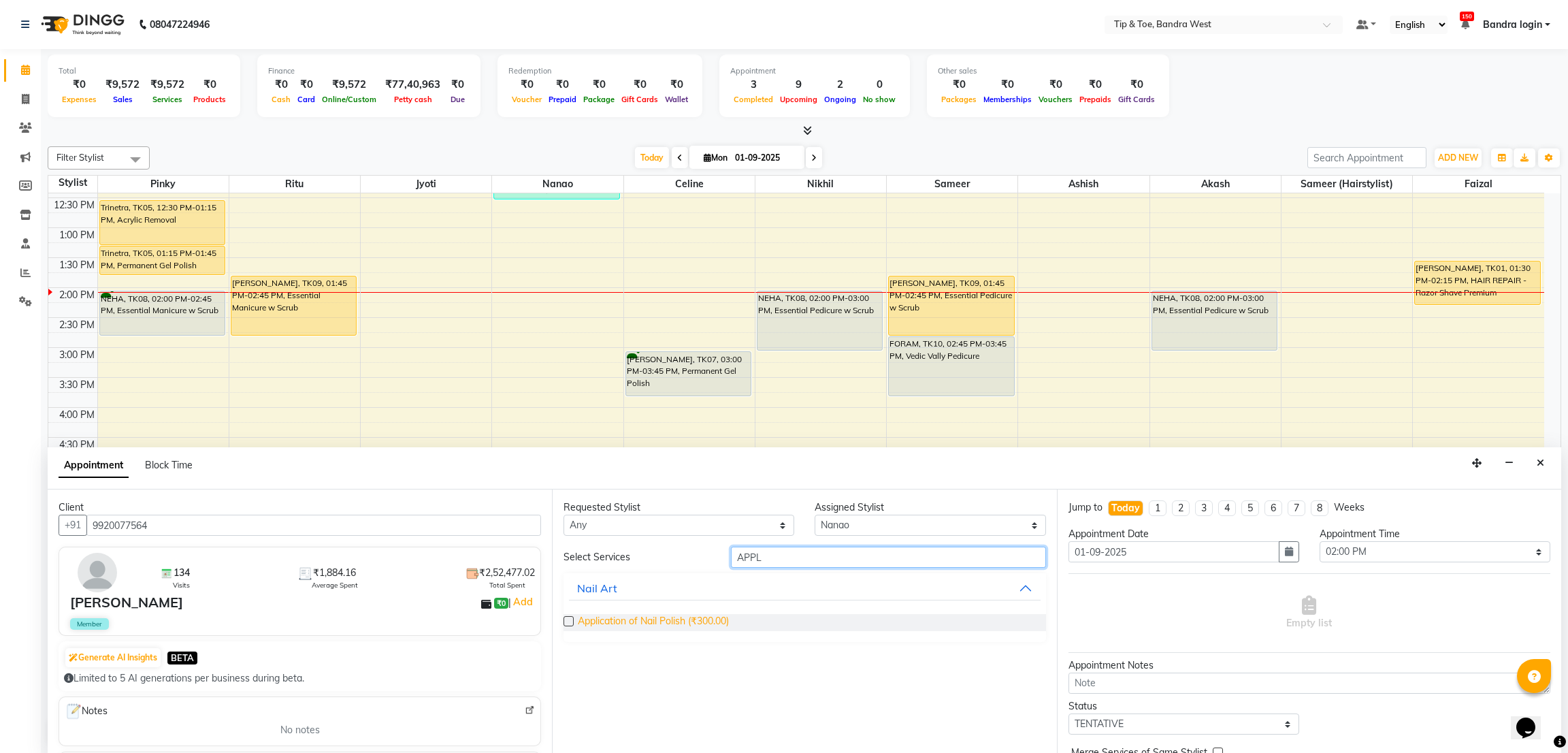
type input "APPL"
click at [687, 626] on span "Application of Nail Polish (₹300.00)" at bounding box center [654, 622] width 151 height 17
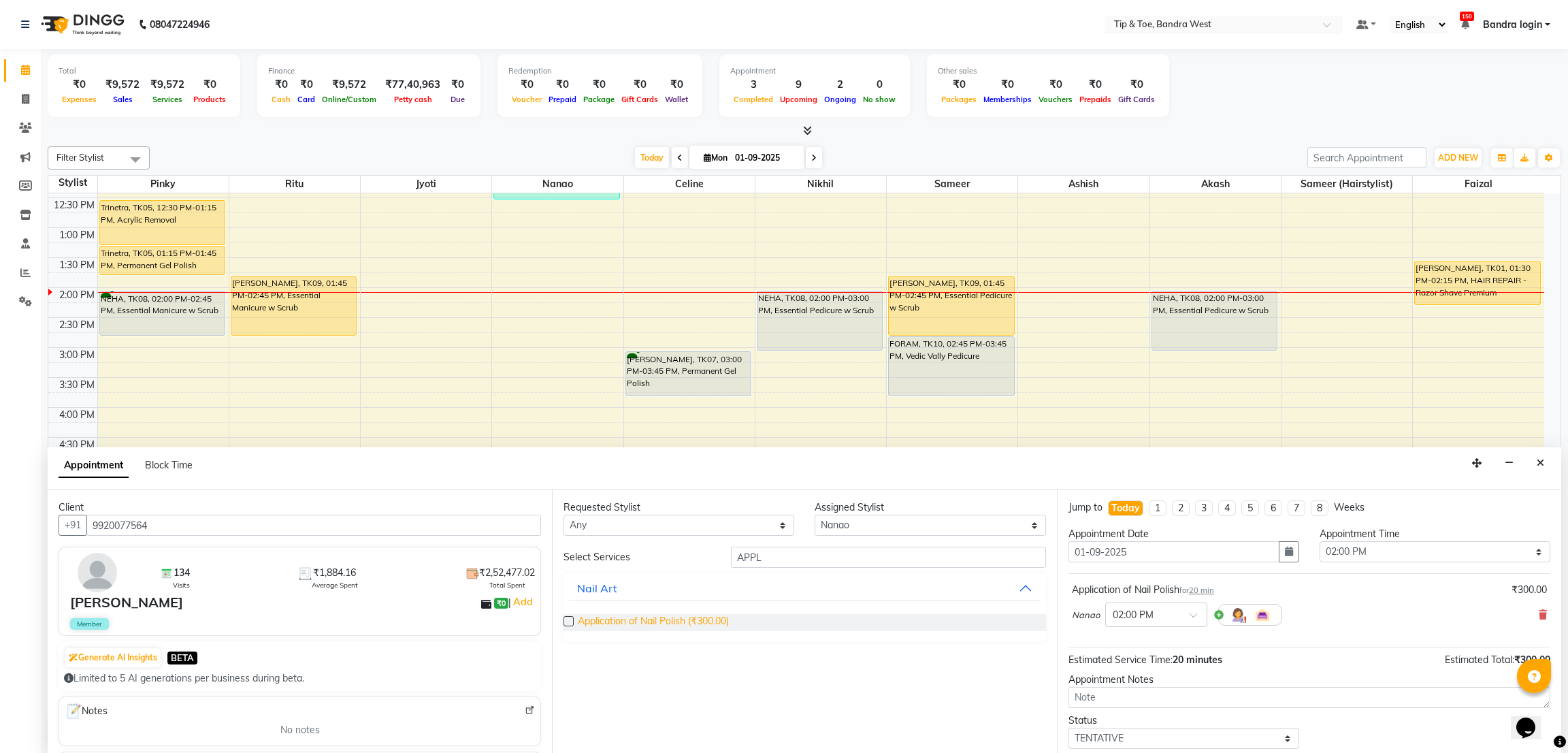
click at [680, 626] on span "Application of Nail Polish (₹300.00)" at bounding box center [654, 622] width 151 height 17
checkbox input "false"
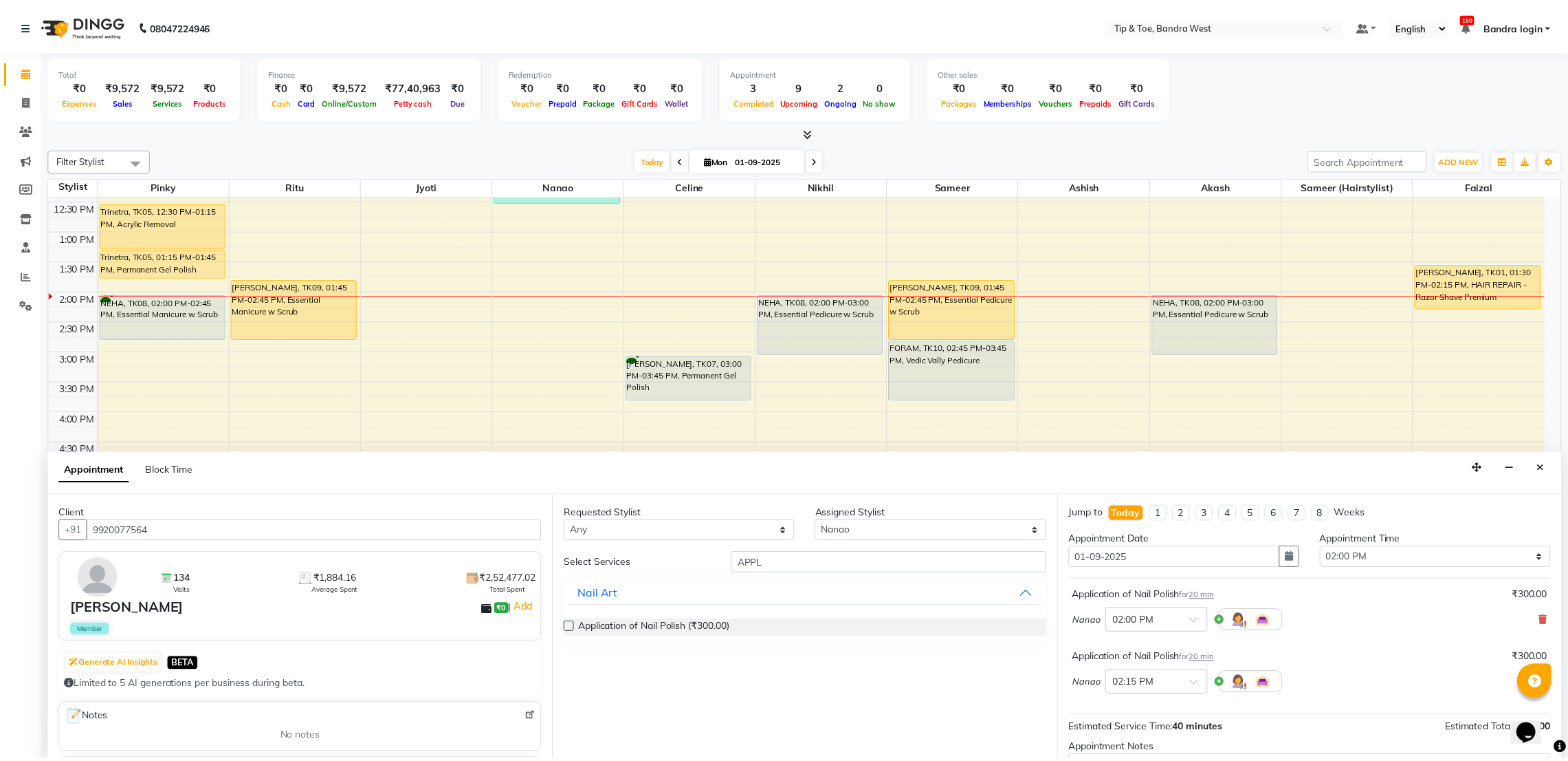
scroll to position [145, 0]
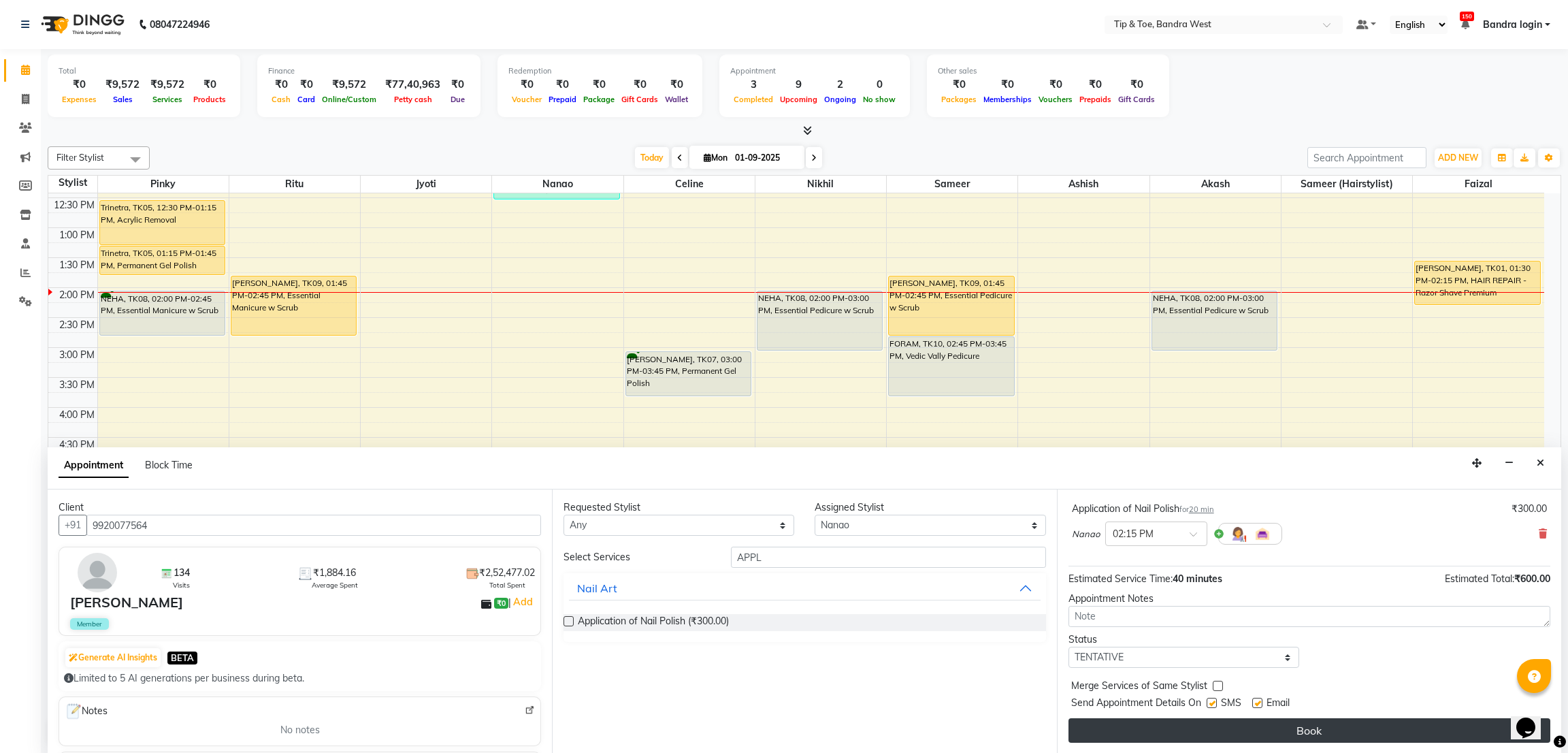
click at [1424, 735] on button "Book" at bounding box center [1309, 730] width 482 height 24
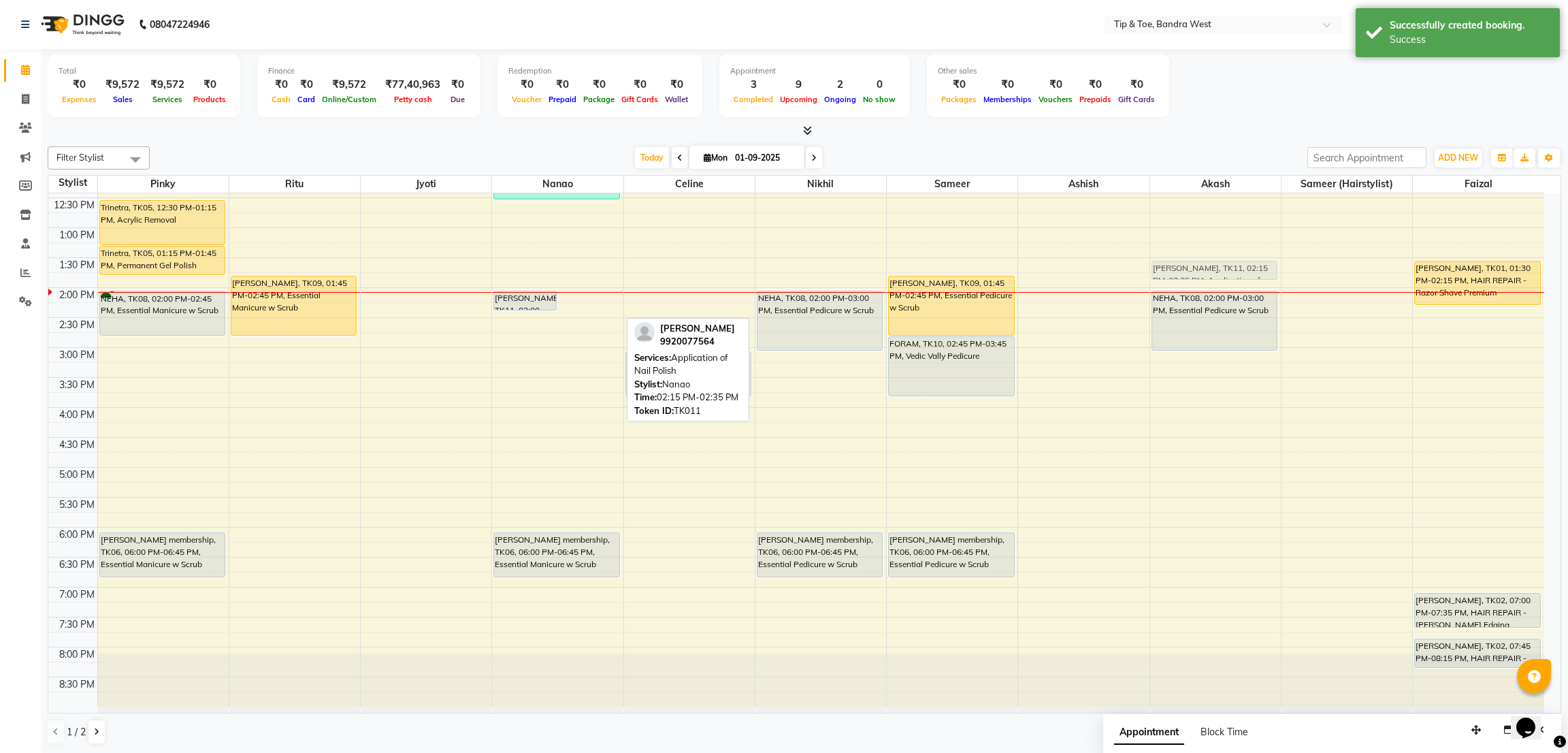
drag, startPoint x: 570, startPoint y: 311, endPoint x: 1191, endPoint y: 271, distance: 622.3
click at [1191, 271] on tr "Trinetra, TK05, 12:30 PM-01:15 PM, Acrylic Removal Trinetra, TK05, 01:15 PM-01:…" at bounding box center [796, 317] width 1496 height 778
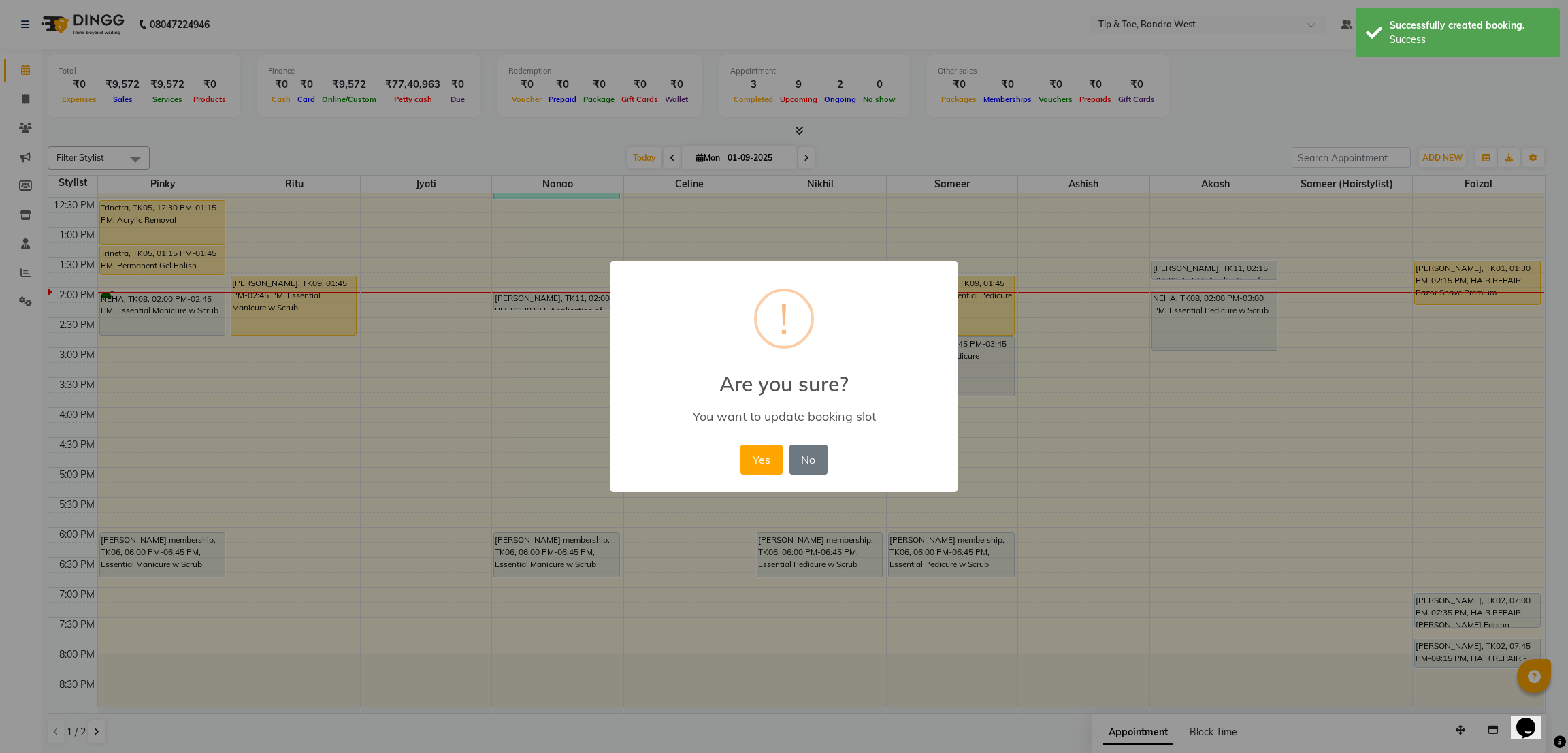
drag, startPoint x: 762, startPoint y: 457, endPoint x: 576, endPoint y: 348, distance: 215.6
click at [761, 457] on button "Yes" at bounding box center [761, 459] width 41 height 30
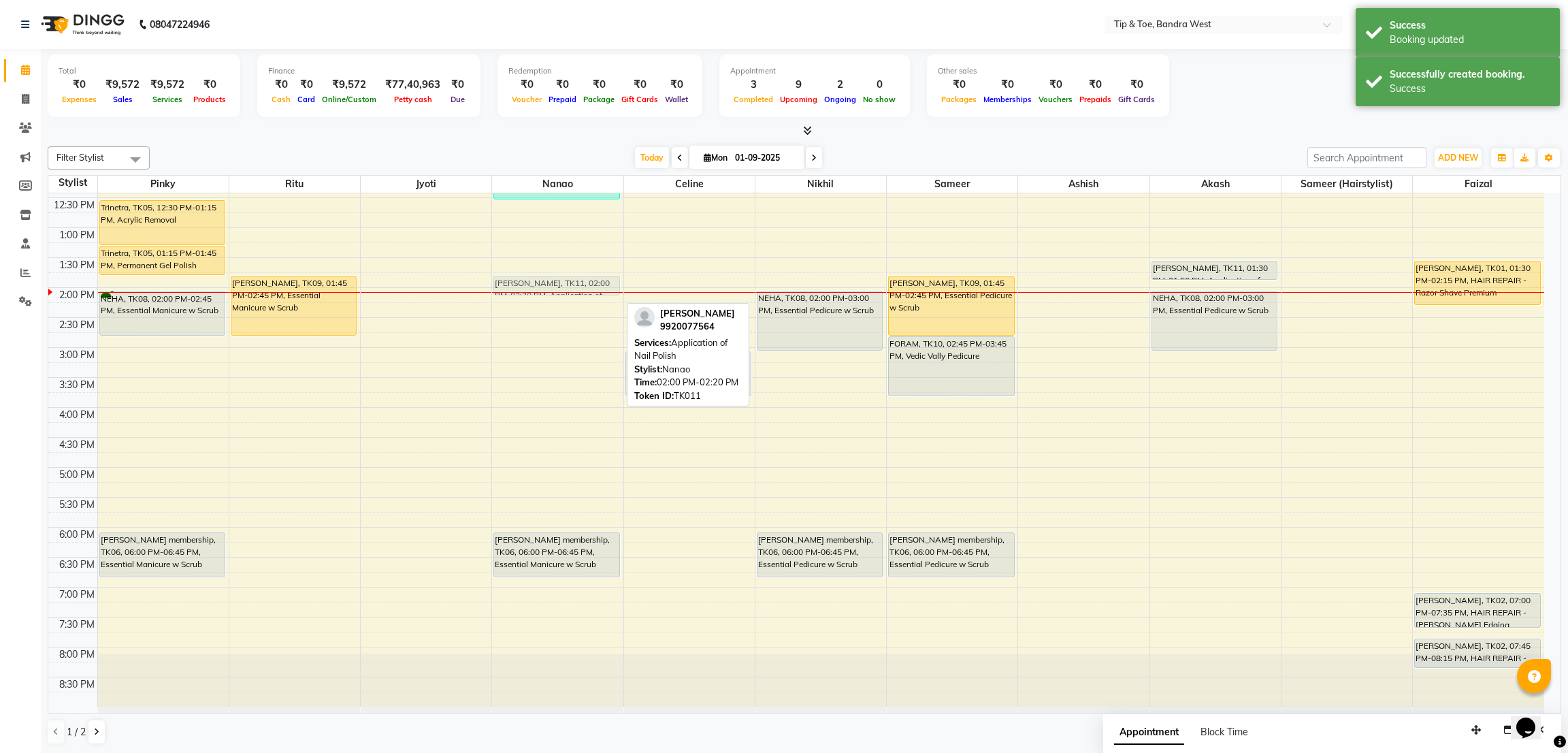
drag, startPoint x: 528, startPoint y: 304, endPoint x: 537, endPoint y: 286, distance: 20.1
click at [537, 286] on div "Aishwarya Roy, TK03, 12:00 PM-12:30 PM, Glitter Gel Polish (₹1600) Ritika Sachd…" at bounding box center [557, 317] width 131 height 778
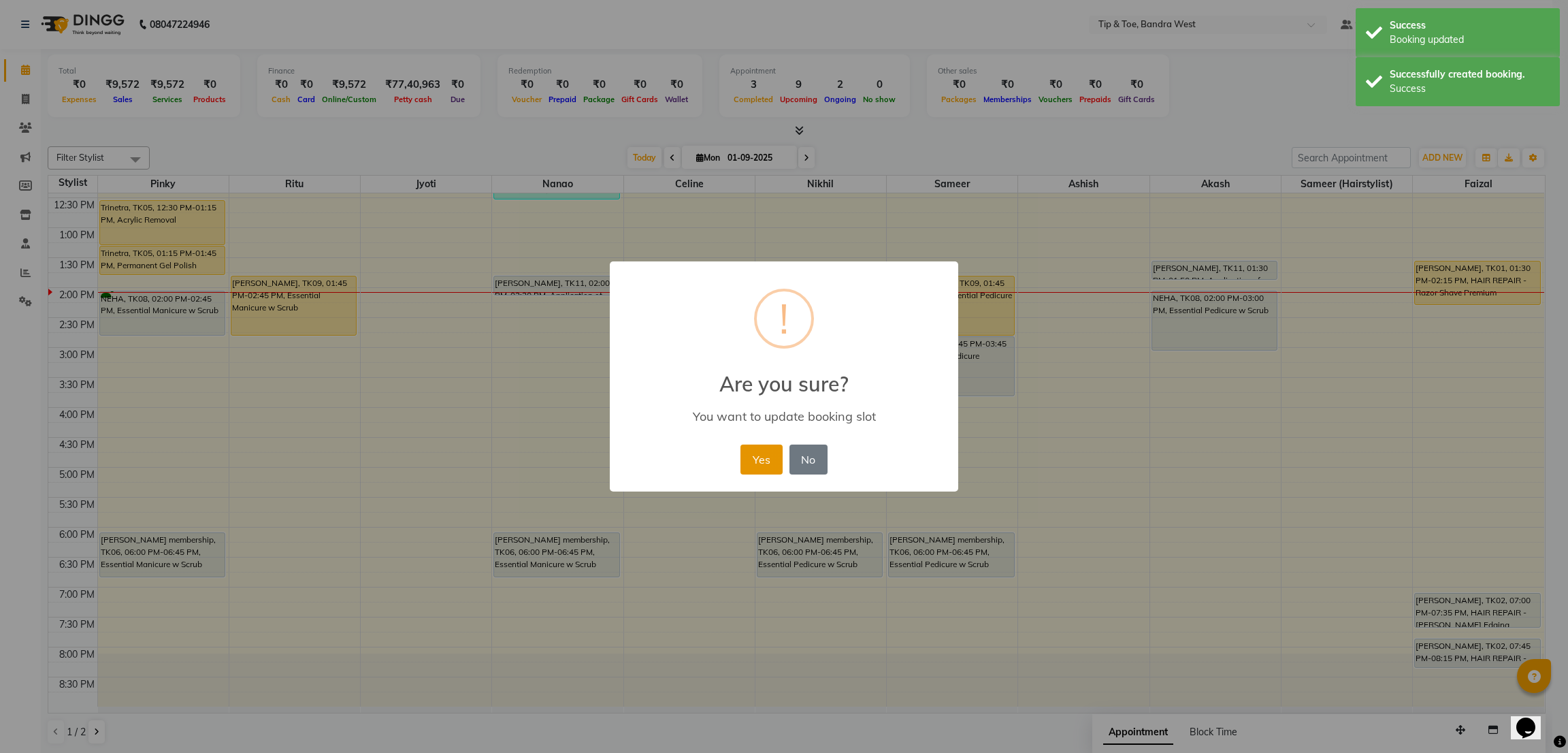
click at [745, 454] on button "Yes" at bounding box center [761, 459] width 41 height 30
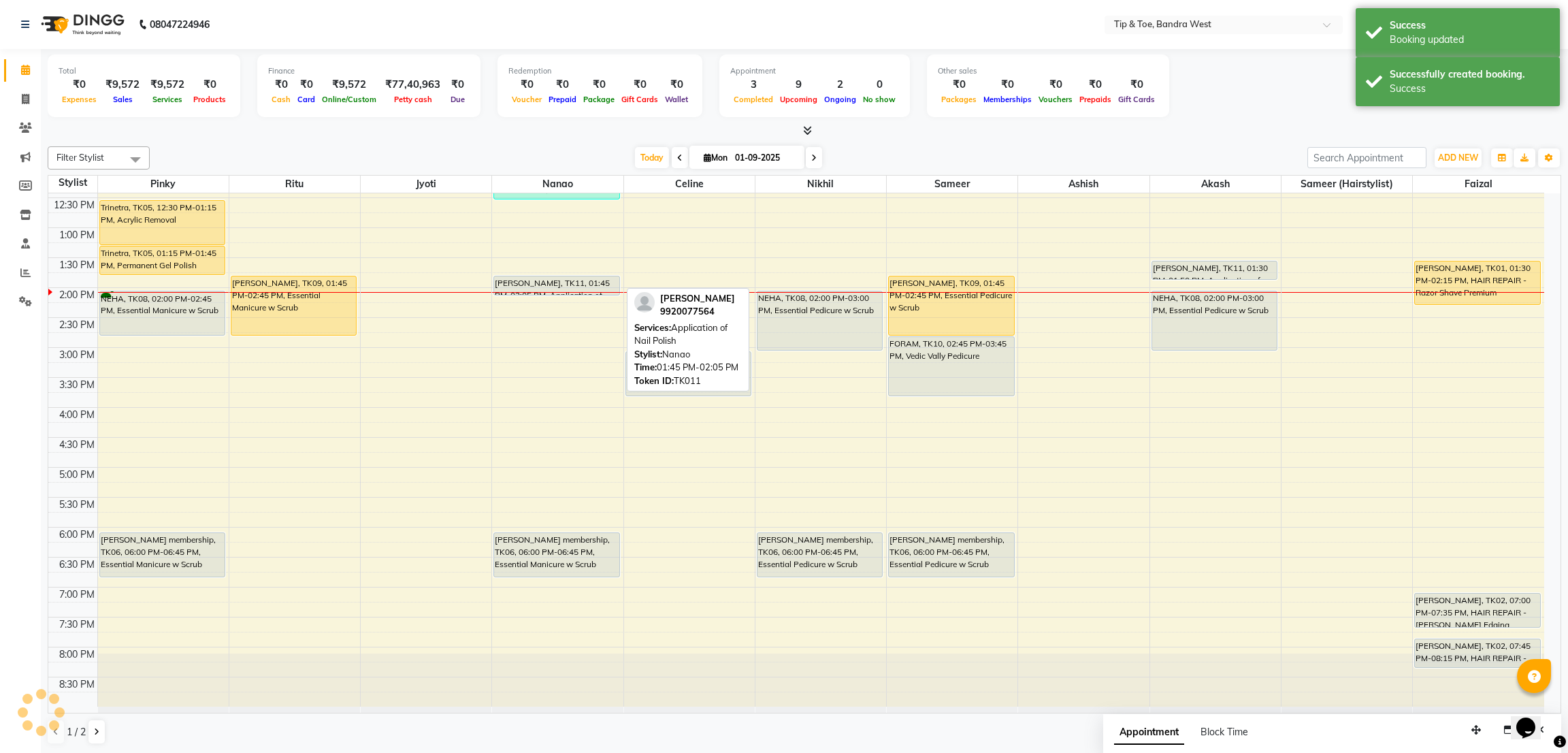
click at [587, 279] on div "[PERSON_NAME], TK11, 01:45 PM-02:05 PM, Application of Nail Polish" at bounding box center [556, 285] width 124 height 19
click at [586, 279] on div "[PERSON_NAME], TK11, 01:45 PM-02:05 PM, Application of Nail Polish" at bounding box center [556, 285] width 124 height 19
select select "7"
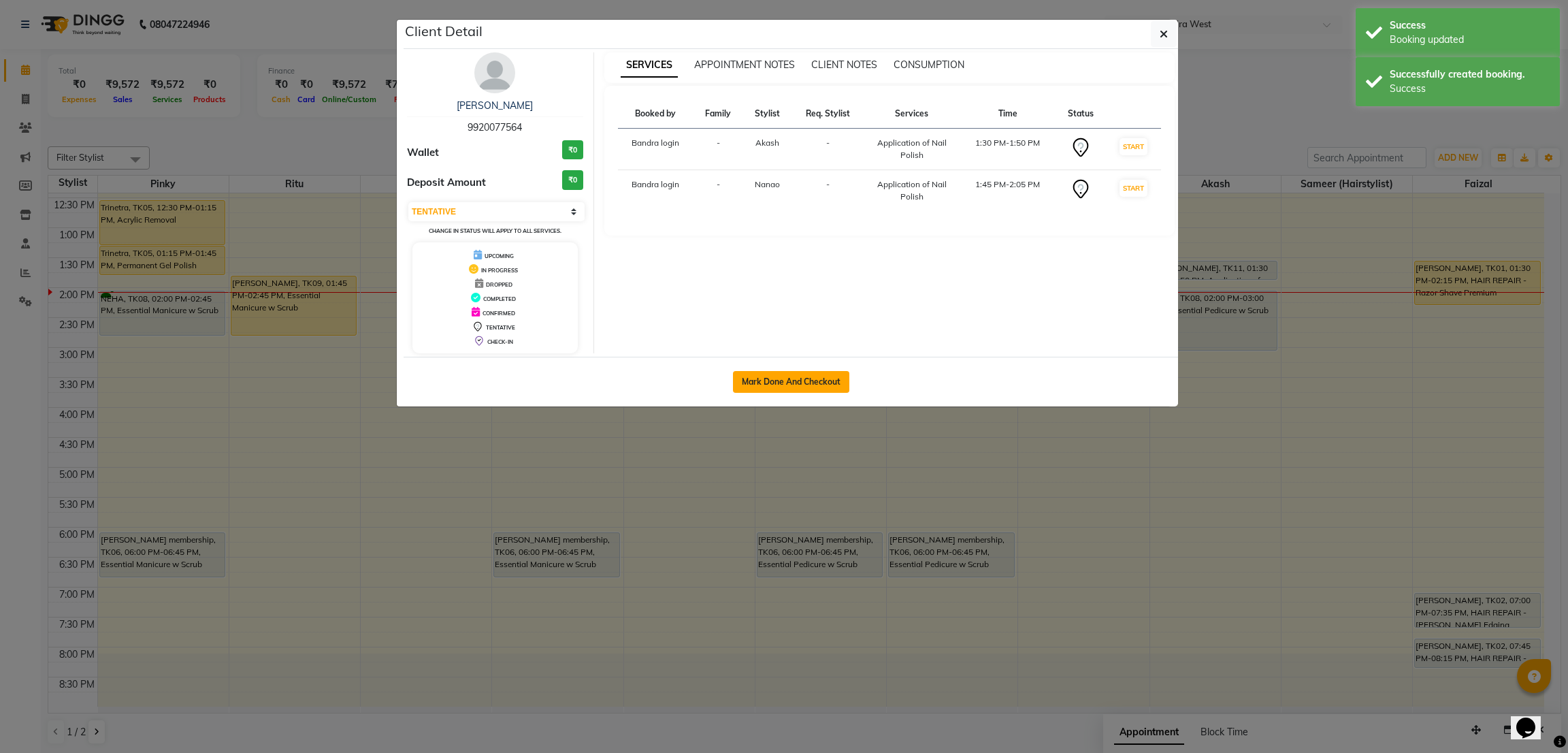
click at [849, 368] on div "Mark Done And Checkout" at bounding box center [790, 381] width 775 height 50
click at [825, 387] on button "Mark Done And Checkout" at bounding box center [790, 381] width 116 height 22
select select "service"
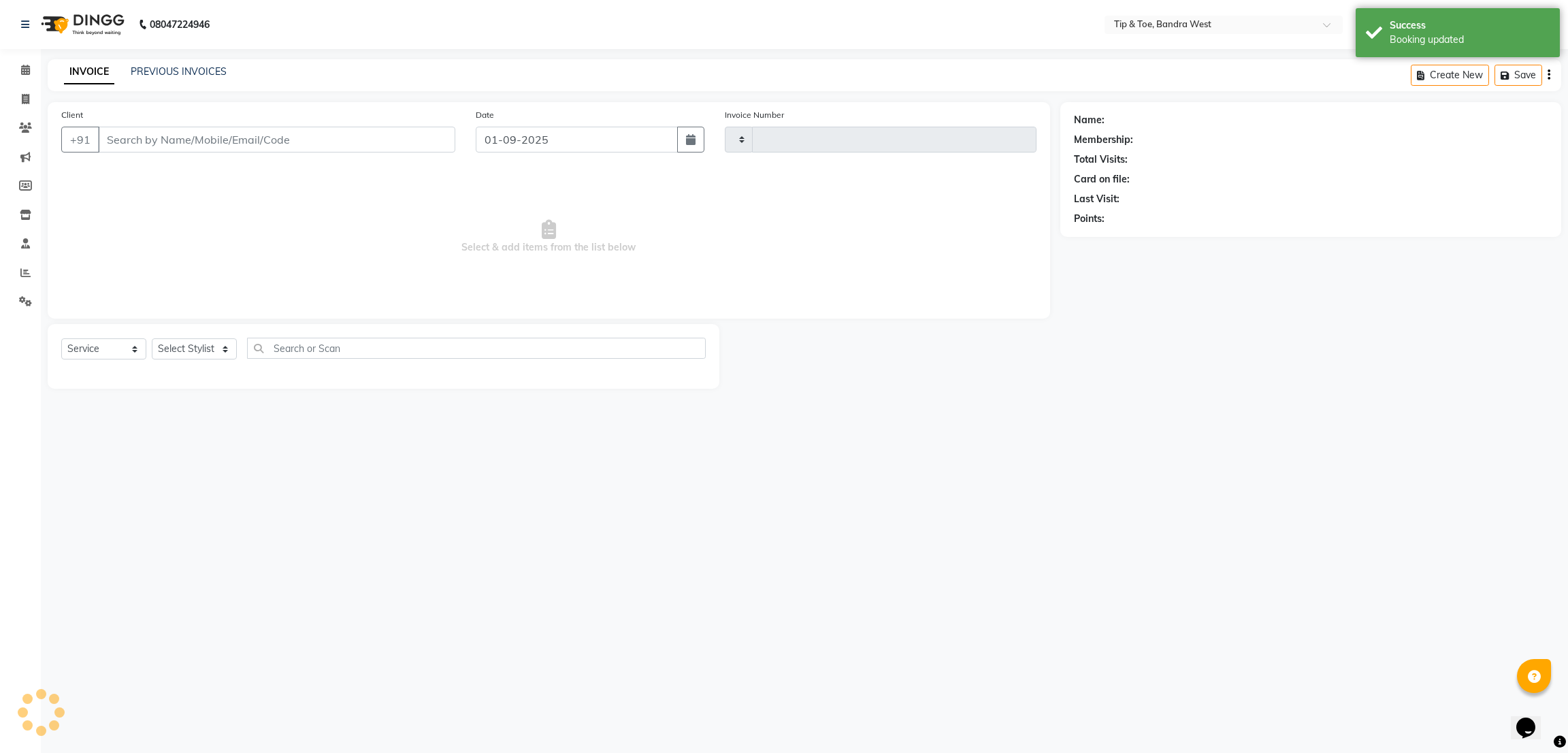
type input "2821"
select select "5957"
type input "9920077564"
select select "42385"
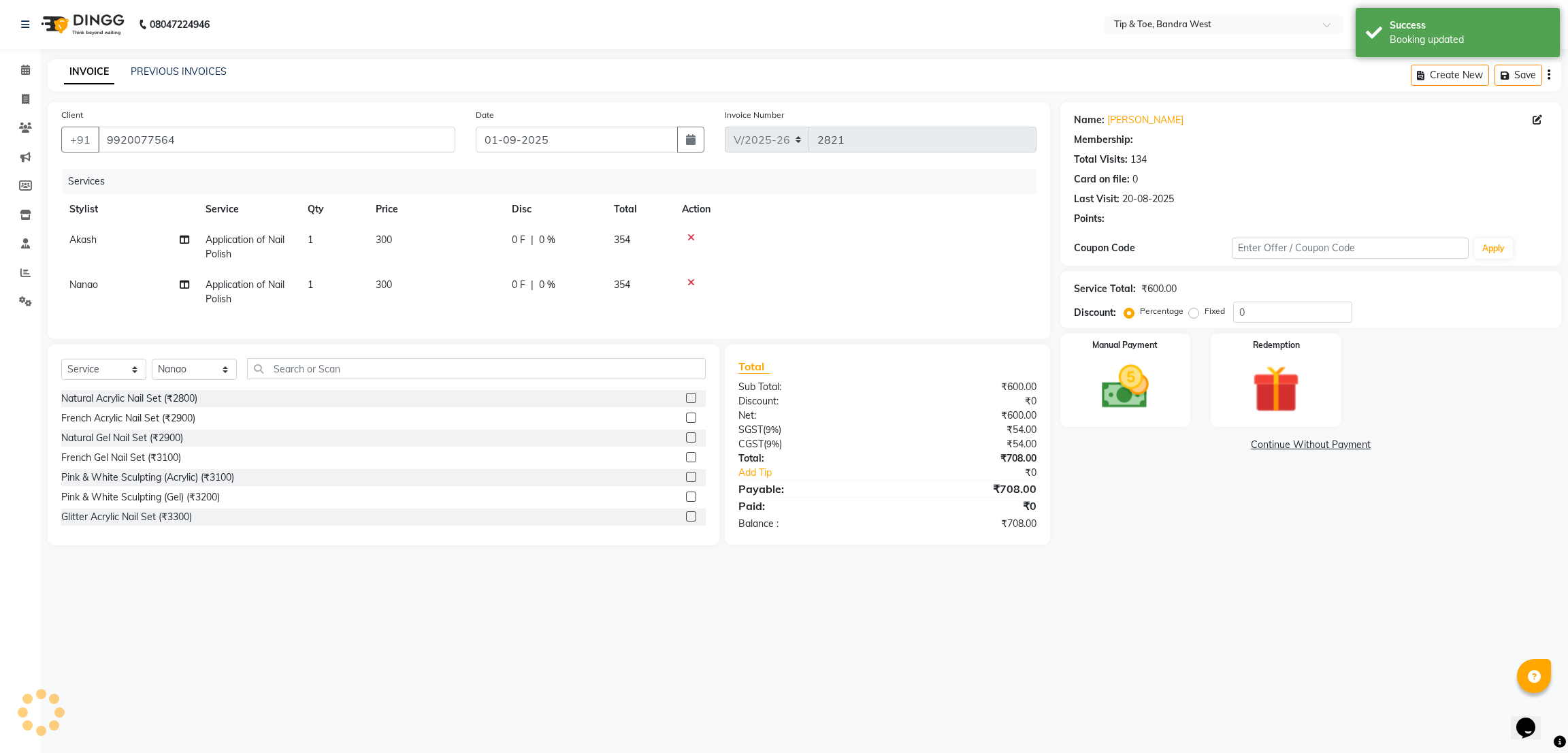
select select "1: Object"
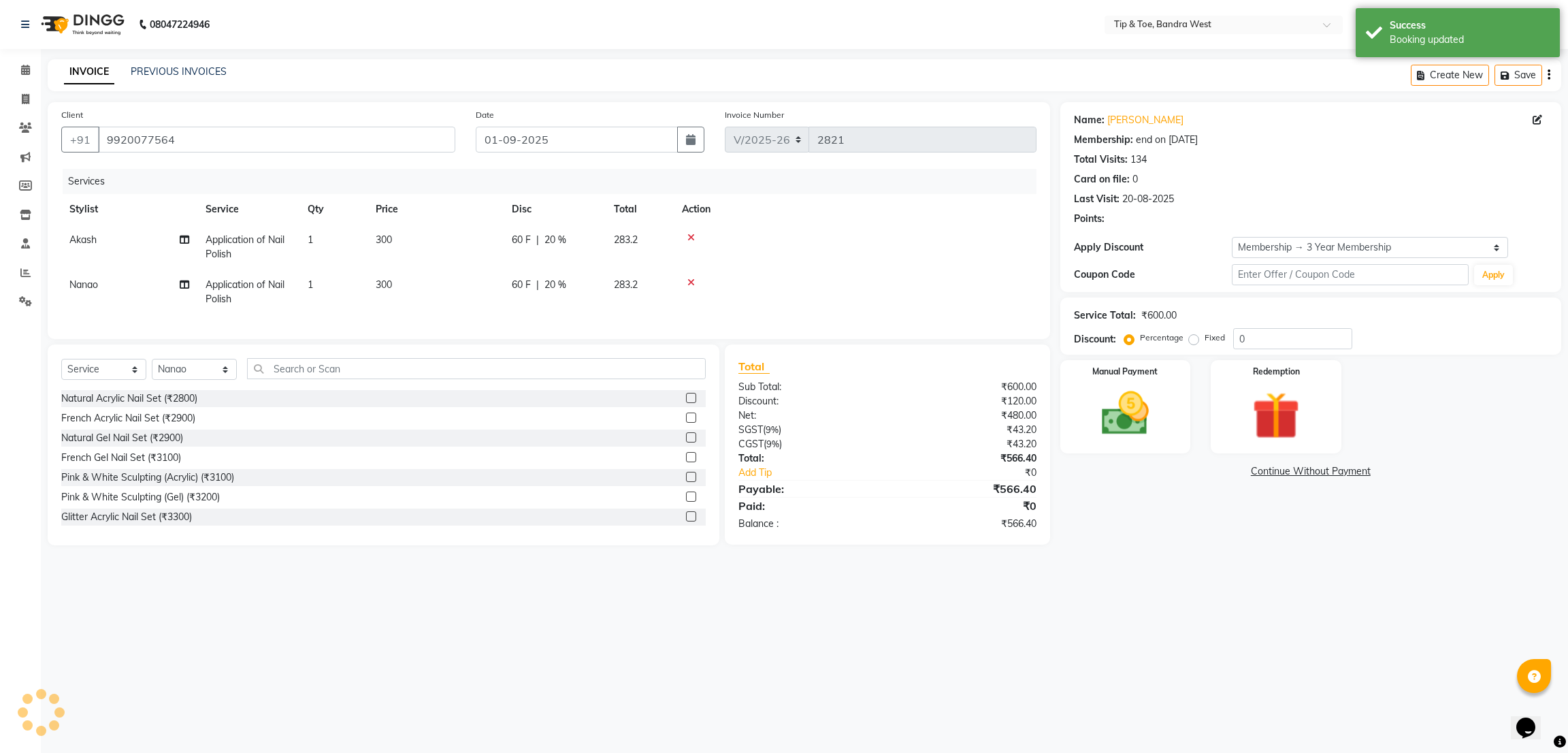
type input "20"
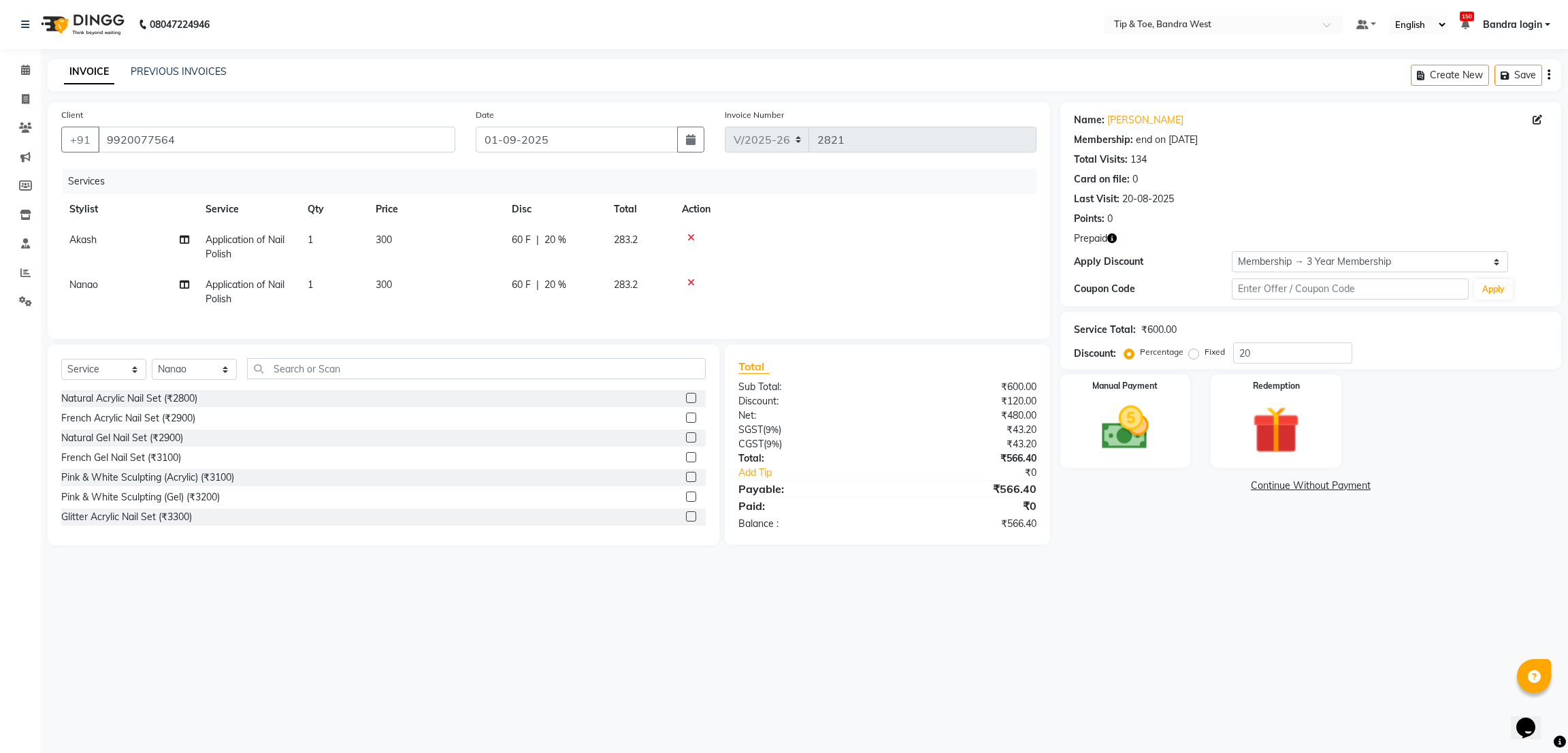
click at [1566, 50] on div "08047224946 Select Location × Tip & Toe, Bandra West Default Panel My Panel Eng…" at bounding box center [784, 376] width 1568 height 753
click at [1118, 403] on img at bounding box center [1124, 428] width 80 height 57
drag, startPoint x: 1203, startPoint y: 486, endPoint x: 1218, endPoint y: 496, distance: 18.0
click at [1211, 490] on span "CARD" at bounding box center [1206, 485] width 29 height 15
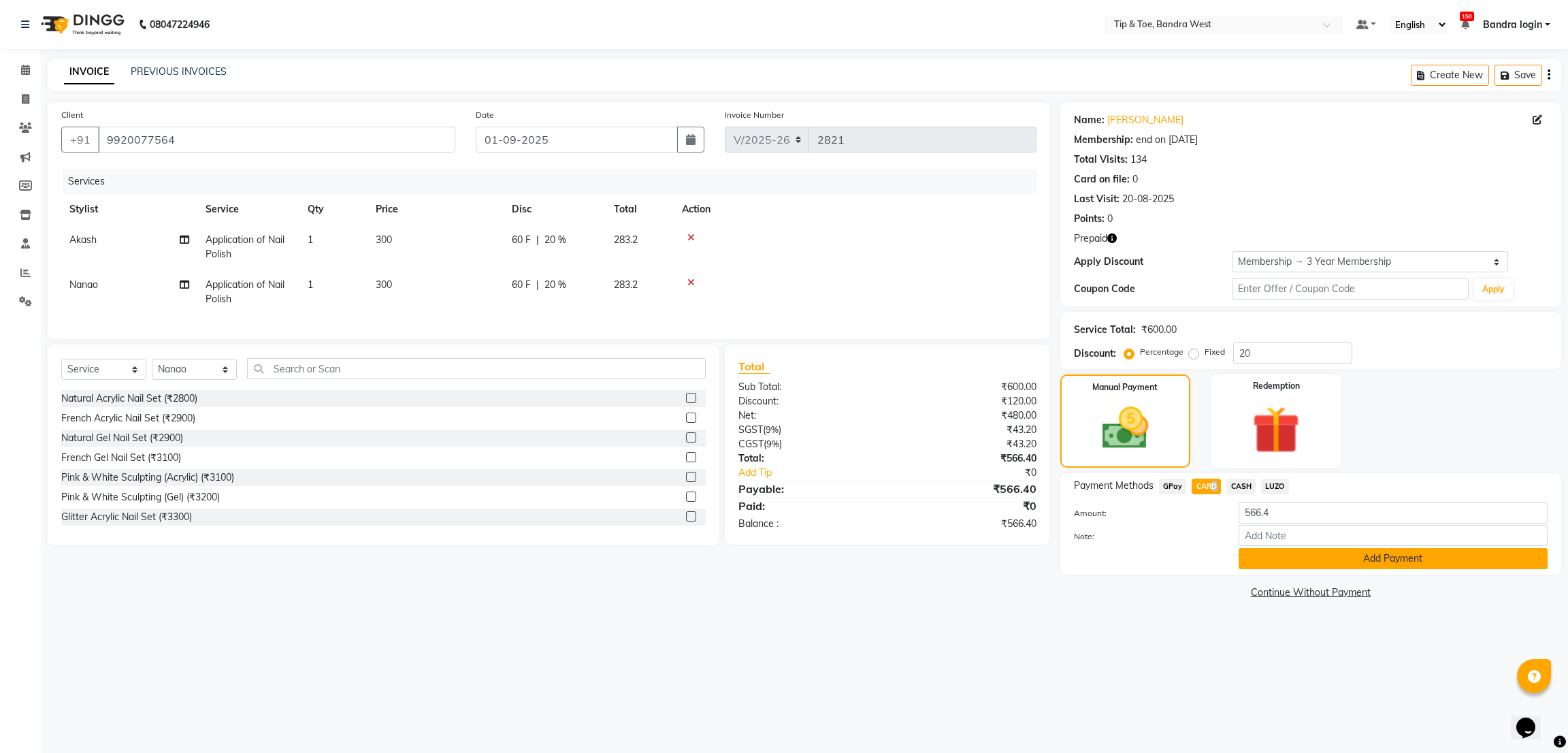
click at [1257, 564] on button "Add Payment" at bounding box center [1392, 559] width 309 height 21
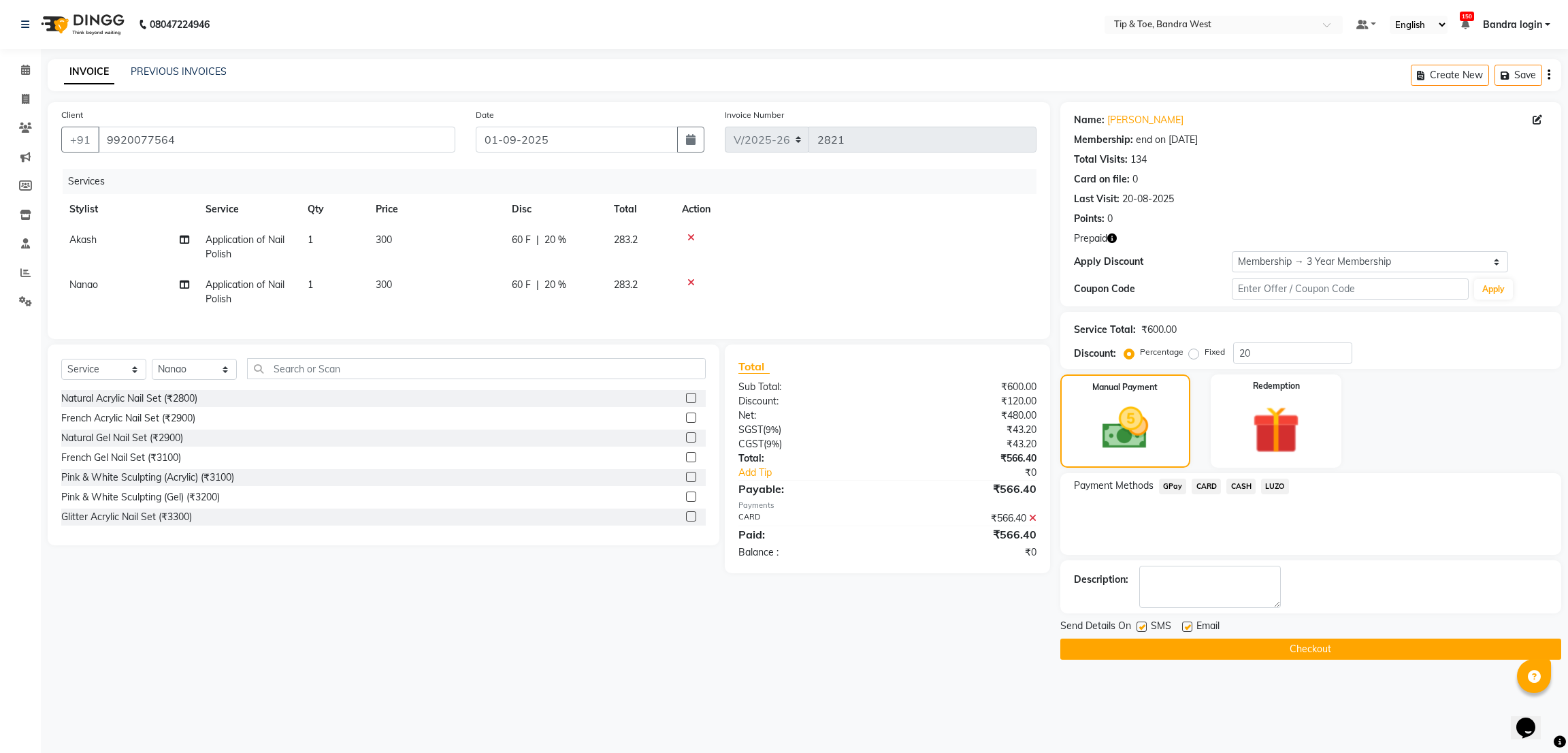
click at [1284, 637] on div "Send Details On SMS Email Checkout" at bounding box center [1310, 639] width 501 height 41
click at [1284, 646] on button "Checkout" at bounding box center [1310, 649] width 501 height 21
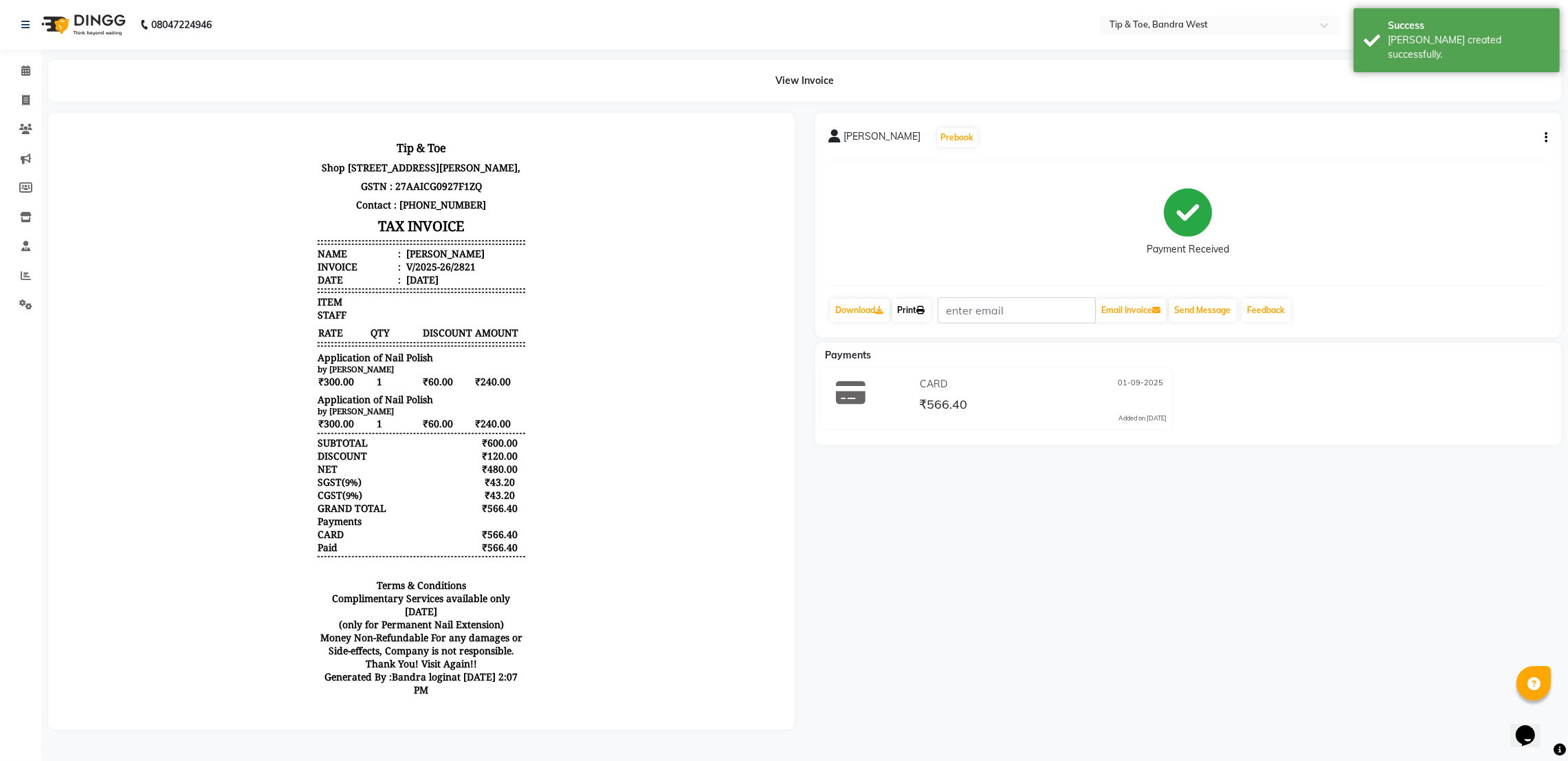
click at [905, 313] on link "Print" at bounding box center [911, 310] width 39 height 23
click at [909, 317] on link "Print" at bounding box center [911, 310] width 39 height 23
click at [915, 310] on link "Print" at bounding box center [911, 310] width 39 height 23
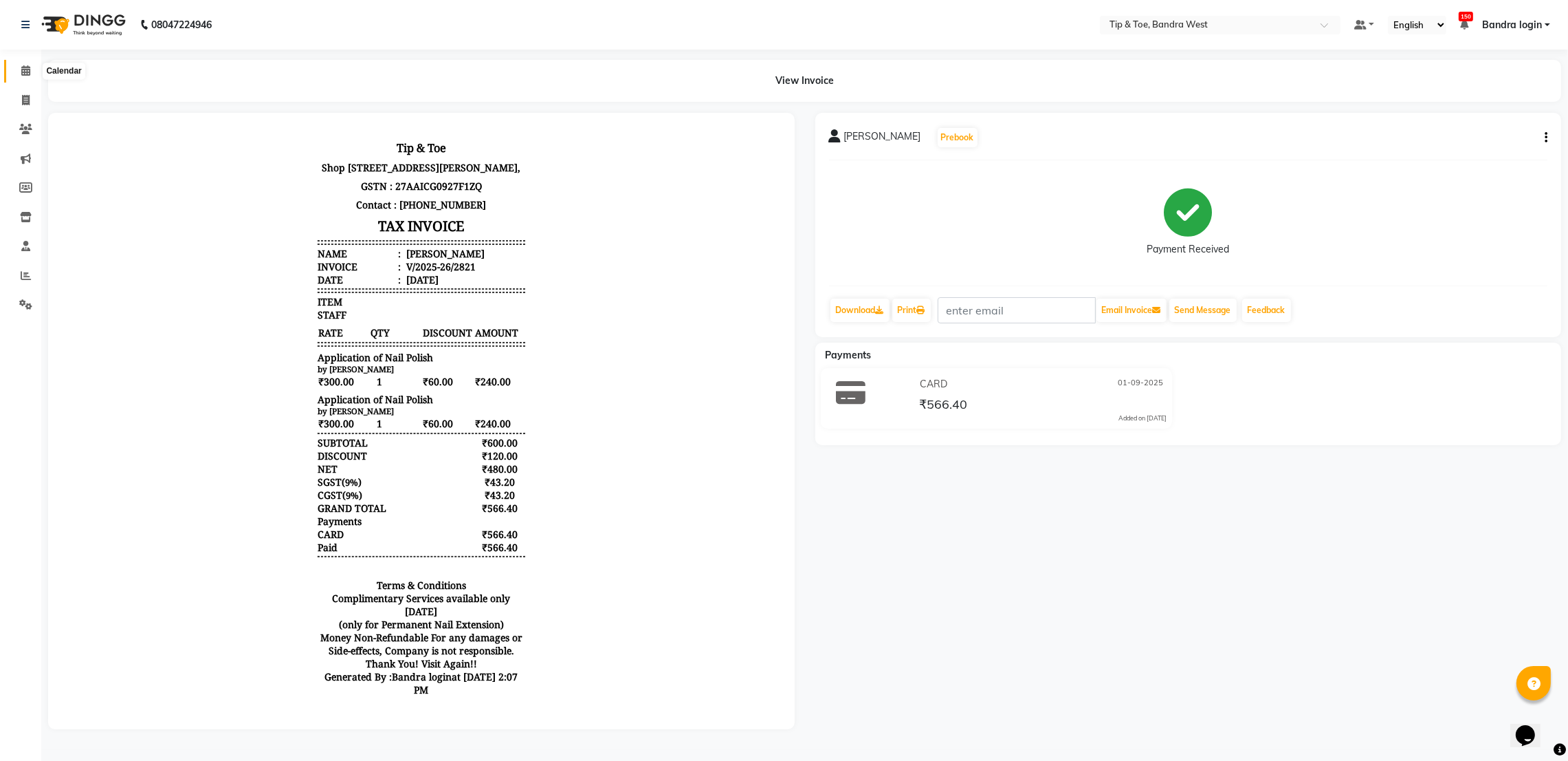
click at [27, 71] on icon at bounding box center [25, 71] width 9 height 11
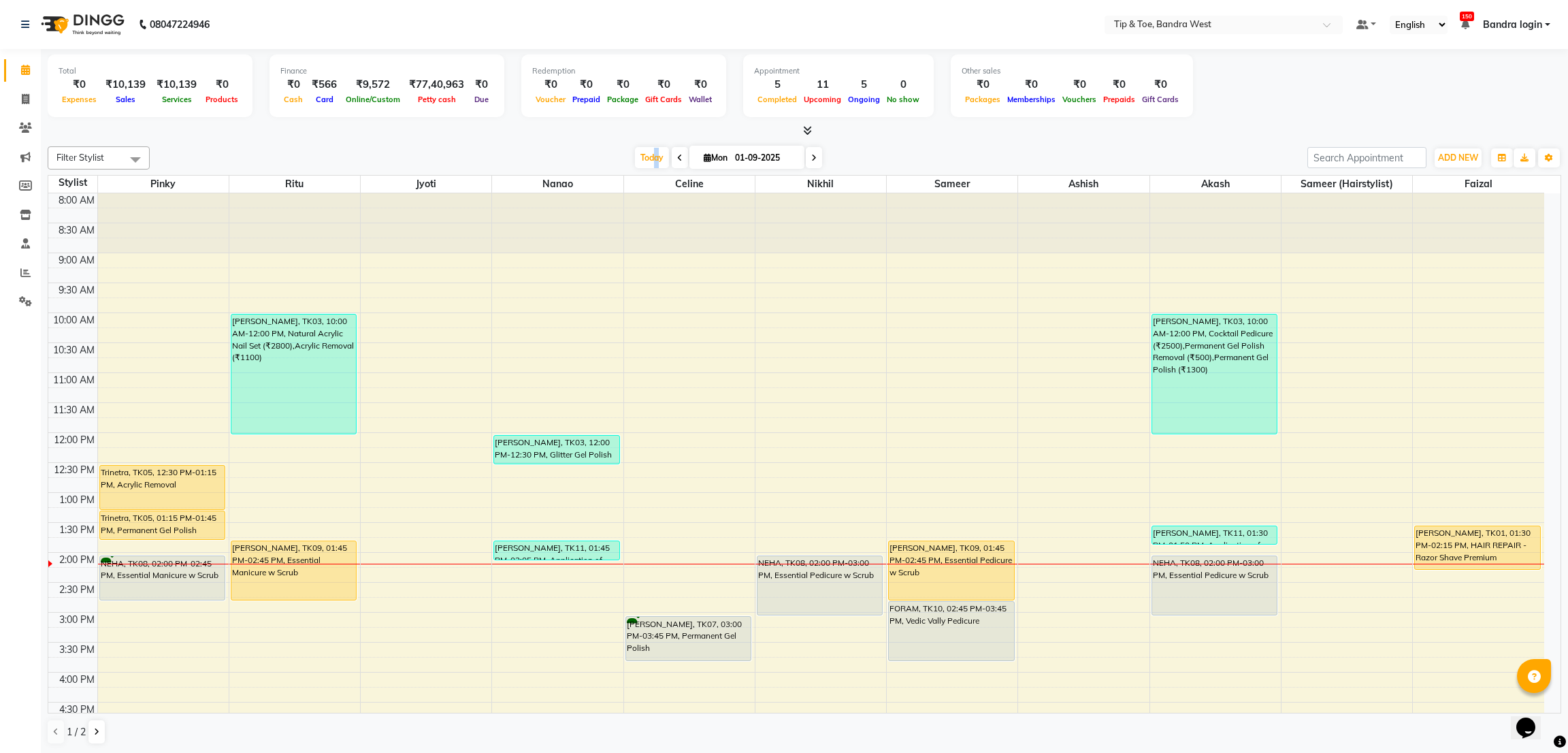
drag, startPoint x: 652, startPoint y: 159, endPoint x: 666, endPoint y: 146, distance: 19.1
click at [656, 157] on span "Today" at bounding box center [652, 158] width 34 height 21
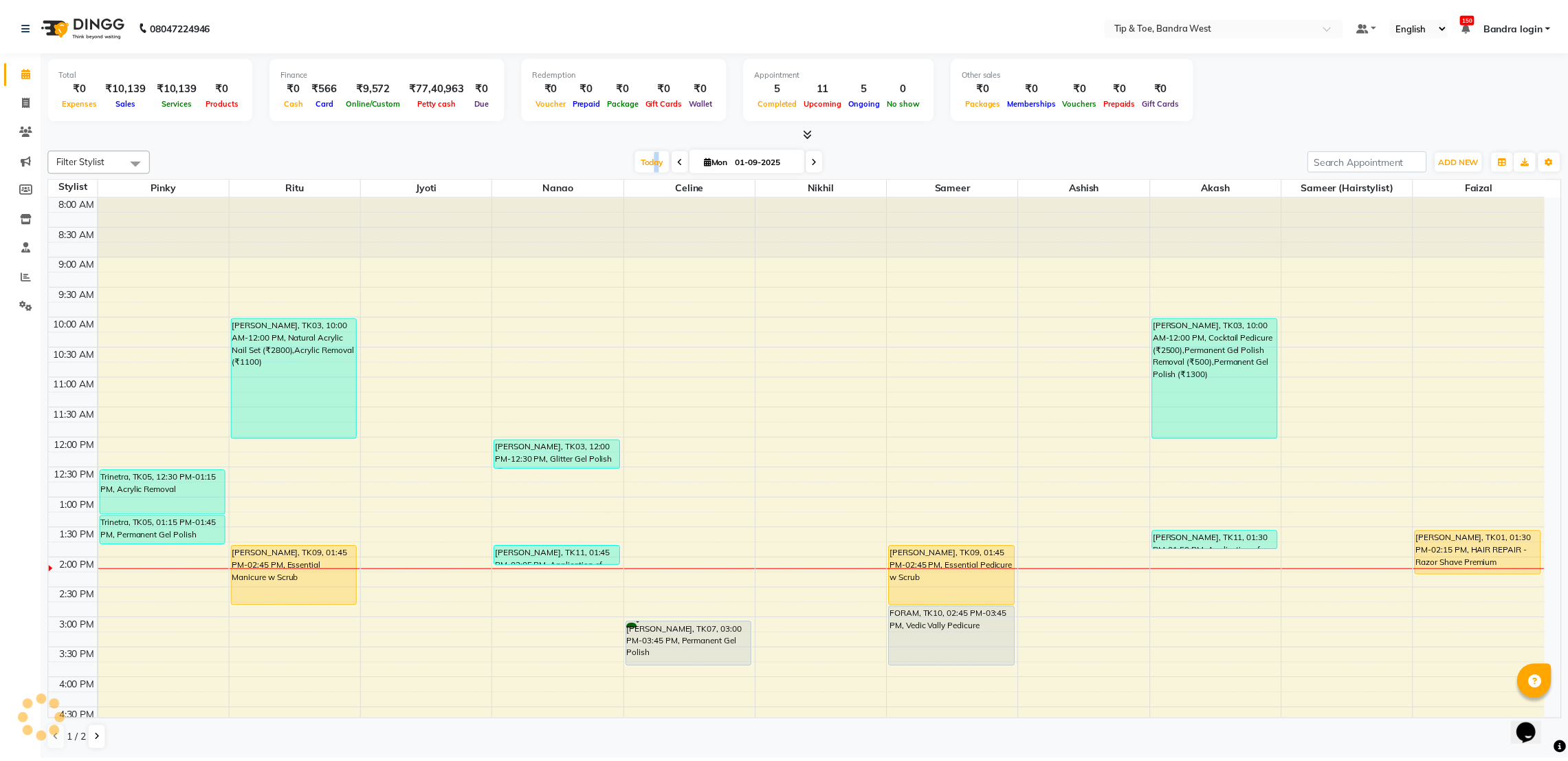
scroll to position [268, 0]
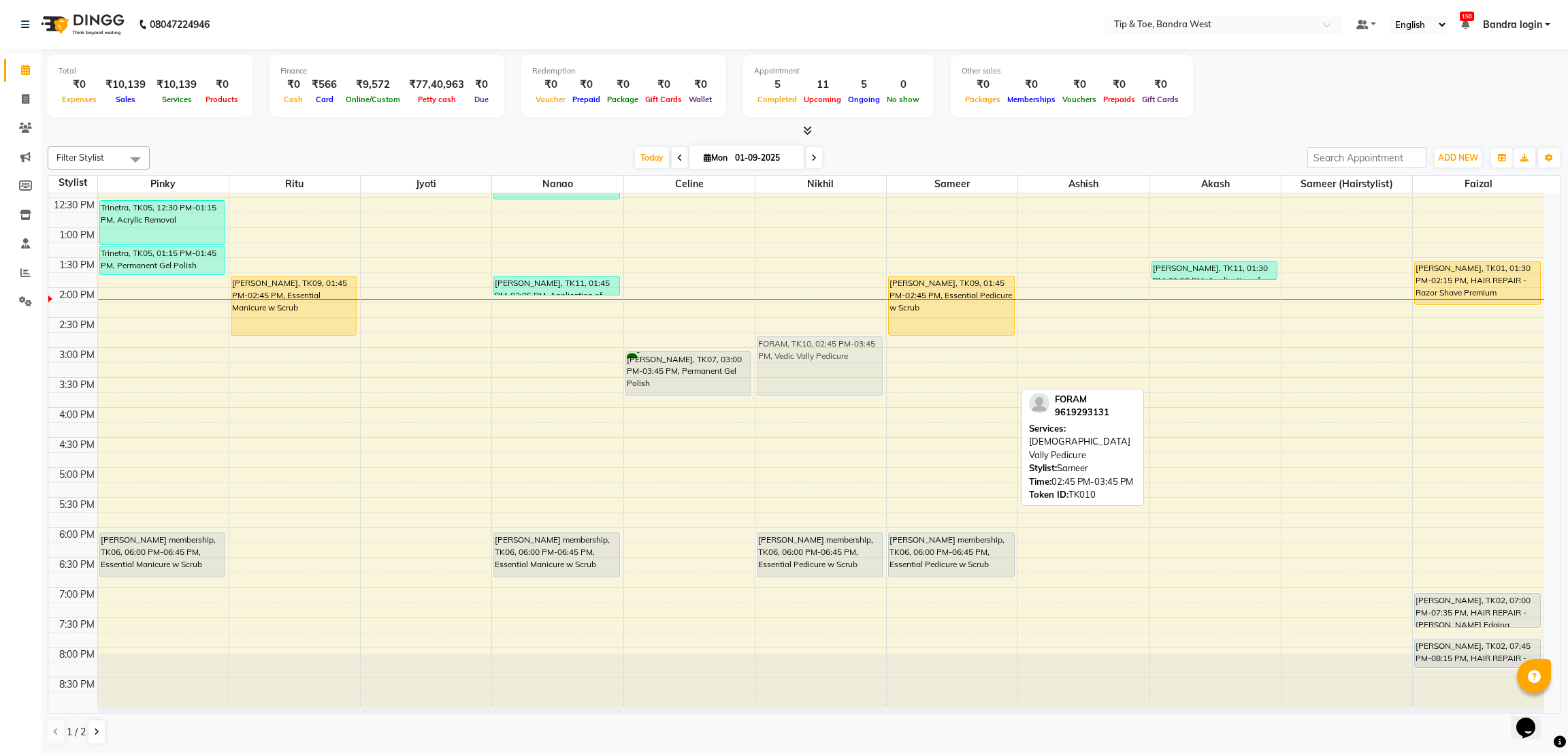
drag, startPoint x: 970, startPoint y: 357, endPoint x: 879, endPoint y: 359, distance: 91.0
click at [879, 359] on tr "Trinetra, TK05, 12:30 PM-01:15 PM, Acrylic Removal Trinetra, TK05, 01:15 PM-01:…" at bounding box center [796, 317] width 1496 height 778
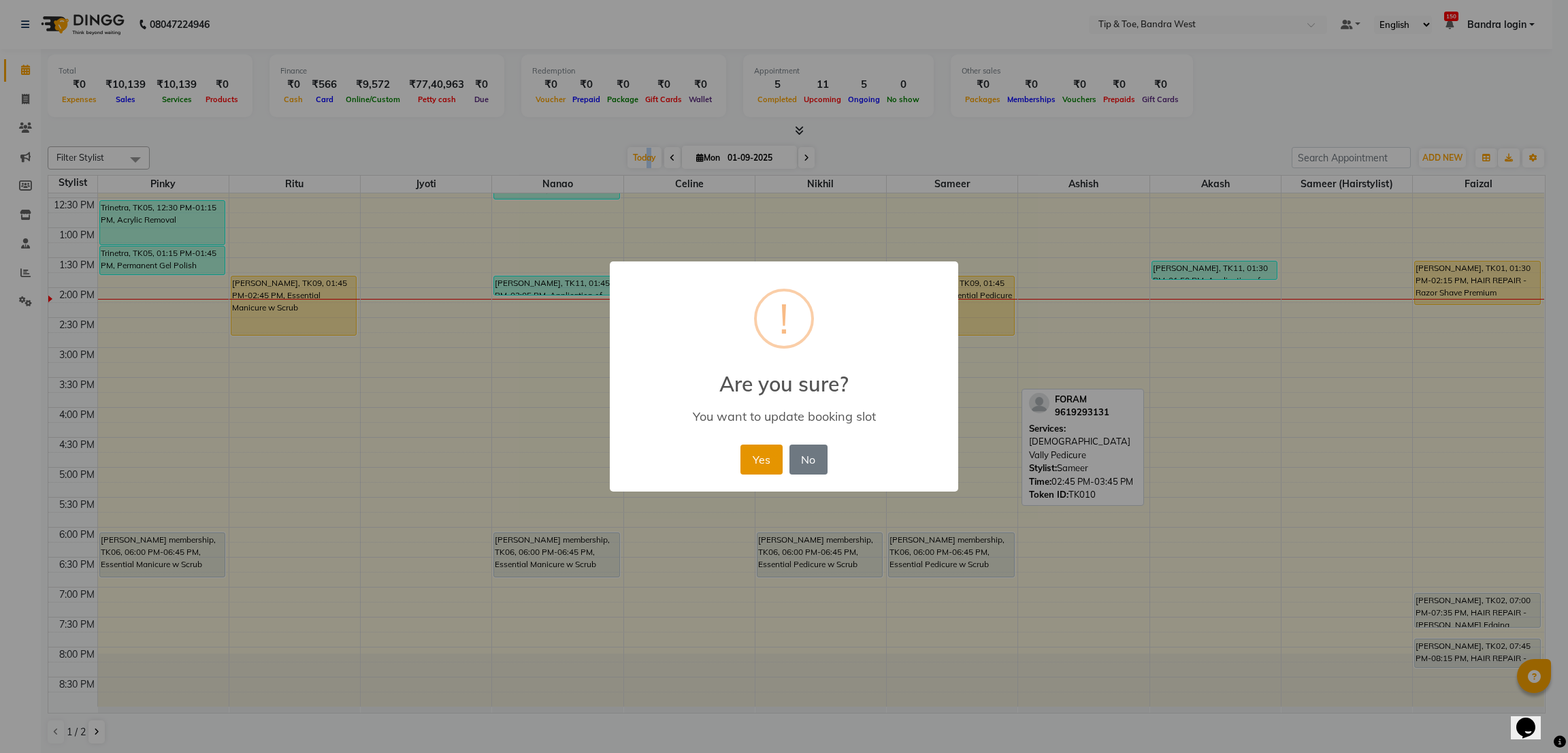
click at [765, 453] on button "Yes" at bounding box center [761, 459] width 41 height 30
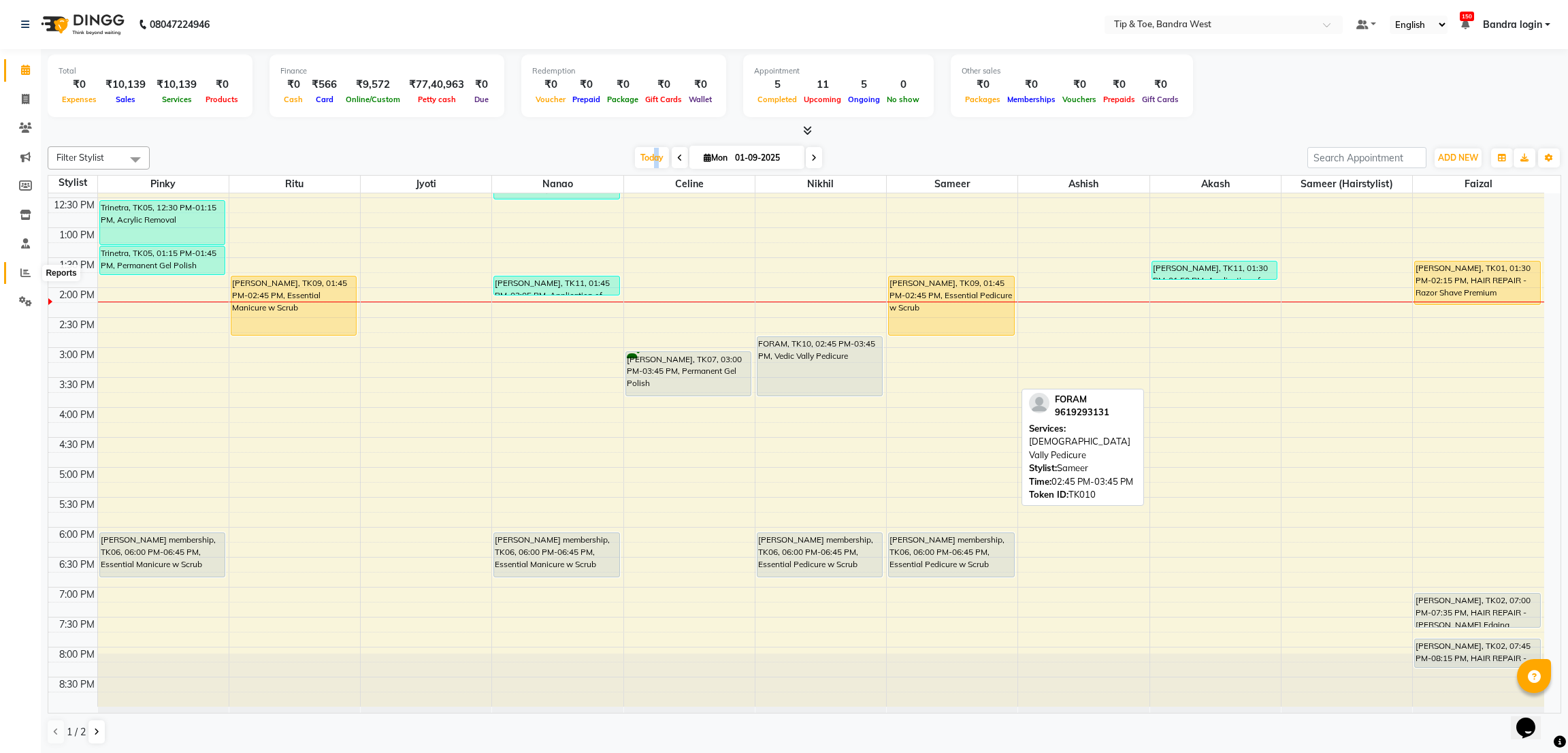
click at [18, 273] on span at bounding box center [25, 272] width 24 height 15
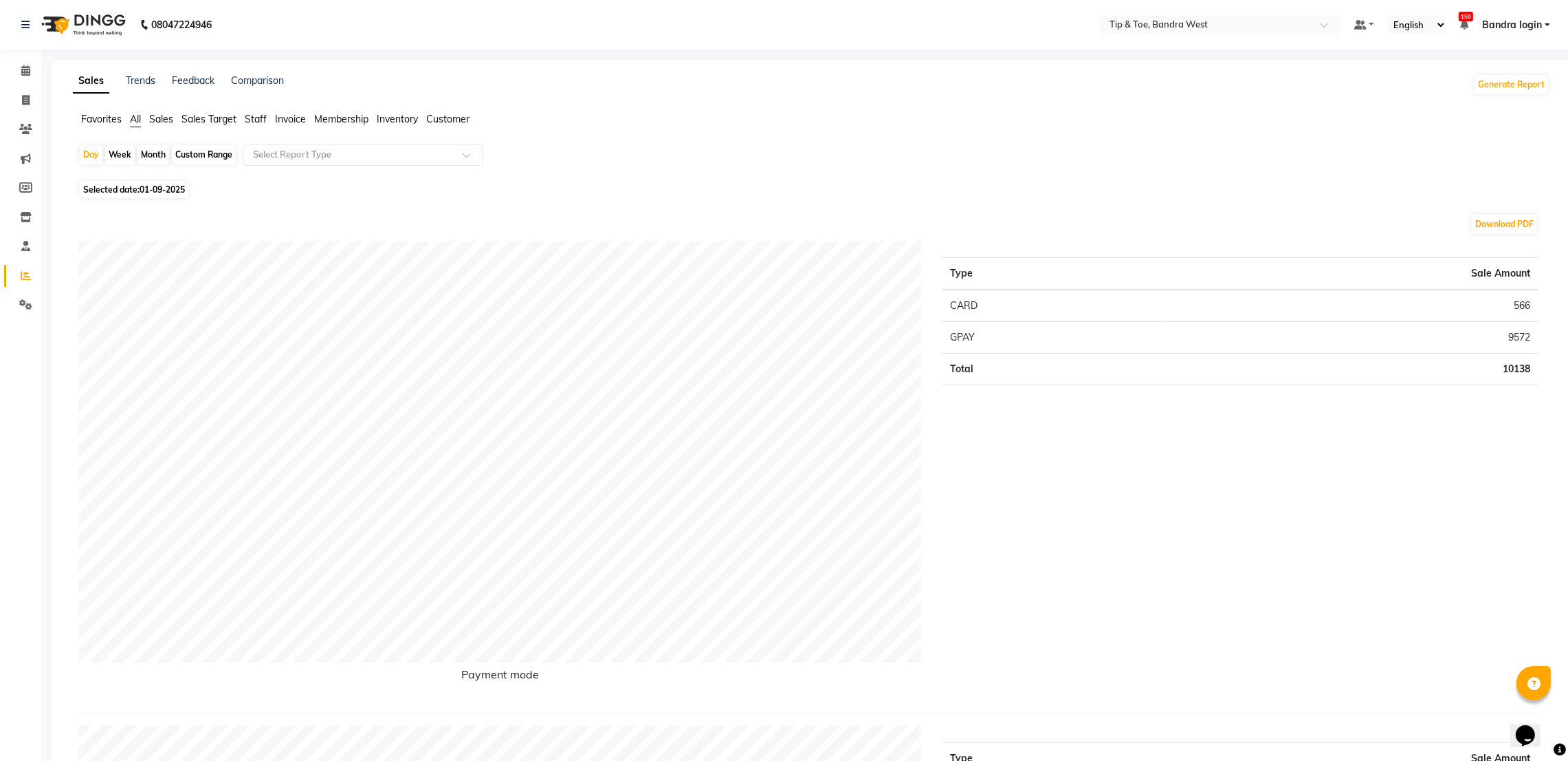
click at [187, 158] on div "Custom Range" at bounding box center [204, 155] width 64 height 19
select select "9"
select select "2025"
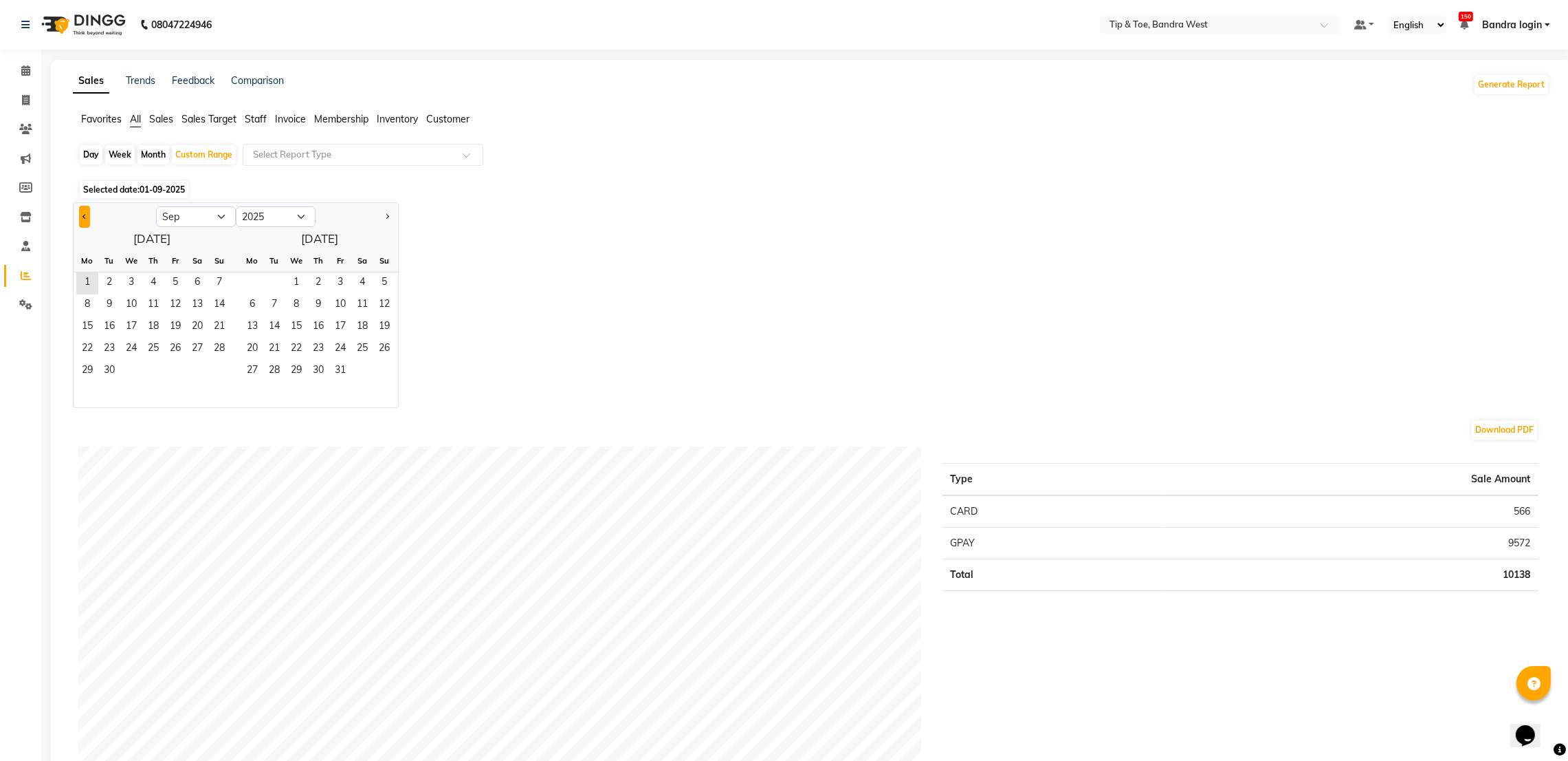
click at [82, 210] on button "Previous month" at bounding box center [84, 216] width 11 height 22
select select "8"
drag, startPoint x: 175, startPoint y: 287, endPoint x: 188, endPoint y: 316, distance: 31.8
click at [175, 288] on span "1" at bounding box center [175, 283] width 22 height 22
click at [222, 371] on span "31" at bounding box center [219, 371] width 22 height 22
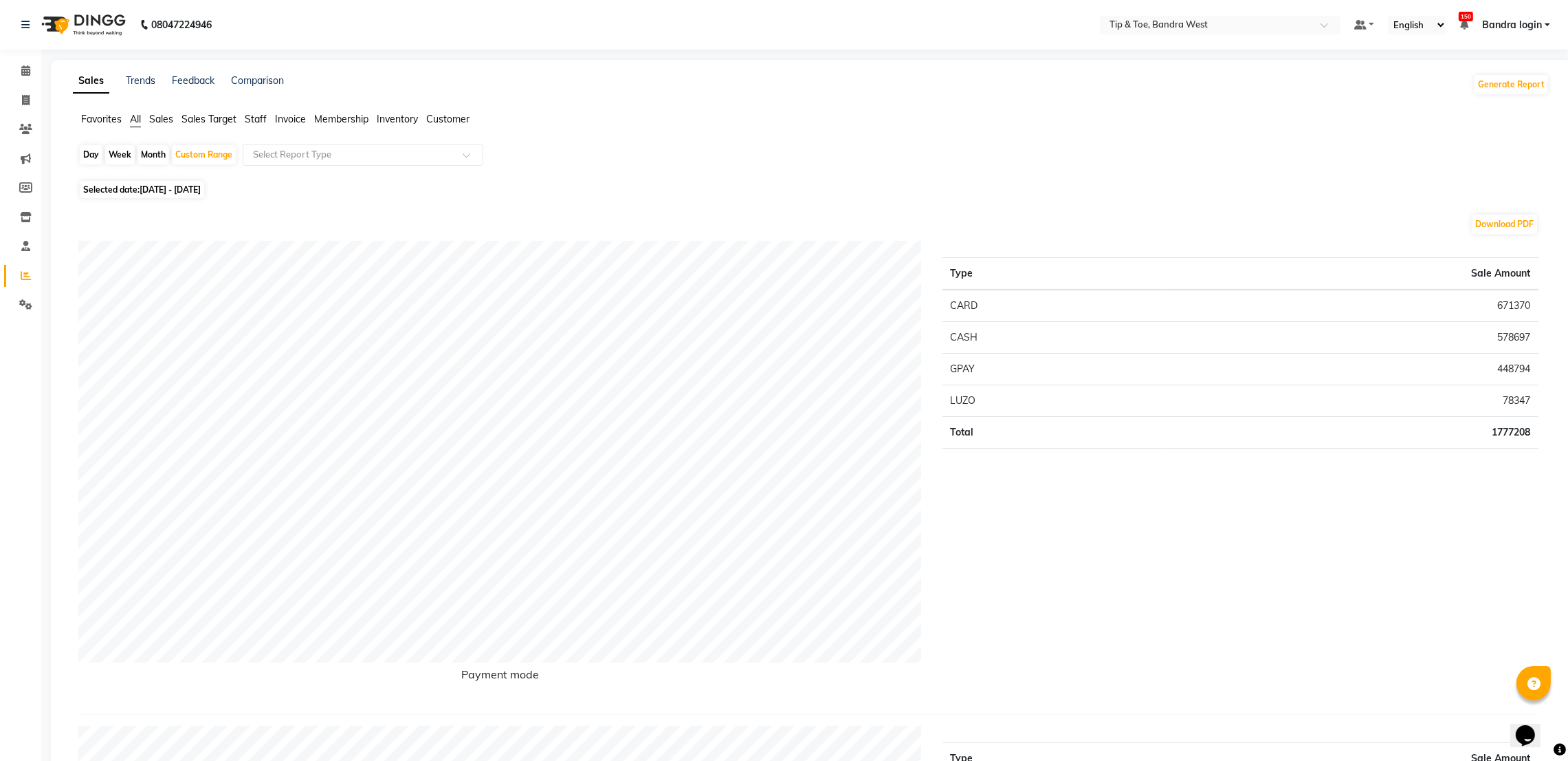
click at [255, 125] on li "Staff" at bounding box center [255, 119] width 22 height 15
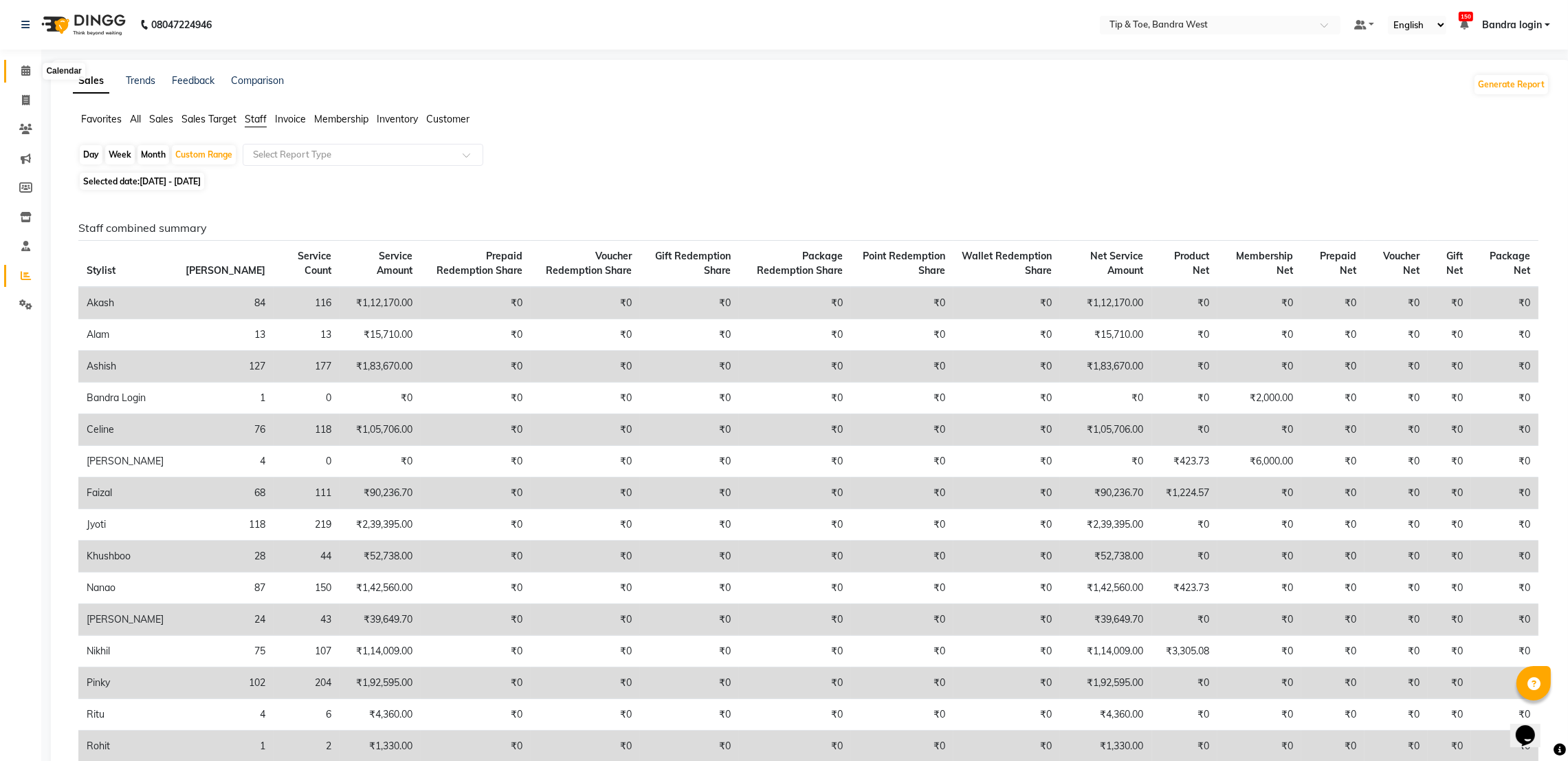
click at [23, 64] on span at bounding box center [25, 71] width 24 height 16
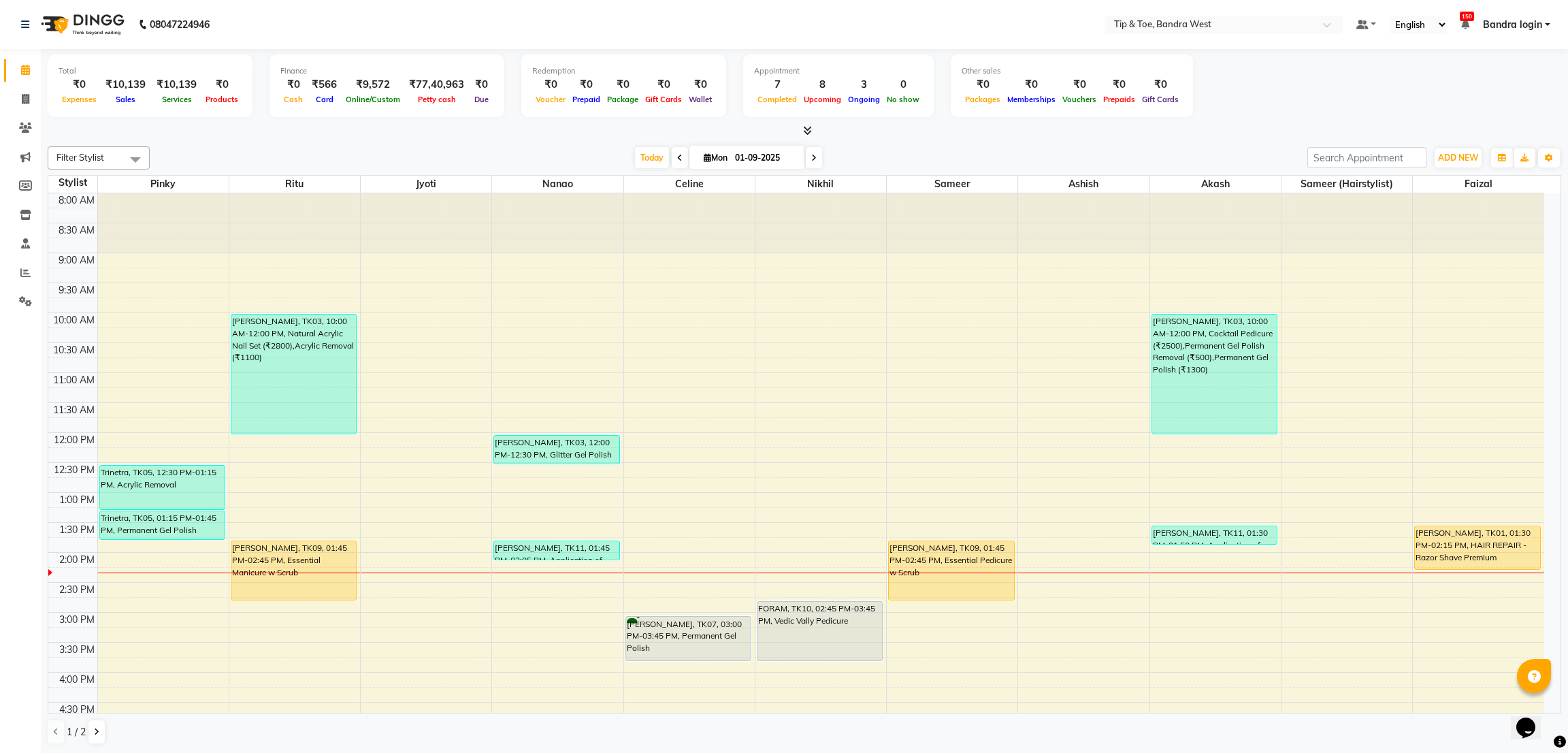
scroll to position [102, 0]
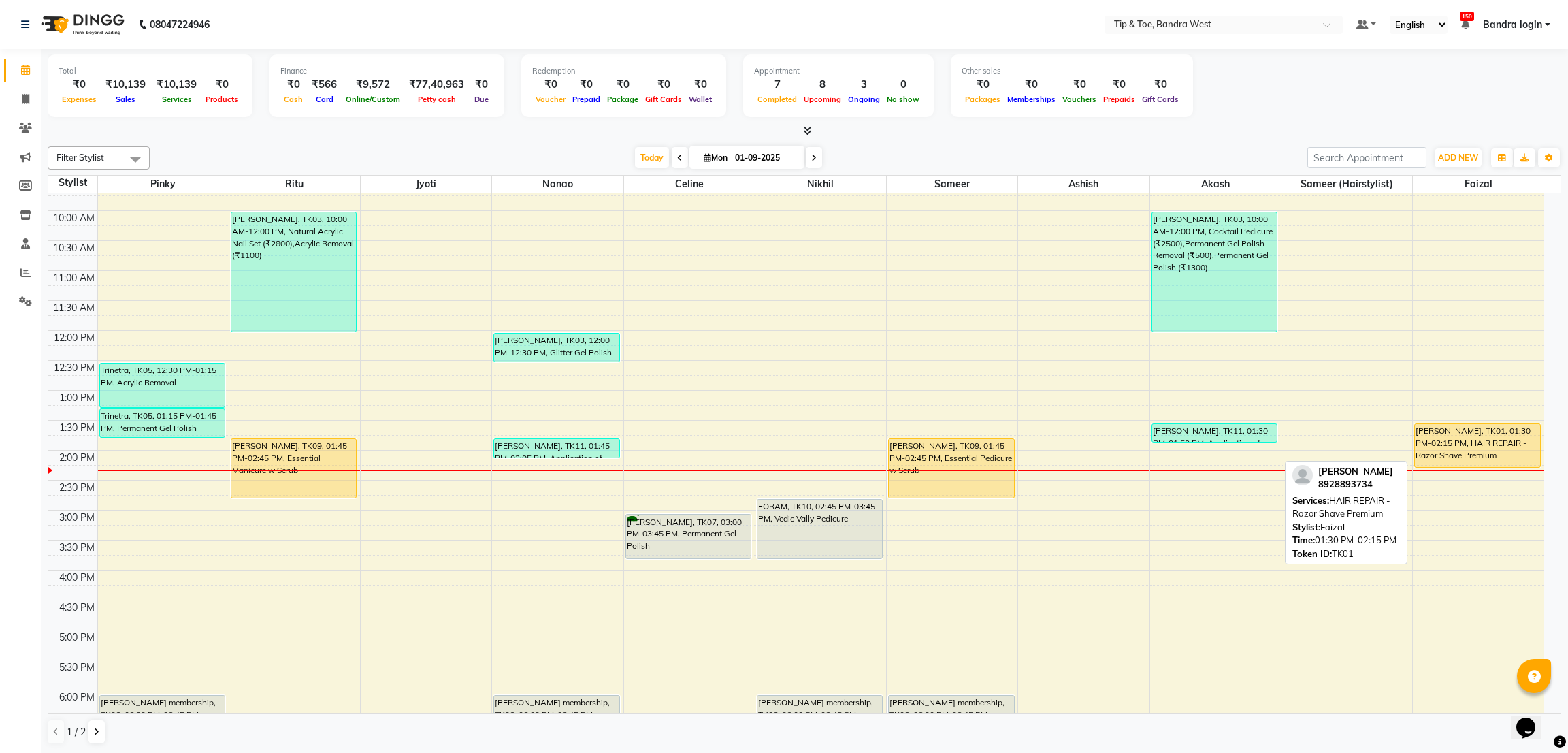
click at [1469, 453] on div "[PERSON_NAME], TK01, 01:30 PM-02:15 PM, HAIR REPAIR - Razor Shave Premium" at bounding box center [1477, 445] width 125 height 43
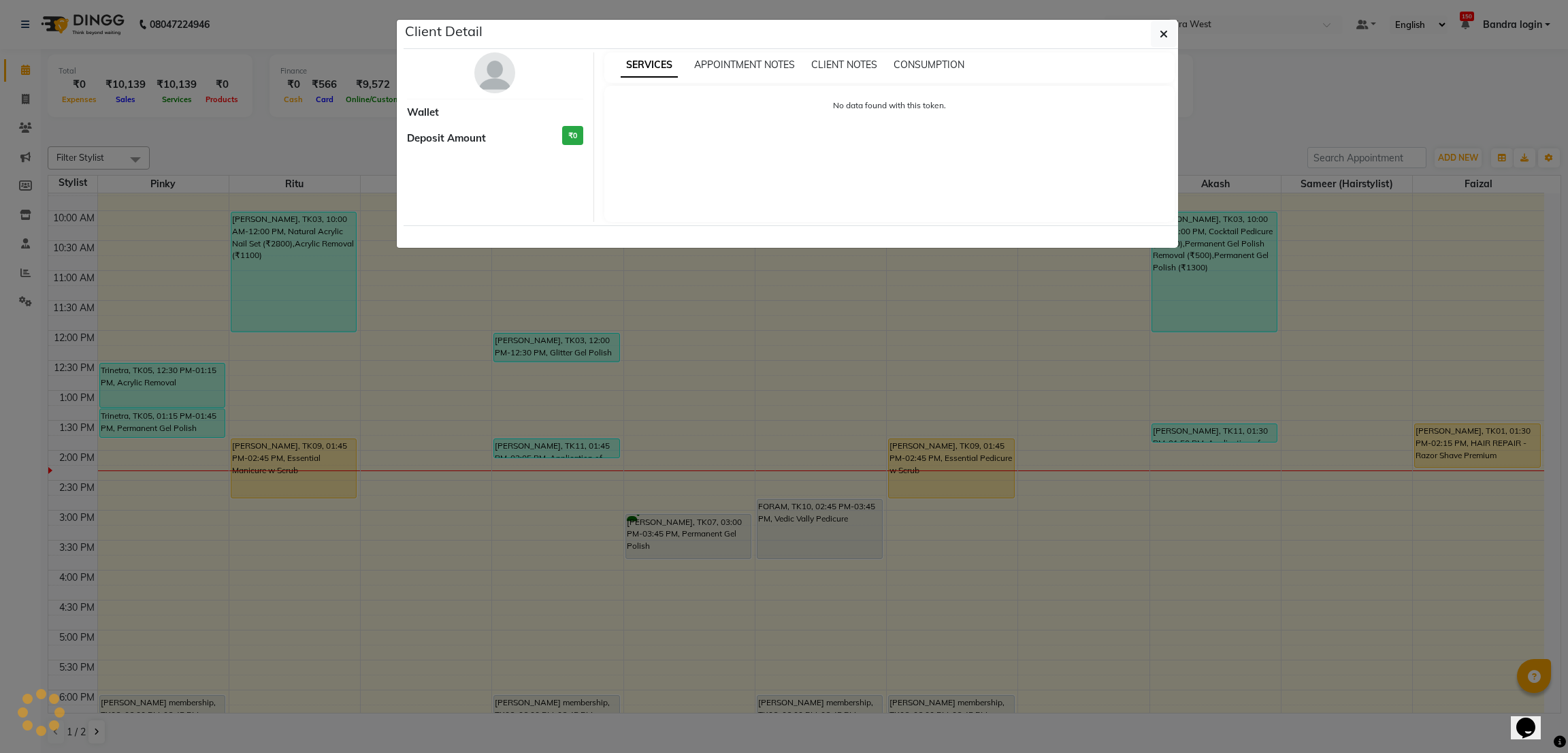
select select "1"
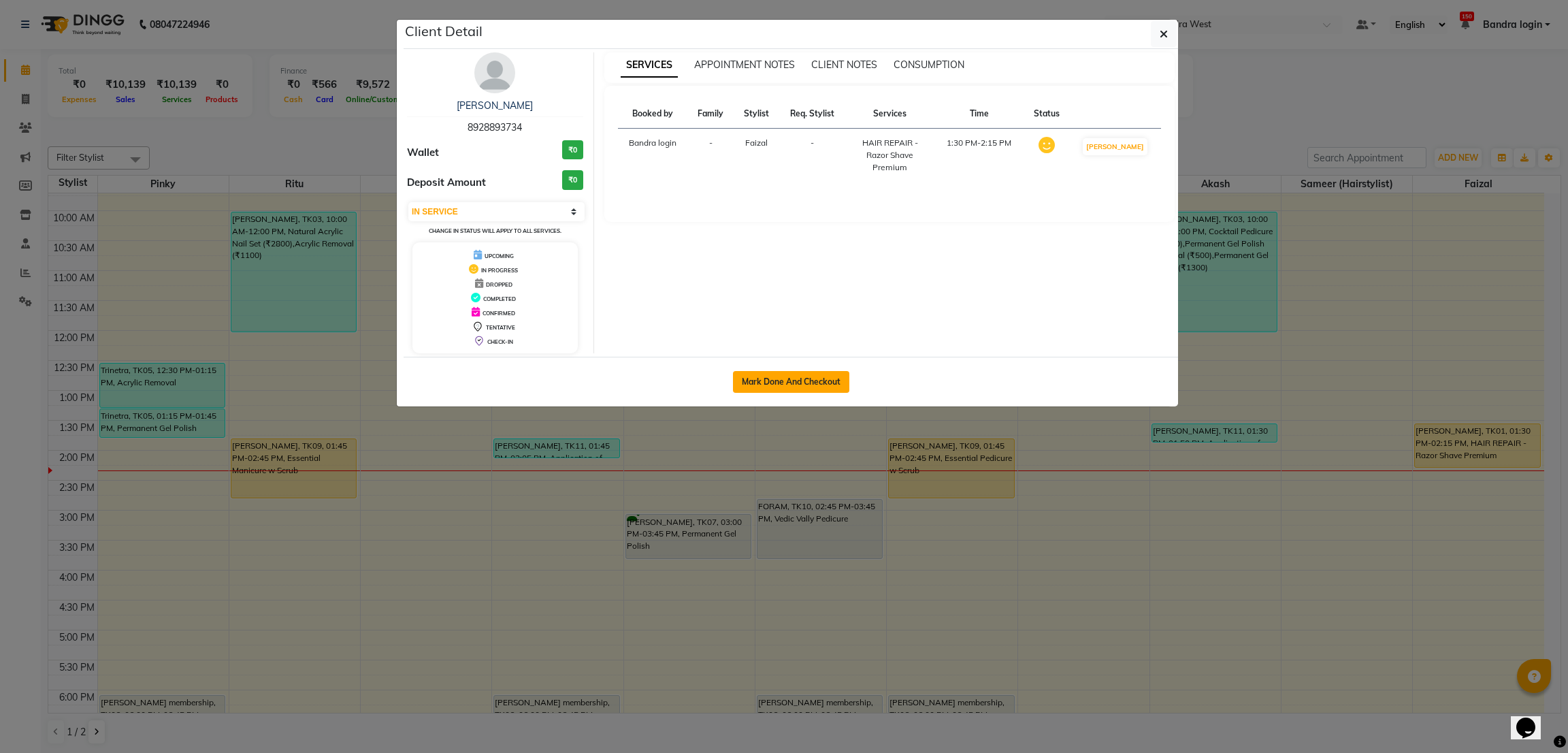
click at [808, 390] on button "Mark Done And Checkout" at bounding box center [790, 381] width 116 height 22
select select "service"
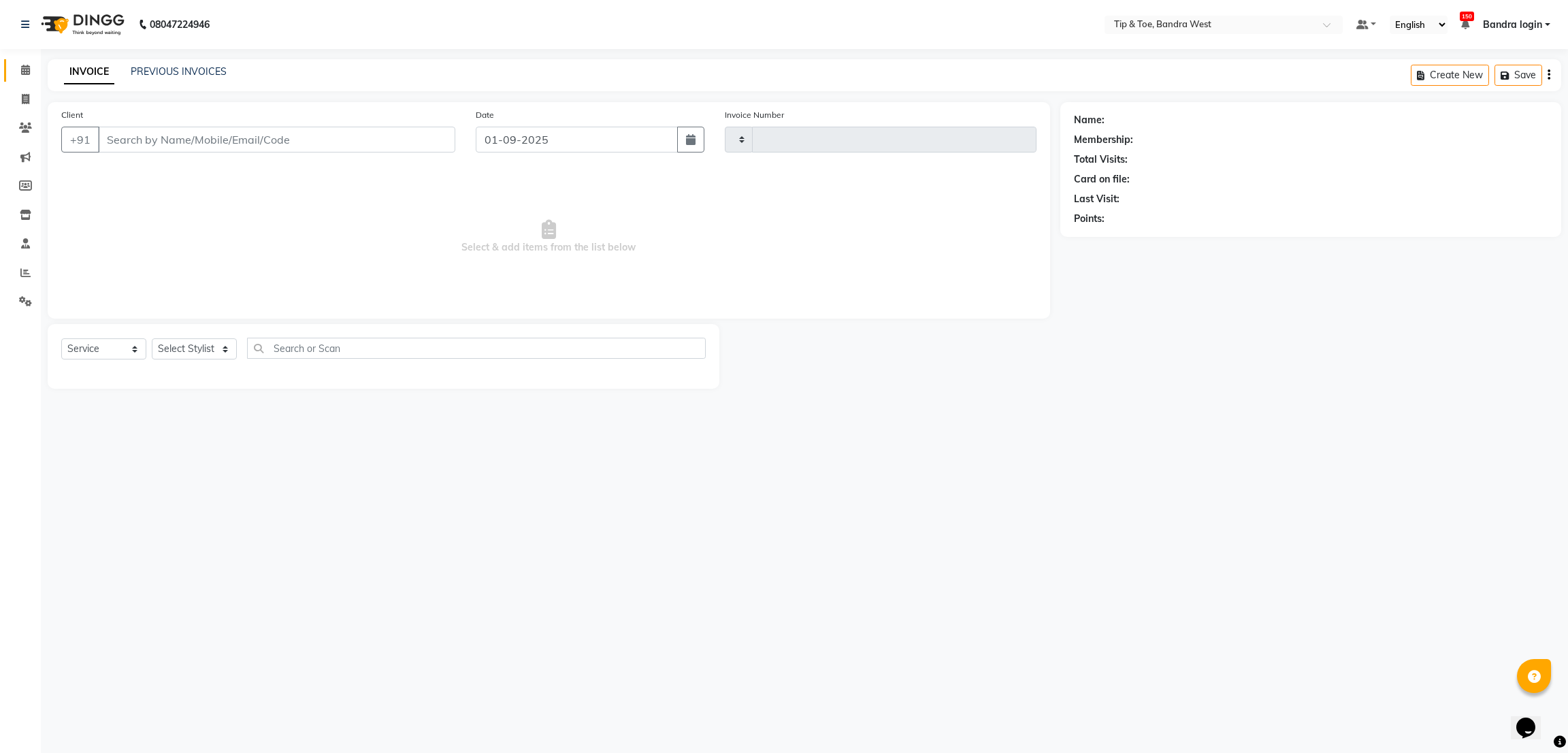
type input "2822"
select select "5957"
type input "8928893734"
select select "83378"
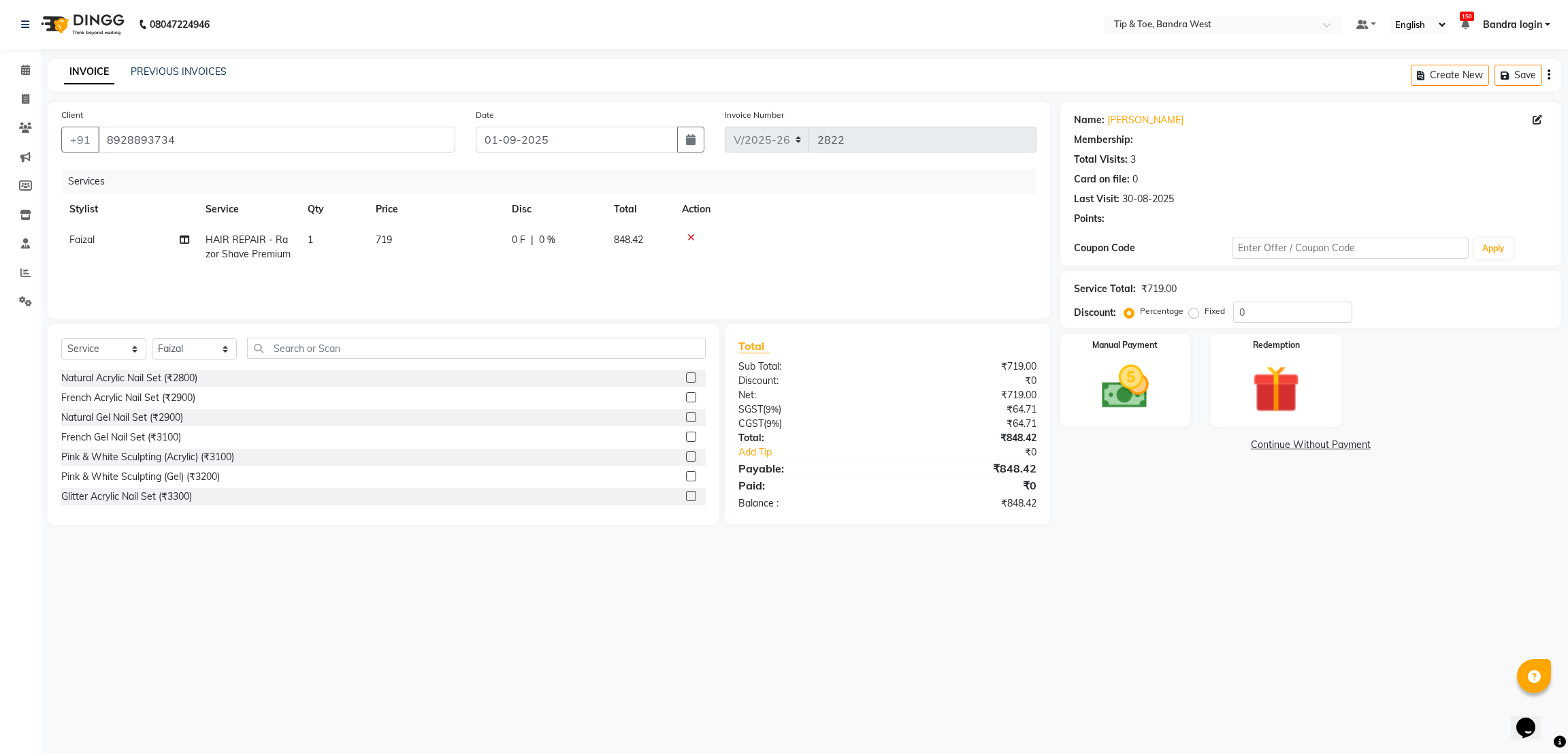
click at [206, 229] on td "HAIR REPAIR - Razor Shave Premium" at bounding box center [249, 246] width 102 height 45
select select "83378"
click at [263, 249] on span "HAIR REPAIR - Razor Shave Premium" at bounding box center [266, 251] width 96 height 27
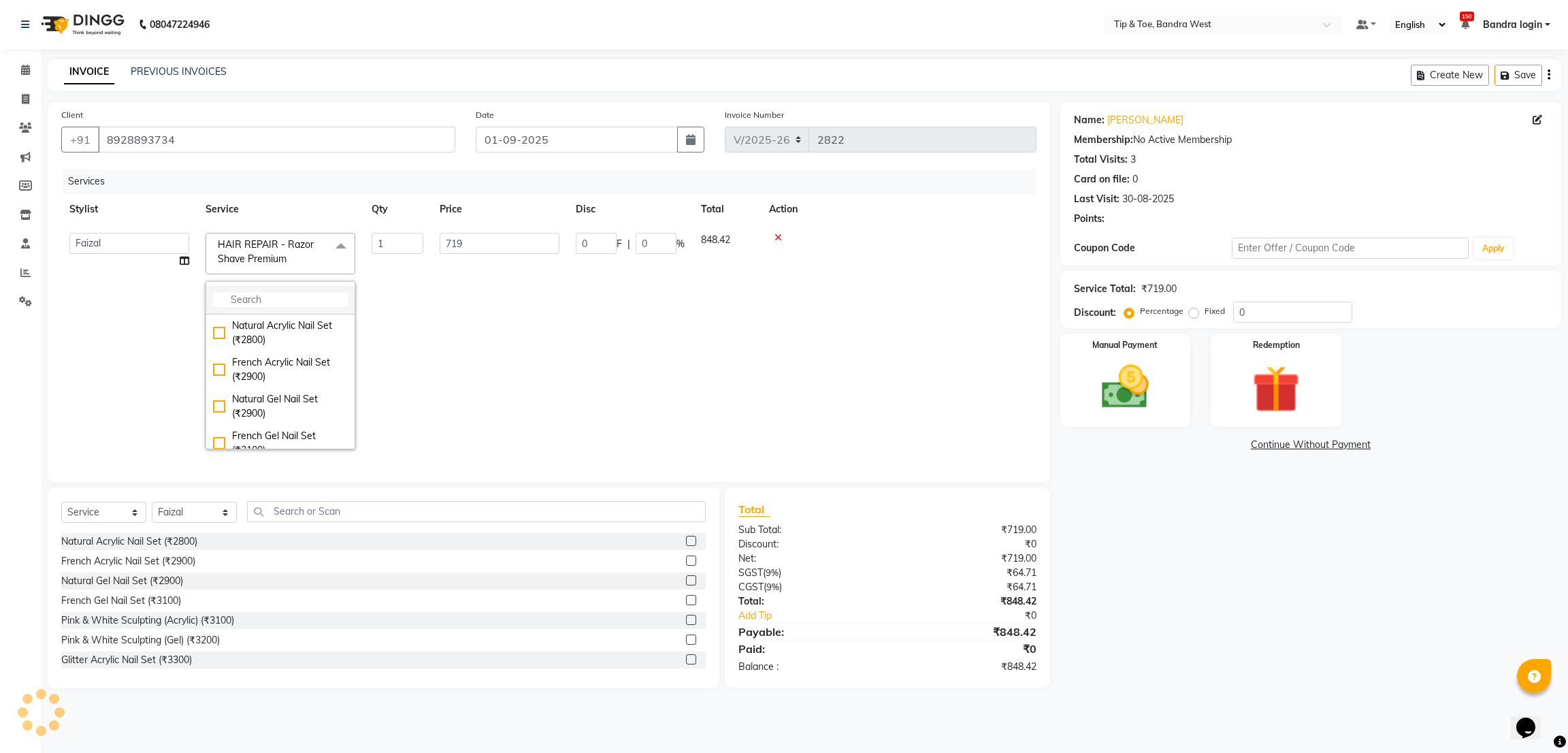
click at [274, 294] on input "multiselect-search" at bounding box center [280, 300] width 135 height 15
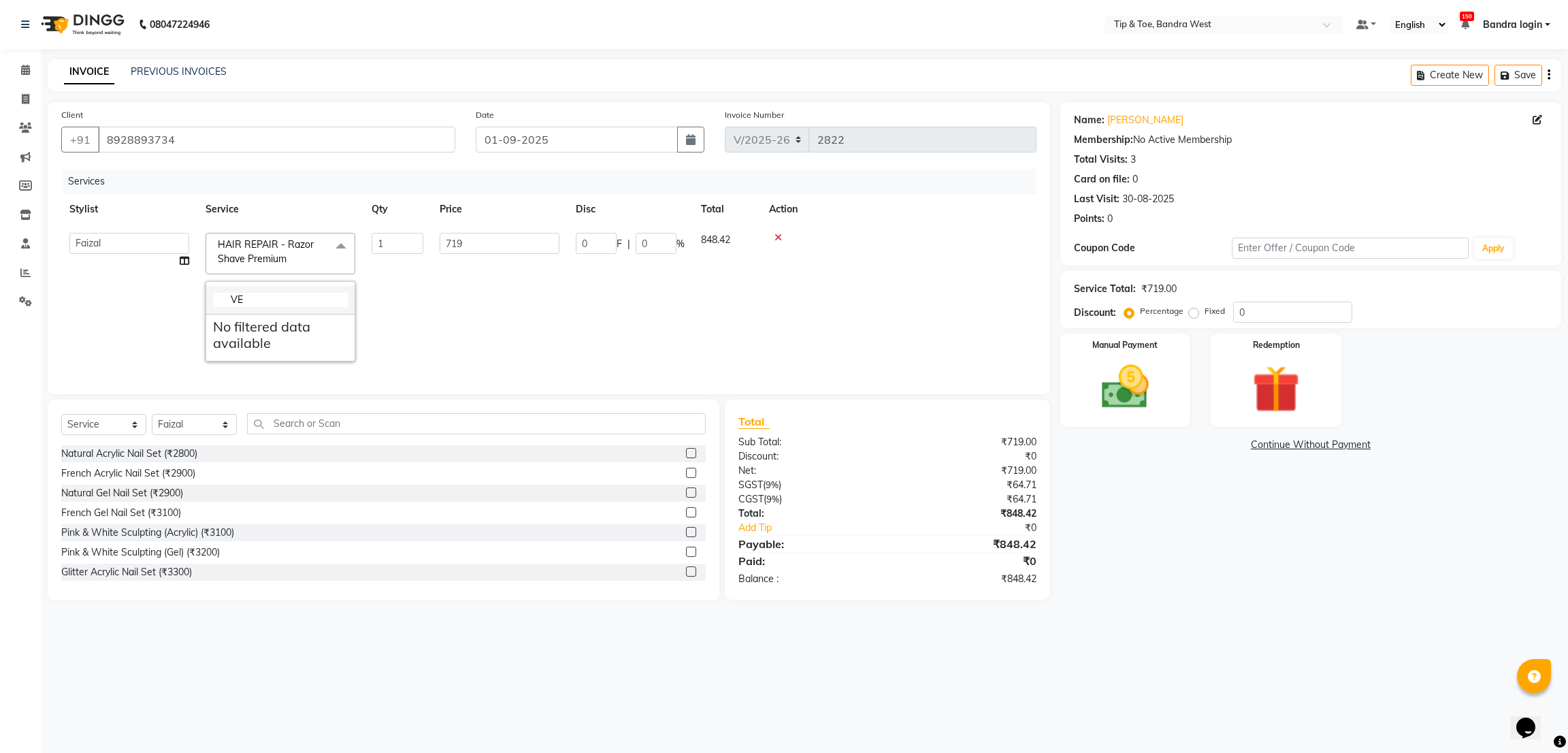
type input "V"
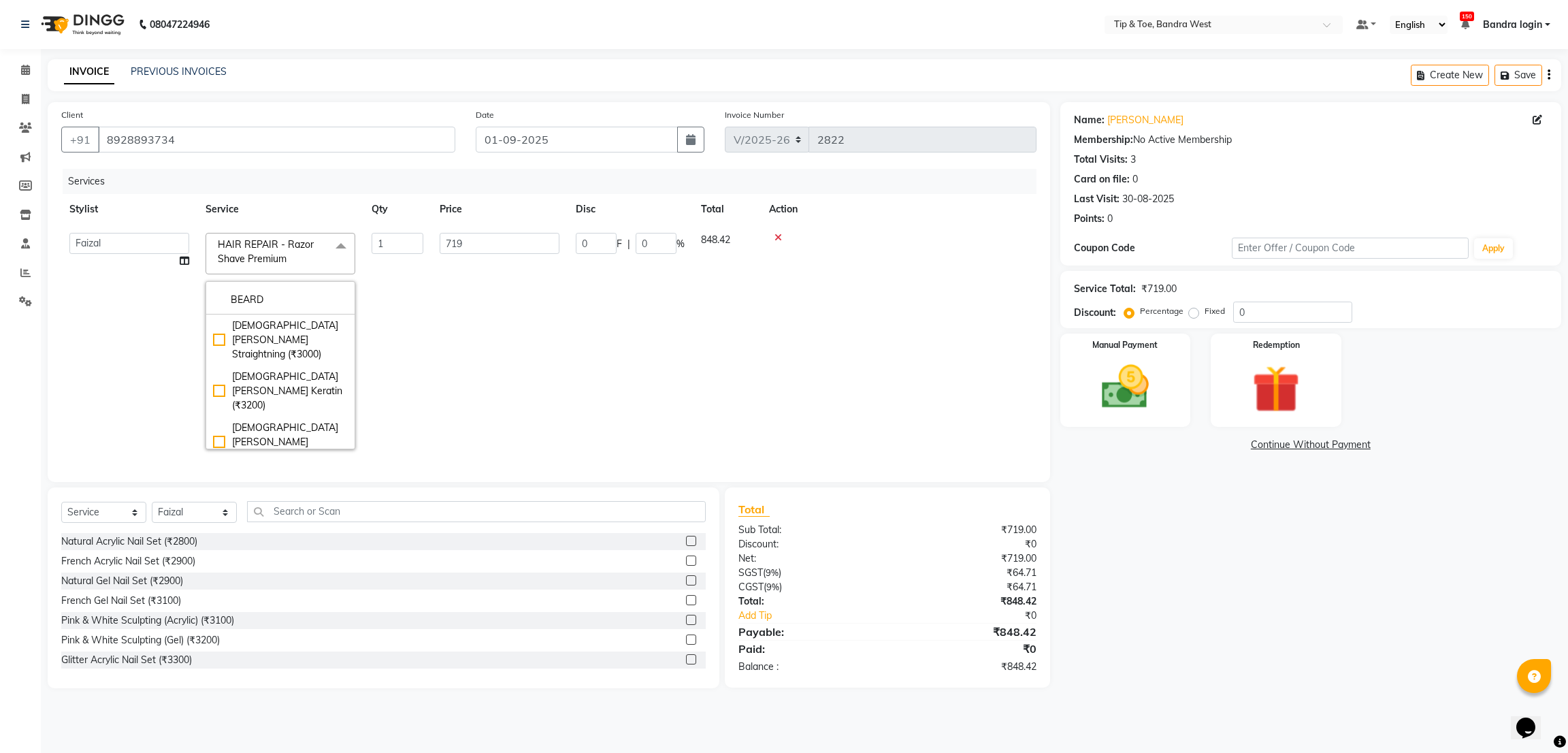
type input "BEARD"
click at [308, 390] on div "HAIR REPAIR - [PERSON_NAME] Edging (₹599)" at bounding box center [280, 411] width 135 height 43
type input "599"
checkbox input "true"
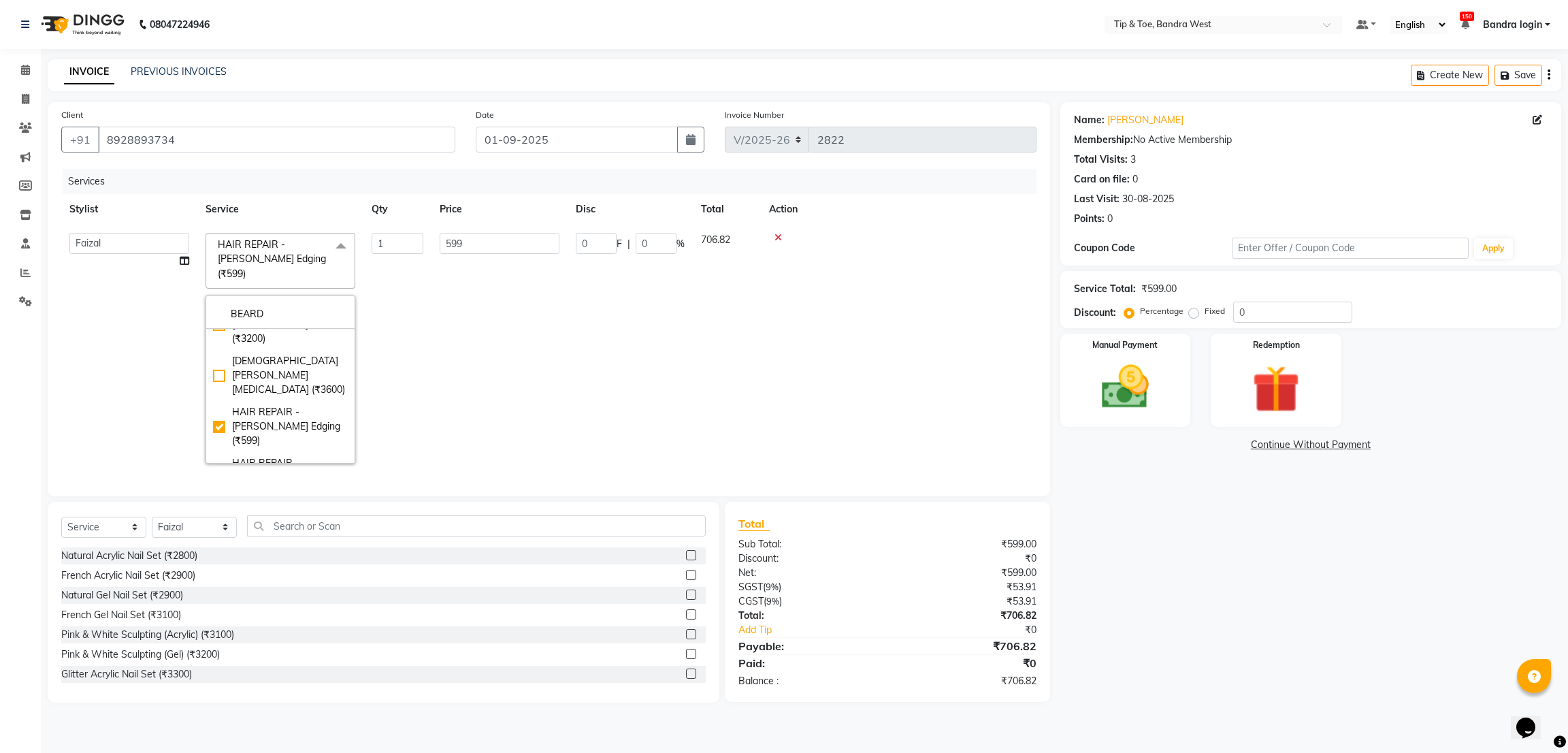
click at [454, 372] on td "599" at bounding box center [499, 348] width 136 height 247
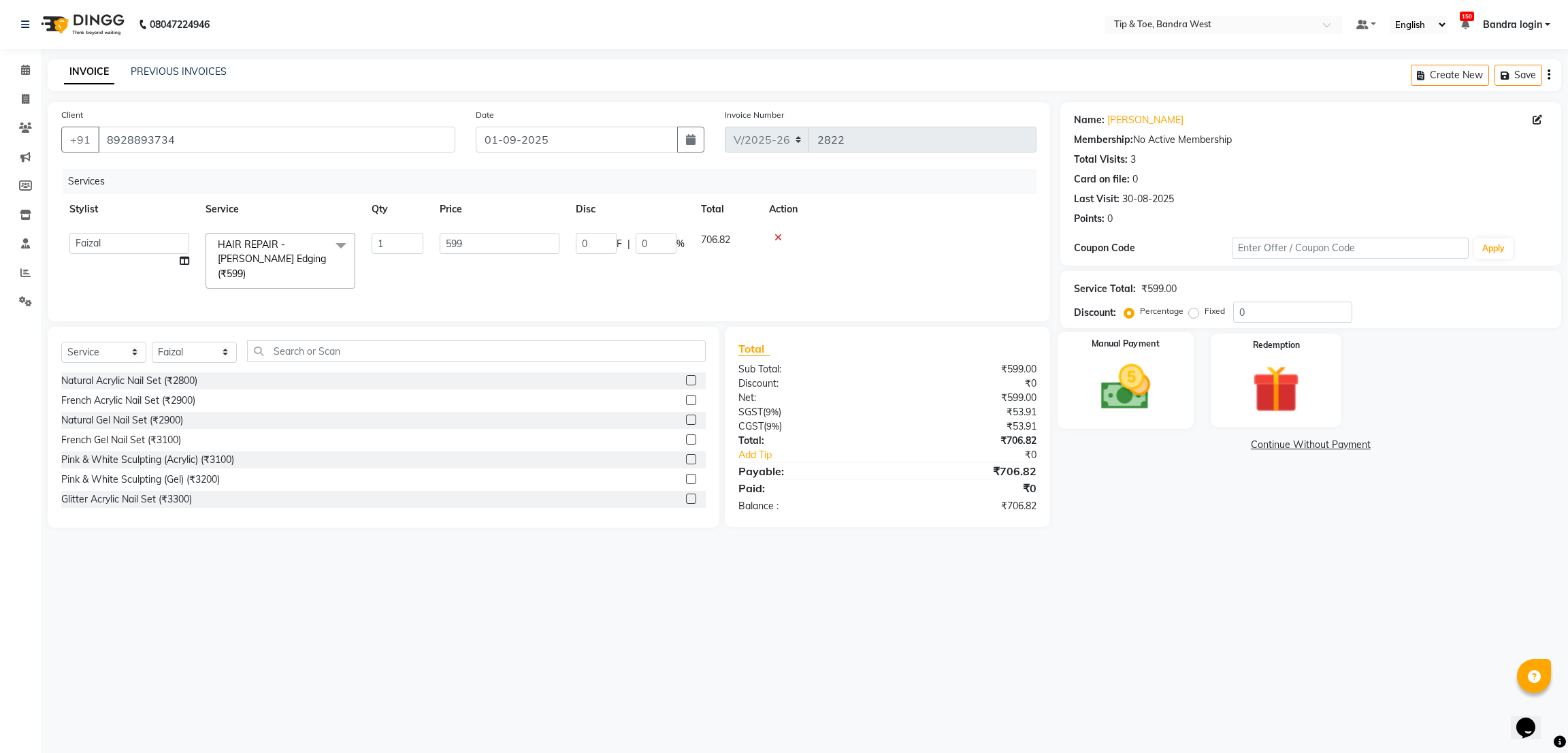
click at [1183, 385] on div "Manual Payment" at bounding box center [1125, 380] width 136 height 97
click at [1268, 447] on span "LUZO" at bounding box center [1275, 445] width 28 height 15
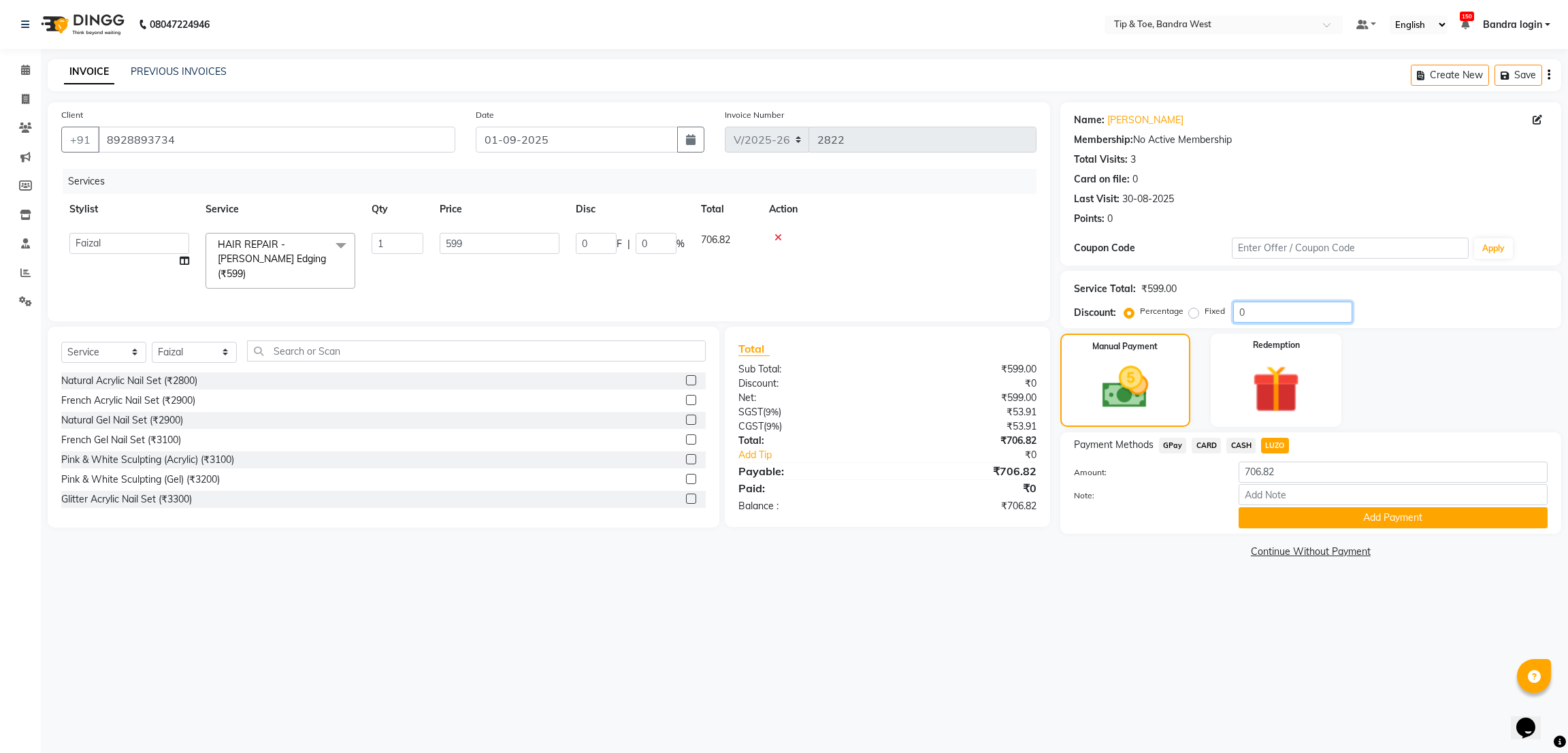
click at [1234, 316] on input "0" at bounding box center [1292, 312] width 119 height 21
type input "30"
type input "179.7"
type input "30"
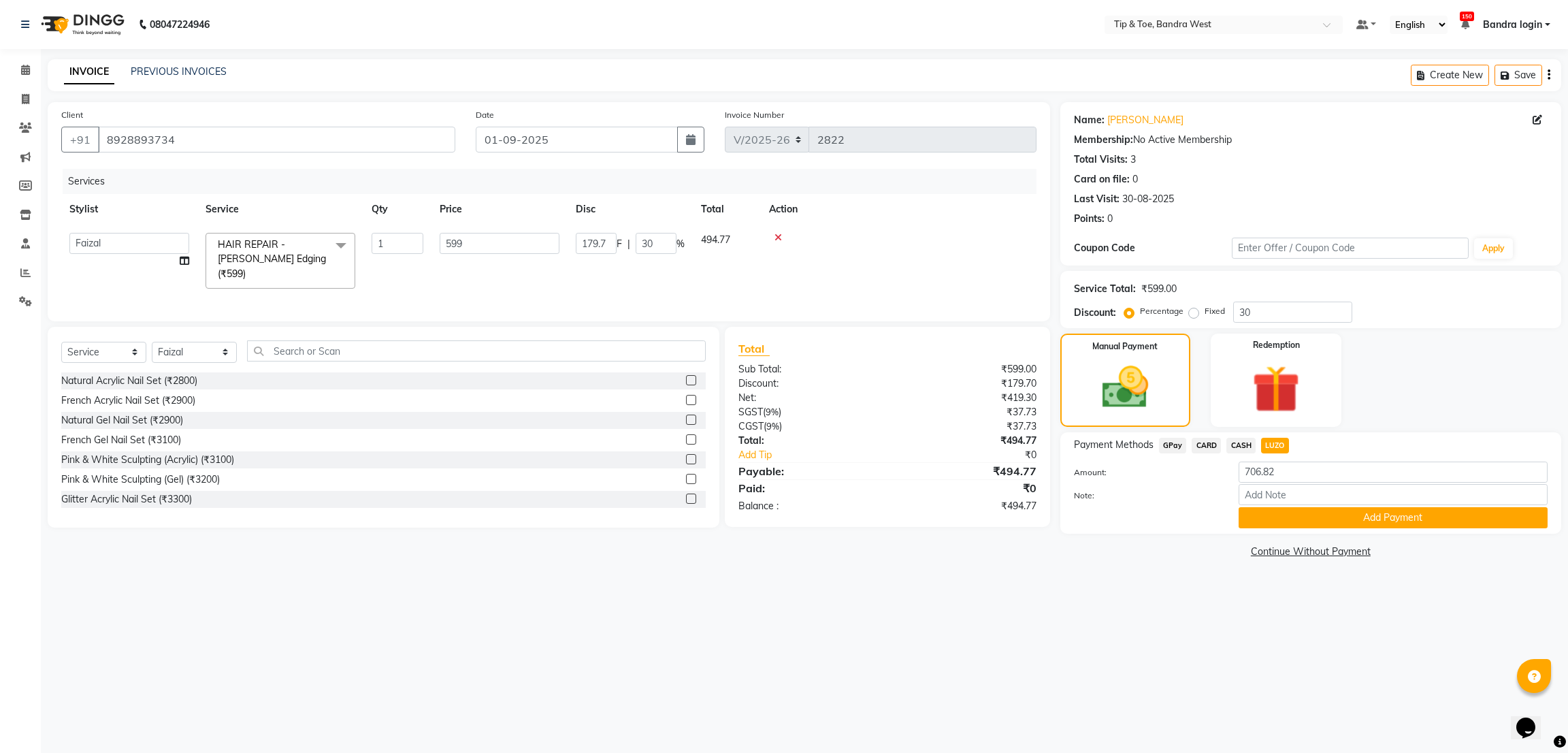
click at [1183, 449] on span "GPay" at bounding box center [1172, 445] width 28 height 15
type input "494.77"
click at [1268, 442] on span "LUZO" at bounding box center [1275, 445] width 28 height 15
click at [1309, 516] on button "Add Payment" at bounding box center [1392, 518] width 309 height 21
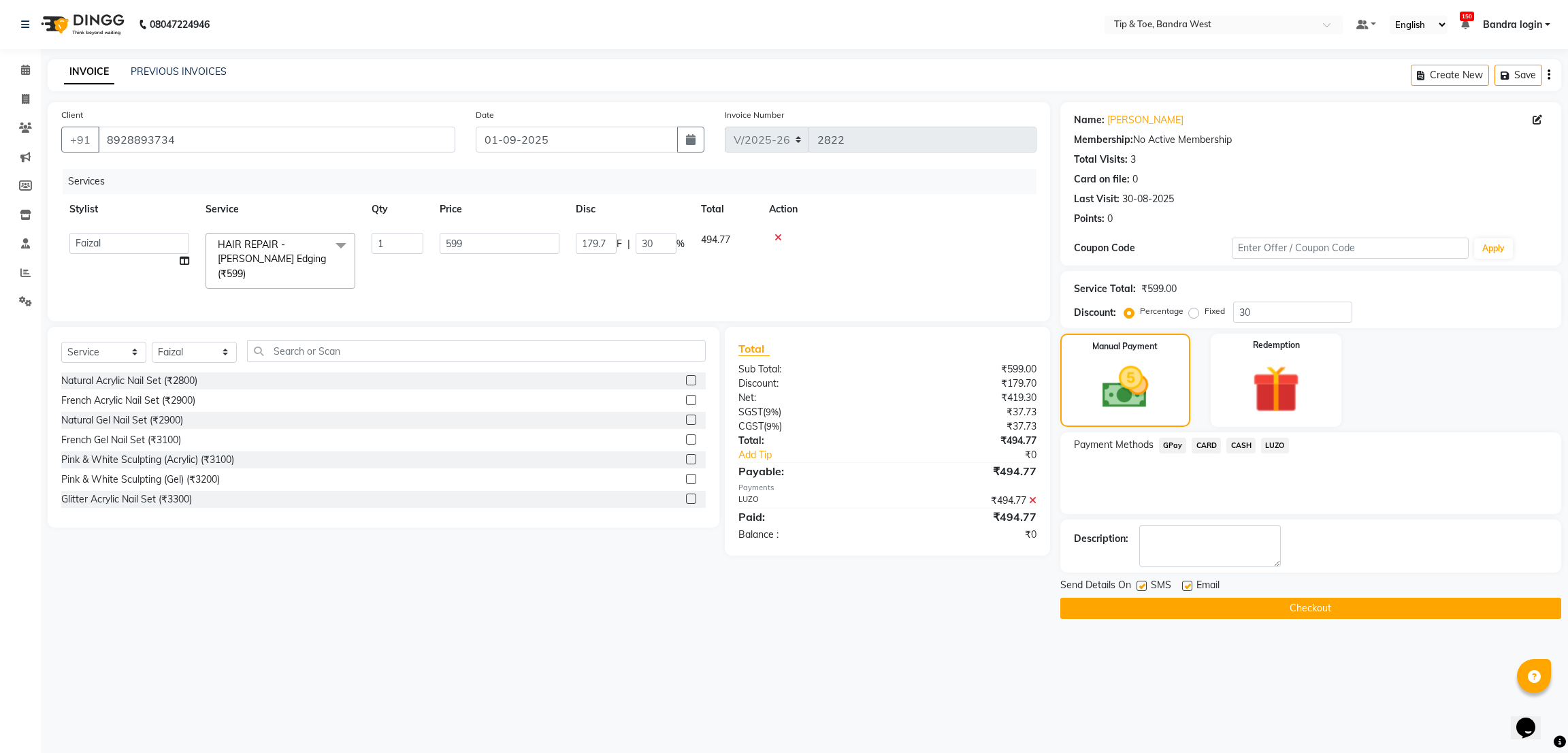
click at [1197, 601] on button "Checkout" at bounding box center [1310, 608] width 501 height 21
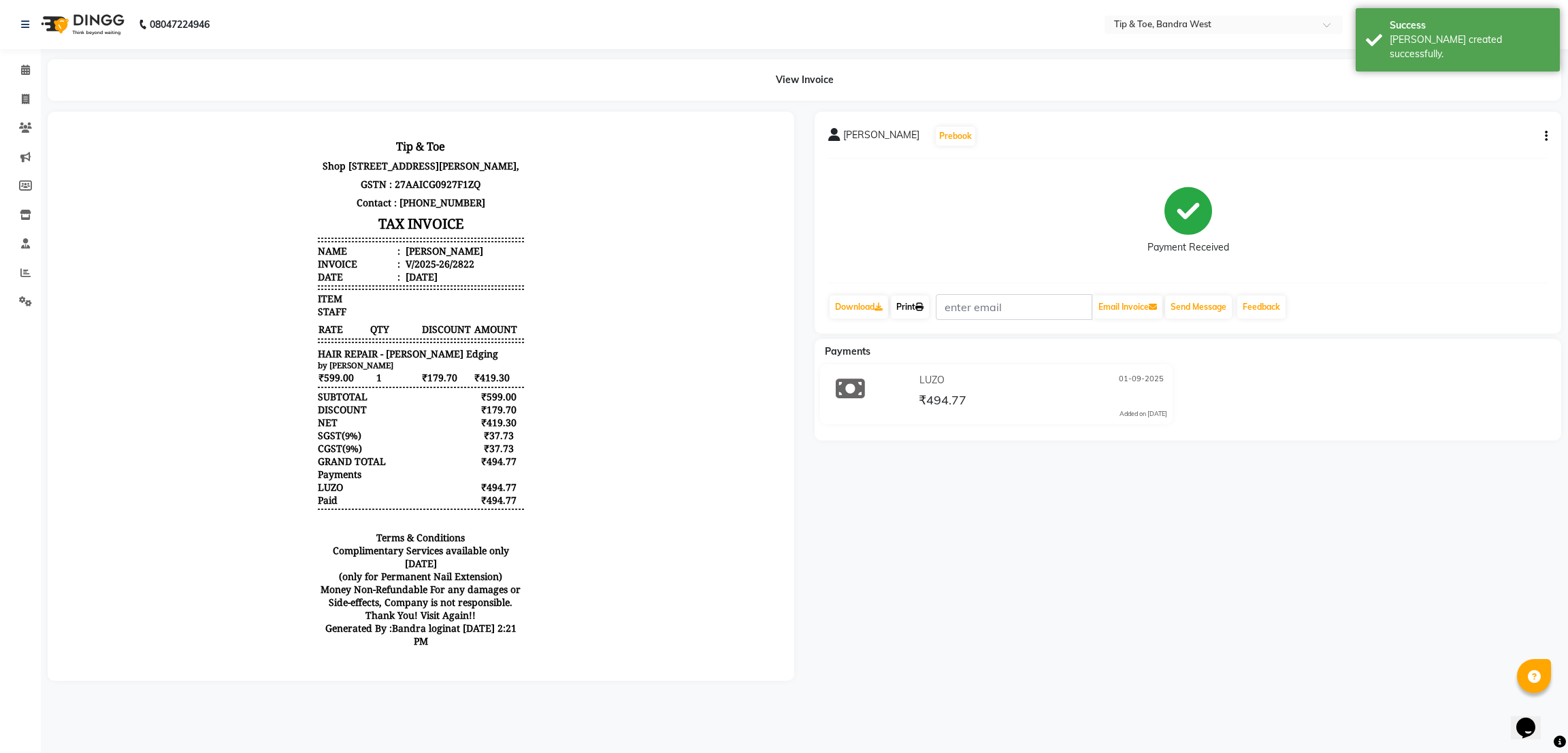
click at [913, 307] on link "Print" at bounding box center [910, 307] width 38 height 23
click at [27, 69] on icon at bounding box center [25, 70] width 9 height 11
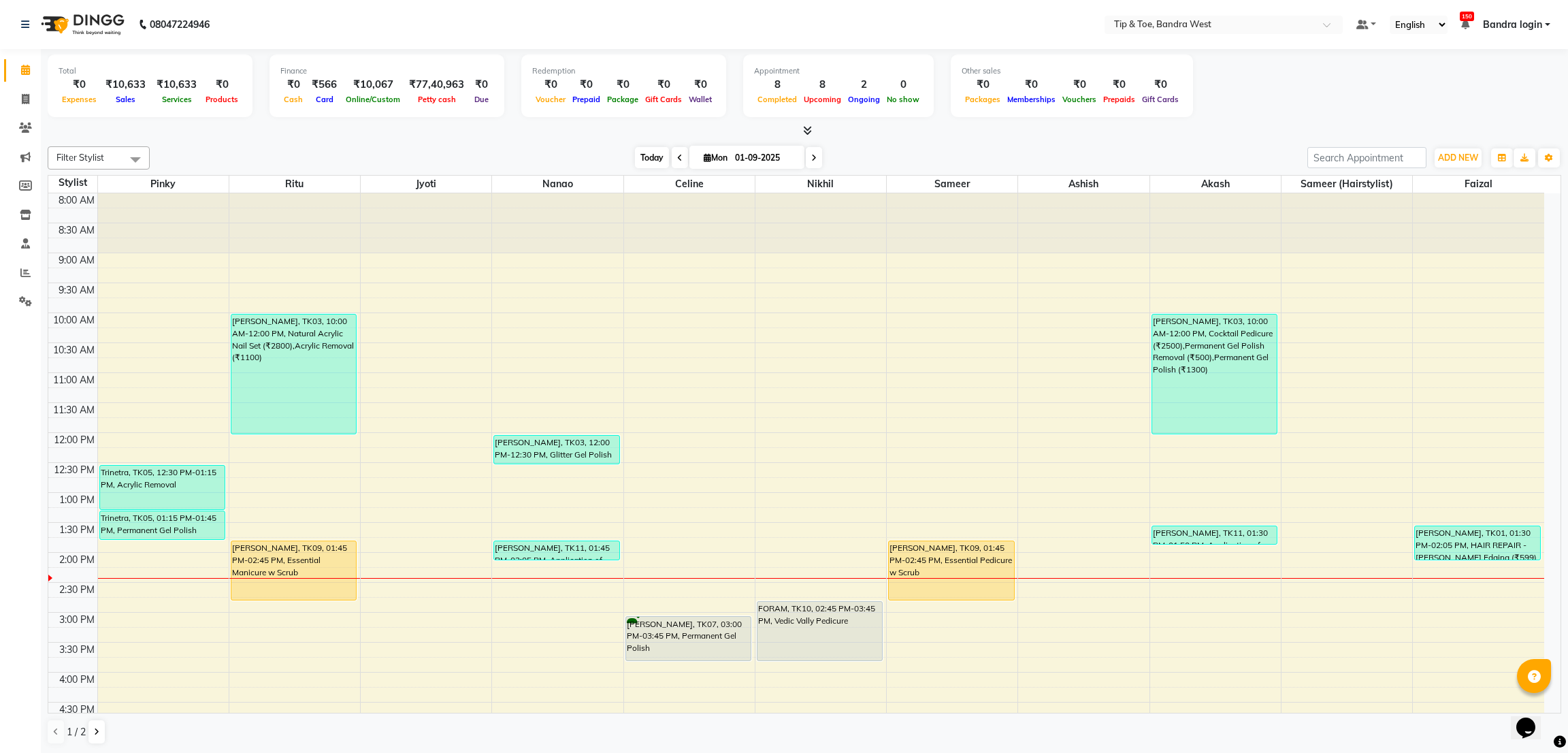
click at [643, 157] on span "Today" at bounding box center [652, 158] width 34 height 21
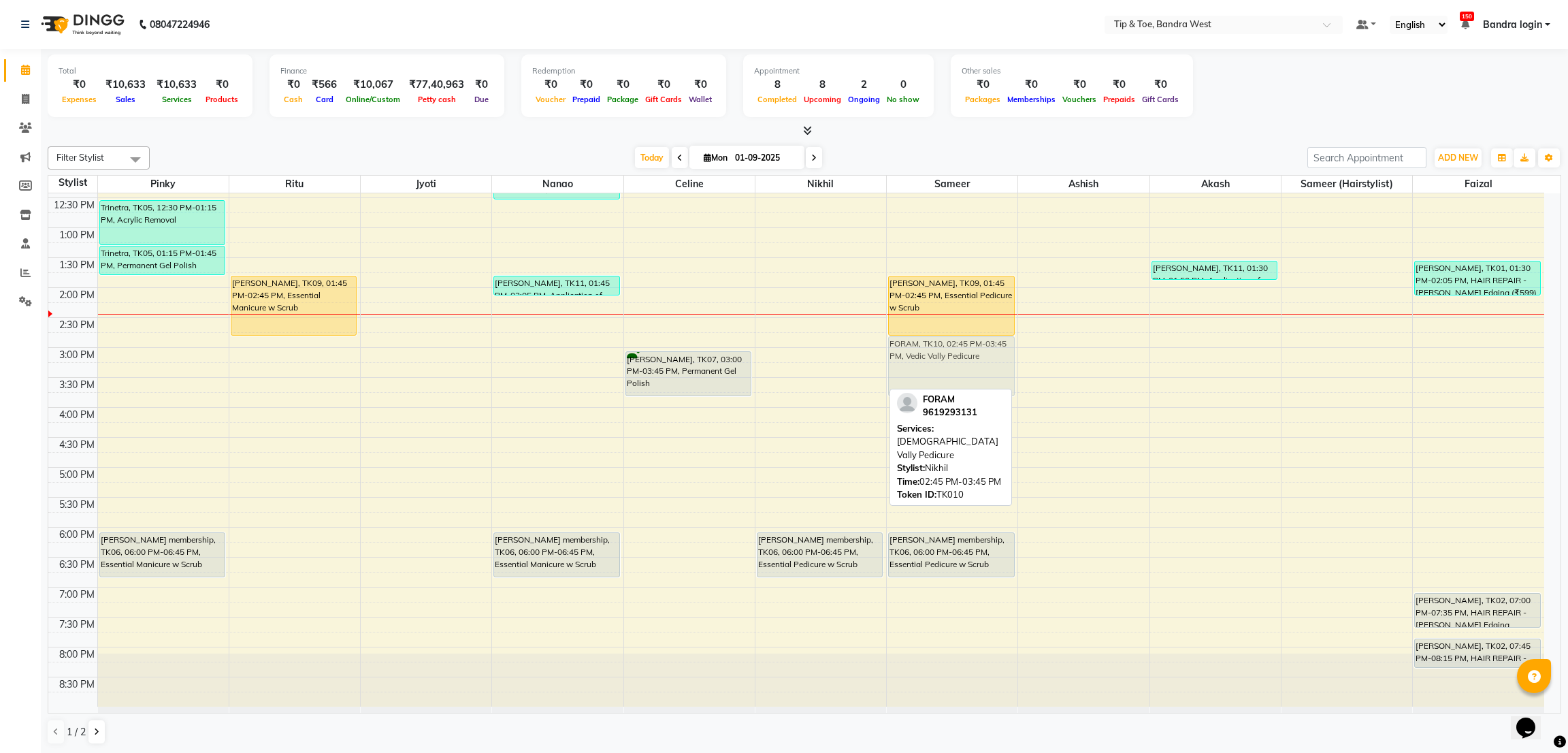
drag, startPoint x: 830, startPoint y: 372, endPoint x: 941, endPoint y: 368, distance: 111.1
click at [941, 368] on tr "Trinetra, TK05, 12:30 PM-01:15 PM, Acrylic Removal Trinetra, TK05, 01:15 PM-01:…" at bounding box center [796, 317] width 1496 height 778
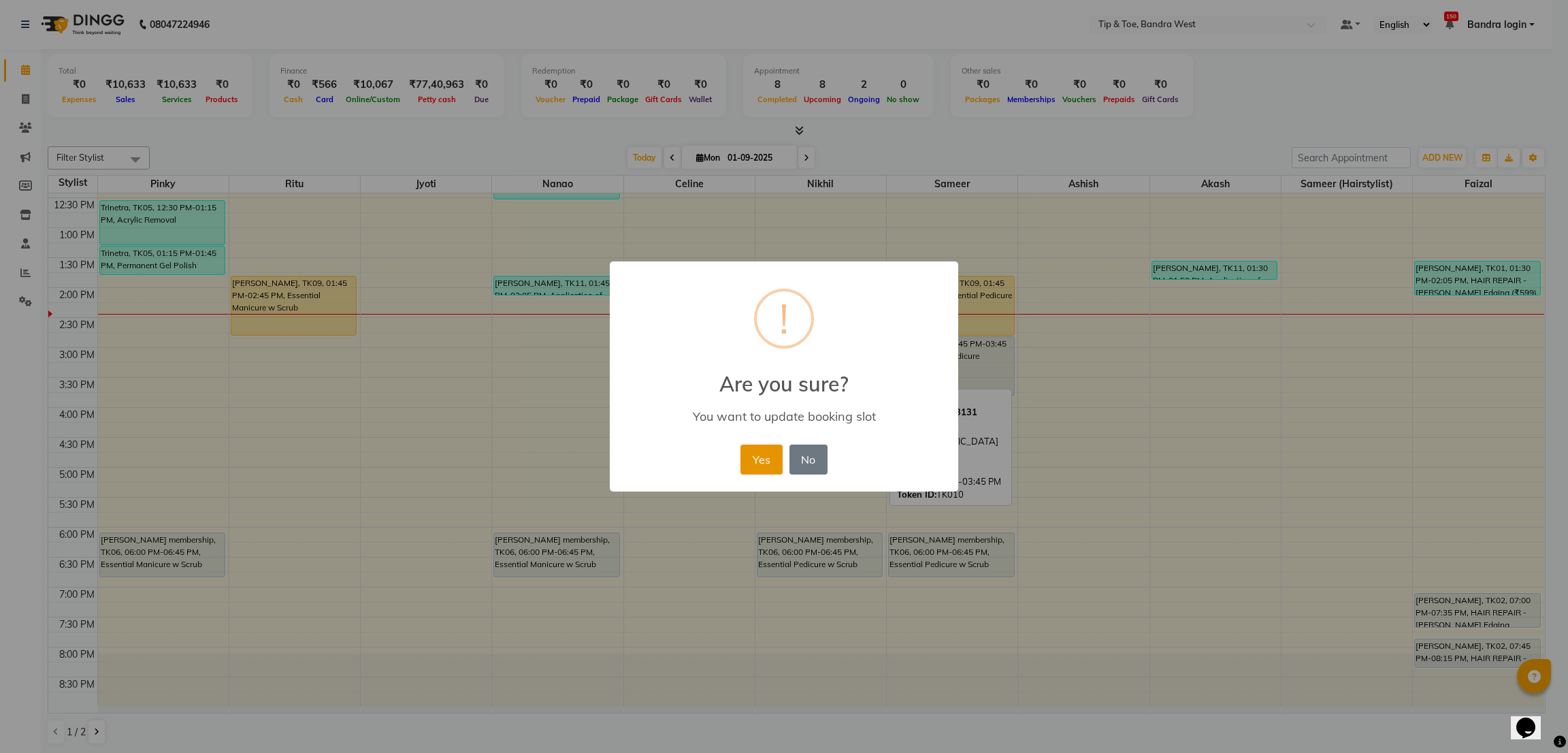
click at [777, 447] on button "Yes" at bounding box center [761, 459] width 41 height 30
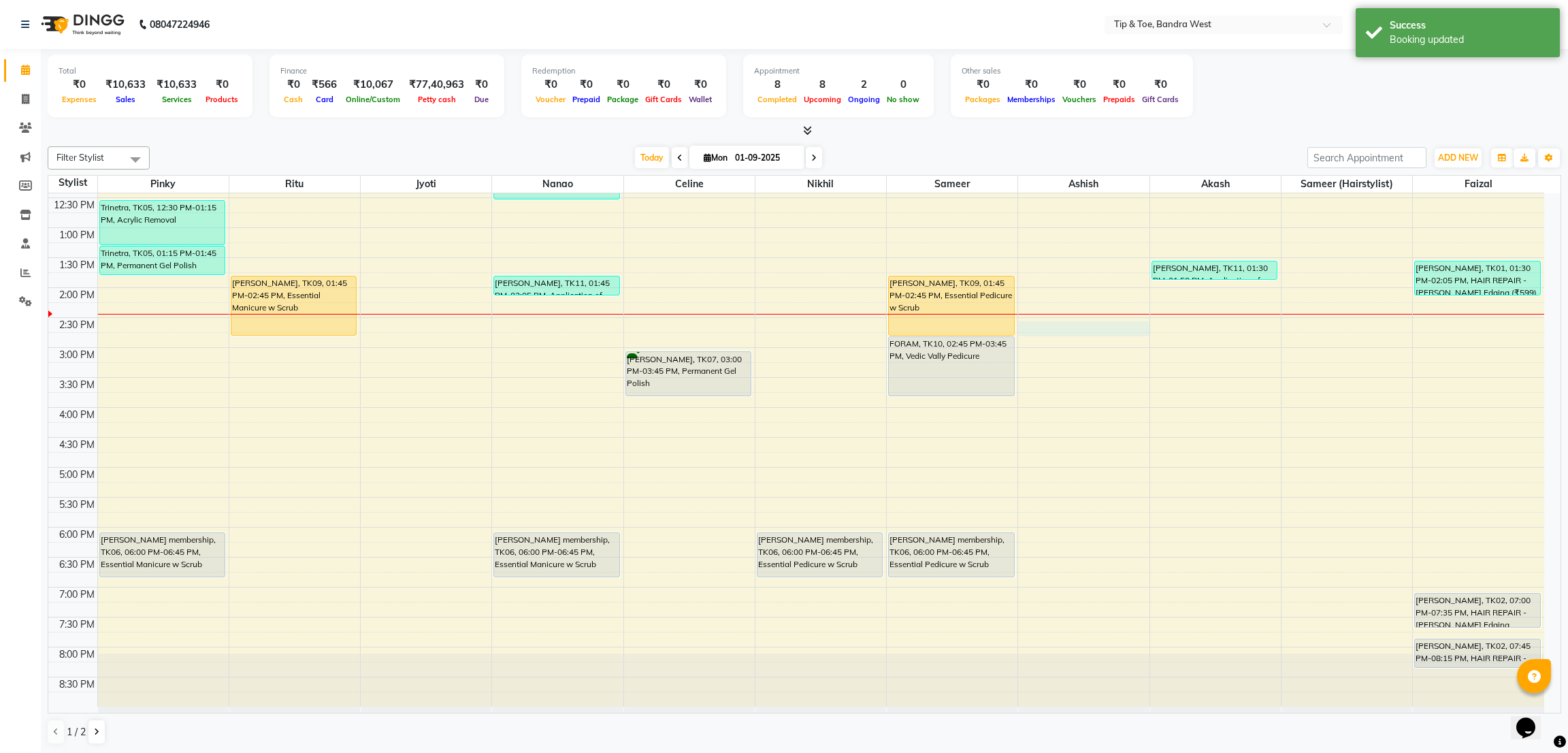
click at [1064, 326] on div "8:00 AM 8:30 AM 9:00 AM 9:30 AM 10:00 AM 10:30 AM 11:00 AM 11:30 AM 12:00 PM 12…" at bounding box center [796, 317] width 1496 height 778
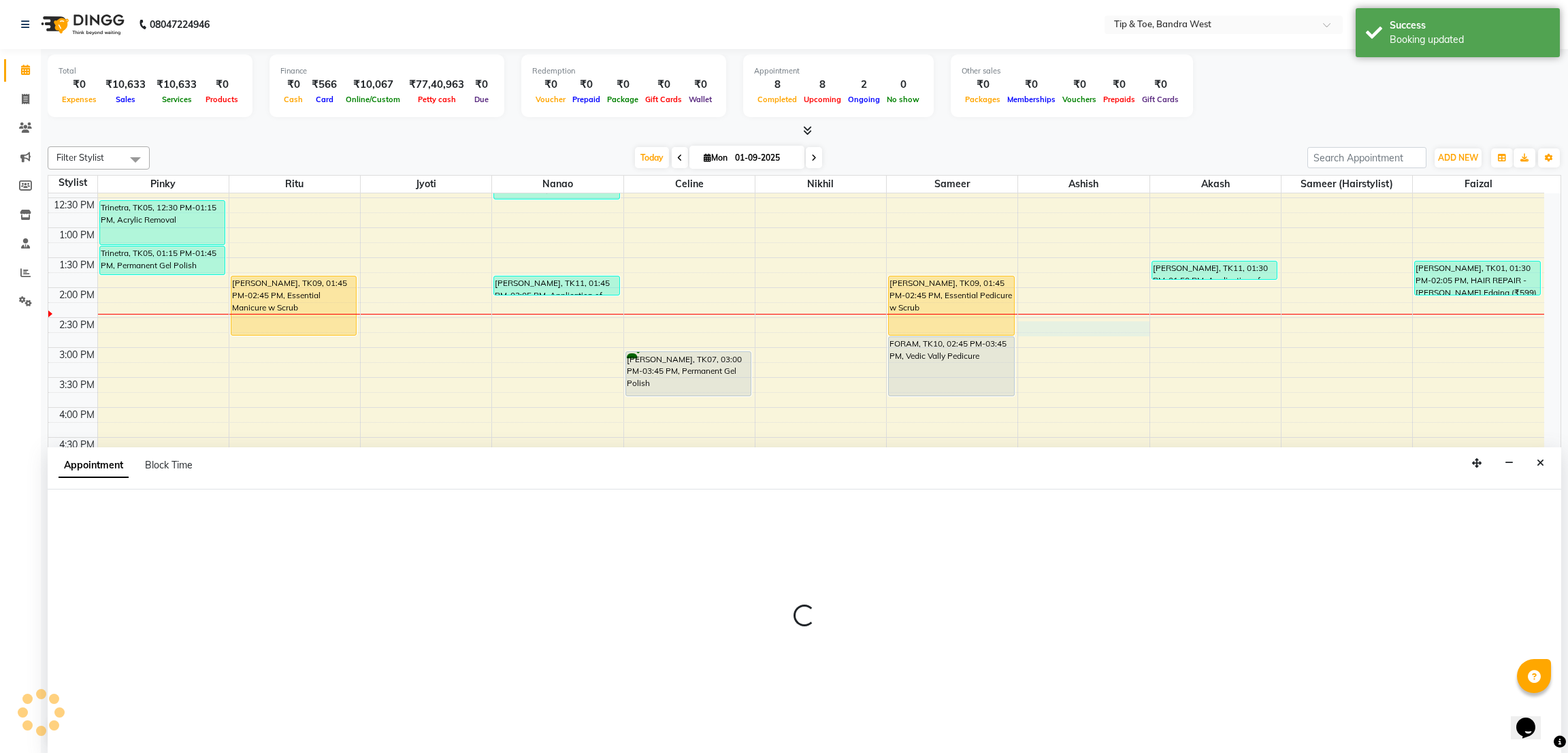
select select "42304"
select select "870"
select select "tentative"
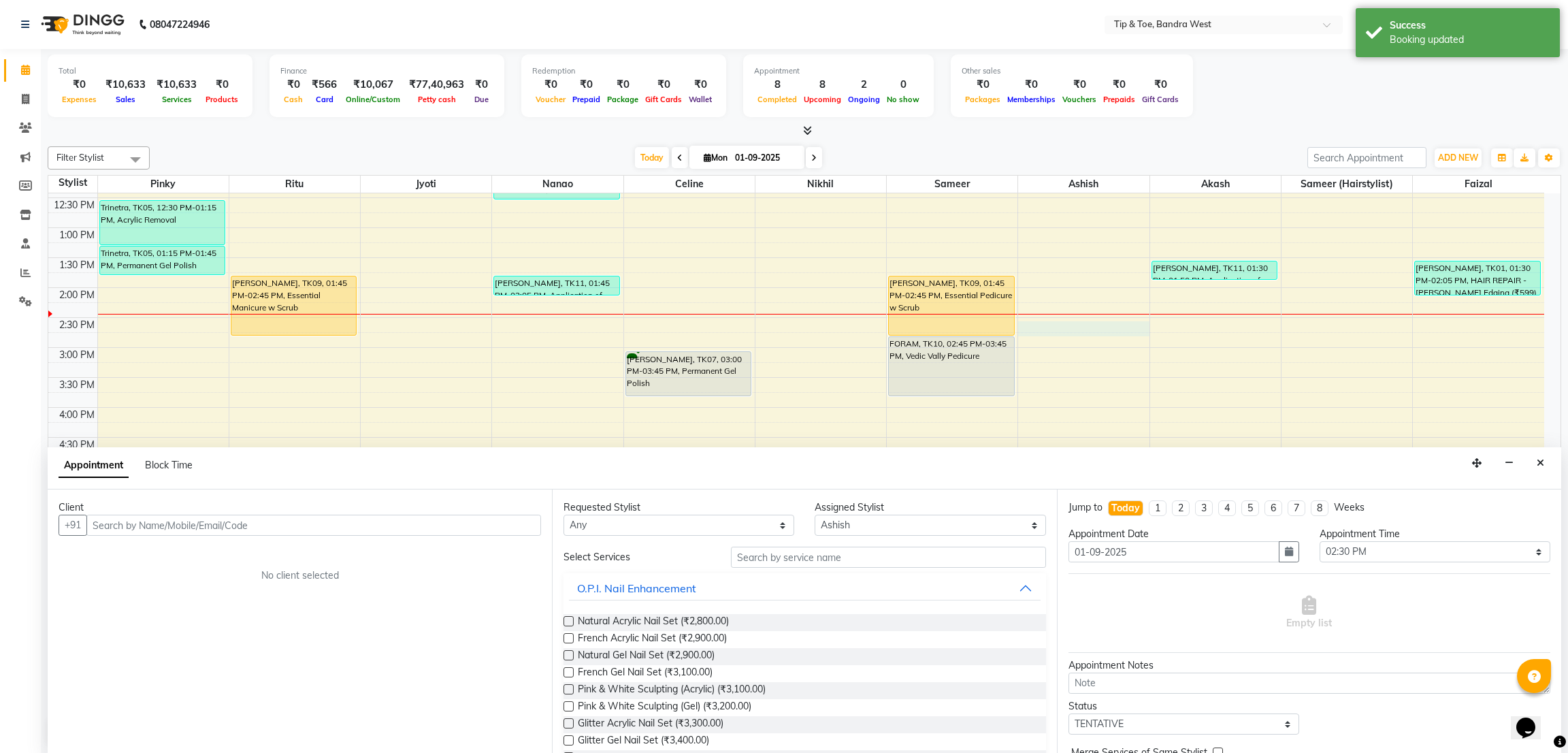
click at [262, 518] on input "text" at bounding box center [313, 525] width 454 height 21
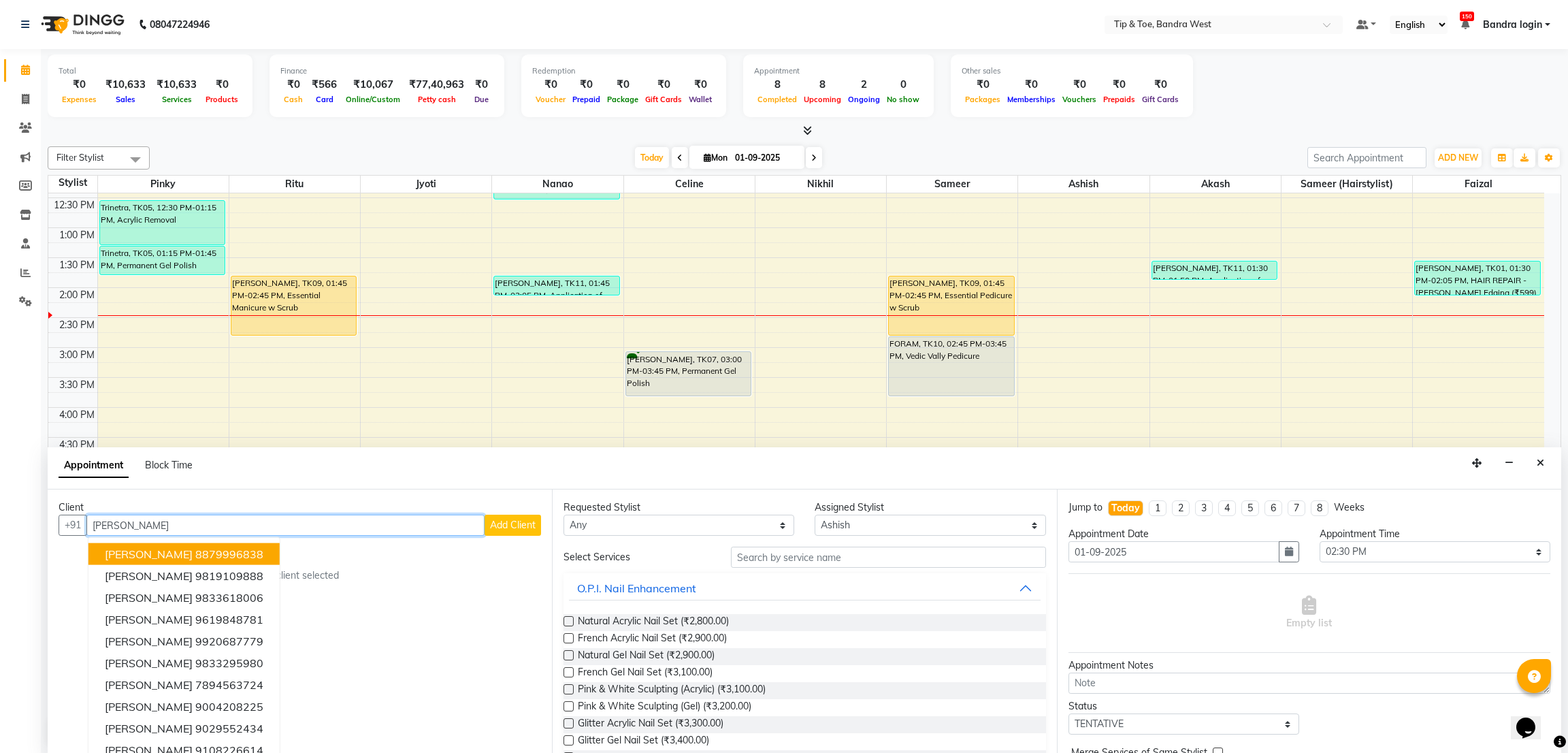
click at [231, 561] on button "Neha Singh 8879996838" at bounding box center [184, 554] width 191 height 22
type input "8879996838"
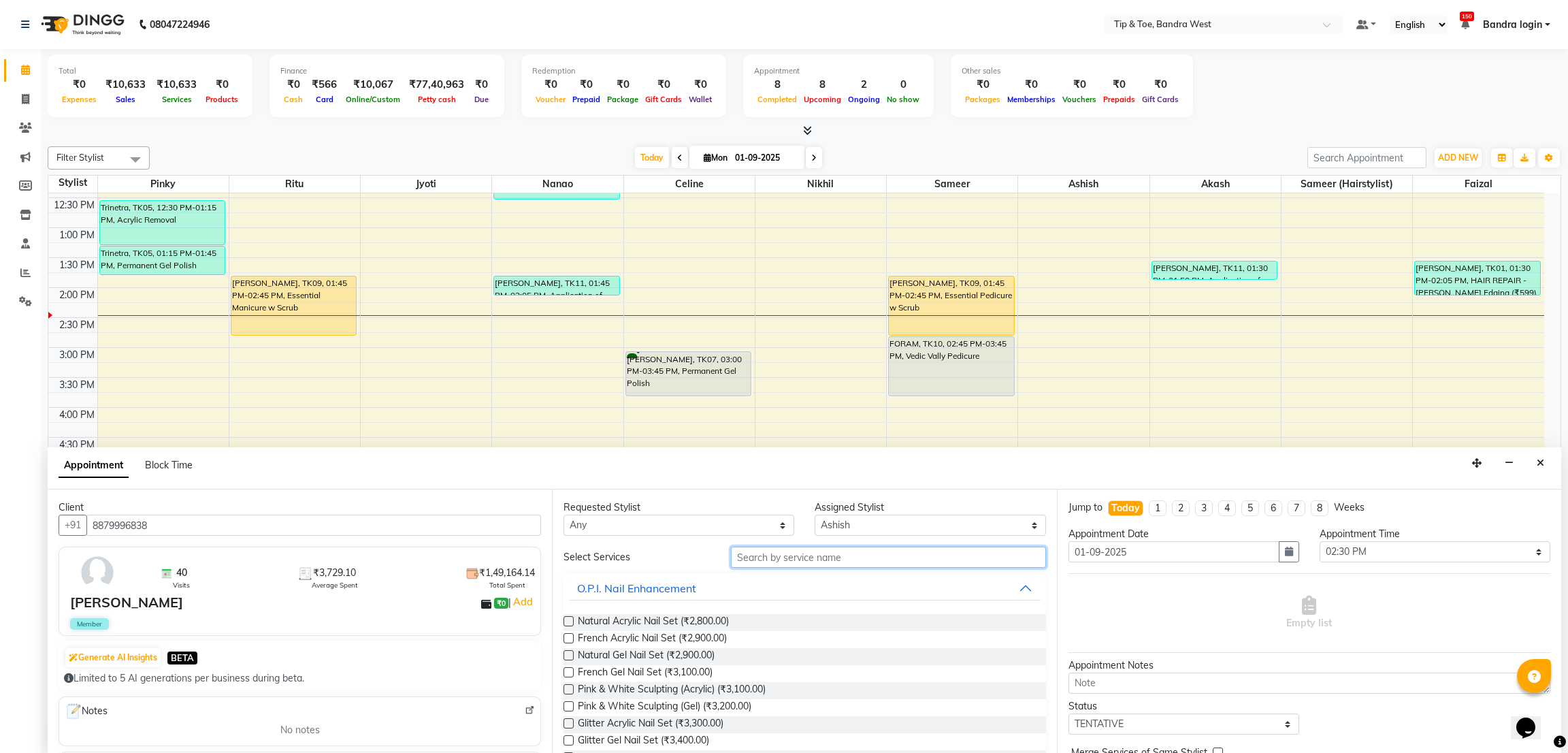
click at [813, 553] on input "text" at bounding box center [888, 557] width 315 height 21
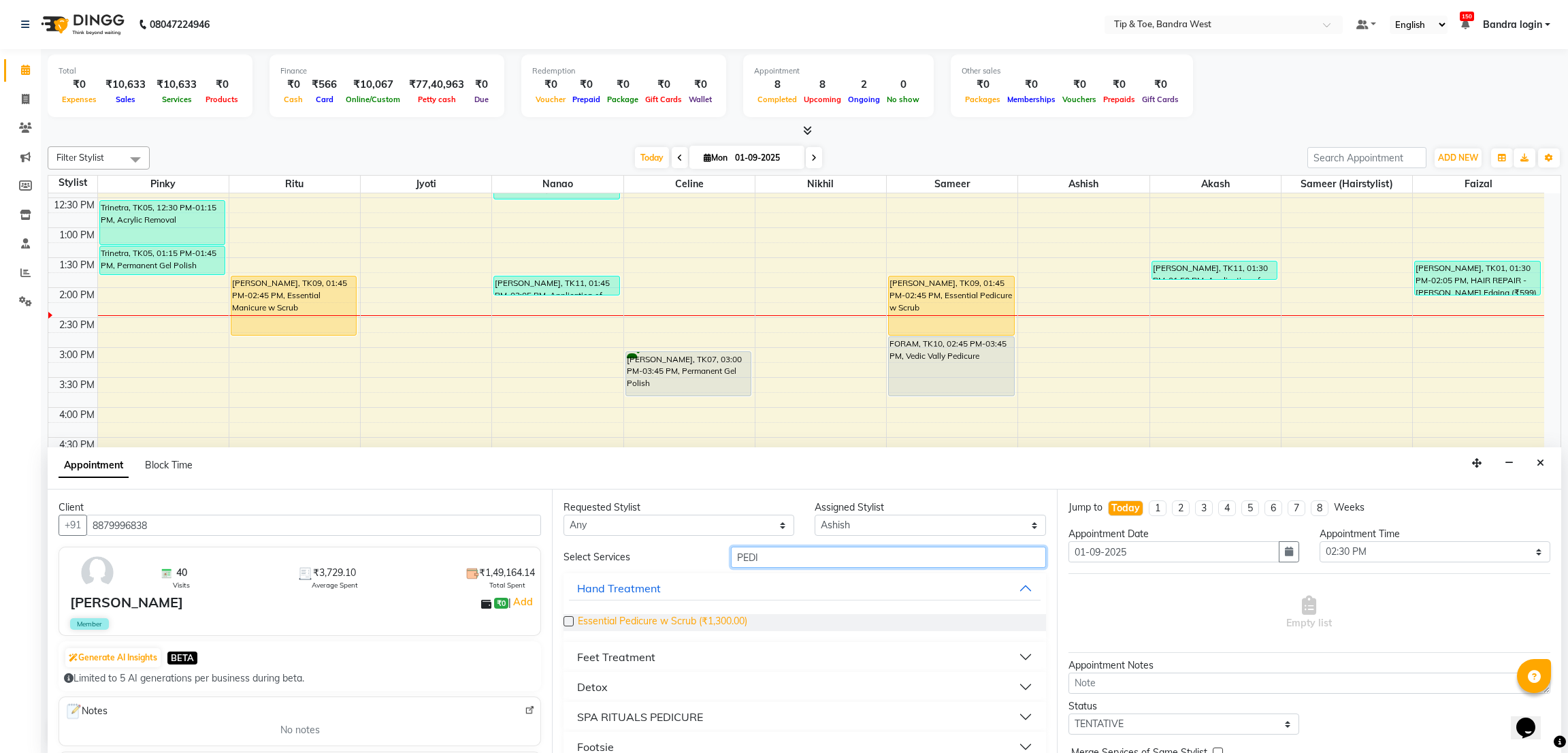
type input "PEDI"
click at [737, 620] on span "Essential Pedicure w Scrub (₹1,300.00)" at bounding box center [662, 622] width 169 height 17
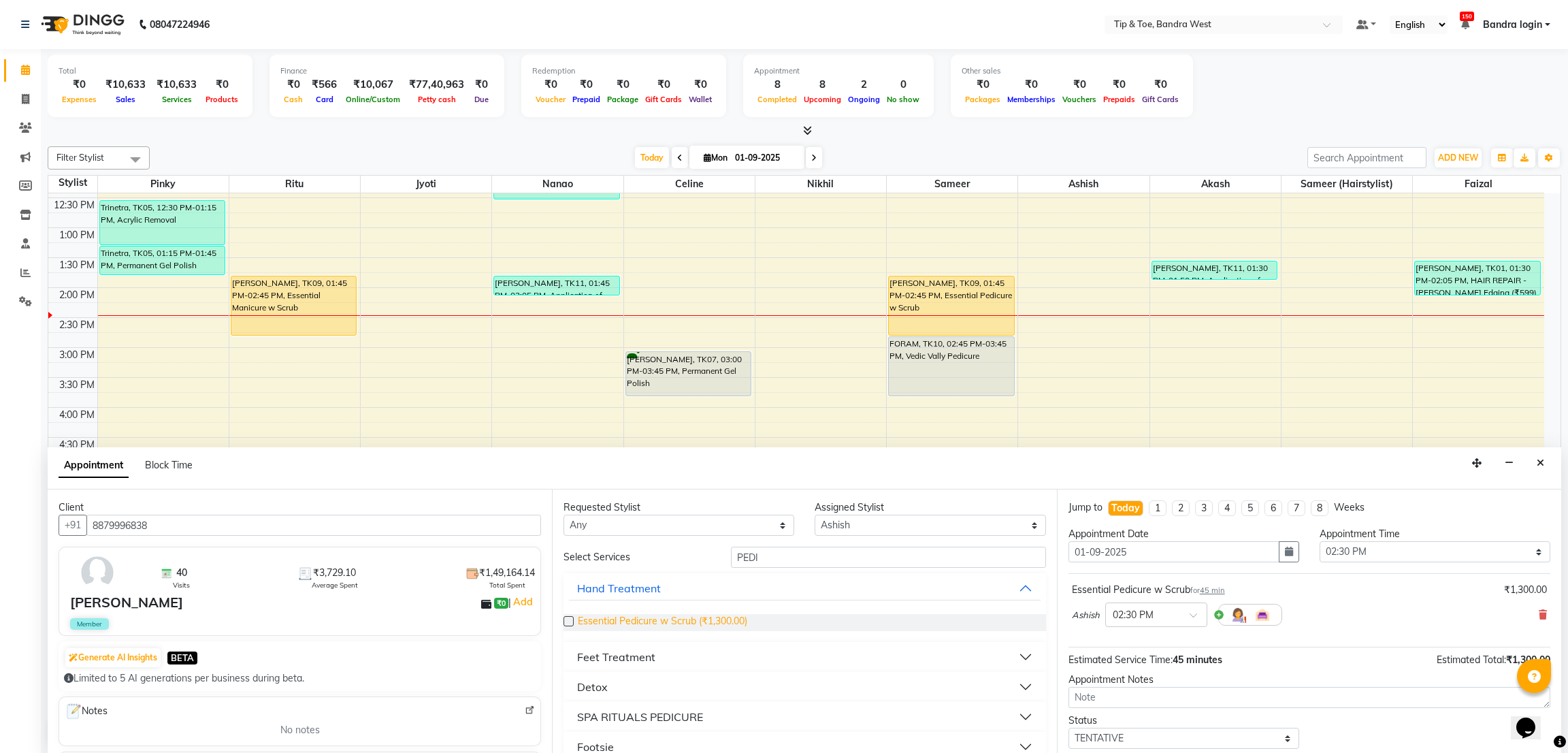
click at [730, 623] on span "Essential Pedicure w Scrub (₹1,300.00)" at bounding box center [662, 622] width 169 height 17
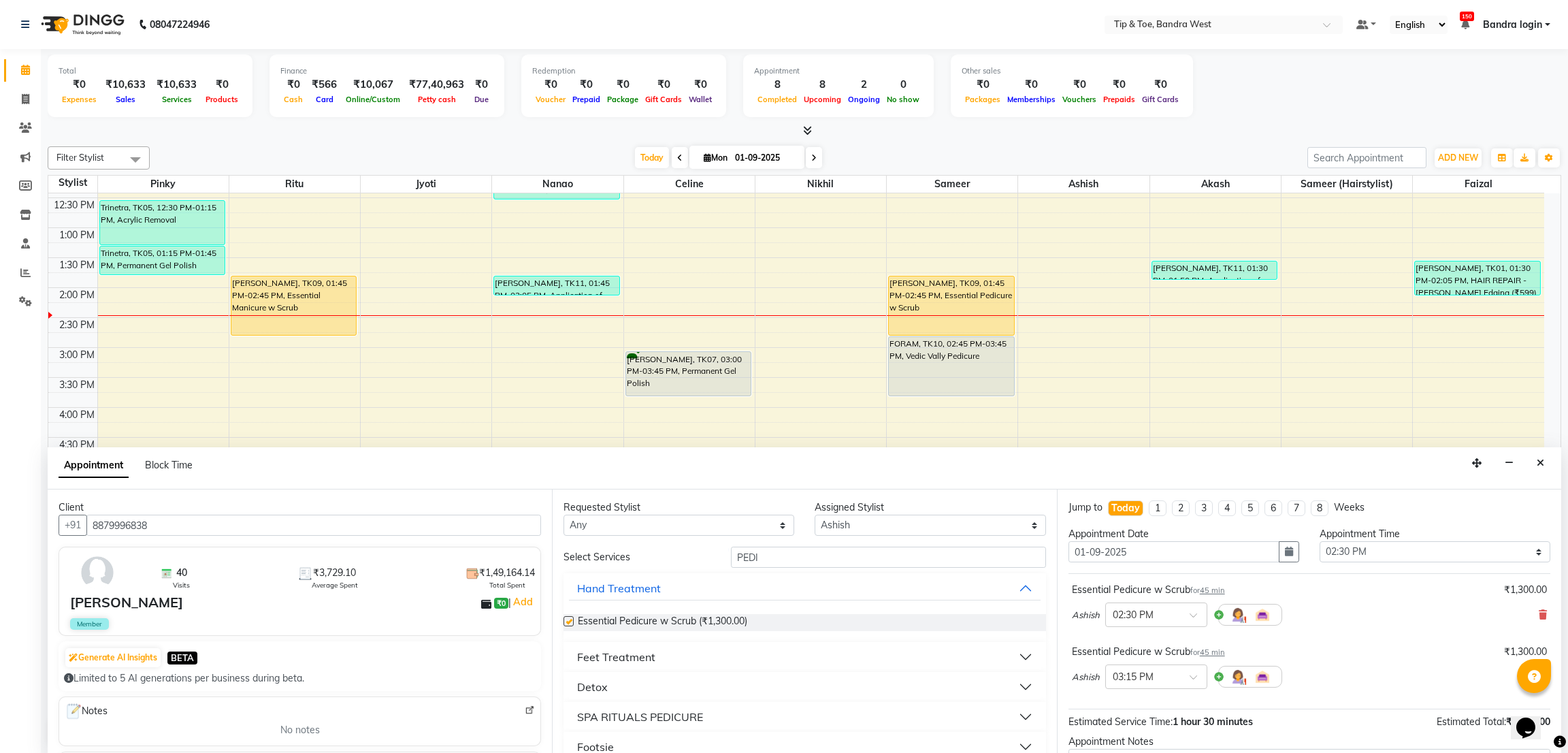
checkbox input "false"
click at [856, 526] on select "Select Akash Ashish [PERSON_NAME] [PERSON_NAME] (hairstylist) Solemn" at bounding box center [930, 525] width 231 height 21
click at [636, 529] on select "Any Akash Ashish [PERSON_NAME] [PERSON_NAME] (hairstylist) Solemn" at bounding box center [679, 525] width 231 height 21
select select "42340"
click at [563, 515] on select "Any Akash Ashish [PERSON_NAME] [PERSON_NAME] (hairstylist) Solemn" at bounding box center [679, 525] width 231 height 21
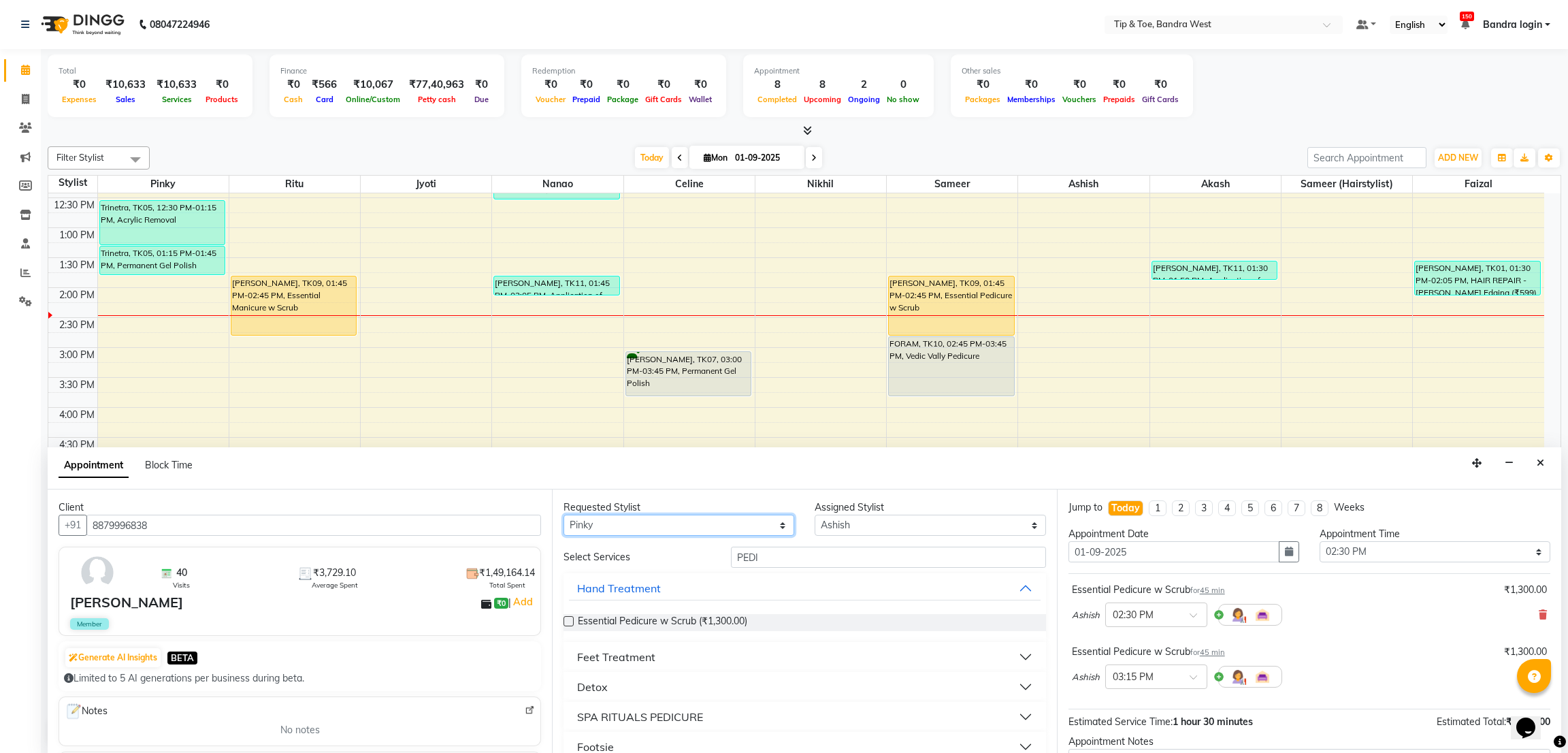
select select "42340"
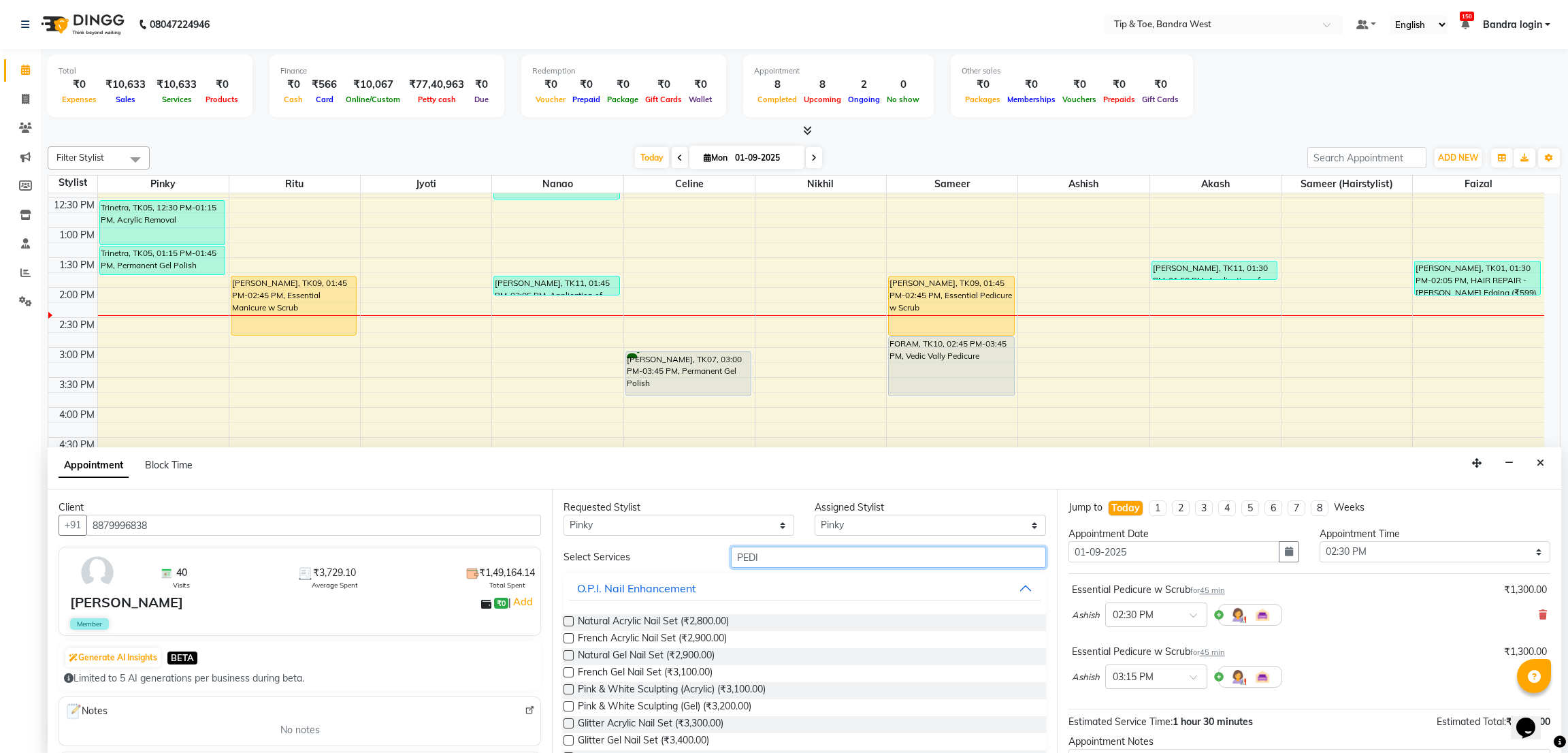
click at [766, 558] on input "PEDI" at bounding box center [888, 557] width 315 height 21
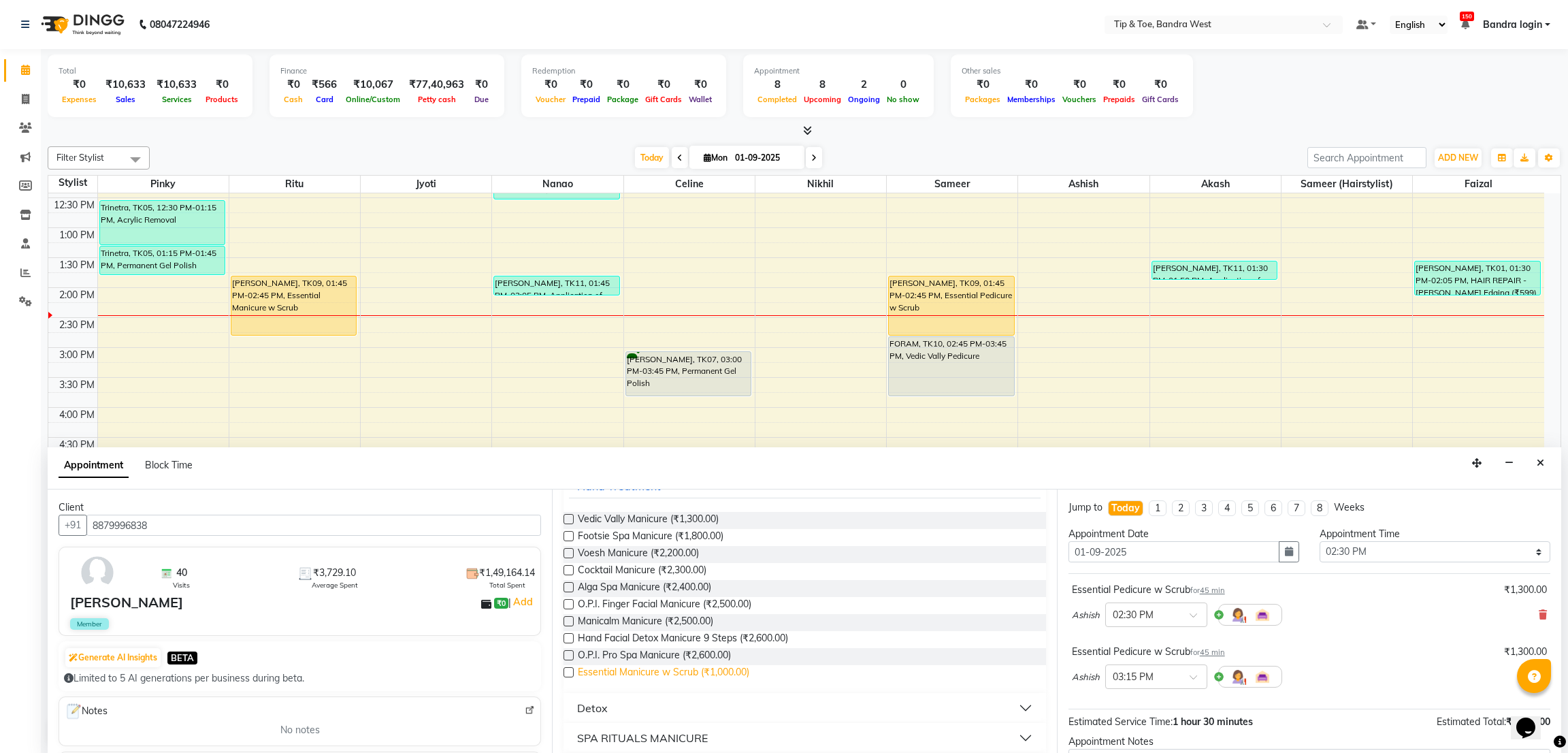
type input "MANI"
click at [749, 671] on span "Essential Manicure w Scrub (₹1,000.00)" at bounding box center [663, 673] width 172 height 17
checkbox input "false"
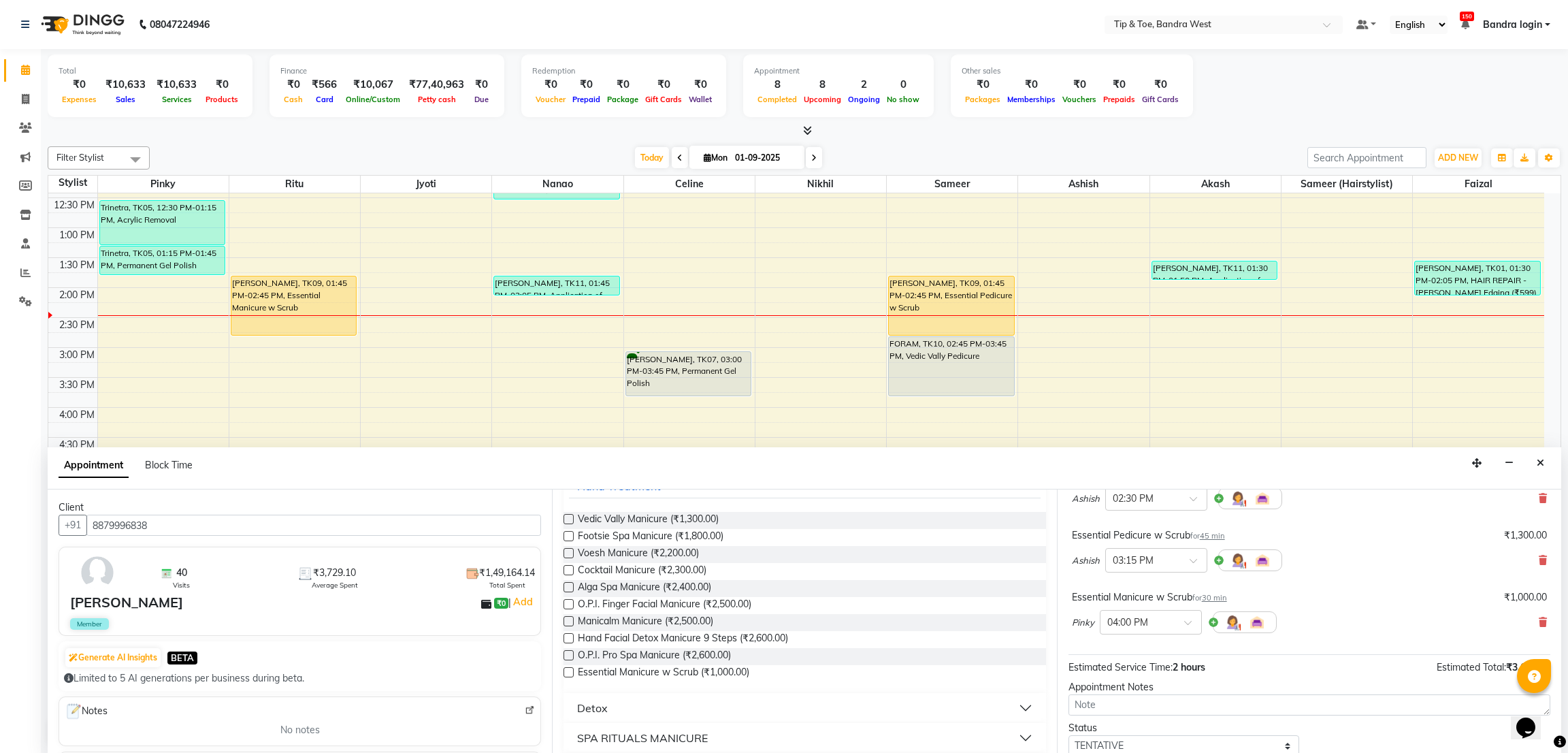
scroll to position [206, 0]
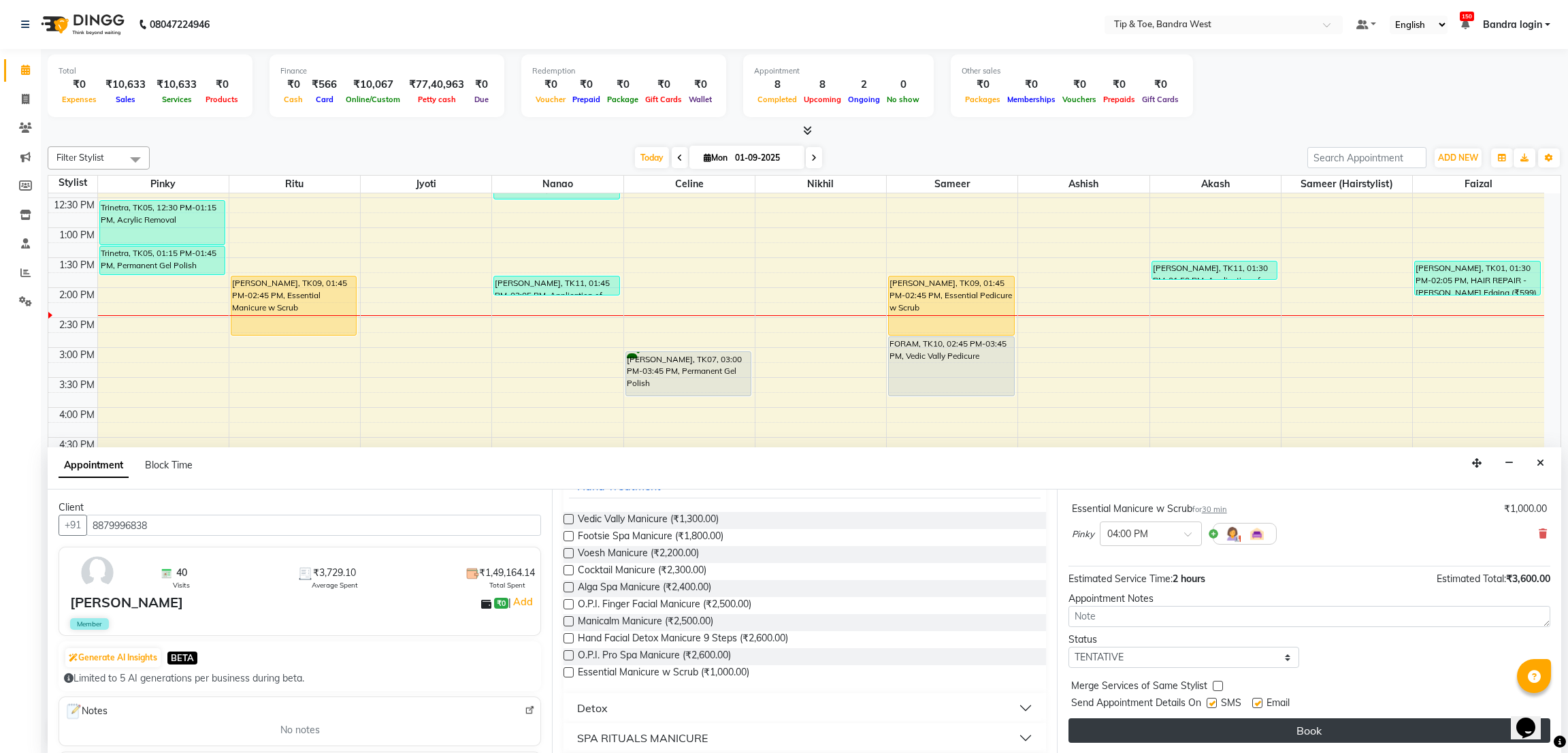
click at [1471, 733] on button "Book" at bounding box center [1309, 730] width 482 height 24
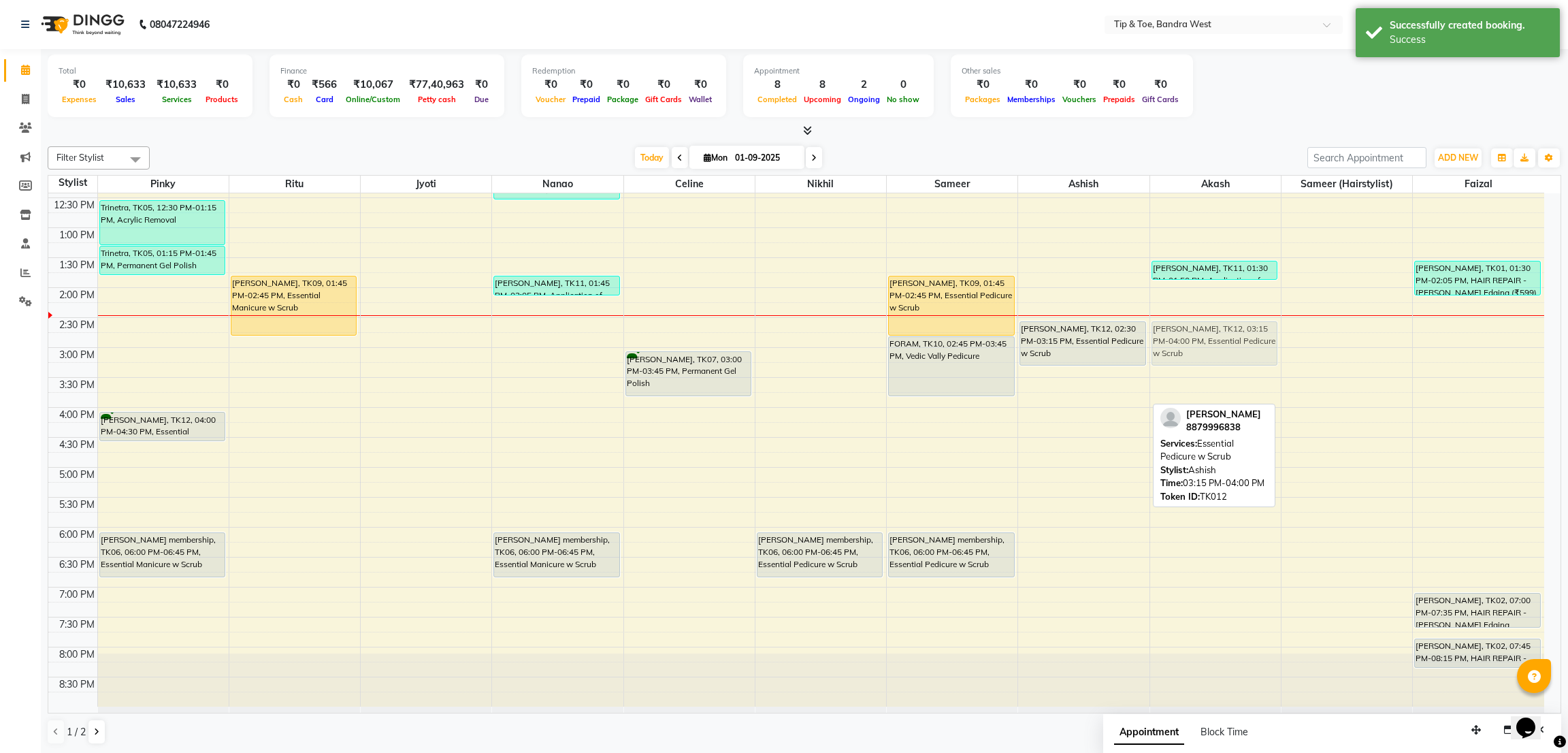
drag, startPoint x: 1087, startPoint y: 390, endPoint x: 1197, endPoint y: 342, distance: 120.0
click at [1197, 342] on tr "Trinetra, TK05, 12:30 PM-01:15 PM, Acrylic Removal Trinetra, TK05, 01:15 PM-01:…" at bounding box center [796, 317] width 1496 height 778
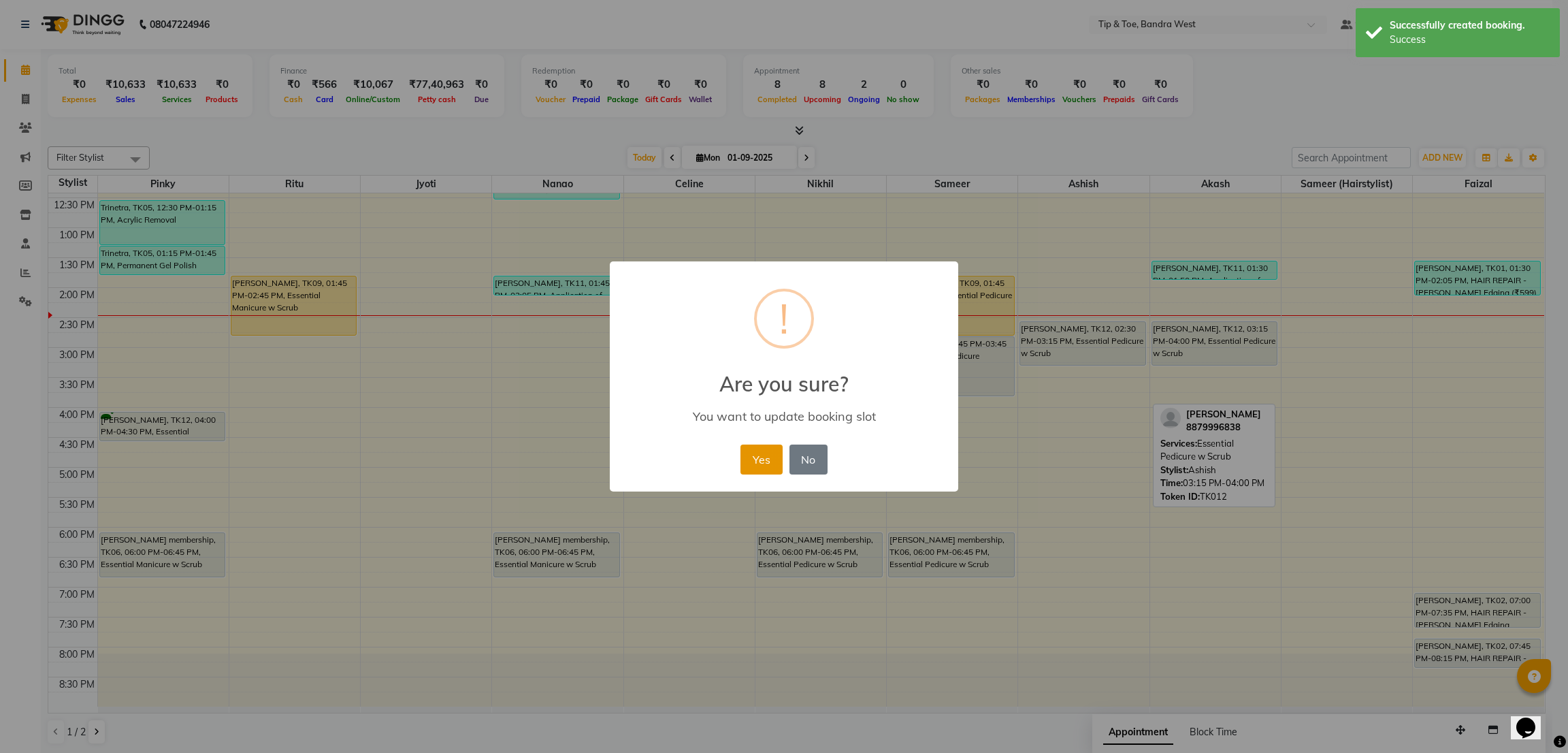
click at [779, 455] on button "Yes" at bounding box center [761, 459] width 41 height 30
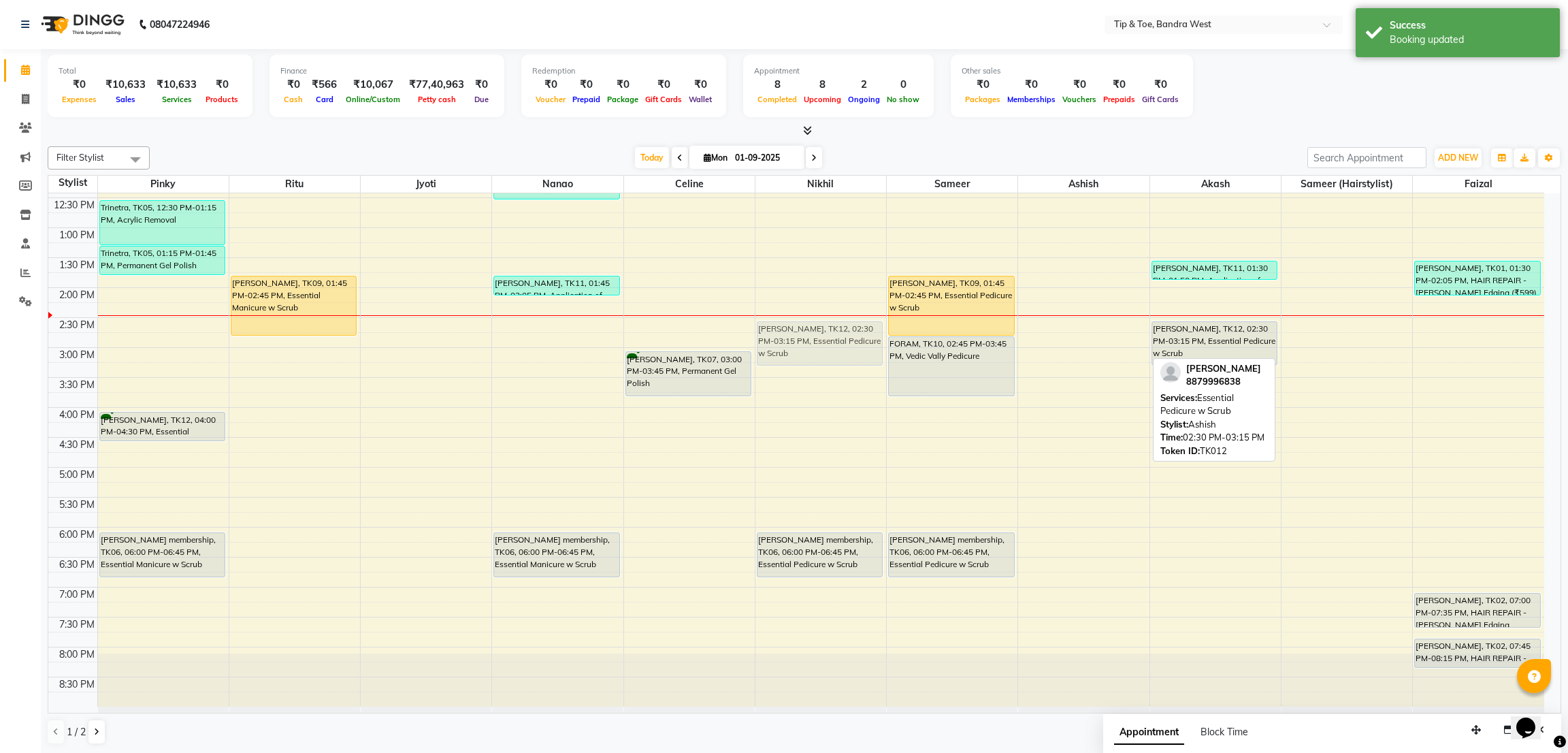
drag, startPoint x: 1077, startPoint y: 328, endPoint x: 855, endPoint y: 328, distance: 222.0
click at [855, 328] on tr "Trinetra, TK05, 12:30 PM-01:15 PM, Acrylic Removal Trinetra, TK05, 01:15 PM-01:…" at bounding box center [796, 317] width 1496 height 778
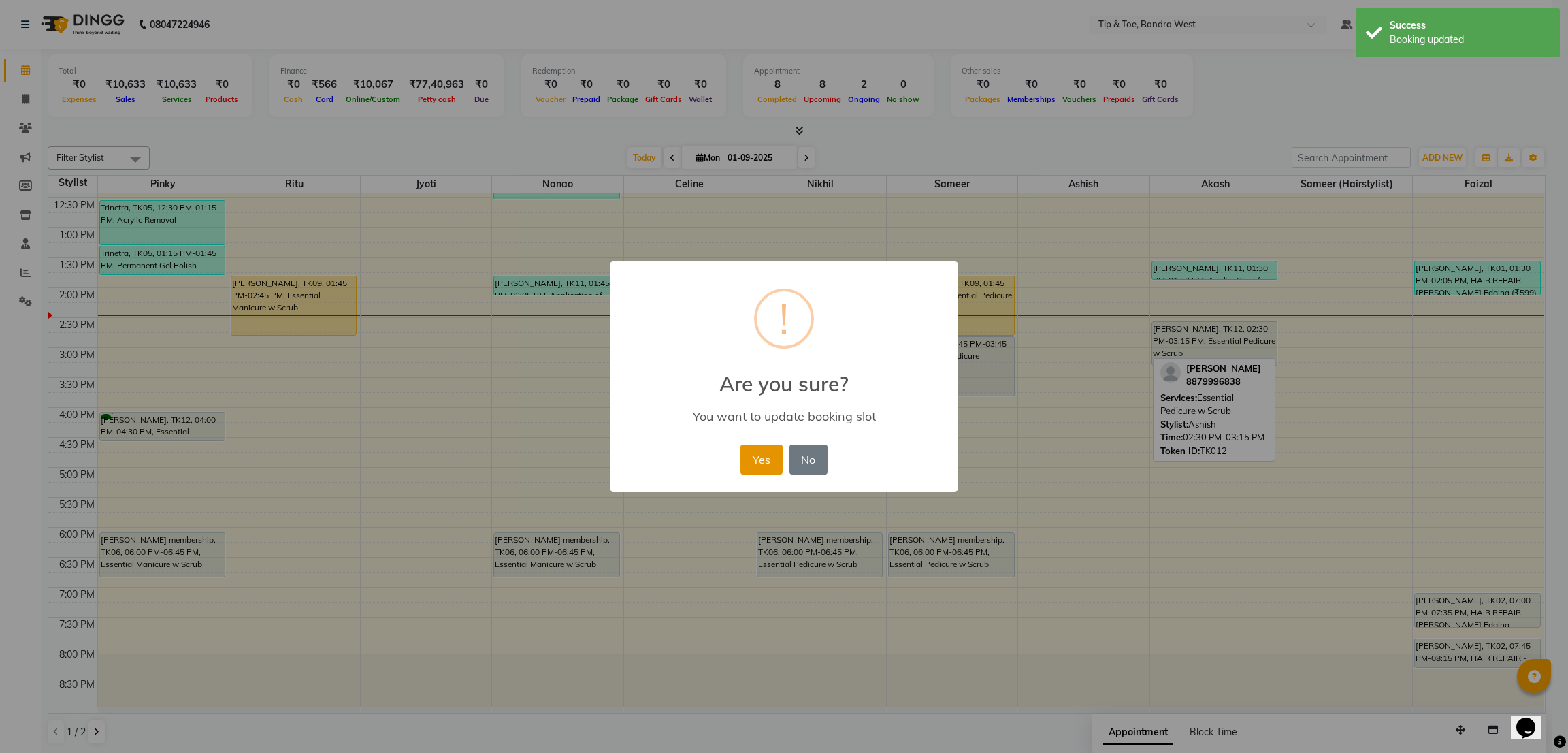
click at [767, 463] on button "Yes" at bounding box center [761, 459] width 41 height 30
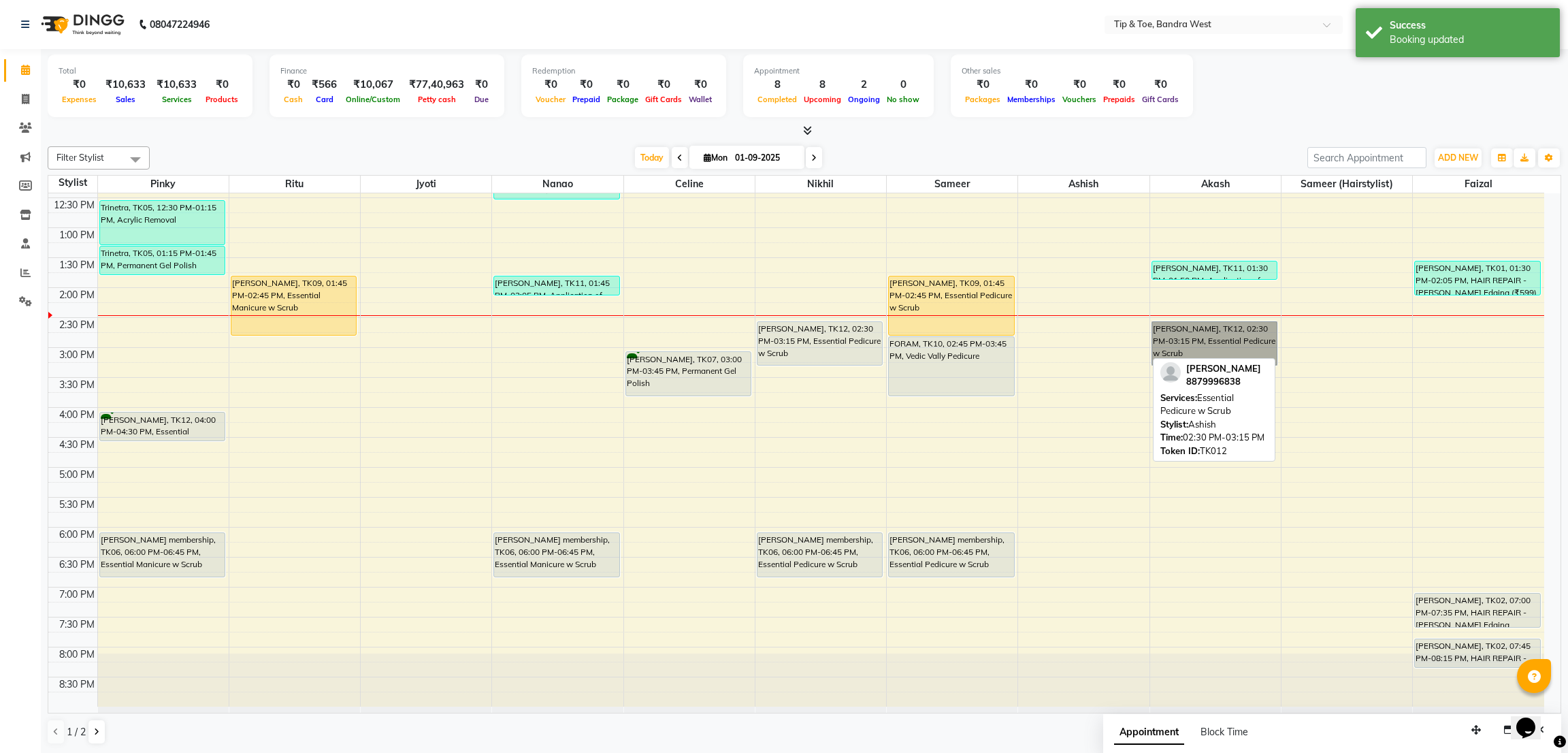
drag, startPoint x: 1193, startPoint y: 319, endPoint x: 1175, endPoint y: 336, distance: 24.8
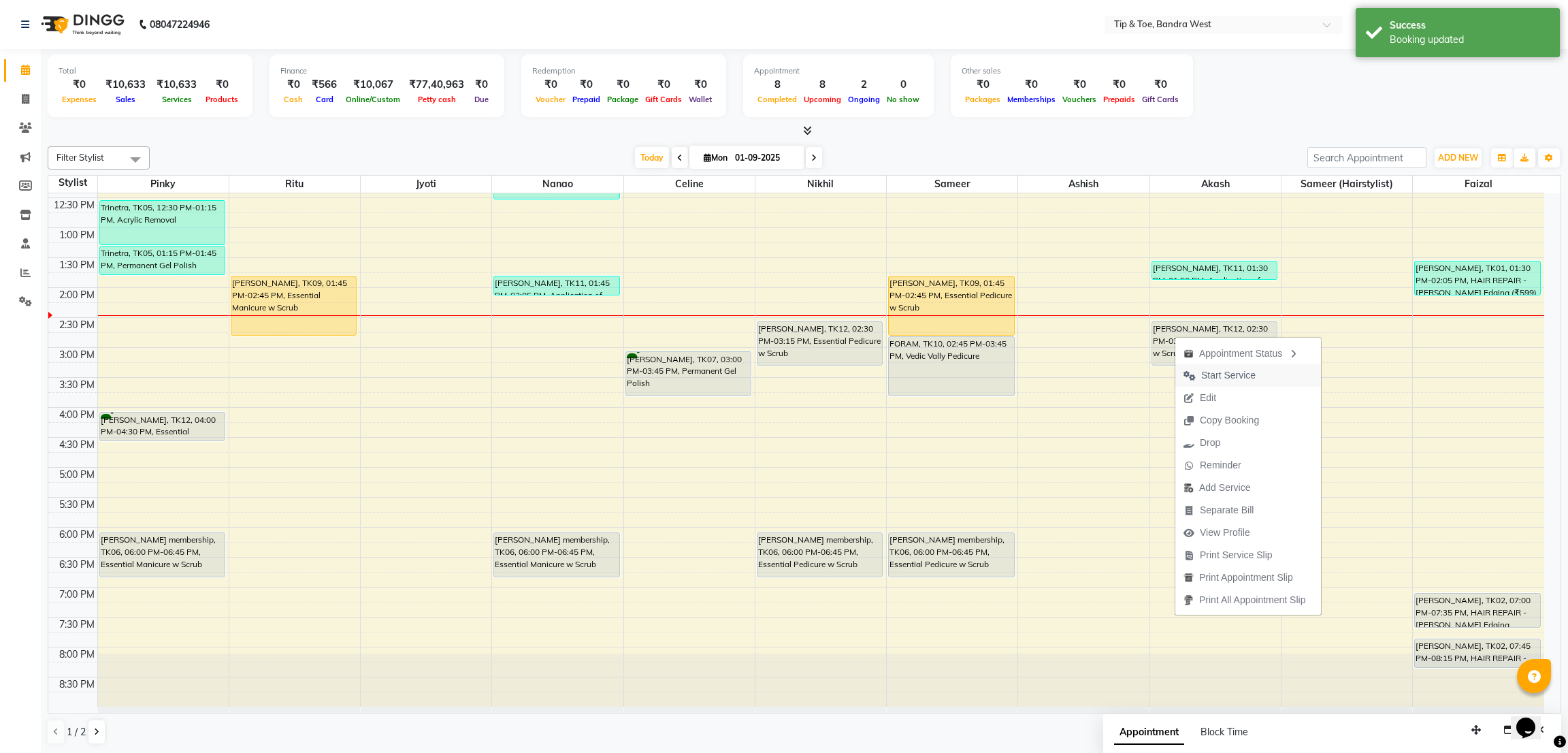
click at [1207, 372] on span "Start Service" at bounding box center [1227, 376] width 54 height 15
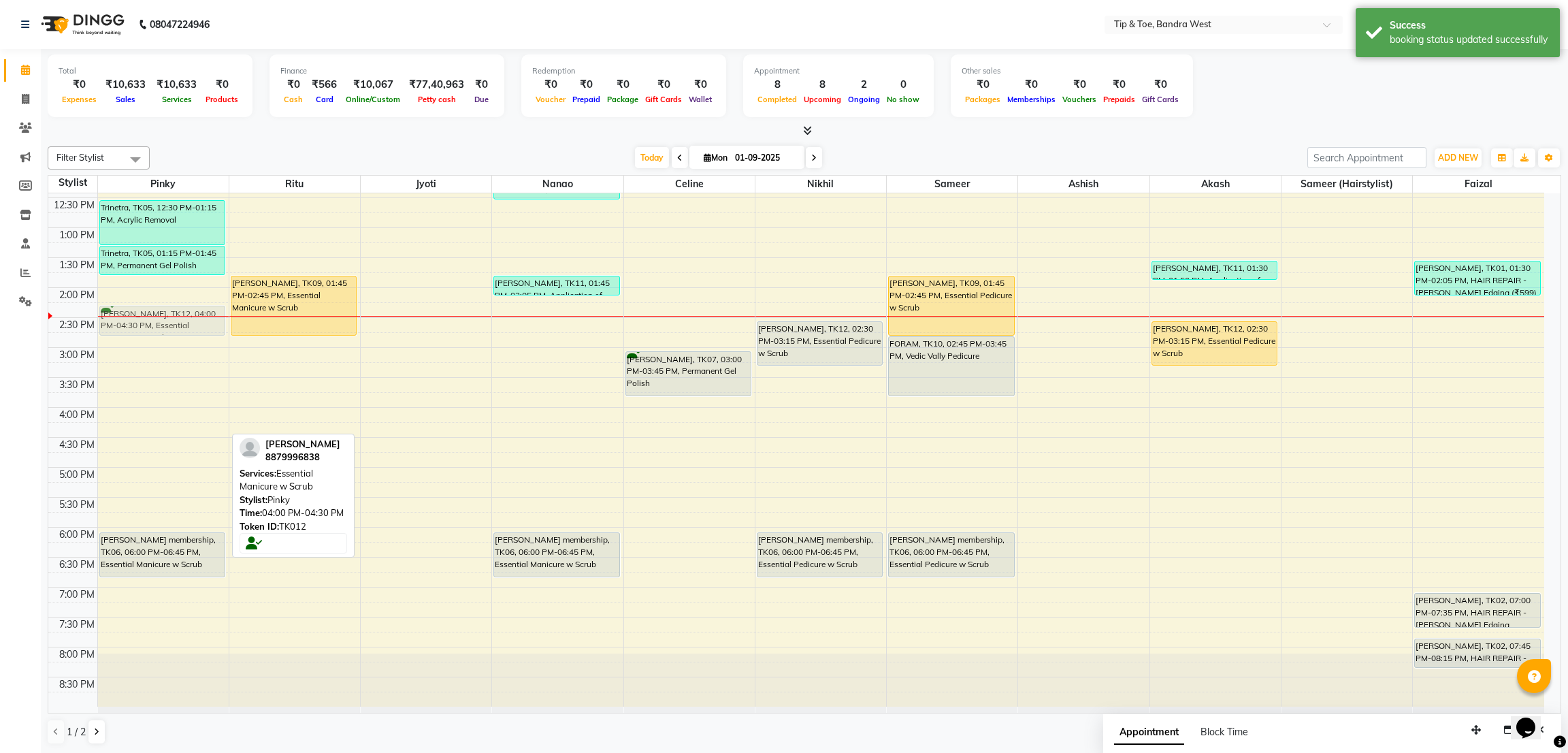
drag, startPoint x: 169, startPoint y: 421, endPoint x: 157, endPoint y: 323, distance: 98.7
click at [157, 323] on div "Trinetra, TK05, 12:30 PM-01:15 PM, Acrylic Removal Trinetra, TK05, 01:15 PM-01:…" at bounding box center [163, 317] width 131 height 778
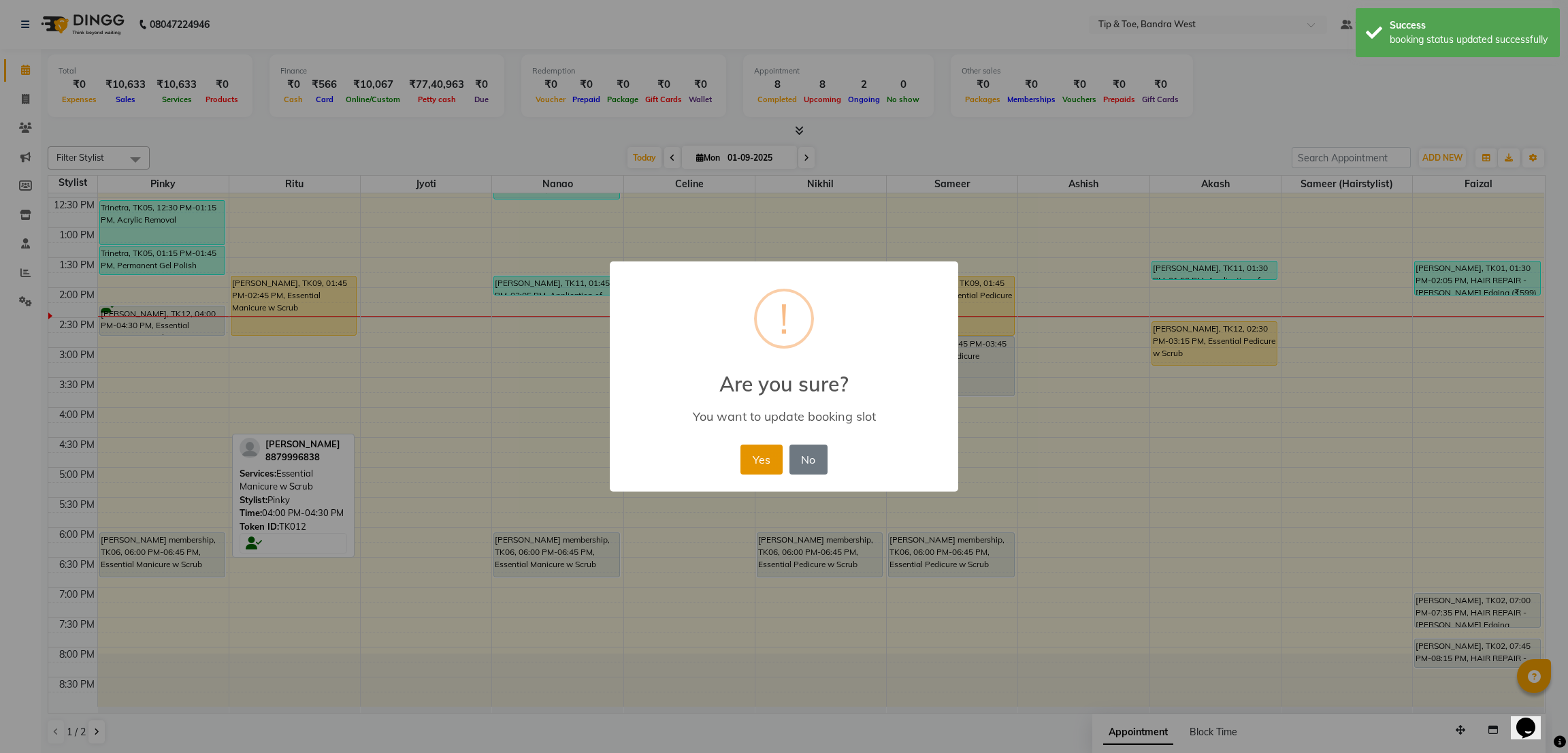
click at [766, 469] on button "Yes" at bounding box center [761, 459] width 41 height 30
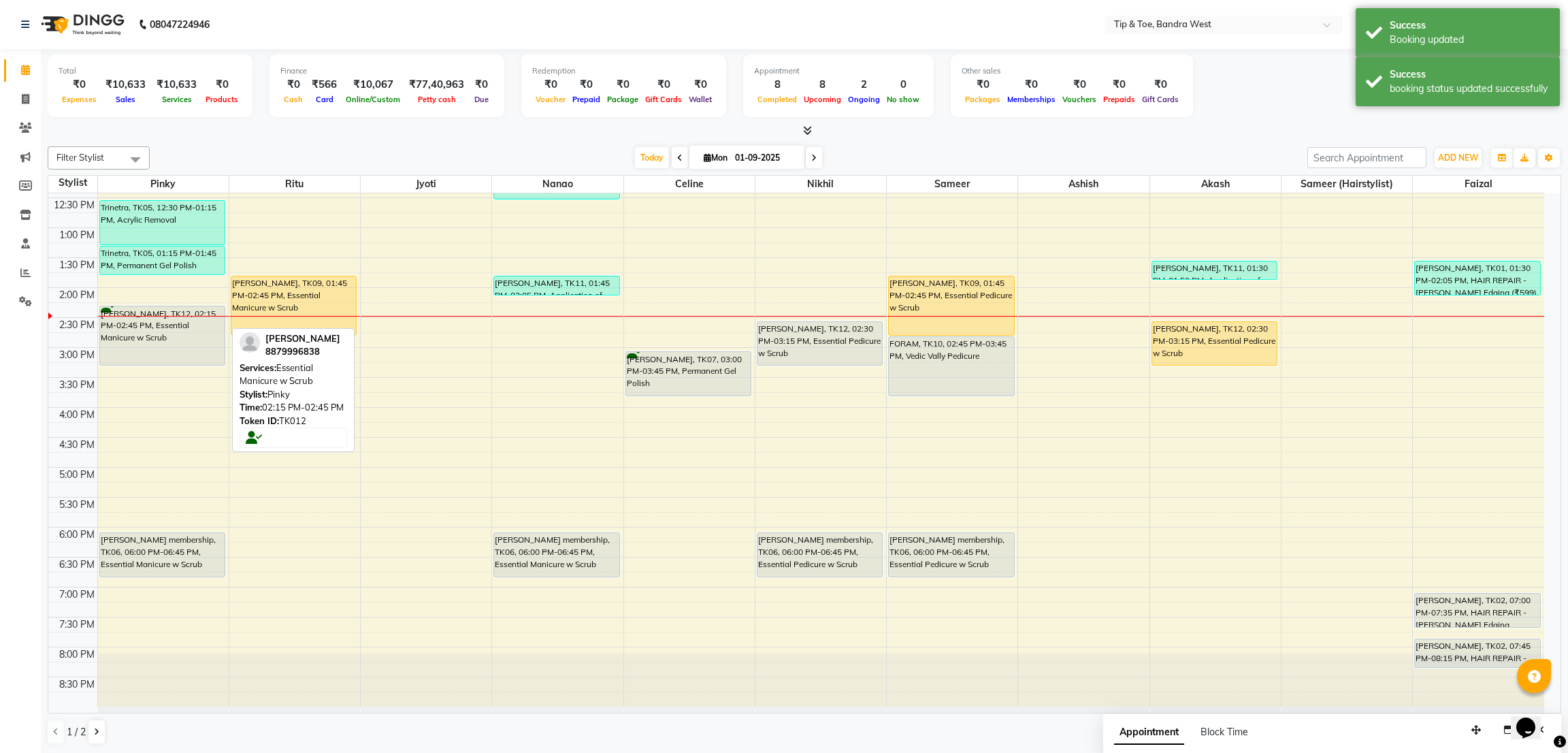
drag, startPoint x: 173, startPoint y: 332, endPoint x: 177, endPoint y: 349, distance: 17.5
click at [178, 353] on div "Trinetra, TK05, 12:30 PM-01:15 PM, Acrylic Removal Trinetra, TK05, 01:15 PM-01:…" at bounding box center [163, 317] width 131 height 778
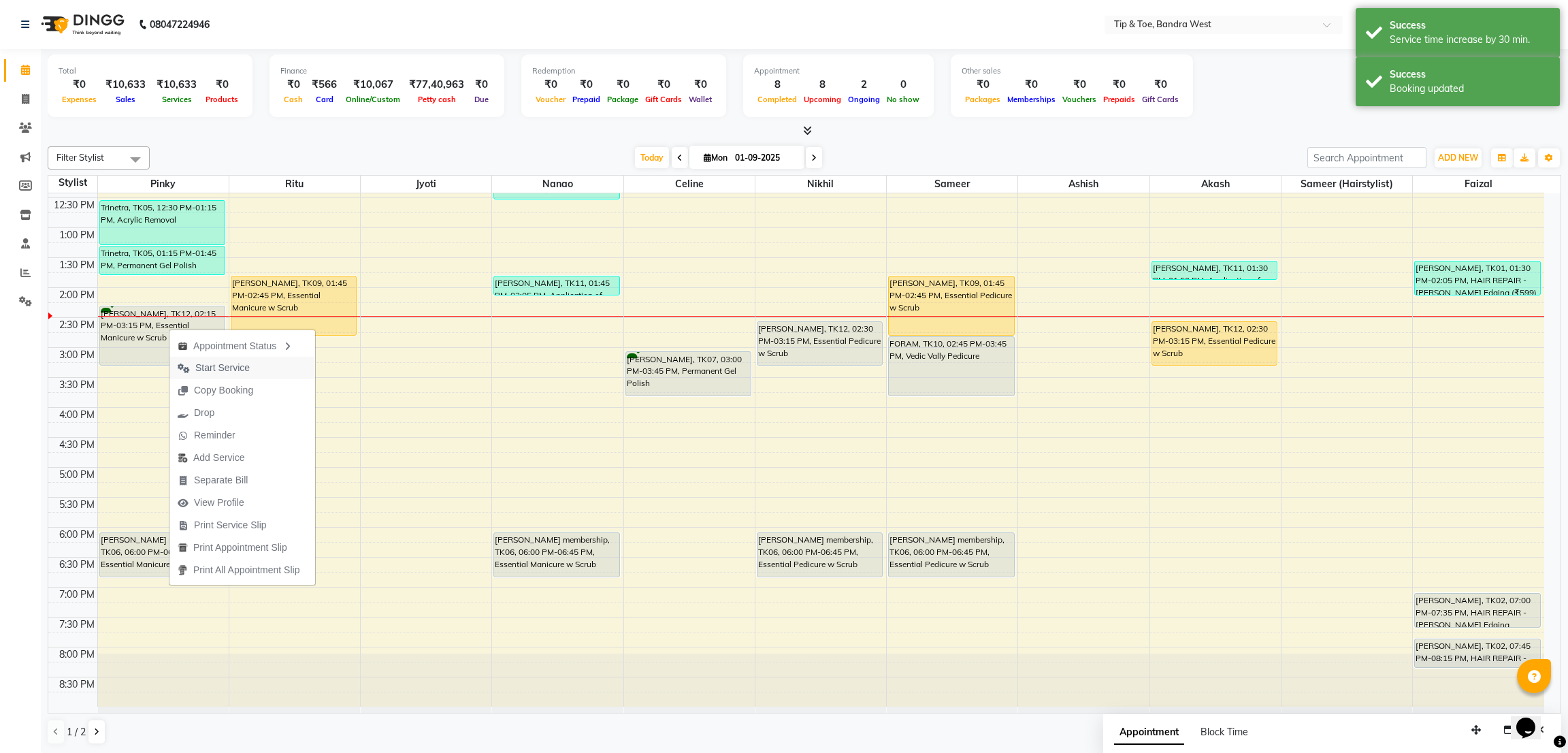
click at [203, 361] on span "Start Service" at bounding box center [222, 368] width 54 height 15
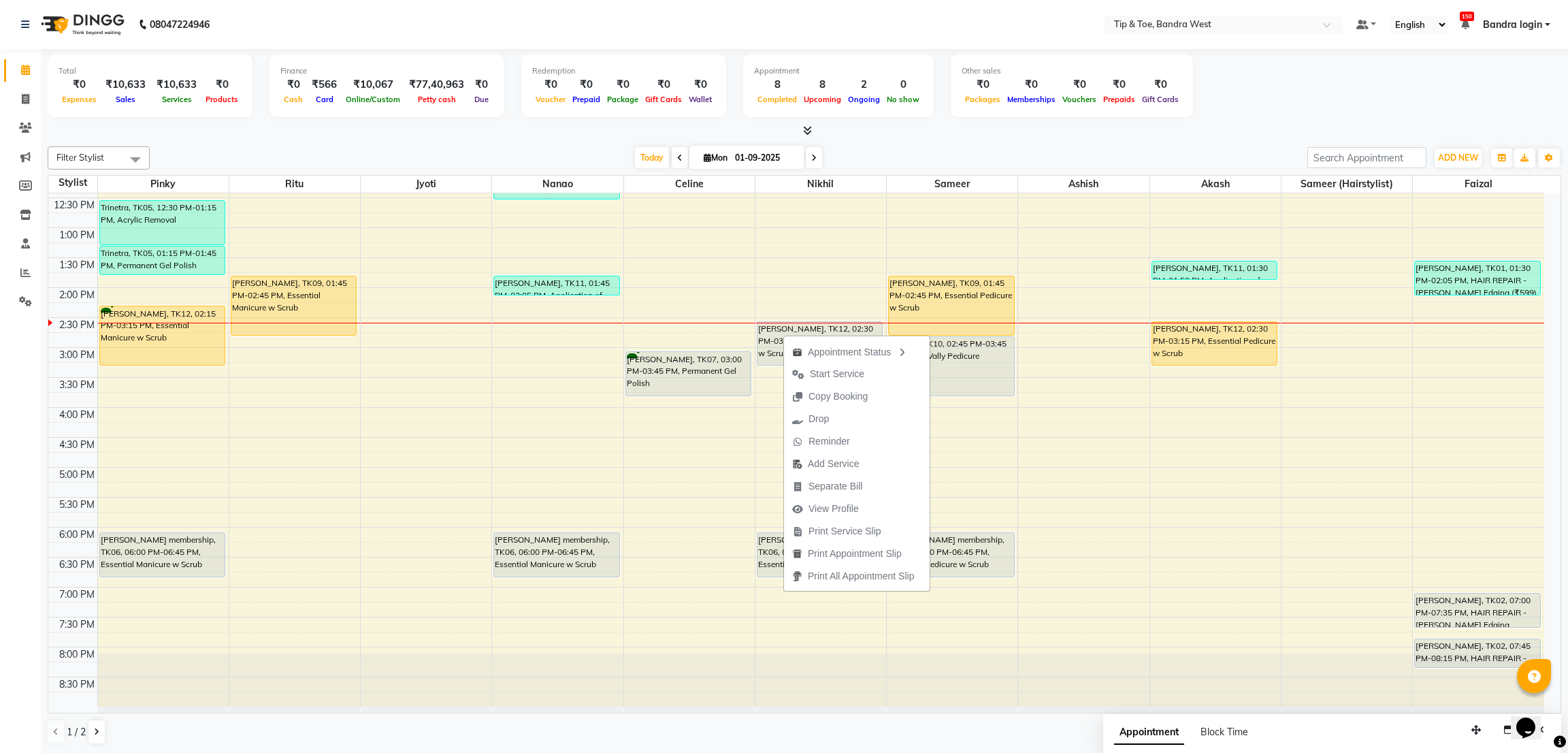
click at [929, 146] on div "Filter Stylist Select All Pinky Ritu Jyoti Nanao Celine Nikhil Sameer Ashish Ak…" at bounding box center [805, 158] width 1514 height 23
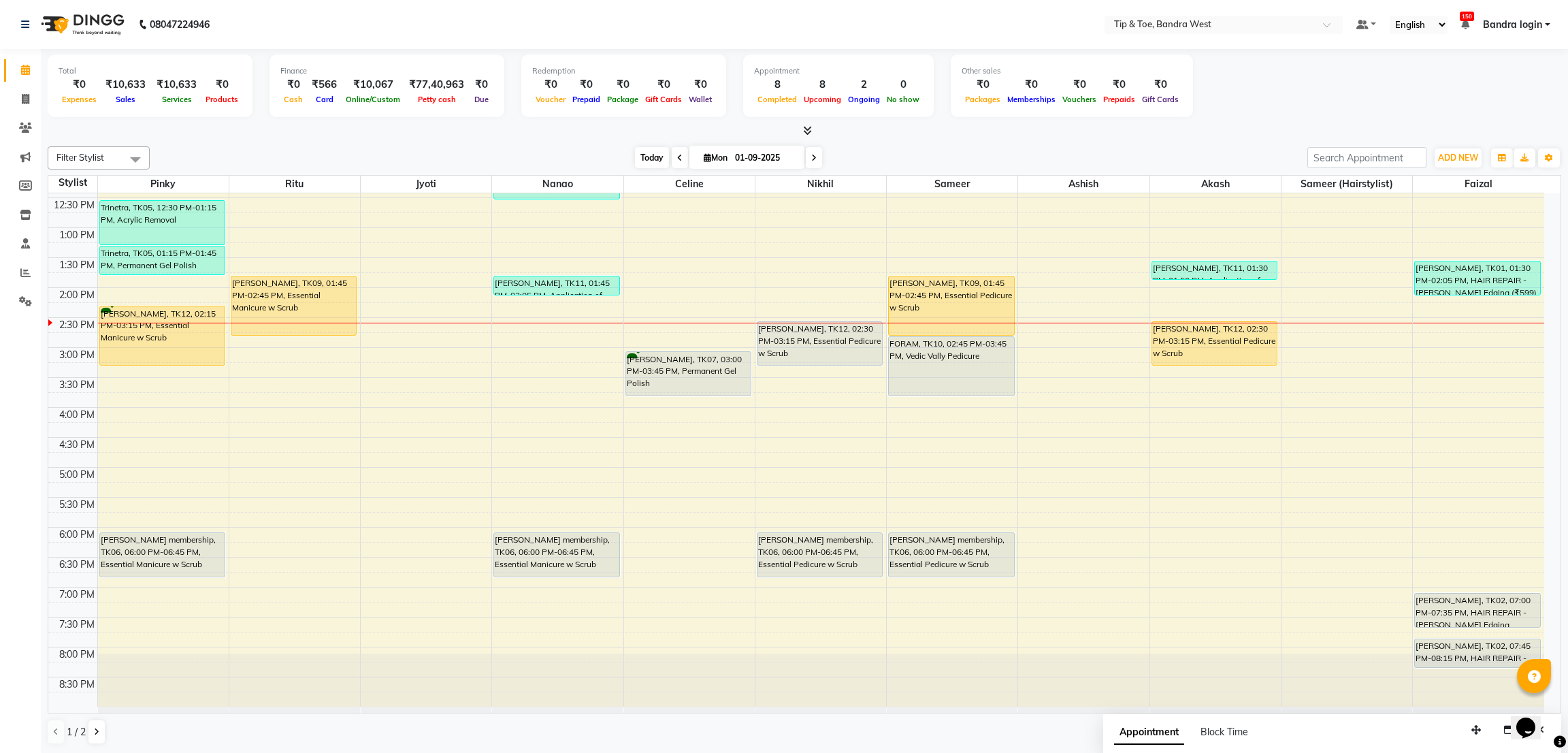
click at [653, 153] on span "Today" at bounding box center [652, 158] width 34 height 21
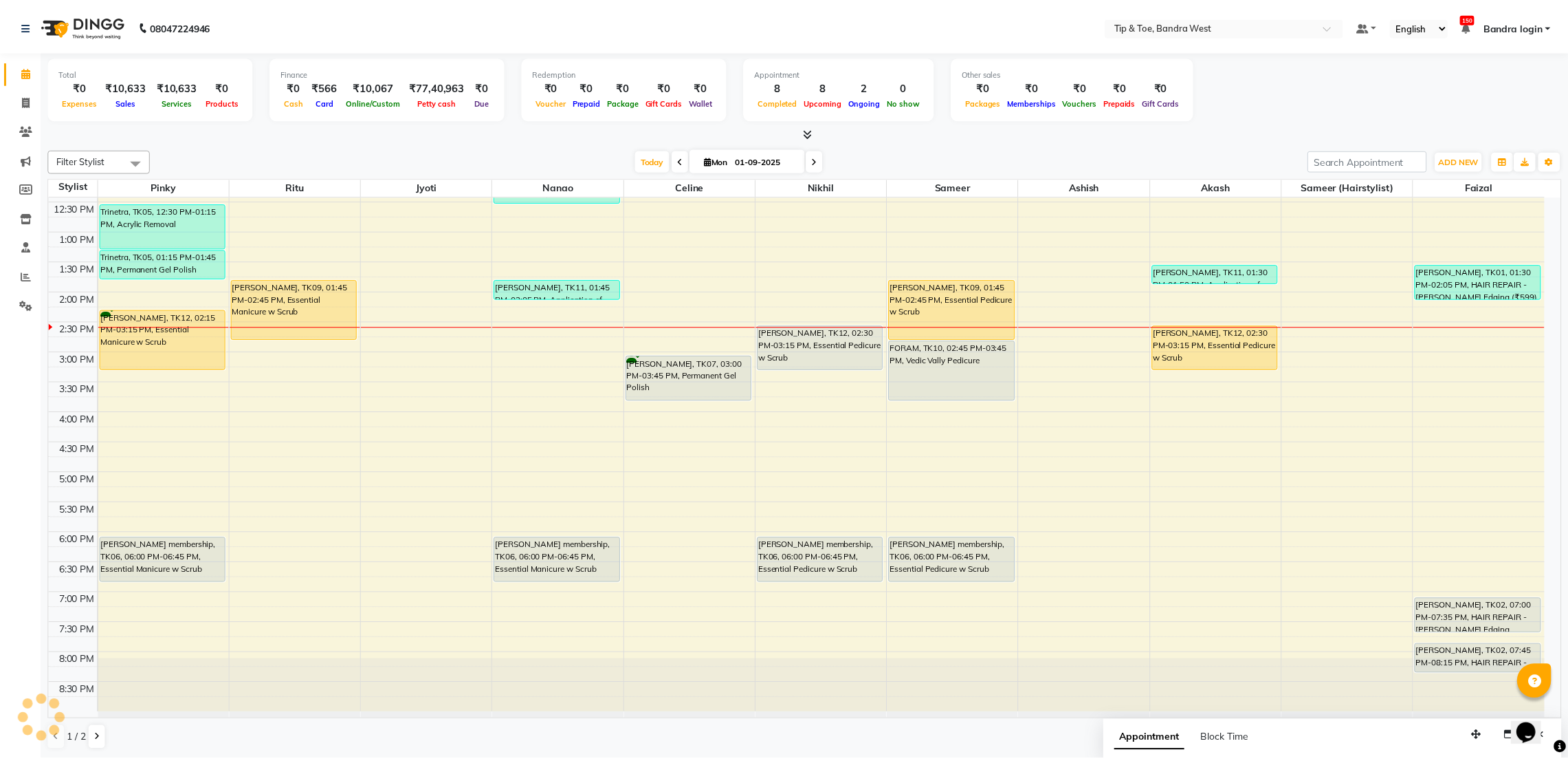
scroll to position [268, 0]
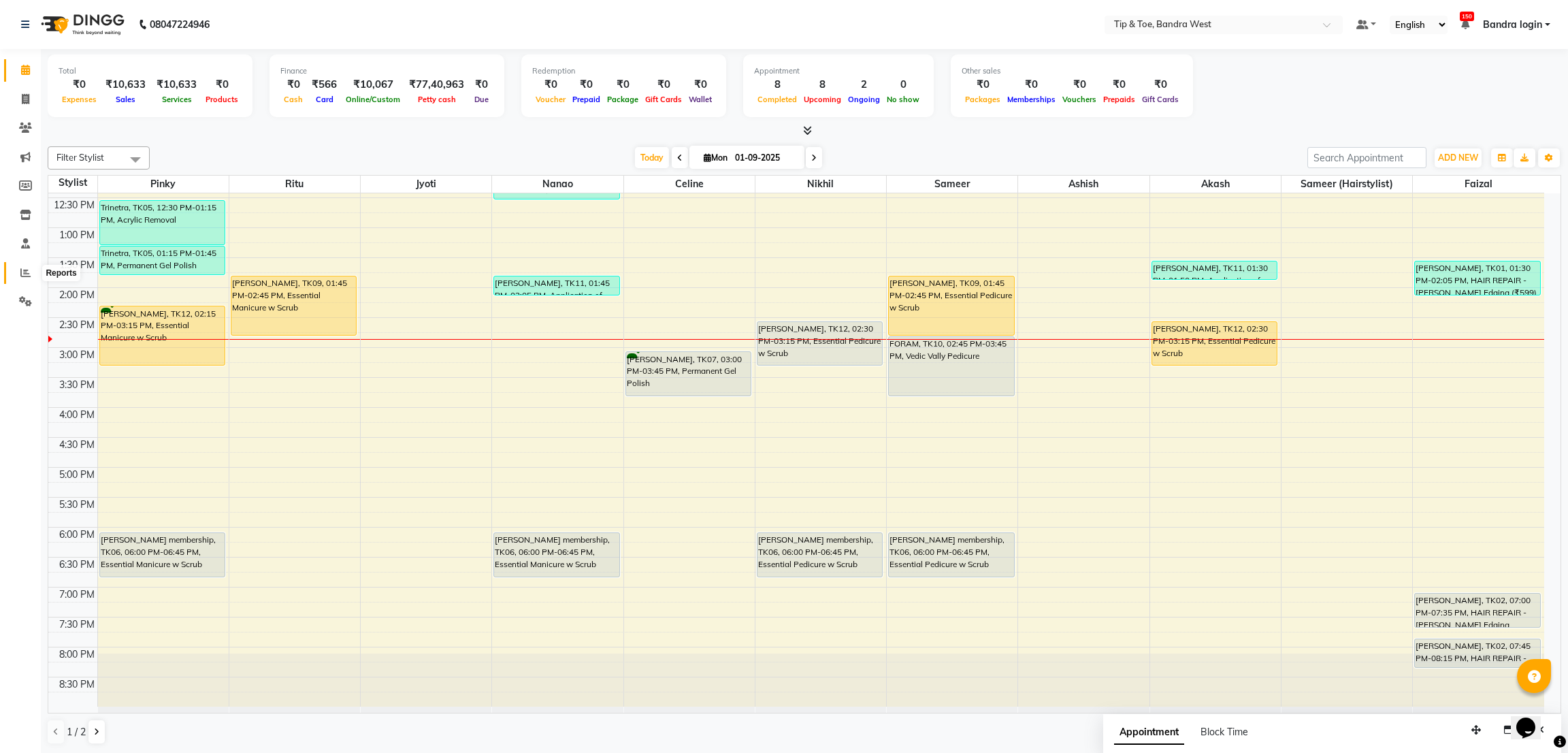
click at [24, 268] on icon at bounding box center [25, 272] width 11 height 11
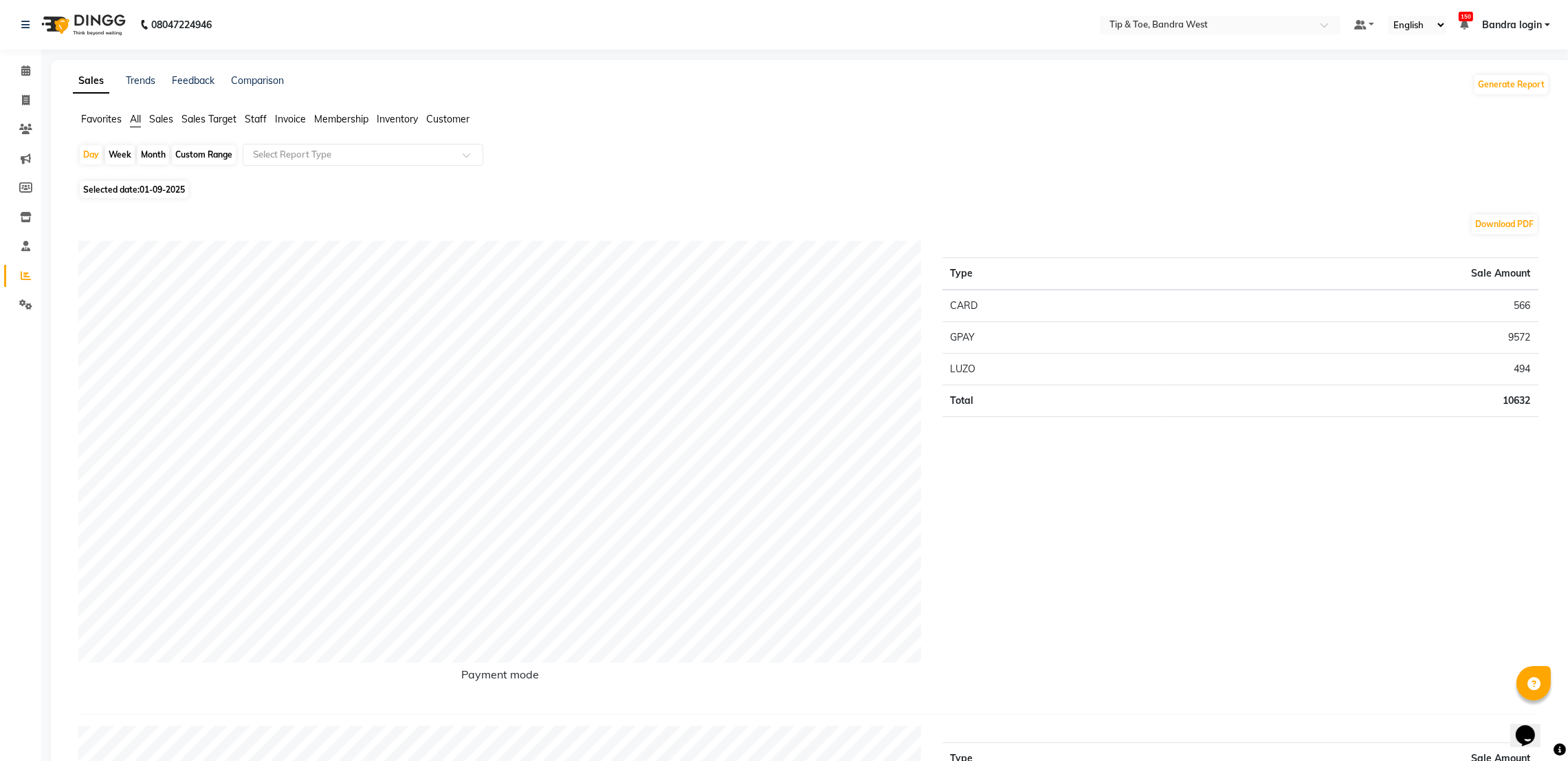
drag, startPoint x: 196, startPoint y: 159, endPoint x: 205, endPoint y: 173, distance: 16.6
click at [196, 159] on div "Custom Range" at bounding box center [204, 155] width 64 height 19
select select "9"
select select "2025"
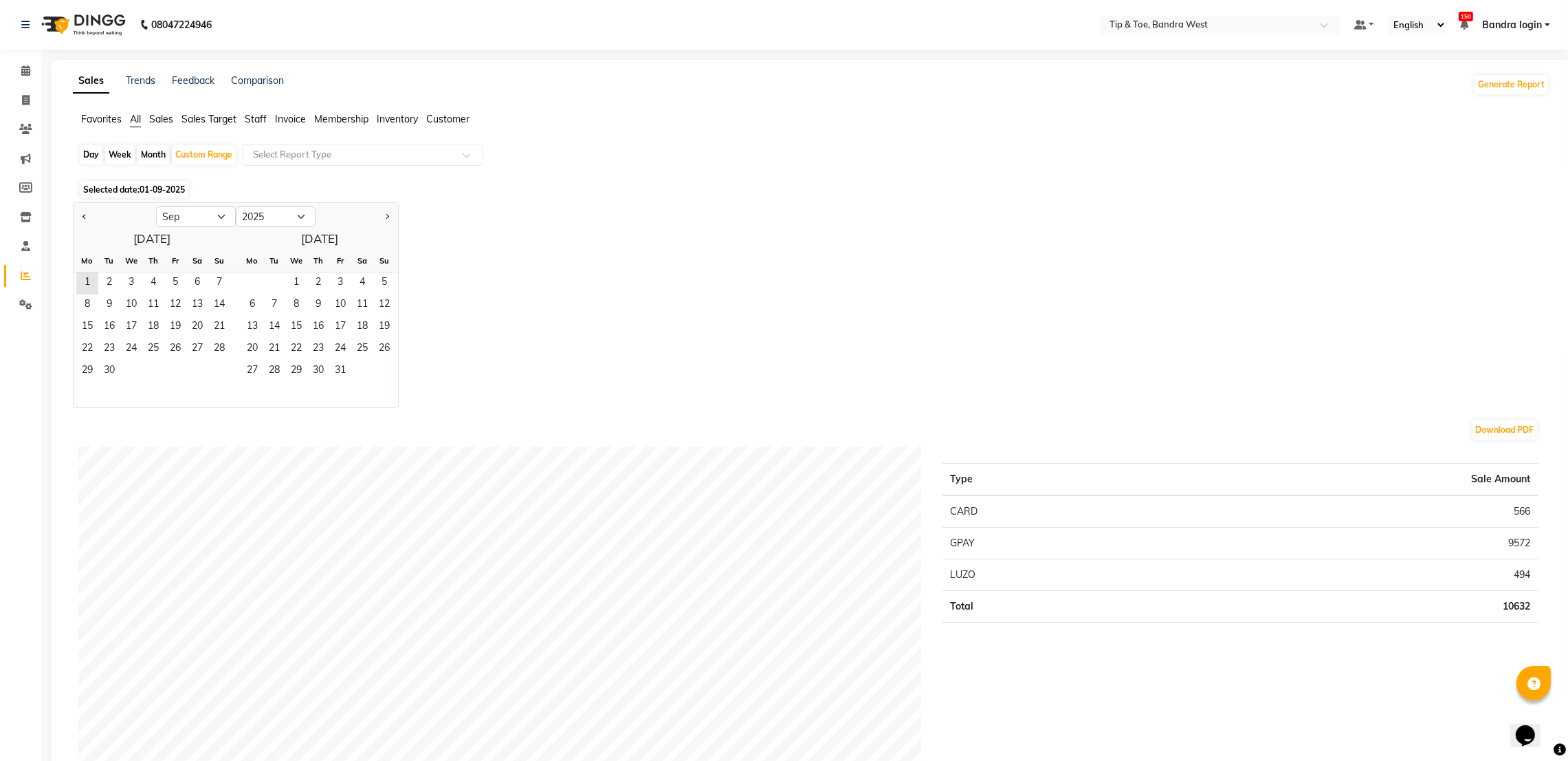
click at [93, 214] on div at bounding box center [115, 216] width 82 height 22
click at [90, 214] on button "Previous month" at bounding box center [84, 216] width 11 height 22
select select "7"
click at [112, 280] on span "1" at bounding box center [109, 283] width 22 height 22
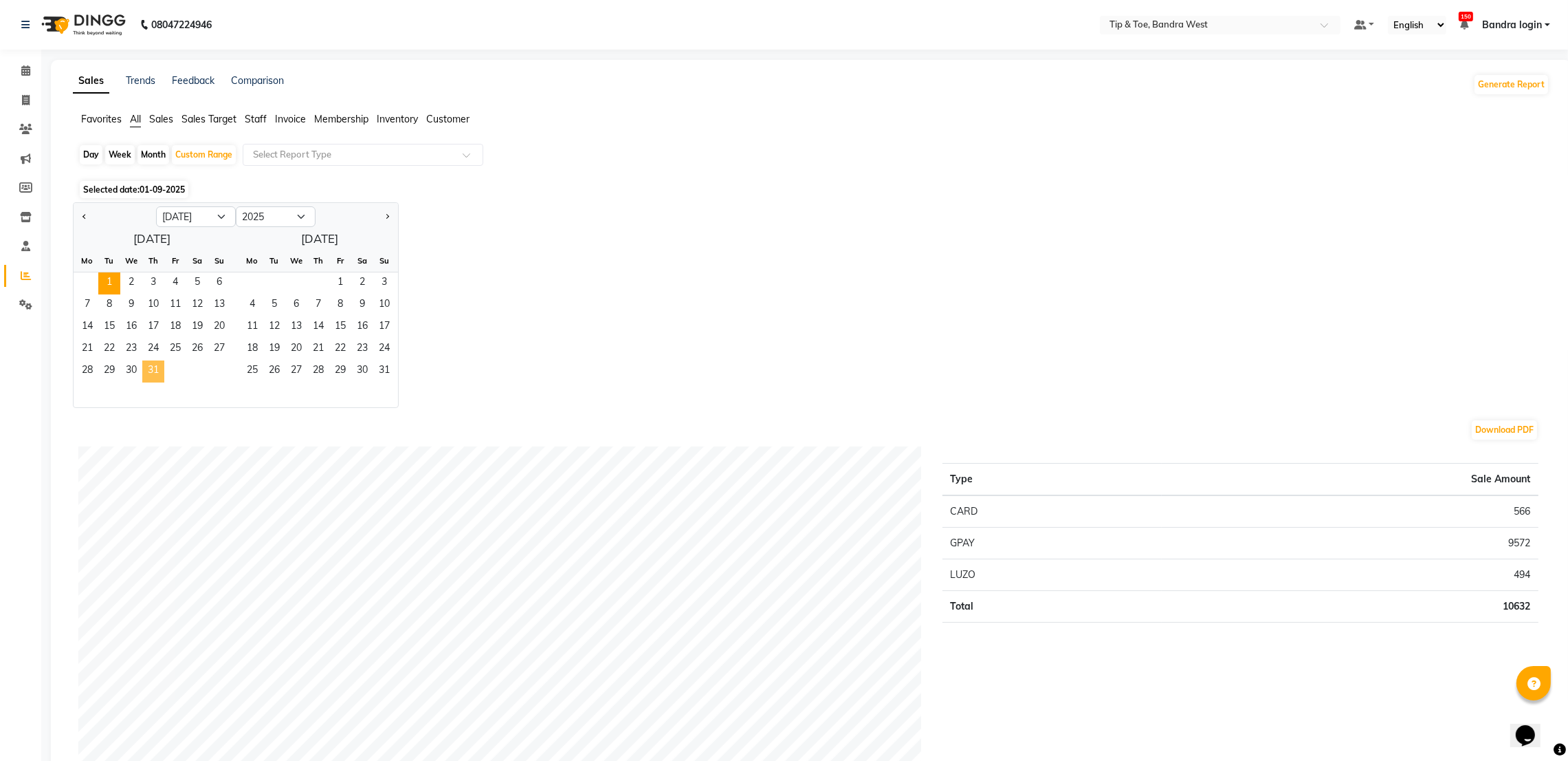
click at [154, 365] on span "31" at bounding box center [153, 371] width 22 height 22
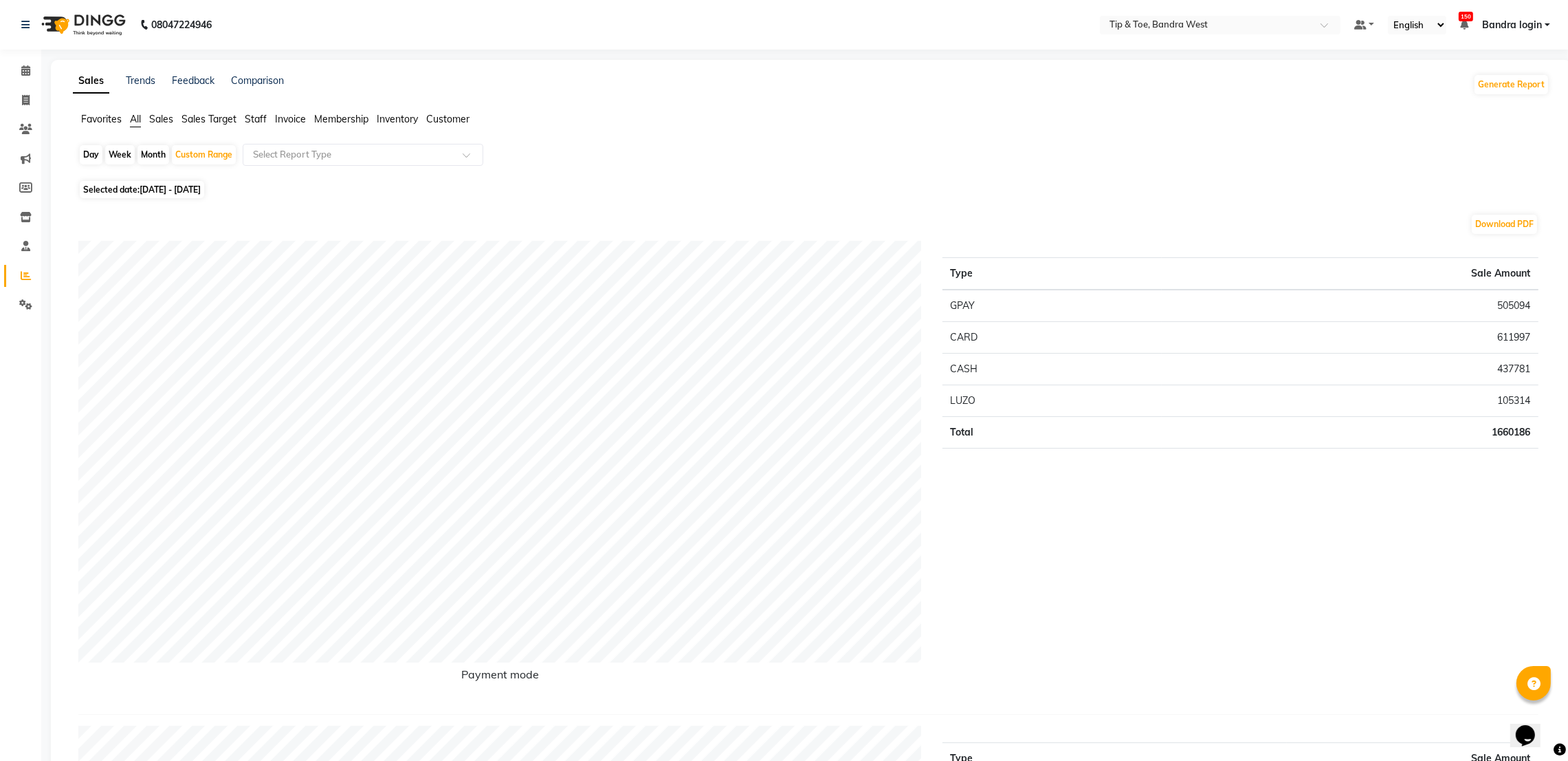
click at [253, 121] on span "Staff" at bounding box center [255, 118] width 22 height 12
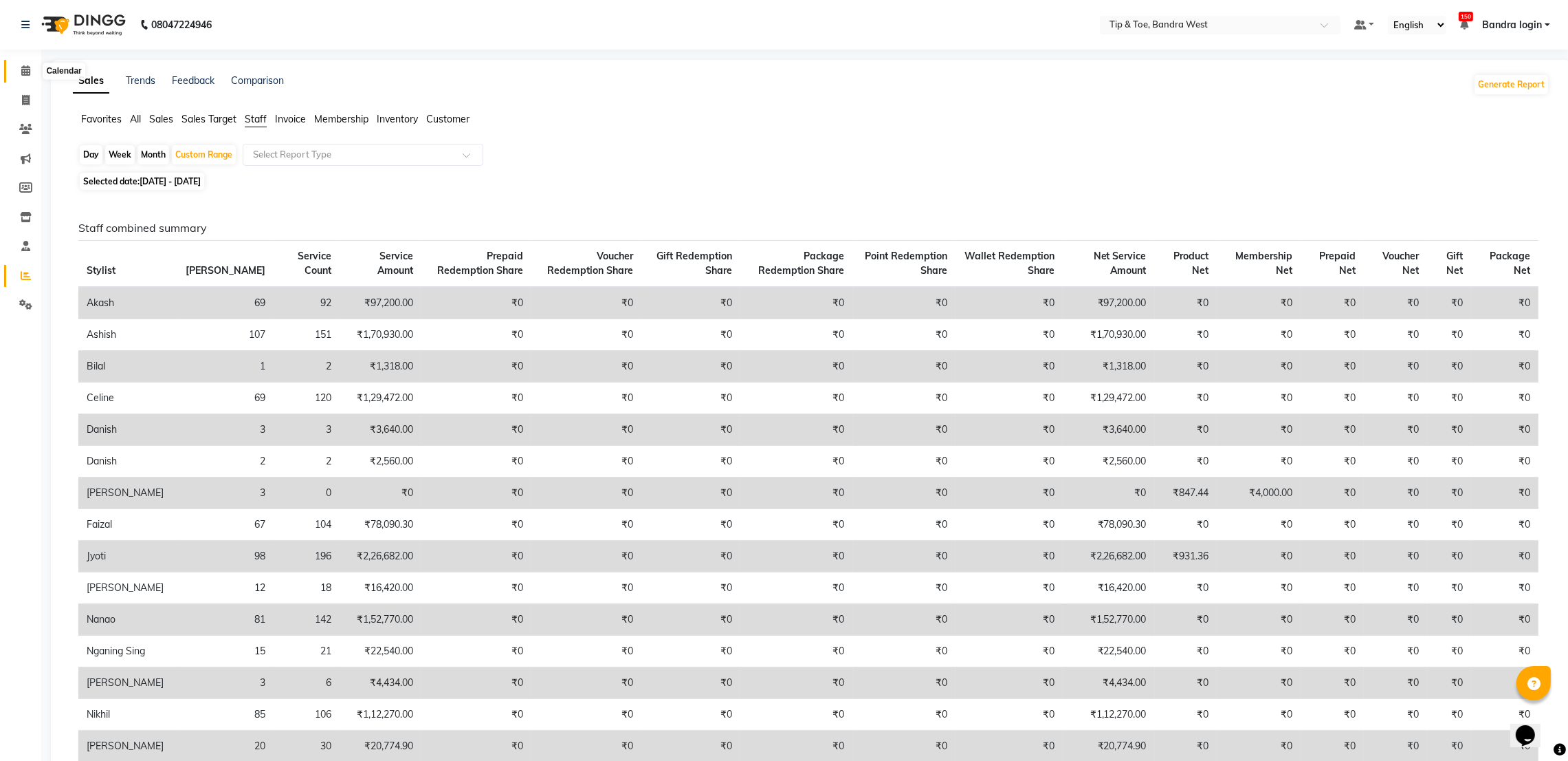
click at [30, 72] on span at bounding box center [25, 71] width 24 height 16
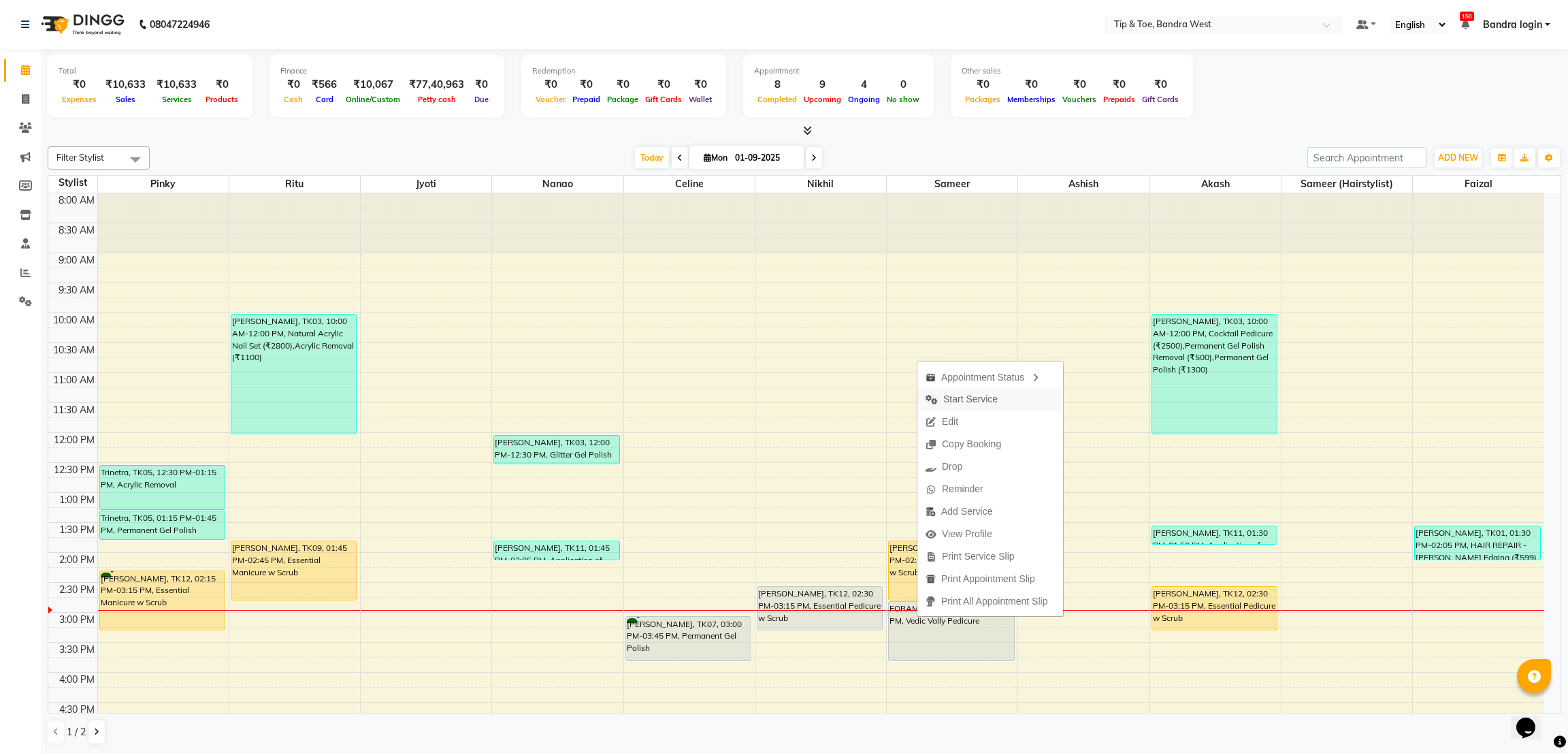
click at [962, 389] on span "Start Service" at bounding box center [961, 399] width 89 height 23
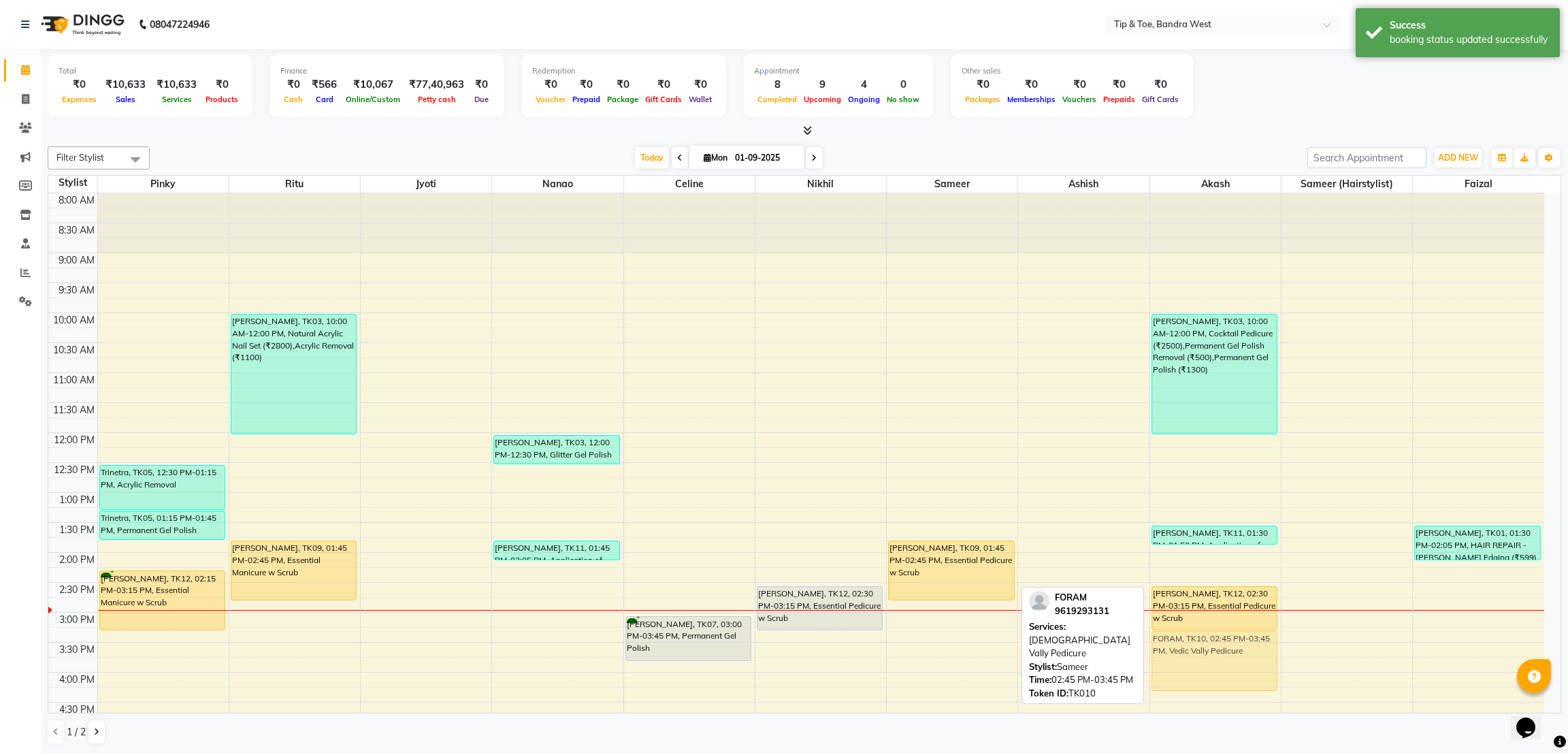
drag, startPoint x: 945, startPoint y: 631, endPoint x: 1177, endPoint y: 666, distance: 234.6
click at [1177, 666] on tr "Trinetra, TK05, 12:30 PM-01:15 PM, Acrylic Removal Trinetra, TK05, 01:15 PM-01:…" at bounding box center [796, 582] width 1496 height 778
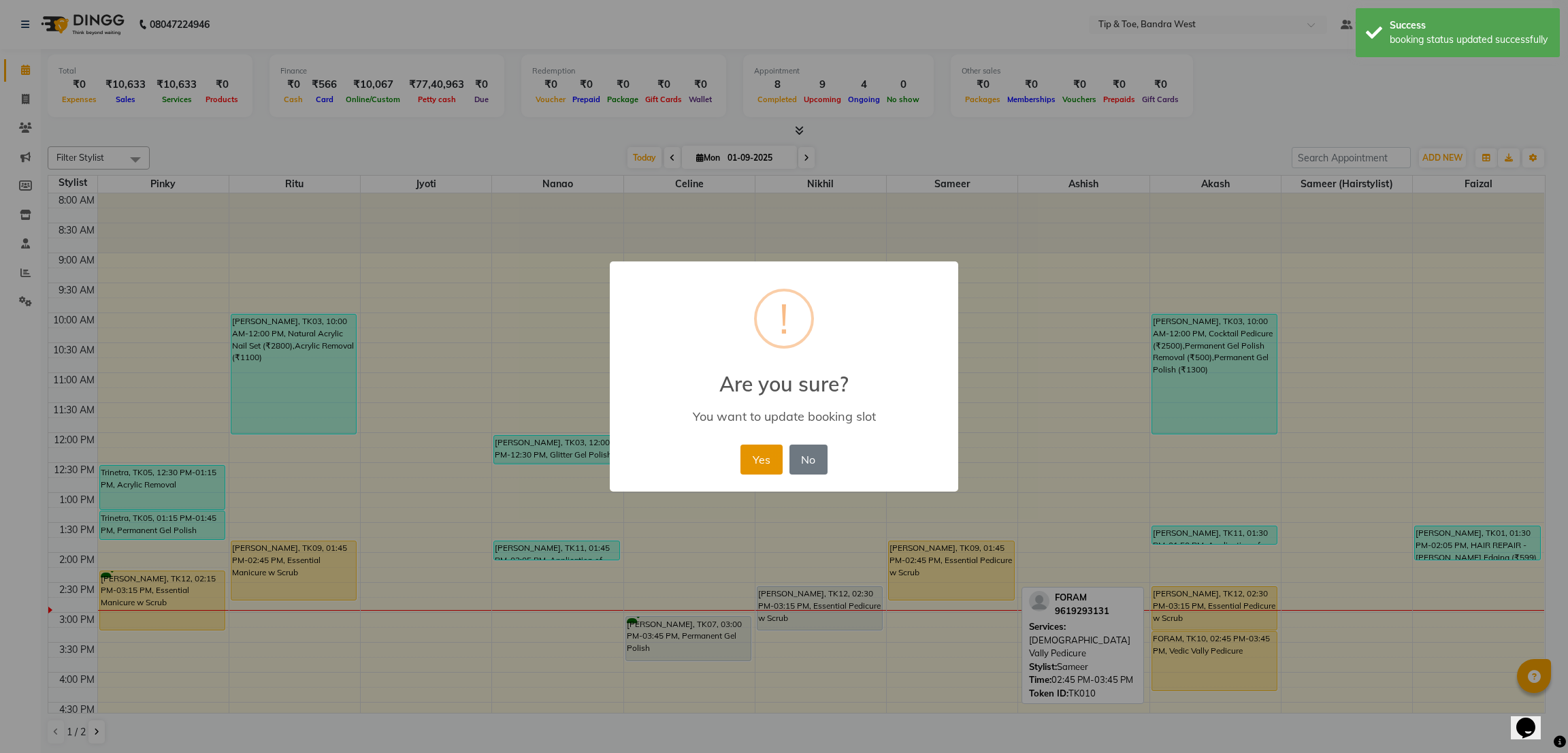
click at [777, 447] on button "Yes" at bounding box center [761, 459] width 41 height 30
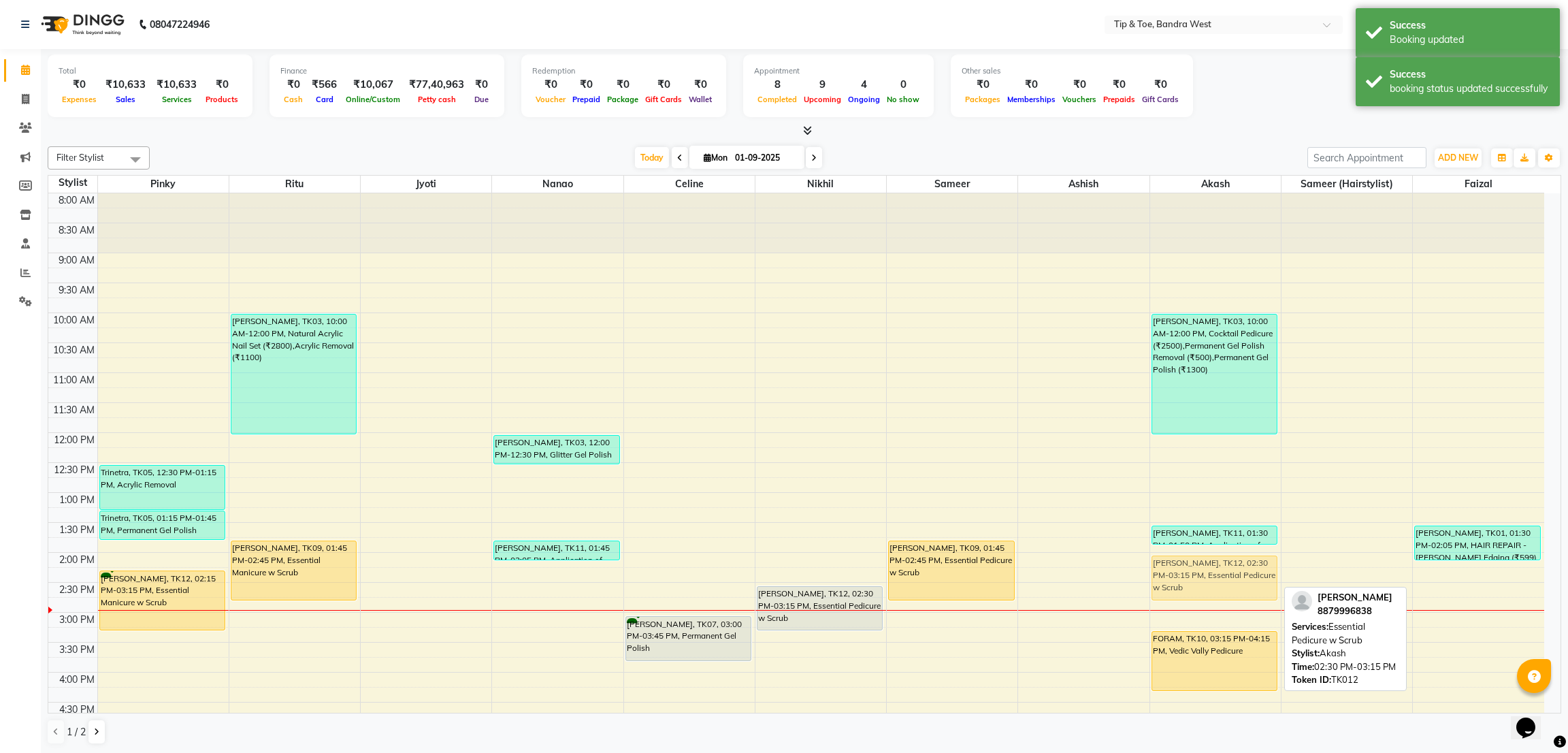
drag, startPoint x: 1227, startPoint y: 594, endPoint x: 1222, endPoint y: 564, distance: 30.4
click at [1222, 564] on div "Aishwarya Roy, TK03, 10:00 AM-12:00 PM, Cocktail Pedicure (₹2500),Permanent Gel…" at bounding box center [1215, 582] width 131 height 778
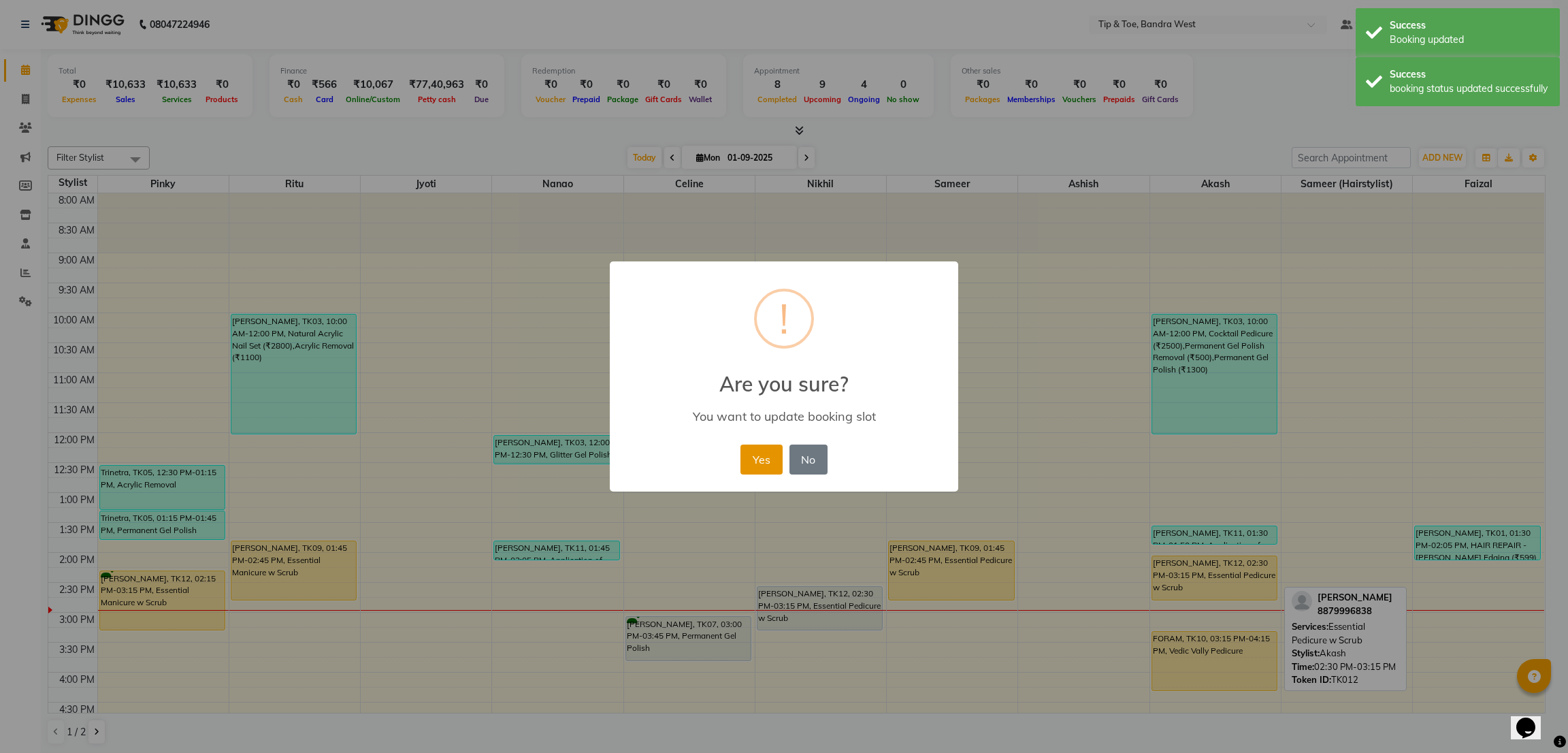
click at [754, 451] on button "Yes" at bounding box center [761, 459] width 41 height 30
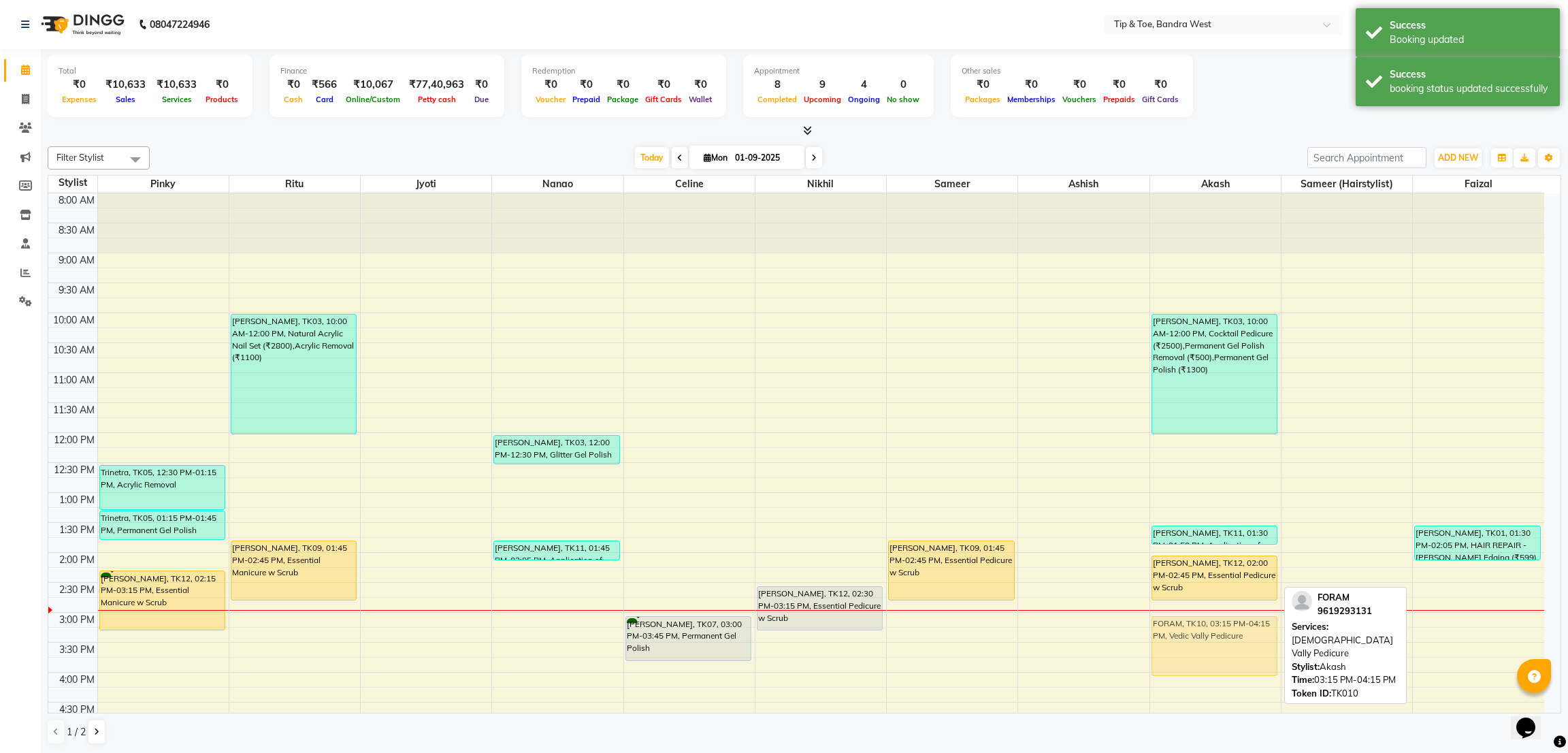
drag, startPoint x: 1218, startPoint y: 646, endPoint x: 1215, endPoint y: 629, distance: 17.3
click at [1215, 629] on div "Aishwarya Roy, TK03, 10:00 AM-12:00 PM, Cocktail Pedicure (₹2500),Permanent Gel…" at bounding box center [1215, 582] width 131 height 778
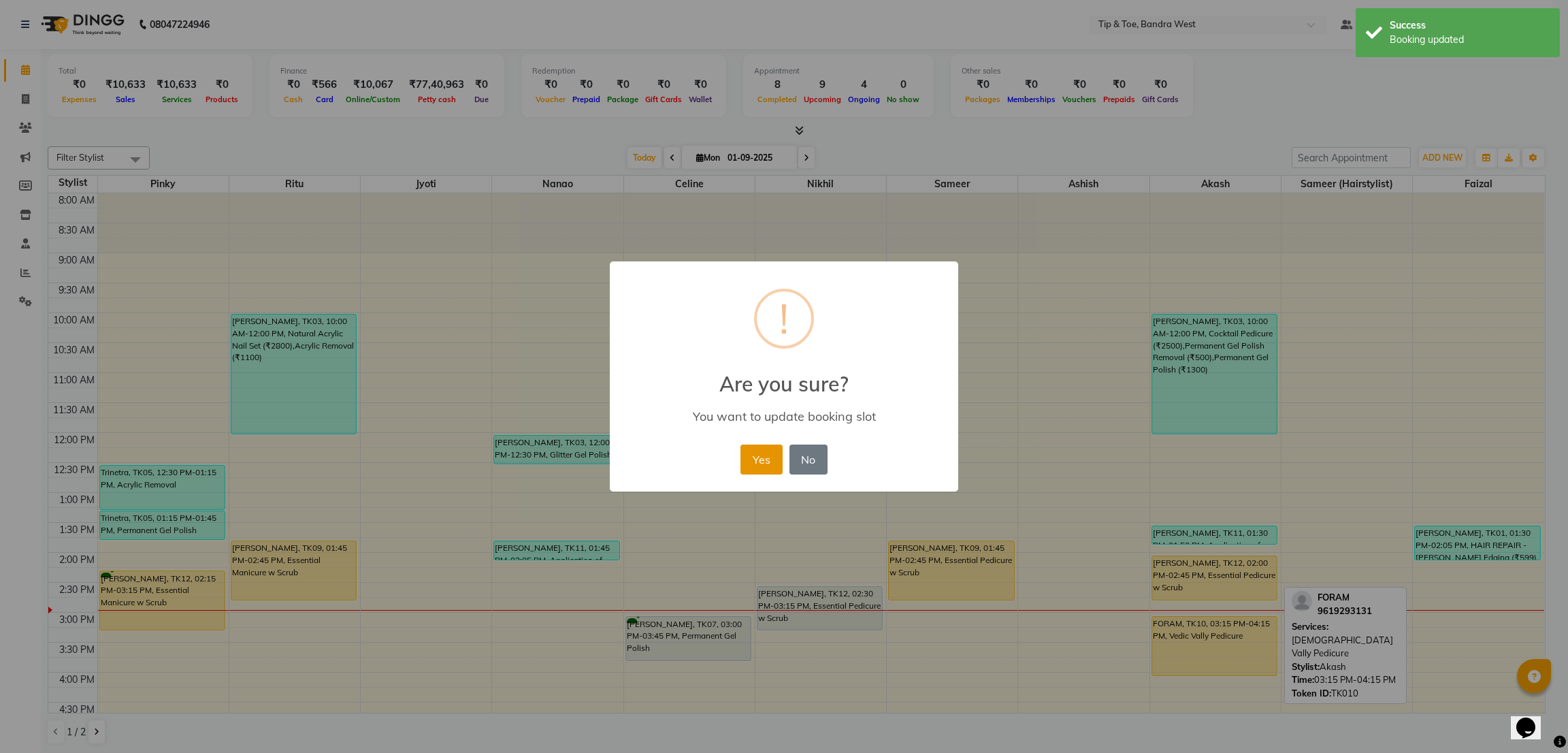
click at [758, 466] on button "Yes" at bounding box center [761, 459] width 41 height 30
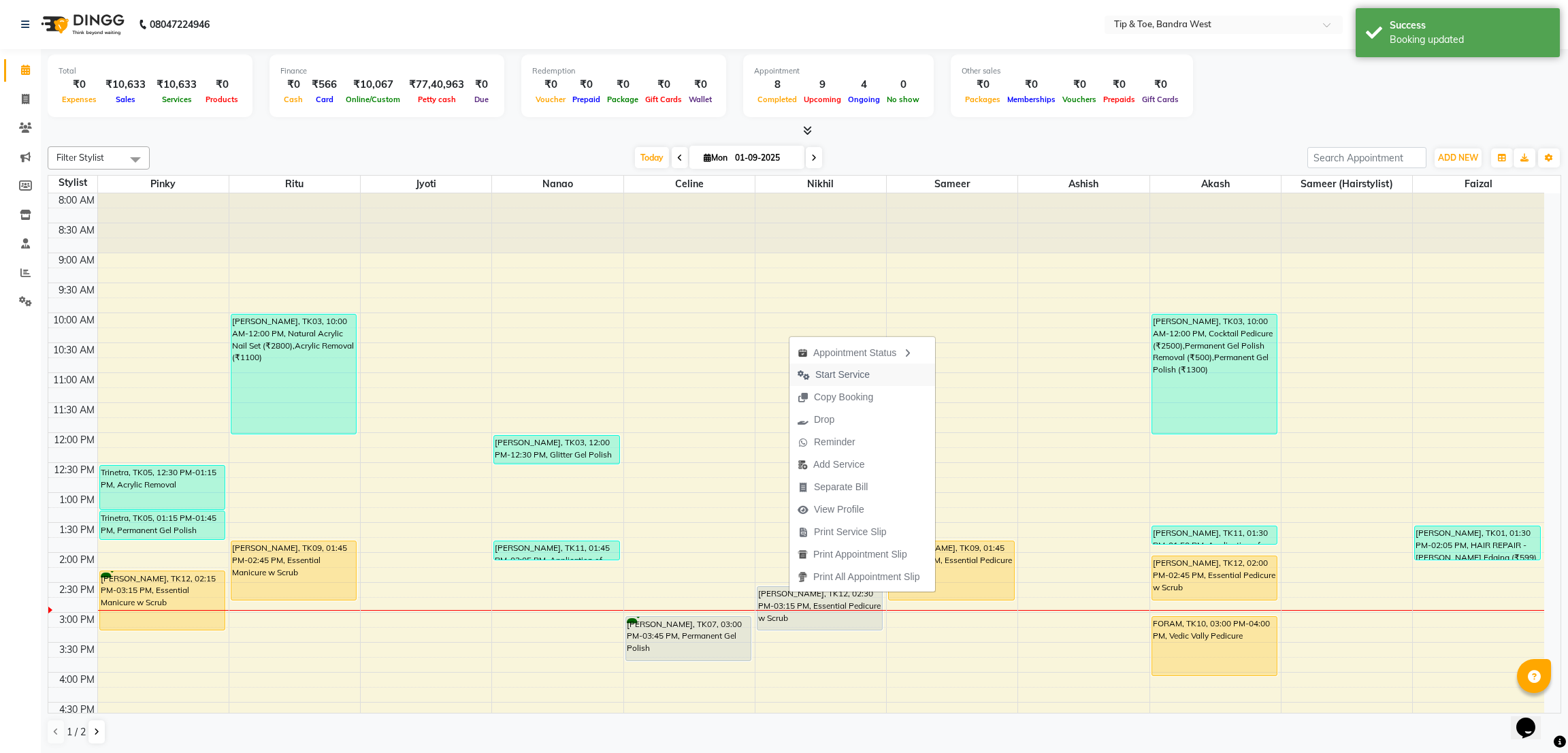
click at [831, 368] on span "Start Service" at bounding box center [842, 375] width 54 height 15
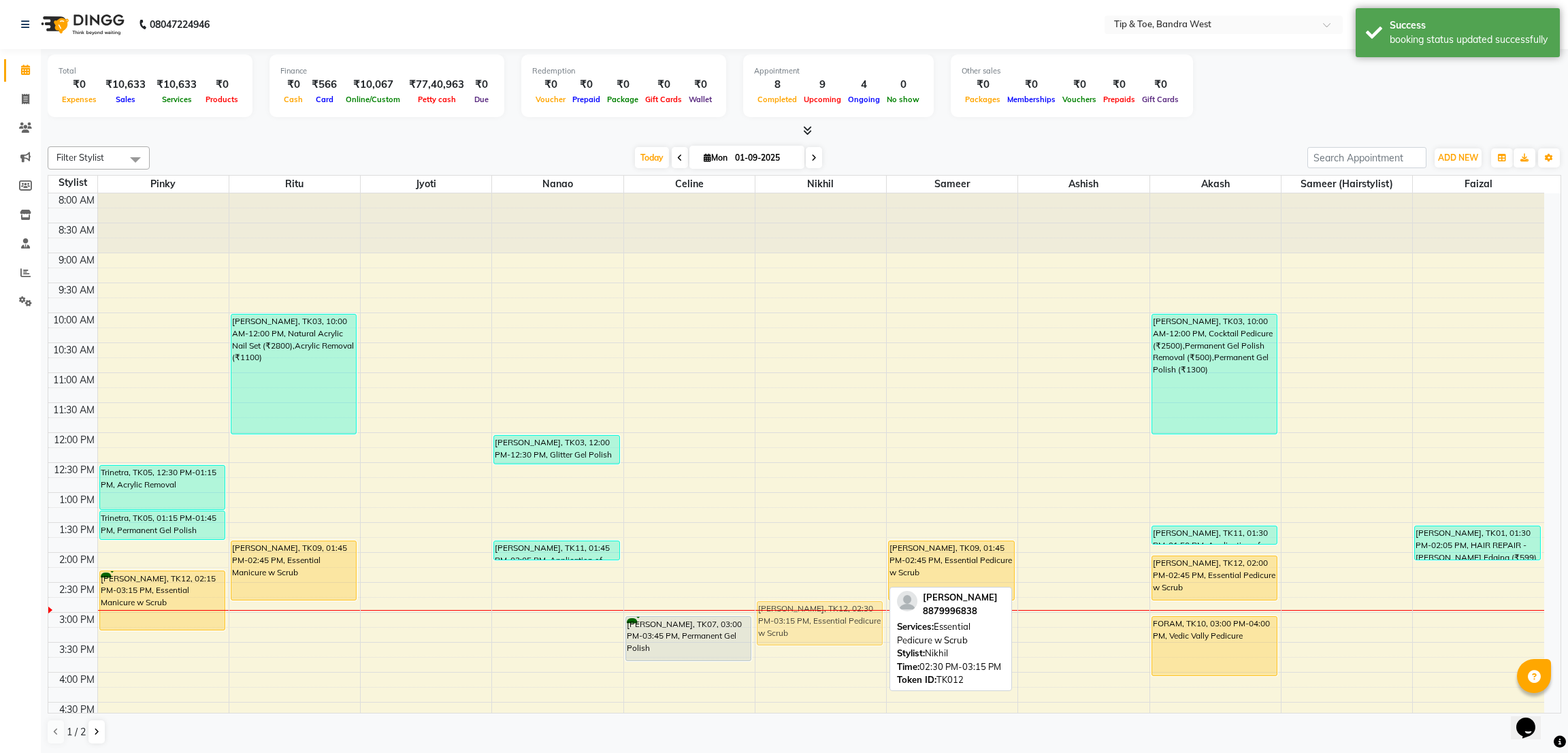
drag, startPoint x: 819, startPoint y: 595, endPoint x: 824, endPoint y: 611, distance: 16.8
click at [824, 611] on div "Neha Singh, TK12, 02:30 PM-03:15 PM, Essential Pedicure w Scrub Anuradha Sansar…" at bounding box center [820, 582] width 131 height 778
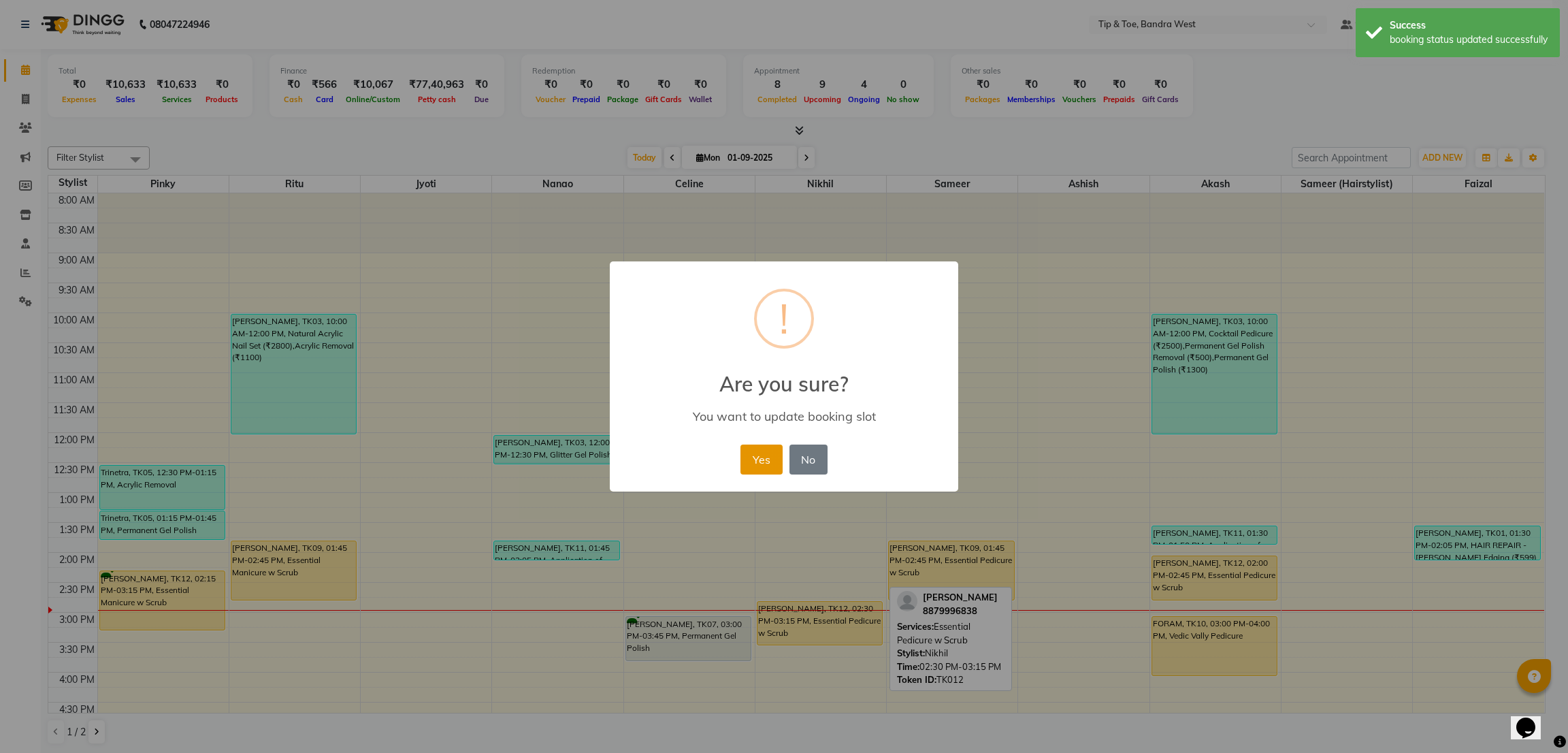
click at [752, 446] on button "Yes" at bounding box center [761, 459] width 41 height 30
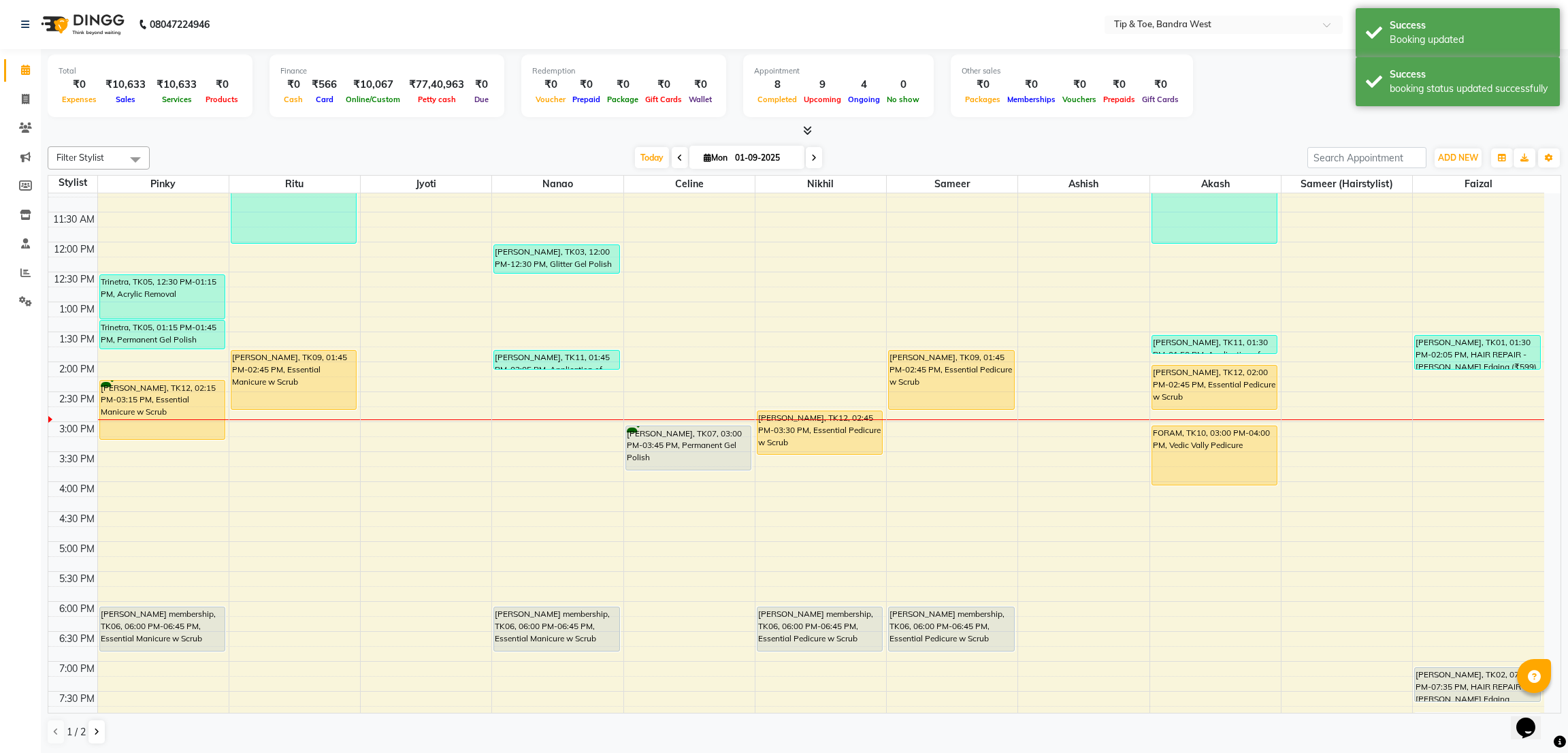
scroll to position [204, 0]
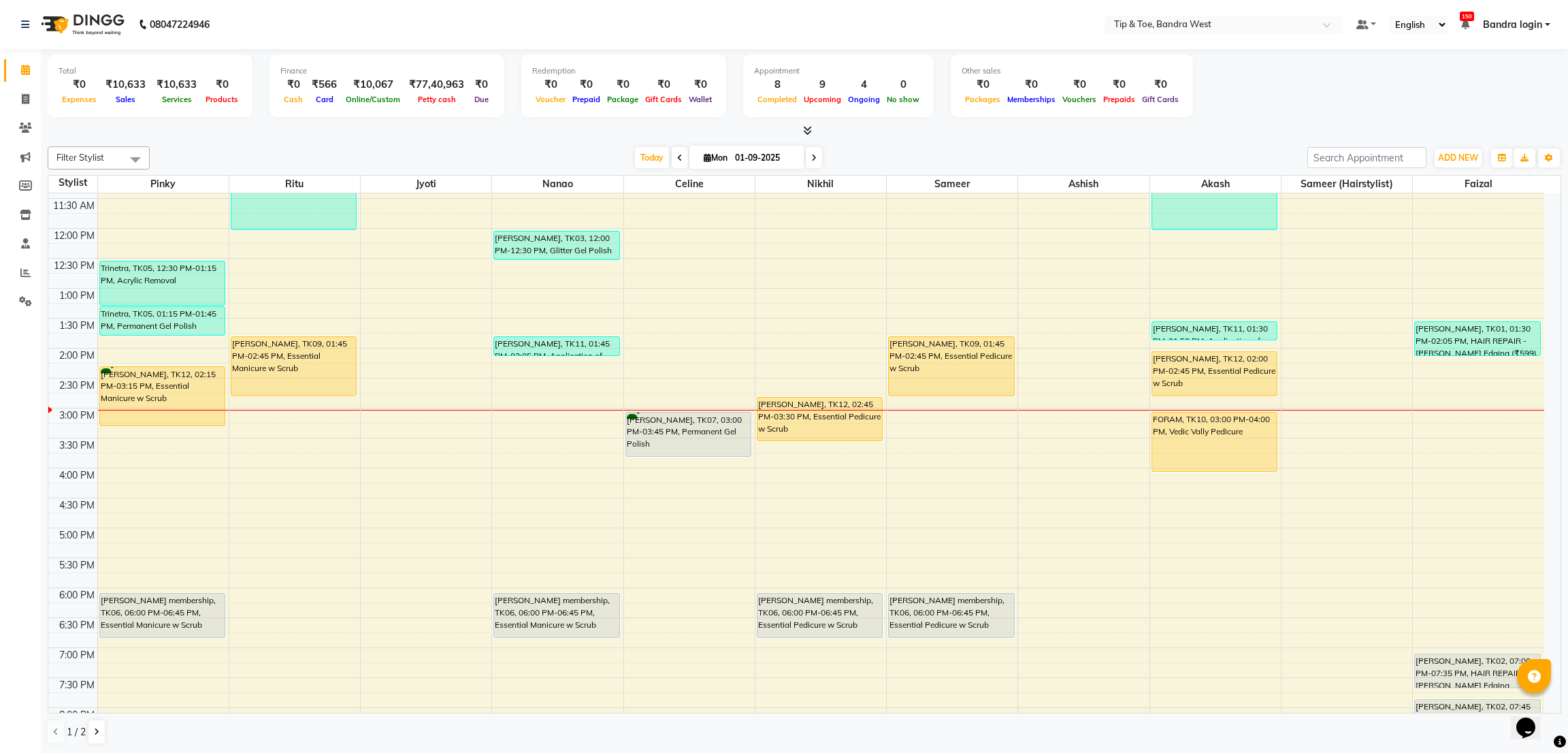
click at [399, 357] on div "8:00 AM 8:30 AM 9:00 AM 9:30 AM 10:00 AM 10:30 AM 11:00 AM 11:30 AM 12:00 PM 12…" at bounding box center [796, 378] width 1496 height 778
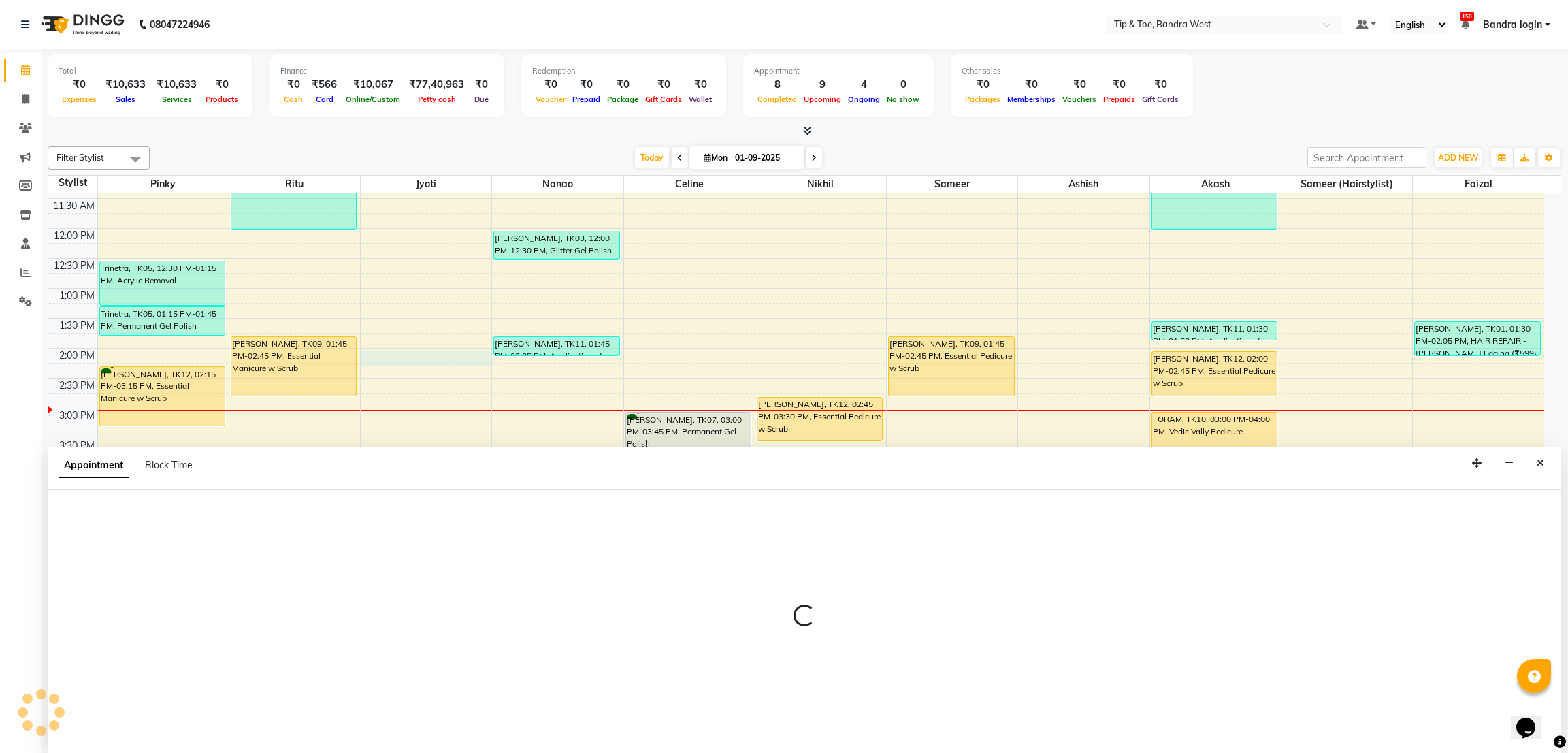
select select "42339"
select select "tentative"
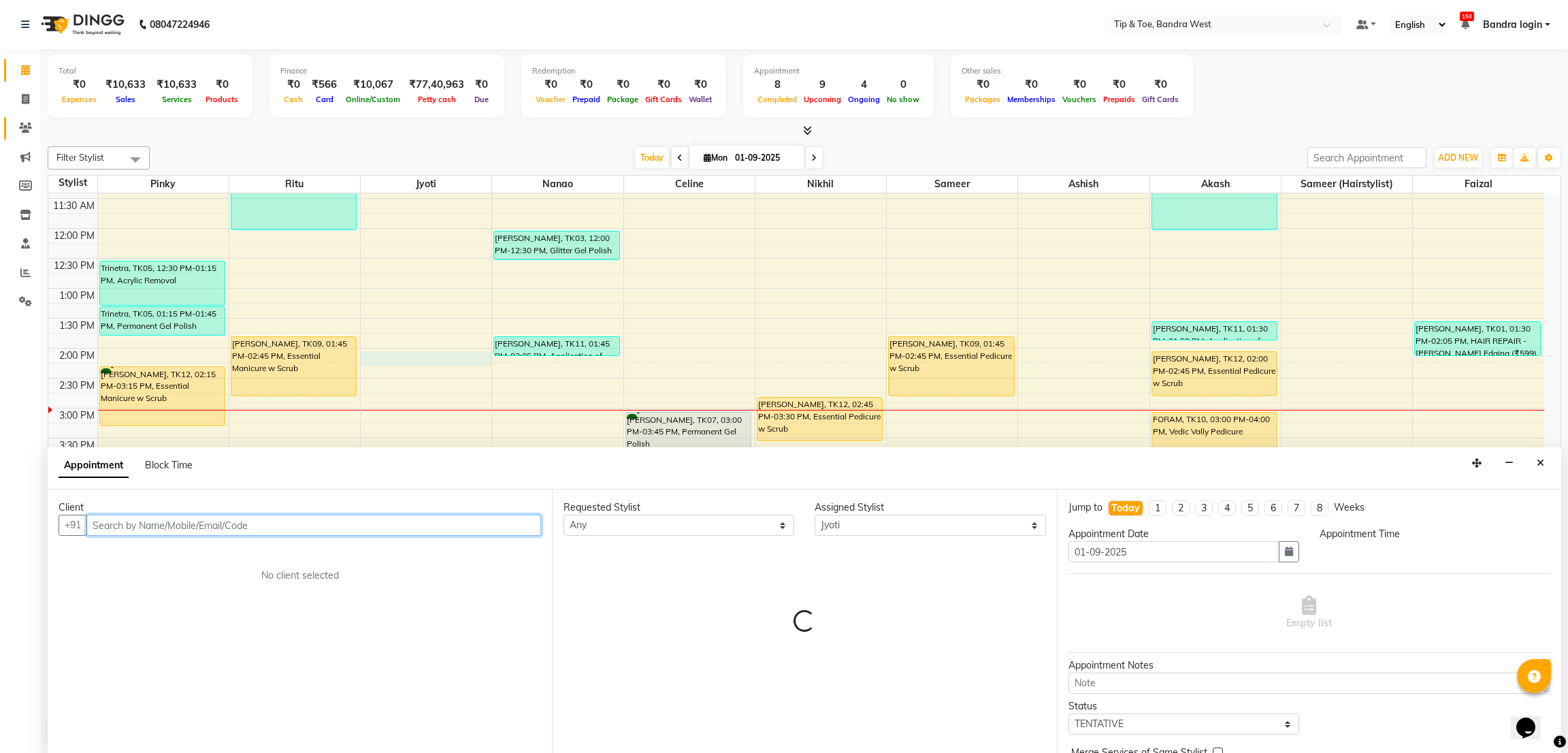
select select "840"
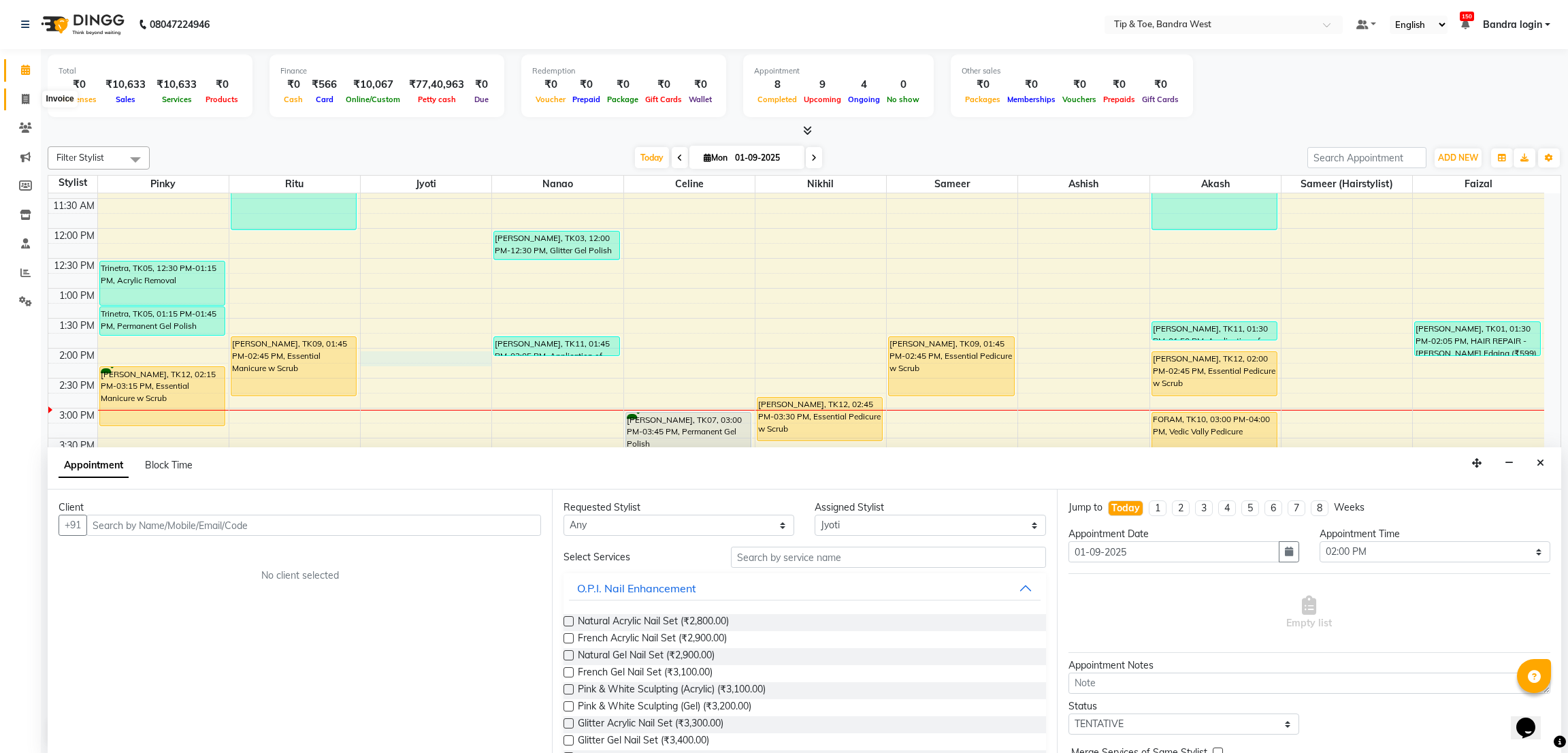
click at [28, 92] on span at bounding box center [25, 99] width 24 height 15
select select "service"
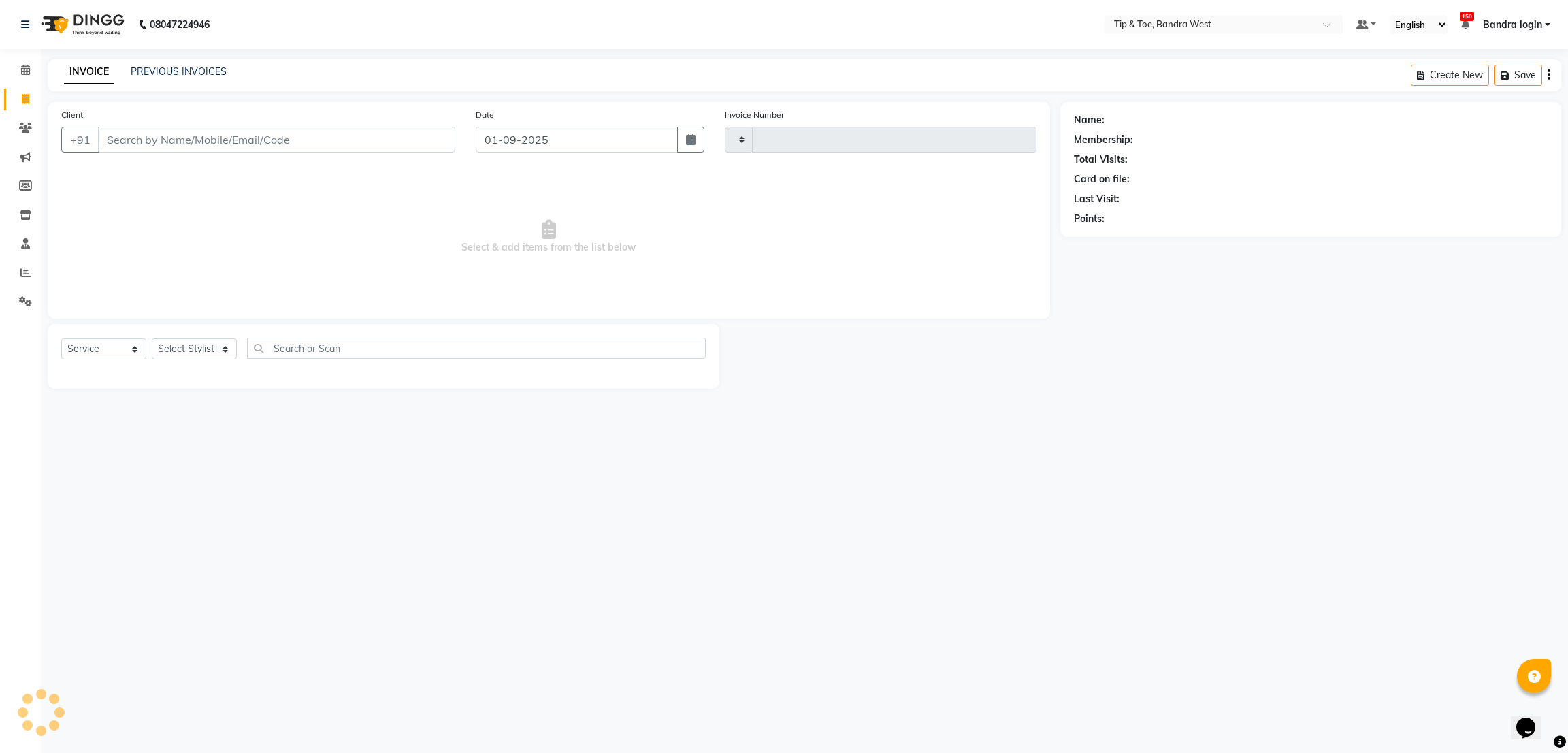
type input "2823"
select select "5957"
click at [217, 342] on select "Select Stylist" at bounding box center [194, 349] width 85 height 21
select select "86838"
click at [152, 339] on select "Select Stylist Akash Ashish Bandra login Bilal [PERSON_NAME] [PERSON_NAME] [PER…" at bounding box center [194, 349] width 85 height 21
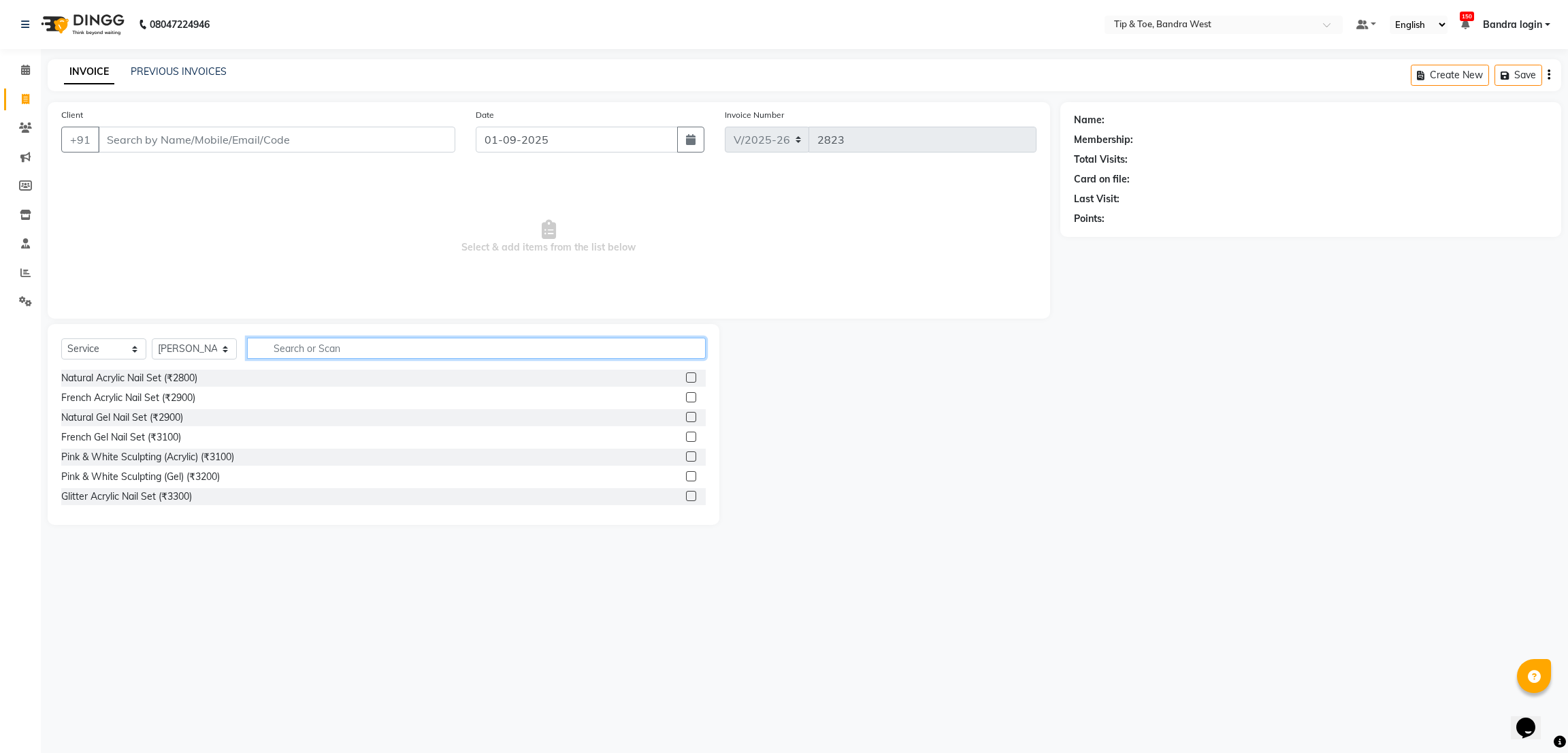
click at [353, 341] on input "text" at bounding box center [476, 348] width 458 height 21
type input "foot"
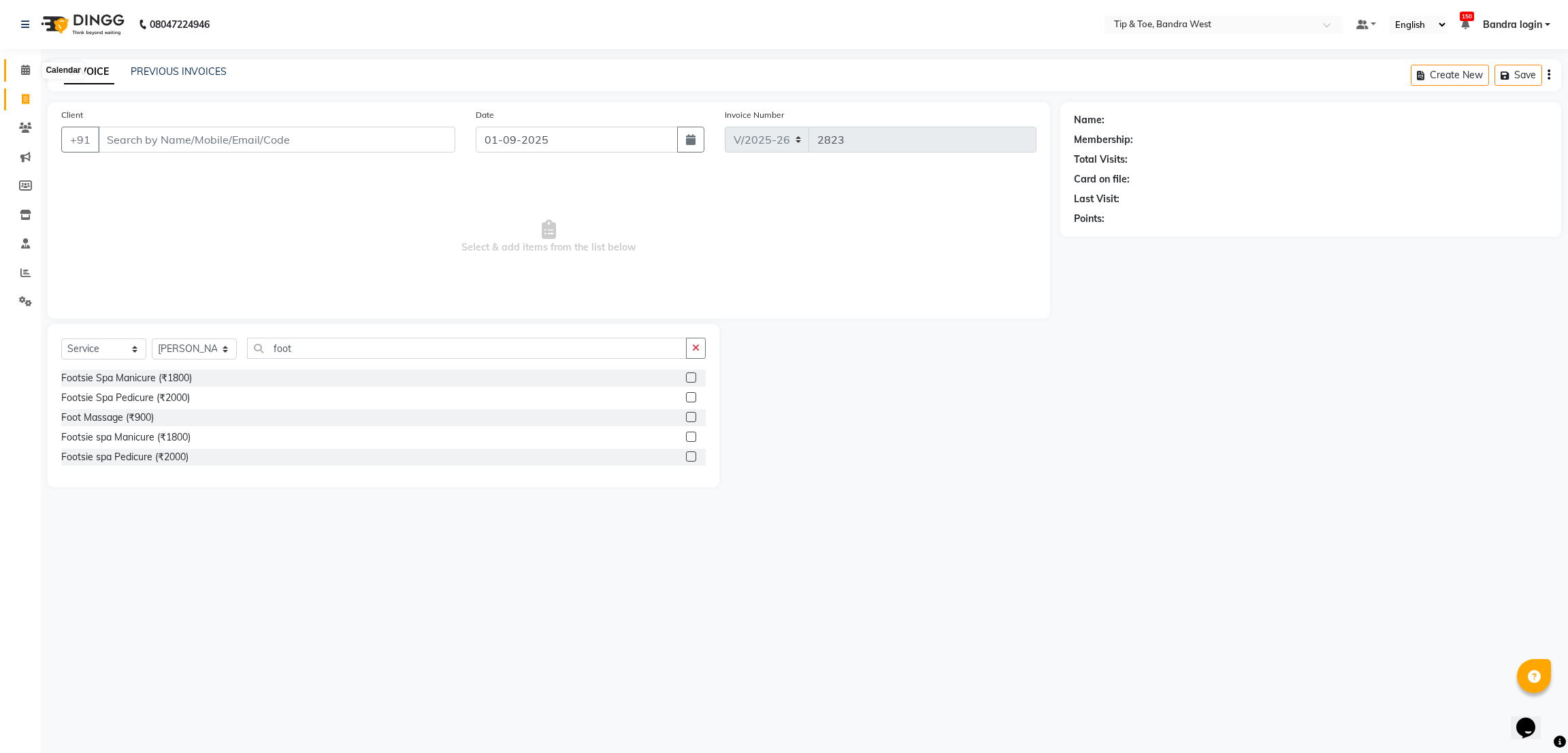
click at [21, 71] on icon at bounding box center [25, 70] width 9 height 11
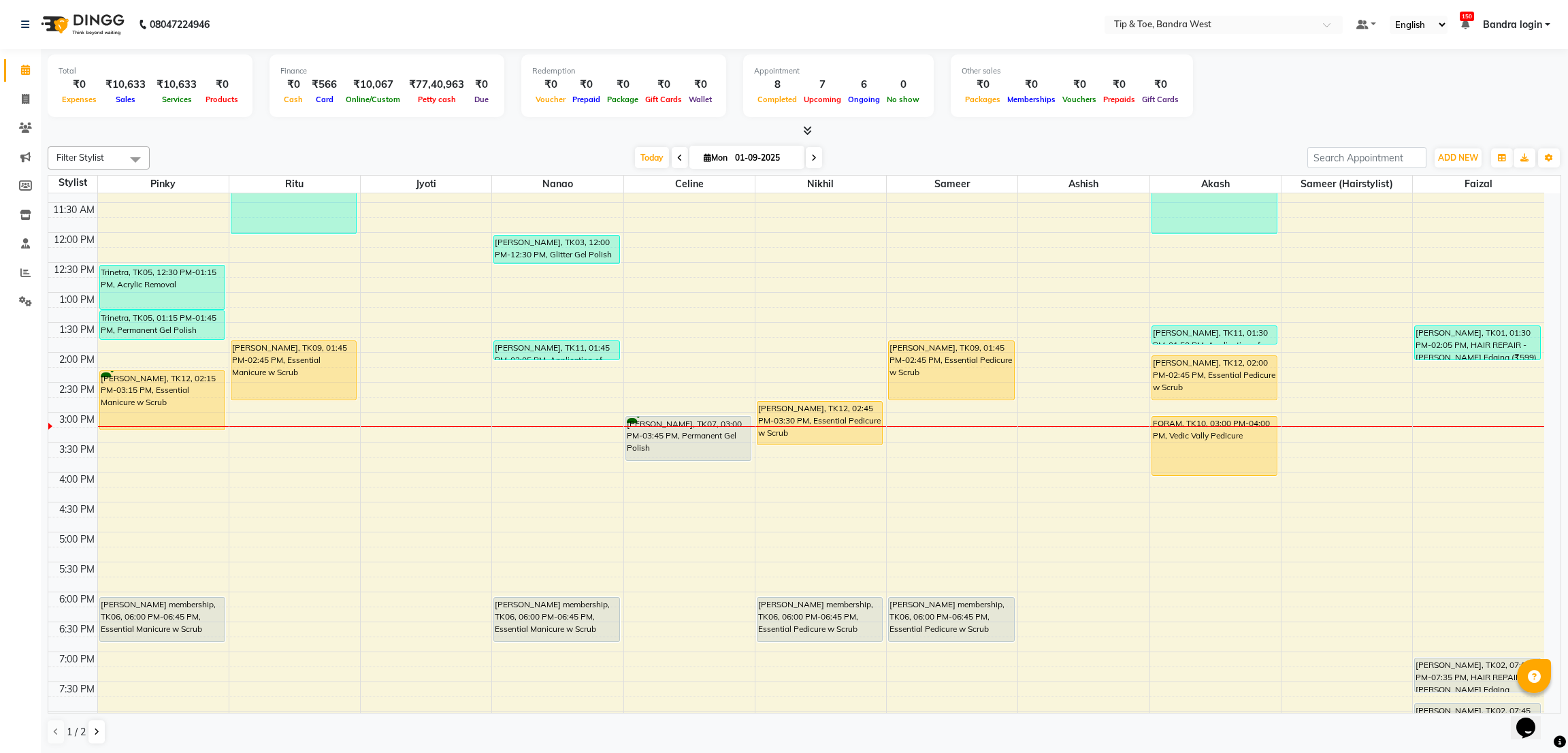
scroll to position [204, 0]
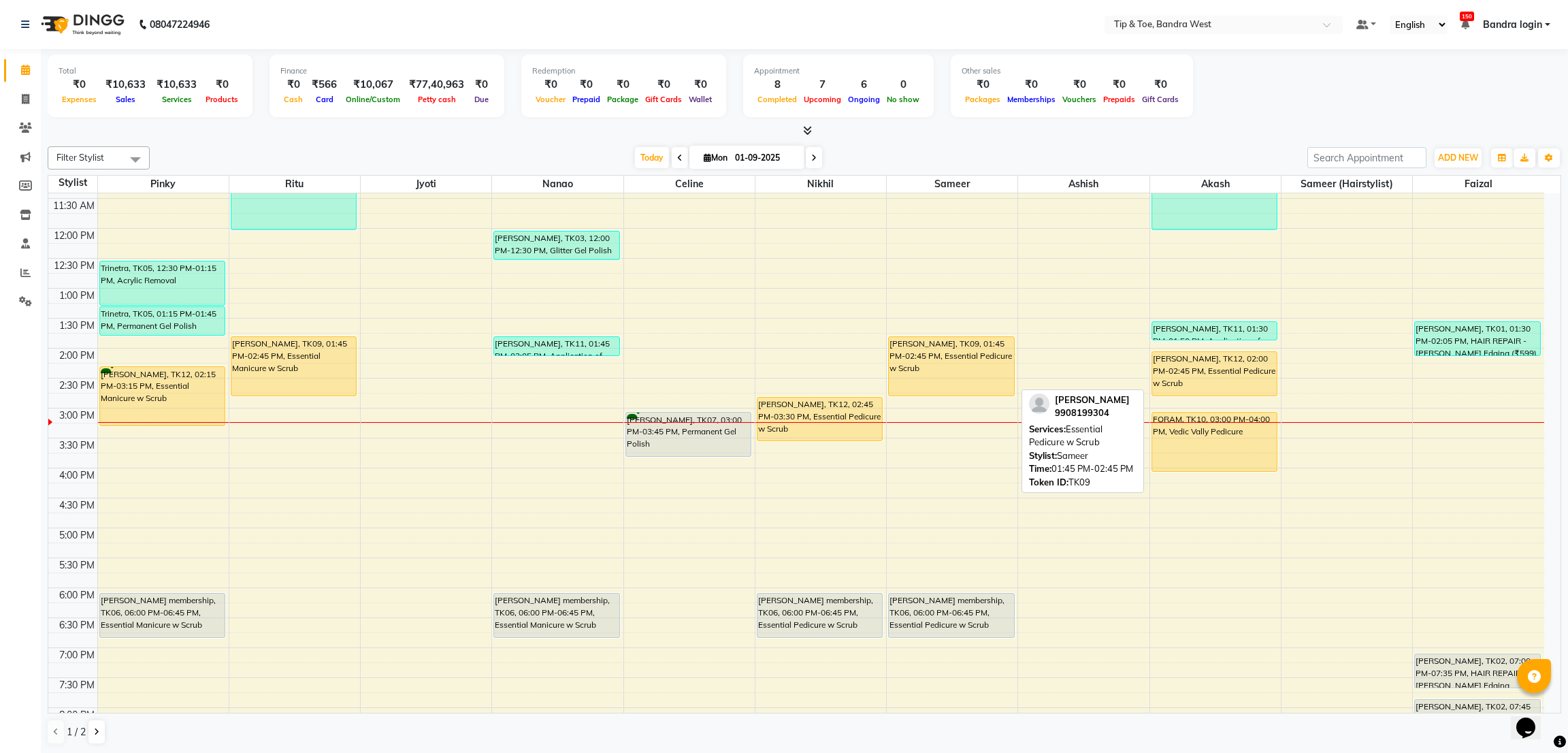
click at [942, 353] on div "[PERSON_NAME], TK09, 01:45 PM-02:45 PM, Essential Pedicure w Scrub" at bounding box center [950, 366] width 124 height 59
select select "1"
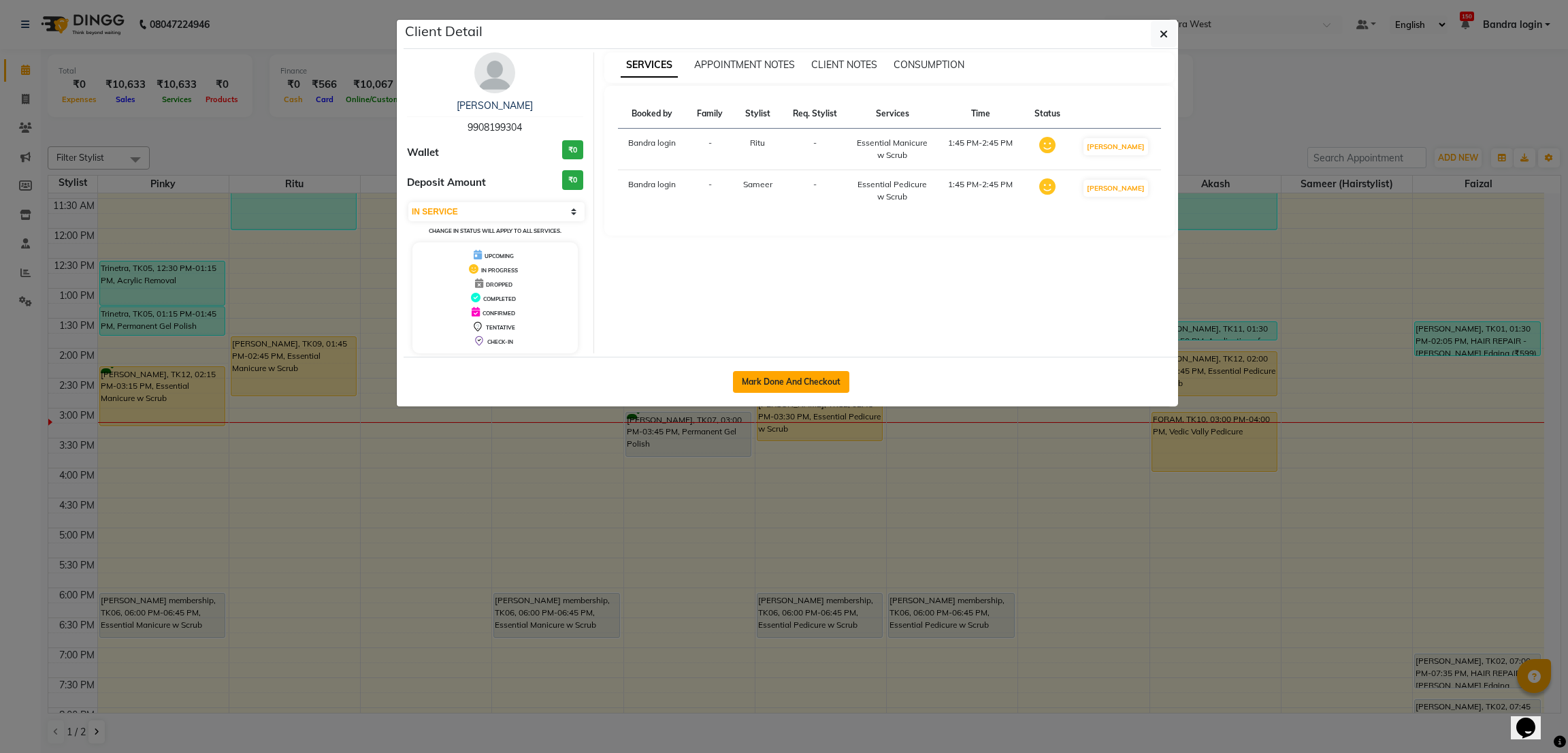
click at [819, 373] on button "Mark Done And Checkout" at bounding box center [790, 381] width 116 height 22
select select "service"
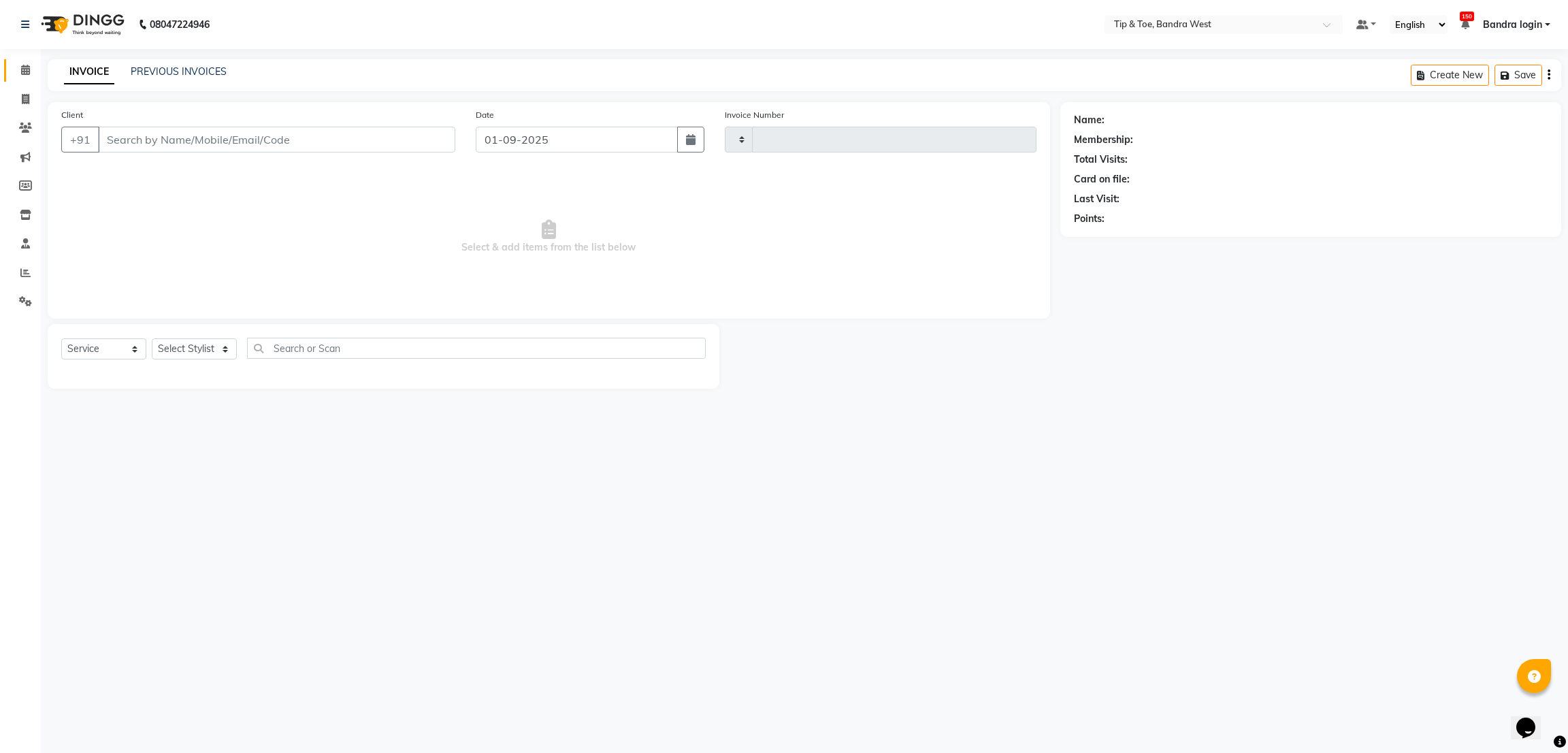
type input "2824"
select select "5957"
type input "9908199304"
select select "90134"
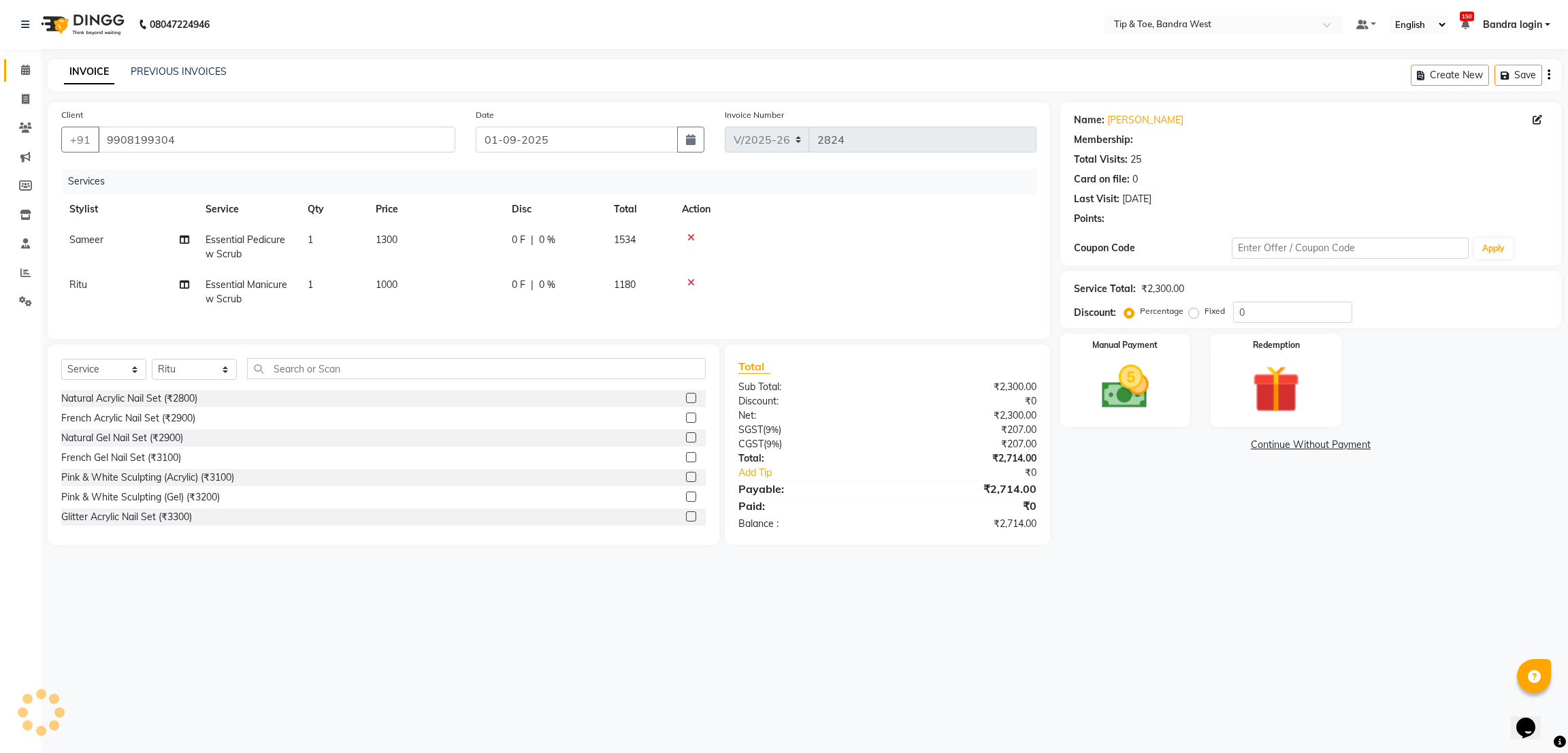
select select "1: Object"
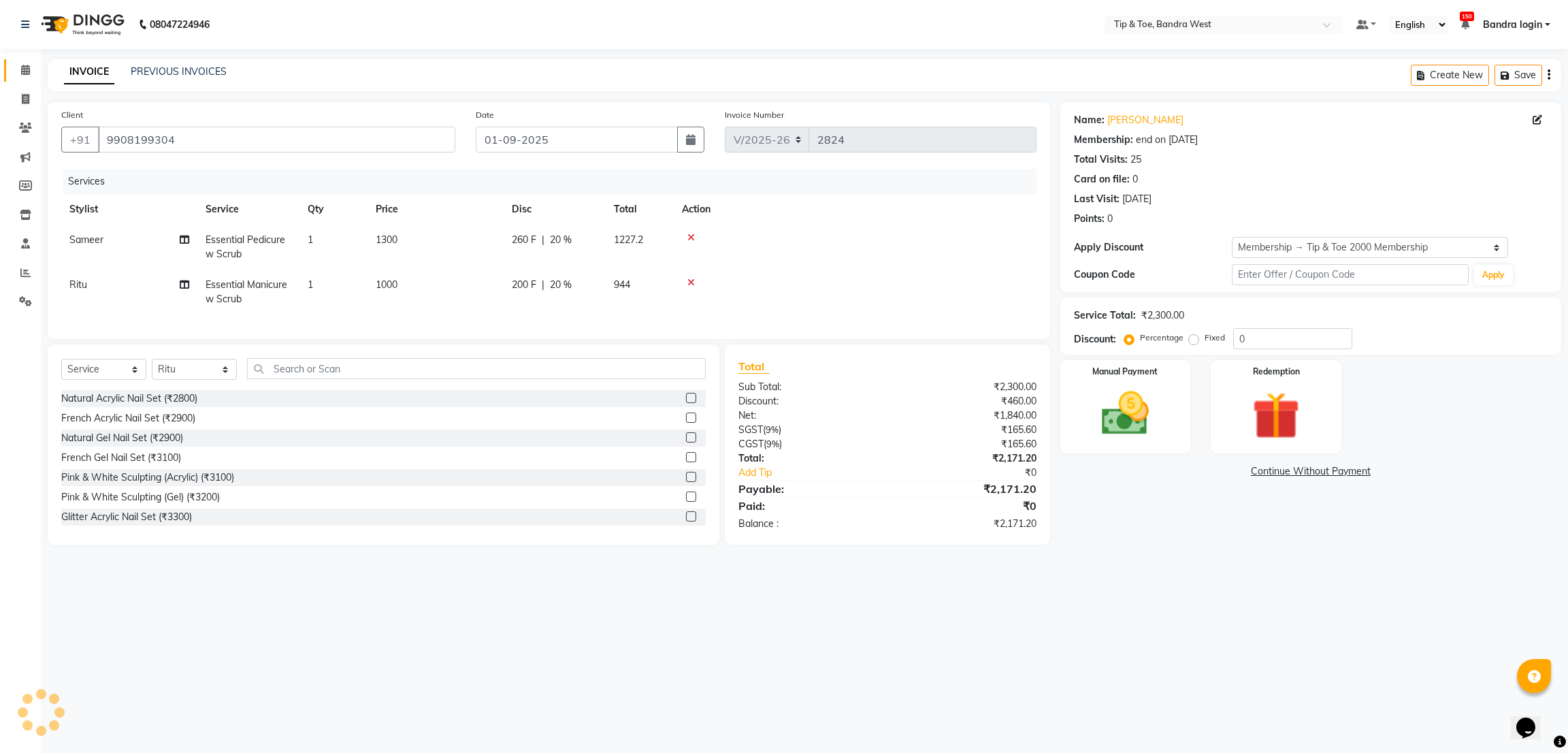
type input "20"
click at [23, 65] on icon at bounding box center [25, 70] width 9 height 11
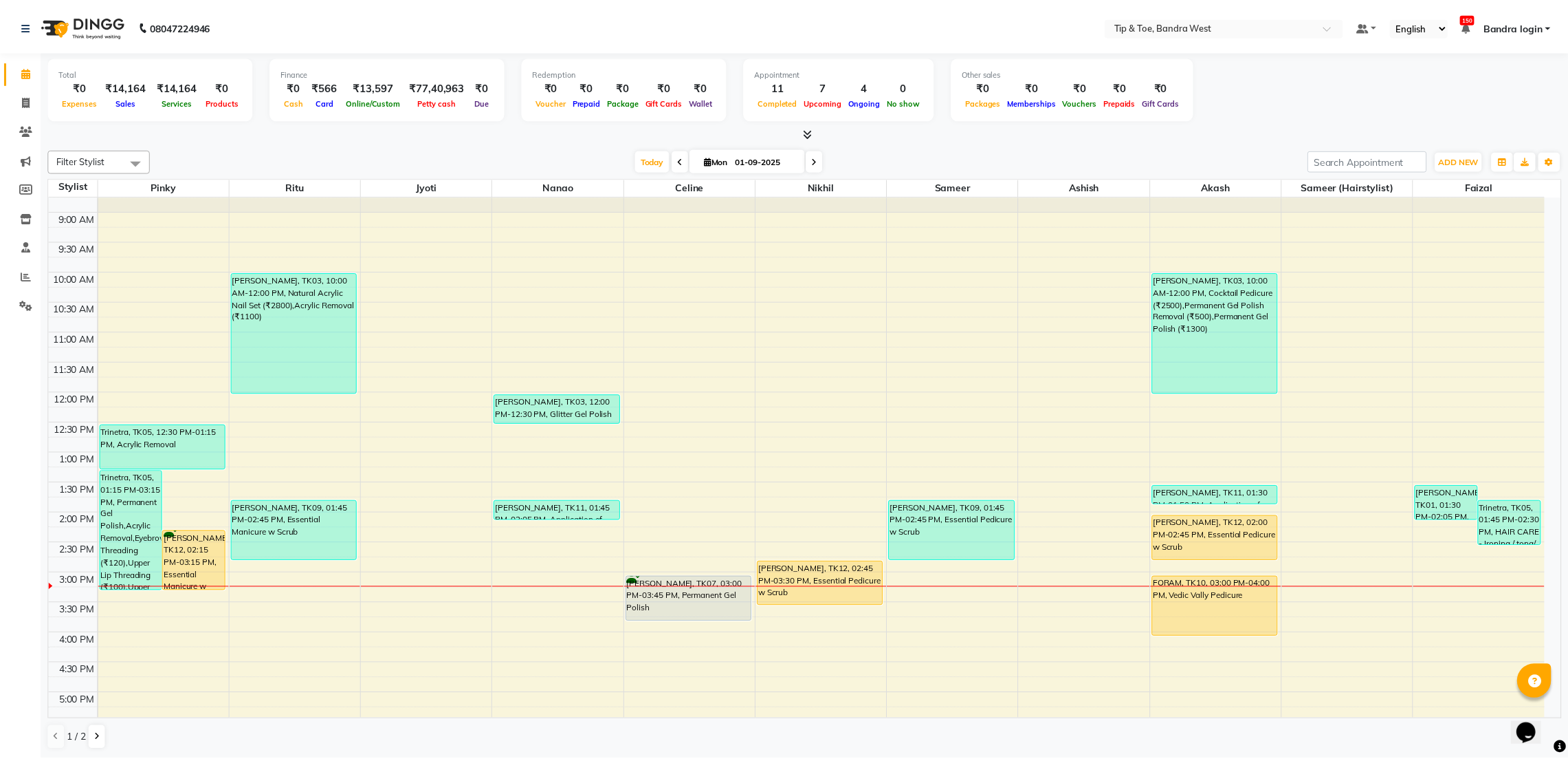
scroll to position [104, 0]
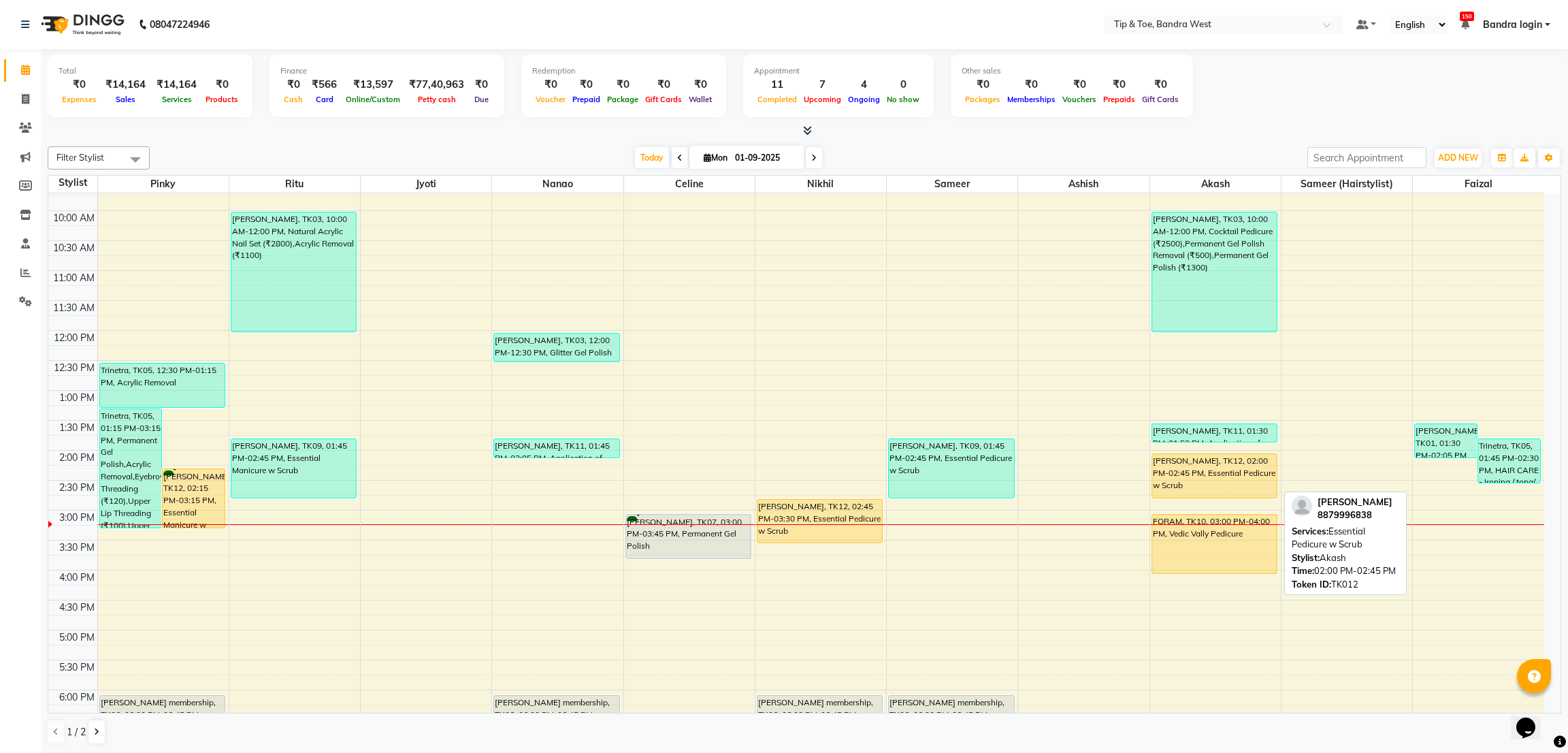
click at [1193, 471] on div "Neha Singh, TK12, 02:00 PM-02:45 PM, Essential Pedicure w Scrub" at bounding box center [1214, 476] width 124 height 44
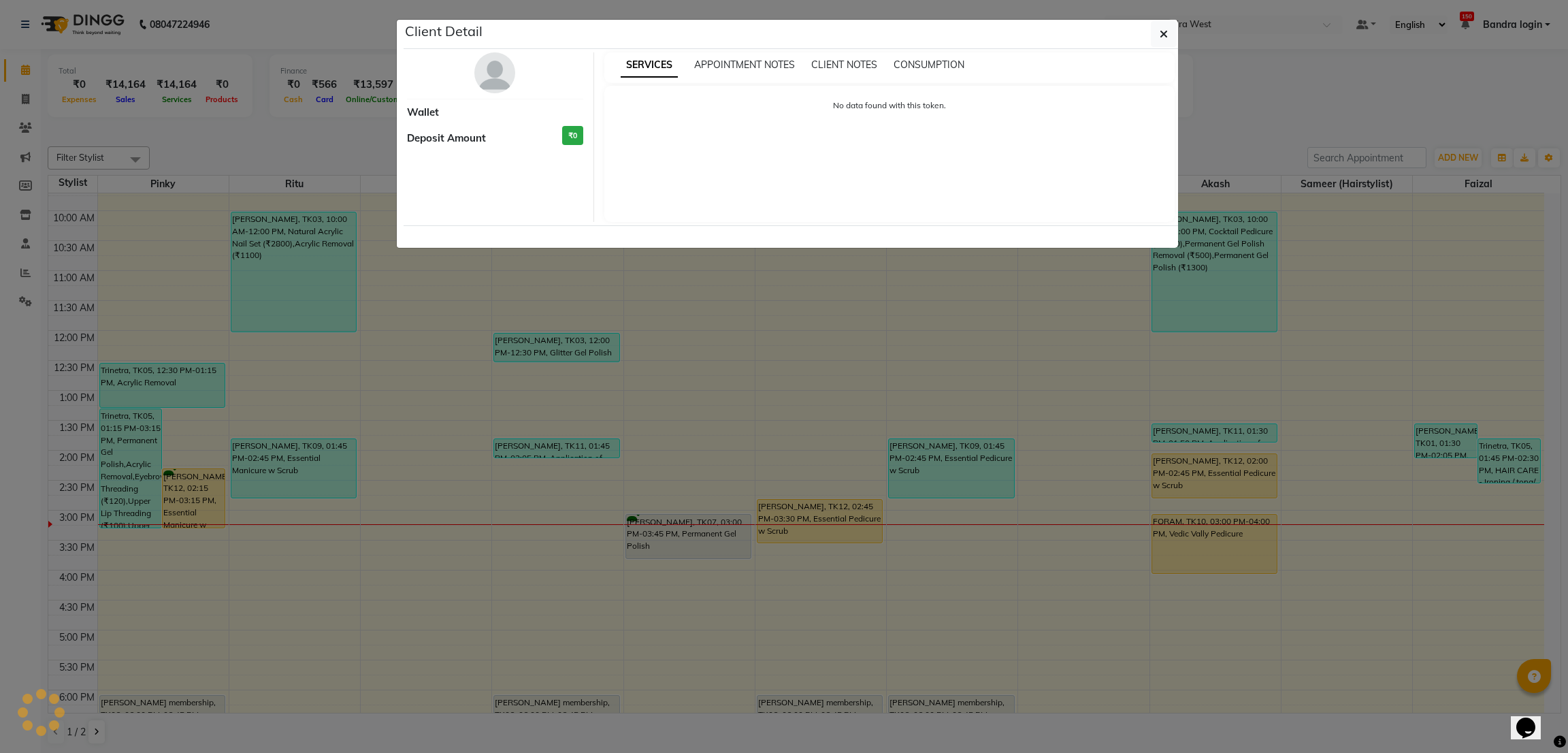
select select "1"
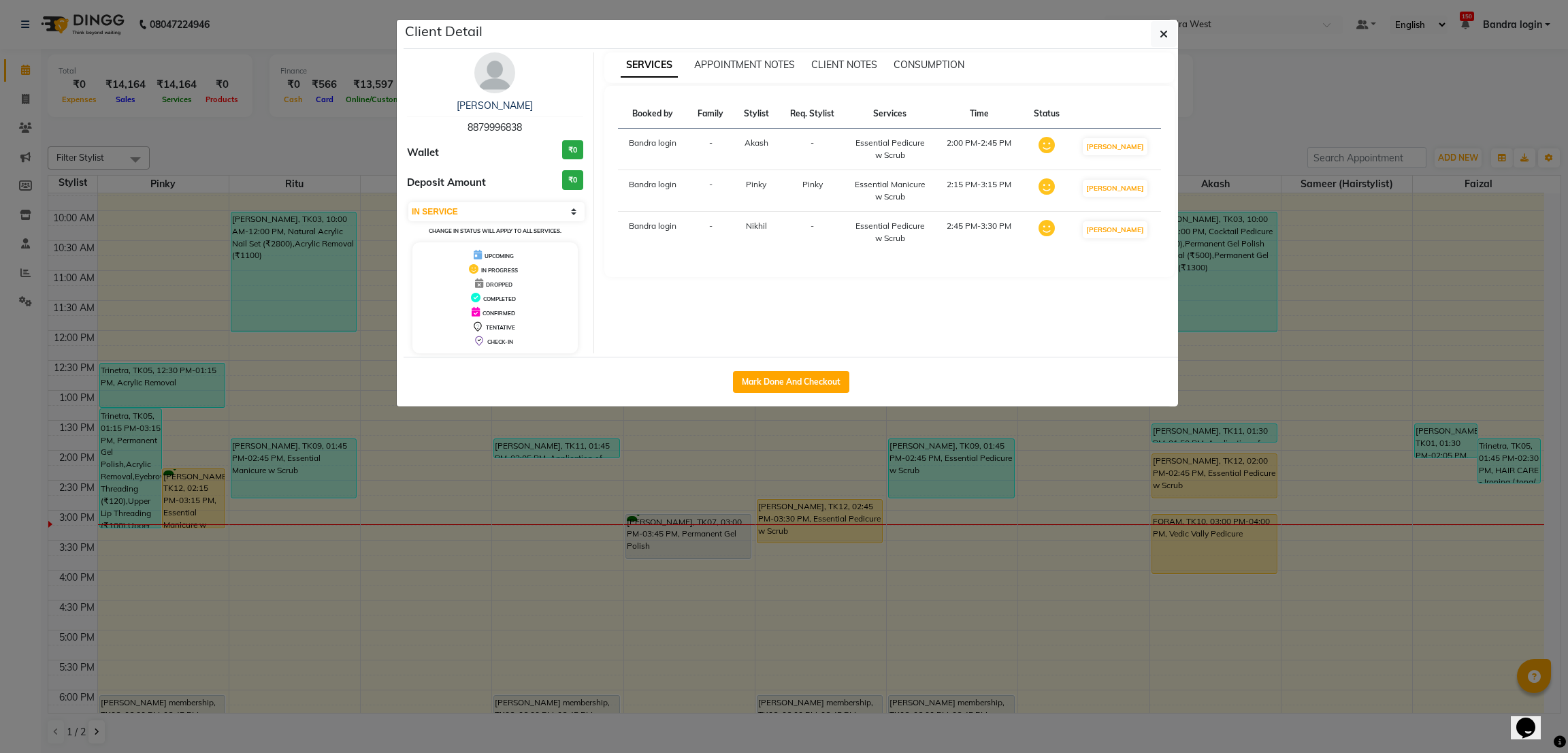
click at [776, 370] on div "Mark Done And Checkout" at bounding box center [790, 381] width 775 height 50
click at [795, 378] on button "Mark Done And Checkout" at bounding box center [790, 381] width 116 height 22
select select "service"
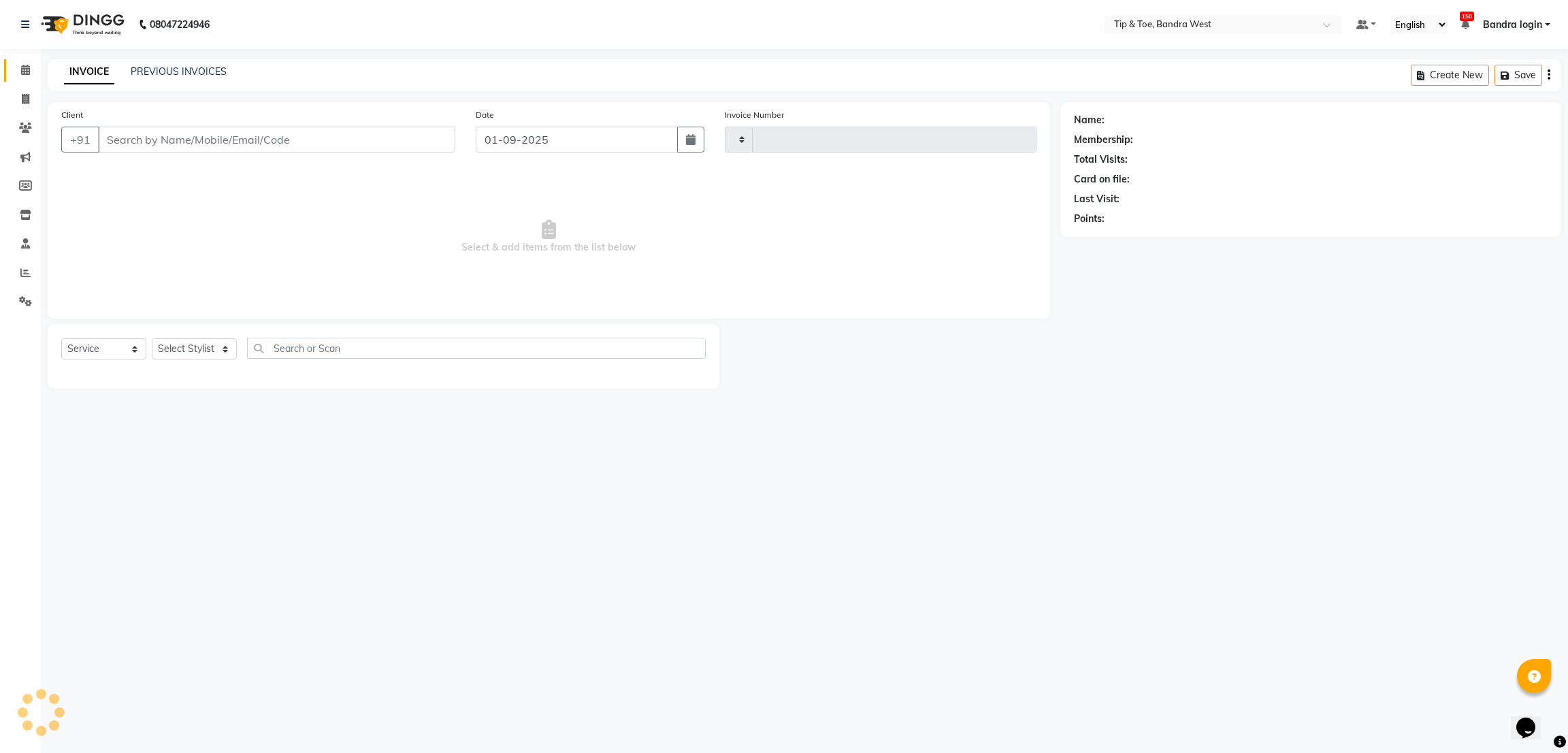
type input "2824"
select select "5957"
type input "8879996838"
select select "42340"
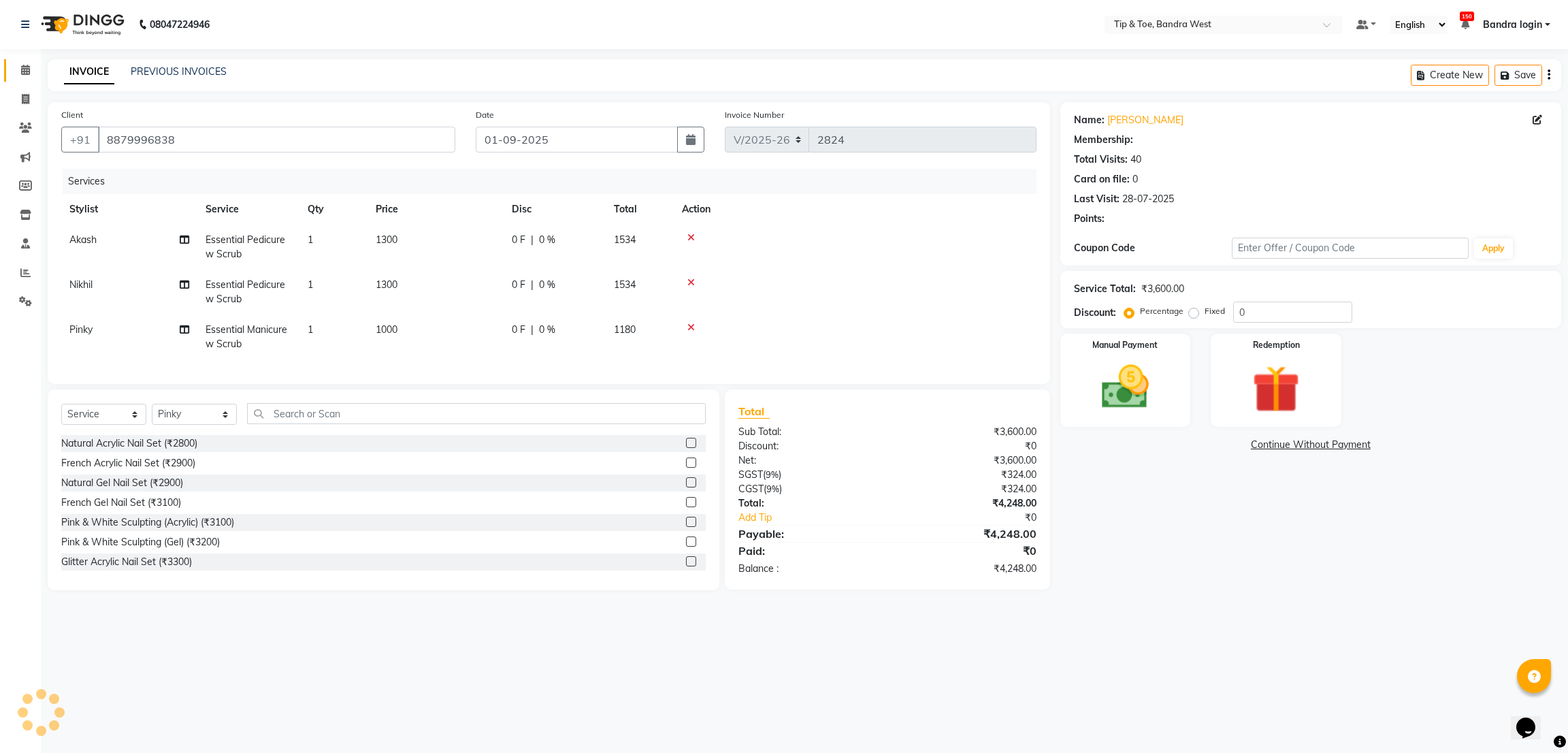
select select "1: Object"
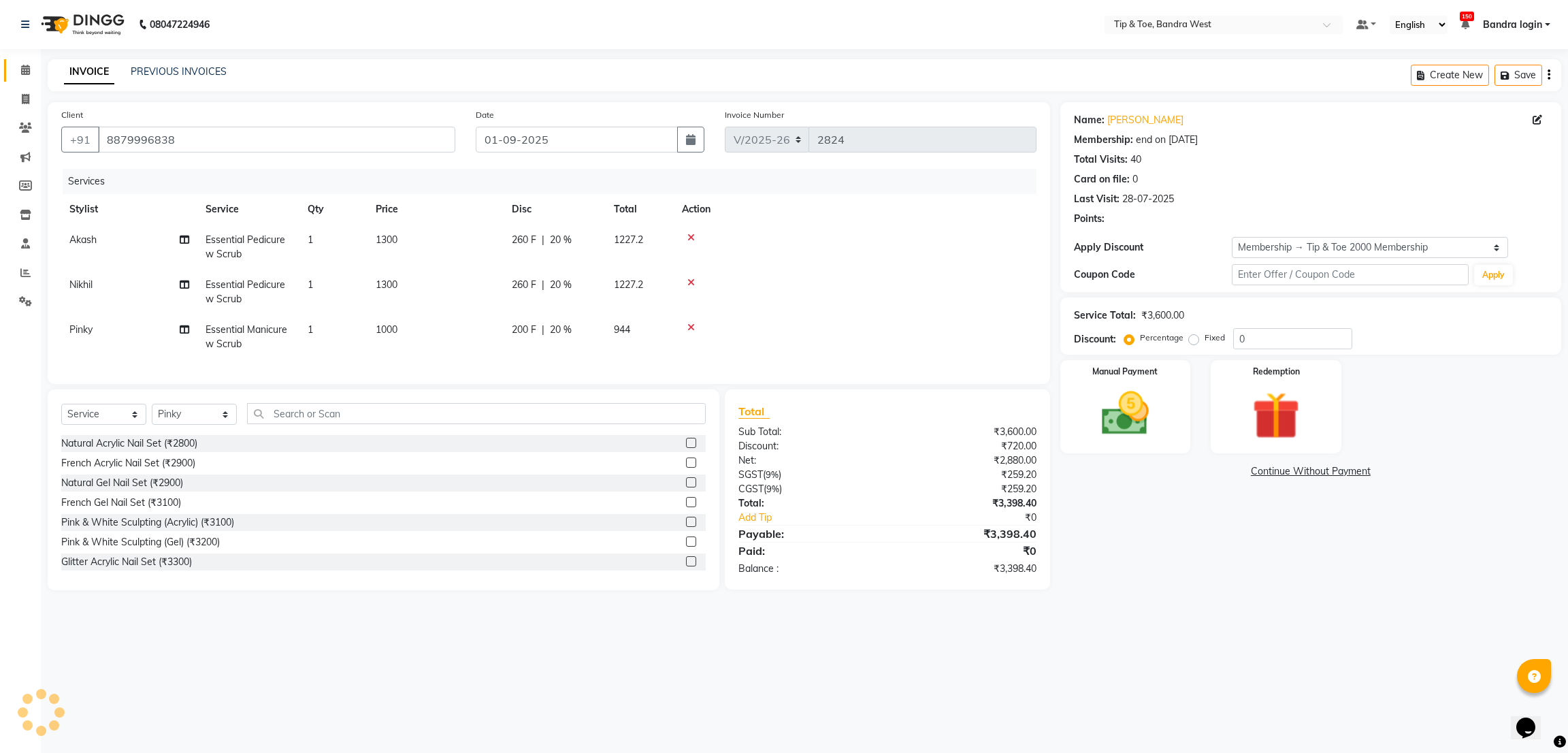
type input "20"
click at [1153, 405] on img at bounding box center [1124, 414] width 80 height 57
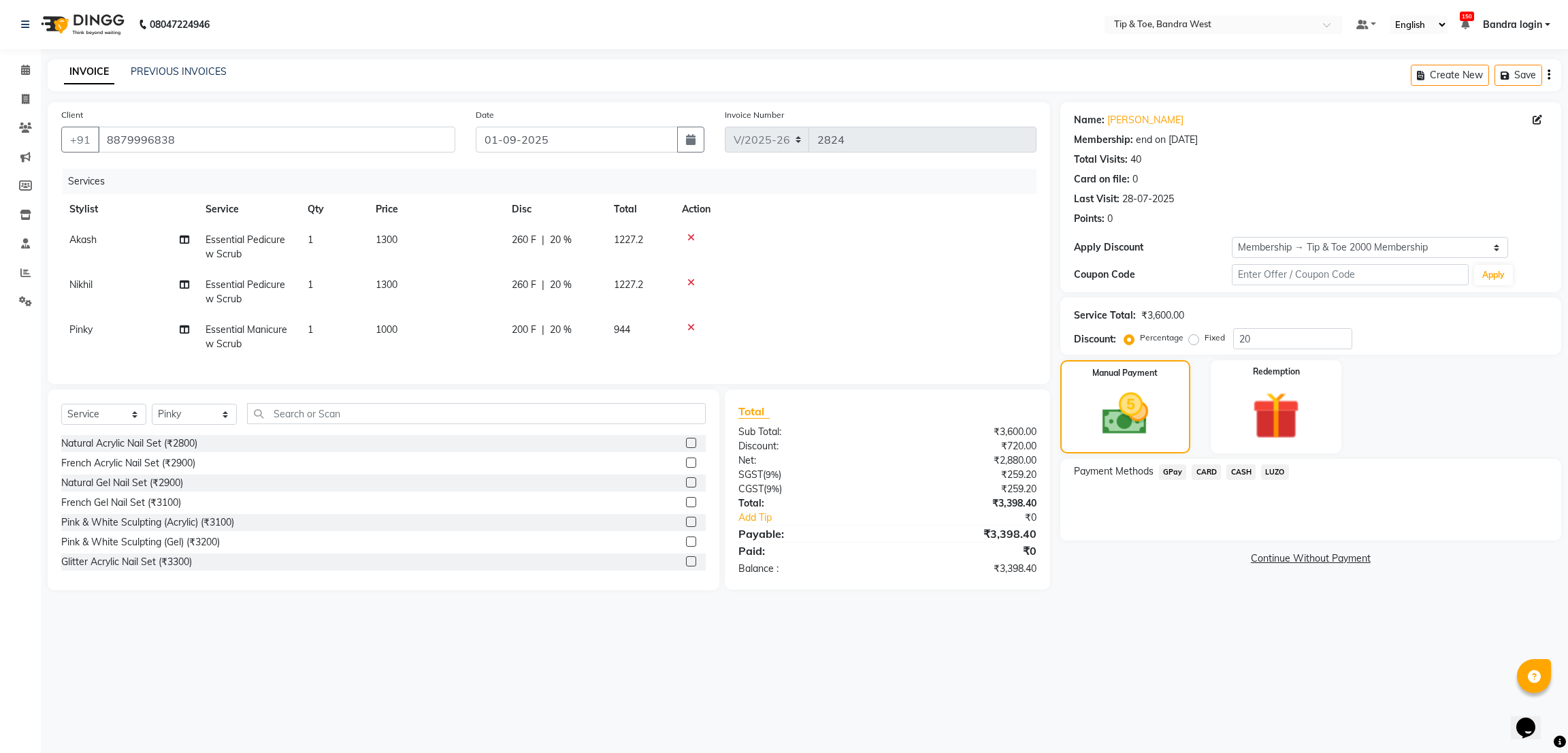
click at [1171, 476] on span "GPay" at bounding box center [1172, 472] width 28 height 15
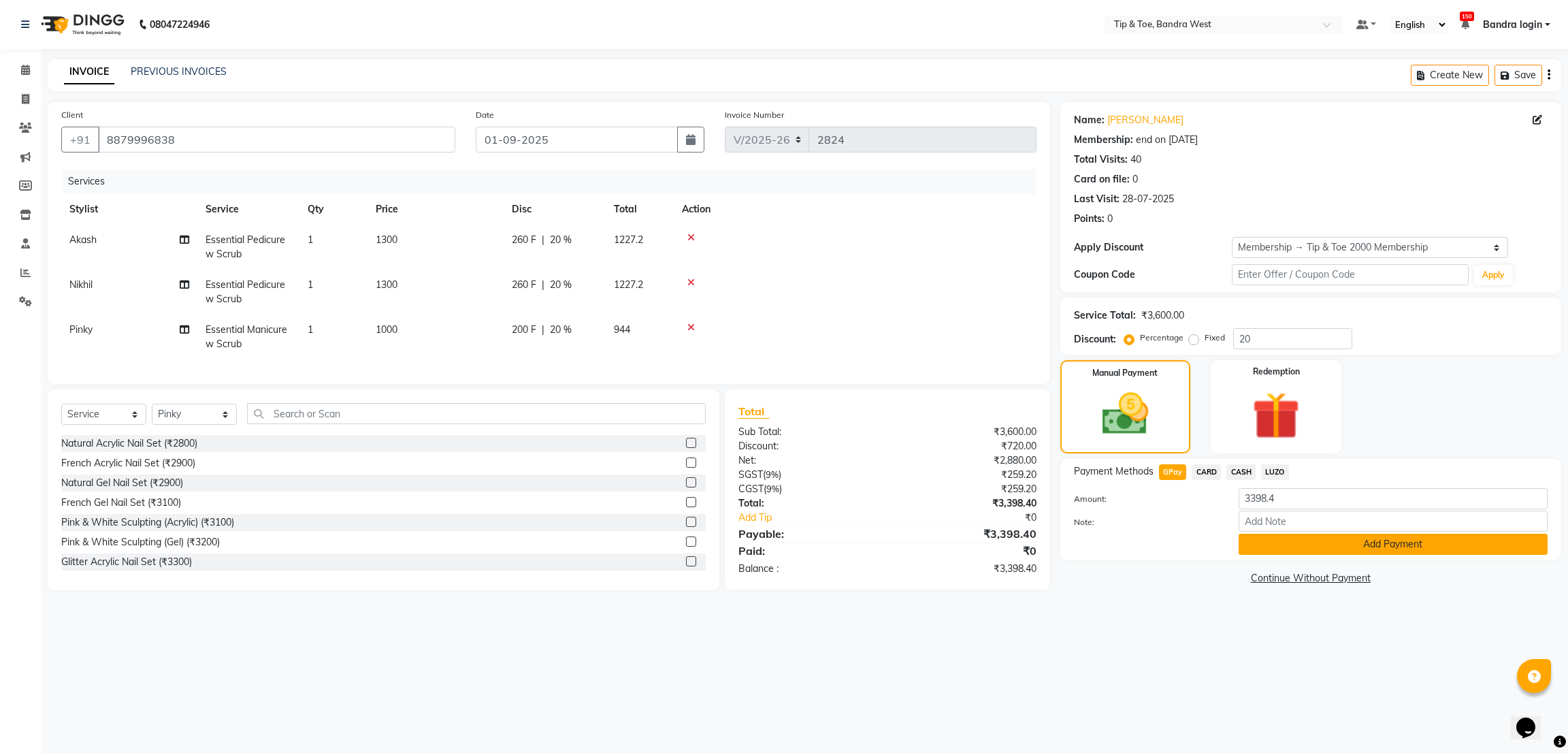
click at [1287, 533] on button "Add Payment" at bounding box center [1392, 544] width 309 height 21
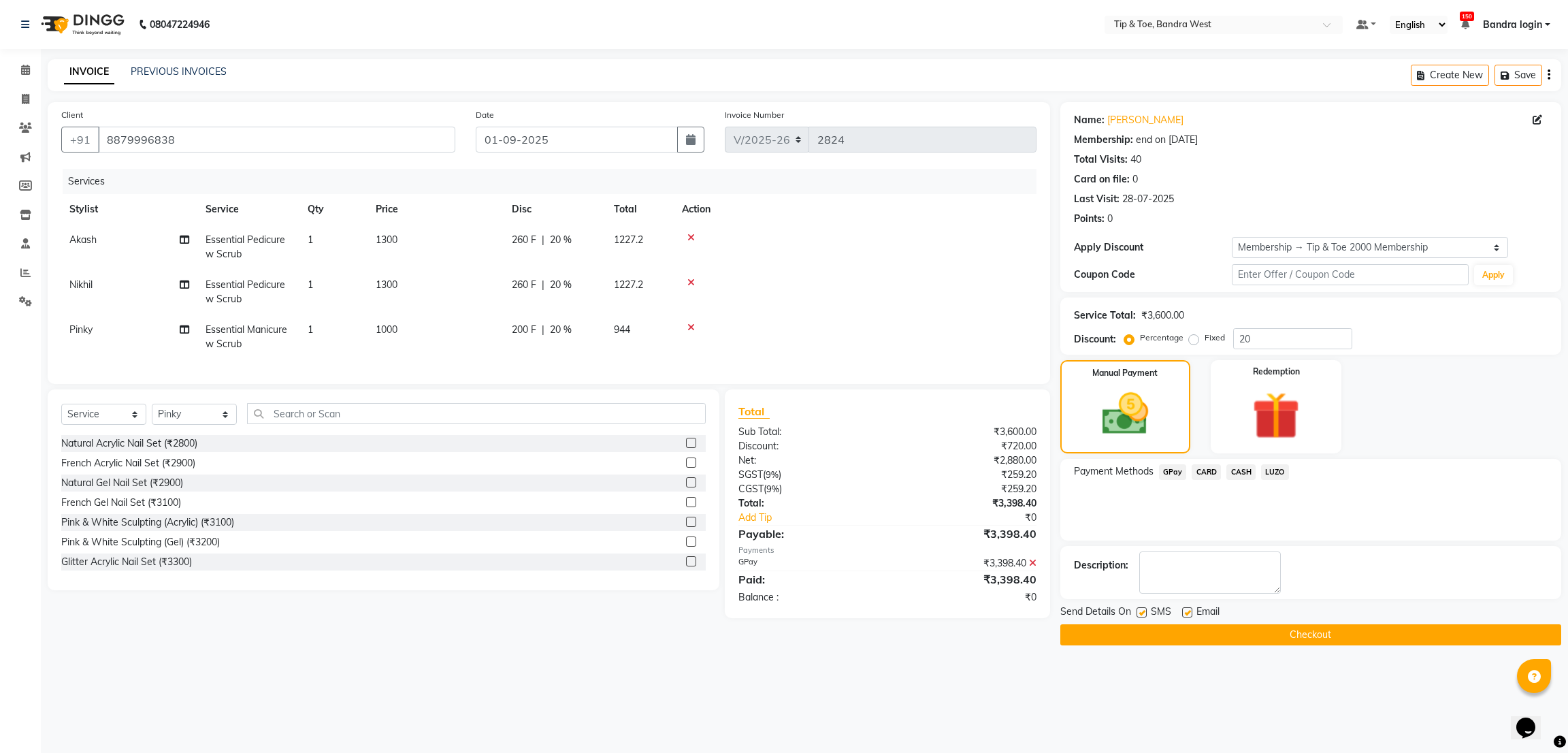
click at [1197, 633] on button "Checkout" at bounding box center [1310, 635] width 501 height 21
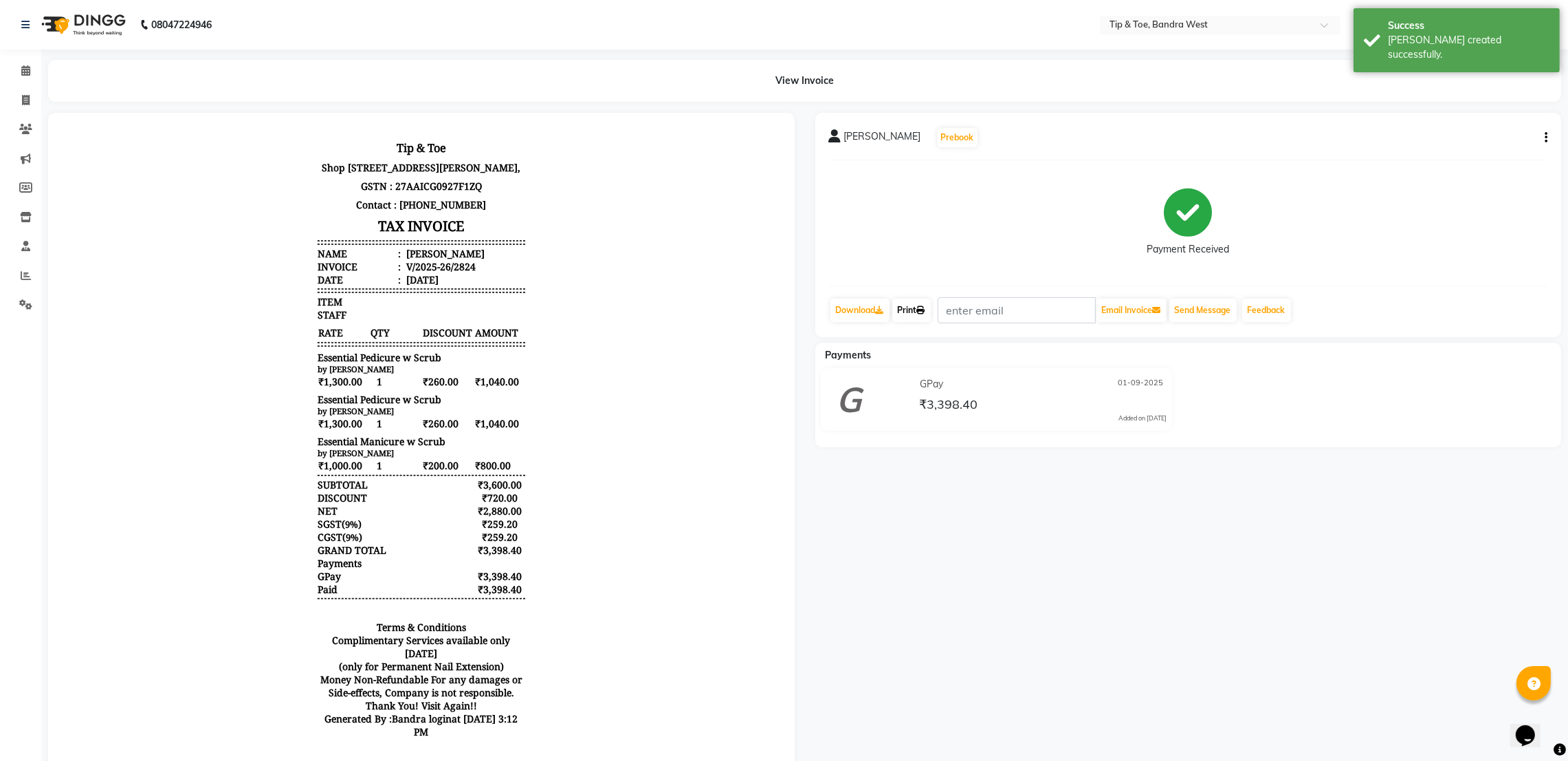
click at [903, 313] on link "Print" at bounding box center [911, 310] width 39 height 23
click at [27, 66] on icon at bounding box center [25, 71] width 9 height 11
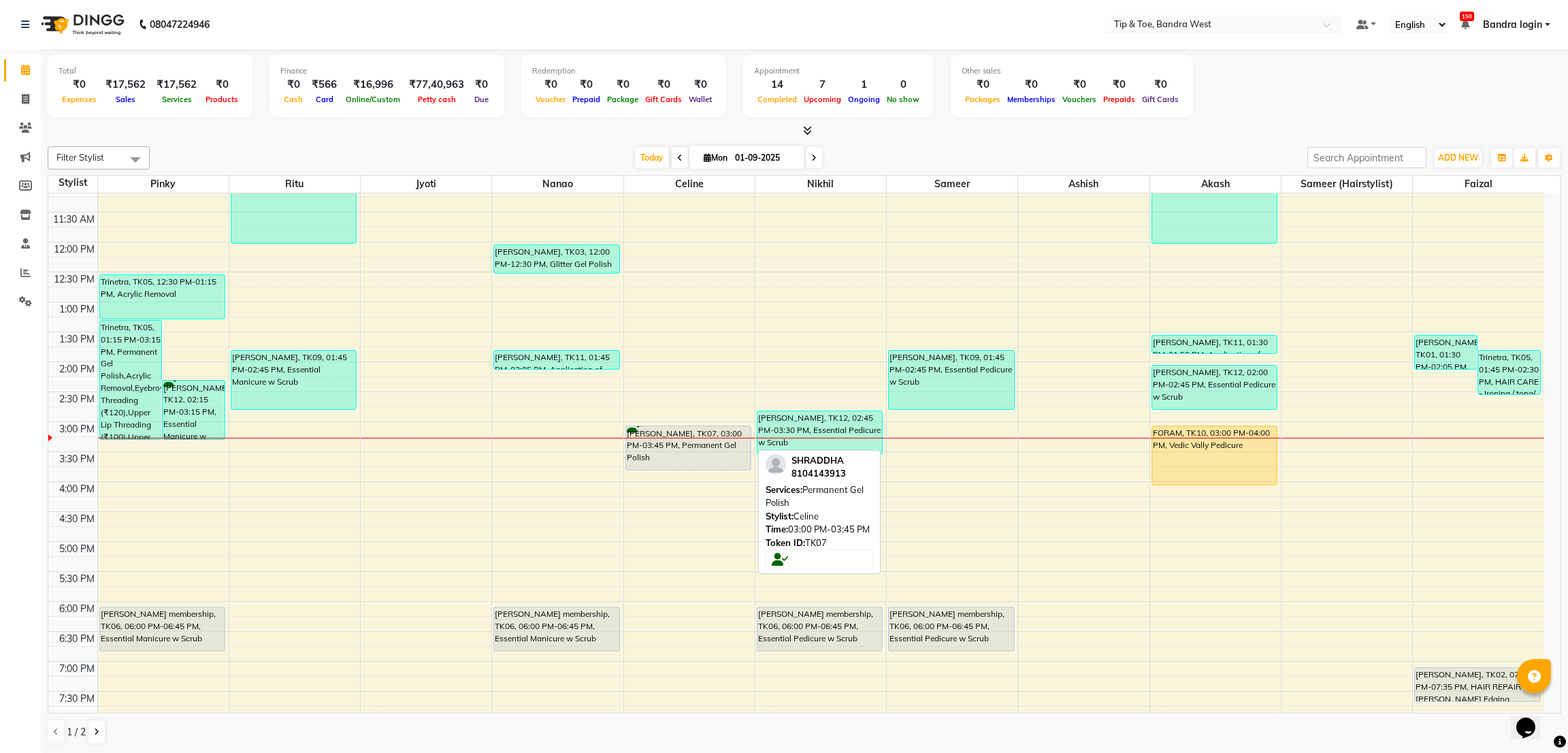
scroll to position [204, 0]
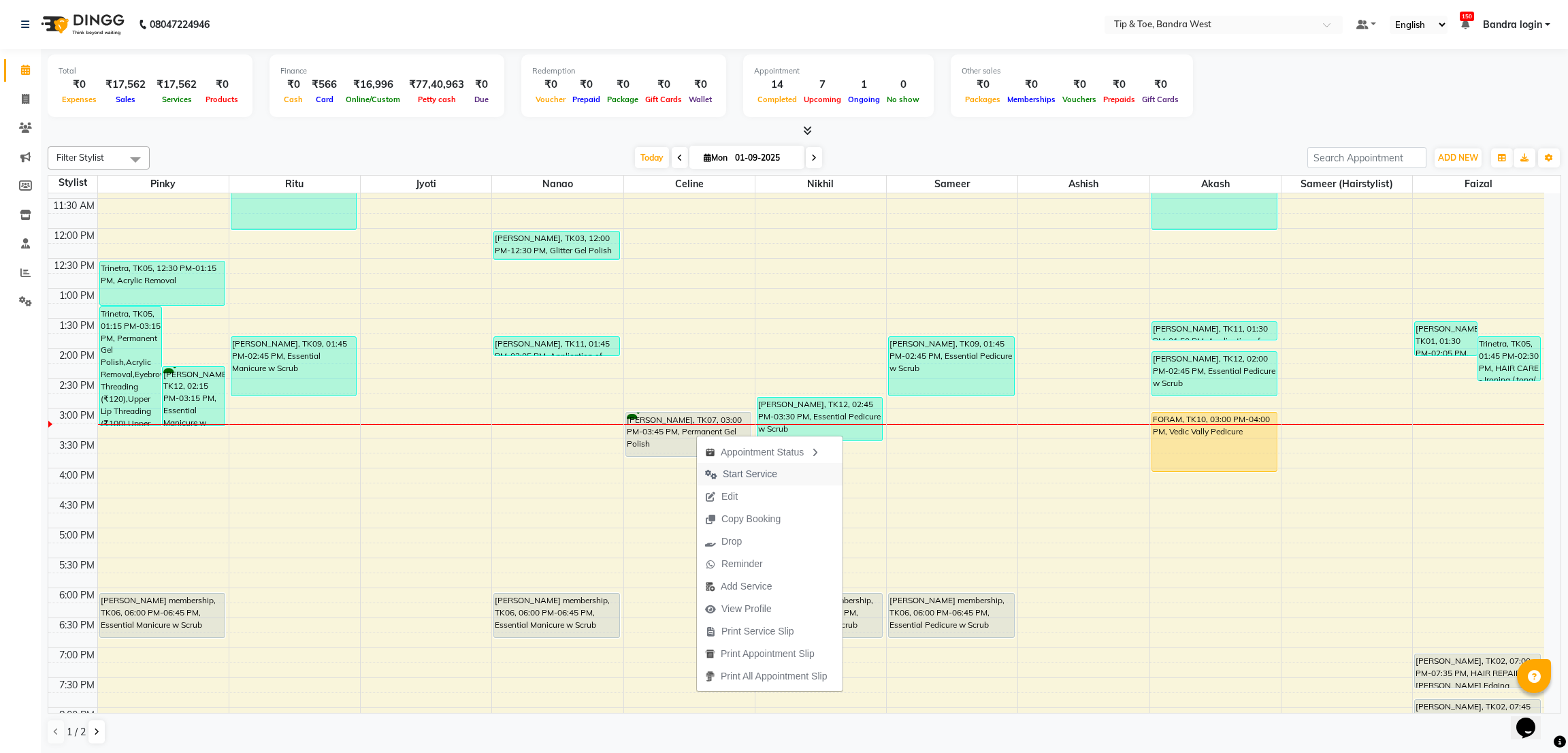
click at [737, 468] on span "Start Service" at bounding box center [749, 474] width 54 height 15
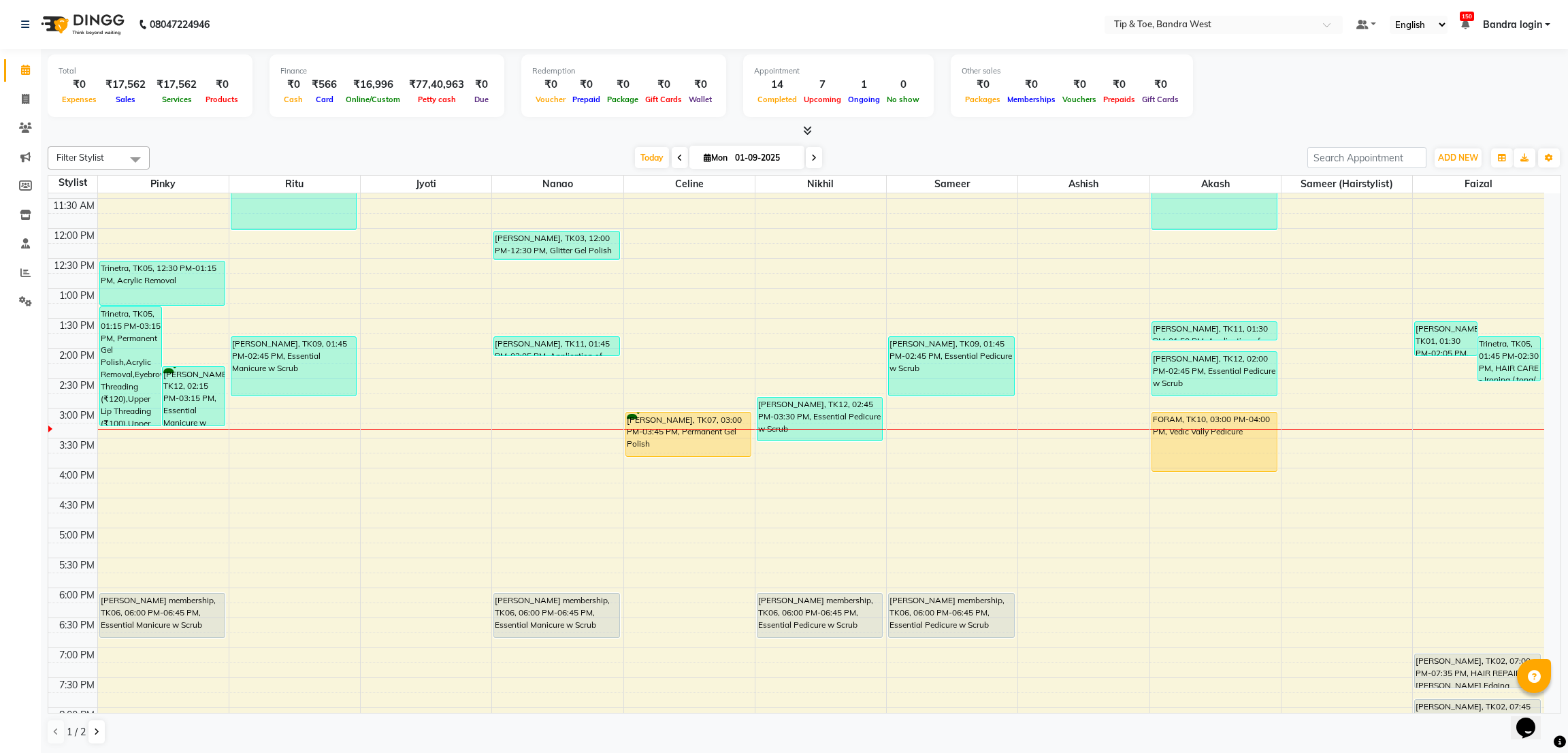
click at [1443, 478] on div "8:00 AM 8:30 AM 9:00 AM 9:30 AM 10:00 AM 10:30 AM 11:00 AM 11:30 AM 12:00 PM 12…" at bounding box center [796, 378] width 1496 height 778
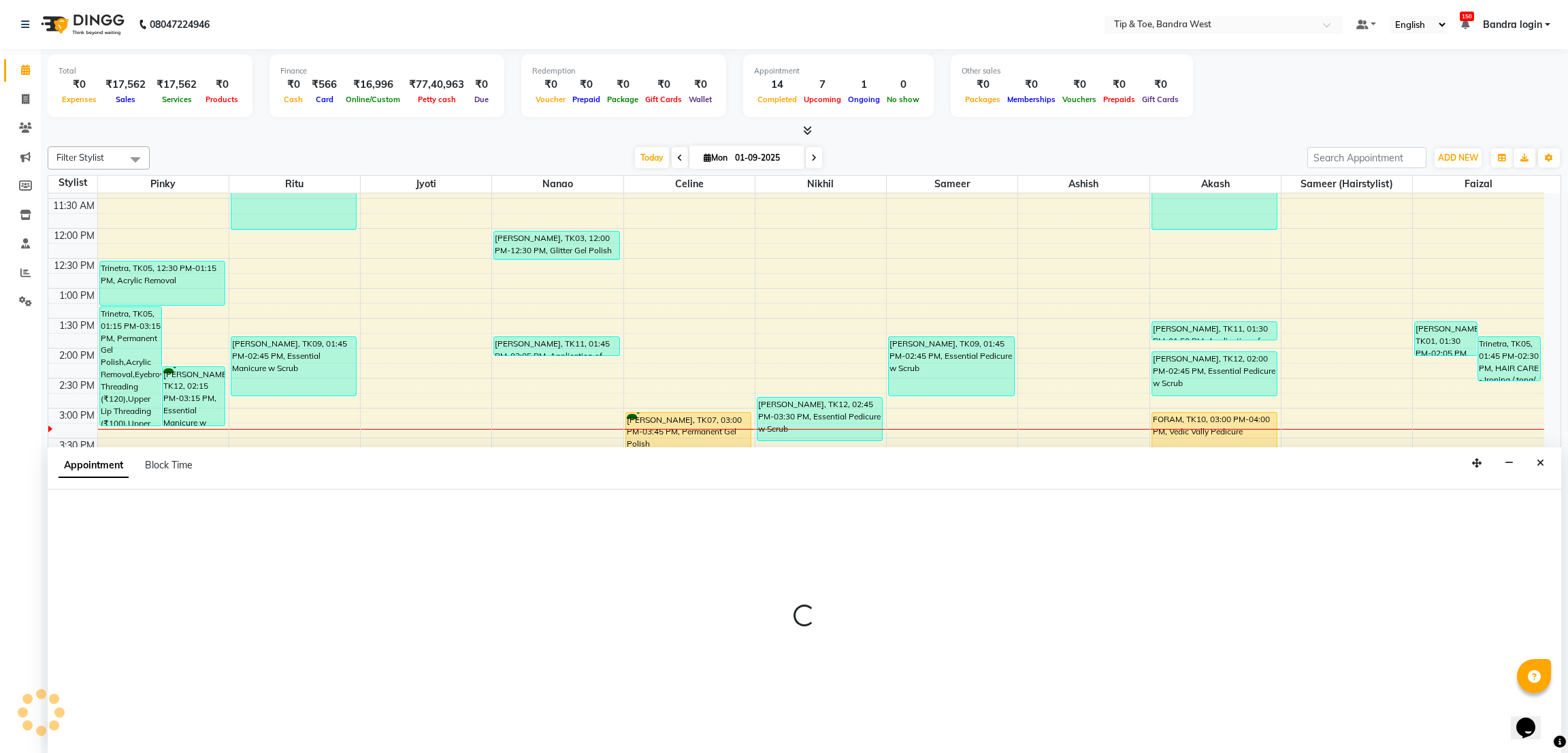
select select "83378"
select select "960"
select select "tentative"
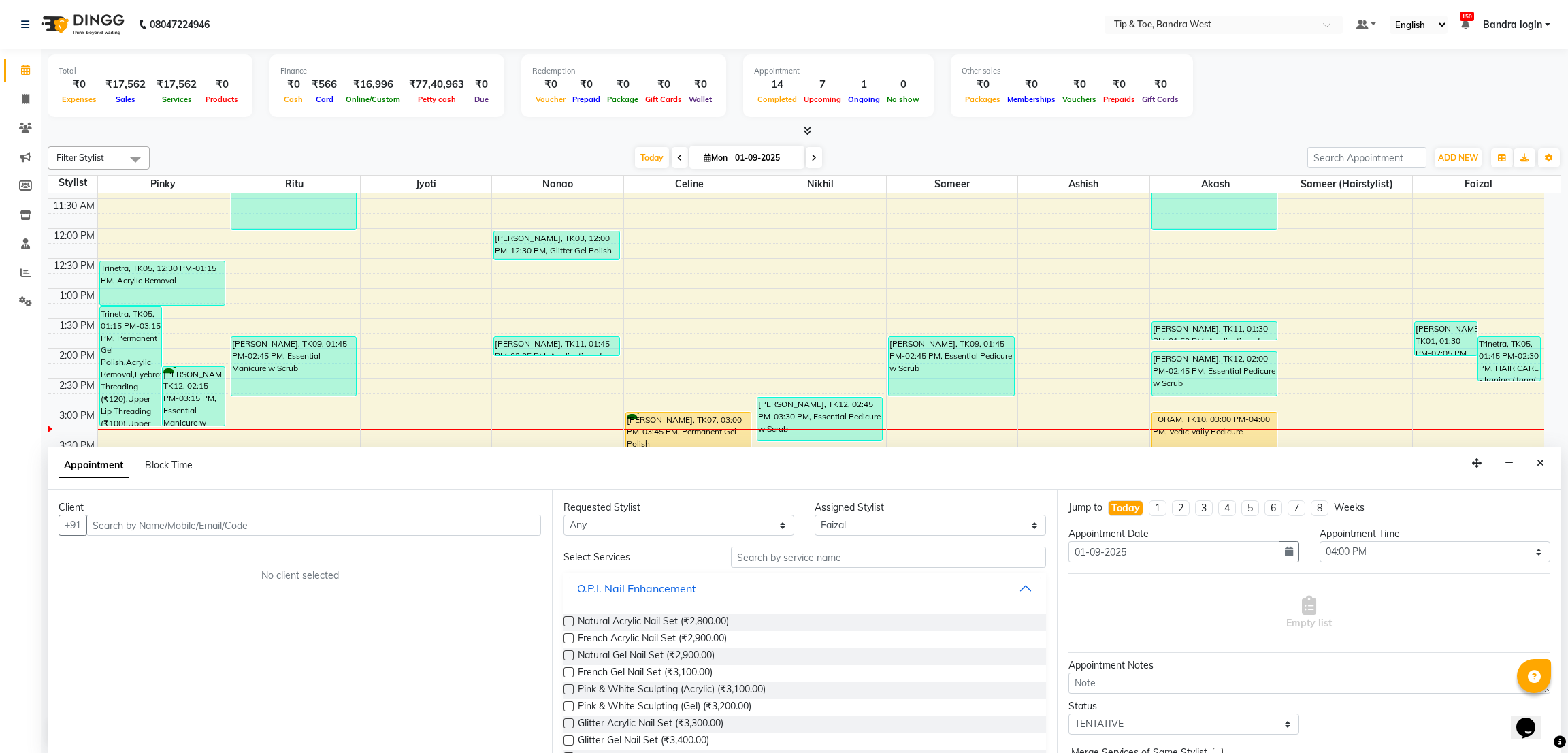
click at [283, 524] on input "text" at bounding box center [313, 525] width 454 height 21
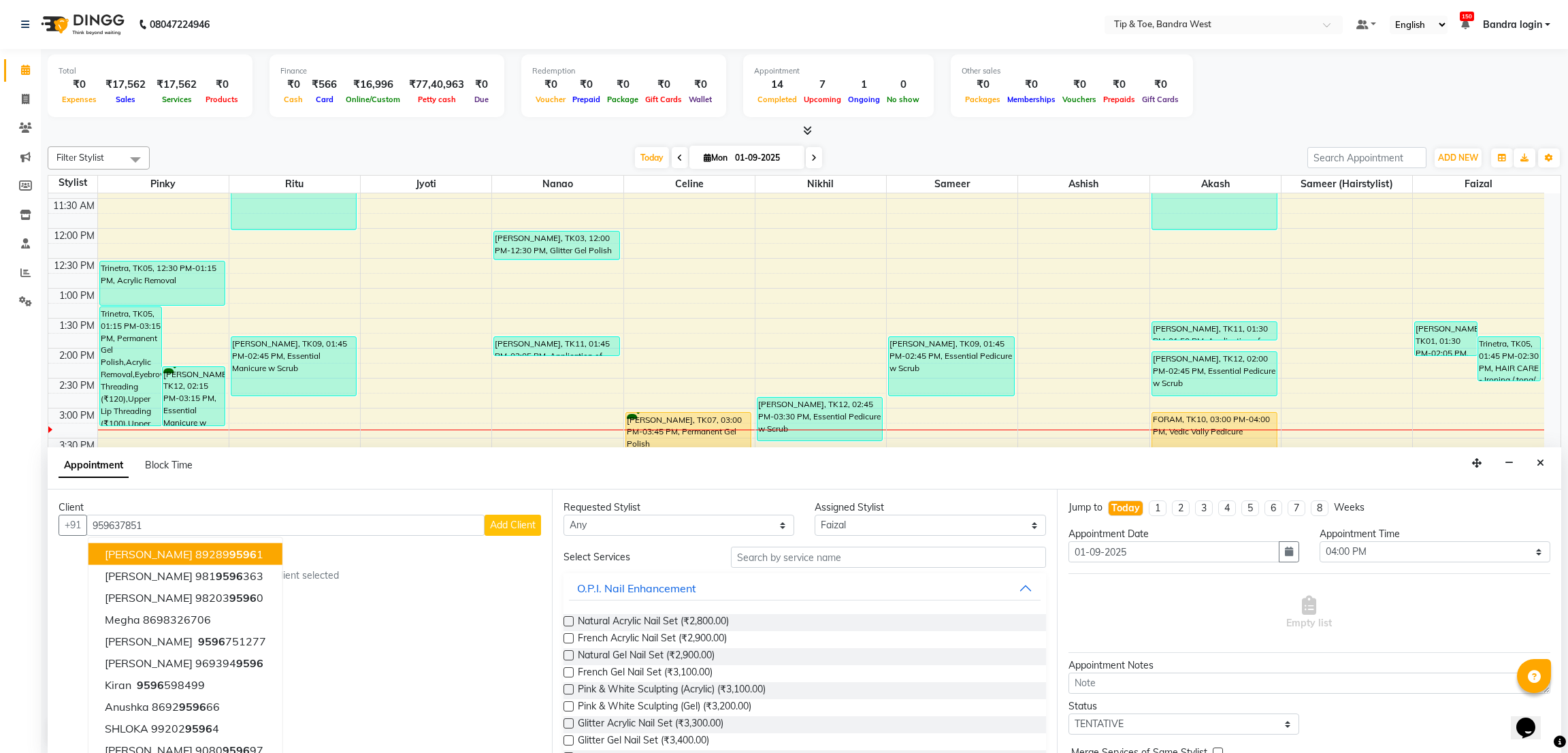
scroll to position [0, 0]
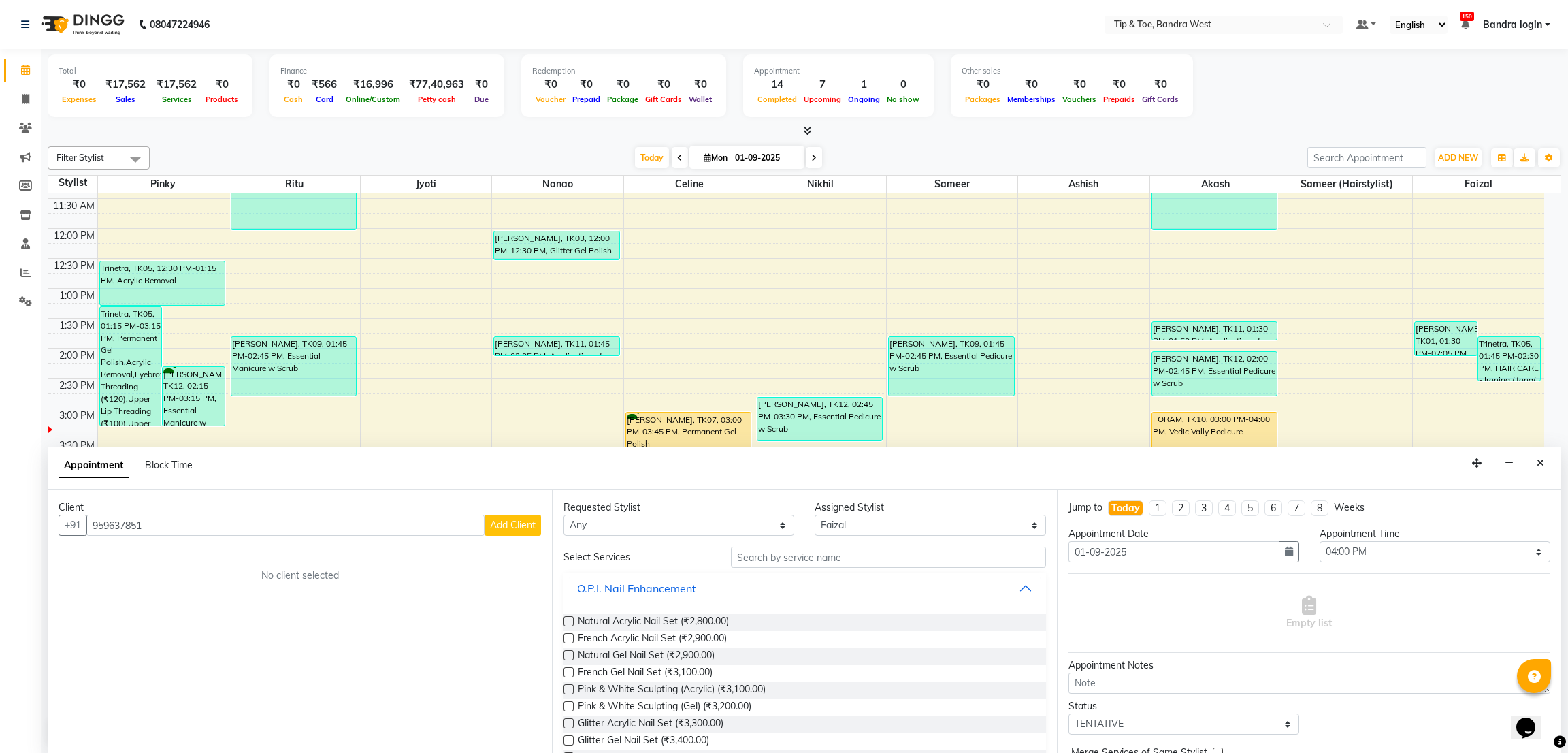
type input "959637851"
click at [520, 526] on span "Add Client" at bounding box center [513, 524] width 46 height 12
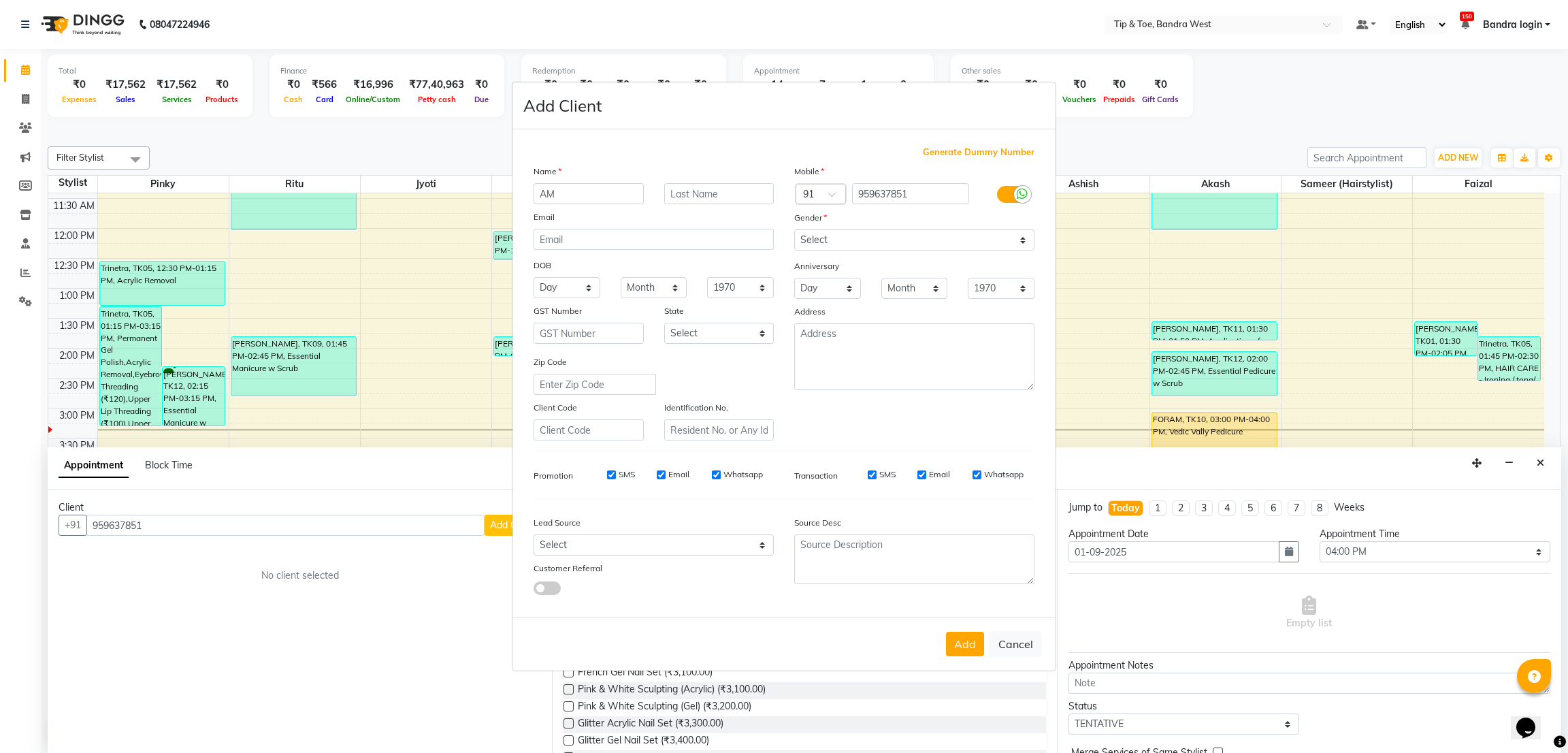
type input "A"
type input "S"
type input "SANGEETA"
click at [826, 246] on select "Select Male Female Other Prefer Not To Say" at bounding box center [914, 240] width 240 height 21
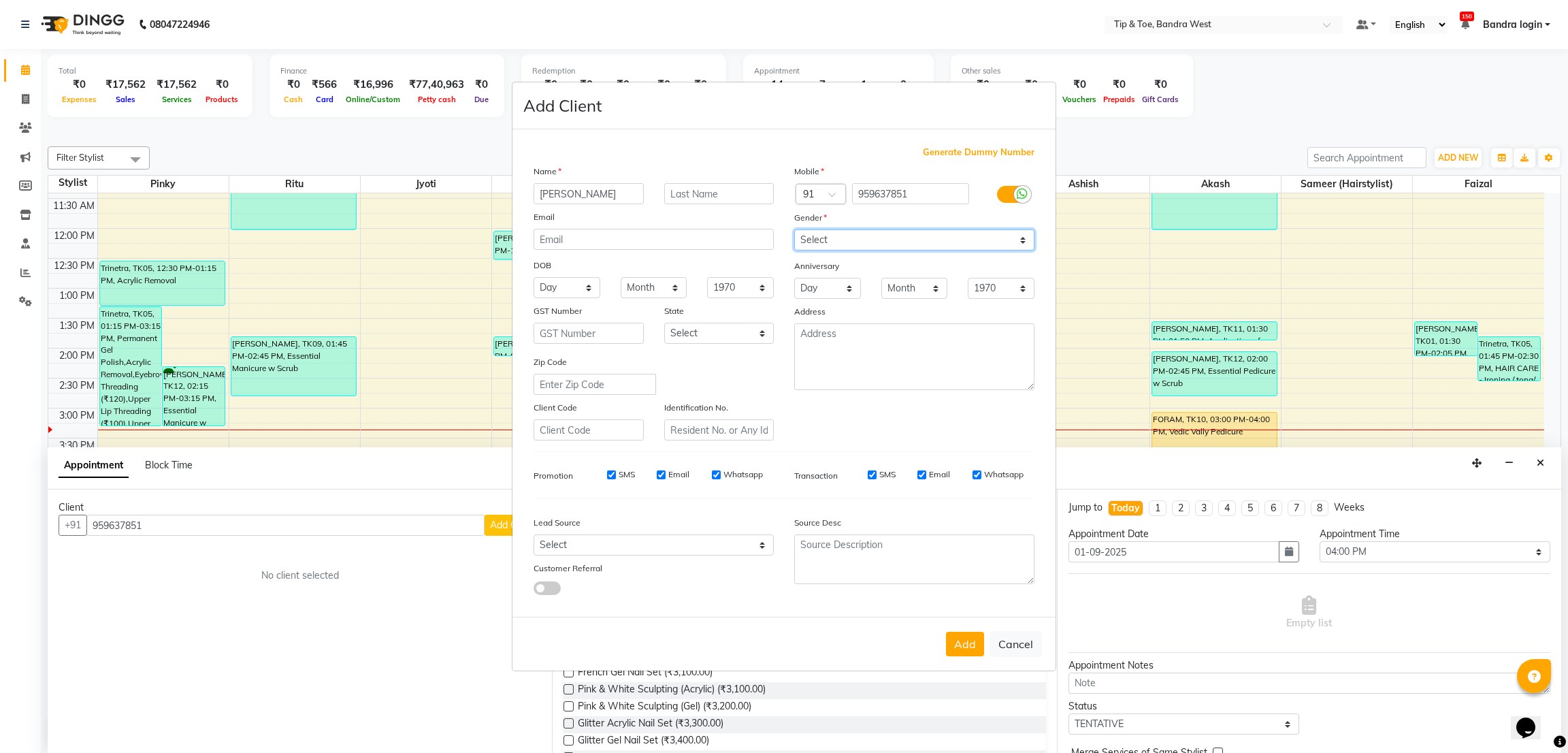
select select "female"
click at [794, 229] on select "Select Male Female Other Prefer Not To Say" at bounding box center [914, 240] width 240 height 21
click at [965, 641] on button "Add" at bounding box center [964, 644] width 38 height 24
select select
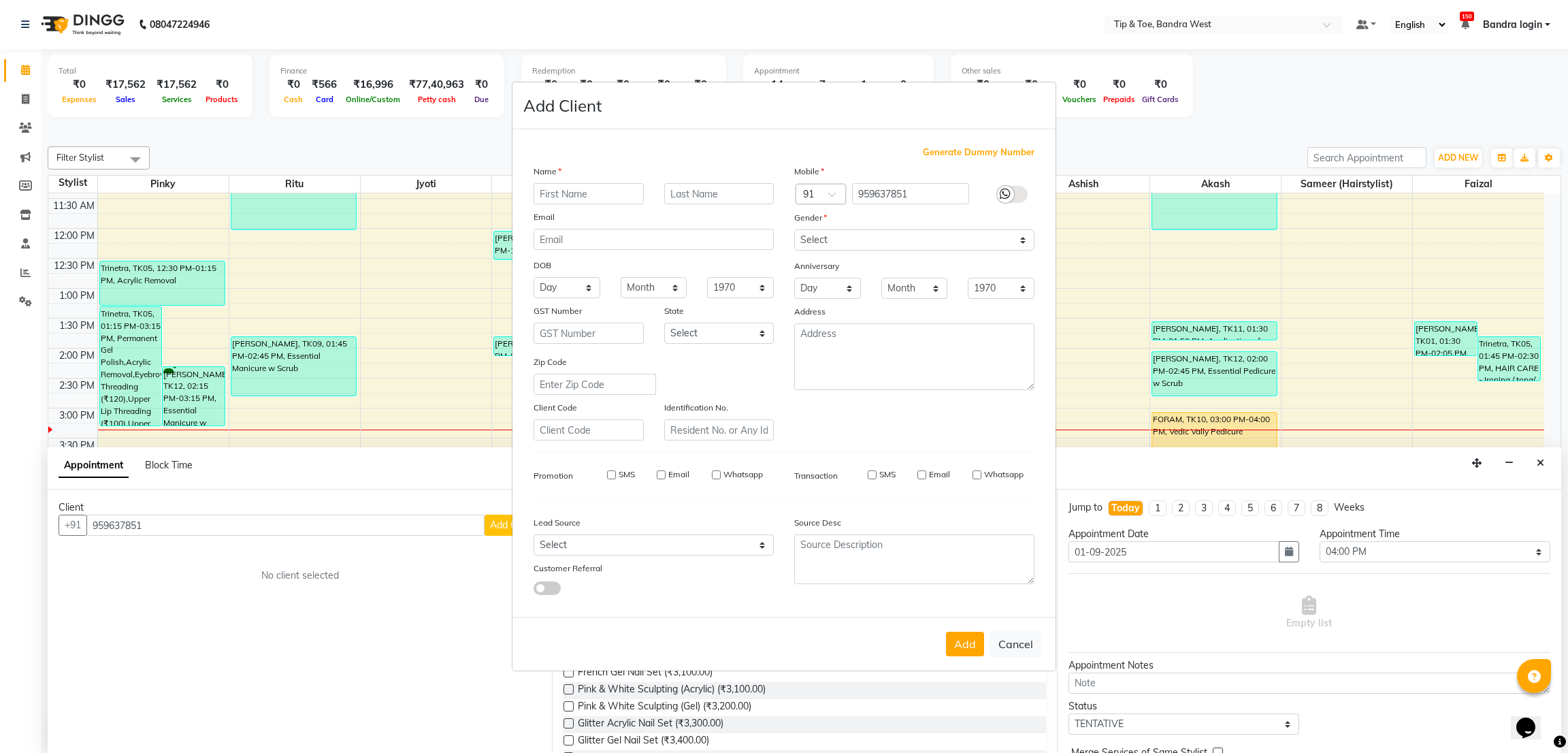
select select
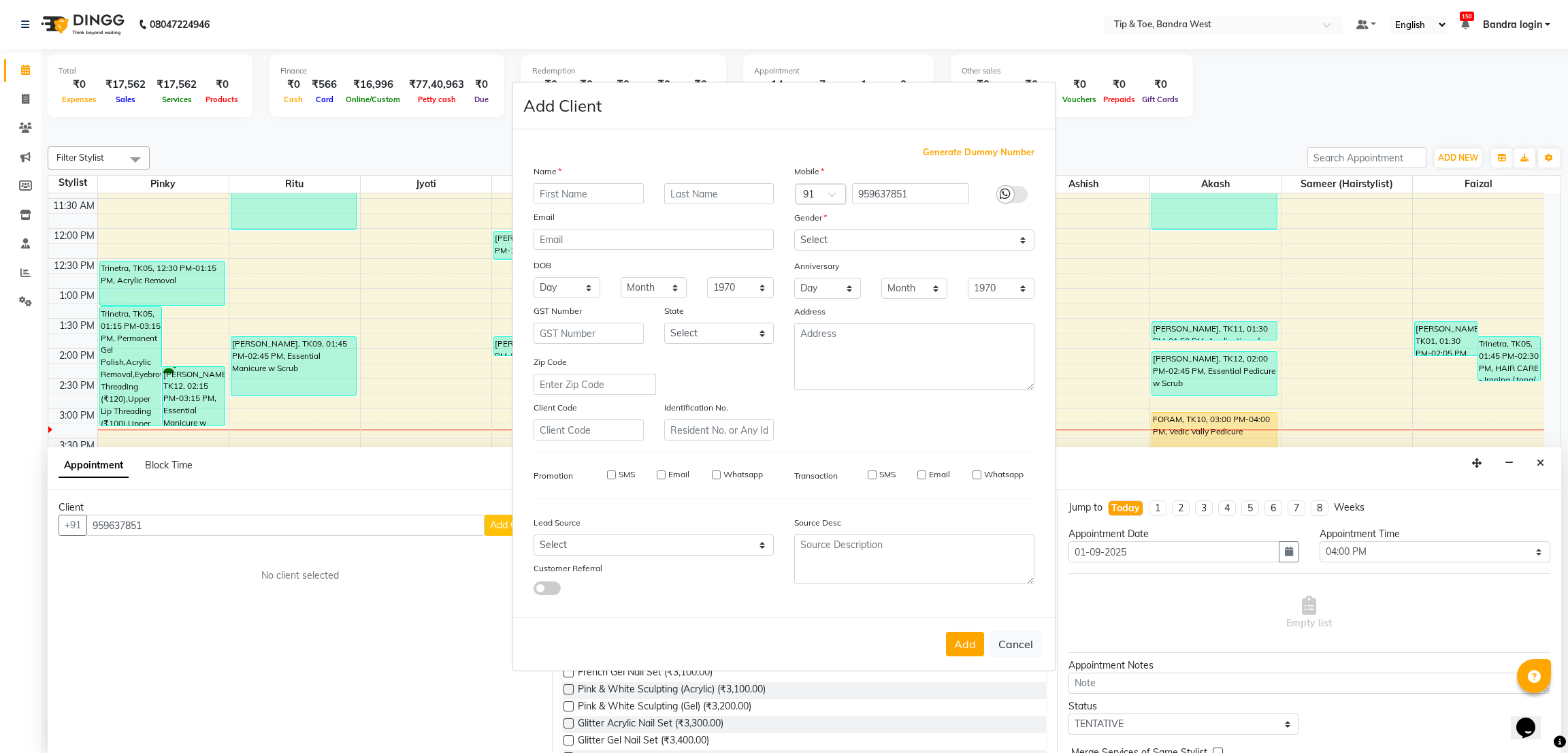
checkbox input "false"
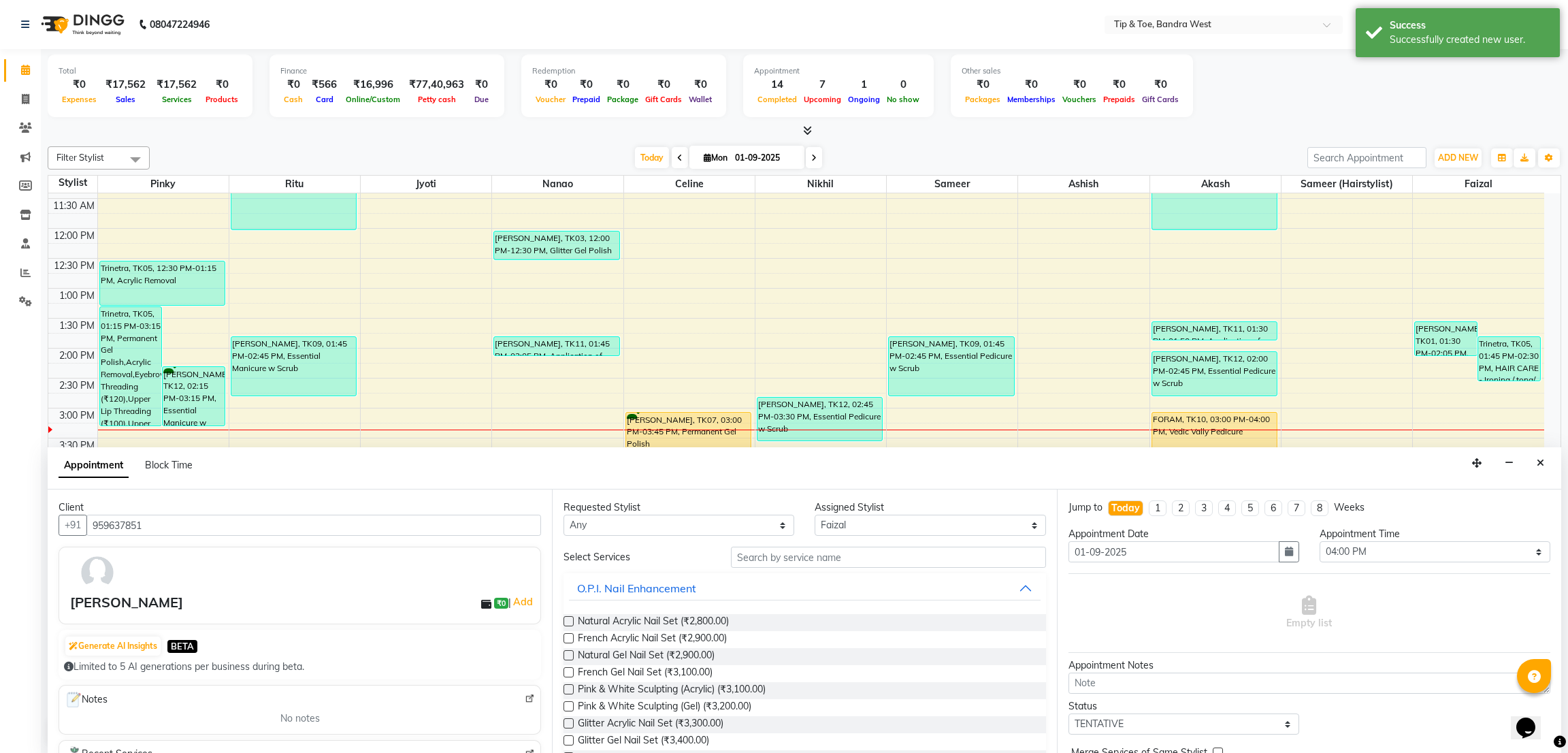
click at [797, 573] on div "O.P.I. Nail Enhancement" at bounding box center [804, 588] width 482 height 30
click at [802, 559] on input "text" at bounding box center [888, 557] width 315 height 21
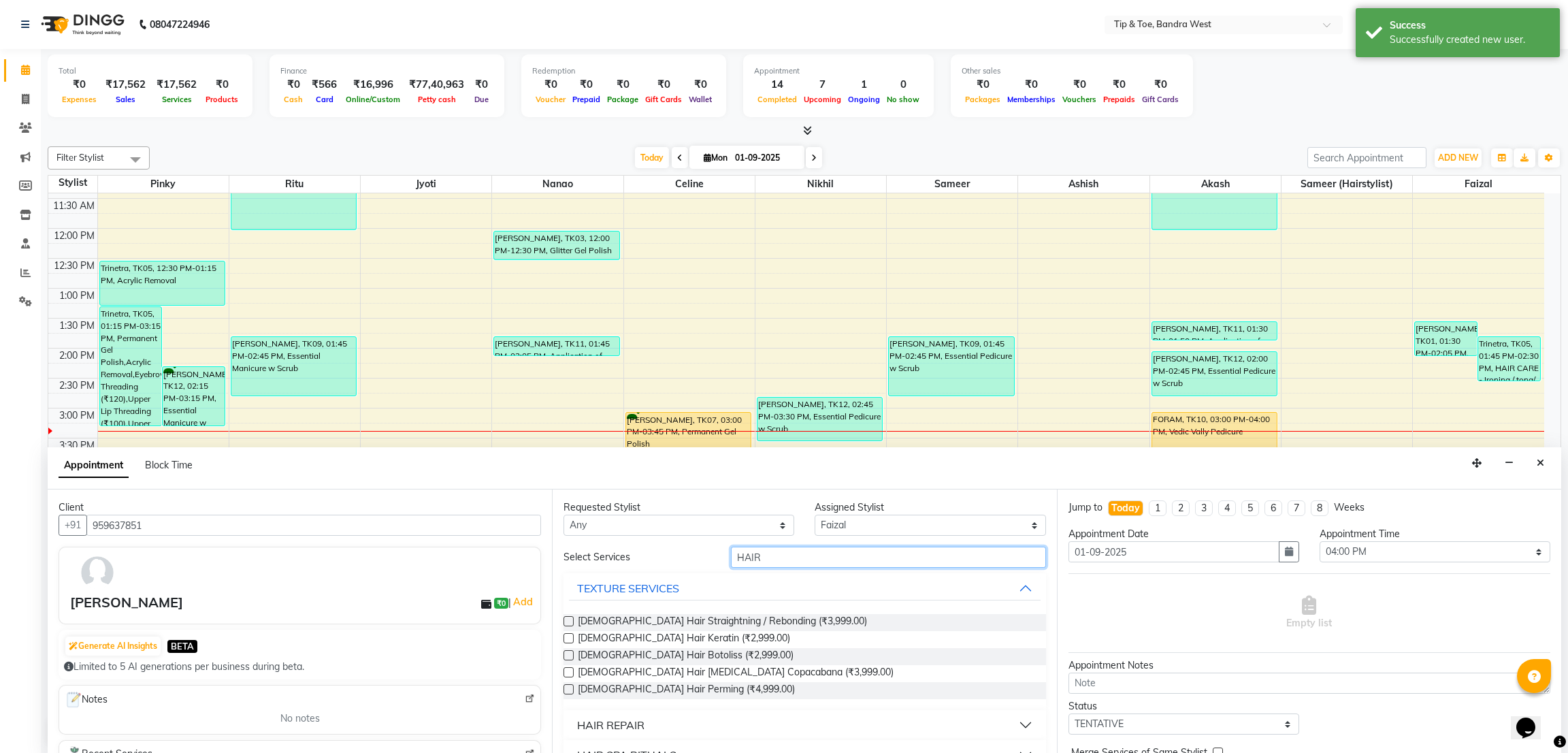
type input "HAIR"
click at [590, 716] on div "HAIR REPAIR" at bounding box center [610, 725] width 67 height 16
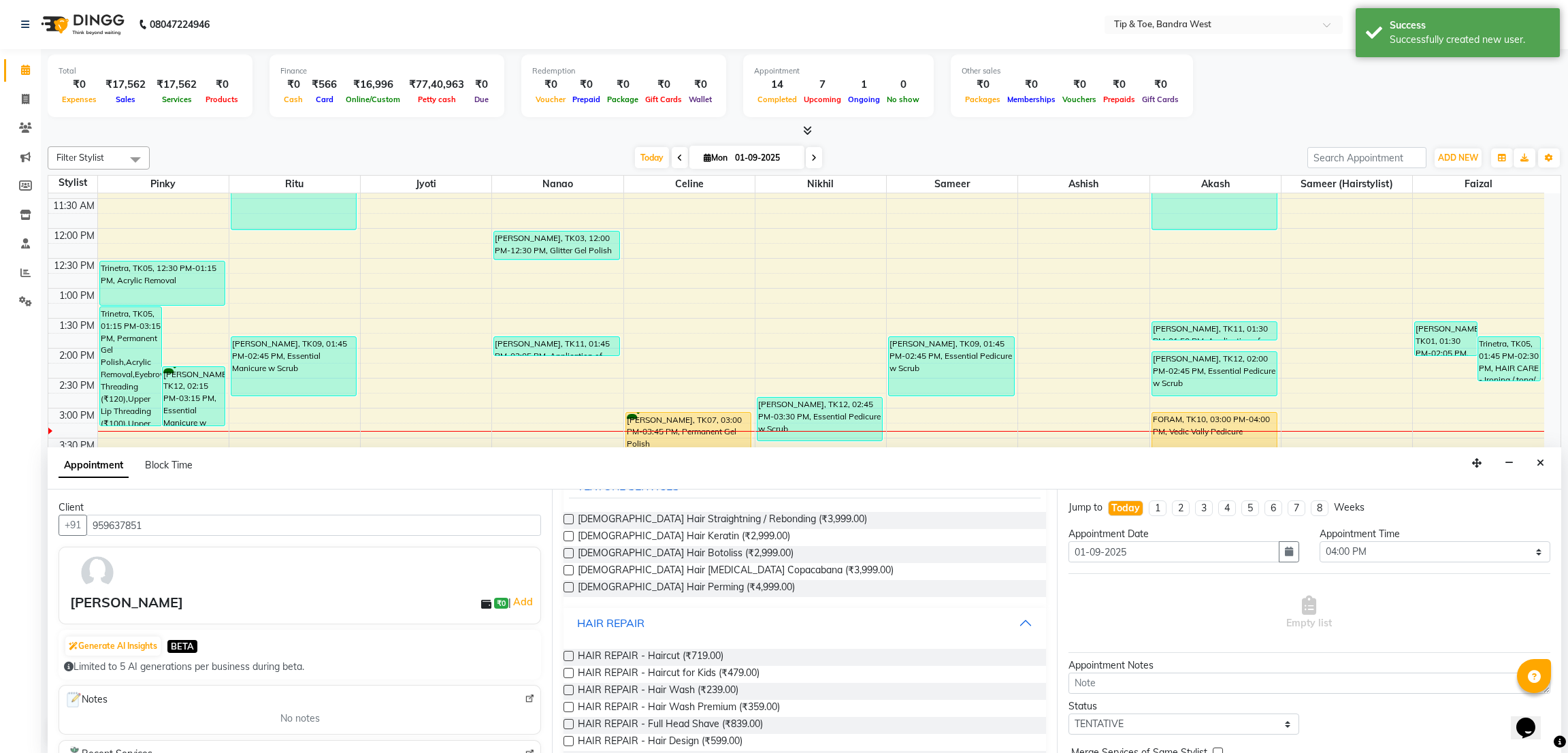
scroll to position [204, 0]
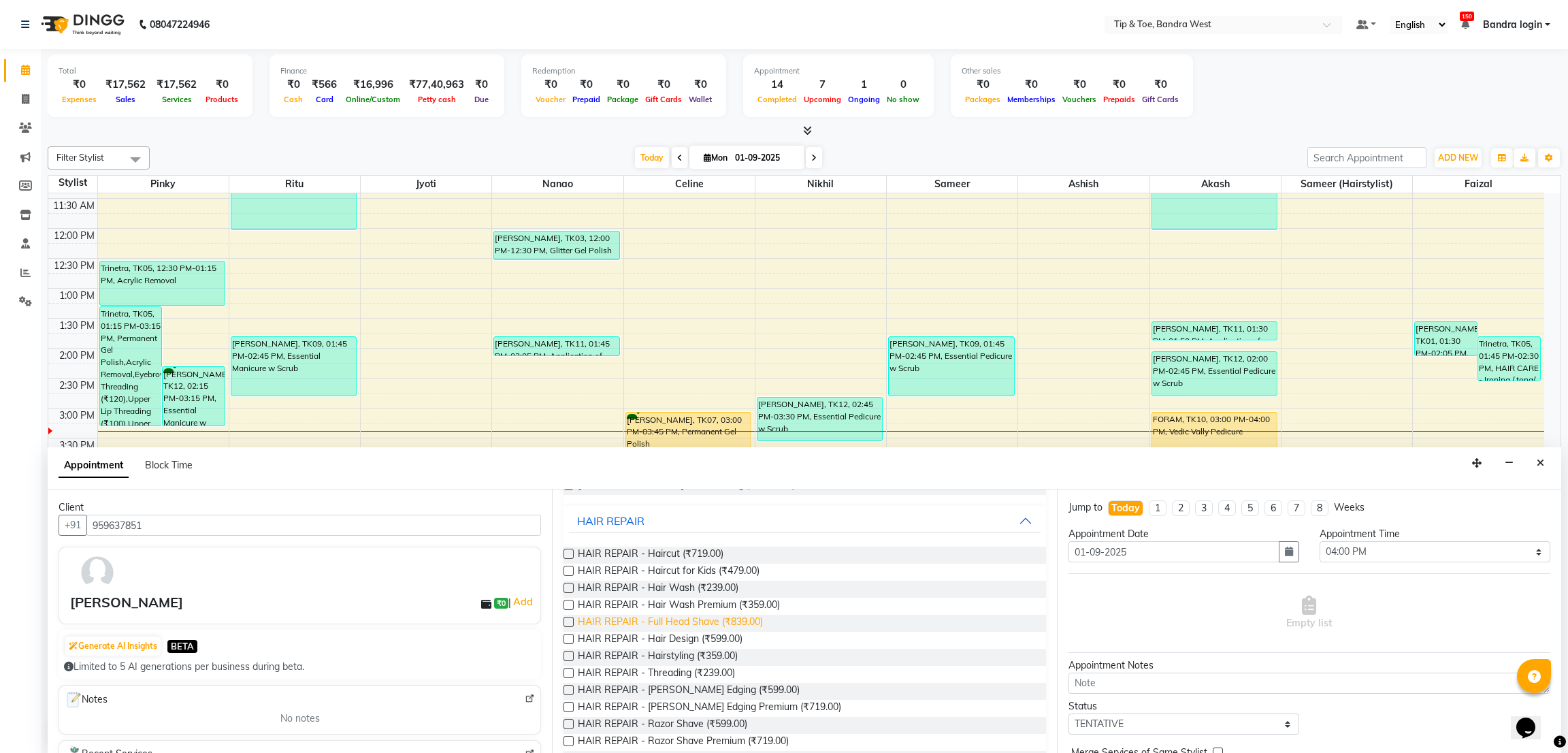
click at [729, 620] on span "HAIR REPAIR - Full Head Shave (₹839.00)" at bounding box center [671, 623] width 185 height 17
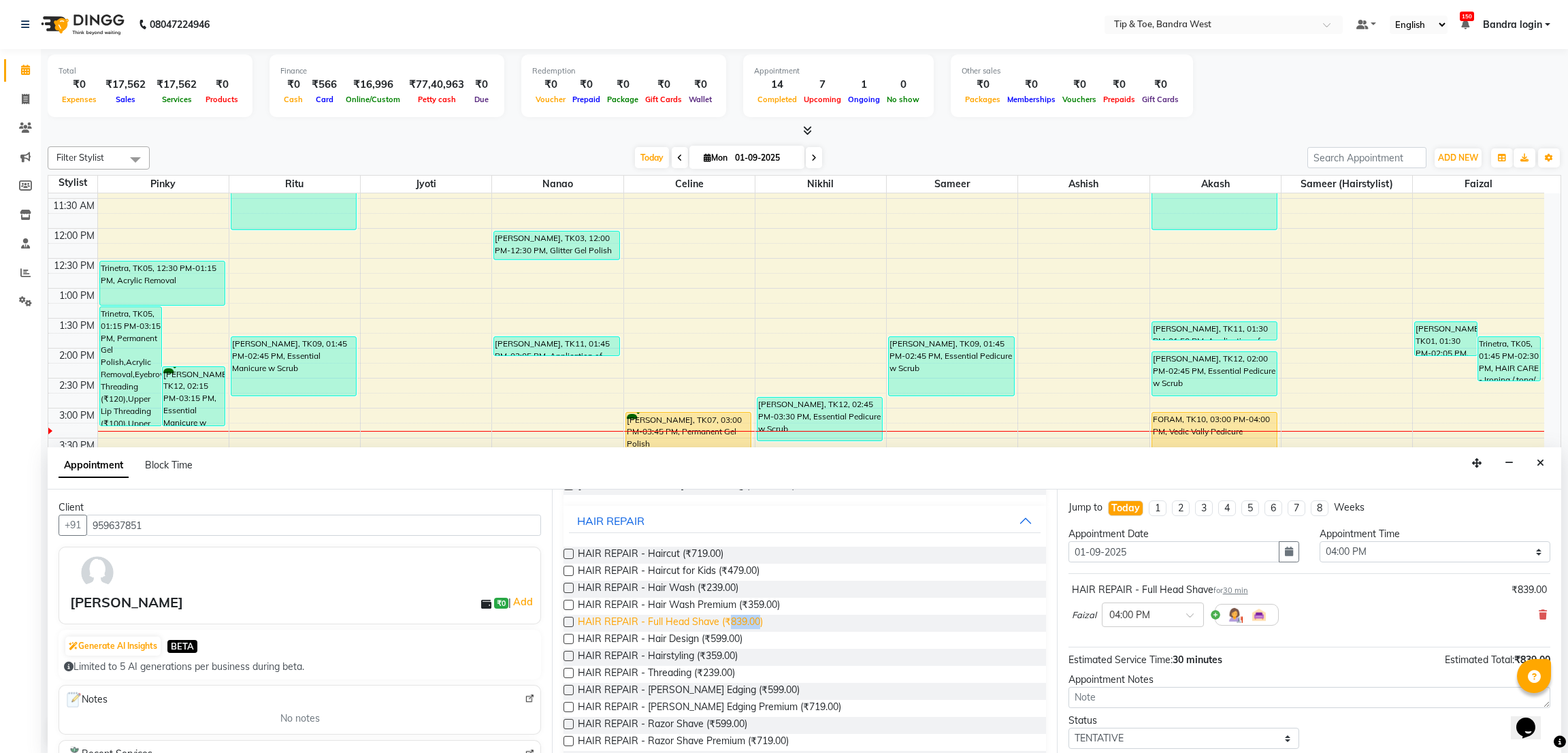
click at [730, 621] on span "HAIR REPAIR - Full Head Shave (₹839.00)" at bounding box center [671, 623] width 185 height 17
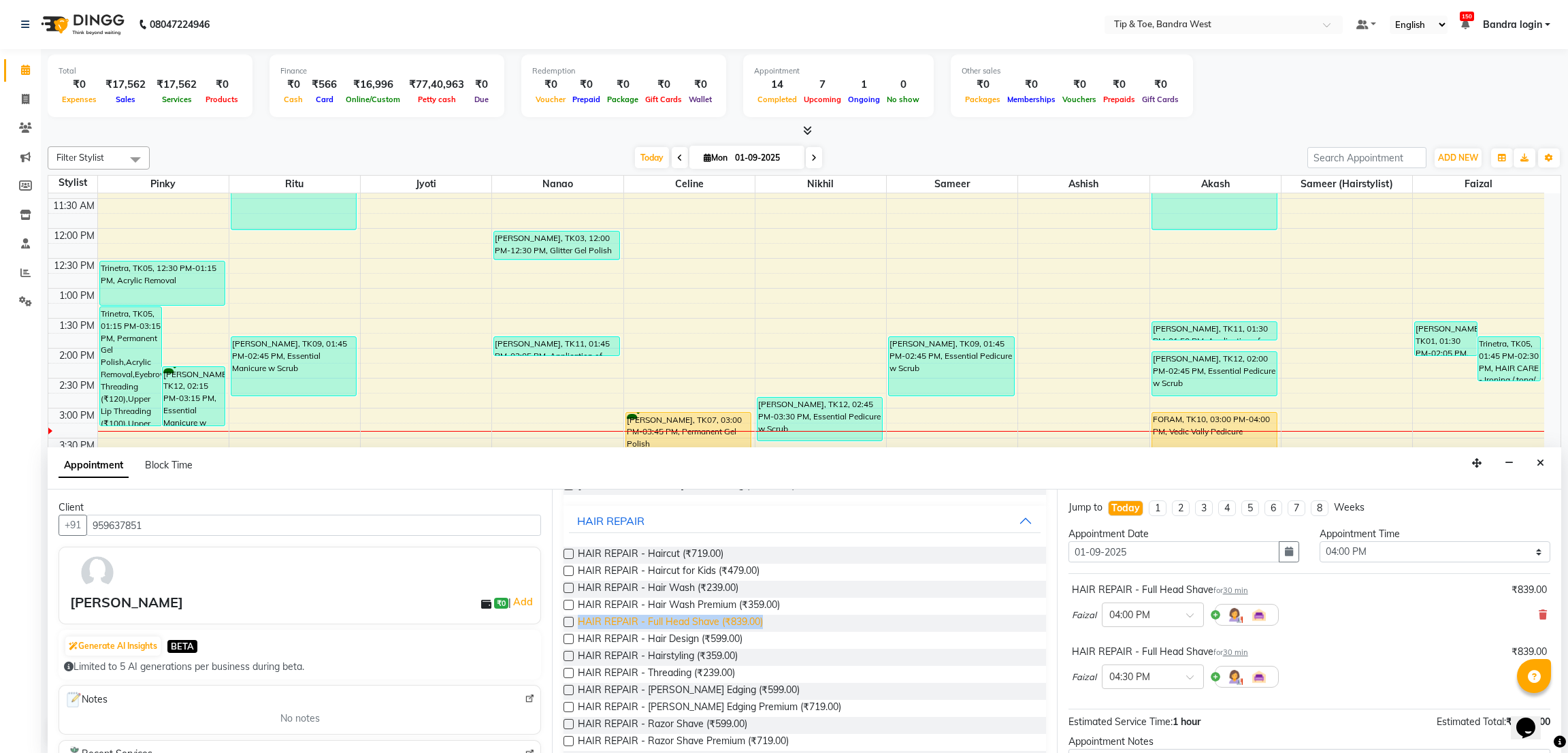
click at [730, 621] on span "HAIR REPAIR - Full Head Shave (₹839.00)" at bounding box center [671, 623] width 185 height 17
checkbox input "false"
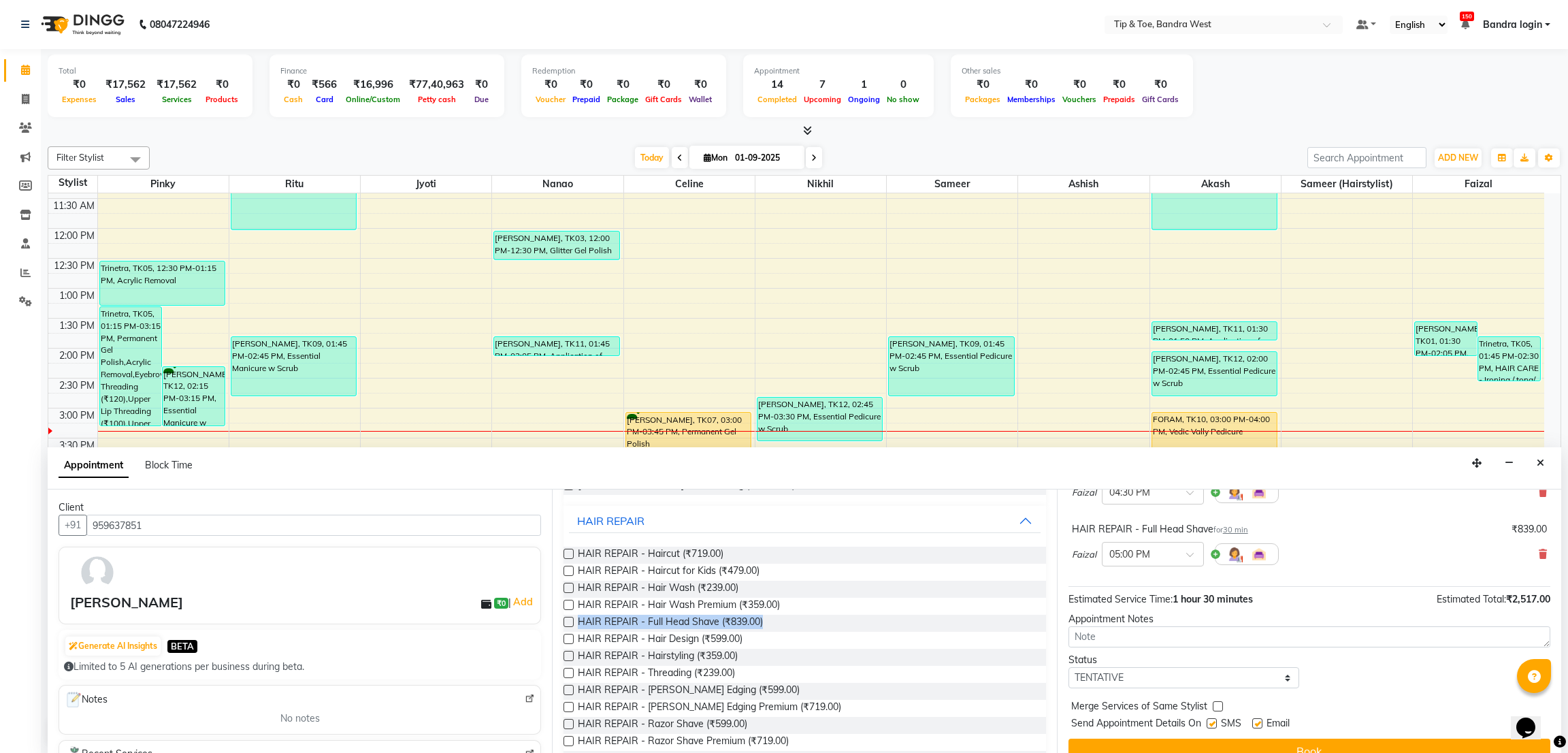
scroll to position [206, 0]
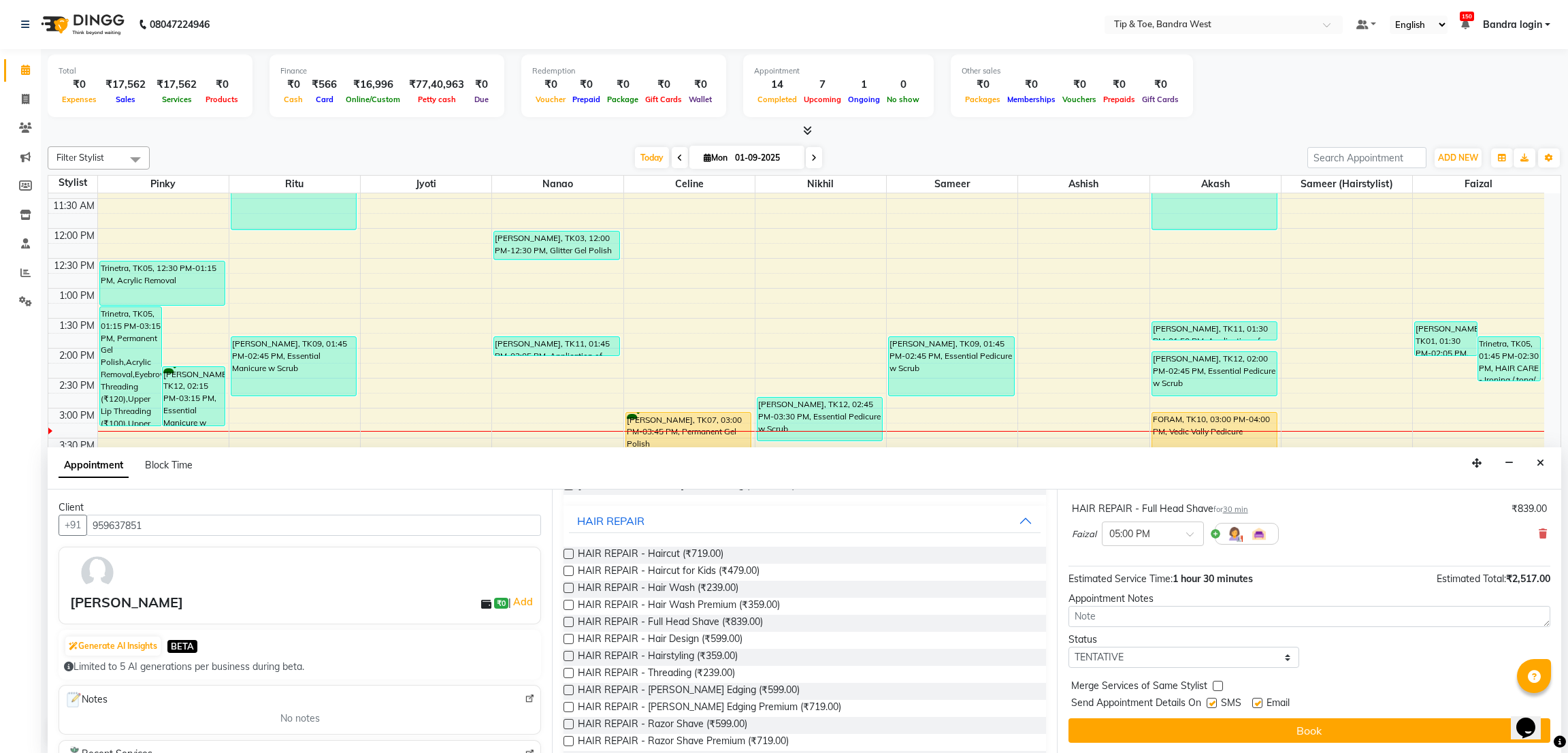
click at [1379, 716] on div "Jump to Today 1 2 3 4 5 6 7 8 Weeks Appointment Date 01-09-2025 Appointment Tim…" at bounding box center [1309, 621] width 504 height 264
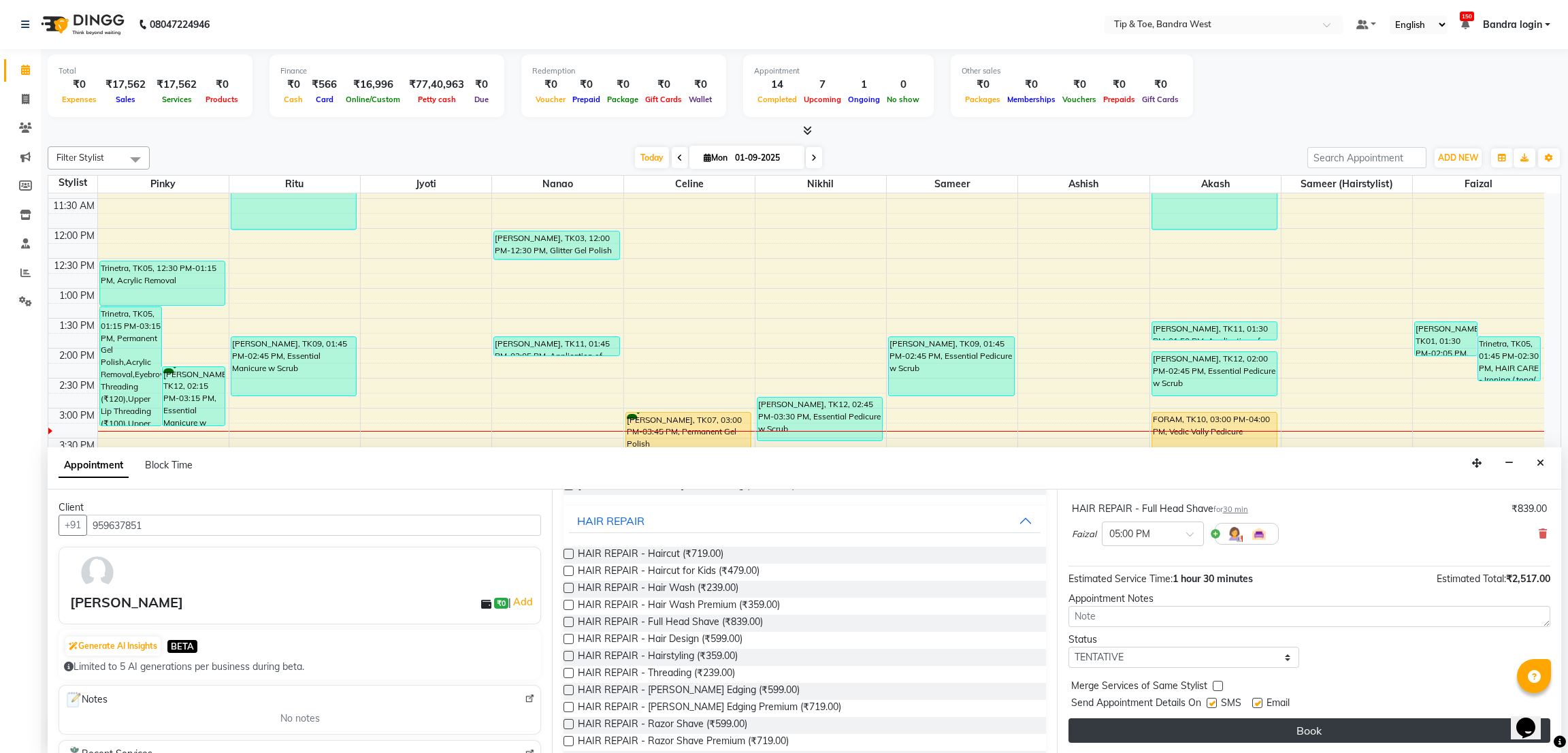
click at [1380, 727] on button "Book" at bounding box center [1309, 730] width 482 height 24
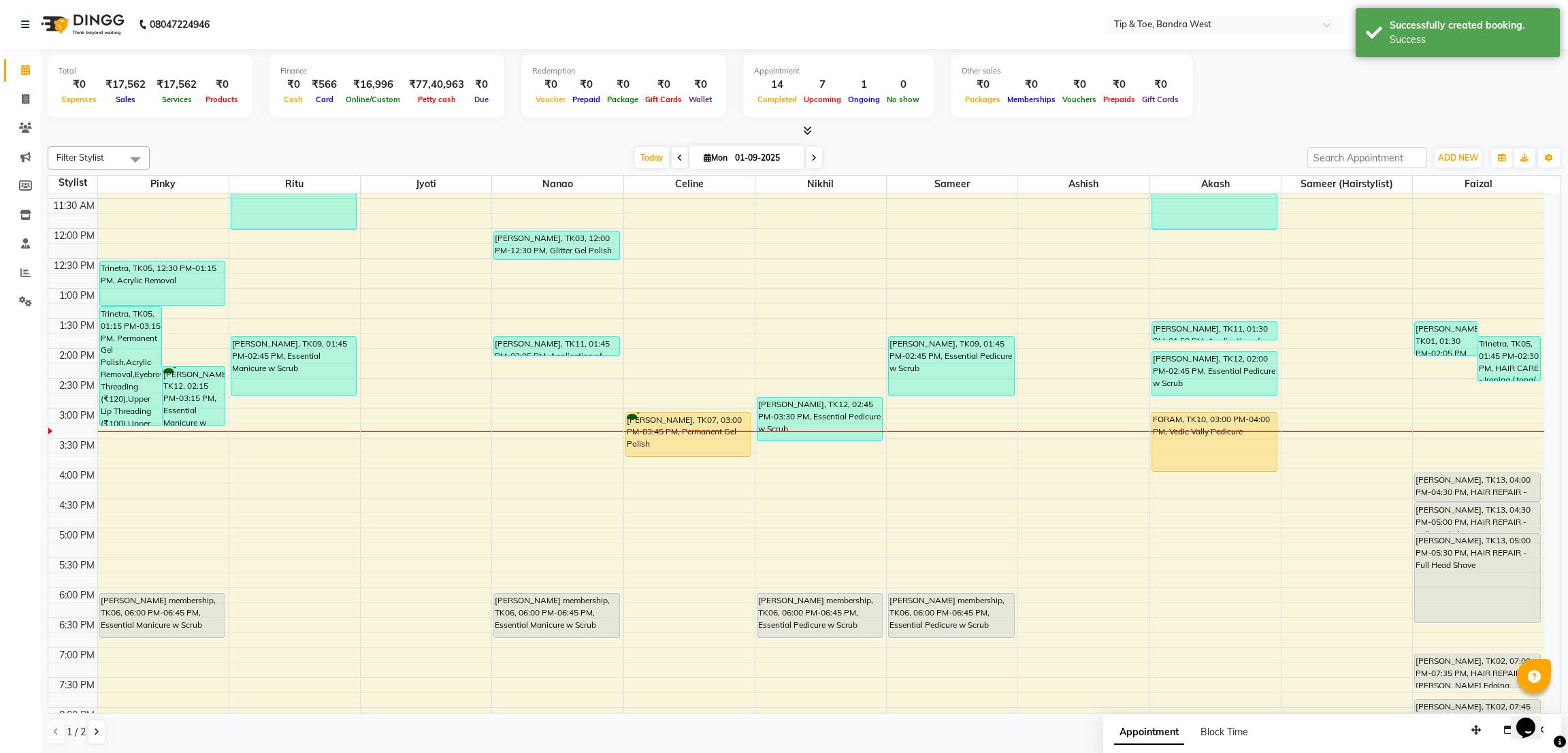
drag, startPoint x: 1472, startPoint y: 561, endPoint x: 1480, endPoint y: 623, distance: 62.5
click at [1480, 623] on div "SIDDHANT WALLIA, TK01, 01:30 PM-02:05 PM, HAIR REPAIR - Beard Edging (₹599) Tri…" at bounding box center [1479, 378] width 132 height 778
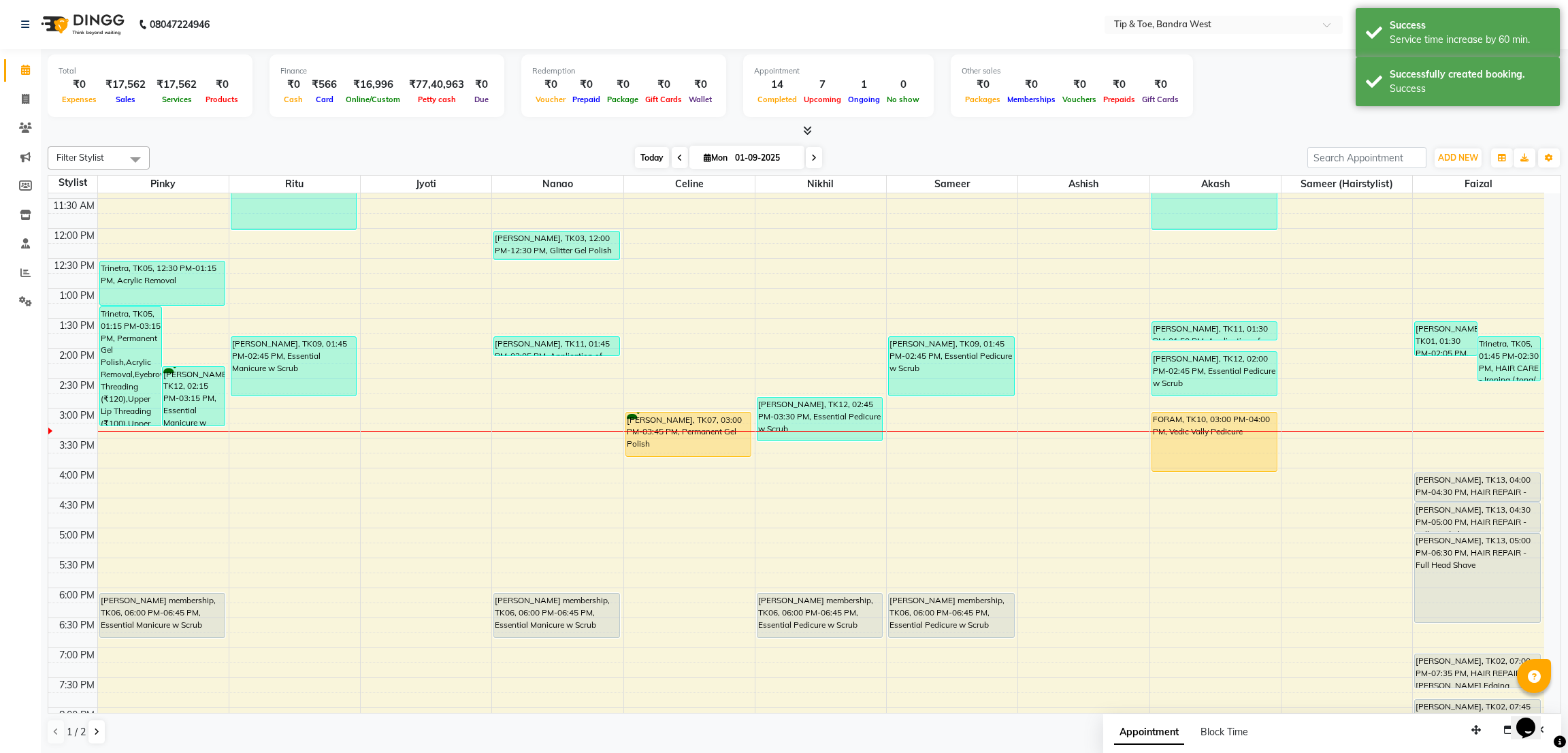
click at [639, 165] on span "Today" at bounding box center [652, 158] width 34 height 21
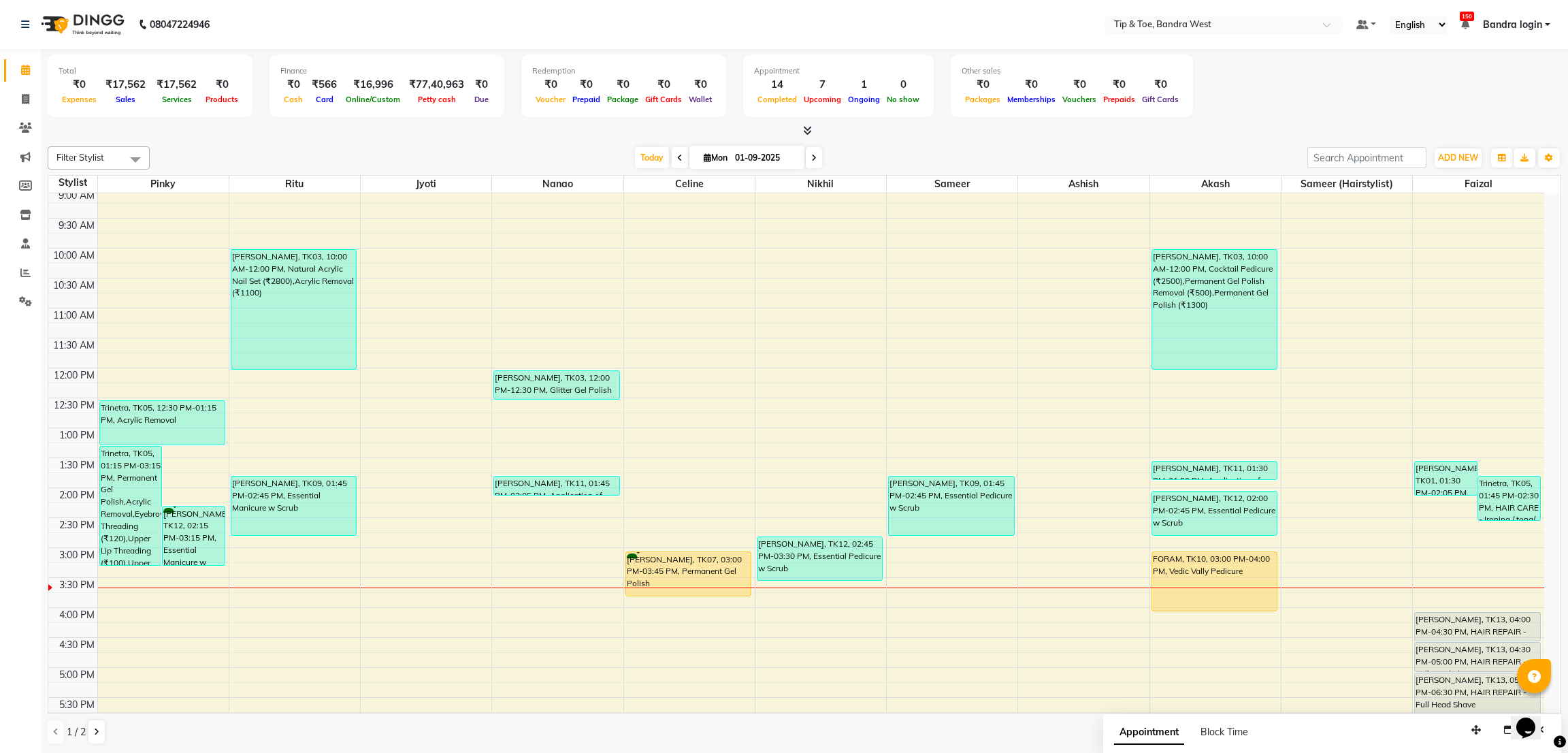
scroll to position [60, 0]
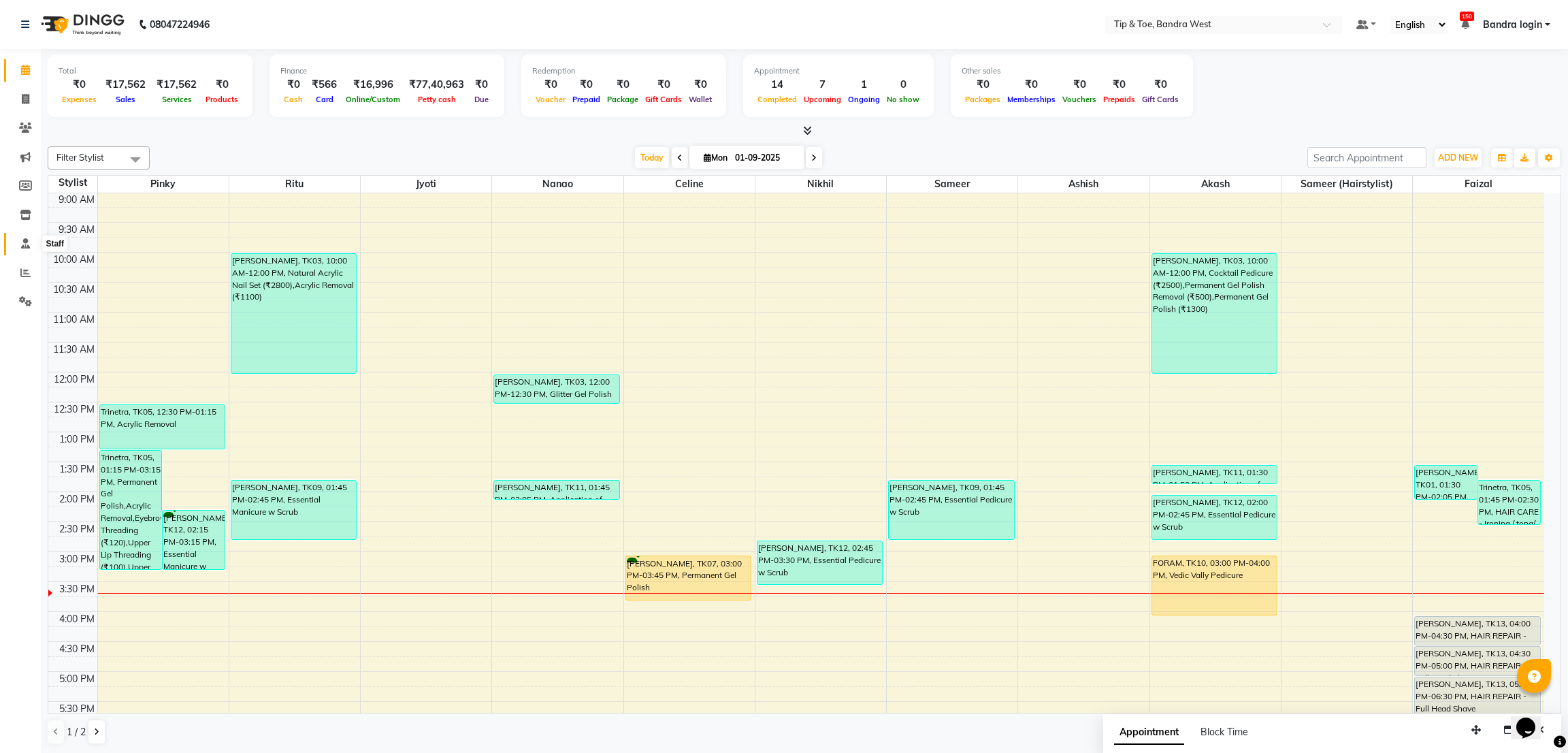
click at [21, 247] on icon at bounding box center [25, 243] width 9 height 11
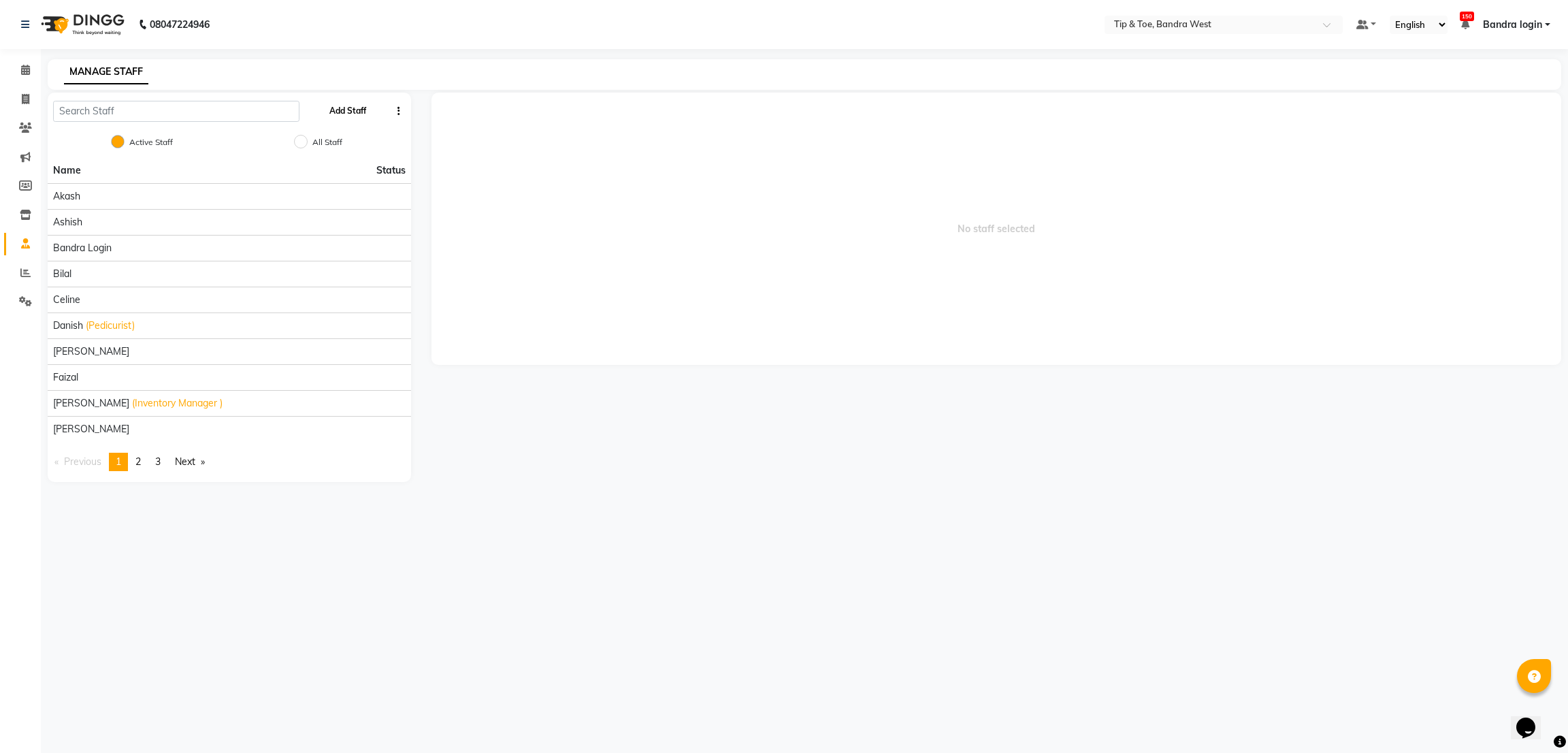
click at [349, 111] on button "Add Staff" at bounding box center [347, 111] width 48 height 23
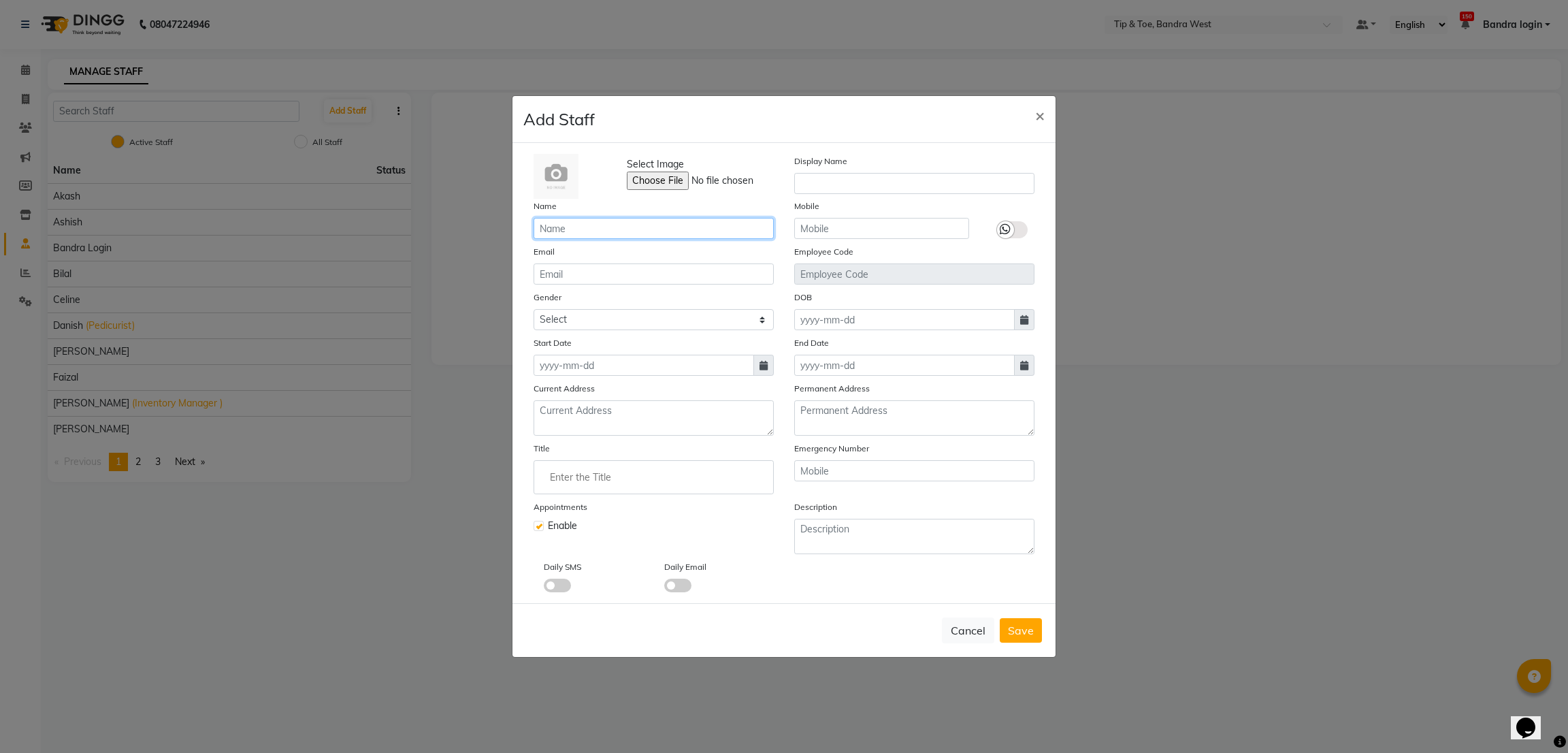
click at [606, 234] on input "text" at bounding box center [653, 229] width 240 height 21
click at [850, 233] on input "text" at bounding box center [881, 229] width 175 height 21
click at [616, 479] on input "Enter the Title" at bounding box center [654, 477] width 228 height 27
click at [1047, 114] on div at bounding box center [784, 376] width 1568 height 753
click at [1039, 114] on span "×" at bounding box center [1040, 115] width 10 height 20
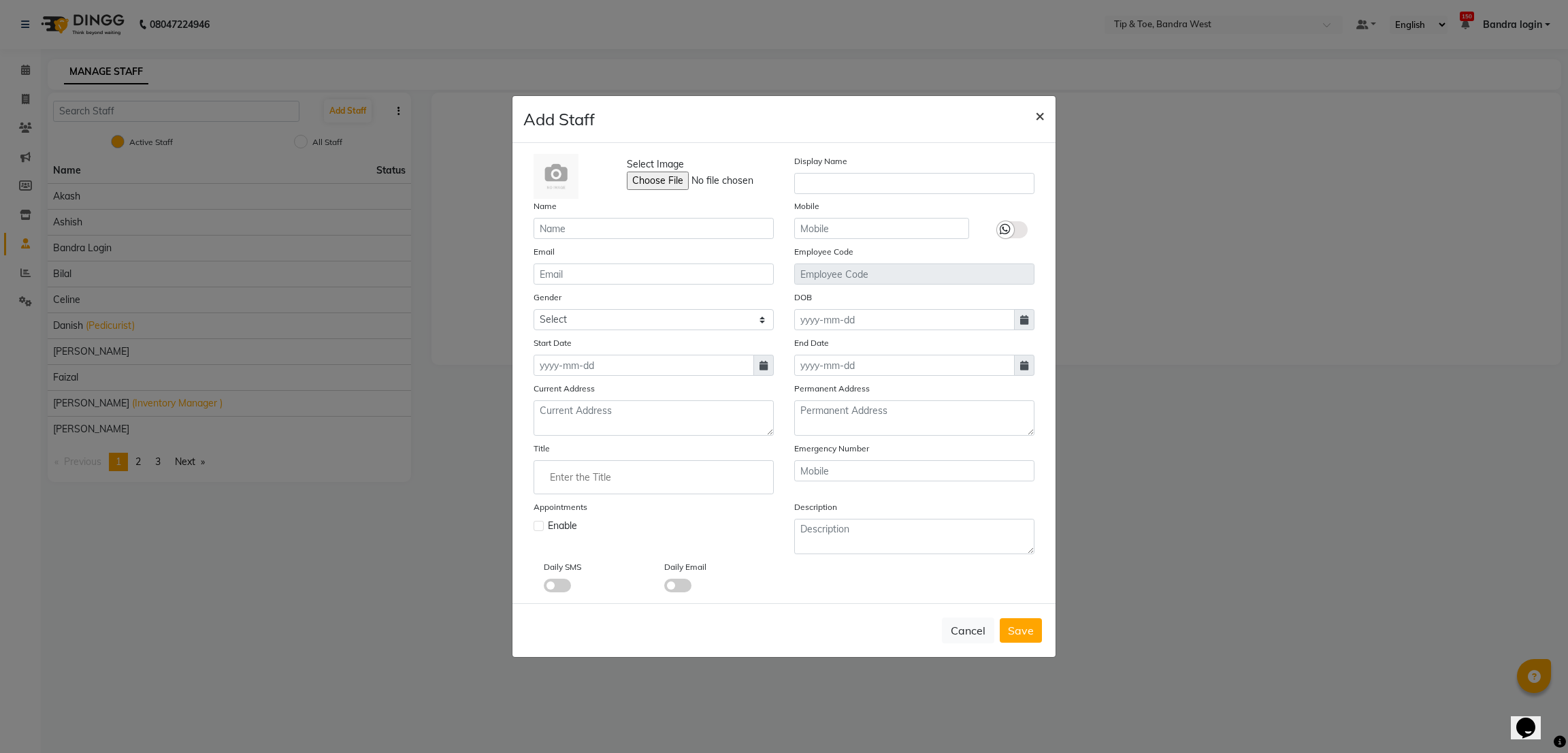
checkbox input "false"
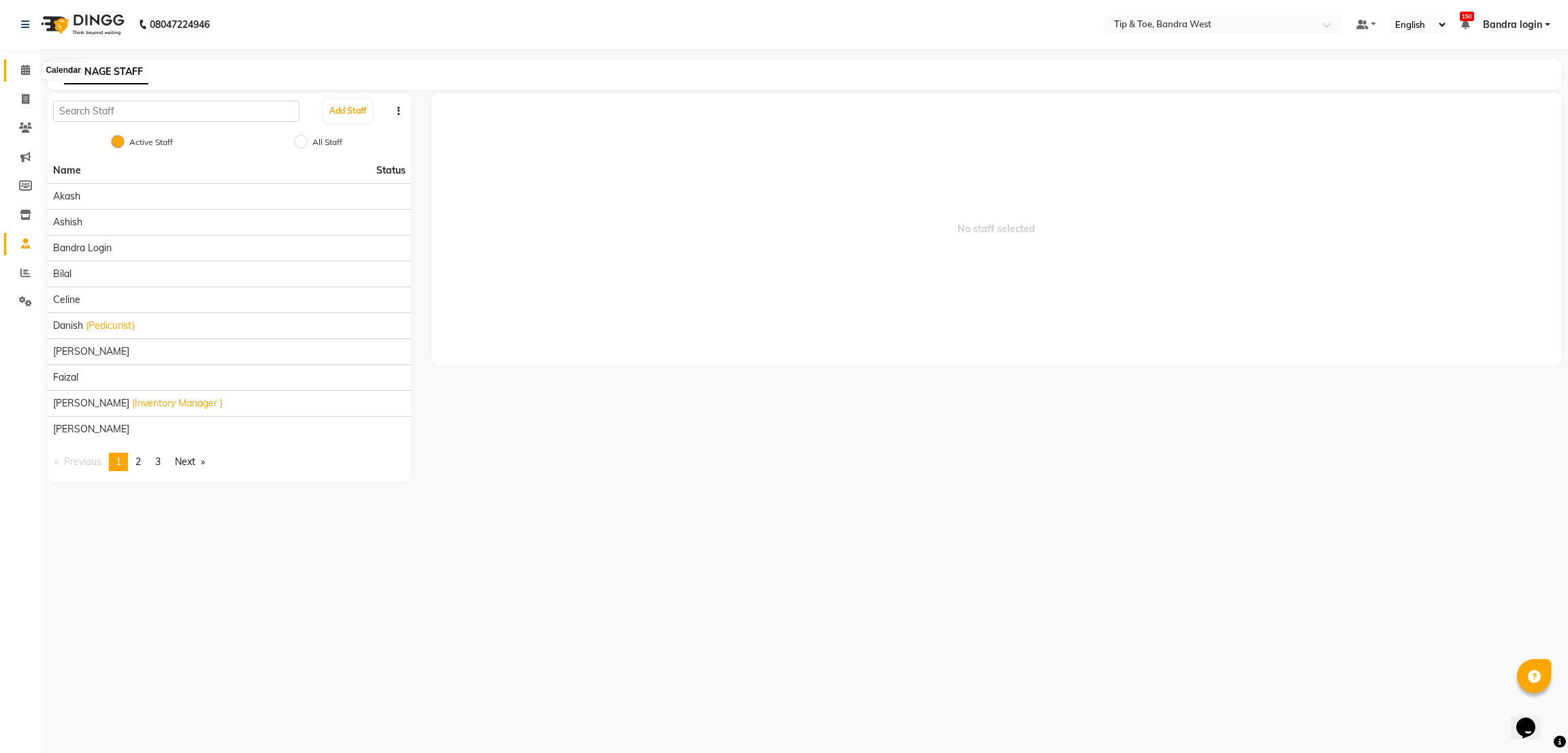
click at [15, 63] on span at bounding box center [25, 70] width 24 height 15
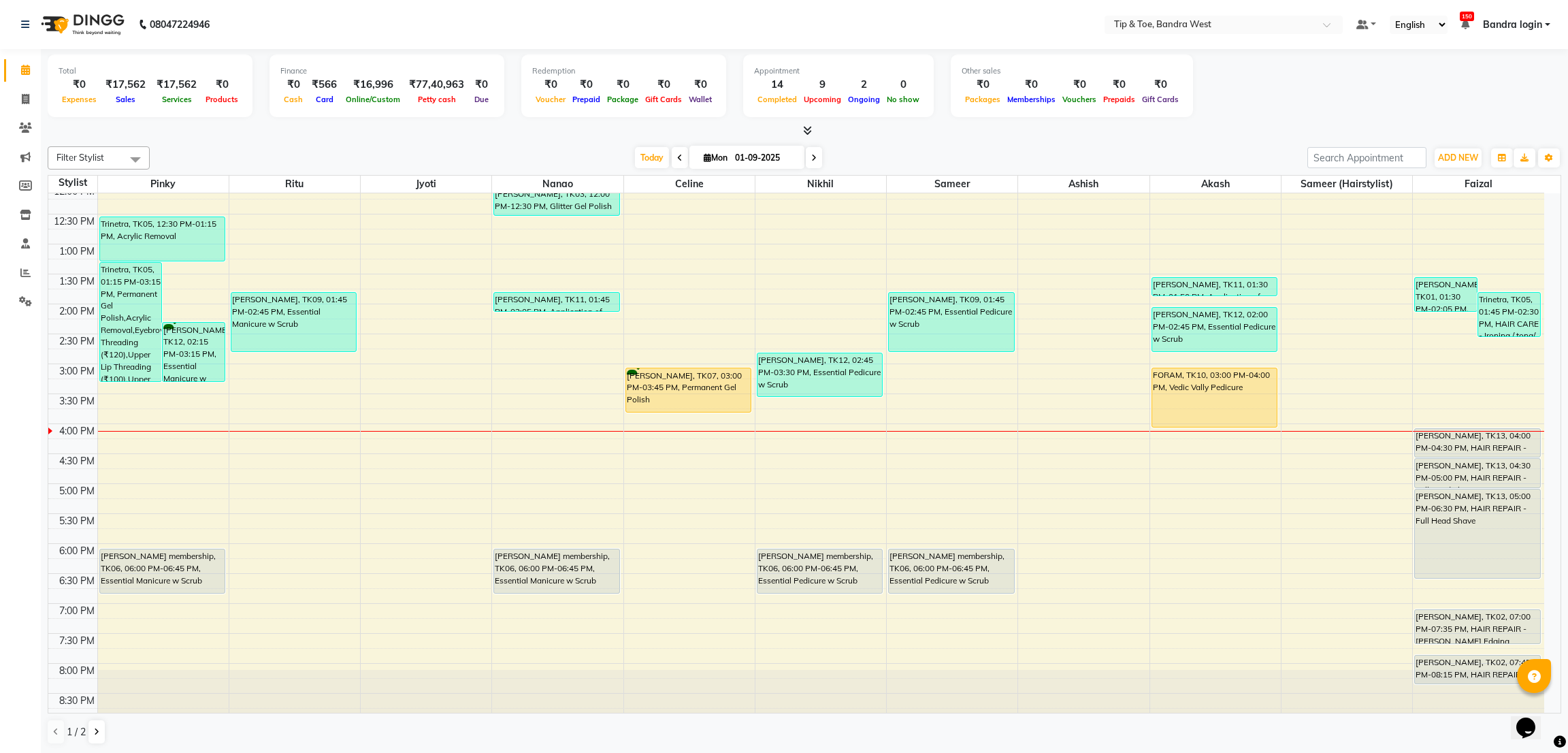
scroll to position [265, 0]
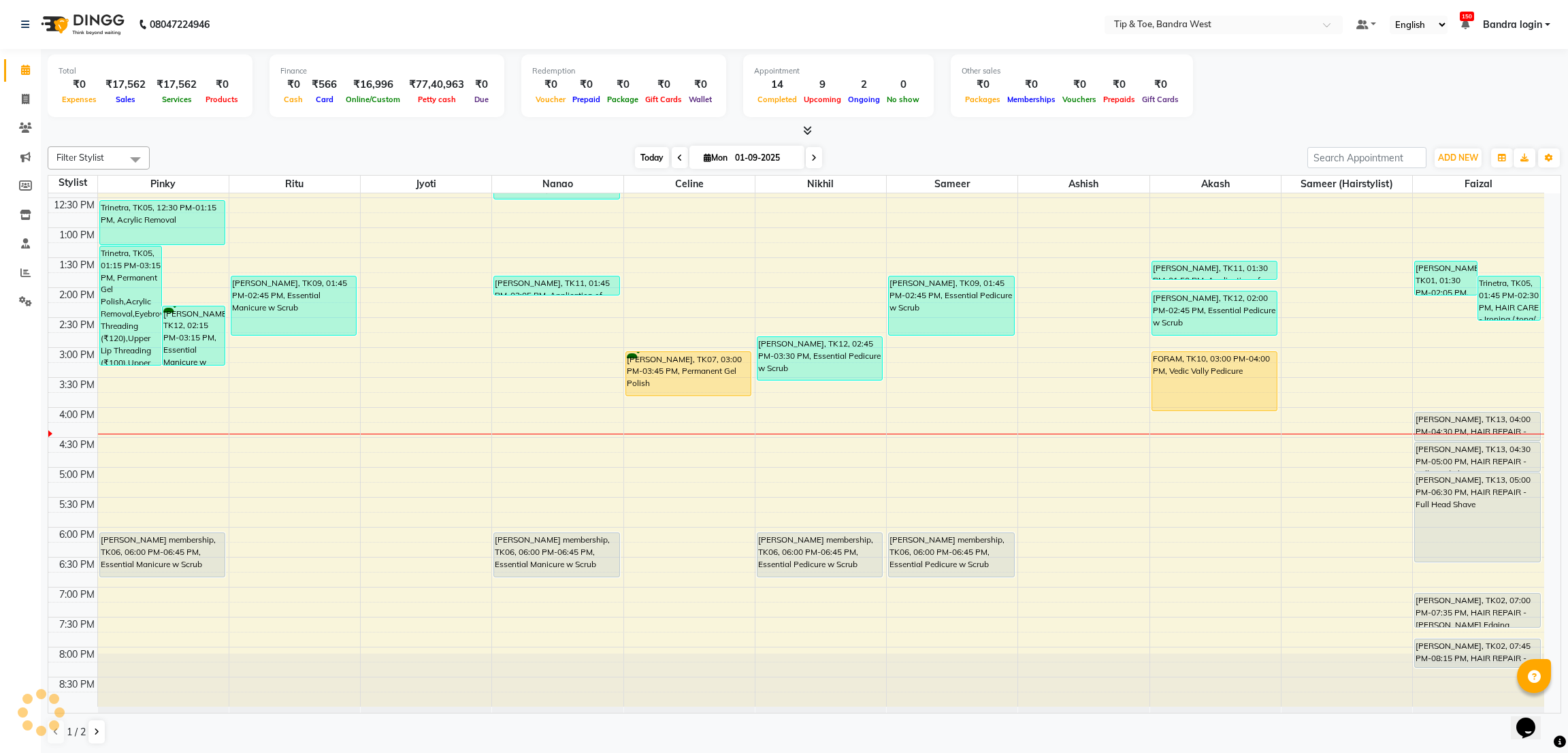
click at [647, 163] on span "Today" at bounding box center [652, 158] width 34 height 21
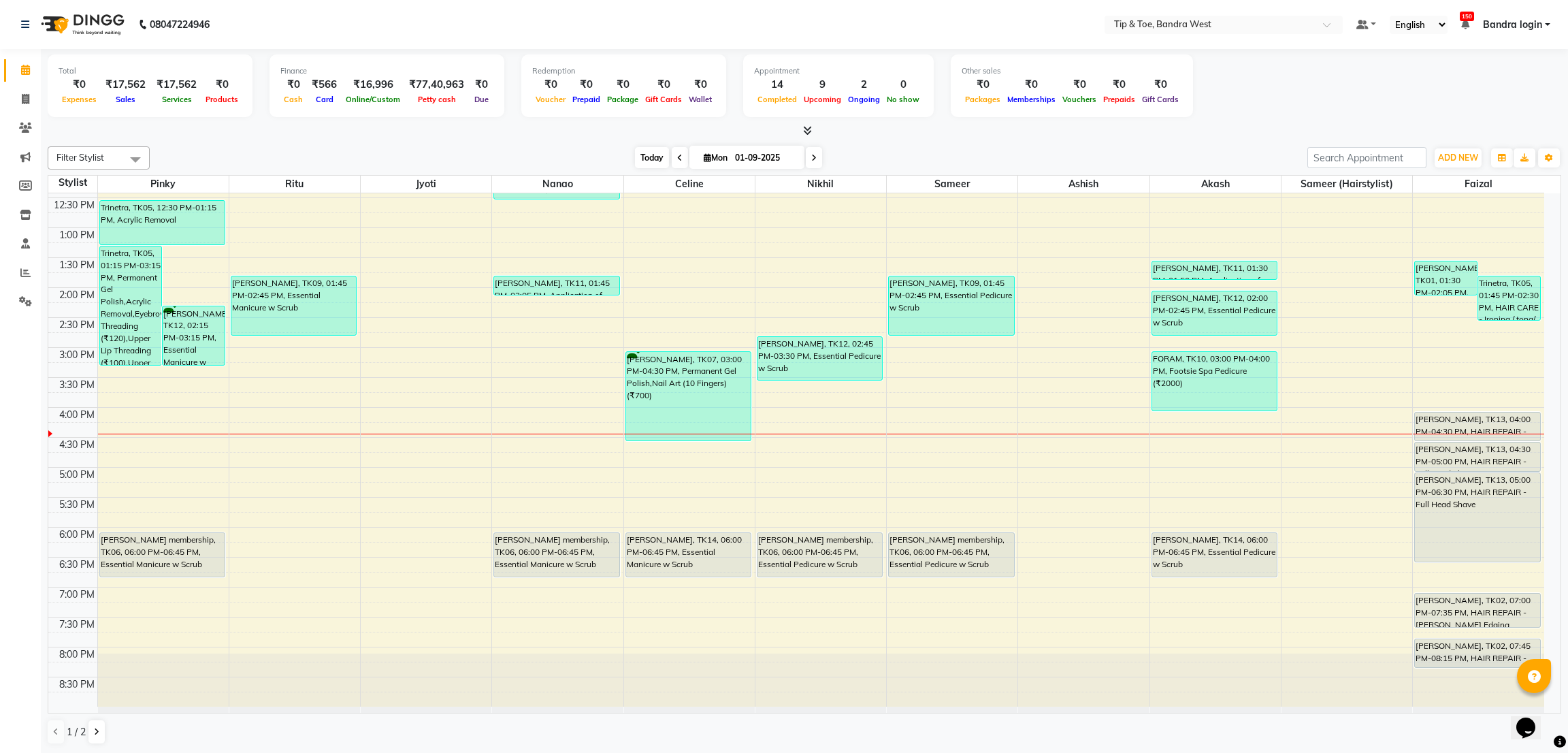
click at [646, 157] on span "Today" at bounding box center [652, 158] width 34 height 21
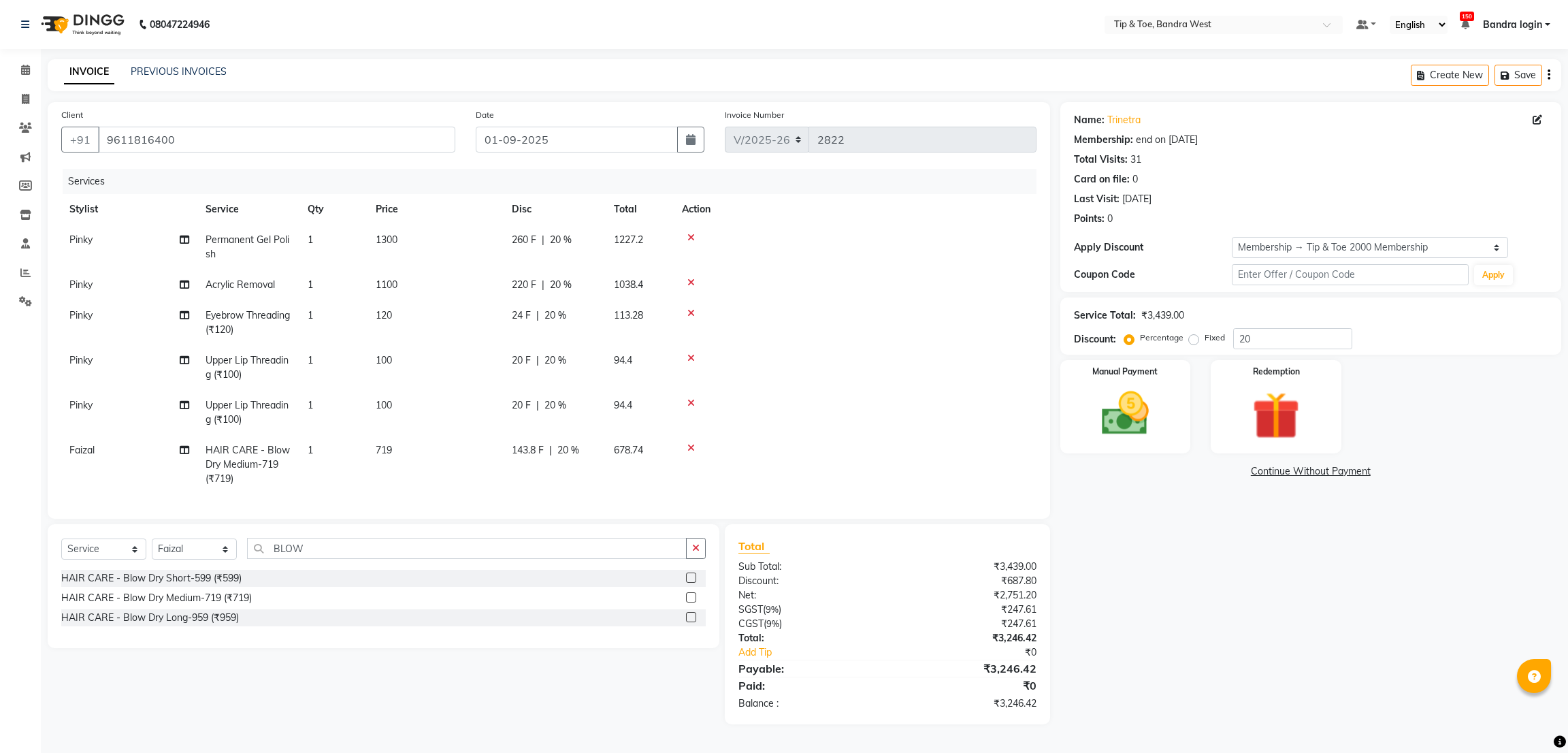
select select "5957"
select select "service"
select select "83378"
select select "1: Object"
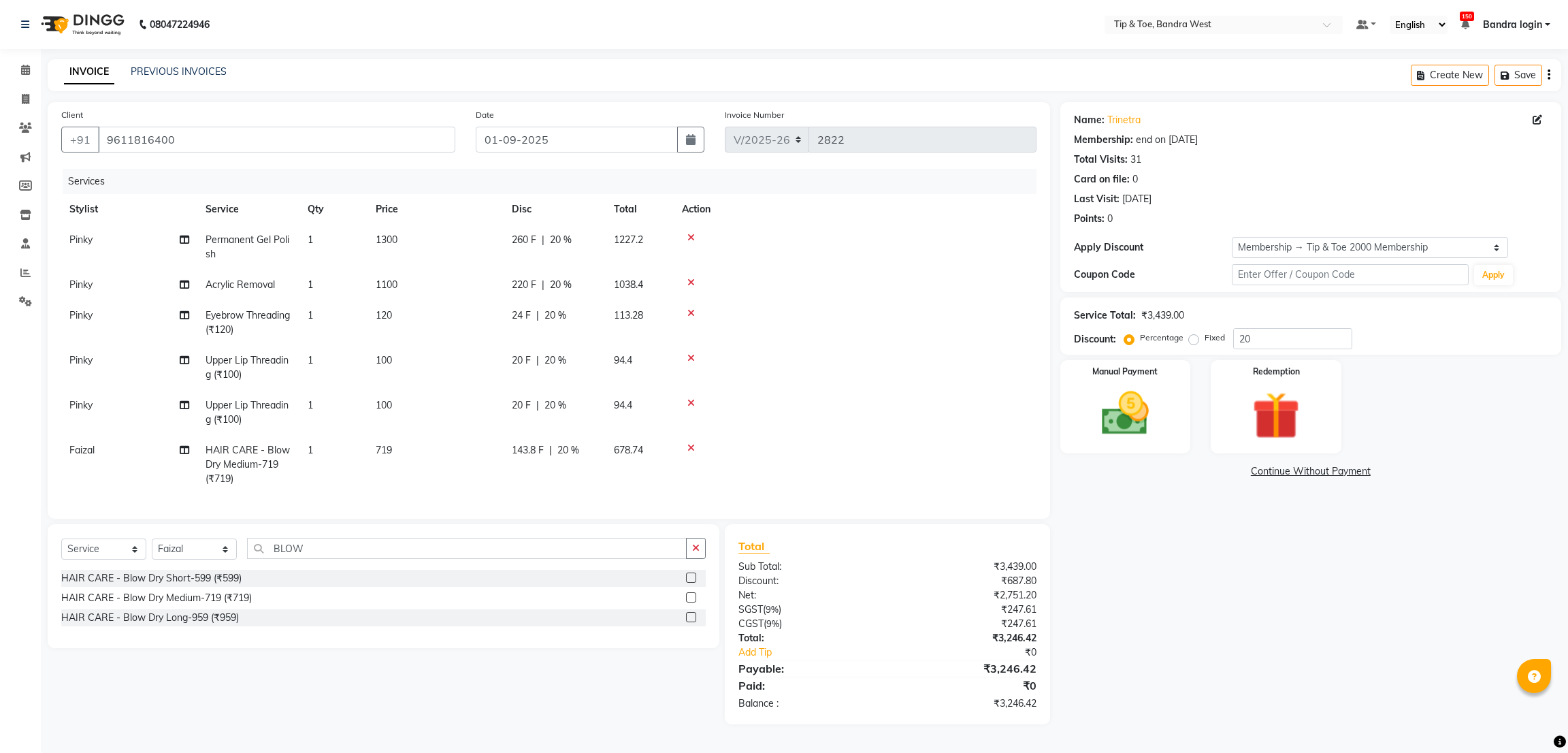
click at [236, 455] on span "HAIR CARE - Blow Dry Medium-719 (₹719)" at bounding box center [248, 464] width 85 height 41
select select "83378"
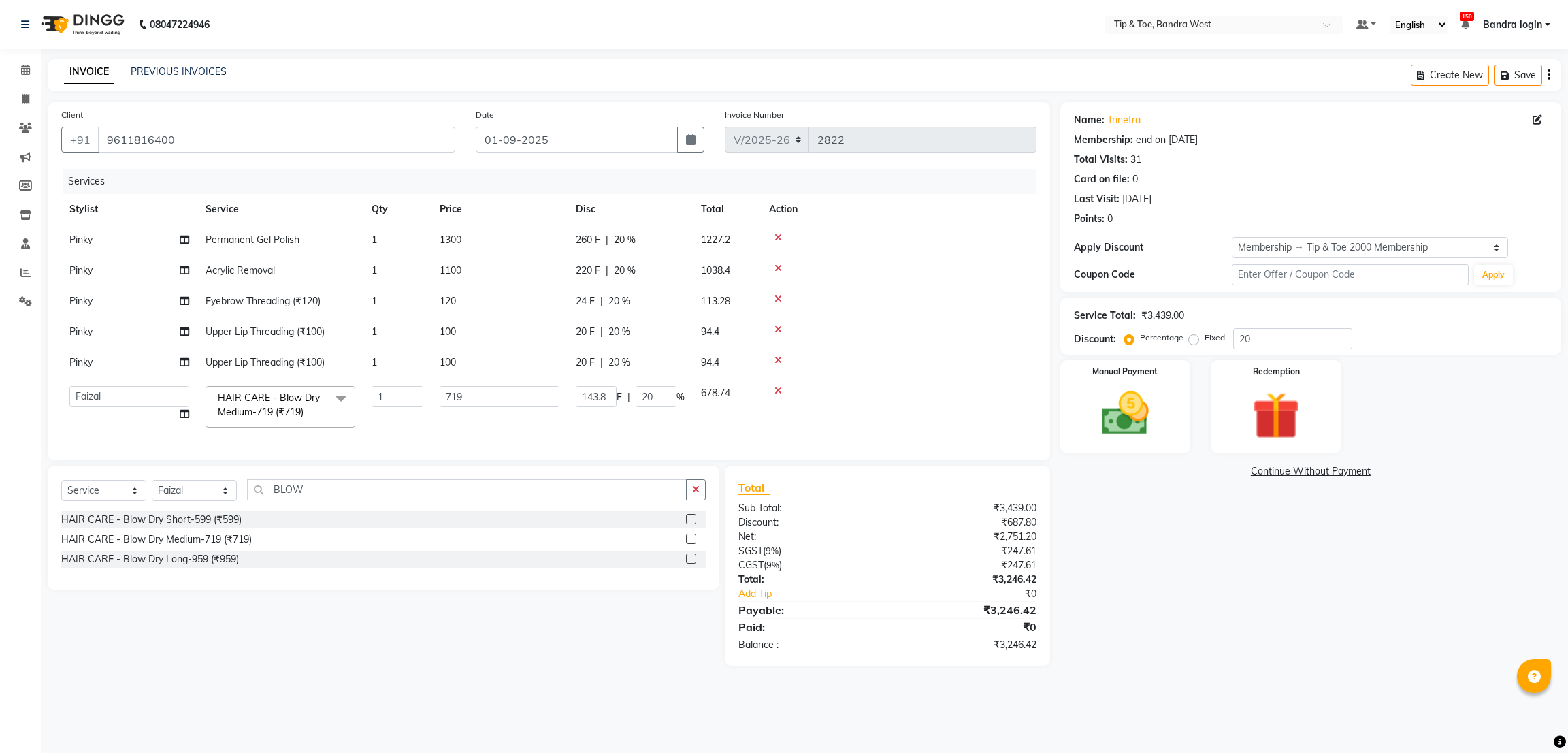
scroll to position [0, 0]
click at [295, 411] on span "HAIR CARE - Blow Dry Medium-719 (₹719)" at bounding box center [269, 404] width 102 height 27
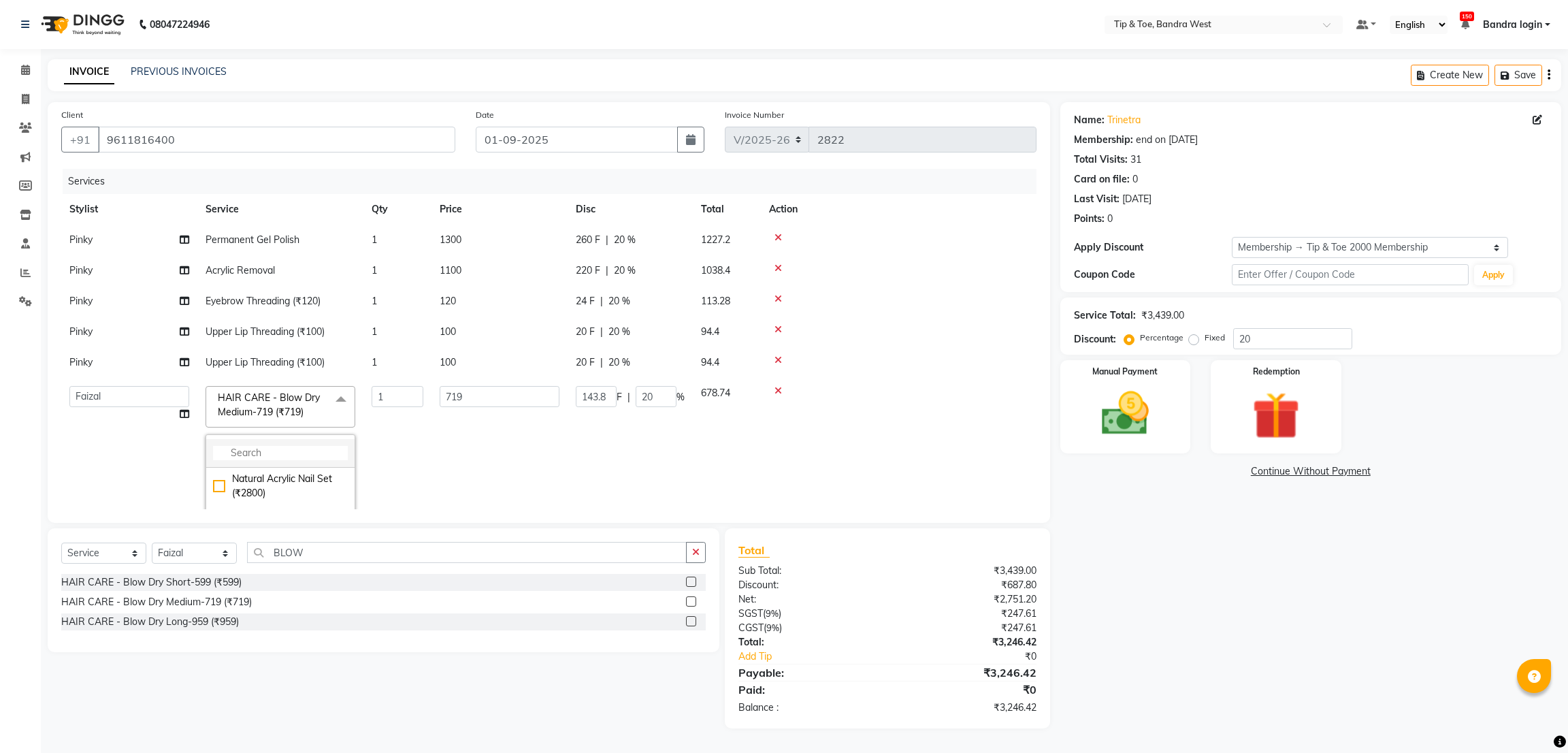
click at [298, 451] on input "multiselect-search" at bounding box center [280, 453] width 135 height 15
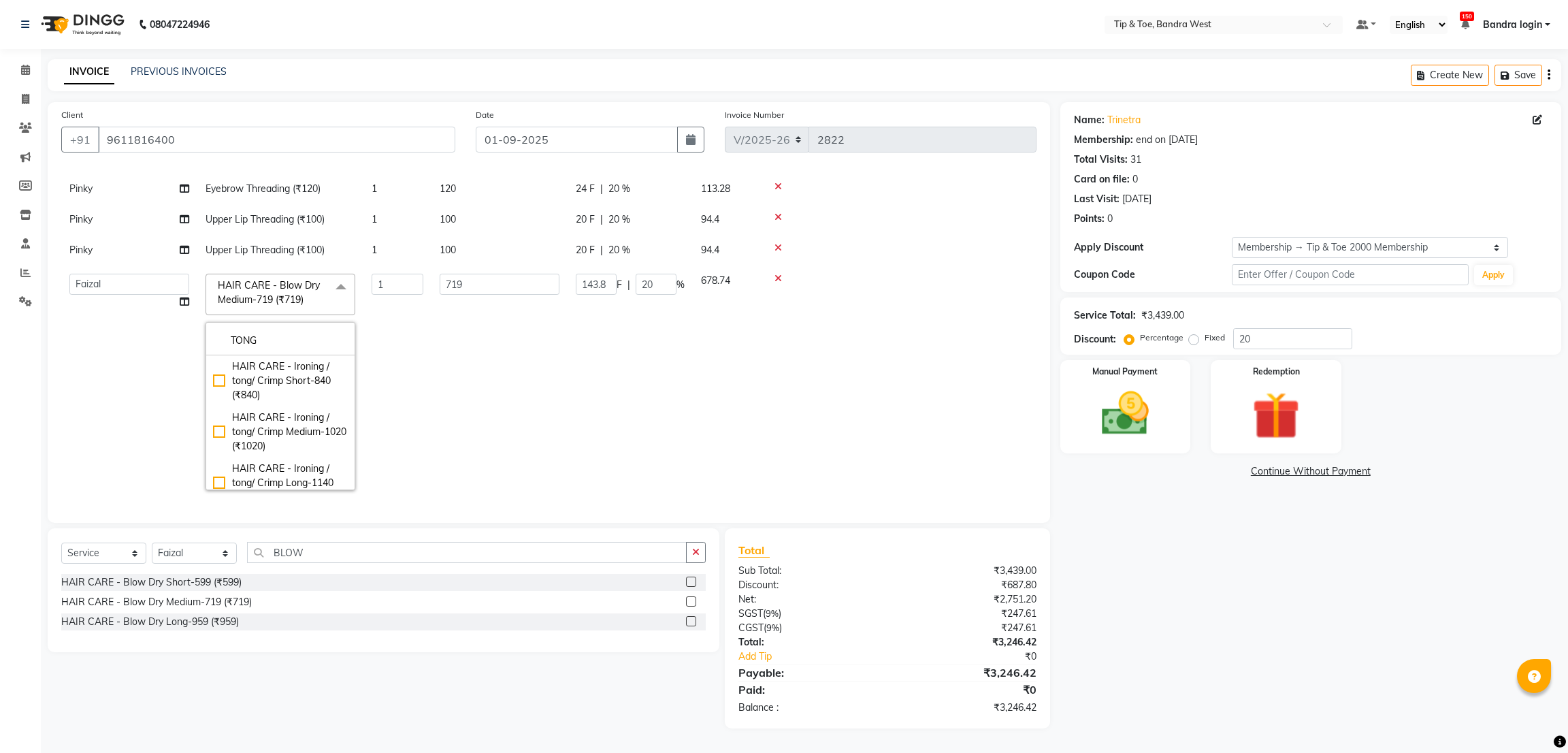
scroll to position [128, 0]
type input "TONG"
click at [242, 406] on div "HAIR CARE - Ironing / tong/ Crimp Medium-1020 (₹1020)" at bounding box center [280, 421] width 135 height 43
checkbox input "true"
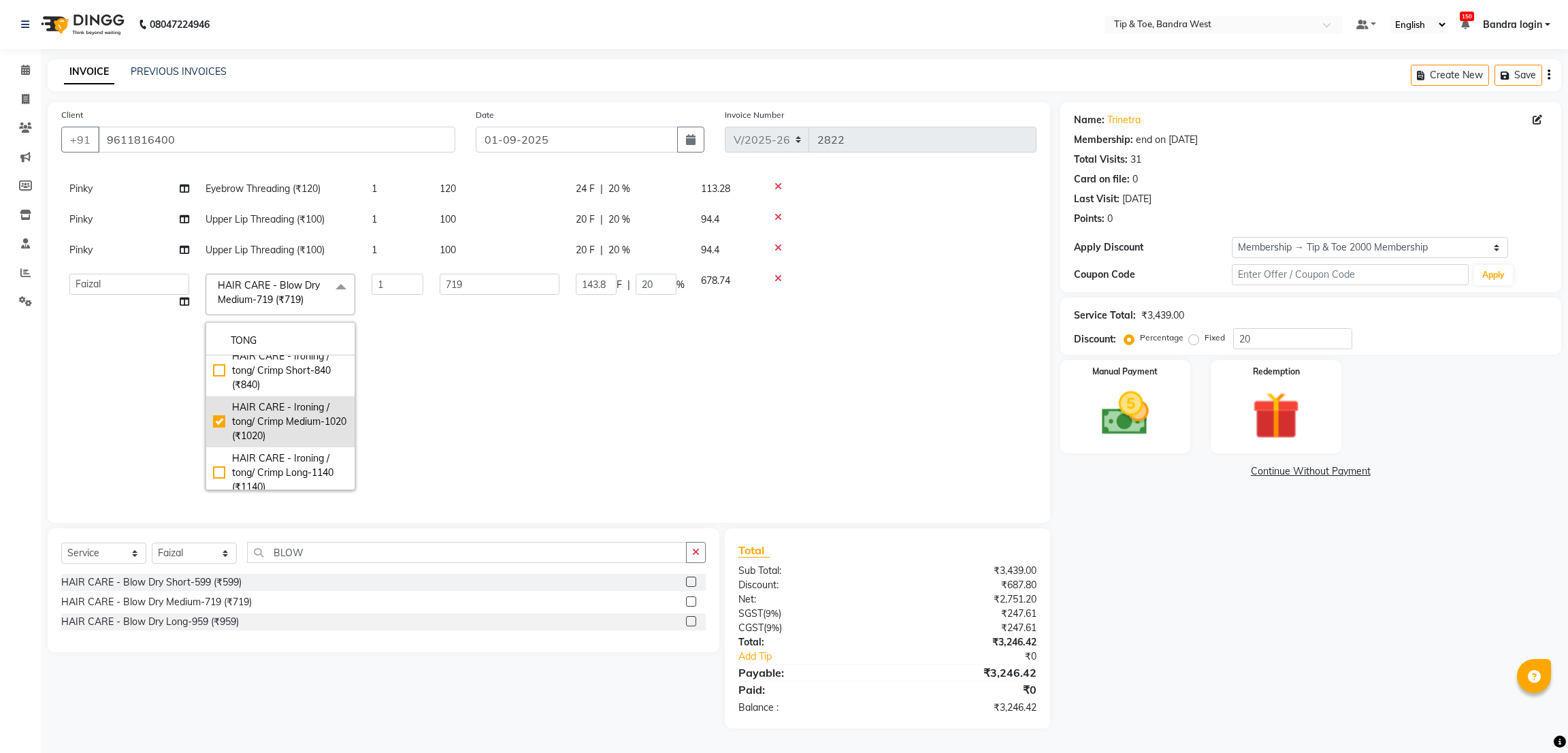
type input "1020"
type input "204"
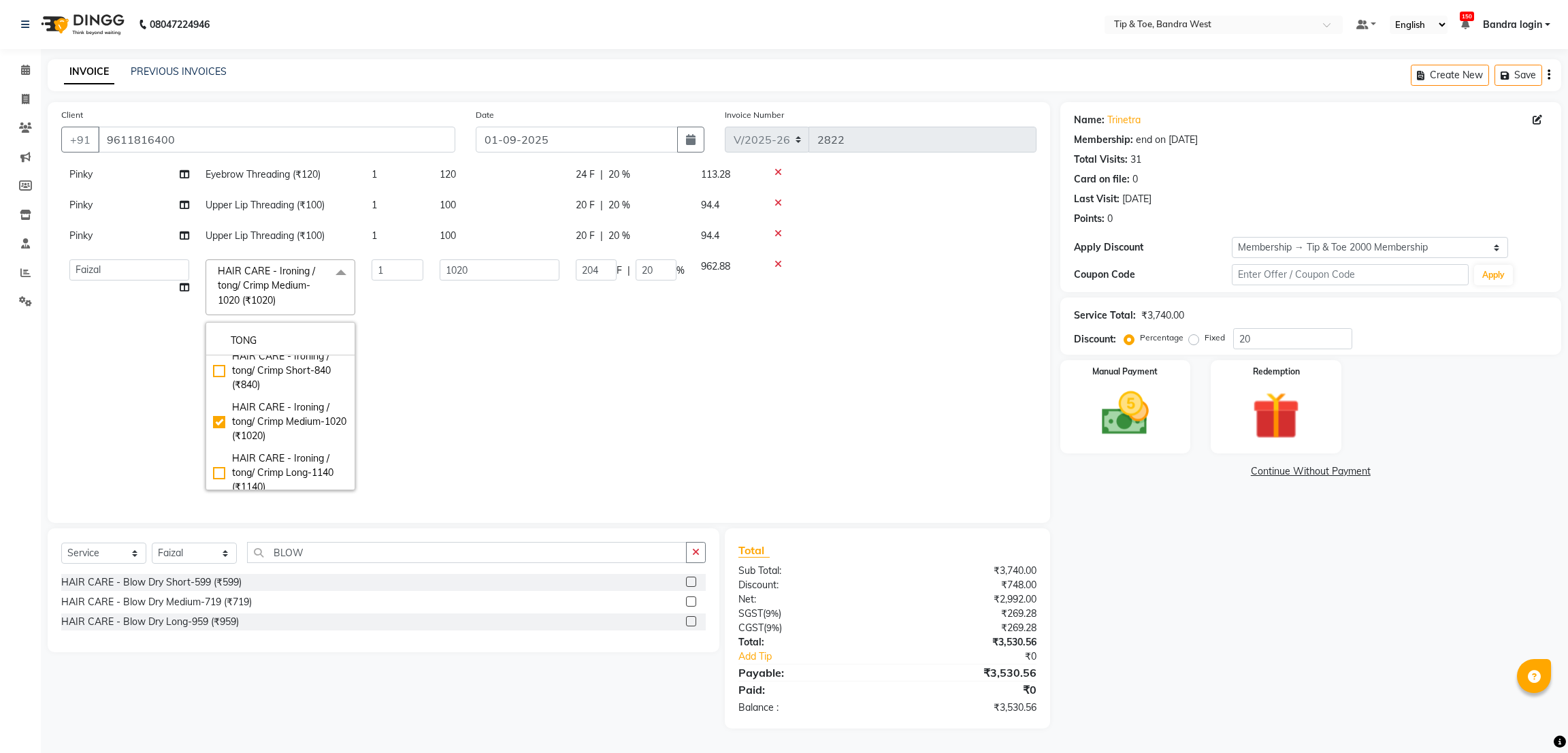
click at [632, 406] on td "204 F | 20 %" at bounding box center [630, 375] width 125 height 247
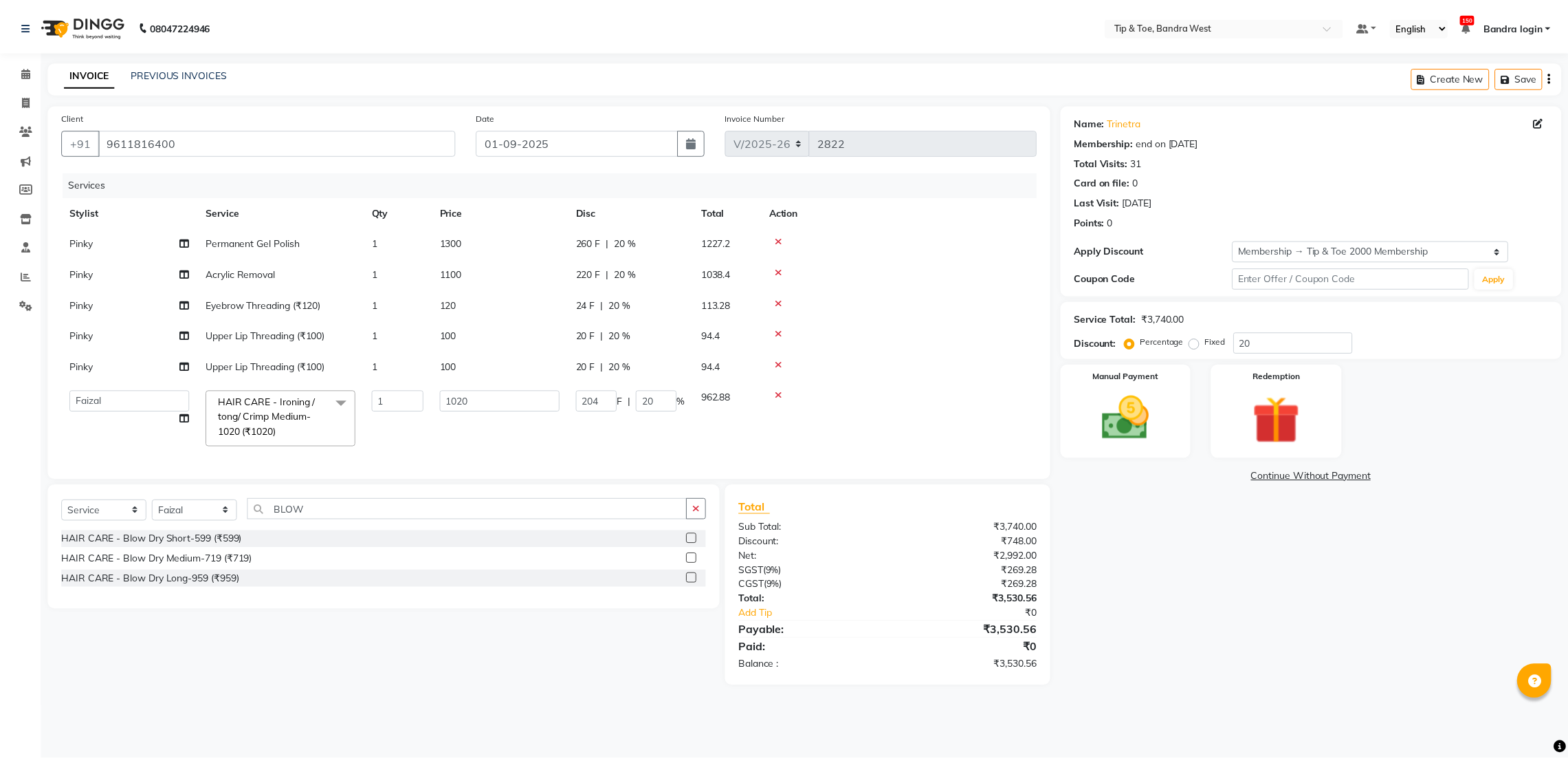
scroll to position [0, 0]
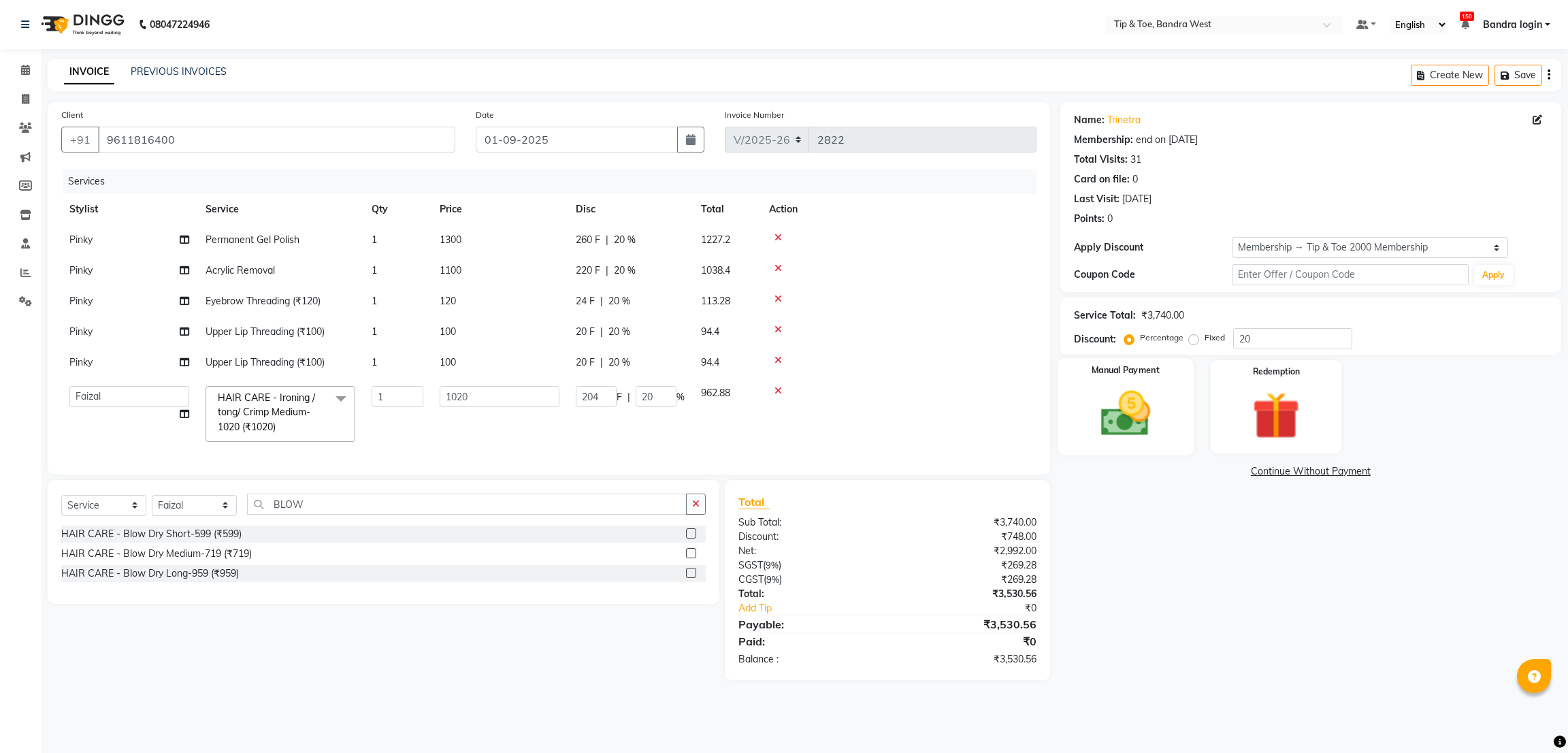
click at [1144, 411] on img at bounding box center [1124, 414] width 80 height 57
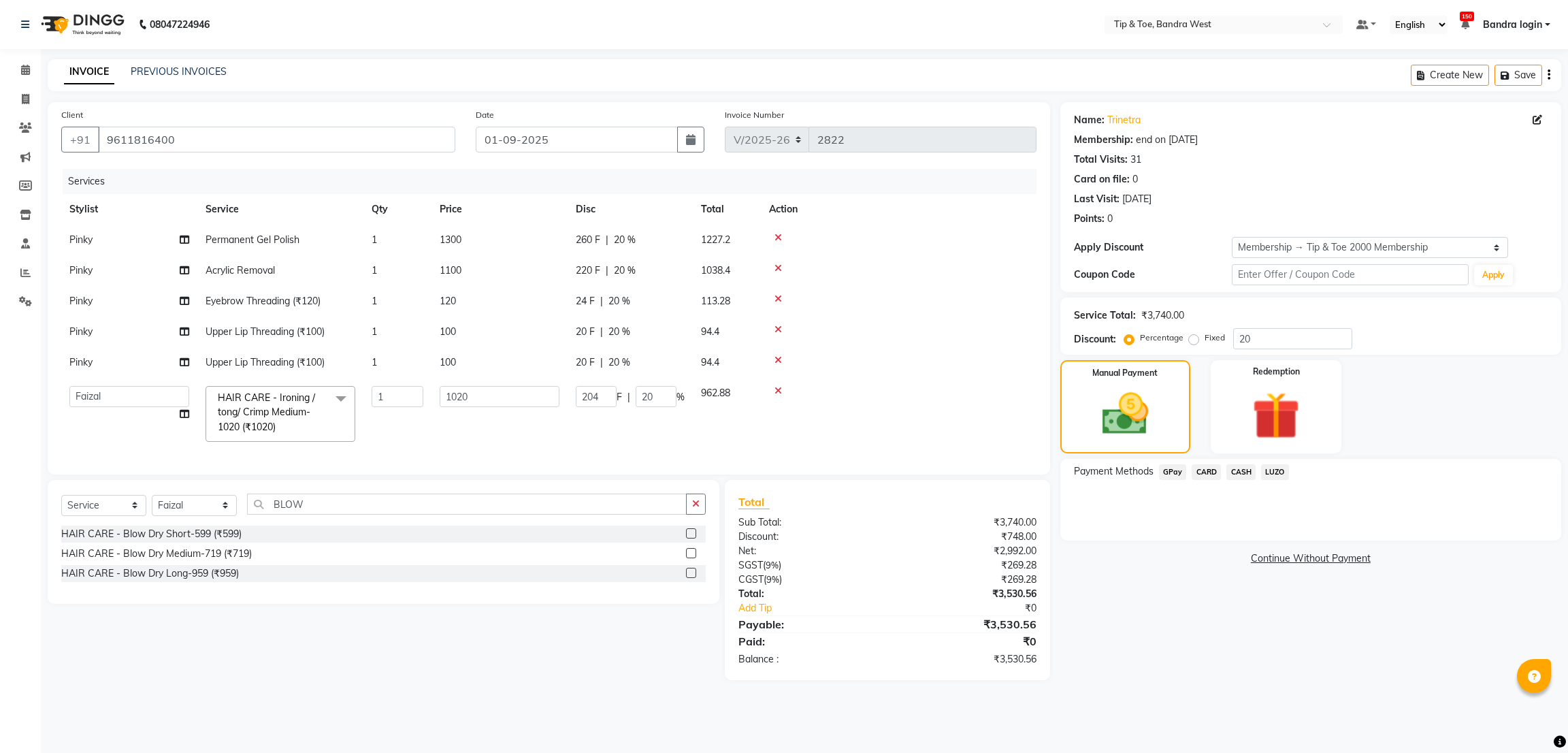
click at [1179, 470] on span "GPay" at bounding box center [1172, 472] width 28 height 15
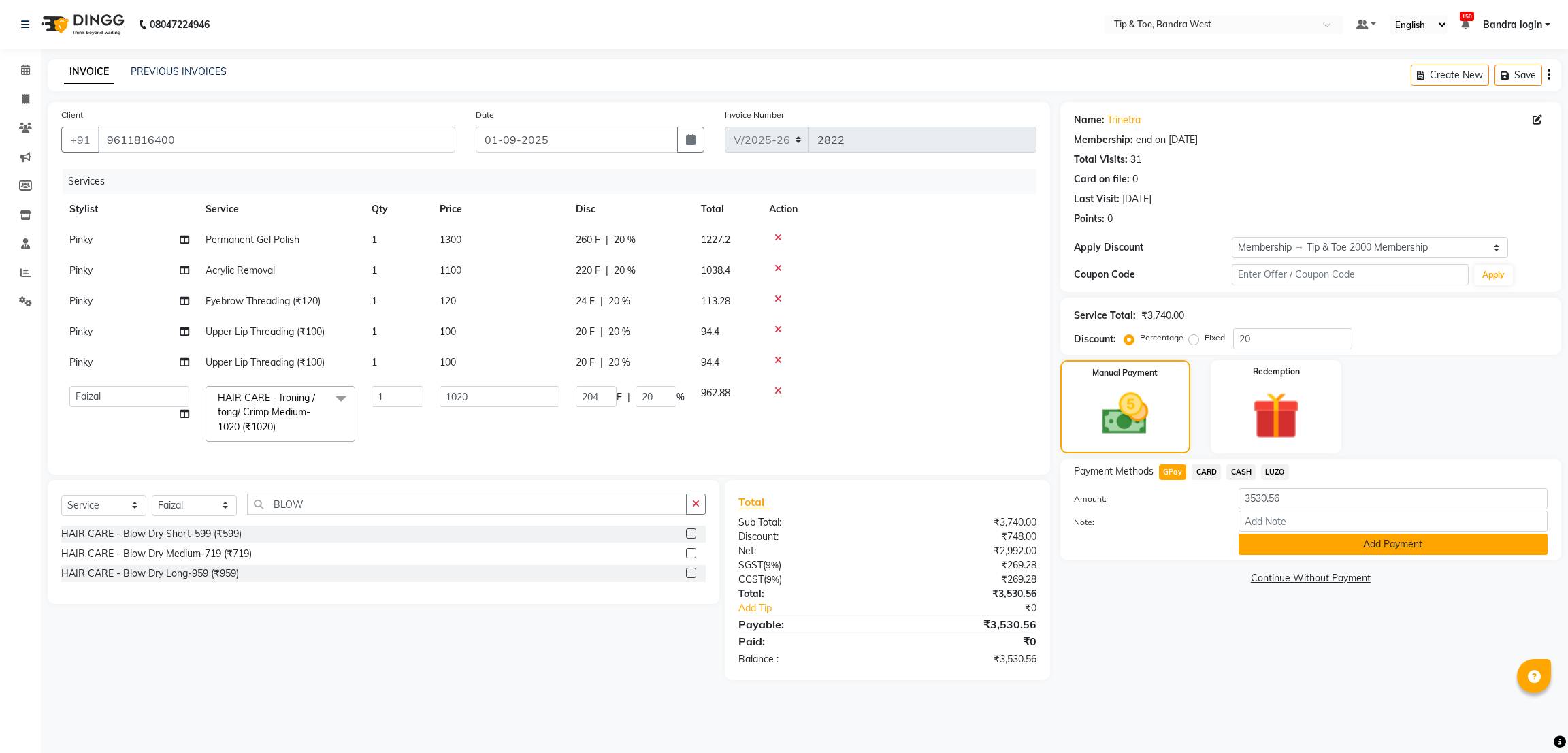
click at [1281, 535] on button "Add Payment" at bounding box center [1392, 544] width 309 height 21
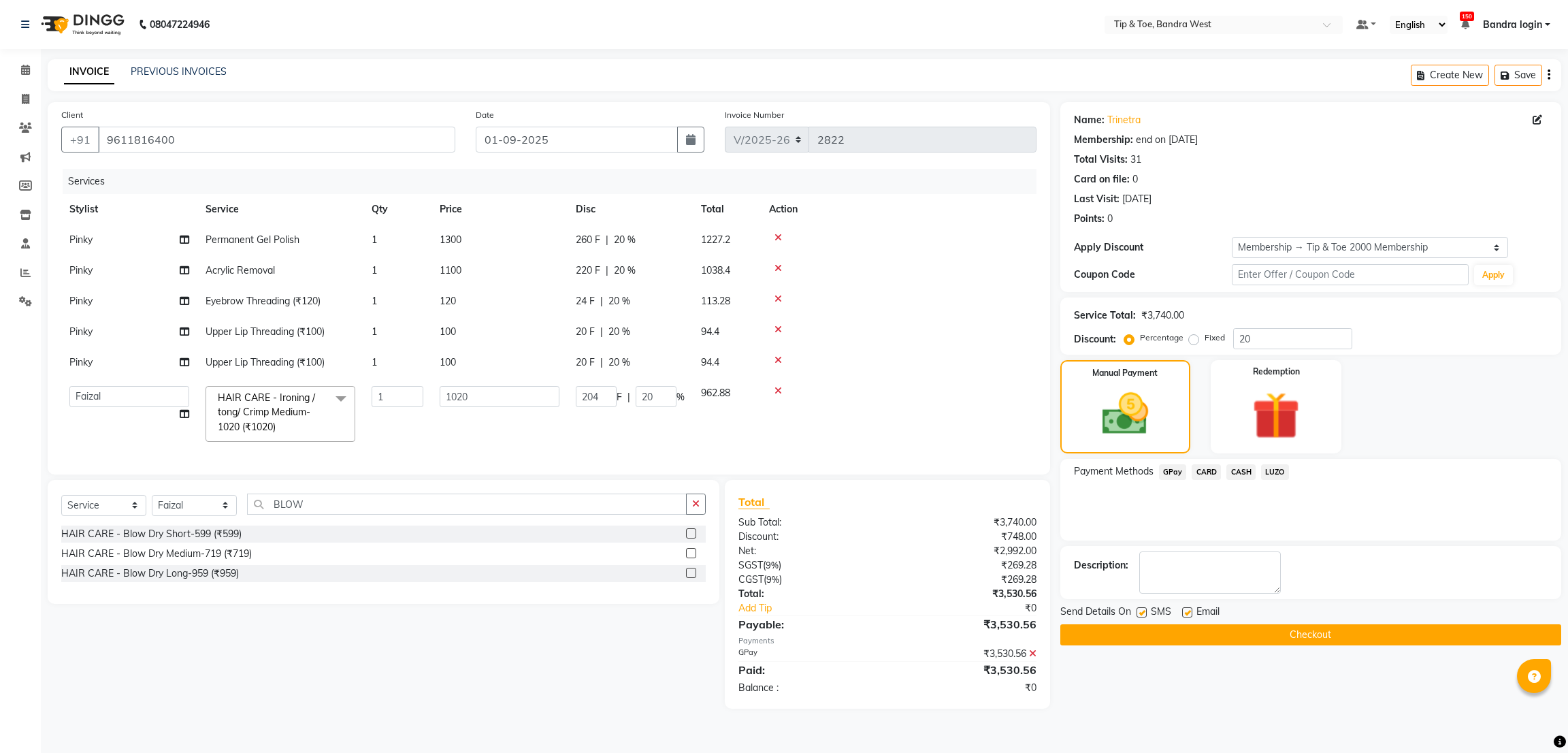
click at [1275, 629] on button "Checkout" at bounding box center [1310, 635] width 501 height 21
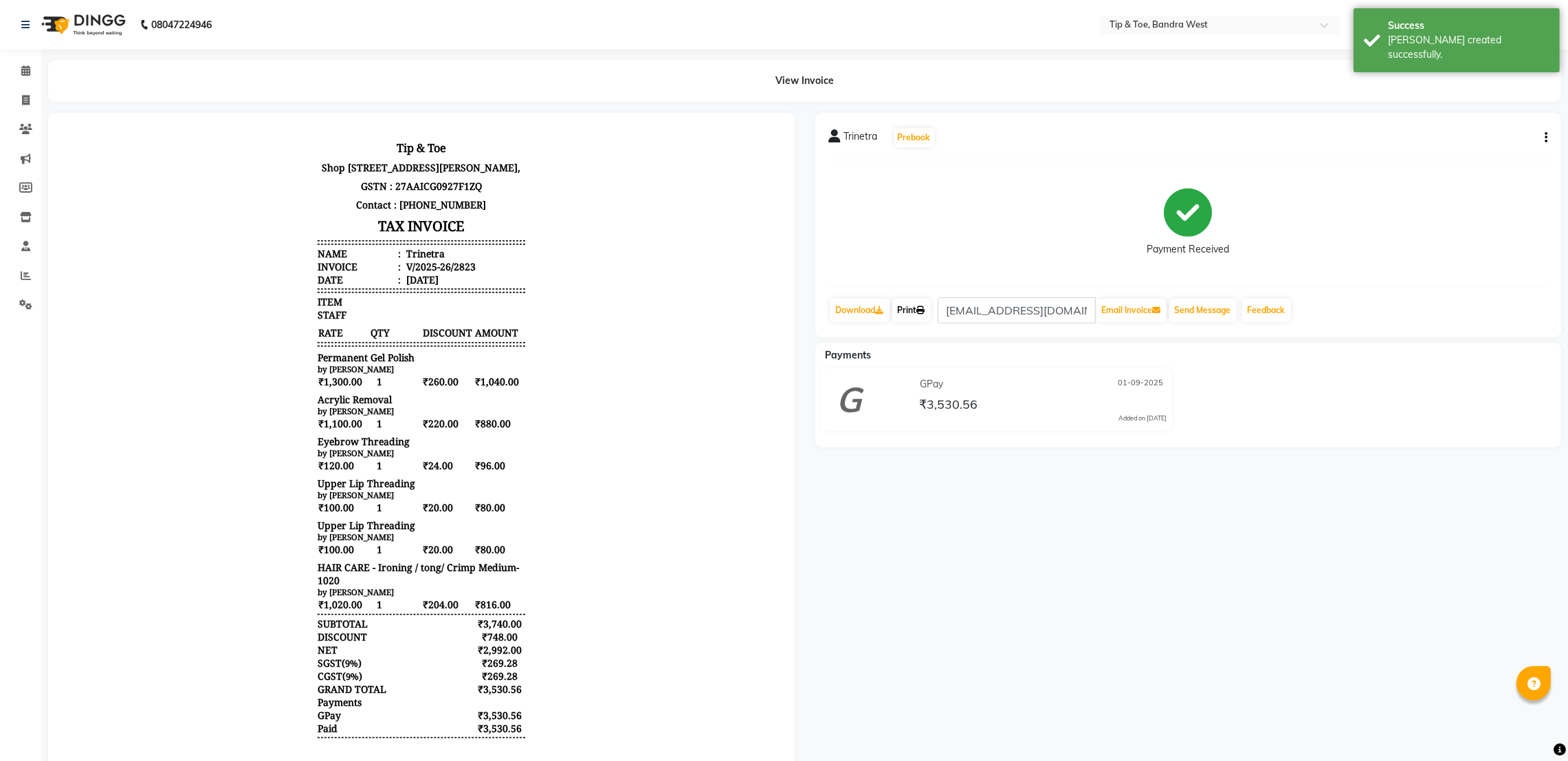
click at [913, 313] on link "Print" at bounding box center [911, 310] width 39 height 23
click at [27, 71] on icon at bounding box center [25, 71] width 9 height 11
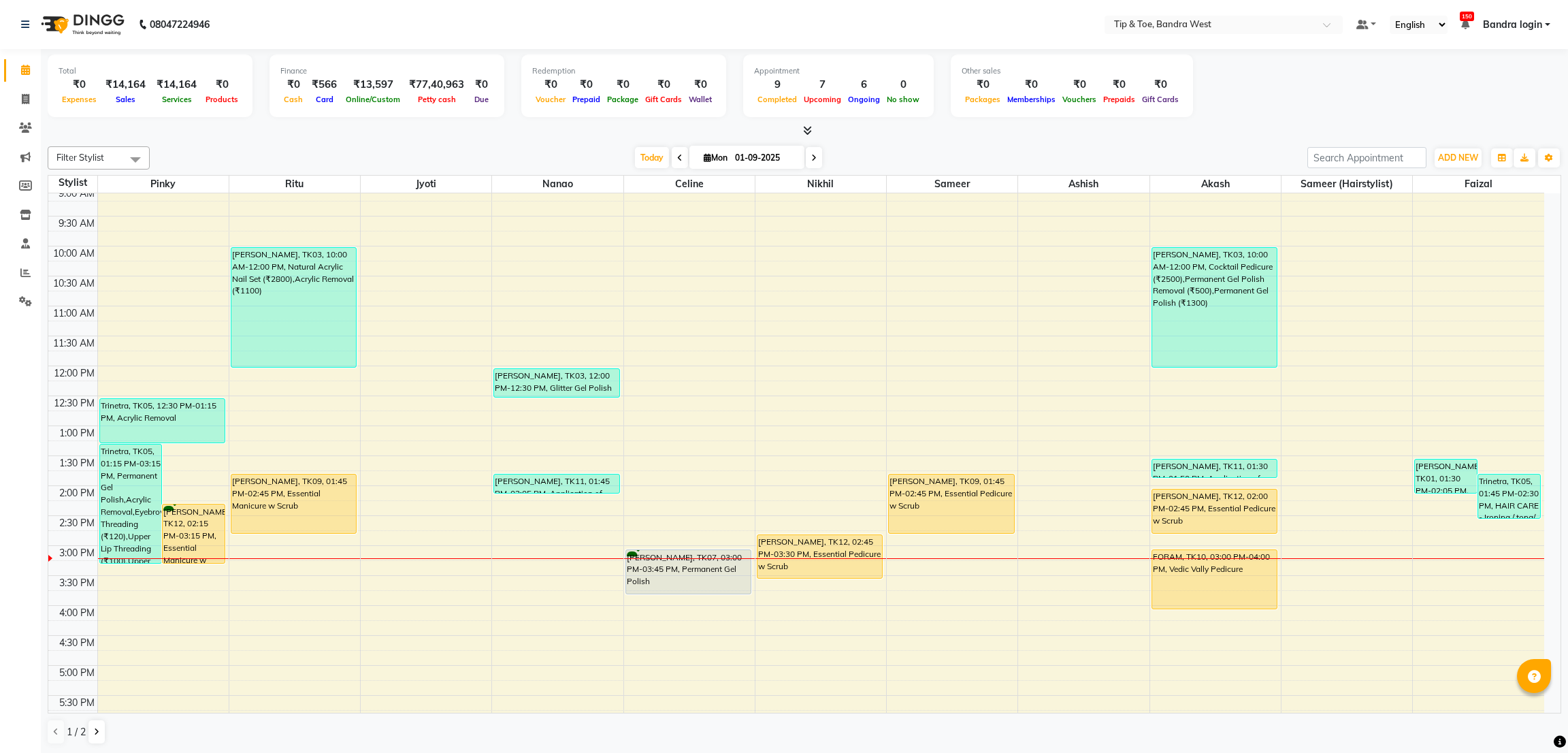
scroll to position [102, 0]
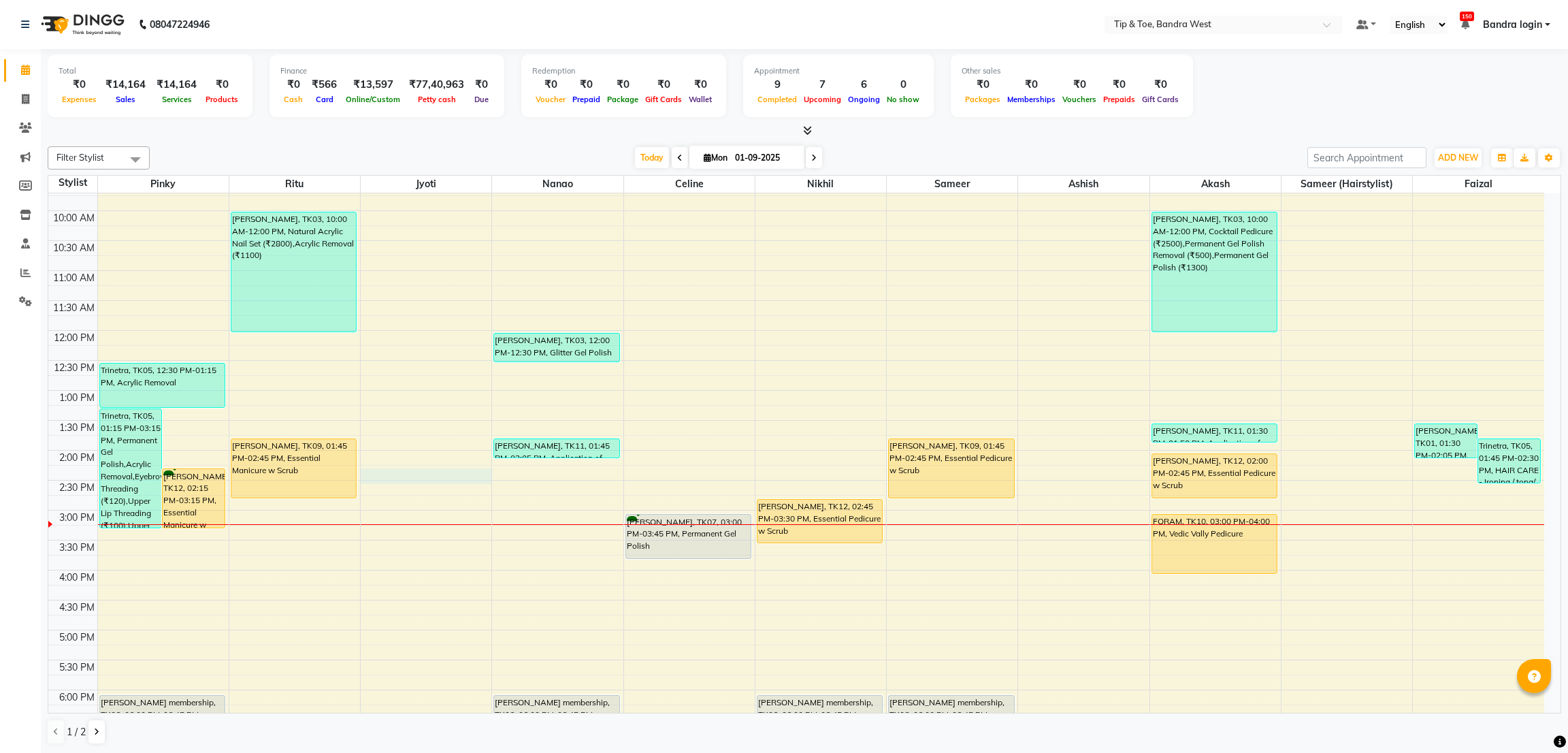
click at [481, 479] on div "8:00 AM 8:30 AM 9:00 AM 9:30 AM 10:00 AM 10:30 AM 11:00 AM 11:30 AM 12:00 PM 12…" at bounding box center [796, 480] width 1496 height 778
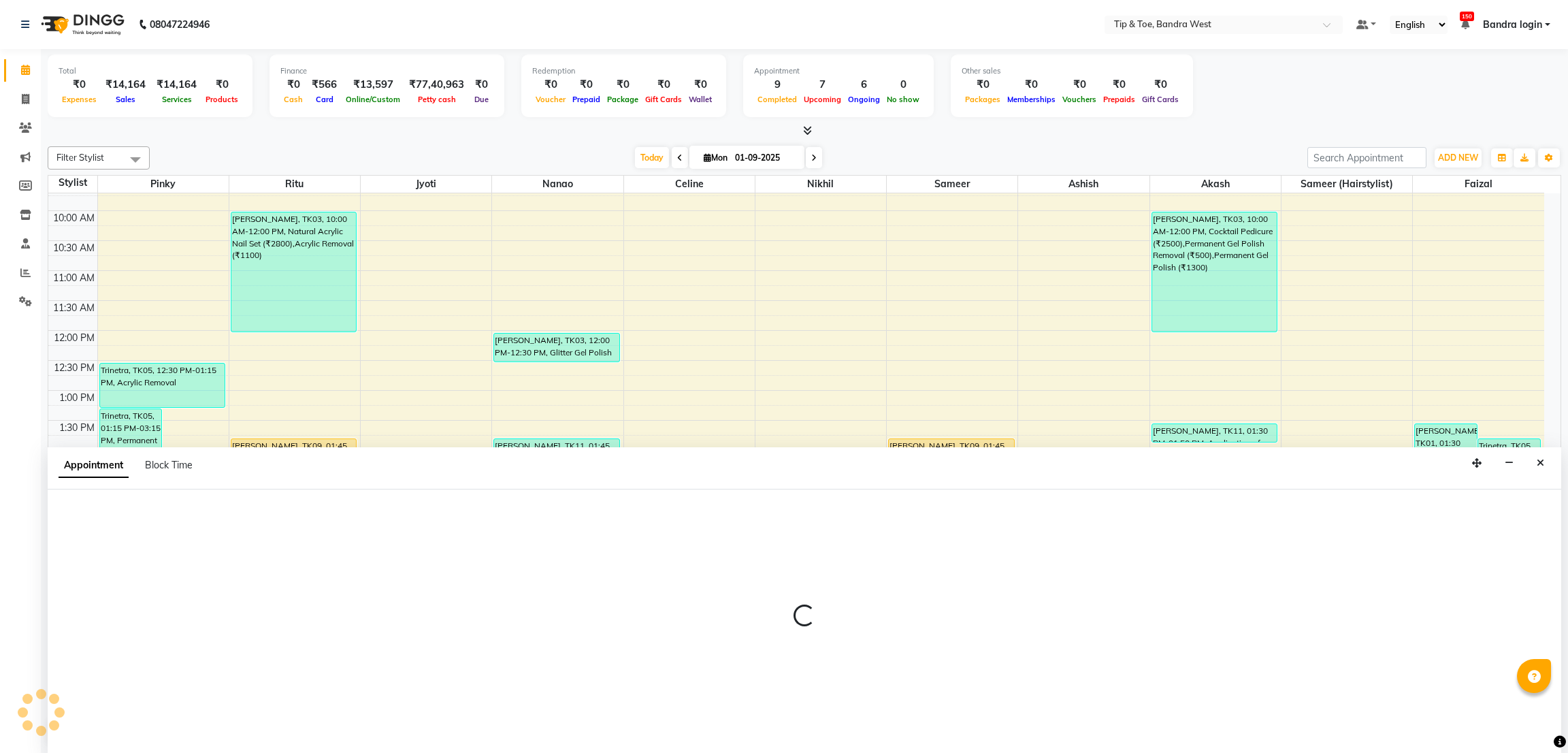
select select "42339"
select select "tentative"
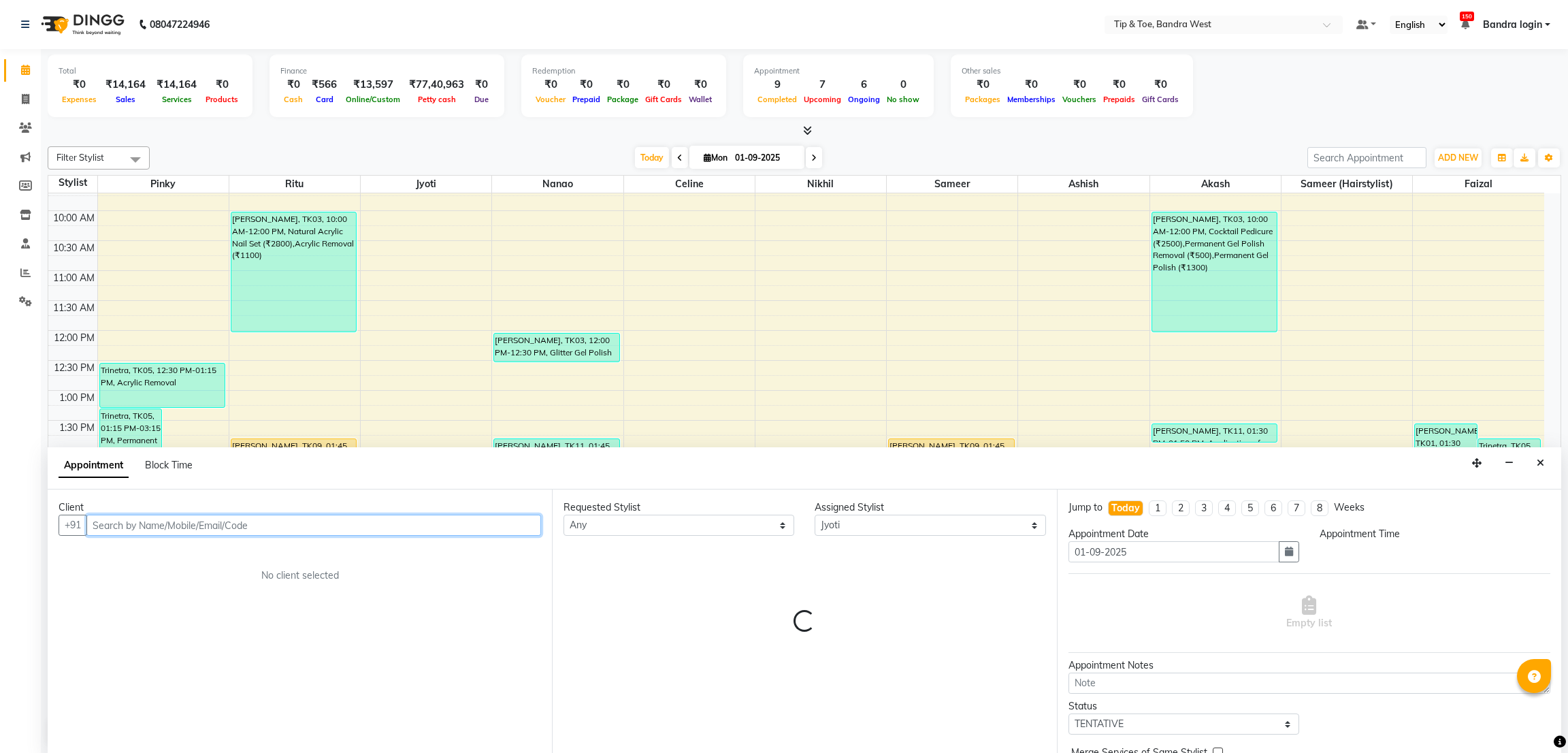
select select "855"
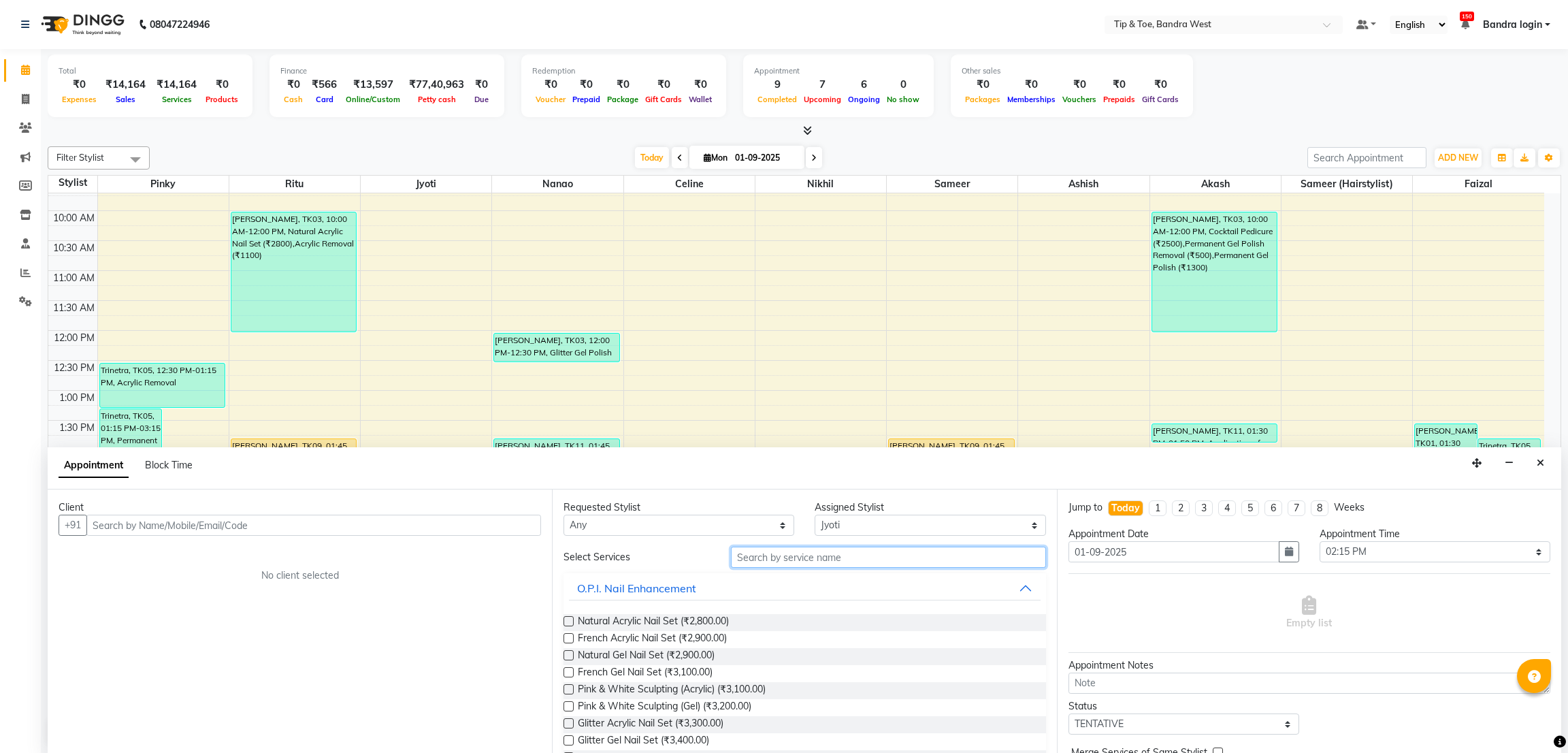
click at [787, 556] on input "text" at bounding box center [888, 557] width 315 height 21
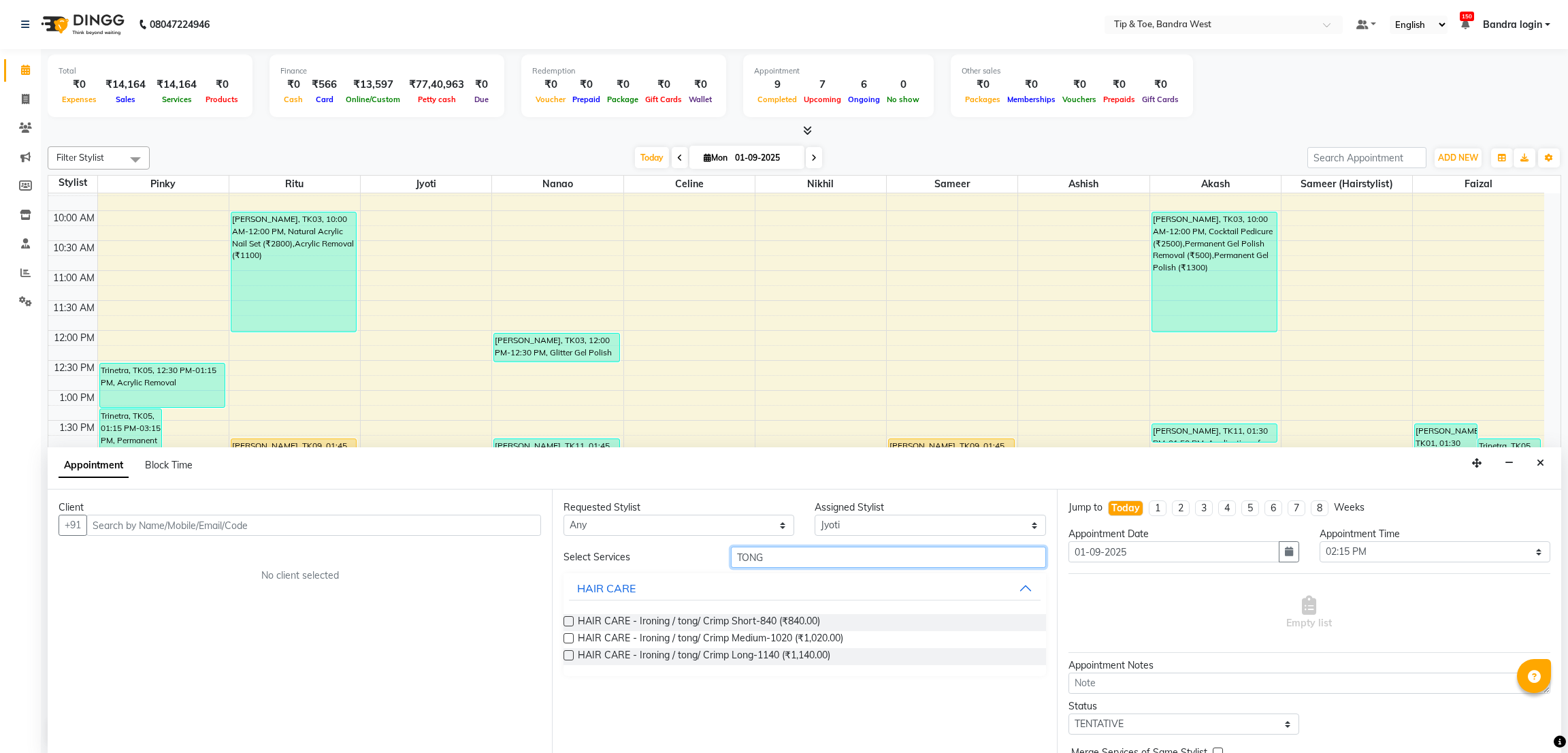
type input "TONG"
drag, startPoint x: 1539, startPoint y: 462, endPoint x: 1419, endPoint y: 437, distance: 122.6
click at [1540, 462] on icon "Close" at bounding box center [1540, 463] width 7 height 10
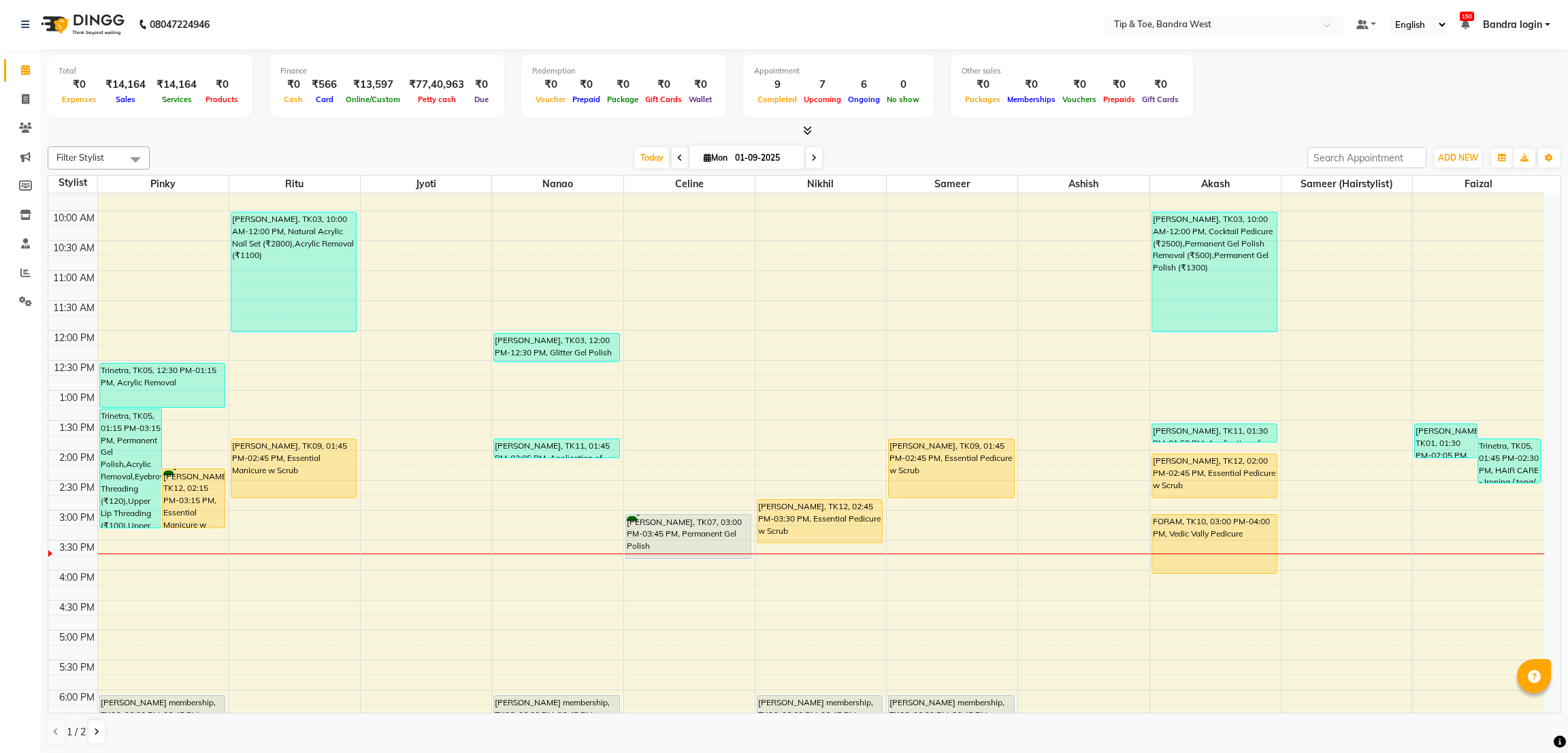
click at [667, 160] on div "Today Mon 01-09-2025" at bounding box center [728, 158] width 190 height 20
drag, startPoint x: 640, startPoint y: 161, endPoint x: 645, endPoint y: 564, distance: 403.0
click at [641, 159] on span "Today" at bounding box center [652, 158] width 34 height 21
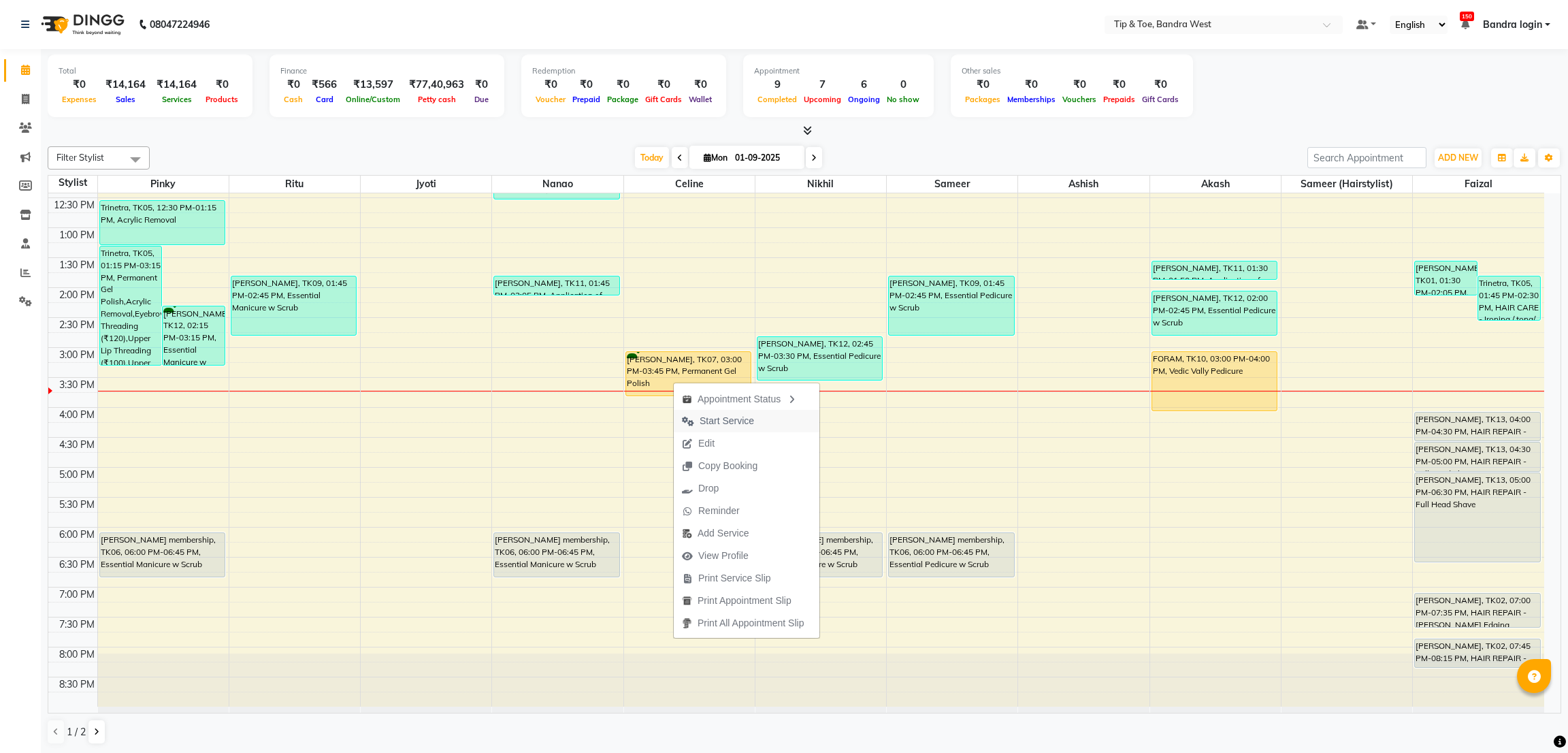
click at [728, 411] on span "Start Service" at bounding box center [718, 421] width 89 height 23
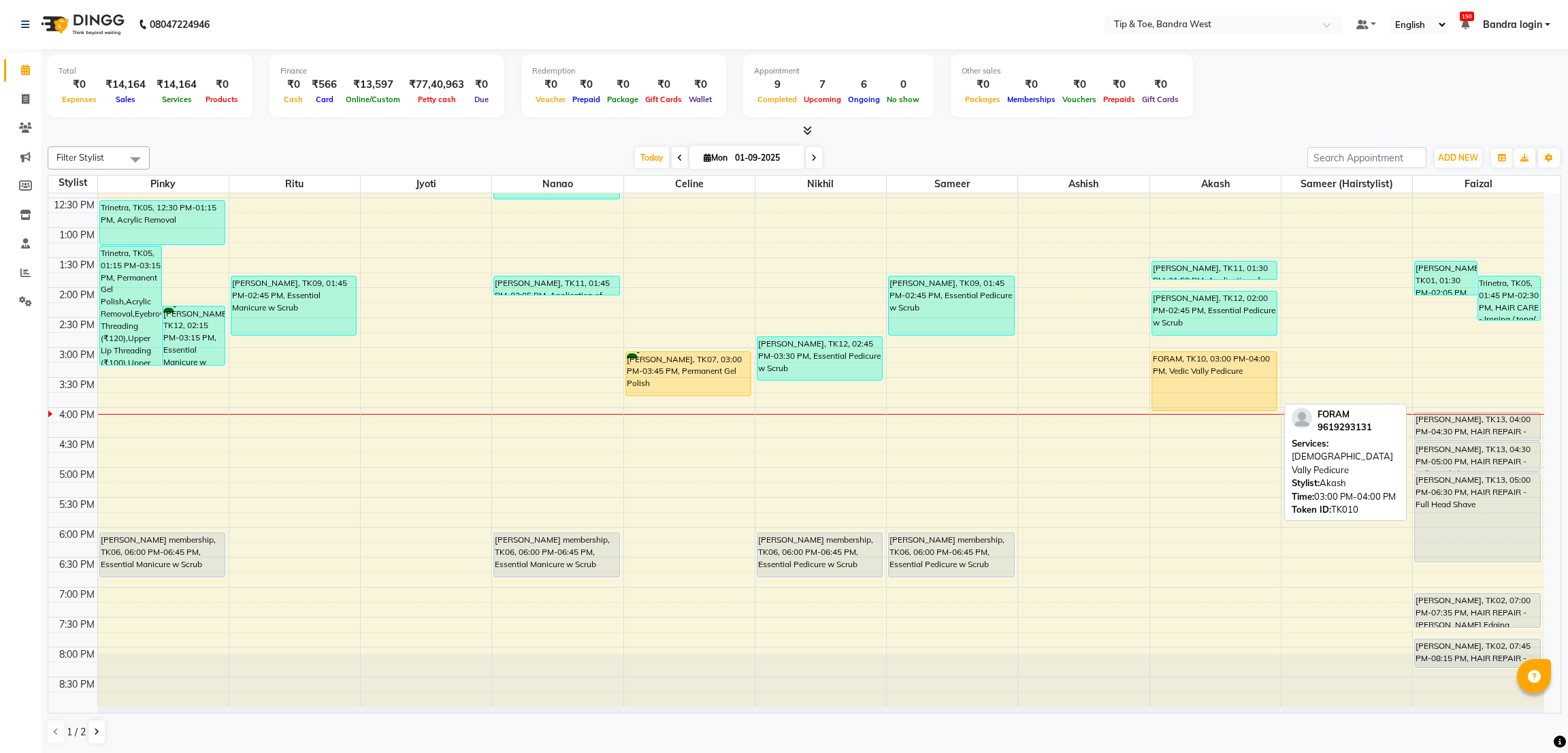
click at [1217, 363] on div "FORAM, TK10, 03:00 PM-04:00 PM, Vedic Vally Pedicure" at bounding box center [1214, 381] width 124 height 59
select select "1"
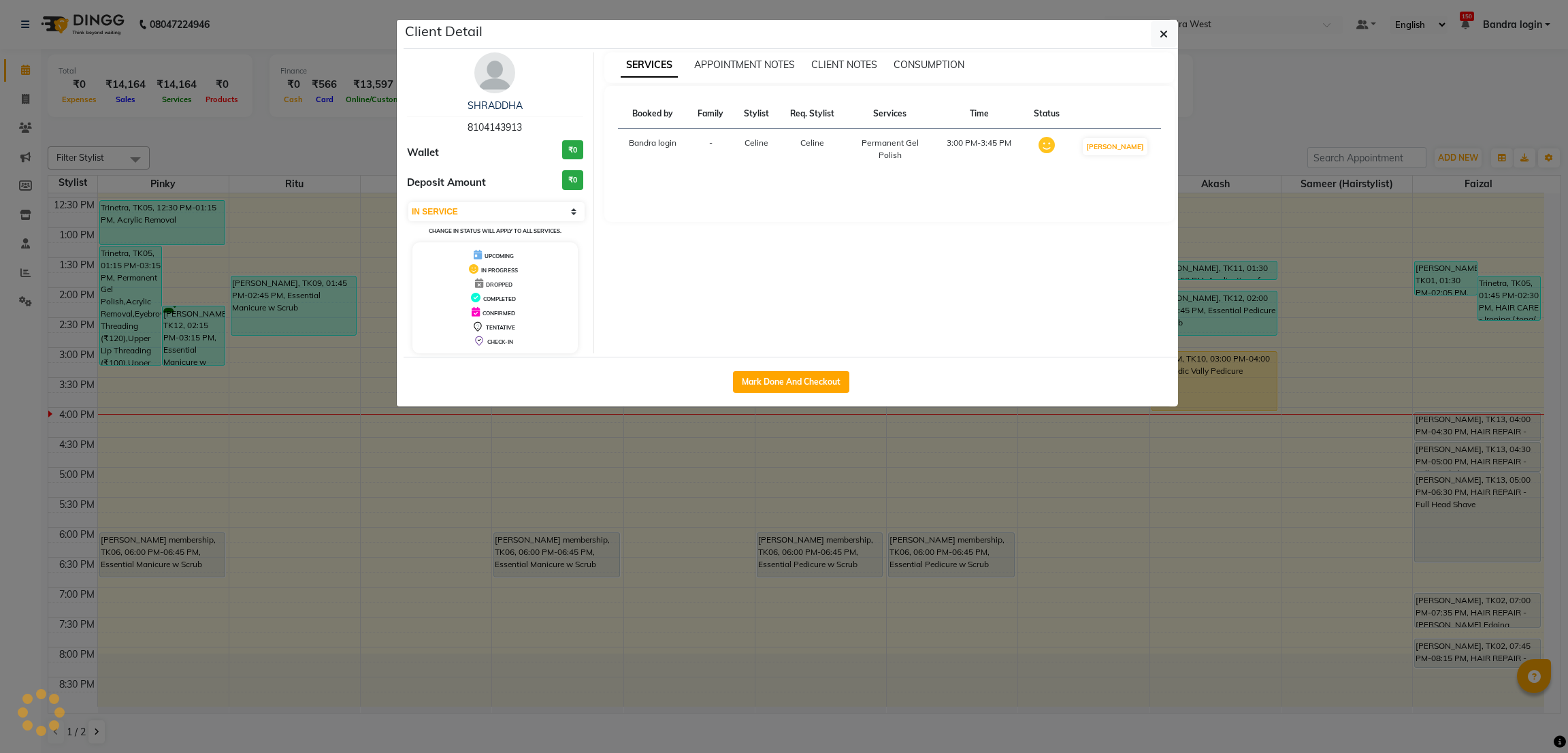
click at [803, 357] on div "Mark Done And Checkout" at bounding box center [790, 381] width 775 height 50
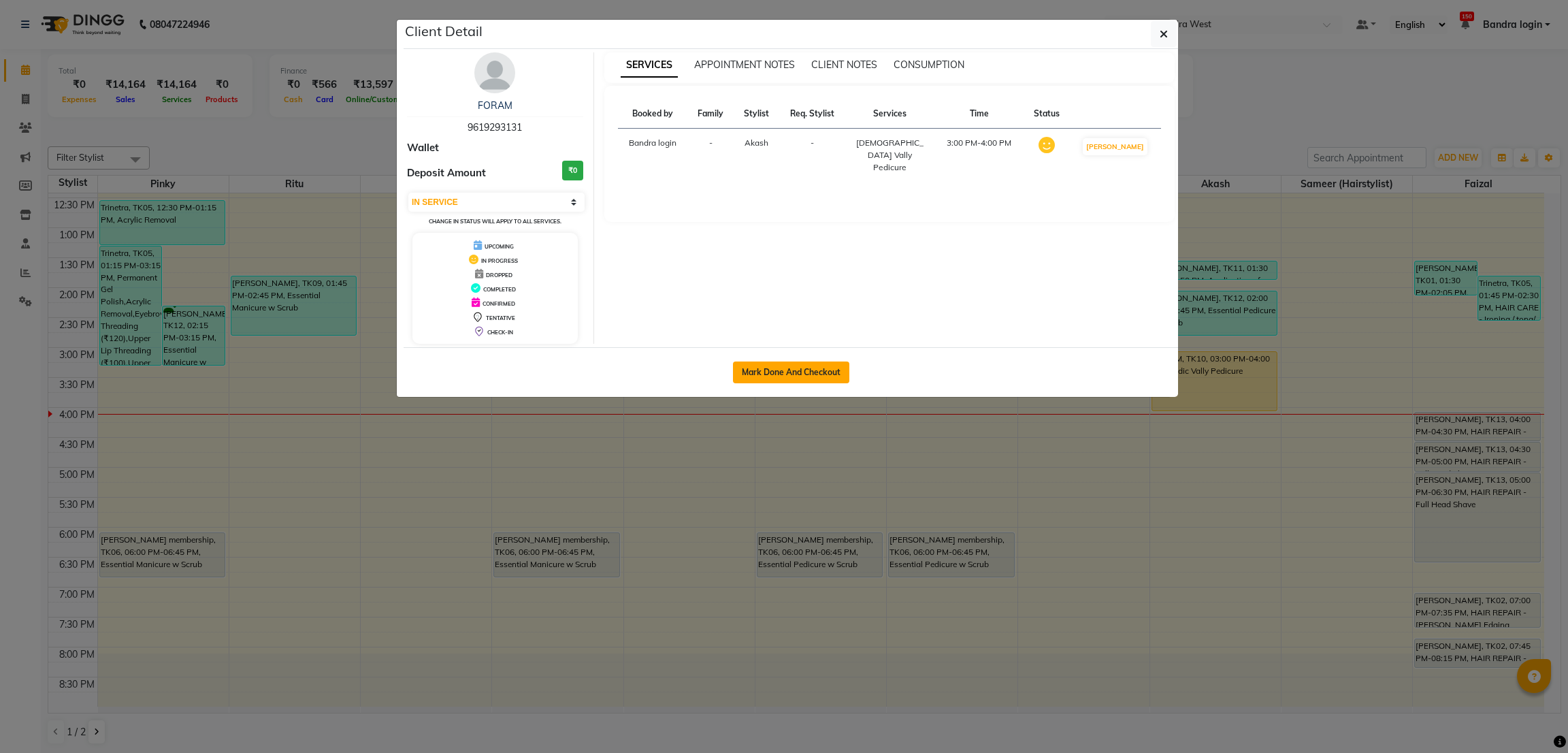
click at [779, 372] on button "Mark Done And Checkout" at bounding box center [790, 372] width 116 height 22
select select "service"
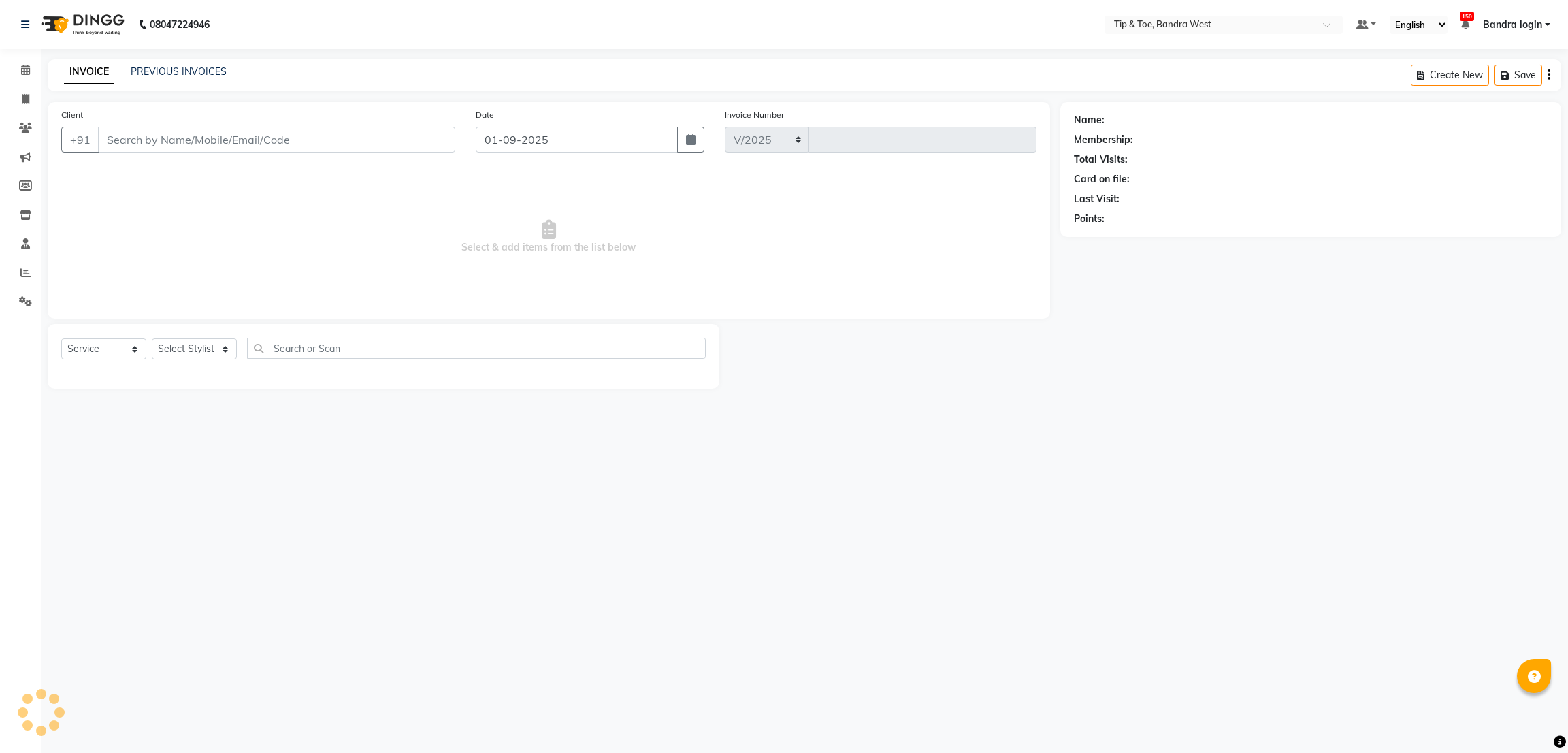
select select "5957"
type input "2825"
type input "9619293131"
select select "42316"
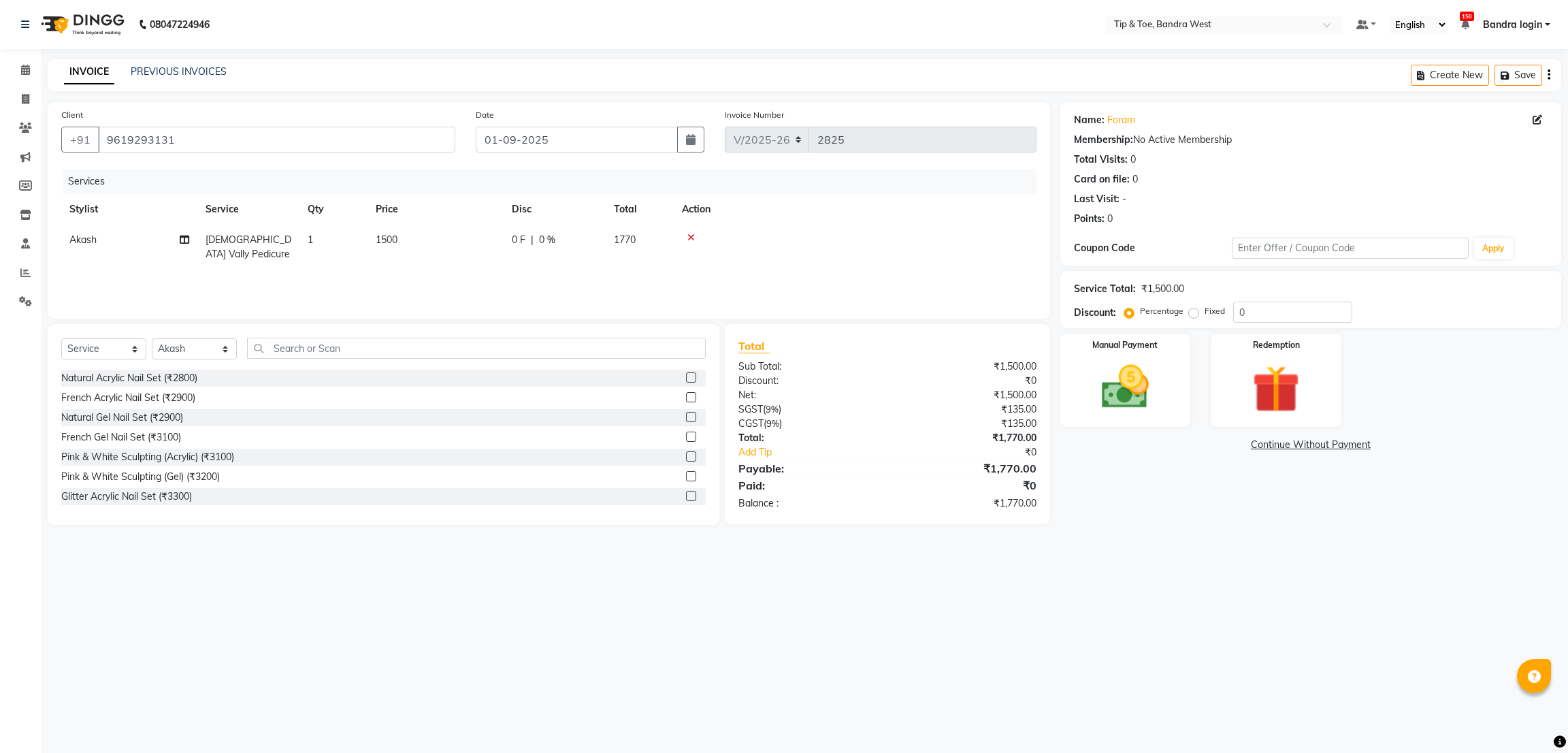
click at [232, 236] on span "[DEMOGRAPHIC_DATA] Vally Pedicure" at bounding box center [248, 246] width 85 height 27
click at [261, 253] on span "Vedic Vally Pedicure x" at bounding box center [276, 253] width 123 height 32
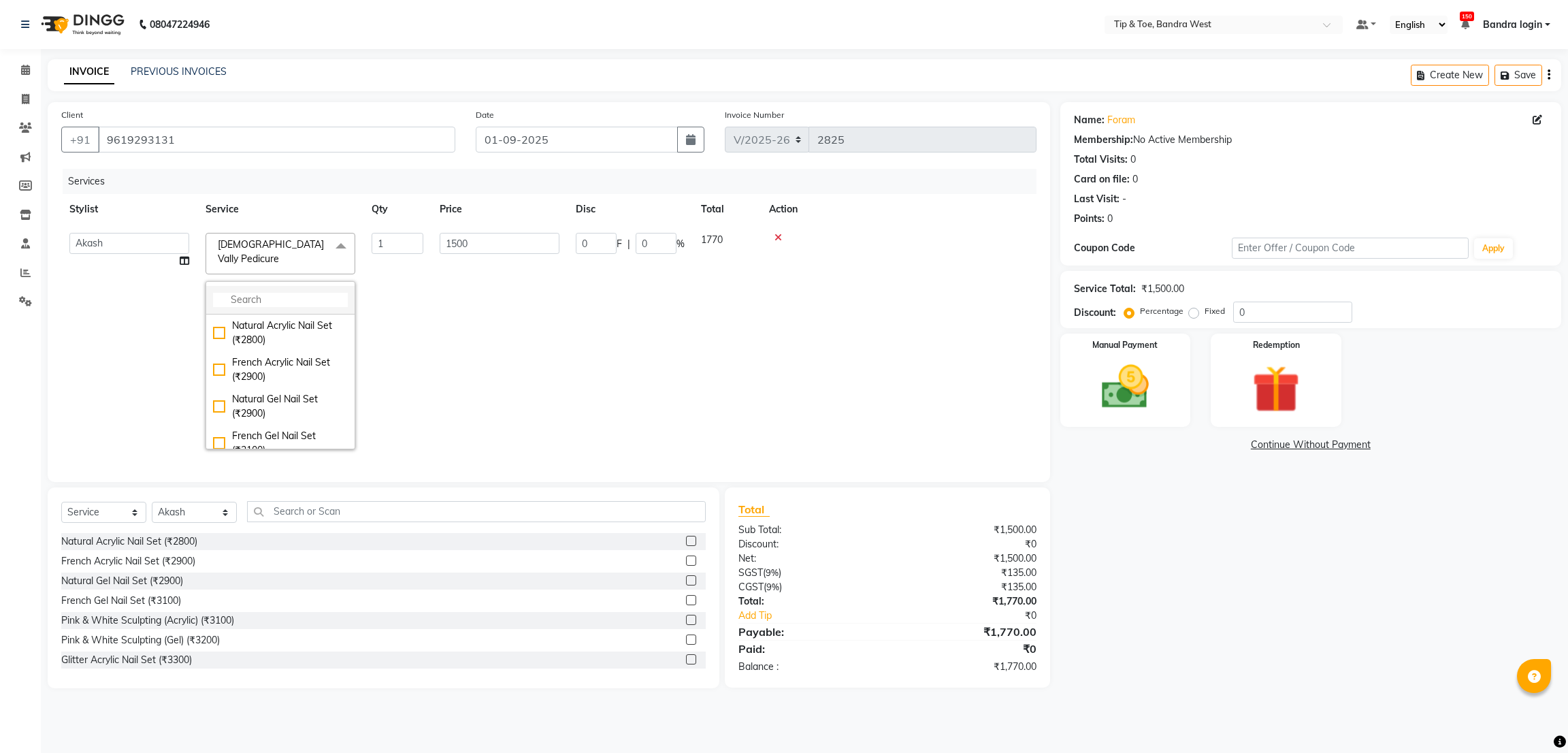
click at [280, 292] on li at bounding box center [280, 300] width 148 height 28
click at [289, 293] on input "multiselect-search" at bounding box center [280, 300] width 135 height 15
type input "FOOT"
click at [273, 368] on div "Footsie Spa Pedicure (₹2000)" at bounding box center [280, 369] width 135 height 28
checkbox input "true"
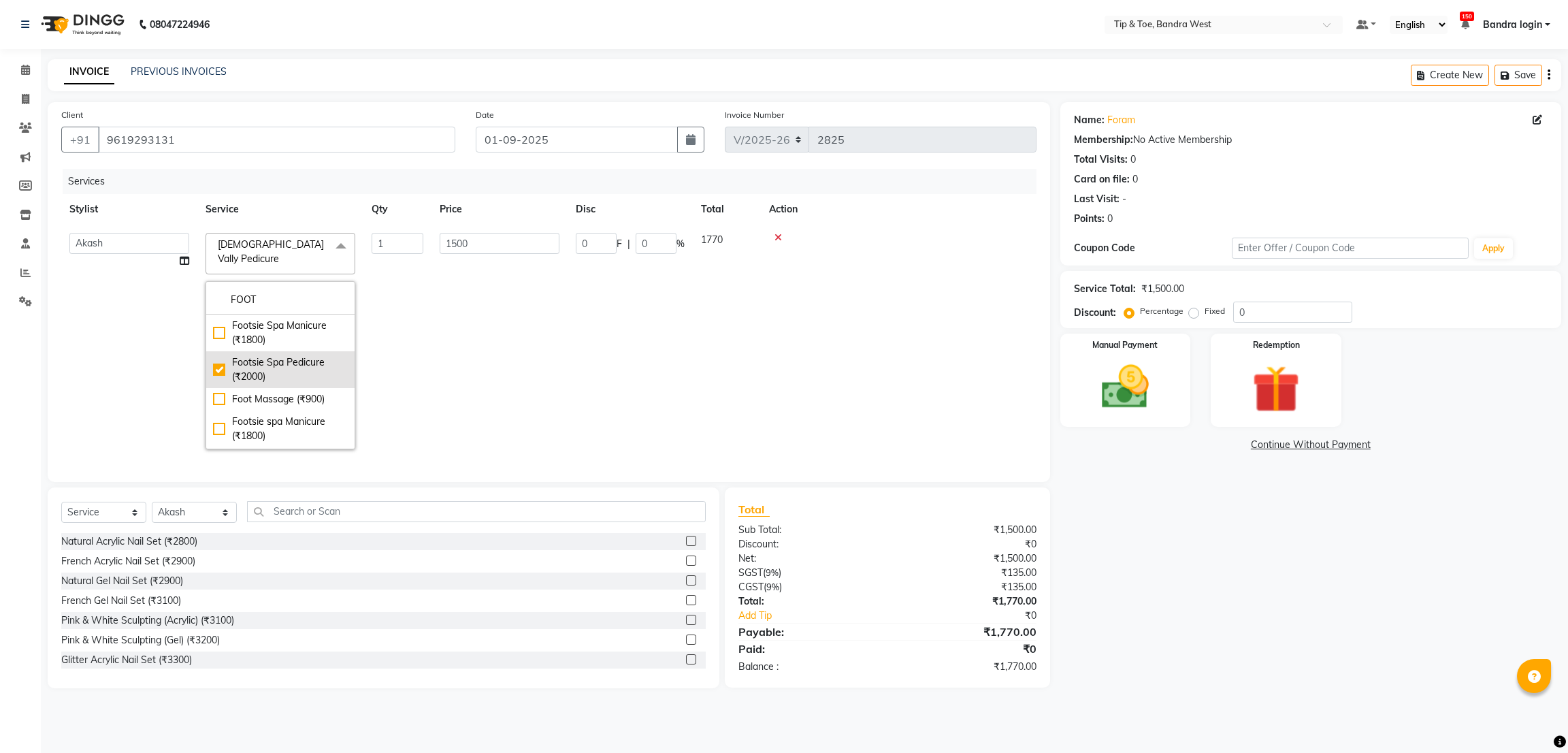
type input "2000"
click at [496, 361] on td "2000" at bounding box center [499, 341] width 136 height 233
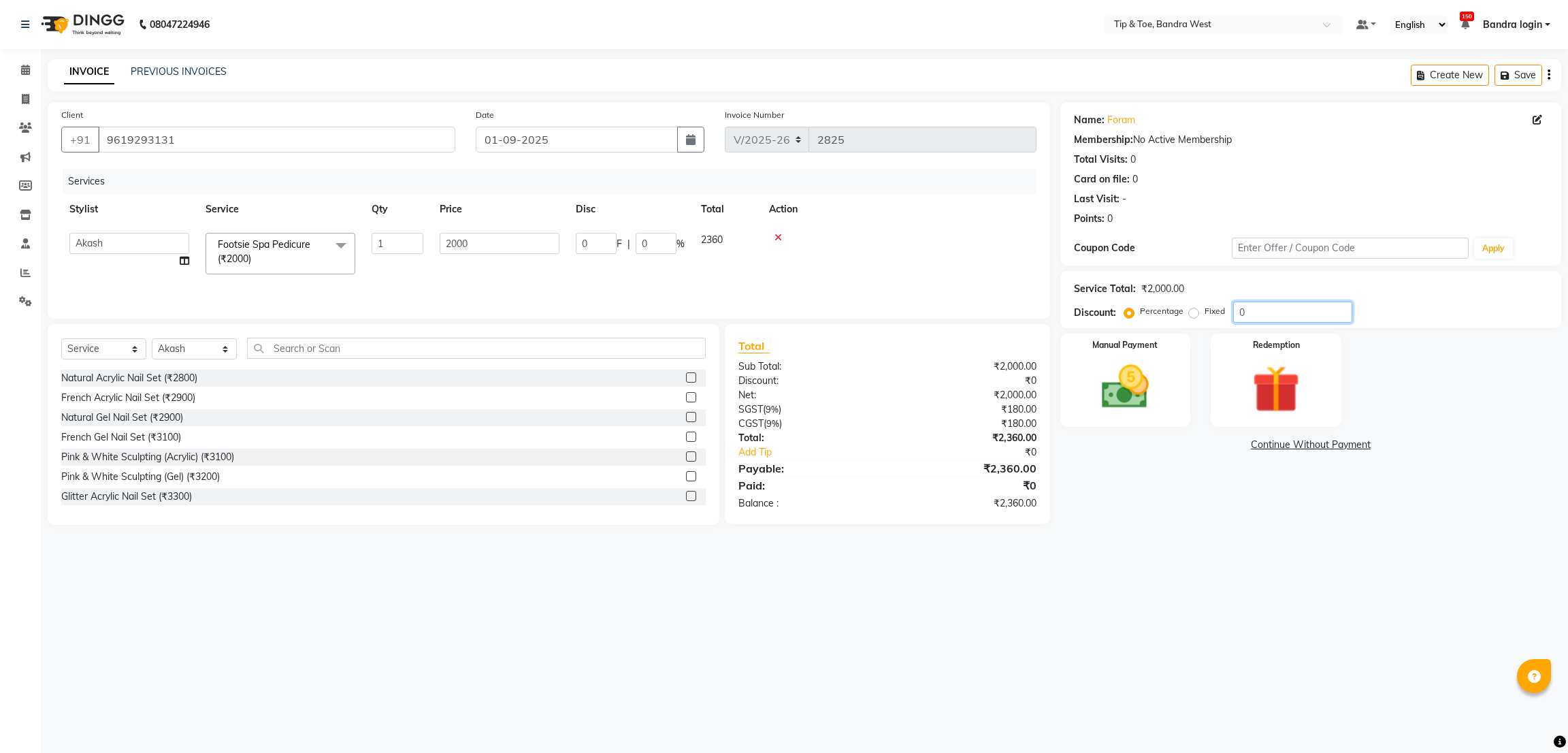
click at [1233, 312] on input "0" at bounding box center [1292, 312] width 119 height 21
type input "30"
type input "600"
type input "30"
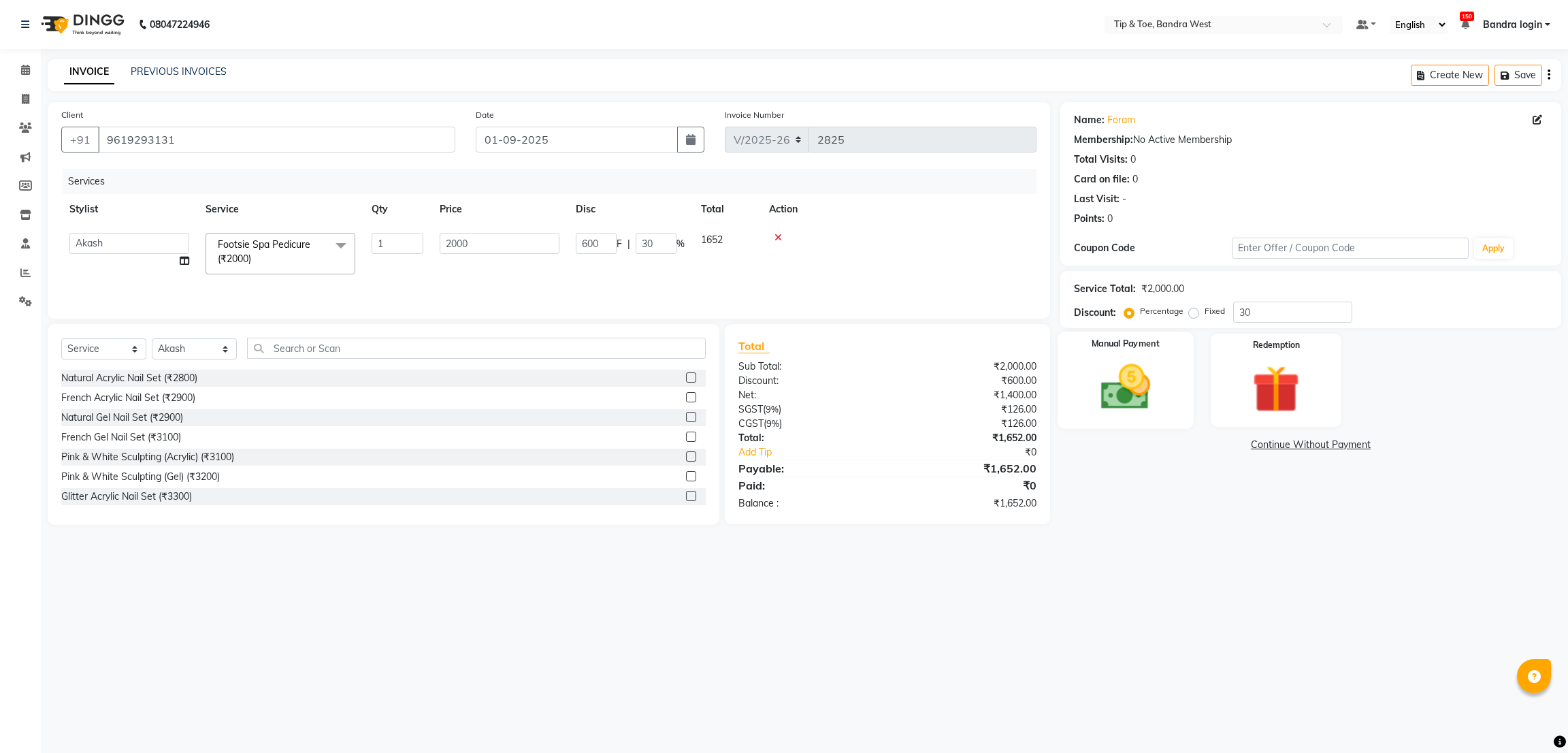
click at [1125, 392] on img at bounding box center [1124, 387] width 80 height 57
click at [1275, 450] on span "LUZO" at bounding box center [1275, 445] width 28 height 15
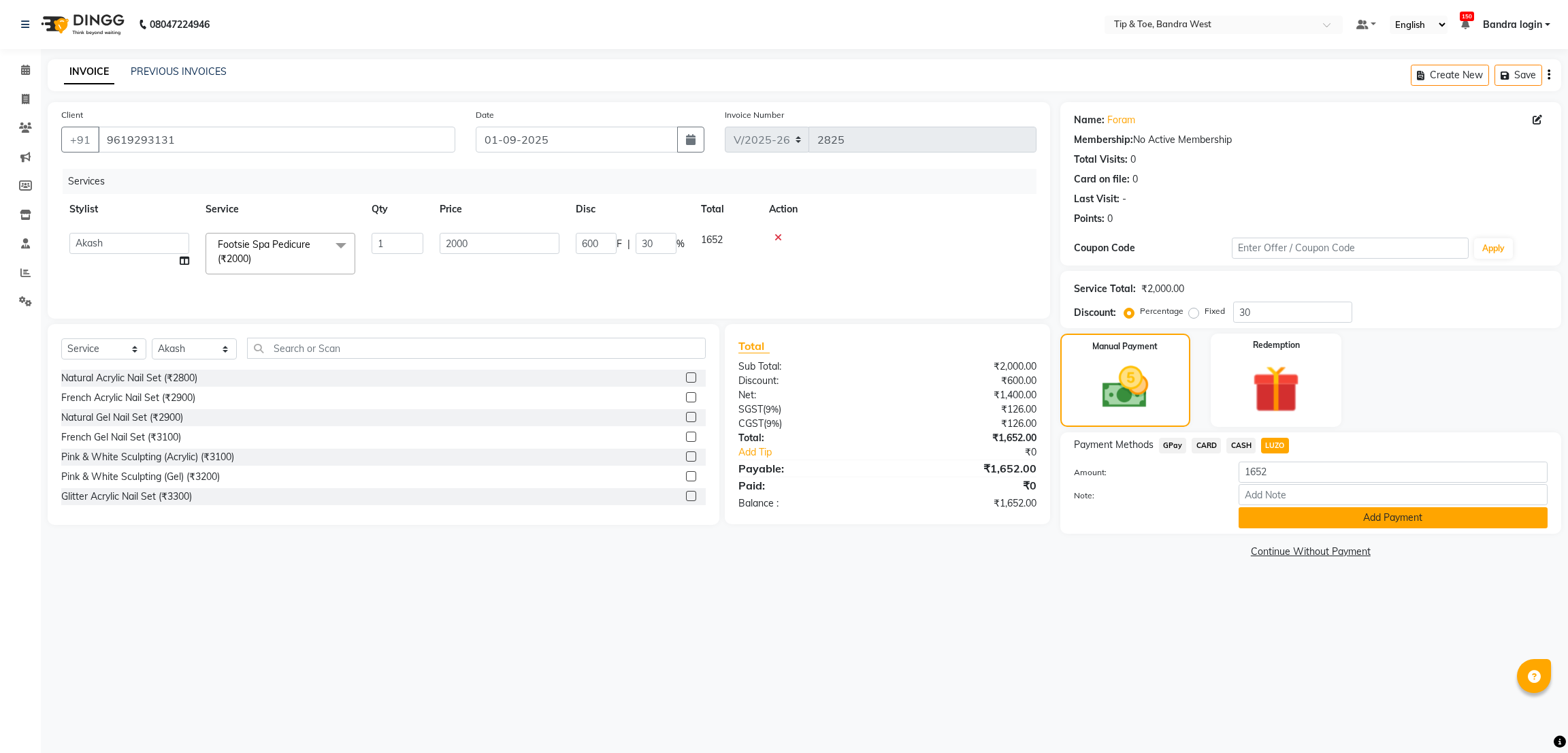
click at [1289, 511] on button "Add Payment" at bounding box center [1392, 518] width 309 height 21
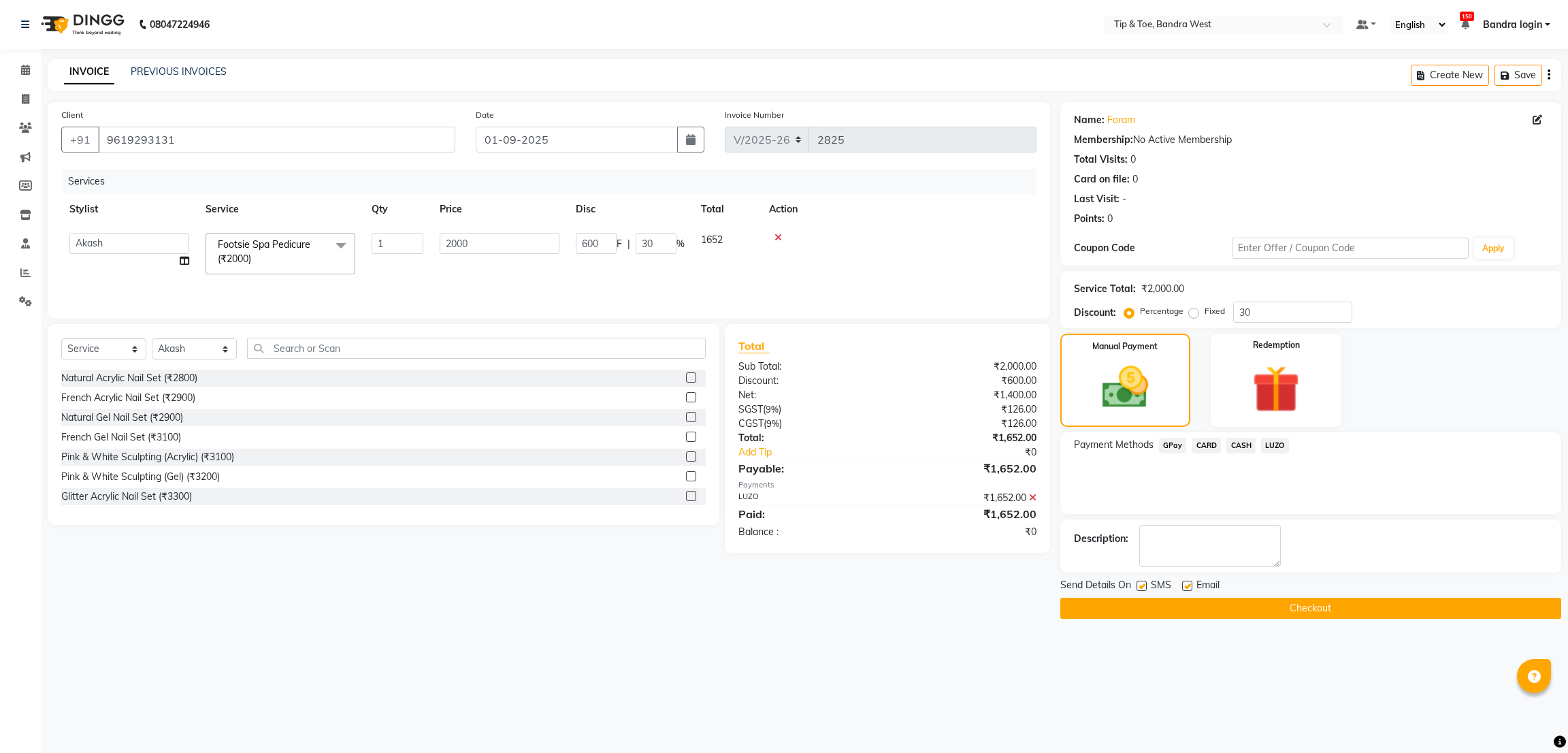
click at [888, 255] on td at bounding box center [898, 253] width 276 height 58
click at [1214, 589] on span "Email" at bounding box center [1208, 586] width 23 height 17
click at [1212, 610] on button "Checkout" at bounding box center [1310, 608] width 501 height 21
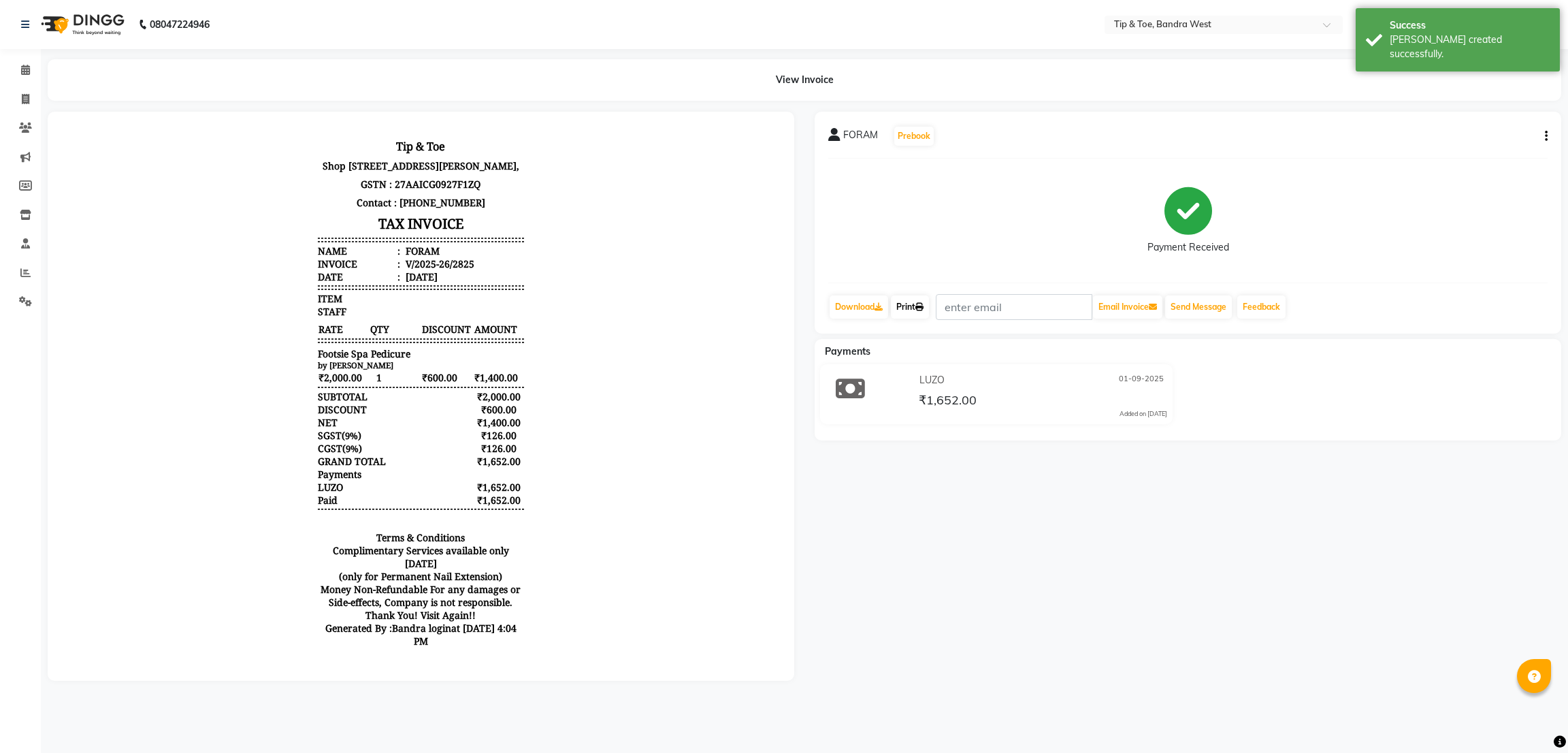
click at [915, 310] on link "Print" at bounding box center [910, 307] width 38 height 23
click at [22, 67] on icon at bounding box center [25, 70] width 9 height 11
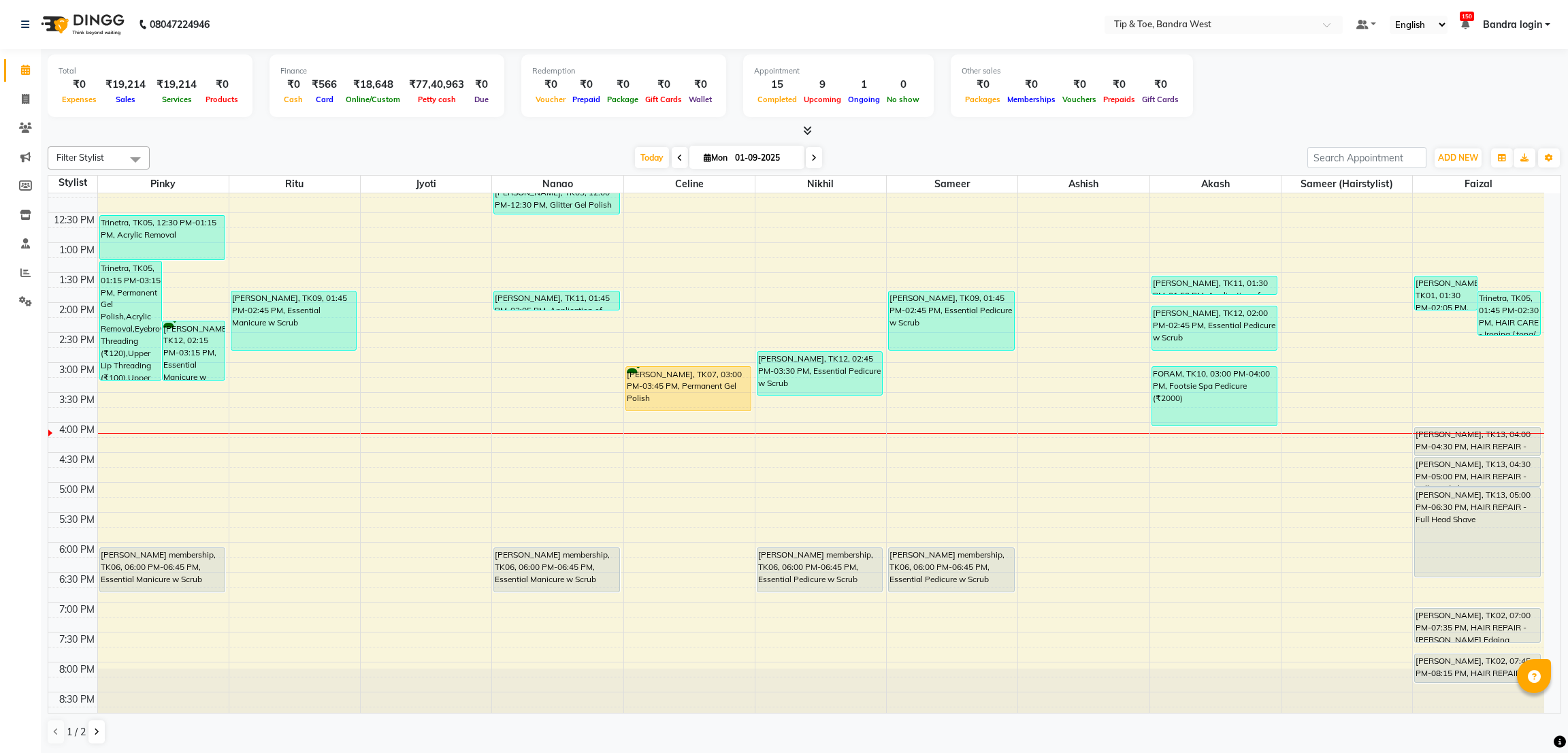
scroll to position [265, 0]
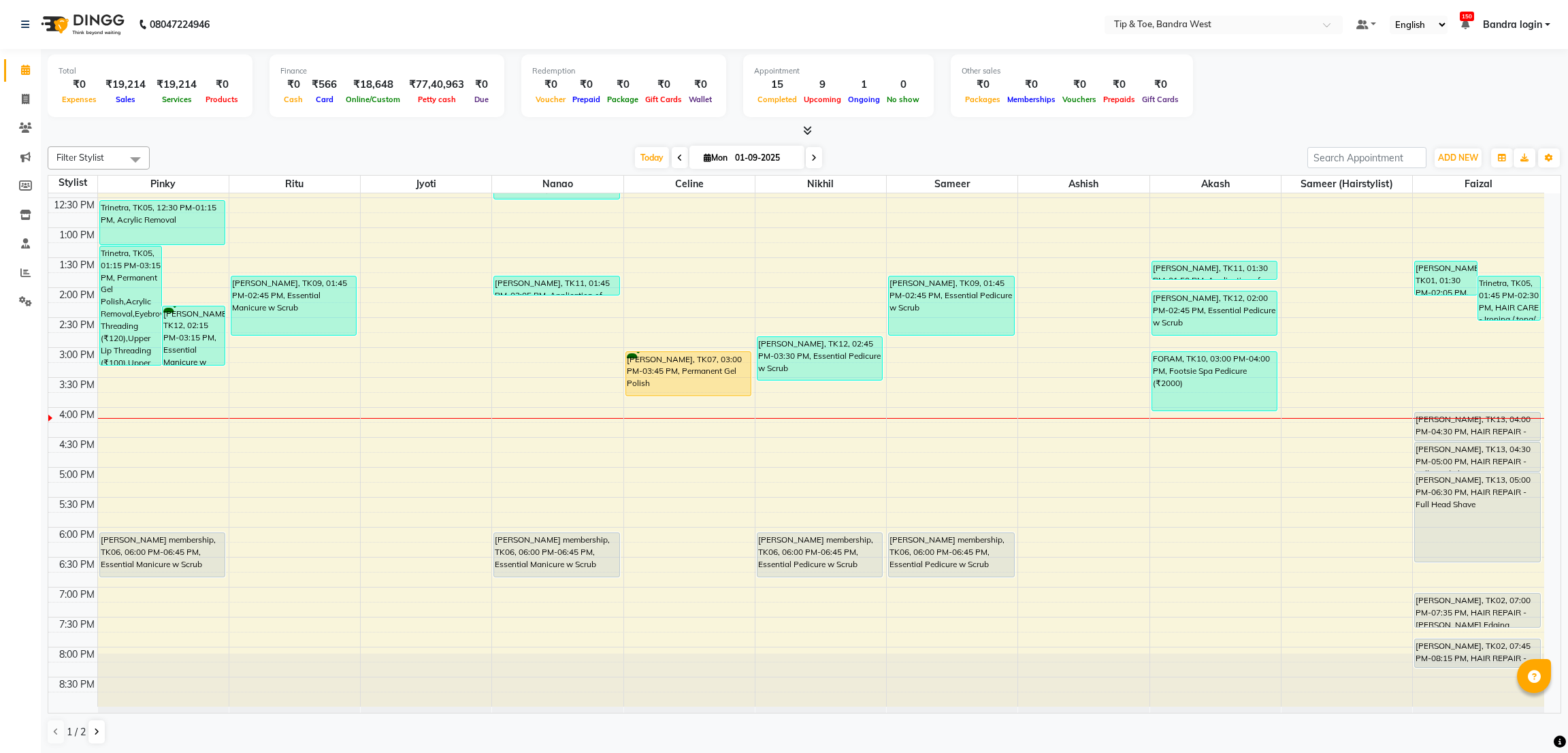
click at [1158, 539] on div "8:00 AM 8:30 AM 9:00 AM 9:30 AM 10:00 AM 10:30 AM 11:00 AM 11:30 AM 12:00 PM 12…" at bounding box center [796, 317] width 1496 height 778
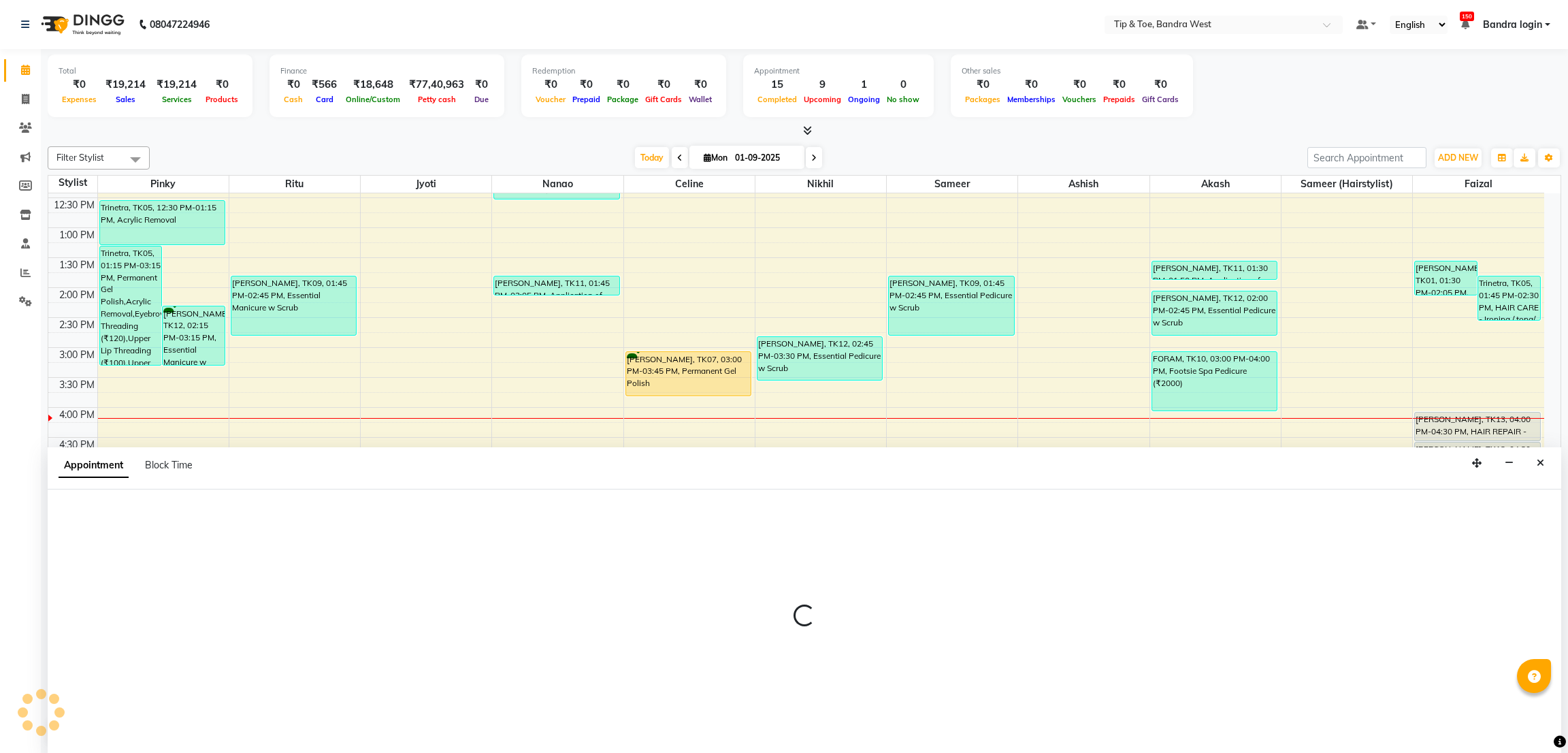
select select "42316"
select select "tentative"
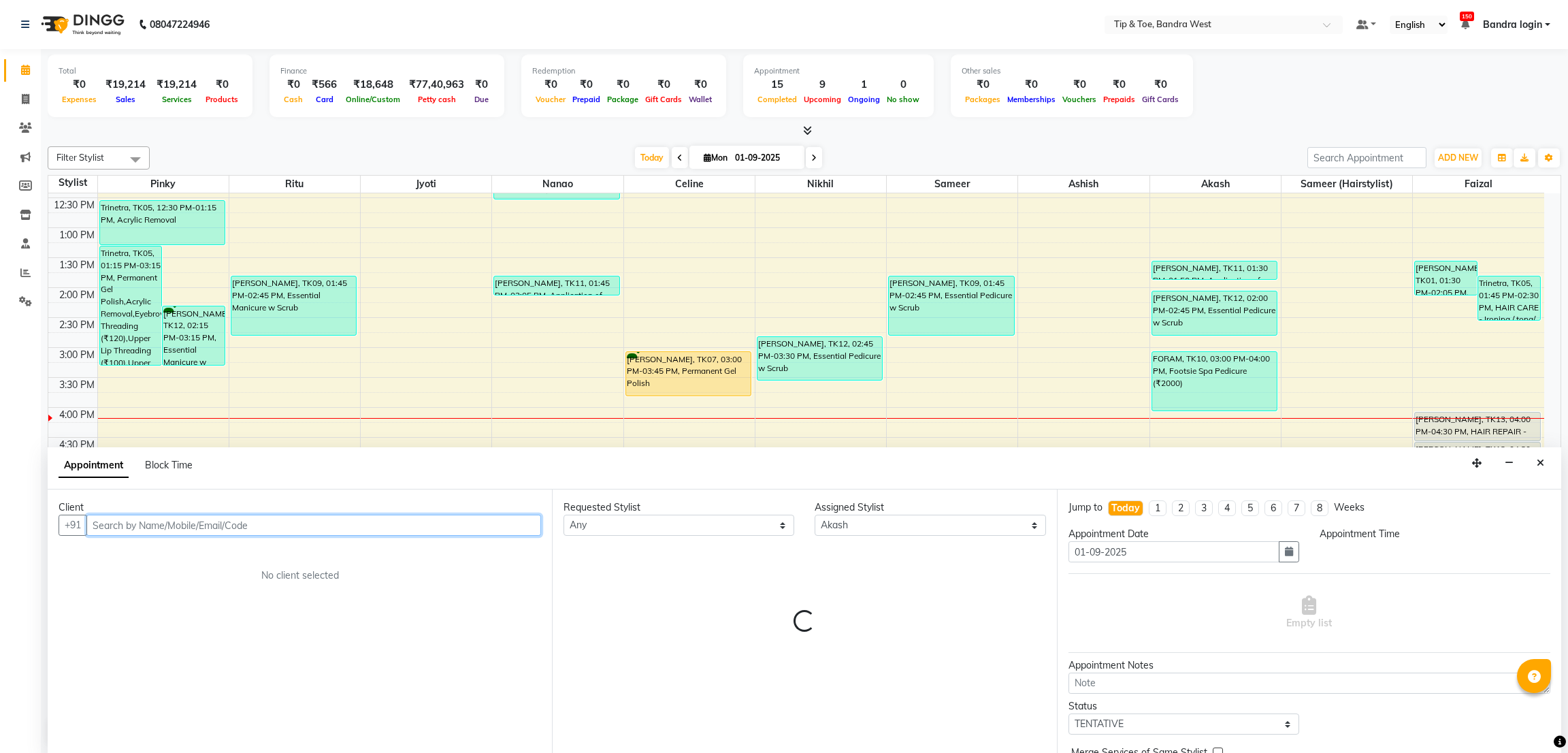
select select "1080"
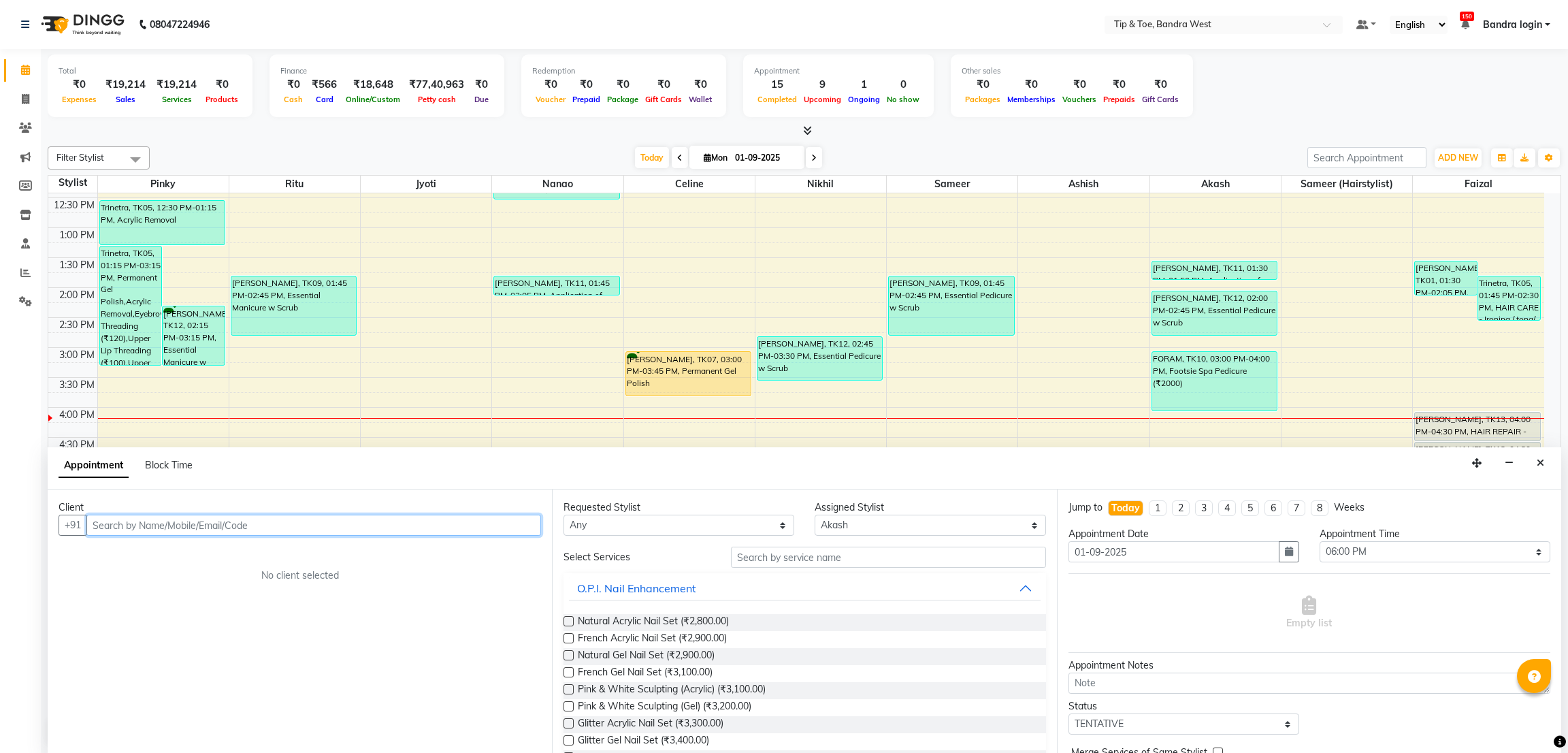
click at [319, 530] on input "text" at bounding box center [313, 525] width 454 height 21
click at [193, 555] on span "Ambreen chandiwala" at bounding box center [149, 554] width 88 height 14
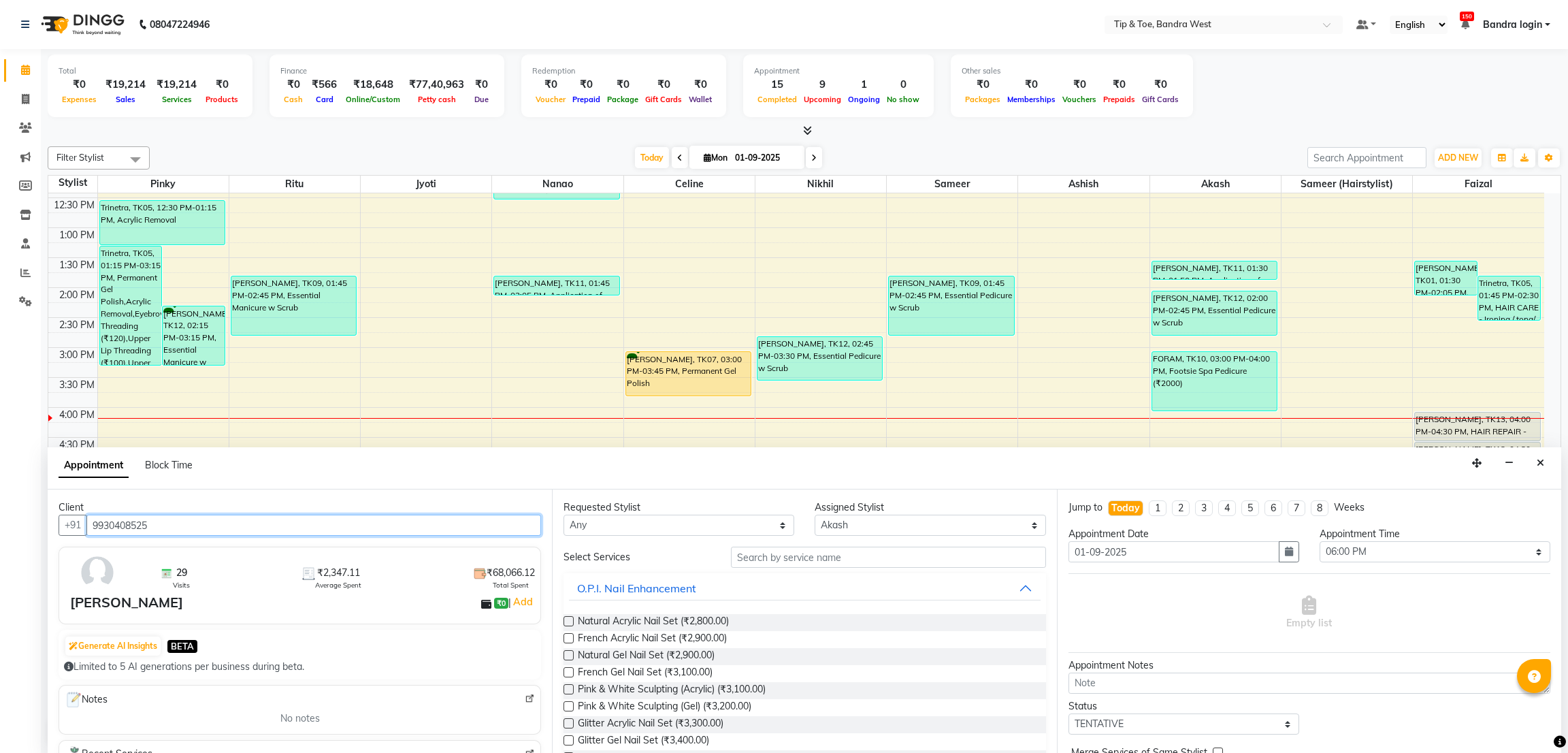
type input "9930408525"
click at [636, 516] on select "Any Akash Ashish [PERSON_NAME] [PERSON_NAME] (hairstylist) Solemn" at bounding box center [679, 525] width 231 height 21
click at [810, 549] on input "text" at bounding box center [888, 557] width 315 height 21
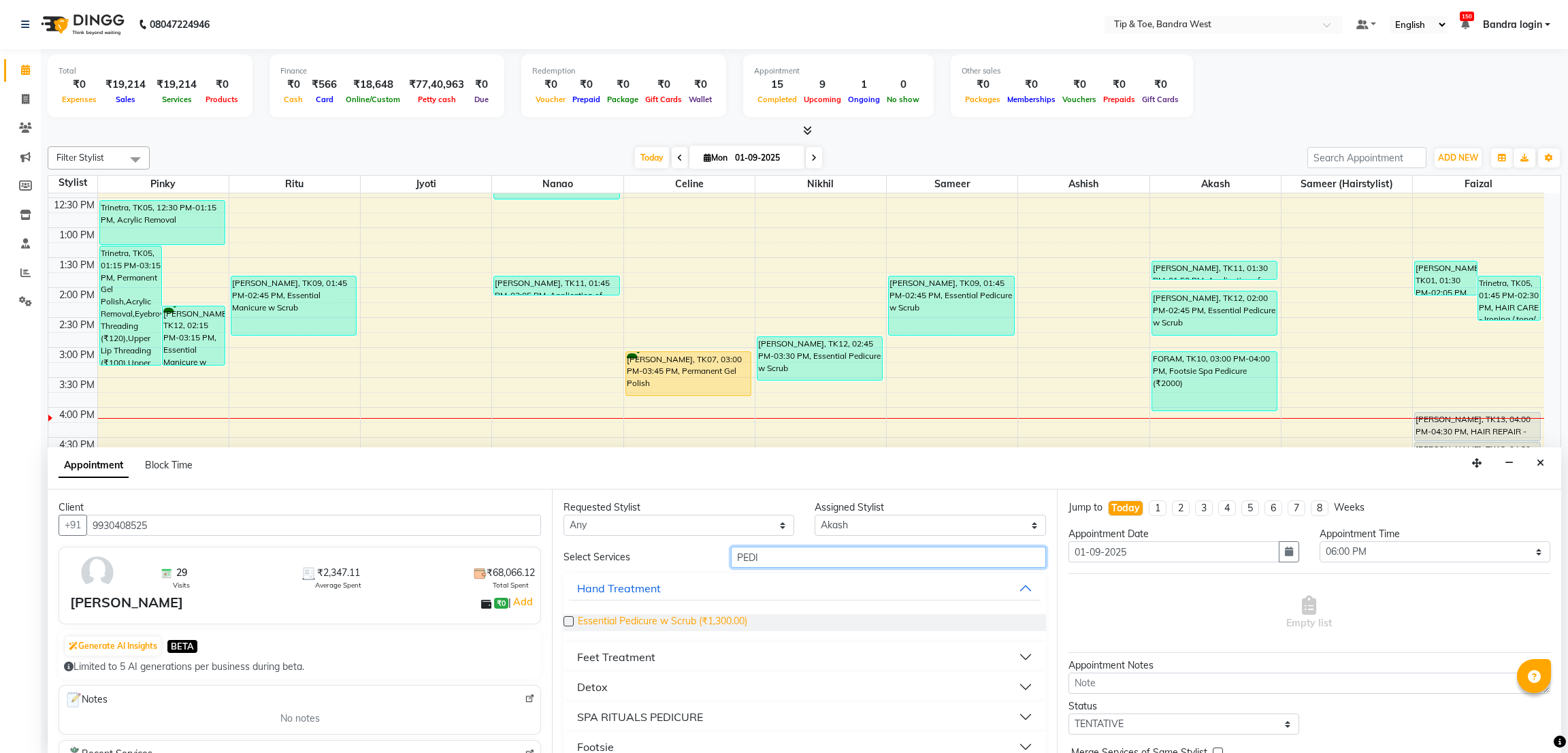
type input "PEDI"
click at [723, 625] on span "Essential Pedicure w Scrub (₹1,300.00)" at bounding box center [662, 622] width 169 height 17
checkbox input "false"
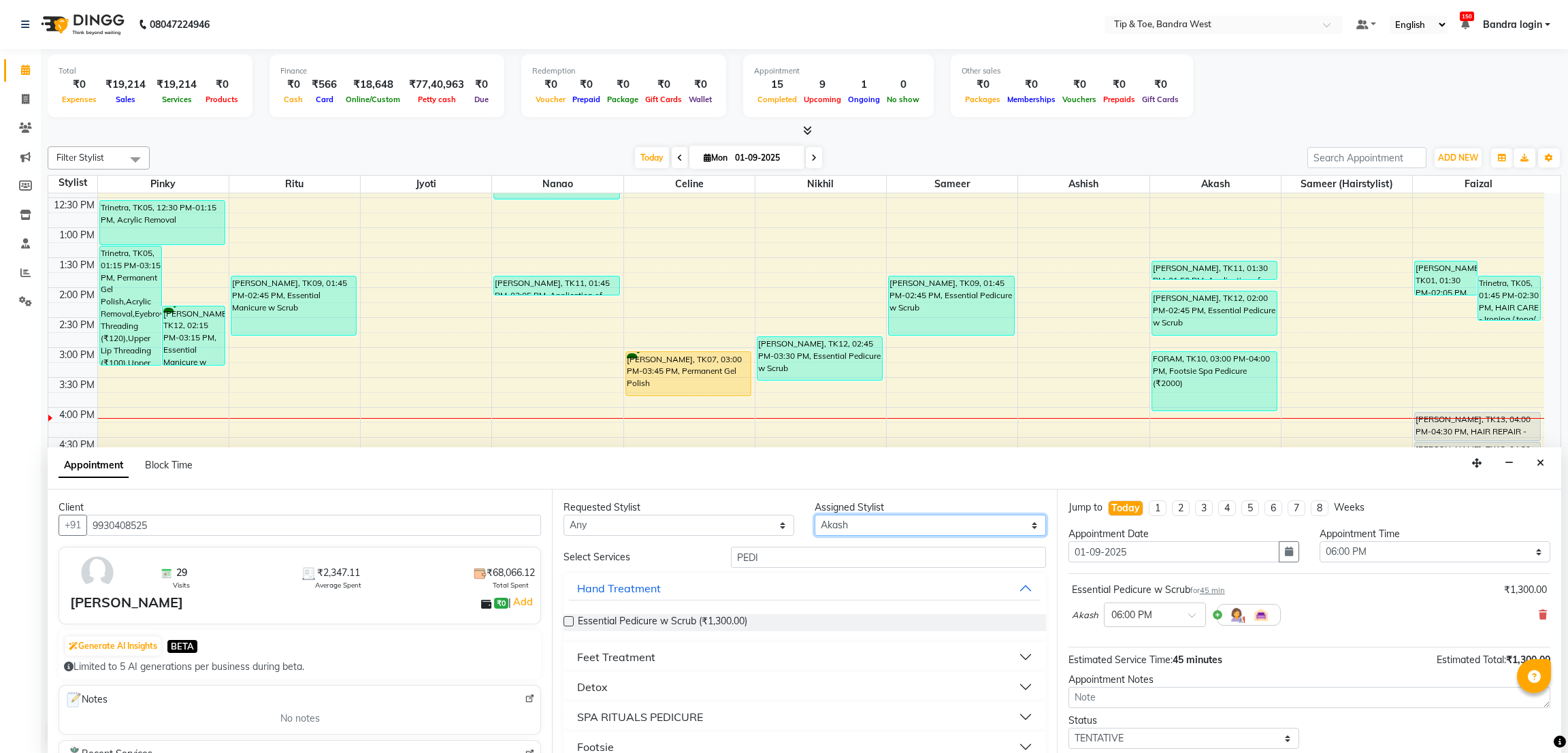
click at [867, 529] on select "Select Akash Ashish [PERSON_NAME] [PERSON_NAME] (hairstylist) Solemn" at bounding box center [930, 525] width 231 height 21
select select "58448"
click at [814, 515] on select "Select Akash Ashish [PERSON_NAME] [PERSON_NAME] (hairstylist) Solemn" at bounding box center [930, 525] width 231 height 21
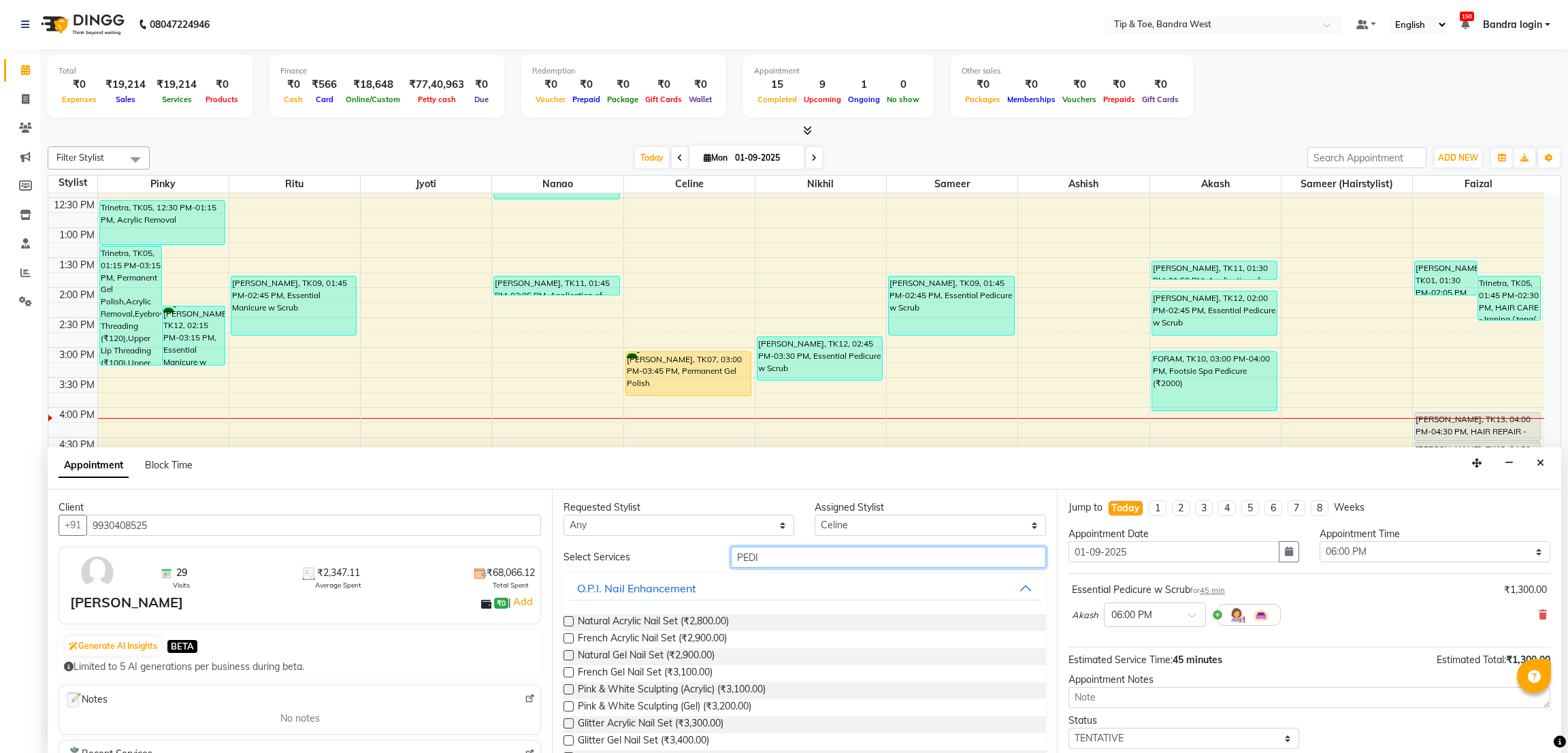
click at [774, 551] on input "PEDI" at bounding box center [888, 557] width 315 height 21
type input "A"
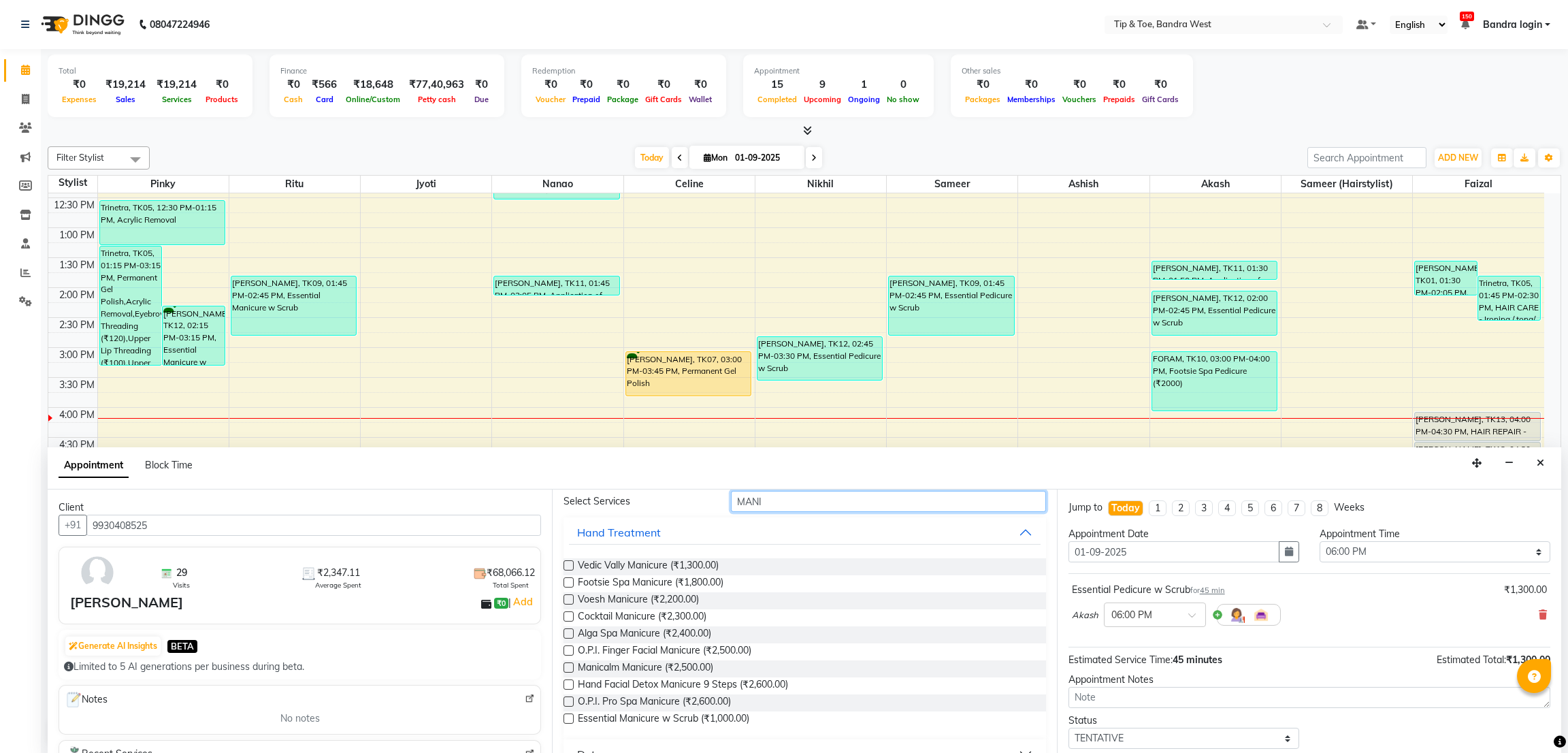
scroll to position [172, 0]
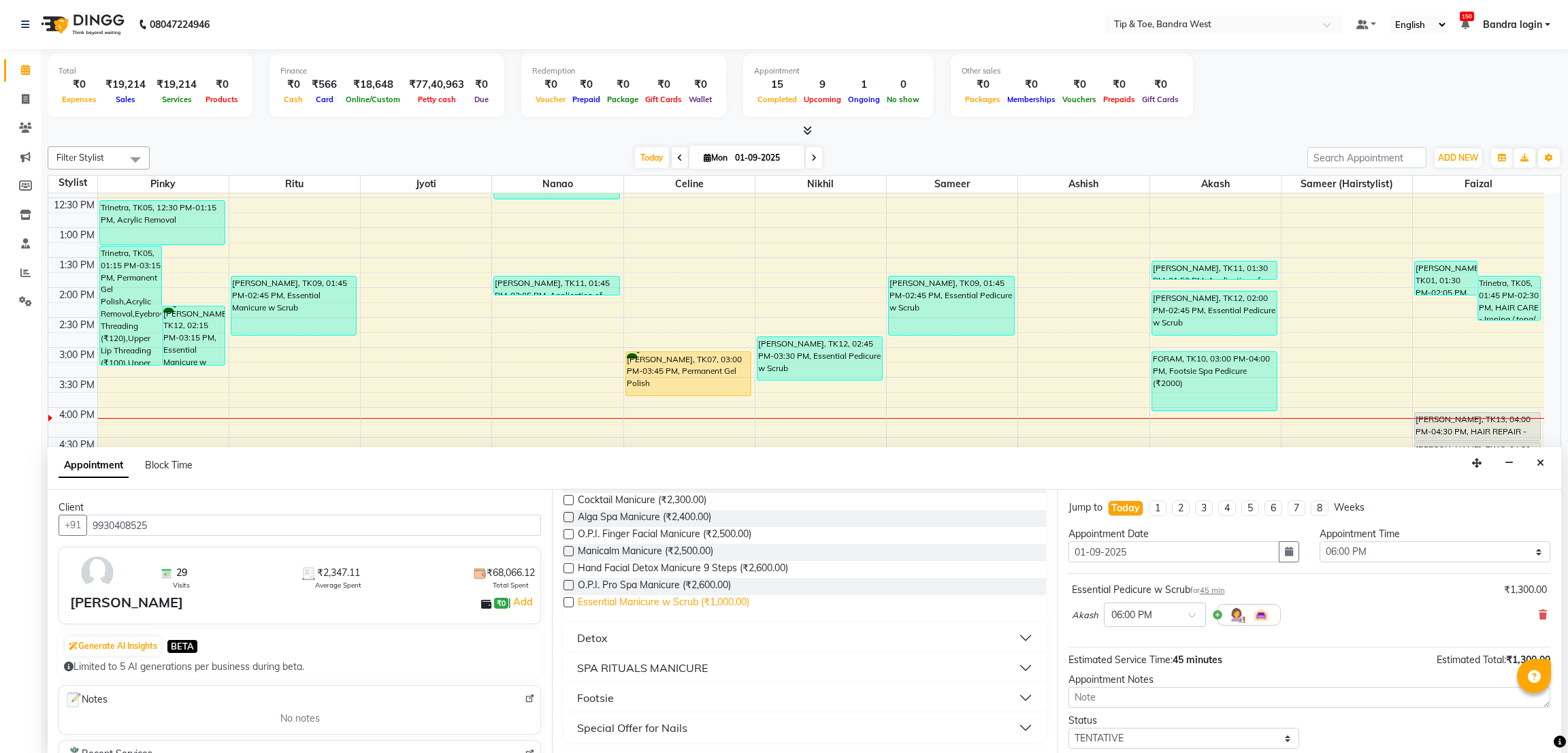
type input "MANI"
drag, startPoint x: 741, startPoint y: 604, endPoint x: 1239, endPoint y: 603, distance: 498.0
click at [741, 603] on span "Essential Manicure w Scrub (₹1,000.00)" at bounding box center [663, 603] width 172 height 17
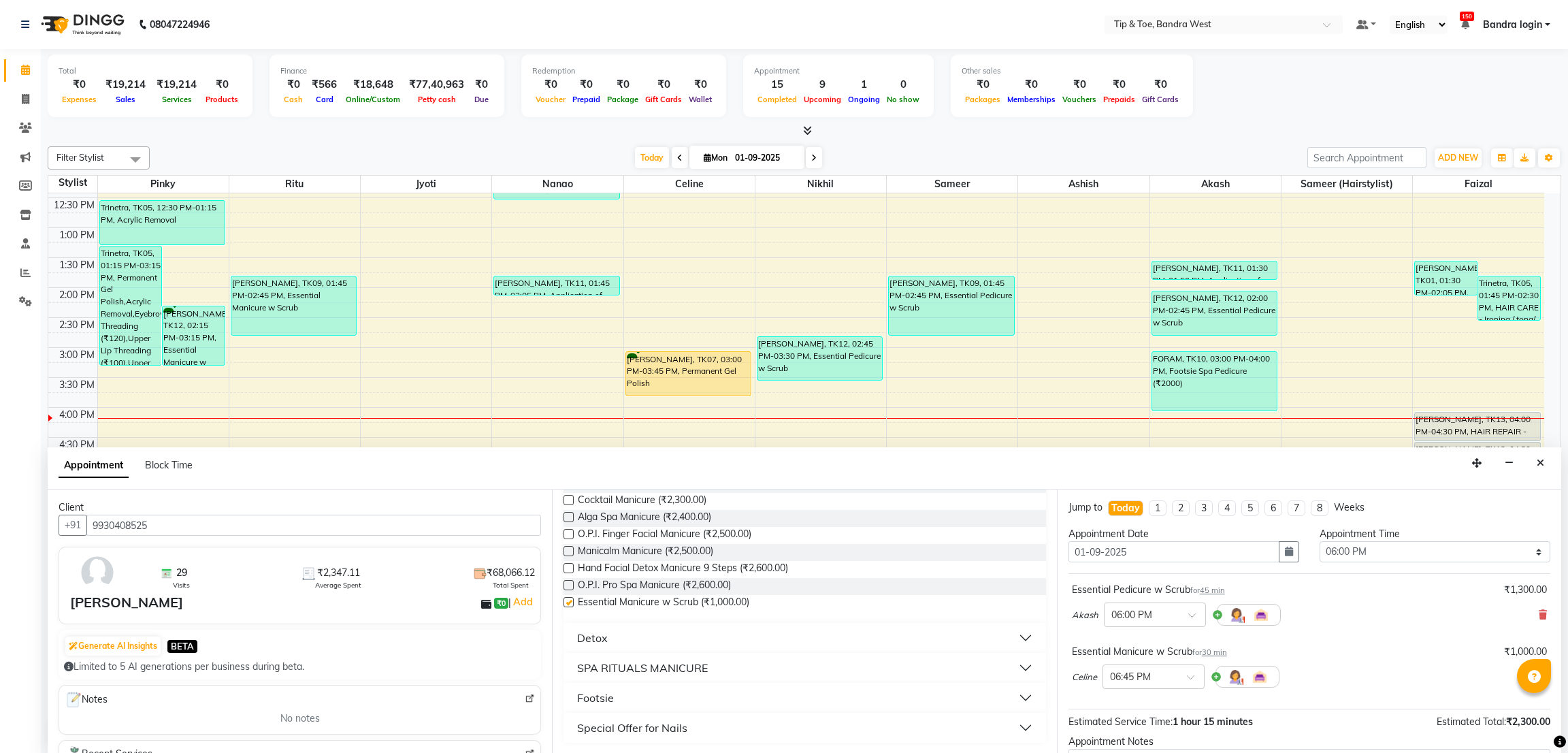
checkbox input "false"
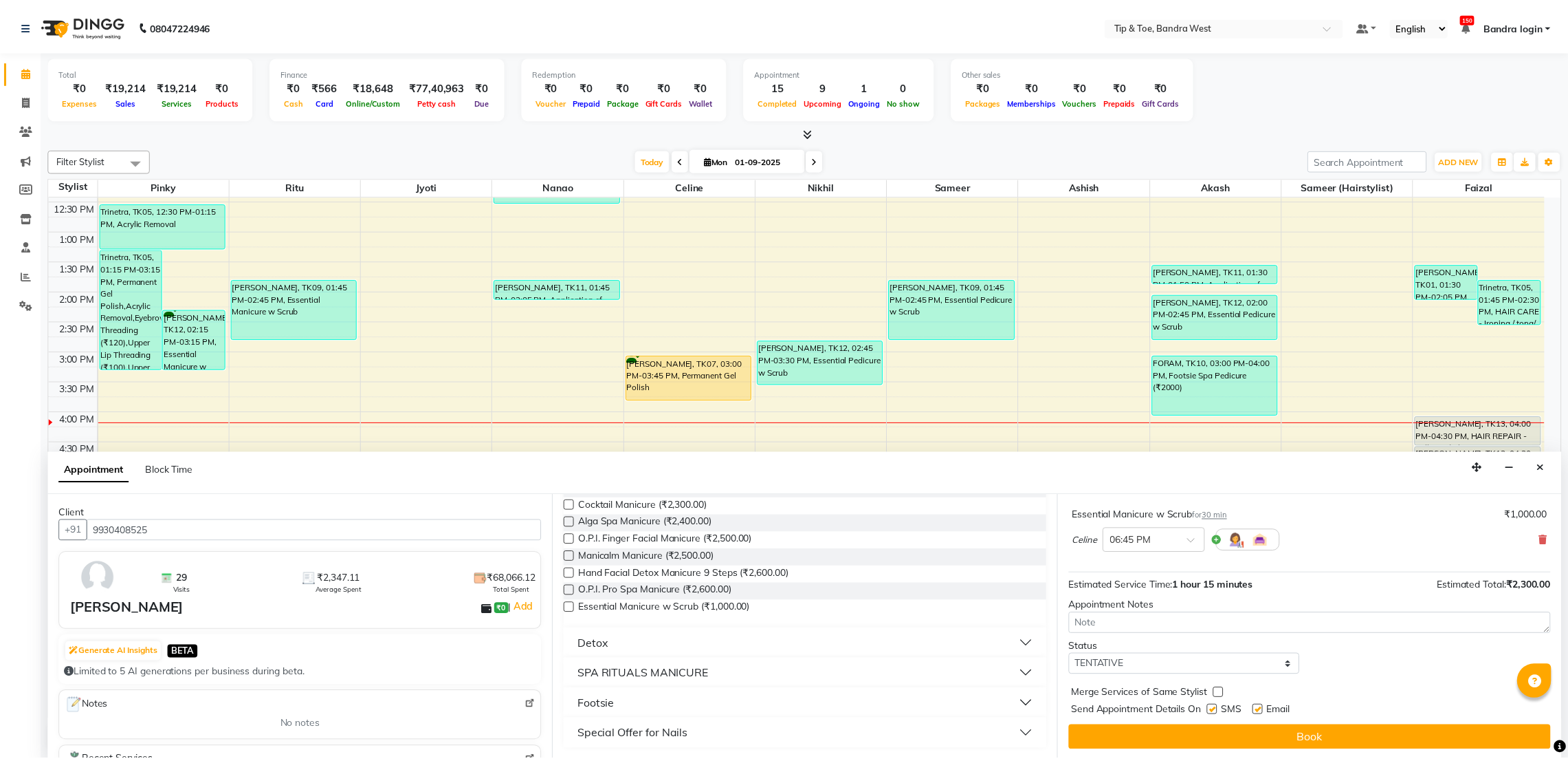
scroll to position [145, 0]
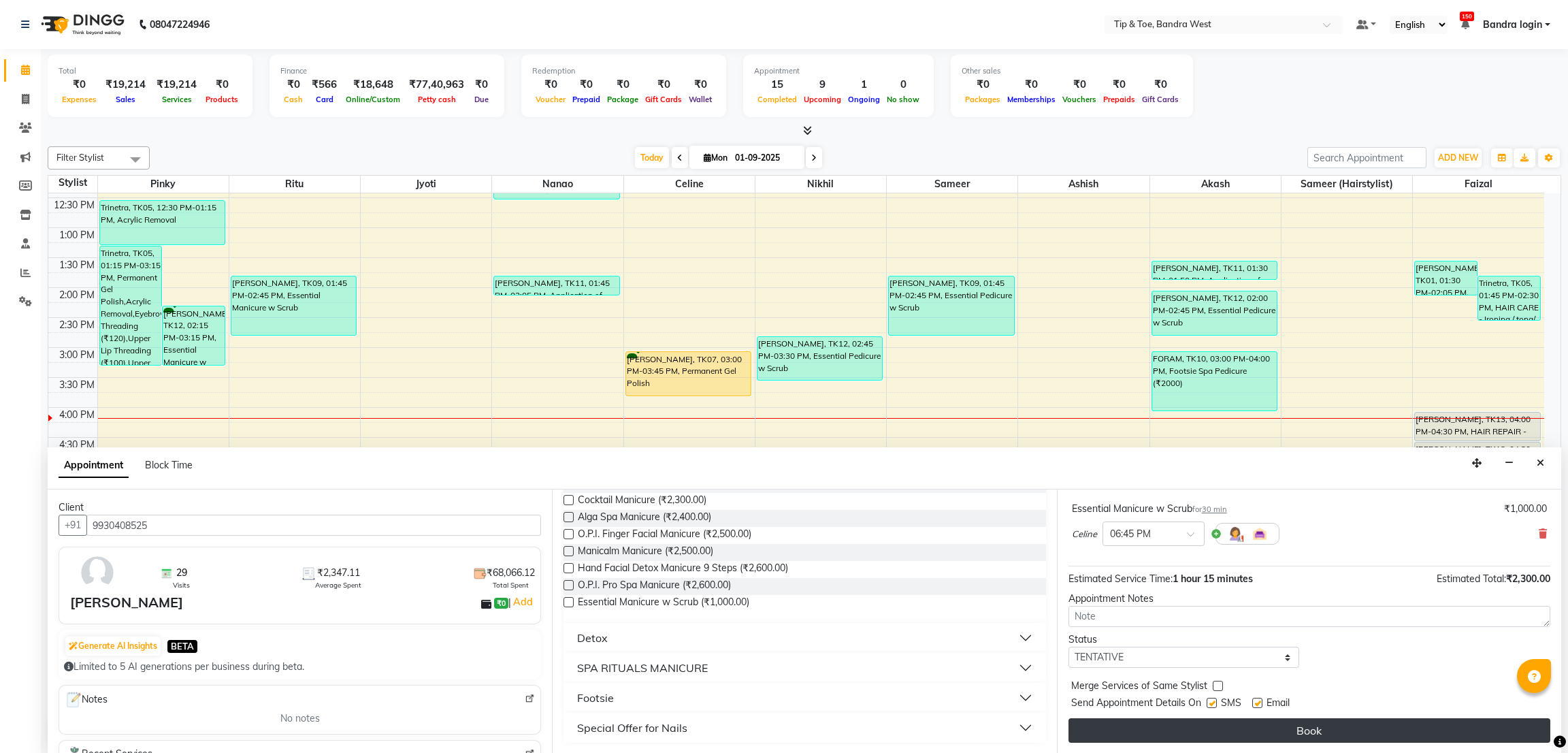
click at [1338, 736] on button "Book" at bounding box center [1309, 730] width 482 height 24
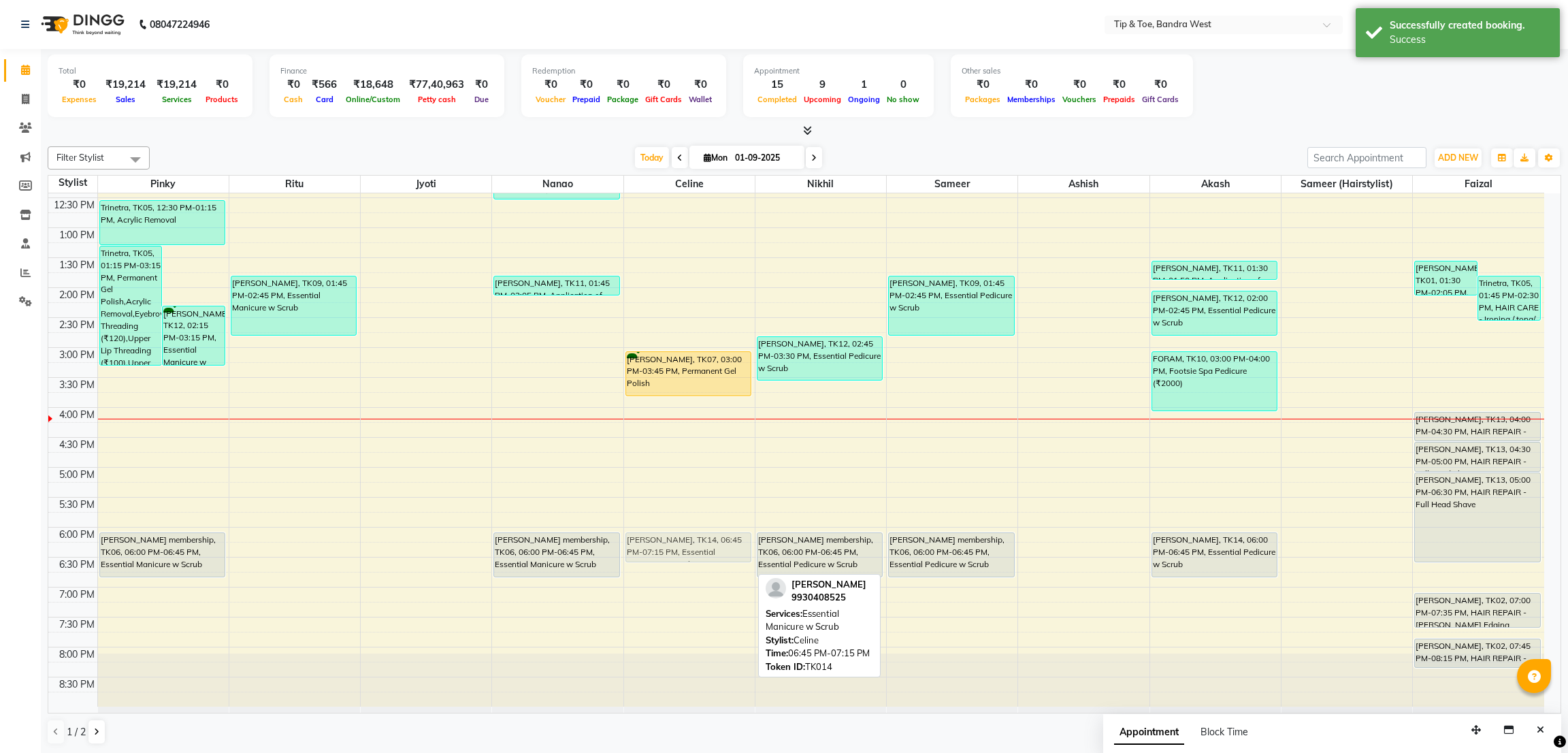
drag, startPoint x: 679, startPoint y: 587, endPoint x: 679, endPoint y: 544, distance: 43.0
click at [679, 544] on div "SHRADDHA, TK07, 03:00 PM-03:45 PM, Permanent Gel Polish Ambreen chandiwala, TK1…" at bounding box center [689, 317] width 131 height 778
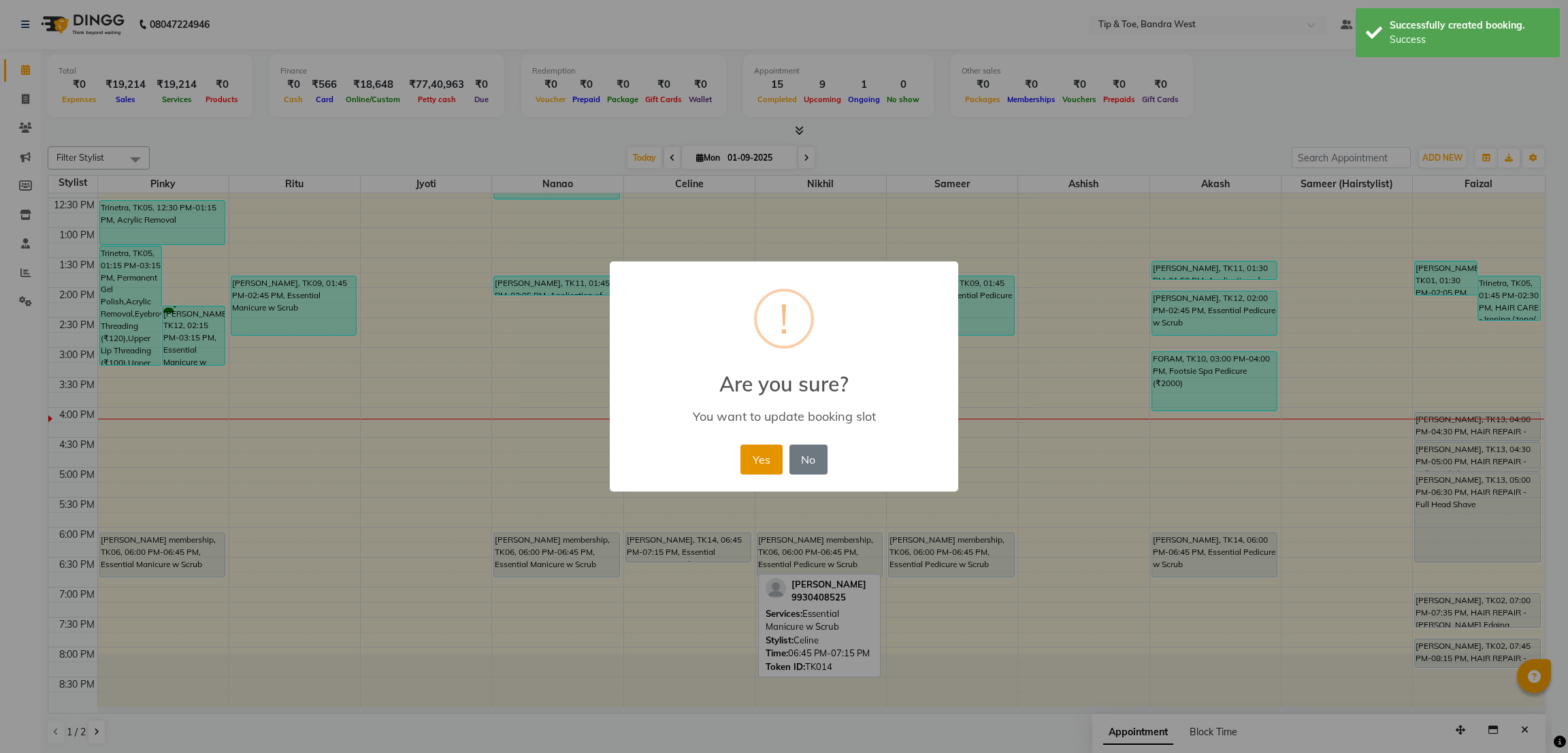
click at [770, 459] on button "Yes" at bounding box center [761, 459] width 41 height 30
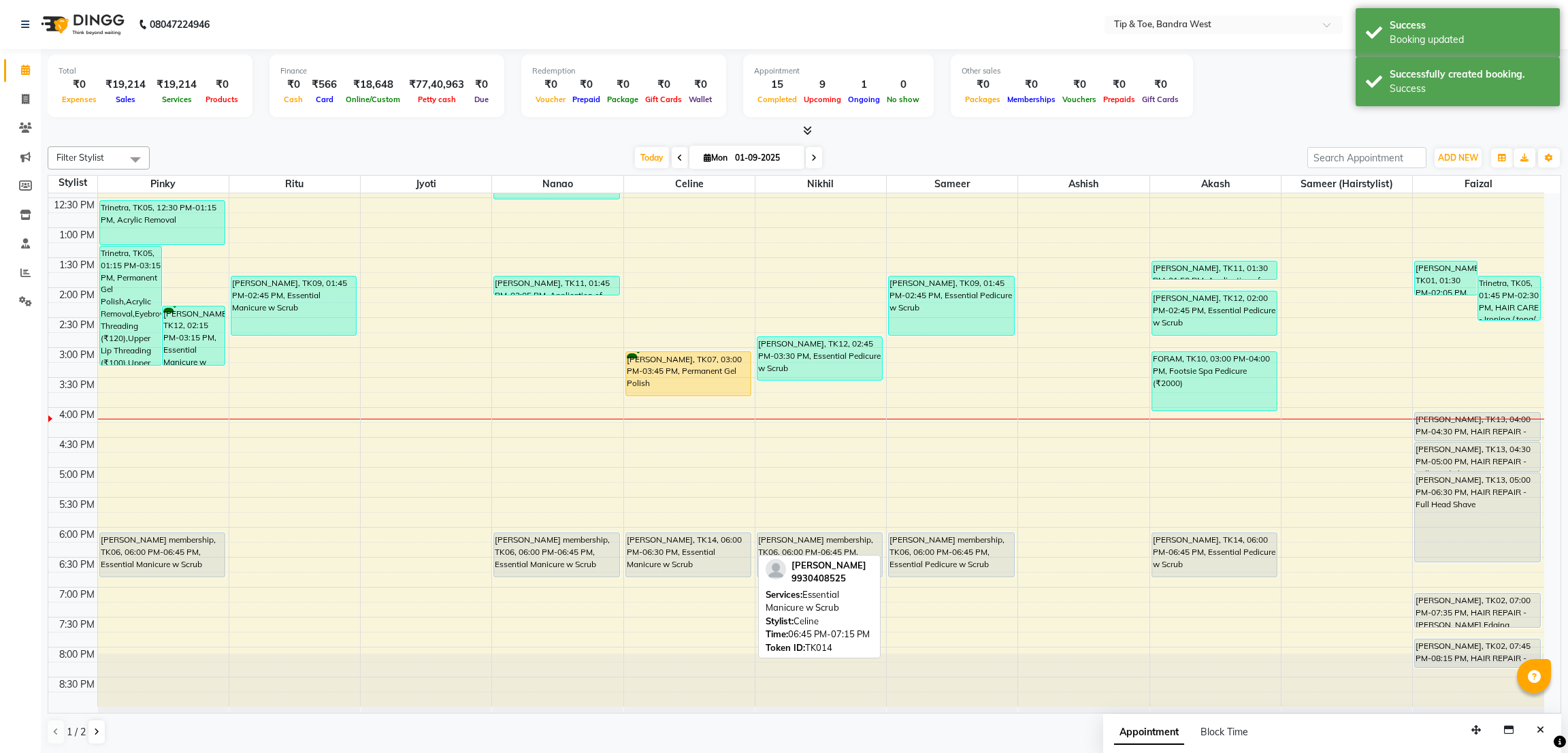
click at [701, 575] on div "SHRADDHA, TK07, 03:00 PM-03:45 PM, Permanent Gel Polish Ambreen chandiwala, TK1…" at bounding box center [689, 317] width 131 height 778
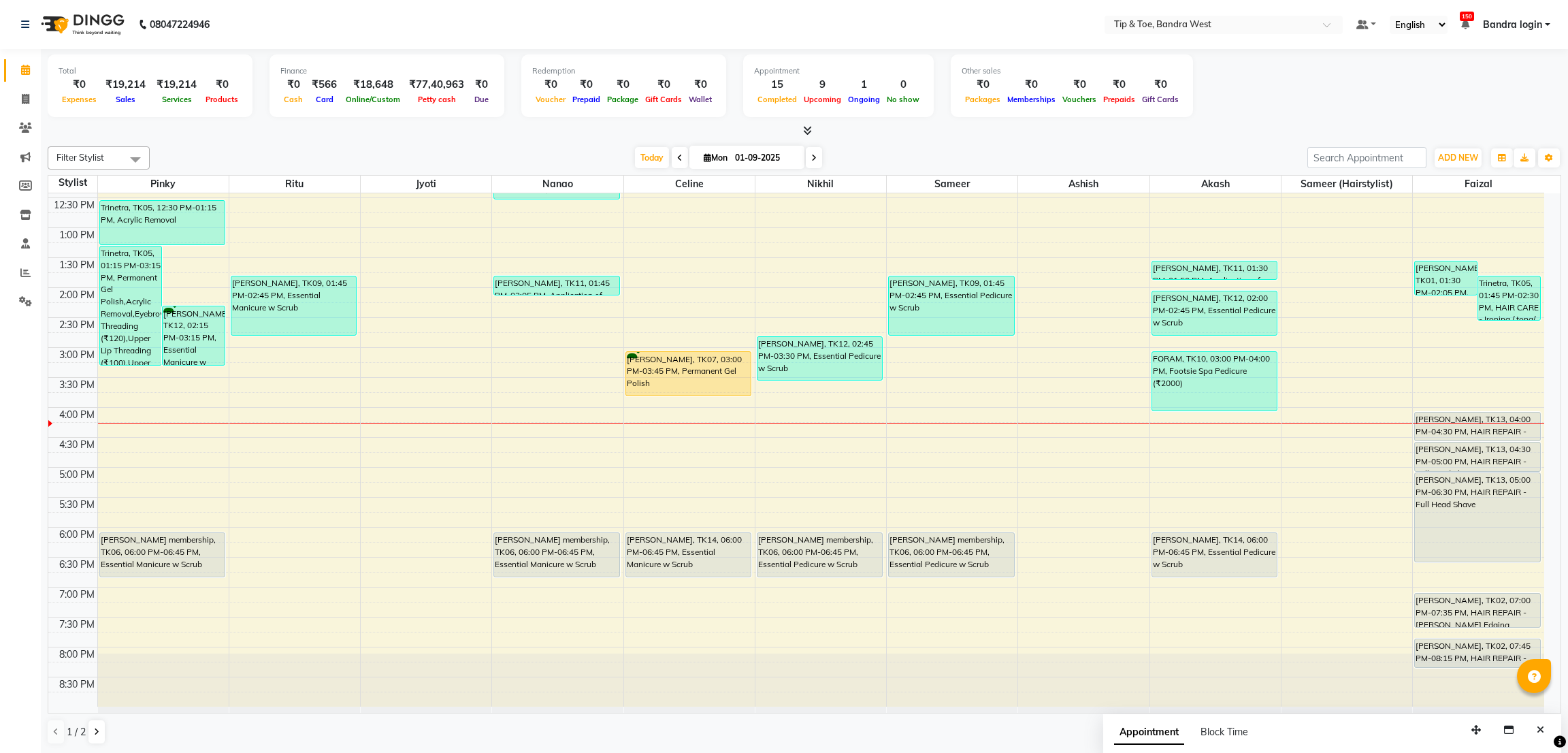
click at [263, 537] on div "8:00 AM 8:30 AM 9:00 AM 9:30 AM 10:00 AM 10:30 AM 11:00 AM 11:30 AM 12:00 PM 12…" at bounding box center [796, 317] width 1496 height 778
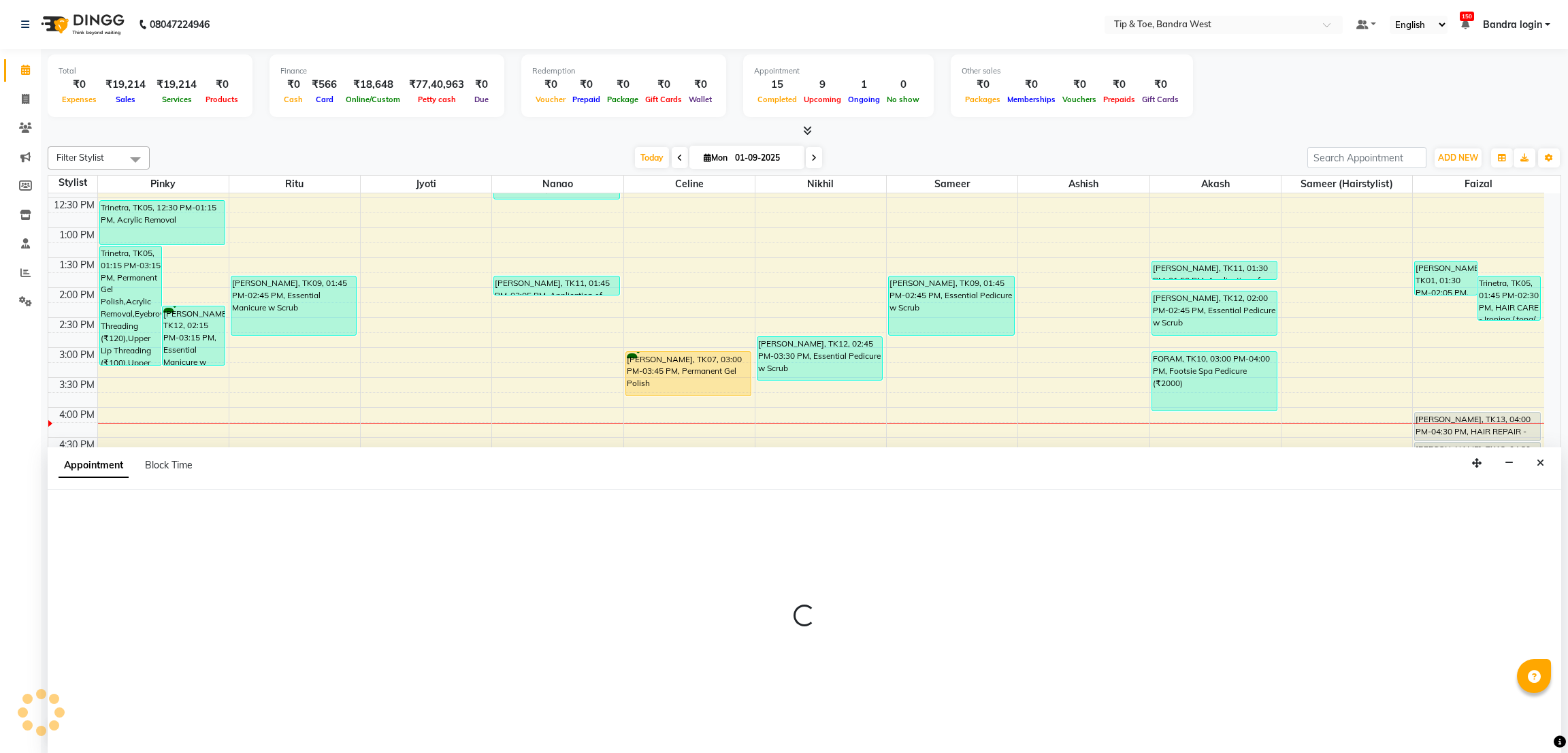
select select "90134"
select select "1080"
select select "tentative"
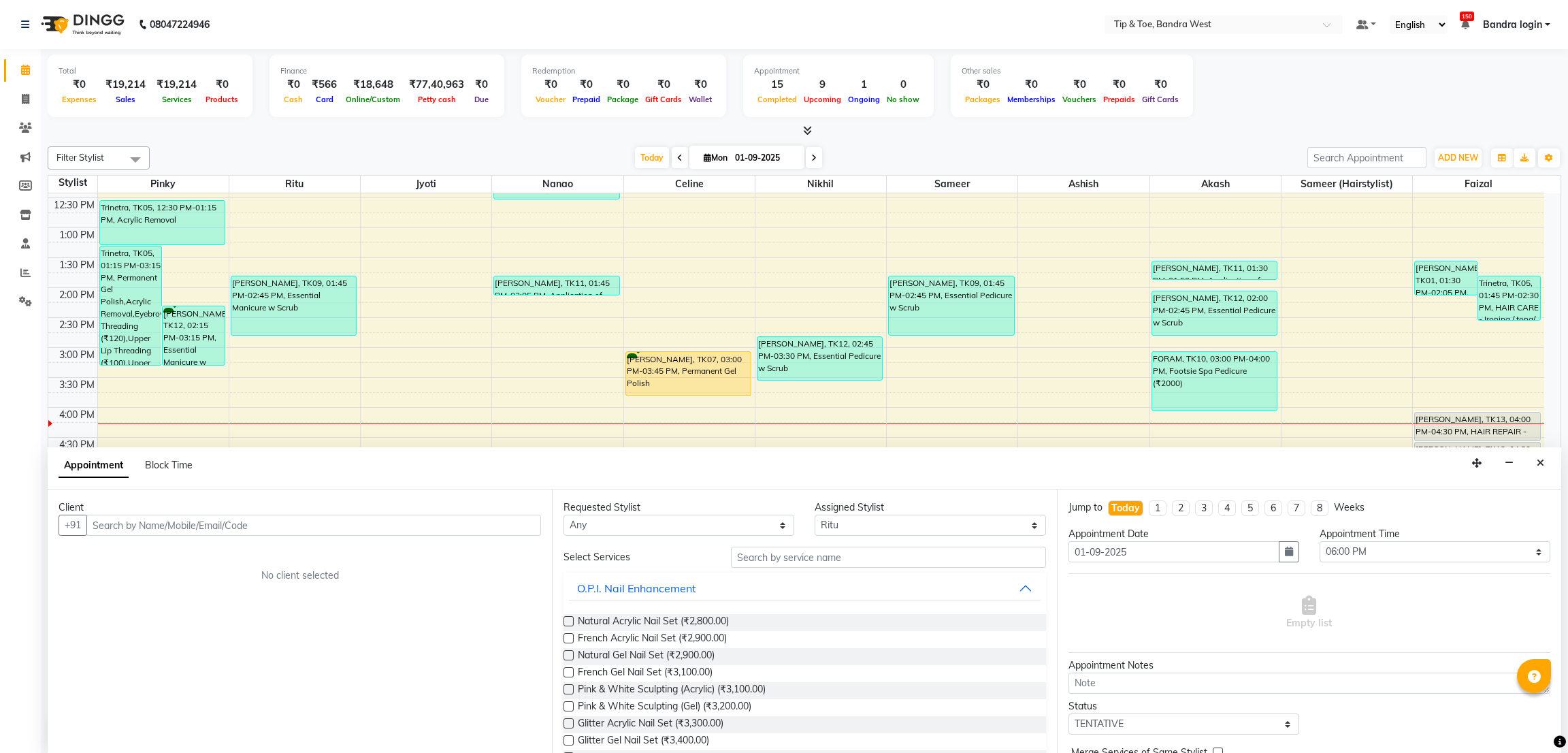
click at [369, 530] on input "text" at bounding box center [313, 525] width 454 height 21
click at [1535, 467] on button "Close" at bounding box center [1540, 464] width 20 height 21
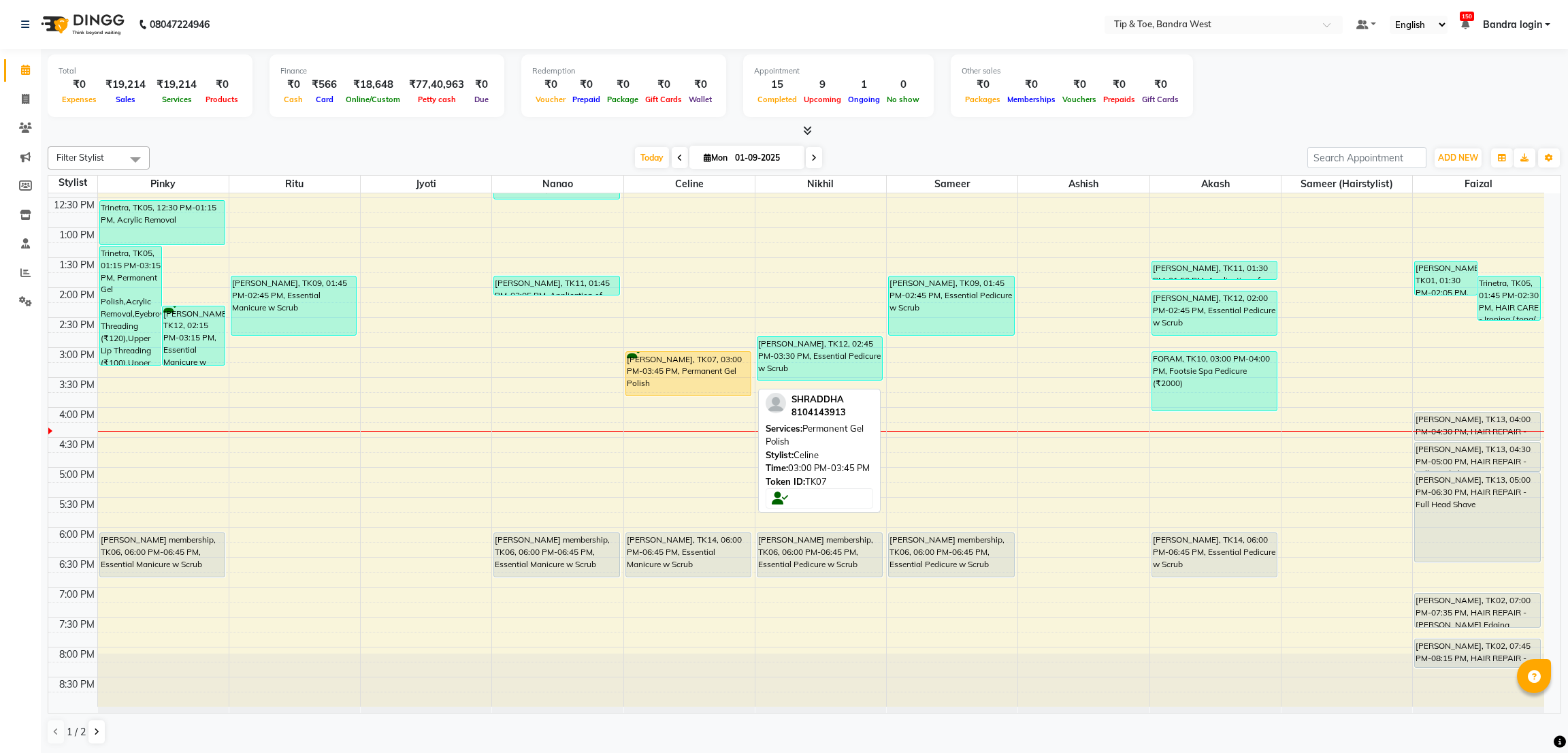
click at [661, 368] on div "[PERSON_NAME], TK07, 03:00 PM-03:45 PM, Permanent Gel Polish" at bounding box center [688, 374] width 124 height 44
click at [687, 373] on div "[PERSON_NAME], TK07, 03:00 PM-03:45 PM, Permanent Gel Polish" at bounding box center [688, 374] width 124 height 44
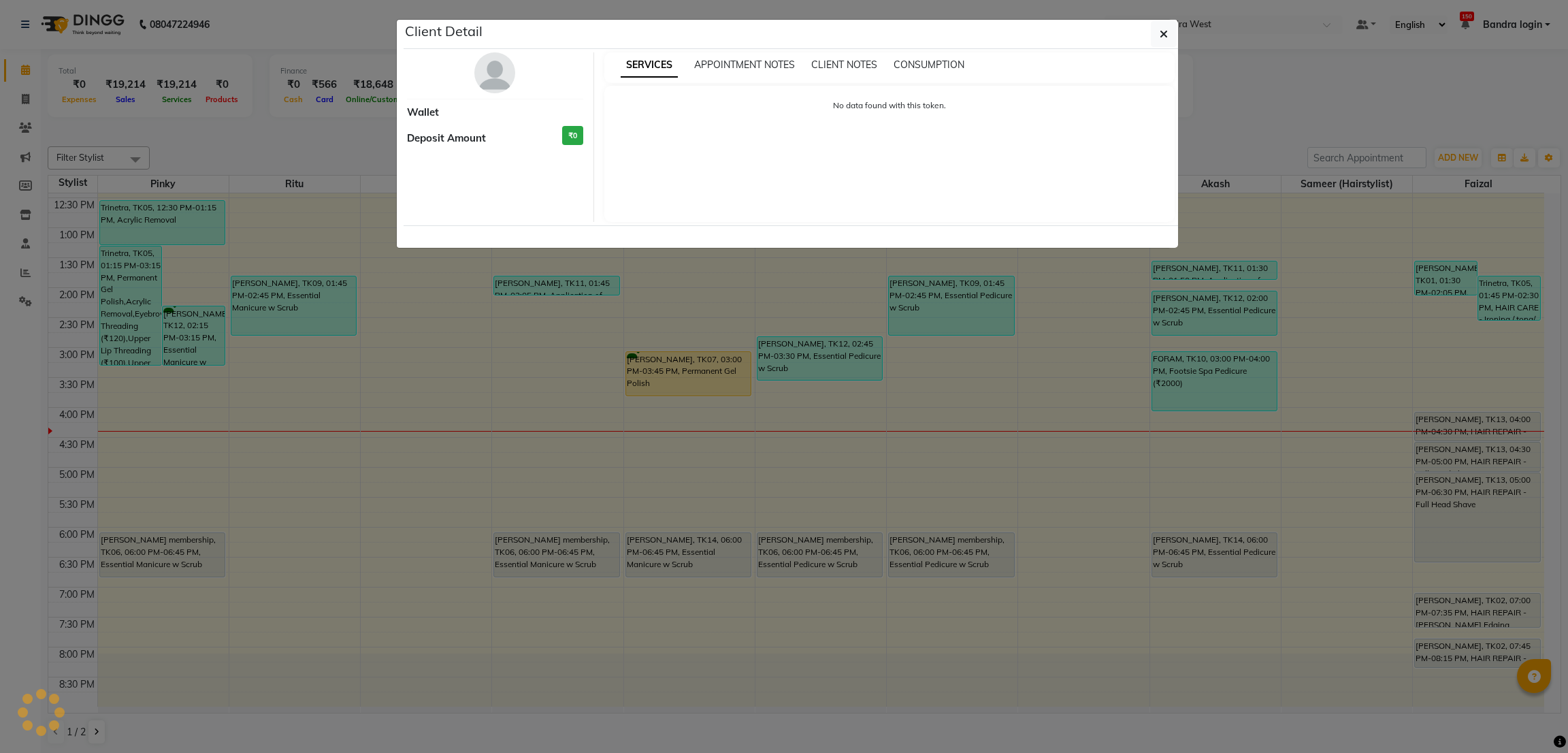
select select "1"
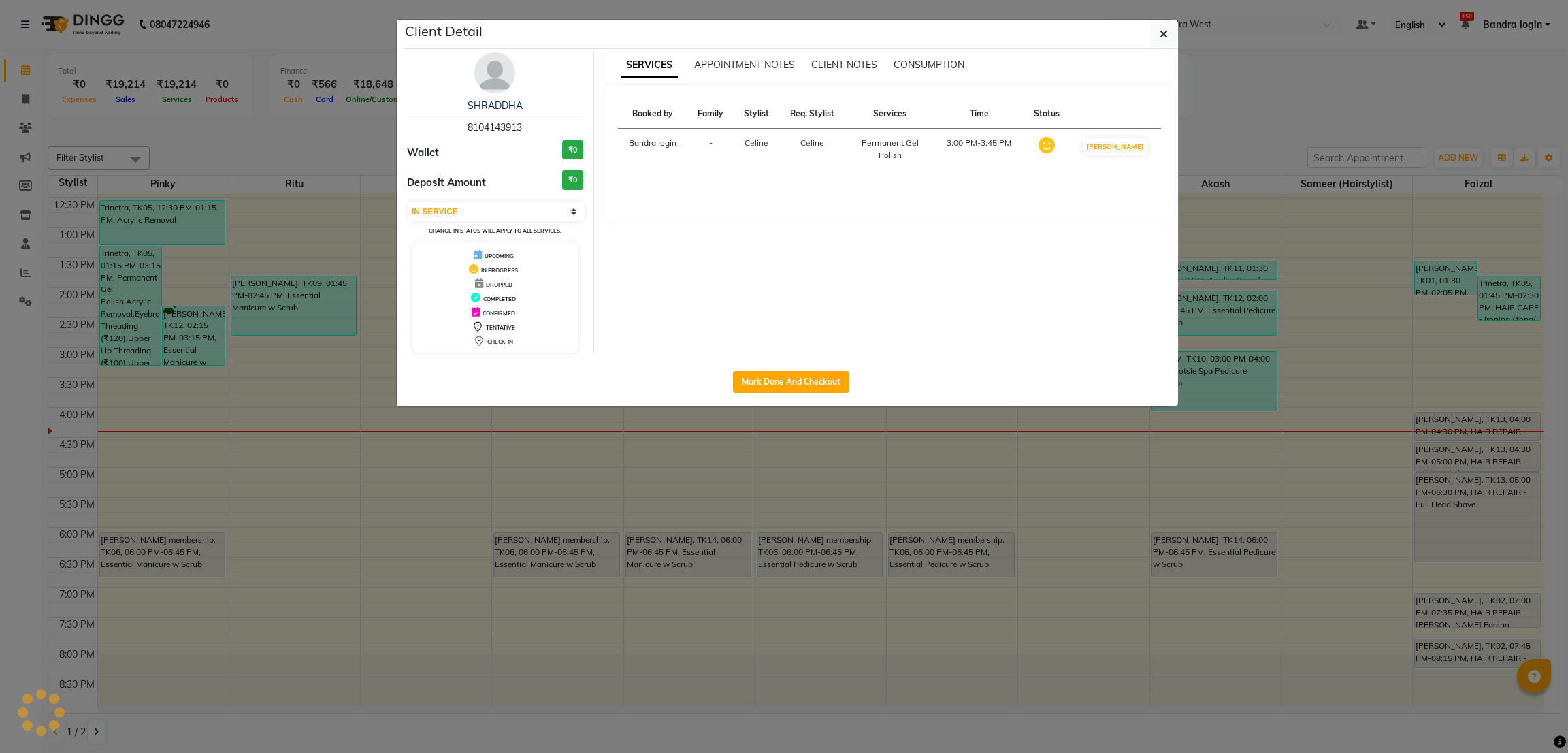
click at [676, 345] on ngb-modal-window "Client Detail SHRADDHA 8104143913 Wallet ₹0 Deposit Amount ₹0 Select IN SERVICE…" at bounding box center [784, 376] width 1568 height 753
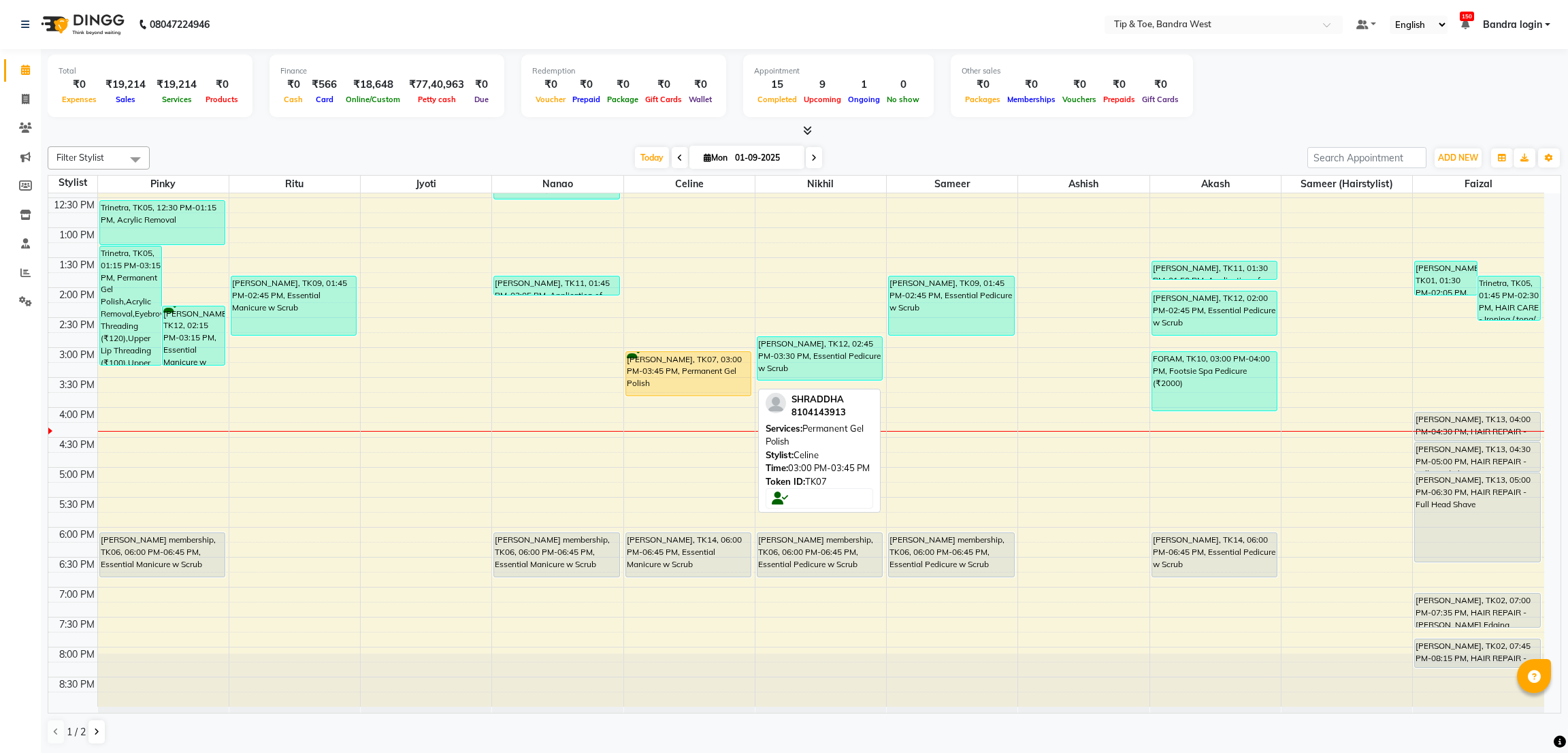
click at [692, 363] on div "[PERSON_NAME], TK07, 03:00 PM-03:45 PM, Permanent Gel Polish" at bounding box center [688, 374] width 124 height 44
select select "1"
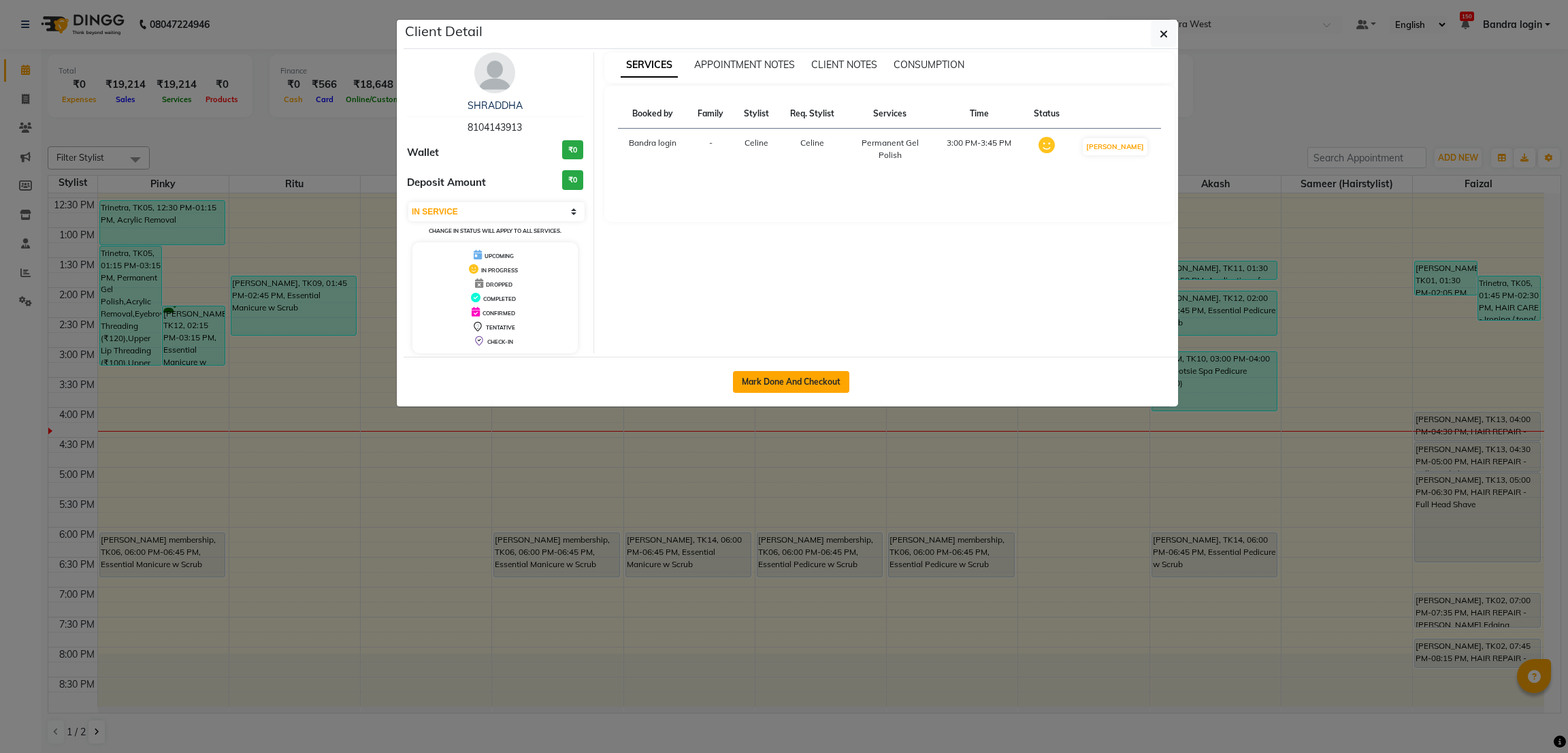
click at [787, 382] on button "Mark Done And Checkout" at bounding box center [790, 381] width 116 height 22
select select "service"
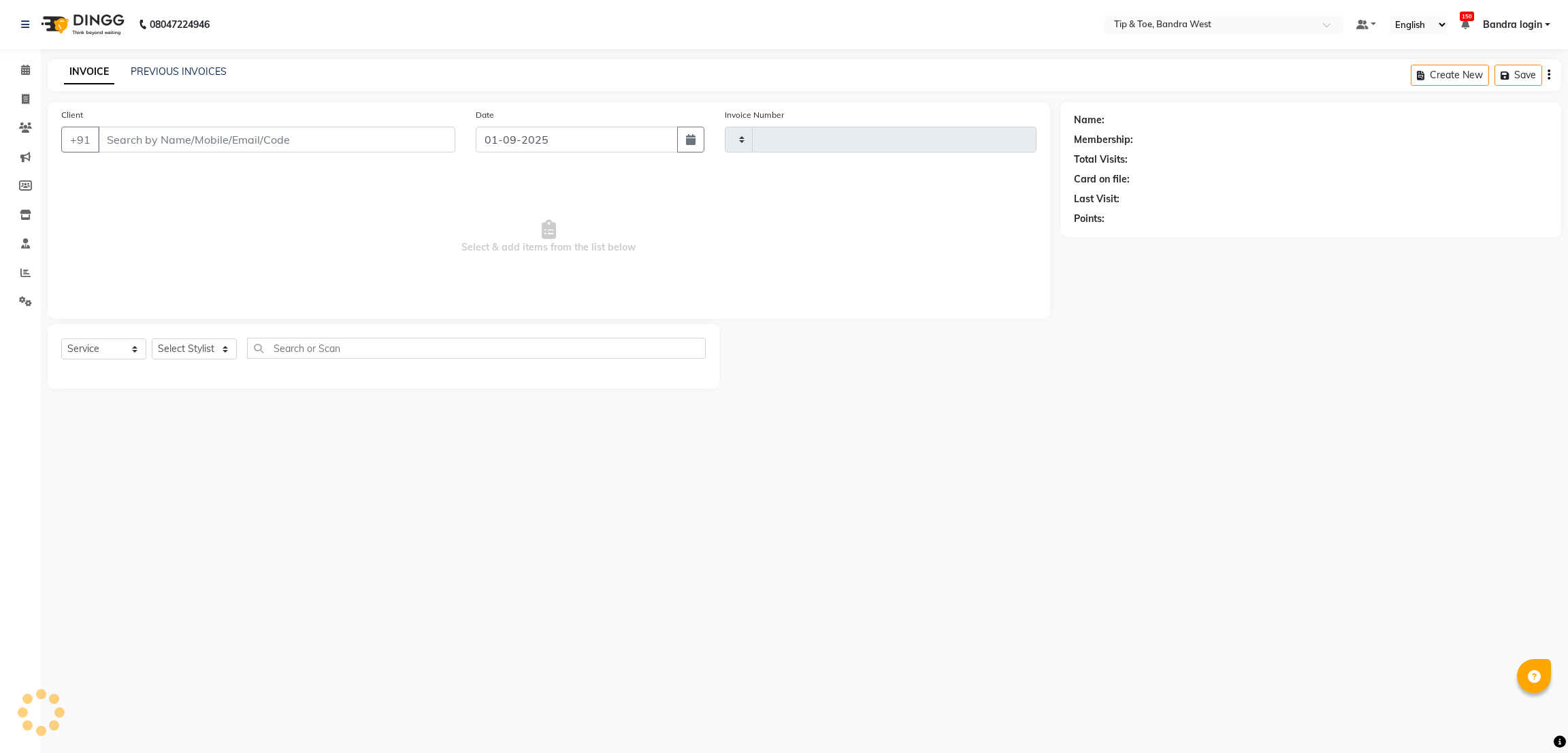
type input "2826"
select select "5957"
type input "8104143913"
select select "58448"
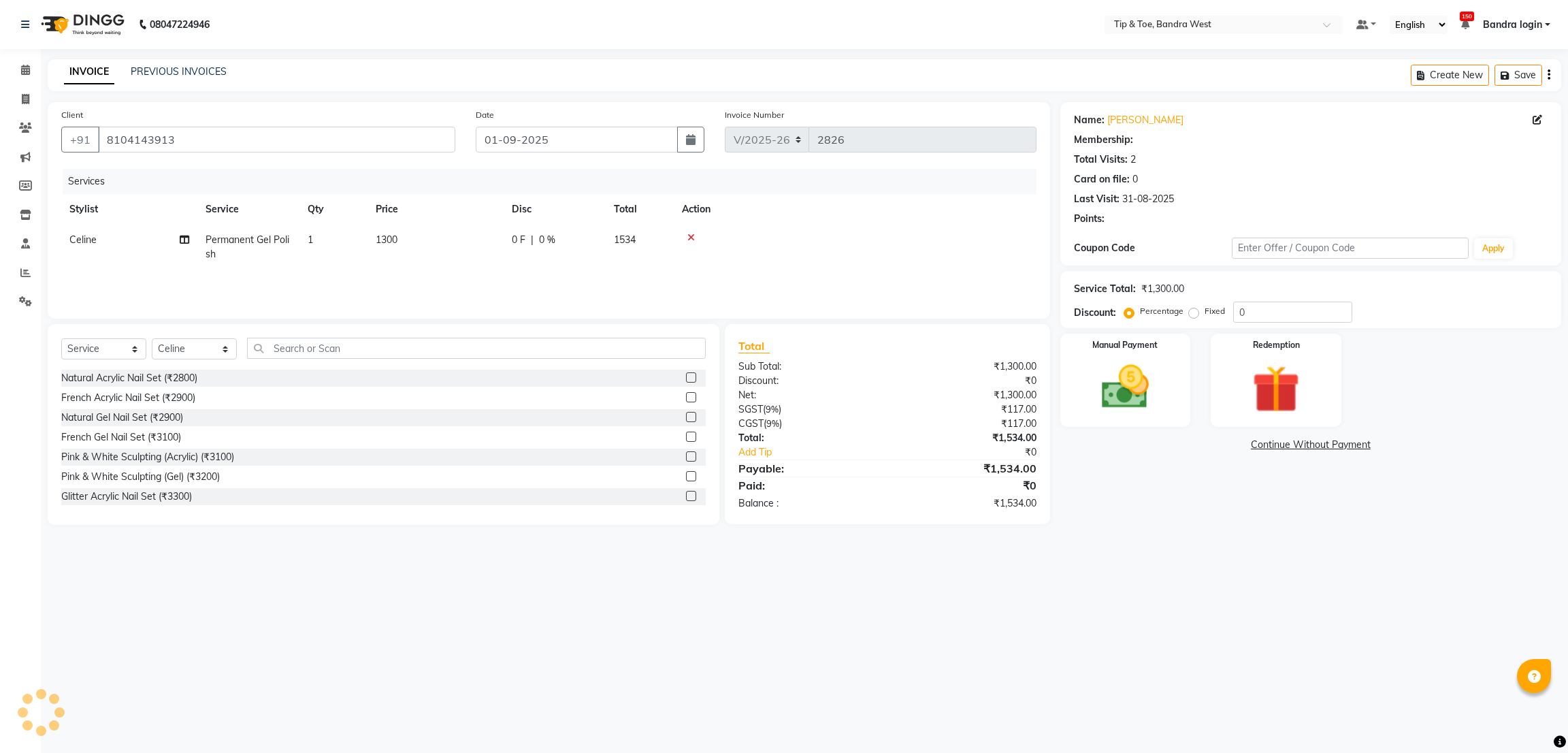
select select "1: Object"
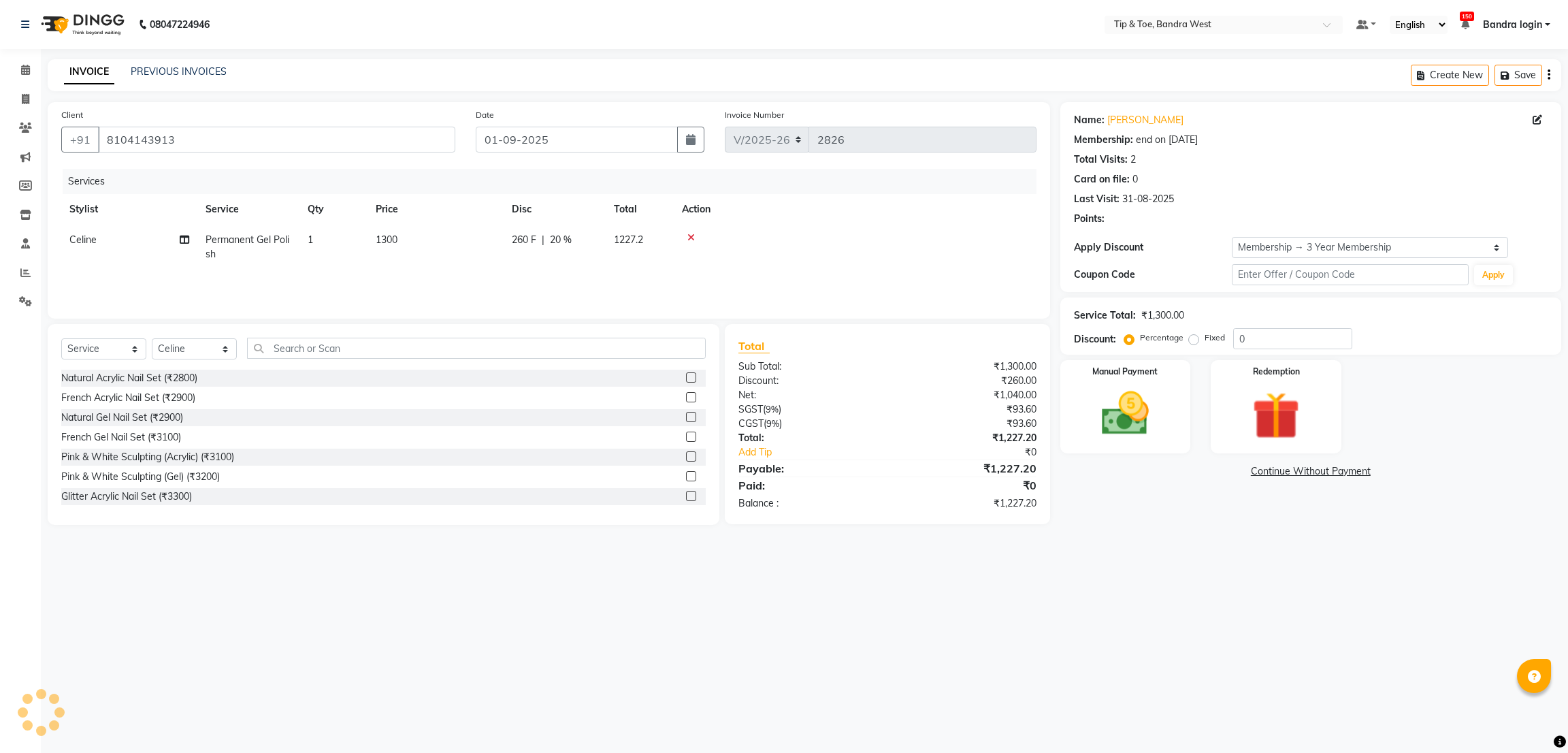
type input "20"
click at [292, 257] on td "Permanent Gel Polish" at bounding box center [249, 246] width 102 height 45
select select "58448"
click at [489, 259] on td "1300" at bounding box center [499, 250] width 136 height 52
click at [385, 247] on input "1" at bounding box center [397, 243] width 52 height 21
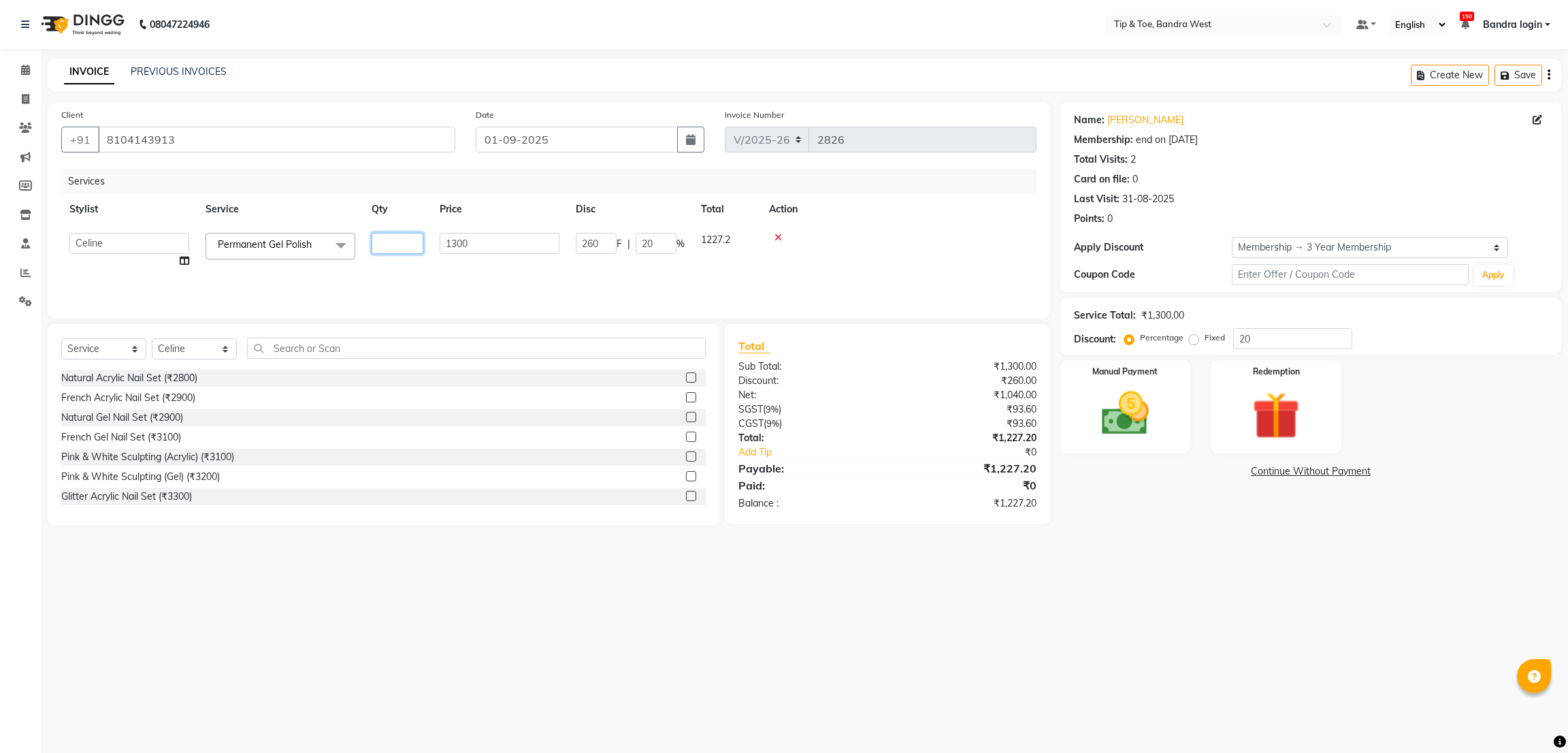
type input "6"
click at [473, 266] on td "1300" at bounding box center [435, 246] width 136 height 45
select select "58448"
click at [488, 237] on input "1300" at bounding box center [499, 243] width 119 height 21
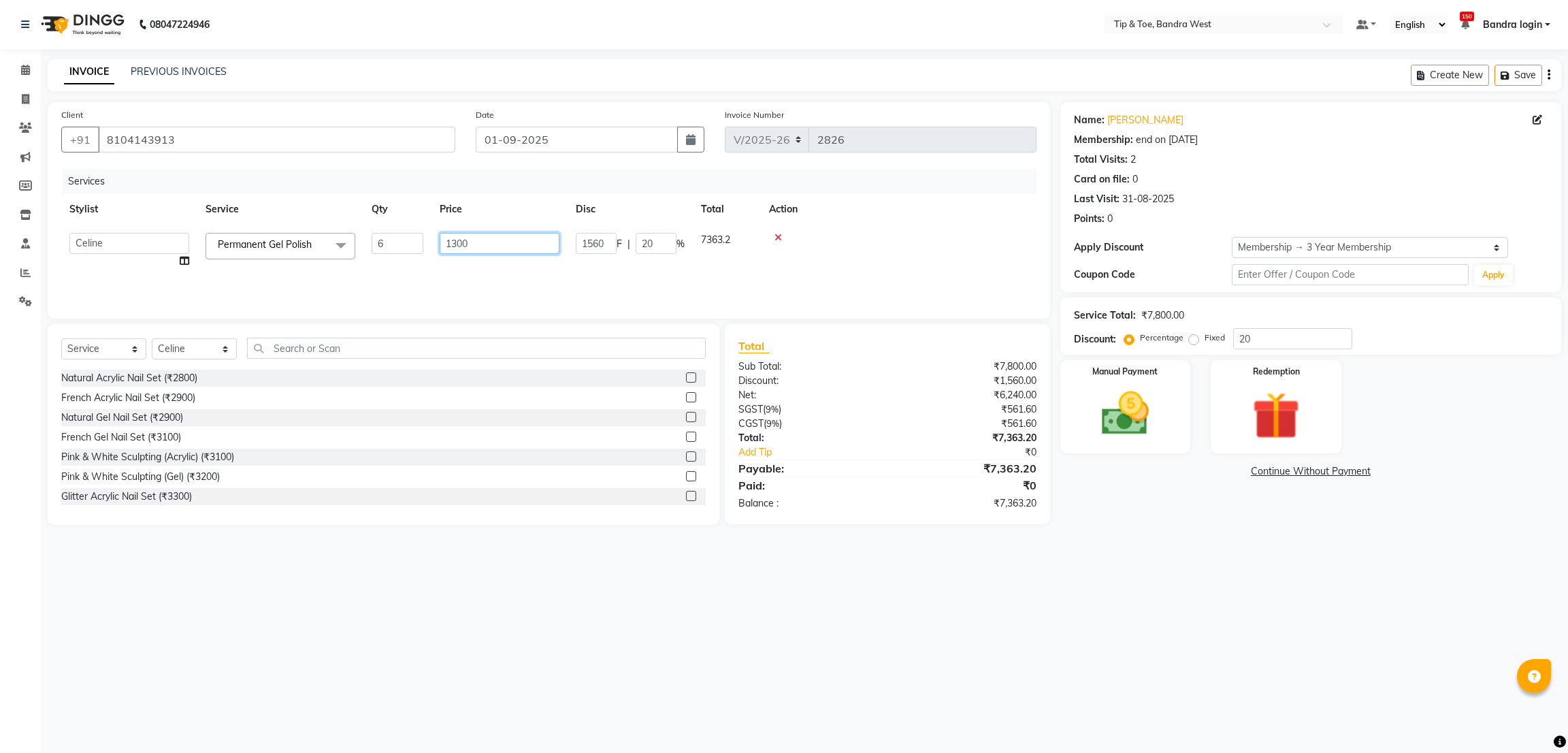
click at [488, 237] on input "1300" at bounding box center [499, 243] width 119 height 21
type input "130"
click at [449, 266] on td "130" at bounding box center [499, 250] width 136 height 52
select select "58448"
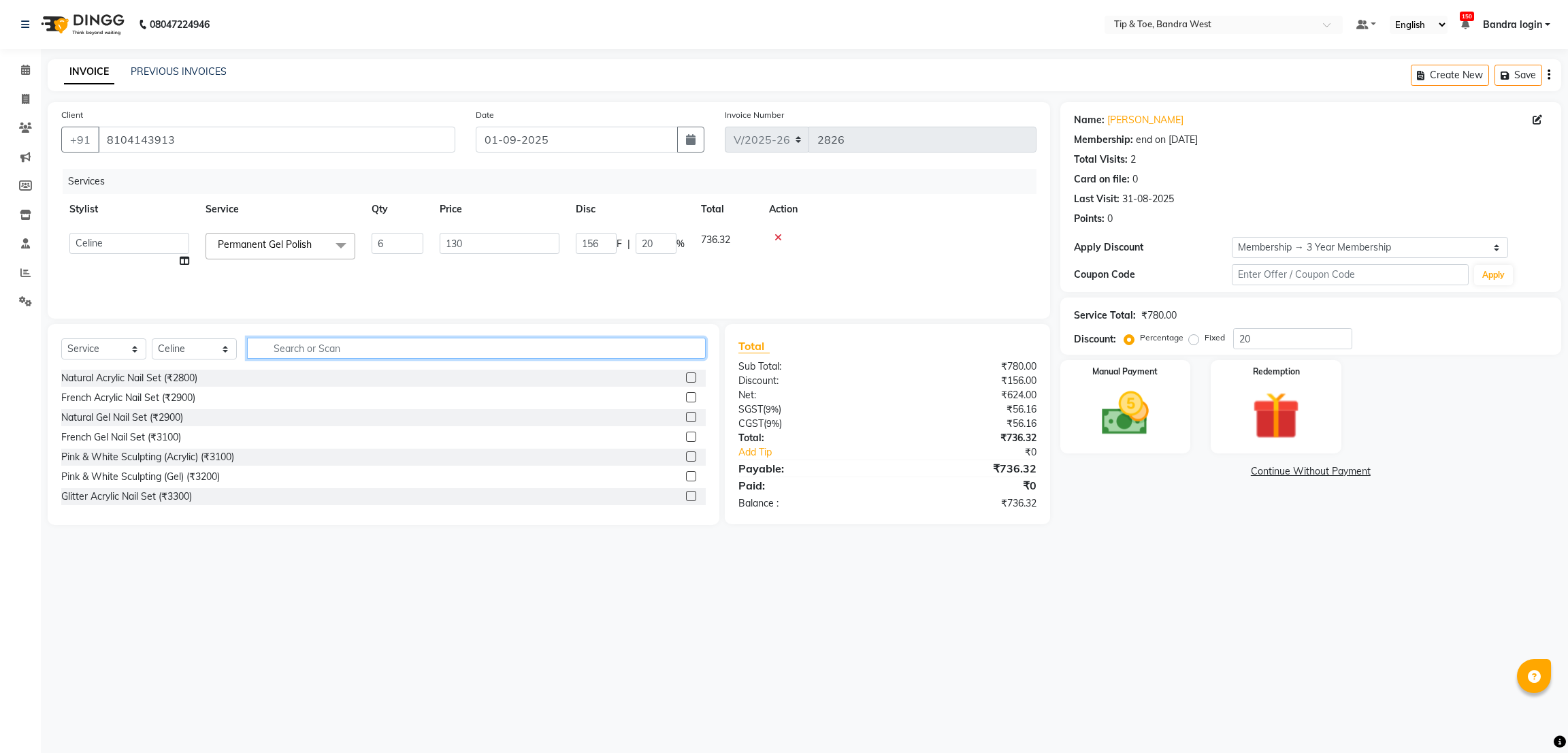
click at [316, 355] on input "text" at bounding box center [476, 348] width 458 height 21
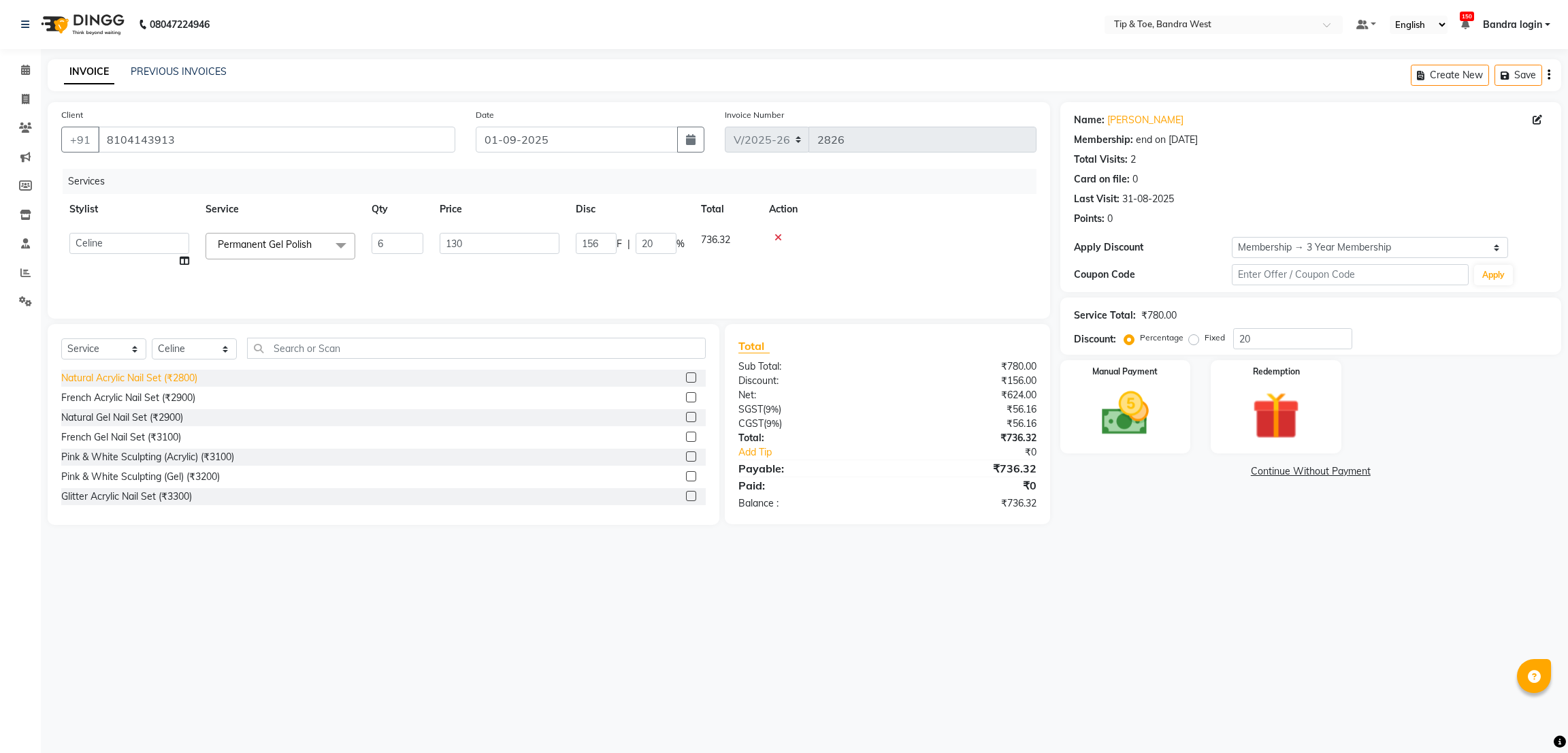
click at [198, 381] on div "Natural Acrylic Nail Set (₹2800)" at bounding box center [128, 378] width 136 height 15
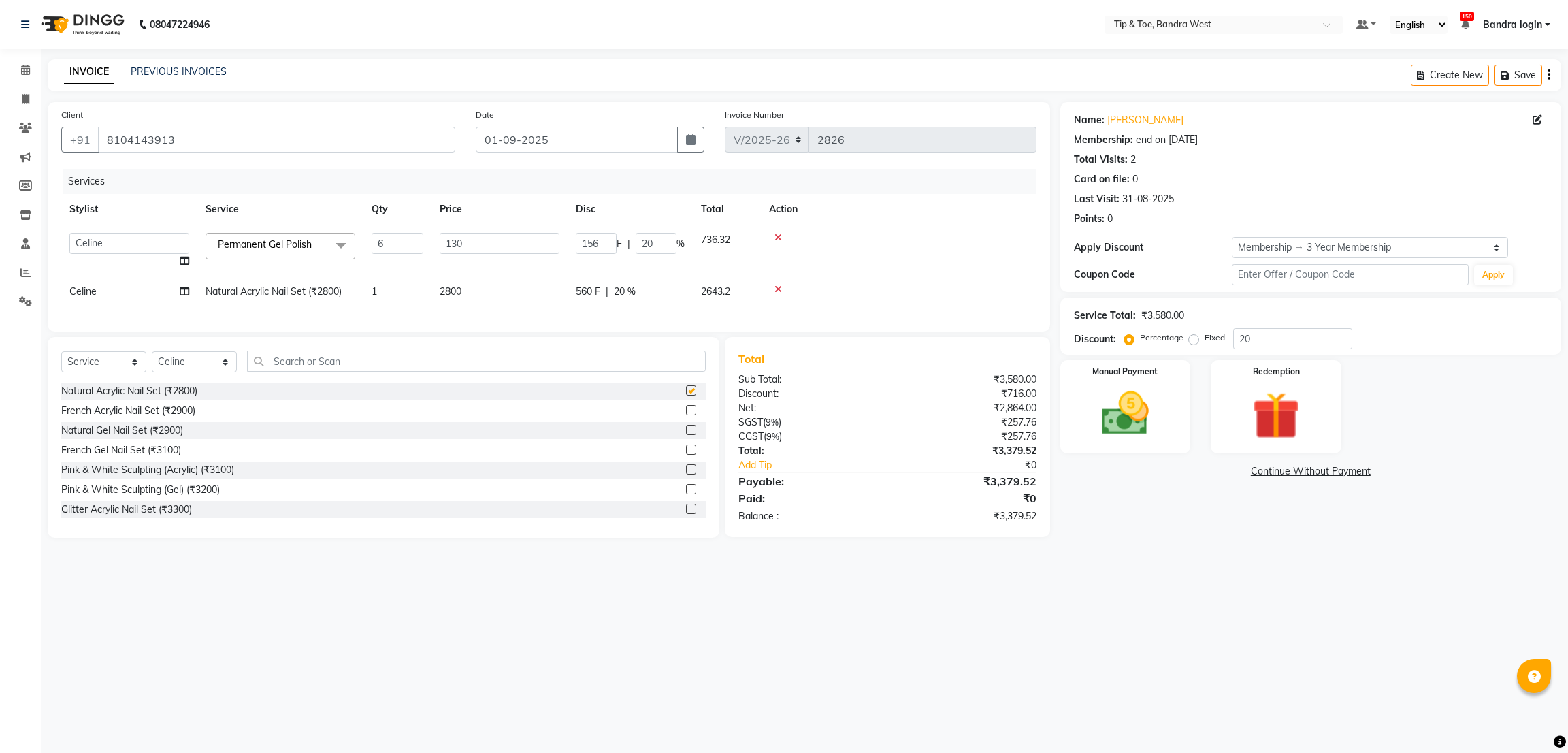
checkbox input "false"
click at [484, 290] on td "2800" at bounding box center [499, 292] width 136 height 31
select select "58448"
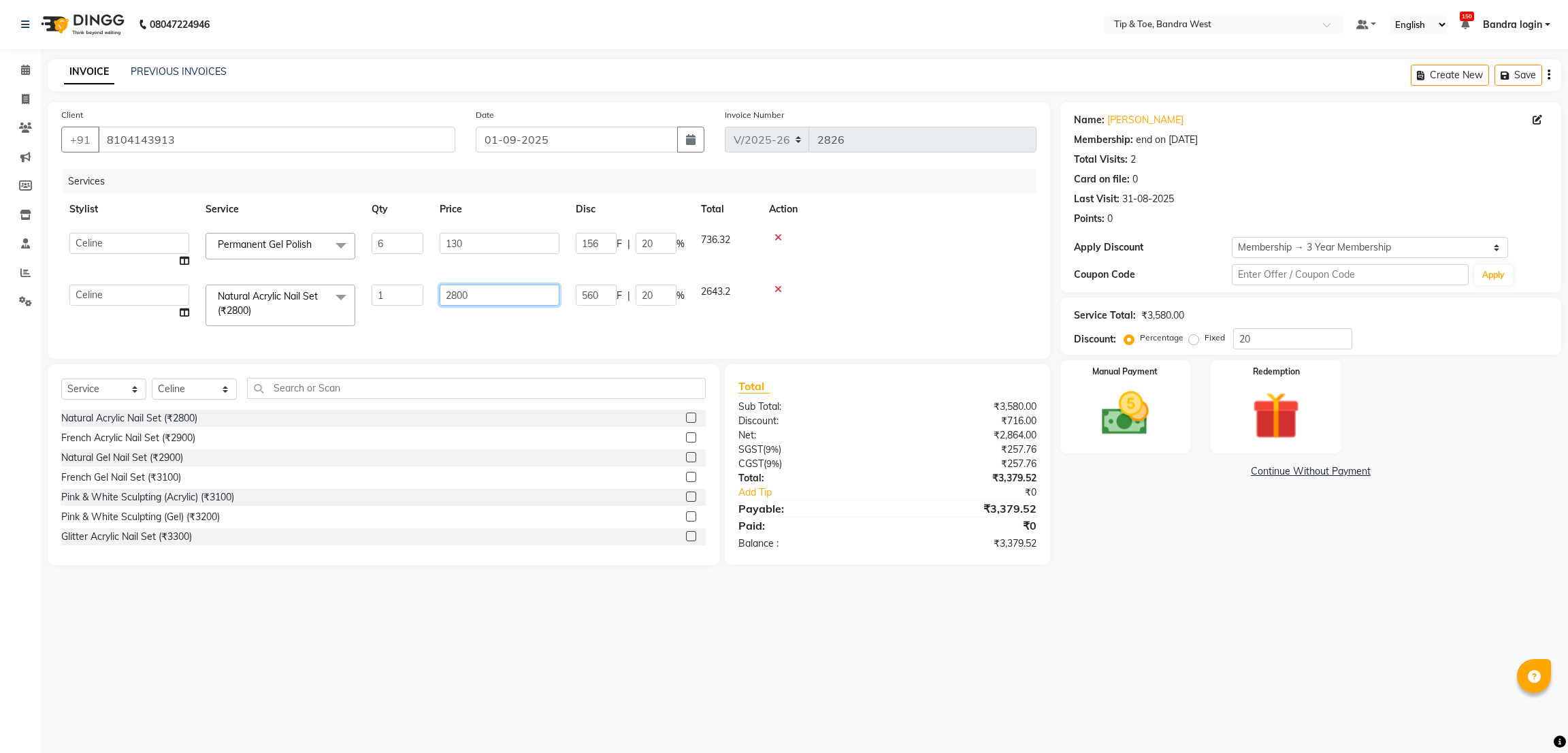
click at [519, 294] on input "2800" at bounding box center [499, 295] width 119 height 21
click at [519, 295] on input "2800" at bounding box center [499, 295] width 119 height 21
click at [775, 286] on icon at bounding box center [778, 289] width 7 height 10
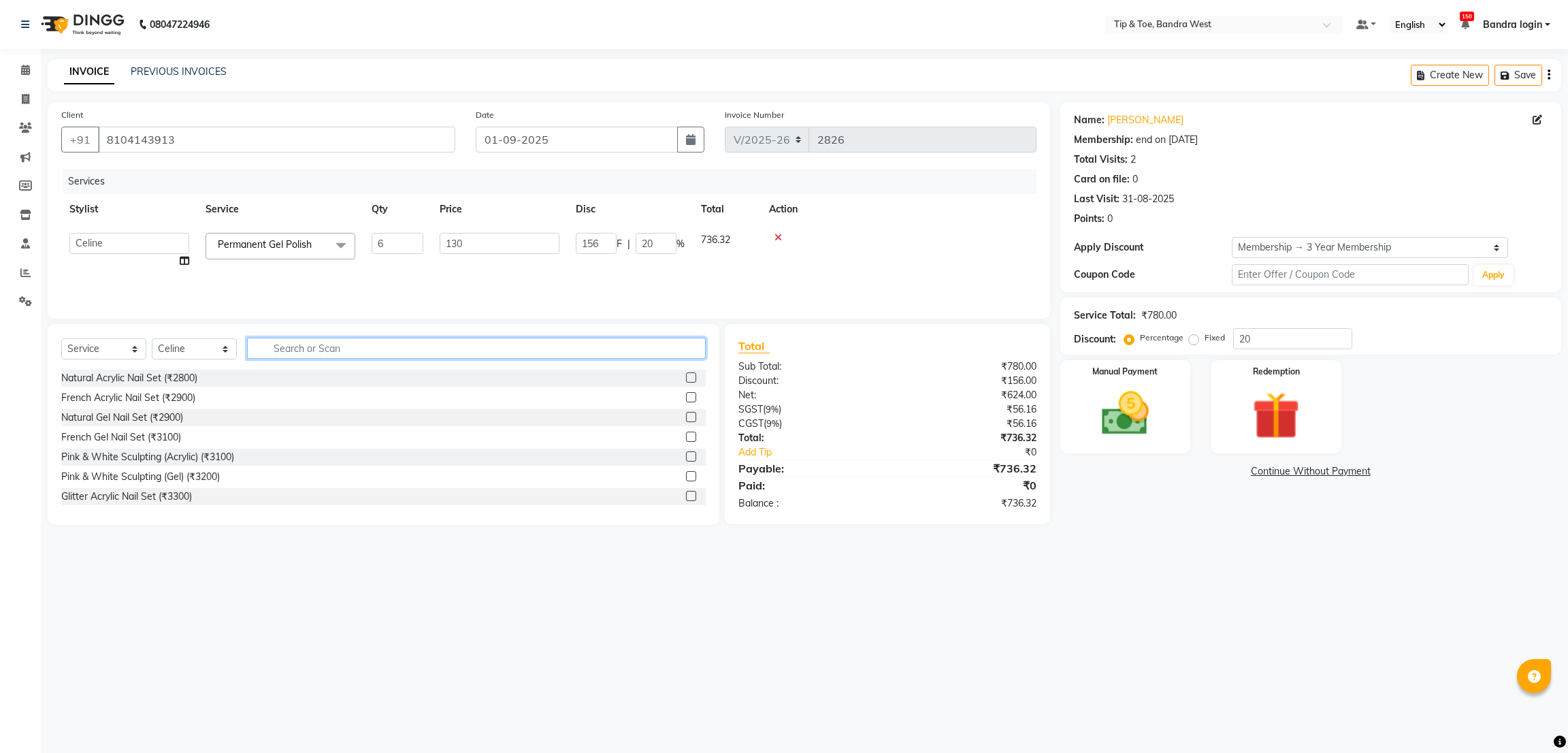
click at [322, 349] on input "text" at bounding box center [476, 348] width 458 height 21
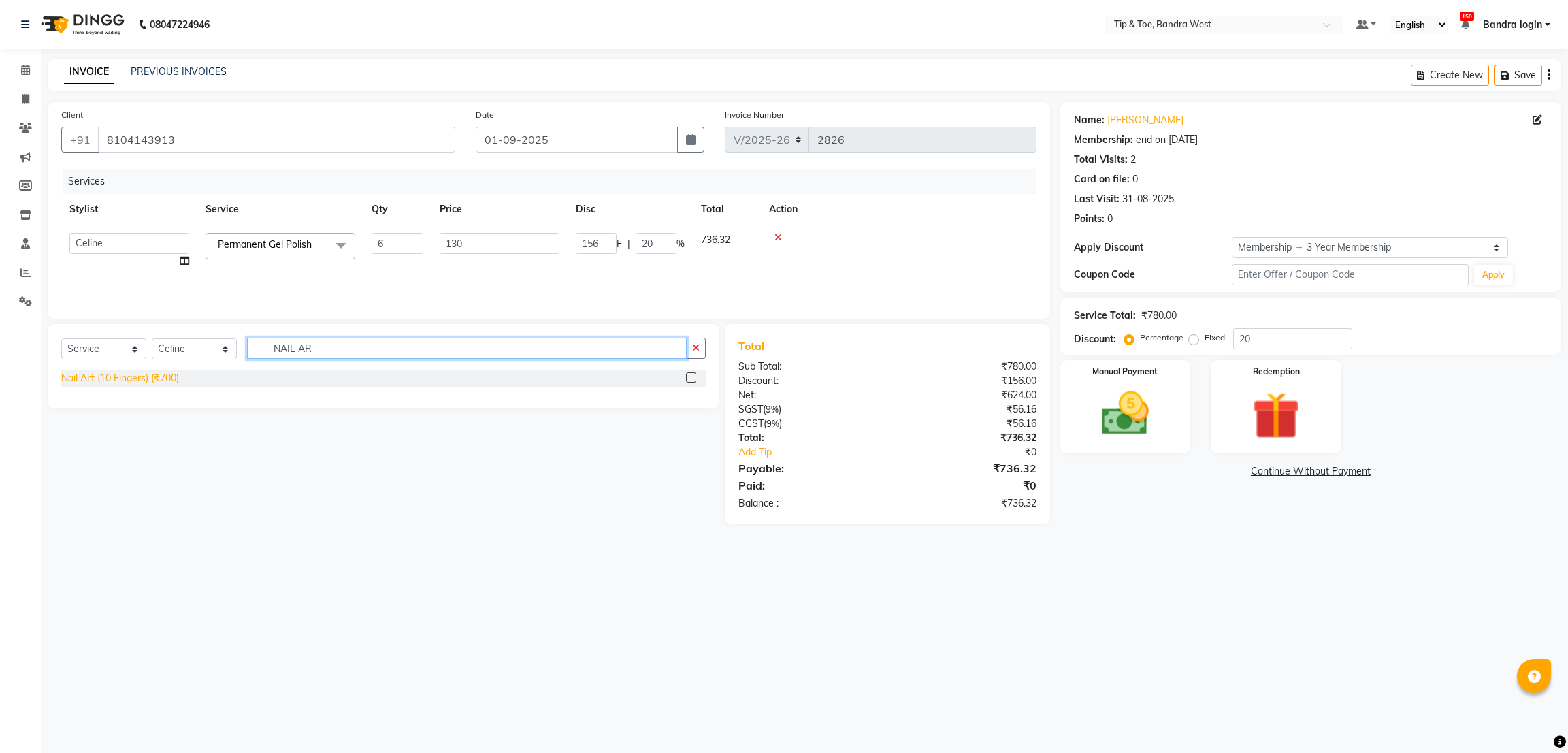
type input "NAIL AR"
click at [161, 384] on div "Nail Art (10 Fingers) (₹700)" at bounding box center [119, 378] width 118 height 15
checkbox input "false"
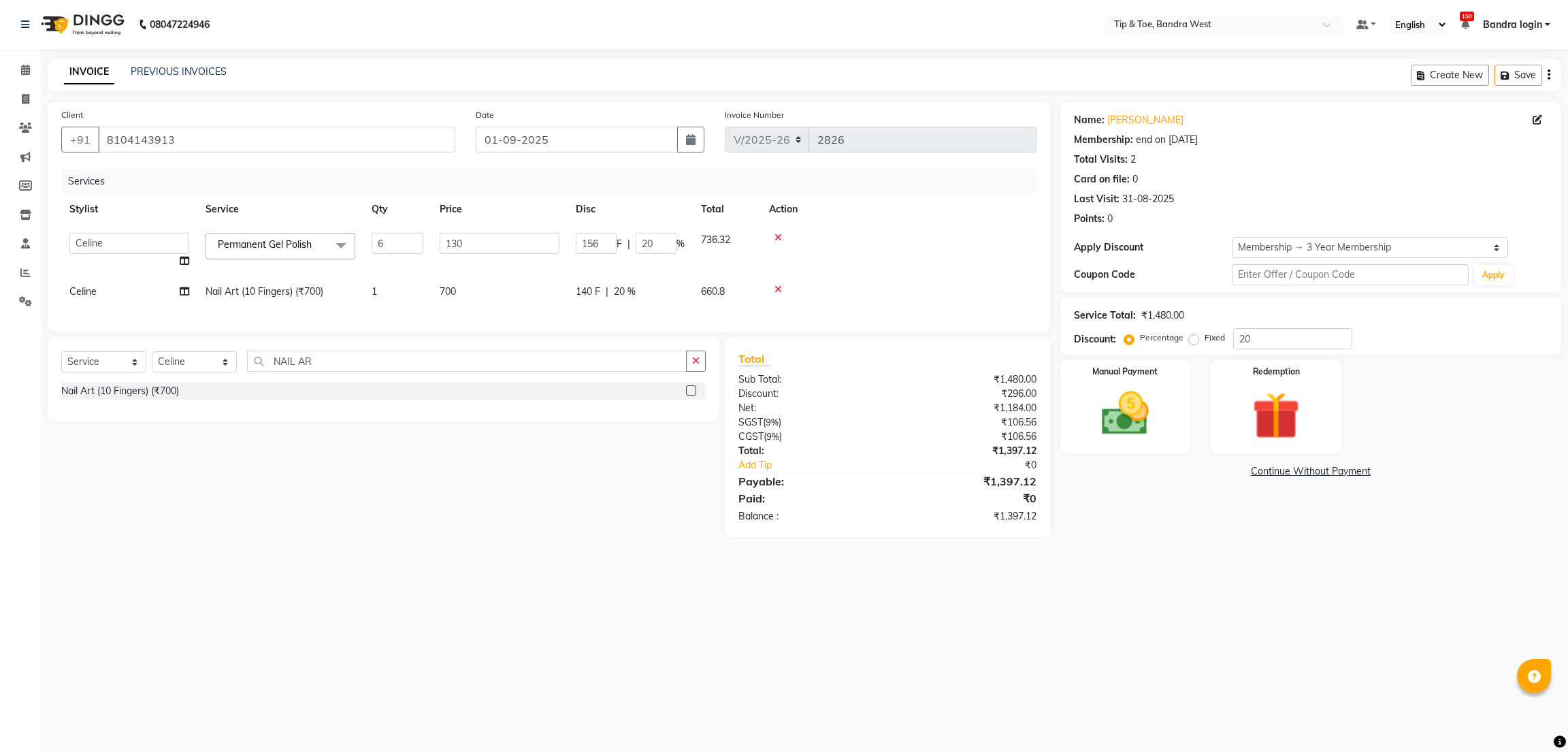
click at [450, 285] on span "700" at bounding box center [448, 291] width 16 height 12
select select "58448"
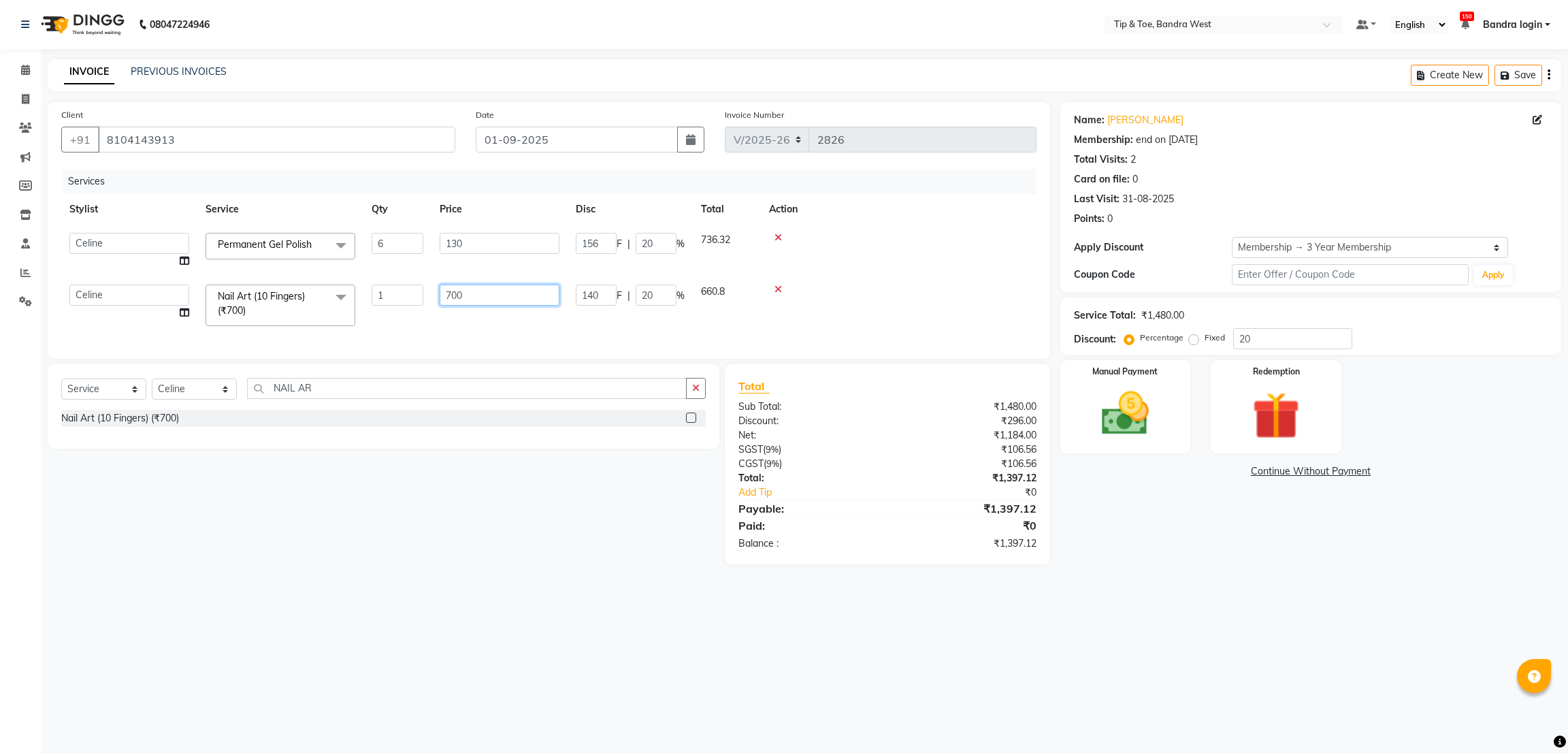
click at [482, 294] on input "700" at bounding box center [499, 295] width 119 height 21
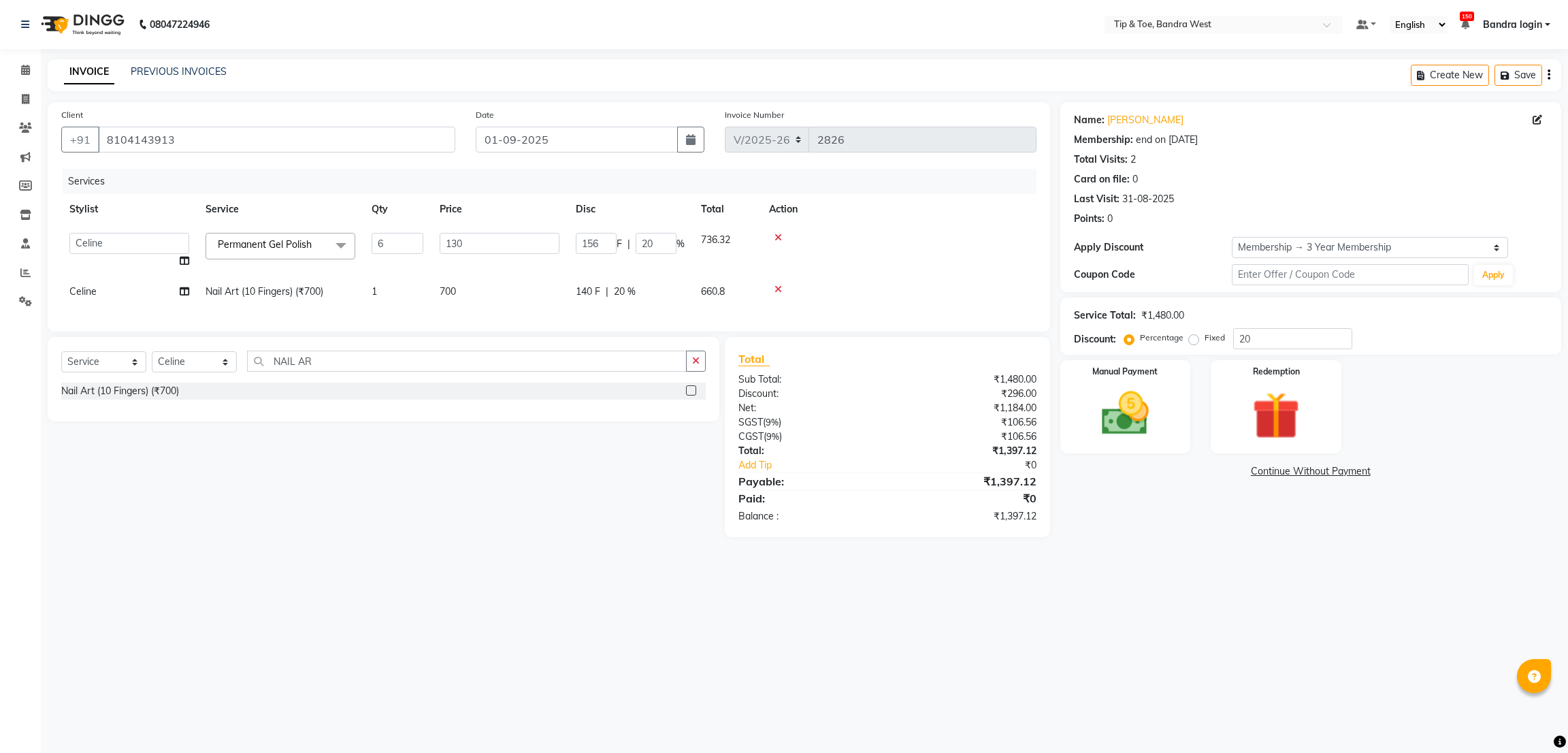
click at [503, 294] on td "700" at bounding box center [499, 292] width 136 height 31
select select "58448"
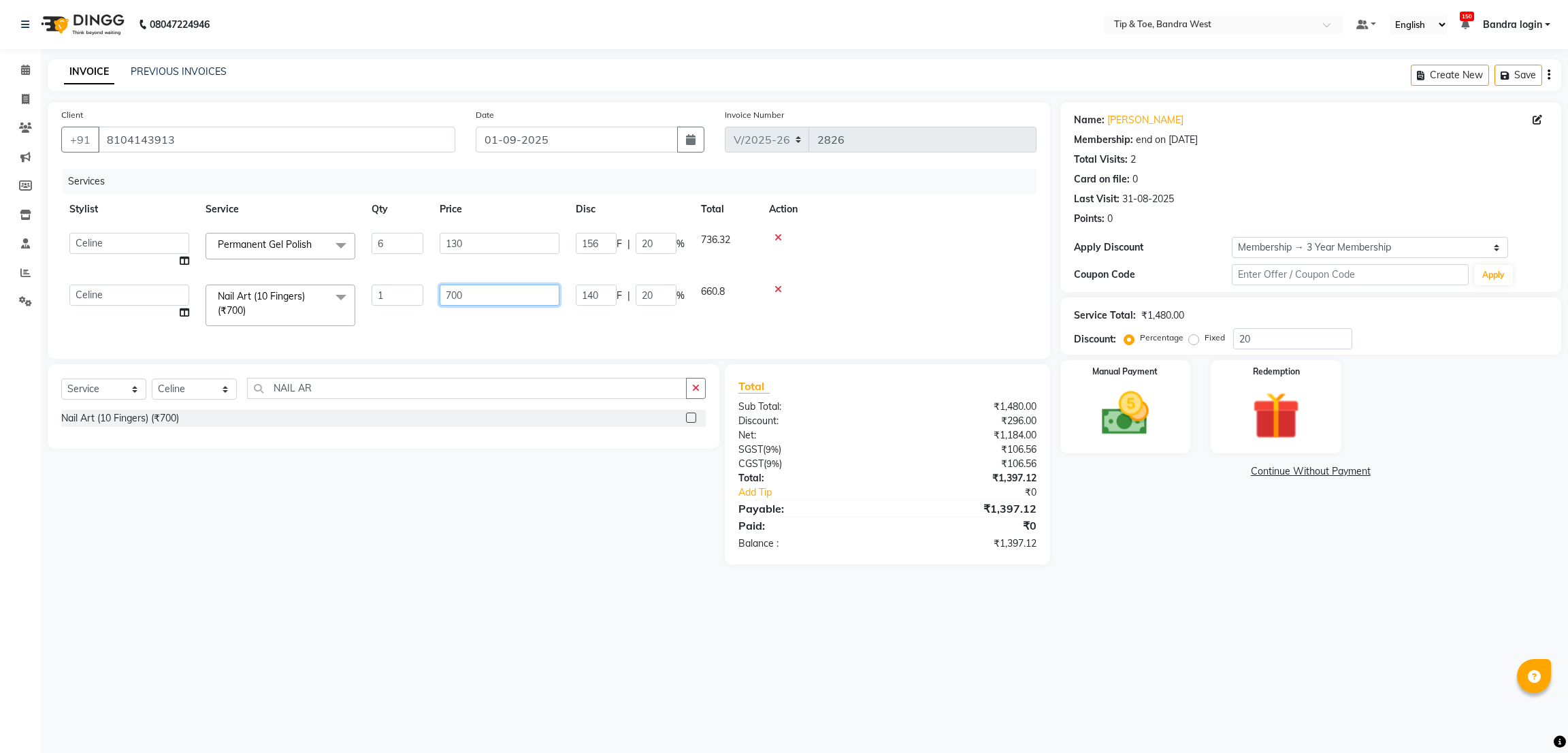
click at [503, 291] on input "700" at bounding box center [499, 295] width 119 height 21
type input "600"
click at [501, 316] on div "Services Stylist Service Qty Price Disc Total Action Akash Ashish Bandra login …" at bounding box center [548, 257] width 975 height 176
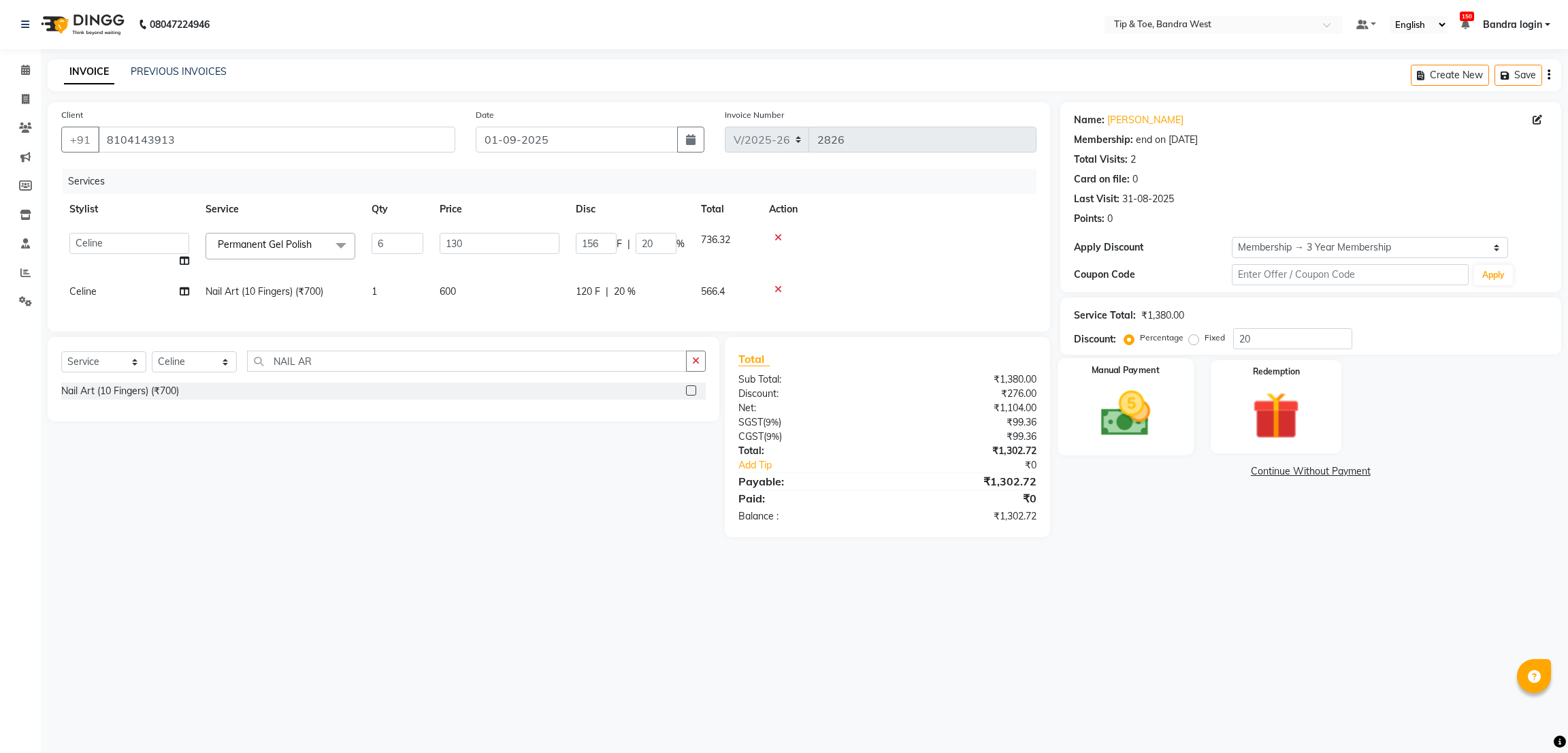
click at [1142, 421] on img at bounding box center [1124, 414] width 80 height 57
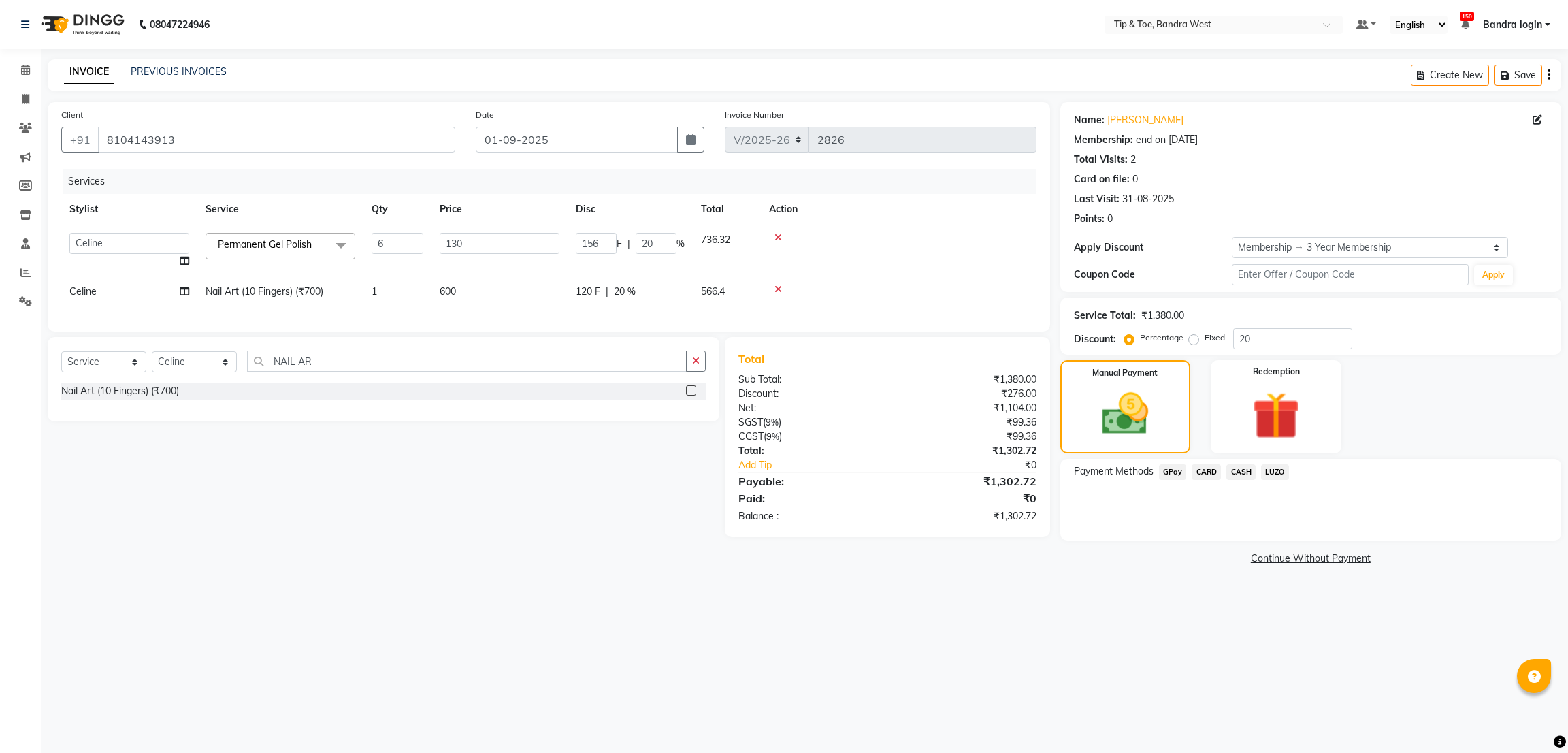
drag, startPoint x: 1176, startPoint y: 468, endPoint x: 1178, endPoint y: 481, distance: 13.2
click at [1175, 468] on span "GPay" at bounding box center [1172, 472] width 28 height 15
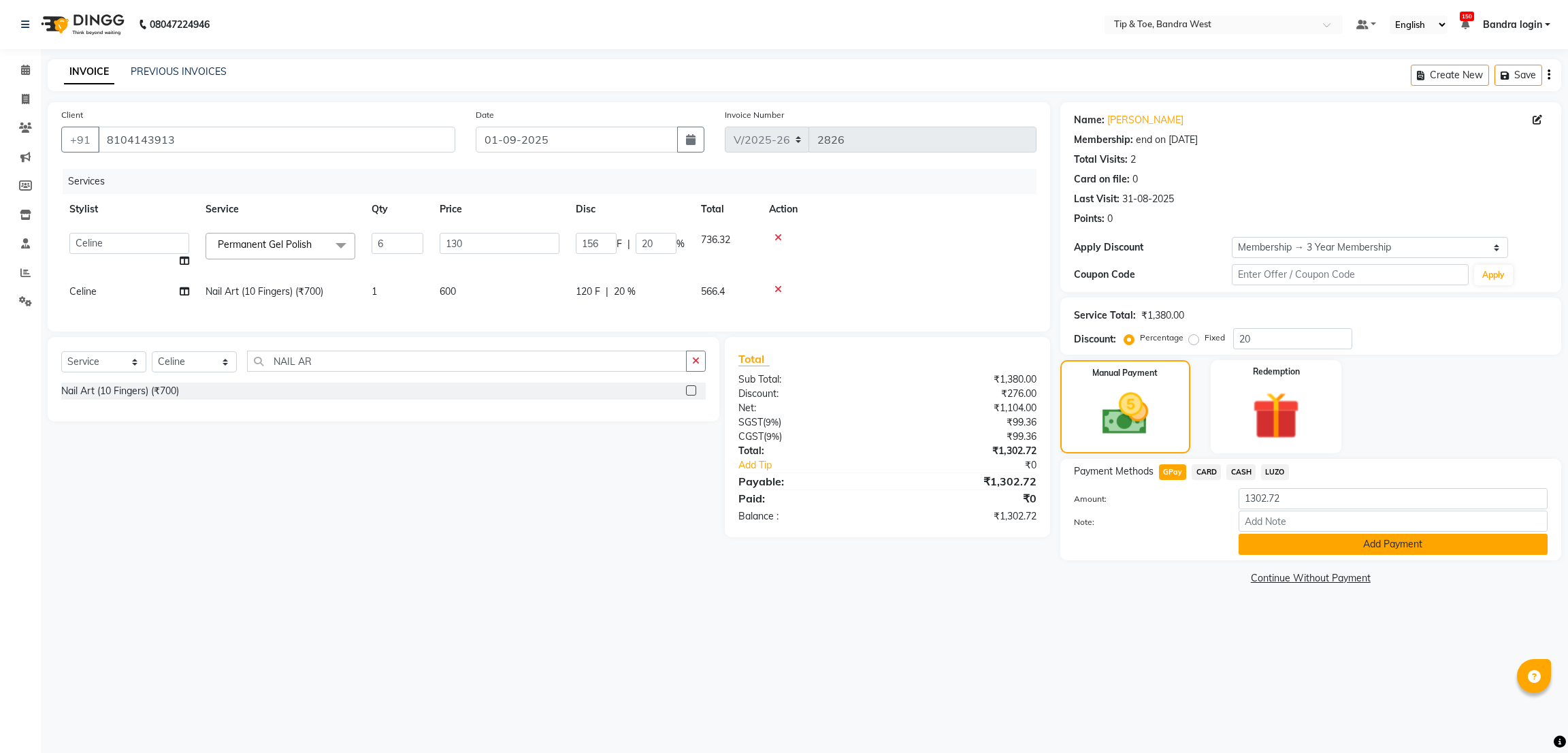
click at [1275, 538] on button "Add Payment" at bounding box center [1392, 544] width 309 height 21
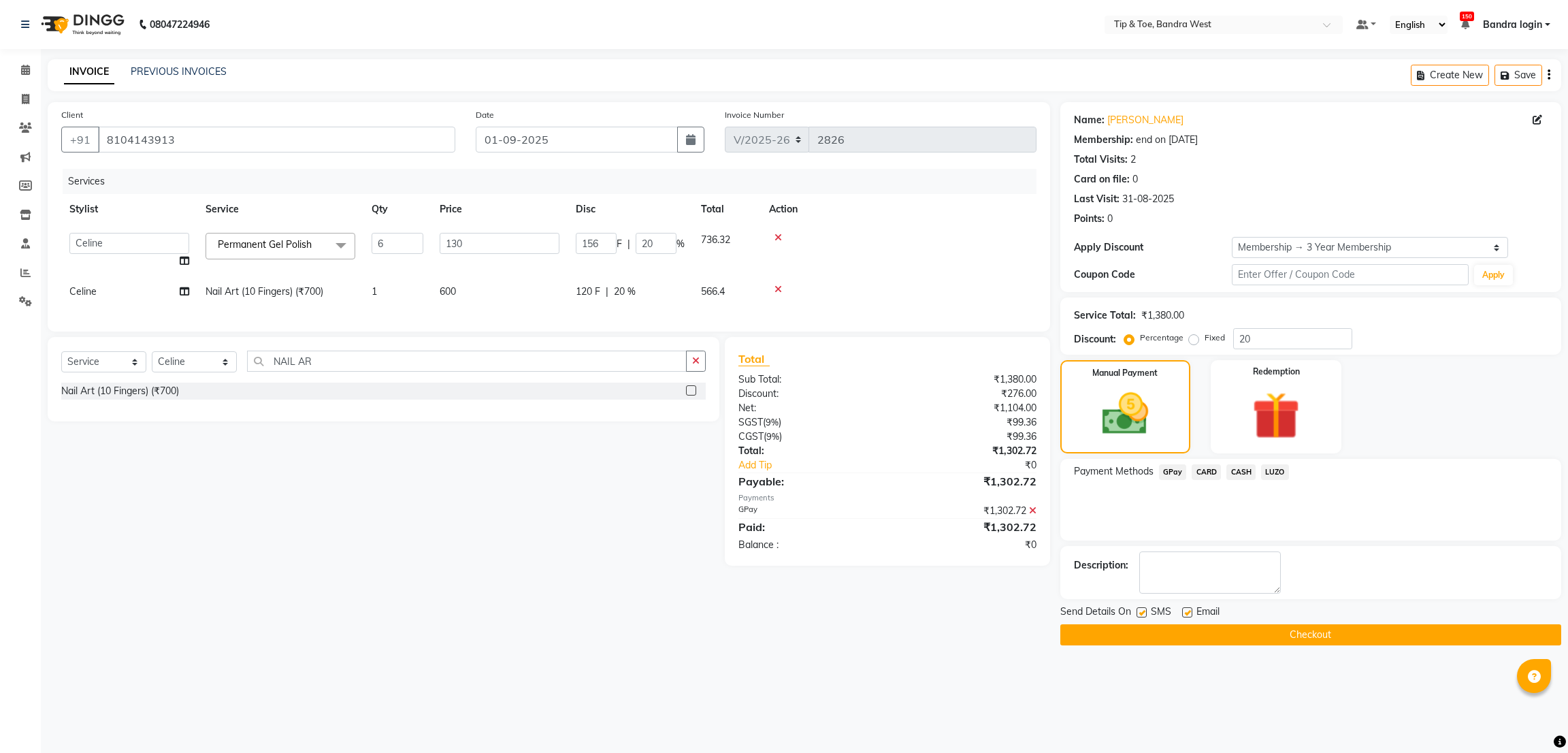
click at [1205, 633] on button "Checkout" at bounding box center [1310, 635] width 501 height 21
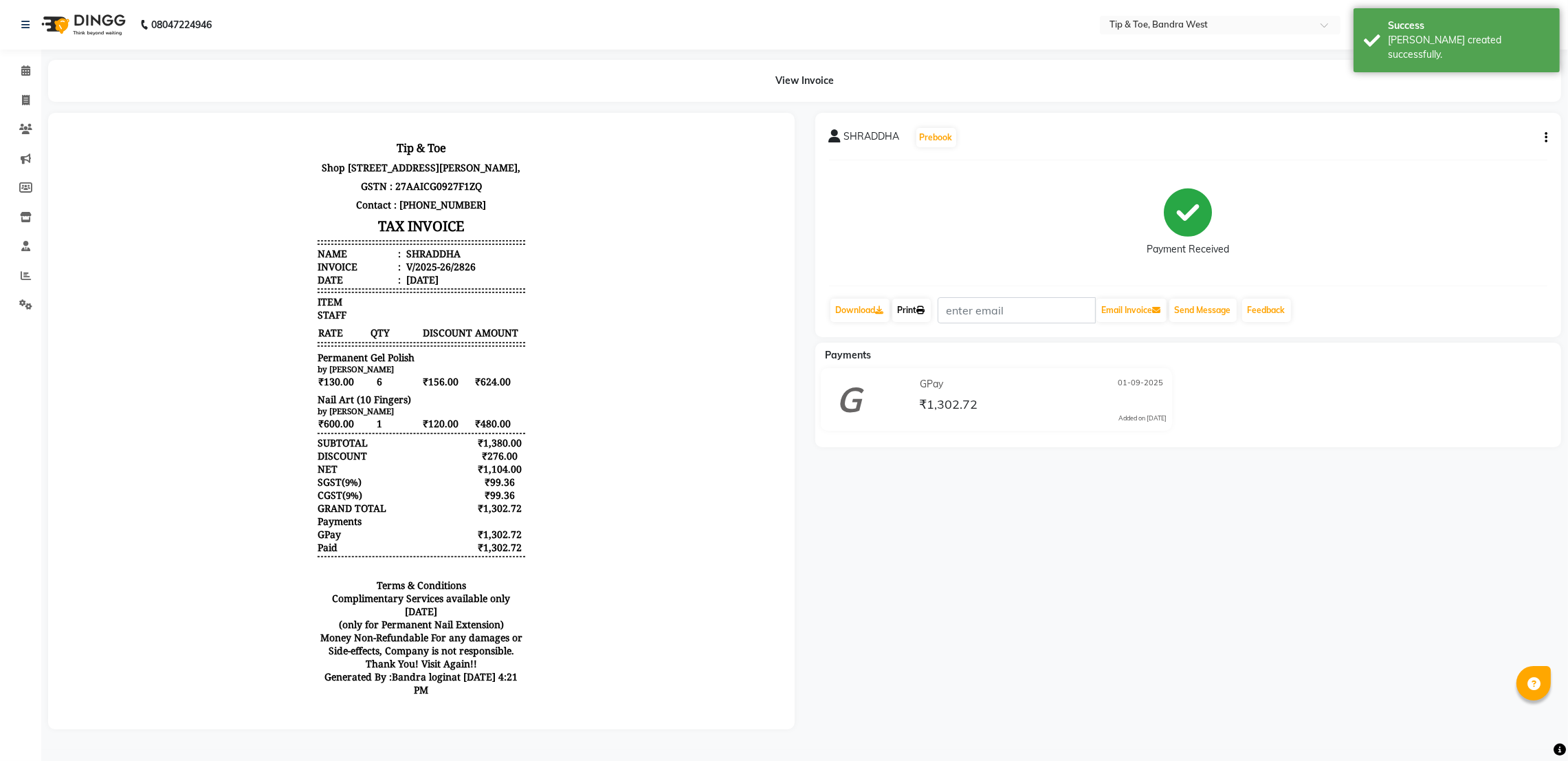
click at [910, 311] on link "Print" at bounding box center [911, 310] width 39 height 23
click at [32, 71] on span at bounding box center [25, 71] width 24 height 16
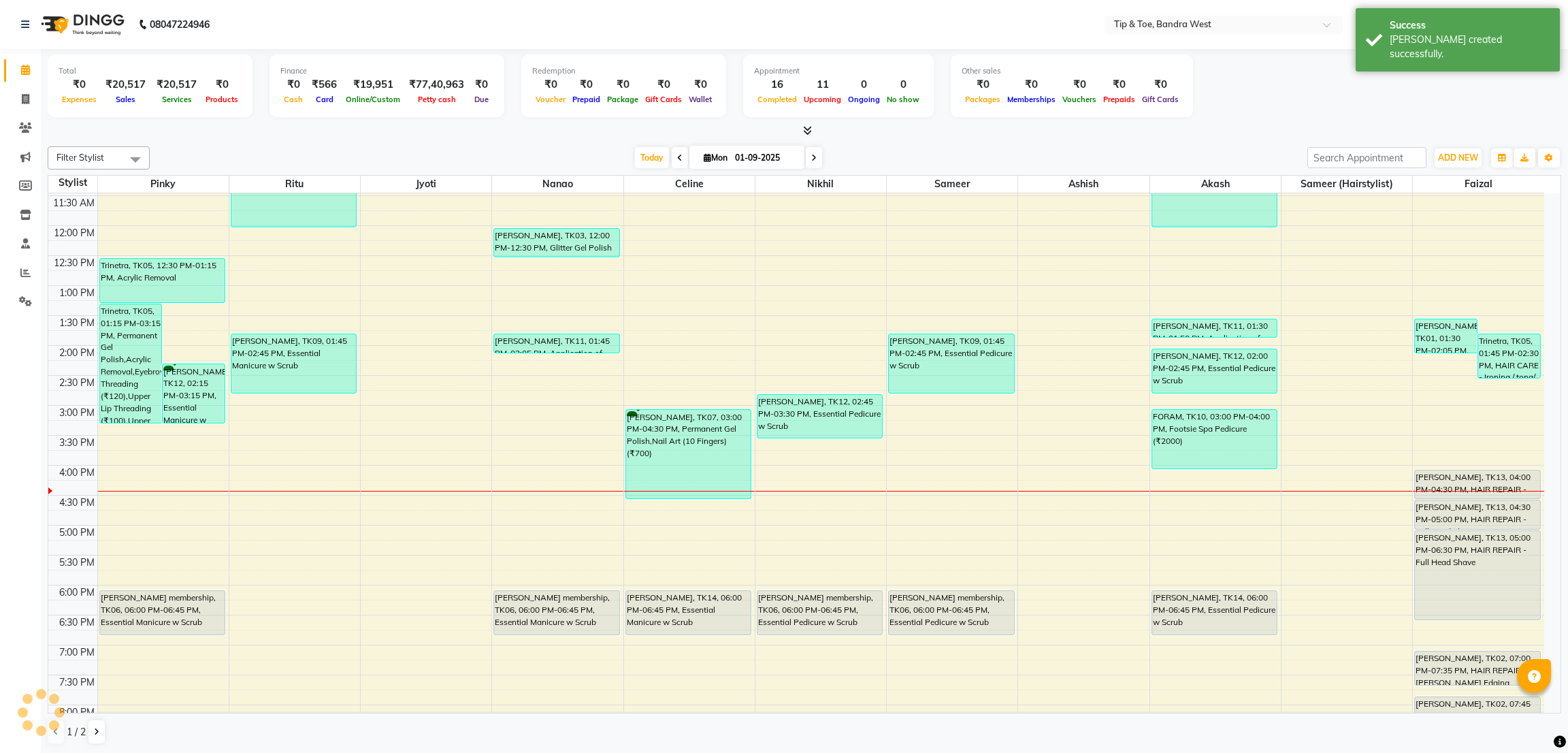
scroll to position [105, 0]
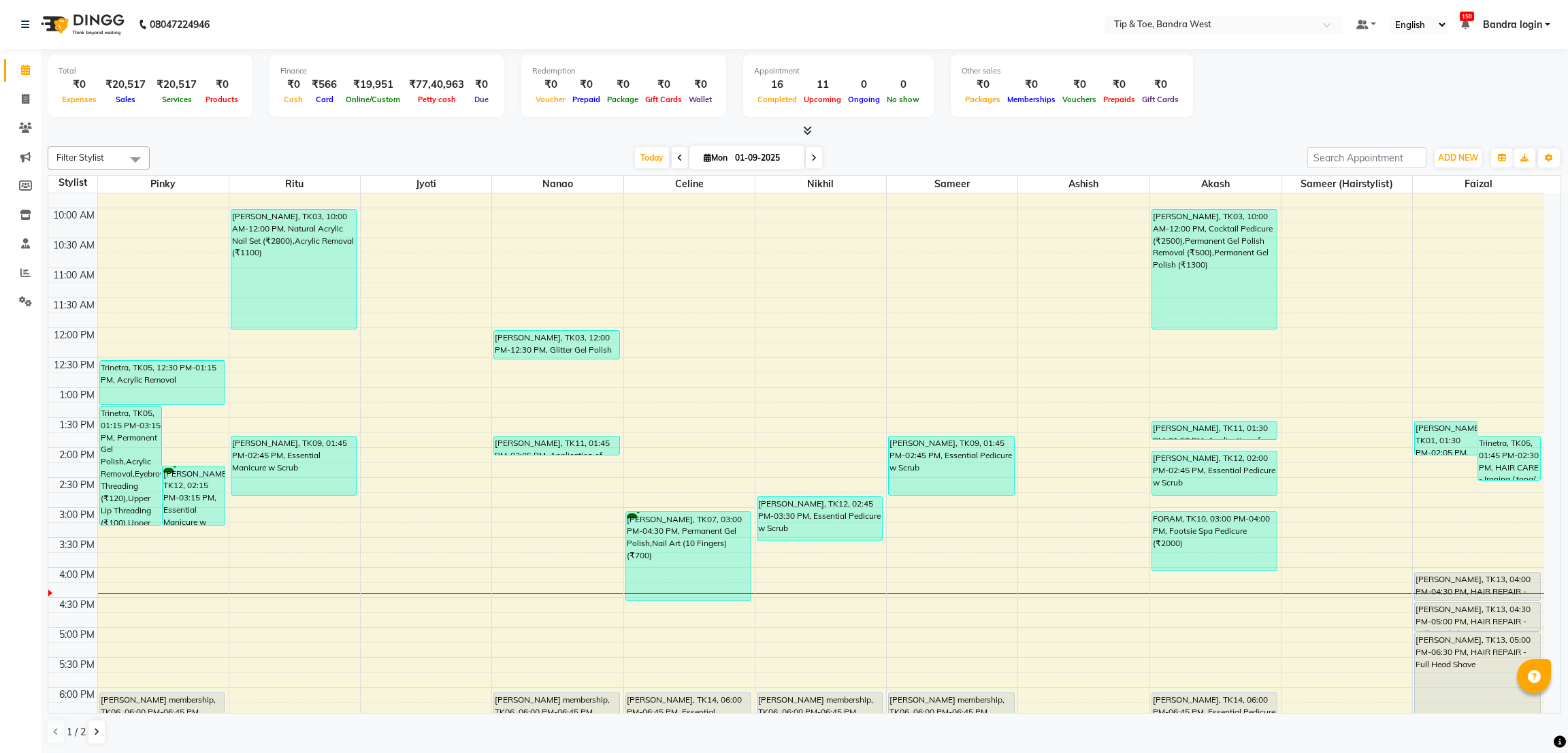
click at [677, 155] on icon at bounding box center [680, 158] width 6 height 8
type input "31-08-2025"
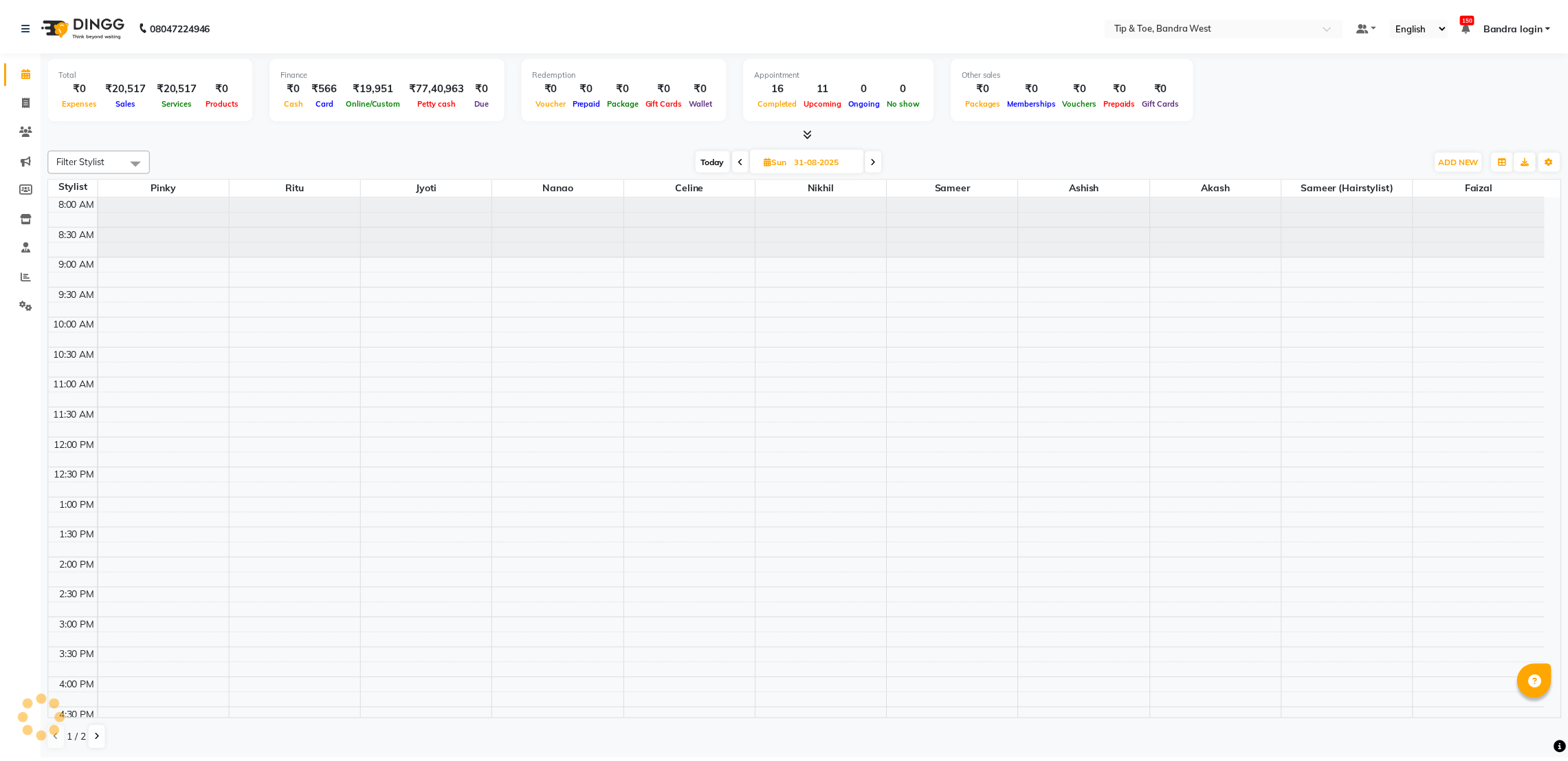
scroll to position [268, 0]
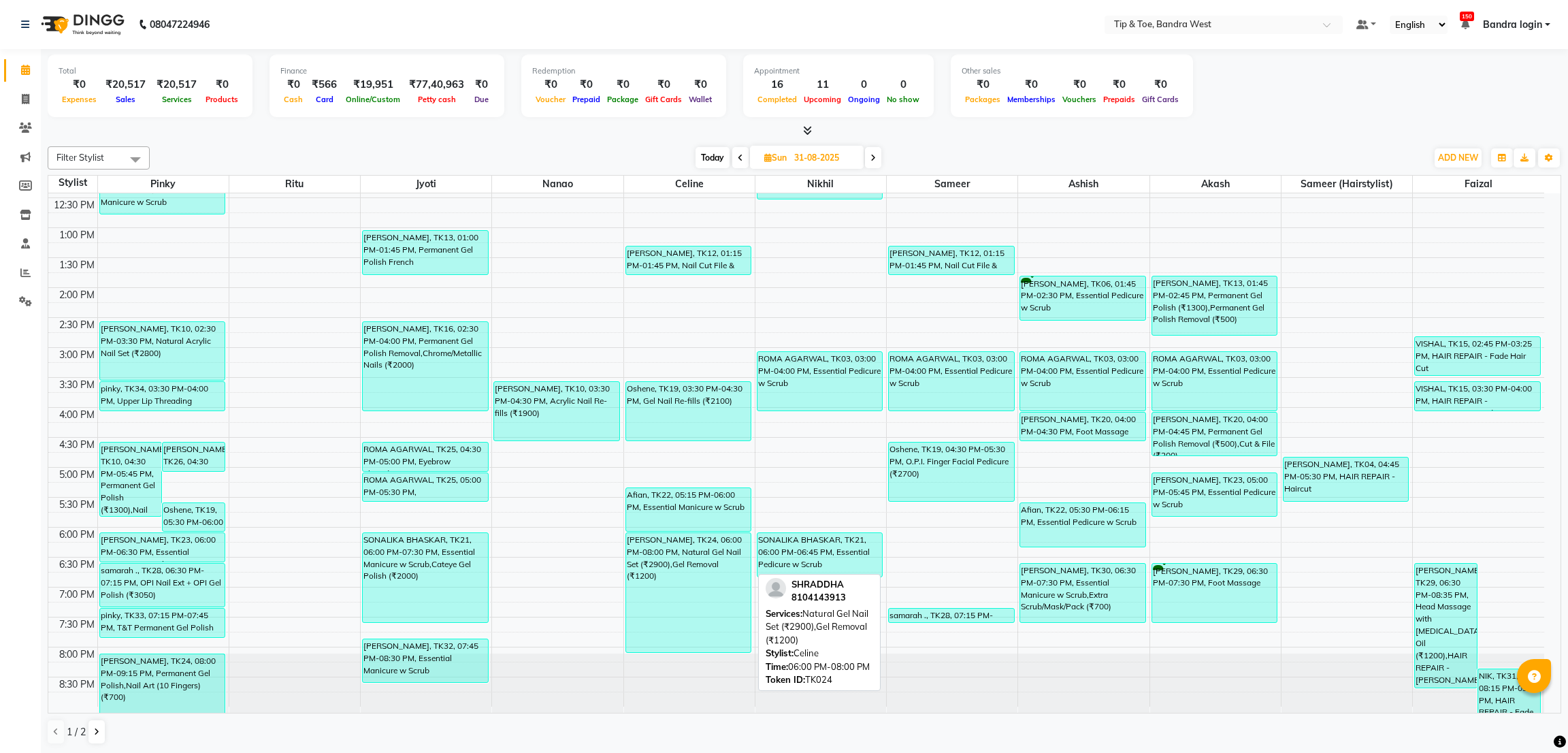
click at [675, 553] on div "[PERSON_NAME], TK24, 06:00 PM-08:00 PM, Natural Gel Nail Set (₹2900),Gel Remova…" at bounding box center [688, 592] width 124 height 119
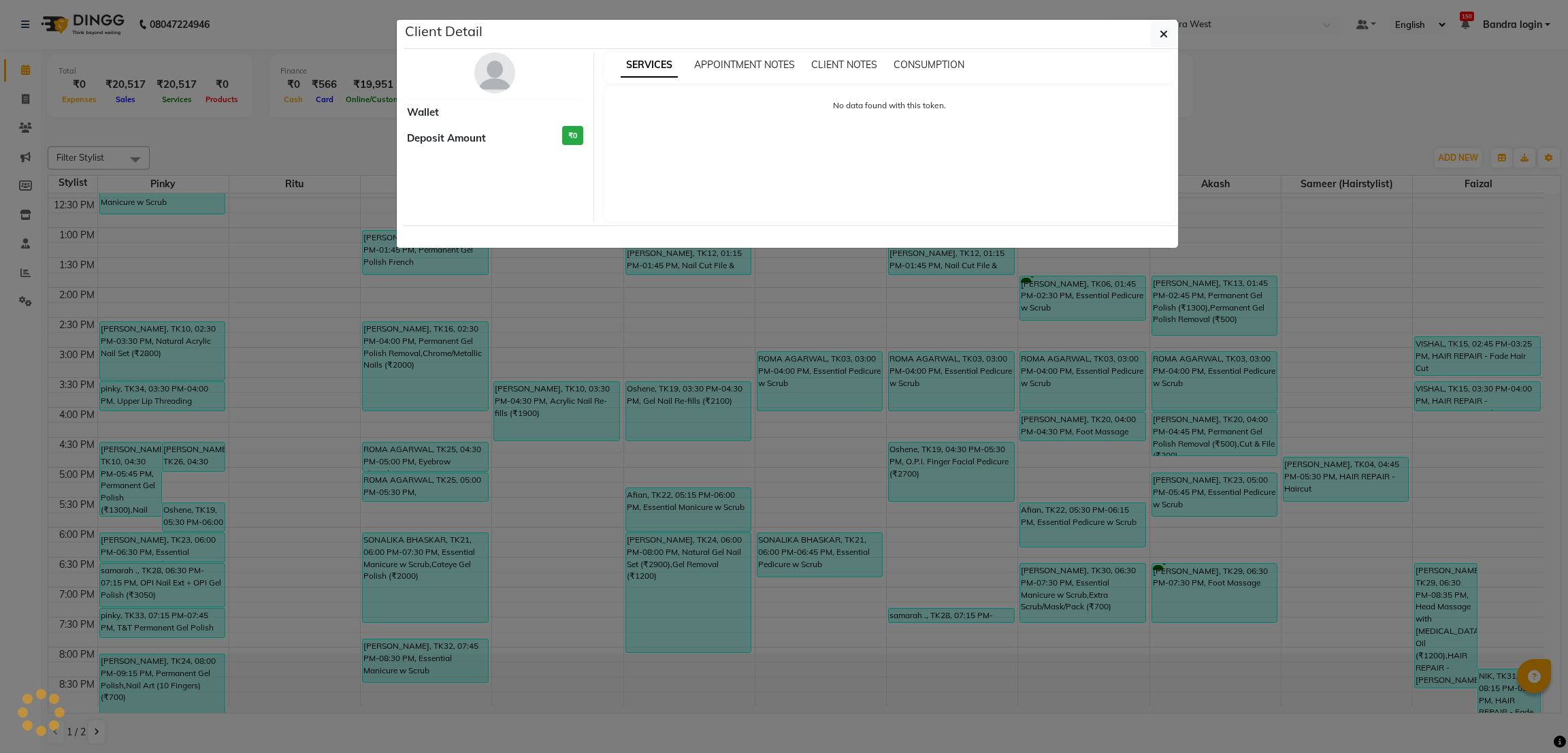
select select "3"
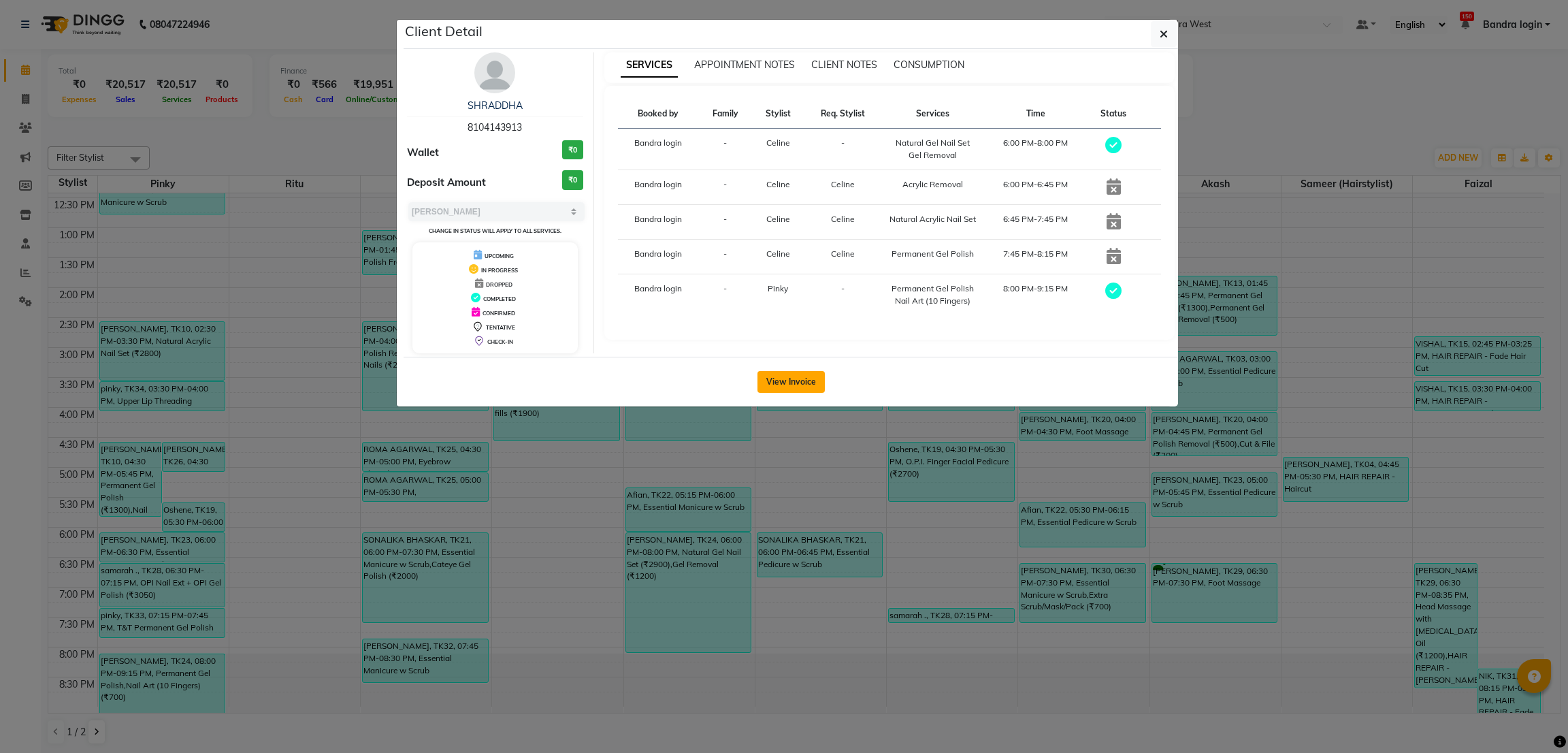
click at [787, 387] on button "View Invoice" at bounding box center [791, 381] width 67 height 22
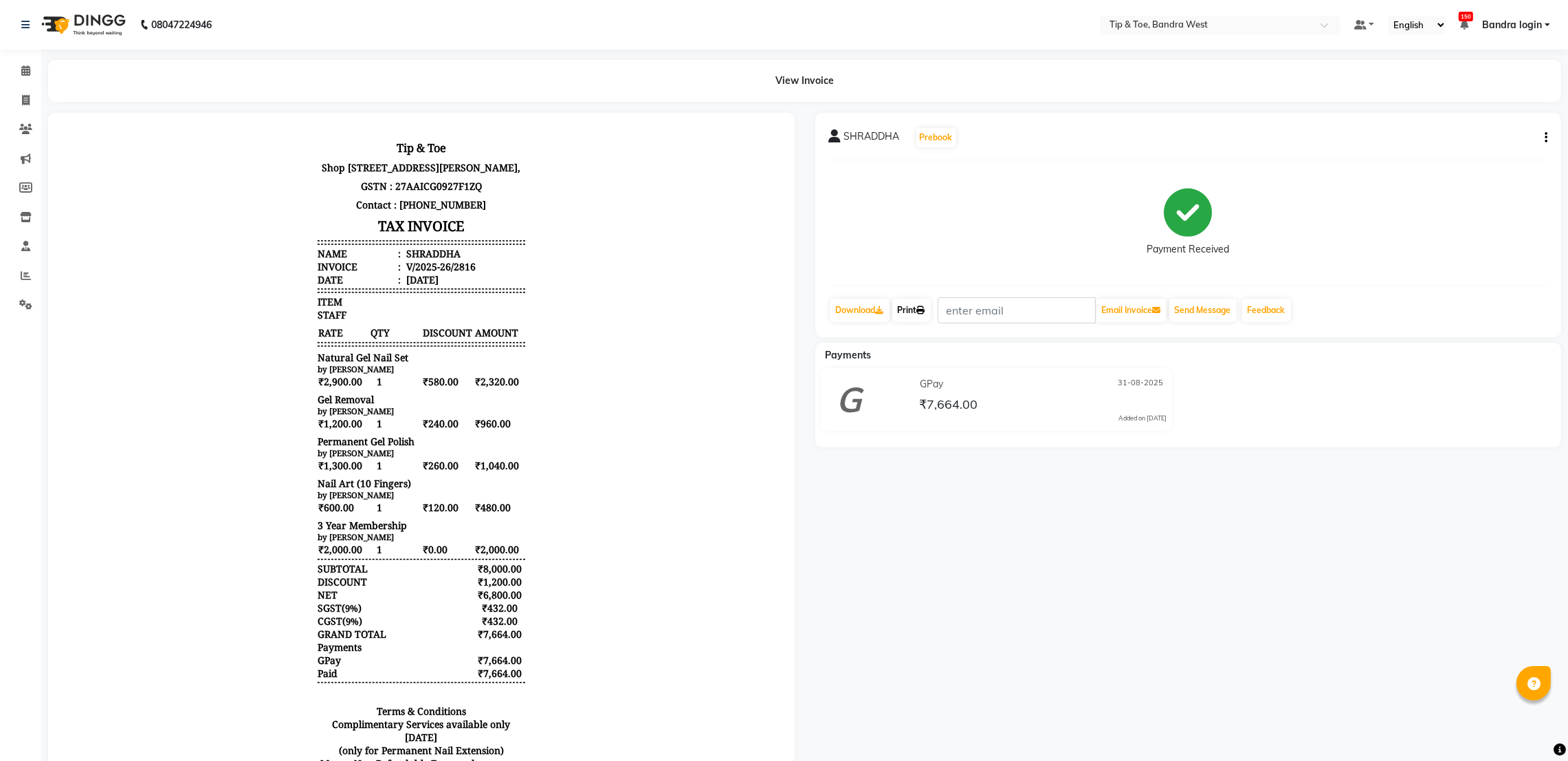
click at [917, 315] on link "Print" at bounding box center [911, 310] width 39 height 23
click at [31, 71] on span at bounding box center [25, 71] width 24 height 16
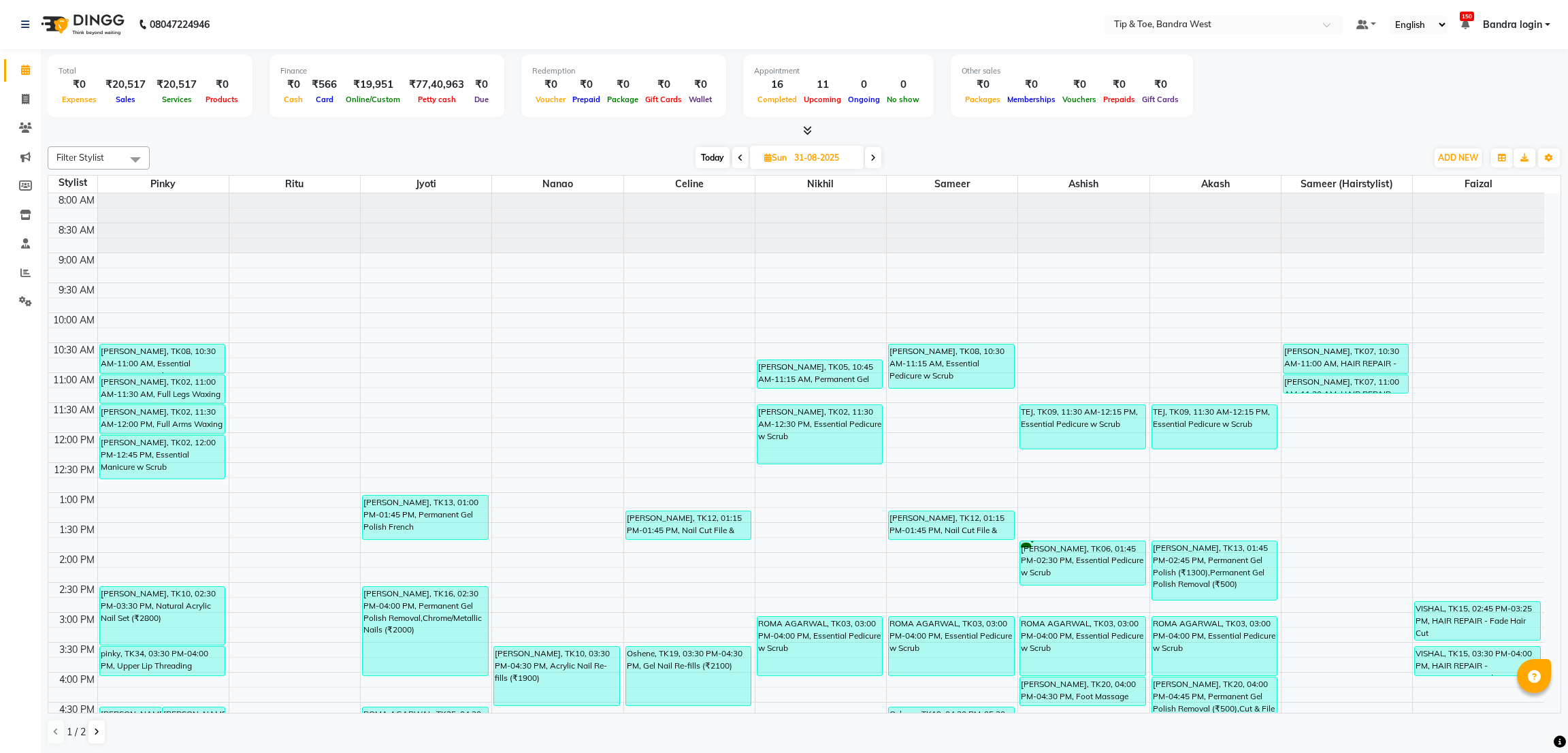
drag, startPoint x: 710, startPoint y: 152, endPoint x: 871, endPoint y: 328, distance: 238.5
click at [711, 152] on span "Today" at bounding box center [712, 158] width 34 height 21
type input "01-09-2025"
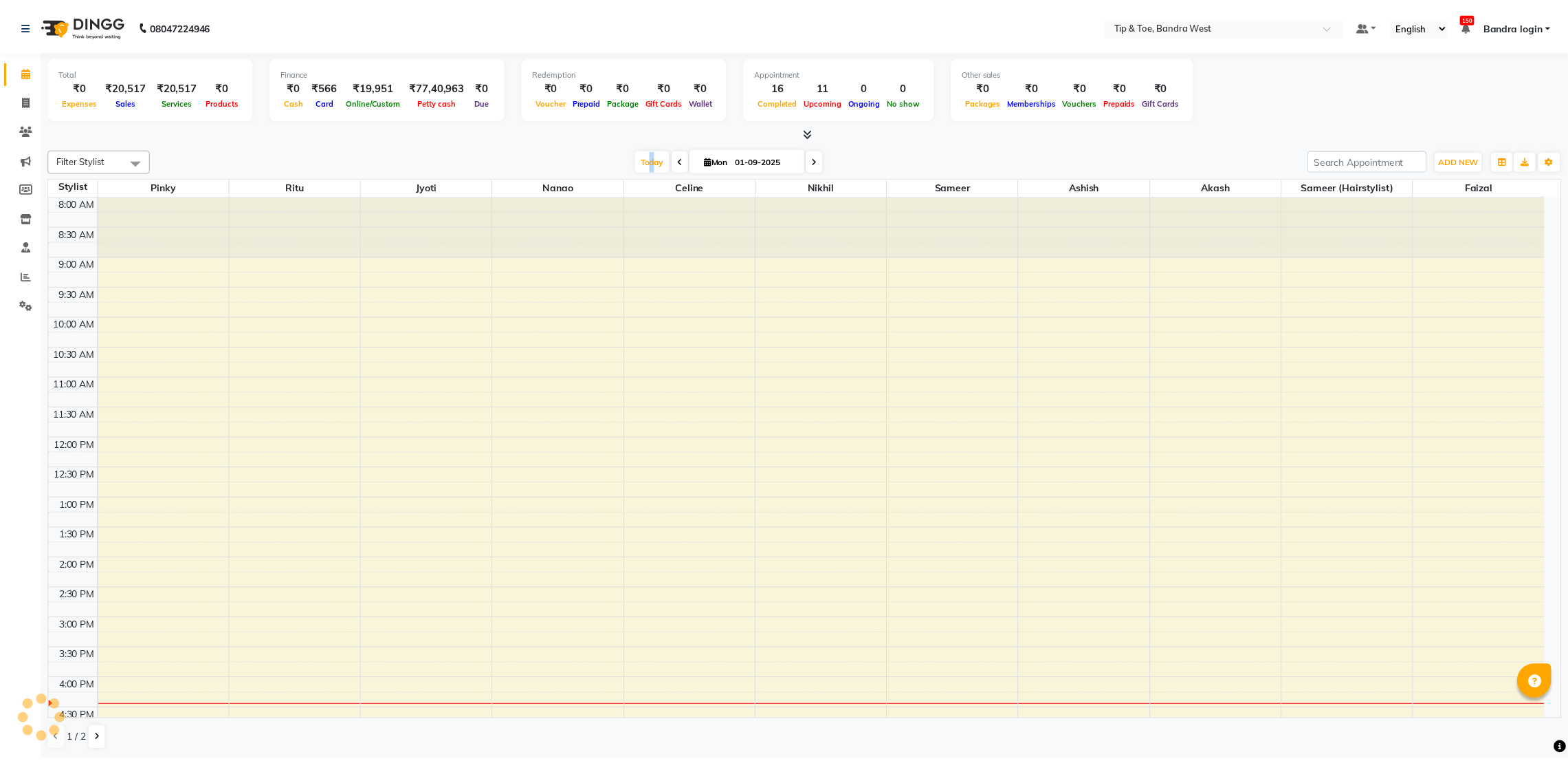
scroll to position [268, 0]
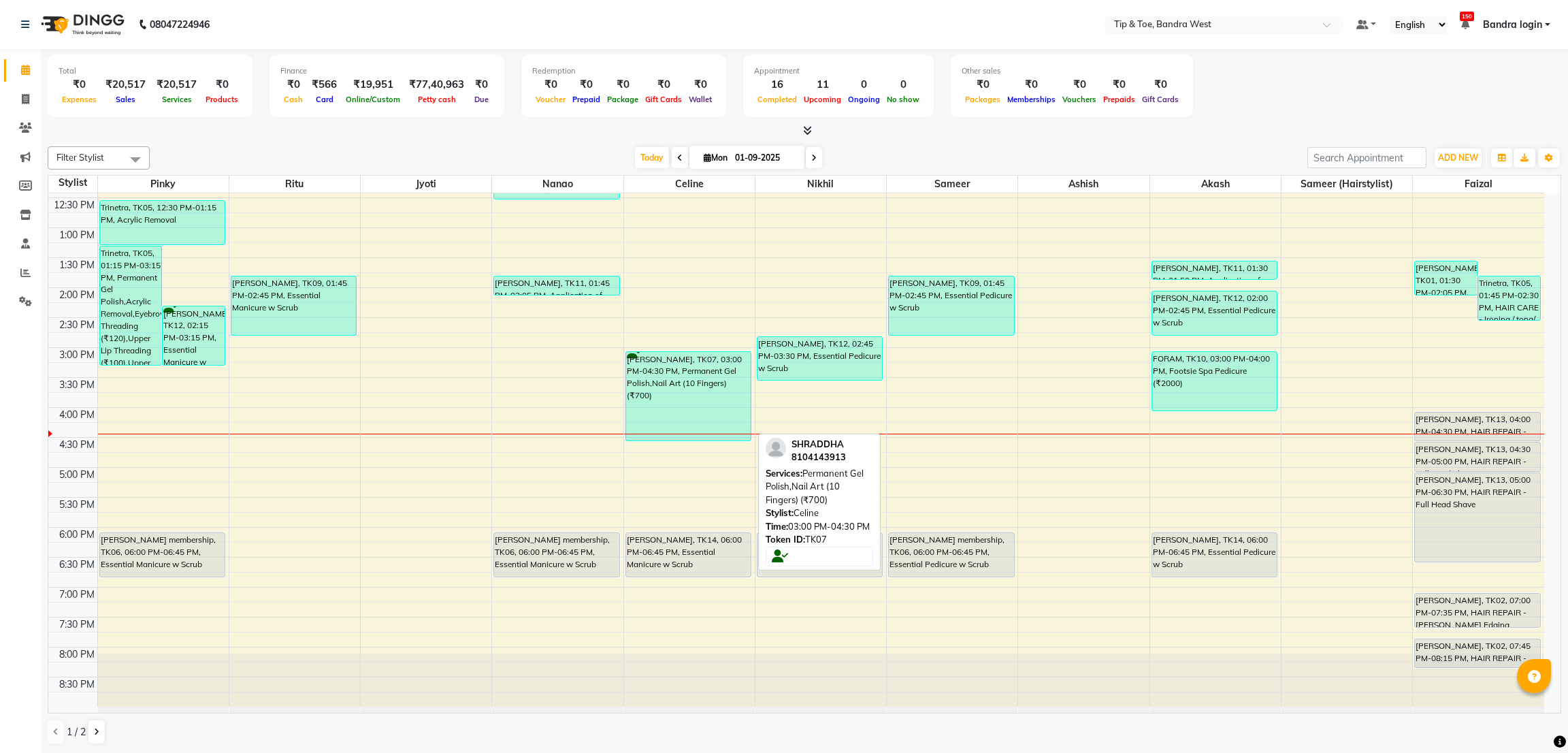
click at [696, 385] on div "SHRADDHA, TK07, 03:00 PM-04:30 PM, Permanent Gel Polish,Nail Art (10 Fingers) (…" at bounding box center [688, 396] width 124 height 89
select select "3"
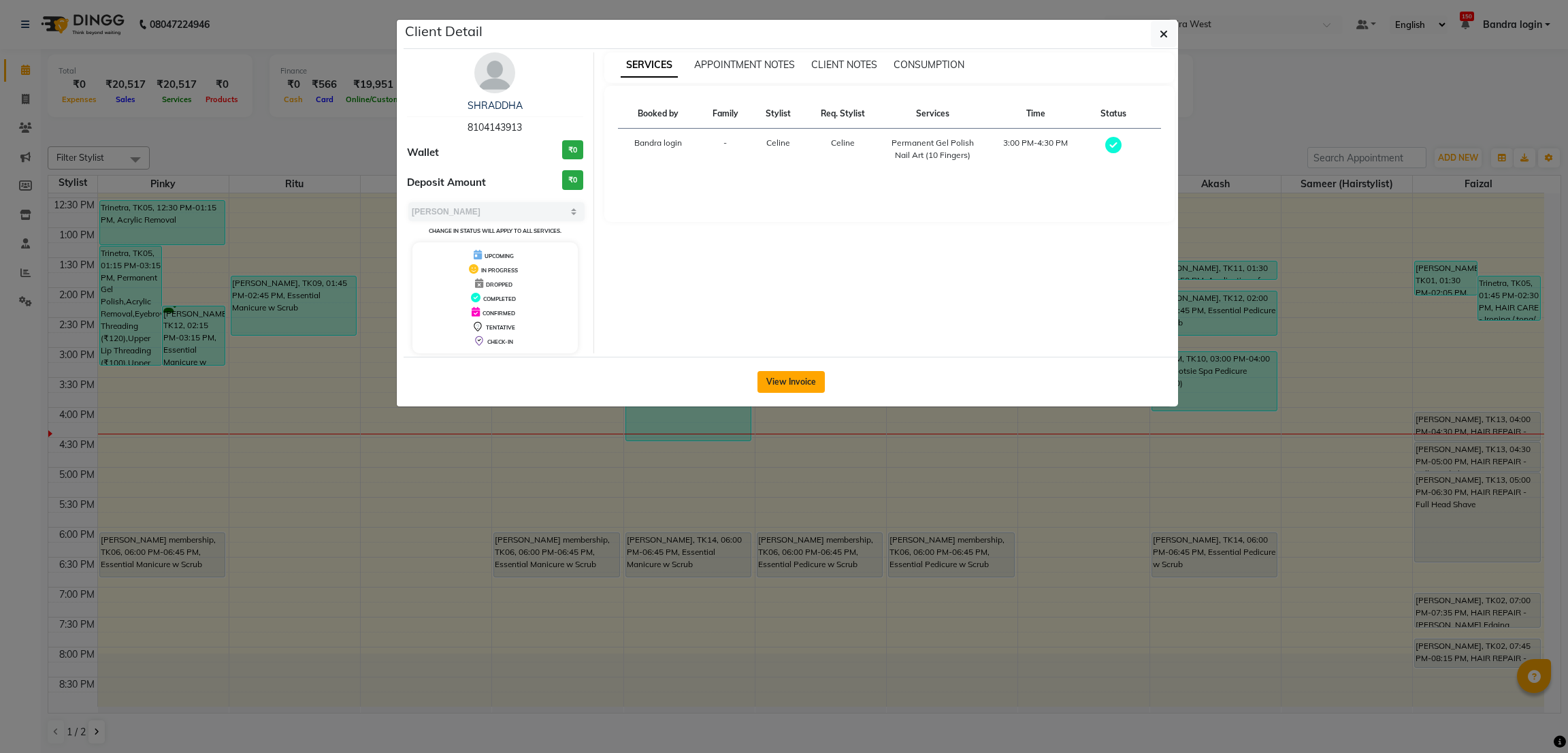
click at [801, 390] on button "View Invoice" at bounding box center [791, 381] width 67 height 22
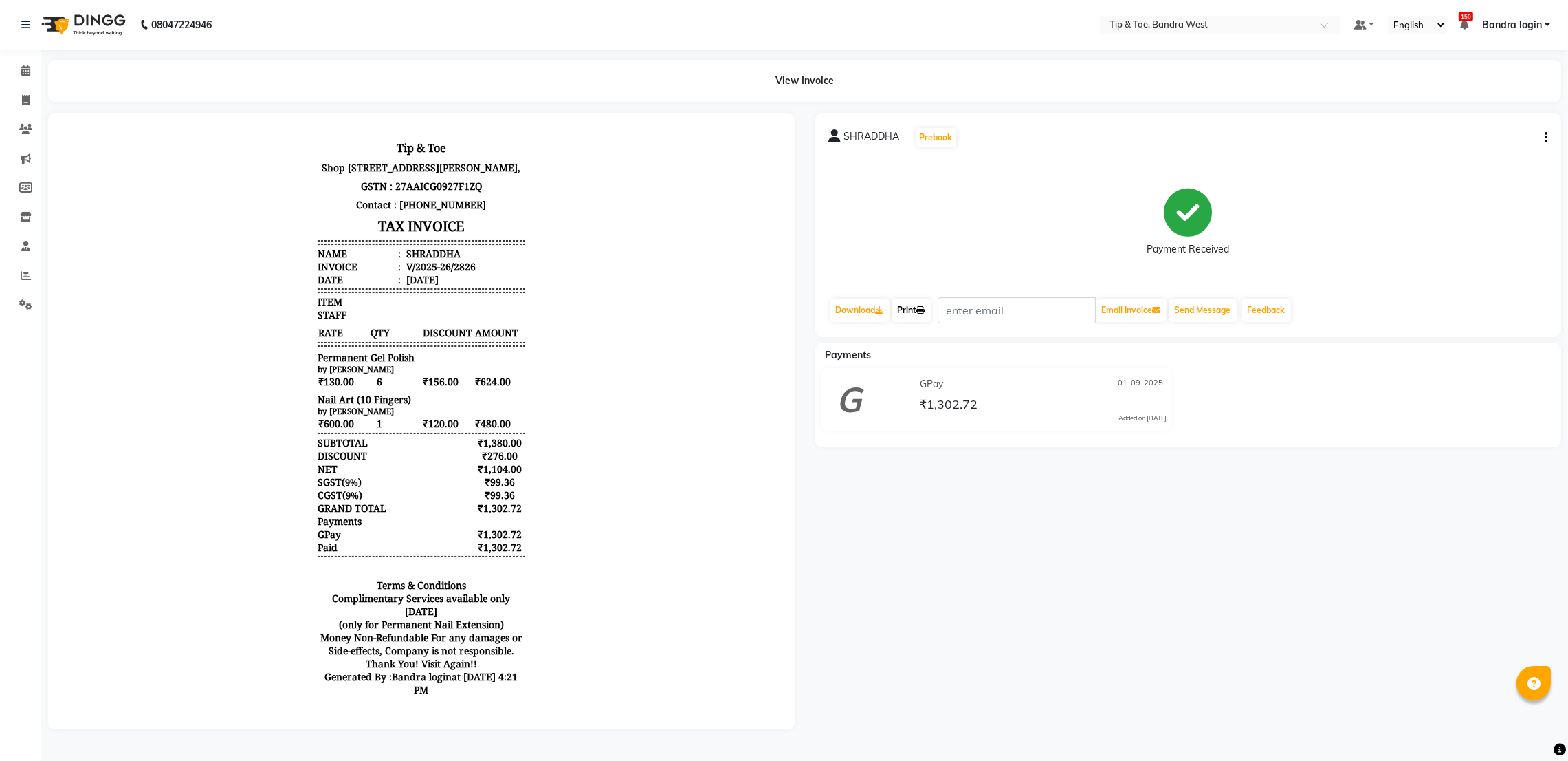
click at [913, 310] on link "Print" at bounding box center [911, 310] width 39 height 23
click at [26, 68] on icon at bounding box center [25, 71] width 9 height 11
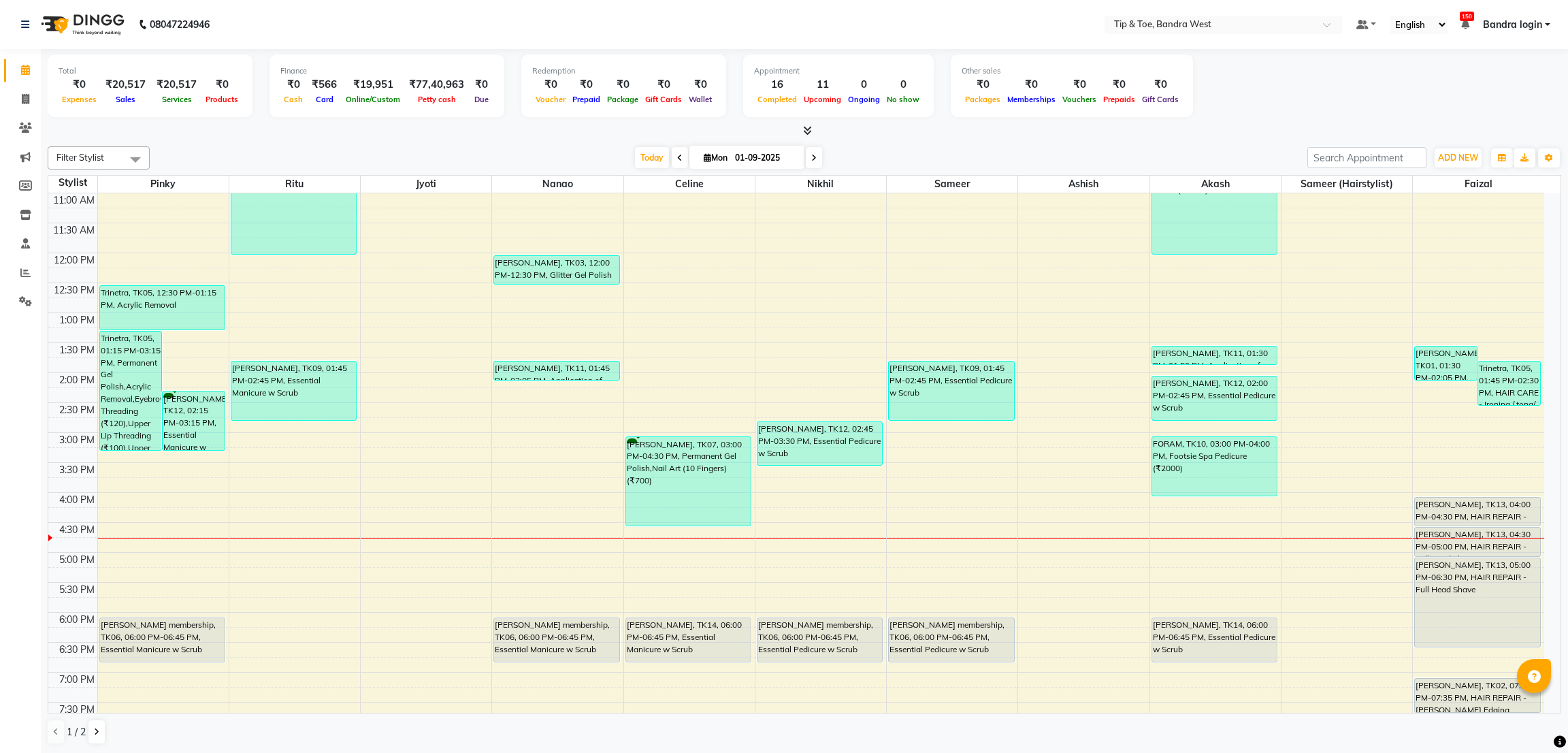
scroll to position [265, 0]
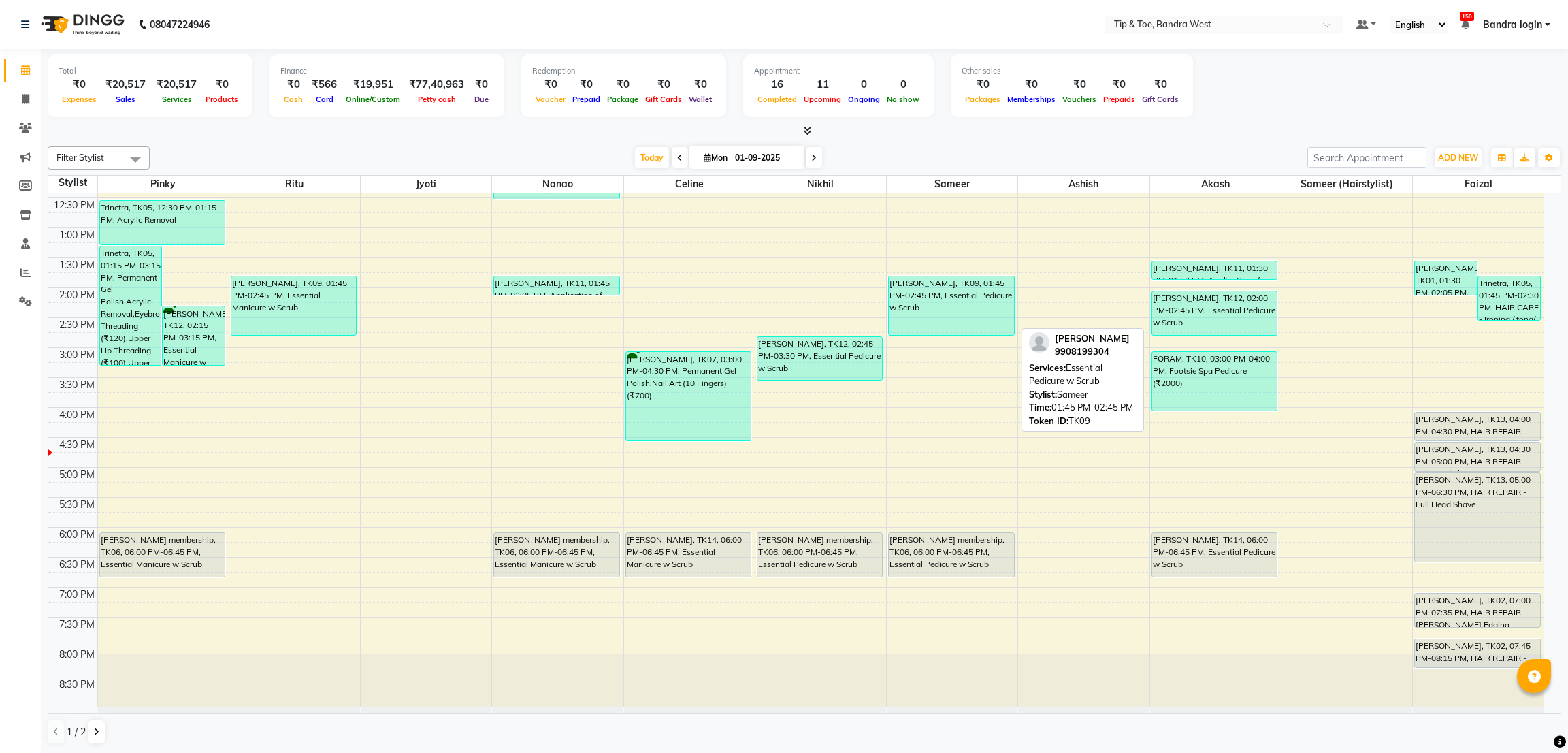
click at [945, 294] on div "[PERSON_NAME], TK09, 01:45 PM-02:45 PM, Essential Pedicure w Scrub" at bounding box center [950, 306] width 124 height 59
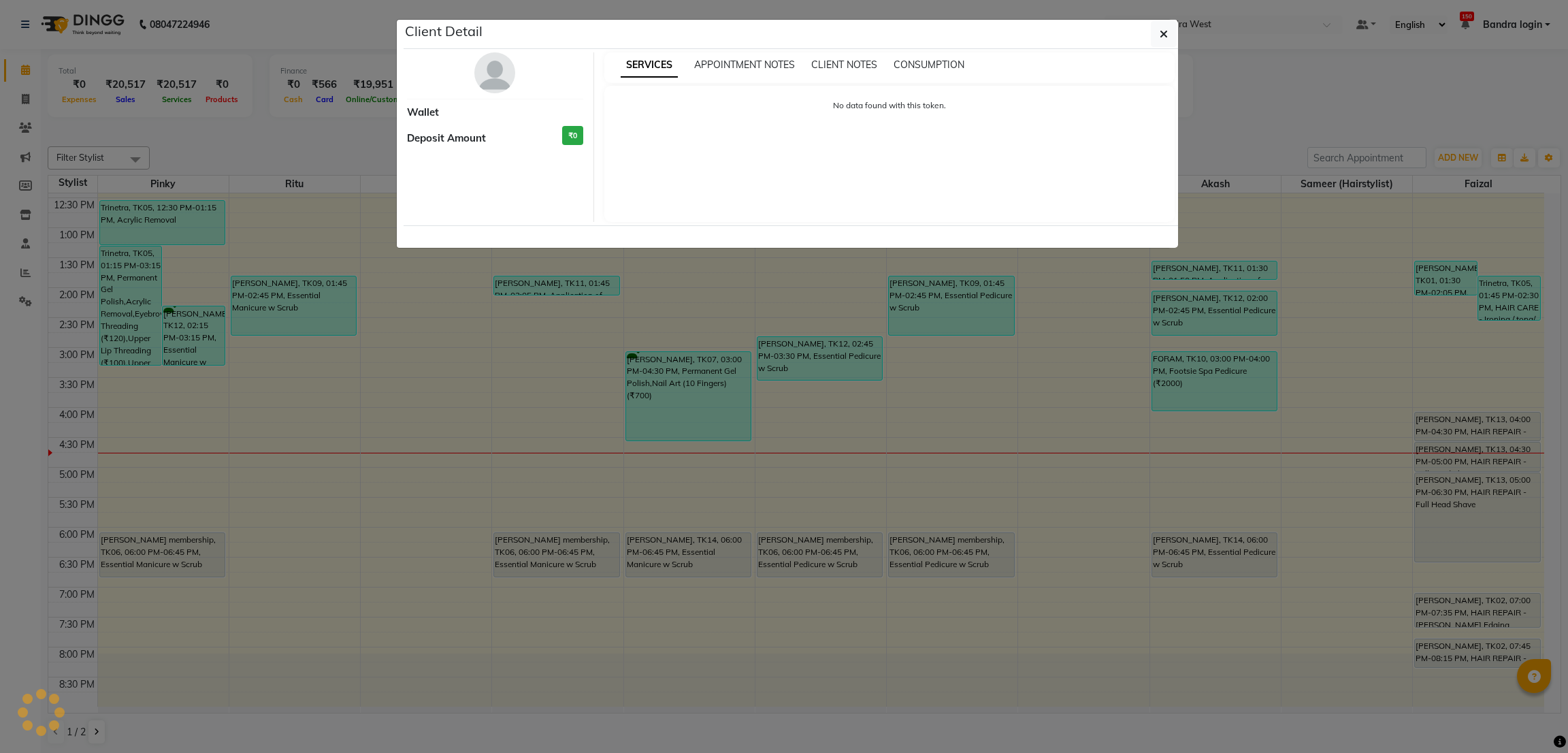
select select "3"
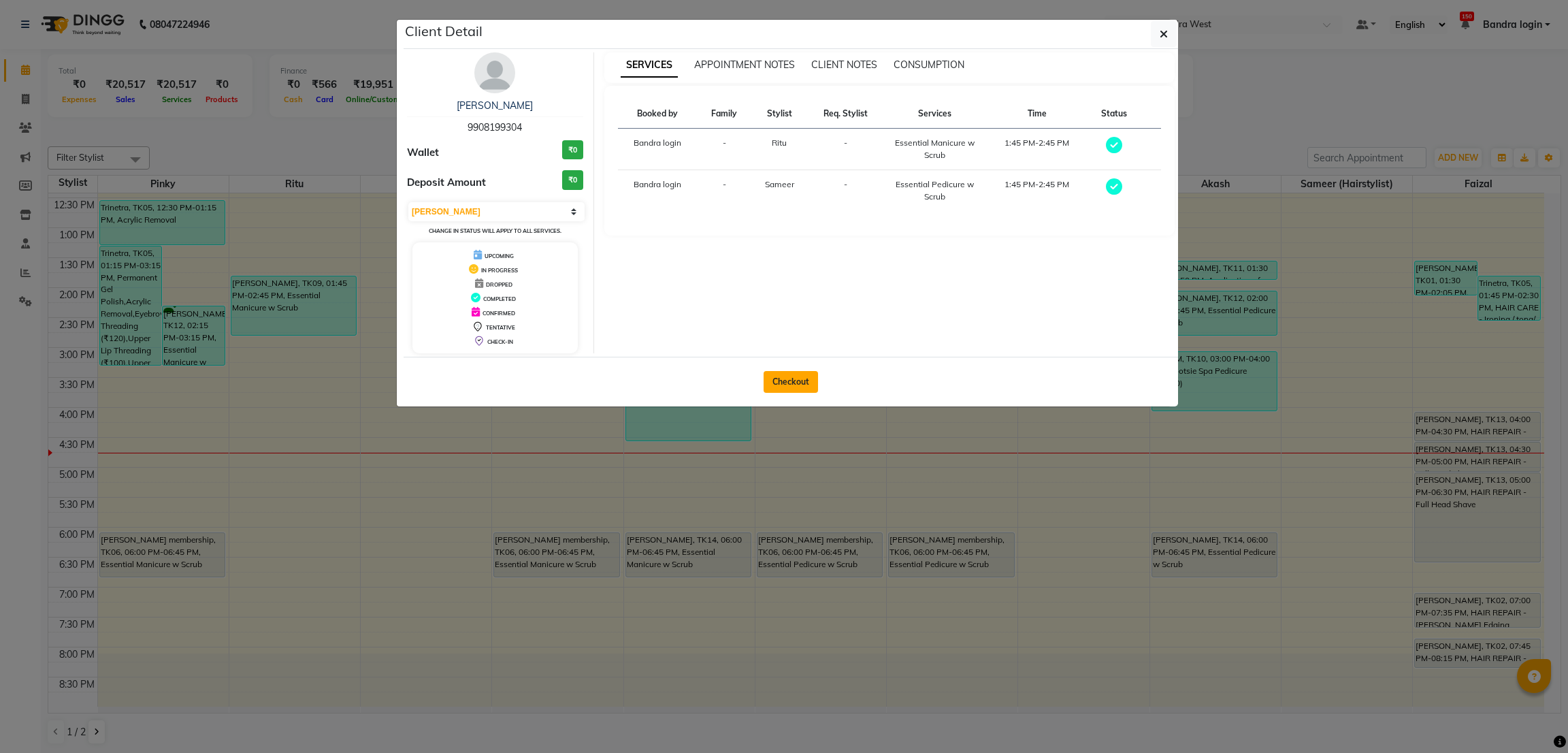
click at [787, 375] on button "Checkout" at bounding box center [790, 381] width 54 height 22
select select "5957"
select select "service"
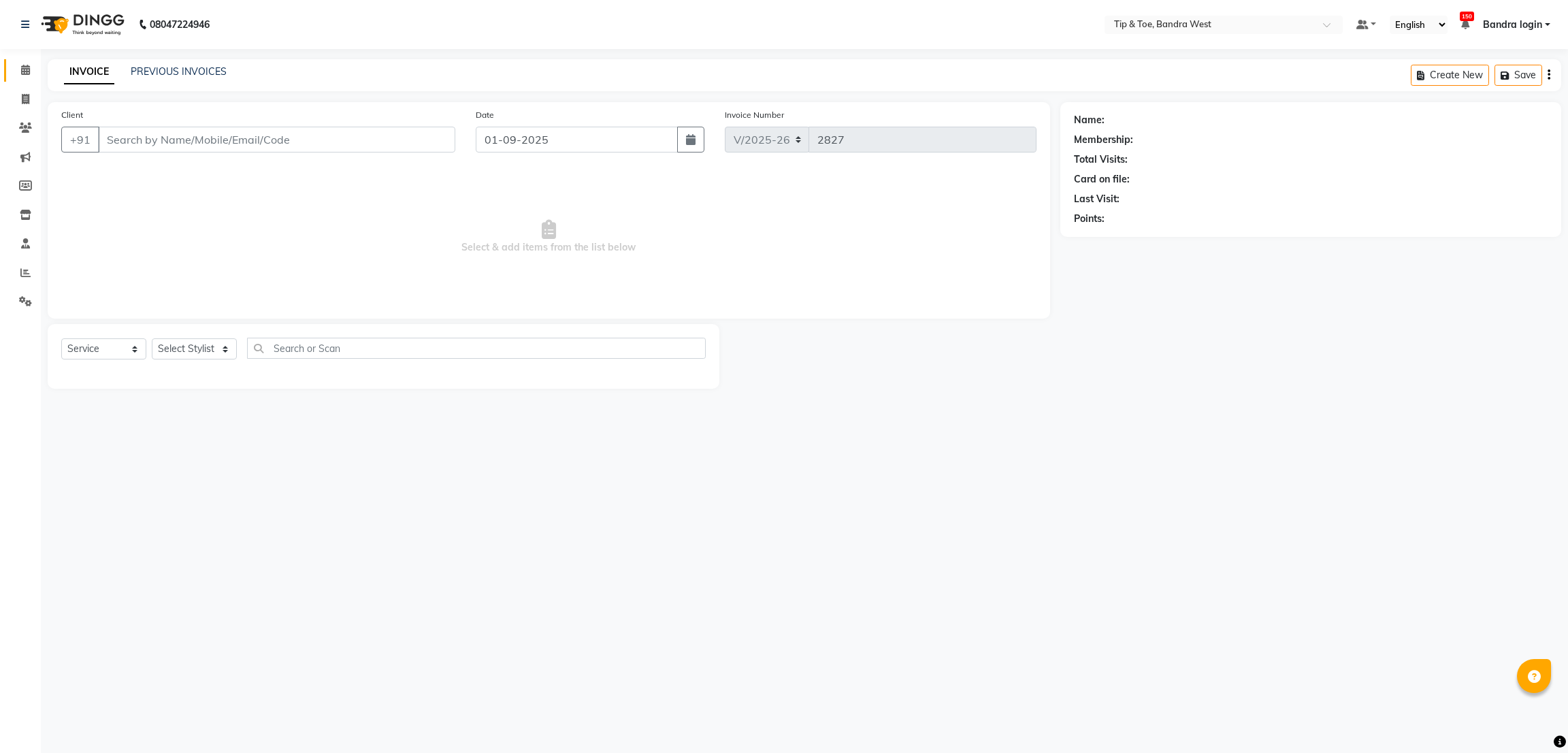
type input "9908199304"
select select "90134"
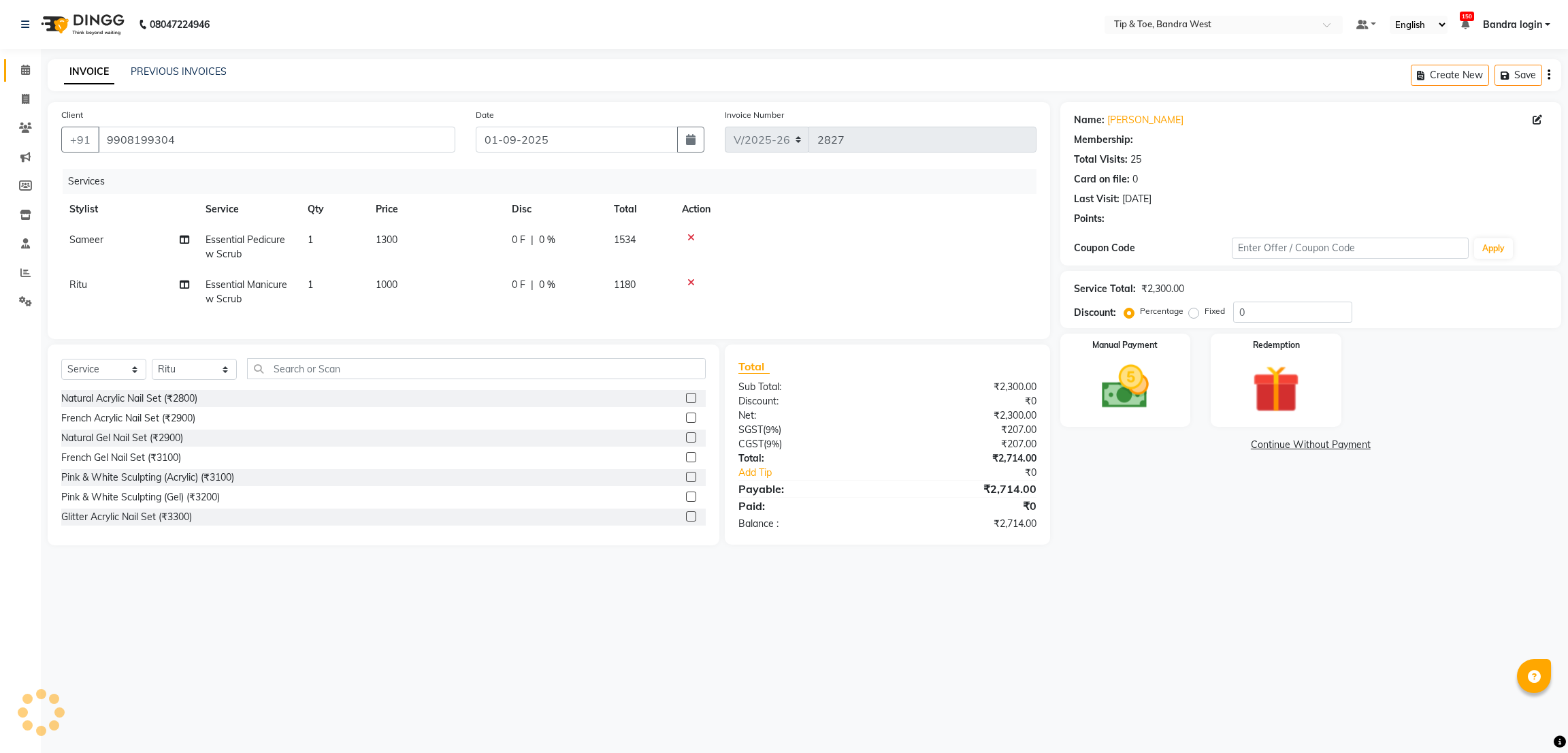
select select "1: Object"
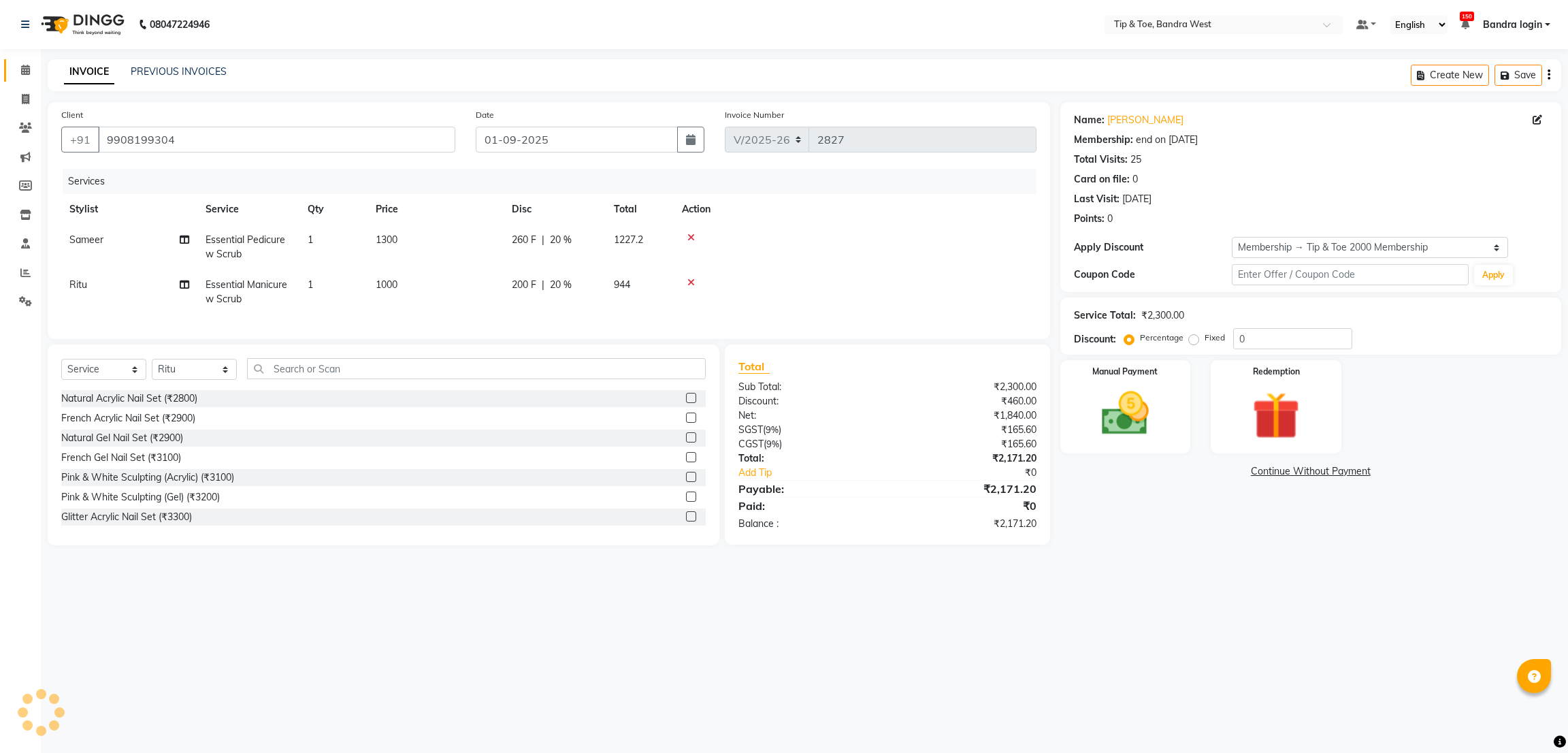
type input "20"
click at [693, 282] on icon at bounding box center [690, 283] width 7 height 10
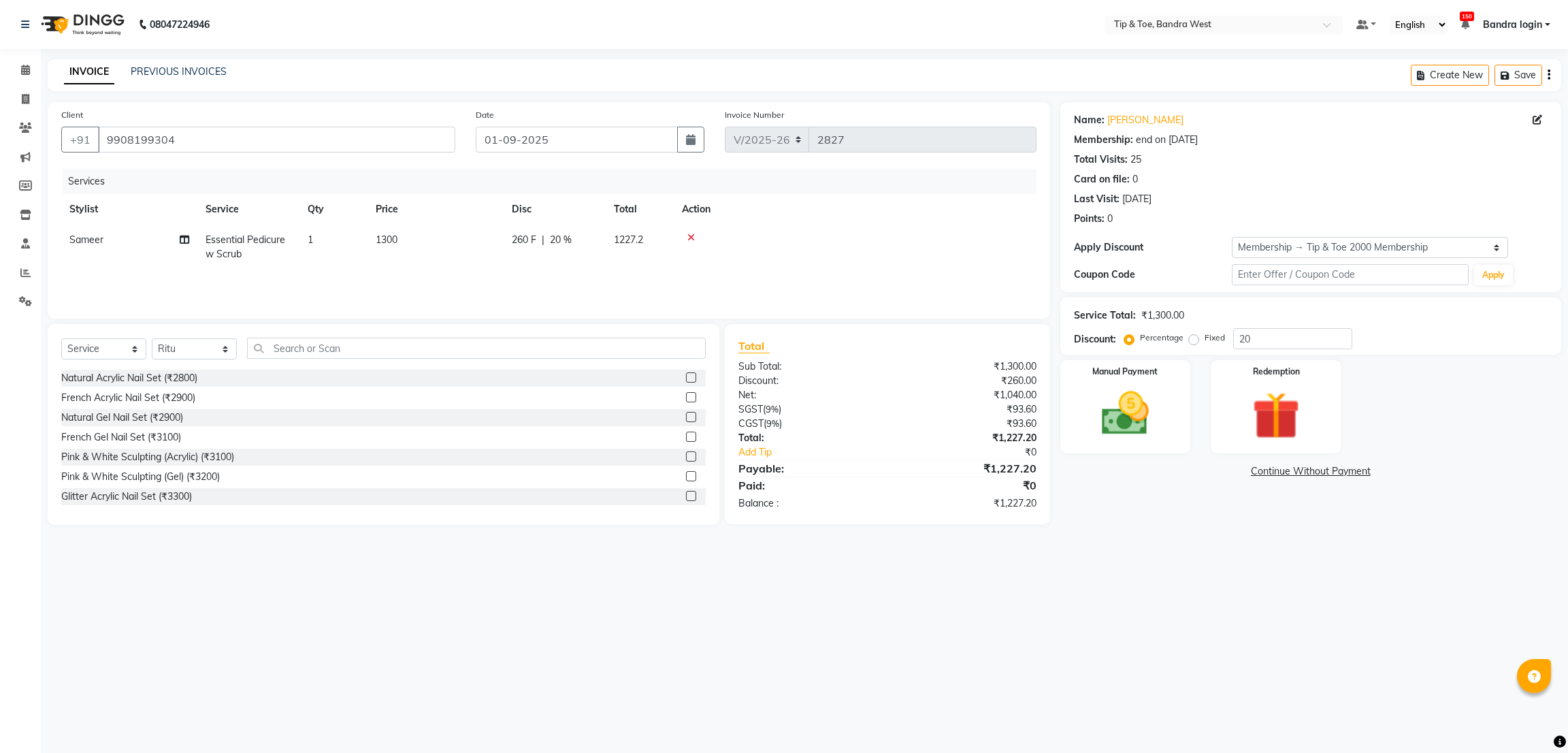
click at [235, 242] on span "Essential Pedicure w Scrub" at bounding box center [245, 246] width 80 height 27
select select "57557"
click at [257, 249] on span "Essential Pedicure w Scrub" at bounding box center [263, 251] width 90 height 27
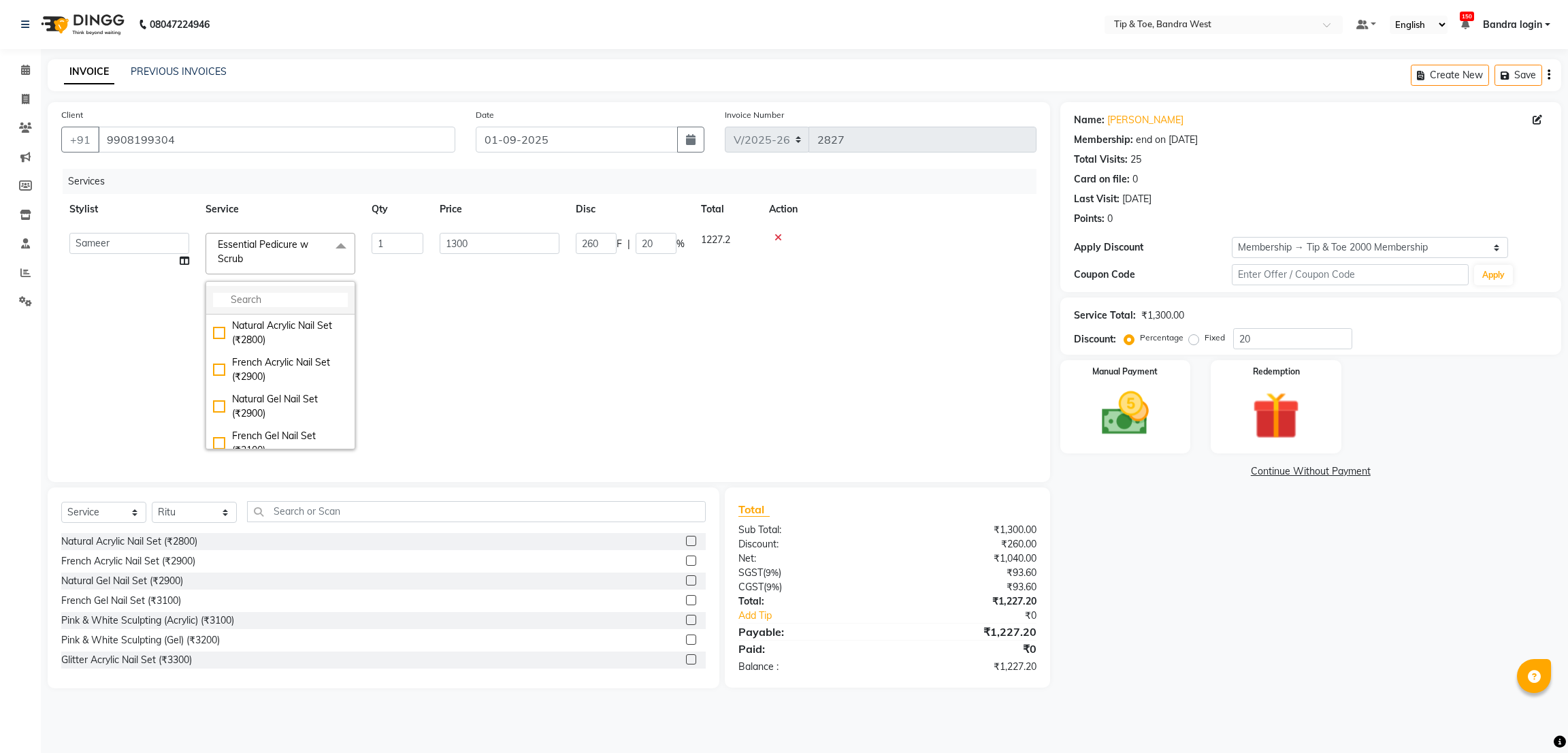
click at [273, 303] on input "multiselect-search" at bounding box center [280, 300] width 135 height 15
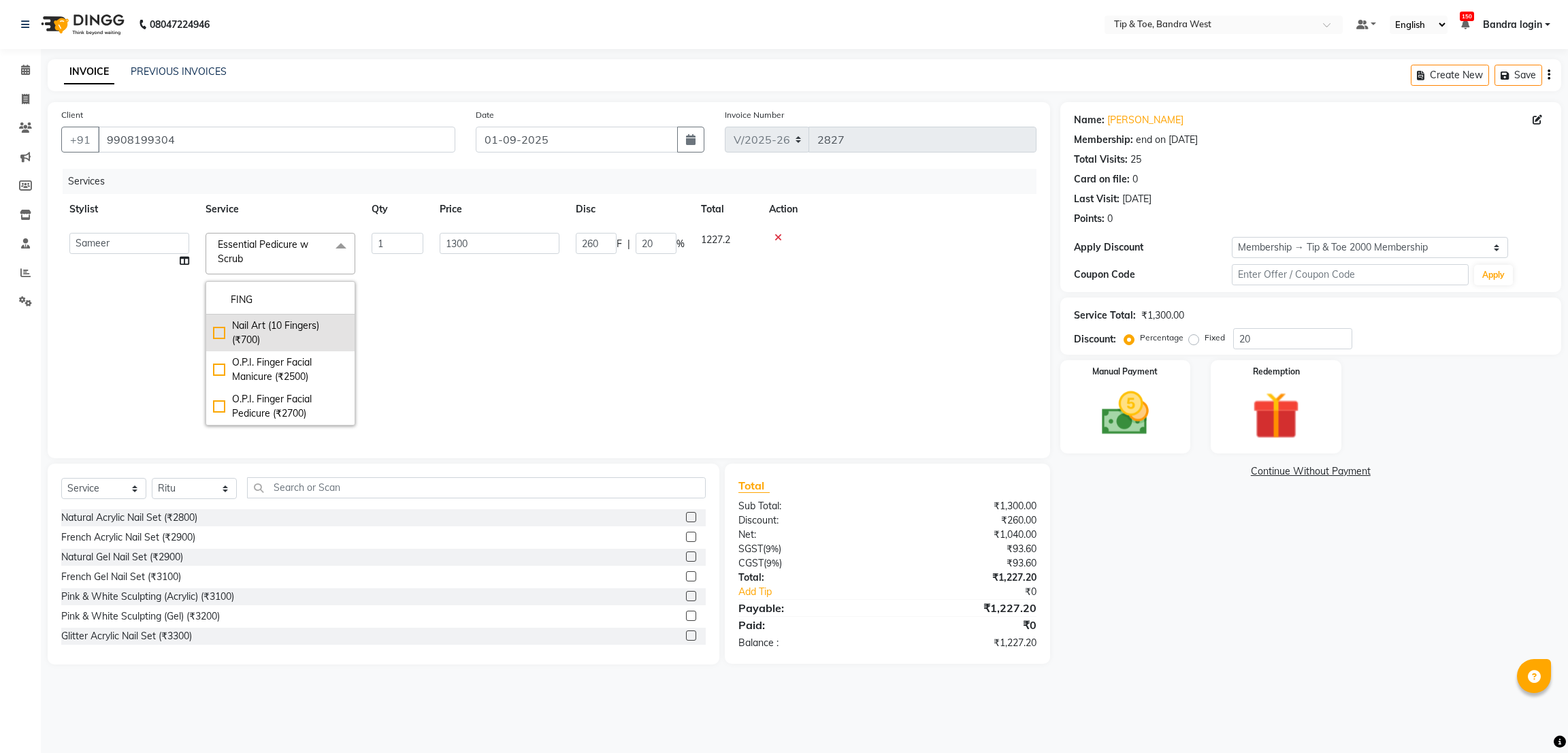
type input "FING"
drag, startPoint x: 295, startPoint y: 332, endPoint x: 296, endPoint y: 380, distance: 48.0
click at [296, 380] on ul "Nail Art (10 Fingers) (₹700) O.P.I. Finger Facial Manicure (₹2500) O.P.I. Finge…" at bounding box center [280, 370] width 148 height 111
click at [291, 399] on div "O.P.I. Finger Facial Pedicure (₹2700)" at bounding box center [280, 406] width 135 height 28
checkbox input "true"
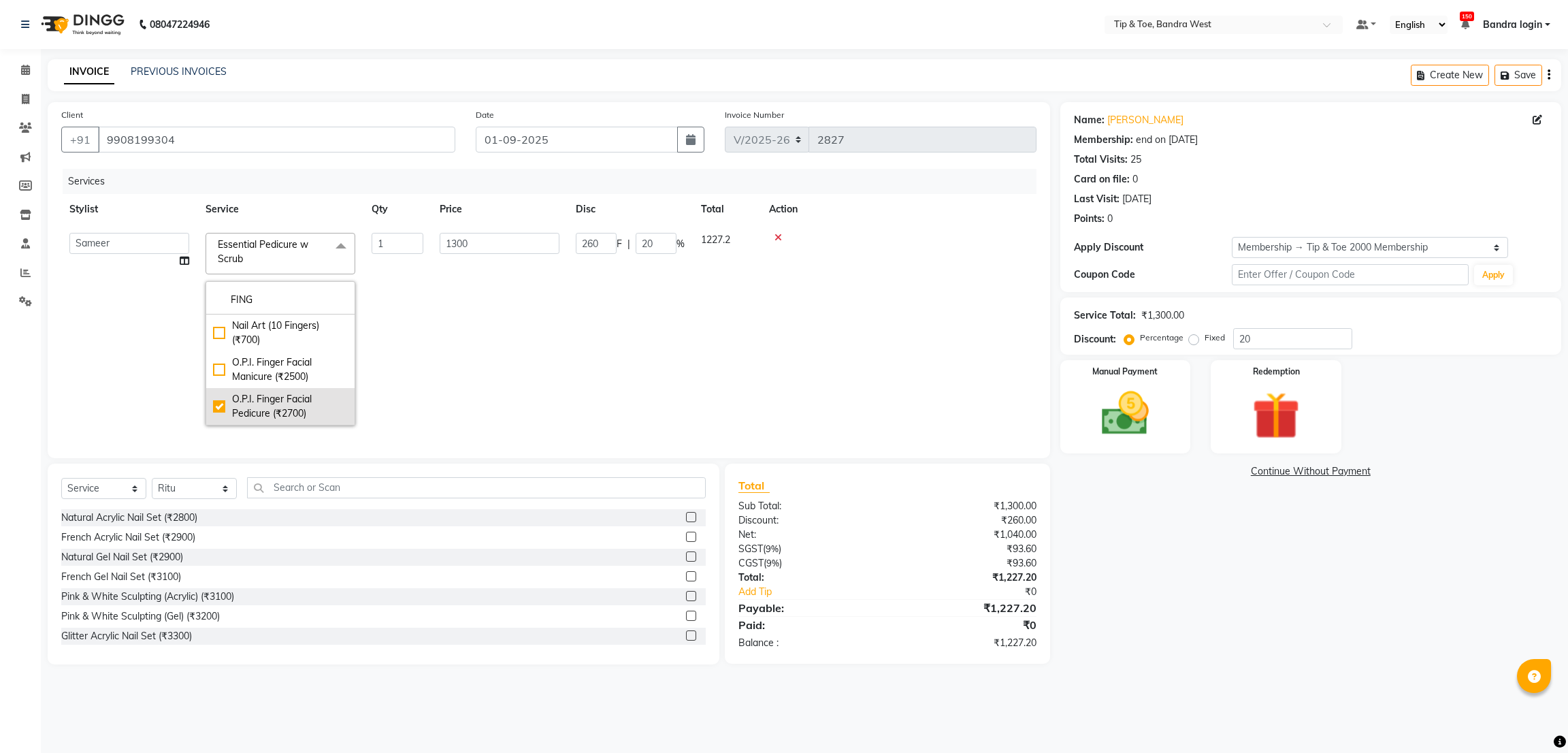
type input "2700"
type input "540"
drag, startPoint x: 480, startPoint y: 353, endPoint x: 487, endPoint y: 357, distance: 8.1
click at [482, 353] on td "2700" at bounding box center [499, 329] width 136 height 209
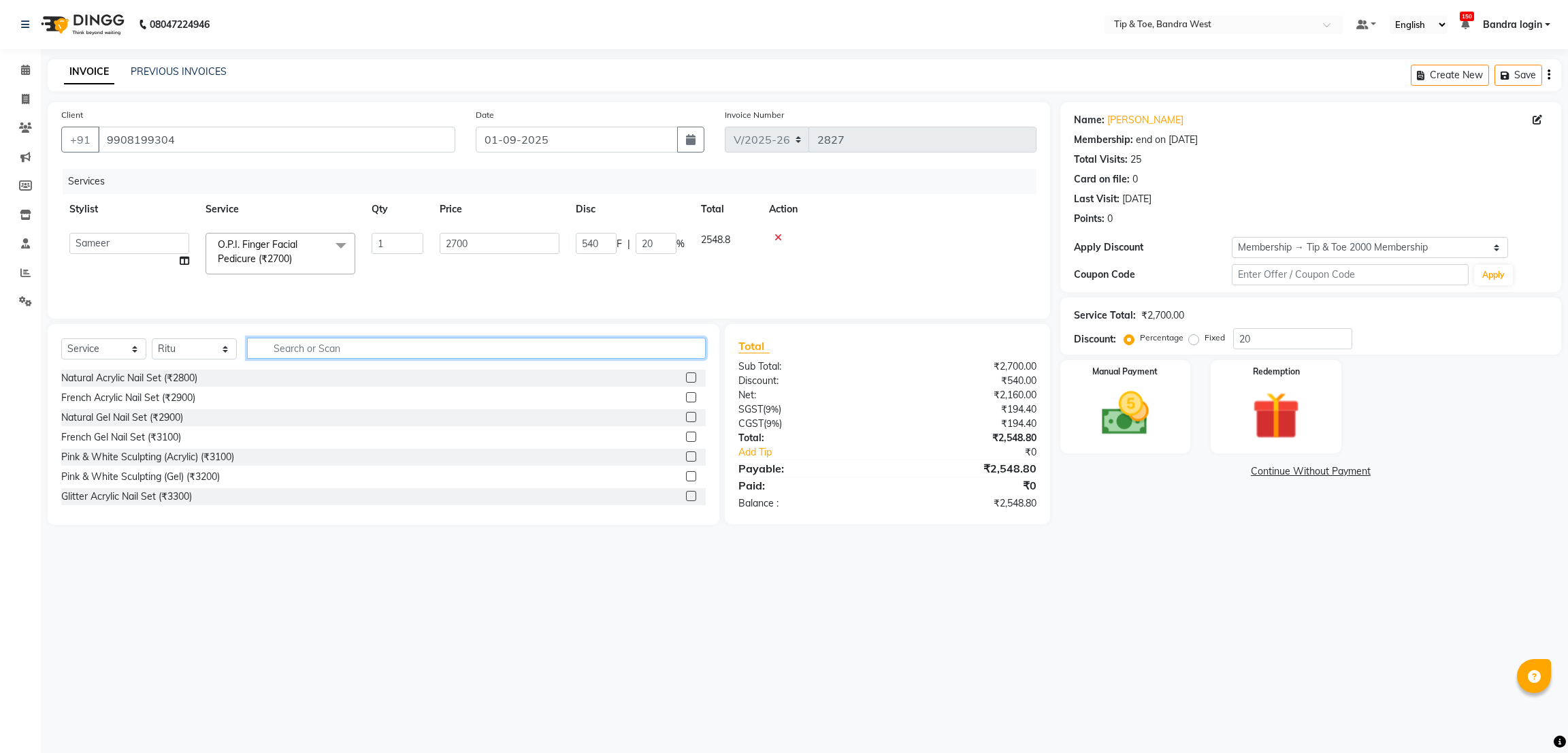
click at [345, 353] on input "text" at bounding box center [476, 348] width 458 height 21
type input "GEL RE"
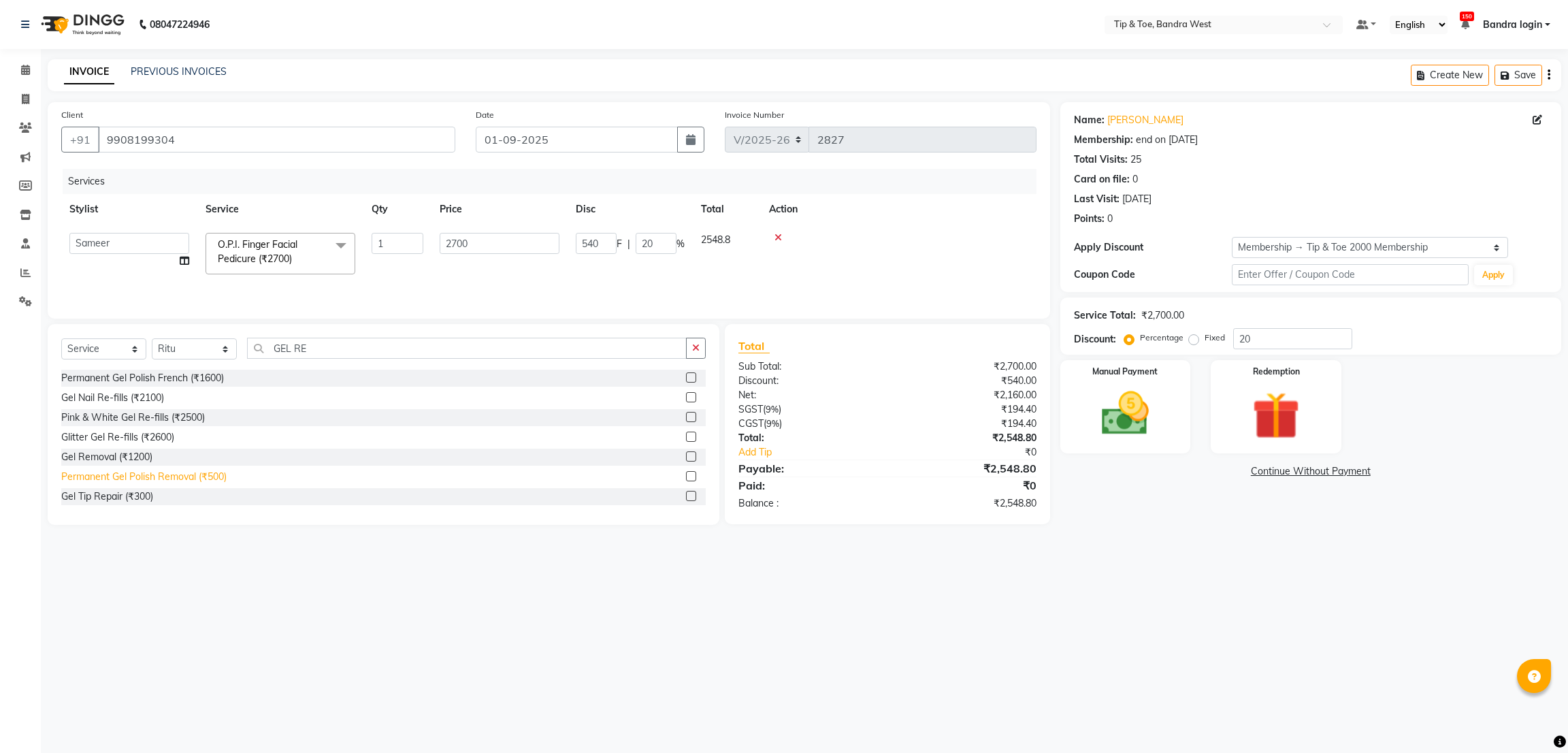
click at [194, 477] on div "Permanent Gel Polish Removal (₹500)" at bounding box center [143, 477] width 165 height 15
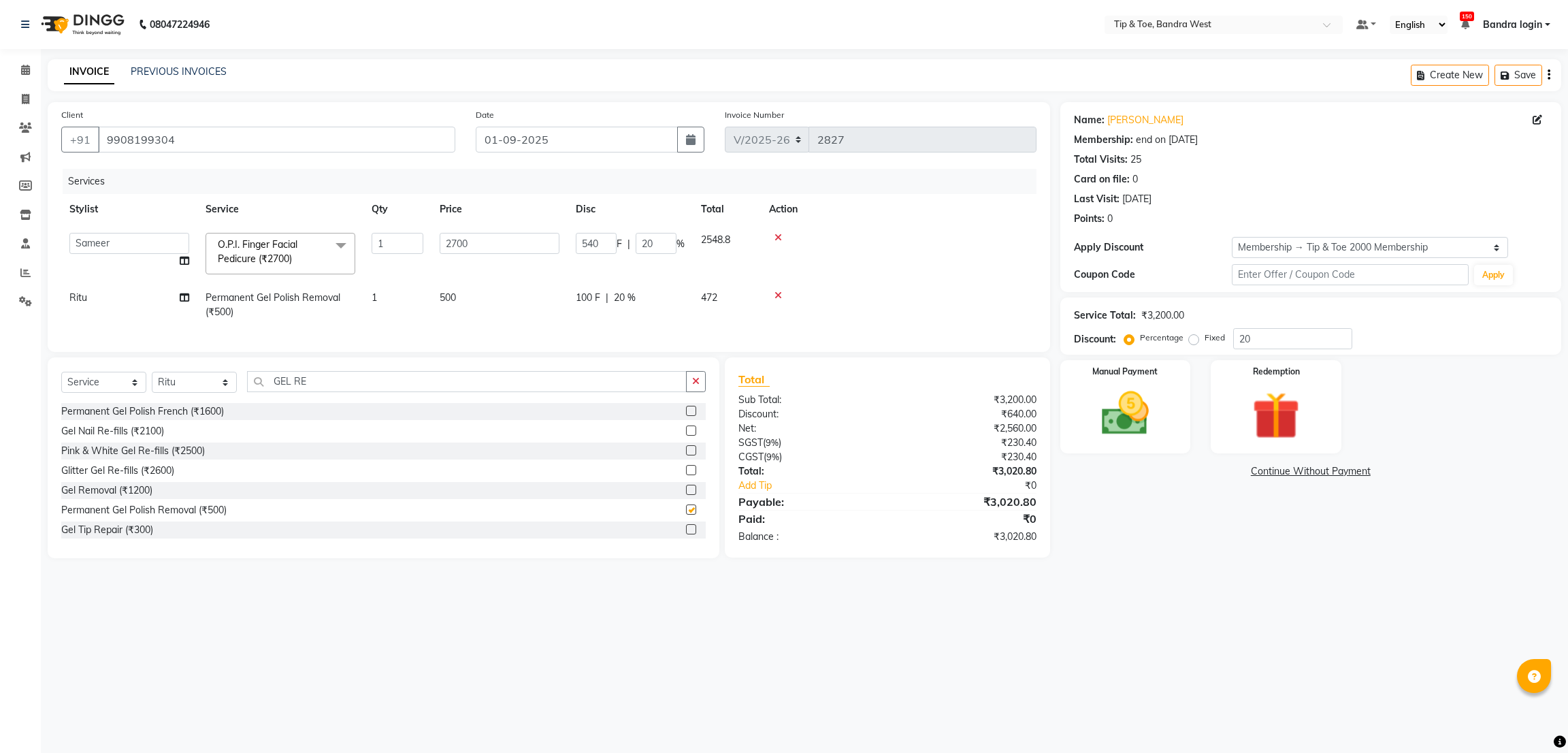
checkbox input "false"
click at [342, 392] on input "GEL RE" at bounding box center [467, 381] width 440 height 21
type input "GEL POLI"
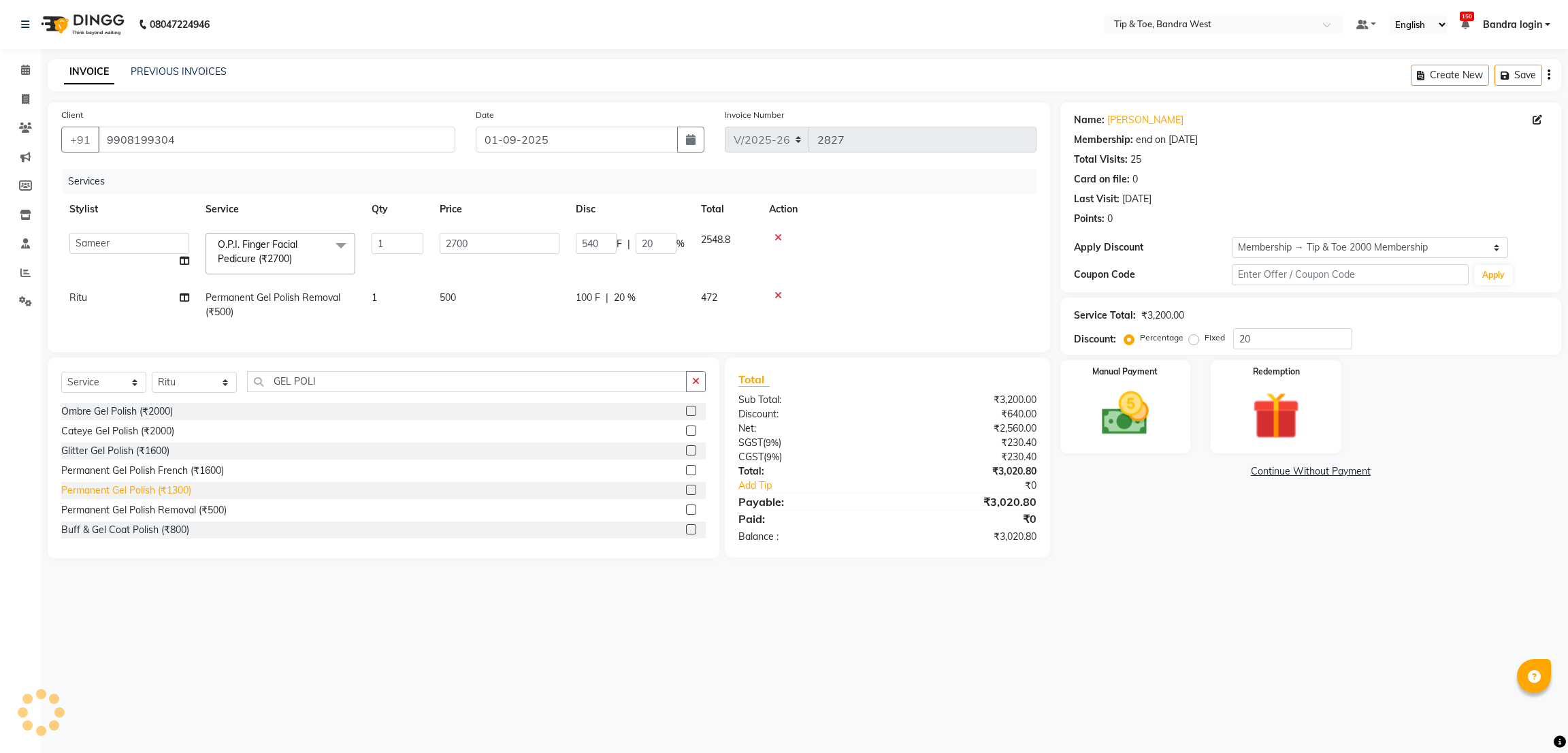
click at [179, 498] on div "Permanent Gel Polish (₹1300)" at bounding box center [126, 490] width 130 height 15
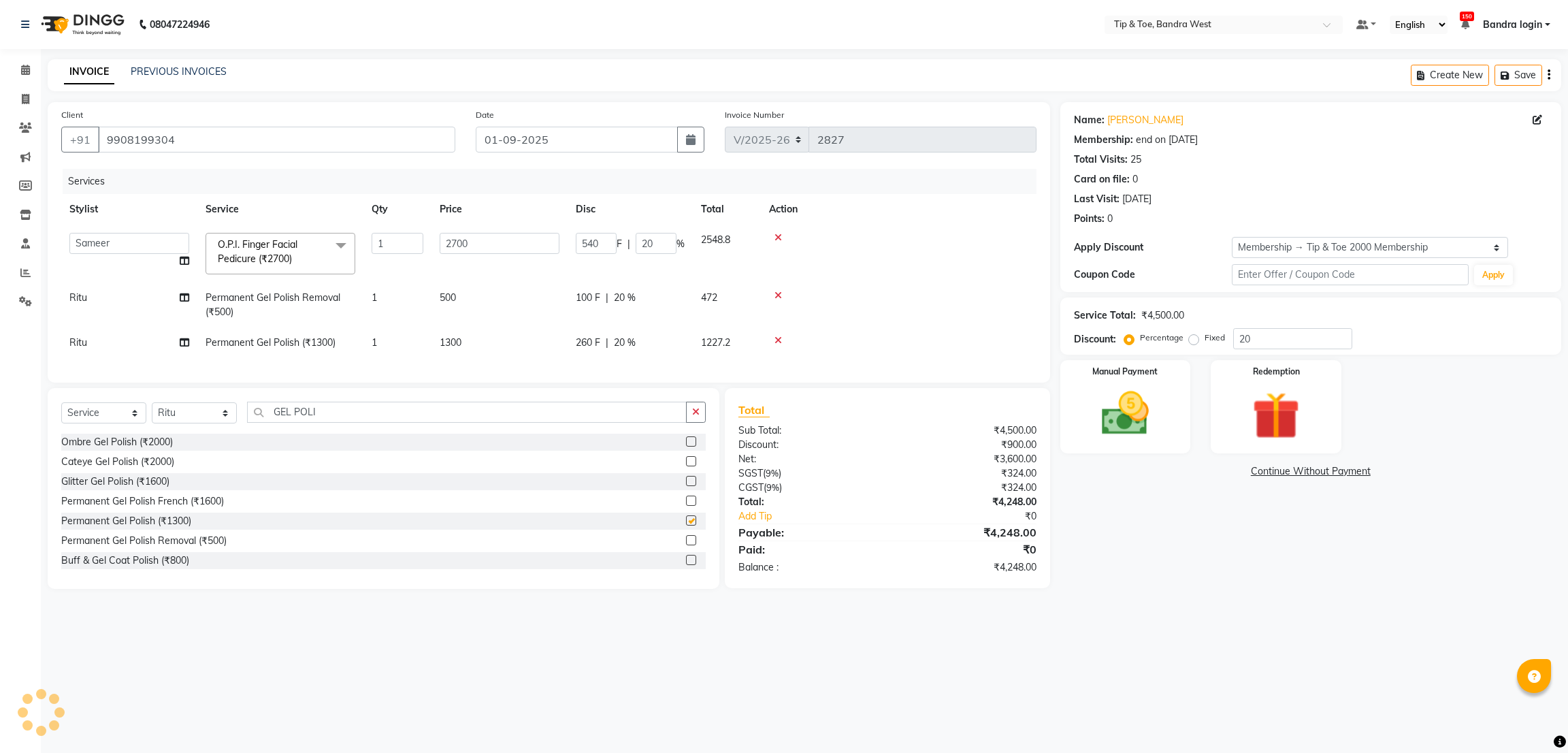
checkbox input "false"
click at [181, 424] on select "Select Stylist Akash Ashish Bandra login Bilal [PERSON_NAME] [PERSON_NAME] [PER…" at bounding box center [194, 413] width 85 height 21
click at [66, 311] on td "Ritu" at bounding box center [128, 304] width 136 height 45
select select "90134"
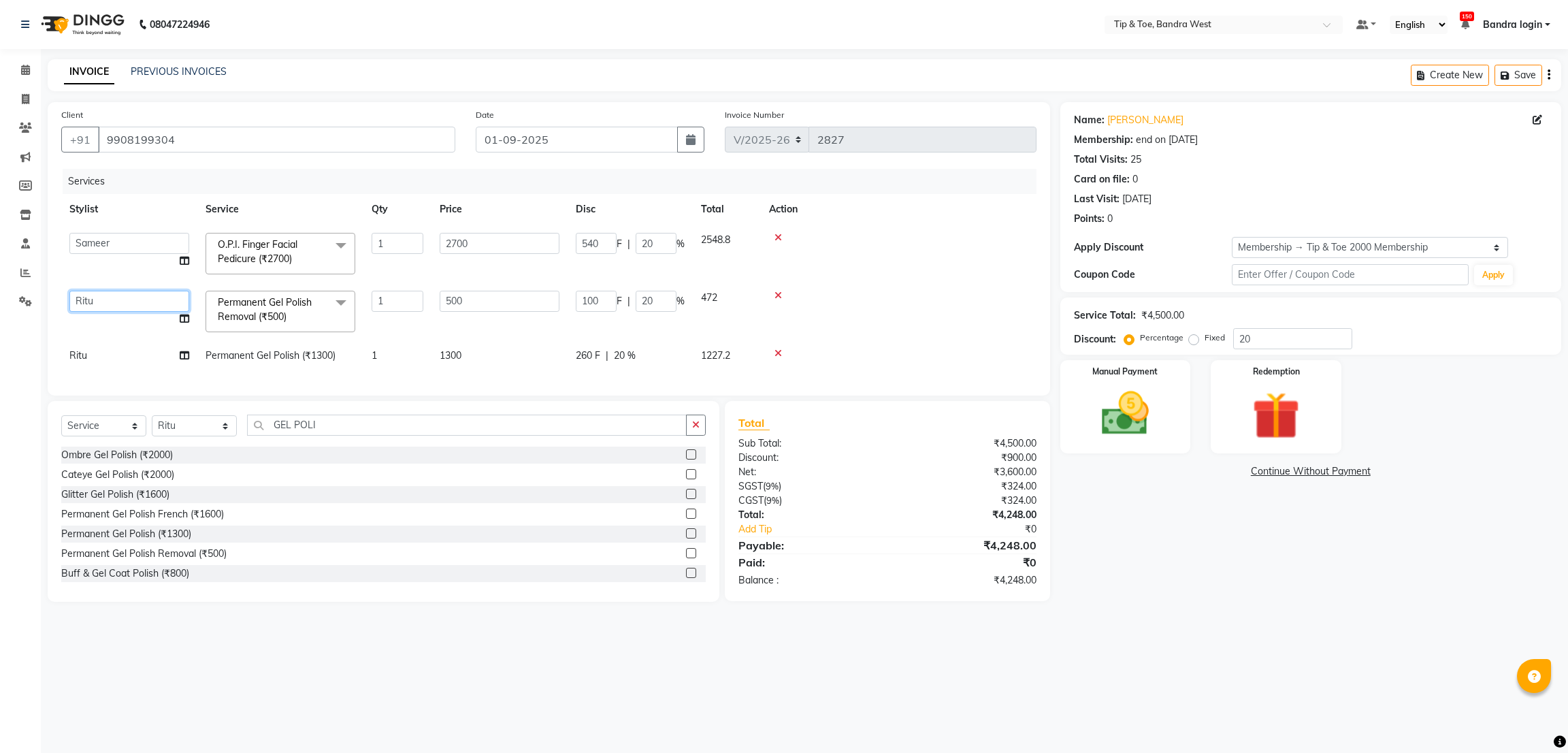
click at [79, 307] on select "Akash Ashish Bandra login Bilal Celine Danish Dhananjay Sharma Faizal Jai Chava…" at bounding box center [128, 301] width 119 height 21
select select "57557"
click at [82, 337] on td "Akash Ashish Bandra login Bilal Celine Danish Dhananjay Sharma Faizal Jai Chava…" at bounding box center [128, 311] width 136 height 58
click at [106, 353] on td "Ritu" at bounding box center [128, 356] width 136 height 31
select select "90134"
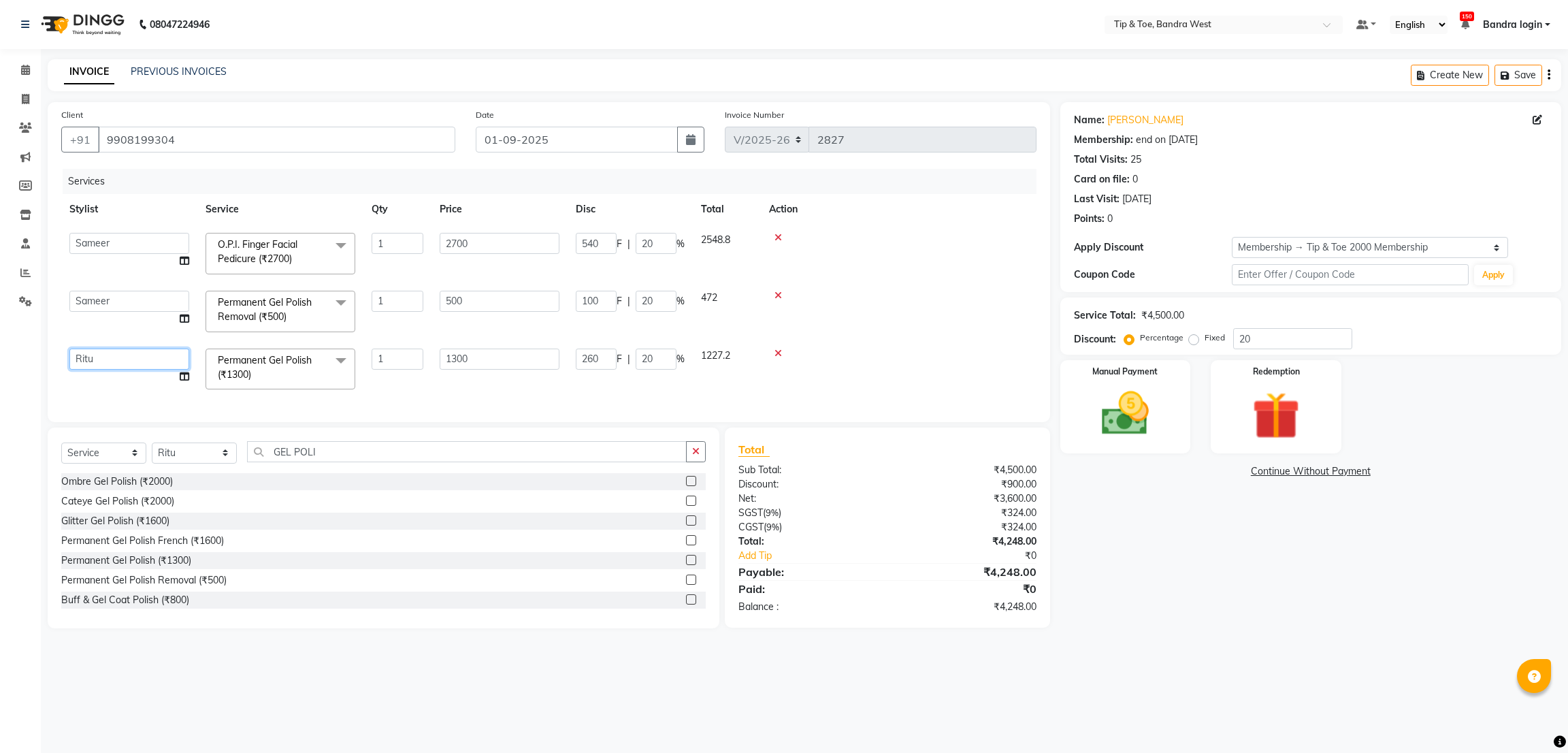
drag, startPoint x: 108, startPoint y: 353, endPoint x: 115, endPoint y: 355, distance: 7.3
click at [109, 353] on select "Akash Ashish Bandra login Bilal Celine Danish Dhananjay Sharma Faizal Jai Chava…" at bounding box center [128, 359] width 119 height 21
select select "57557"
click at [198, 464] on select "Select Stylist Akash Ashish Bandra login Bilal [PERSON_NAME] [PERSON_NAME] [PER…" at bounding box center [194, 453] width 85 height 21
click at [345, 462] on input "GEL POLI" at bounding box center [467, 451] width 440 height 21
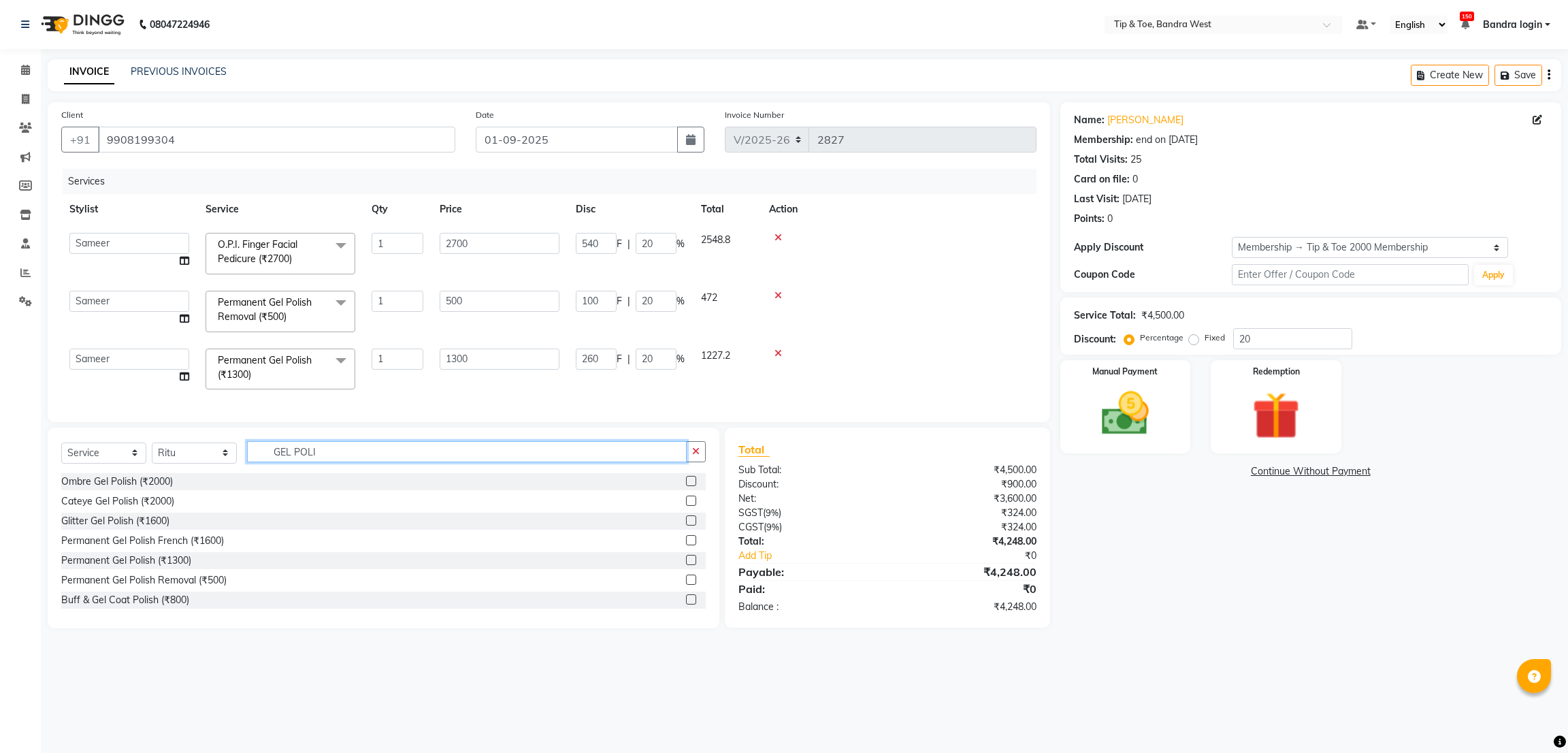
click at [345, 462] on input "GEL POLI" at bounding box center [467, 451] width 440 height 21
click at [348, 462] on input "GEL POLI" at bounding box center [467, 451] width 440 height 21
type input "GEL RE"
click at [211, 587] on div "Permanent Gel Polish Removal (₹500)" at bounding box center [143, 581] width 165 height 15
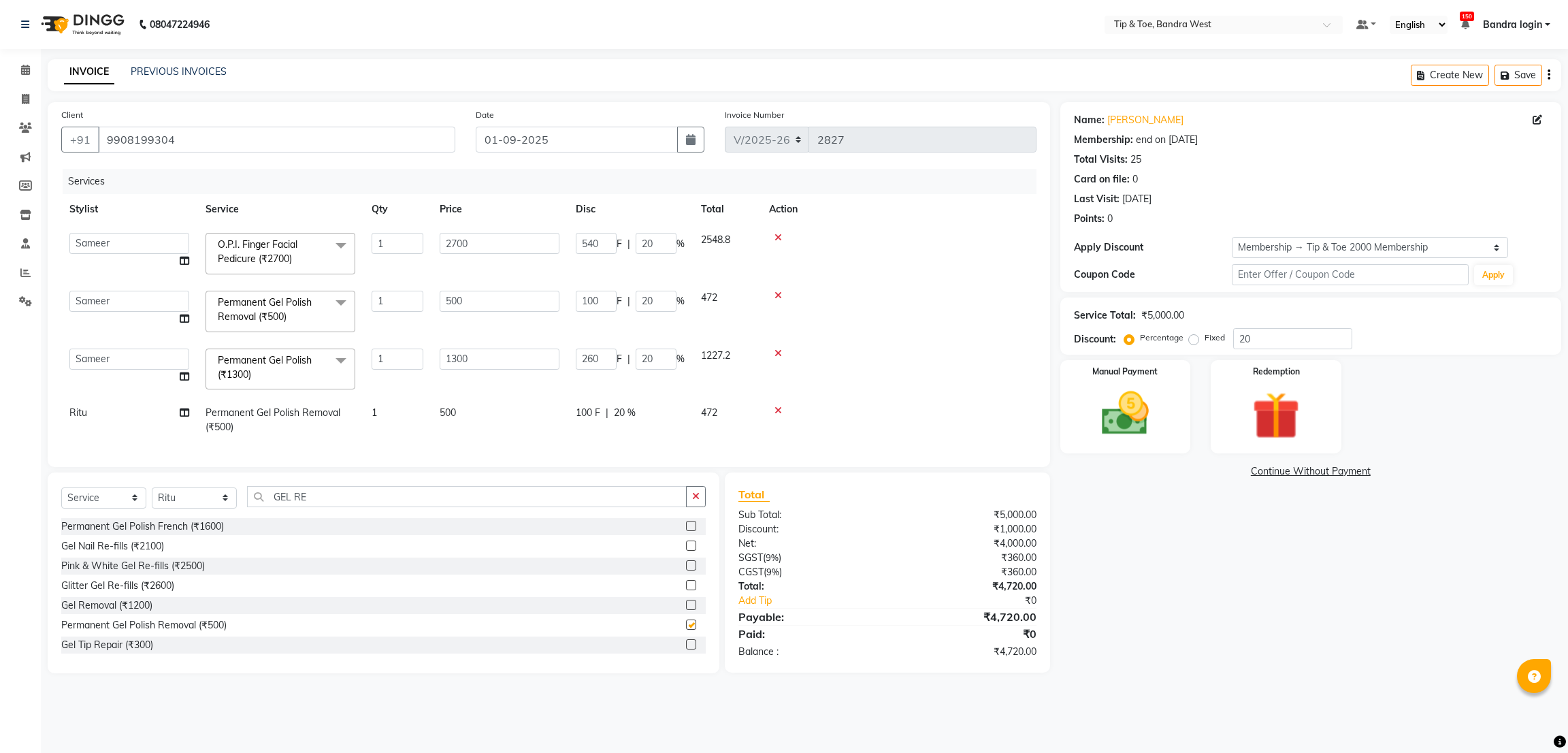
checkbox input "false"
click at [328, 507] on input "GEL RE" at bounding box center [467, 497] width 440 height 21
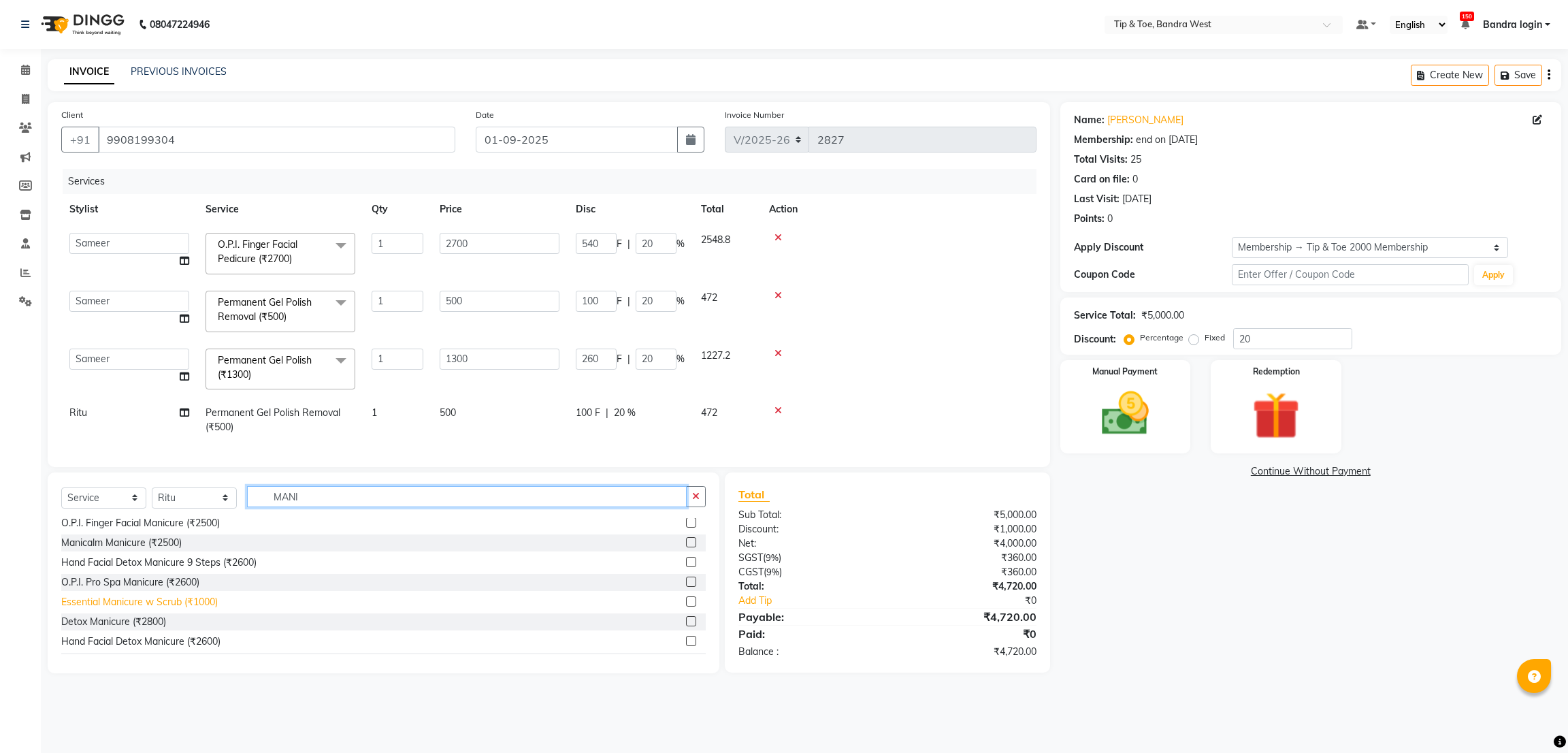
type input "MANI"
click at [206, 609] on div "Essential Manicure w Scrub (₹1000)" at bounding box center [139, 603] width 157 height 15
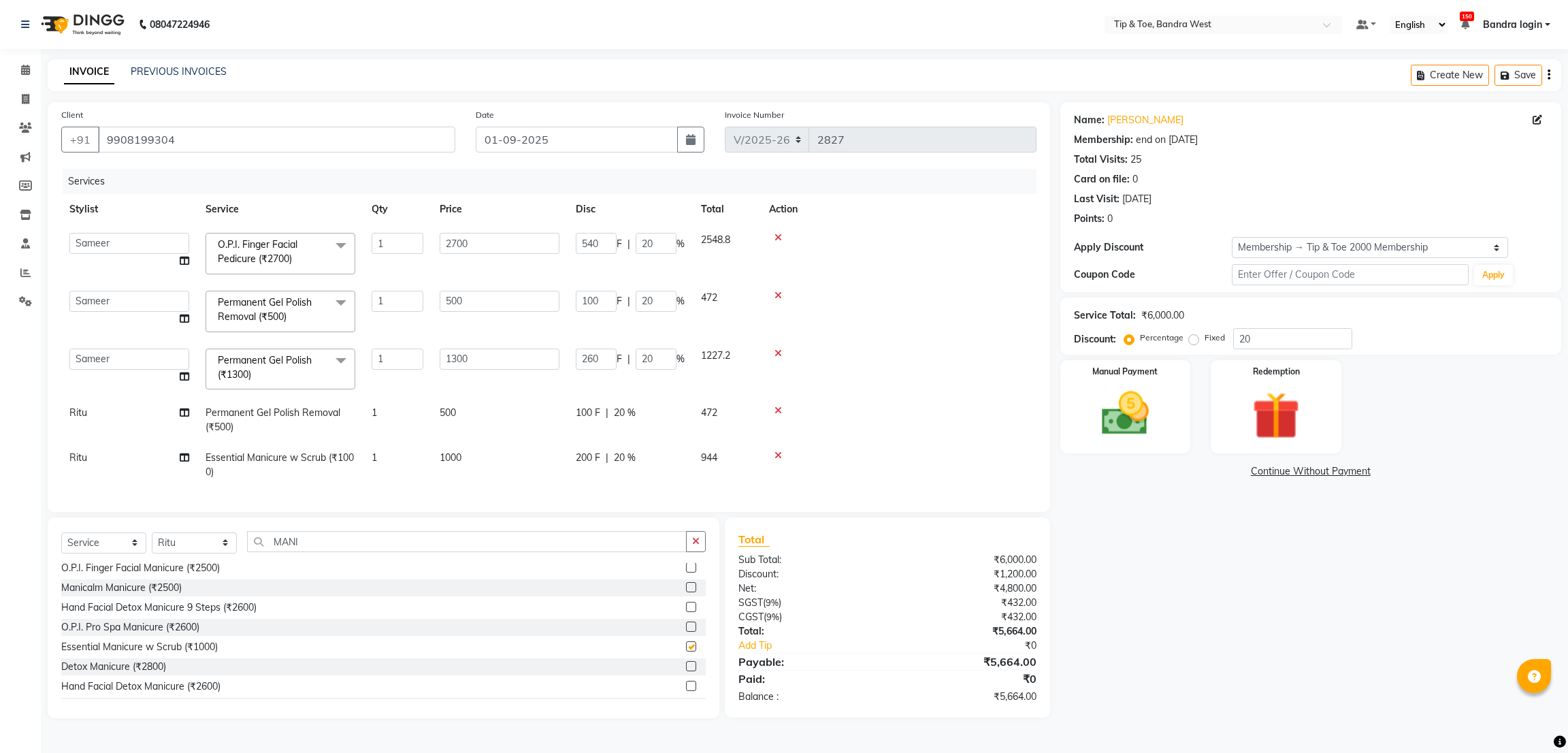
checkbox input "false"
click at [324, 552] on input "MANI" at bounding box center [467, 542] width 440 height 21
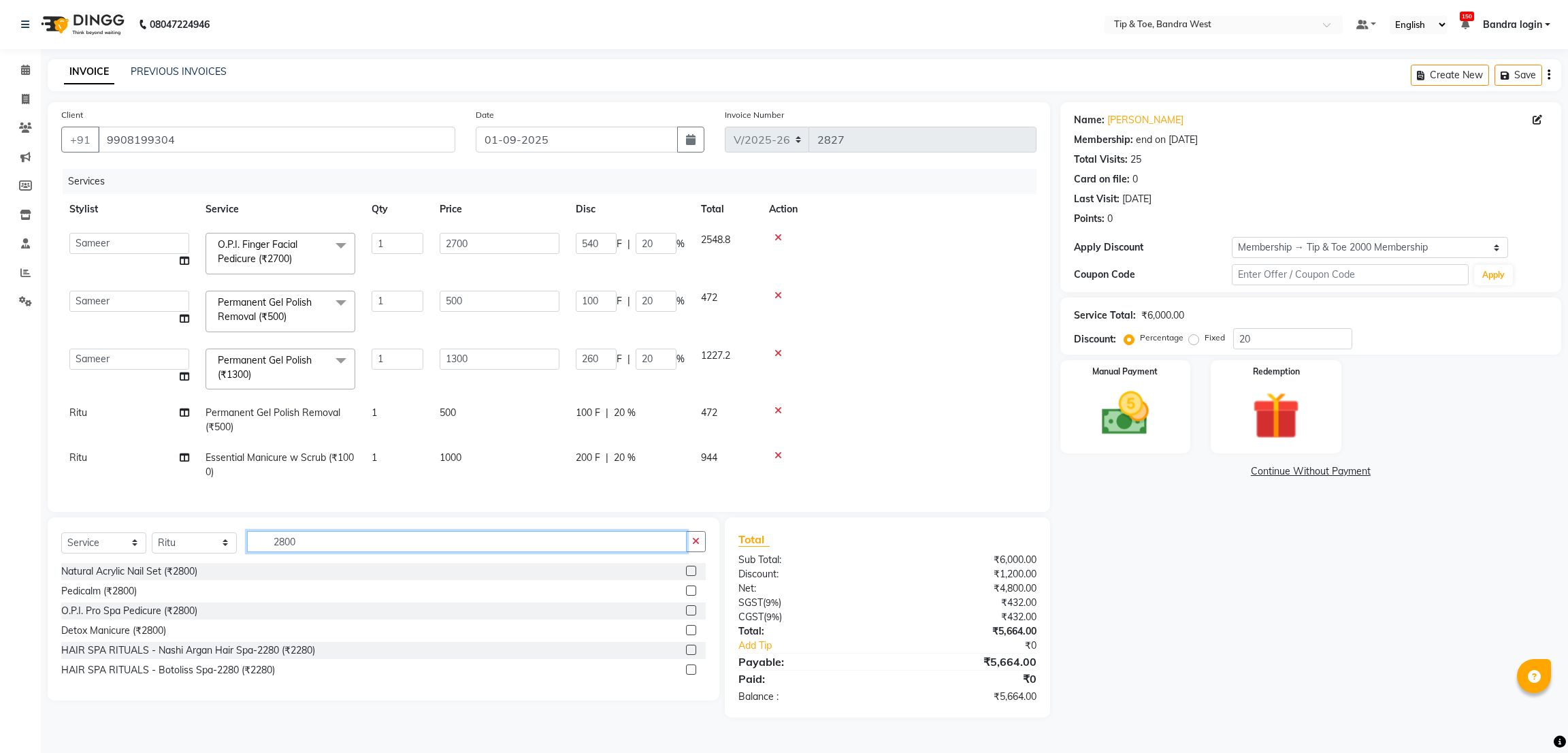
scroll to position [0, 0]
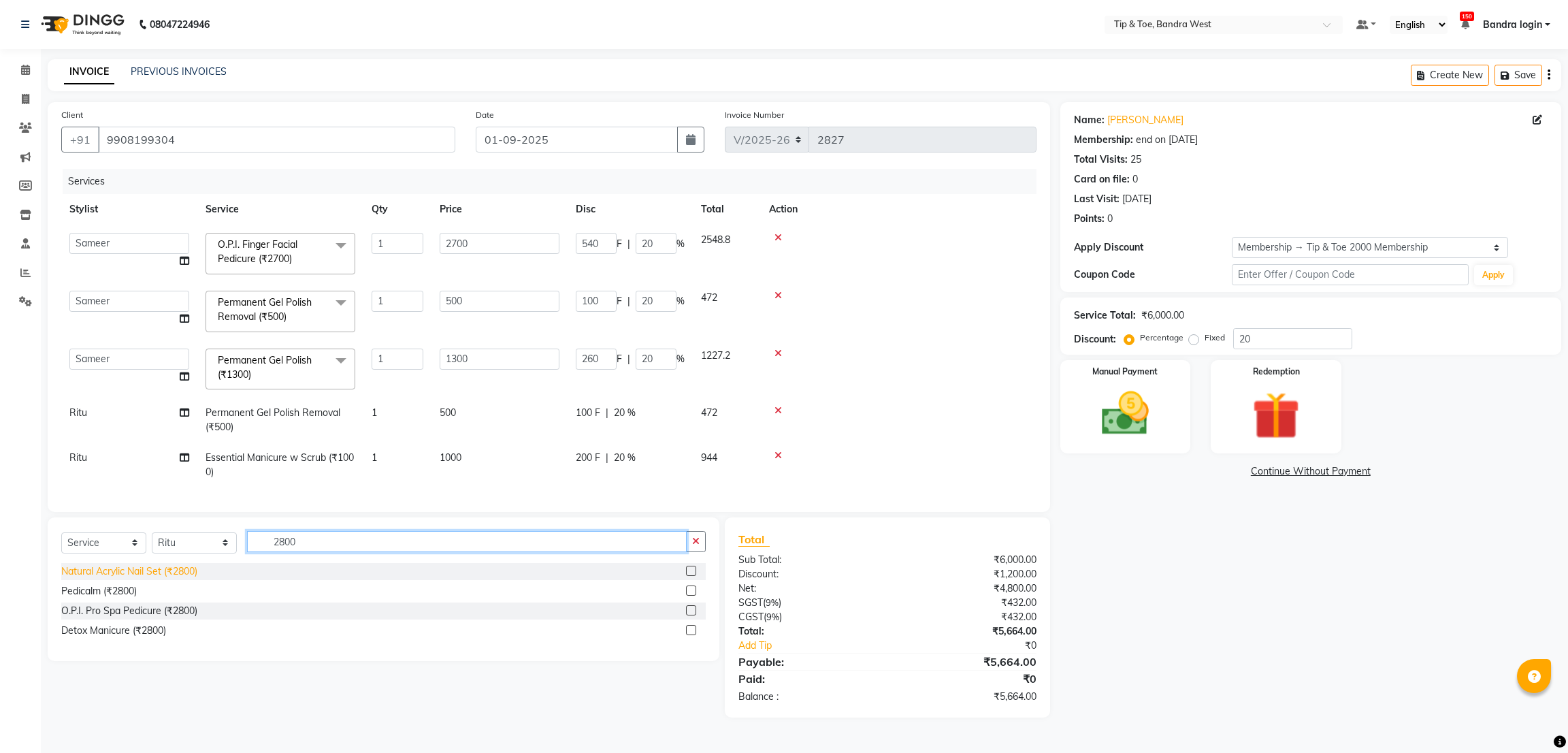
type input "2800"
click at [145, 578] on div "Natural Acrylic Nail Set (₹2800)" at bounding box center [128, 572] width 136 height 15
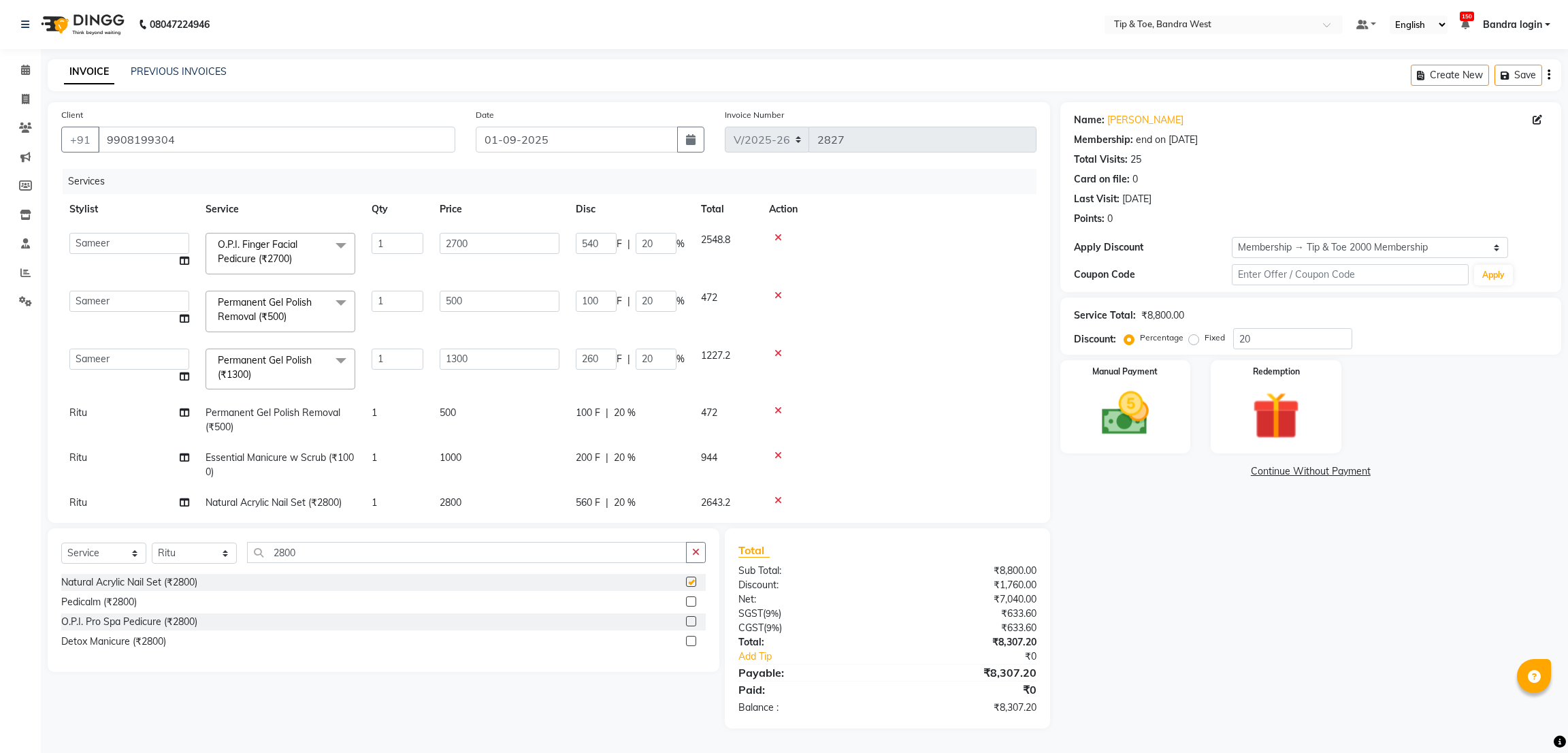
checkbox input "false"
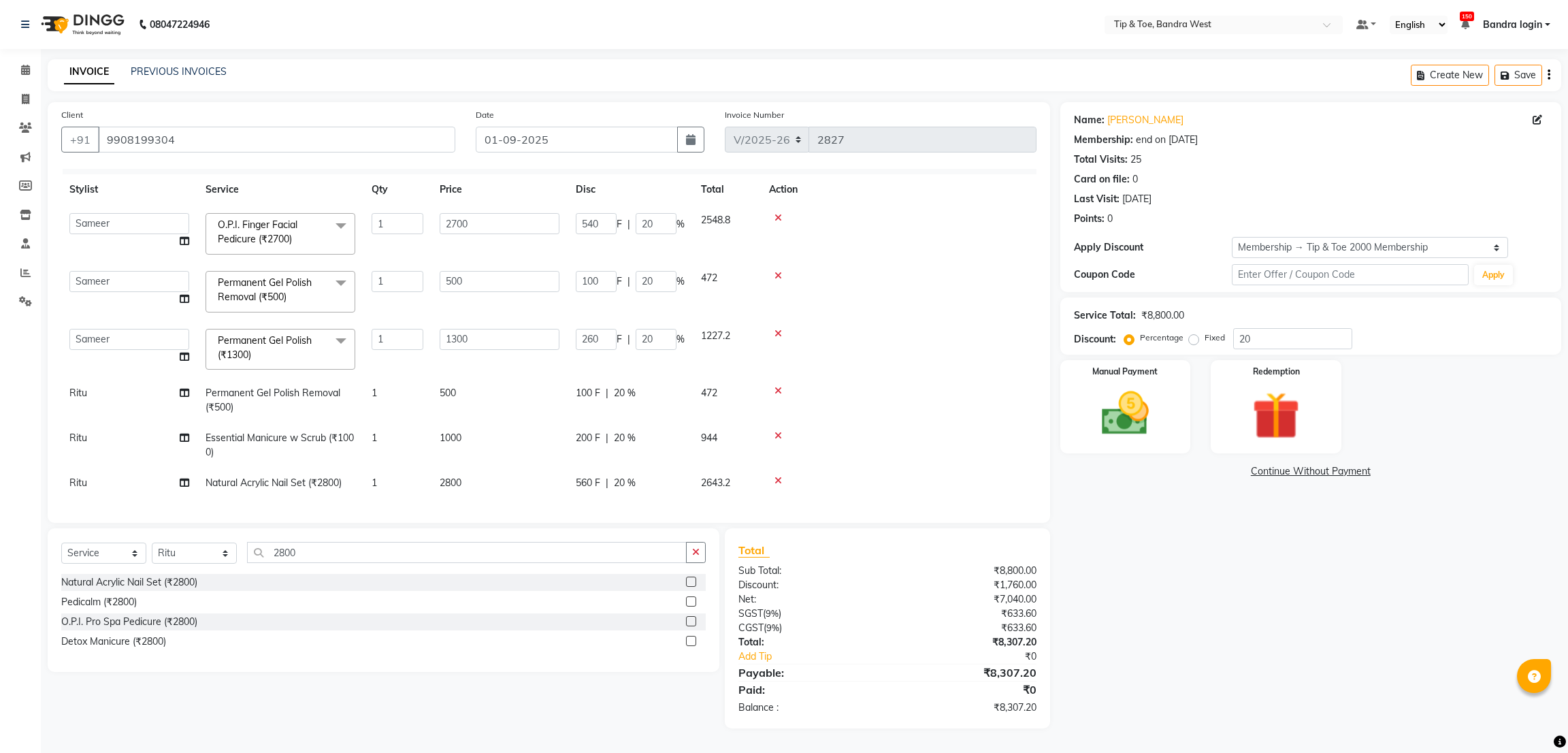
scroll to position [36, 0]
click at [329, 551] on input "2800" at bounding box center [467, 552] width 440 height 21
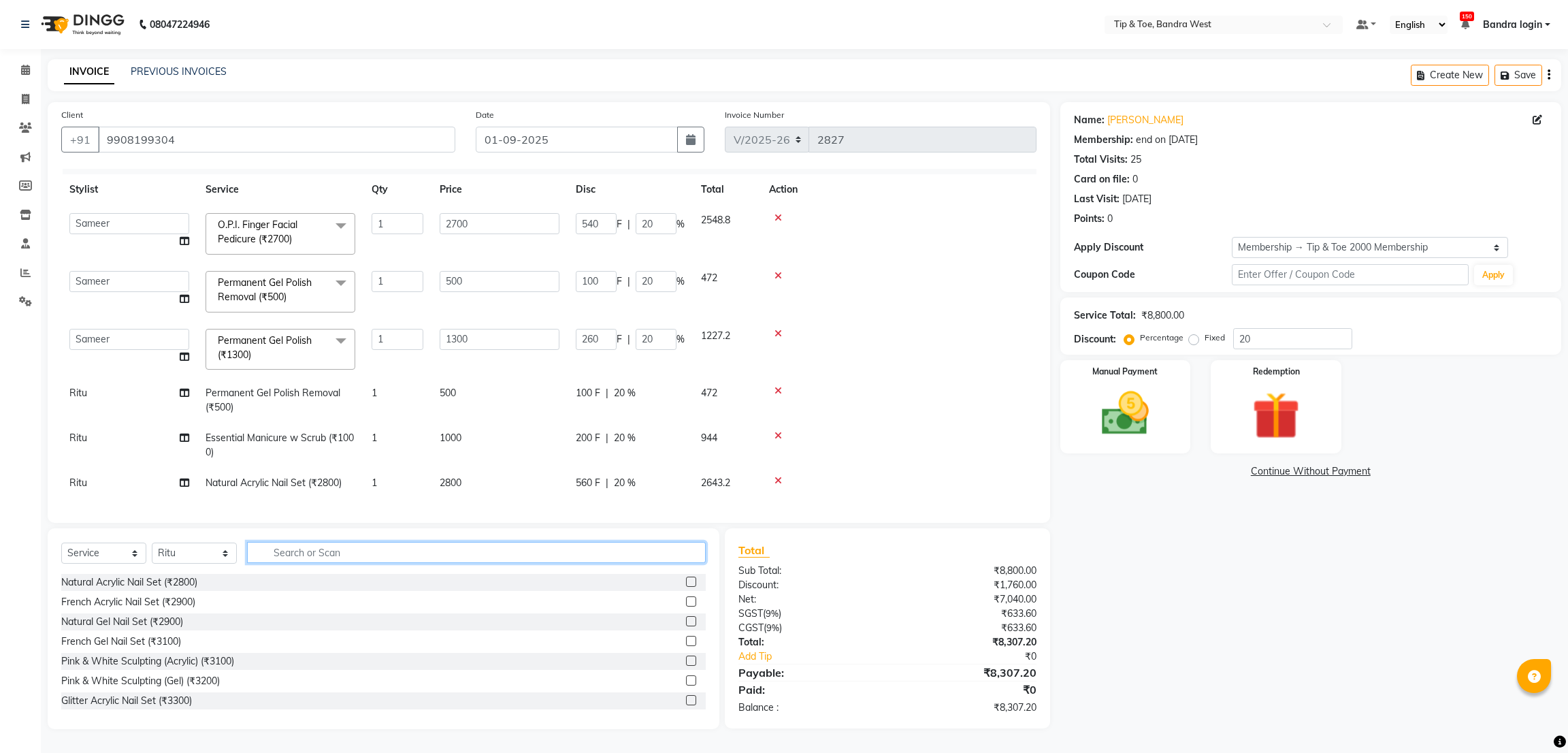
click at [350, 556] on input "text" at bounding box center [476, 552] width 458 height 21
type input "FRE"
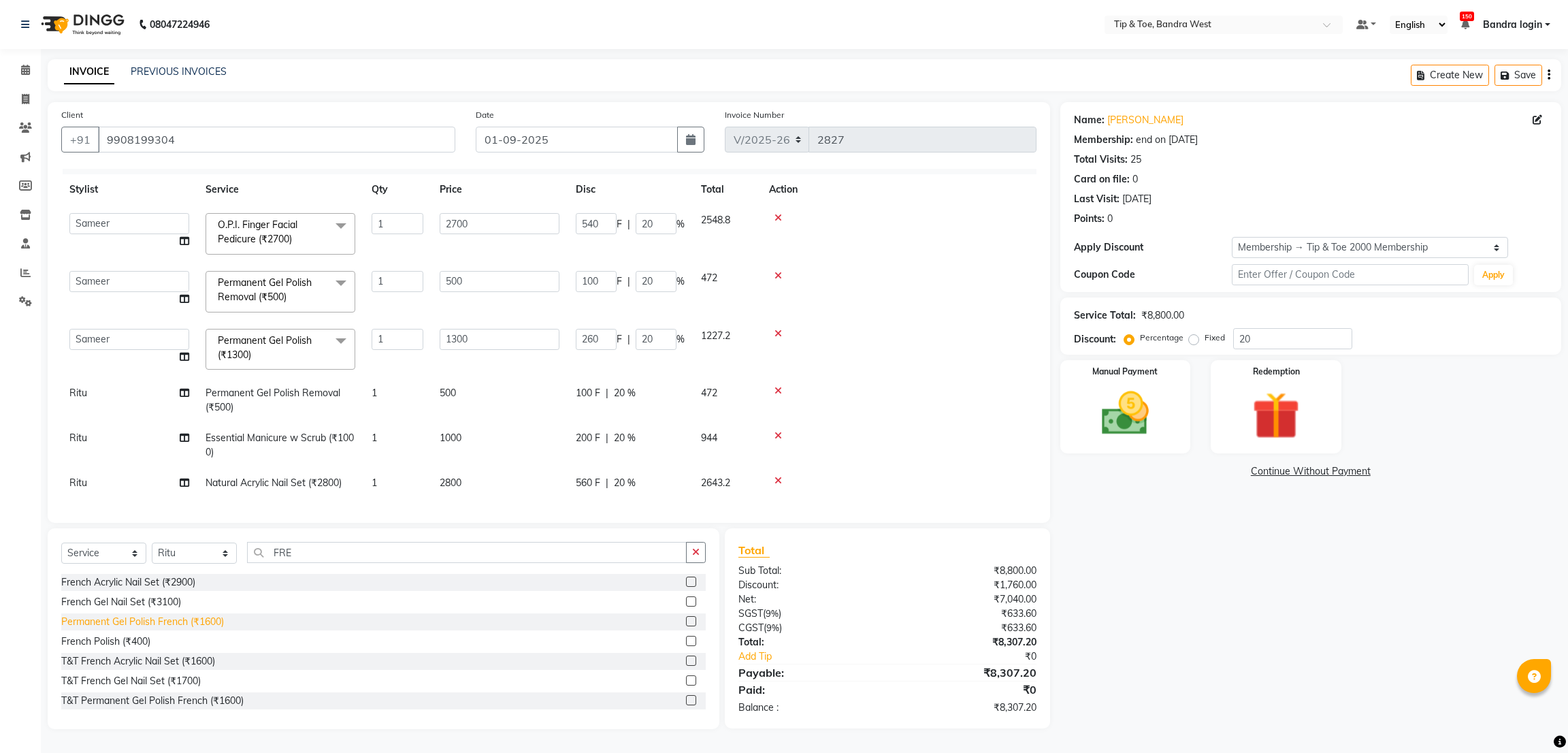
click at [185, 622] on div "Permanent Gel Polish French (₹1600)" at bounding box center [142, 622] width 163 height 15
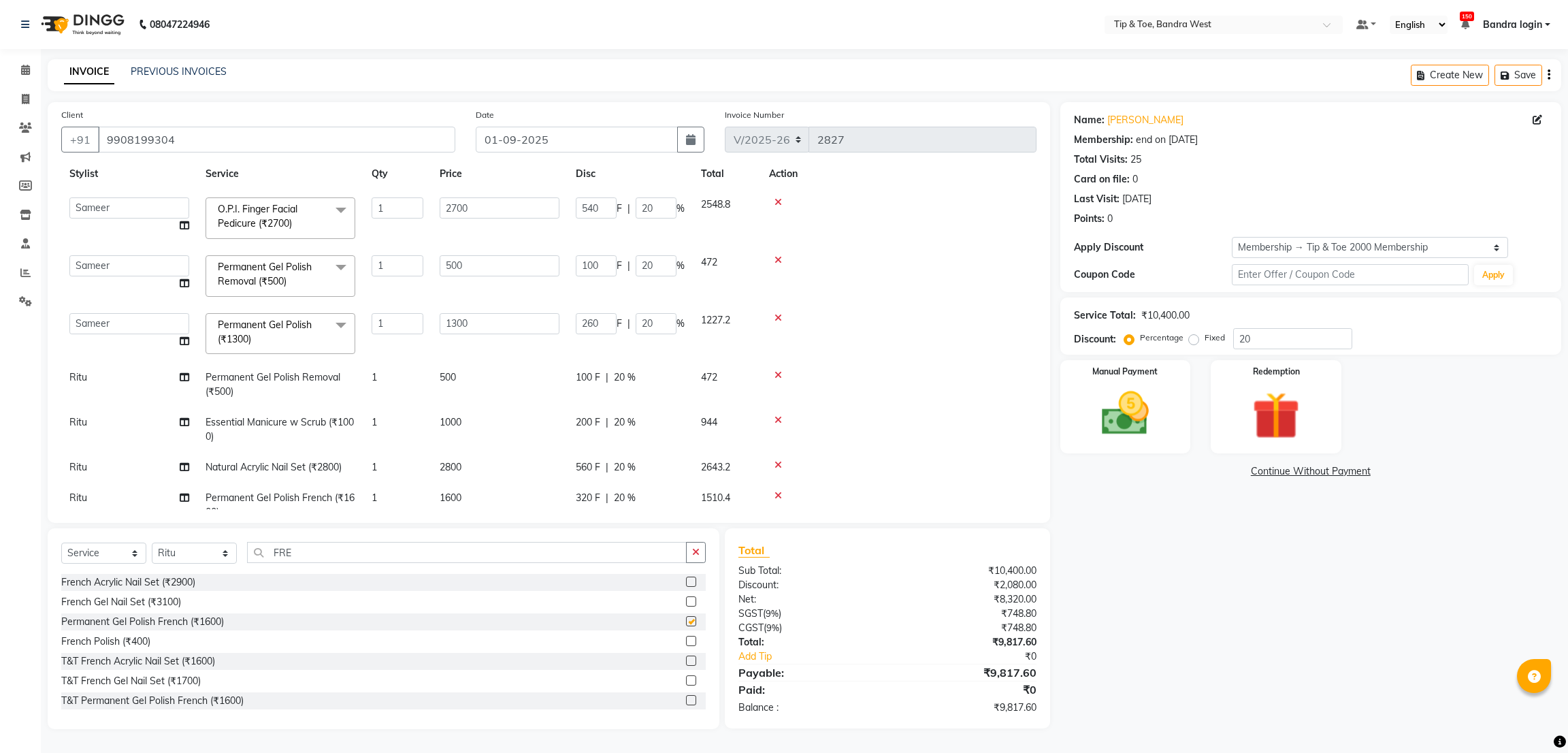
checkbox input "false"
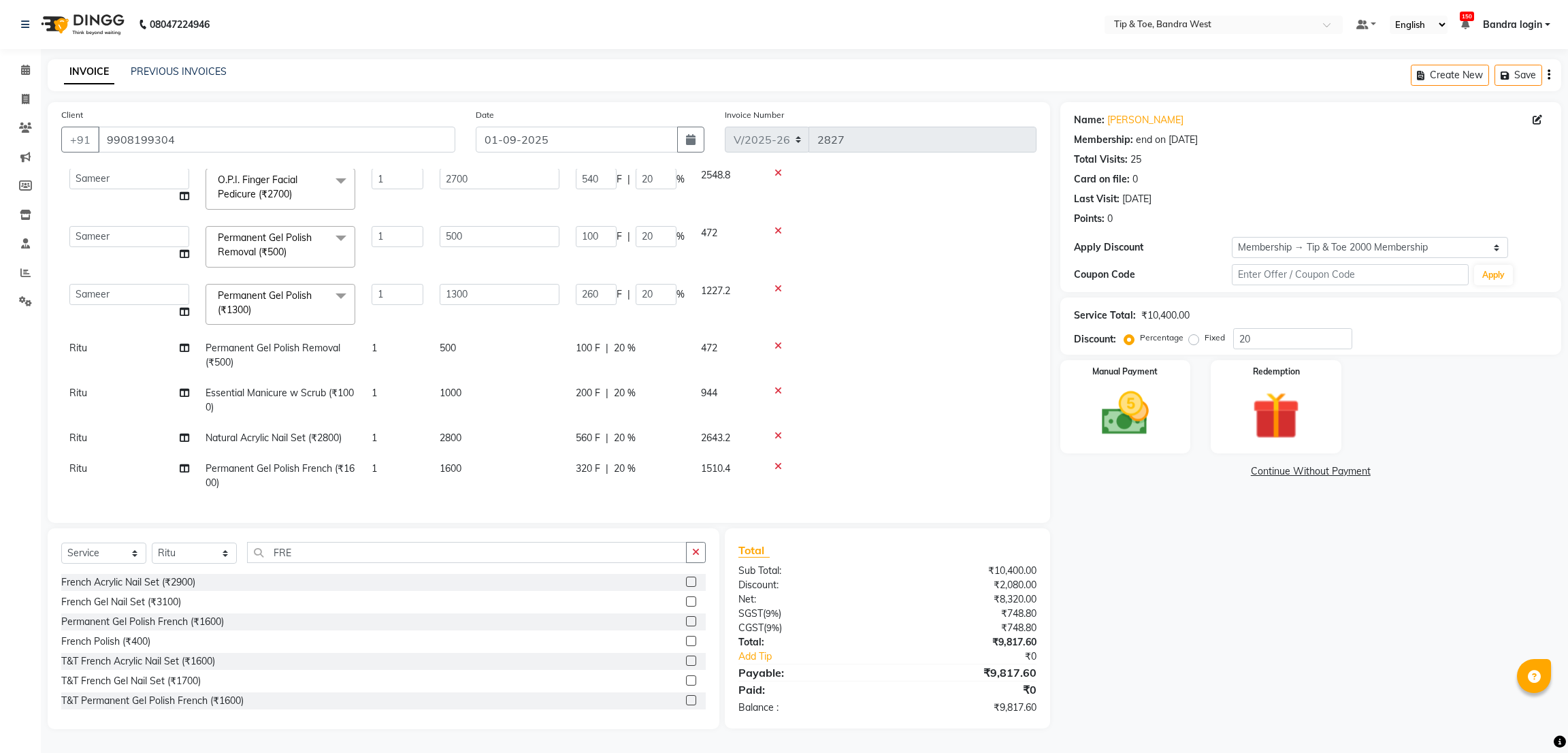
scroll to position [81, 0]
click at [492, 457] on td "1600" at bounding box center [499, 475] width 136 height 45
select select "90134"
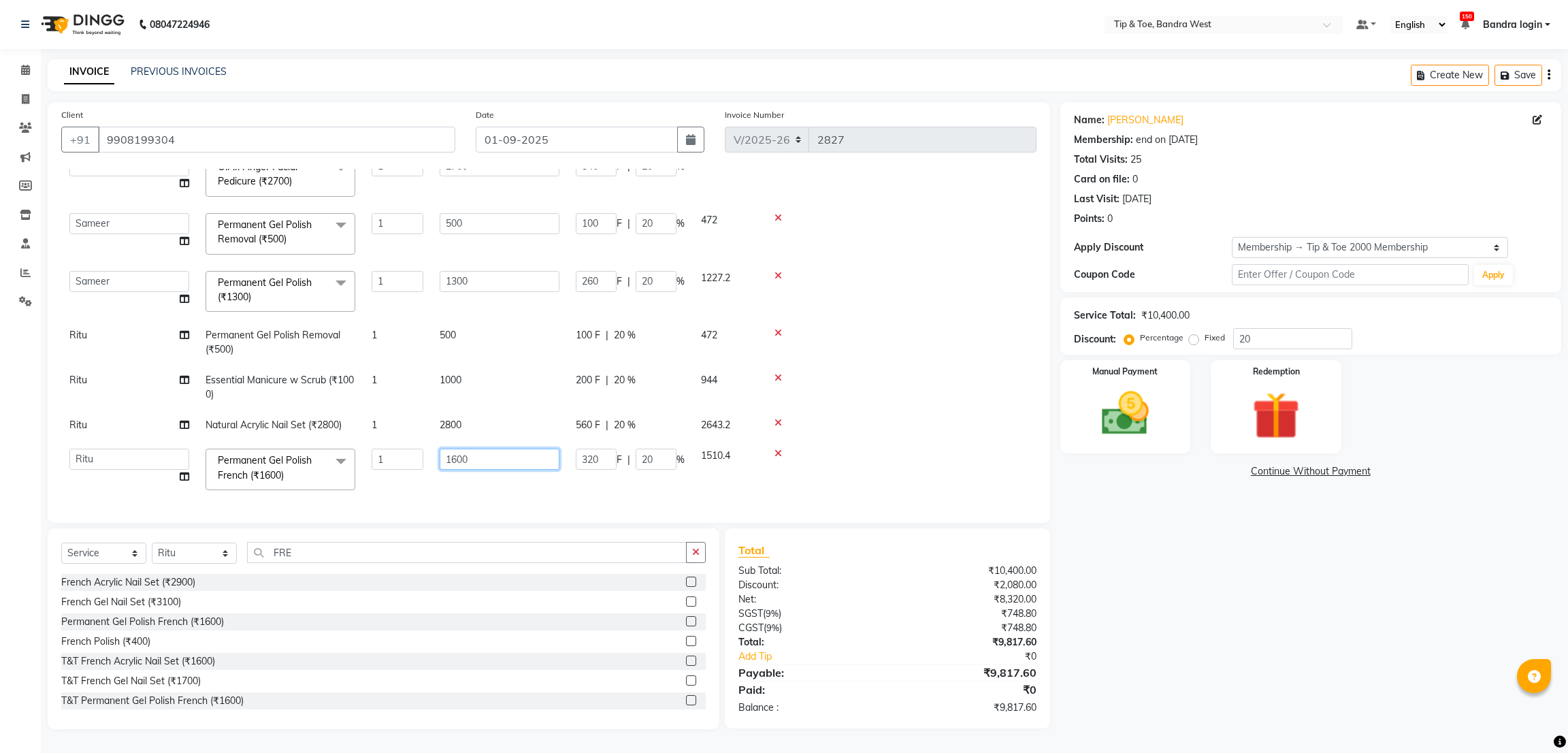
click at [492, 457] on input "1600" at bounding box center [499, 459] width 119 height 21
type input "2500"
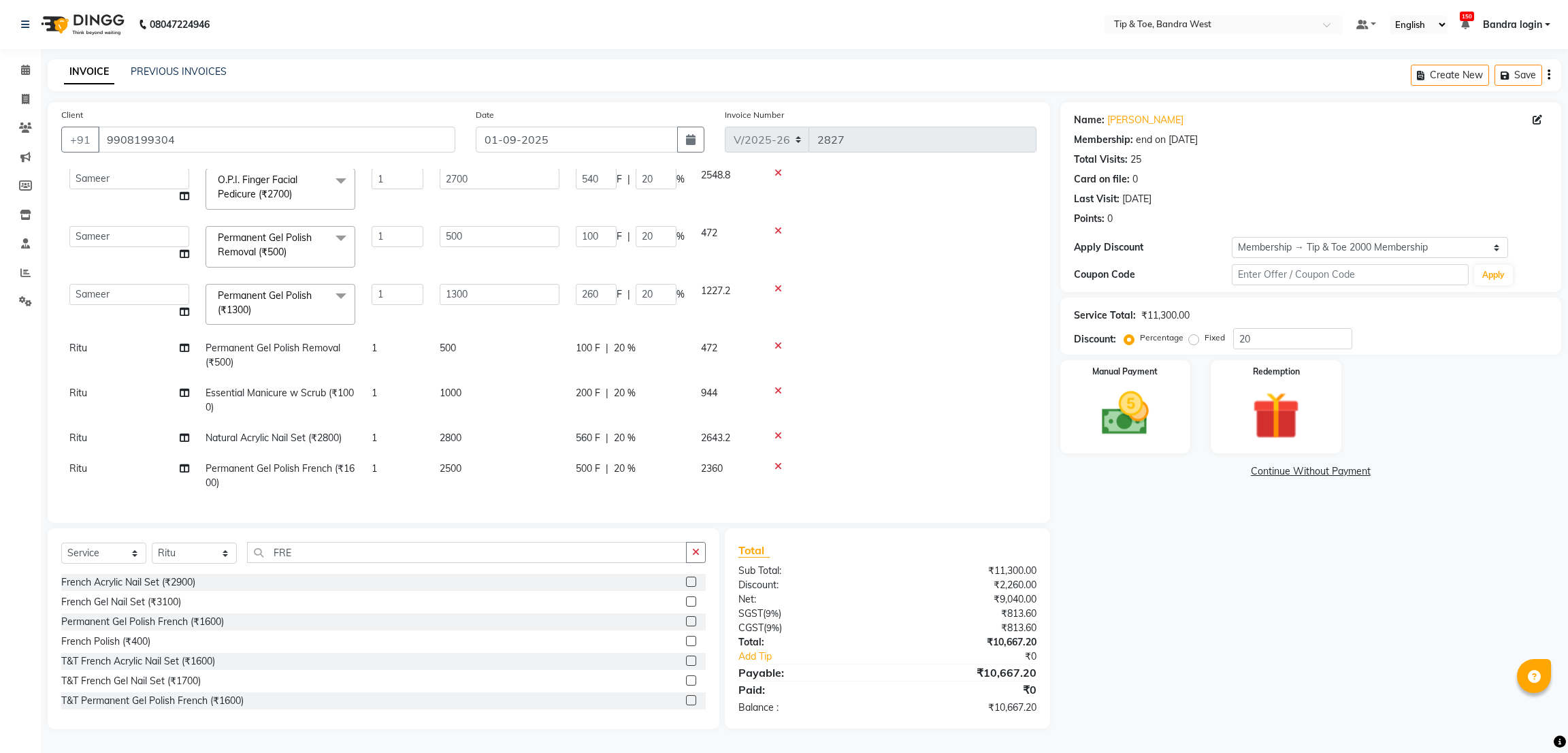
click at [867, 384] on td at bounding box center [898, 400] width 276 height 45
click at [1160, 398] on img at bounding box center [1124, 414] width 80 height 57
drag, startPoint x: 1202, startPoint y: 471, endPoint x: 1220, endPoint y: 482, distance: 21.1
click at [1203, 471] on span "CARD" at bounding box center [1206, 472] width 29 height 15
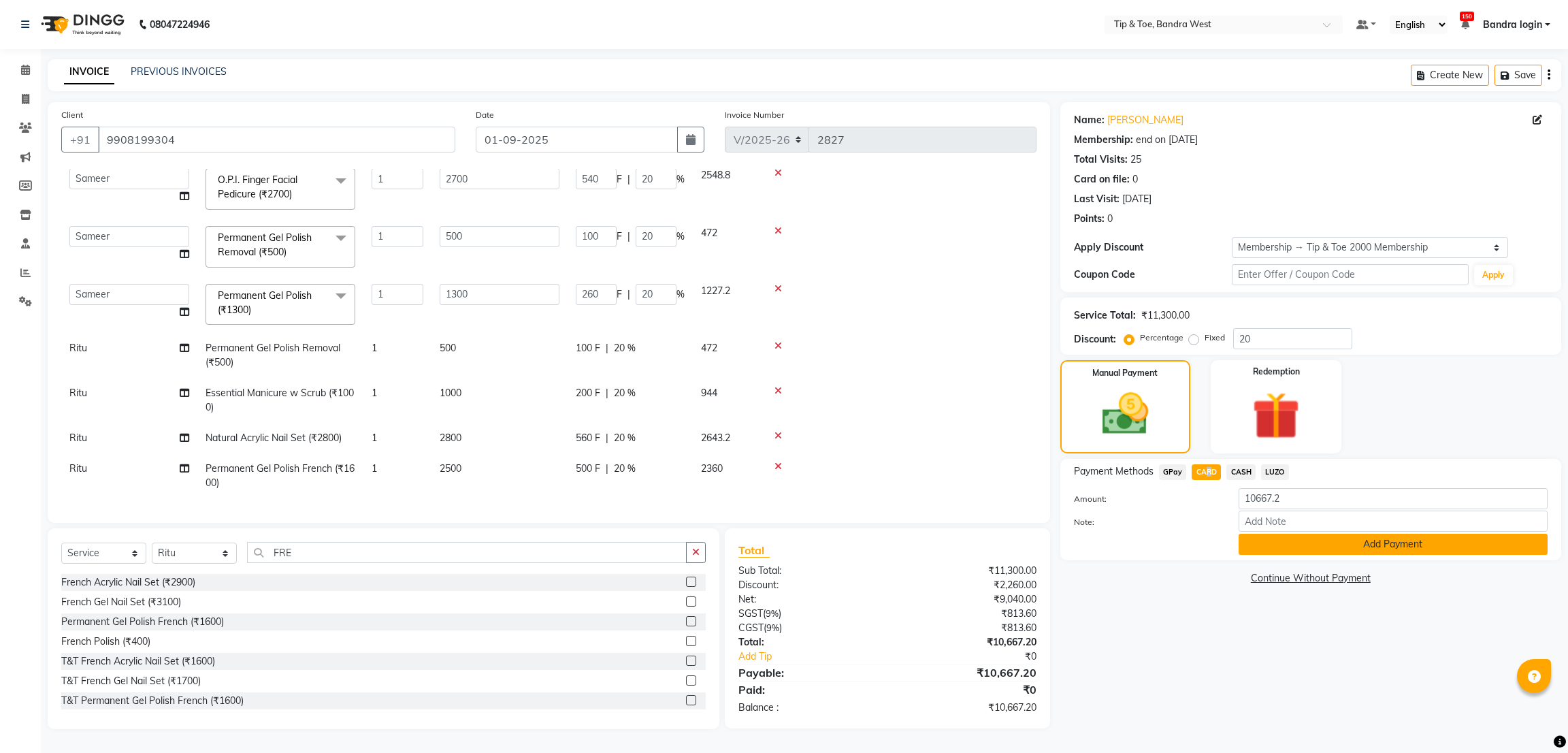
click at [1279, 549] on button "Add Payment" at bounding box center [1392, 544] width 309 height 21
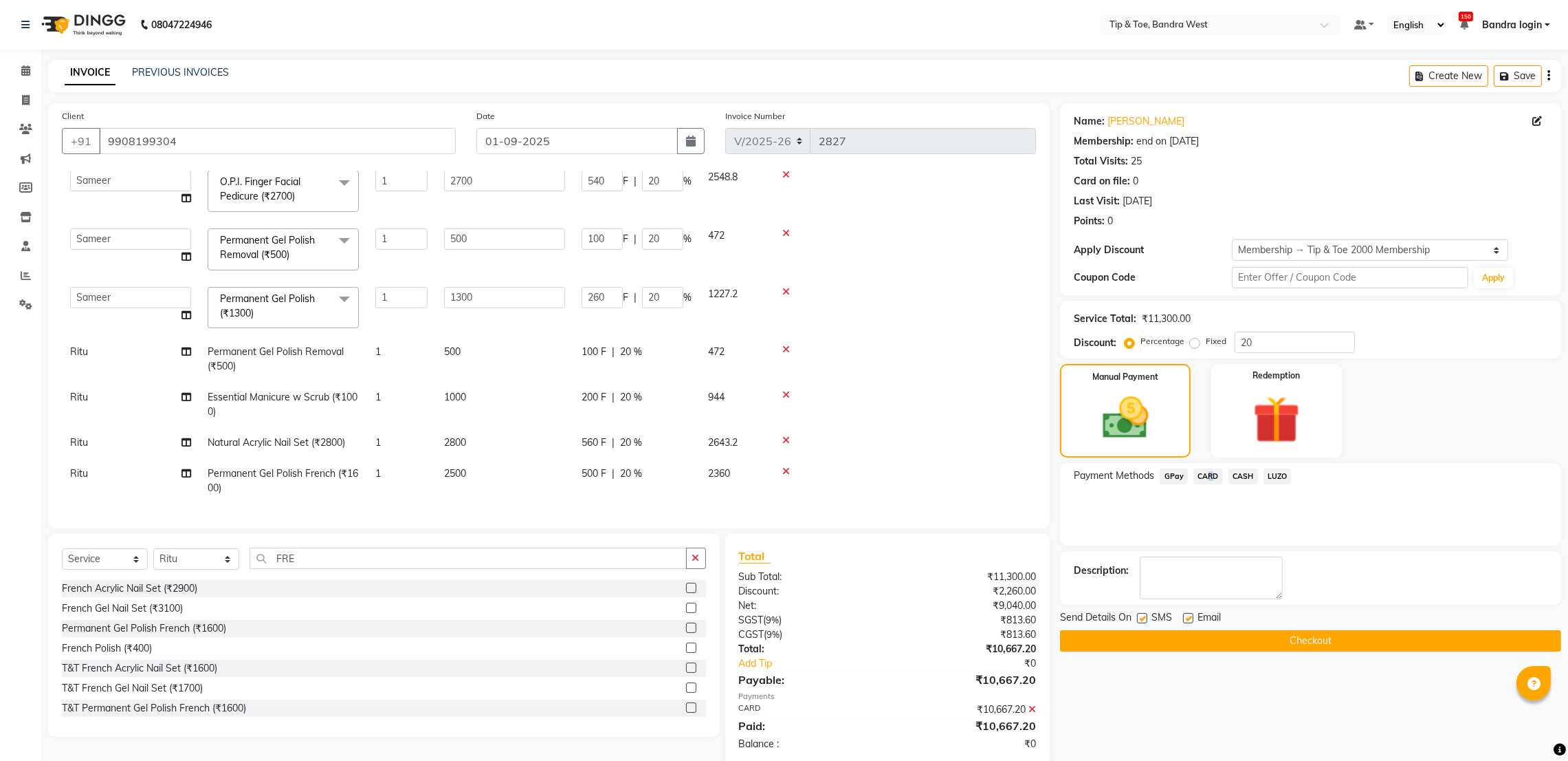
click at [1306, 635] on button "Checkout" at bounding box center [1311, 641] width 501 height 21
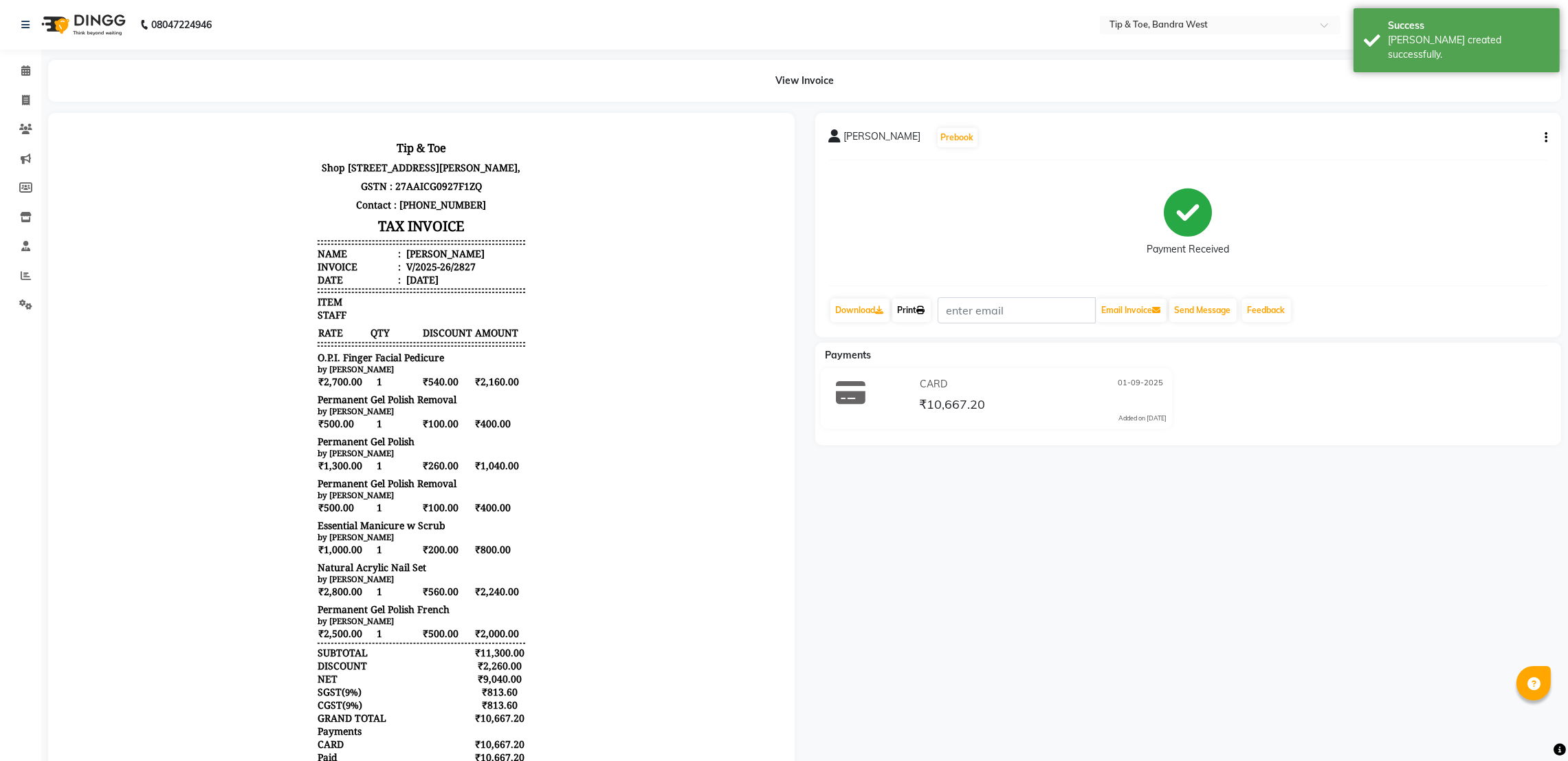
click at [922, 315] on link "Print" at bounding box center [911, 310] width 39 height 23
click at [20, 78] on span at bounding box center [25, 71] width 24 height 16
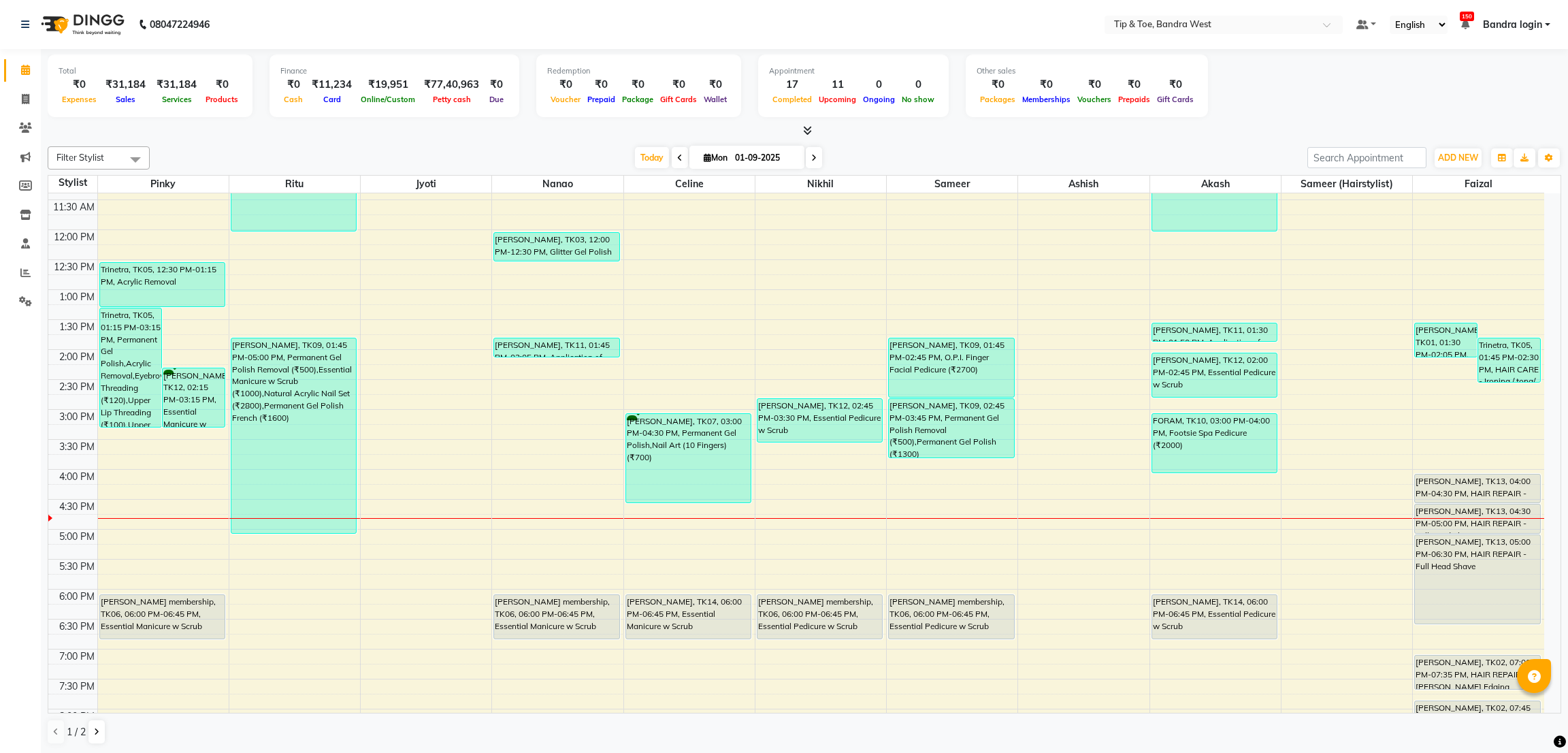
scroll to position [204, 0]
